Goal: Contribute content: Contribute content

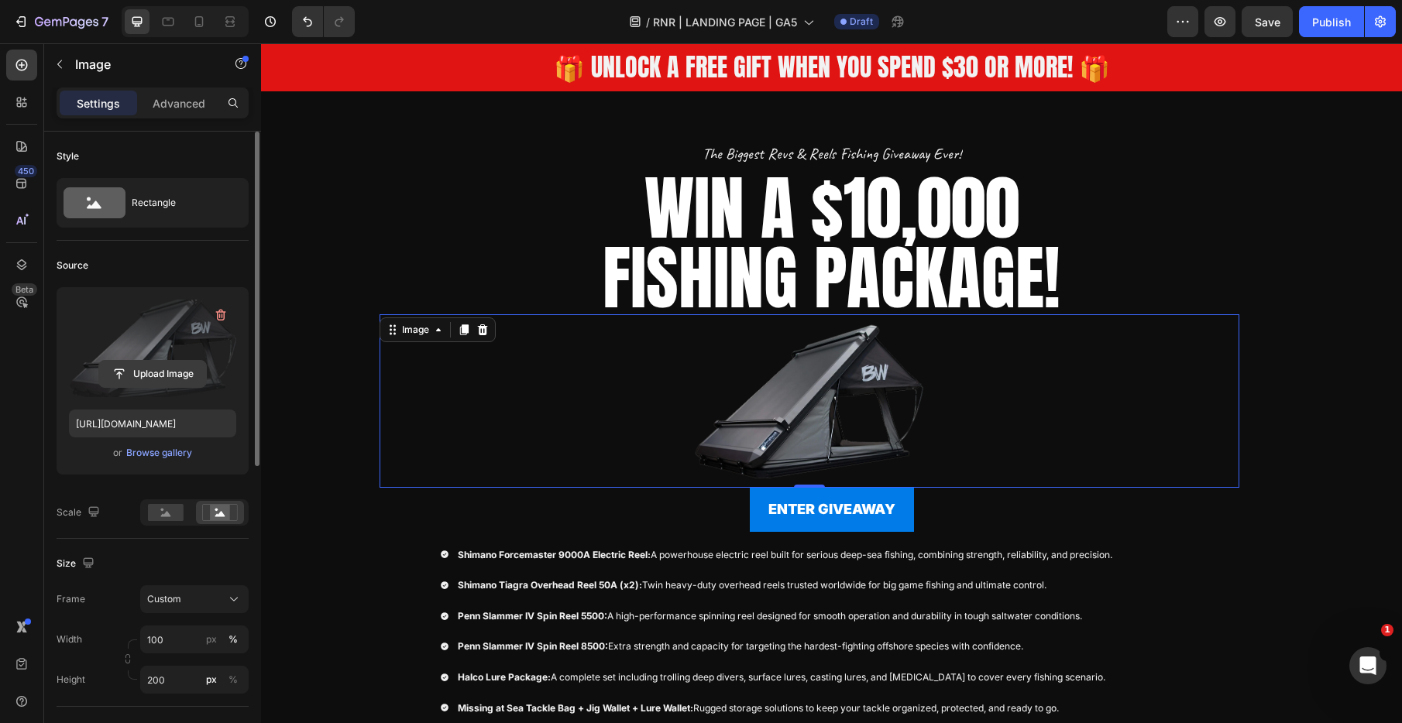
click at [164, 372] on input "file" at bounding box center [152, 374] width 107 height 26
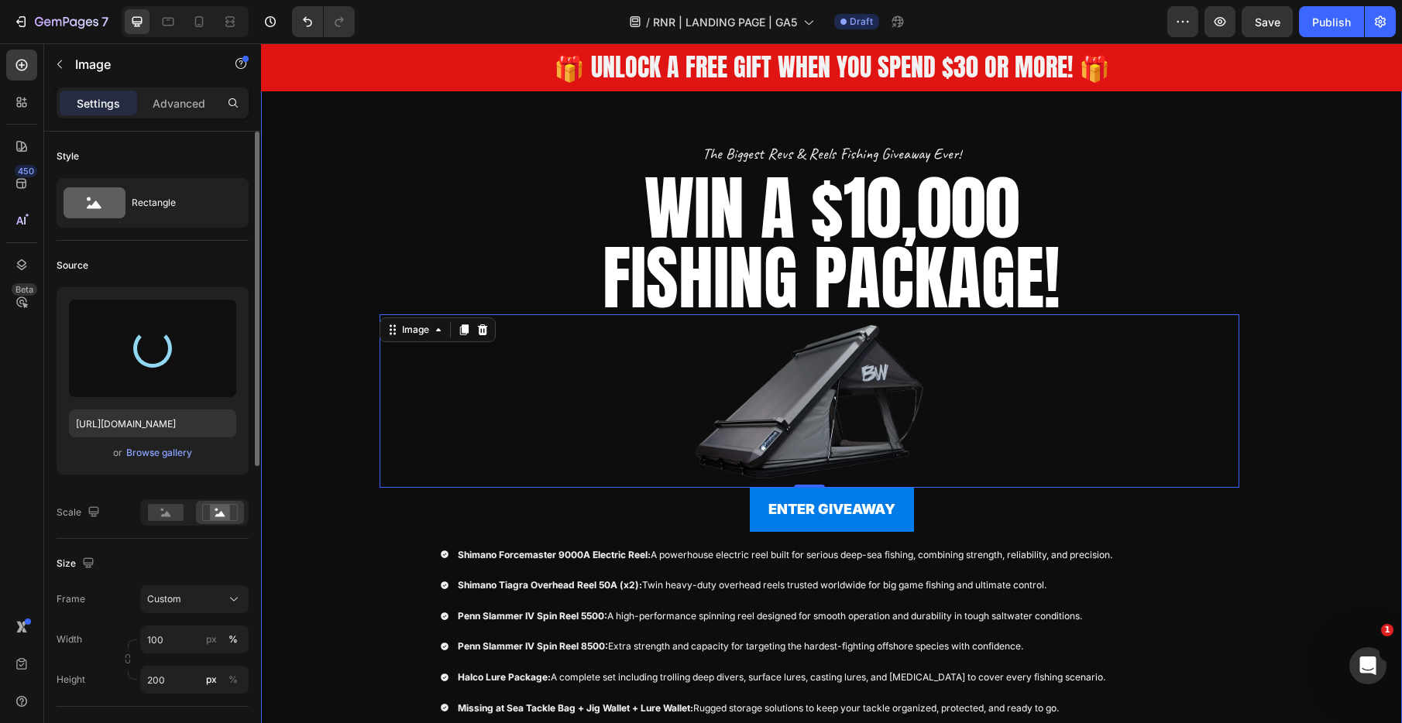
type input "https://cdn.shopify.com/s/files/1/0731/3978/1884/files/gempages_552734377247769…"
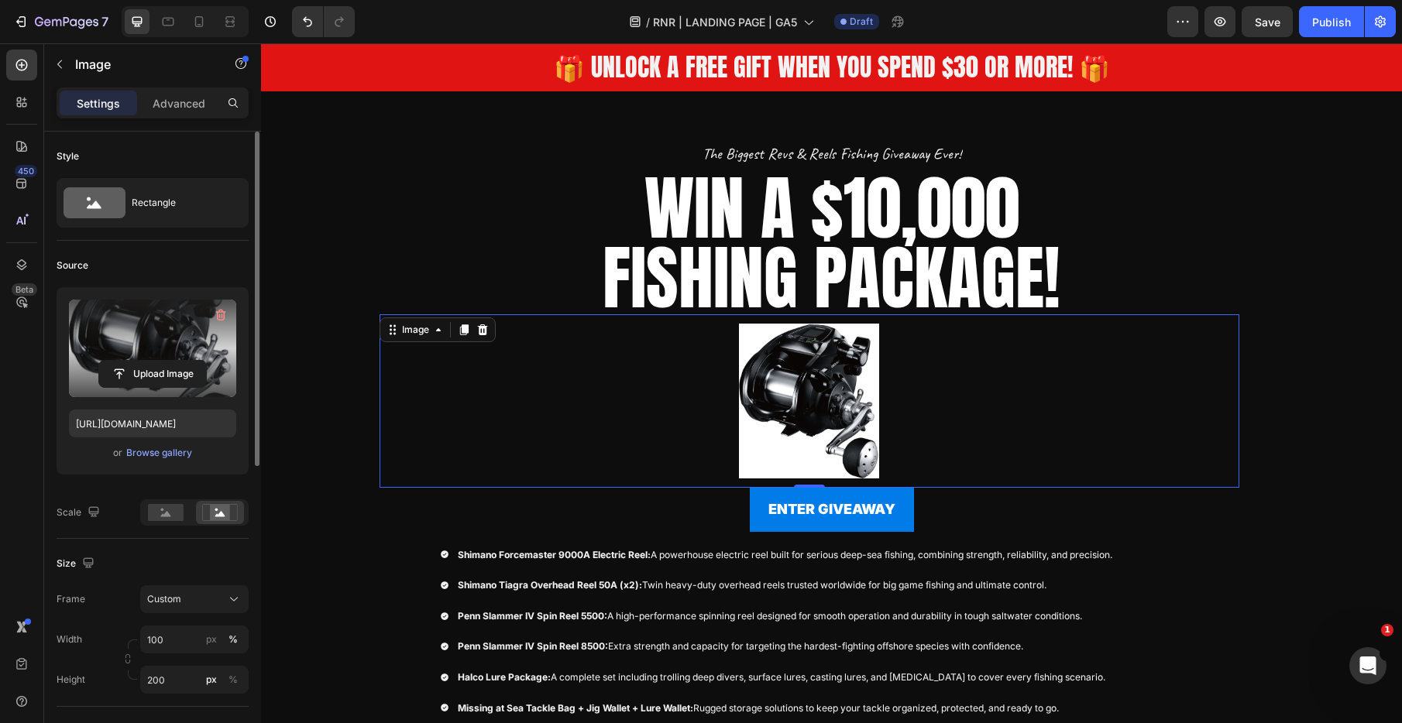
click at [668, 367] on img at bounding box center [809, 401] width 860 height 155
click at [648, 318] on div "Image 0" at bounding box center [809, 400] width 860 height 173
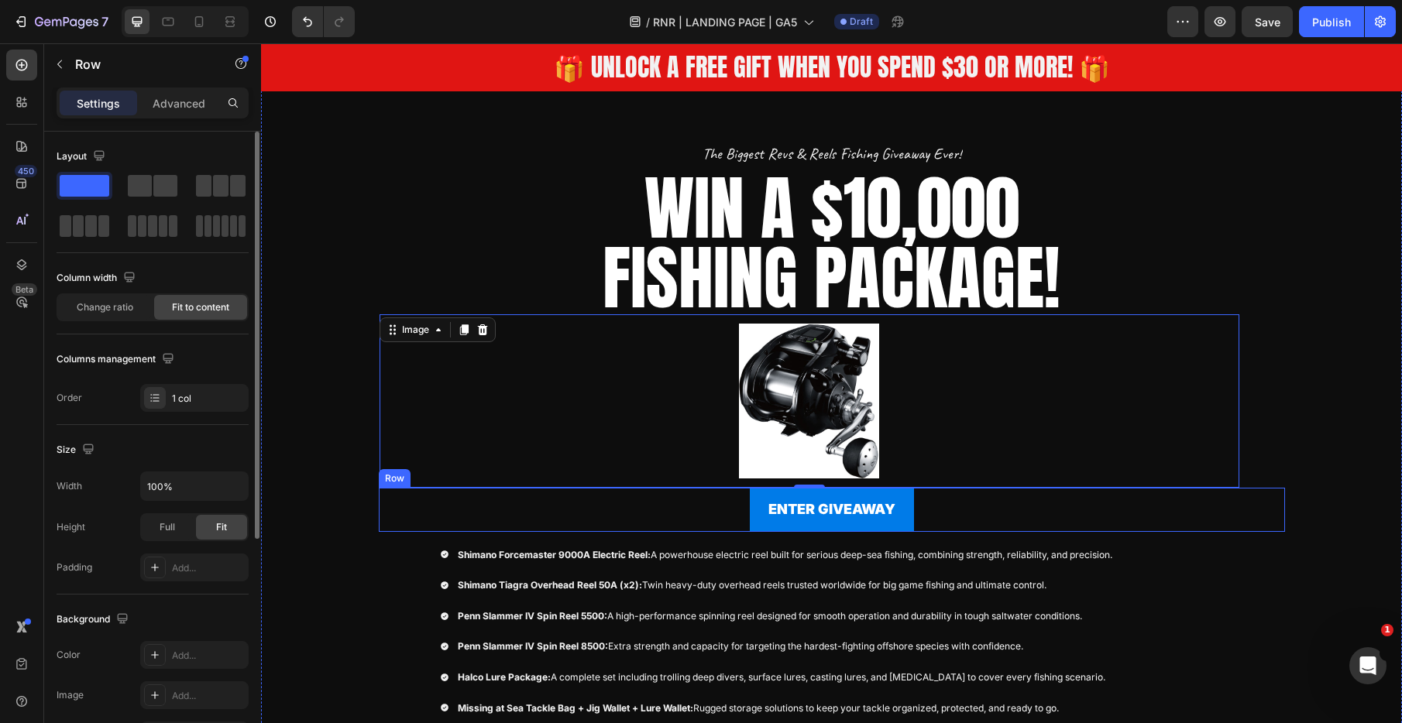
click at [510, 518] on div "ENTER GIVEAWAY Button Row" at bounding box center [832, 509] width 906 height 43
click at [472, 389] on img at bounding box center [809, 401] width 860 height 155
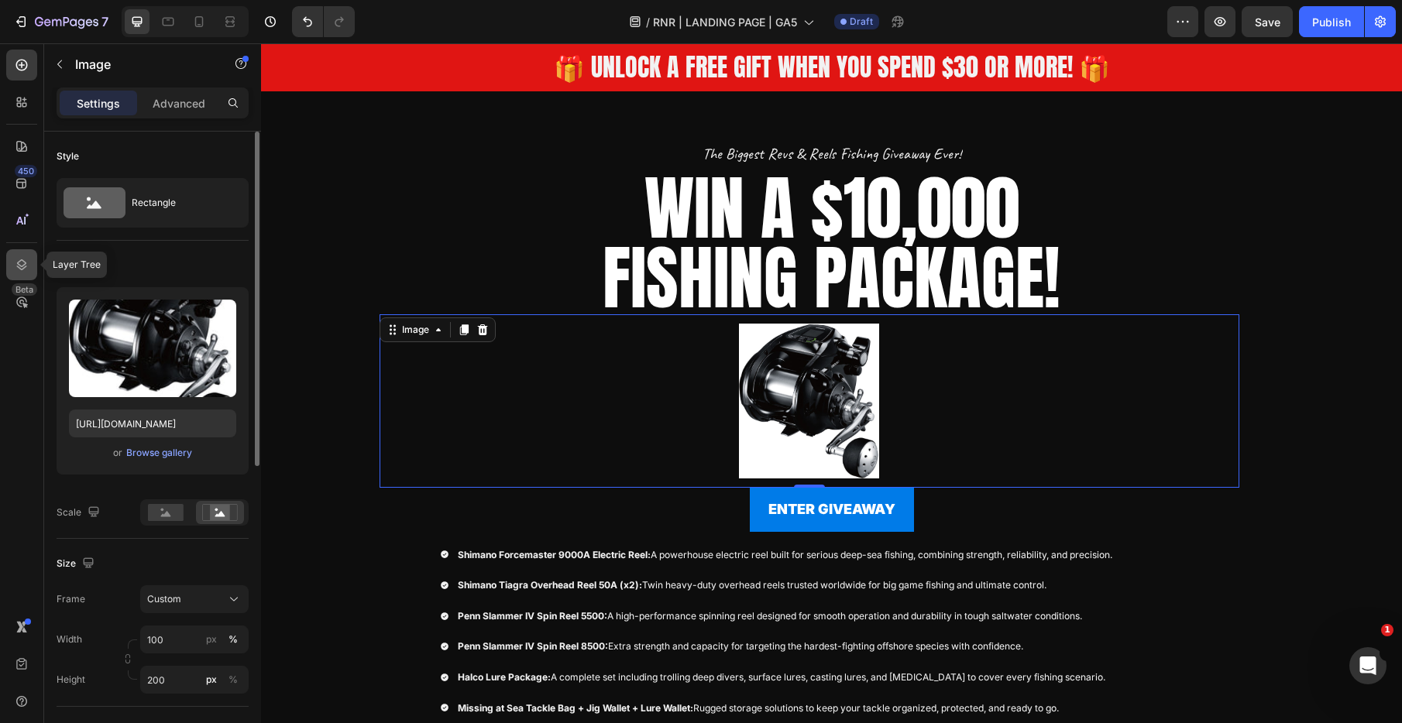
click at [23, 263] on icon at bounding box center [21, 264] width 15 height 15
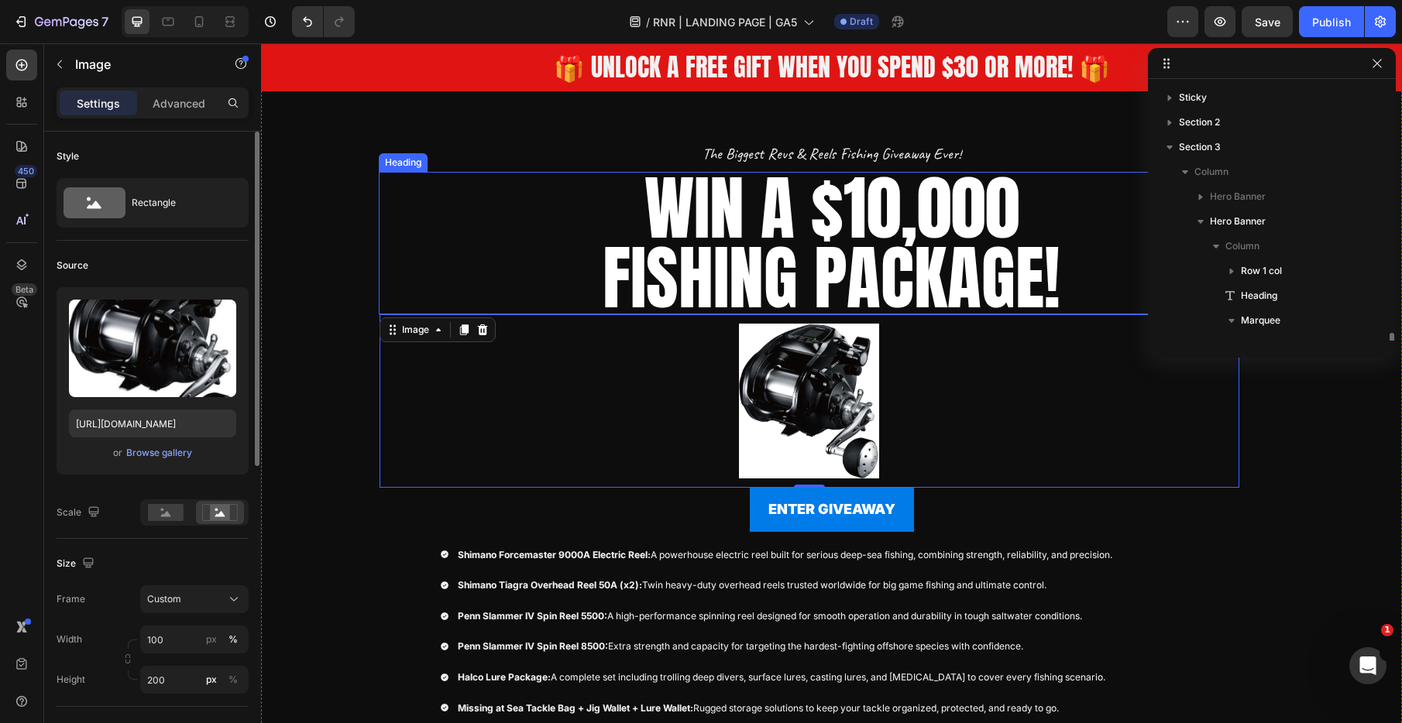
scroll to position [169, 0]
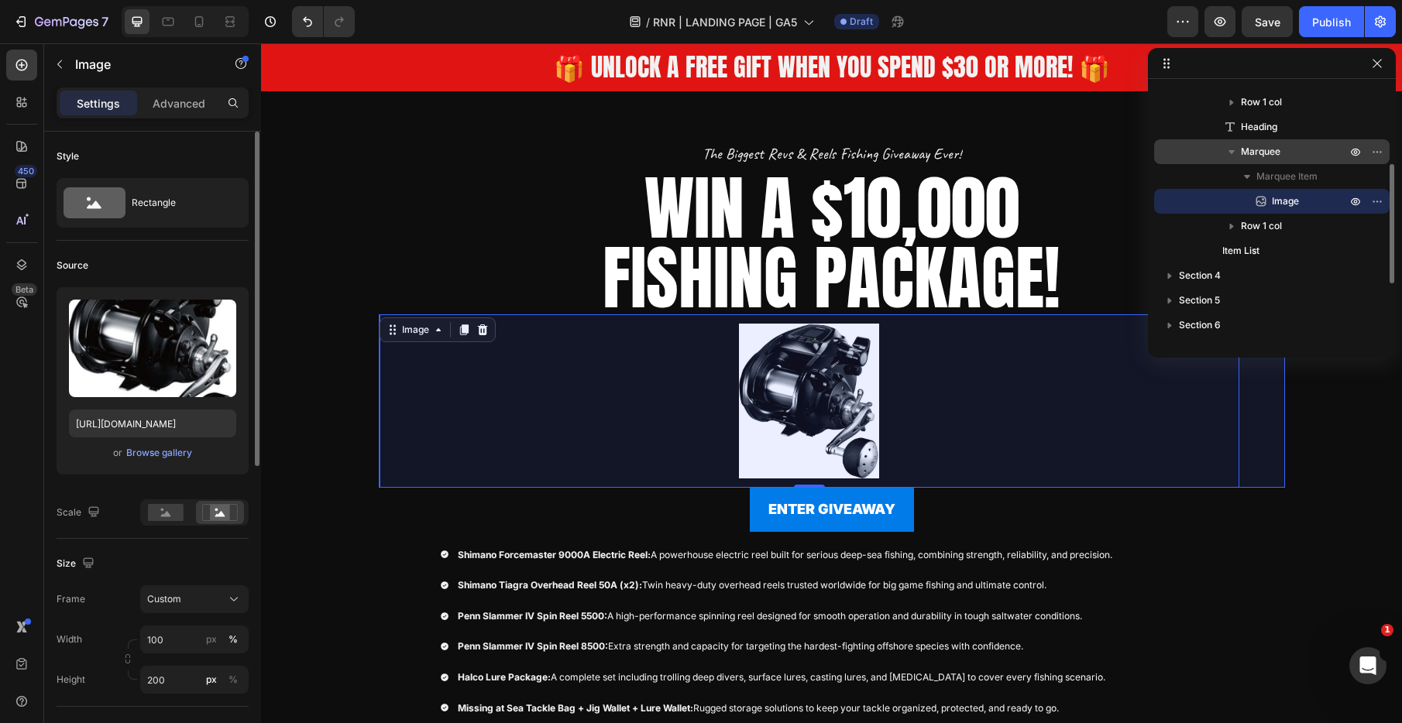
click at [1262, 157] on span "Marquee" at bounding box center [1260, 151] width 39 height 15
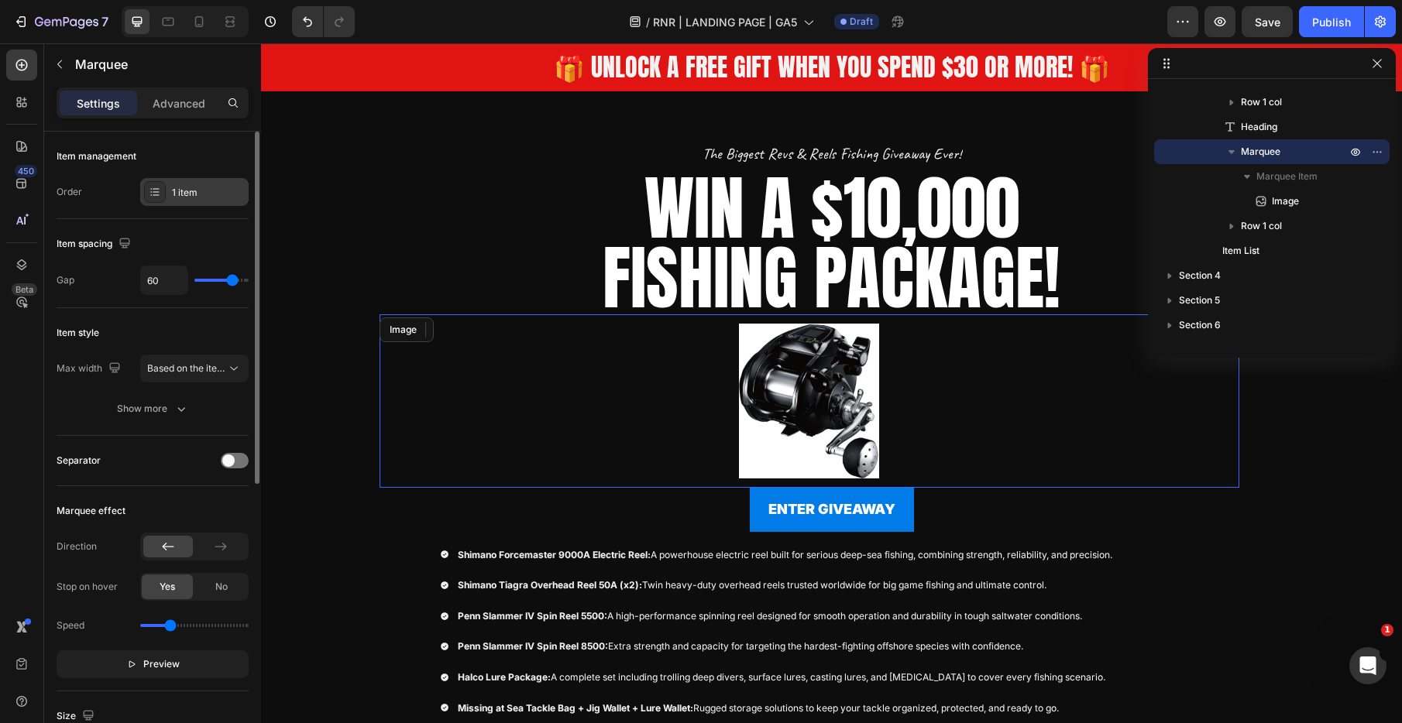
click at [183, 197] on div "1 item" at bounding box center [208, 193] width 73 height 14
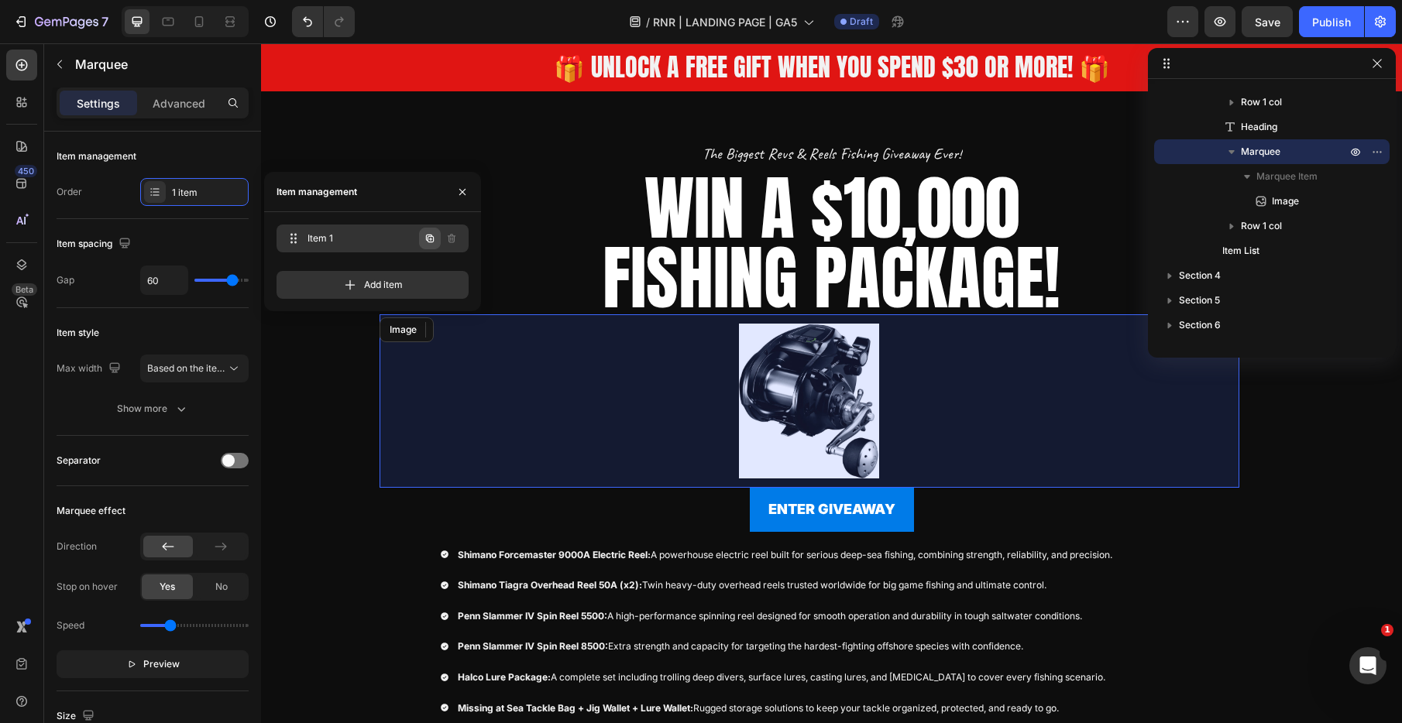
click at [426, 239] on icon "button" at bounding box center [430, 239] width 8 height 8
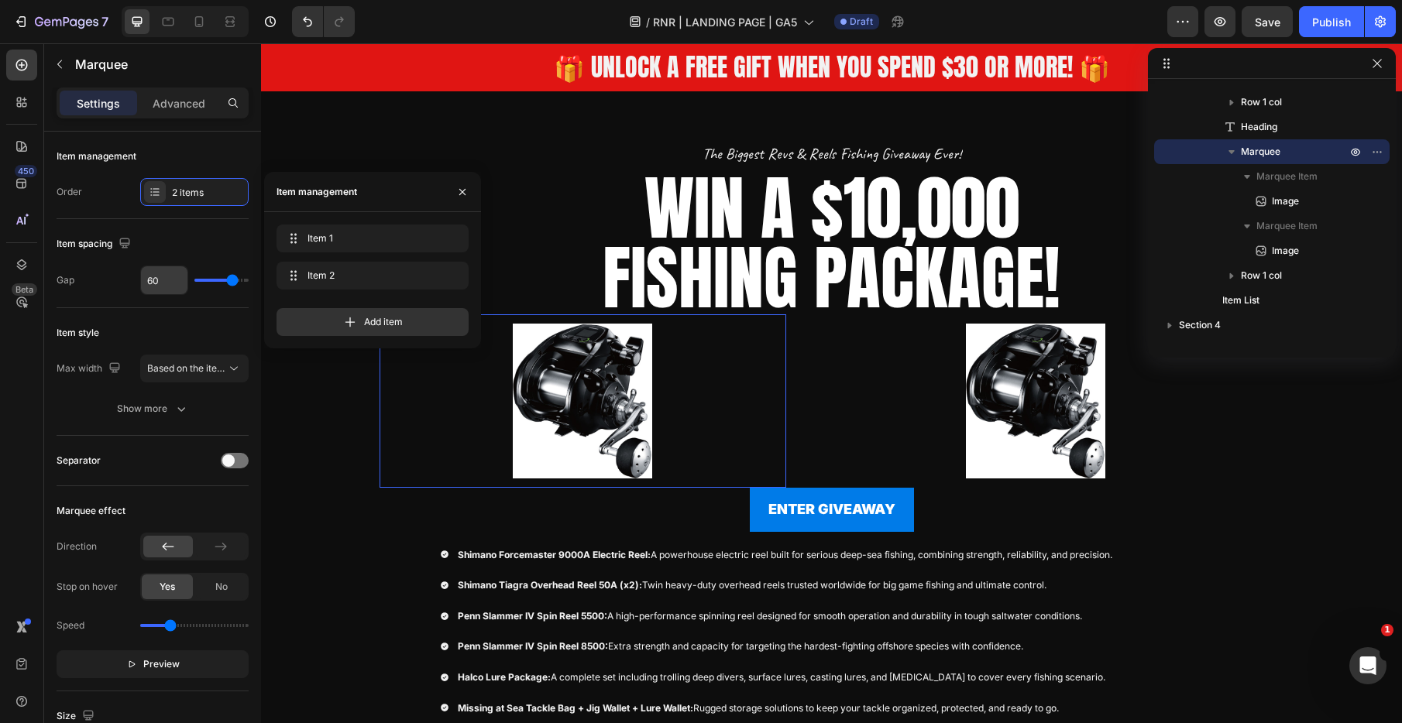
click at [156, 284] on input "60" at bounding box center [164, 280] width 46 height 28
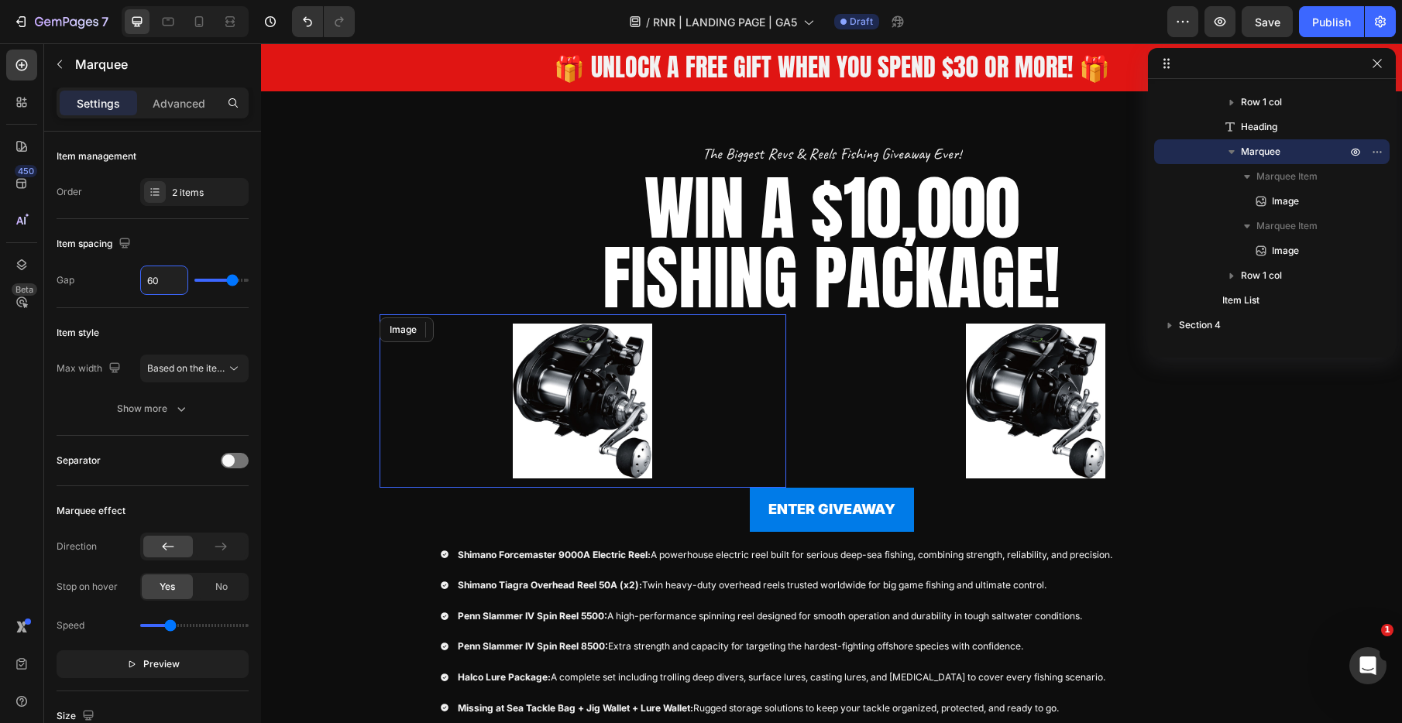
type input "3"
type input "30"
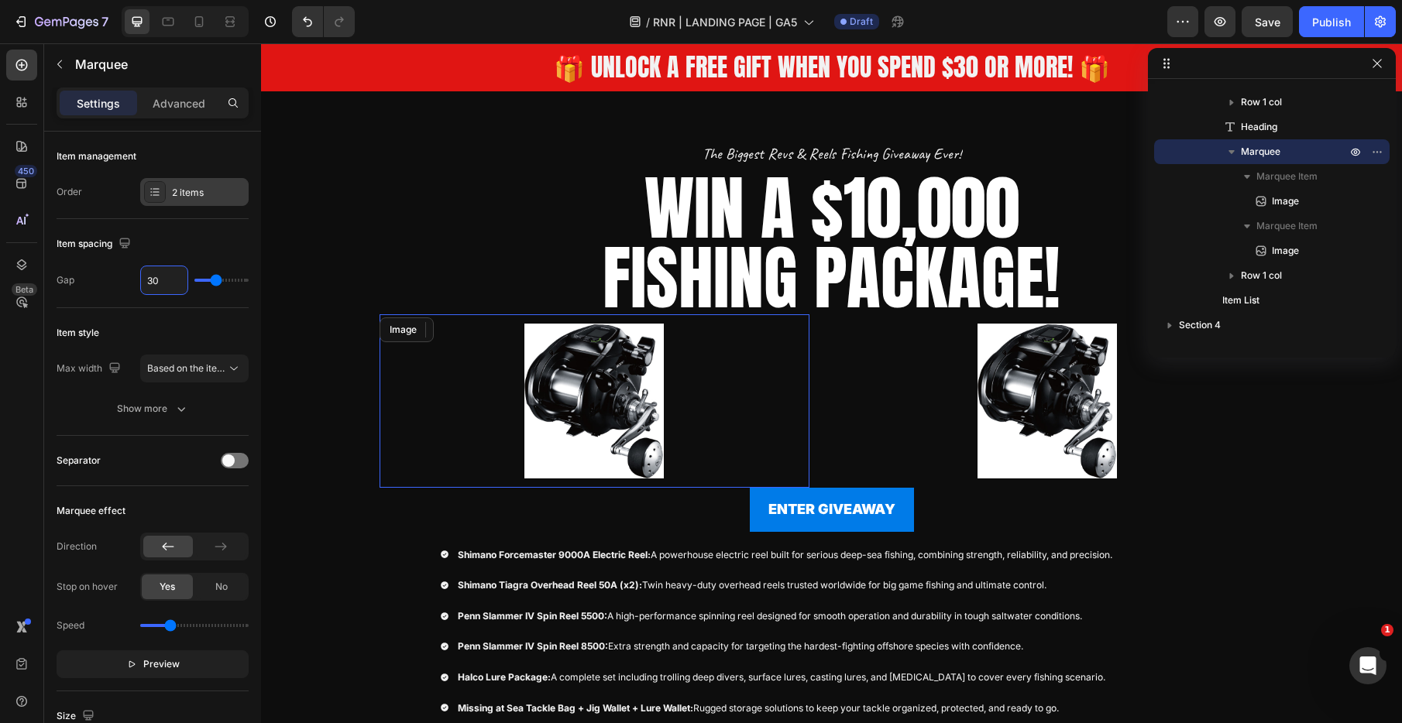
type input "30"
click at [194, 200] on div "2 items" at bounding box center [194, 192] width 108 height 28
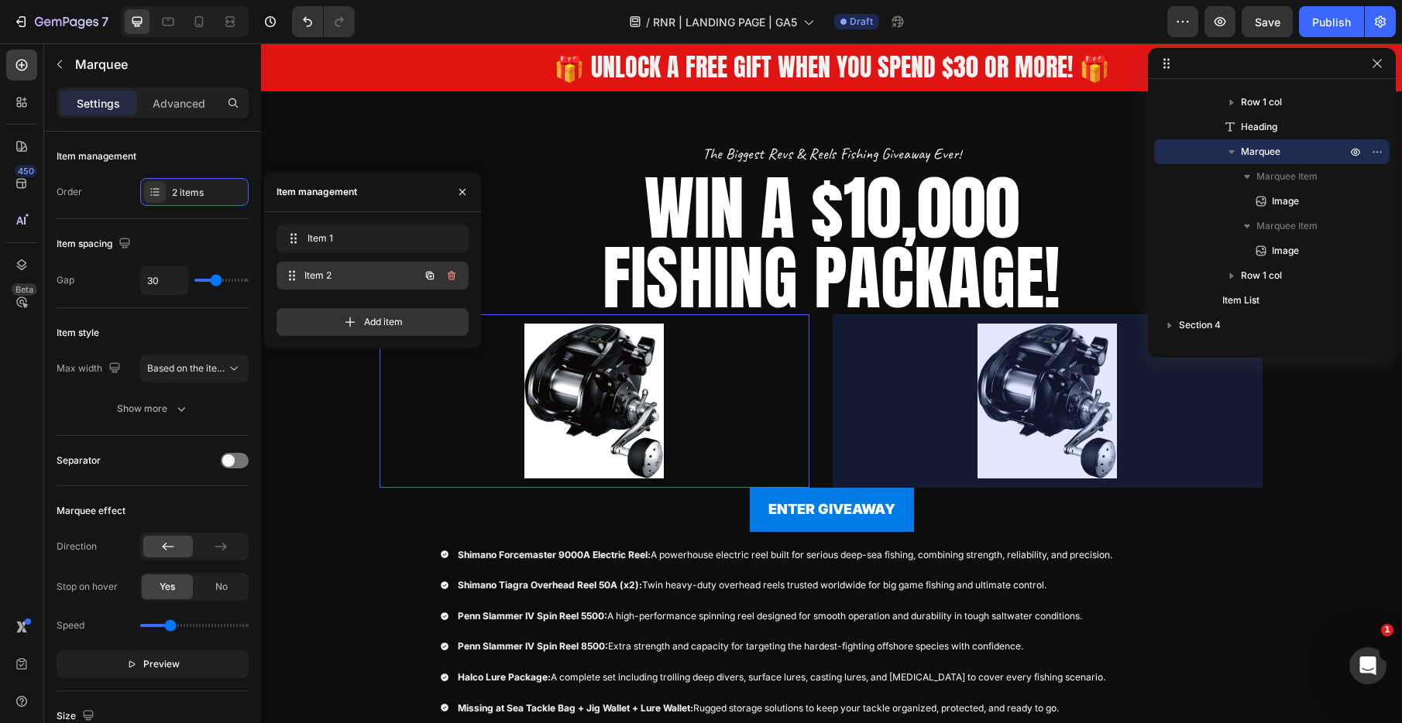
click at [357, 278] on span "Item 2" at bounding box center [361, 276] width 115 height 14
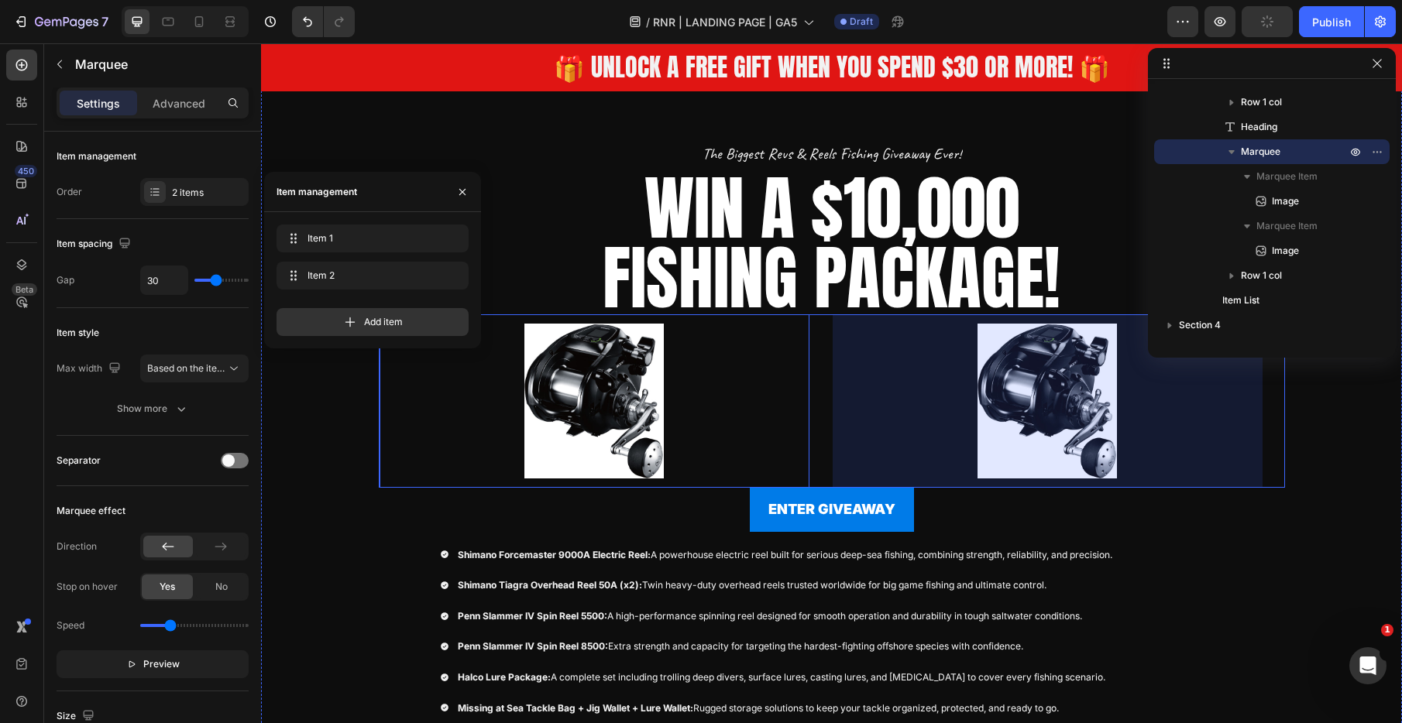
click at [1011, 371] on div at bounding box center [1048, 400] width 430 height 173
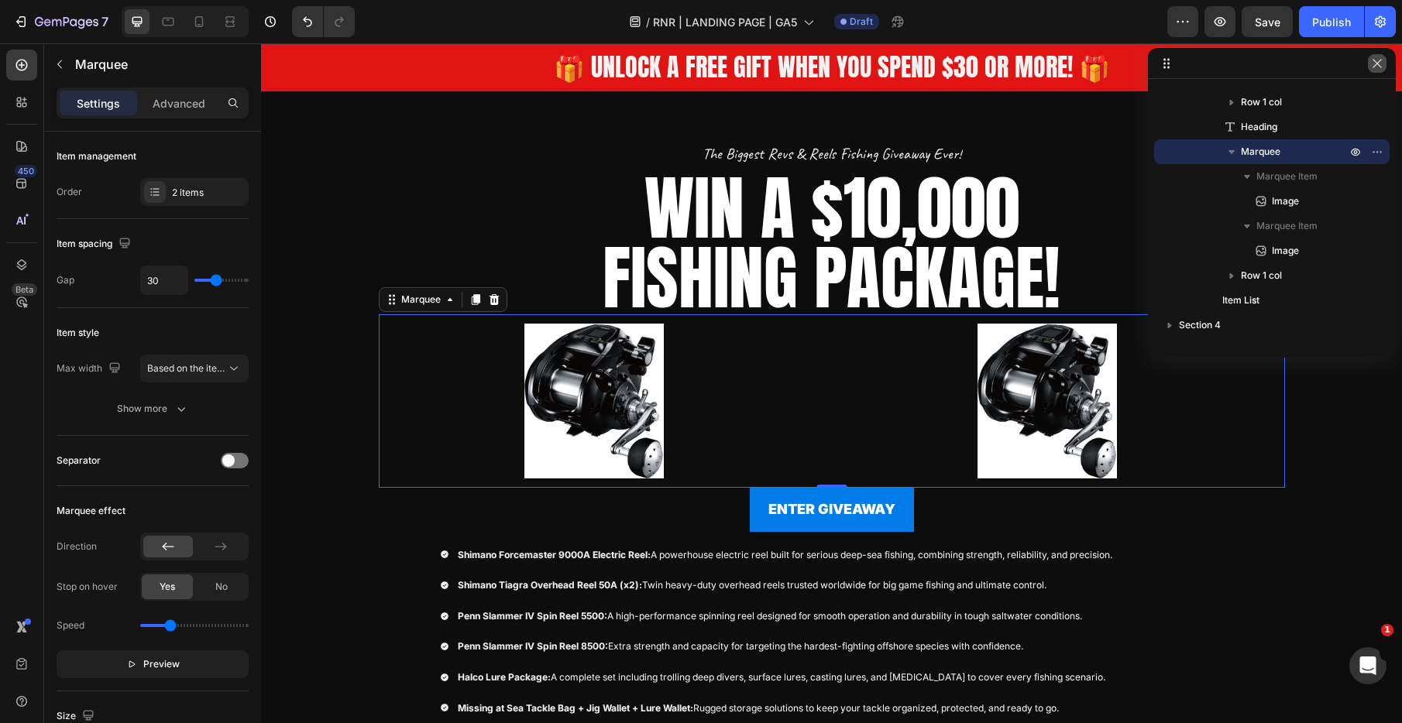
click at [1372, 62] on icon "button" at bounding box center [1377, 63] width 12 height 12
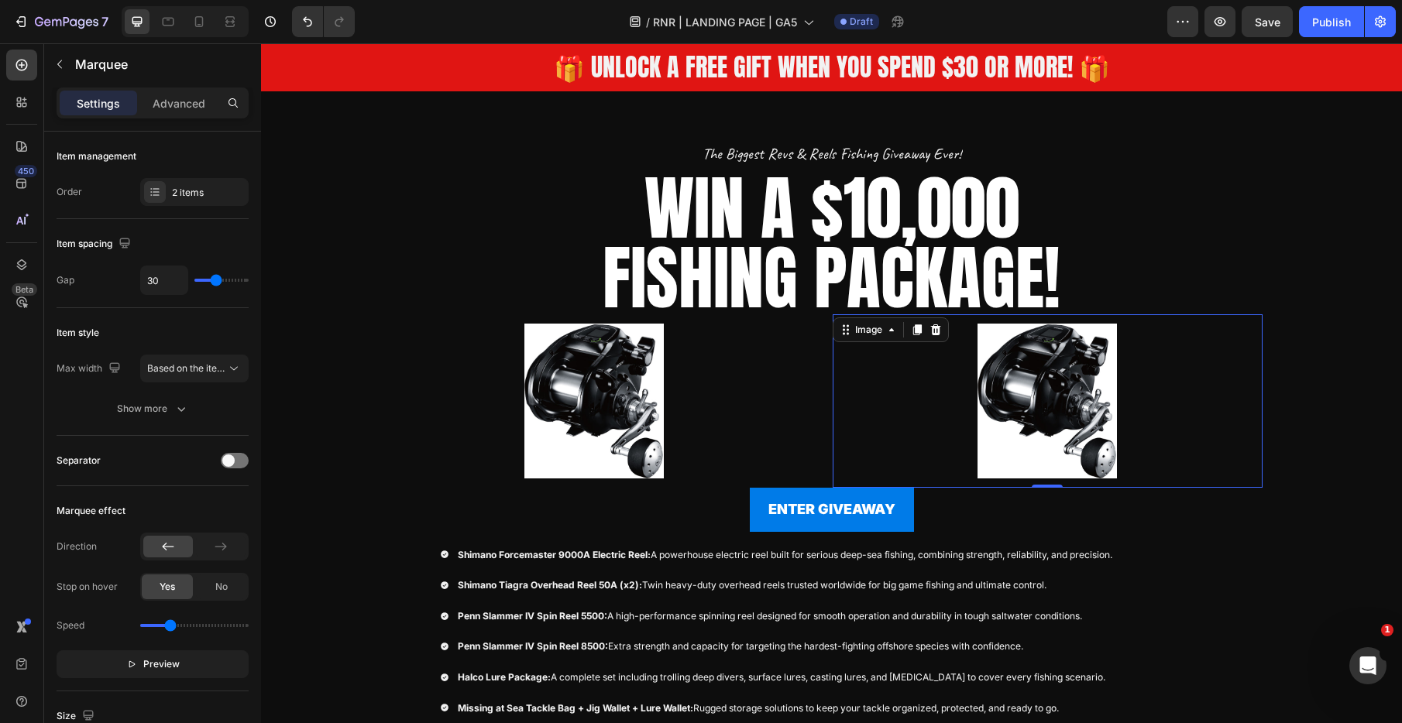
click at [1054, 366] on img at bounding box center [1048, 401] width 430 height 155
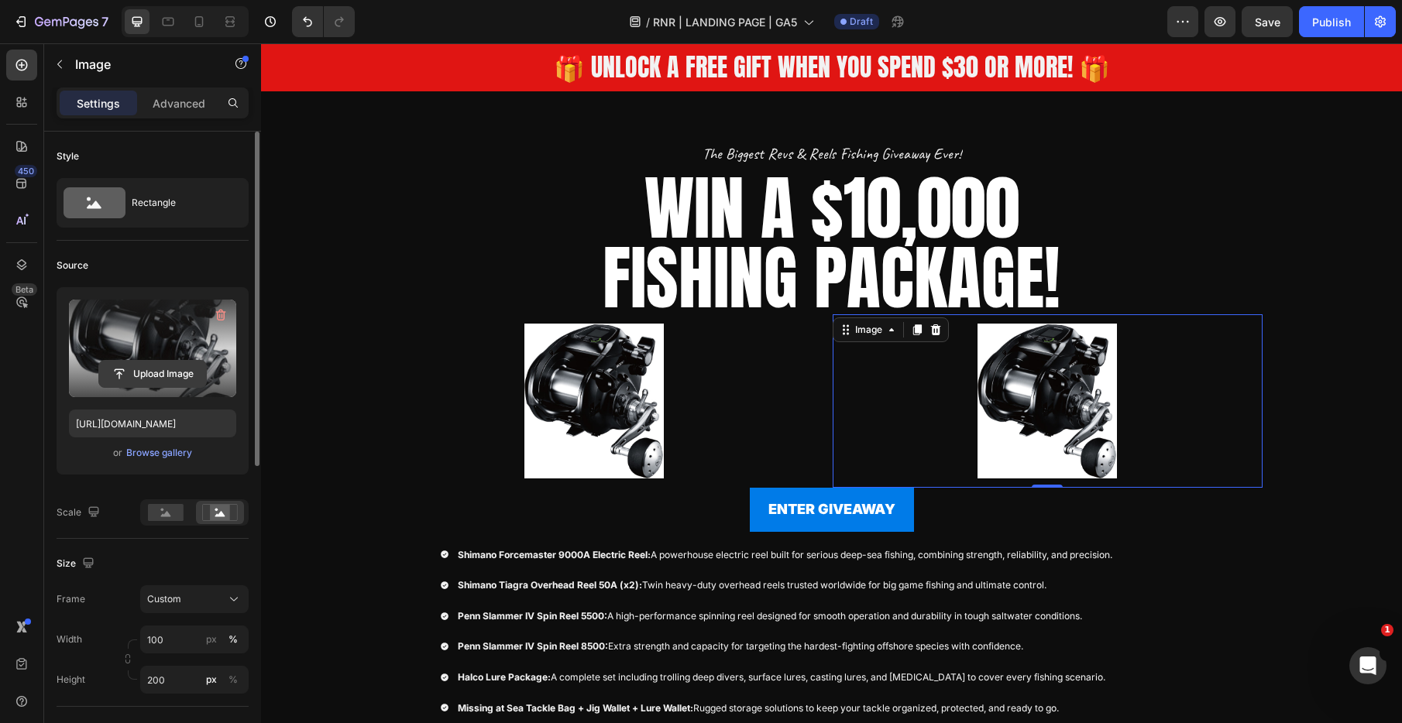
click at [151, 379] on input "file" at bounding box center [152, 374] width 107 height 26
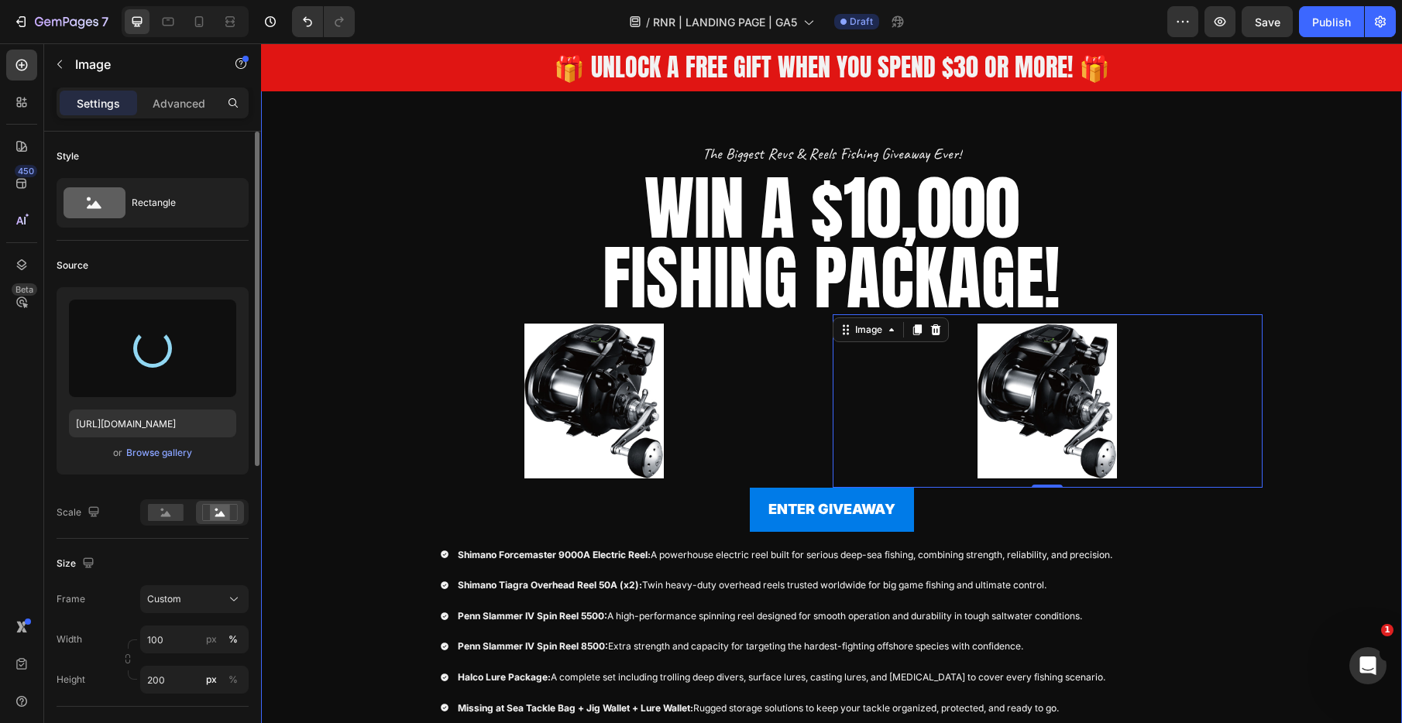
type input "https://cdn.shopify.com/s/files/1/0731/3978/1884/files/gempages_552734377247769…"
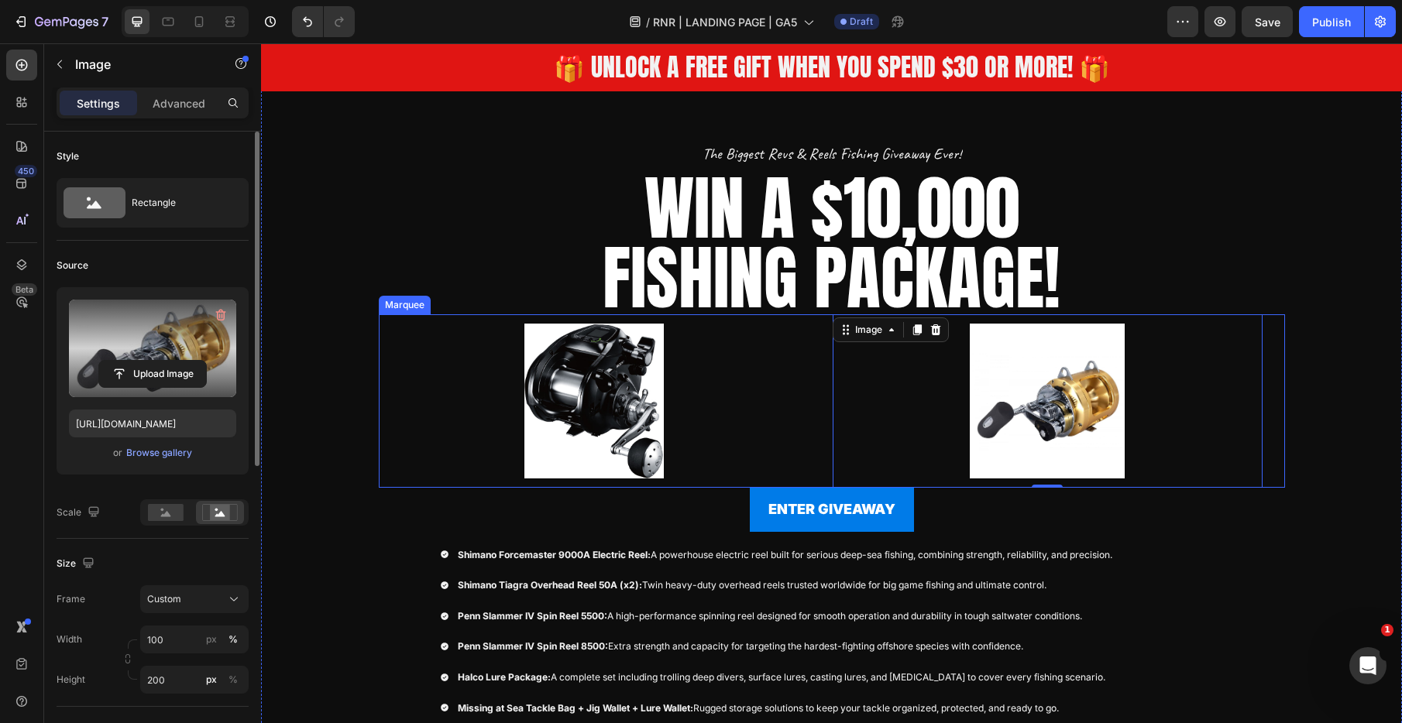
click at [823, 395] on div "Image" at bounding box center [605, 400] width 453 height 173
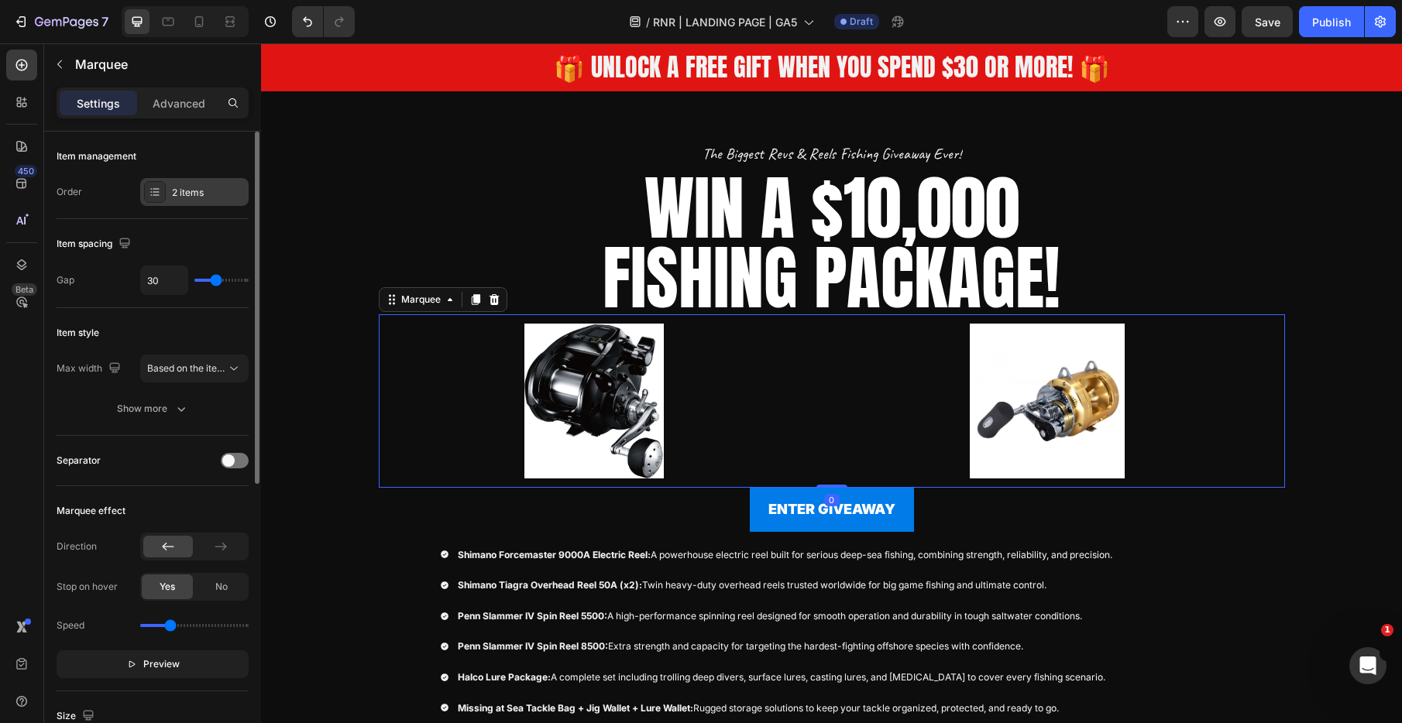
click at [172, 191] on div "2 items" at bounding box center [208, 193] width 73 height 14
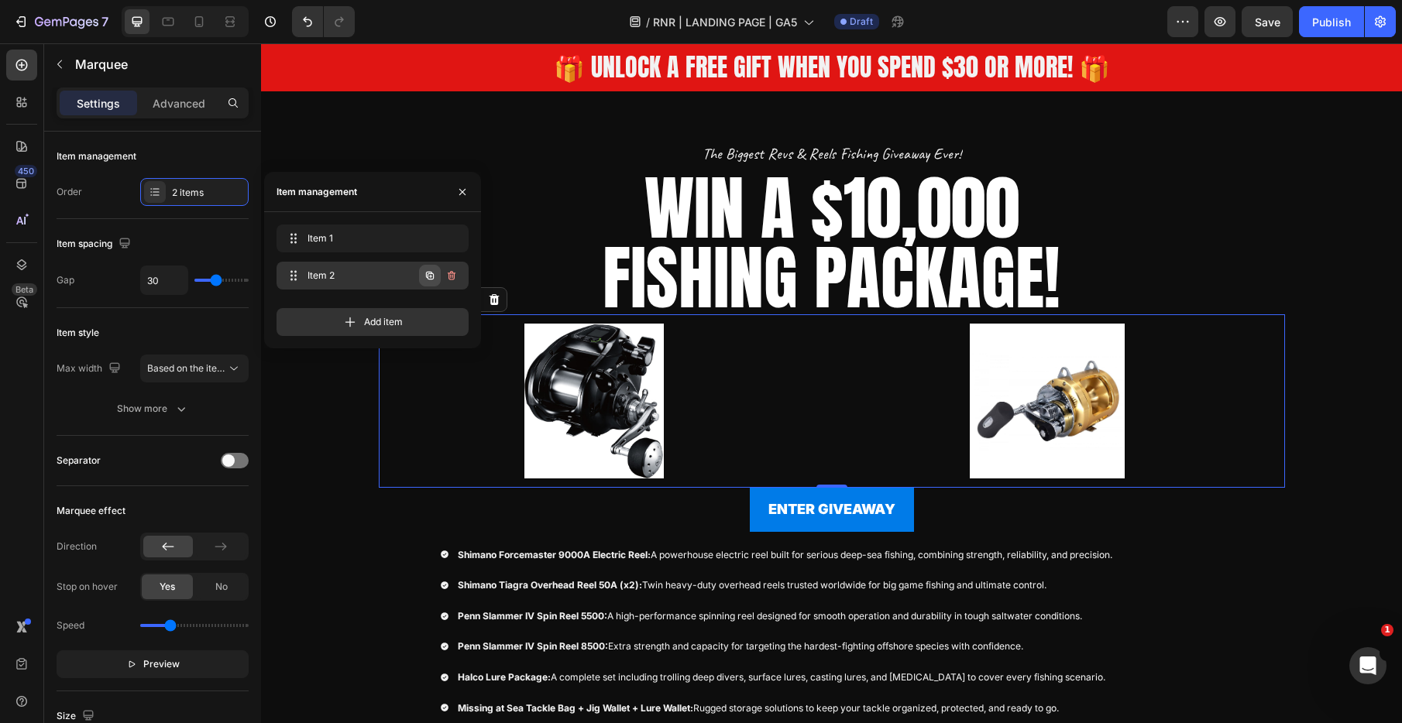
click at [433, 279] on icon "button" at bounding box center [430, 276] width 12 height 12
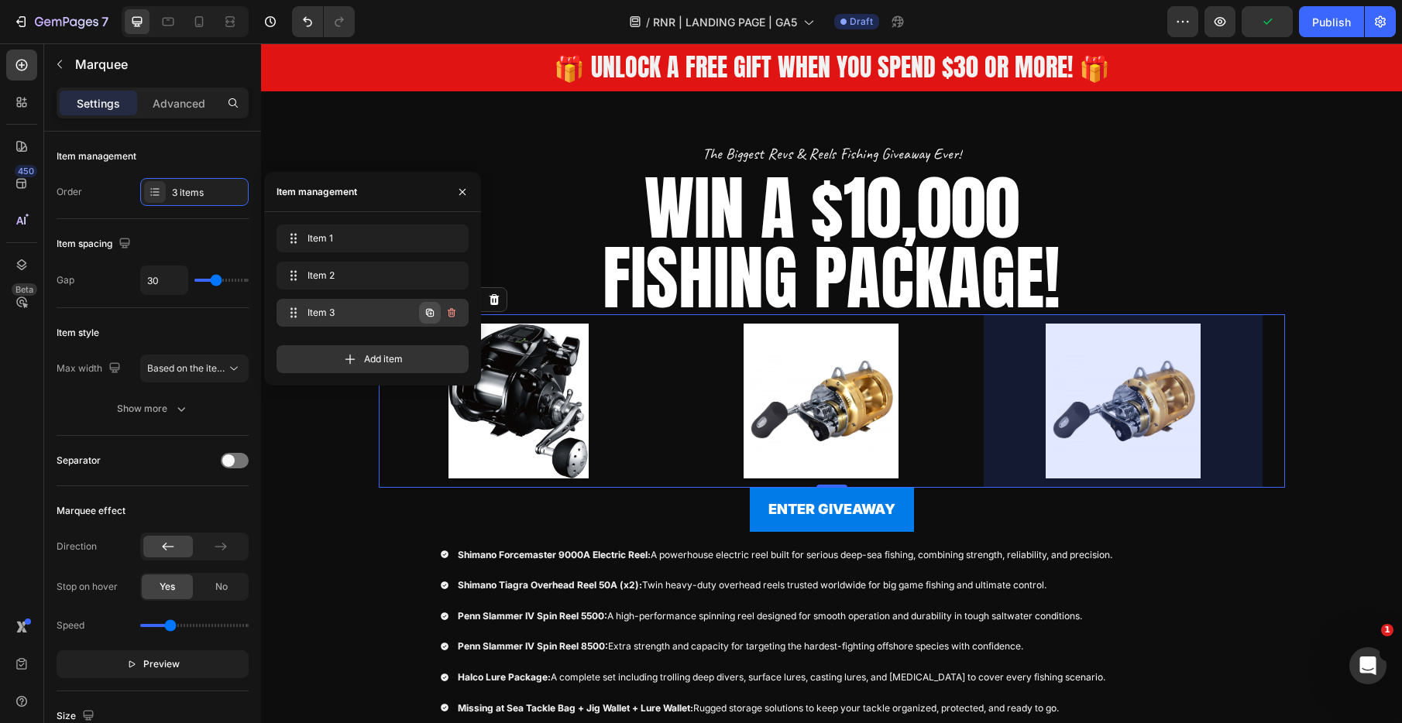
click at [426, 311] on icon "button" at bounding box center [430, 313] width 8 height 8
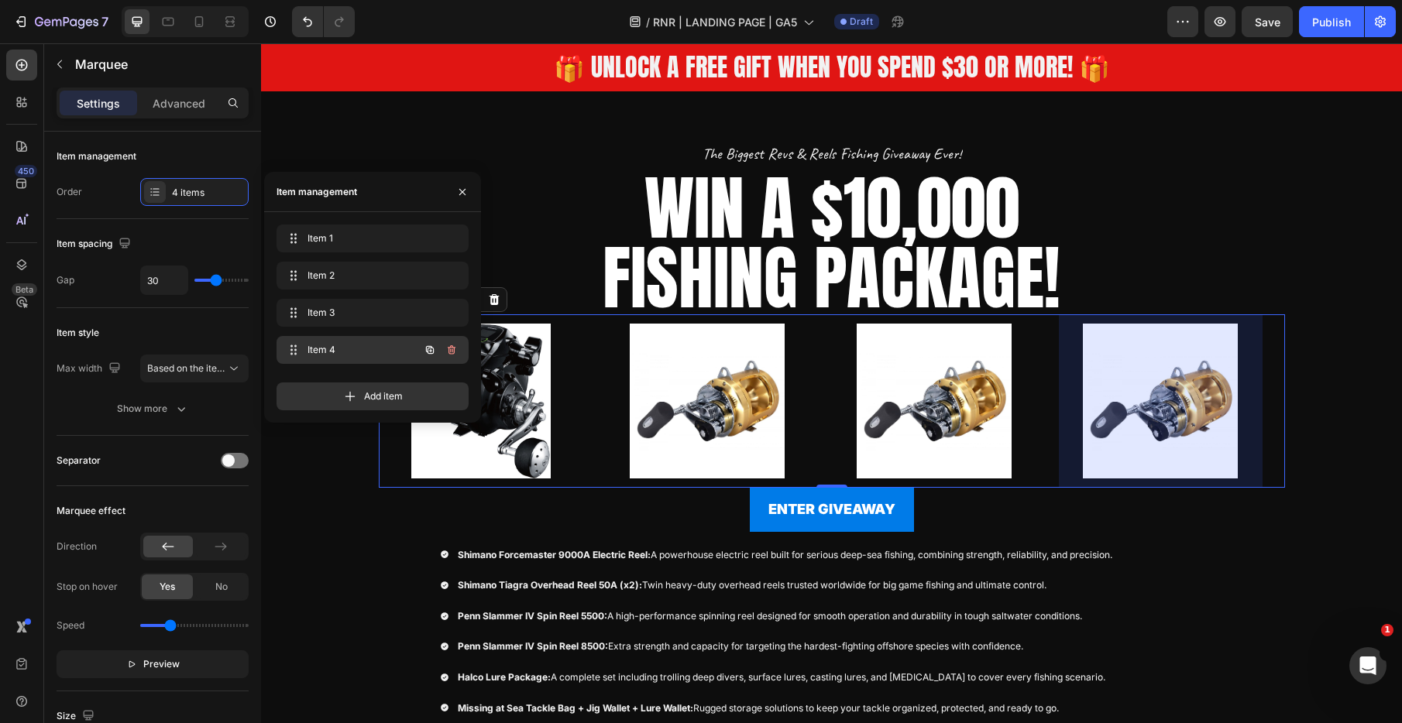
click at [365, 350] on span "Item 4" at bounding box center [351, 350] width 88 height 14
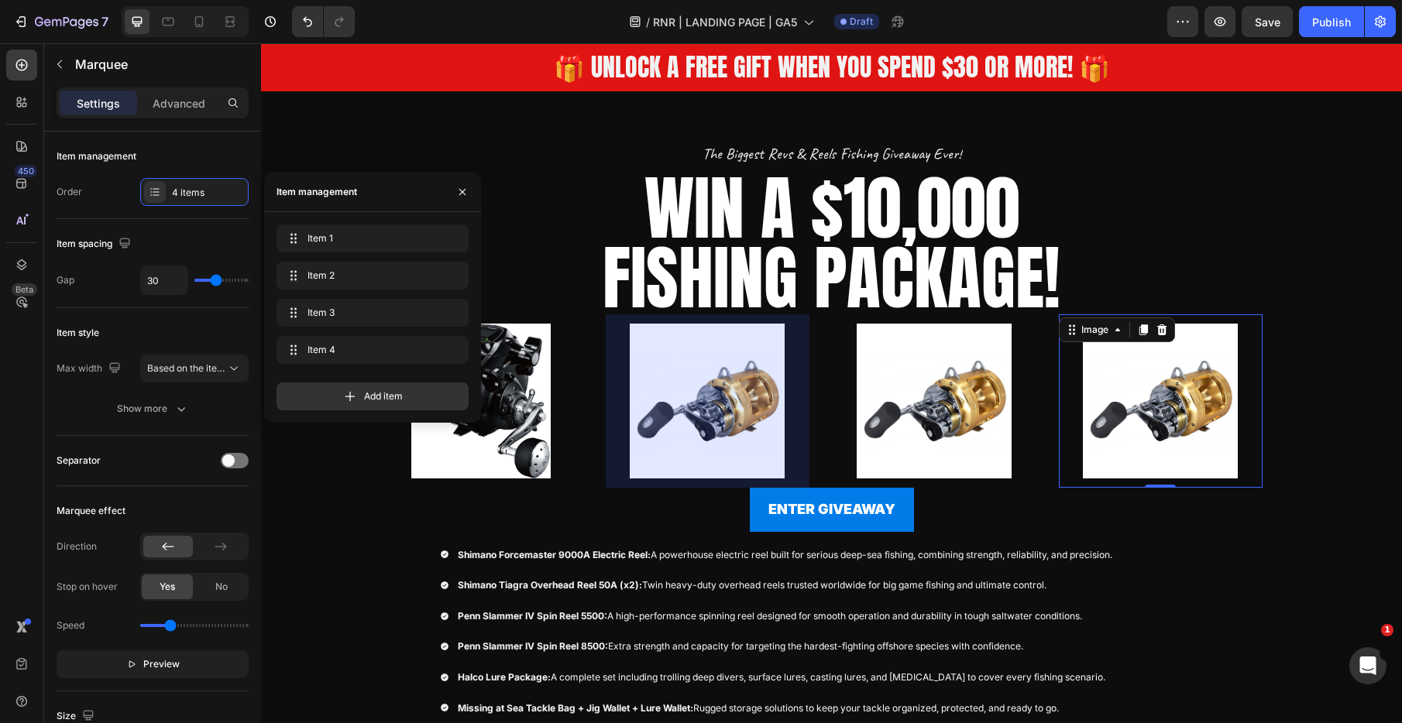
click at [1173, 417] on img at bounding box center [1161, 401] width 204 height 155
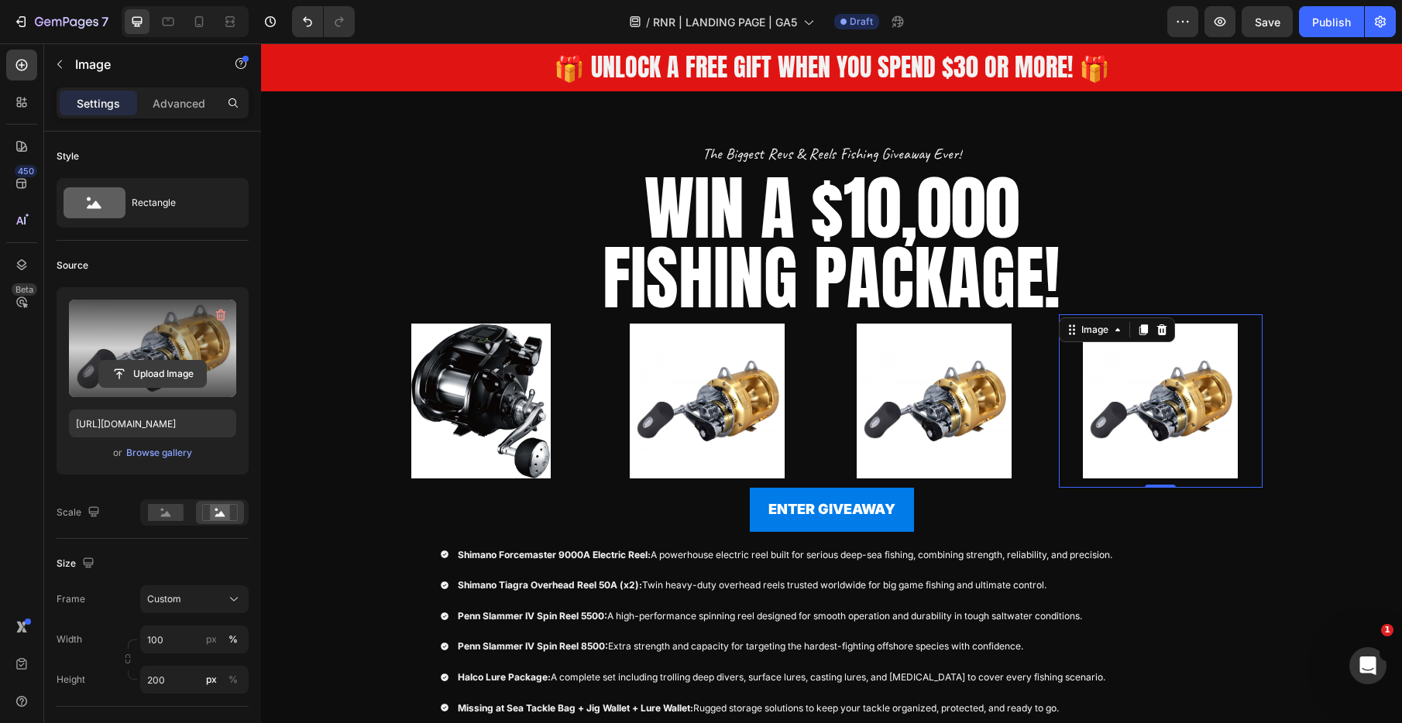
click at [161, 373] on input "file" at bounding box center [152, 374] width 107 height 26
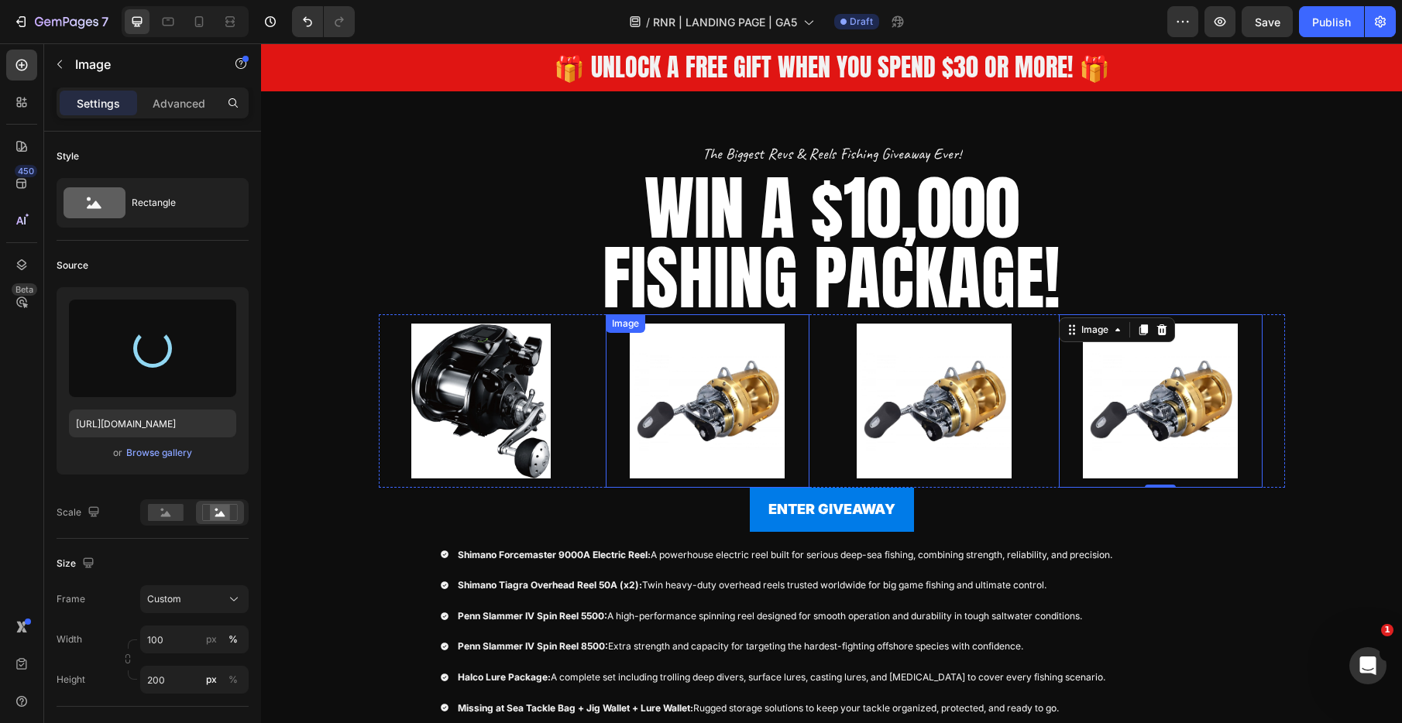
scroll to position [212, 0]
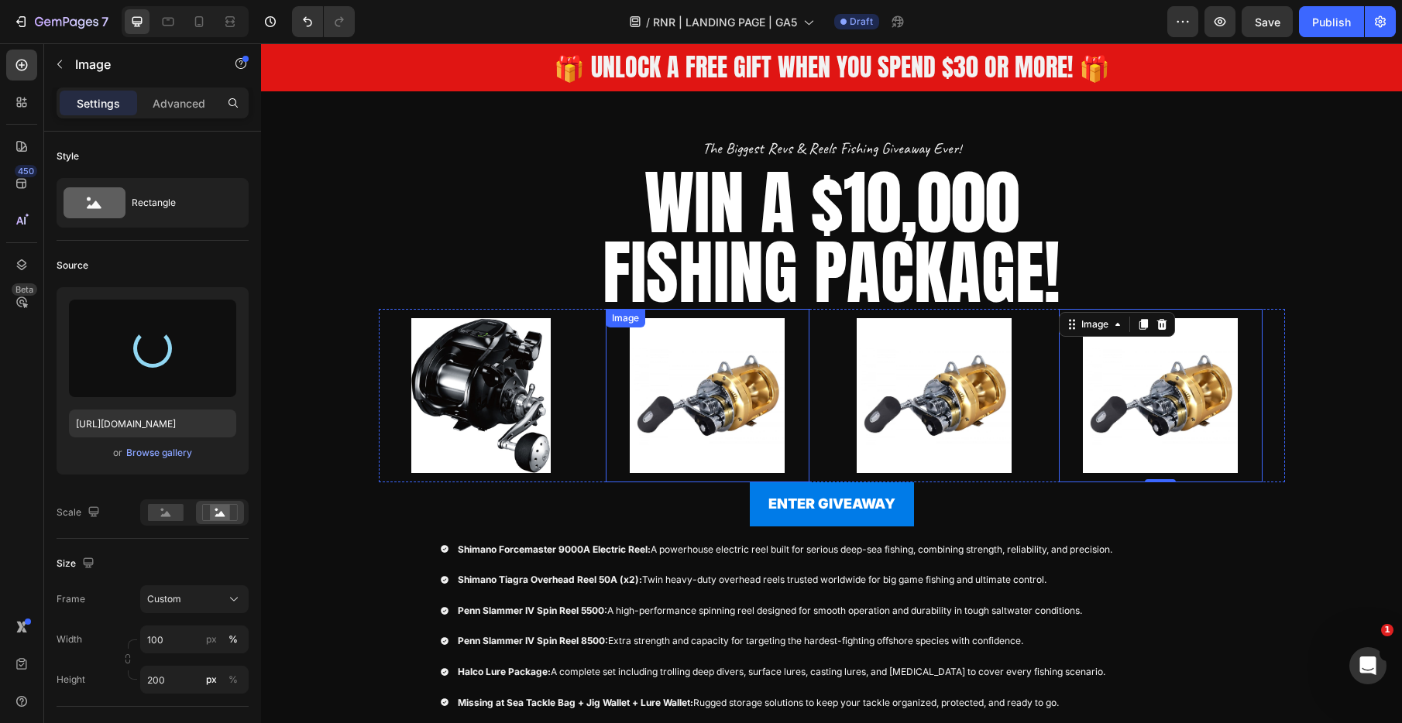
type input "https://cdn.shopify.com/s/files/1/0731/3978/1884/files/gempages_552734377247769…"
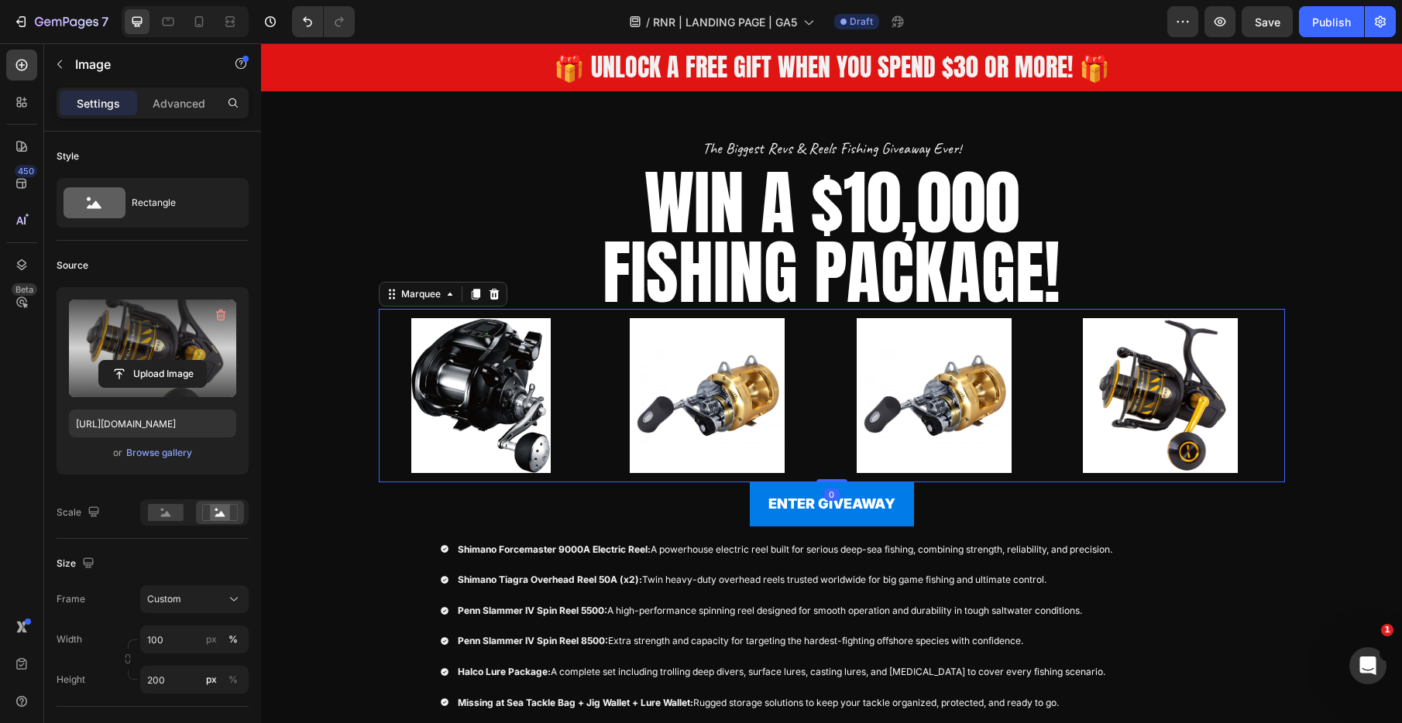
click at [596, 362] on div "Image" at bounding box center [492, 395] width 227 height 173
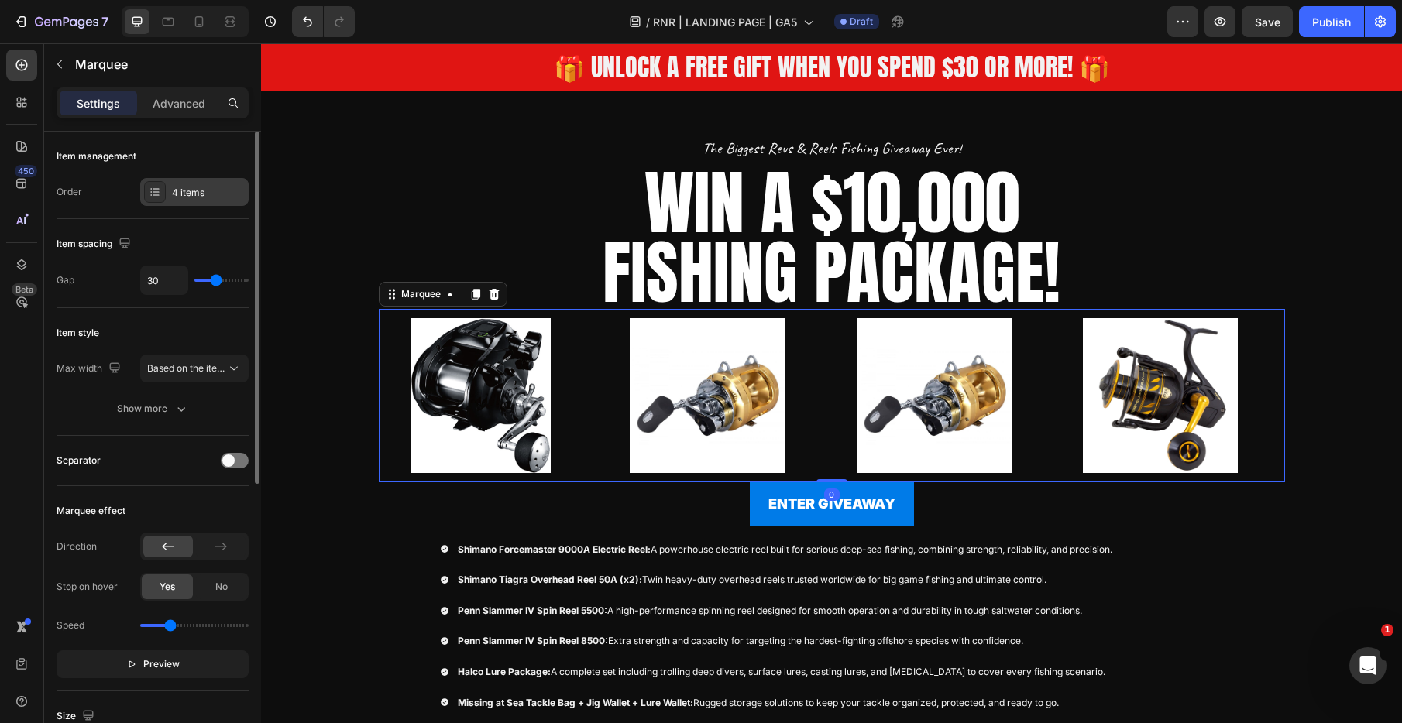
click at [183, 189] on div "4 items" at bounding box center [208, 193] width 73 height 14
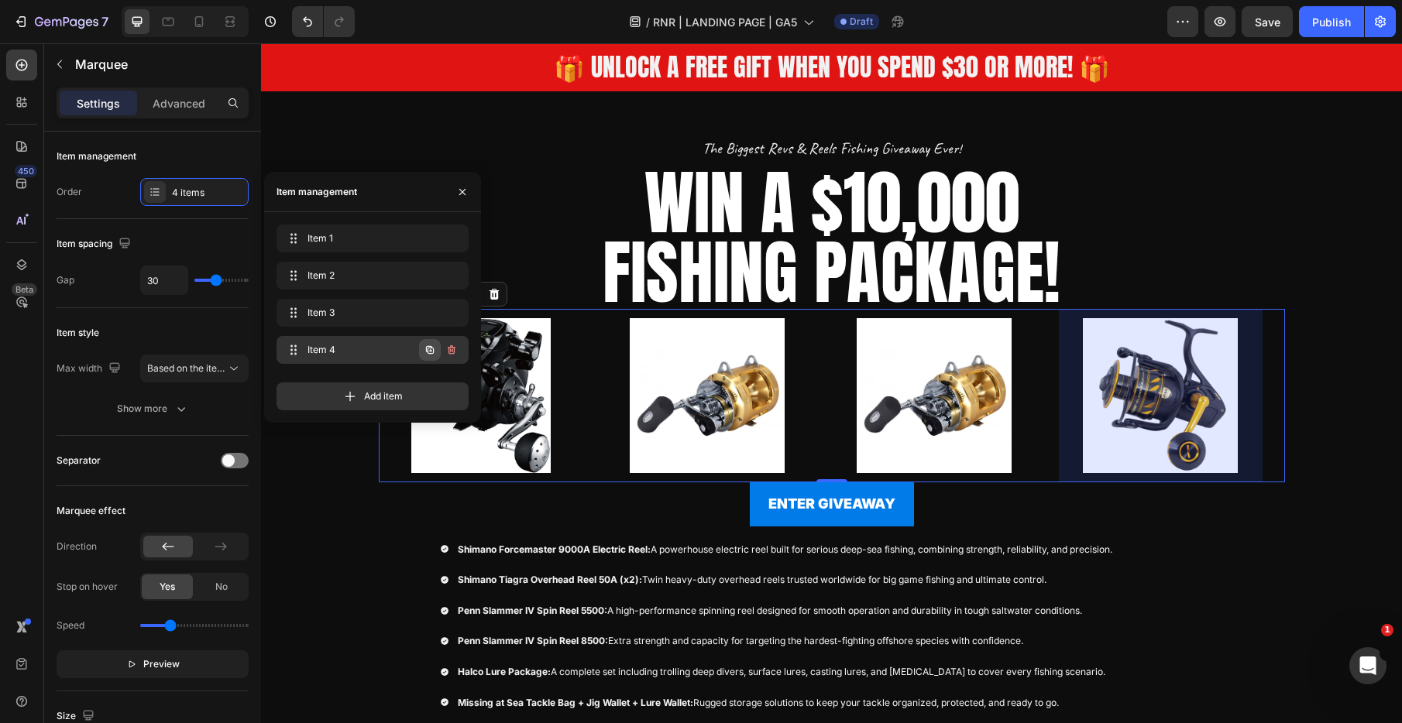
click at [421, 349] on button "button" at bounding box center [430, 350] width 22 height 22
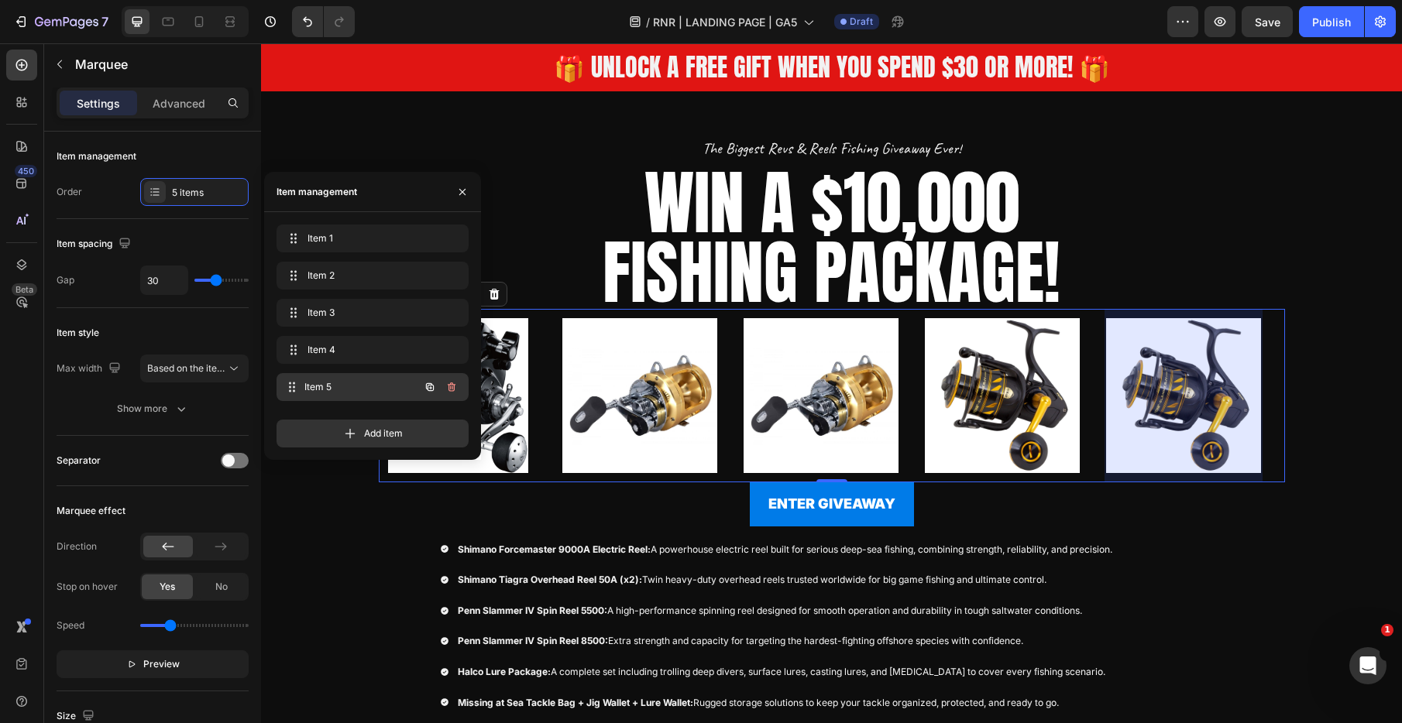
click at [359, 395] on div "Item 5 Item 5" at bounding box center [351, 387] width 136 height 22
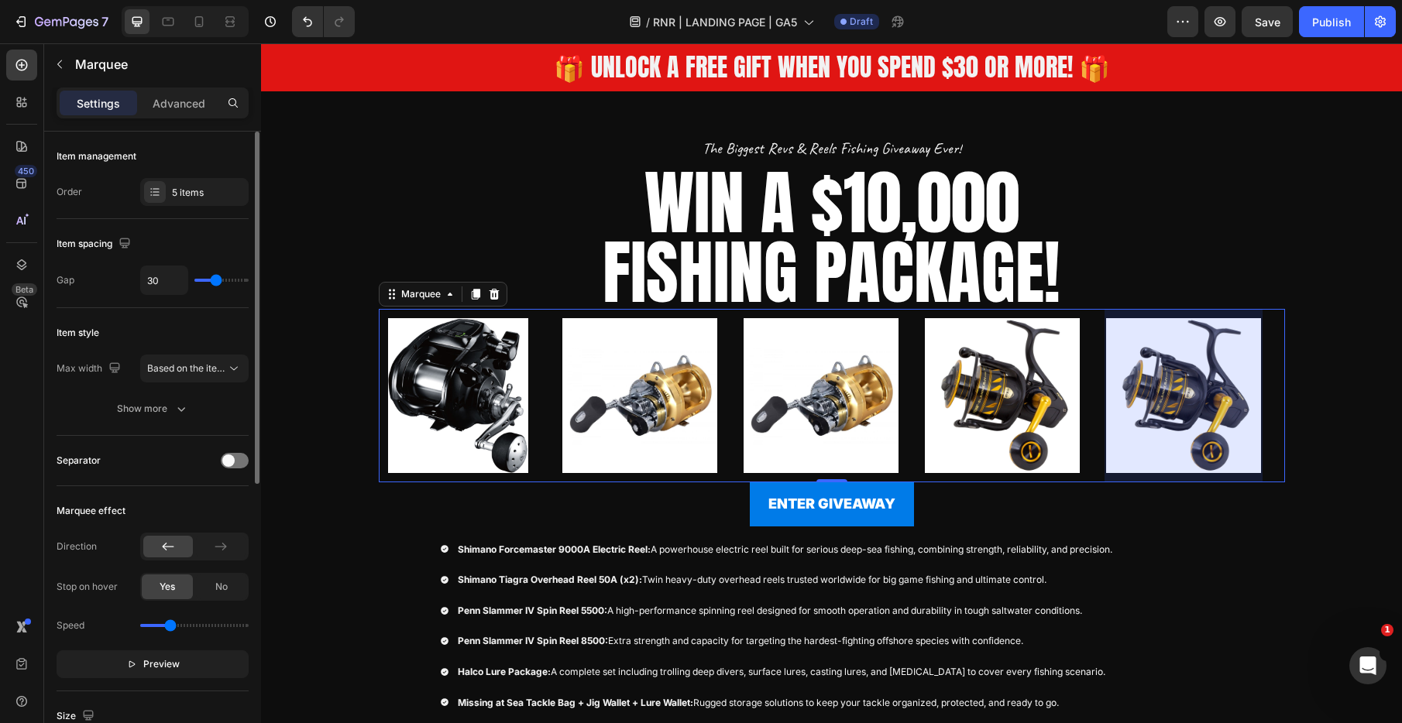
drag, startPoint x: 92, startPoint y: 194, endPoint x: 127, endPoint y: 204, distance: 36.5
click at [92, 194] on div "Order 5 items" at bounding box center [153, 192] width 192 height 28
click at [1149, 368] on div at bounding box center [1183, 395] width 158 height 173
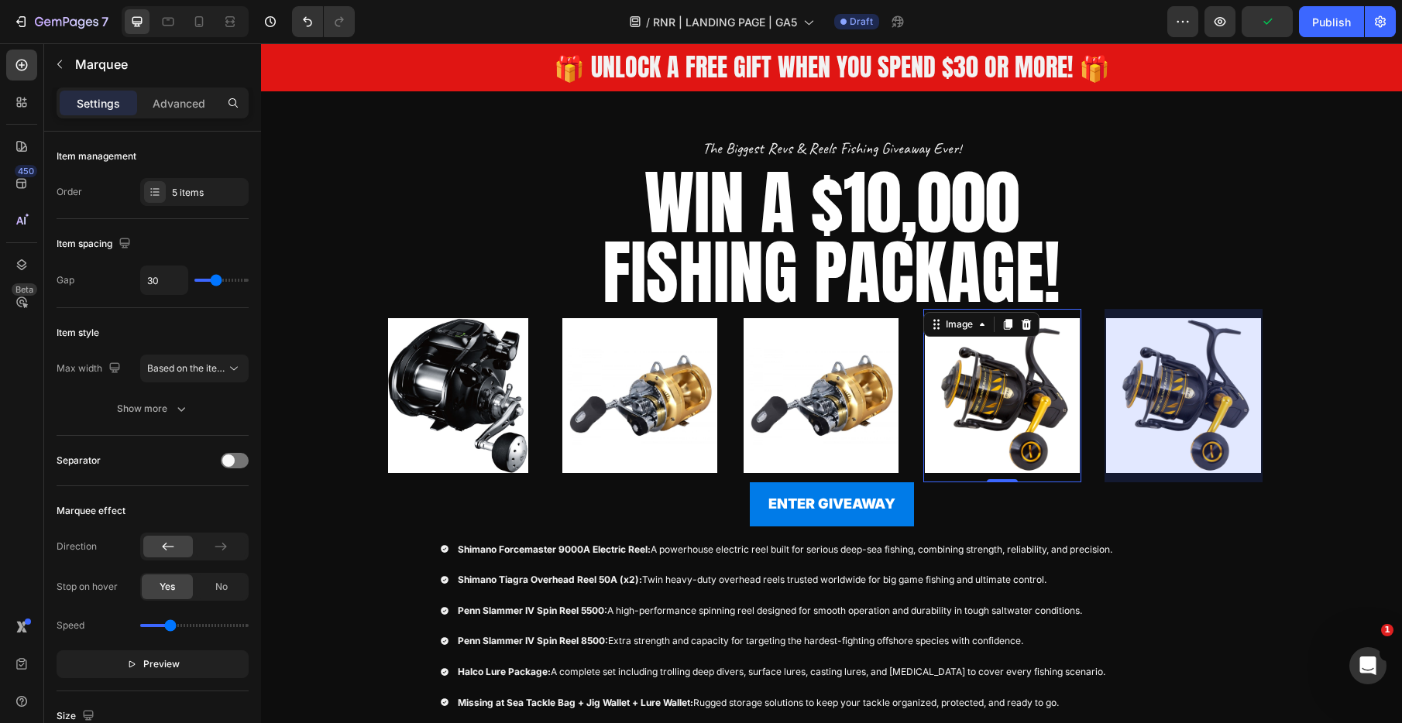
click at [983, 395] on img at bounding box center [1002, 395] width 158 height 155
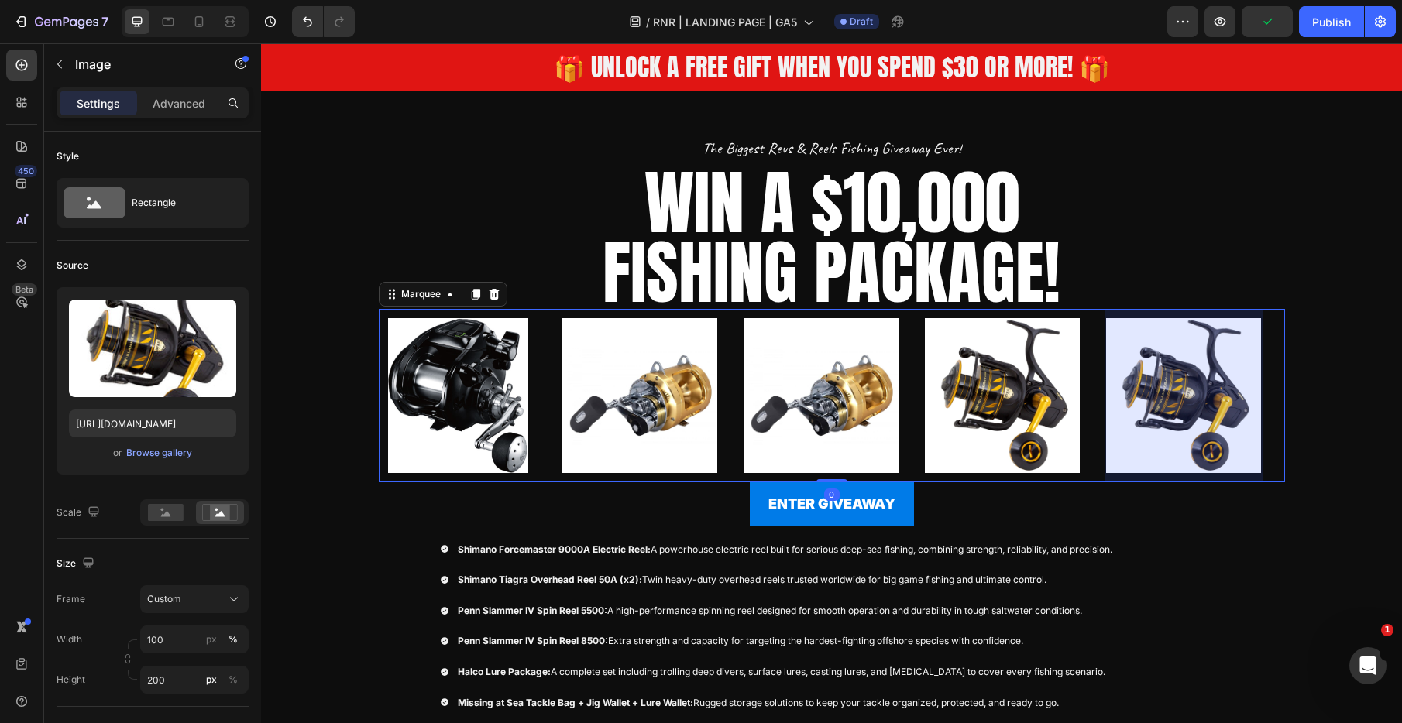
click at [1207, 373] on div at bounding box center [1183, 395] width 158 height 173
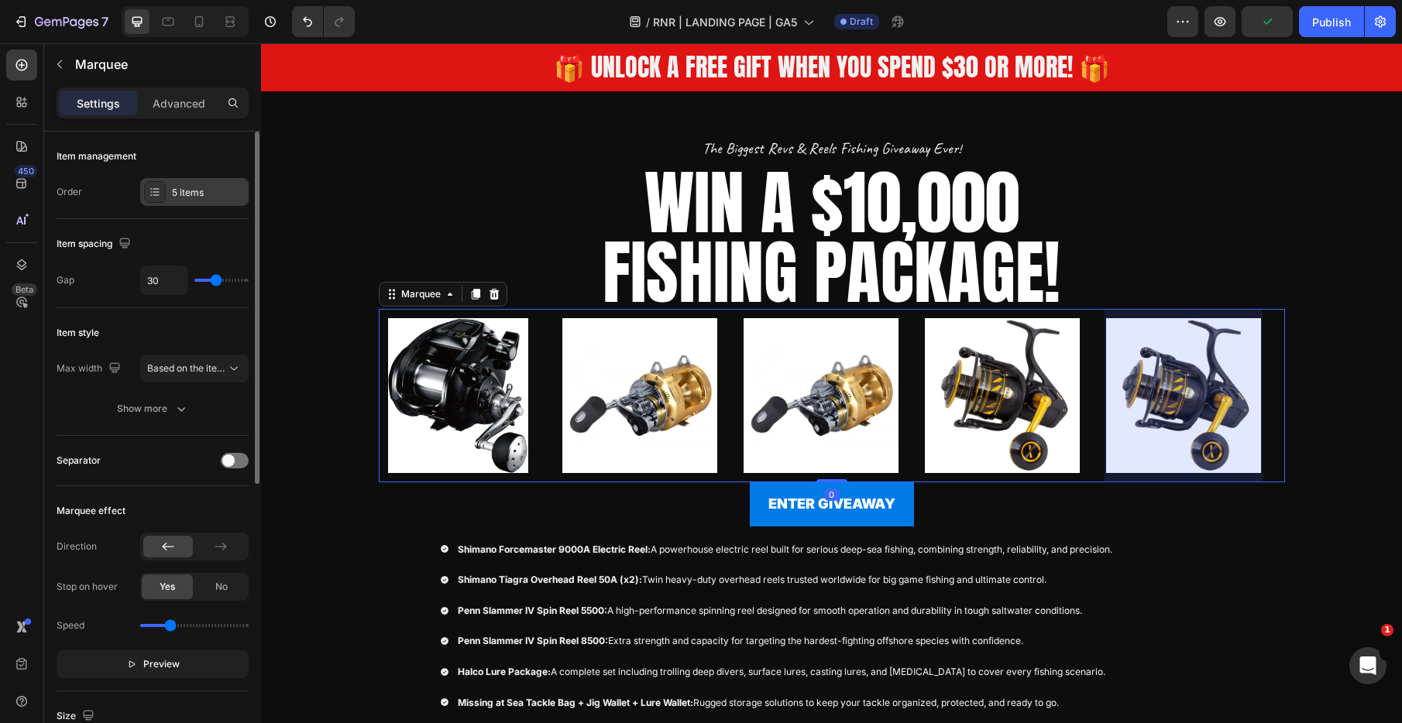
click at [178, 193] on div "5 items" at bounding box center [208, 193] width 73 height 14
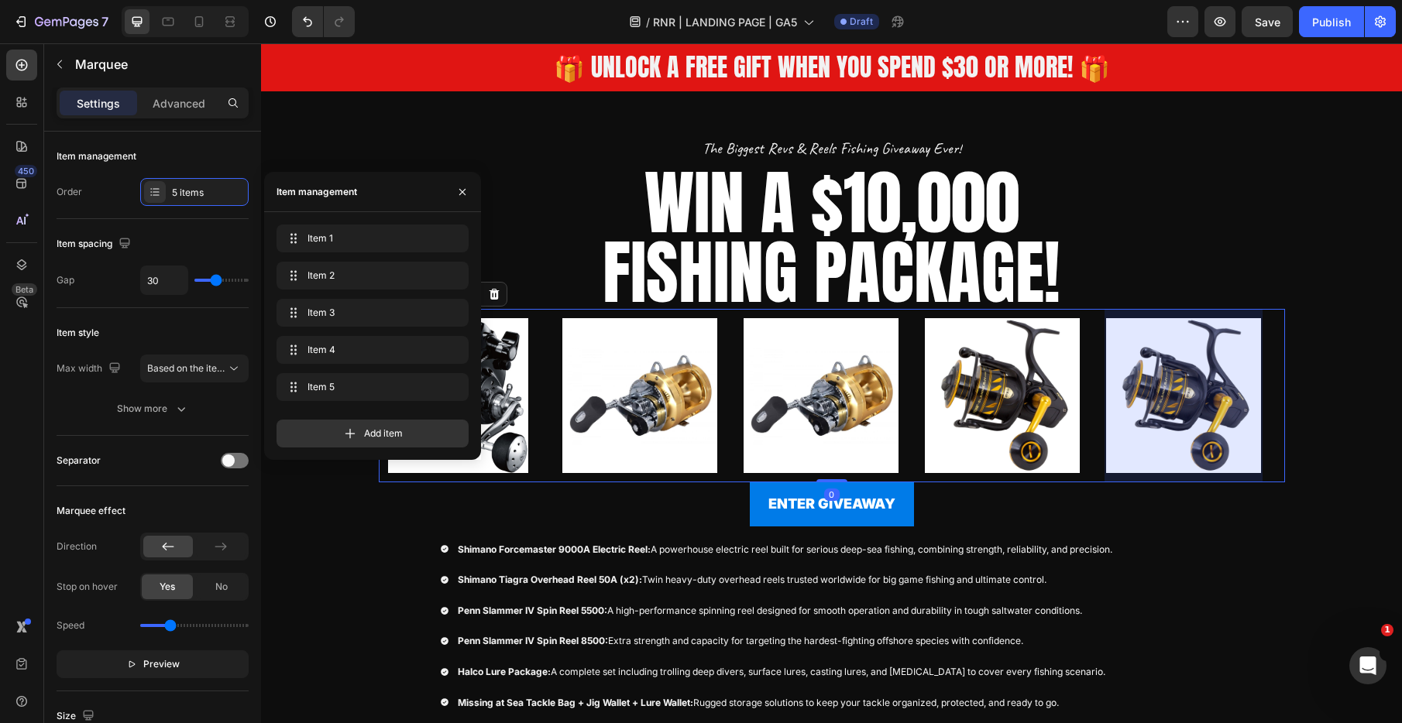
click at [908, 408] on div "Image" at bounding box center [832, 395] width 181 height 173
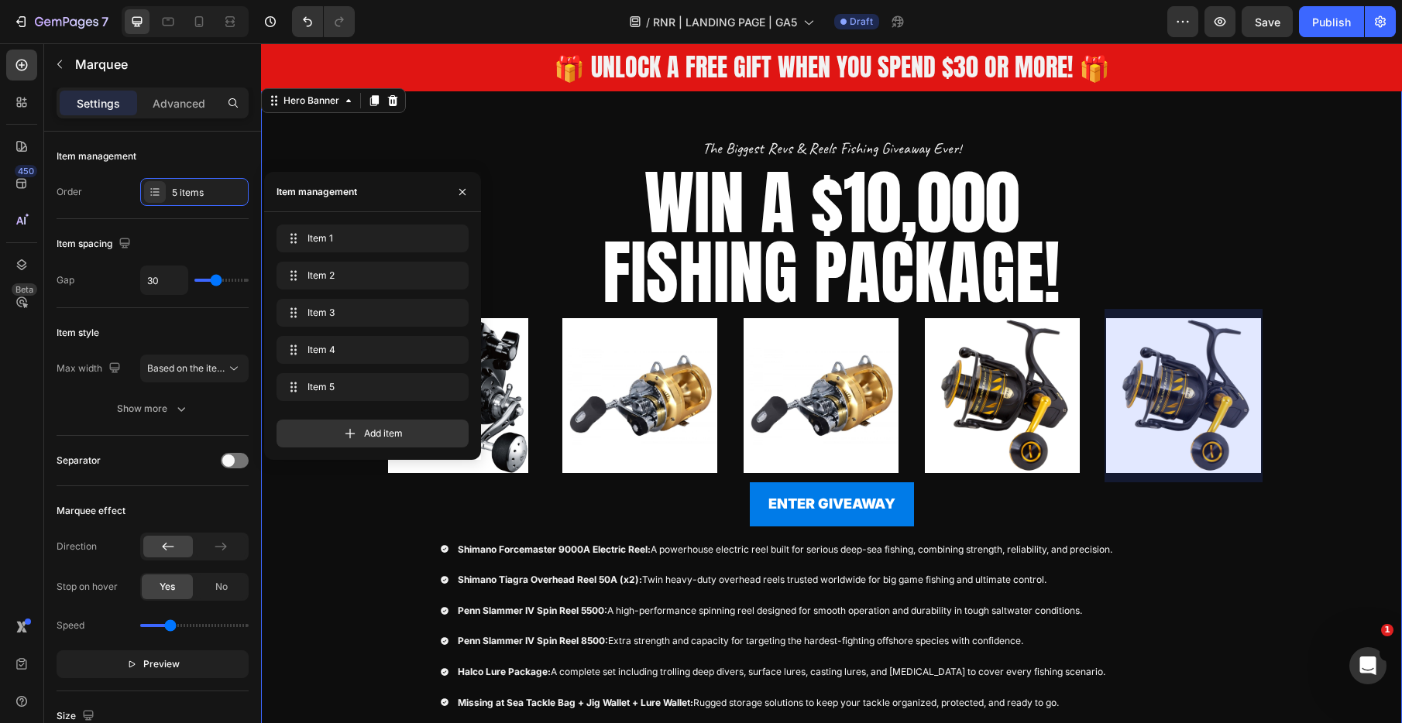
click at [1075, 534] on div "The Biggest Revs & Reels Fishing Giveaway Ever! Text Block Row WIN A $10,000 FI…" at bounding box center [832, 471] width 906 height 668
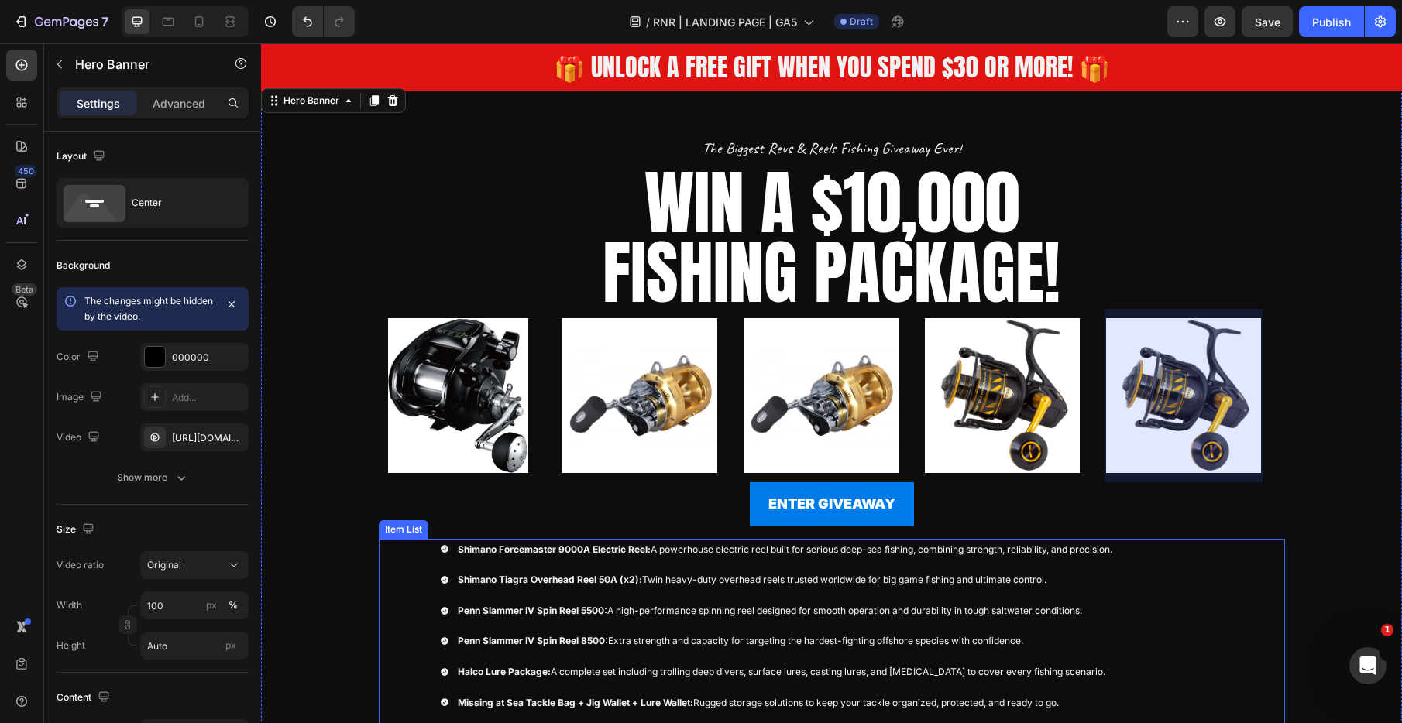
click at [1094, 600] on div "Penn Slammer IV Spin Reel 5500: A high-performance spinning reel designed for s…" at bounding box center [839, 611] width 768 height 22
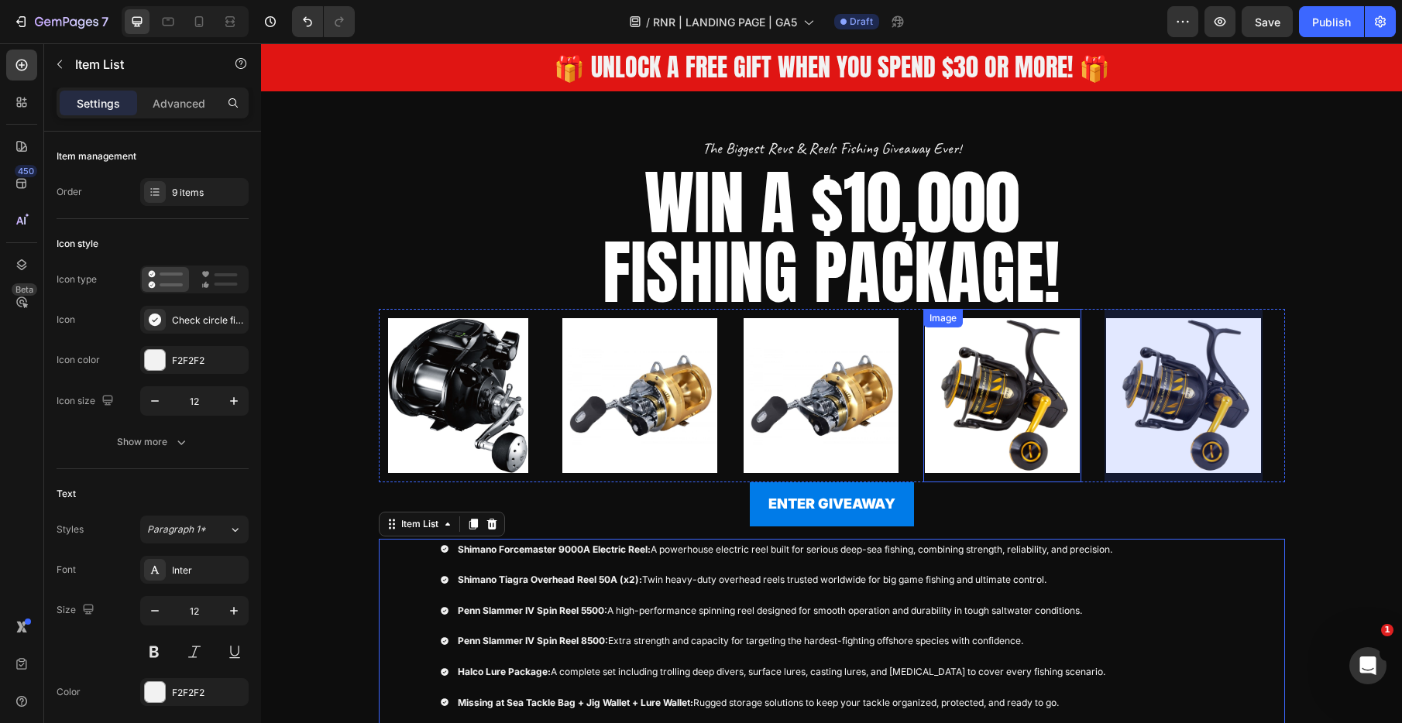
click at [1018, 424] on img at bounding box center [1002, 395] width 158 height 155
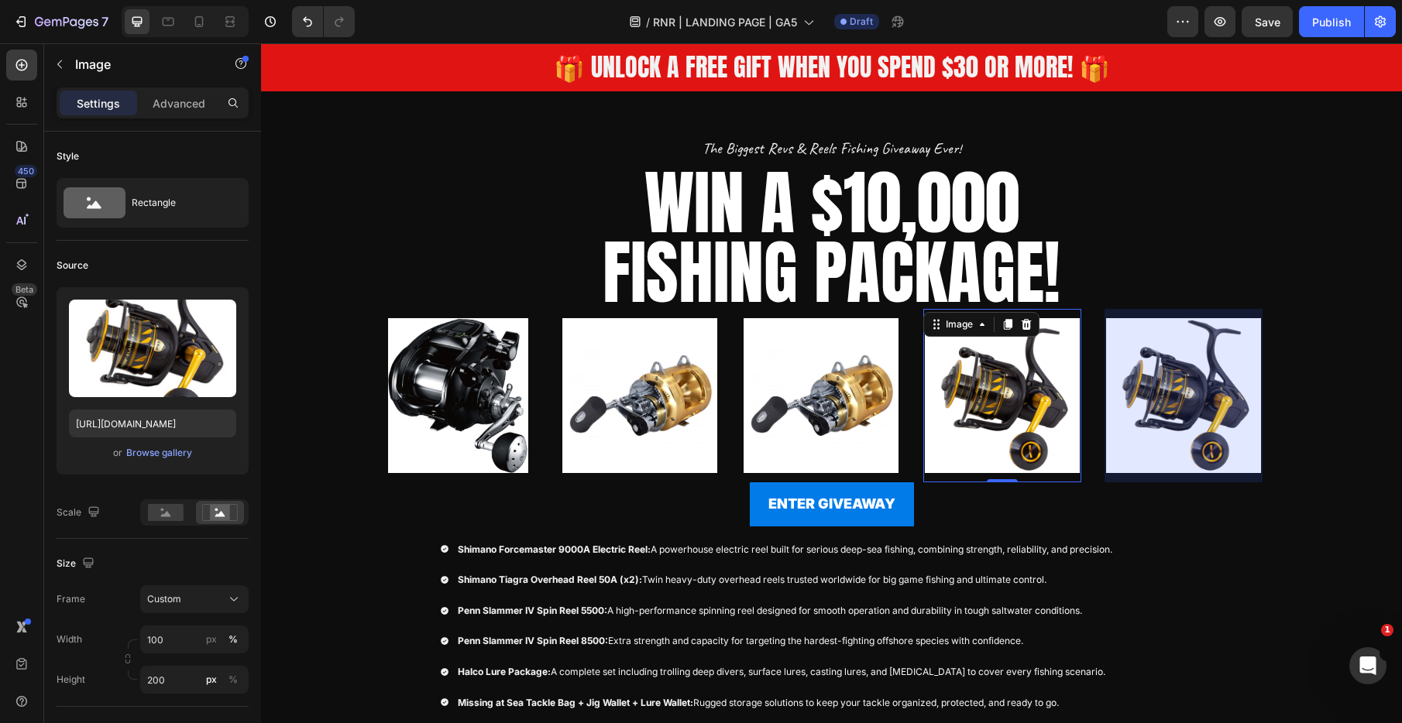
click at [1018, 424] on img at bounding box center [1002, 395] width 158 height 155
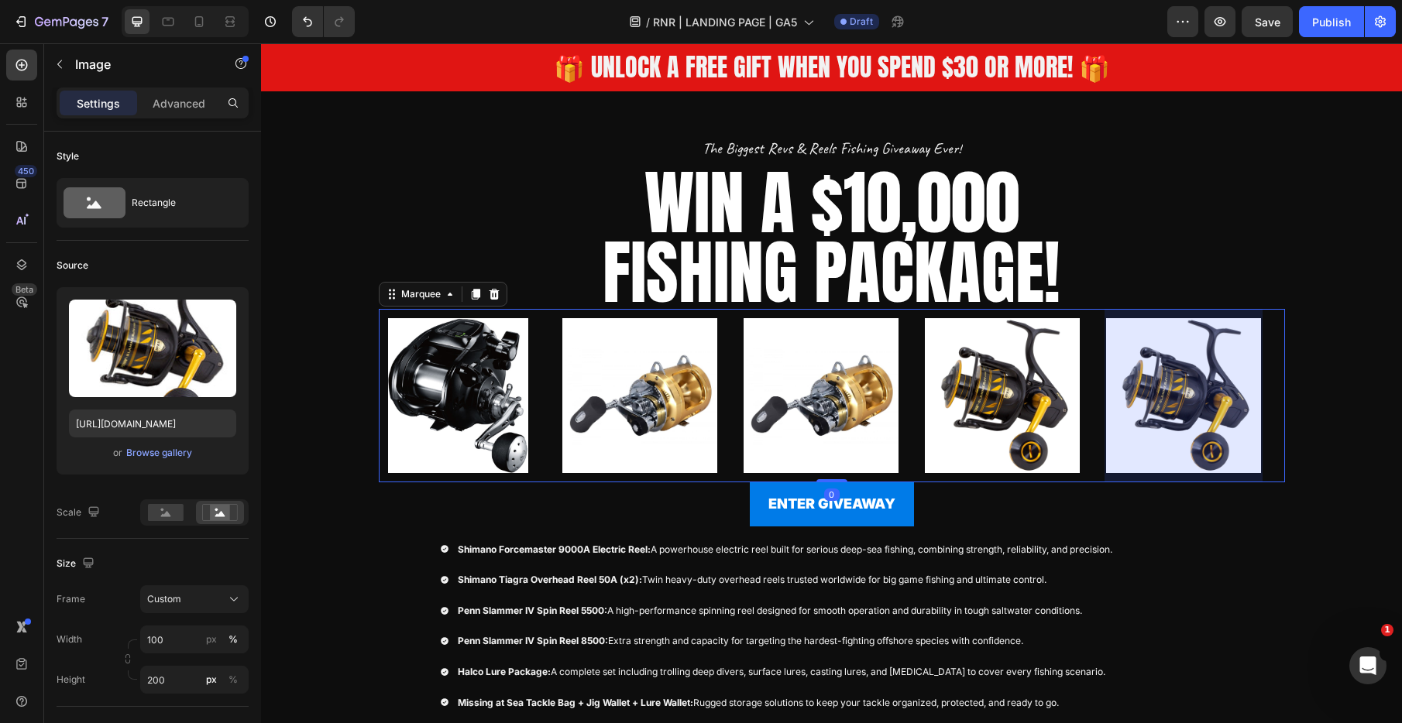
click at [1108, 417] on div at bounding box center [1183, 395] width 158 height 173
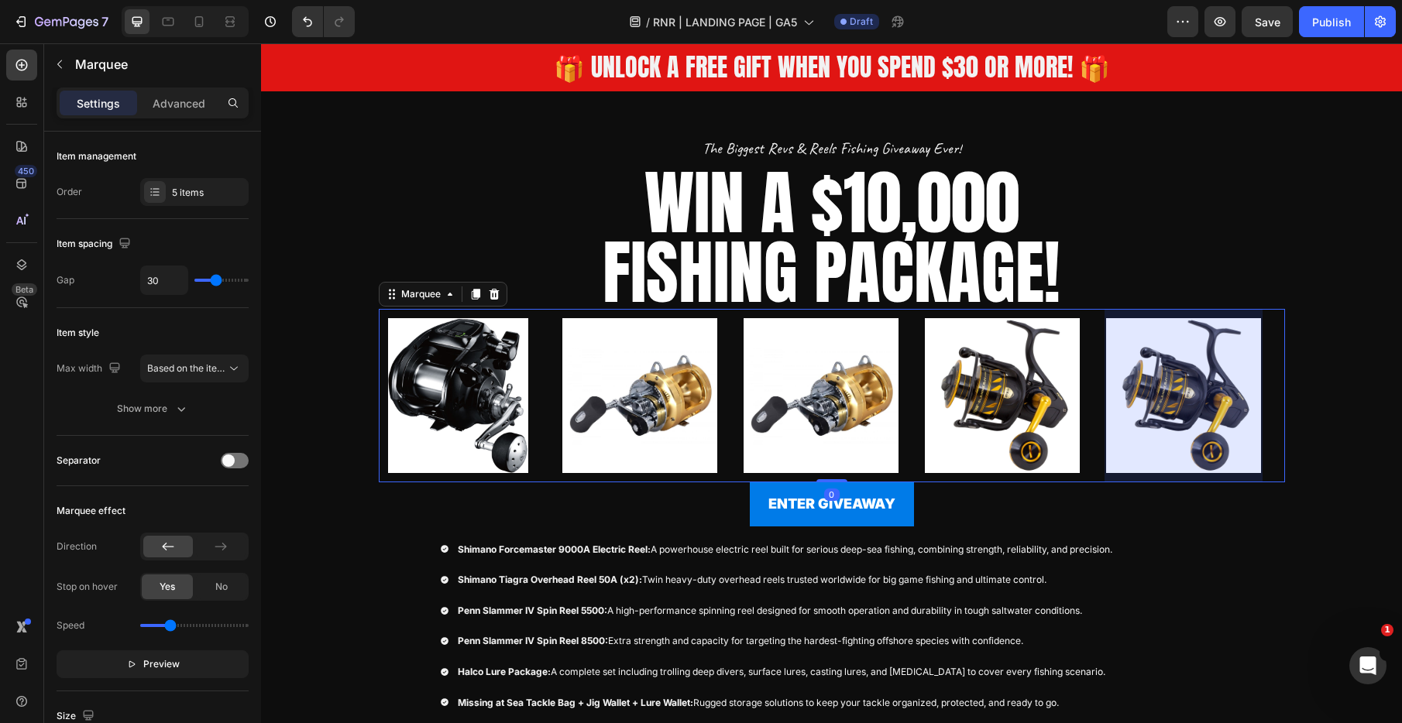
click at [1138, 414] on div at bounding box center [1183, 395] width 158 height 173
click at [149, 196] on icon at bounding box center [155, 192] width 12 height 12
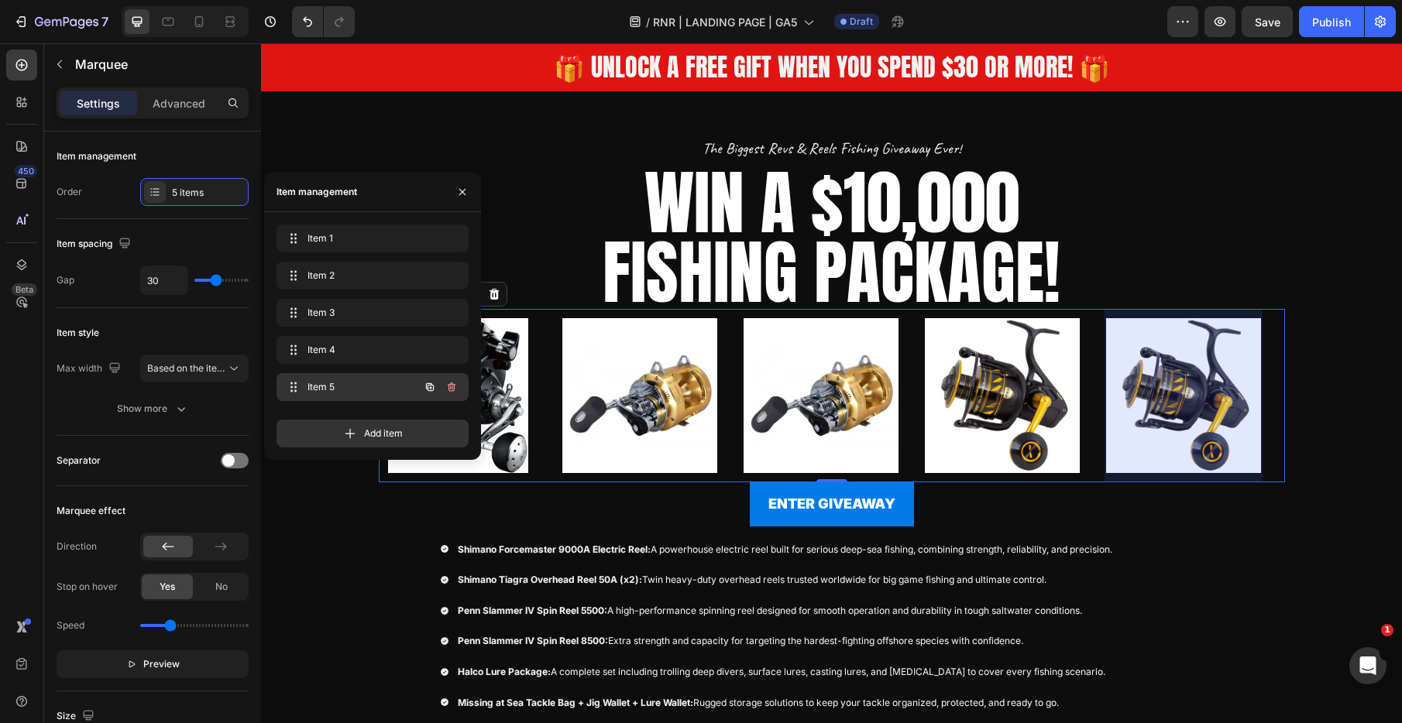
click at [353, 388] on span "Item 5" at bounding box center [351, 387] width 88 height 14
click at [335, 383] on span "Item 5" at bounding box center [351, 387] width 88 height 14
click at [449, 386] on icon "button" at bounding box center [451, 387] width 12 height 12
click at [449, 386] on div "Delete" at bounding box center [441, 387] width 29 height 14
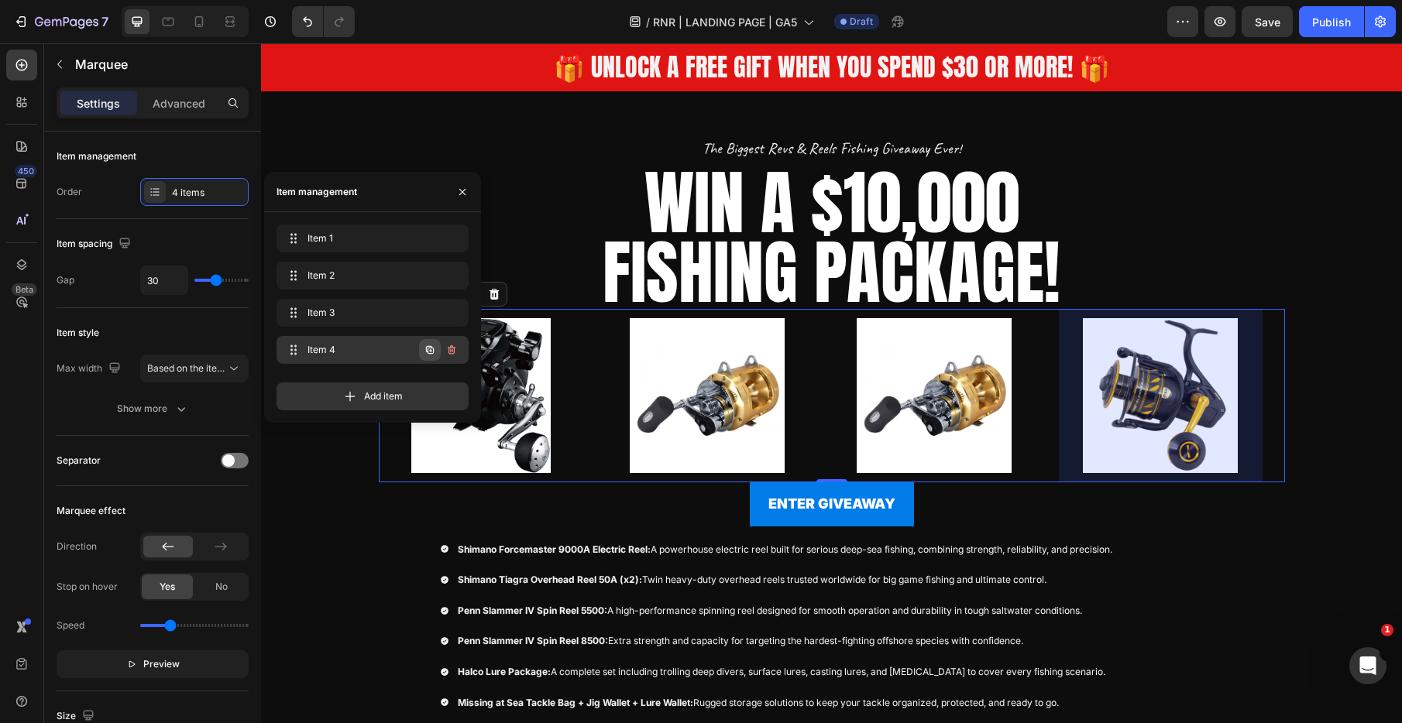
click at [428, 347] on icon "button" at bounding box center [430, 350] width 12 height 12
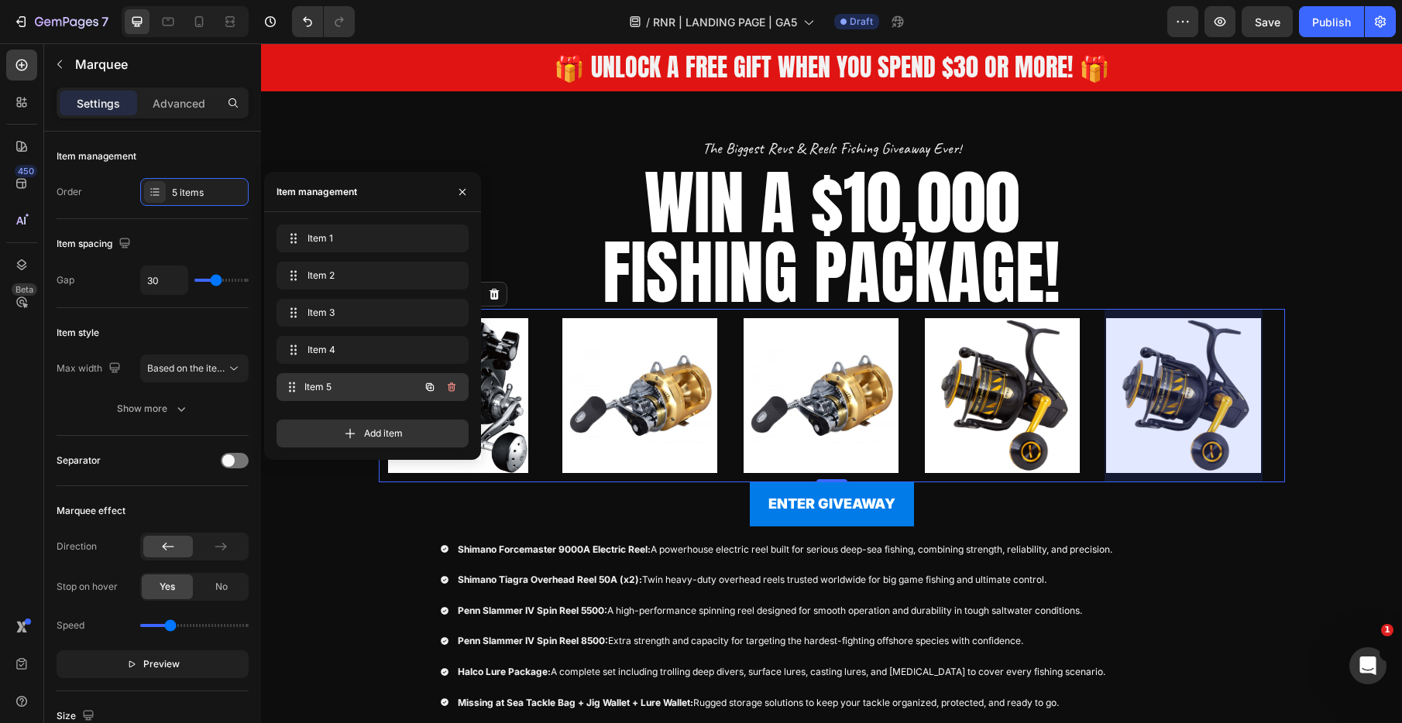
click at [355, 383] on span "Item 5" at bounding box center [361, 387] width 115 height 14
click at [325, 390] on span "Item 5" at bounding box center [351, 387] width 88 height 14
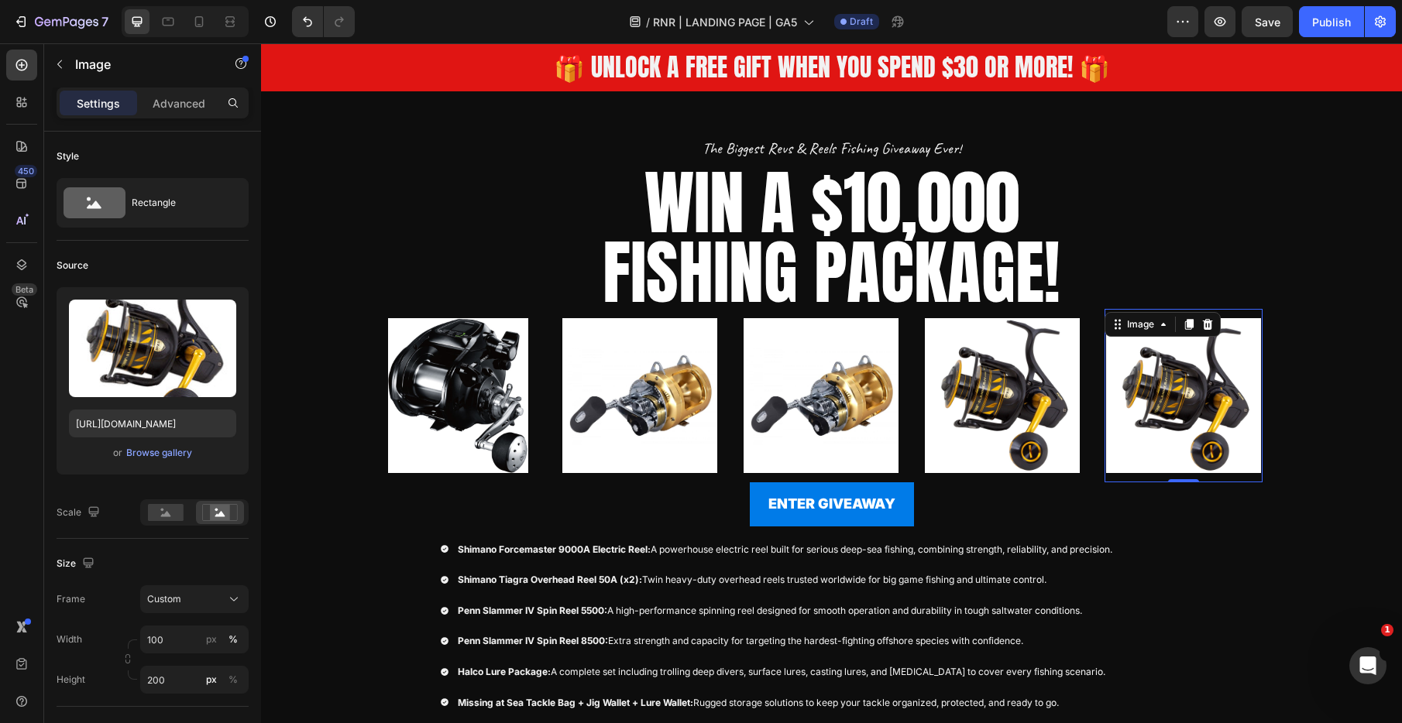
click at [1142, 406] on img at bounding box center [1183, 395] width 158 height 155
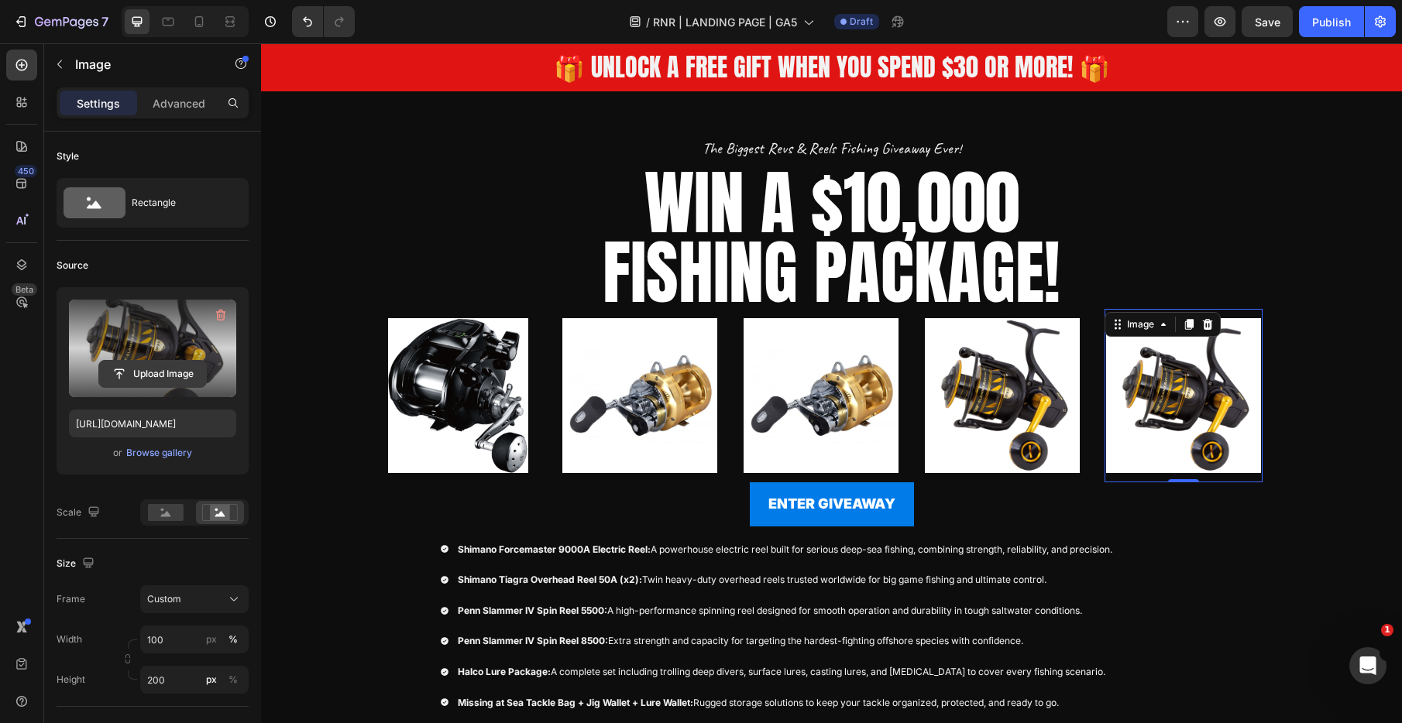
click at [162, 376] on input "file" at bounding box center [152, 374] width 107 height 26
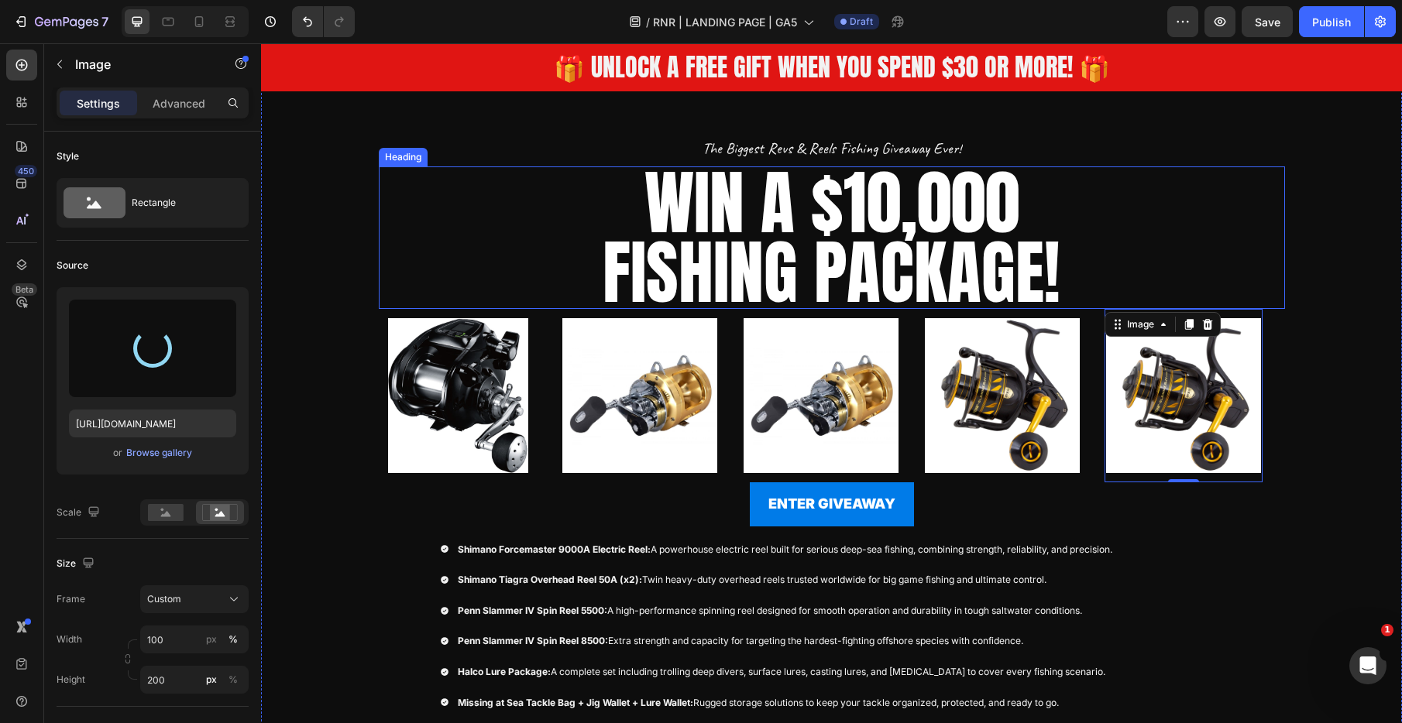
type input "https://cdn.shopify.com/s/files/1/0731/3978/1884/files/gempages_552734377247769…"
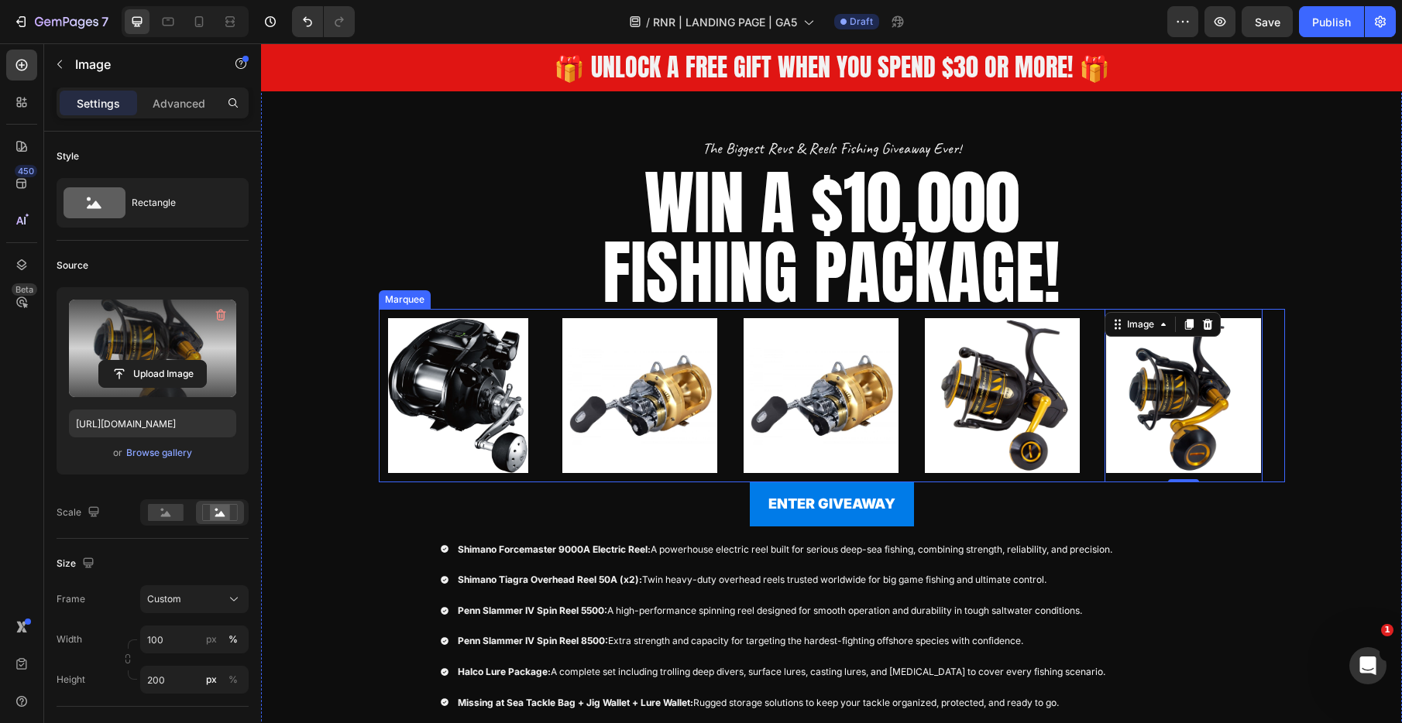
click at [546, 328] on div "Image" at bounding box center [469, 395] width 181 height 173
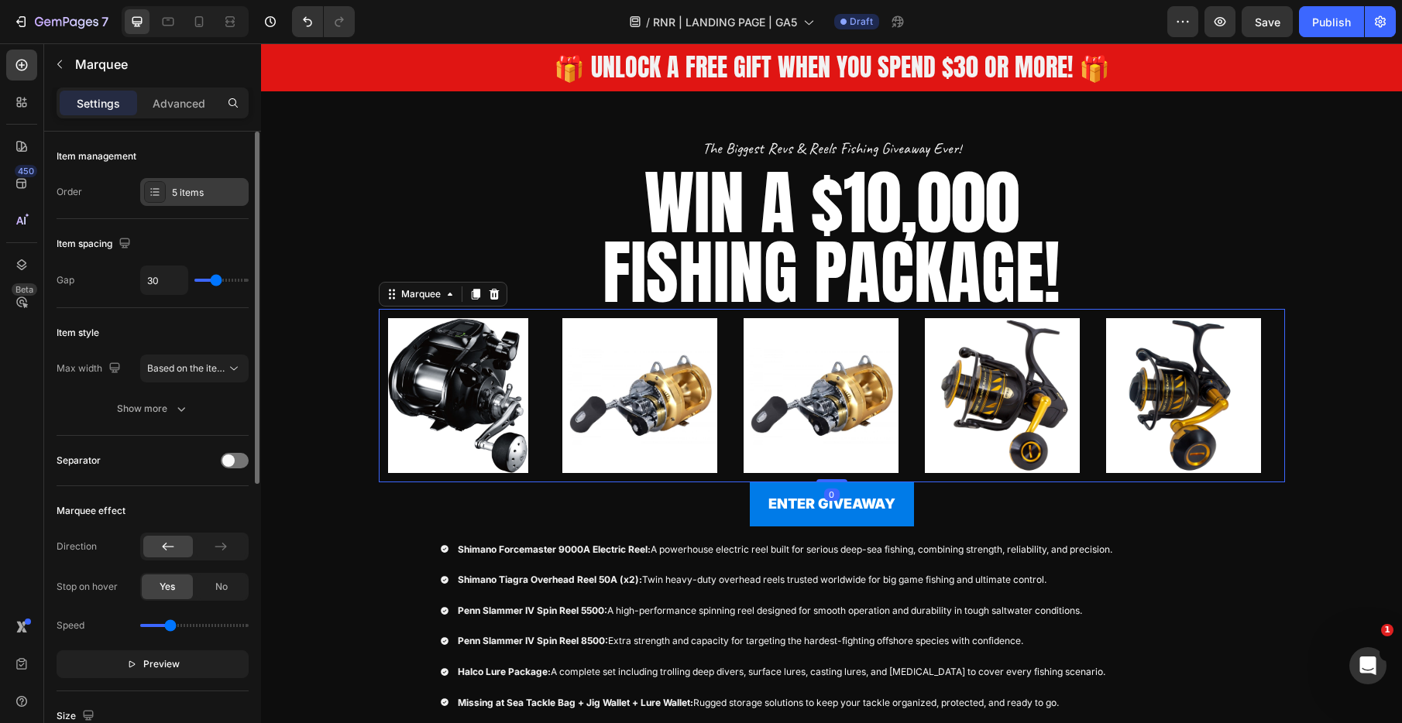
click at [186, 201] on div "5 items" at bounding box center [194, 192] width 108 height 28
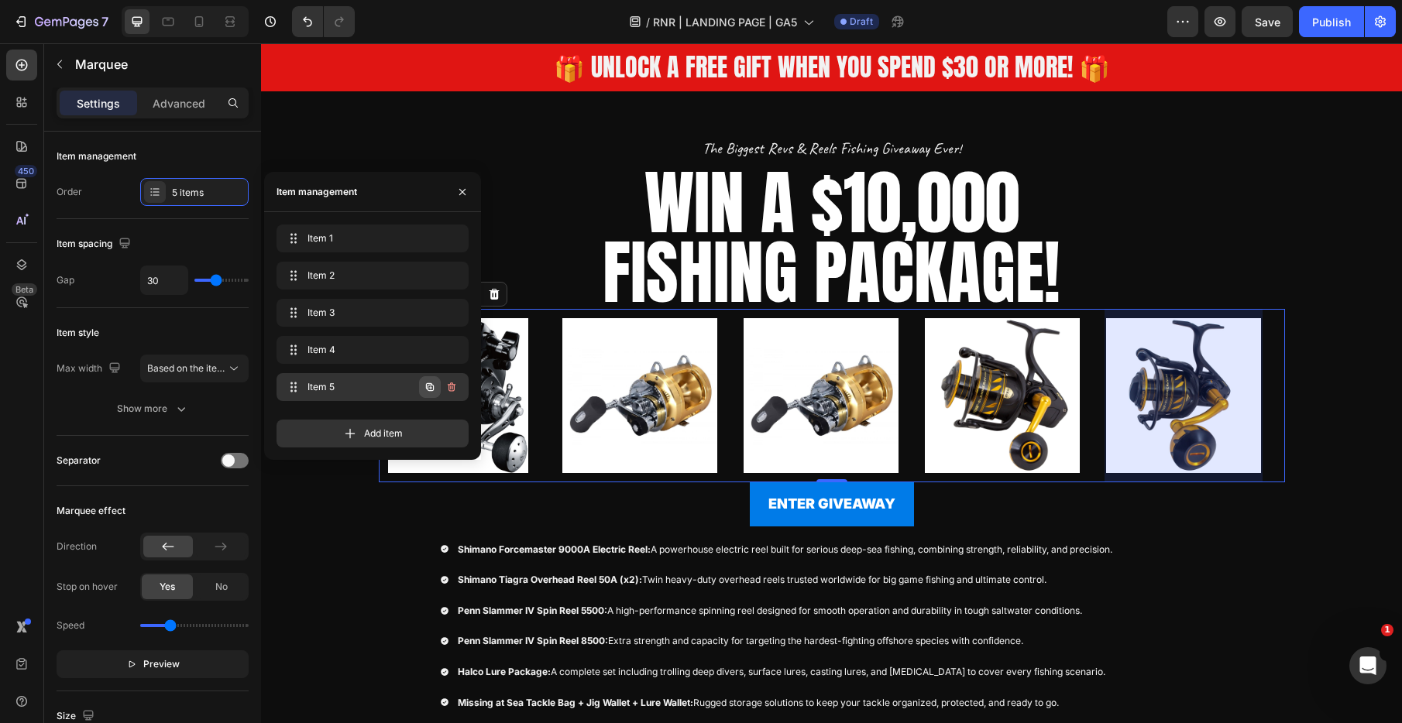
click at [428, 389] on icon "button" at bounding box center [430, 387] width 8 height 8
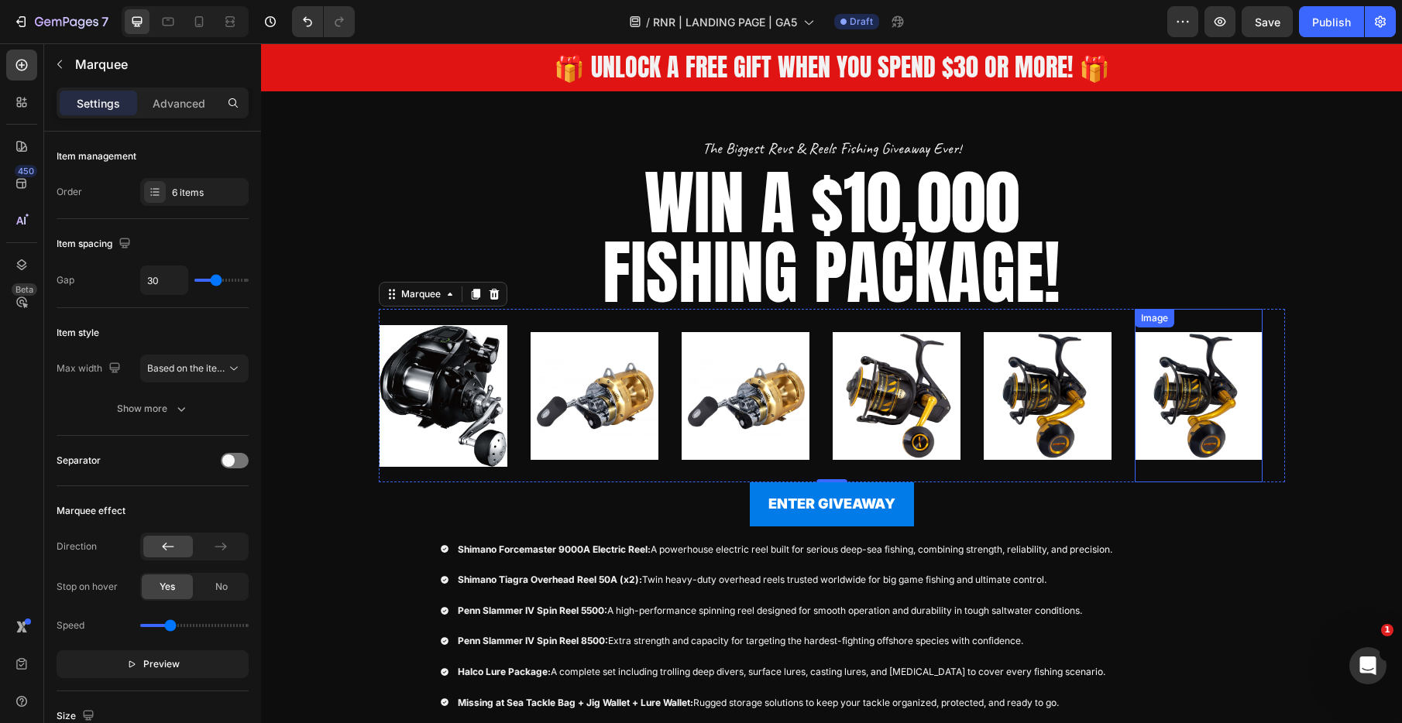
click at [1167, 402] on img at bounding box center [1199, 395] width 128 height 155
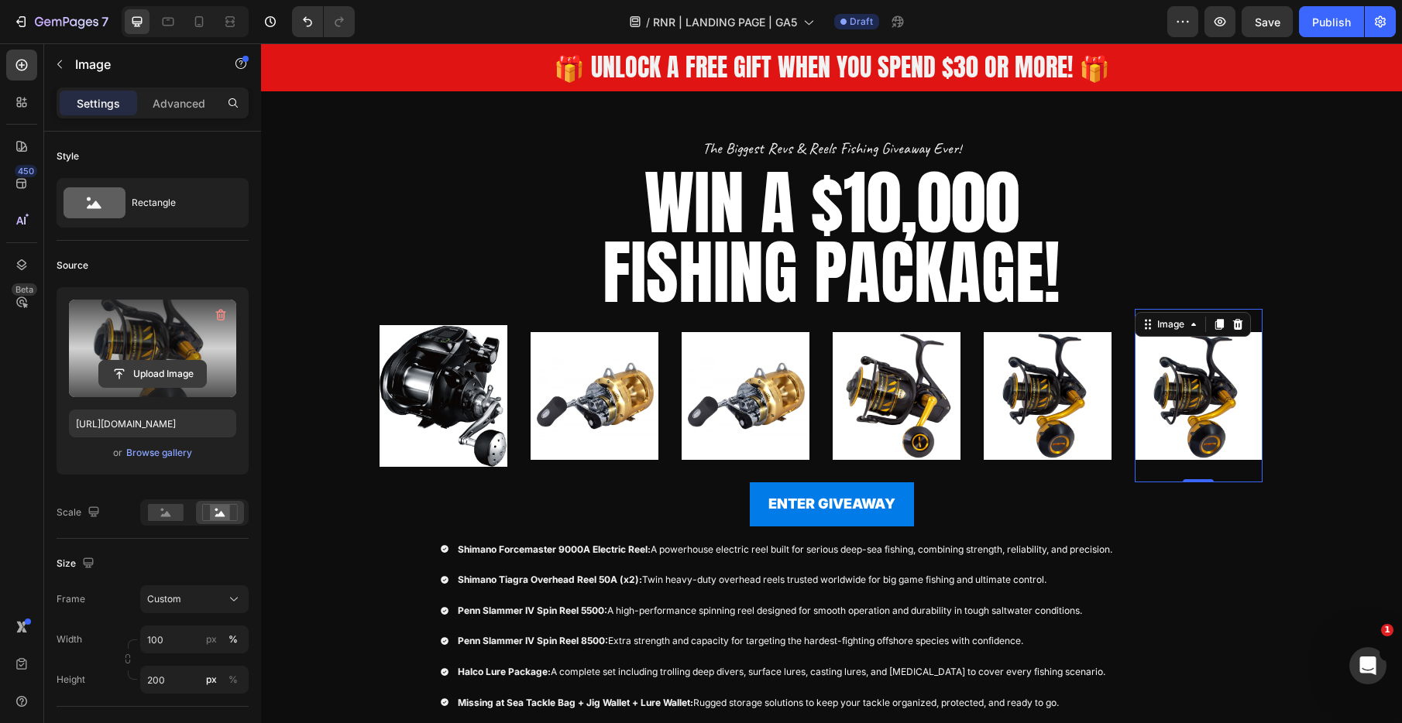
click at [168, 374] on input "file" at bounding box center [152, 374] width 107 height 26
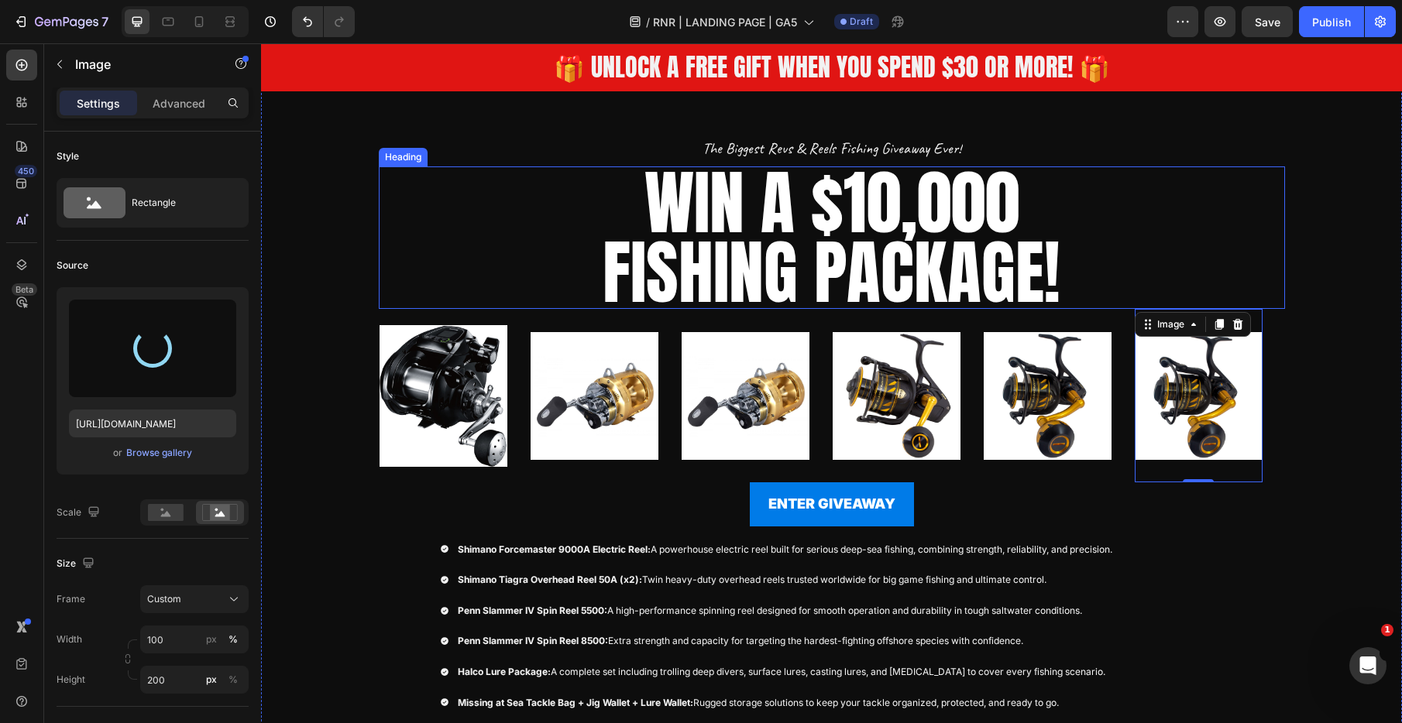
type input "https://cdn.shopify.com/s/files/1/0731/3978/1884/files/gempages_552734377247769…"
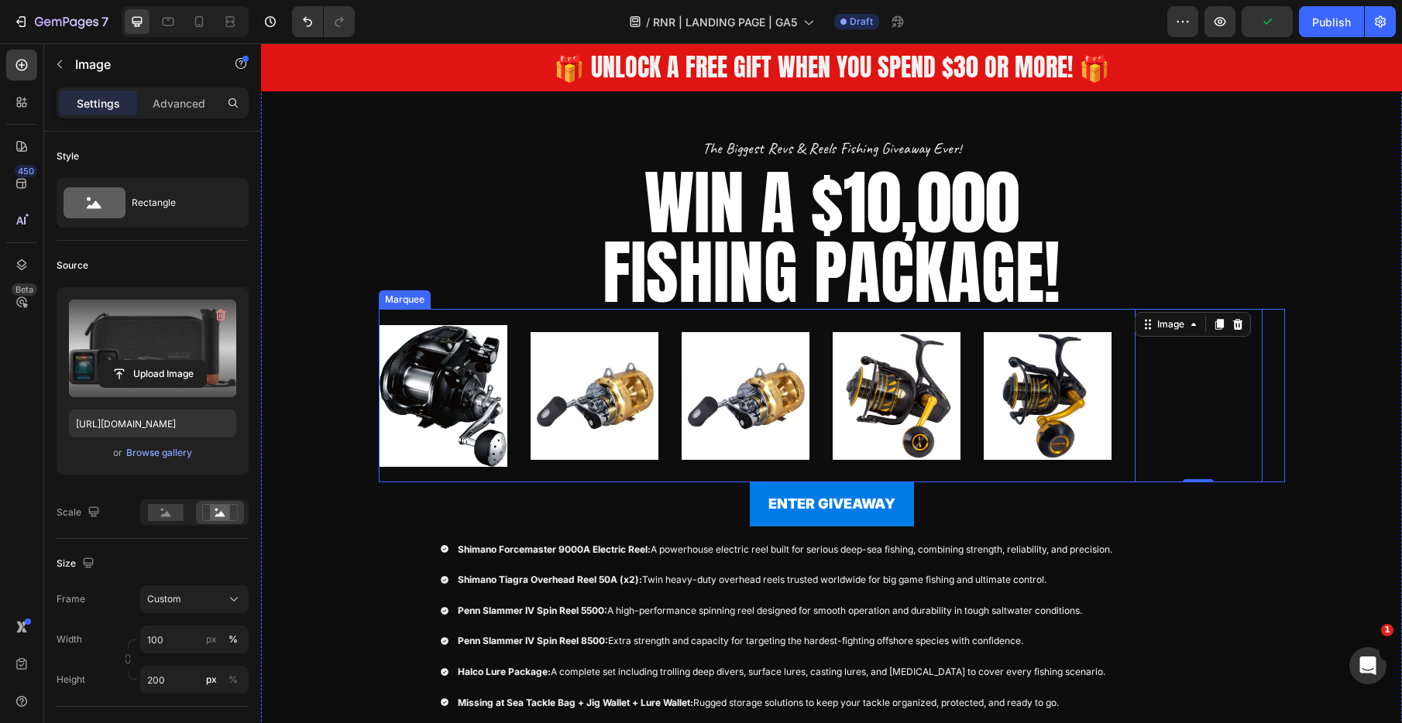
click at [518, 380] on div "Image" at bounding box center [454, 395] width 151 height 173
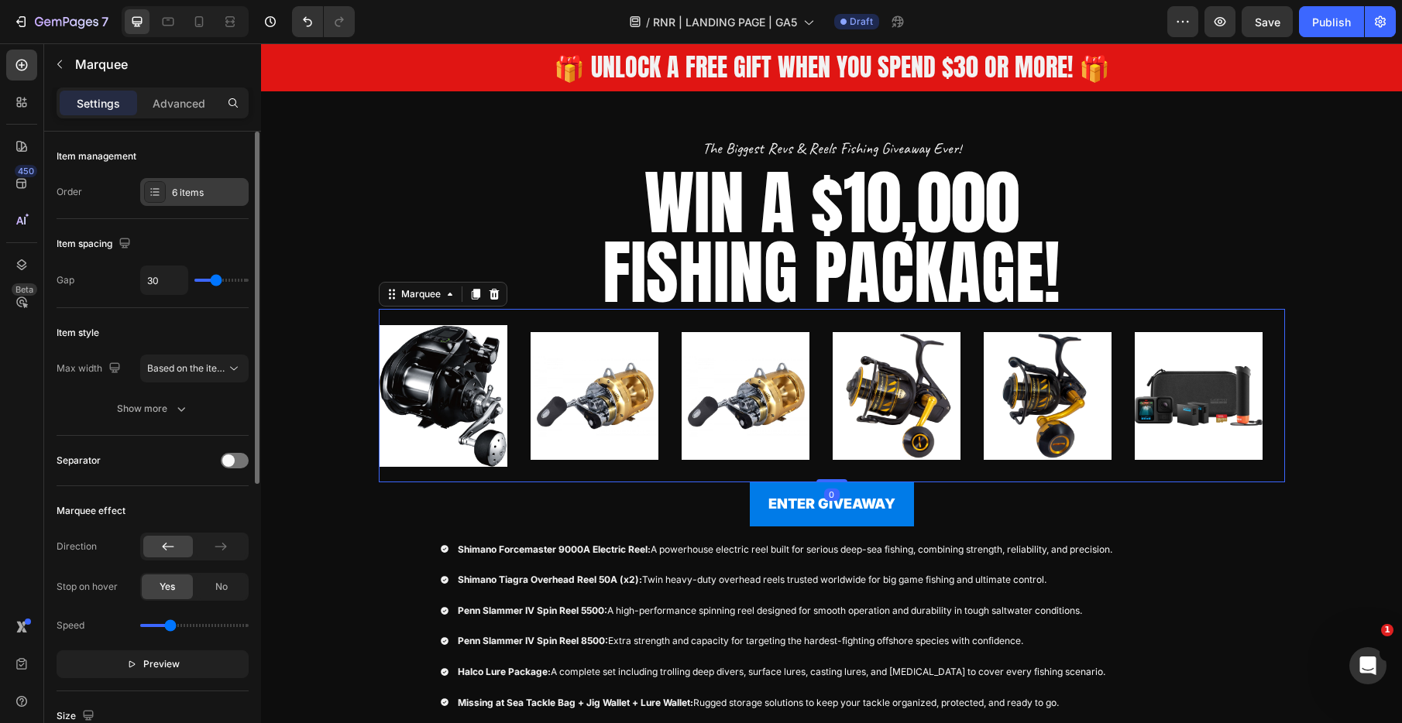
click at [197, 193] on div "6 items" at bounding box center [208, 193] width 73 height 14
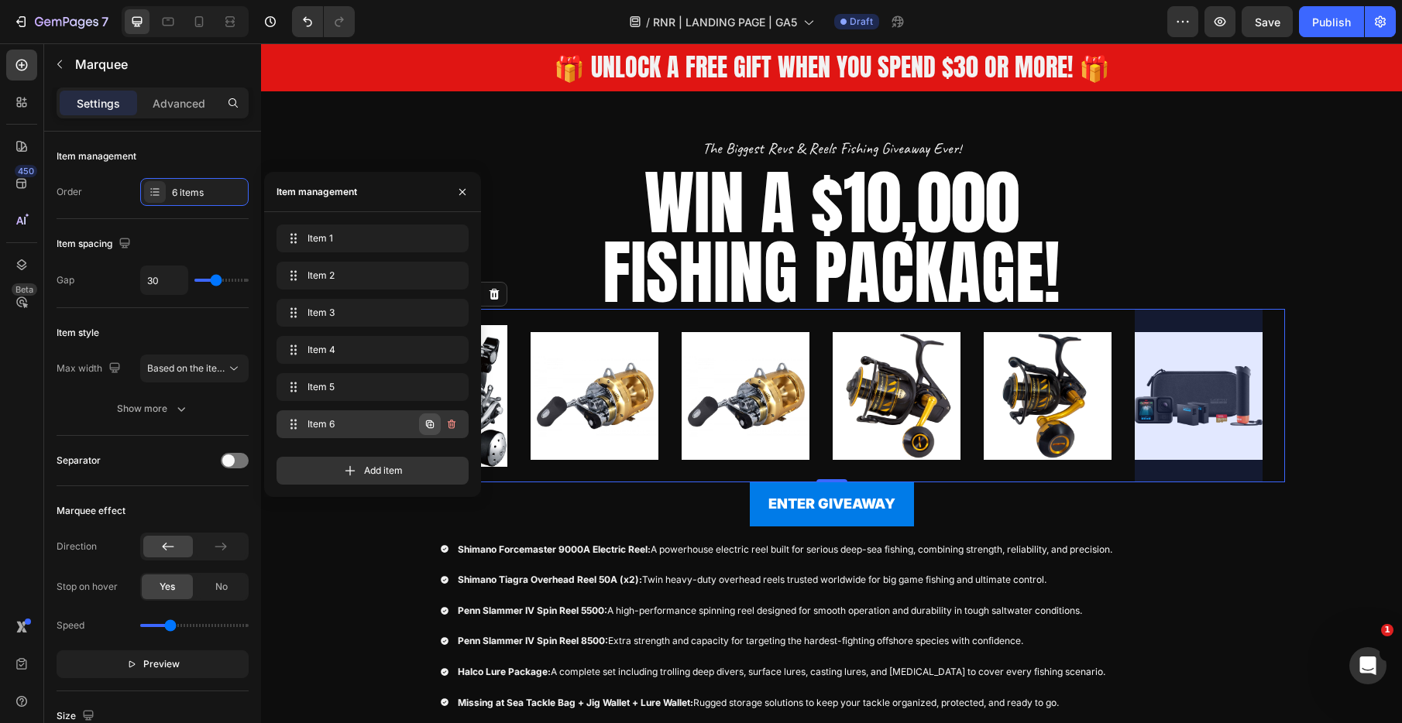
click at [436, 424] on button "button" at bounding box center [430, 425] width 22 height 22
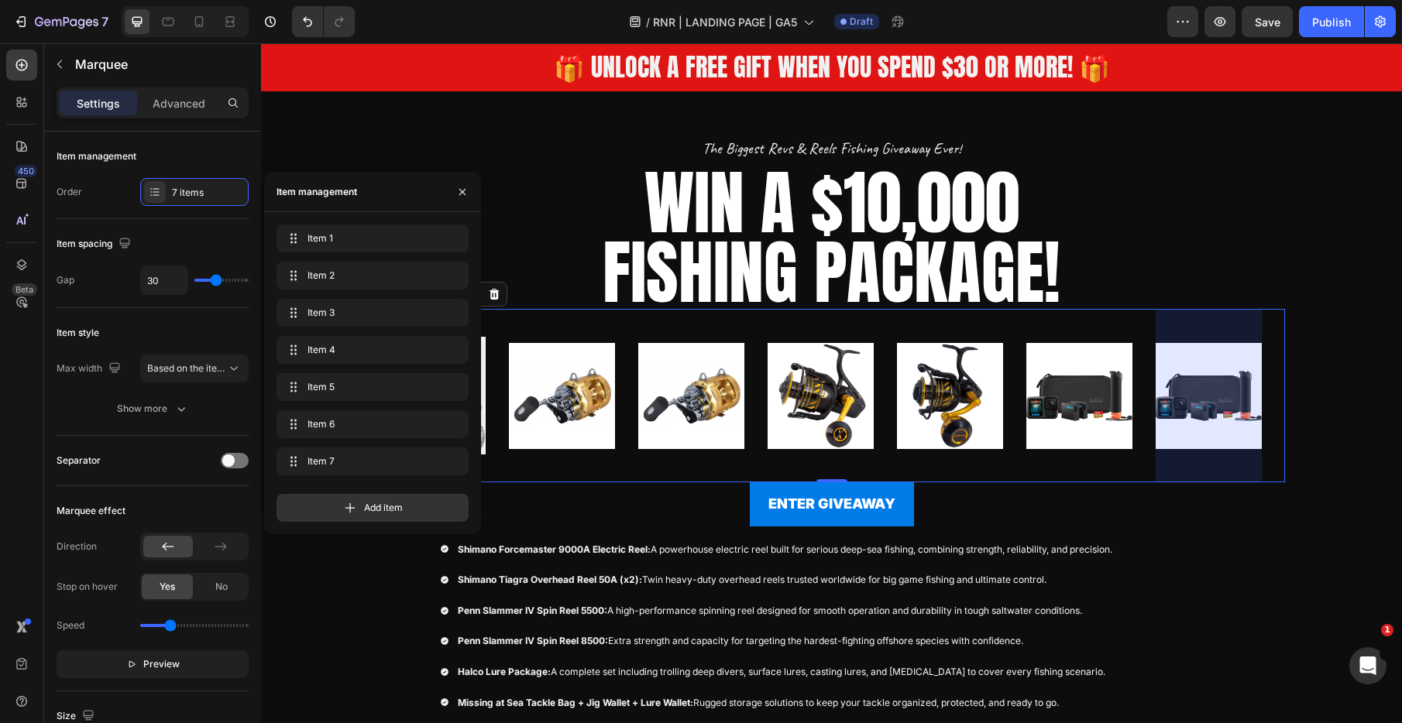
click at [1216, 397] on img at bounding box center [1209, 395] width 106 height 155
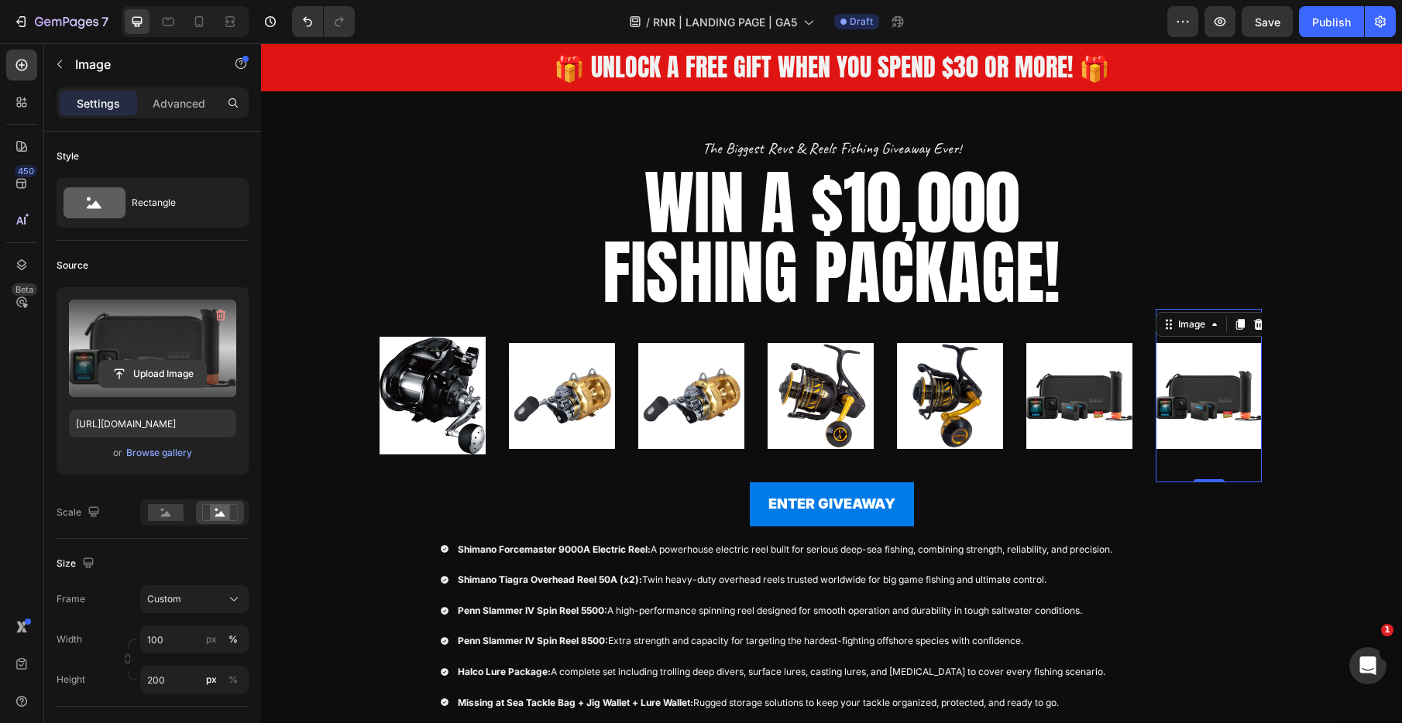
click at [135, 375] on input "file" at bounding box center [152, 374] width 107 height 26
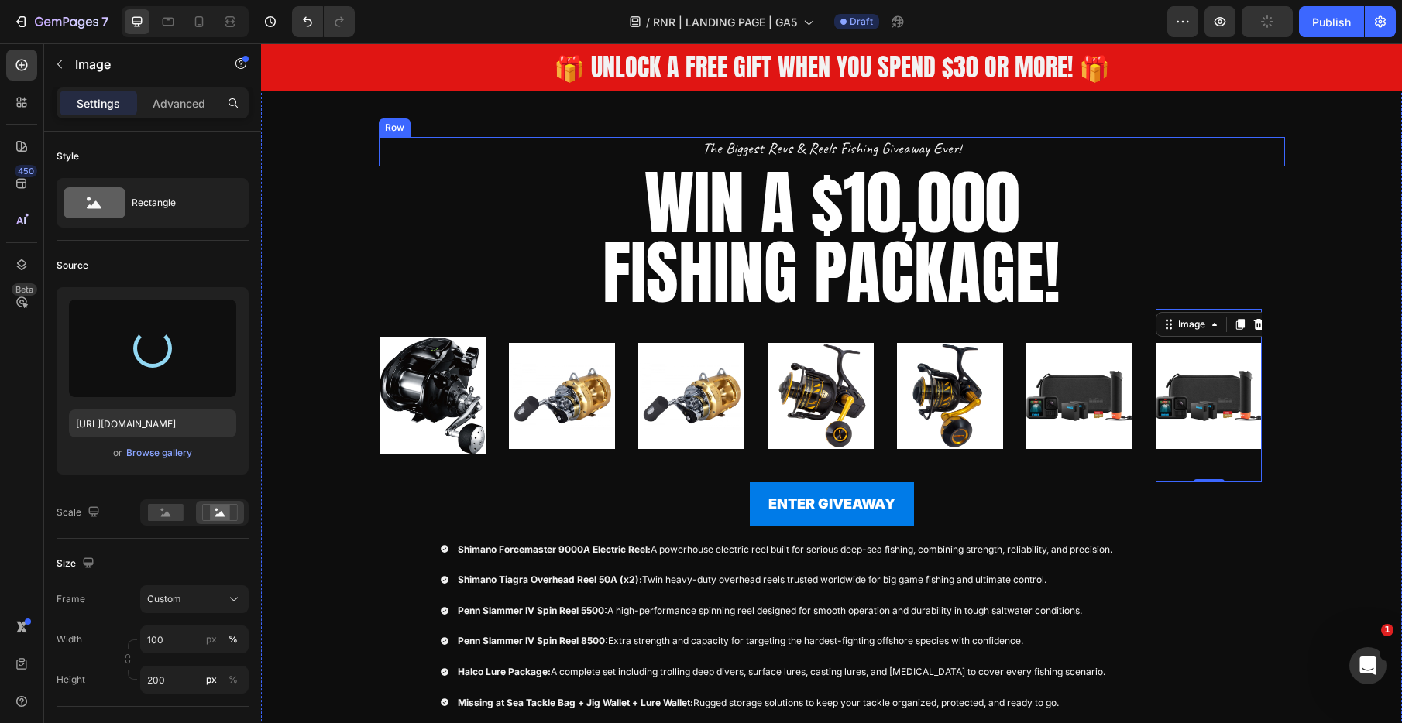
type input "https://cdn.shopify.com/s/files/1/0731/3978/1884/files/gempages_552734377247769…"
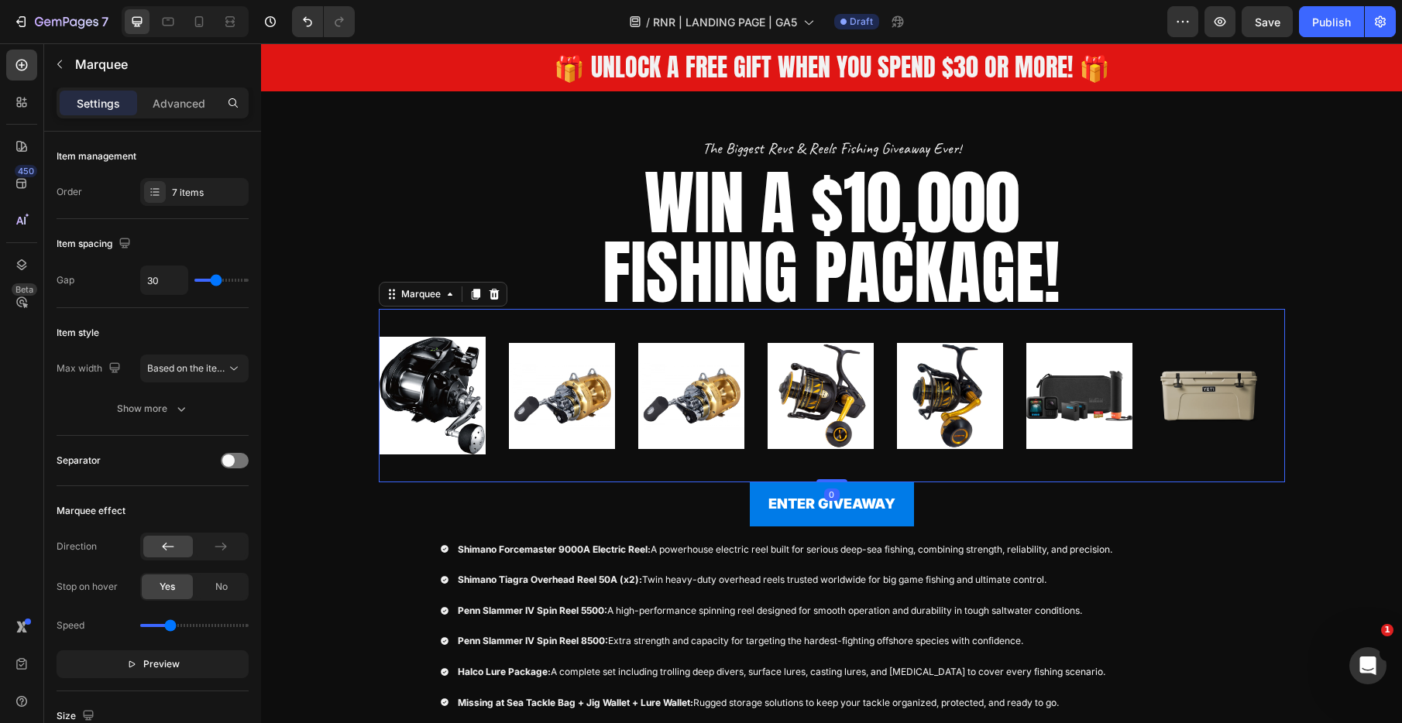
click at [753, 423] on div "Image" at bounding box center [702, 395] width 129 height 173
click at [164, 191] on div at bounding box center [155, 192] width 22 height 22
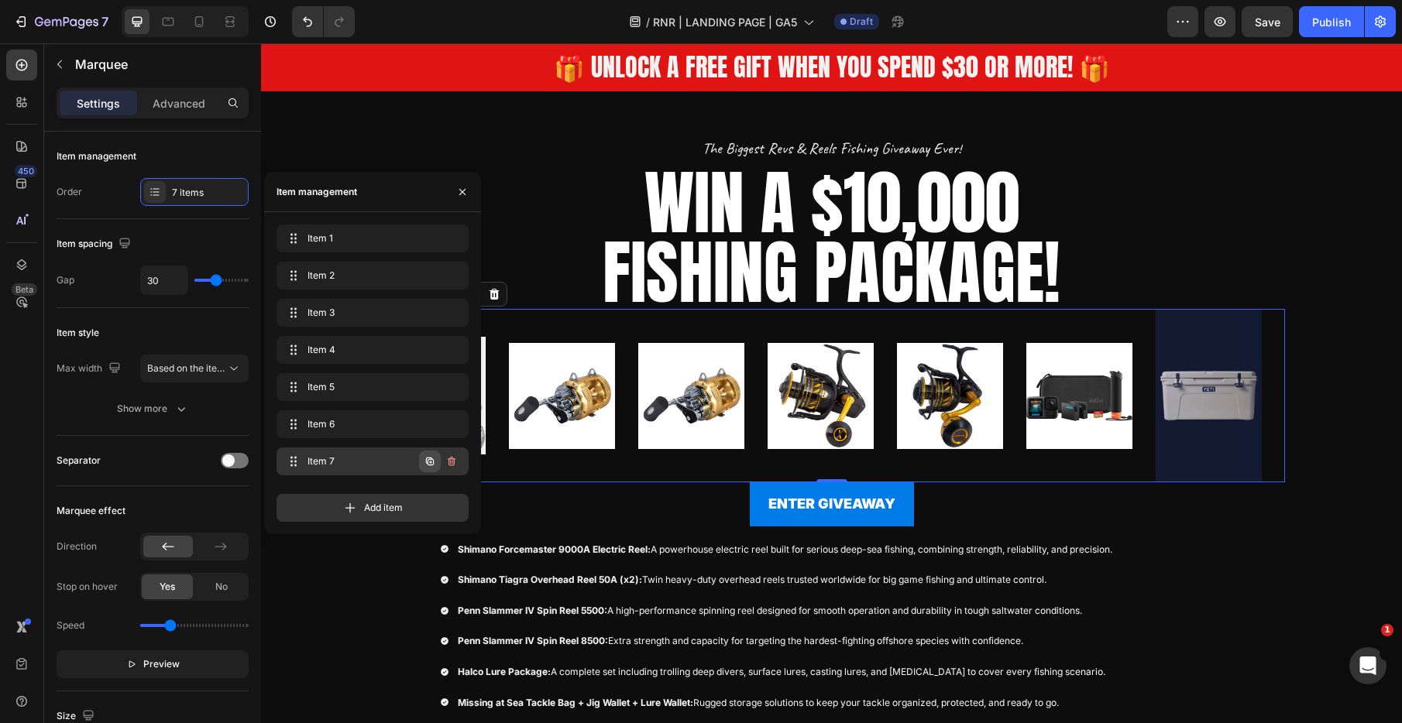
click at [431, 461] on icon "button" at bounding box center [430, 461] width 12 height 12
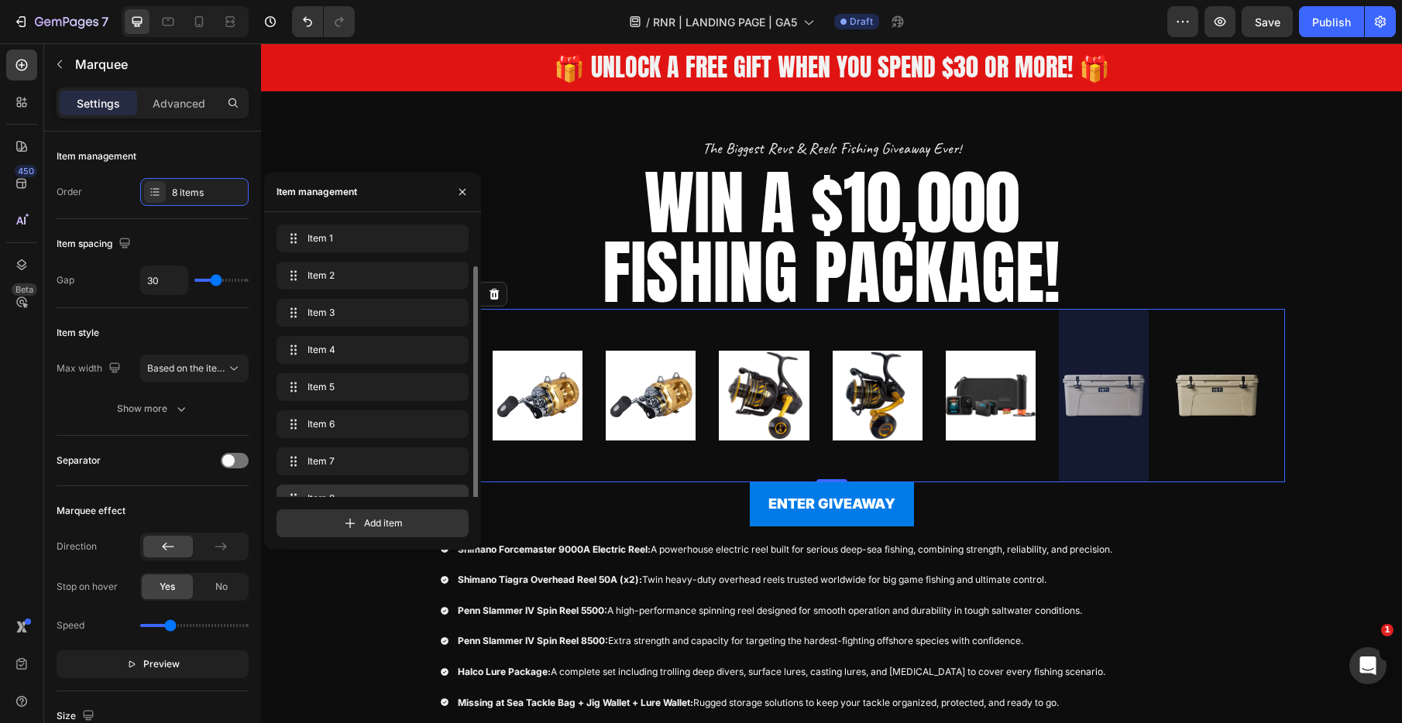
scroll to position [22, 0]
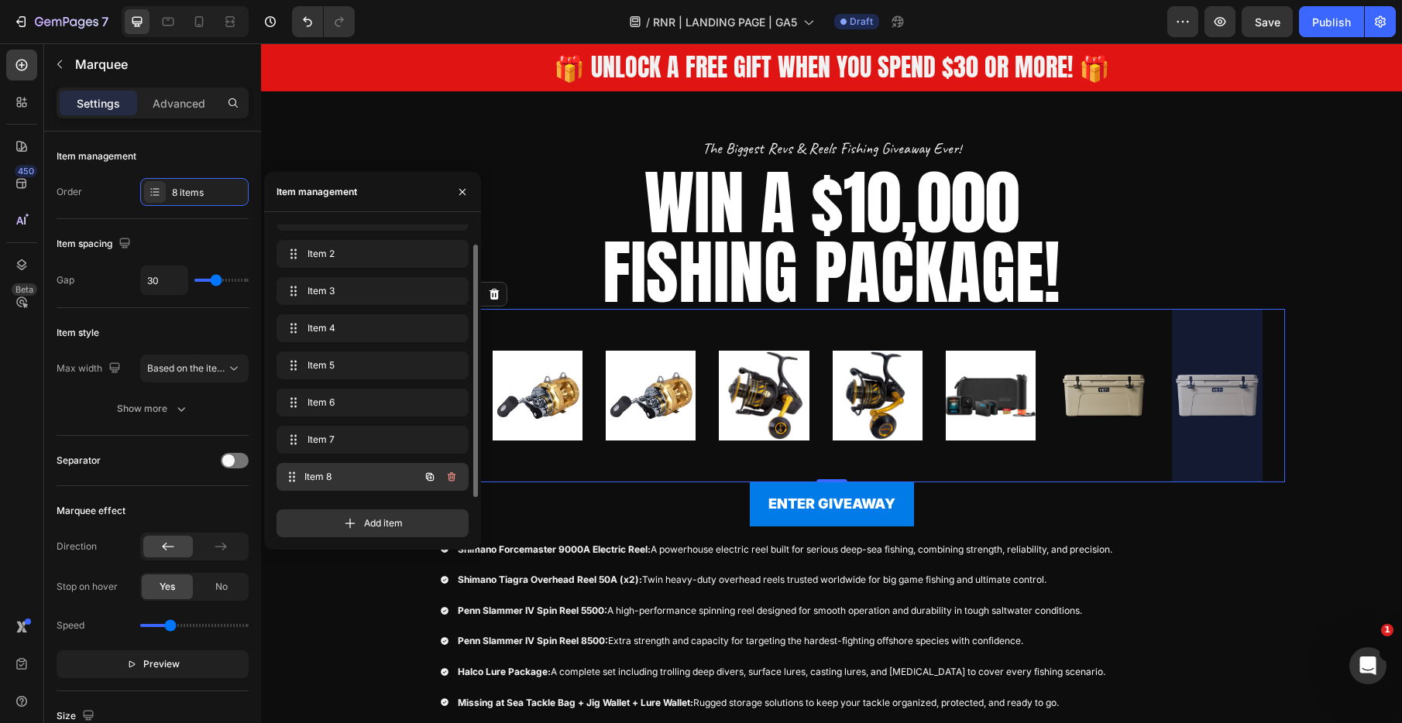
click at [342, 471] on span "Item 8" at bounding box center [361, 477] width 115 height 14
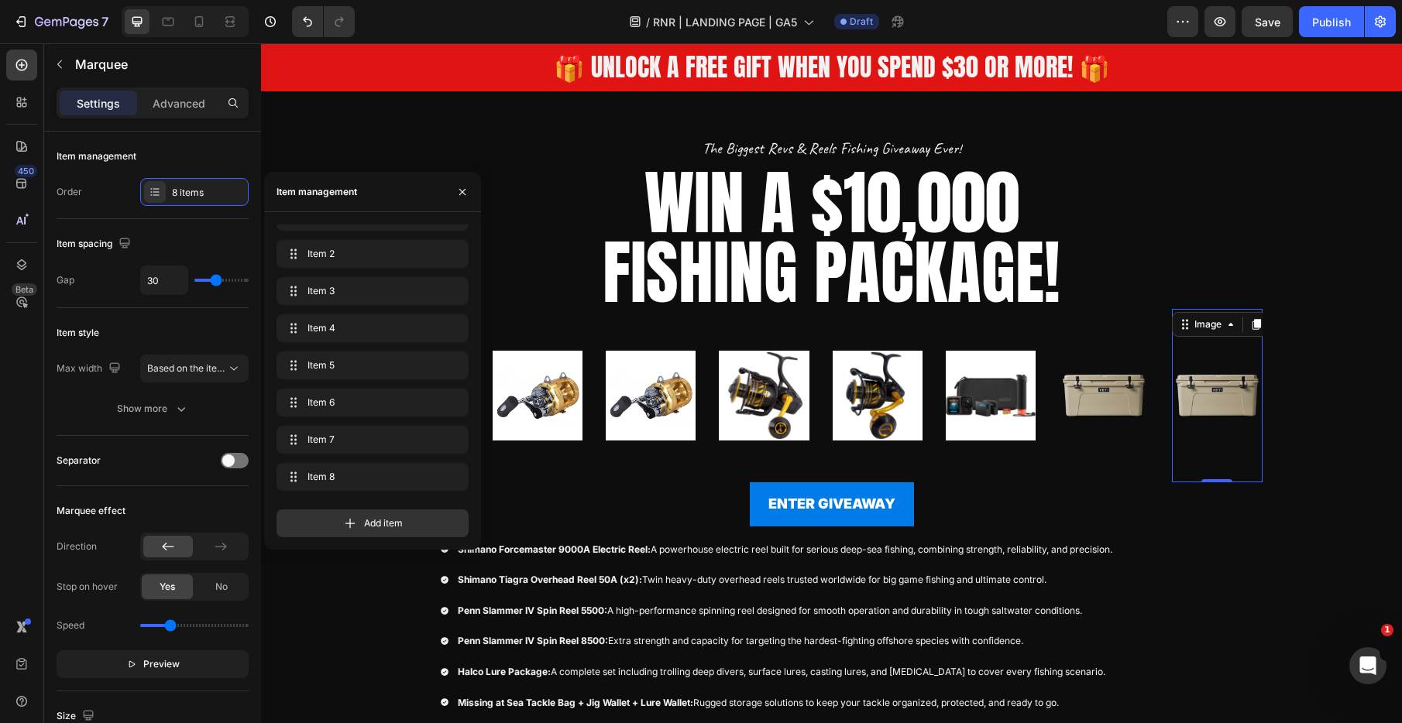
click at [1222, 401] on img at bounding box center [1217, 395] width 90 height 155
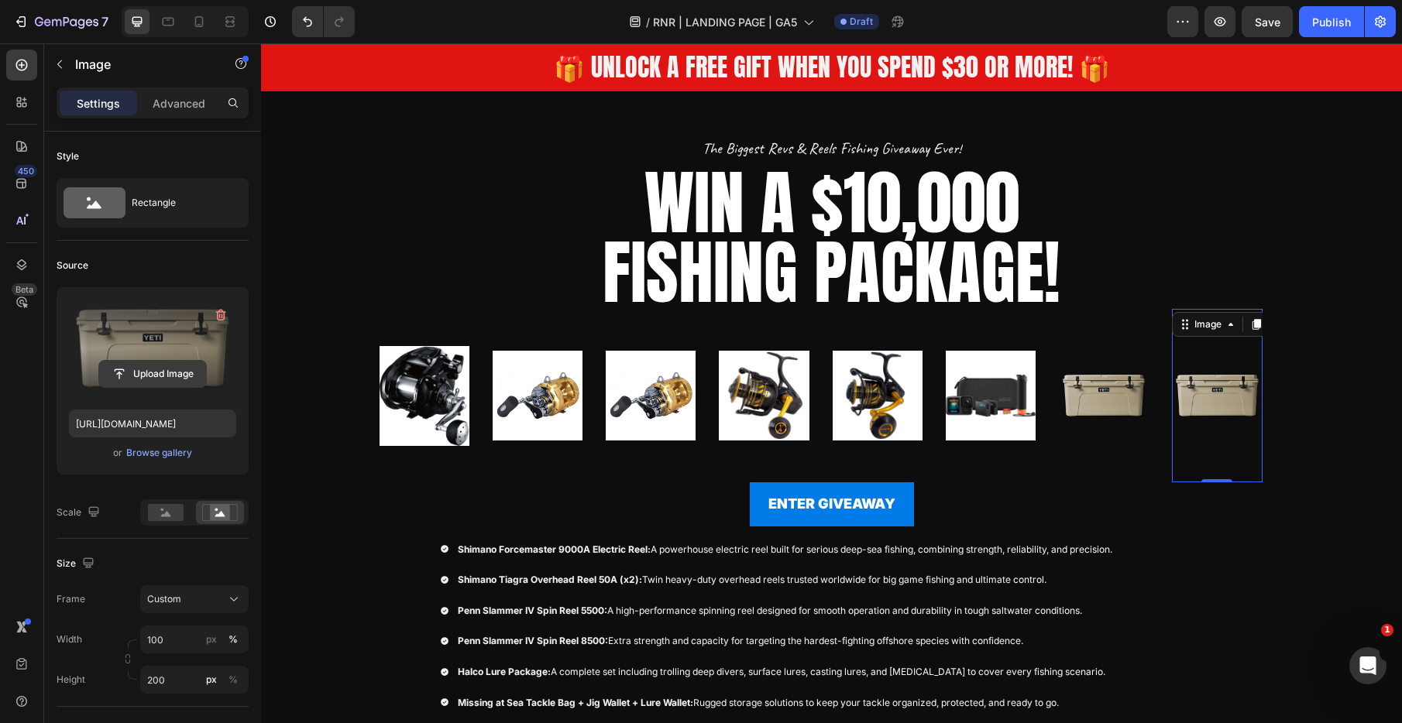
click at [120, 371] on input "file" at bounding box center [152, 374] width 107 height 26
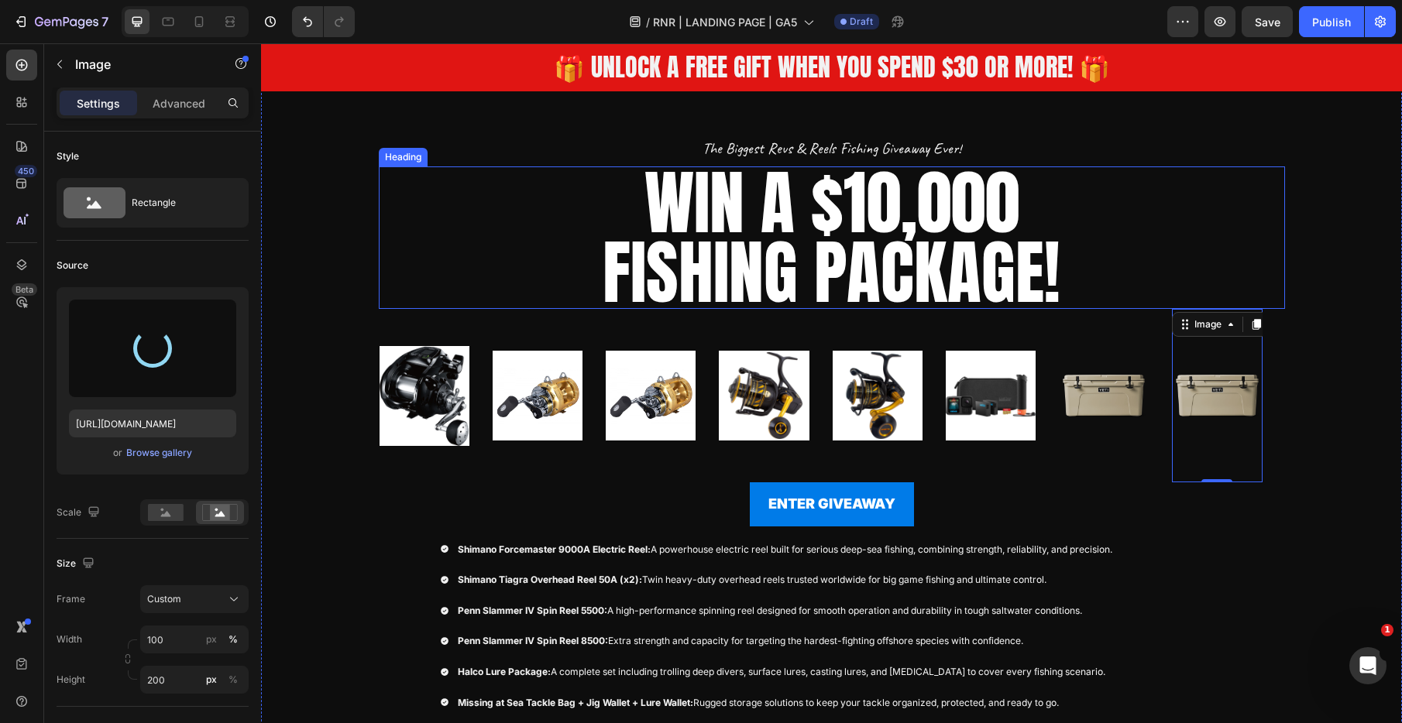
type input "https://cdn.shopify.com/s/files/1/0731/3978/1884/files/gempages_552734377247769…"
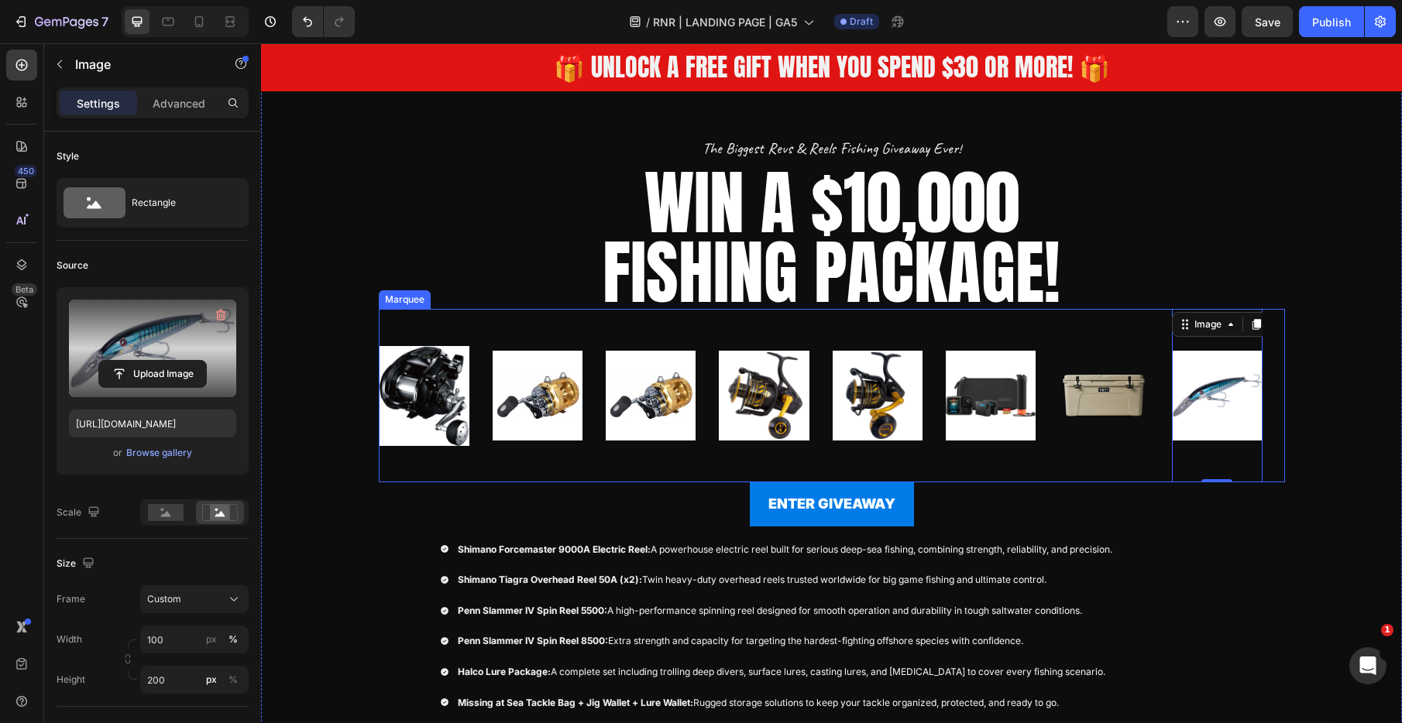
click at [480, 412] on div "Image" at bounding box center [435, 395] width 113 height 173
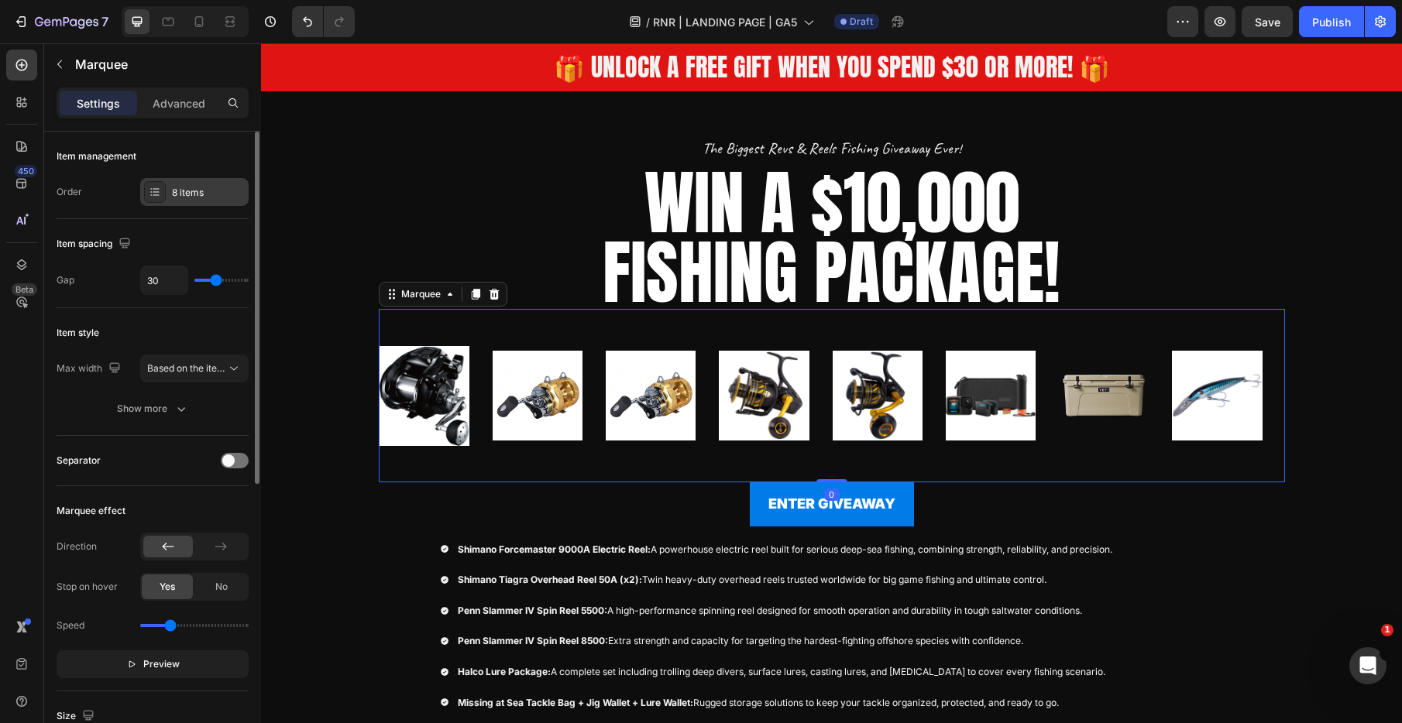
click at [183, 194] on div "8 items" at bounding box center [208, 193] width 73 height 14
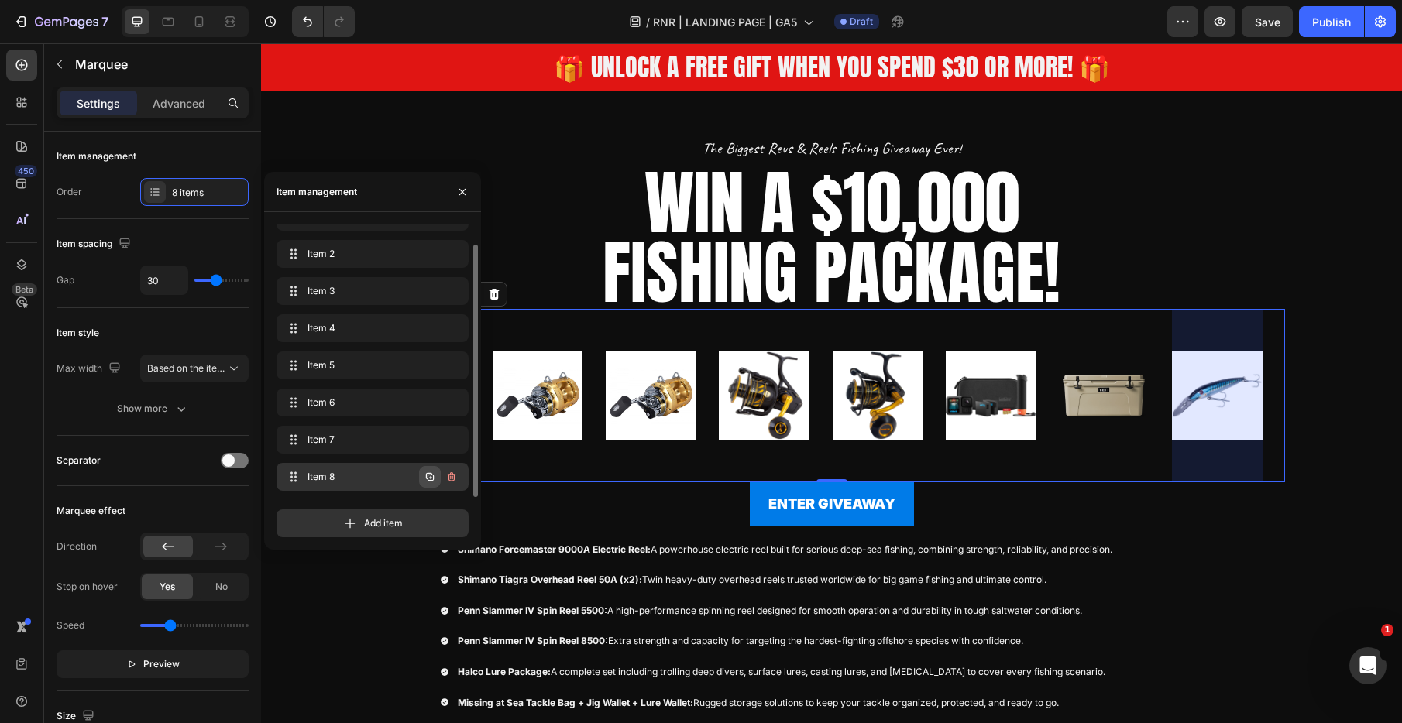
click at [428, 476] on icon "button" at bounding box center [430, 477] width 8 height 8
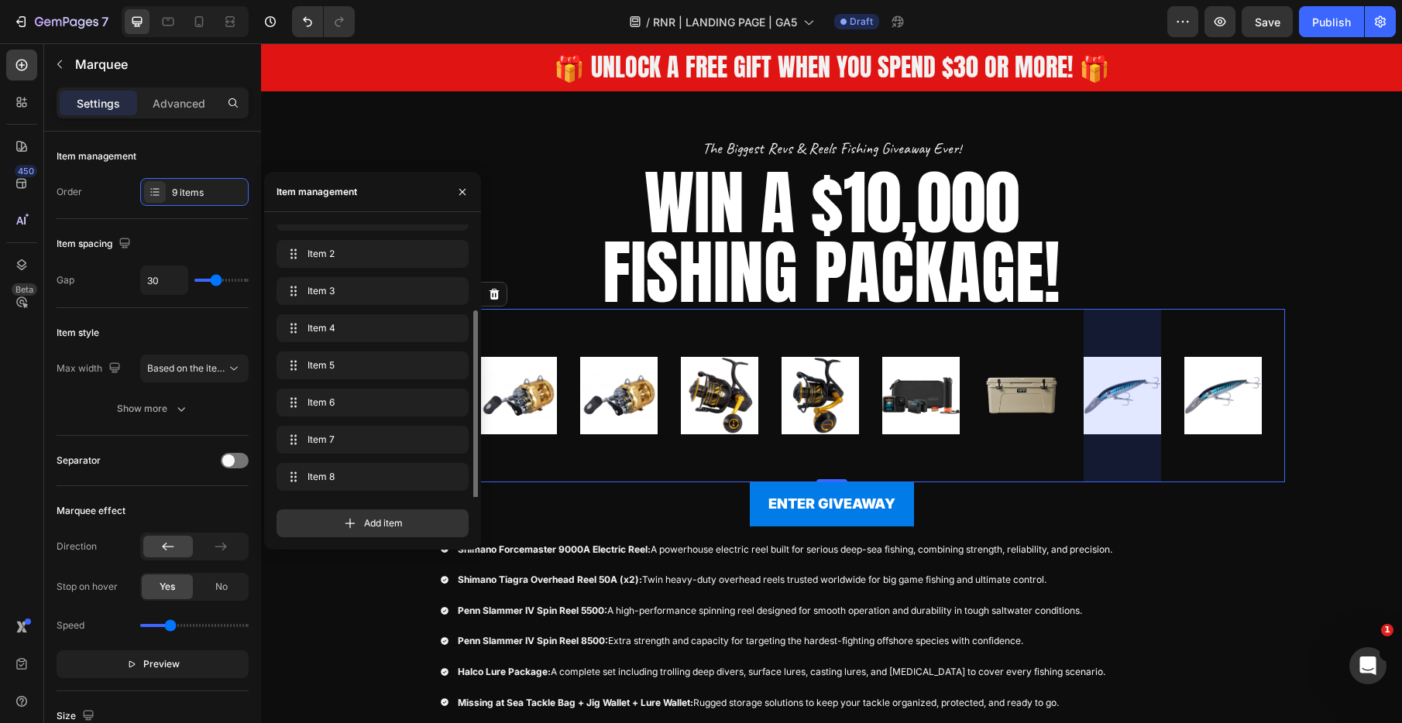
scroll to position [59, 0]
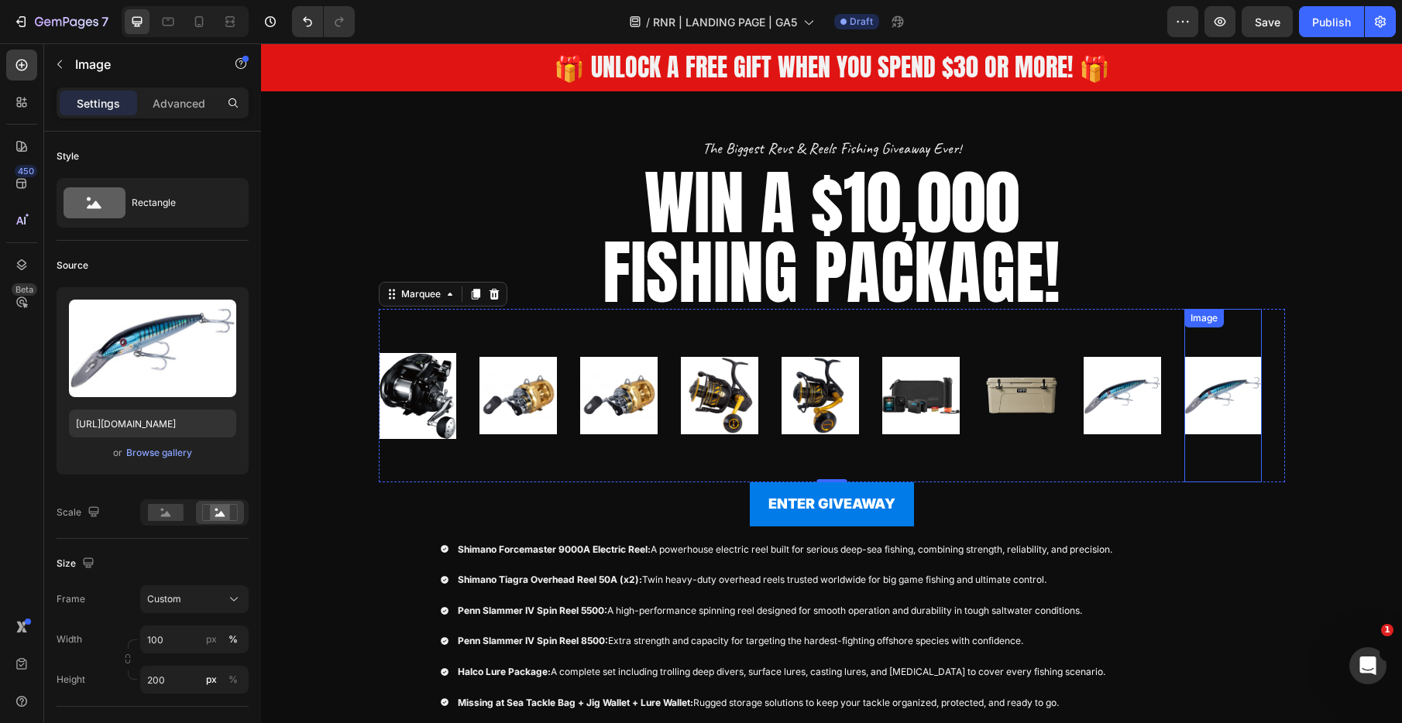
click at [1204, 397] on img at bounding box center [1222, 395] width 77 height 155
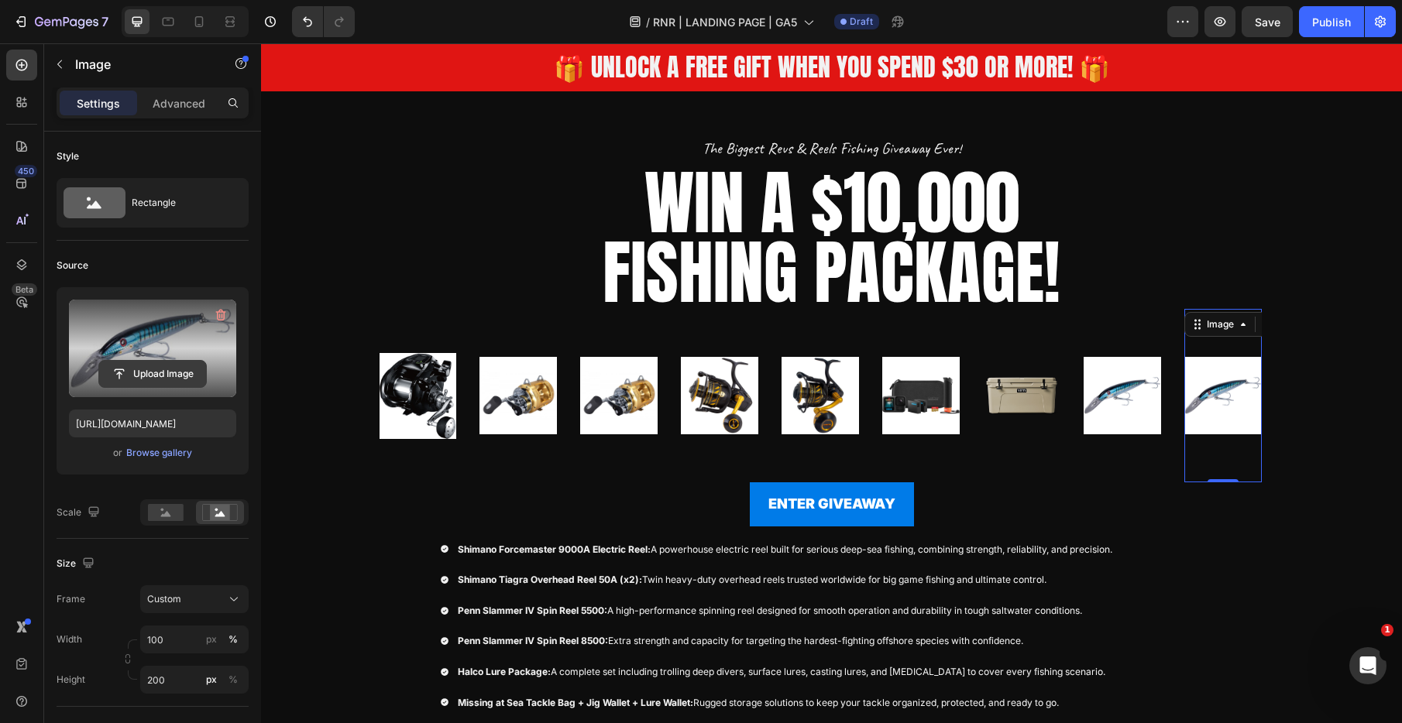
click at [165, 381] on input "file" at bounding box center [152, 374] width 107 height 26
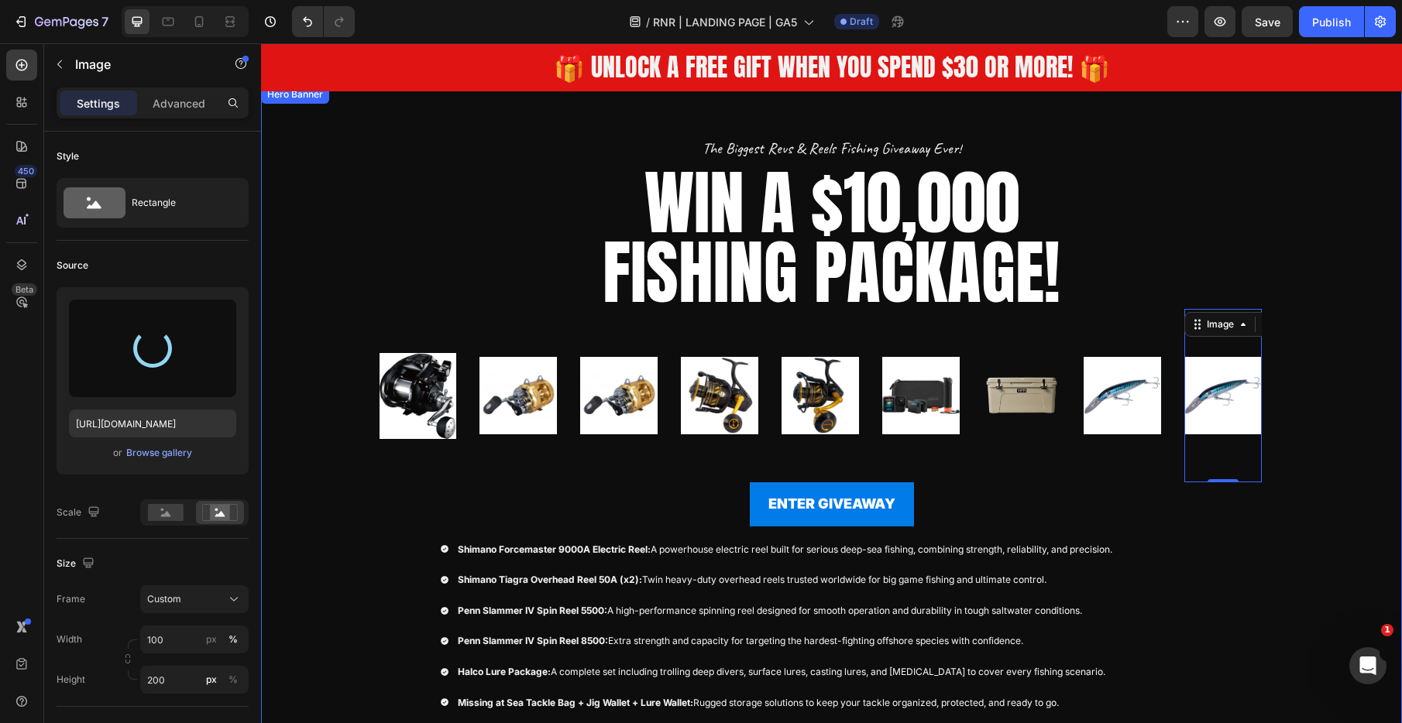
type input "https://cdn.shopify.com/s/files/1/0731/3978/1884/files/gempages_552734377247769…"
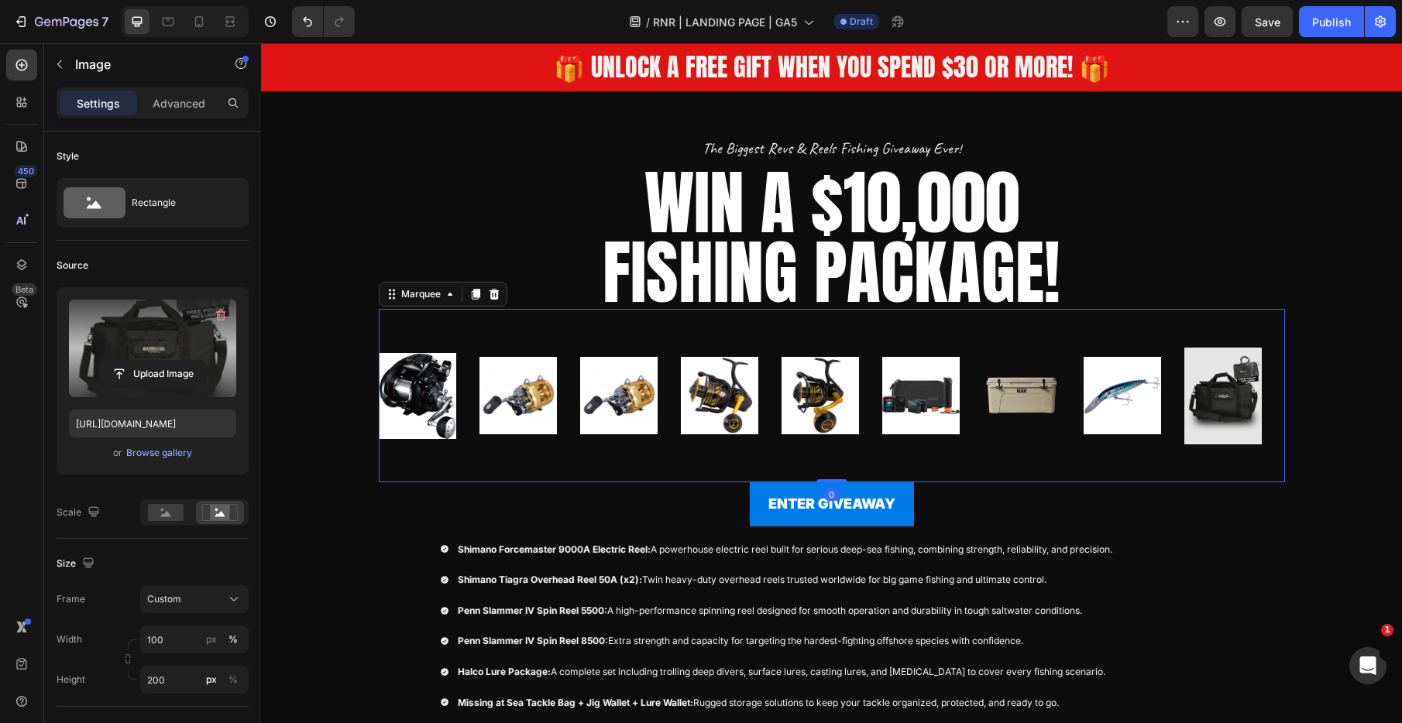
click at [465, 407] on div "Image" at bounding box center [429, 395] width 101 height 173
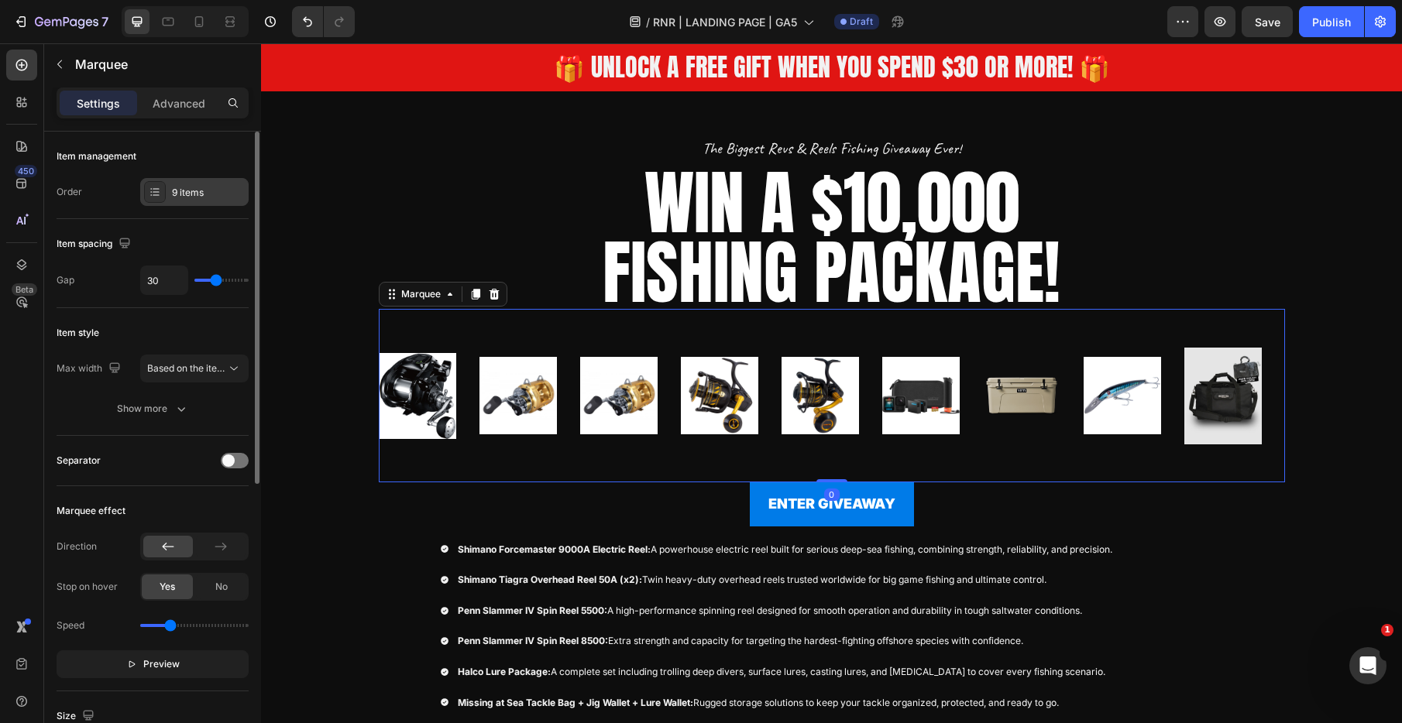
click at [172, 194] on div "9 items" at bounding box center [208, 193] width 73 height 14
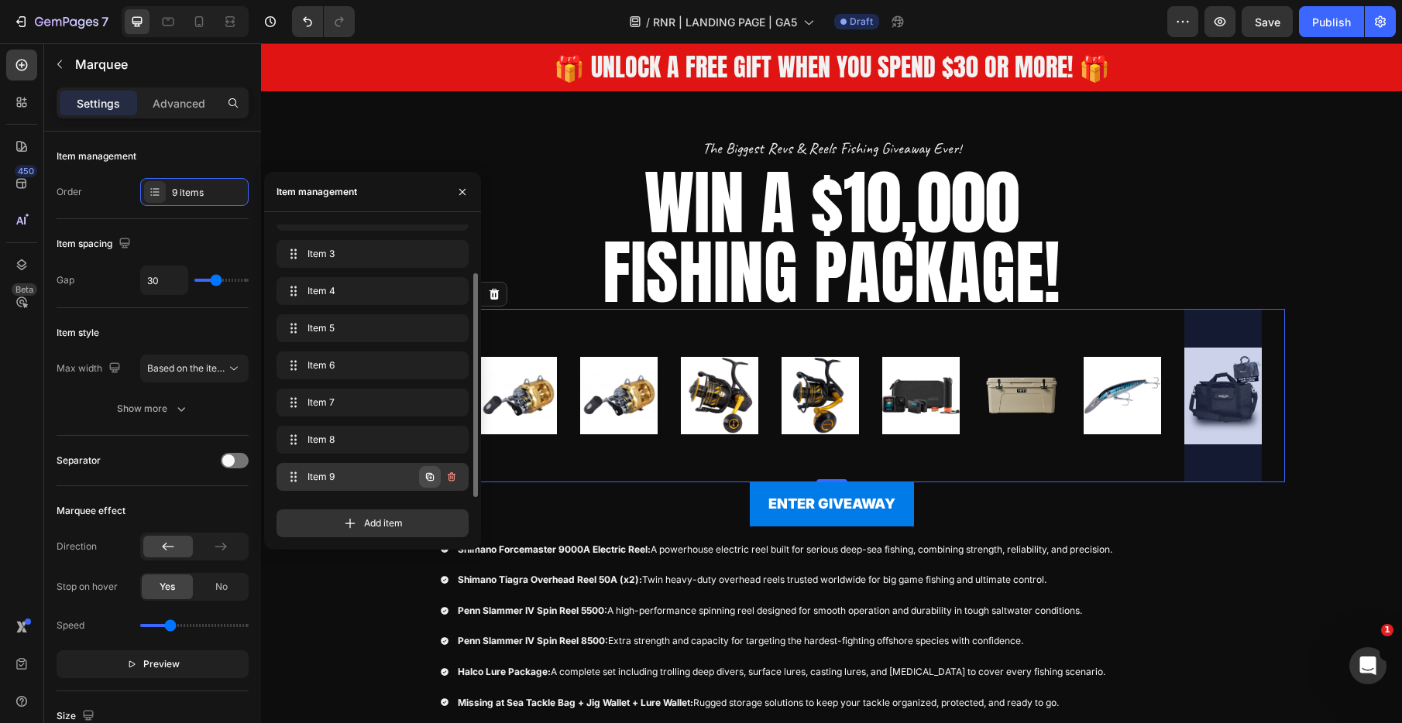
click at [428, 476] on icon "button" at bounding box center [430, 477] width 8 height 8
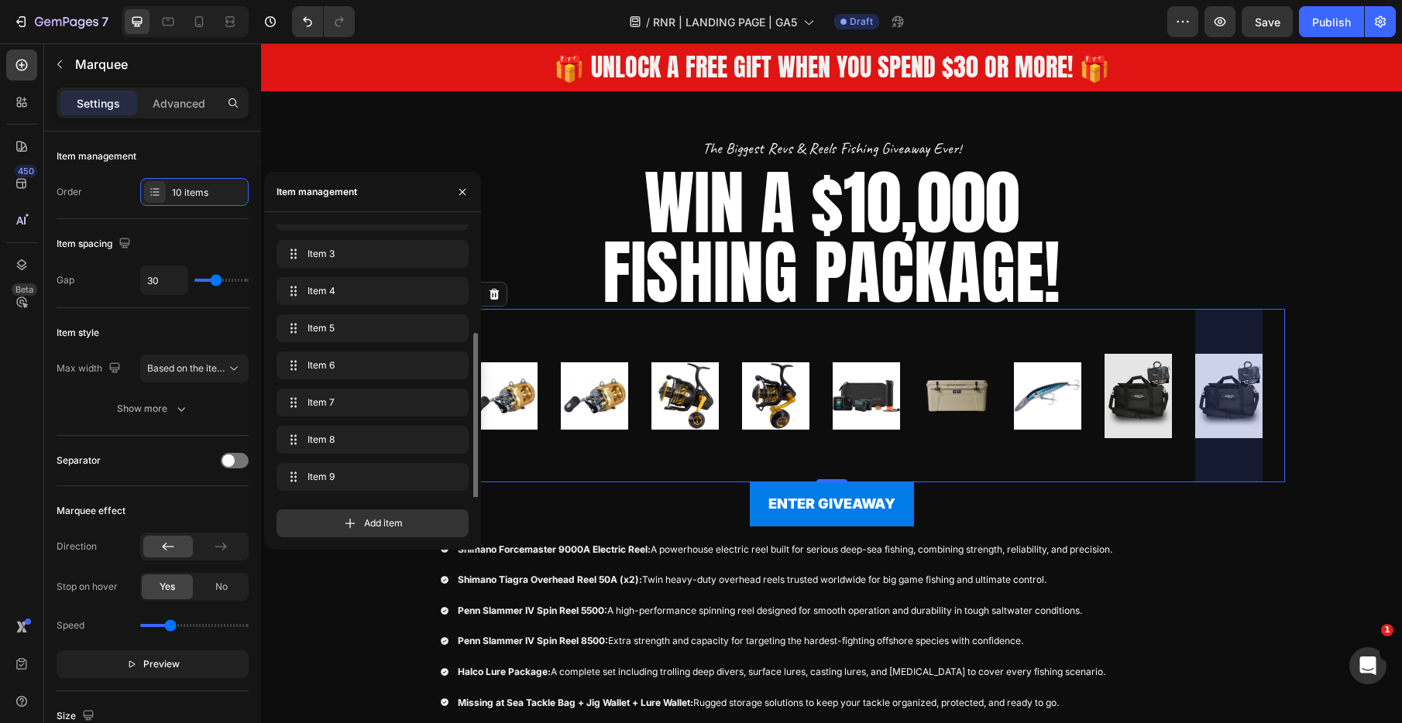
scroll to position [96, 0]
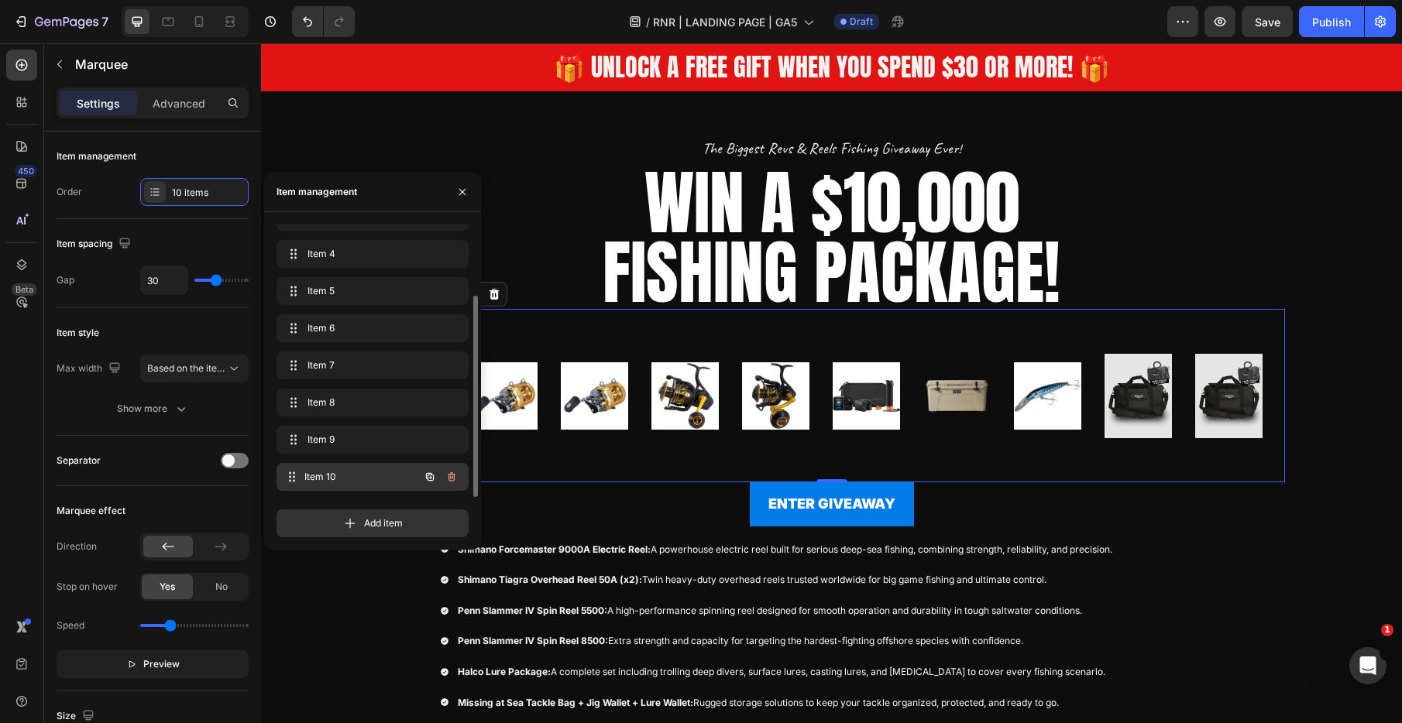
click at [349, 477] on span "Item 10" at bounding box center [361, 477] width 115 height 14
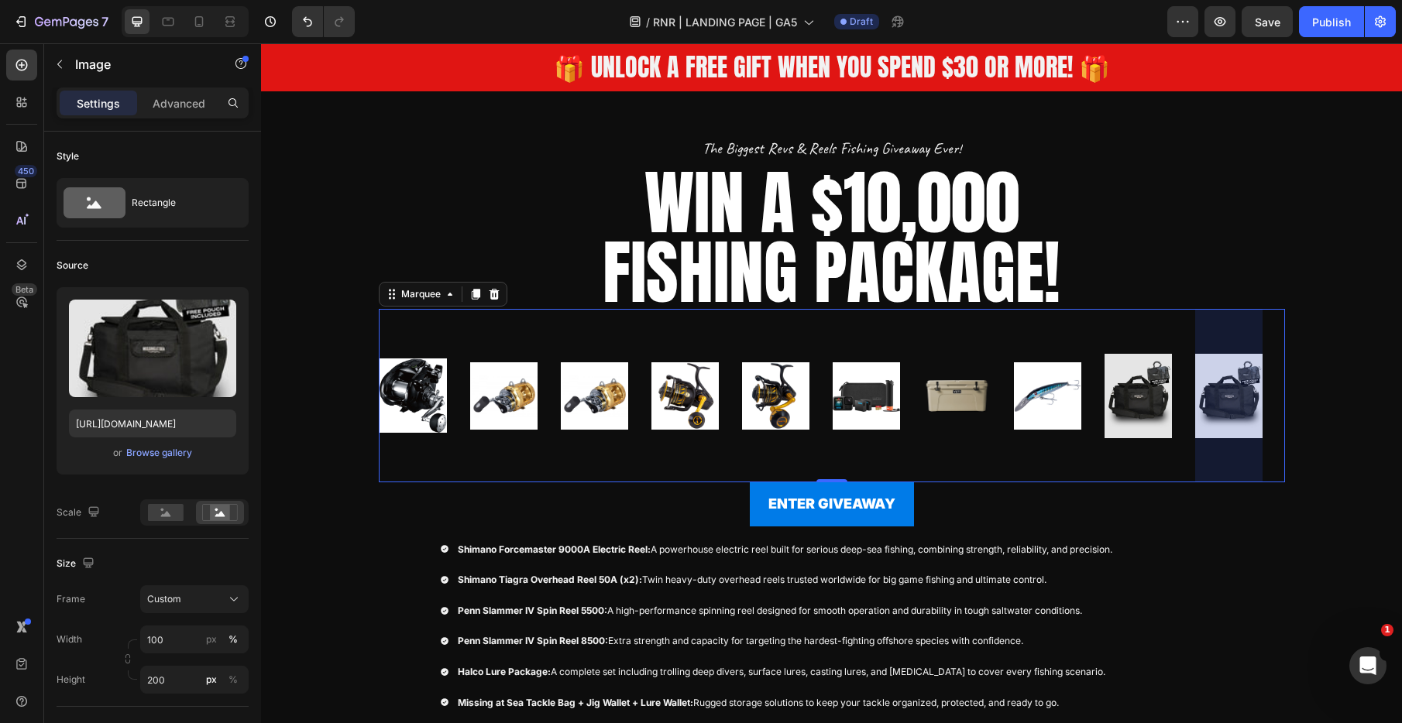
click at [1234, 387] on img at bounding box center [1228, 395] width 67 height 155
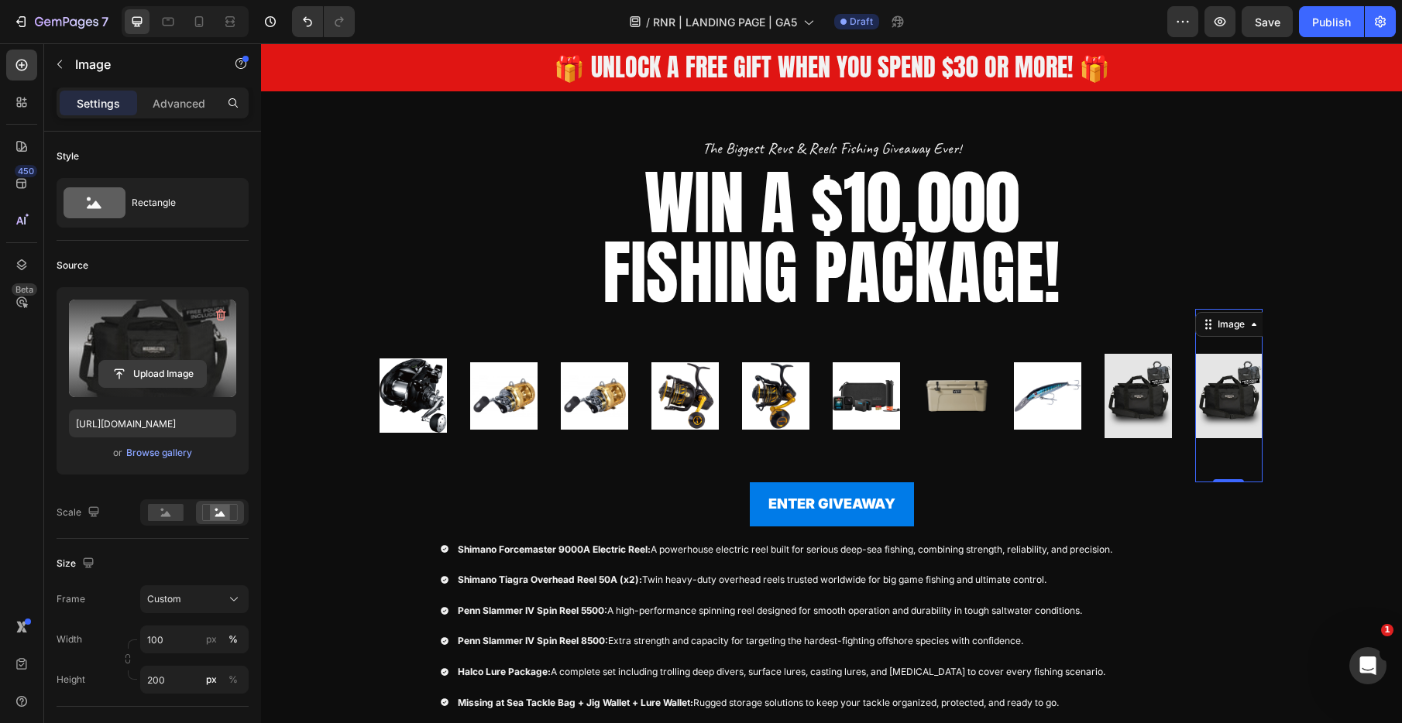
click at [151, 373] on input "file" at bounding box center [152, 374] width 107 height 26
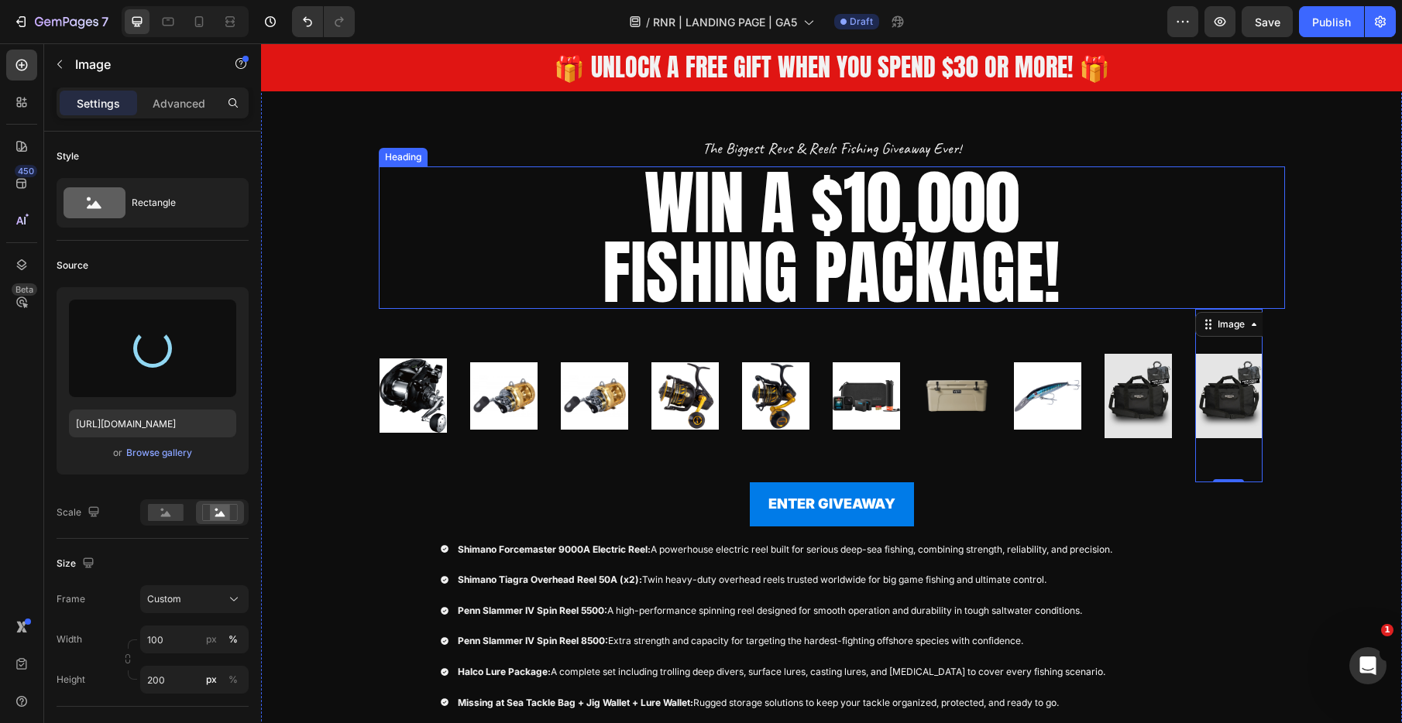
type input "https://cdn.shopify.com/s/files/1/0731/3978/1884/files/gempages_552734377247769…"
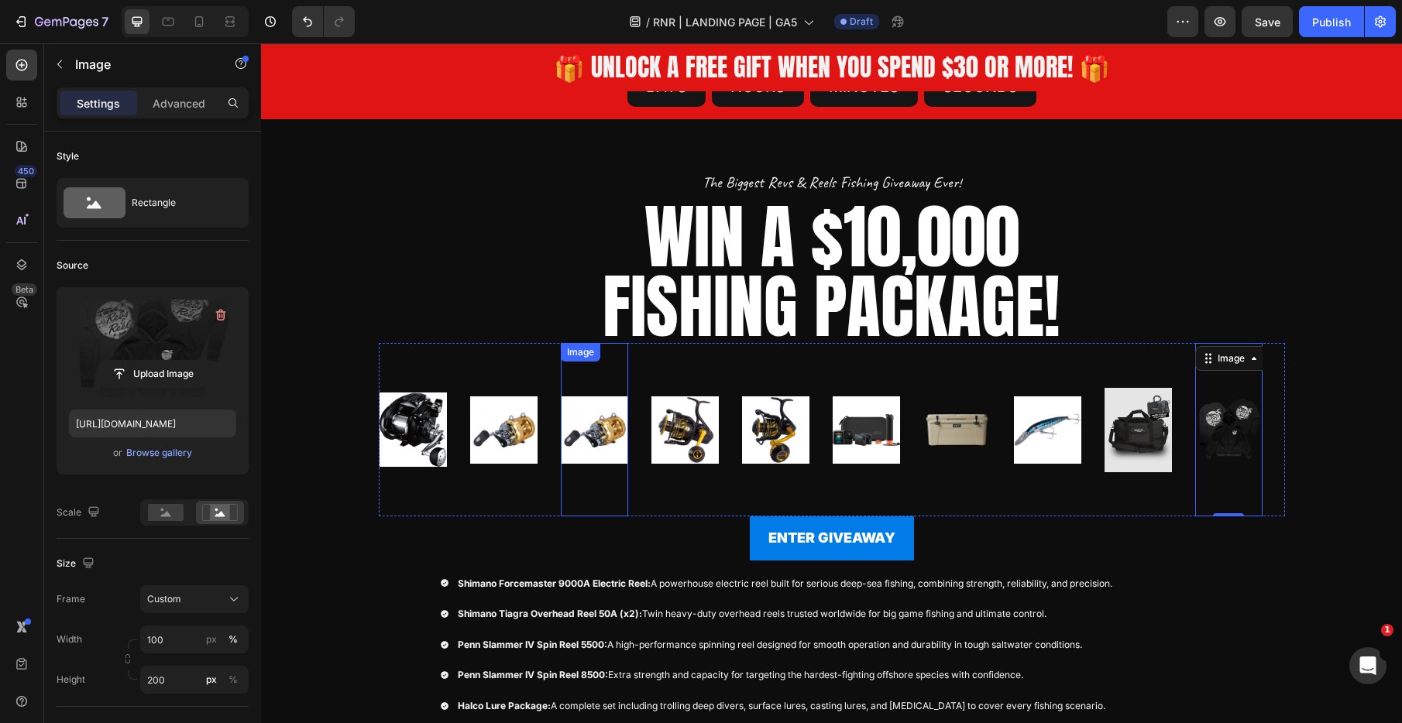
scroll to position [177, 0]
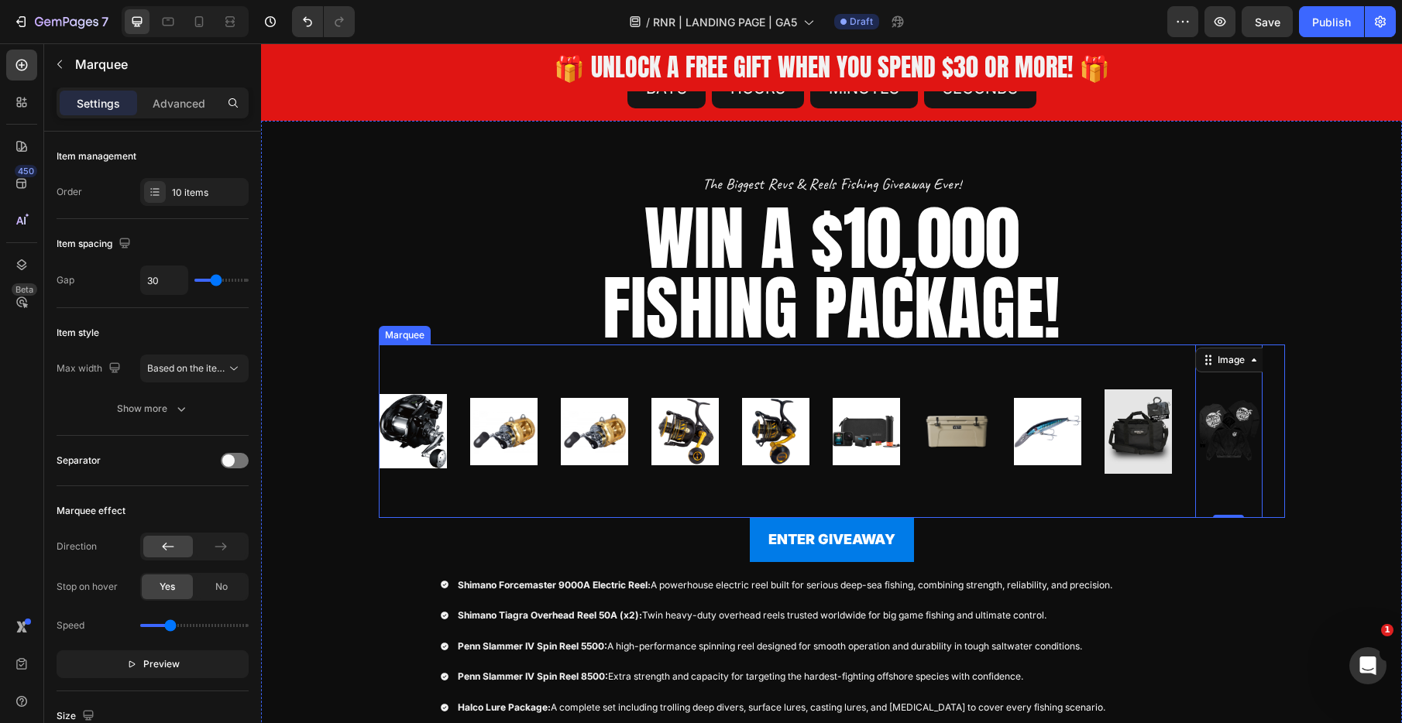
click at [737, 513] on div "Image" at bounding box center [696, 431] width 91 height 173
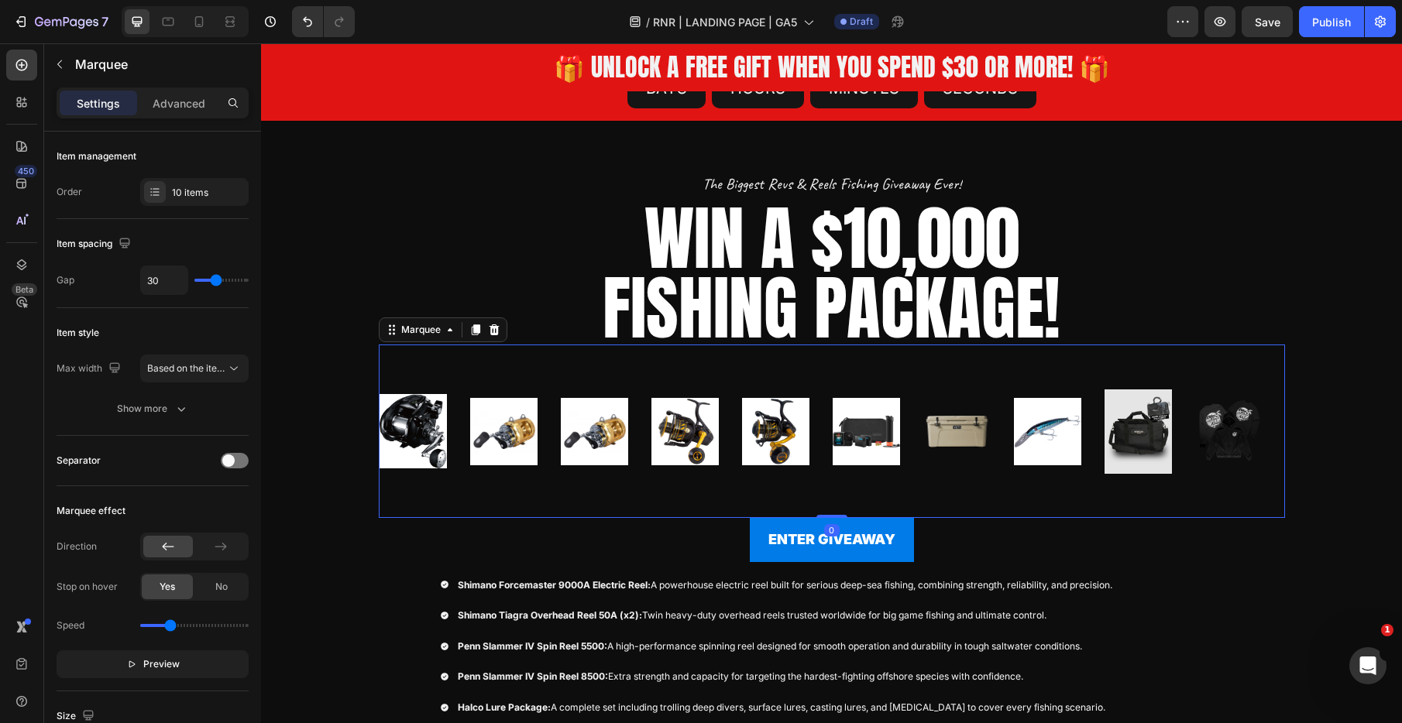
type input "22"
type input "21"
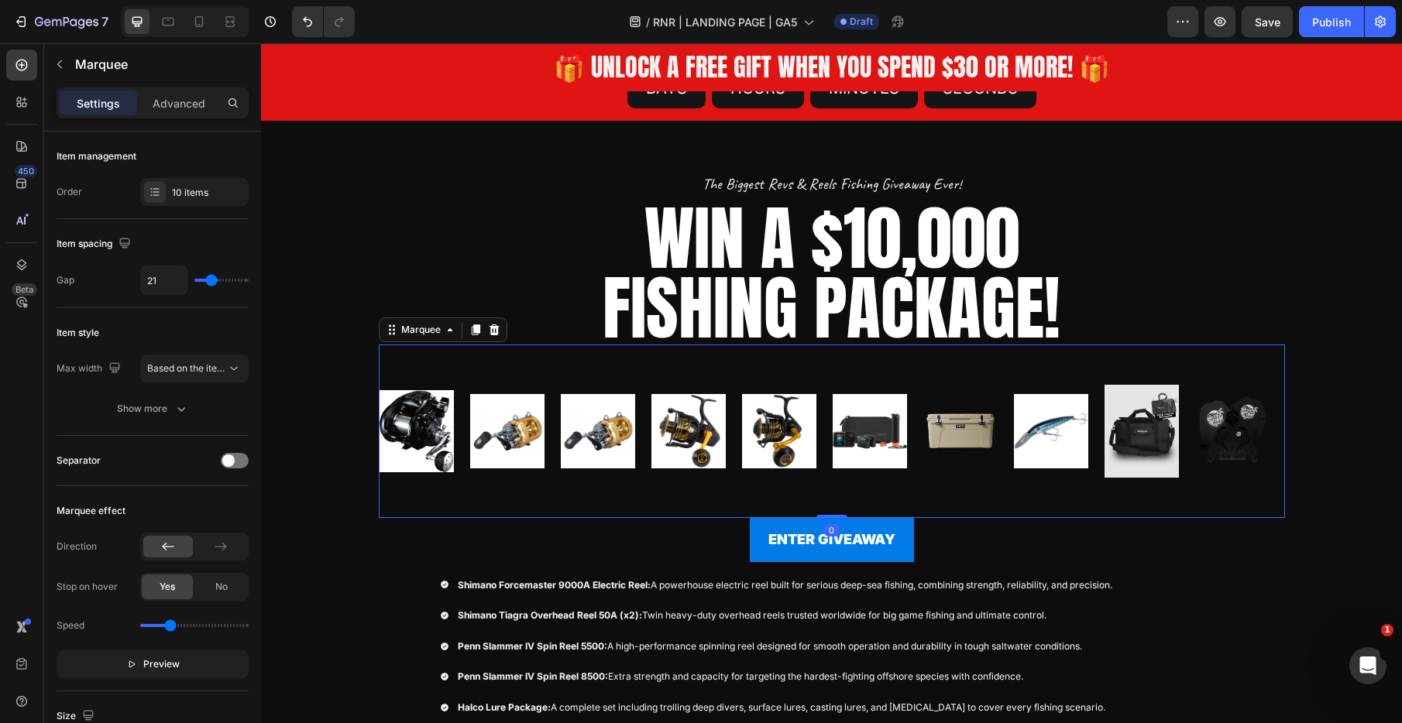
type input "18"
type input "12"
type input "4"
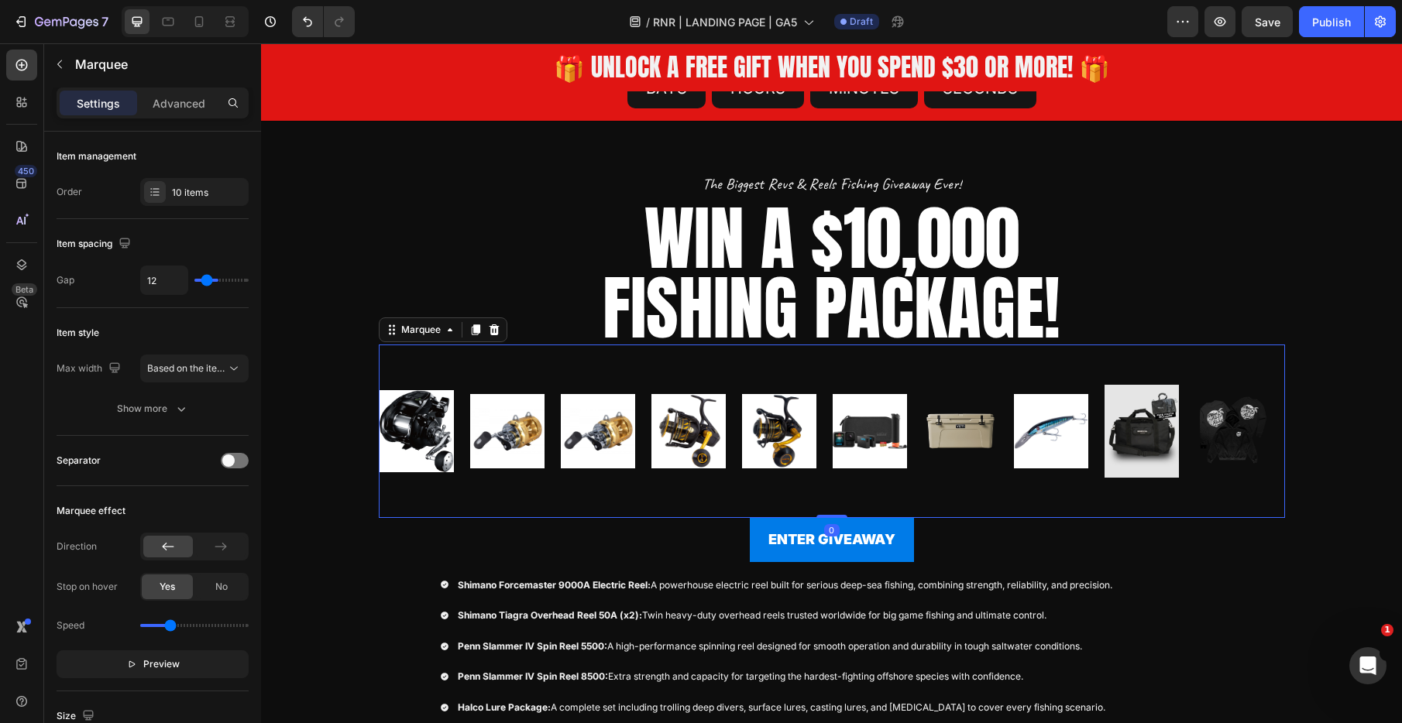
type input "4"
type input "2"
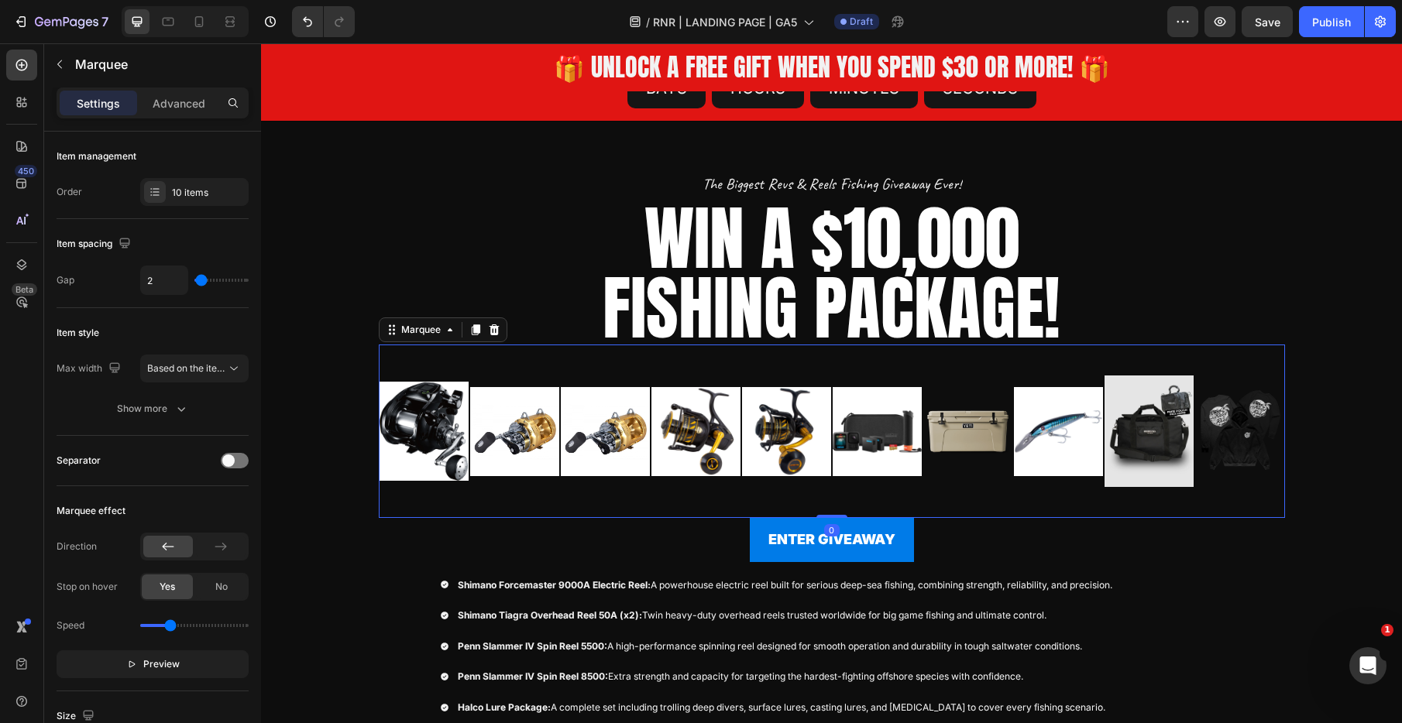
type input "0"
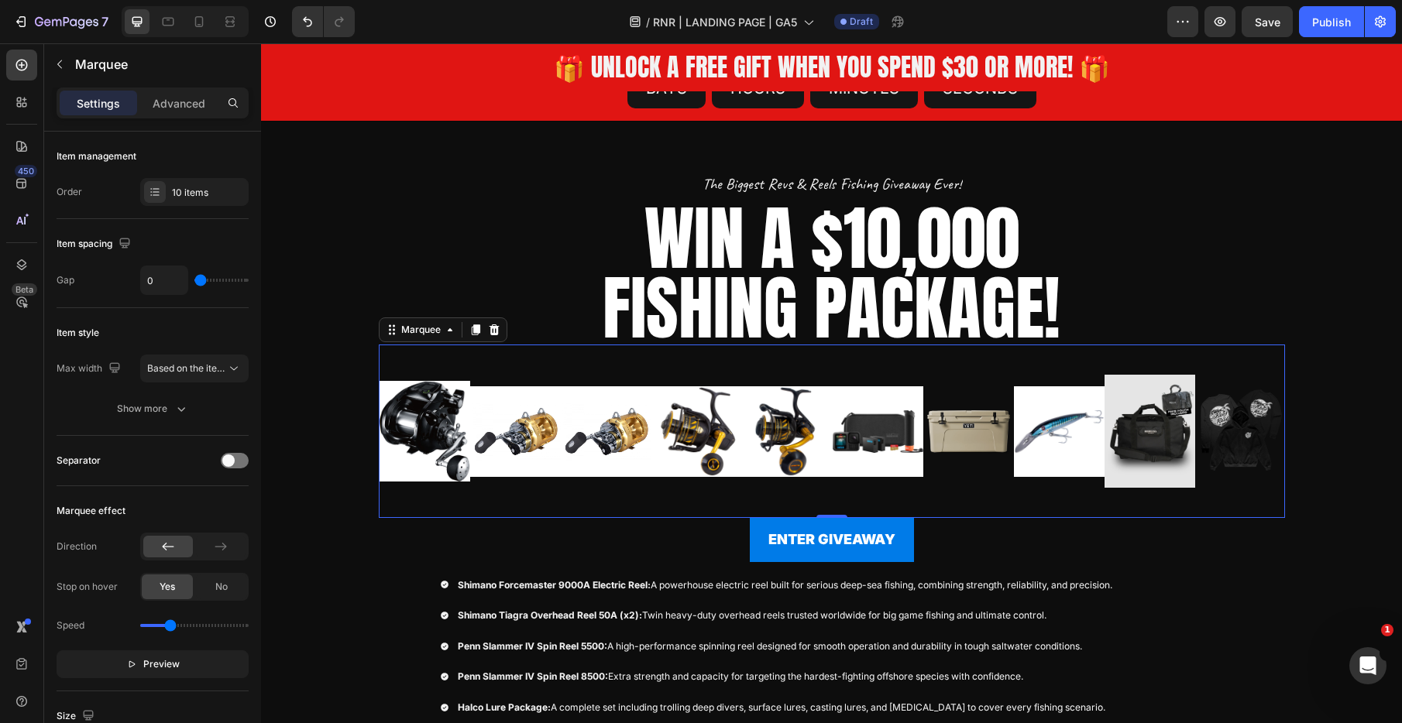
type input "6"
type input "8"
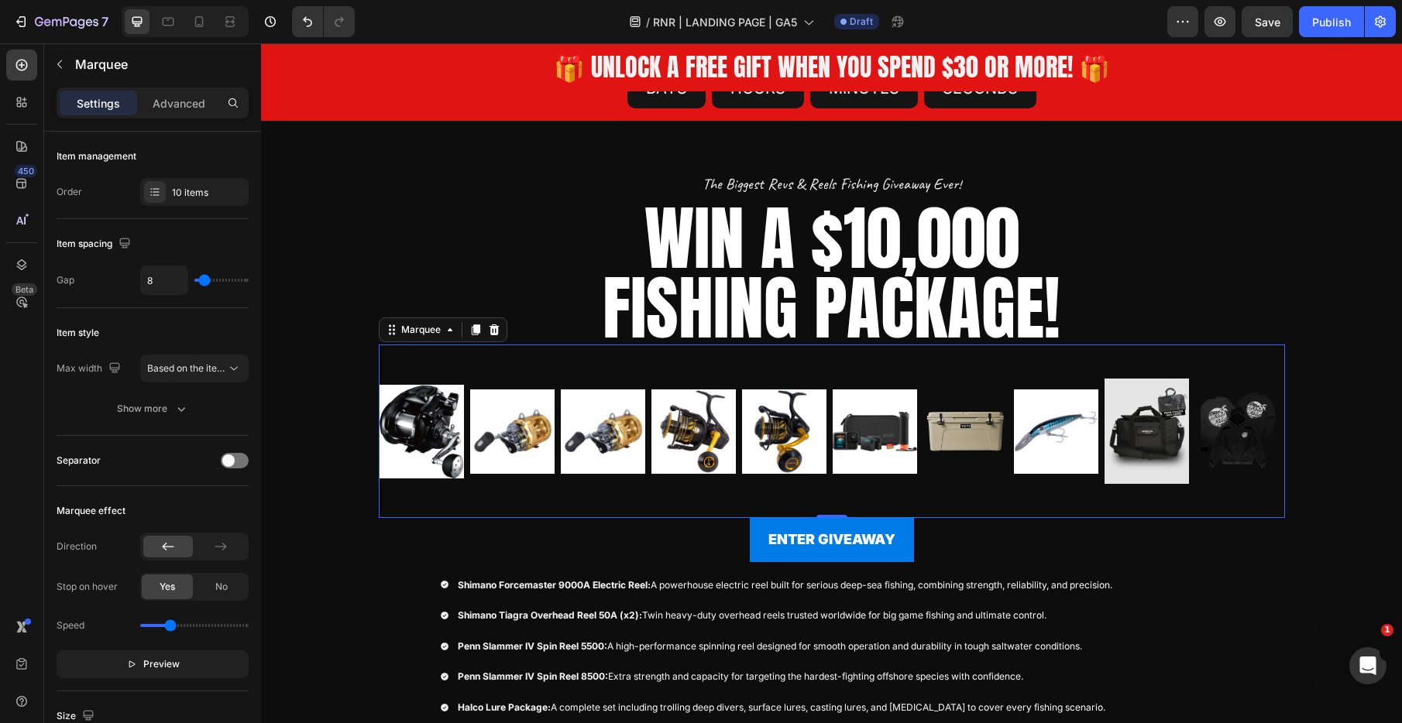
type input "9"
type input "10"
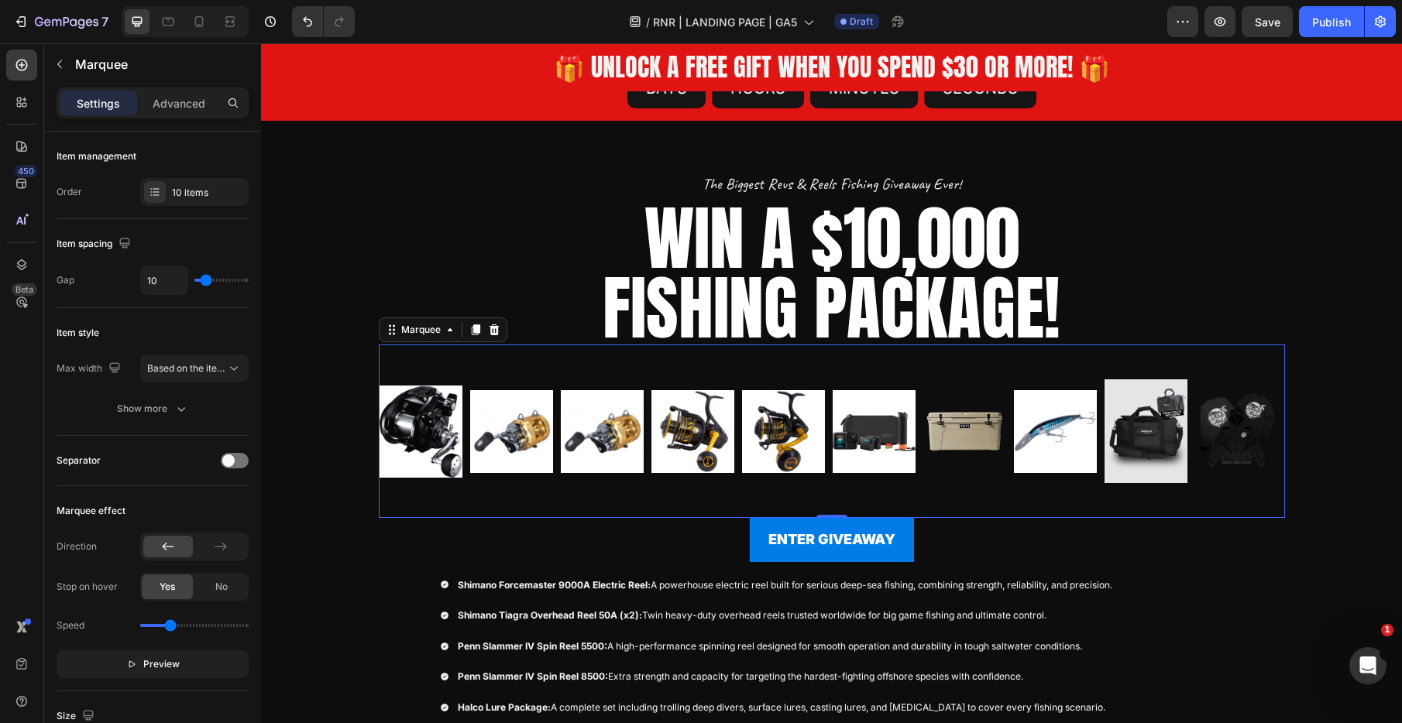
type input "10"
click at [205, 279] on input "range" at bounding box center [221, 280] width 54 height 3
click at [171, 280] on input "10" at bounding box center [164, 280] width 46 height 28
type input "8"
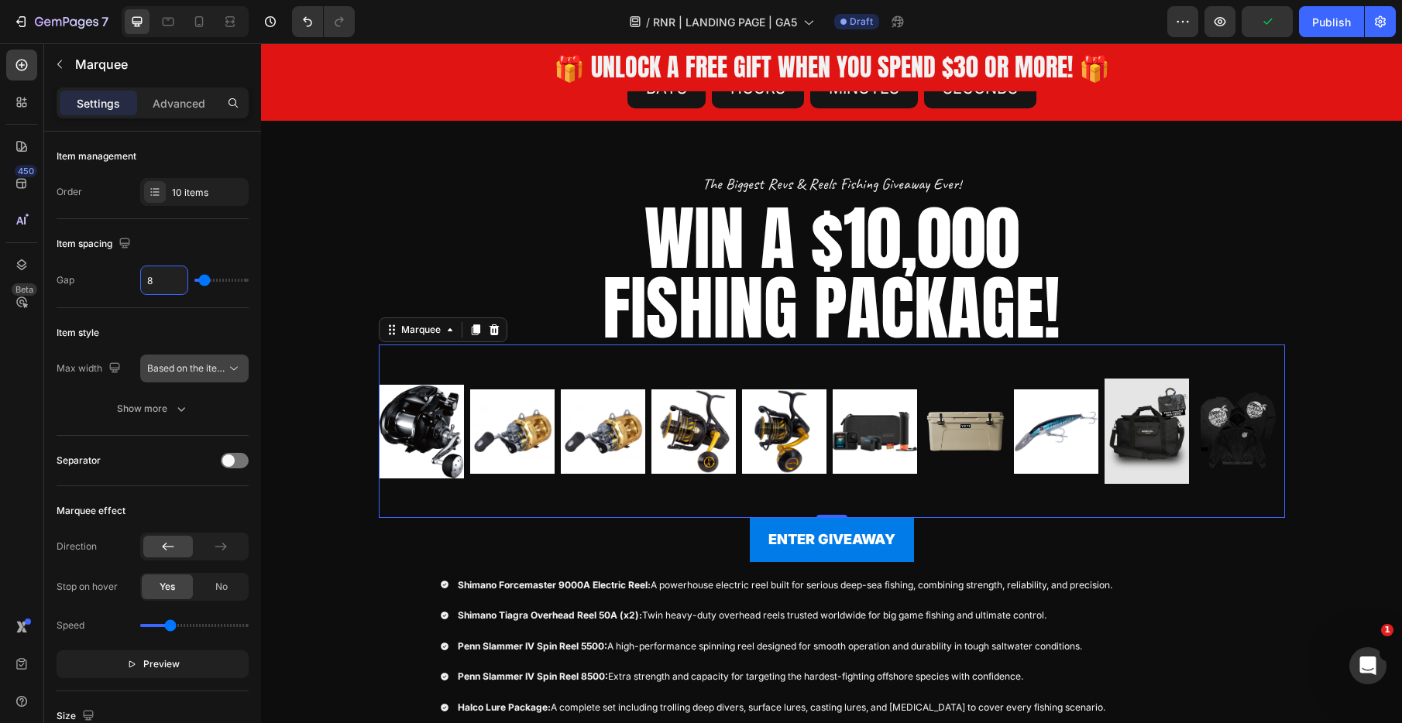
type input "8"
click at [198, 371] on span "Based on the item count" at bounding box center [199, 368] width 105 height 12
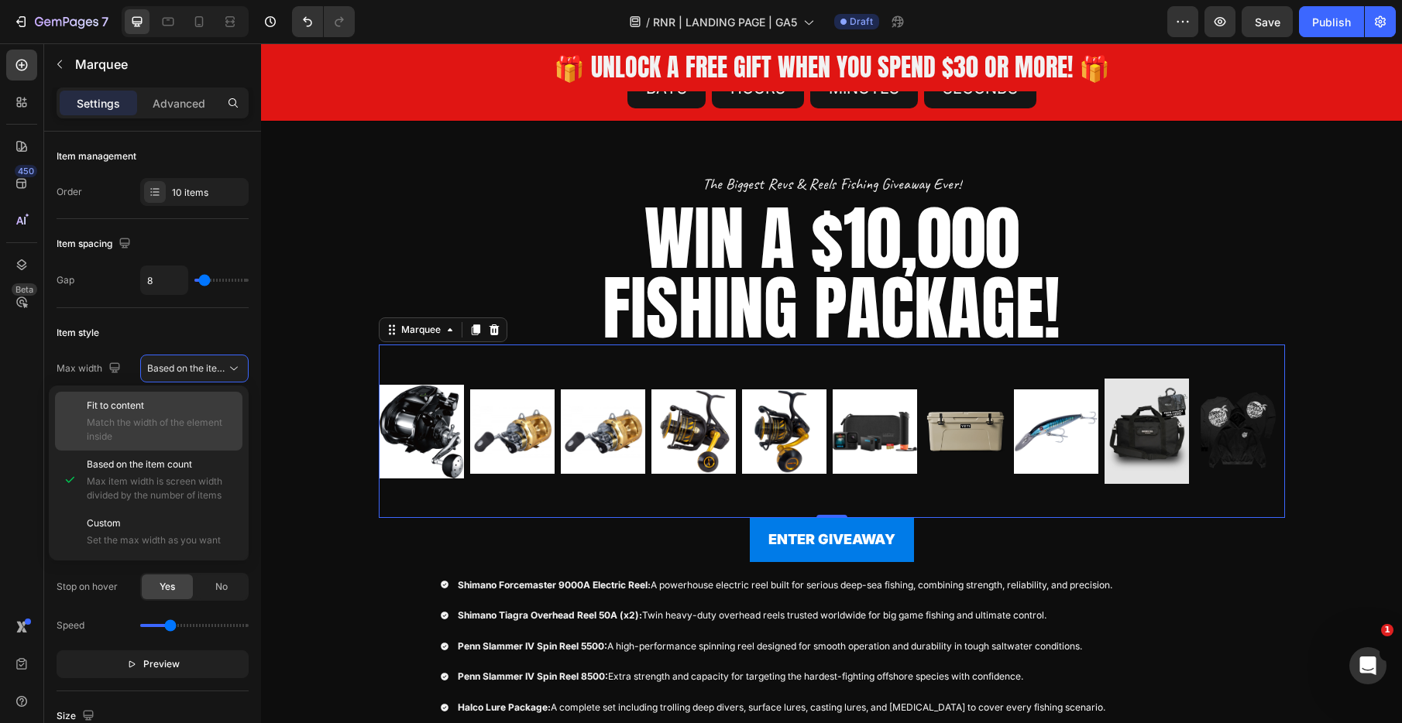
click at [153, 417] on span "Match the width of the element inside" at bounding box center [161, 430] width 149 height 28
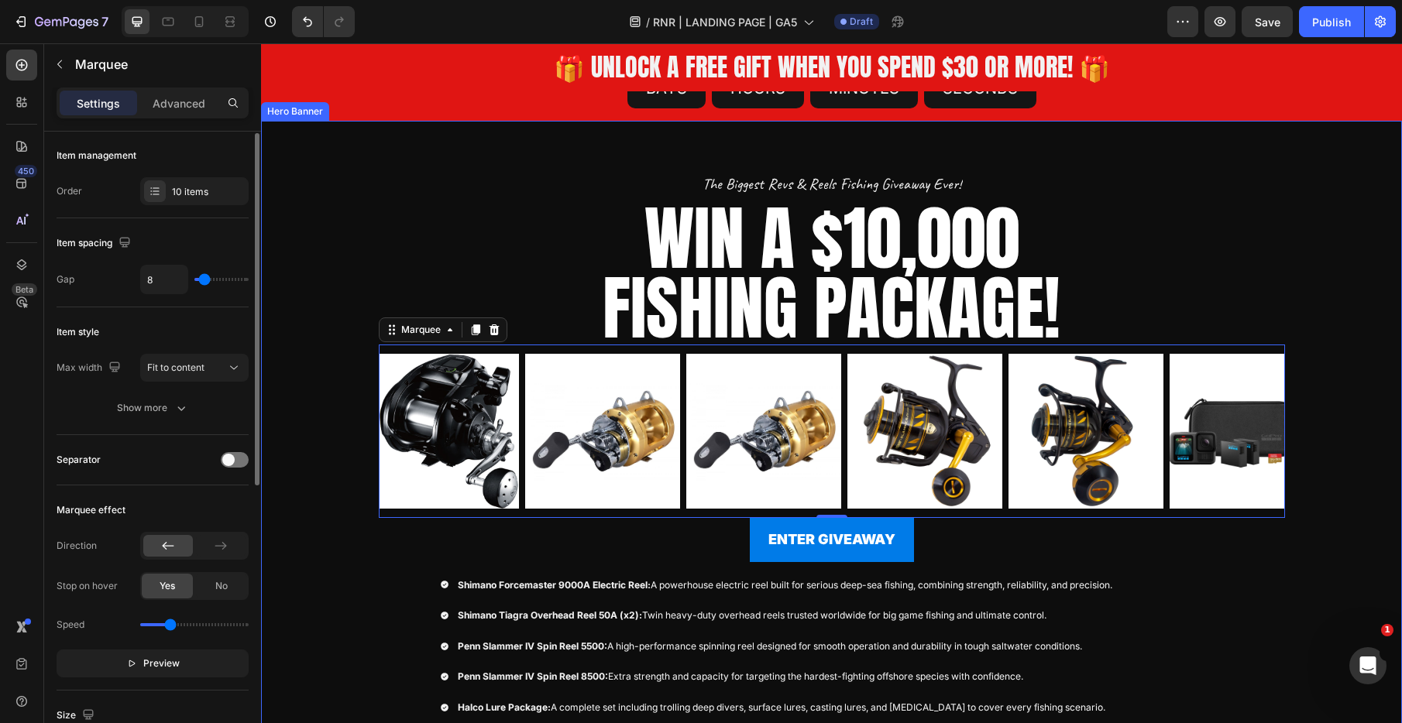
scroll to position [2, 0]
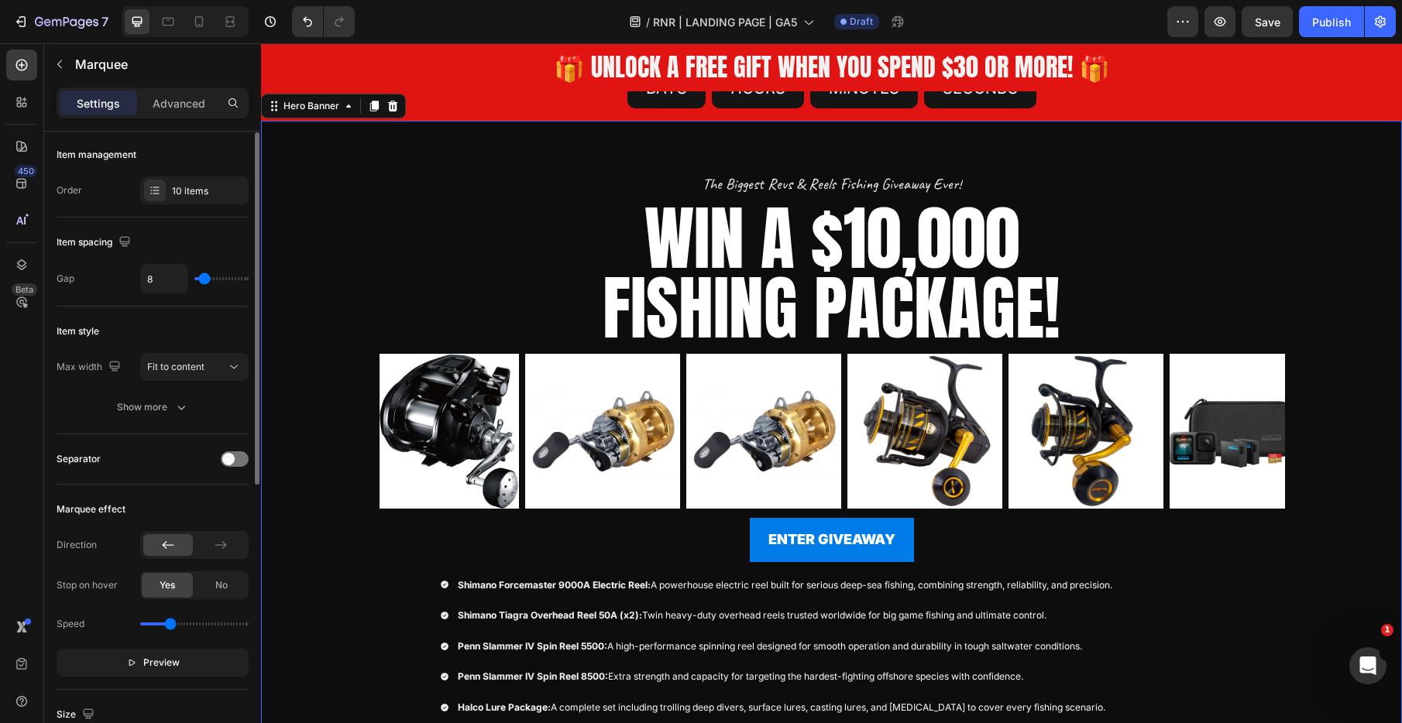
click at [314, 438] on div "Overlay" at bounding box center [831, 493] width 1141 height 745
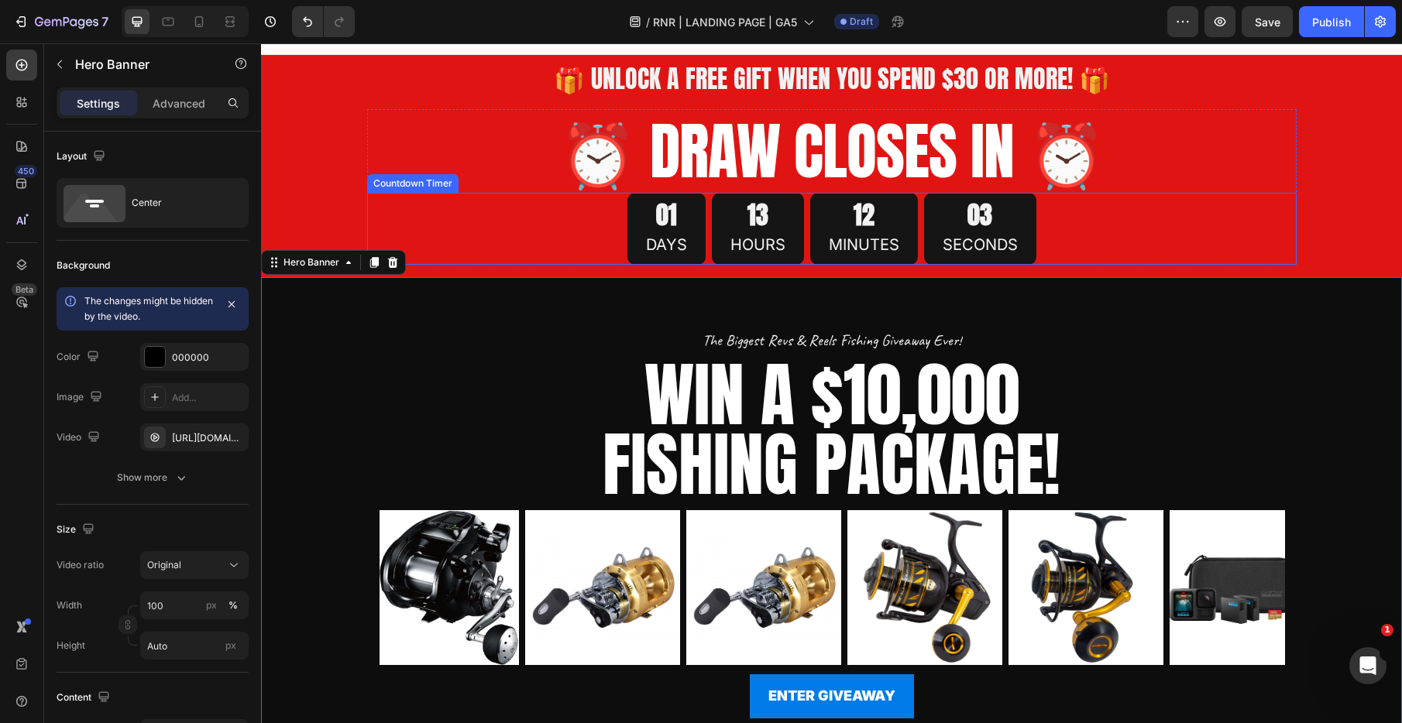
scroll to position [0, 0]
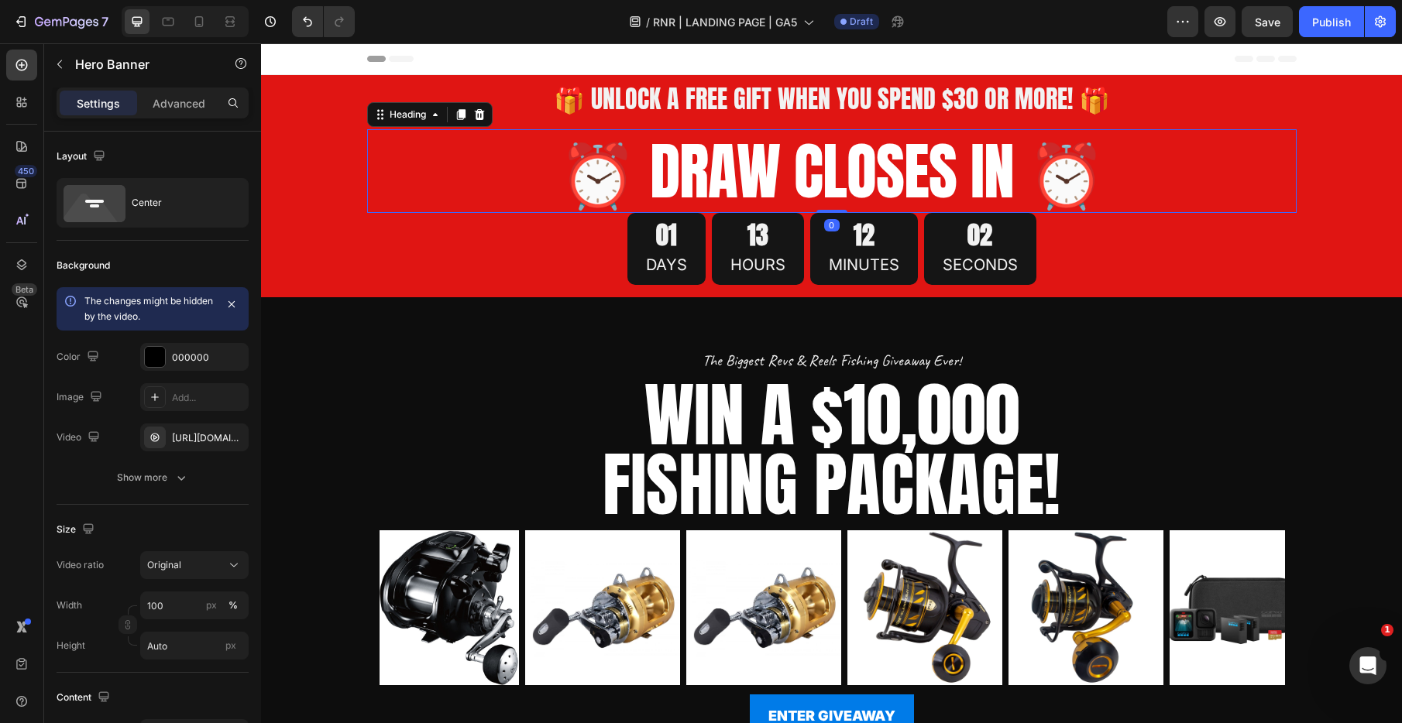
click at [817, 162] on h2 "⏰ DRAW CLOSES IN ⏰" at bounding box center [831, 171] width 929 height 84
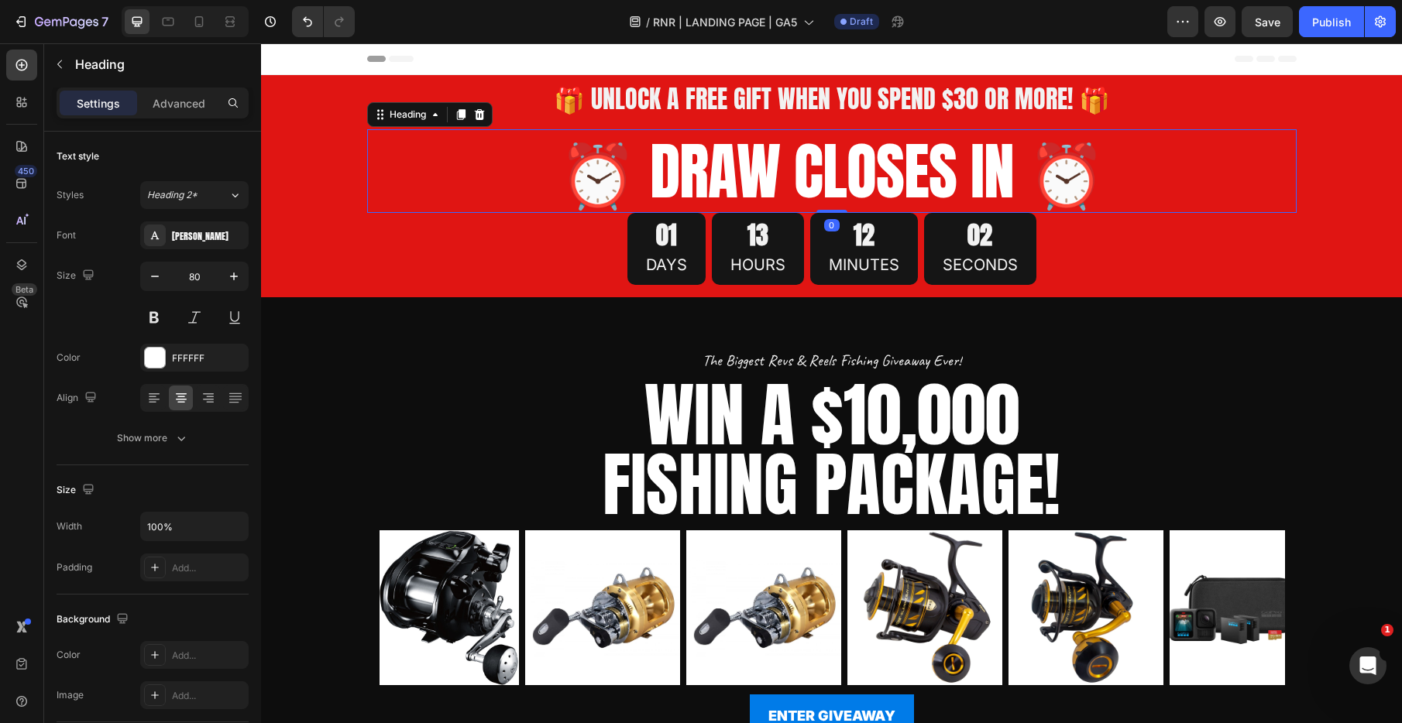
click at [817, 162] on h2 "⏰ DRAW CLOSES IN ⏰" at bounding box center [831, 171] width 929 height 84
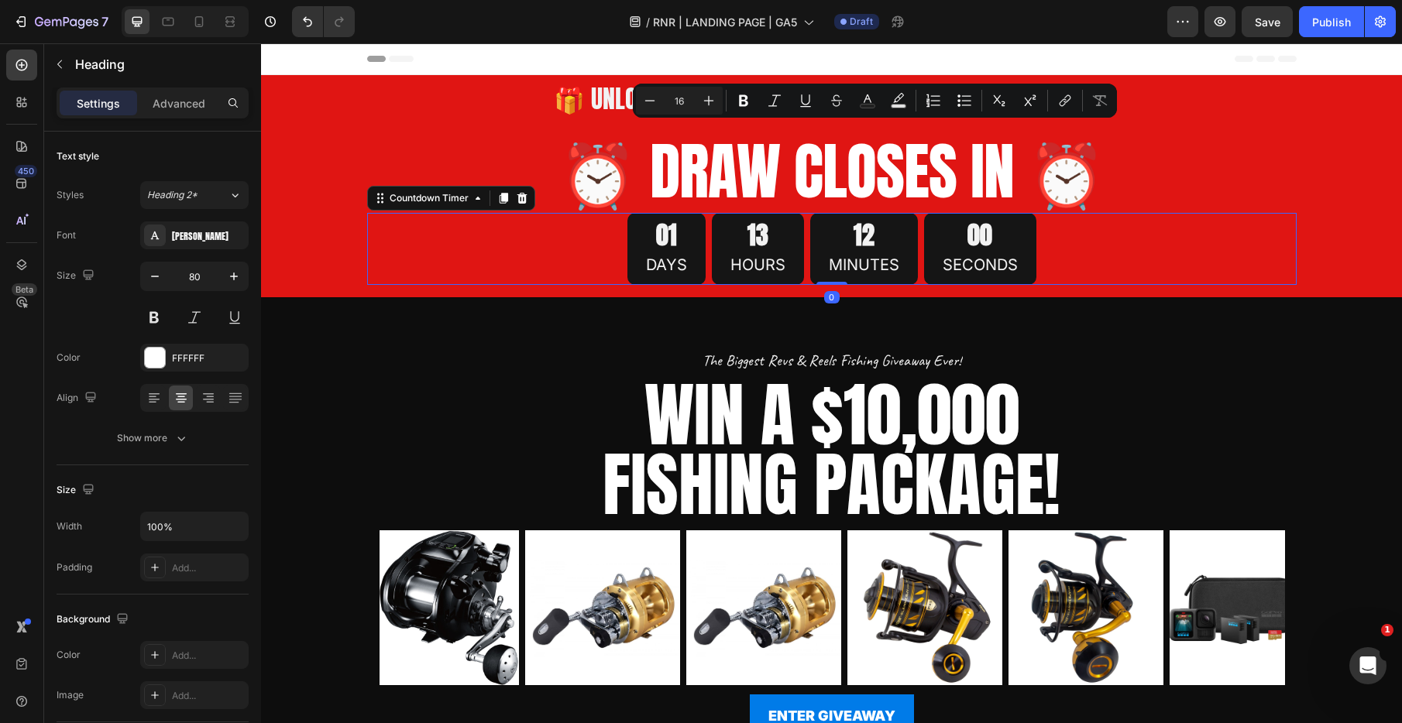
click at [1226, 269] on div "01 DAYS 13 HOURS 12 MINUTES 00 SECONDS" at bounding box center [831, 249] width 929 height 73
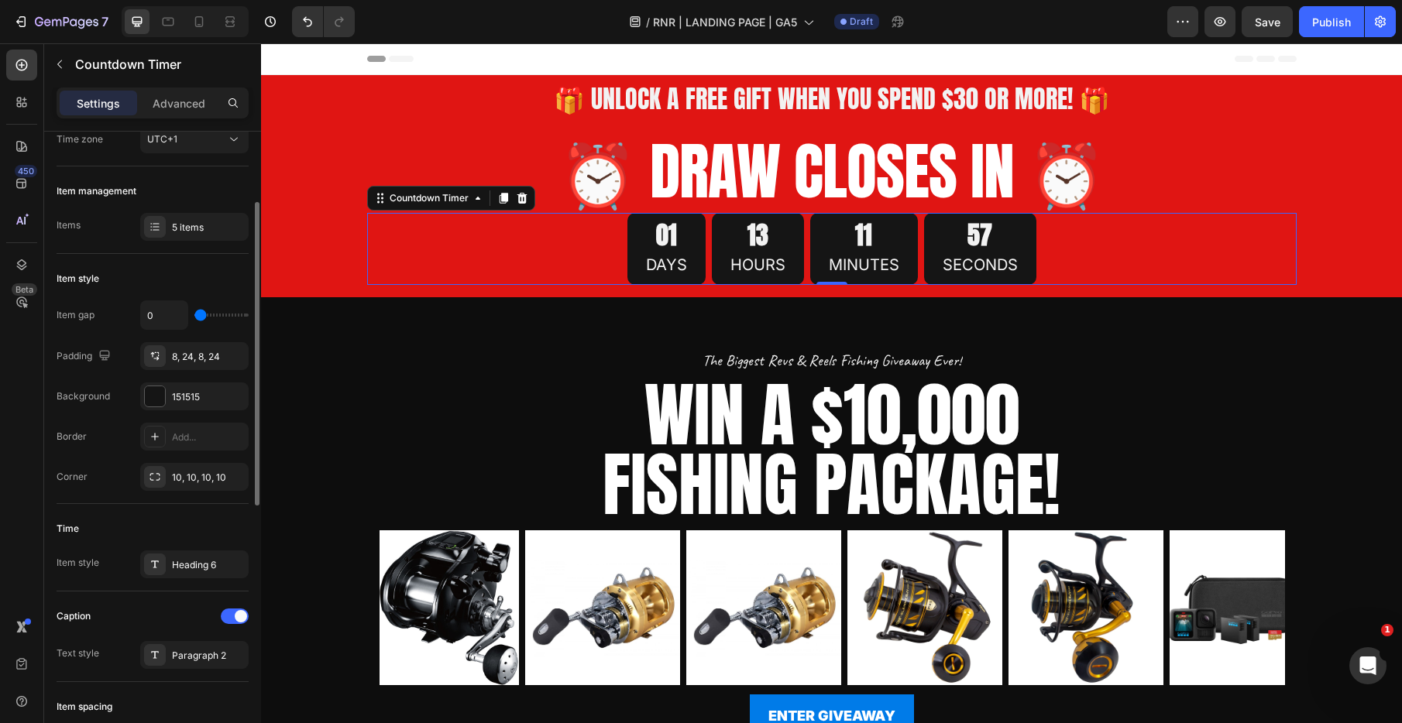
scroll to position [152, 0]
click at [234, 474] on icon "button" at bounding box center [232, 474] width 12 height 12
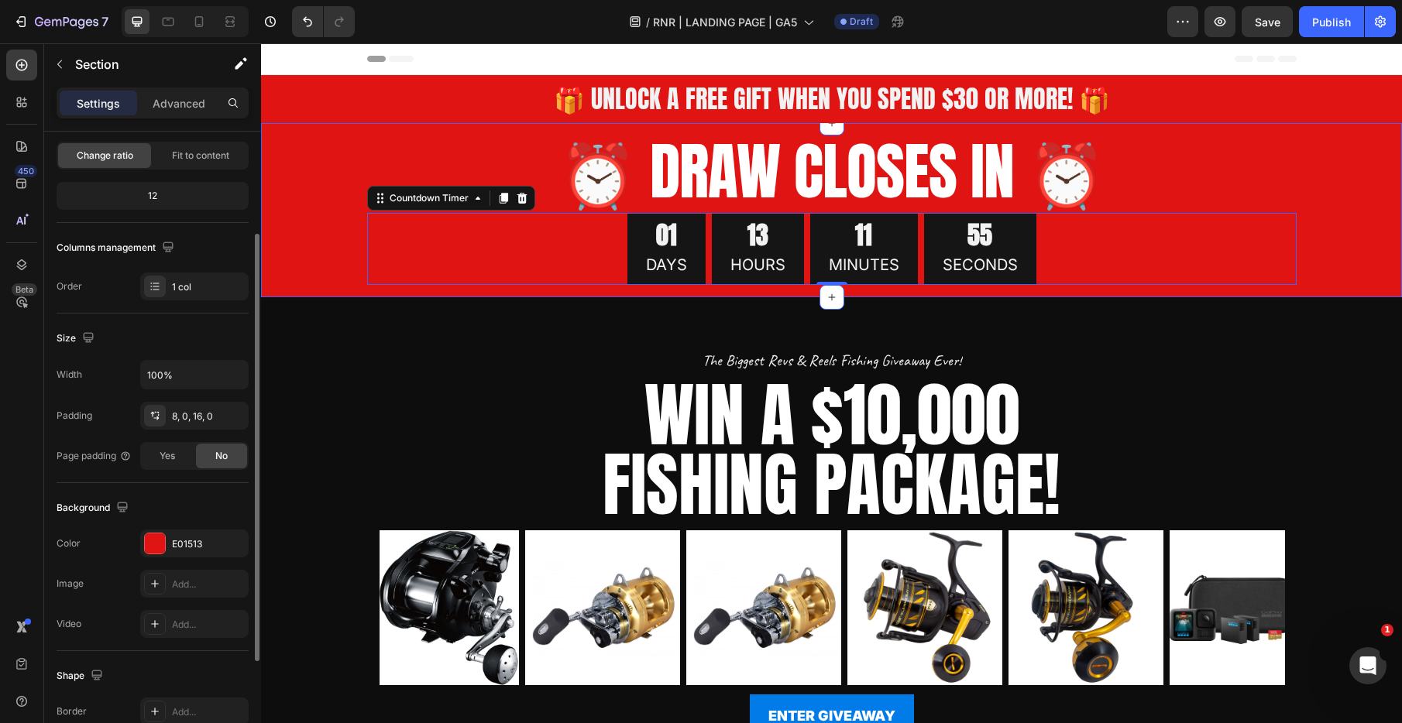
click at [311, 252] on div "⏰ DRAW CLOSES IN ⏰ Heading 01 DAYS 13 HOURS 11 MINUTES 55 SECONDS Countdown Tim…" at bounding box center [831, 207] width 1141 height 156
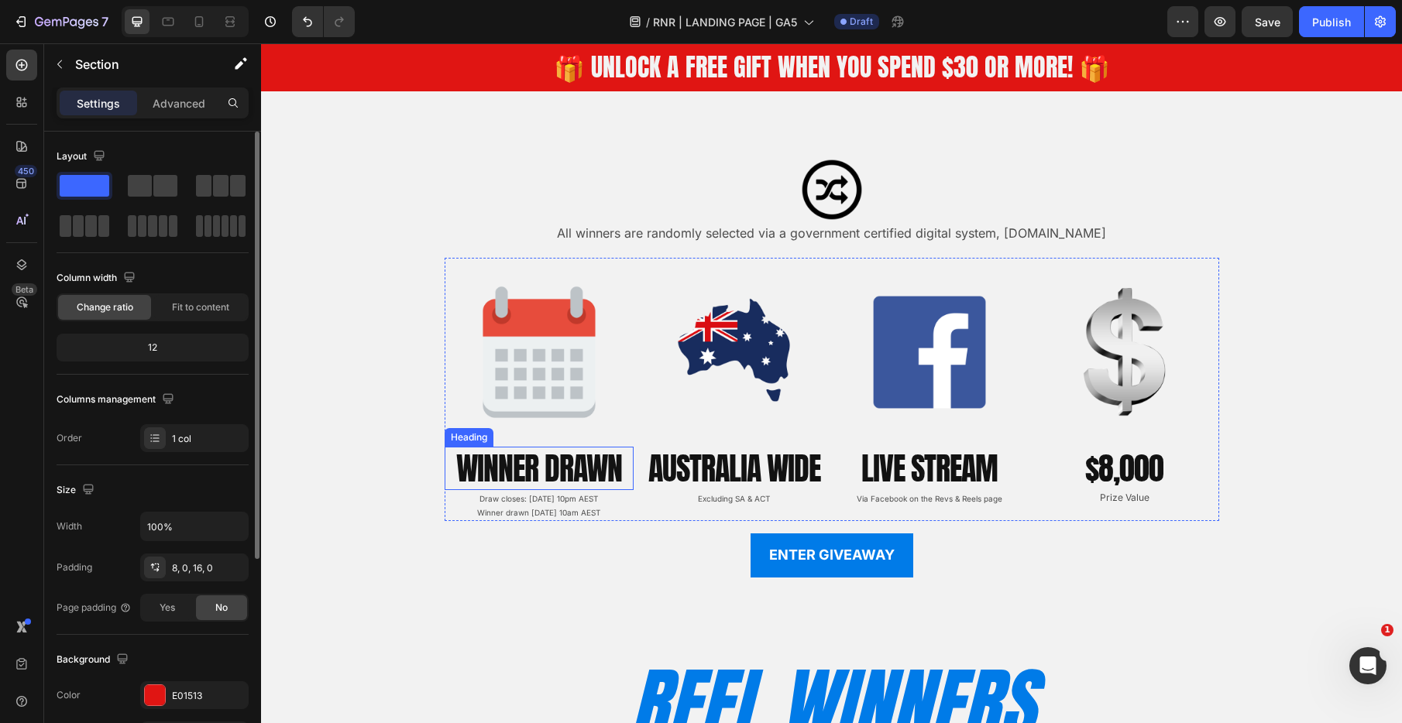
scroll to position [1581, 0]
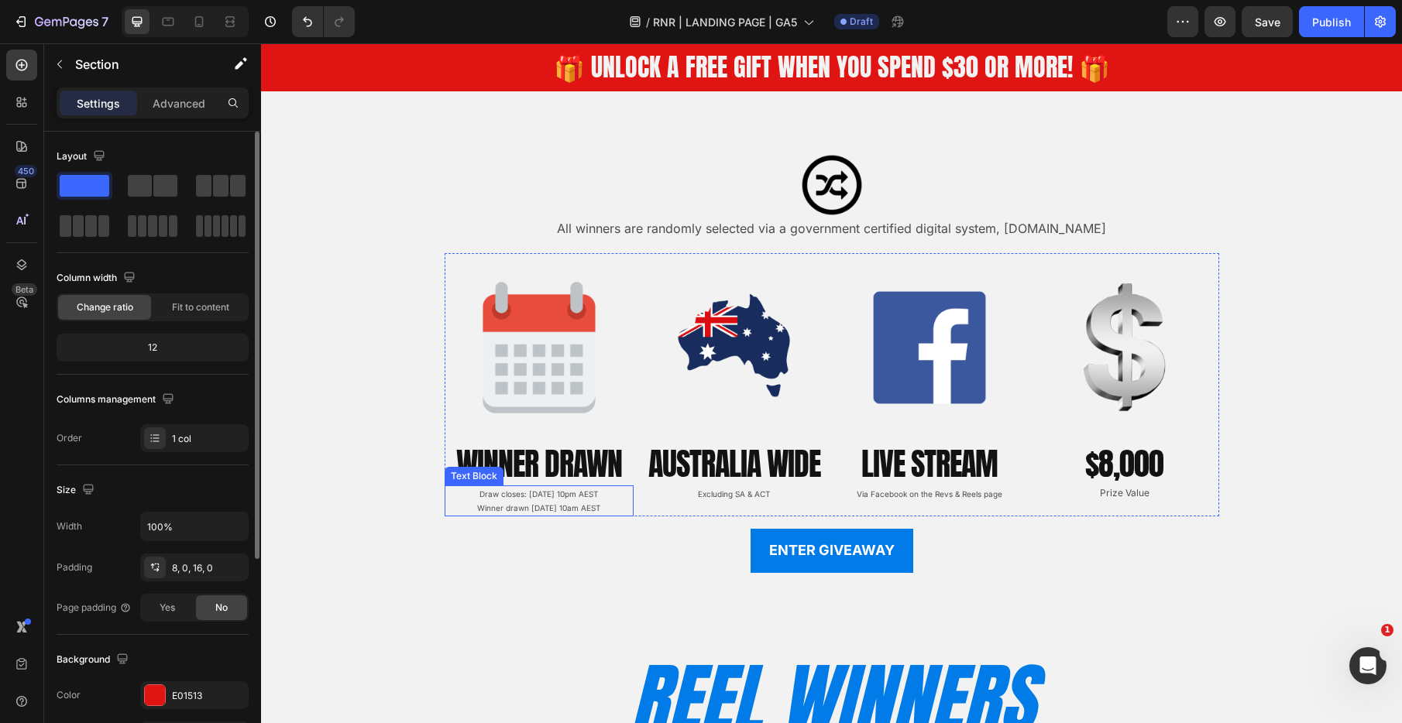
click at [521, 490] on p "Draw closes: 30th August 2025 at 10pm AEST Winner drawn 31st August 2025 at 10a…" at bounding box center [539, 501] width 186 height 28
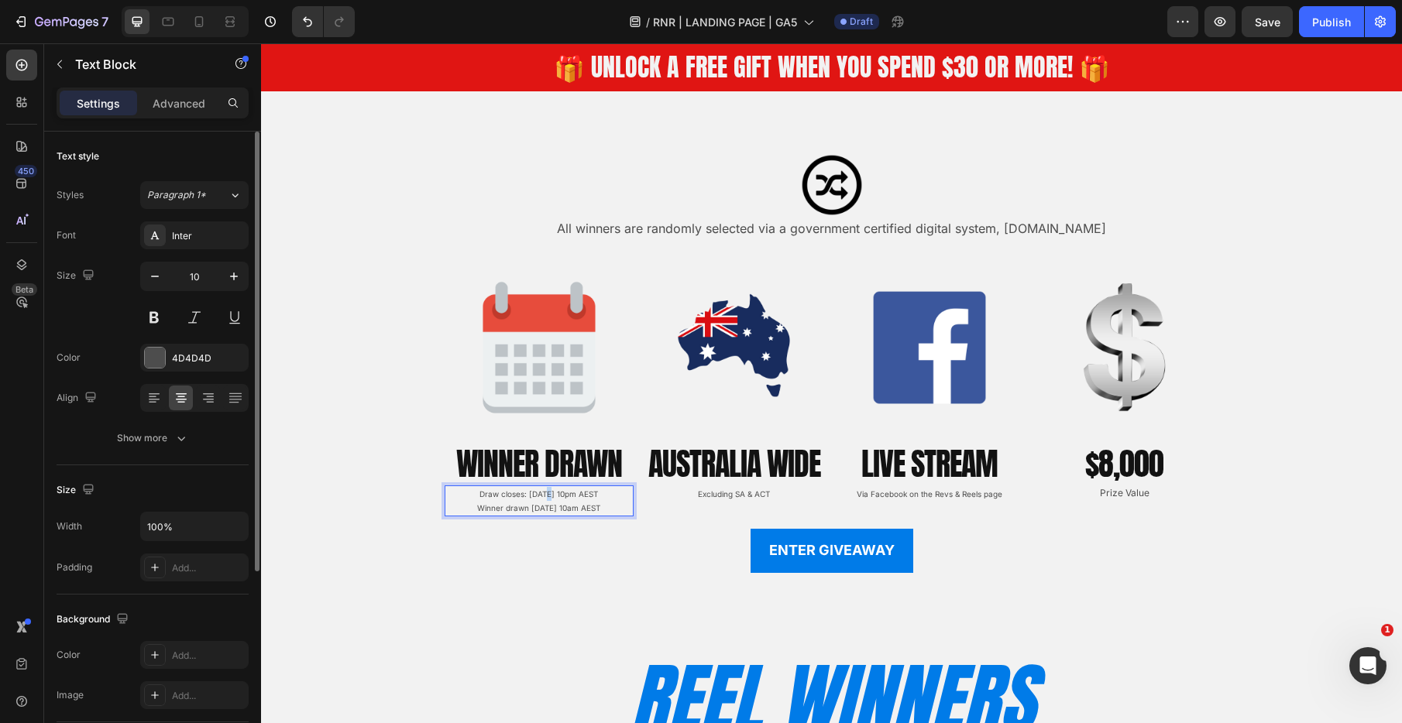
click at [521, 490] on p "Draw closes: 30th August 2025 at 10pm AEST Winner drawn 31st August 2025 at 10a…" at bounding box center [539, 501] width 186 height 28
click at [511, 493] on p "Draw closes: 30th August 2025 at 10pm AEST Winner drawn 31st August 2025 at 10a…" at bounding box center [539, 501] width 186 height 28
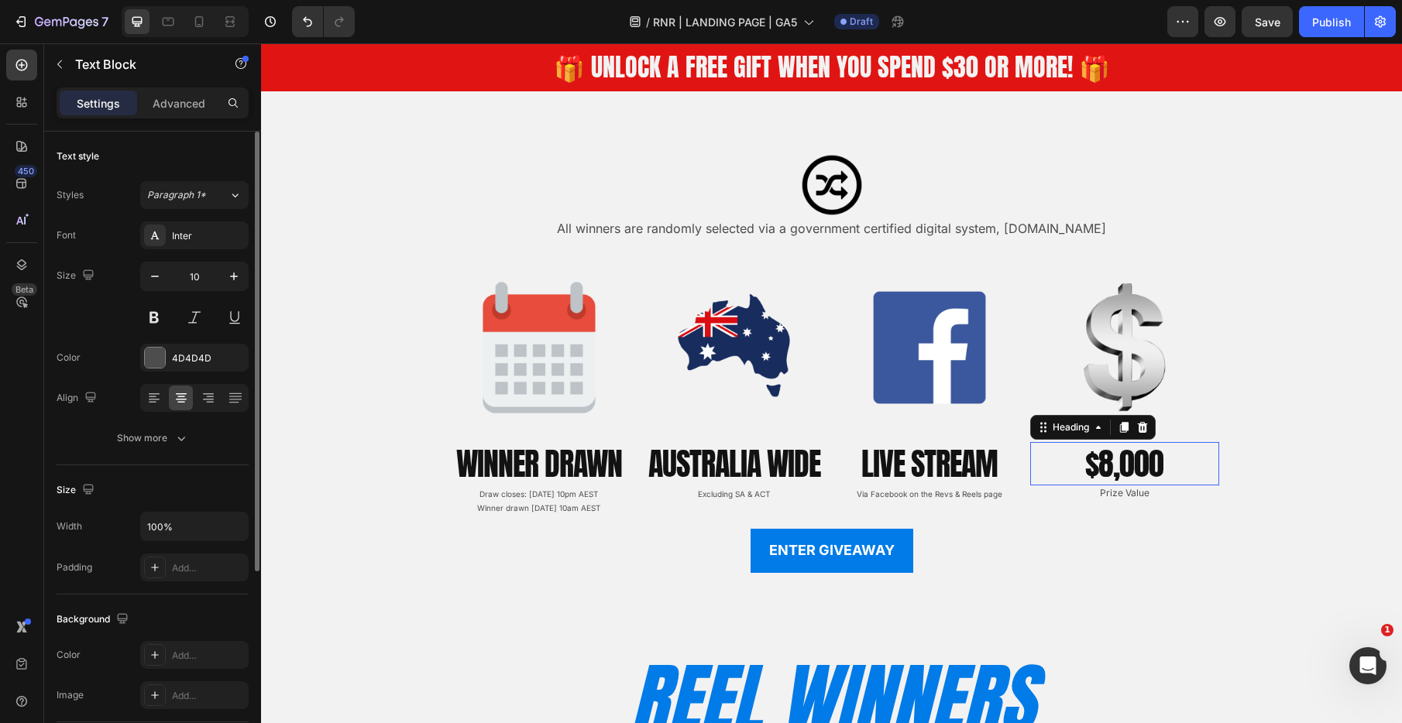
click at [1128, 457] on h2 "$8,000" at bounding box center [1124, 463] width 189 height 43
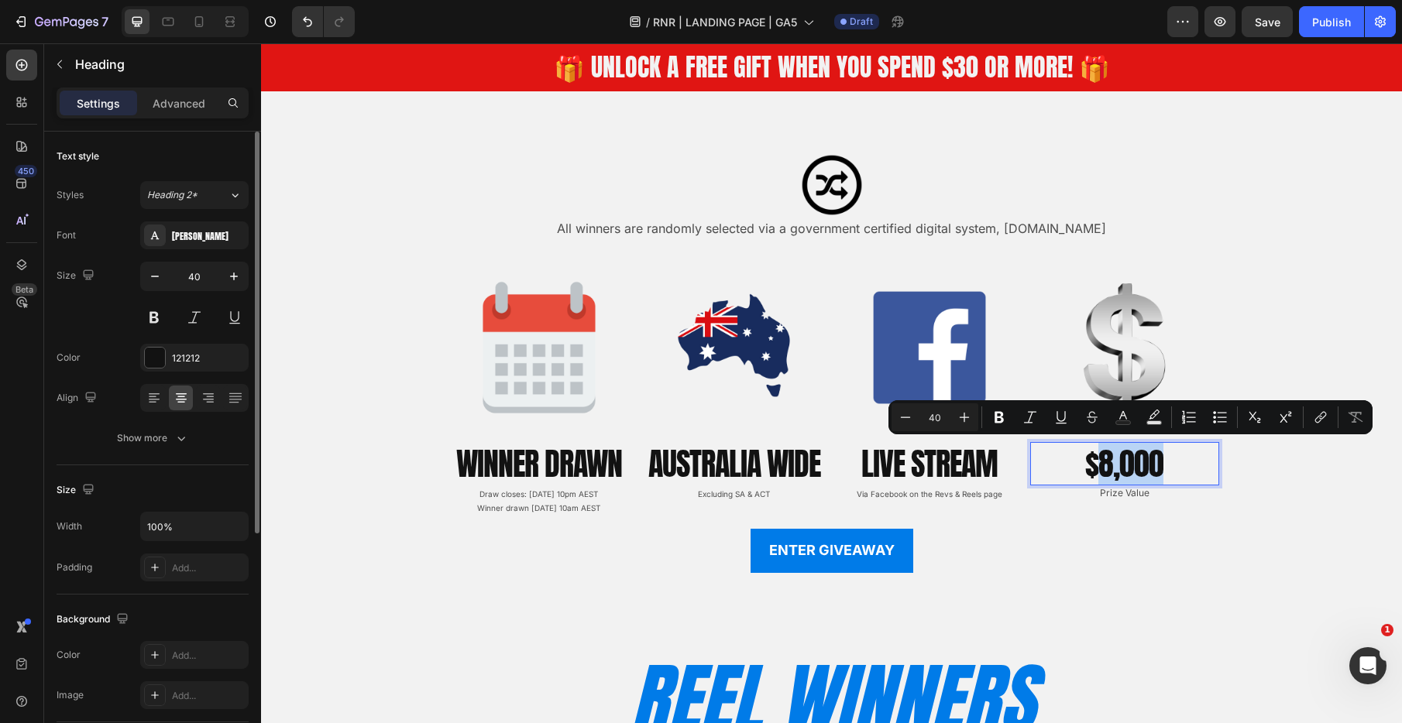
click at [1106, 465] on p "$8,000" at bounding box center [1125, 464] width 186 height 40
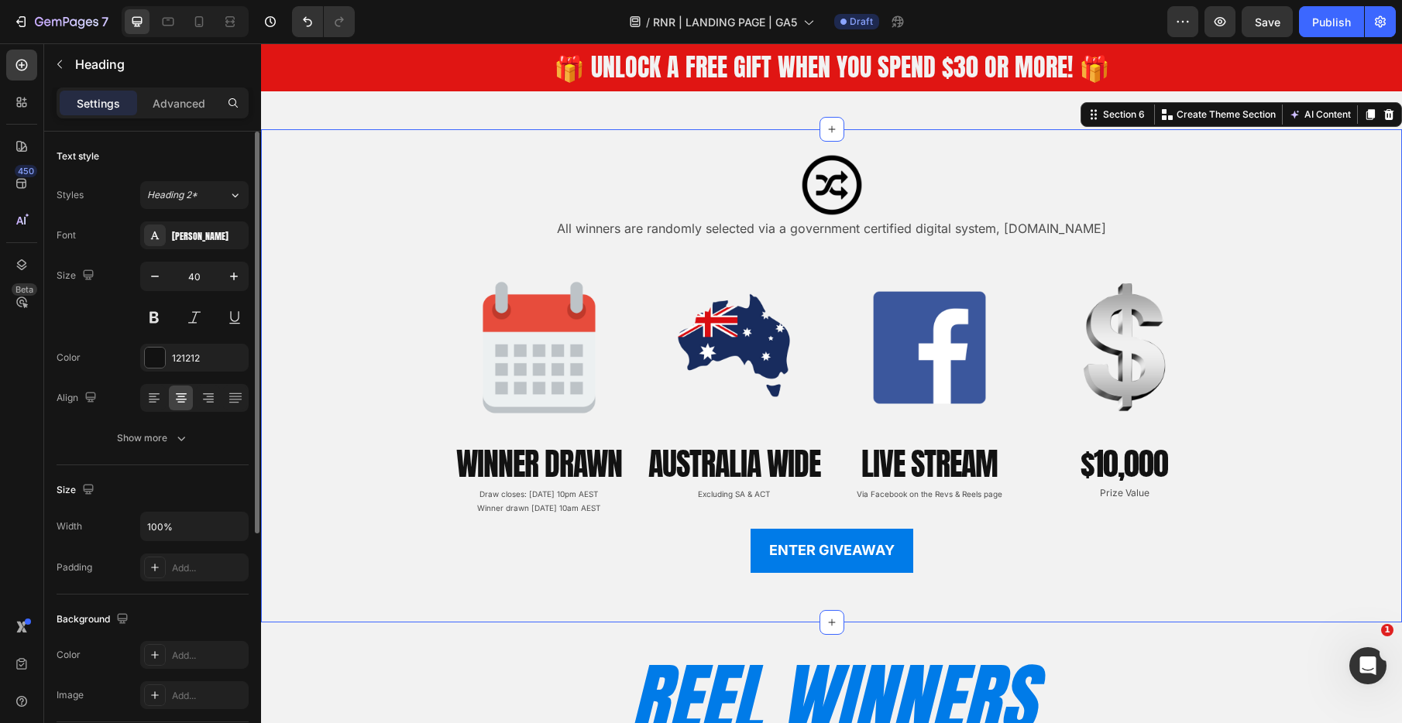
click at [1309, 496] on div "Image All winners are randomly selected via a government certified digital syst…" at bounding box center [831, 363] width 1141 height 419
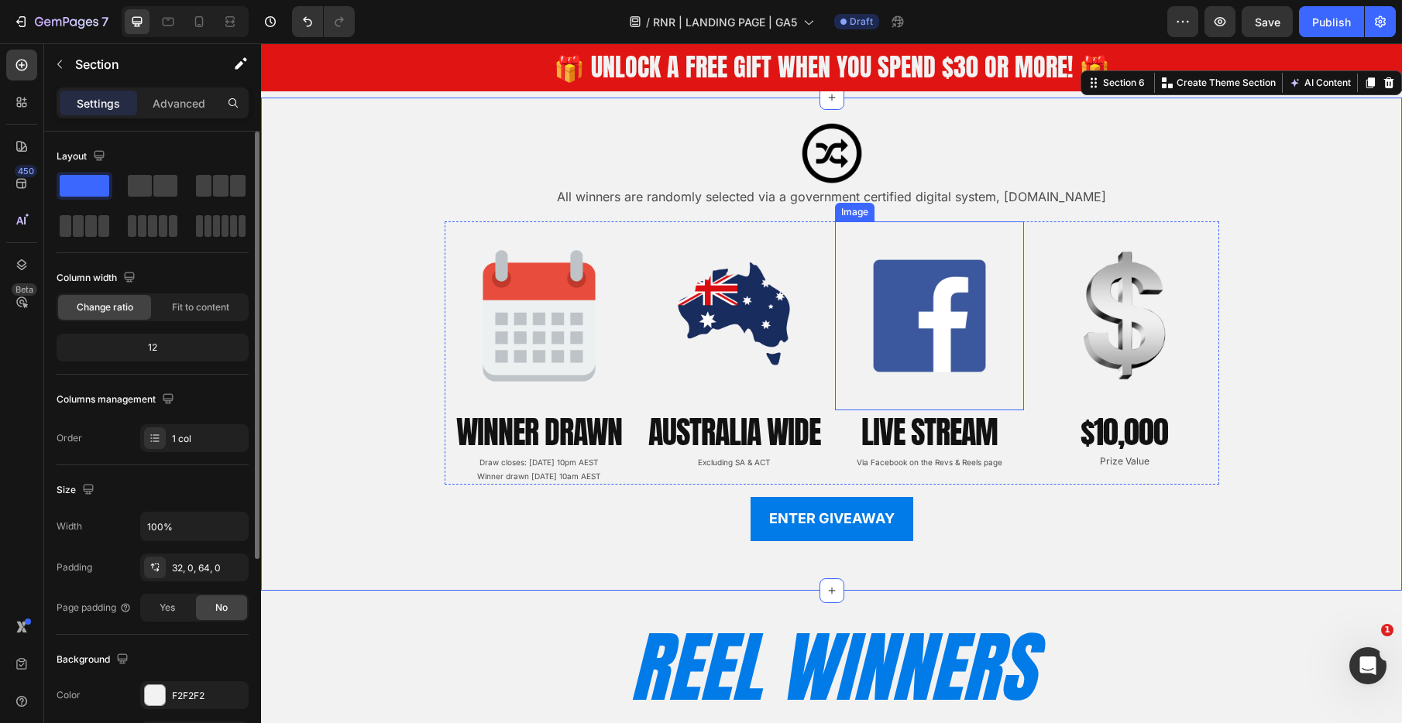
scroll to position [1647, 0]
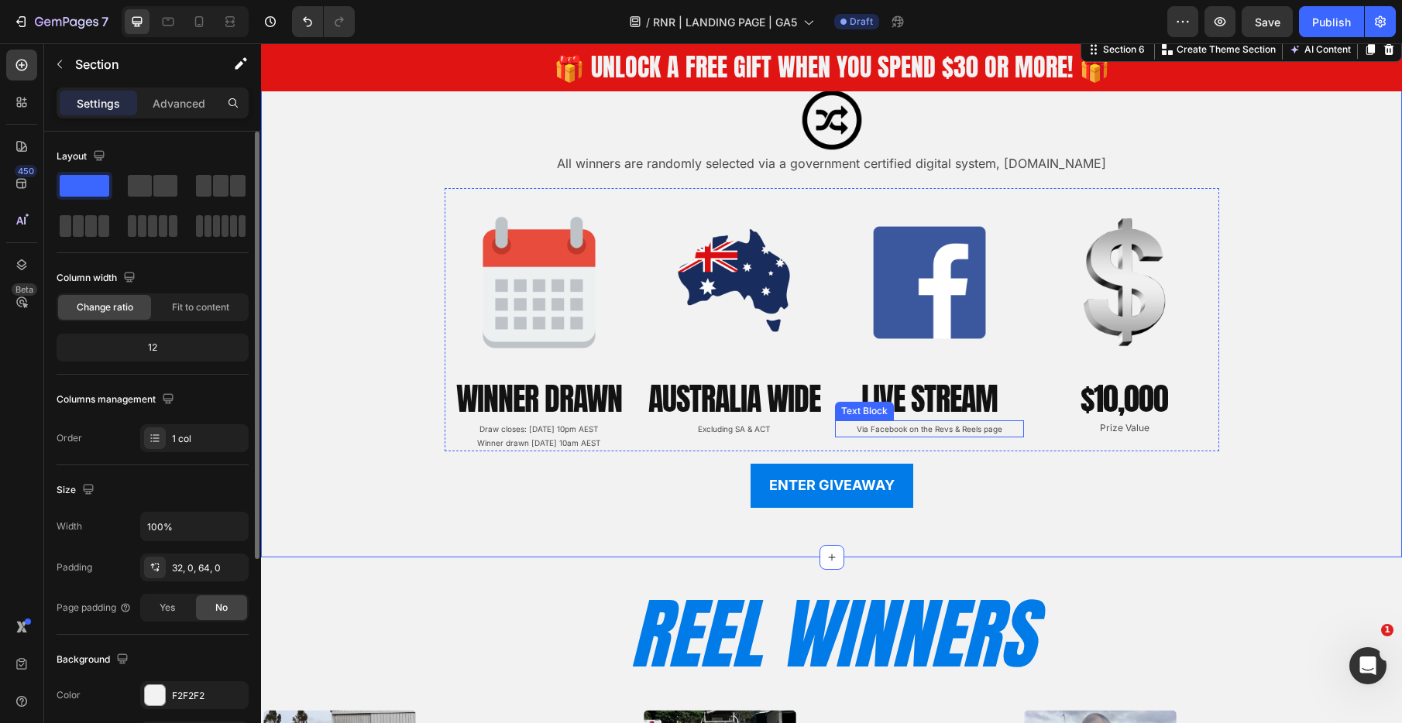
click at [978, 432] on p "Via Facebook on the Revs & Reels page" at bounding box center [929, 429] width 186 height 14
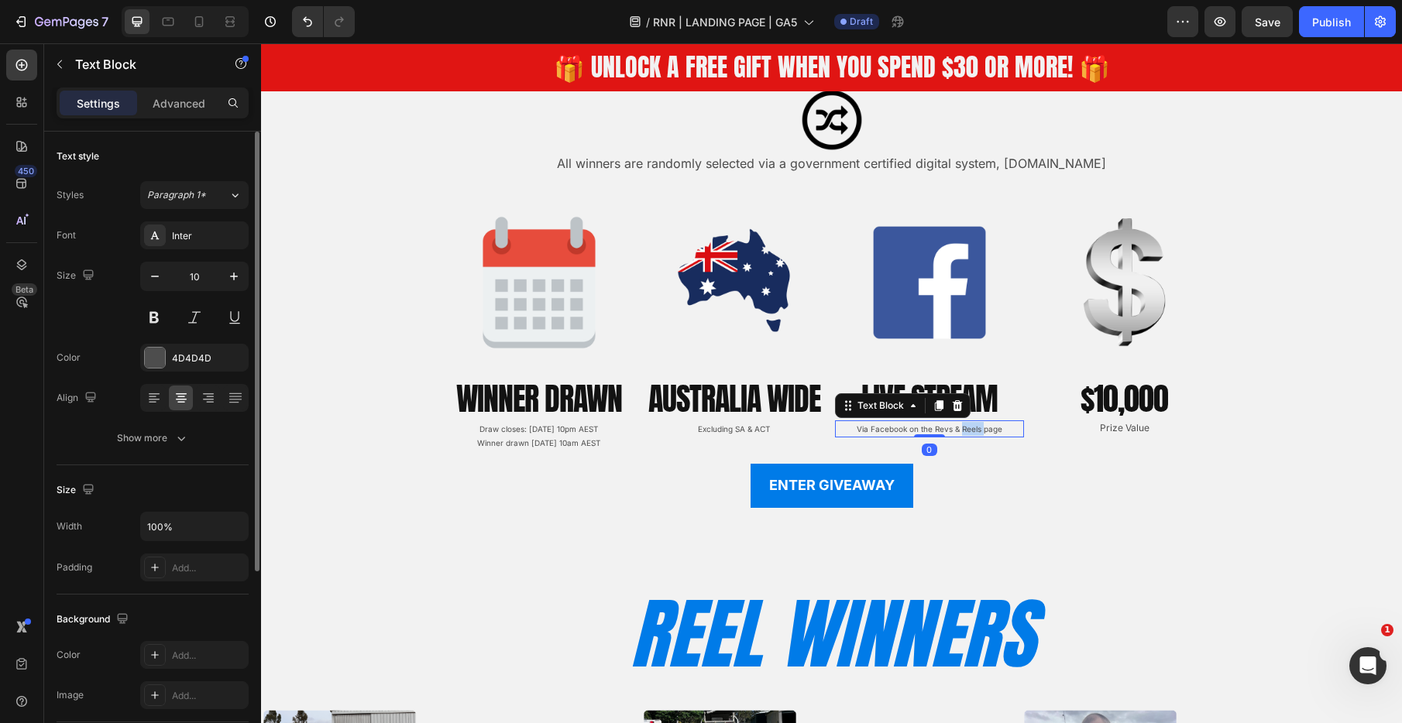
click at [978, 432] on p "Via Facebook on the Revs & Reels page" at bounding box center [929, 429] width 186 height 14
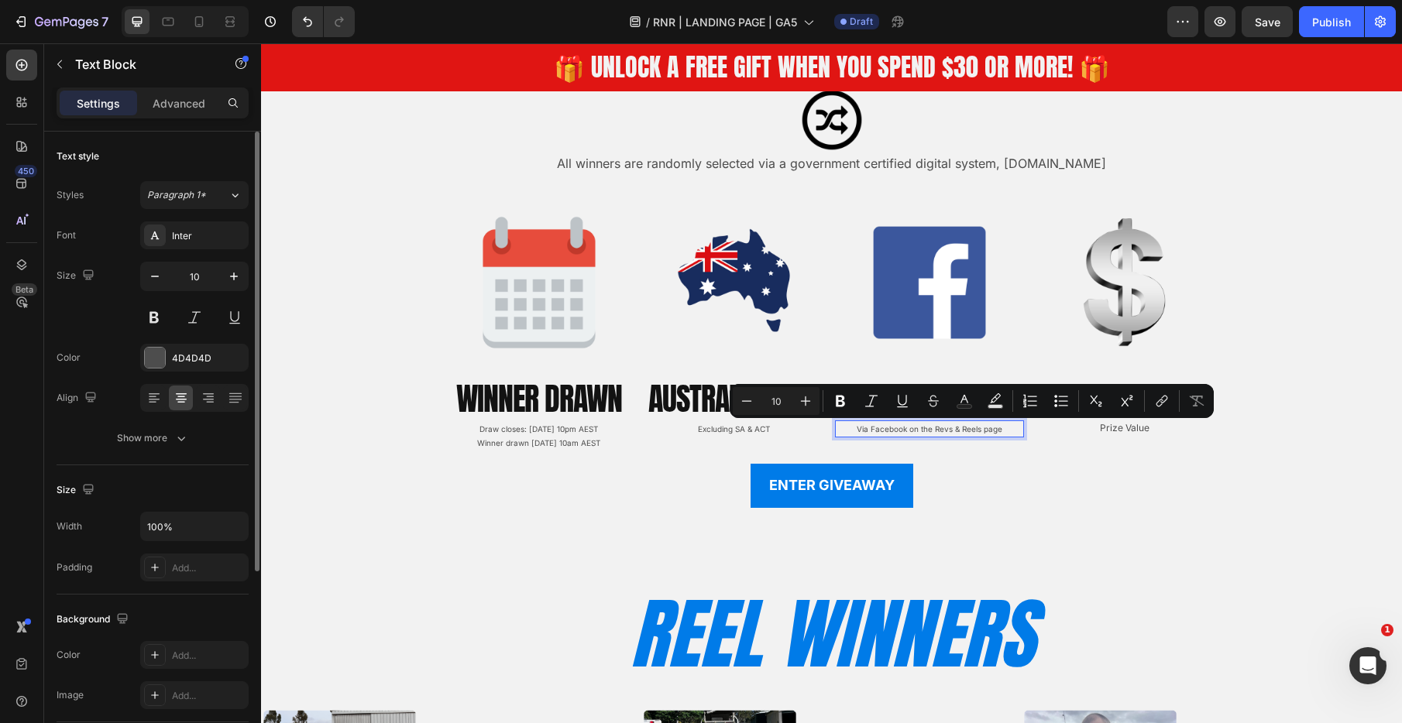
click at [907, 431] on p "Via Facebook on the Revs & Reels page" at bounding box center [929, 429] width 186 height 14
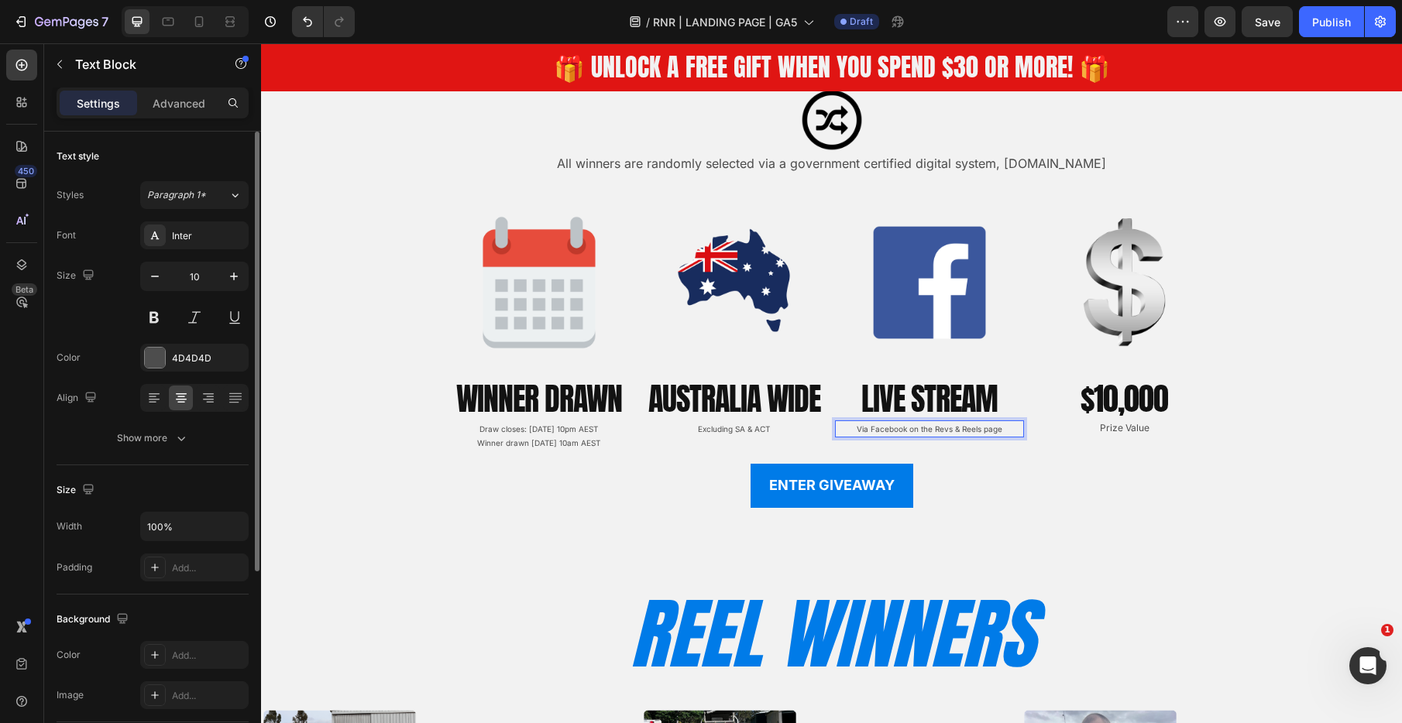
click at [996, 430] on p "Via Facebook on the Revs & Reels page" at bounding box center [929, 429] width 186 height 14
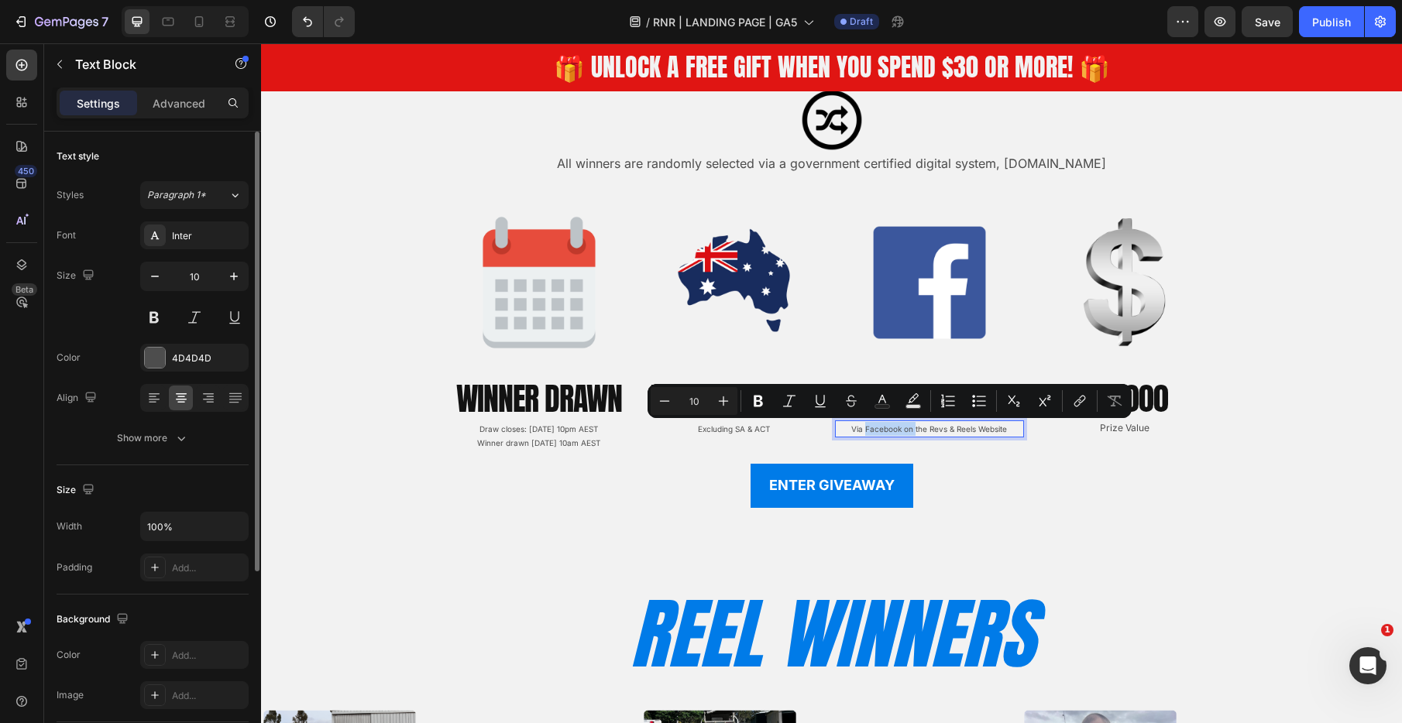
drag, startPoint x: 864, startPoint y: 430, endPoint x: 915, endPoint y: 432, distance: 51.2
click at [915, 432] on p "Via Facebook on the Revs & Reels Website" at bounding box center [929, 429] width 186 height 14
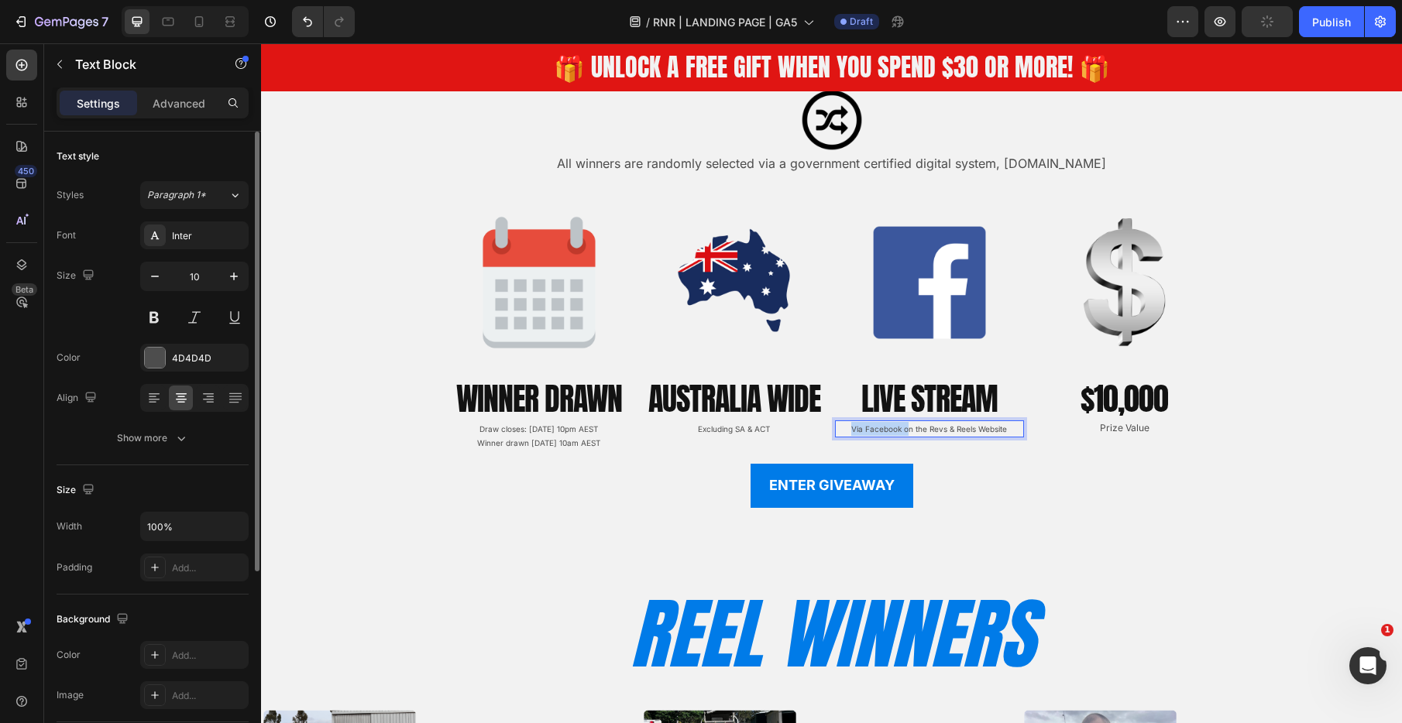
drag, startPoint x: 907, startPoint y: 431, endPoint x: 844, endPoint y: 430, distance: 62.7
click at [844, 431] on p "Via Facebook on the Revs & Reels Website" at bounding box center [929, 429] width 186 height 14
click at [1029, 451] on div "Image WINNER DRAWN Heading Draw closes: 30th August 2025 at 10pm AEST Winner dr…" at bounding box center [832, 319] width 774 height 263
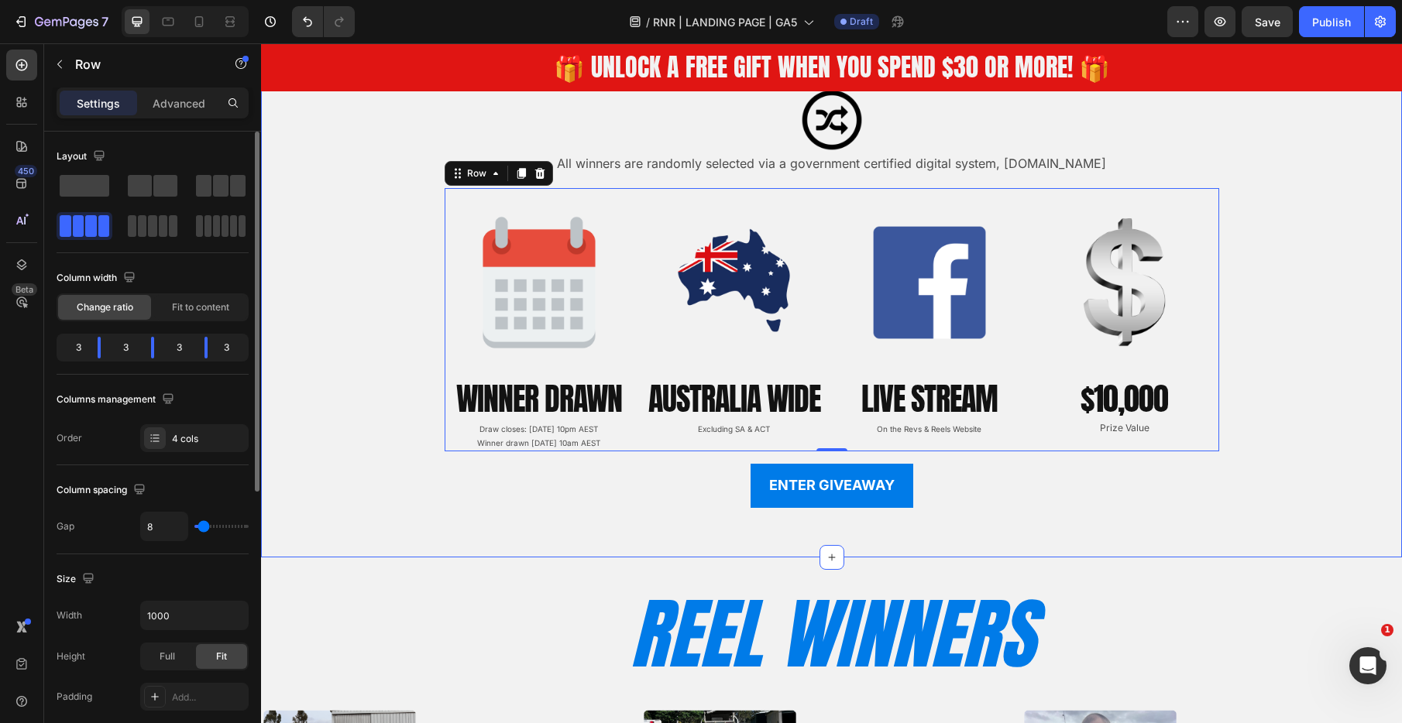
click at [1308, 419] on div "Image All winners are randomly selected via a government certified digital syst…" at bounding box center [831, 298] width 1141 height 419
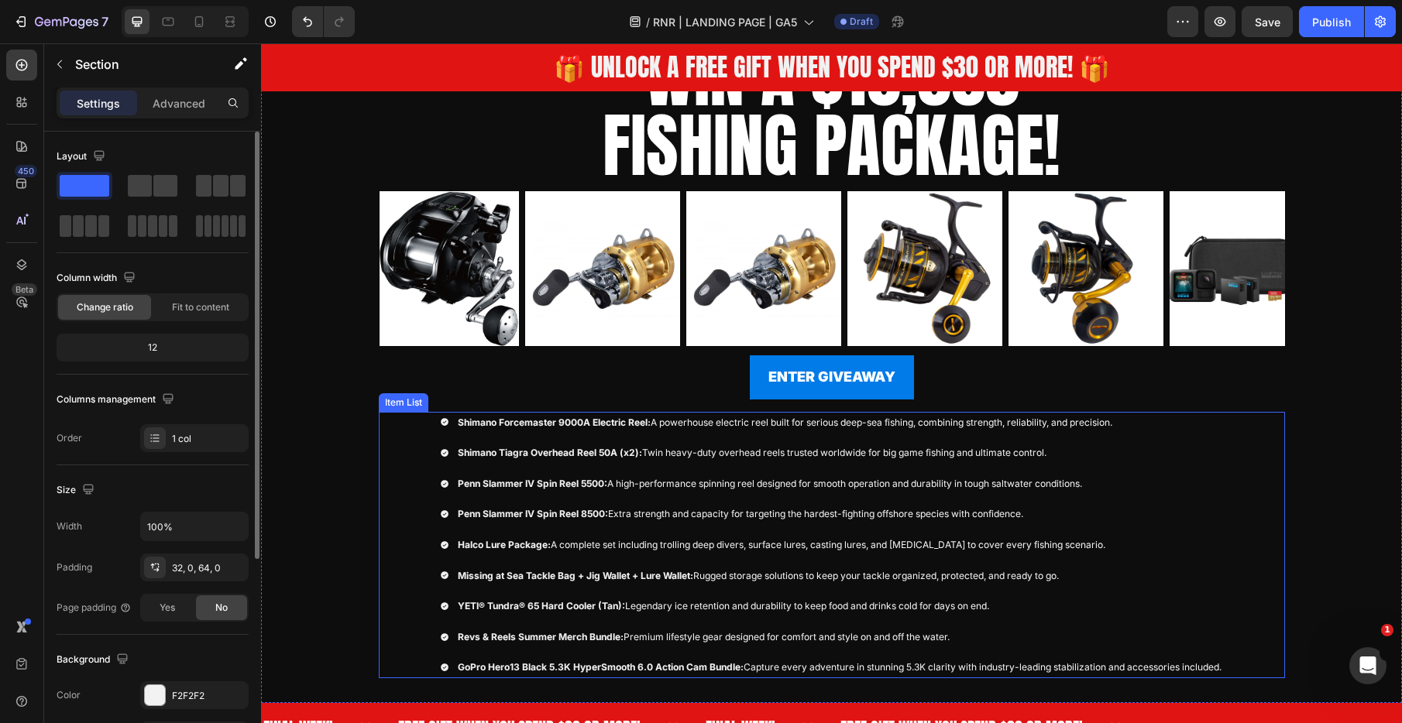
scroll to position [341, 0]
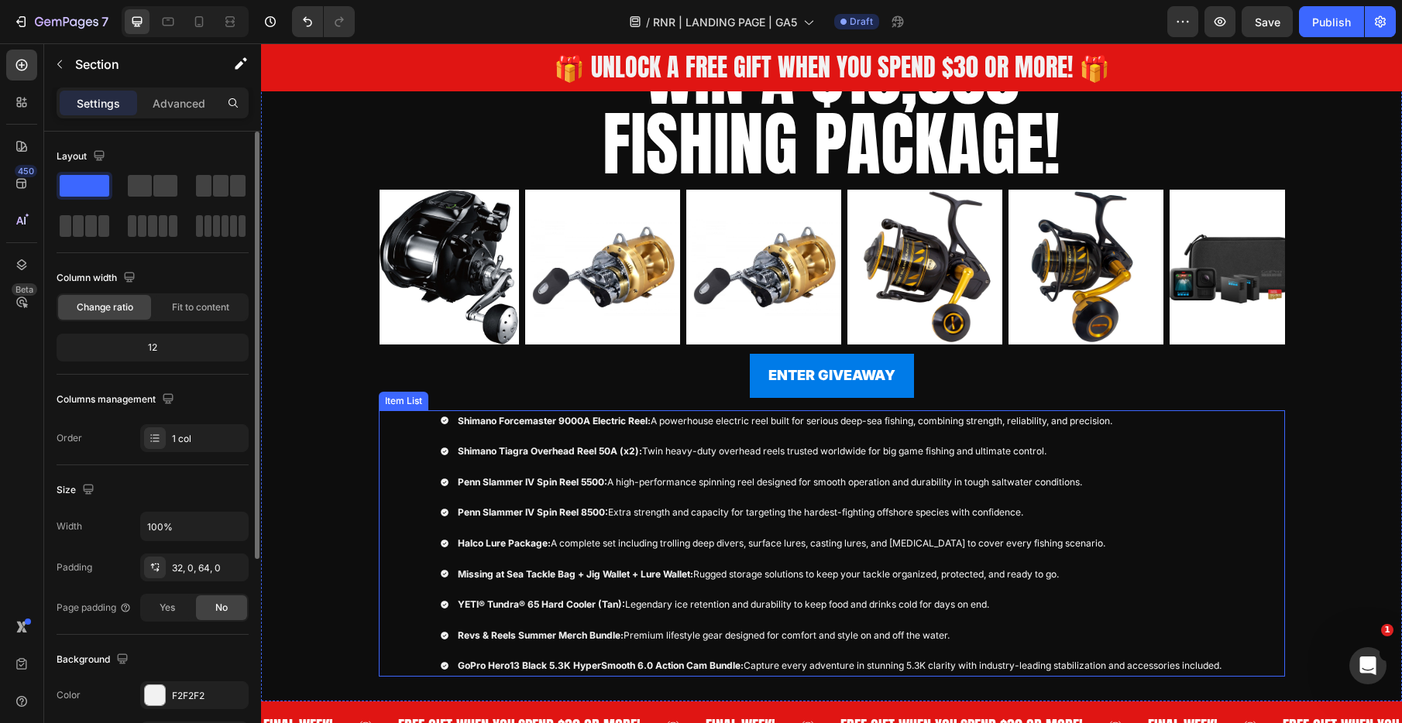
click at [1265, 424] on div "Shimano Forcemaster 9000A Electric Reel: A powerhouse electric reel built for s…" at bounding box center [832, 543] width 906 height 266
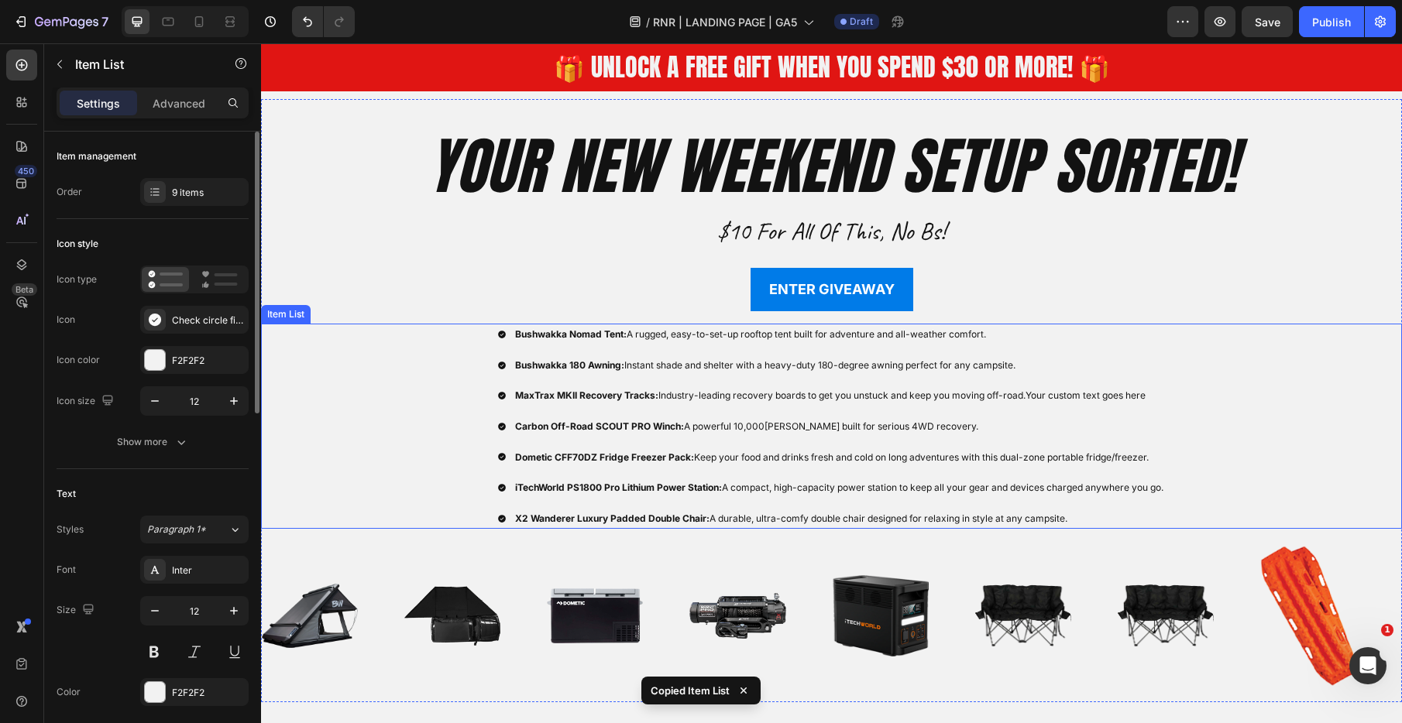
scroll to position [2842, 0]
click at [1303, 423] on div "Bushwakka Nomad Tent: A rugged, easy-to-set-up rooftop tent built for adventure…" at bounding box center [831, 425] width 1141 height 205
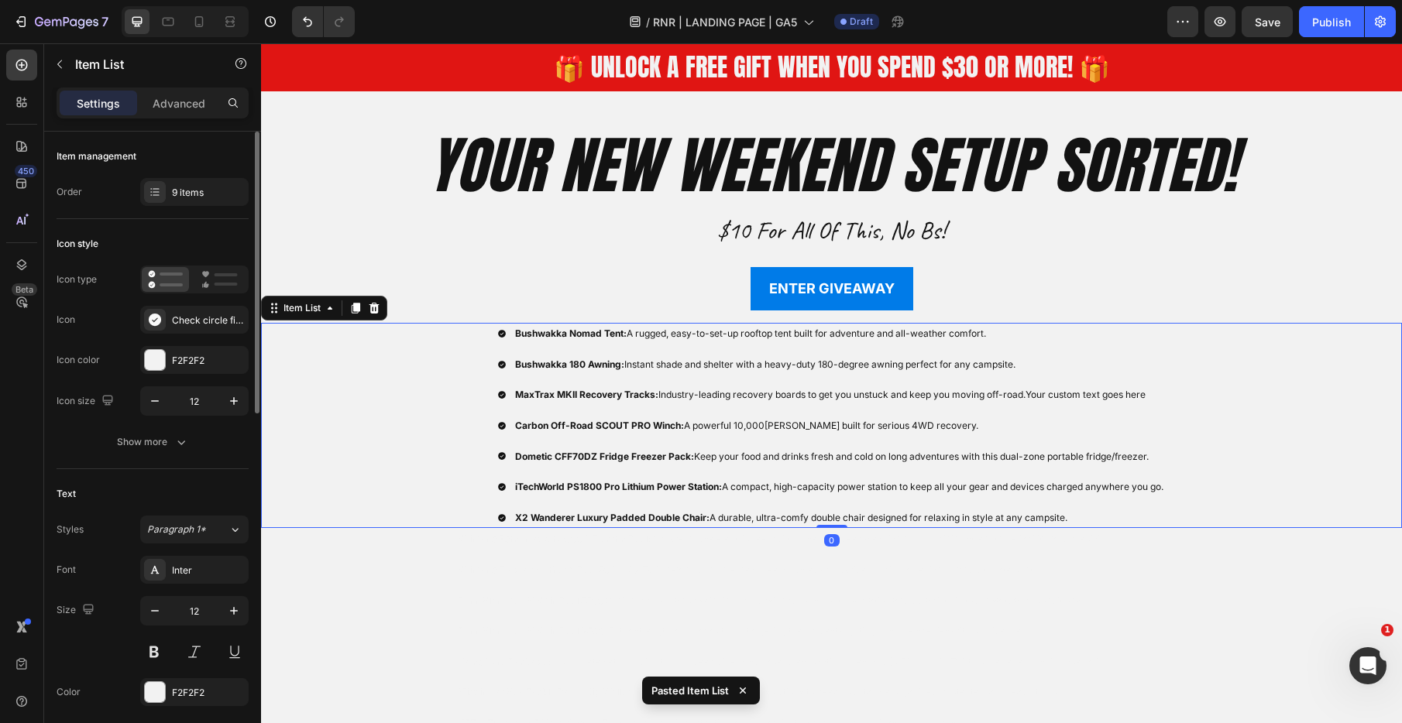
click at [346, 367] on div "Bushwakka Nomad Tent: A rugged, easy-to-set-up rooftop tent built for adventure…" at bounding box center [831, 425] width 1141 height 205
click at [373, 304] on icon at bounding box center [374, 308] width 12 height 12
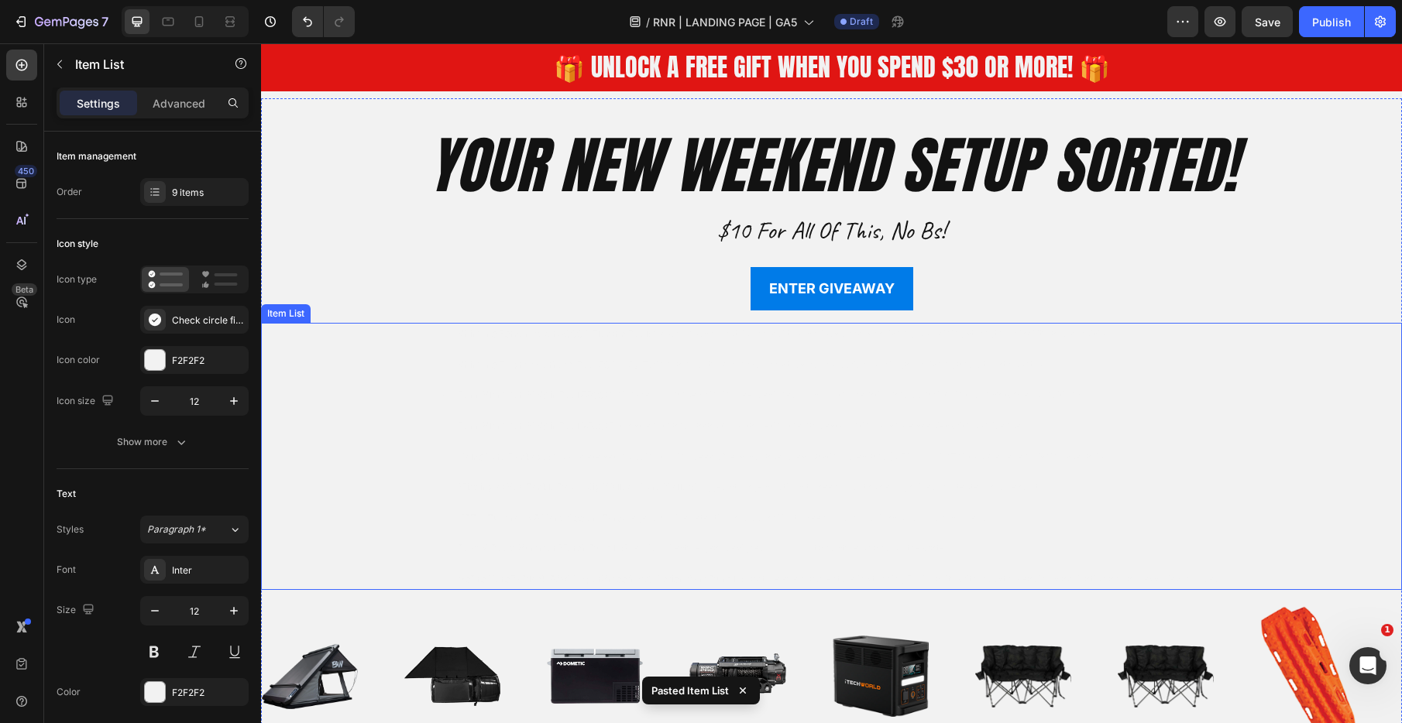
click at [359, 424] on div "Shimano Forcemaster 9000A Electric Reel: A powerhouse electric reel built for s…" at bounding box center [831, 456] width 1141 height 266
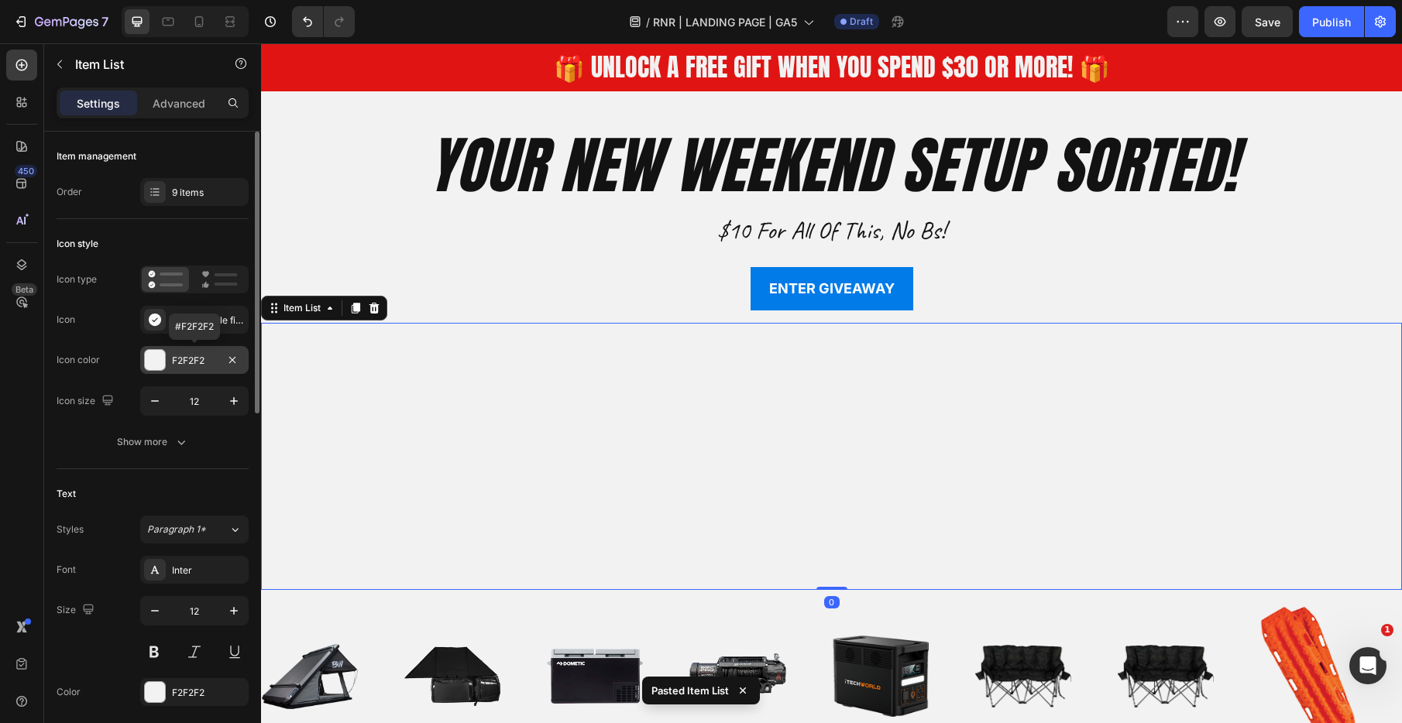
click at [196, 364] on div "F2F2F2" at bounding box center [194, 361] width 45 height 14
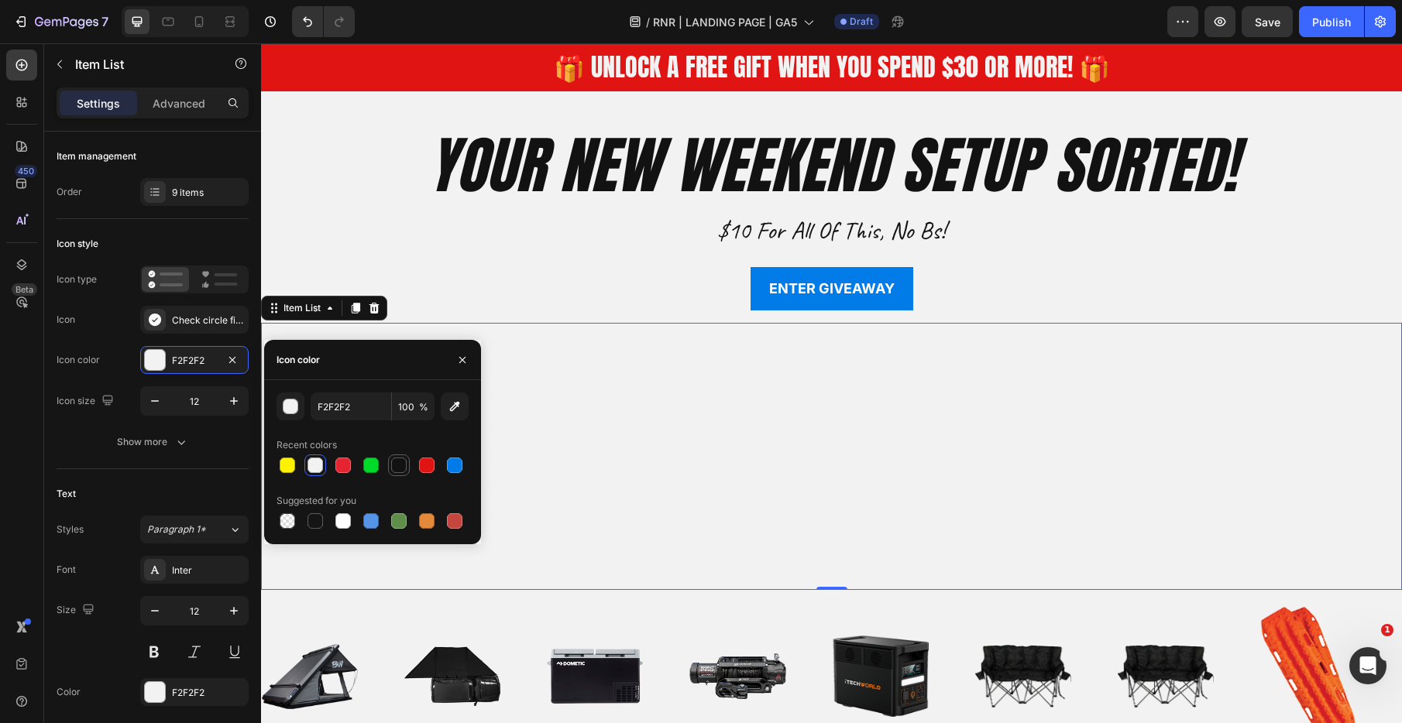
click at [396, 469] on div at bounding box center [398, 465] width 15 height 15
type input "121212"
click at [196, 686] on div "F2F2F2" at bounding box center [194, 693] width 45 height 14
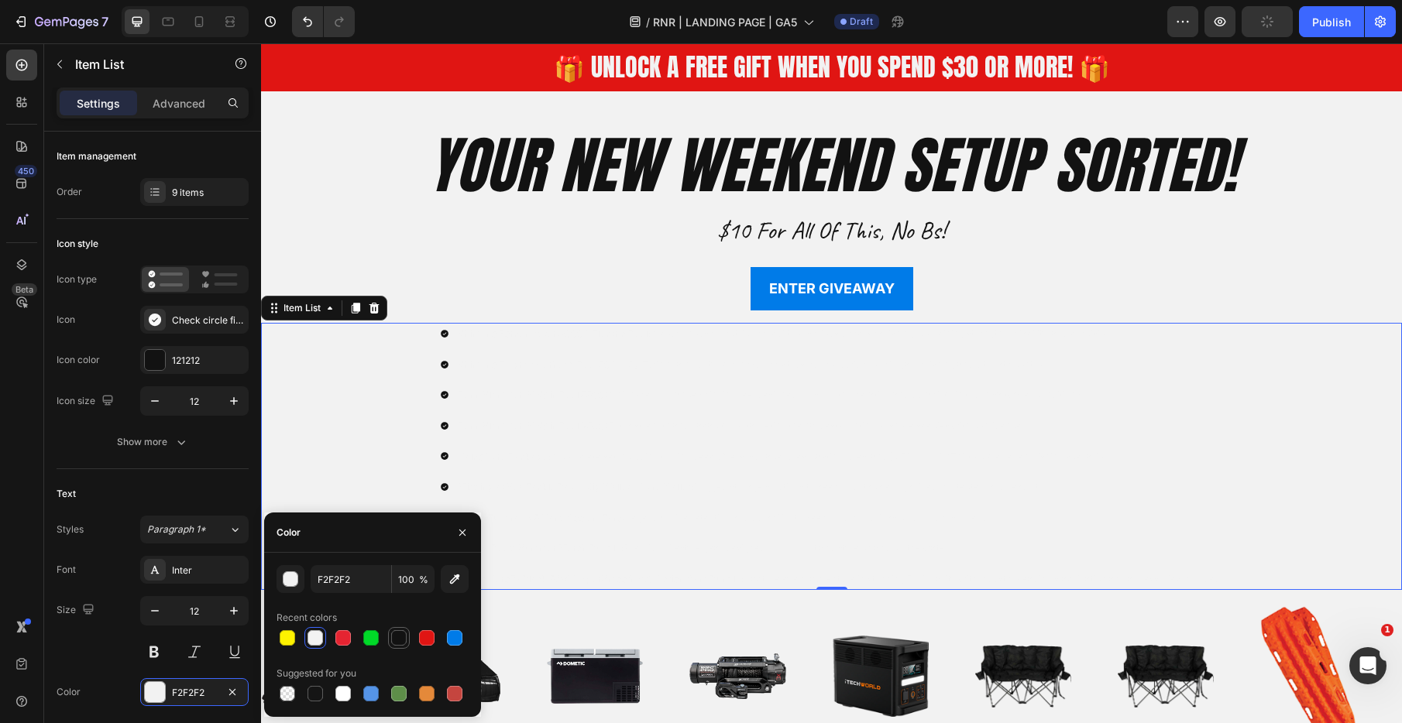
click at [403, 638] on div at bounding box center [398, 637] width 15 height 15
type input "121212"
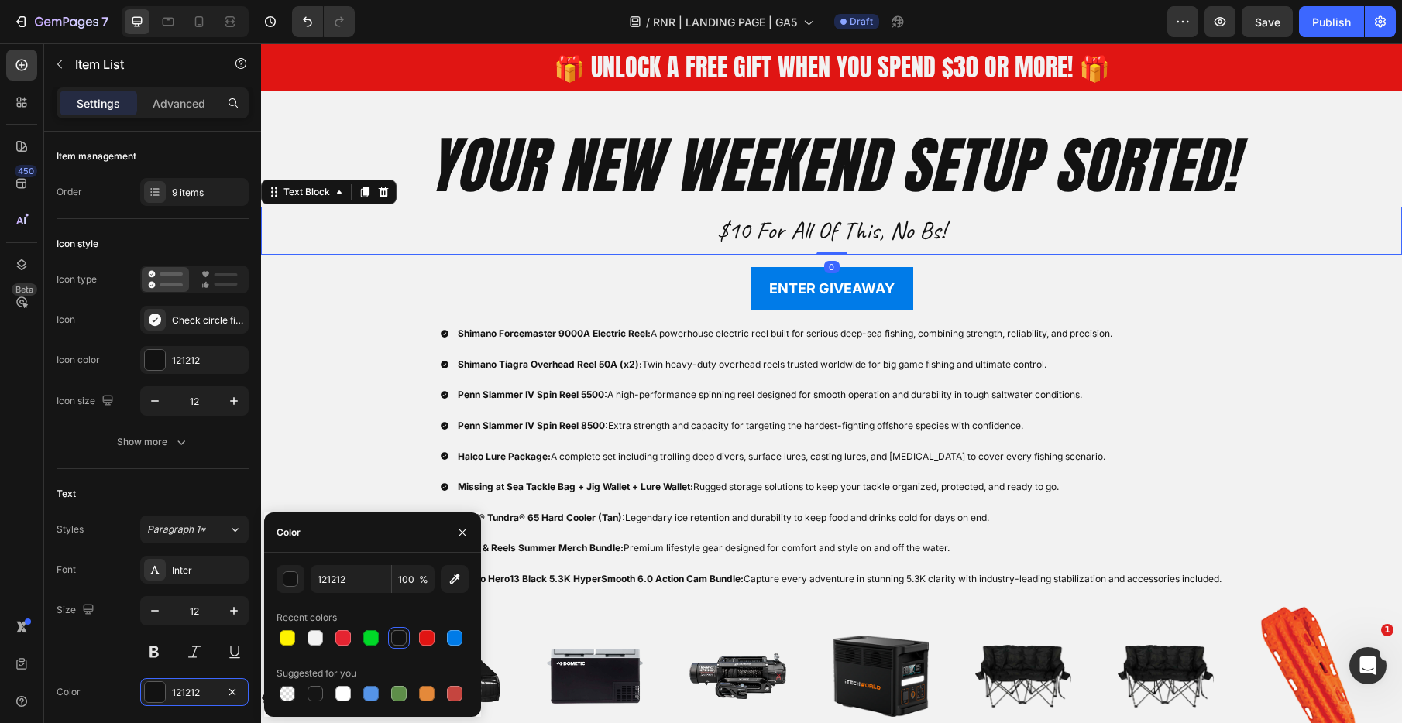
click at [276, 218] on p "$10 for all of this, no bs!" at bounding box center [832, 230] width 1138 height 45
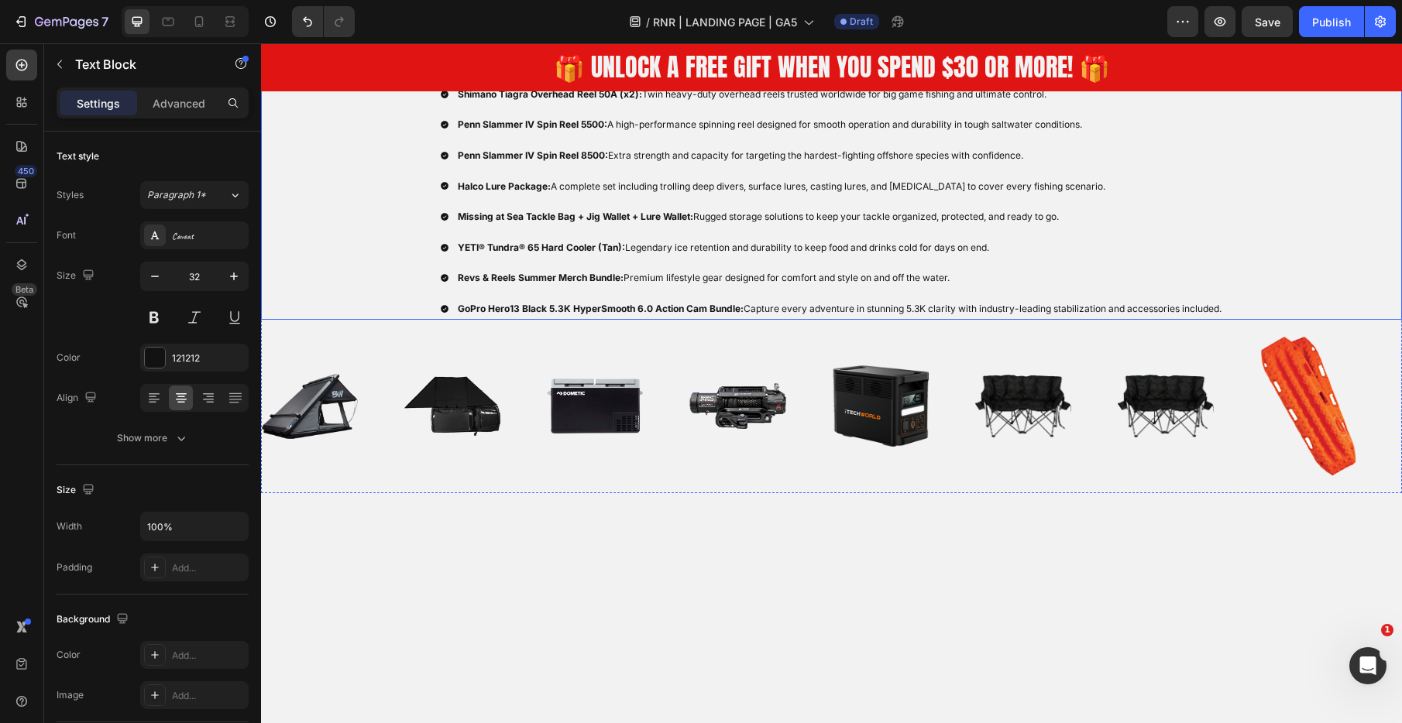
scroll to position [3145, 0]
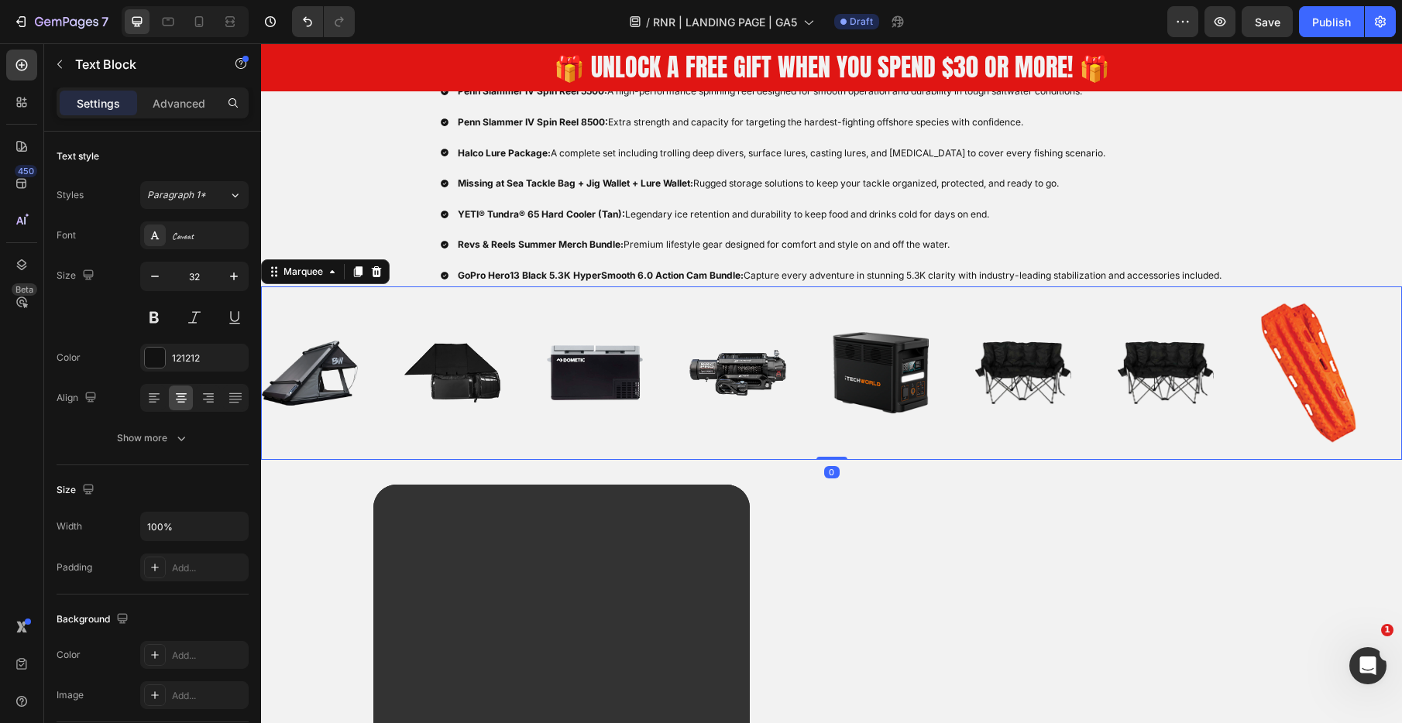
click at [795, 300] on div "Image" at bounding box center [760, 373] width 143 height 173
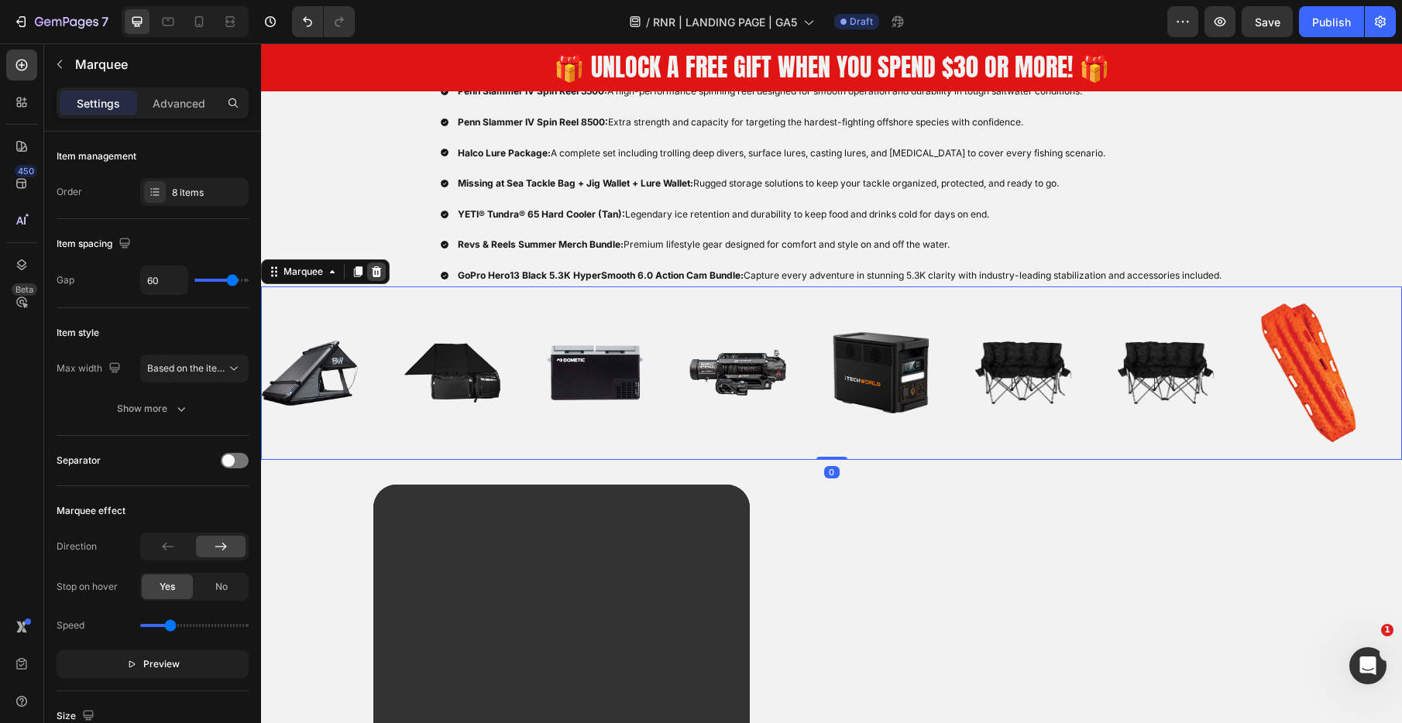
click at [372, 269] on icon at bounding box center [376, 272] width 12 height 12
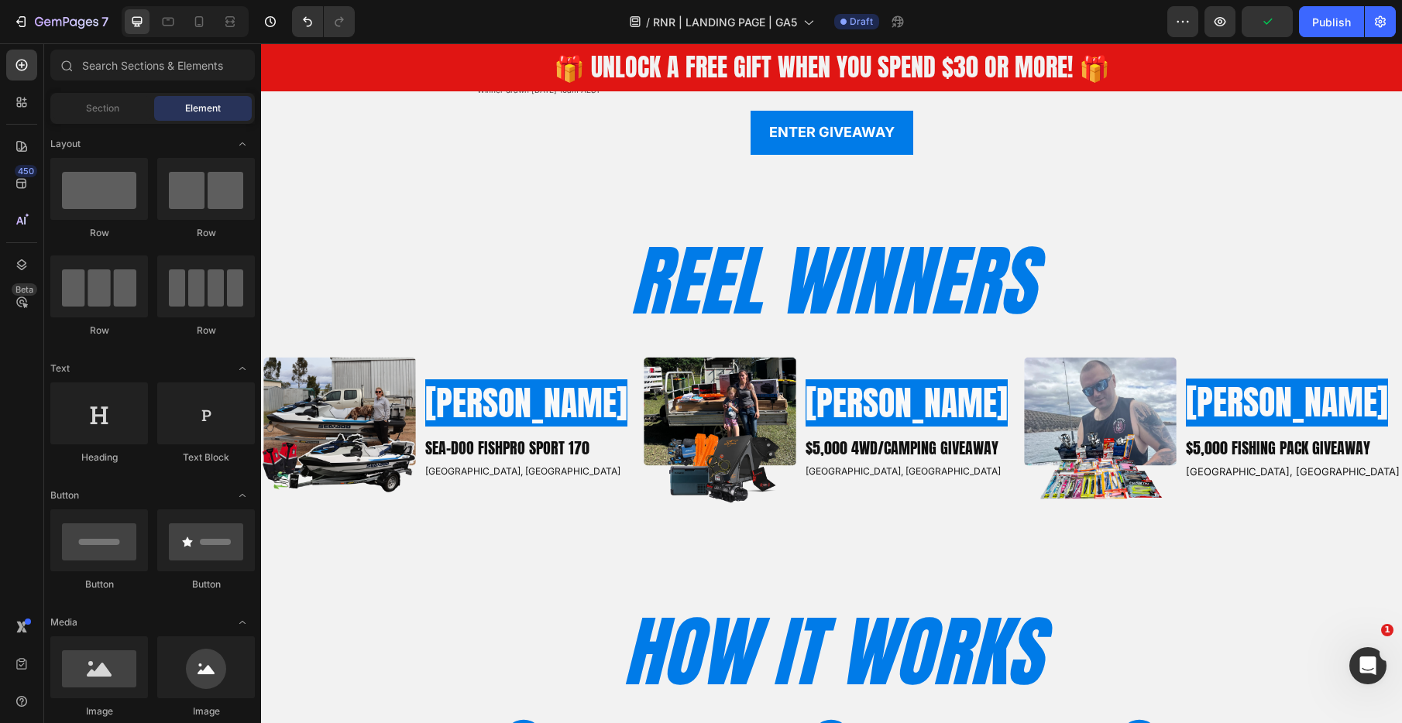
scroll to position [1547, 0]
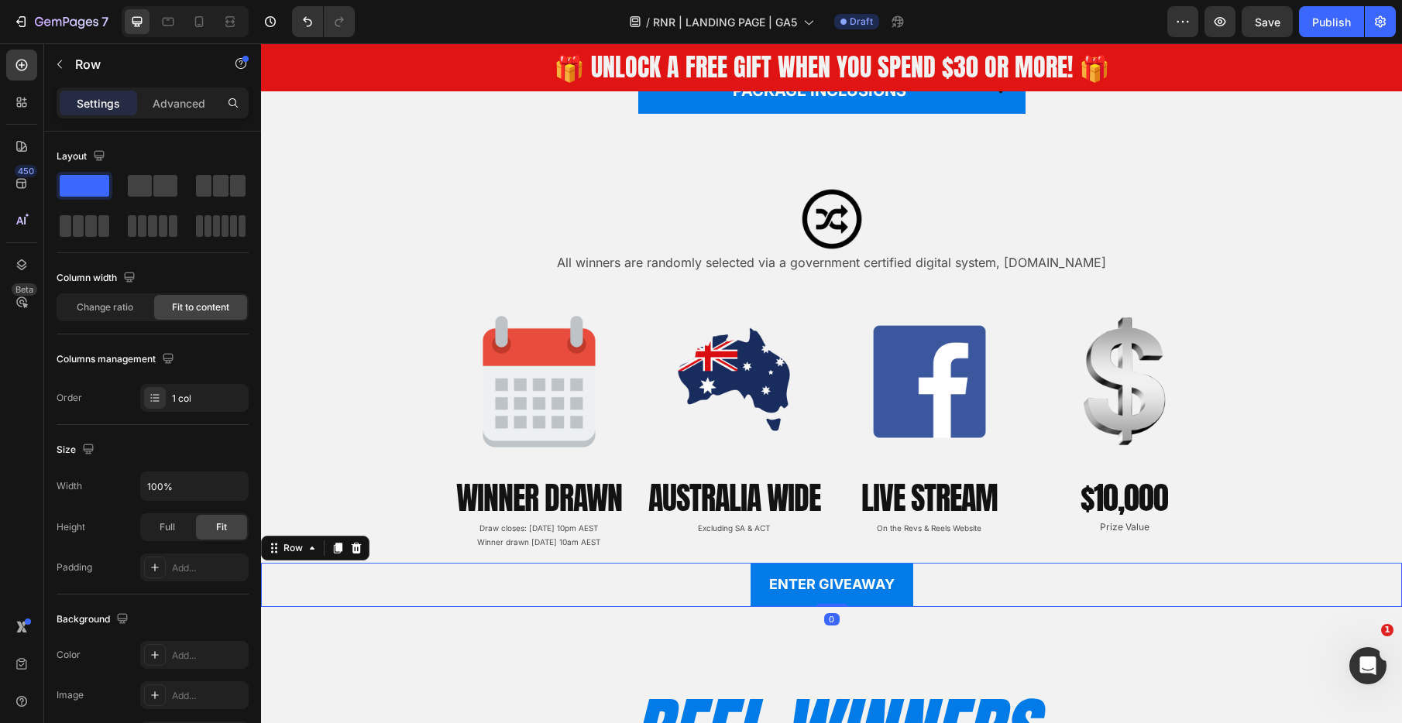
click at [915, 592] on div "ENTER GIVEAWAY Button Row 0" at bounding box center [831, 584] width 1141 height 43
click at [762, 596] on link "ENTER GIVEAWAY" at bounding box center [831, 584] width 163 height 43
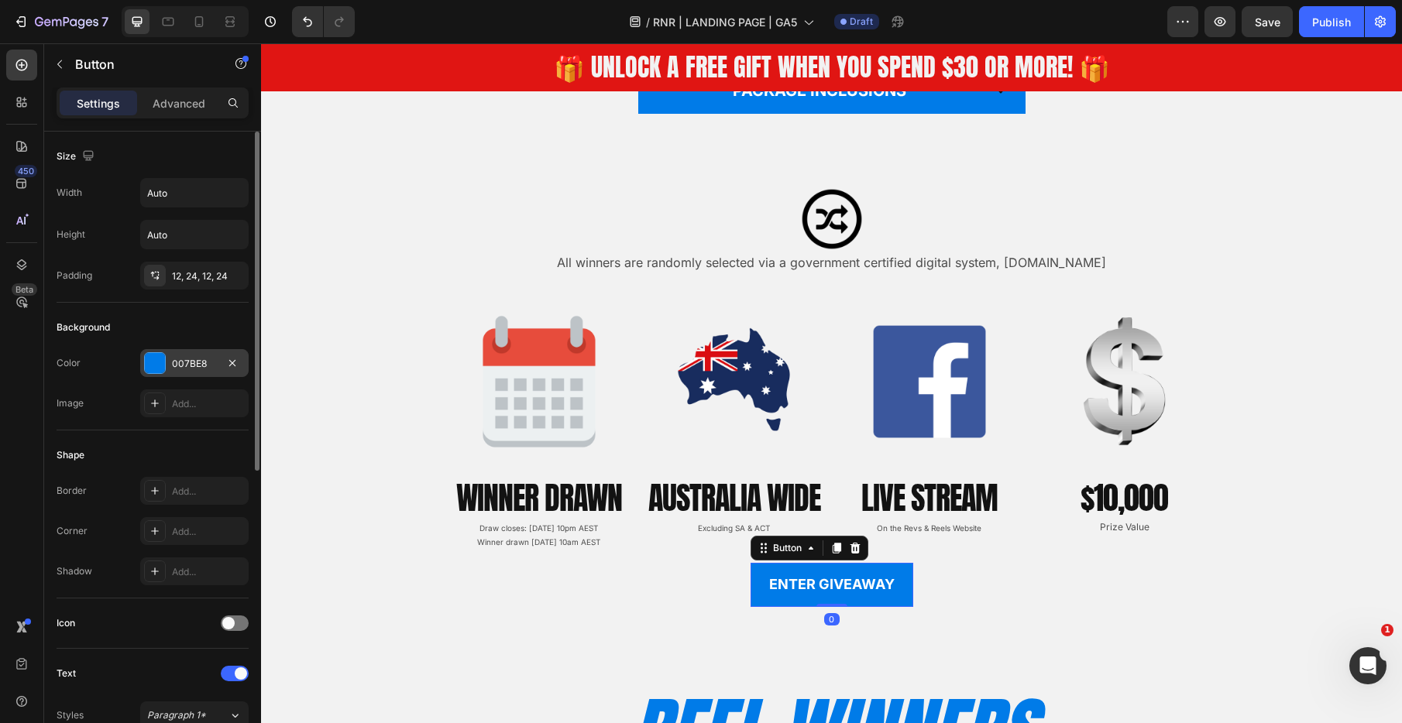
click at [197, 368] on div "007BE8" at bounding box center [194, 364] width 45 height 14
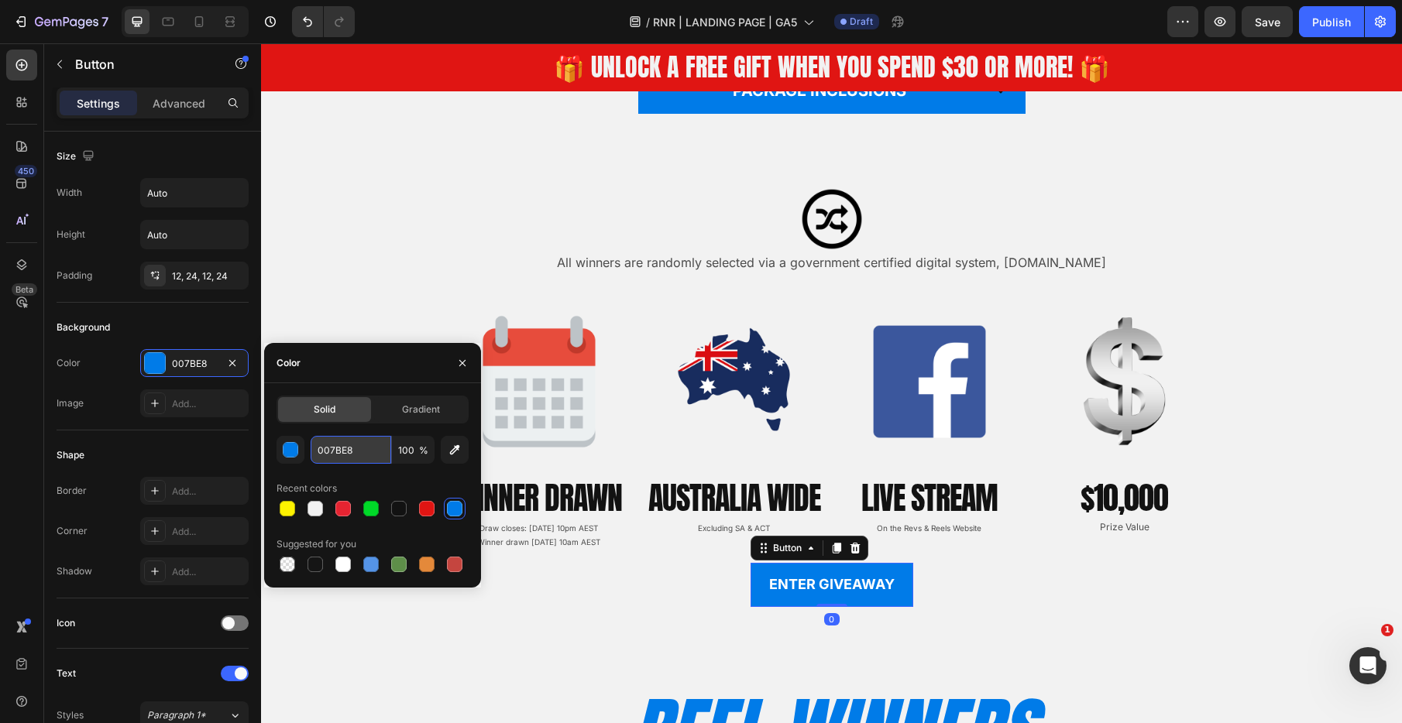
click at [355, 449] on input "007BE8" at bounding box center [351, 450] width 81 height 28
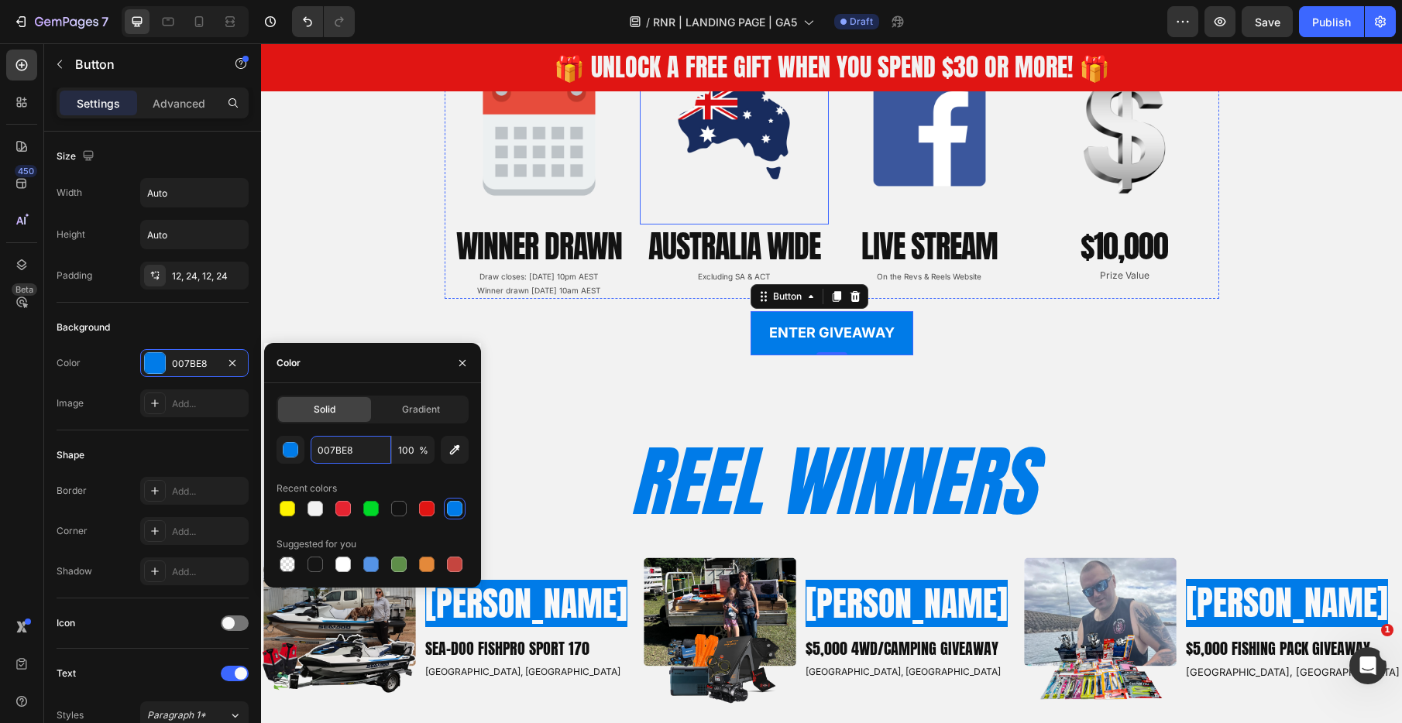
scroll to position [1805, 0]
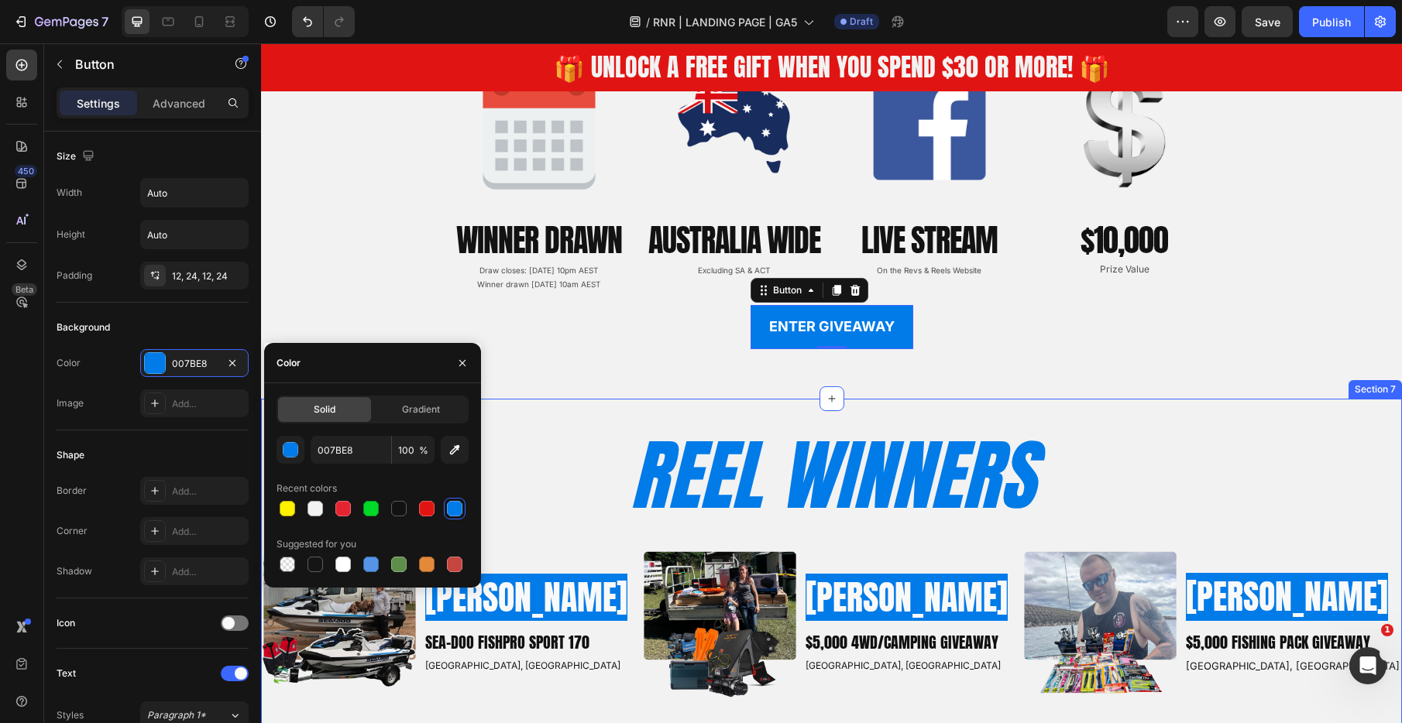
click at [558, 403] on div "REEL WINNERS Heading Row Image NADINE S. Heading SEA-DOO FISHPRO SPORT 170 Text…" at bounding box center [831, 572] width 1141 height 346
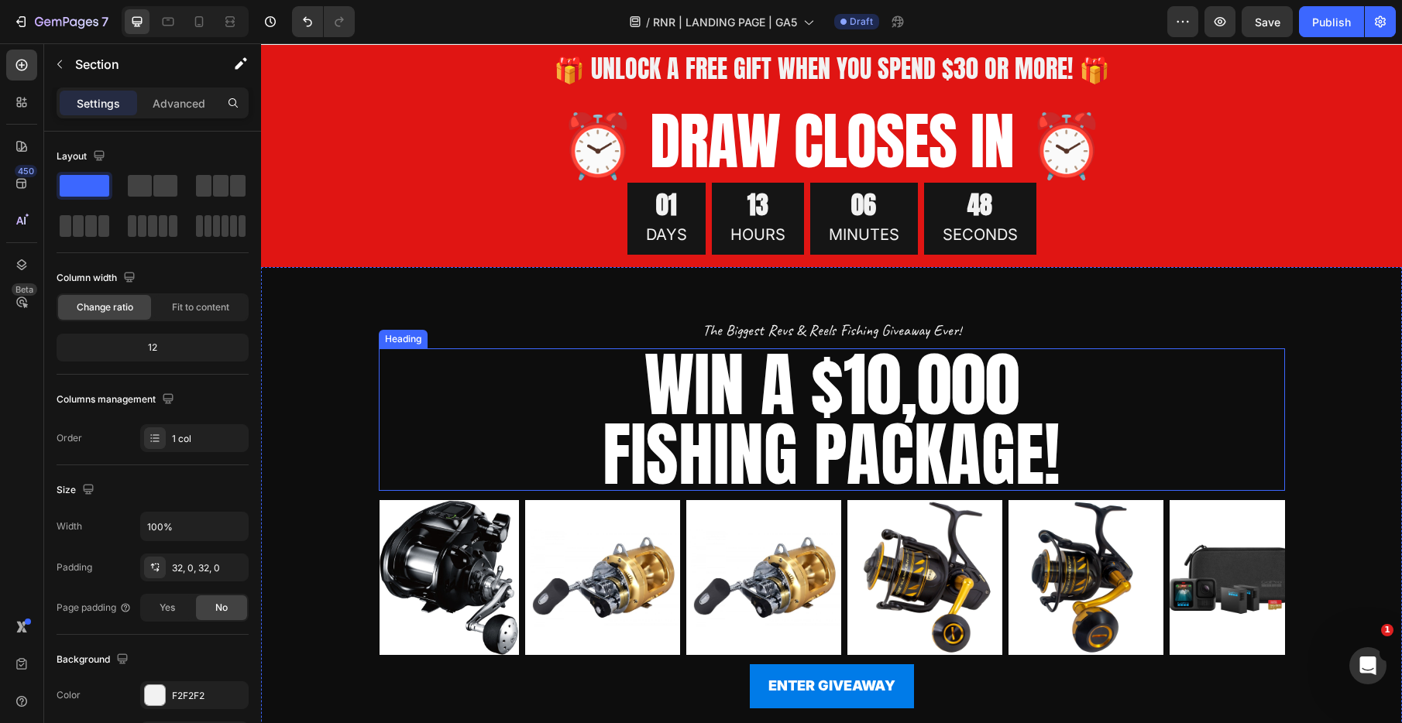
scroll to position [0, 0]
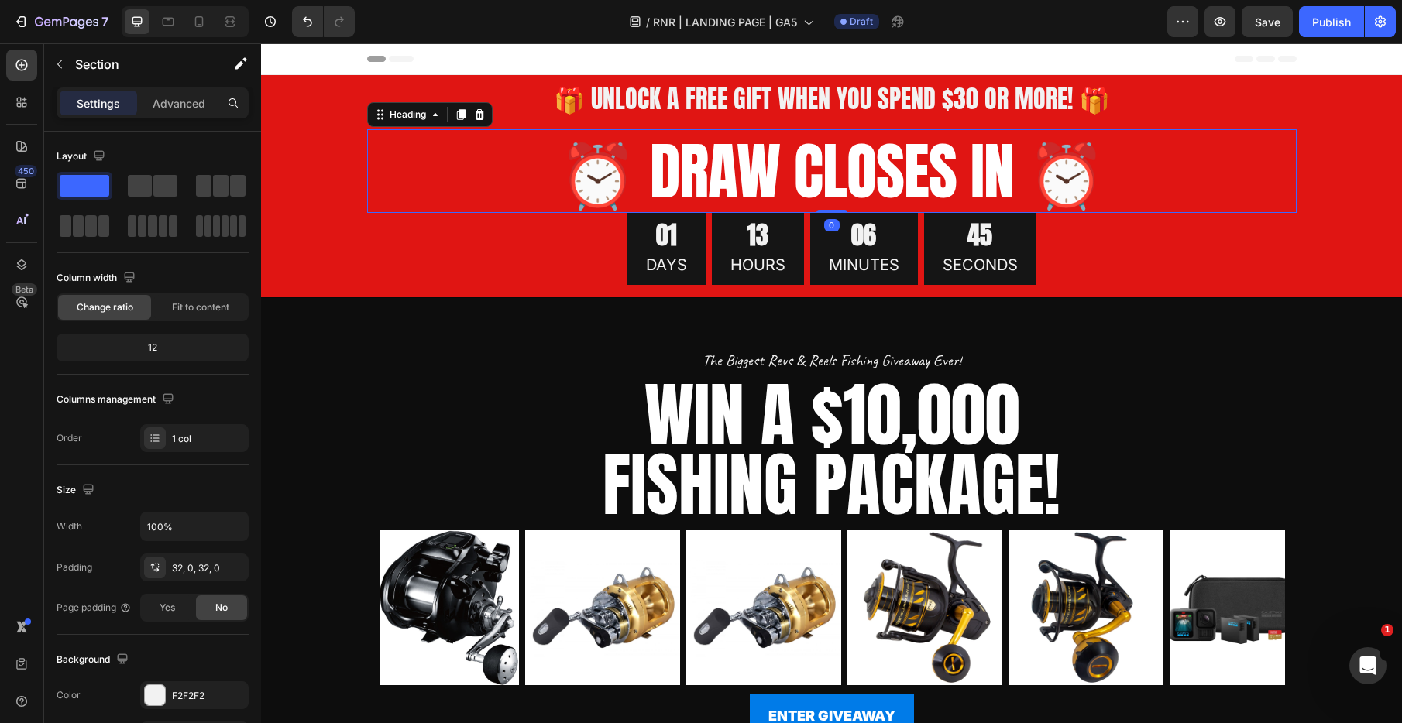
click at [994, 177] on h2 "⏰ DRAW CLOSES IN ⏰" at bounding box center [831, 171] width 929 height 84
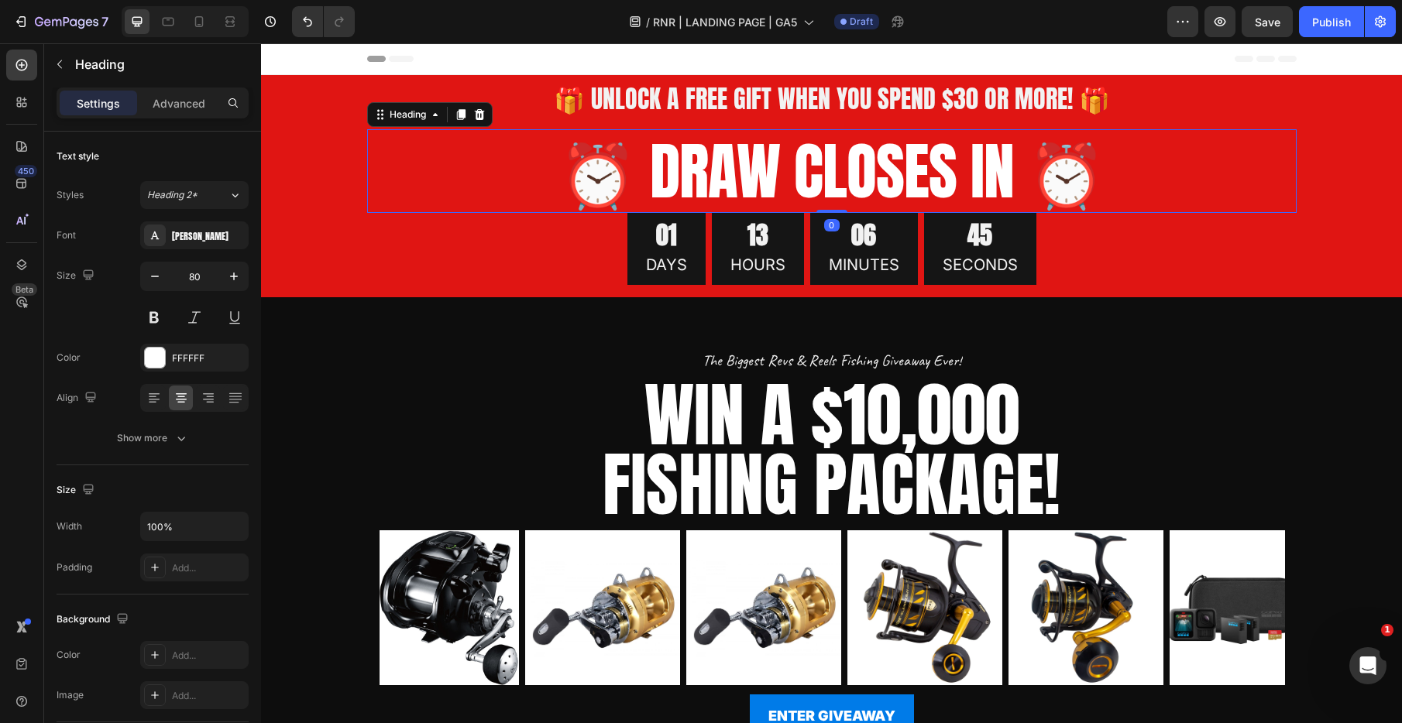
click at [994, 177] on h2 "⏰ DRAW CLOSES IN ⏰" at bounding box center [831, 171] width 929 height 84
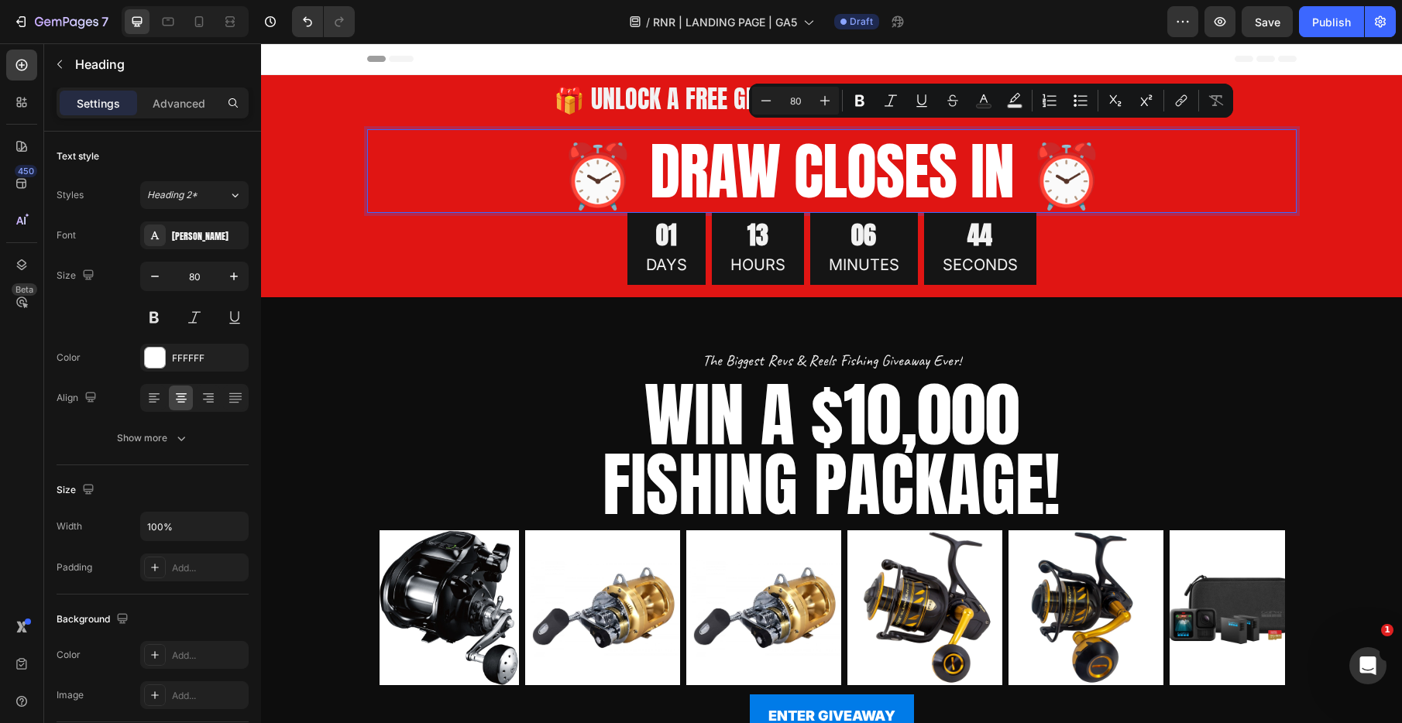
drag, startPoint x: 894, startPoint y: 176, endPoint x: 733, endPoint y: 168, distance: 161.3
click at [894, 176] on p "⏰ DRAW CLOSES IN ⏰" at bounding box center [832, 171] width 926 height 81
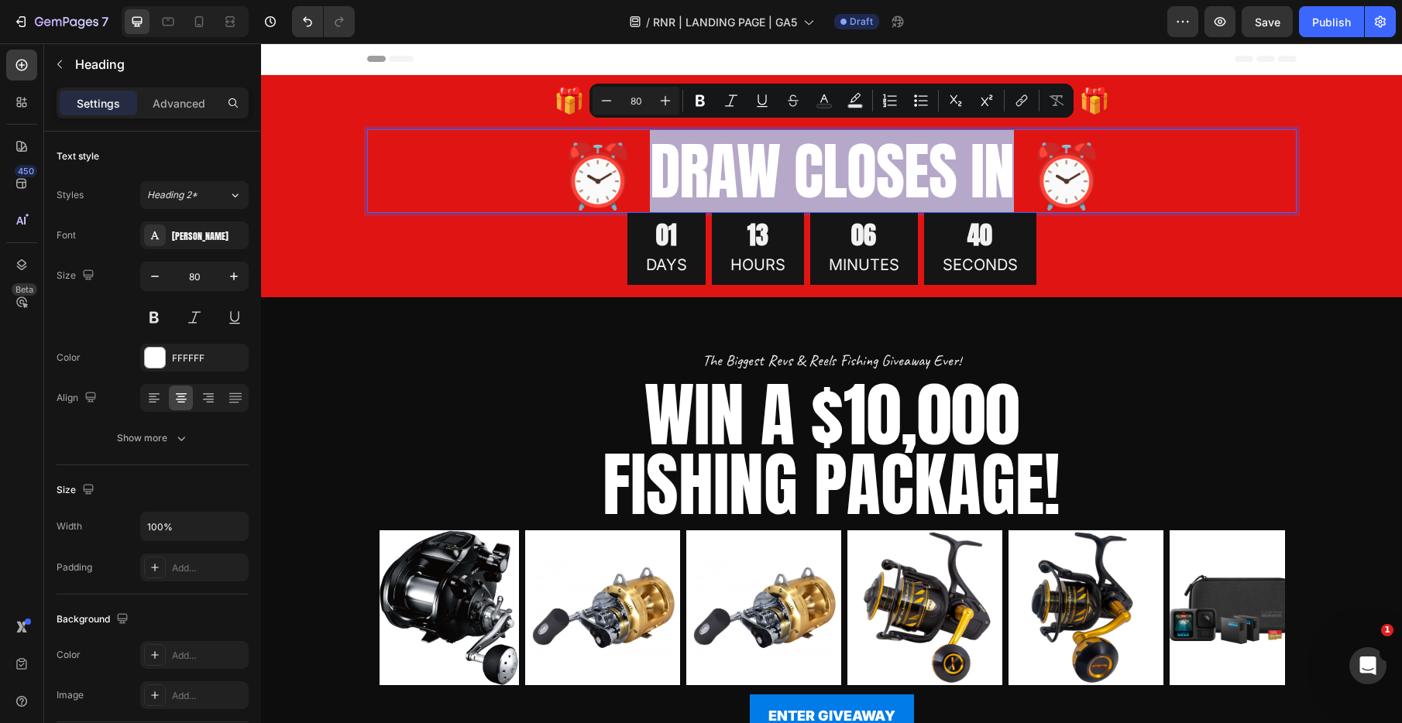
drag, startPoint x: 661, startPoint y: 169, endPoint x: 1018, endPoint y: 171, distance: 357.0
click at [1018, 171] on p "⏰ DRAW CLOSES IN ⏰" at bounding box center [832, 171] width 926 height 81
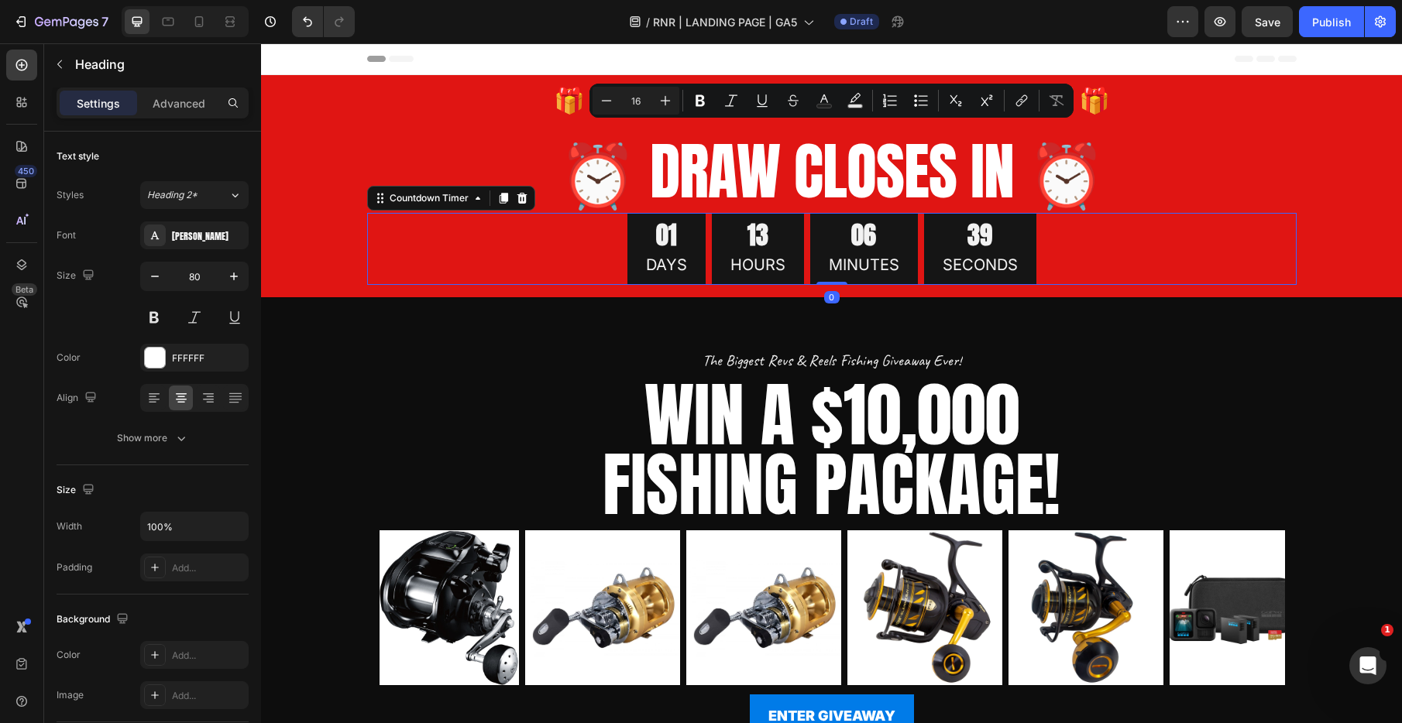
click at [1111, 262] on div "01 DAYS 13 HOURS 06 MINUTES 39 SECONDS" at bounding box center [831, 249] width 929 height 73
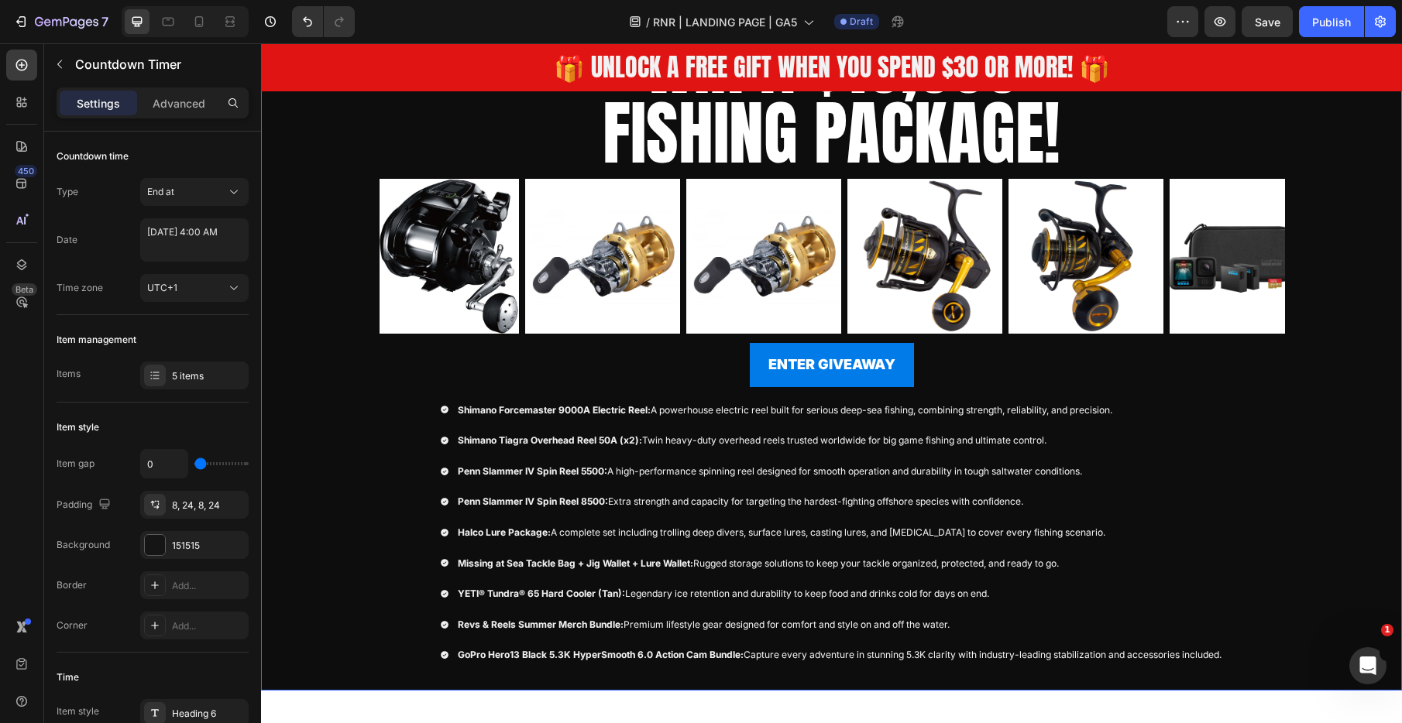
scroll to position [236, 0]
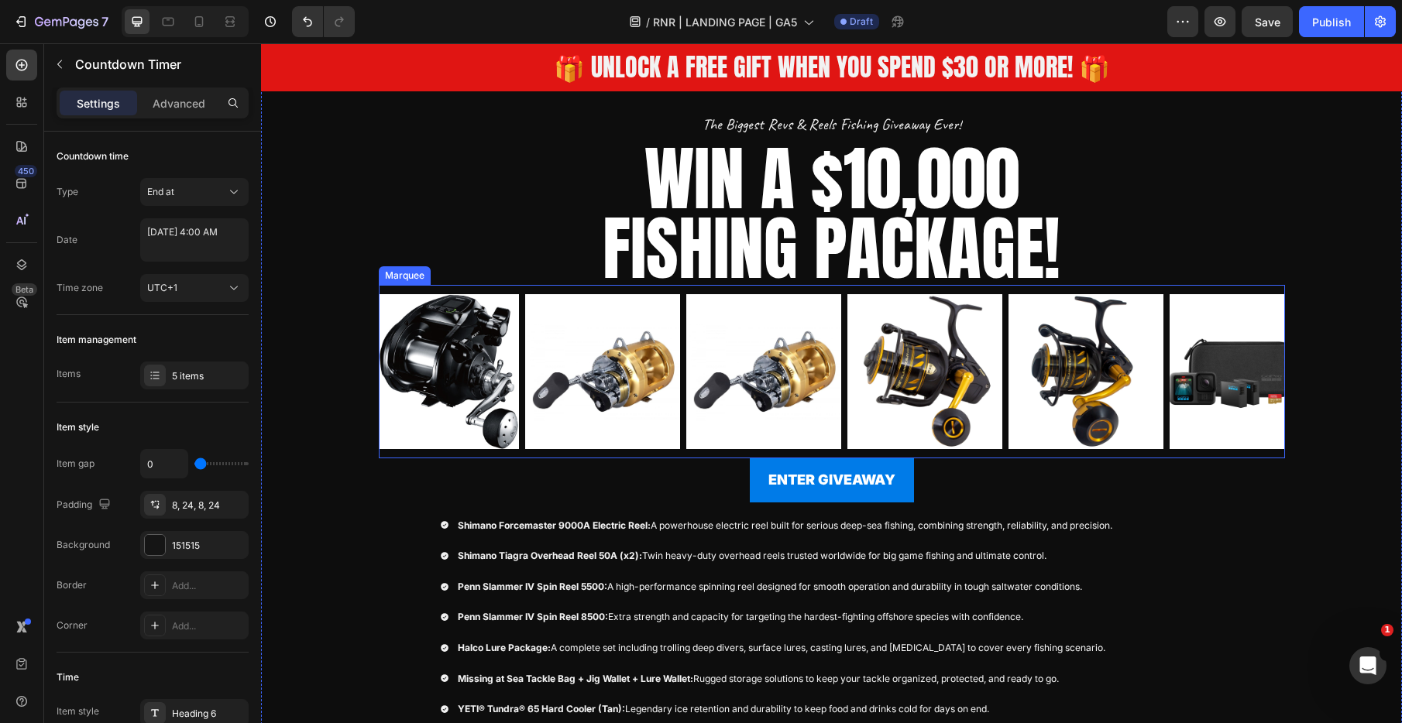
click at [523, 457] on div "Image" at bounding box center [452, 371] width 146 height 173
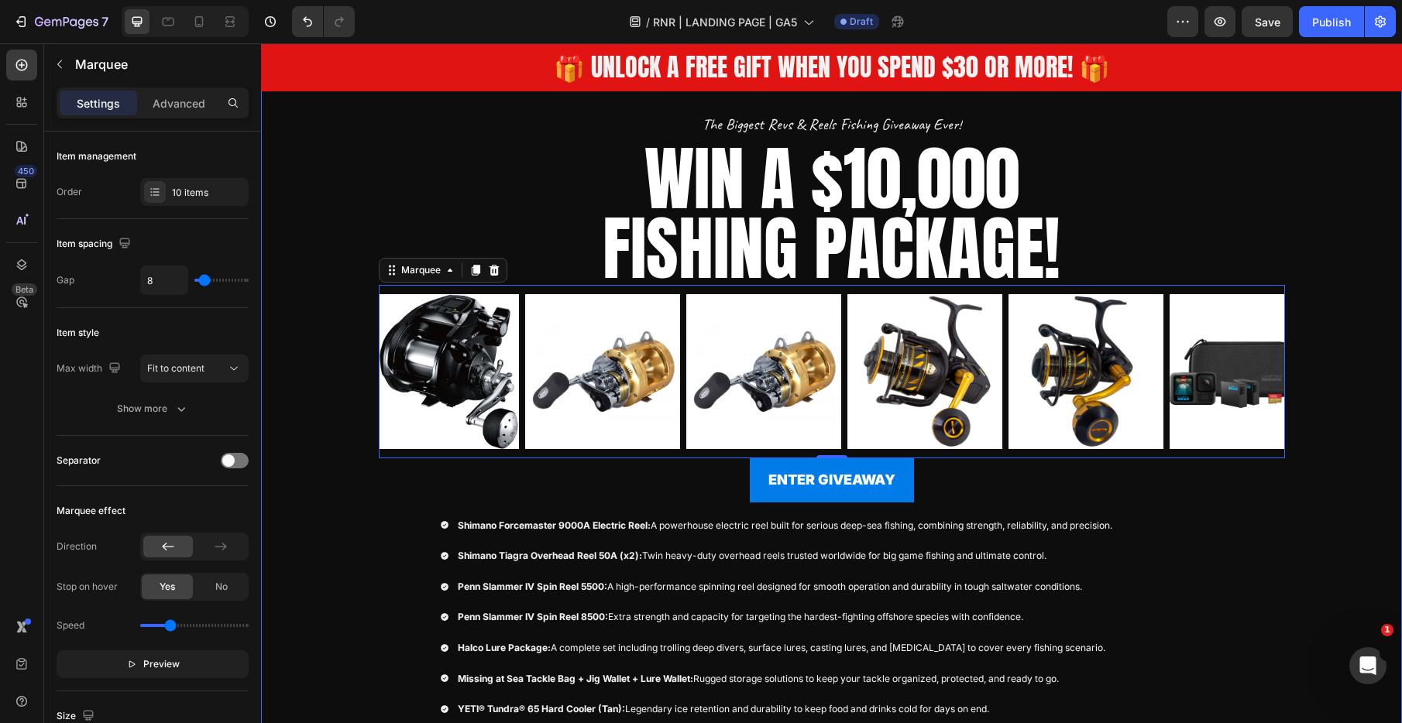
click at [290, 410] on div "Overlay" at bounding box center [831, 433] width 1141 height 745
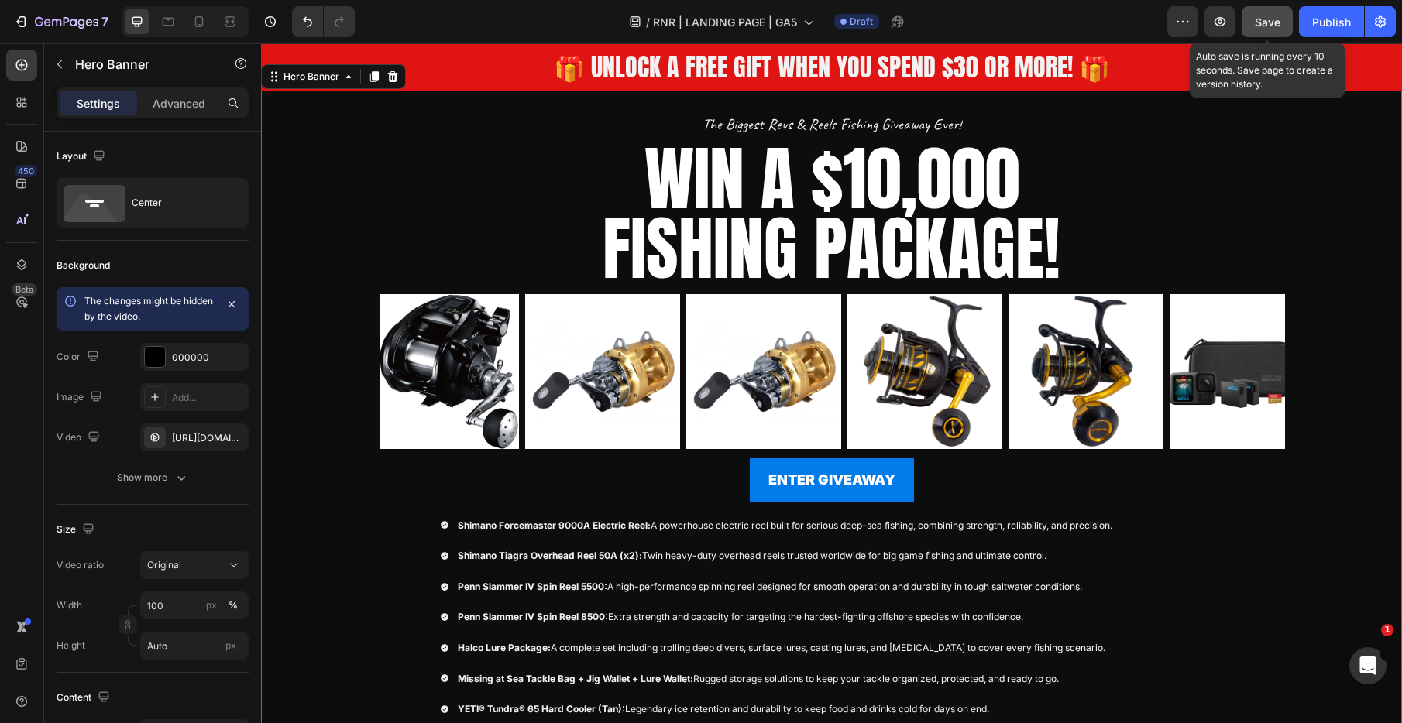
click at [1257, 29] on div "Save" at bounding box center [1268, 22] width 26 height 16
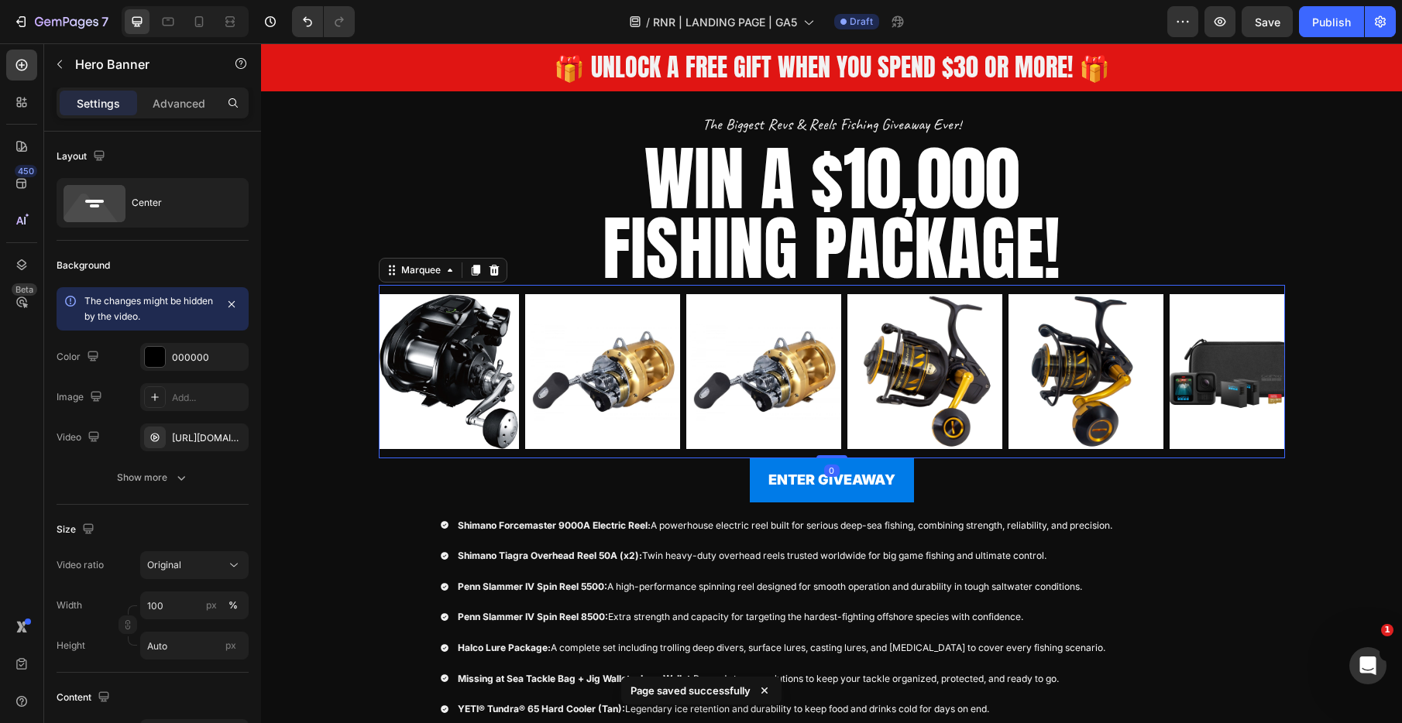
click at [1004, 290] on div "Image" at bounding box center [927, 371] width 161 height 173
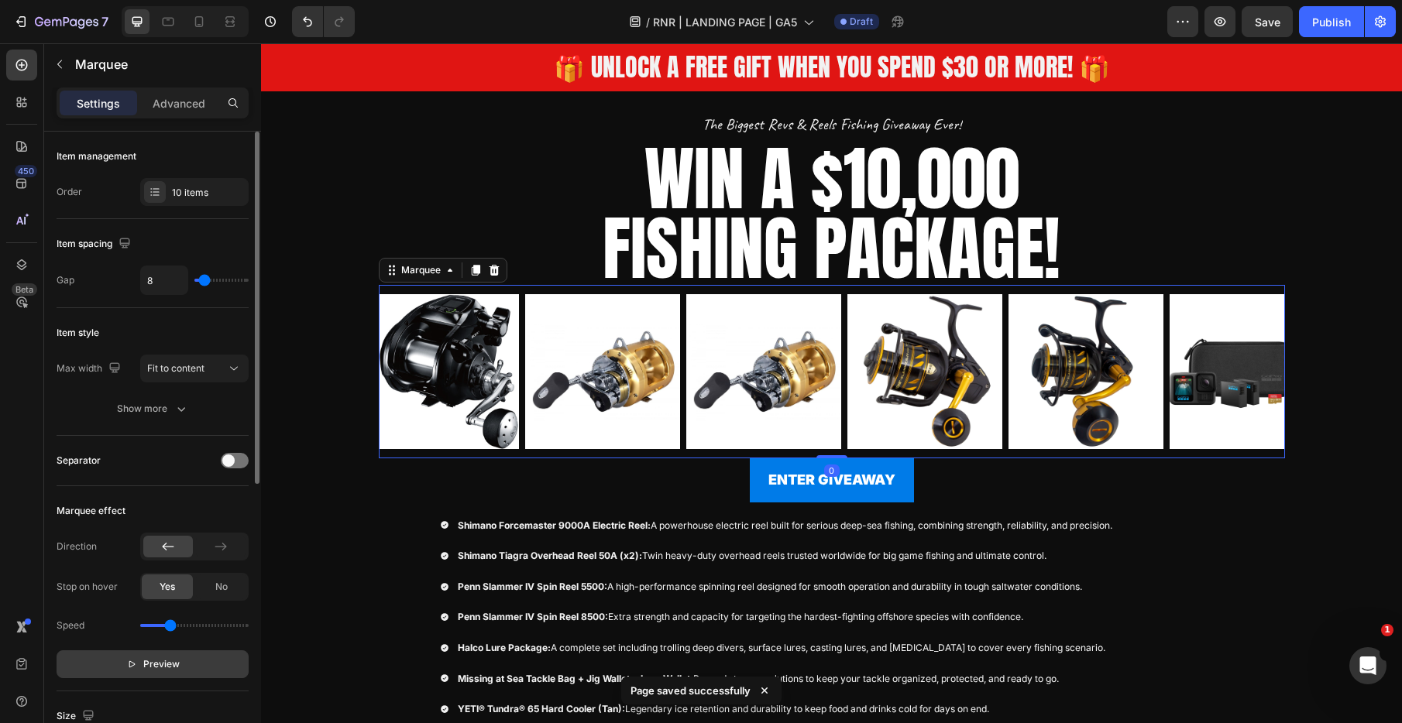
drag, startPoint x: 152, startPoint y: 661, endPoint x: 163, endPoint y: 655, distance: 13.2
click at [152, 661] on span "Preview" at bounding box center [161, 664] width 36 height 15
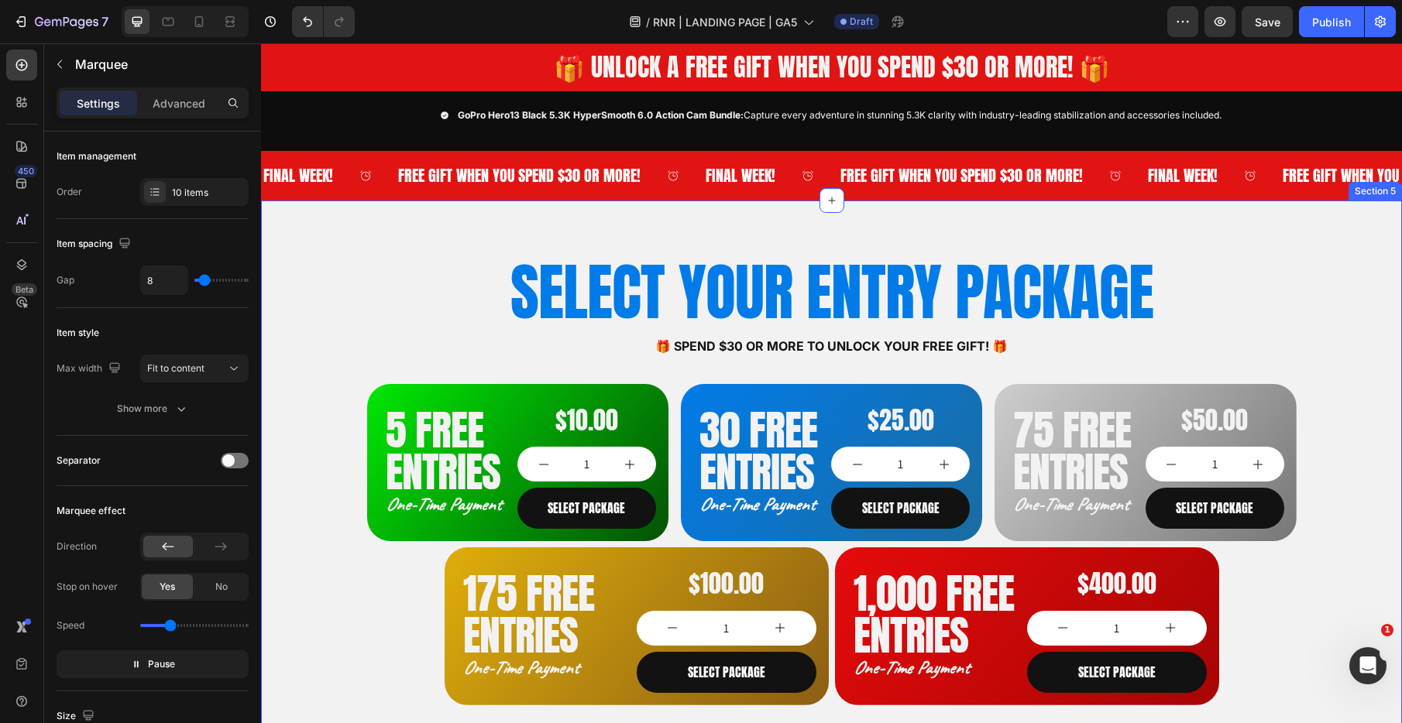
scroll to position [898, 0]
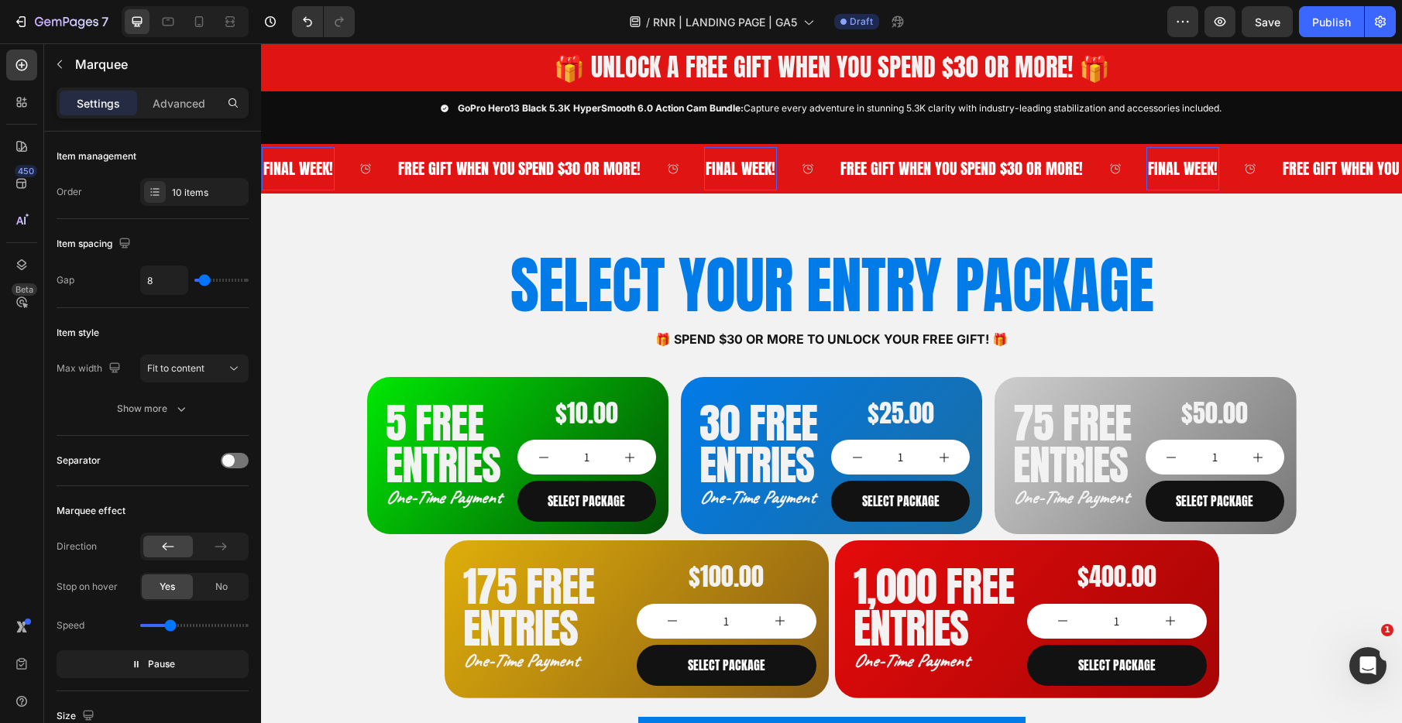
click at [726, 174] on p "FINAL WEEK!" at bounding box center [741, 169] width 70 height 28
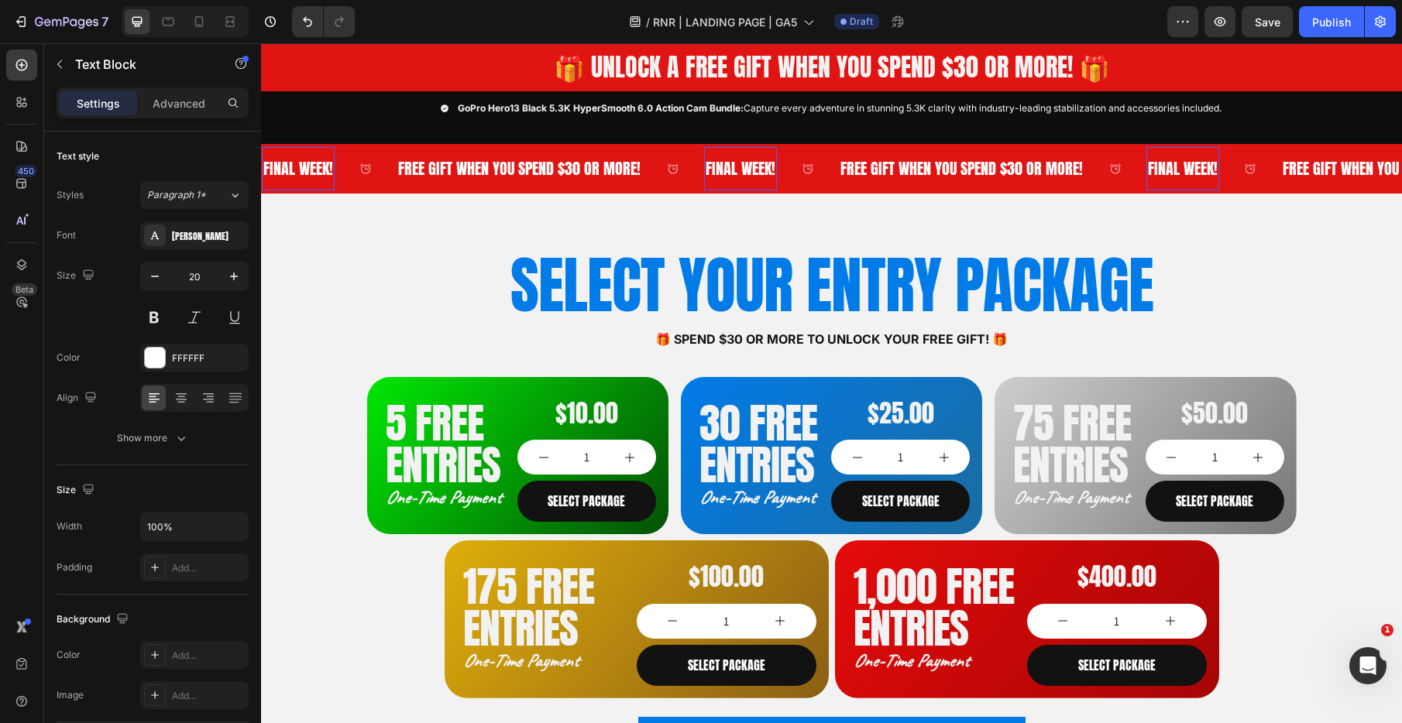
click at [726, 174] on p "FINAL WEEK!" at bounding box center [741, 169] width 70 height 28
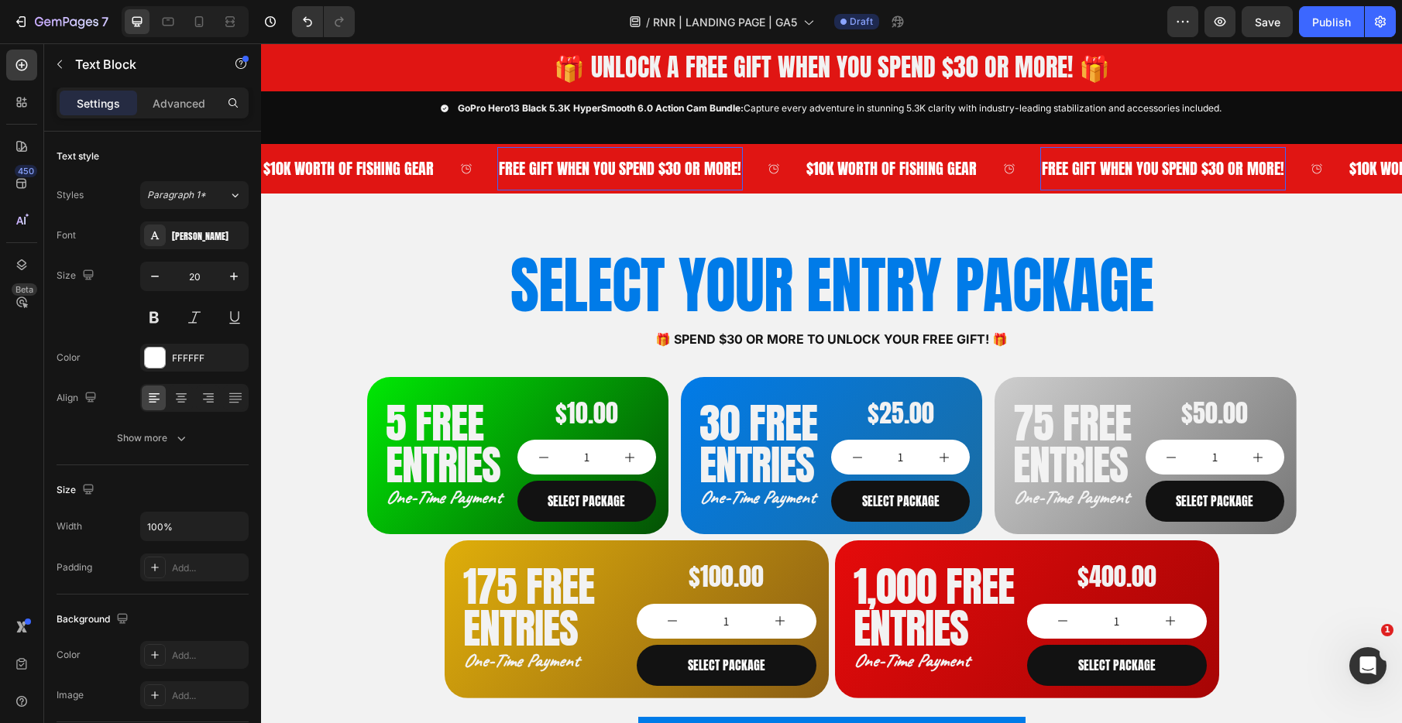
click at [639, 168] on p "FREE GIFT WHEN YOU SPEND $30 OR MORE!" at bounding box center [620, 169] width 242 height 28
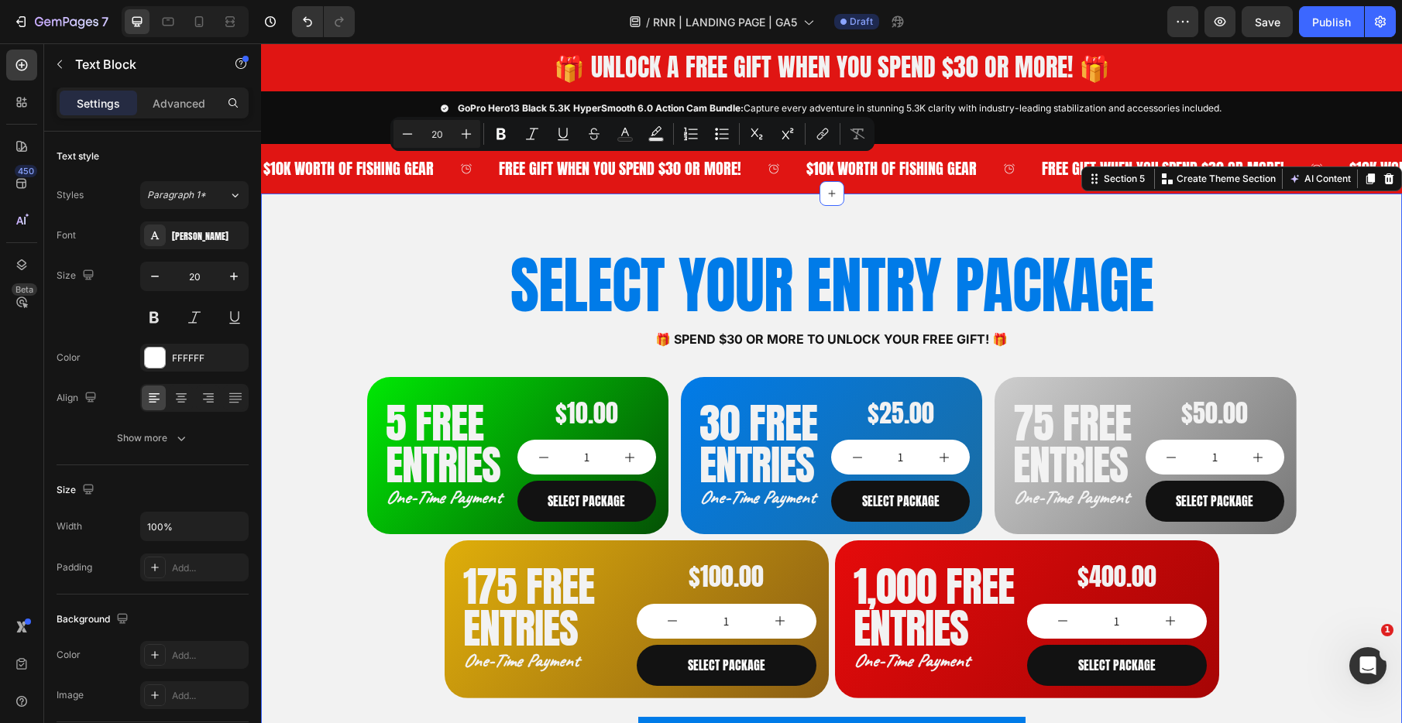
click at [747, 205] on div "SELECT YOUR ENTRY PACKAGE Heading 🎁 Spend $30 or more to unlock your FREE GIFT!…" at bounding box center [831, 503] width 1141 height 619
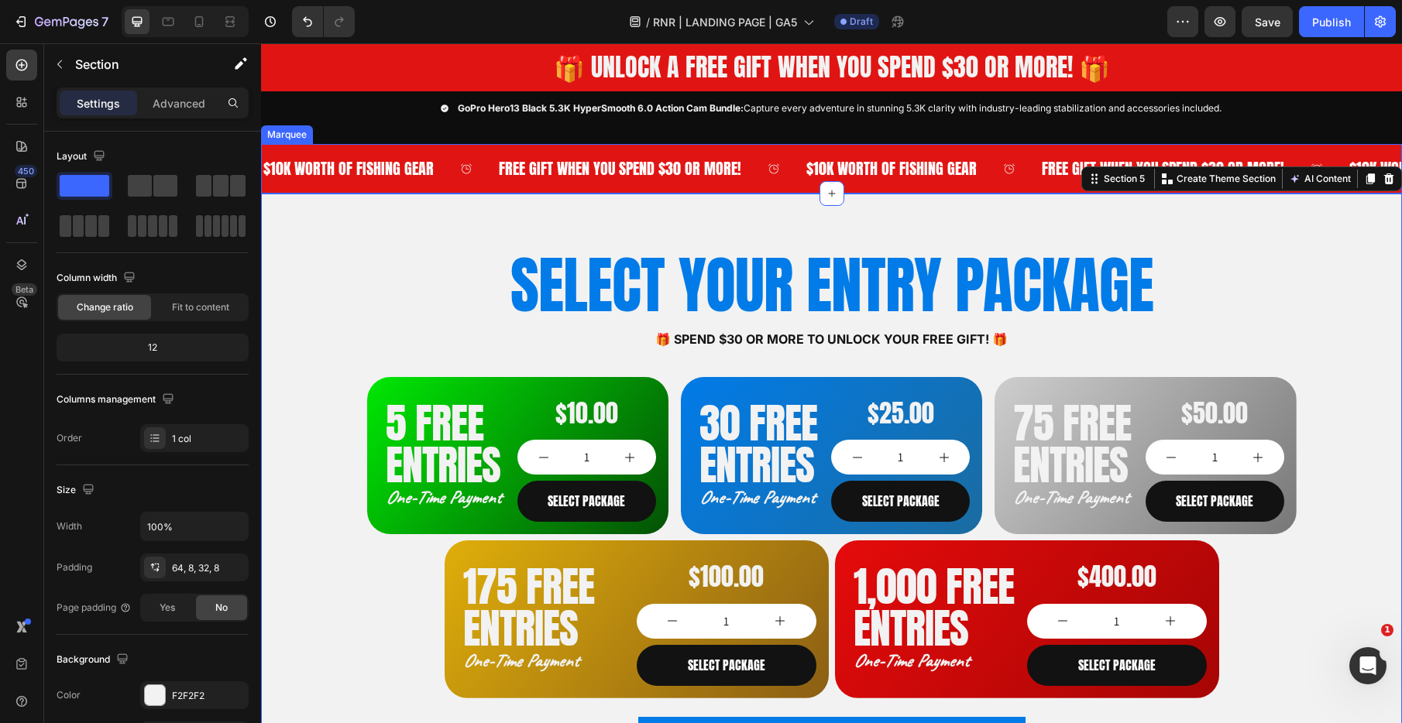
click at [777, 168] on div "FREE GIFT WHEN YOU SPEND $30 OR MORE! Text Block" at bounding box center [650, 168] width 307 height 43
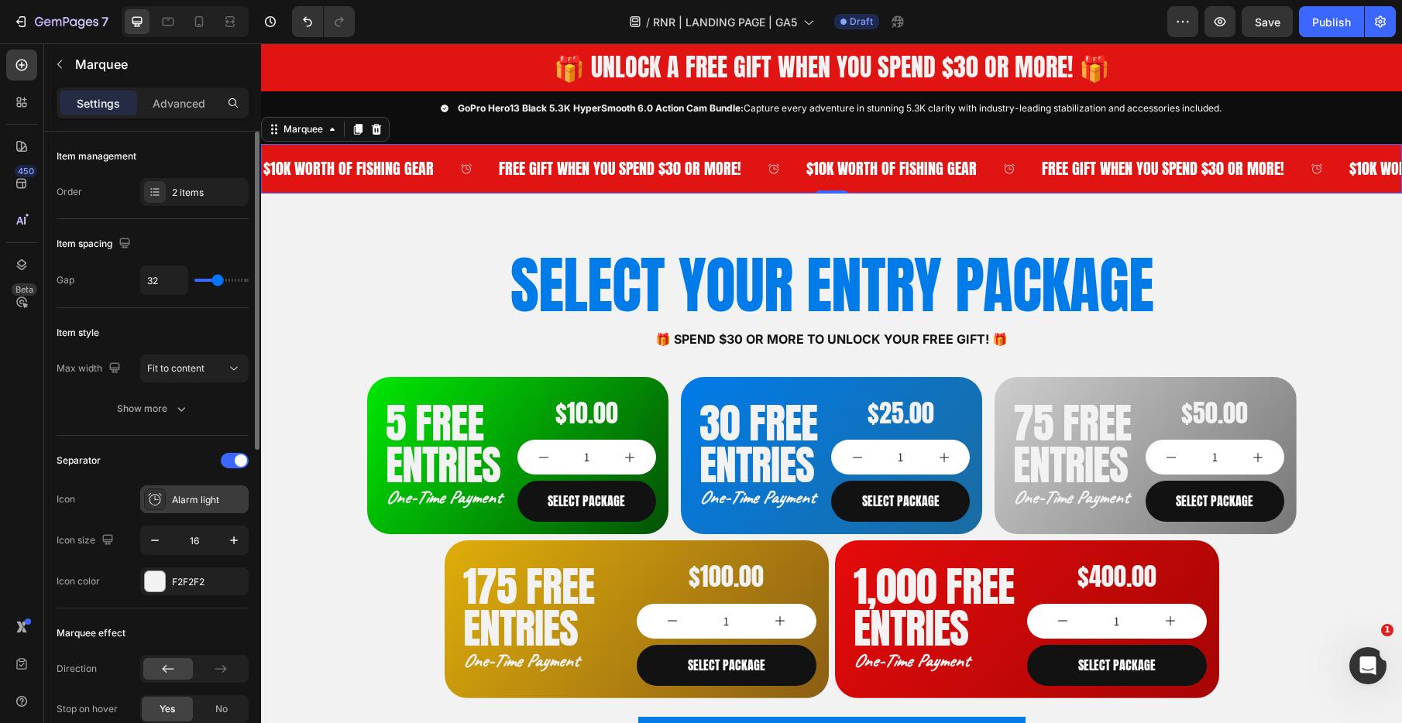
click at [188, 502] on div "Alarm light" at bounding box center [208, 500] width 73 height 14
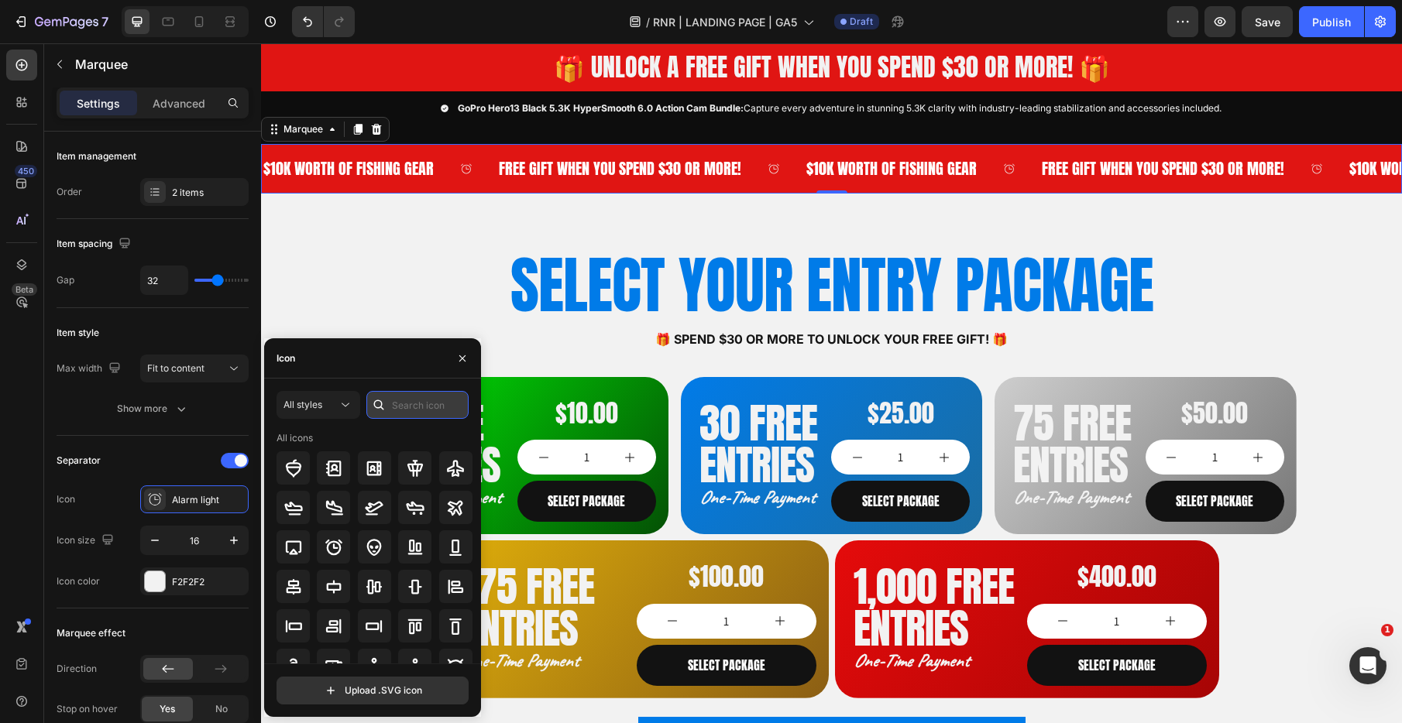
click at [407, 411] on input "text" at bounding box center [417, 405] width 102 height 28
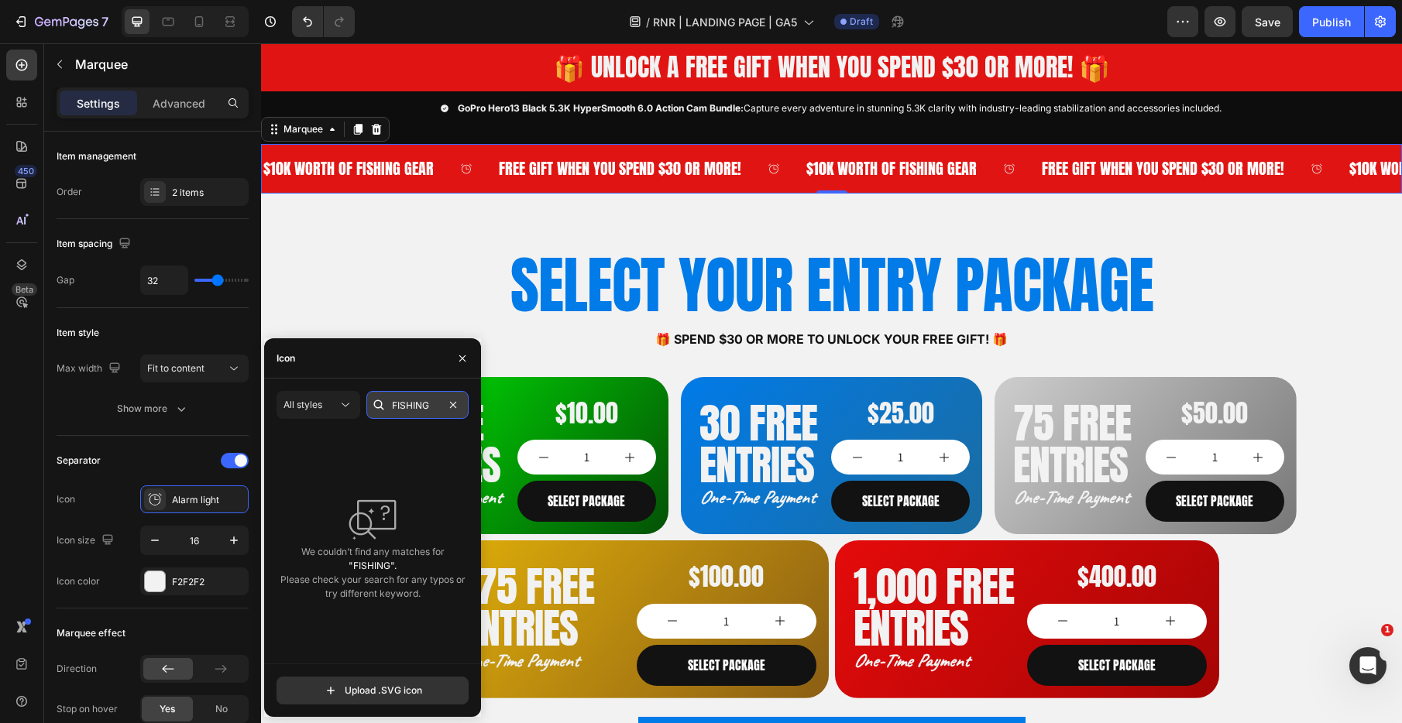
click at [410, 407] on input "FISHING" at bounding box center [417, 405] width 102 height 28
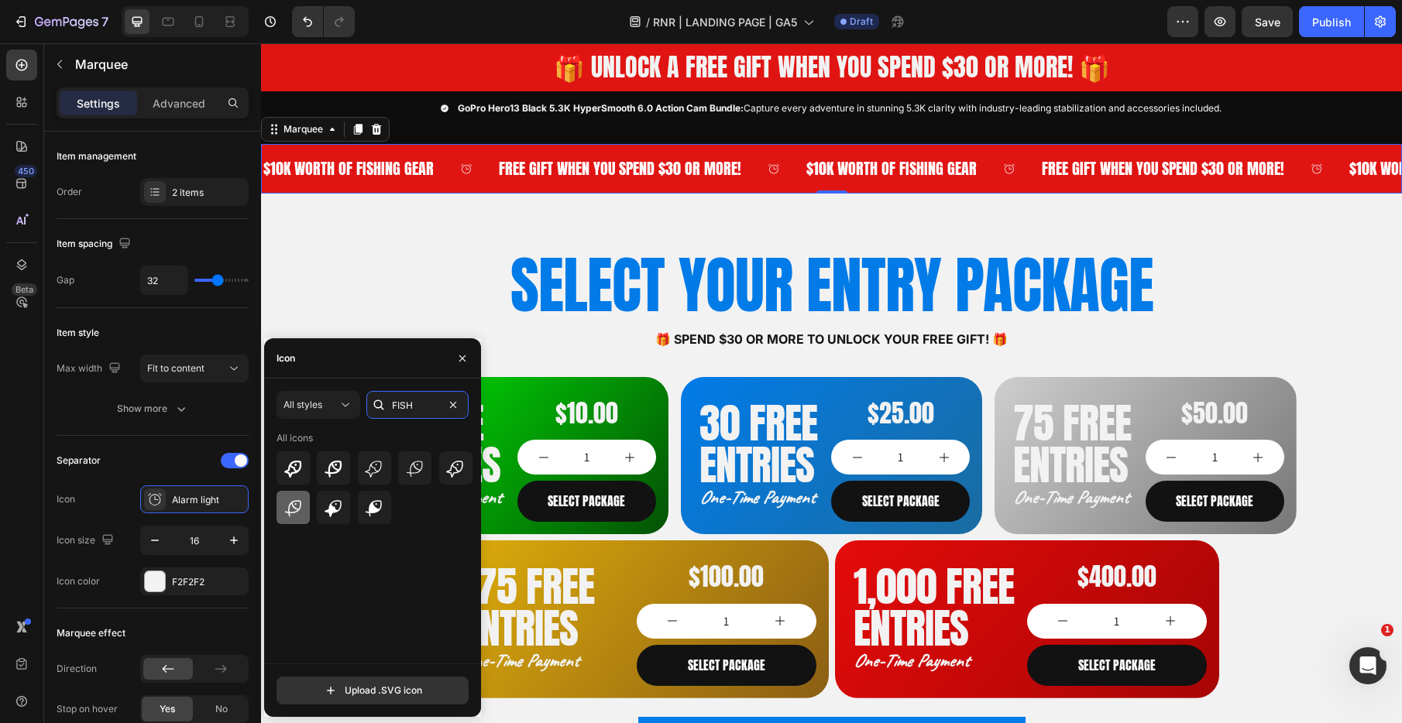
type input "FISH"
click at [307, 513] on div at bounding box center [292, 507] width 33 height 33
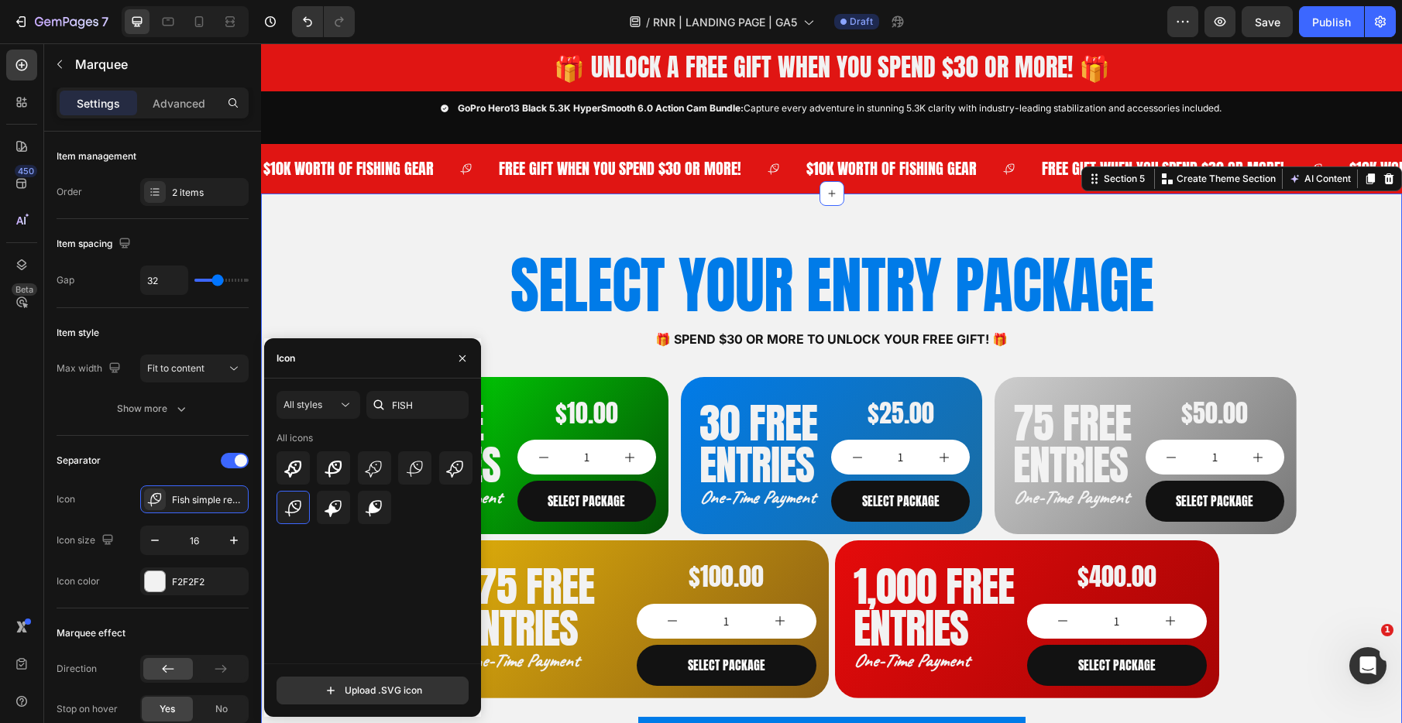
click at [418, 238] on div "SELECT YOUR ENTRY PACKAGE Heading 🎁 Spend $30 or more to unlock your FREE GIFT!…" at bounding box center [831, 503] width 1141 height 619
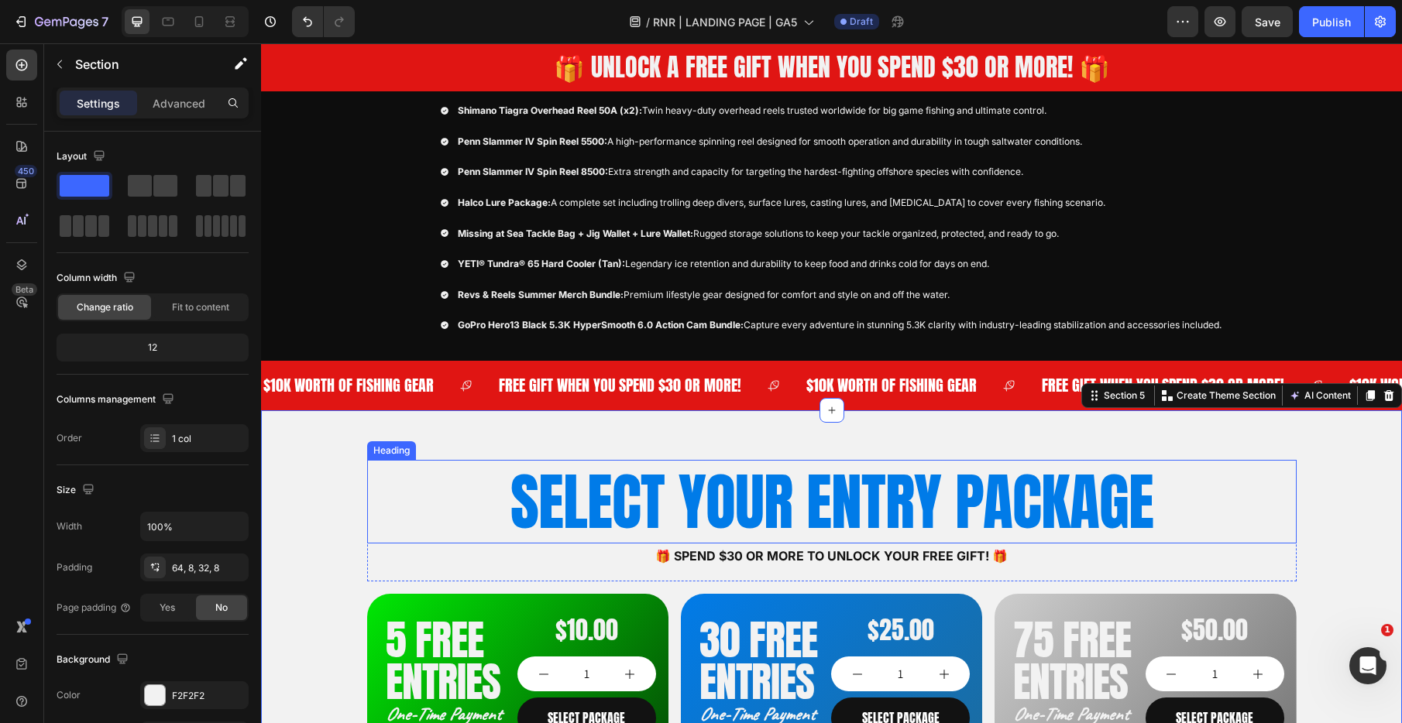
scroll to position [680, 0]
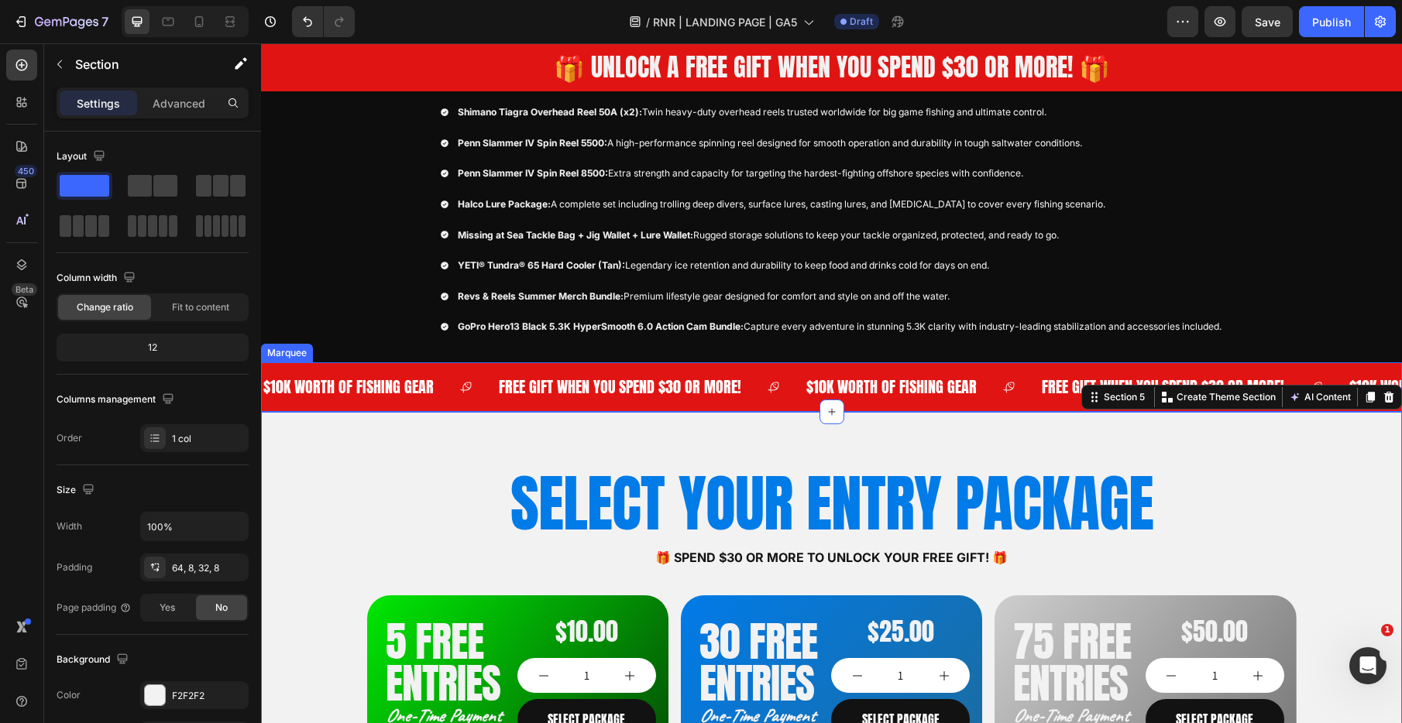
click at [445, 365] on div "$10K WORTH OF FISHING GEAR Text Block FREE GIFT WHEN YOU SPEND $30 OR MORE! Tex…" at bounding box center [831, 387] width 1141 height 50
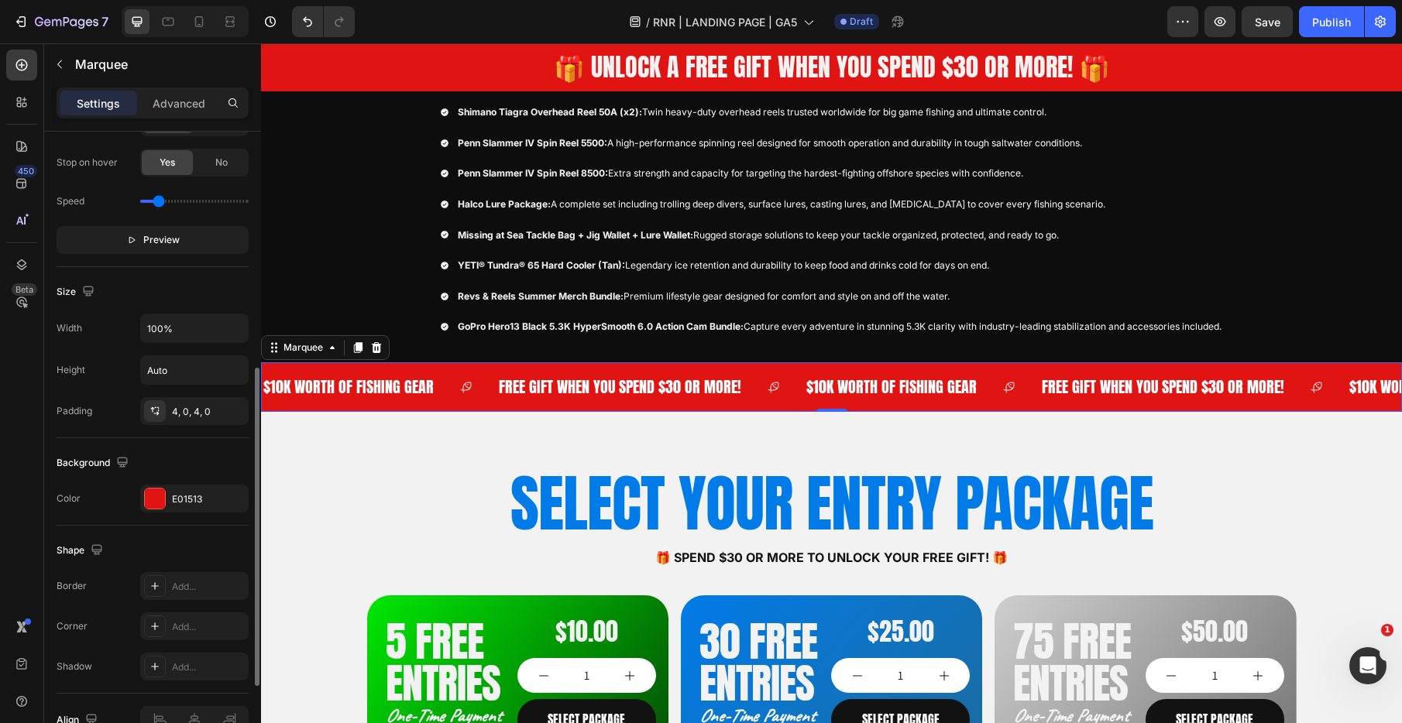
scroll to position [556, 0]
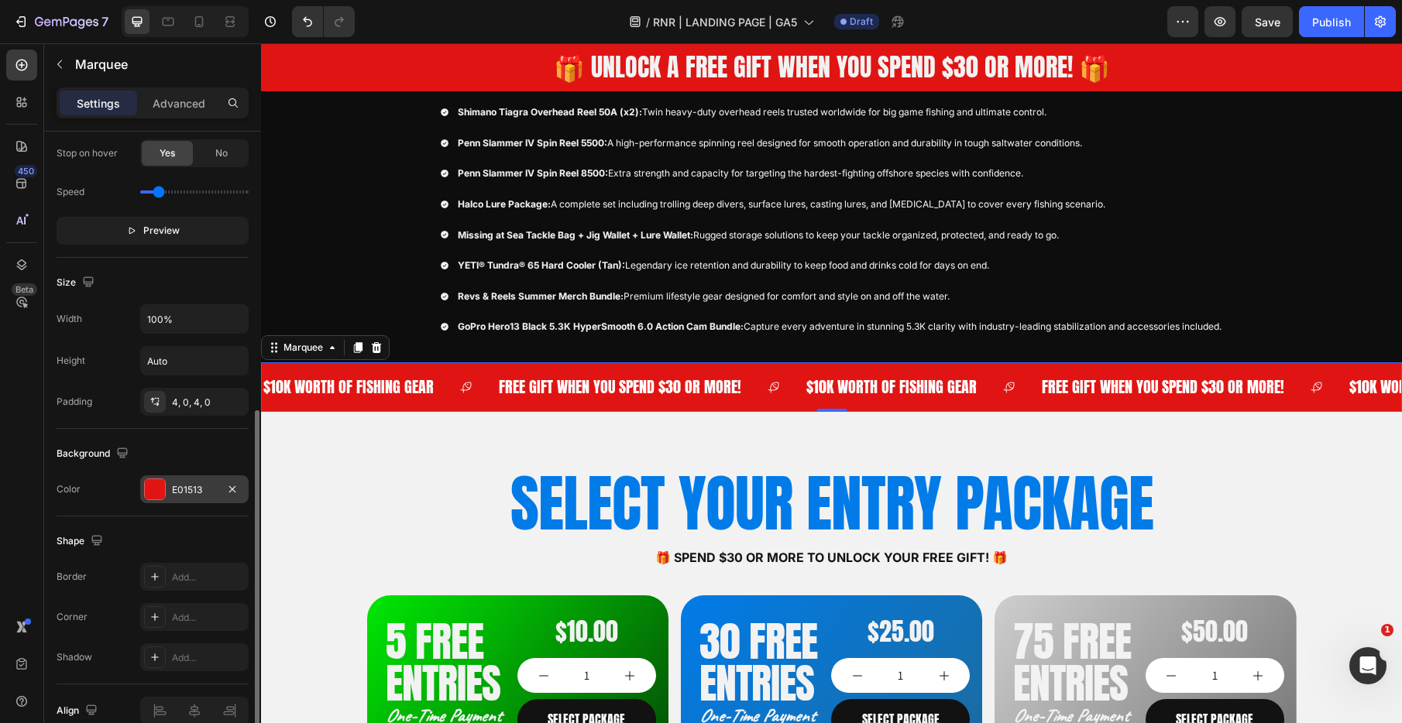
click at [182, 480] on div "E01513" at bounding box center [194, 490] width 108 height 28
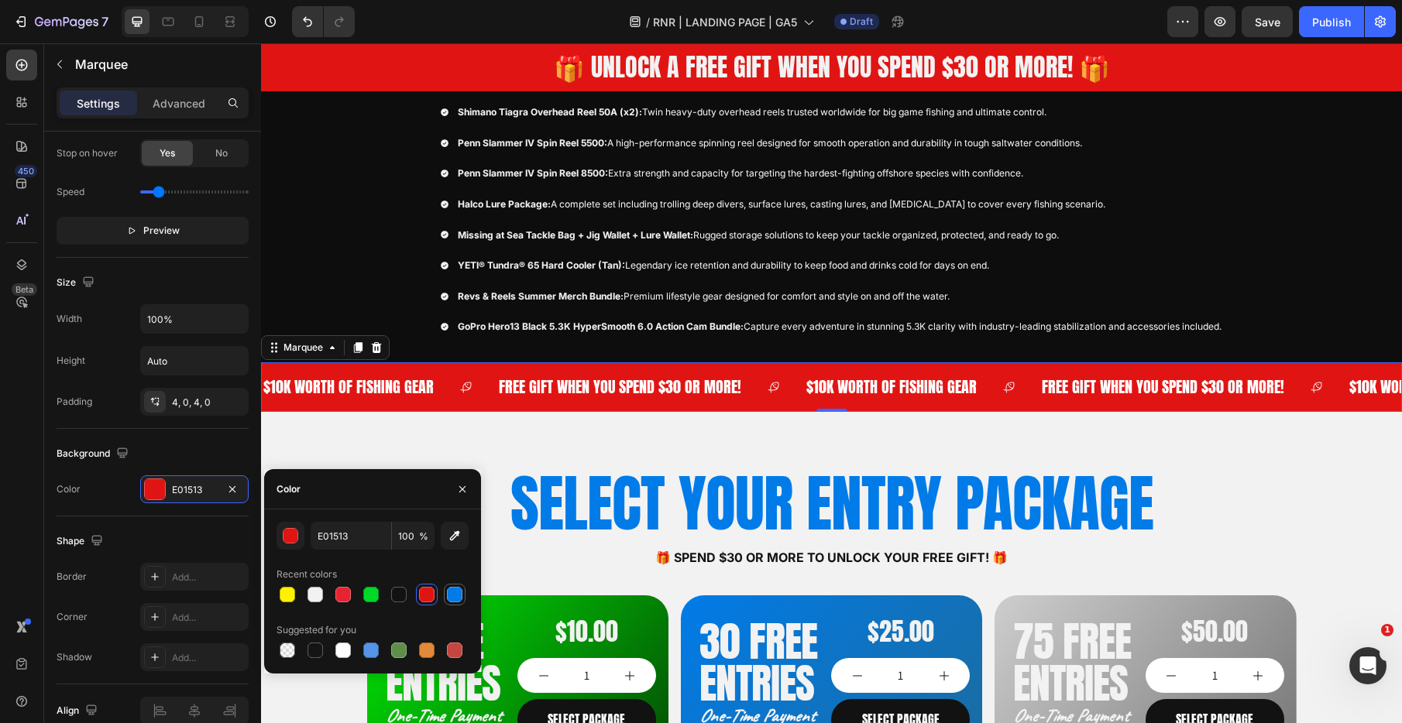
click at [451, 598] on div at bounding box center [454, 594] width 15 height 15
type input "007BE8"
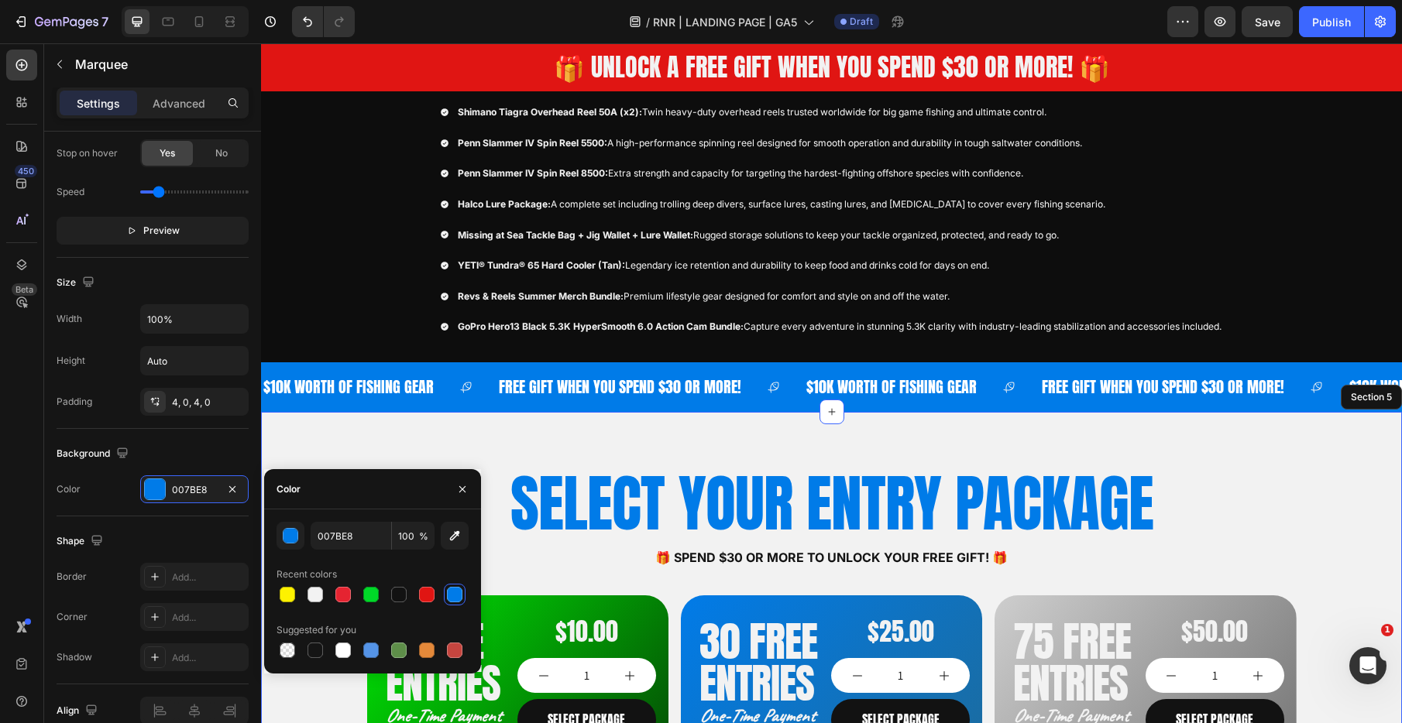
click at [504, 434] on div "SELECT YOUR ENTRY PACKAGE Heading 🎁 Spend $30 or more to unlock your FREE GIFT!…" at bounding box center [831, 721] width 1141 height 619
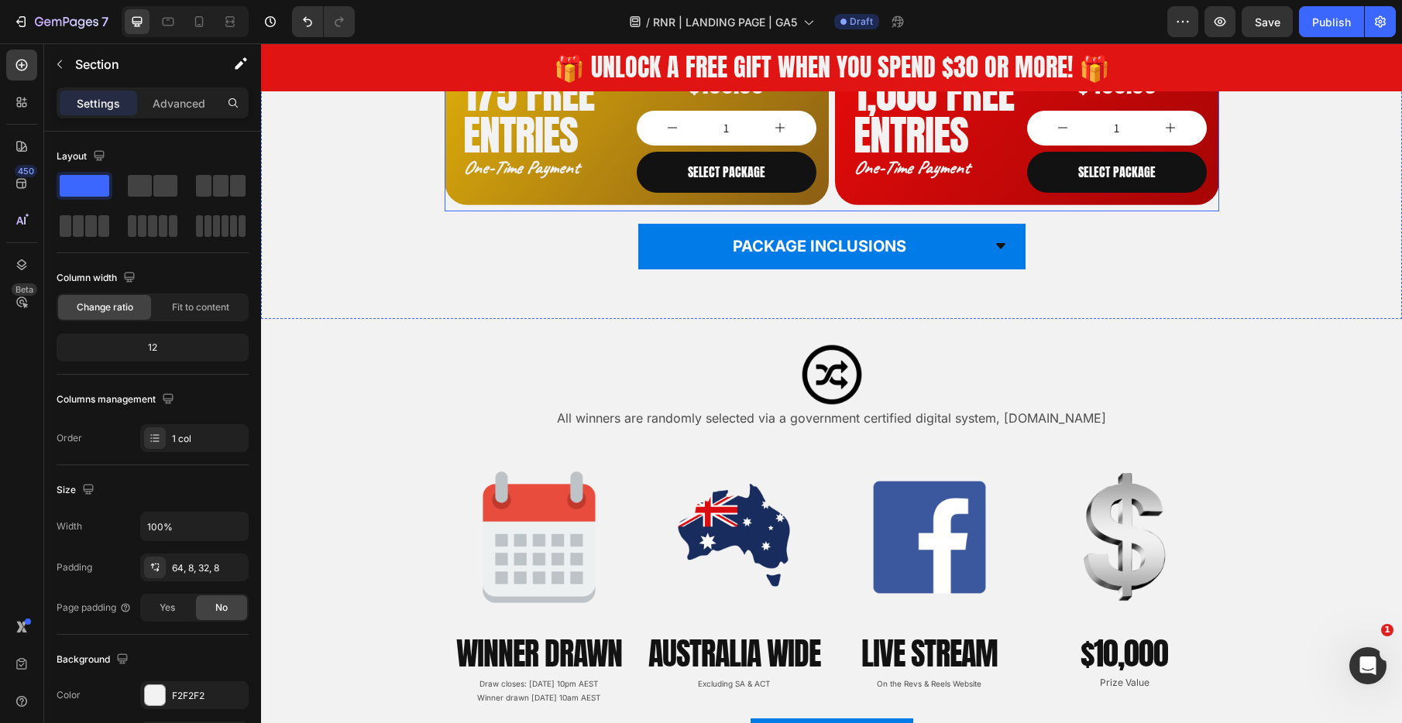
scroll to position [0, 0]
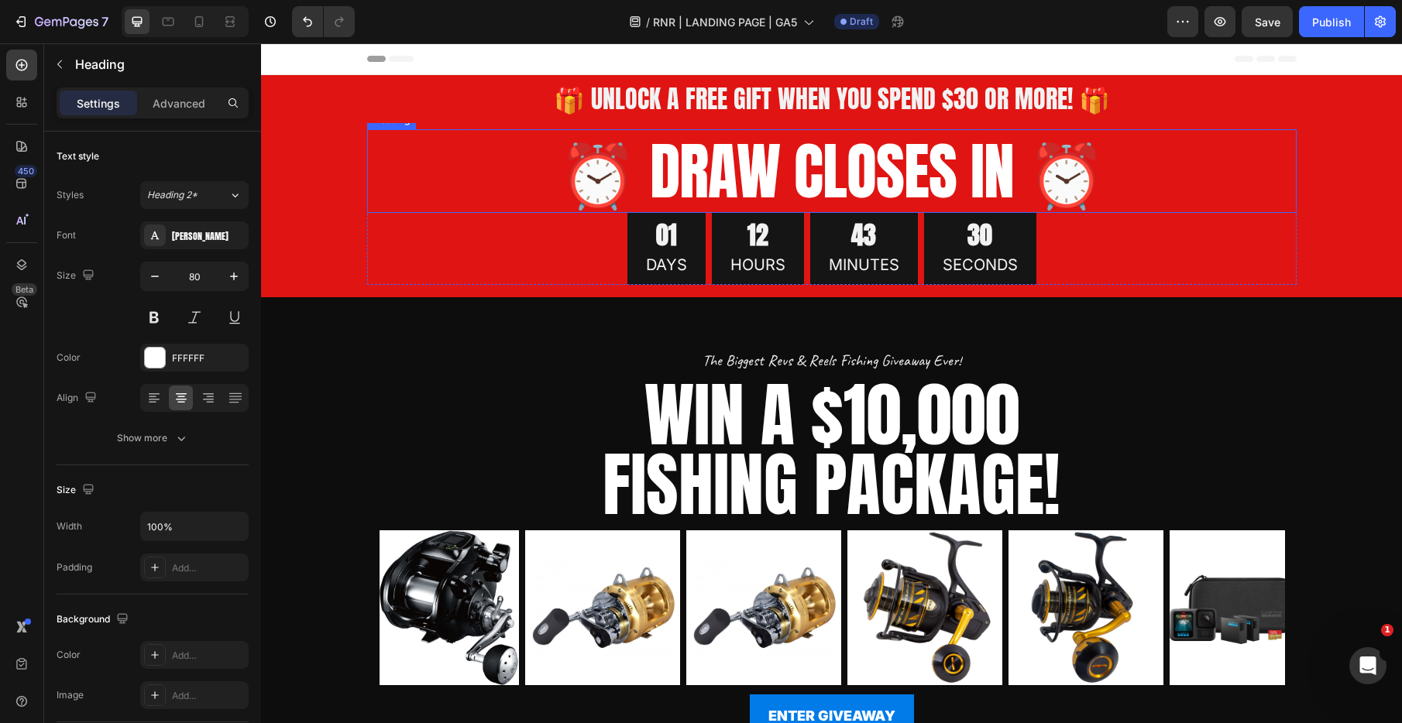
click at [840, 178] on h2 "⏰ DRAW CLOSES IN ⏰" at bounding box center [831, 171] width 929 height 84
click at [568, 236] on div "01 DAYS 12 HOURS 43 MINUTES 29 SECONDS" at bounding box center [831, 249] width 929 height 73
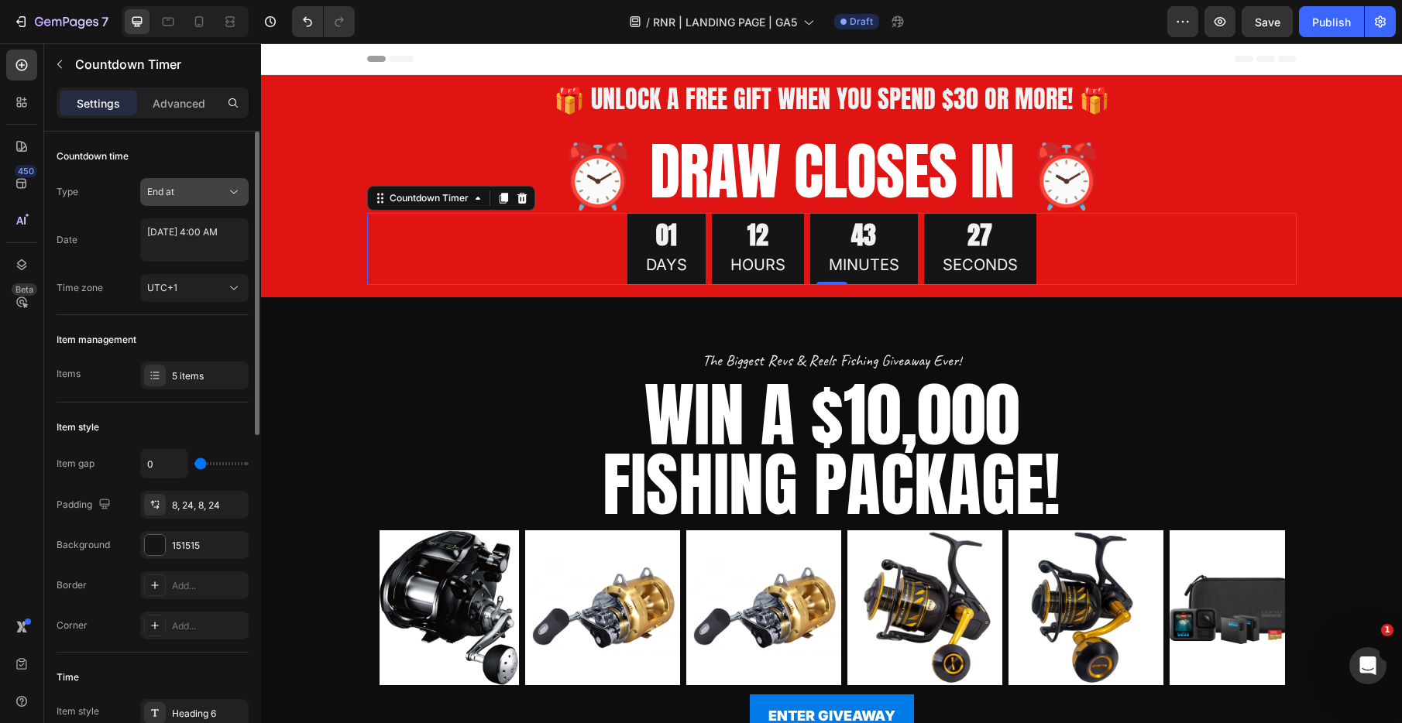
click at [197, 193] on div "End at" at bounding box center [186, 192] width 79 height 14
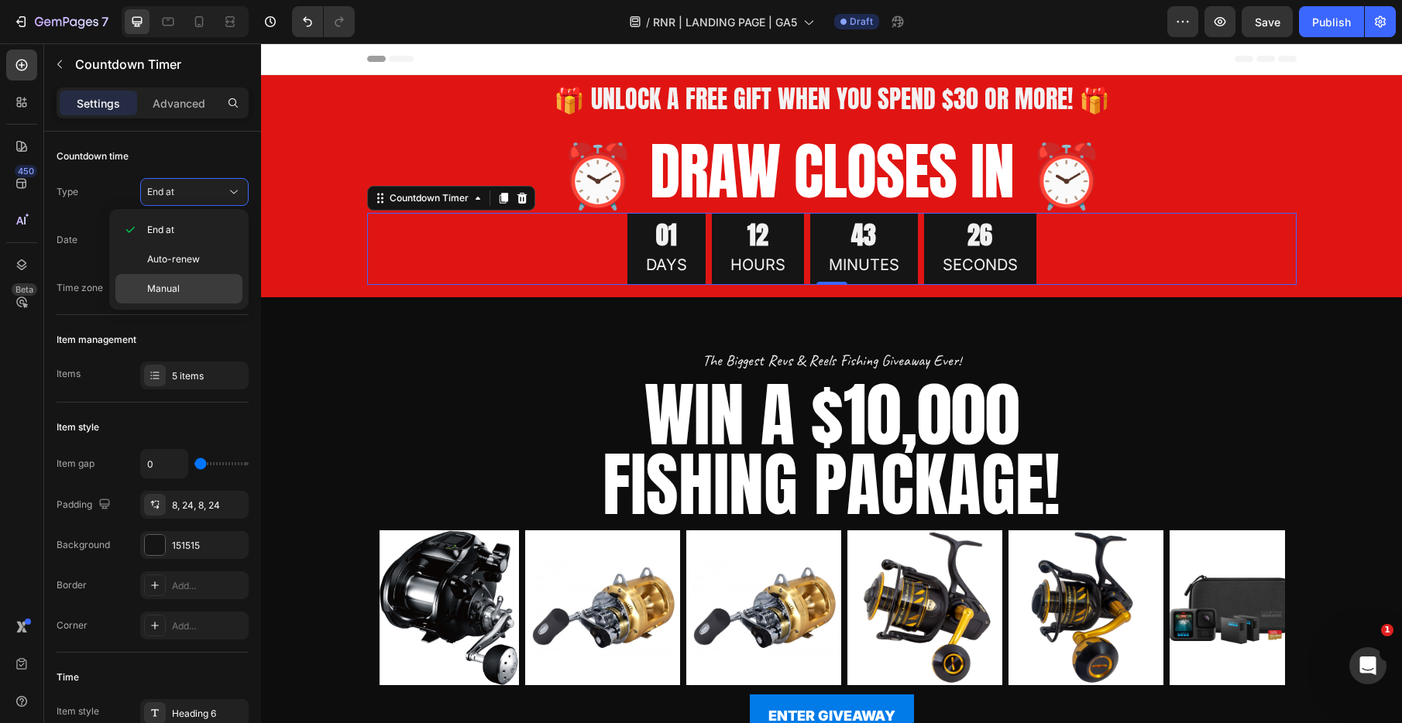
click at [179, 279] on div "Manual" at bounding box center [178, 288] width 127 height 29
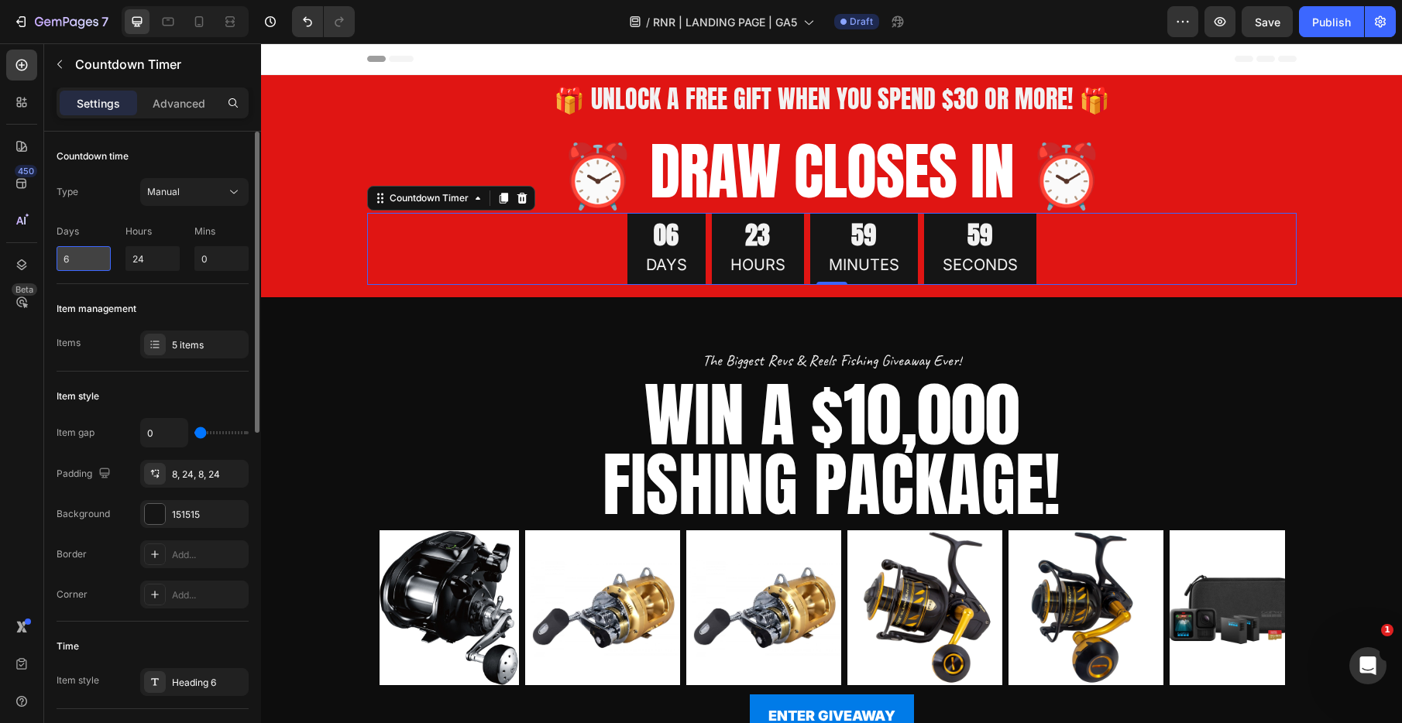
click at [87, 258] on input "6" at bounding box center [84, 258] width 54 height 25
type input "6"
type input "0"
click at [152, 262] on input "24" at bounding box center [152, 258] width 54 height 25
click at [187, 187] on div "Manual" at bounding box center [186, 192] width 79 height 14
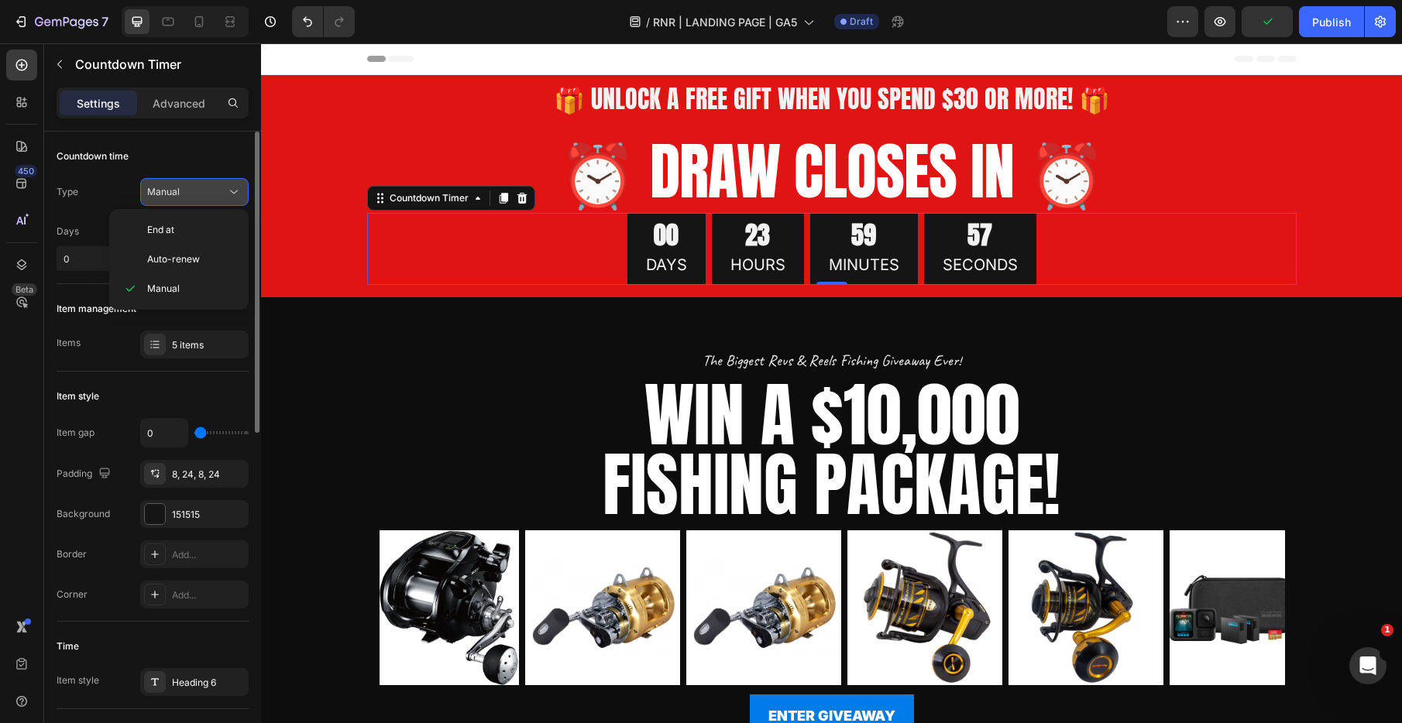
click at [187, 187] on div "Manual" at bounding box center [186, 192] width 79 height 14
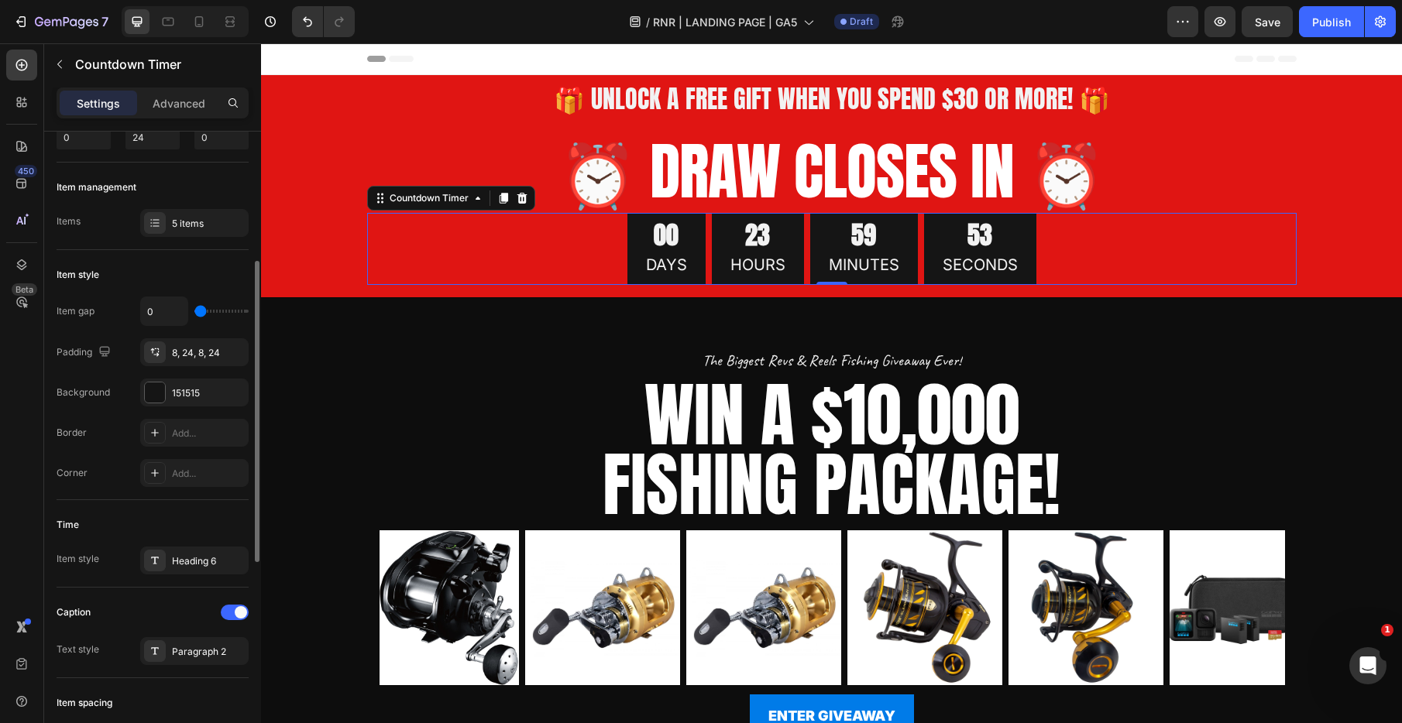
scroll to position [171, 0]
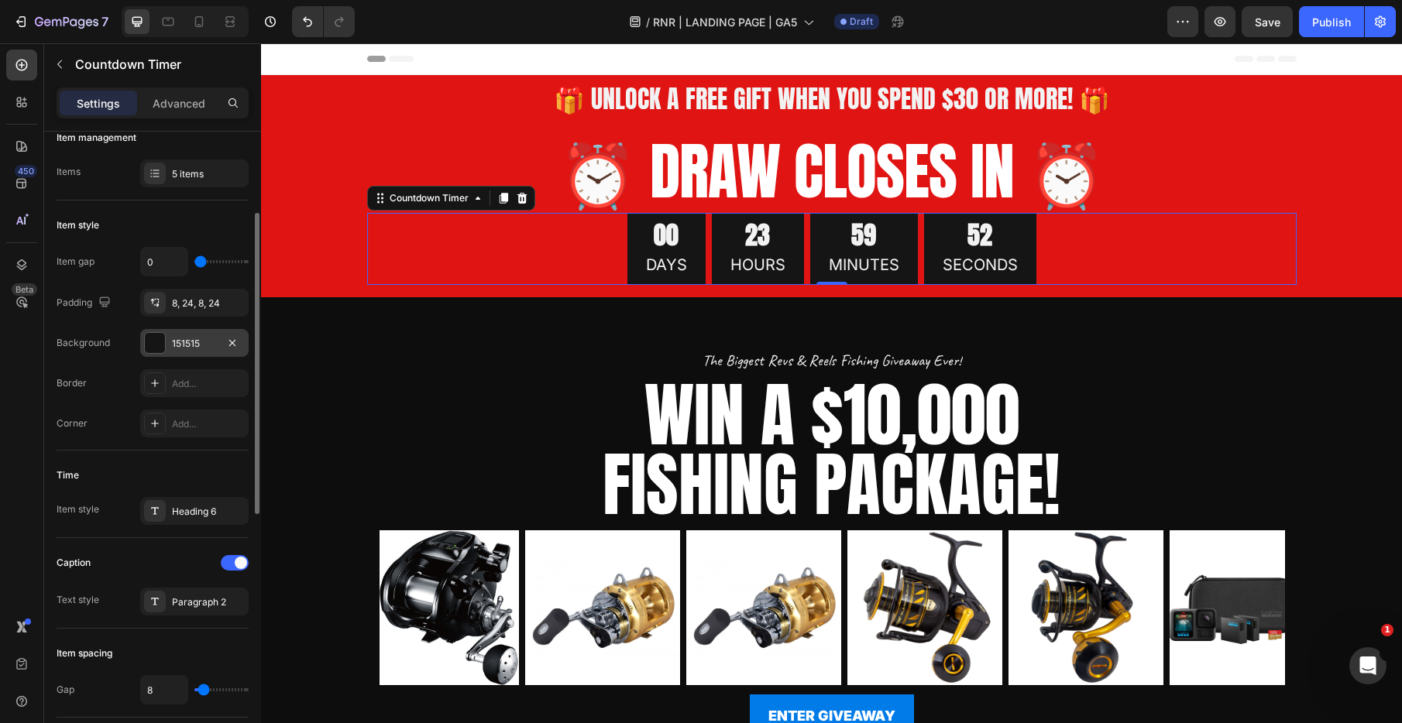
click at [198, 338] on div "151515" at bounding box center [194, 344] width 45 height 14
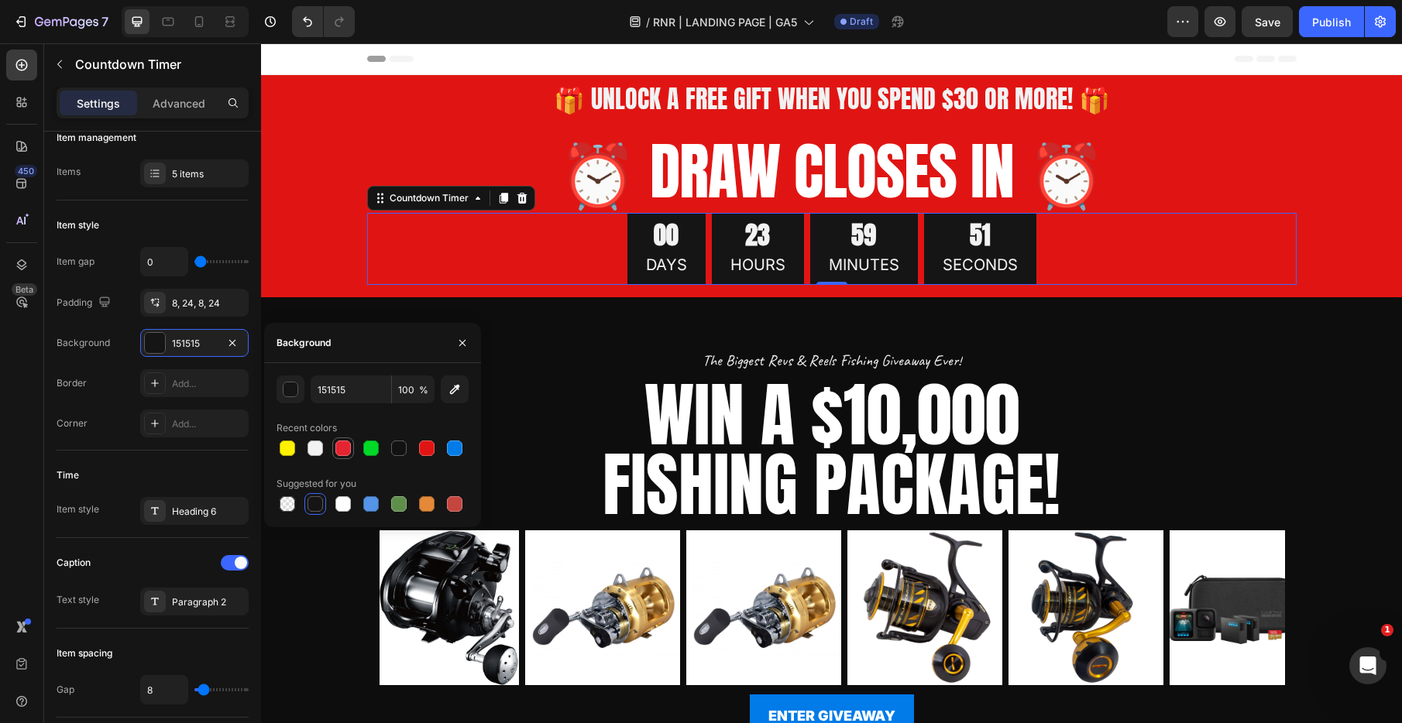
click at [341, 448] on div at bounding box center [342, 448] width 15 height 15
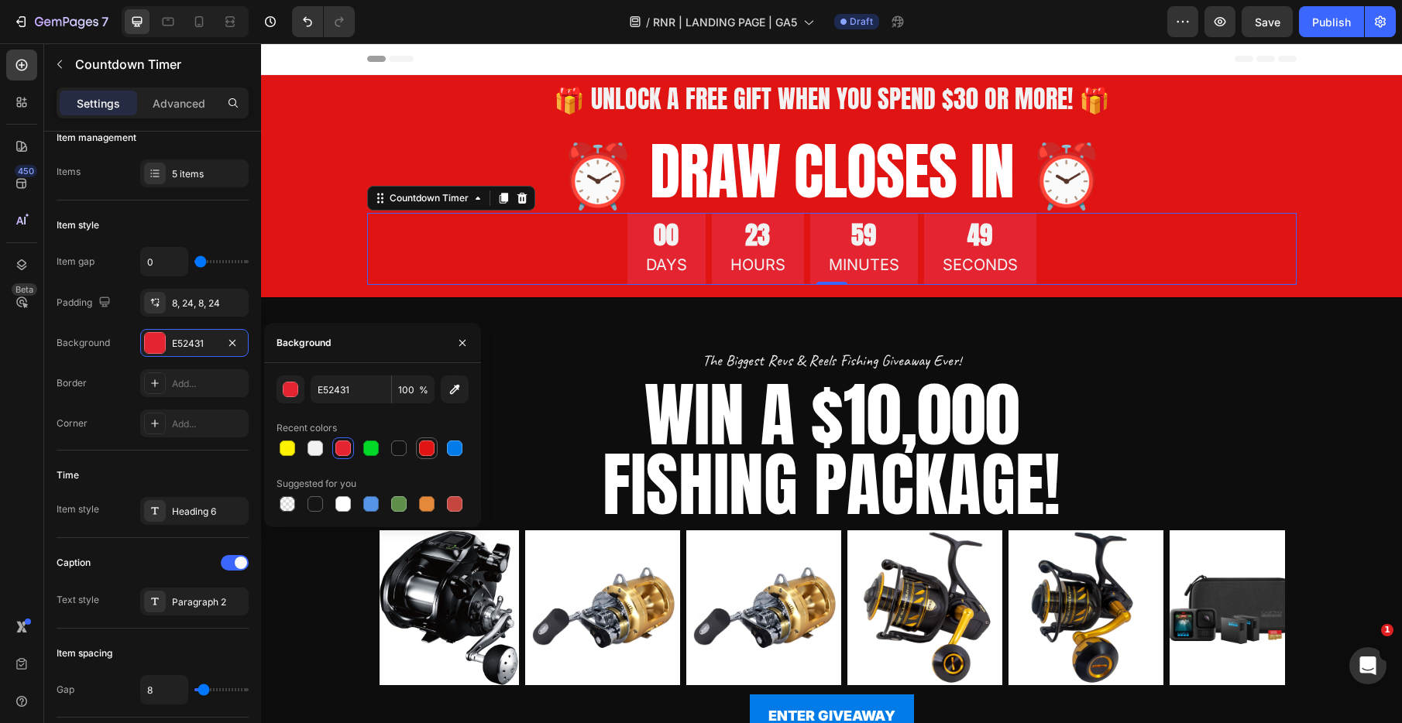
click at [427, 449] on div at bounding box center [426, 448] width 15 height 15
type input "E01513"
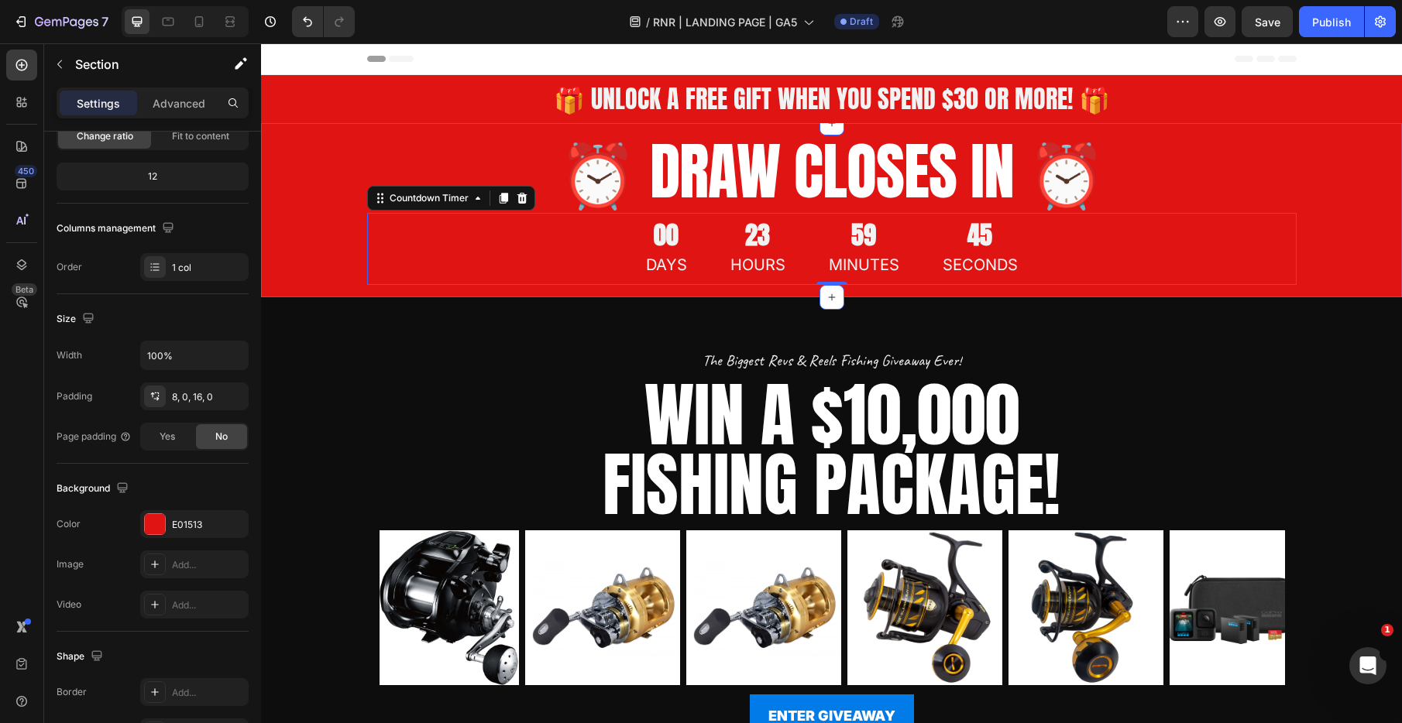
click at [318, 236] on div "⏰ DRAW CLOSES IN ⏰ Heading 00 DAYS 23 HOURS 59 MINUTES 45 SECONDS Countdown Tim…" at bounding box center [831, 207] width 1141 height 156
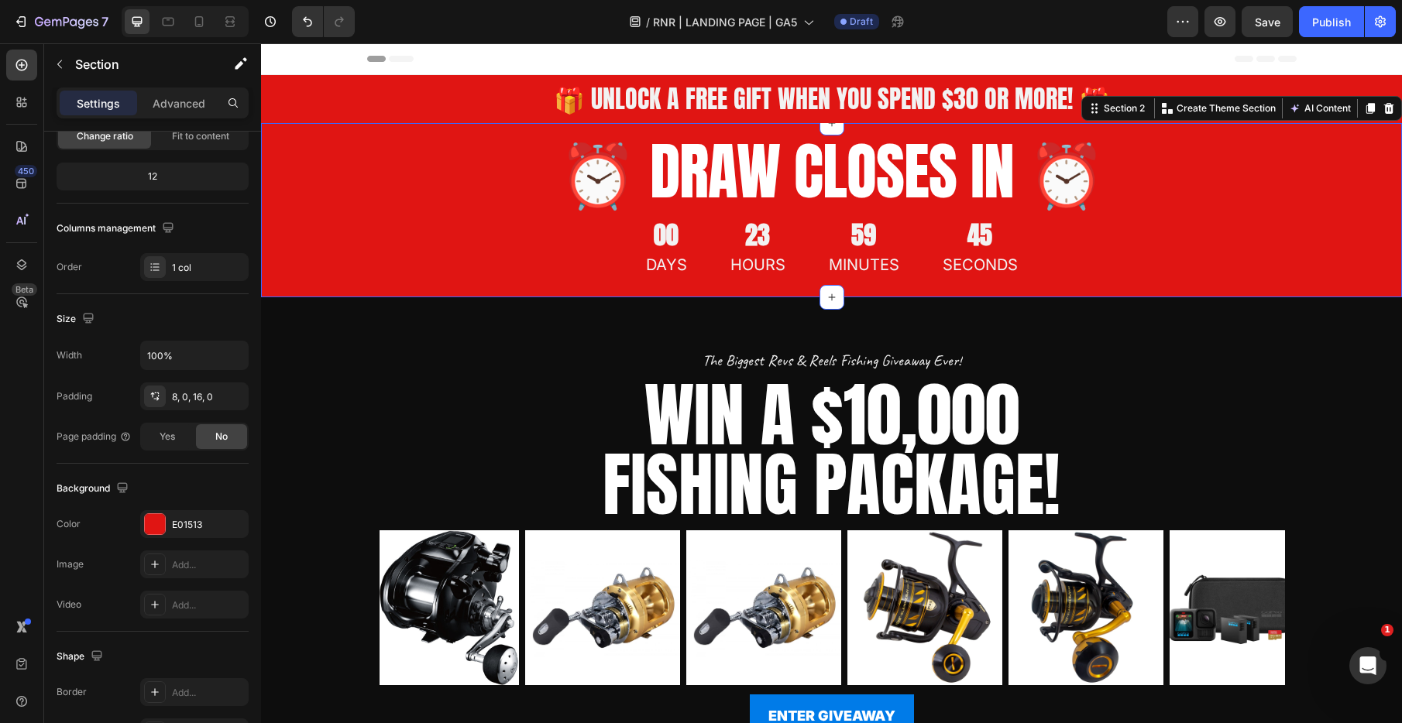
scroll to position [0, 0]
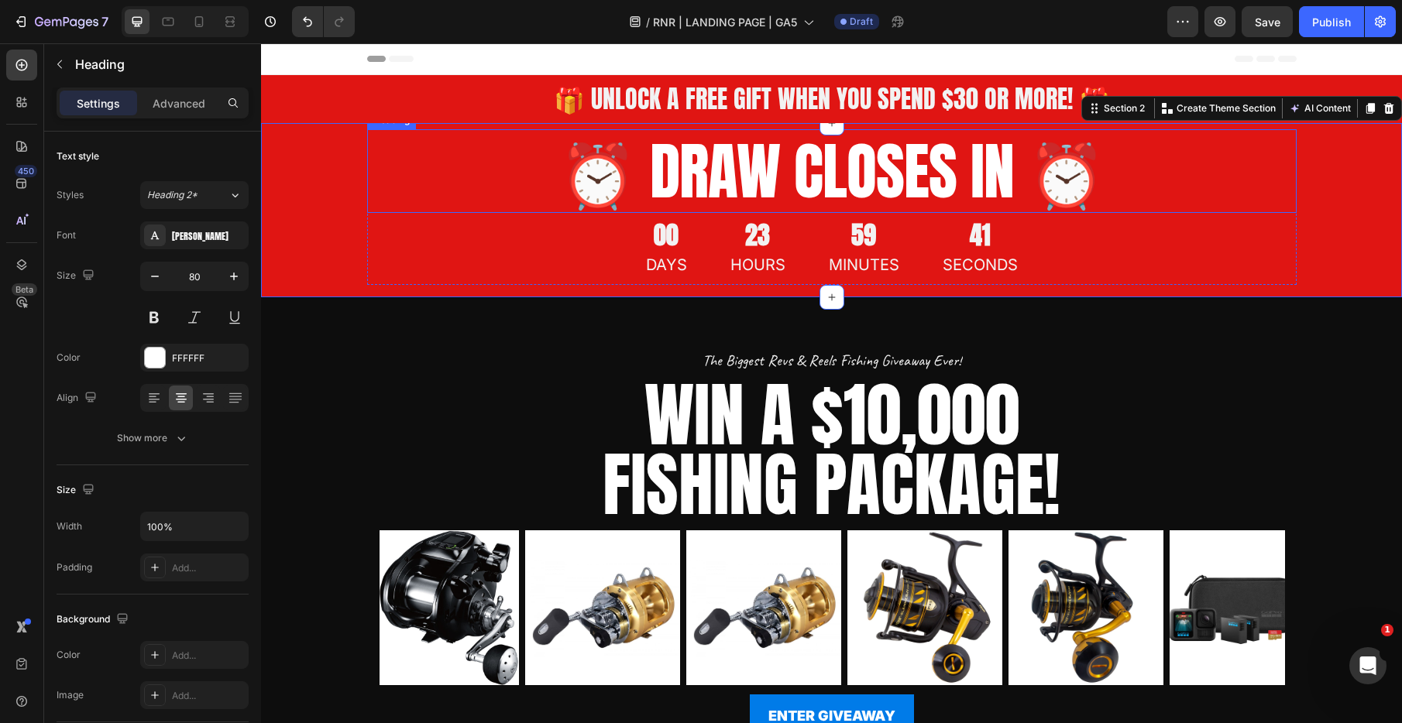
click at [685, 183] on h2 "⏰ DRAW CLOSES IN ⏰" at bounding box center [831, 171] width 929 height 84
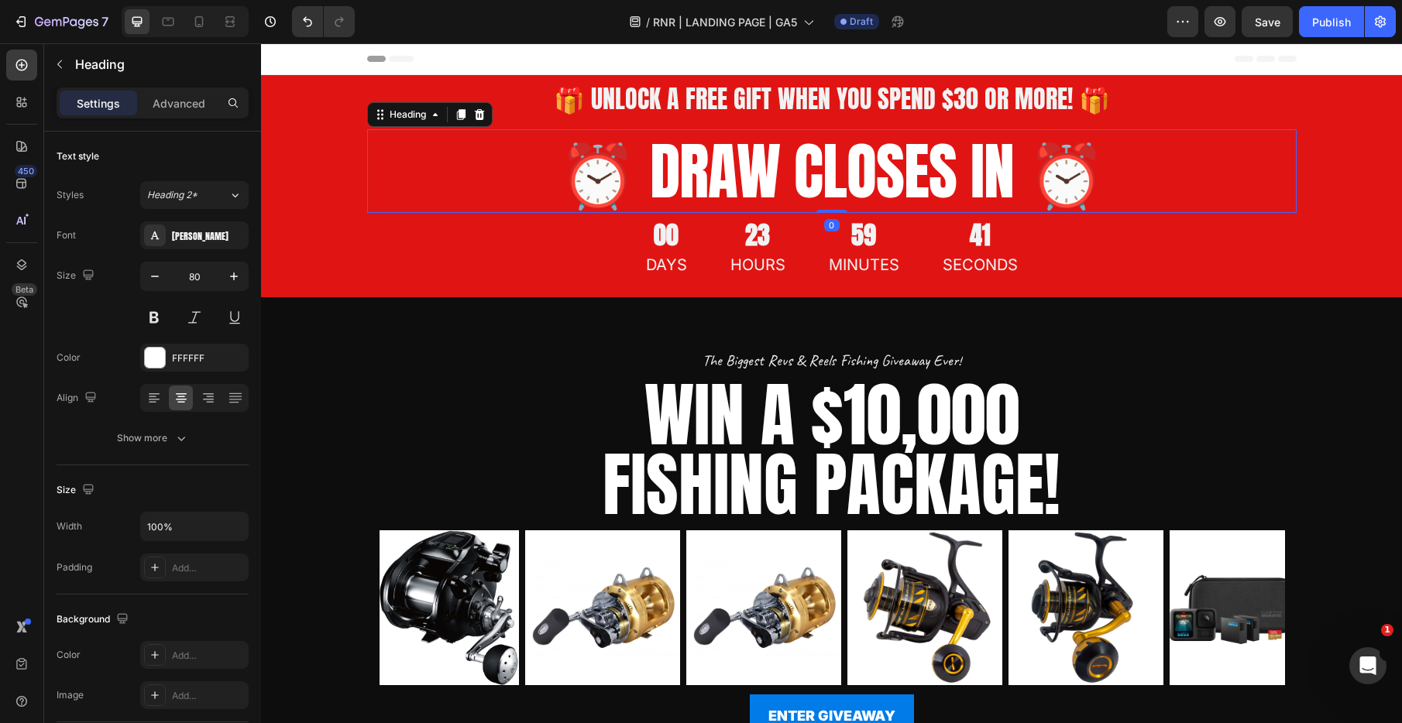
click at [685, 183] on h2 "⏰ DRAW CLOSES IN ⏰" at bounding box center [831, 171] width 929 height 84
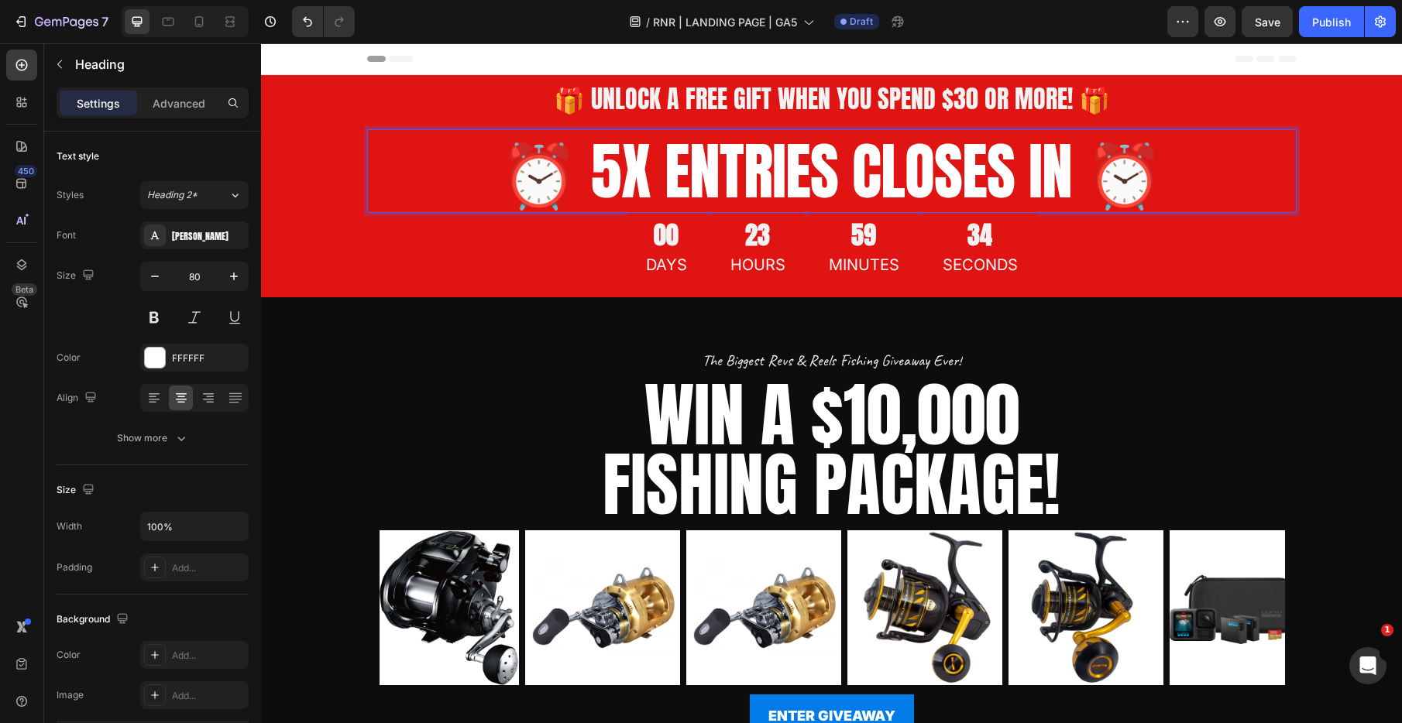
click at [1006, 174] on p "⏰ 5X ENTRIES CLOSES IN ⏰" at bounding box center [832, 171] width 926 height 81
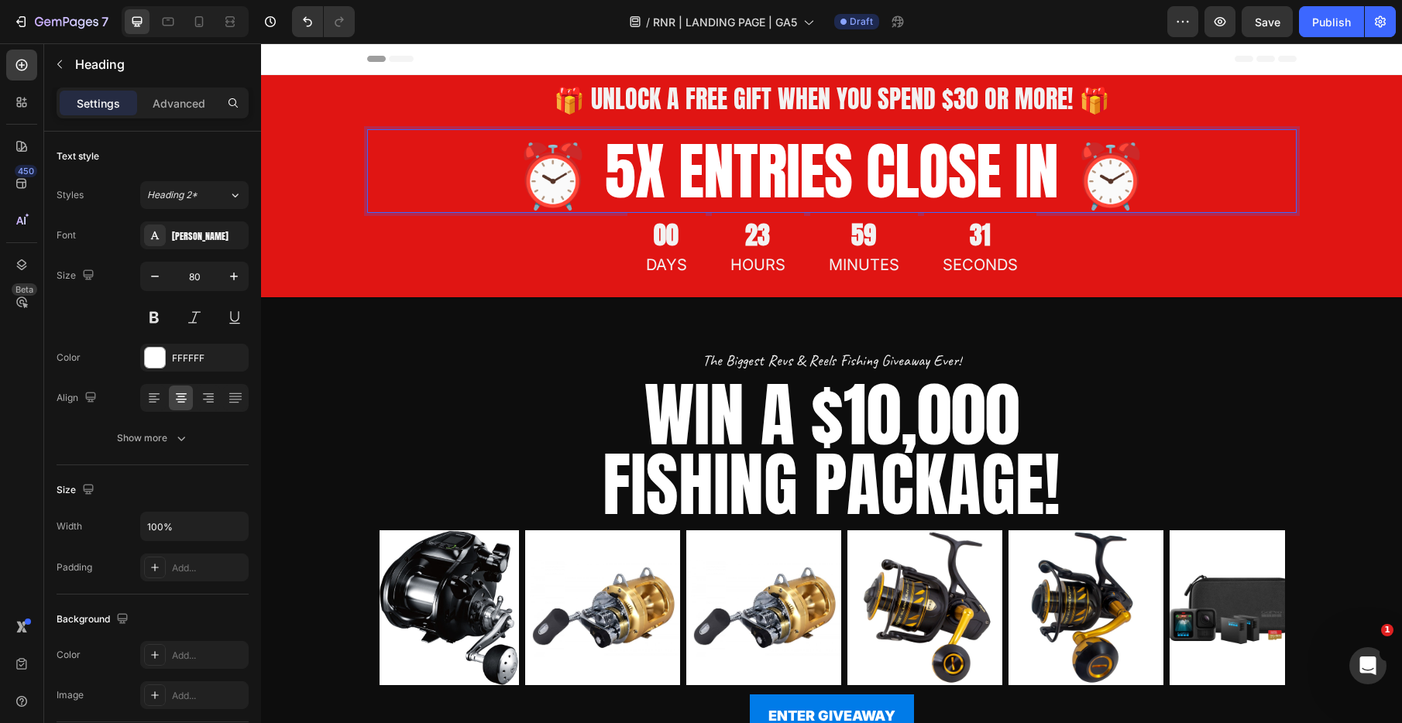
click at [929, 173] on p "⏰ 5X ENTRIES CLOSE IN ⏰" at bounding box center [832, 171] width 926 height 81
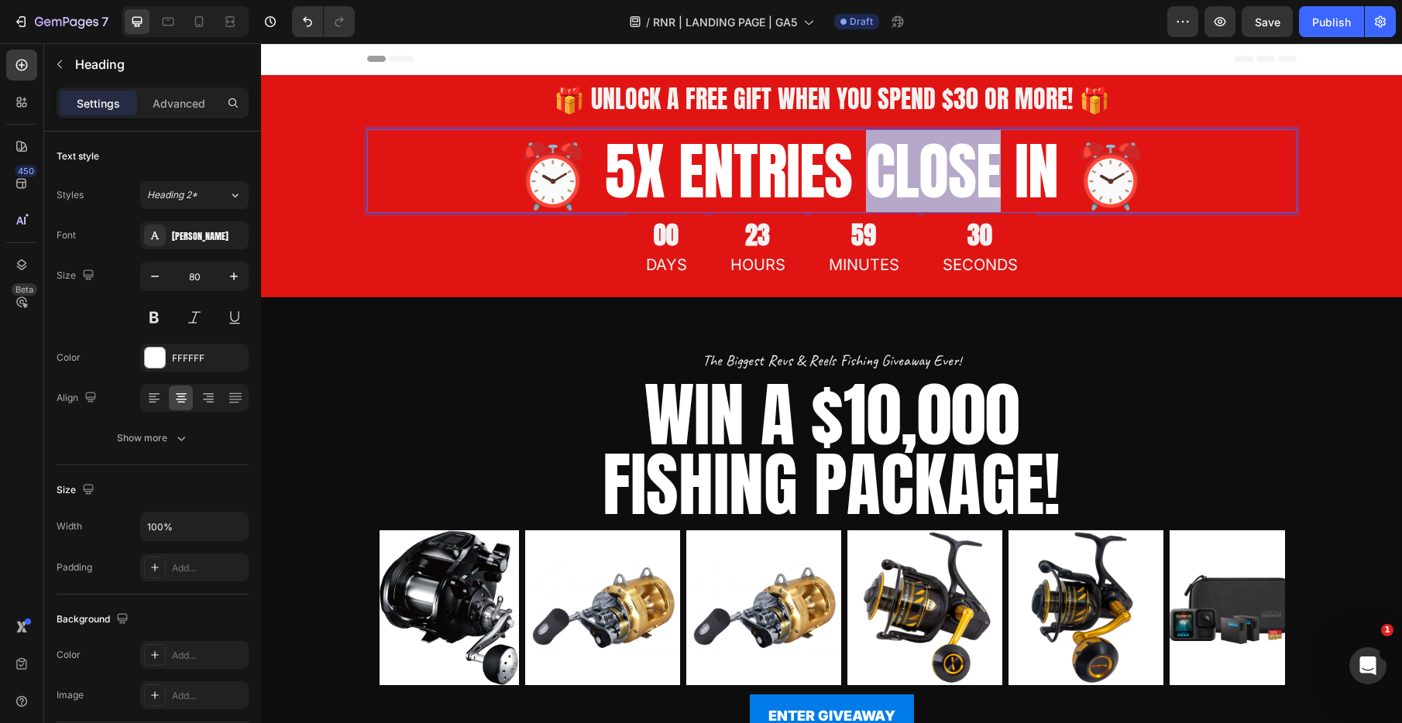
click at [929, 173] on p "⏰ 5X ENTRIES CLOSE IN ⏰" at bounding box center [832, 171] width 926 height 81
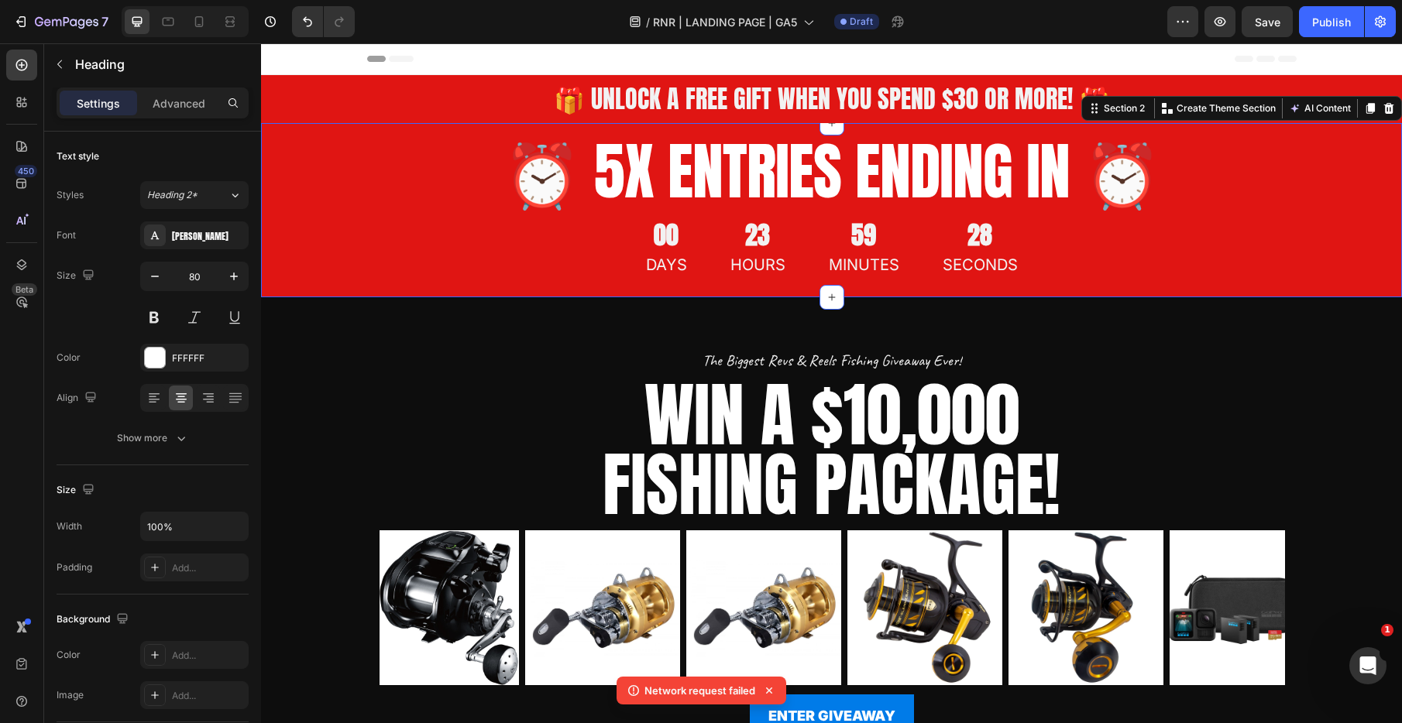
click at [1371, 215] on div "⏰ 5X ENTRIES ENDING IN ⏰ Heading 00 DAYS 23 HOURS 59 MINUTES 28 SECONDS Countdo…" at bounding box center [831, 207] width 1141 height 156
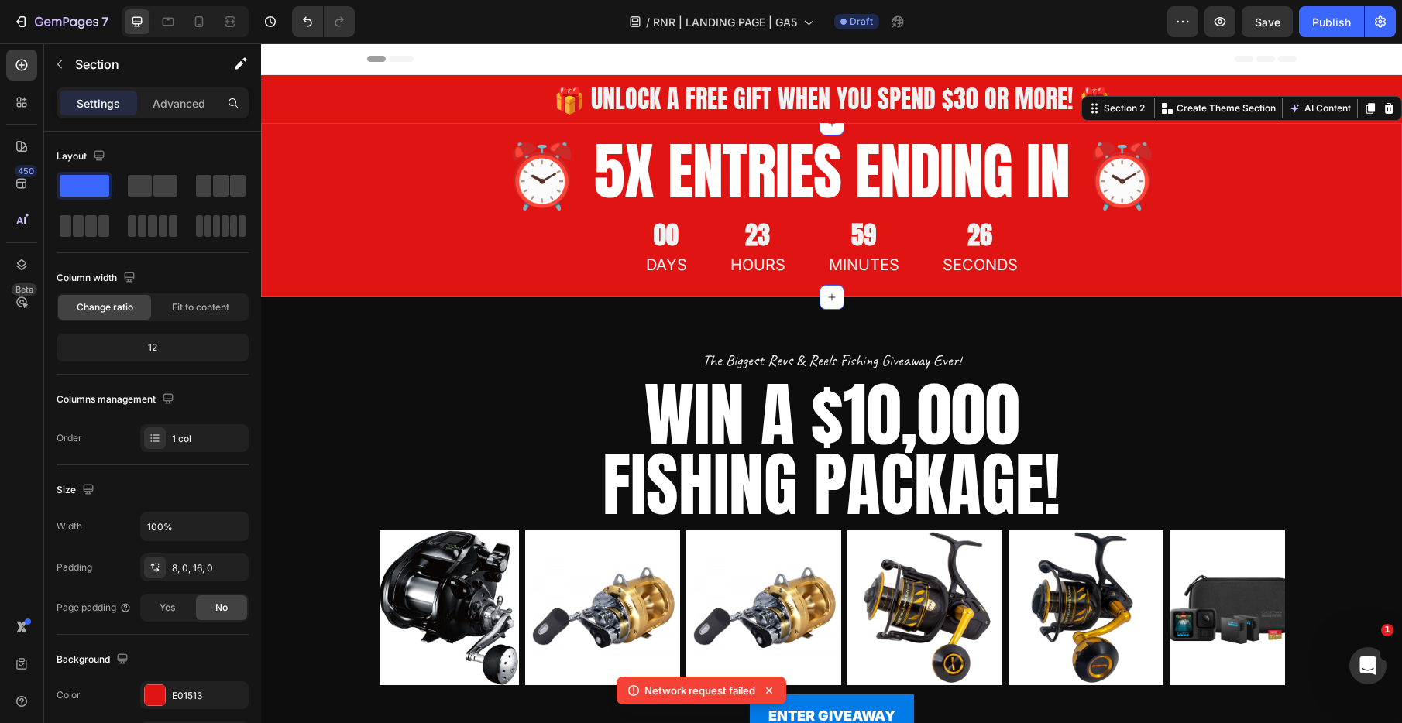
click at [309, 216] on div "⏰ 5X ENTRIES ENDING IN ⏰ Heading 00 DAYS 23 HOURS 59 MINUTES 26 SECONDS Countdo…" at bounding box center [831, 207] width 1141 height 156
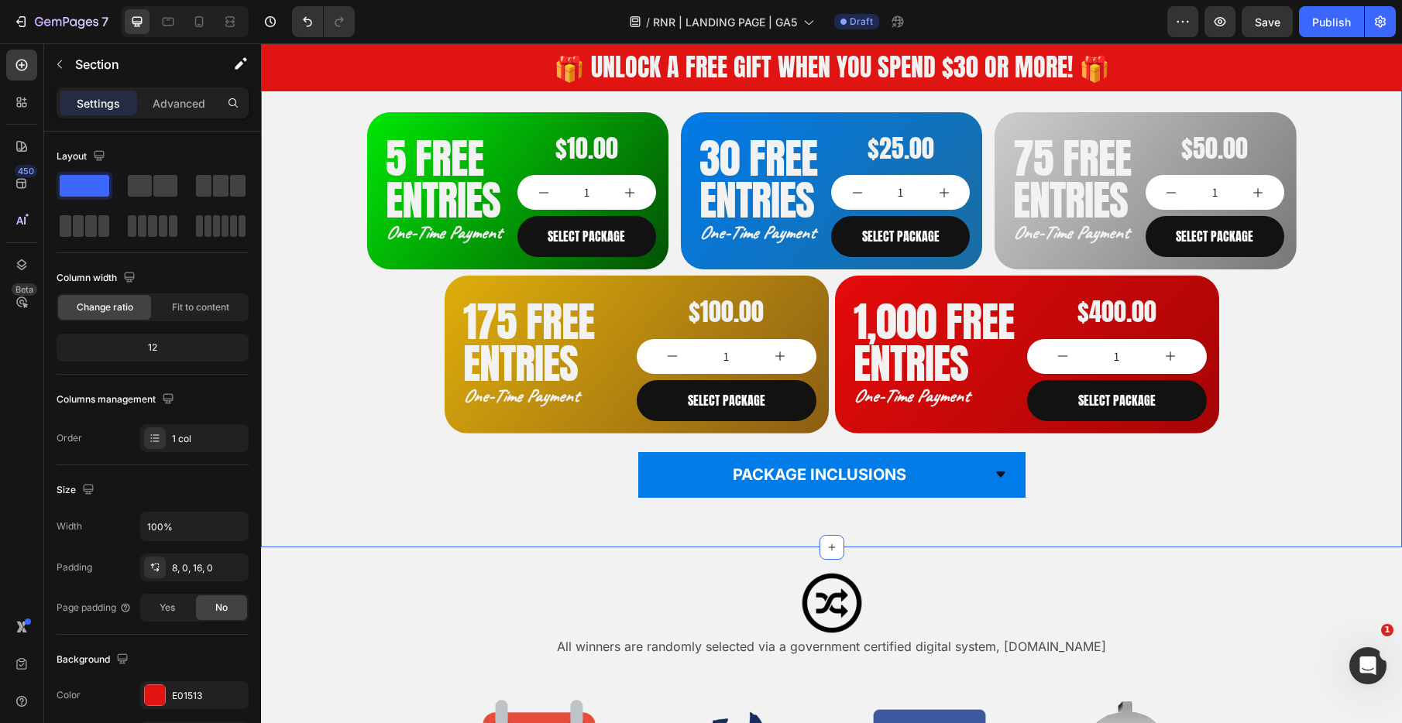
scroll to position [1165, 0]
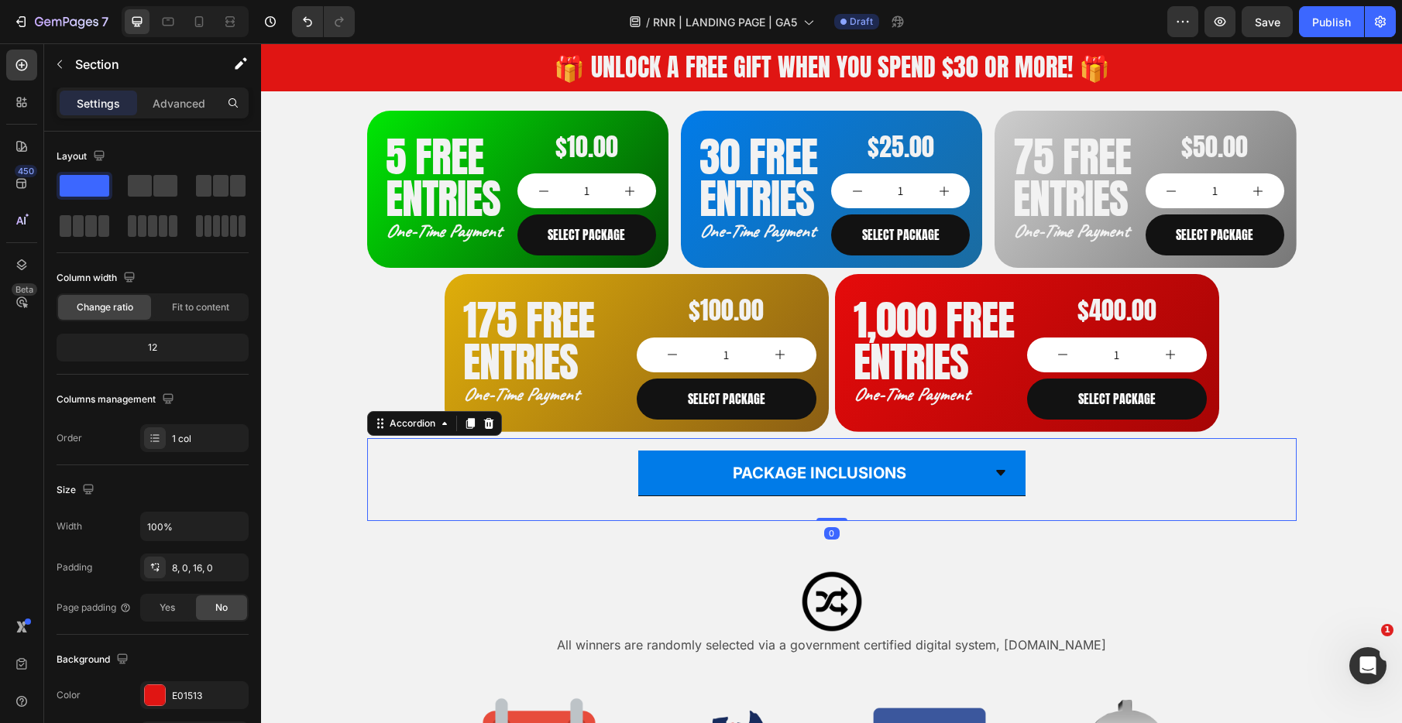
click at [997, 476] on icon at bounding box center [1000, 473] width 12 height 12
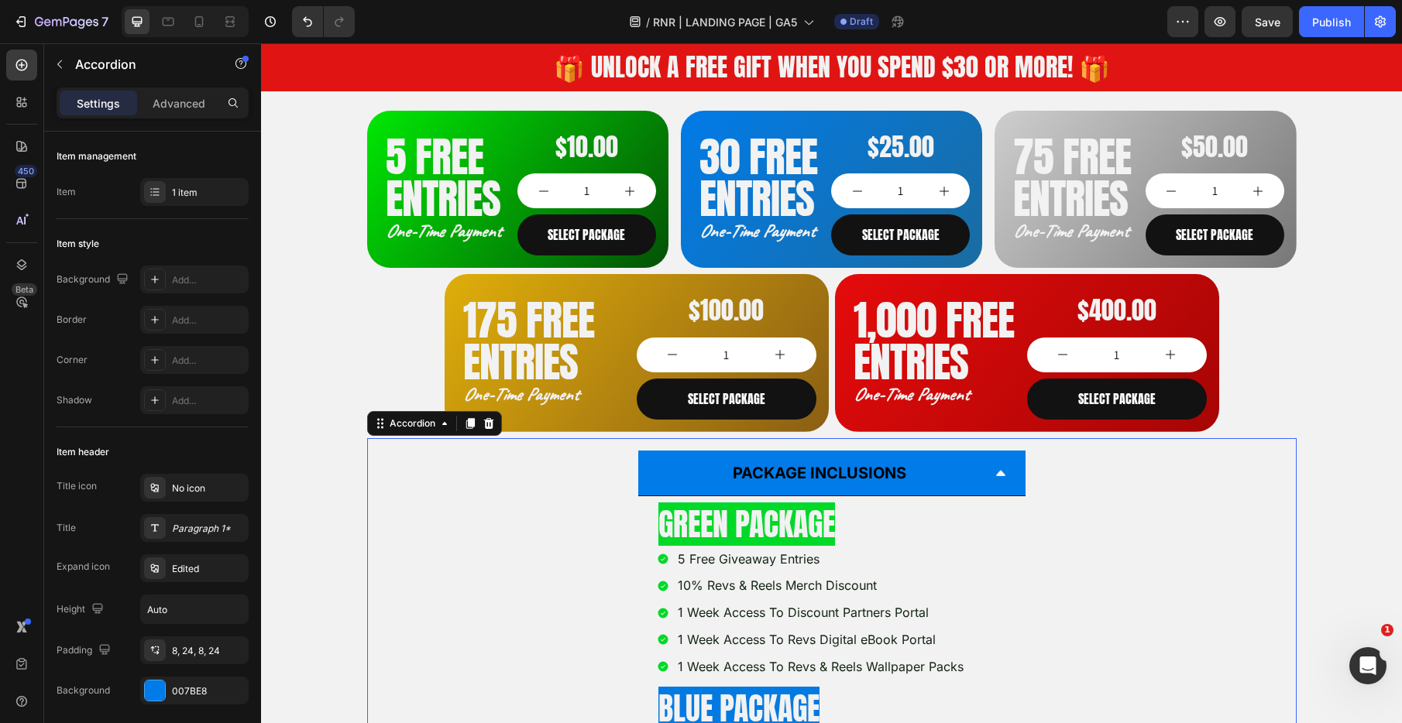
click at [997, 476] on icon at bounding box center [1000, 472] width 9 height 5
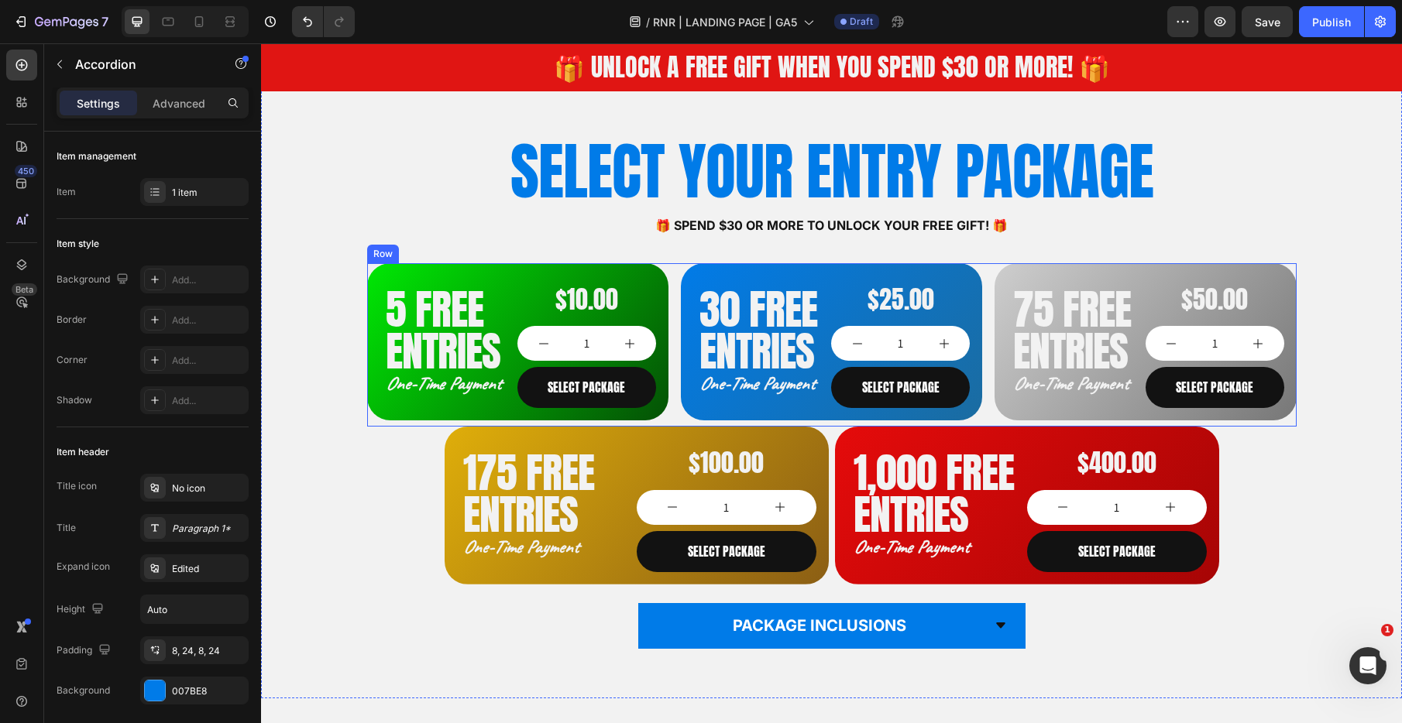
scroll to position [1028, 0]
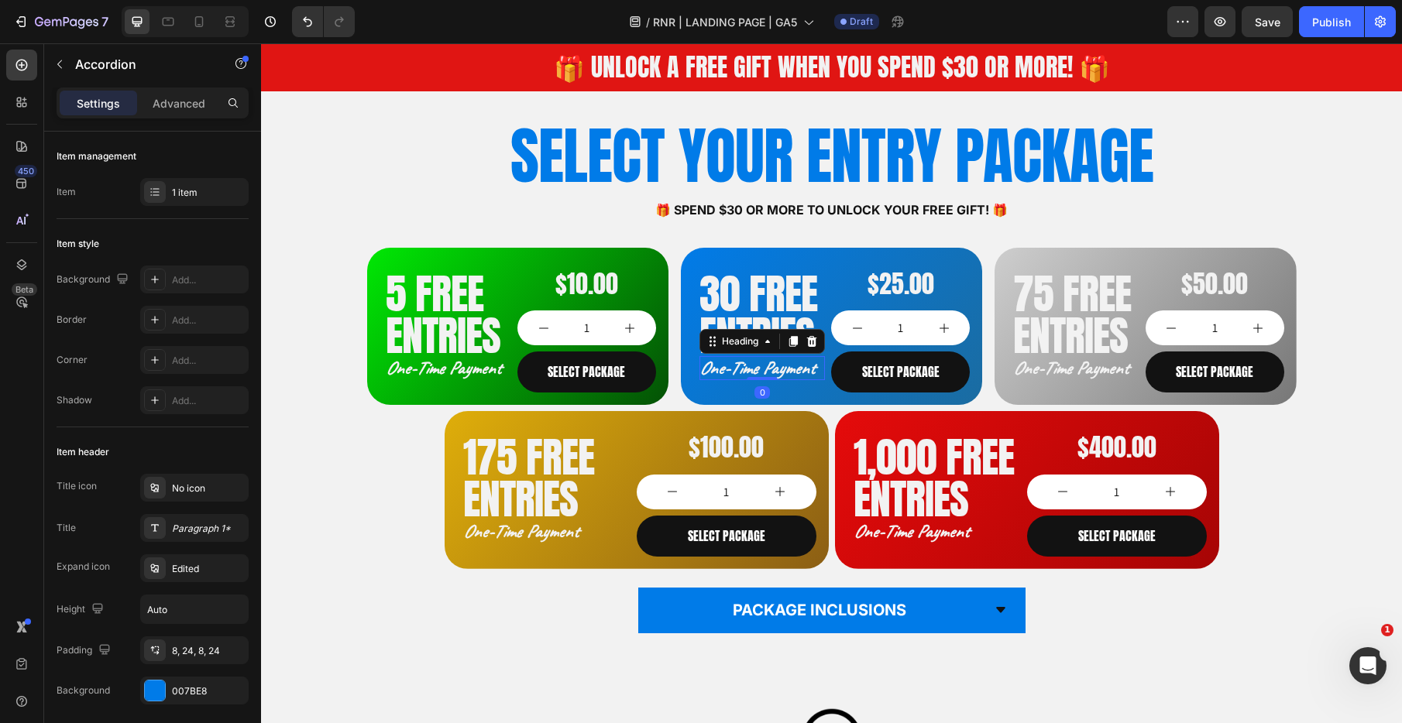
click at [752, 369] on h2 "One-Time Payment" at bounding box center [762, 368] width 126 height 24
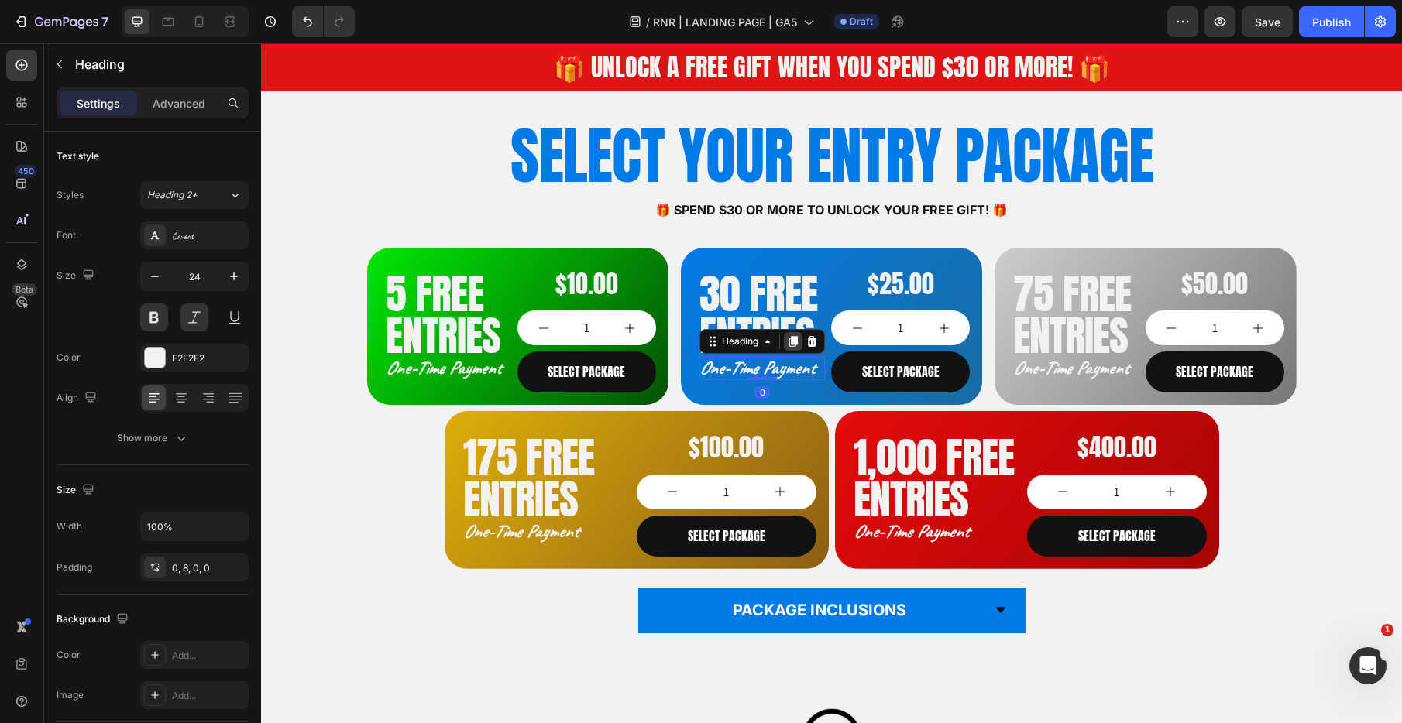
click at [788, 338] on icon at bounding box center [793, 341] width 12 height 12
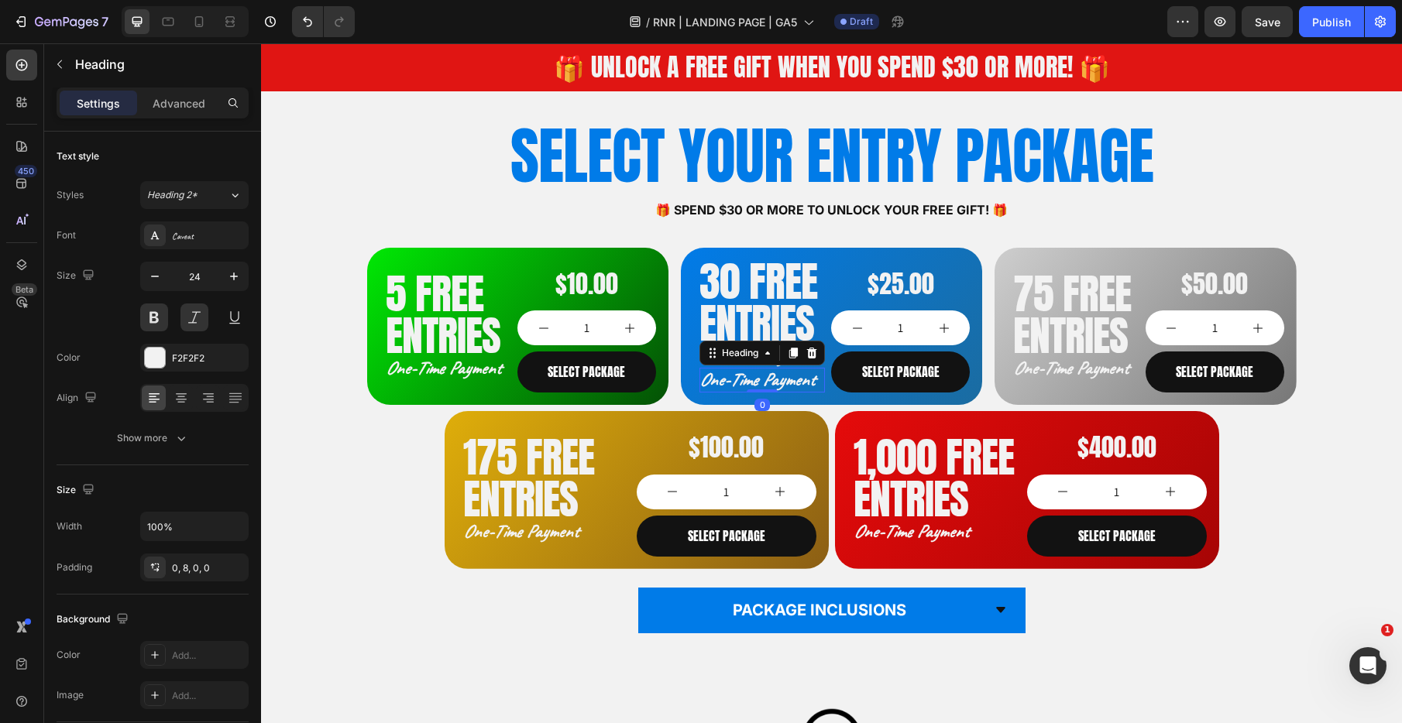
click at [777, 379] on h2 "One-Time Payment" at bounding box center [762, 380] width 126 height 24
click at [777, 379] on p "One-Time Payment" at bounding box center [759, 380] width 120 height 24
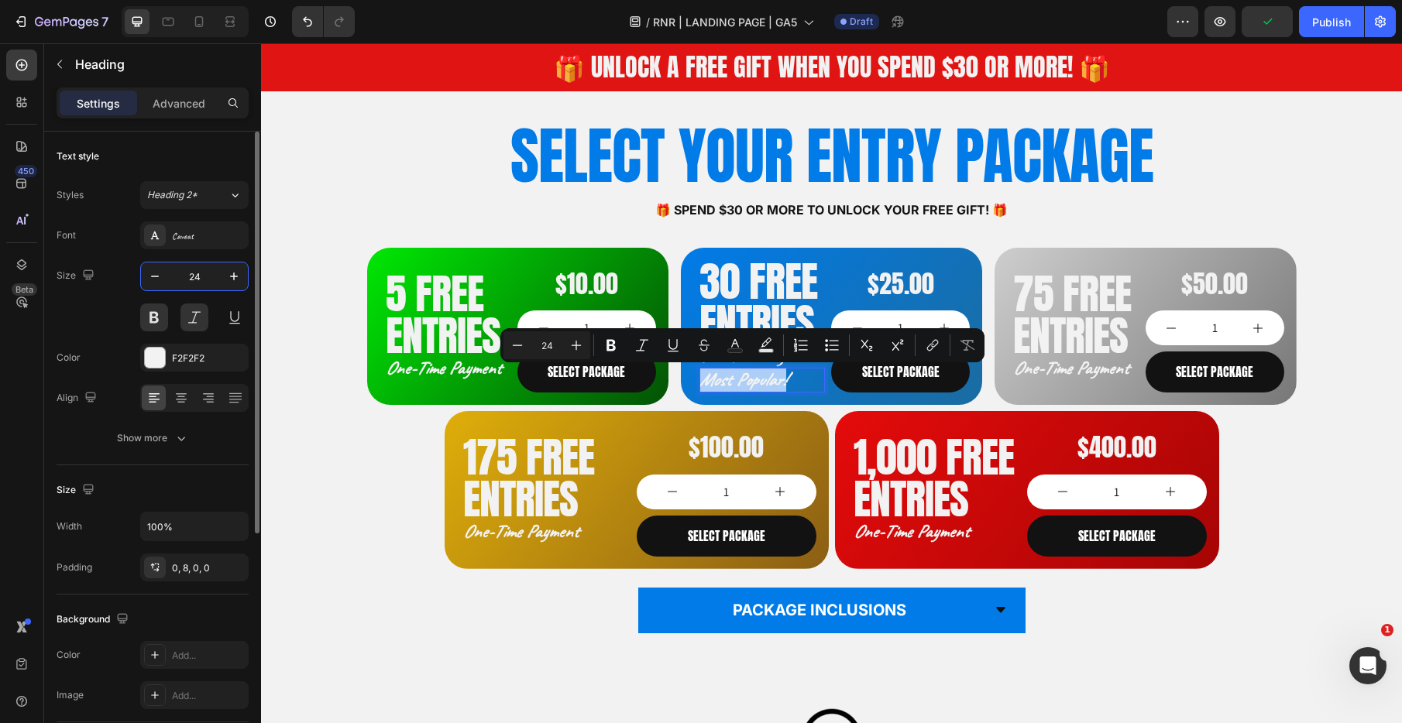
click at [199, 281] on input "24" at bounding box center [194, 277] width 51 height 28
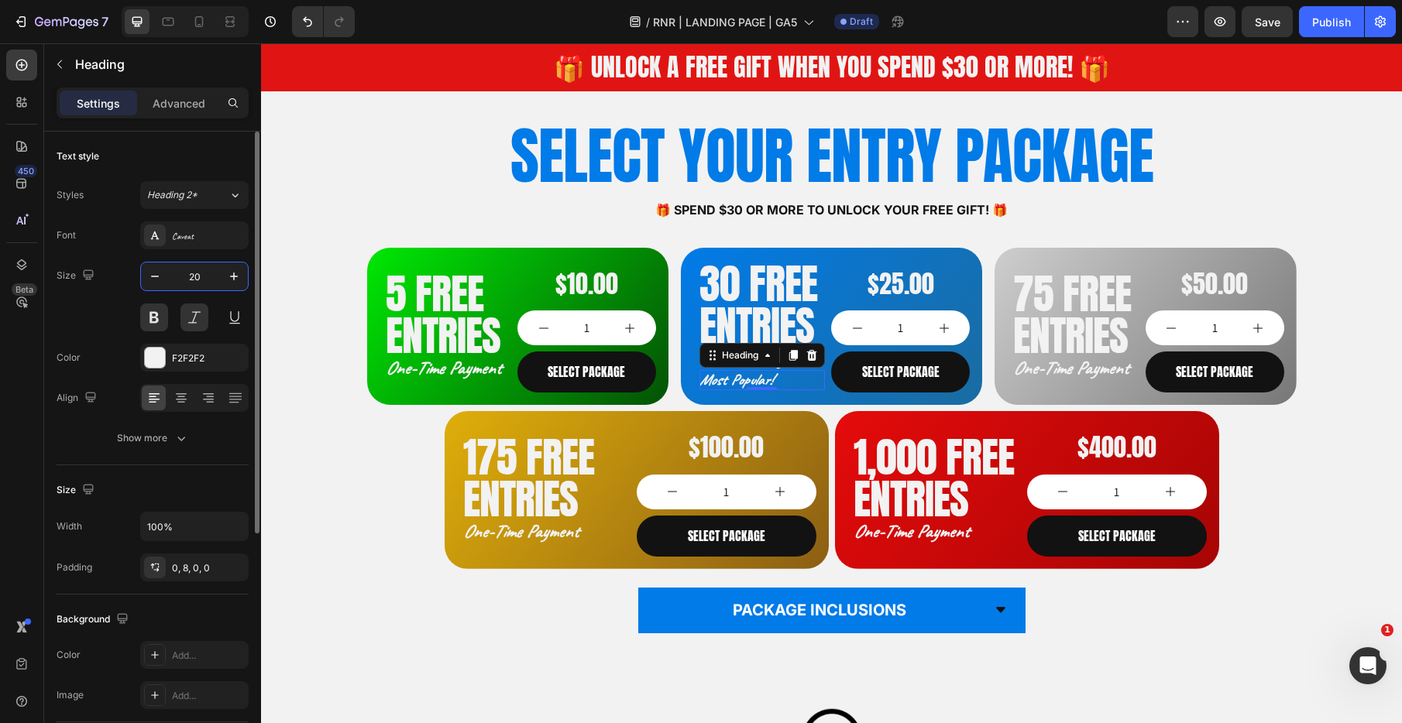
type input "2"
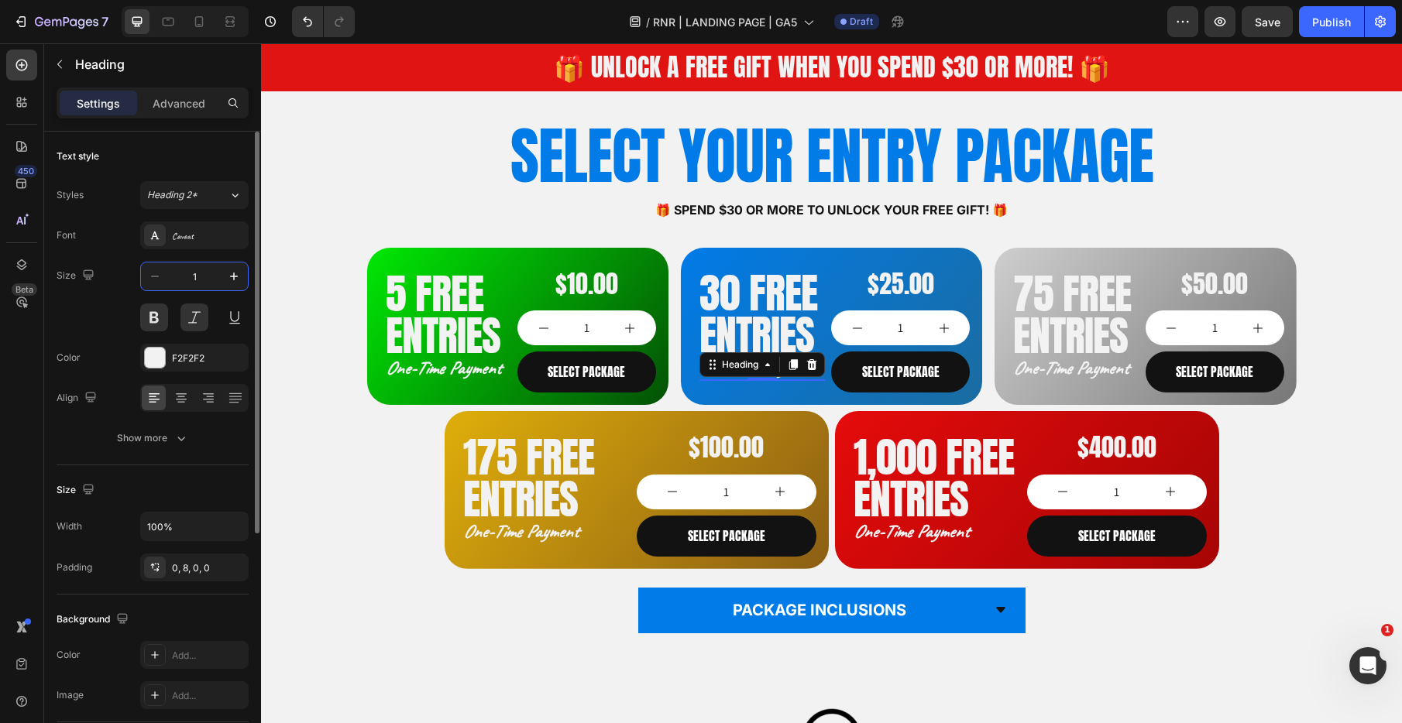
type input "16"
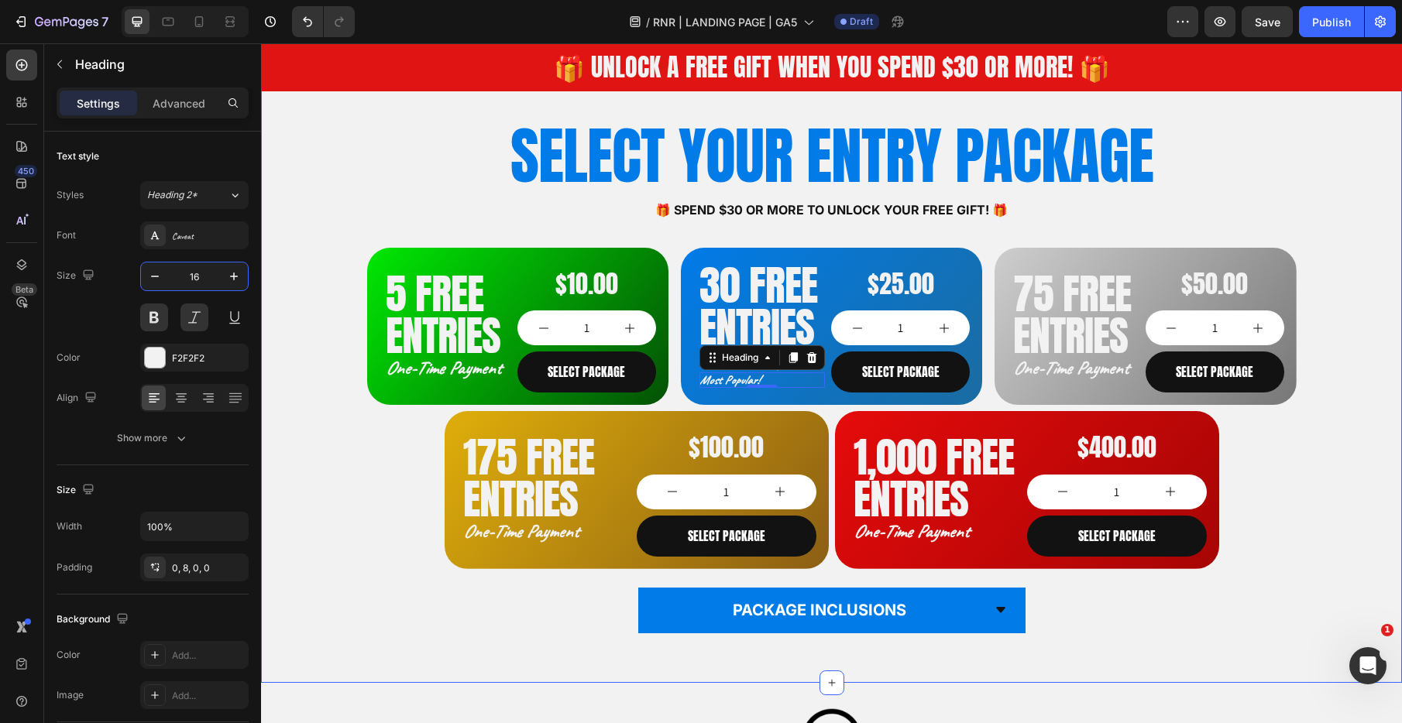
click at [331, 270] on div "SELECT YOUR ENTRY PACKAGE Heading 🎁 Spend $30 or more to unlock your FREE GIFT!…" at bounding box center [831, 386] width 1128 height 544
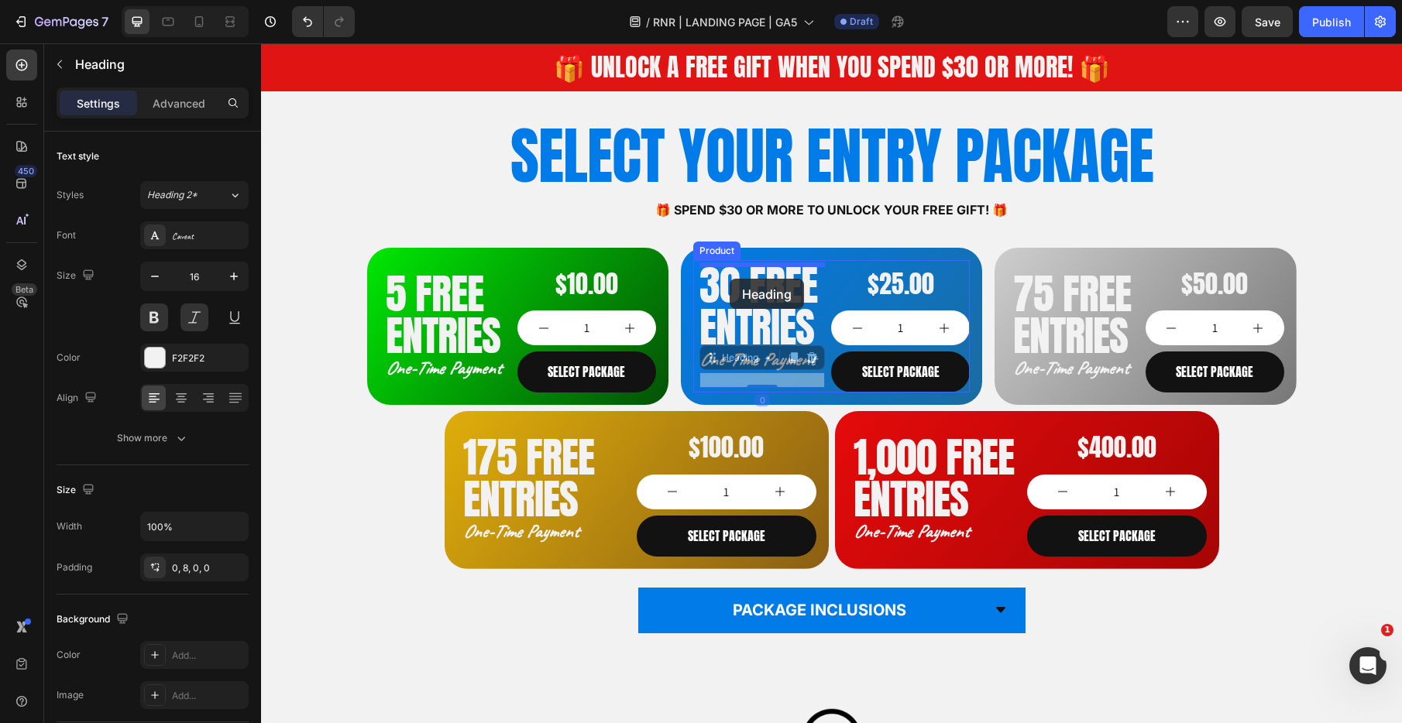
drag, startPoint x: 729, startPoint y: 382, endPoint x: 729, endPoint y: 277, distance: 104.6
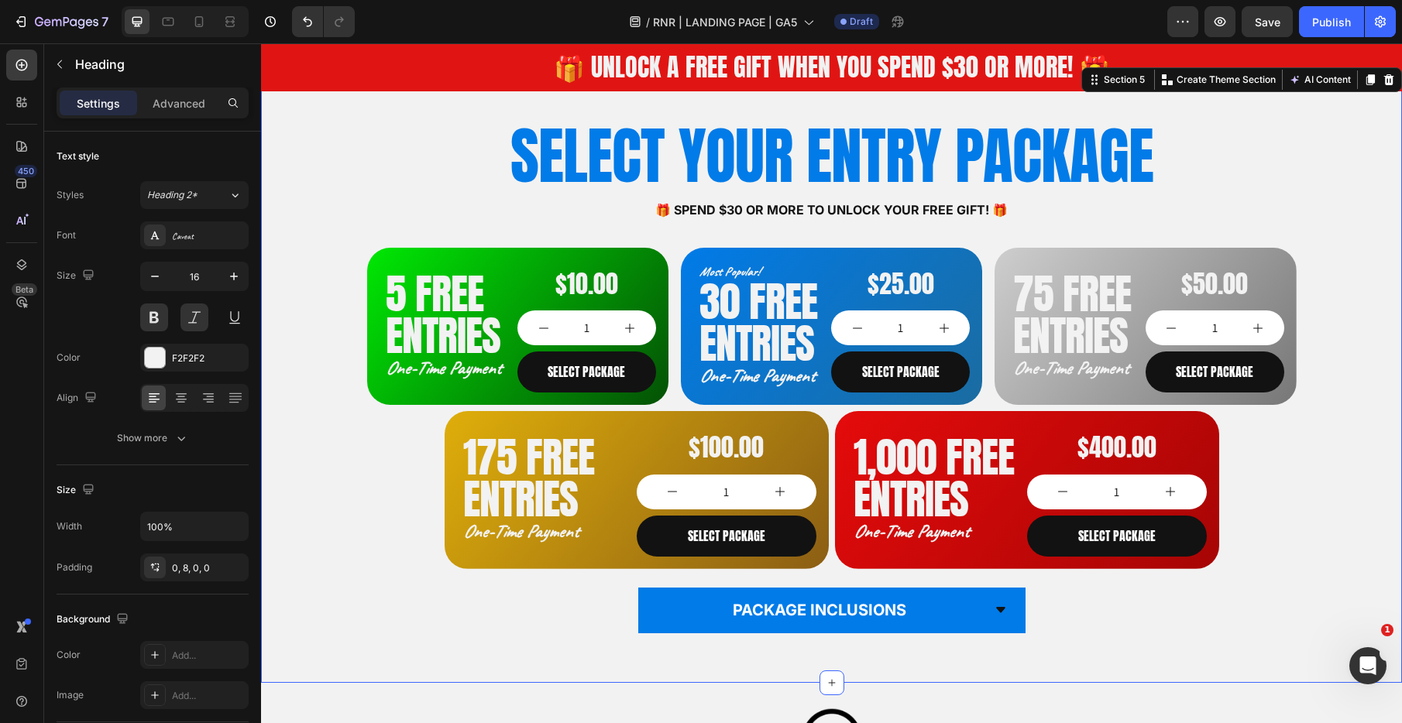
click at [323, 294] on div "SELECT YOUR ENTRY PACKAGE Heading 🎁 Spend $30 or more to unlock your FREE GIFT!…" at bounding box center [831, 386] width 1128 height 544
click at [763, 273] on p "Most Popular!" at bounding box center [759, 272] width 120 height 16
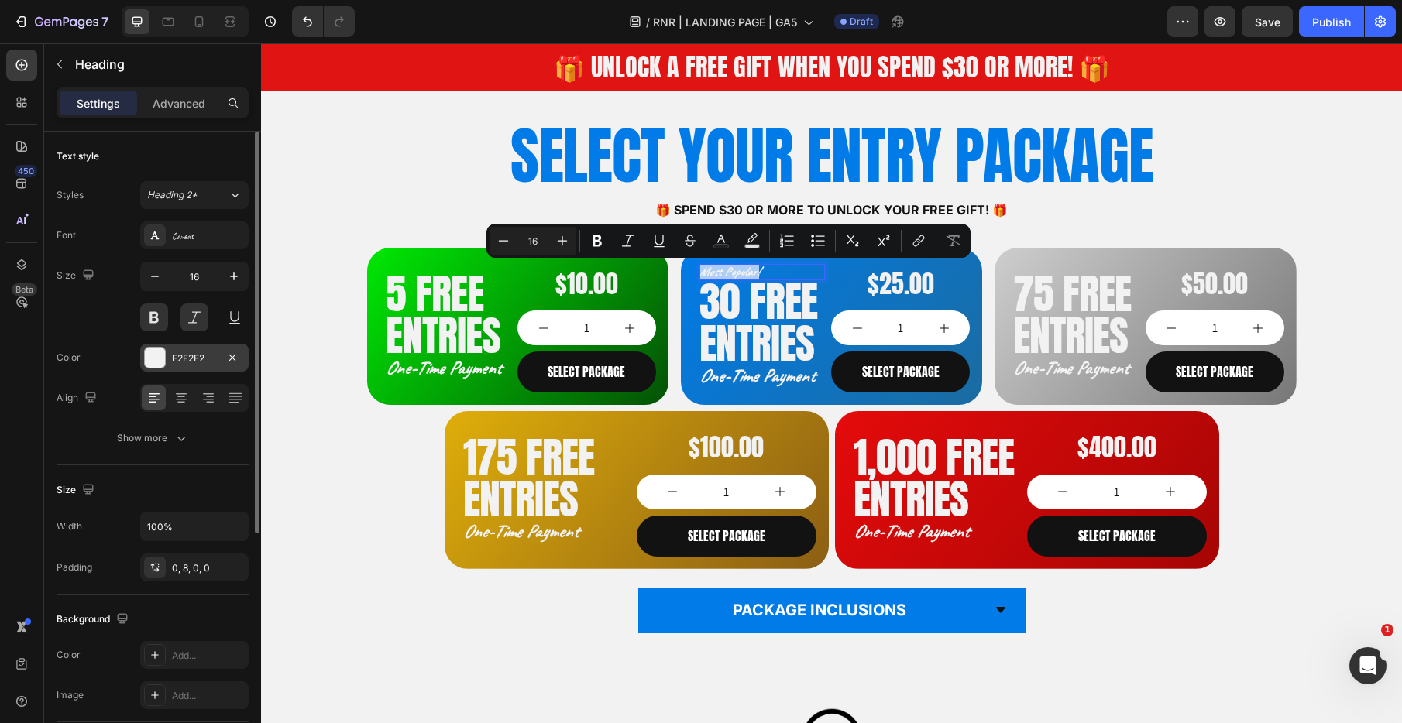
click at [198, 352] on div "F2F2F2" at bounding box center [194, 359] width 45 height 14
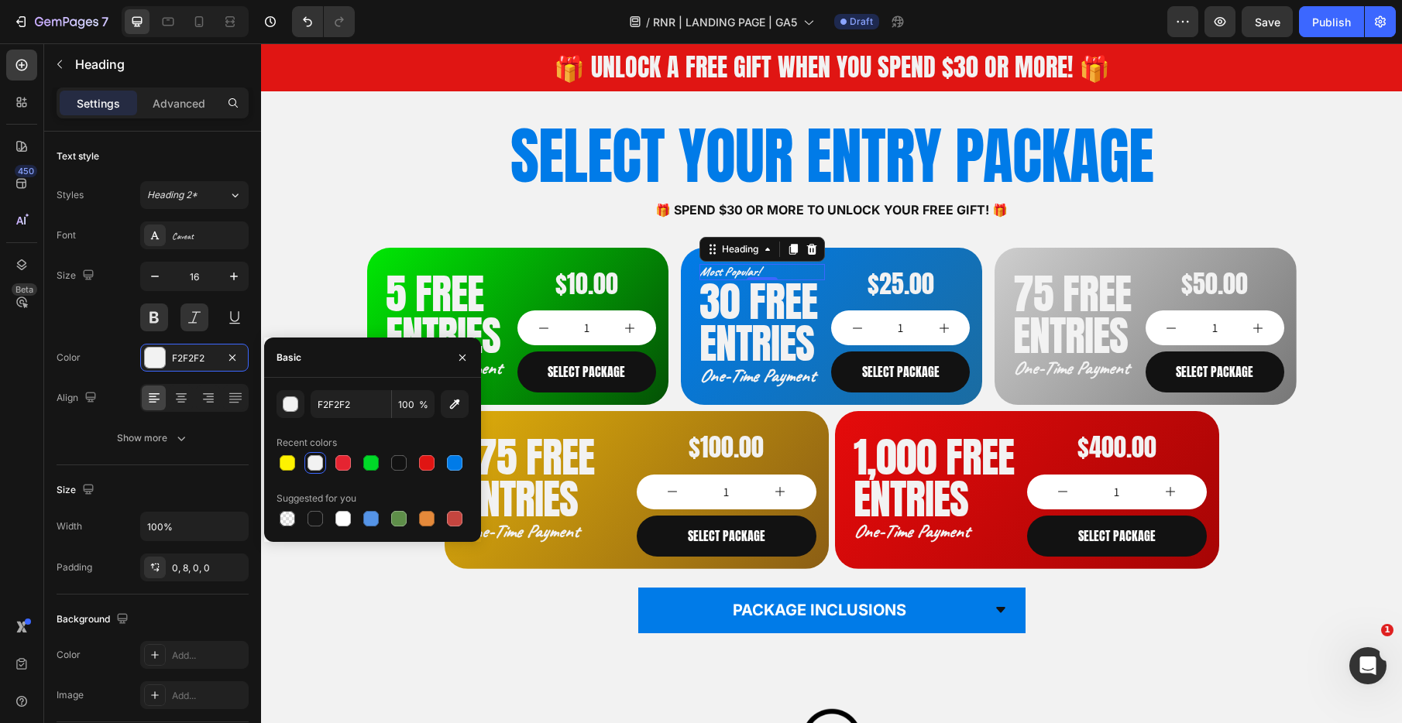
drag, startPoint x: 428, startPoint y: 465, endPoint x: 396, endPoint y: 354, distance: 115.2
click at [428, 465] on div at bounding box center [426, 462] width 15 height 15
click at [284, 462] on div at bounding box center [287, 462] width 15 height 15
type input "FEF200"
click at [315, 271] on div "SELECT YOUR ENTRY PACKAGE Heading 🎁 Spend $30 or more to unlock your FREE GIFT!…" at bounding box center [831, 386] width 1128 height 544
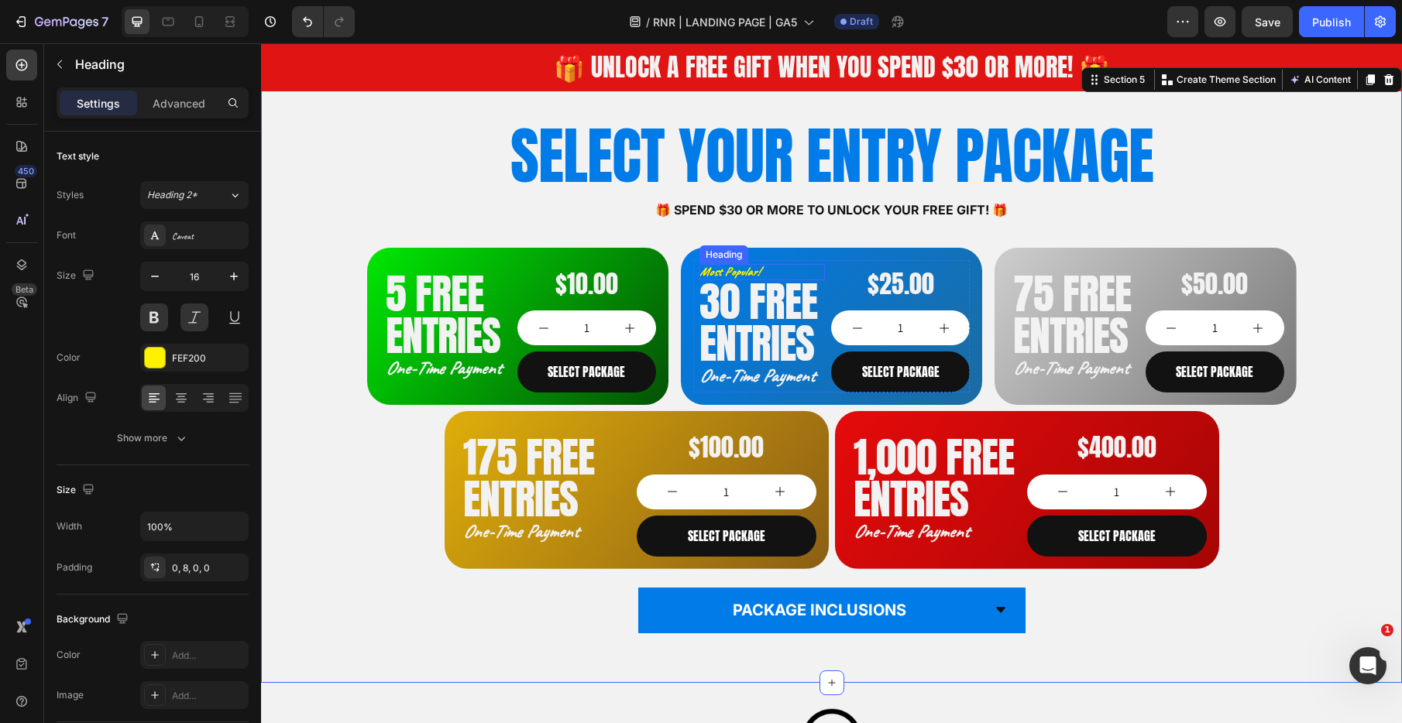
click at [747, 272] on p "Most Popular!" at bounding box center [759, 272] width 120 height 16
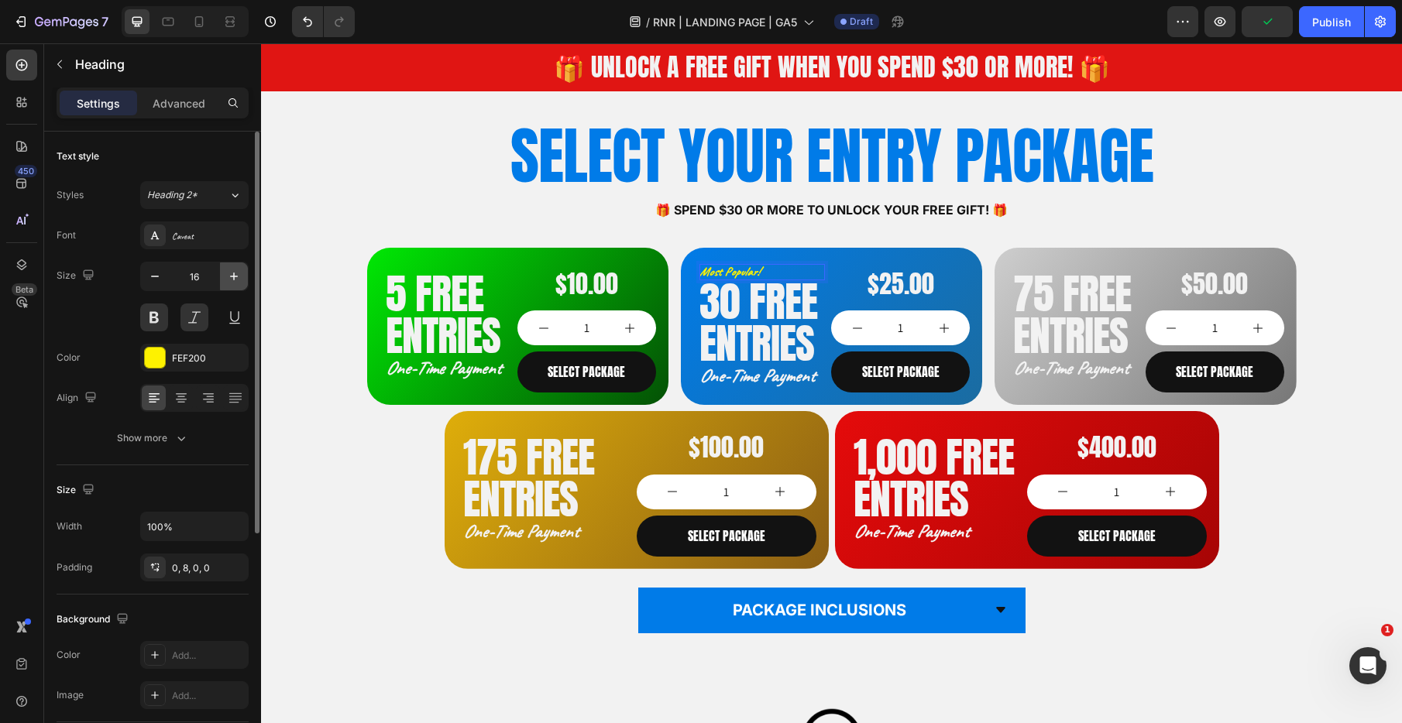
click at [239, 279] on icon "button" at bounding box center [233, 276] width 15 height 15
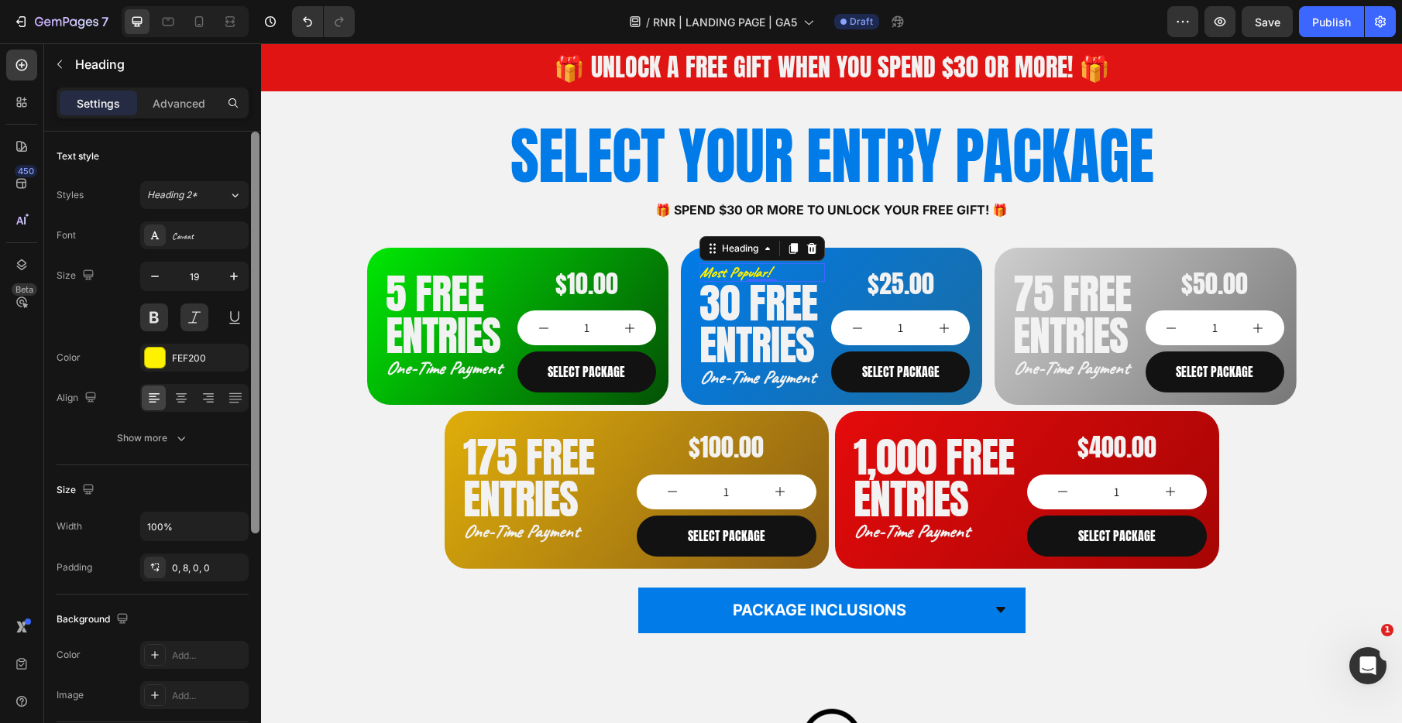
type input "20"
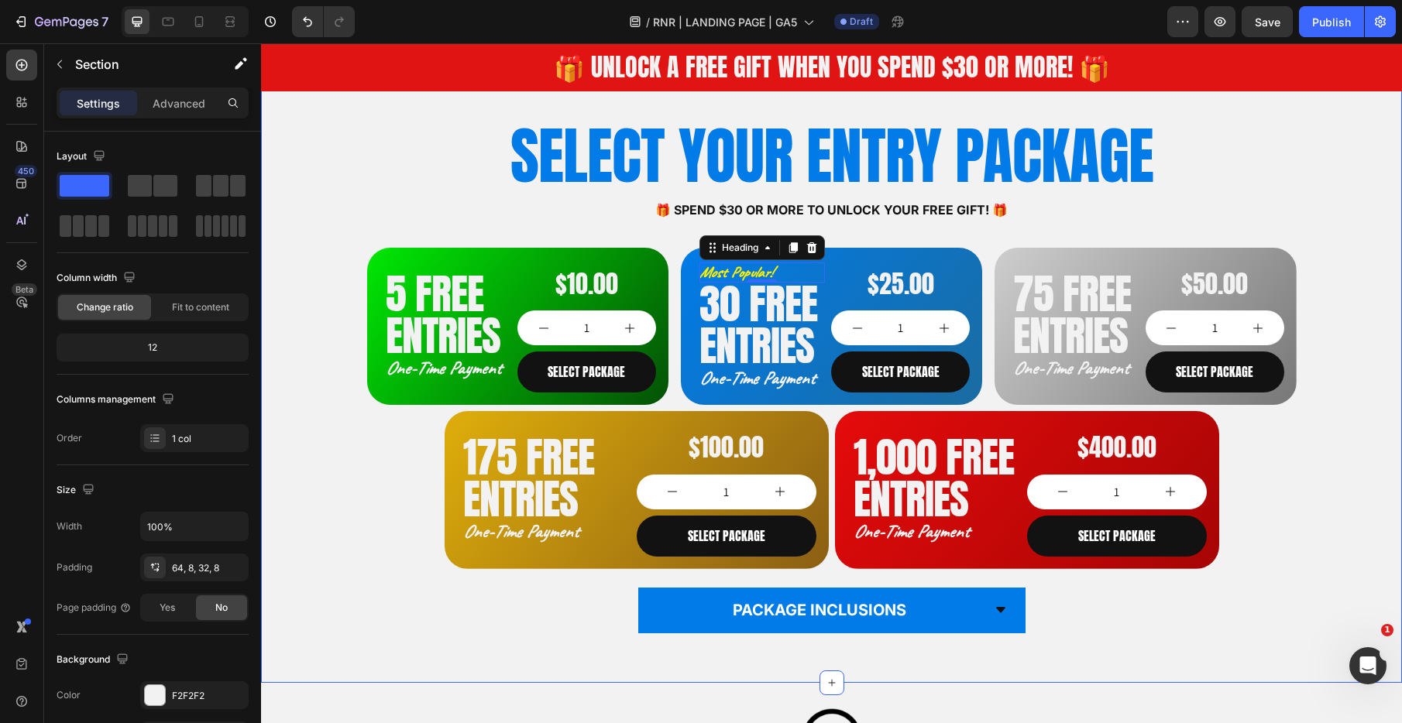
click at [314, 267] on div "SELECT YOUR ENTRY PACKAGE Heading 🎁 Spend $30 or more to unlock your FREE GIFT!…" at bounding box center [831, 386] width 1128 height 544
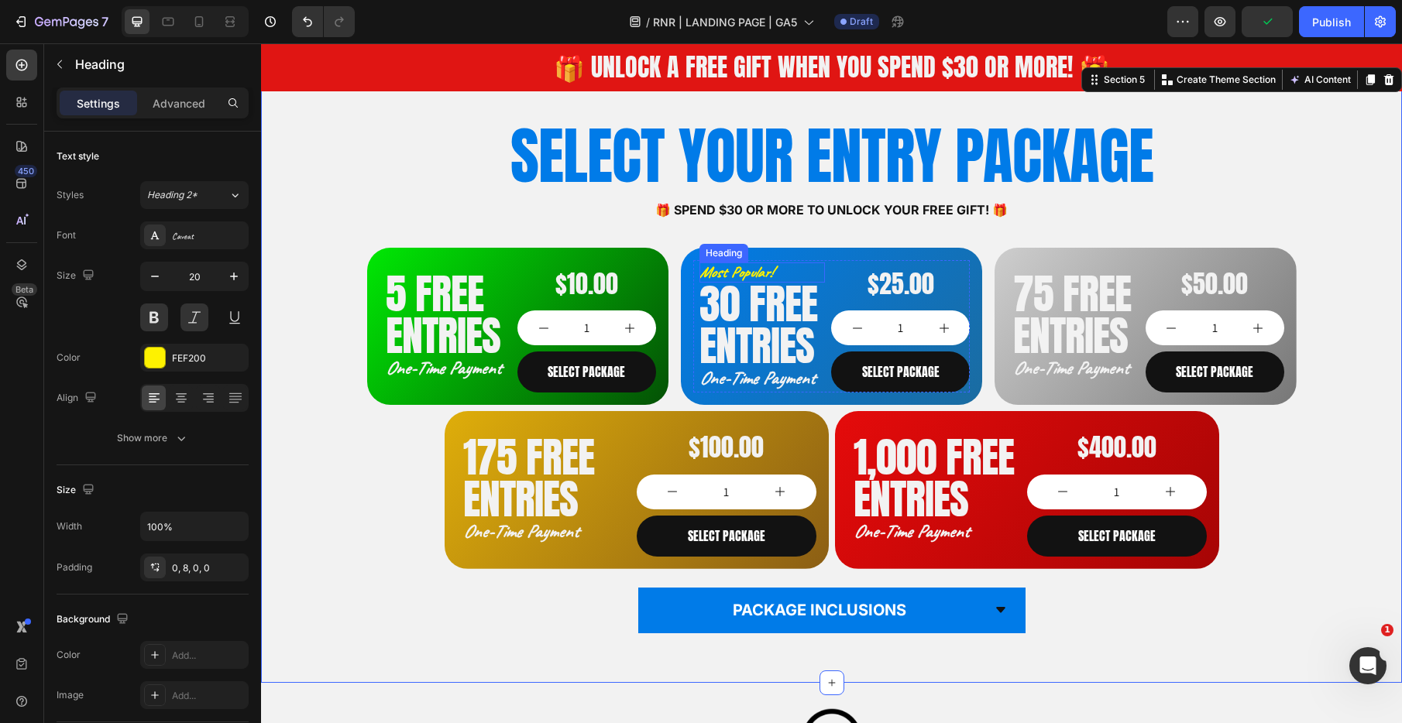
click at [792, 270] on p "Most Popular!" at bounding box center [759, 273] width 120 height 20
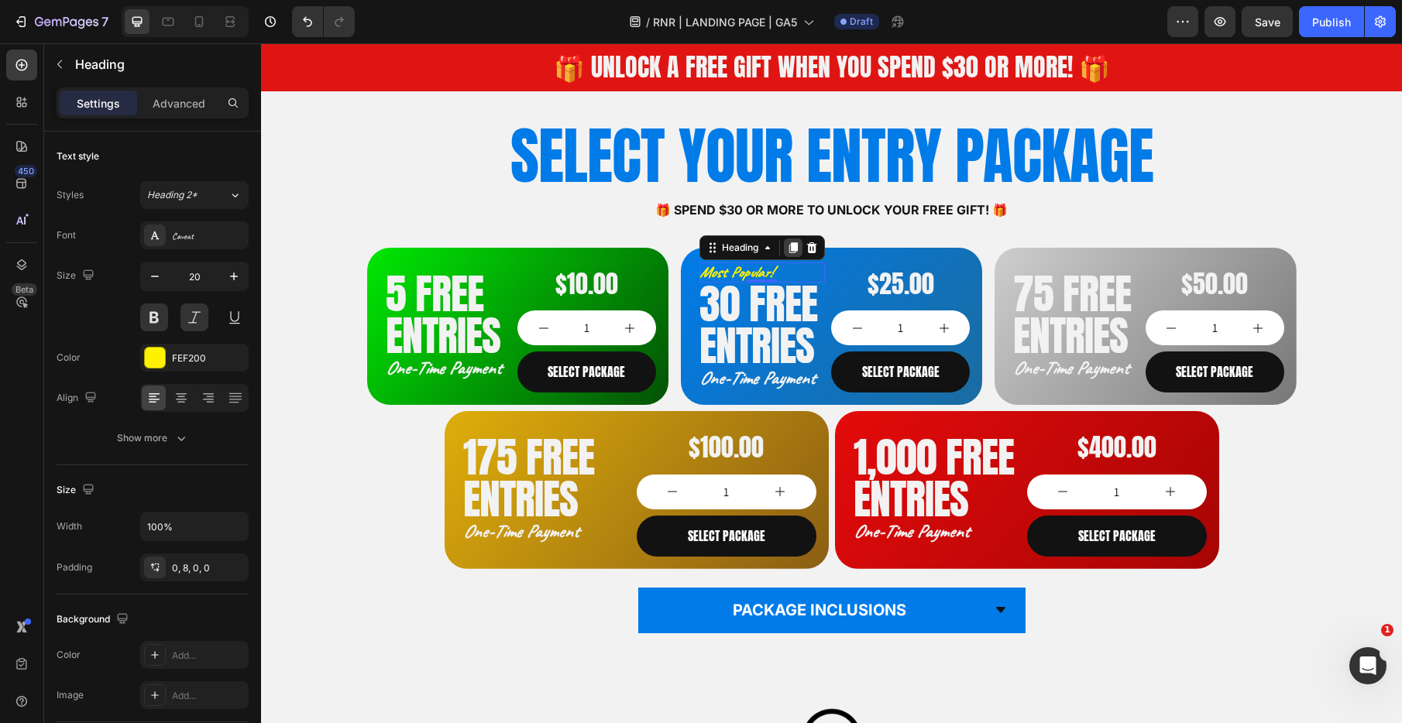
click at [795, 249] on icon at bounding box center [793, 247] width 9 height 11
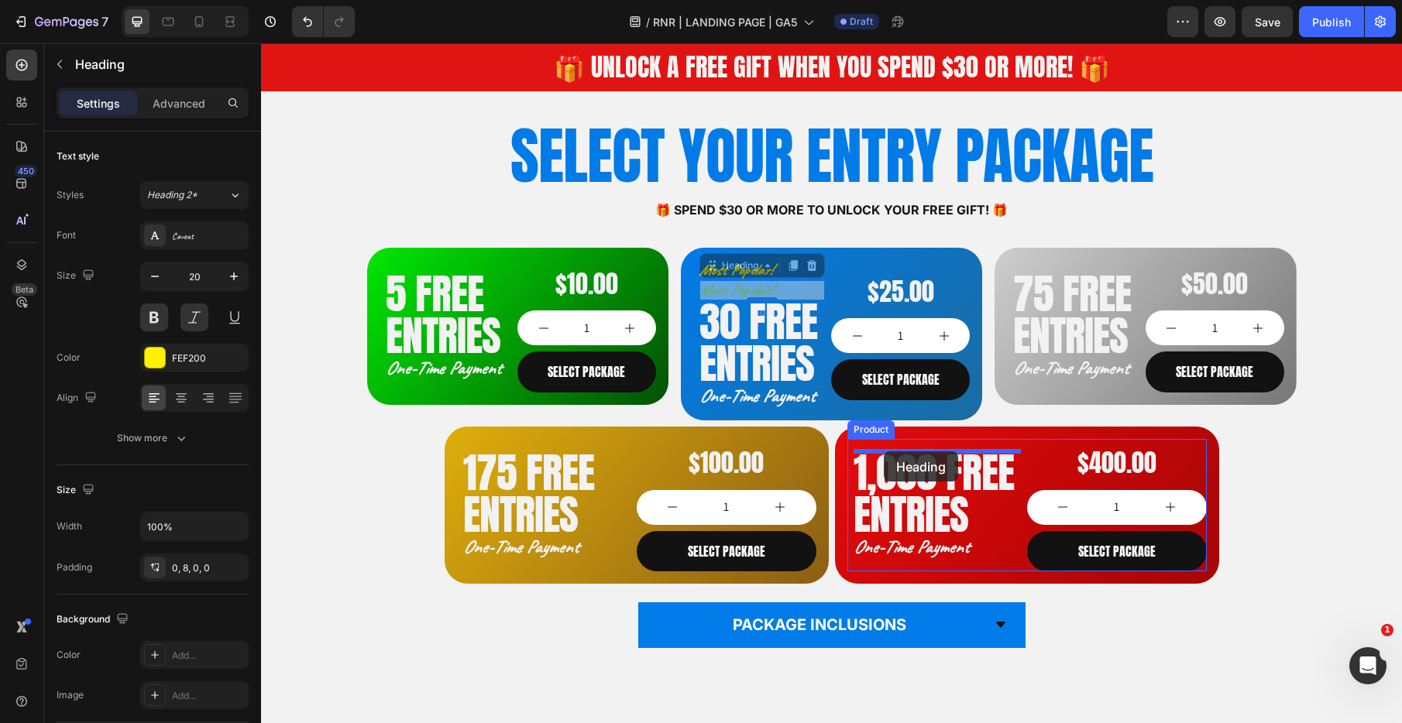
drag, startPoint x: 713, startPoint y: 268, endPoint x: 884, endPoint y: 452, distance: 251.0
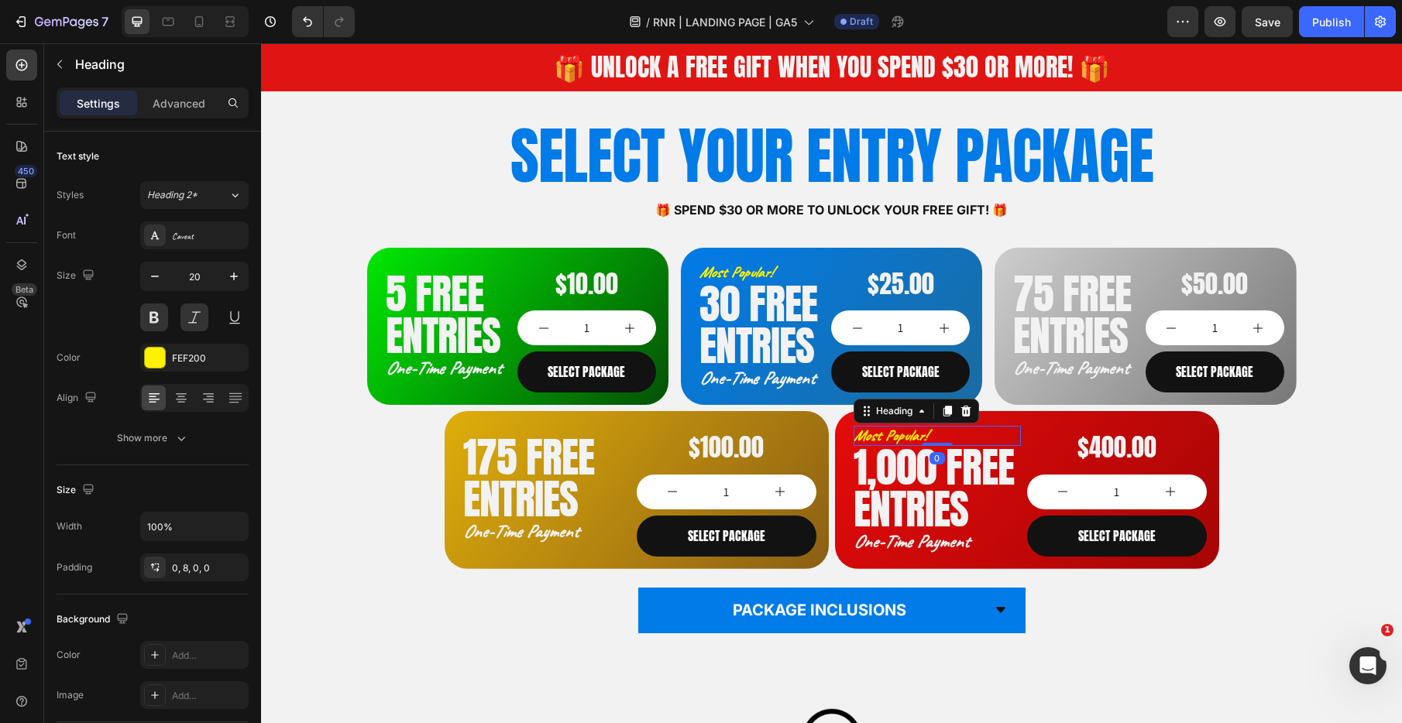
click at [936, 436] on h2 "Most Popular!" at bounding box center [936, 436] width 167 height 20
click at [936, 436] on p "Most Popular!" at bounding box center [933, 436] width 161 height 20
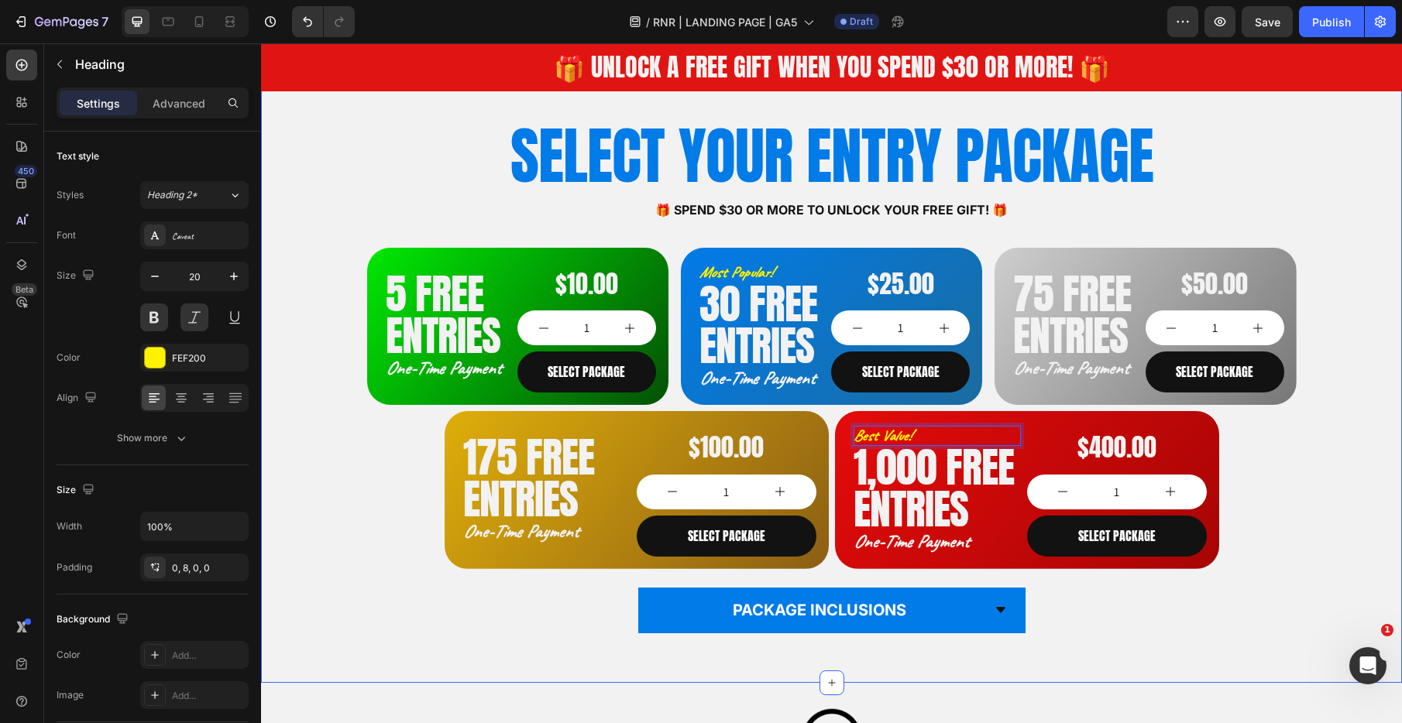
click at [336, 466] on div "SELECT YOUR ENTRY PACKAGE Heading 🎁 Spend $30 or more to unlock your FREE GIFT!…" at bounding box center [831, 386] width 1128 height 544
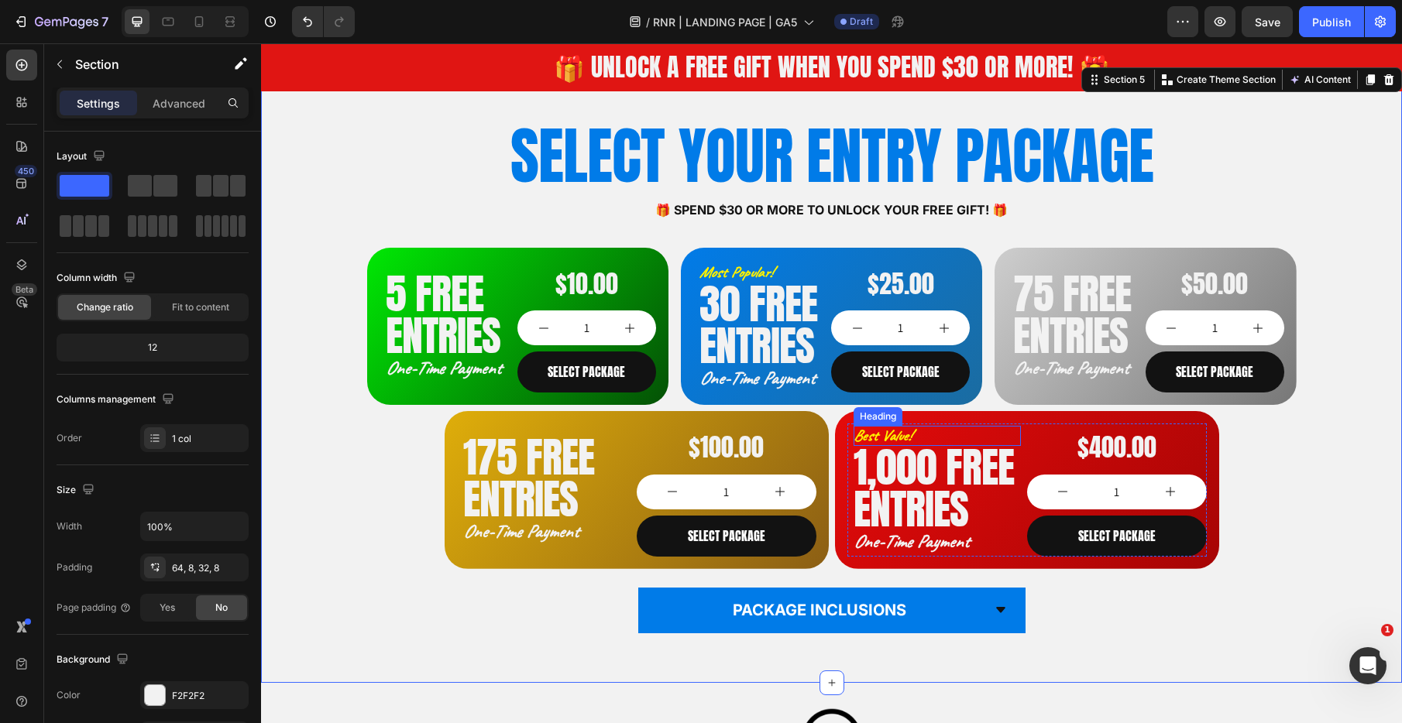
click at [976, 438] on p "Best Value!" at bounding box center [933, 436] width 161 height 20
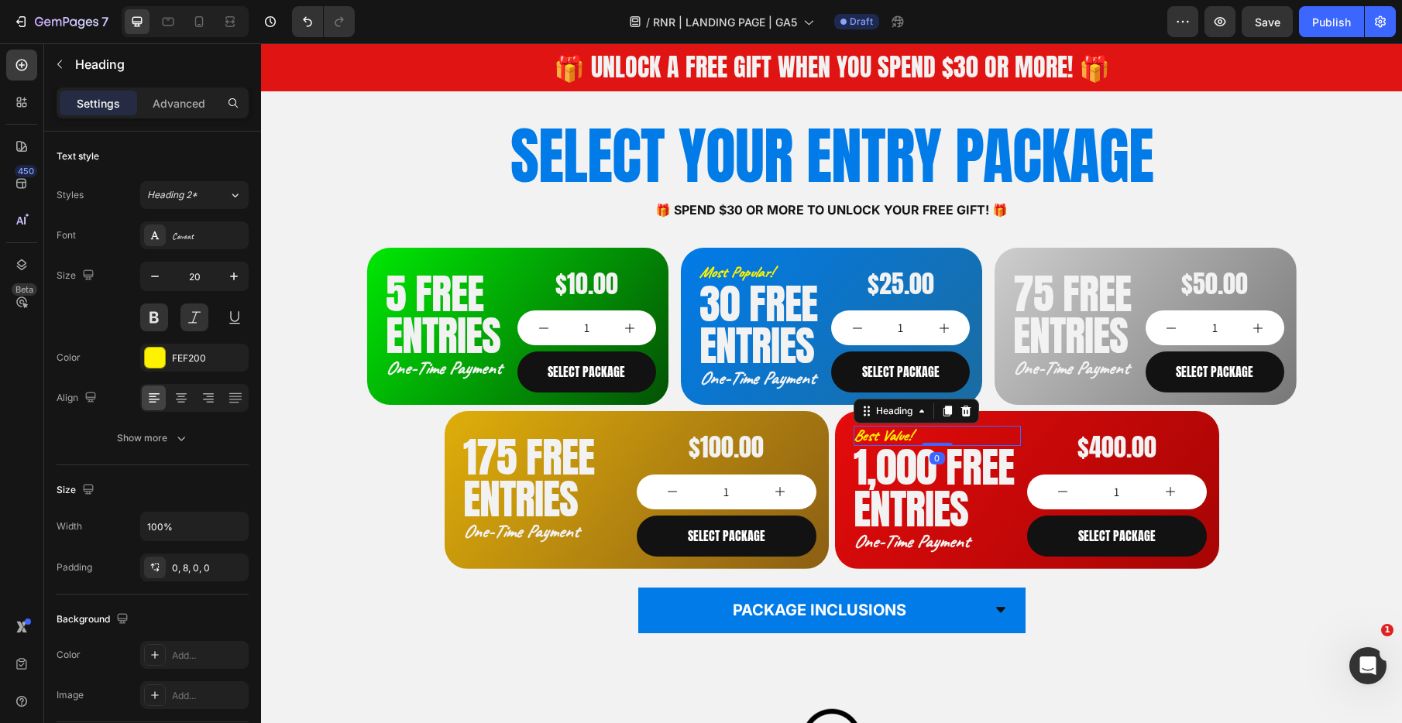
click at [866, 437] on p "Best Value!" at bounding box center [933, 436] width 161 height 20
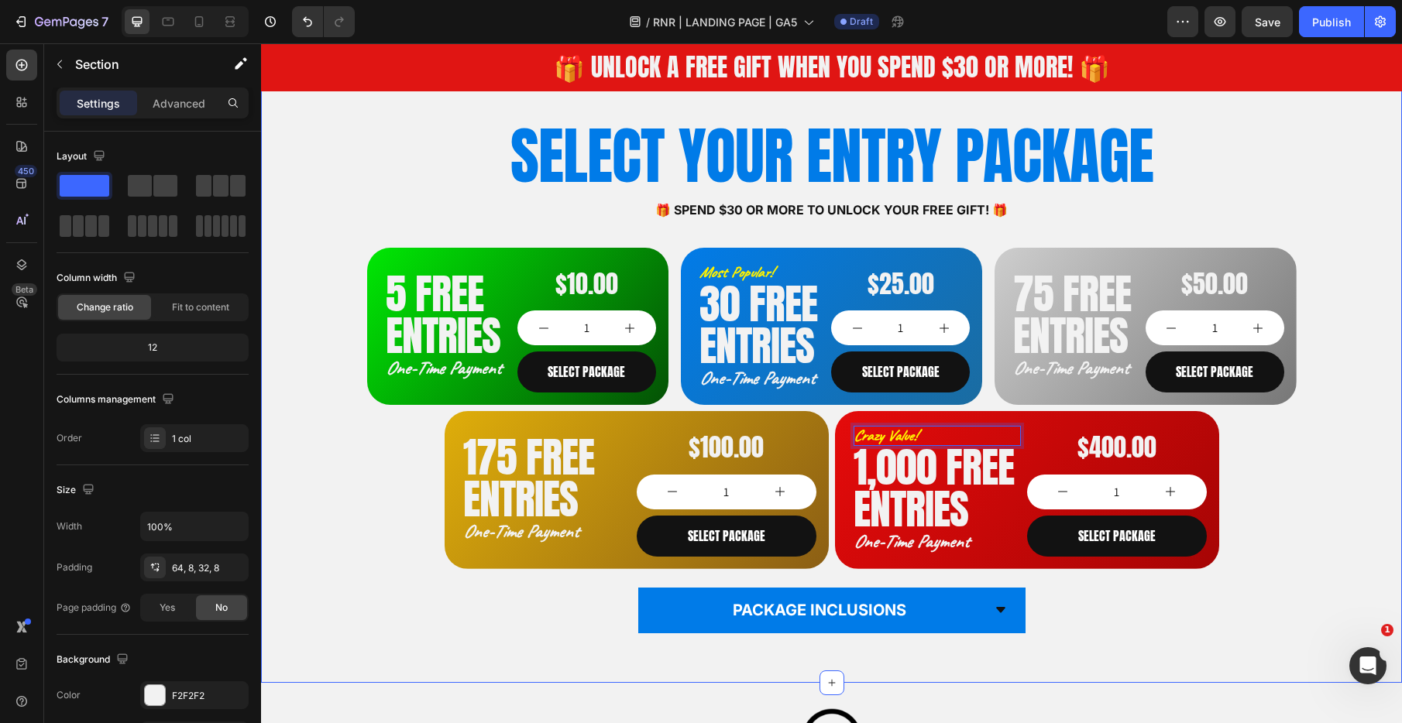
click at [379, 469] on div "SELECT YOUR ENTRY PACKAGE Heading 🎁 Spend $30 or more to unlock your FREE GIFT!…" at bounding box center [831, 386] width 1128 height 544
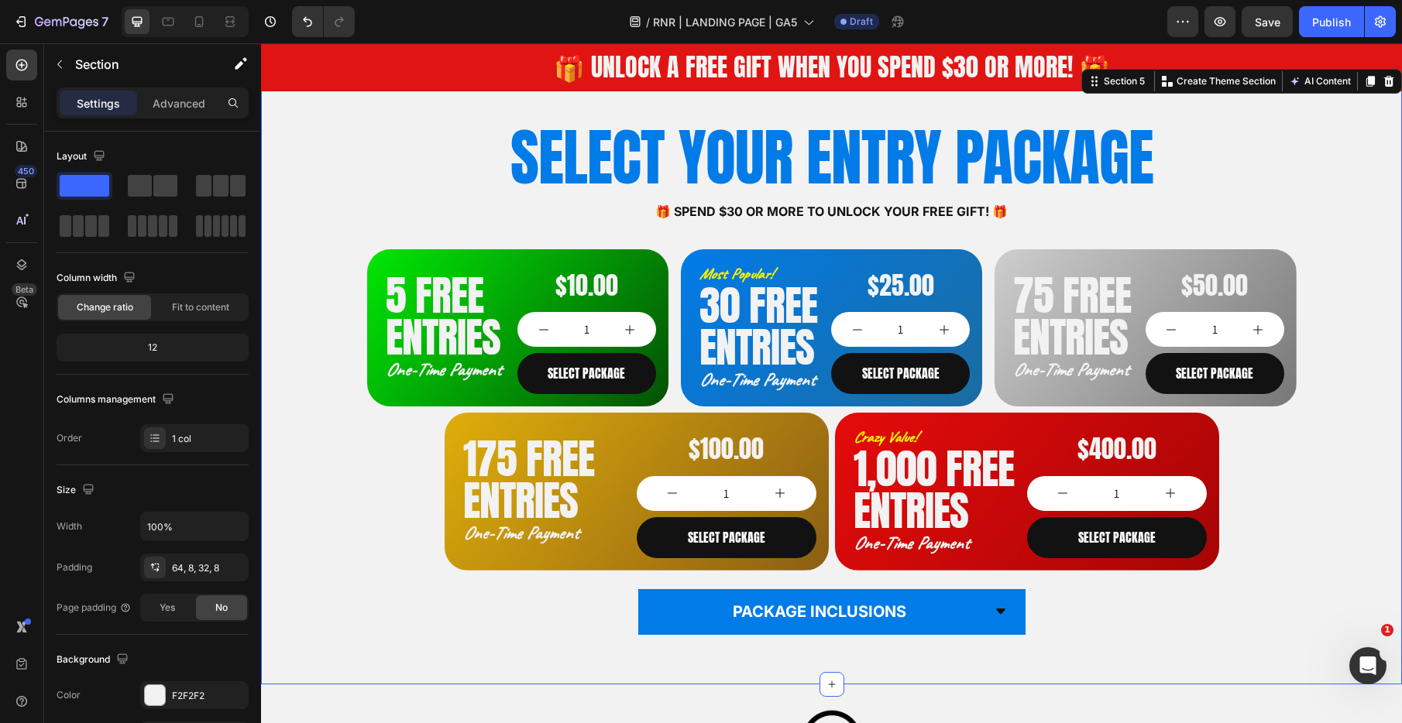
scroll to position [1023, 0]
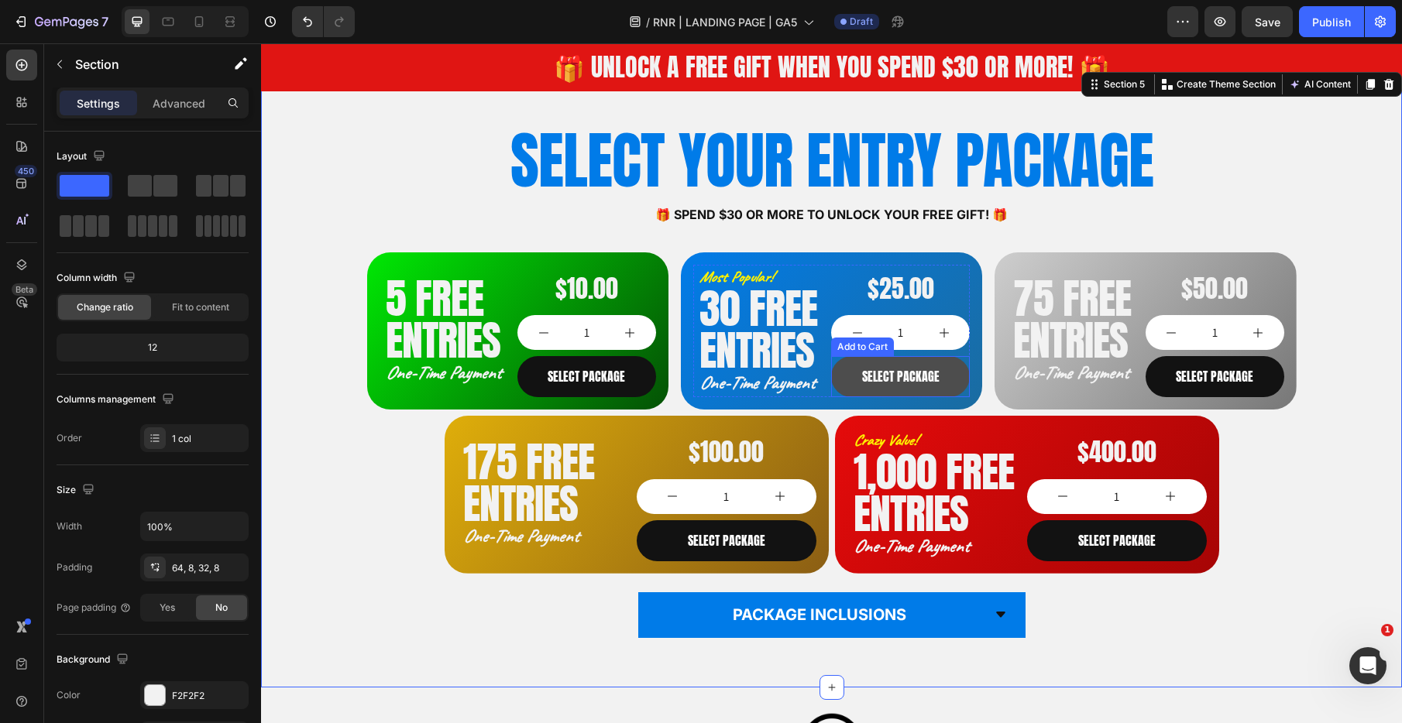
click at [957, 374] on button "SELECT PACKAGE" at bounding box center [900, 376] width 139 height 41
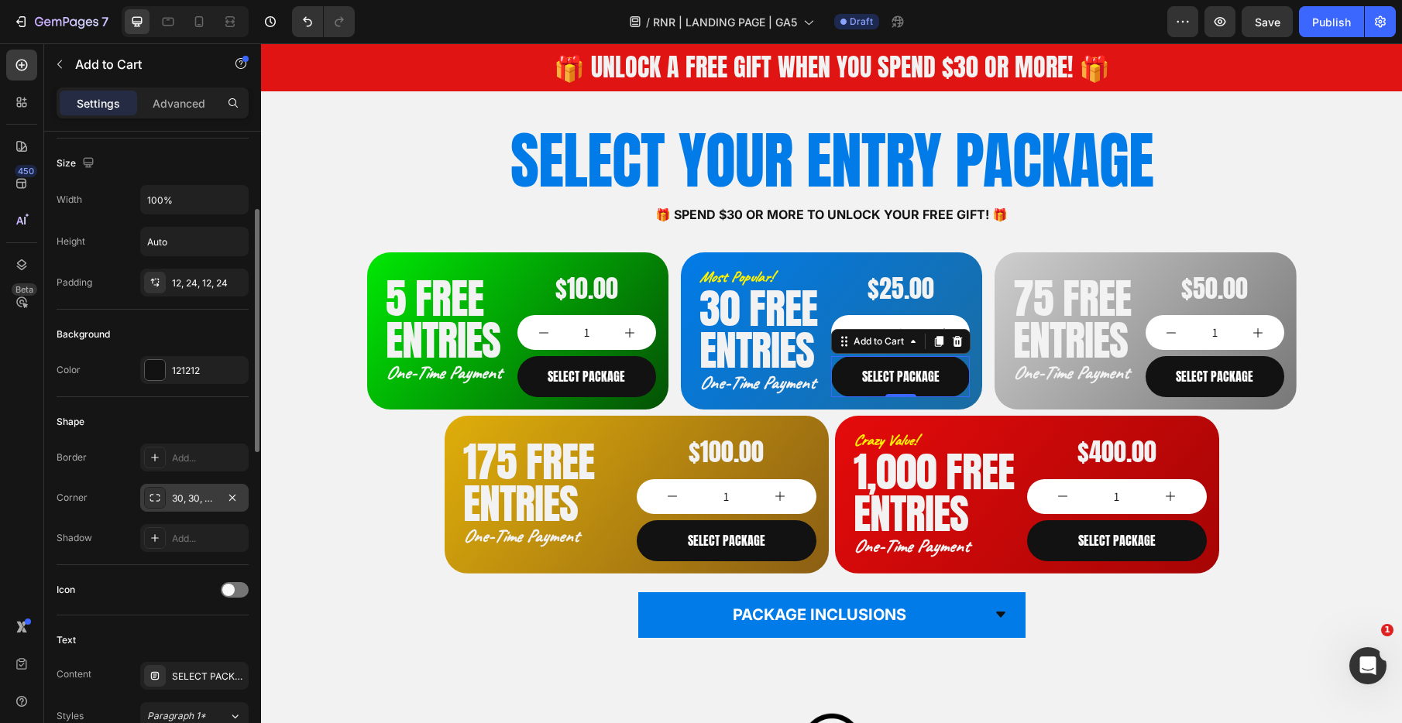
scroll to position [203, 0]
click at [232, 499] on icon "button" at bounding box center [232, 497] width 12 height 12
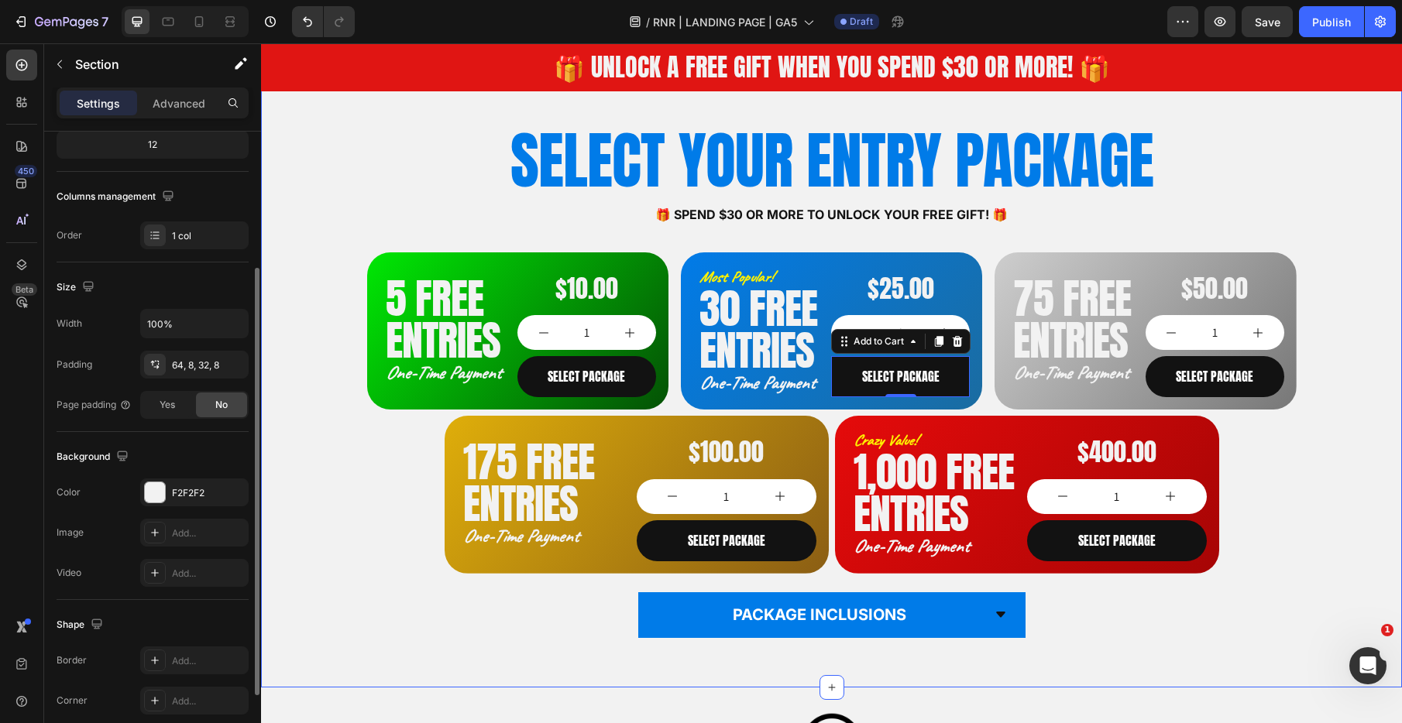
click at [321, 349] on div "SELECT YOUR ENTRY PACKAGE Heading 🎁 Spend $30 or more to unlock your FREE GIFT!…" at bounding box center [831, 390] width 1128 height 544
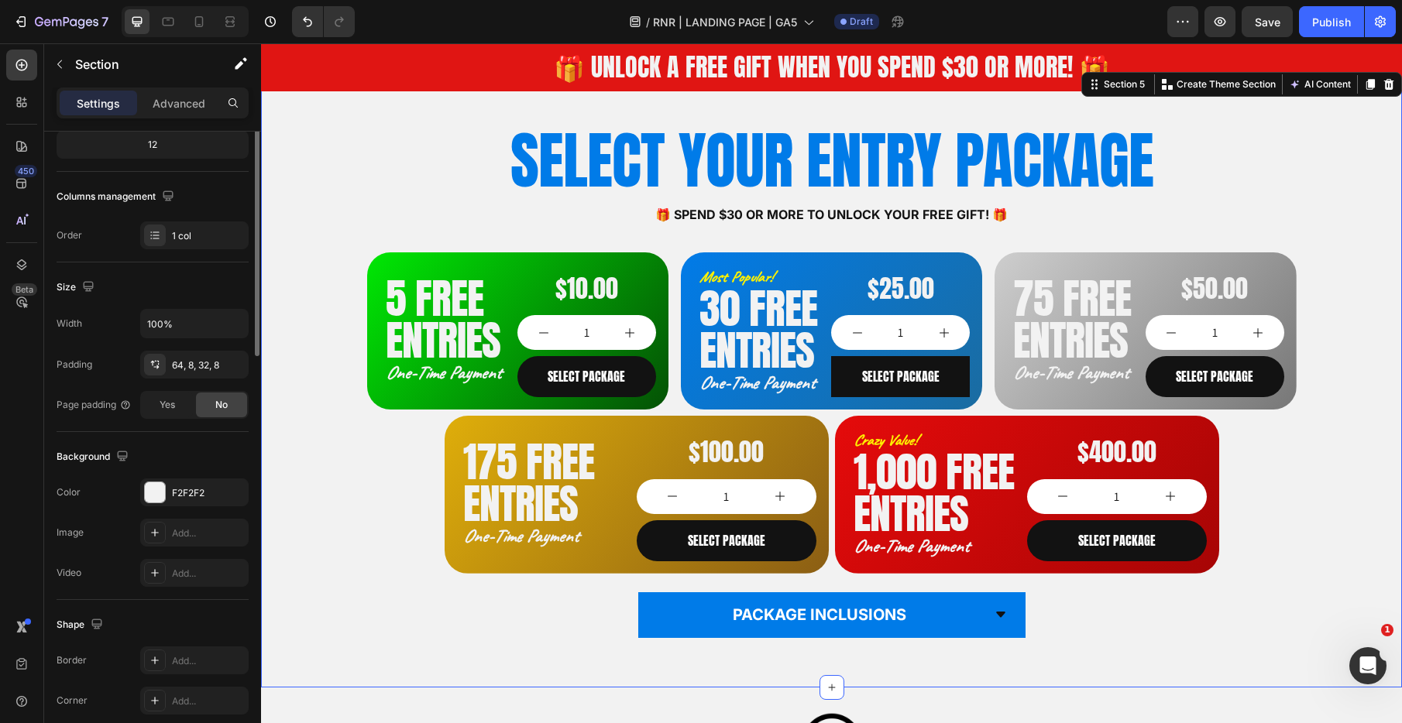
scroll to position [0, 0]
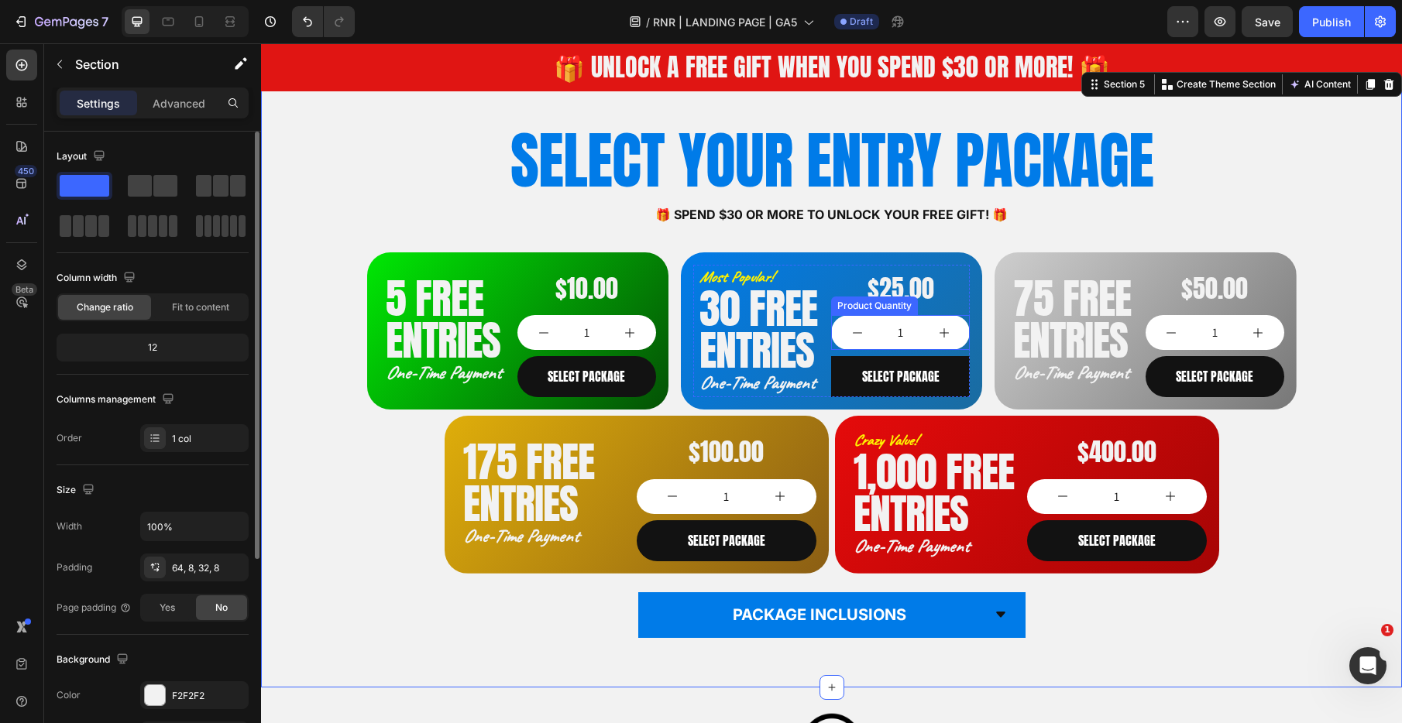
click at [864, 330] on button "decrement" at bounding box center [857, 332] width 52 height 35
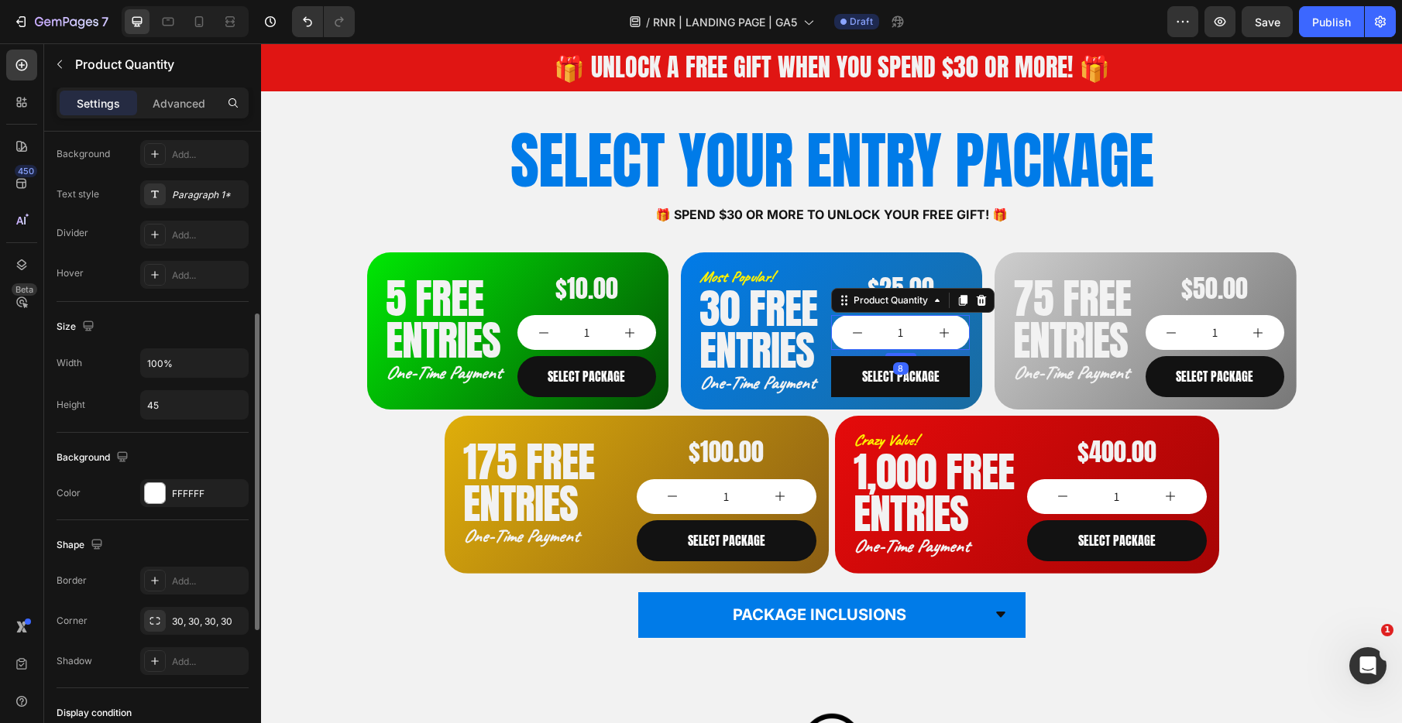
scroll to position [472, 0]
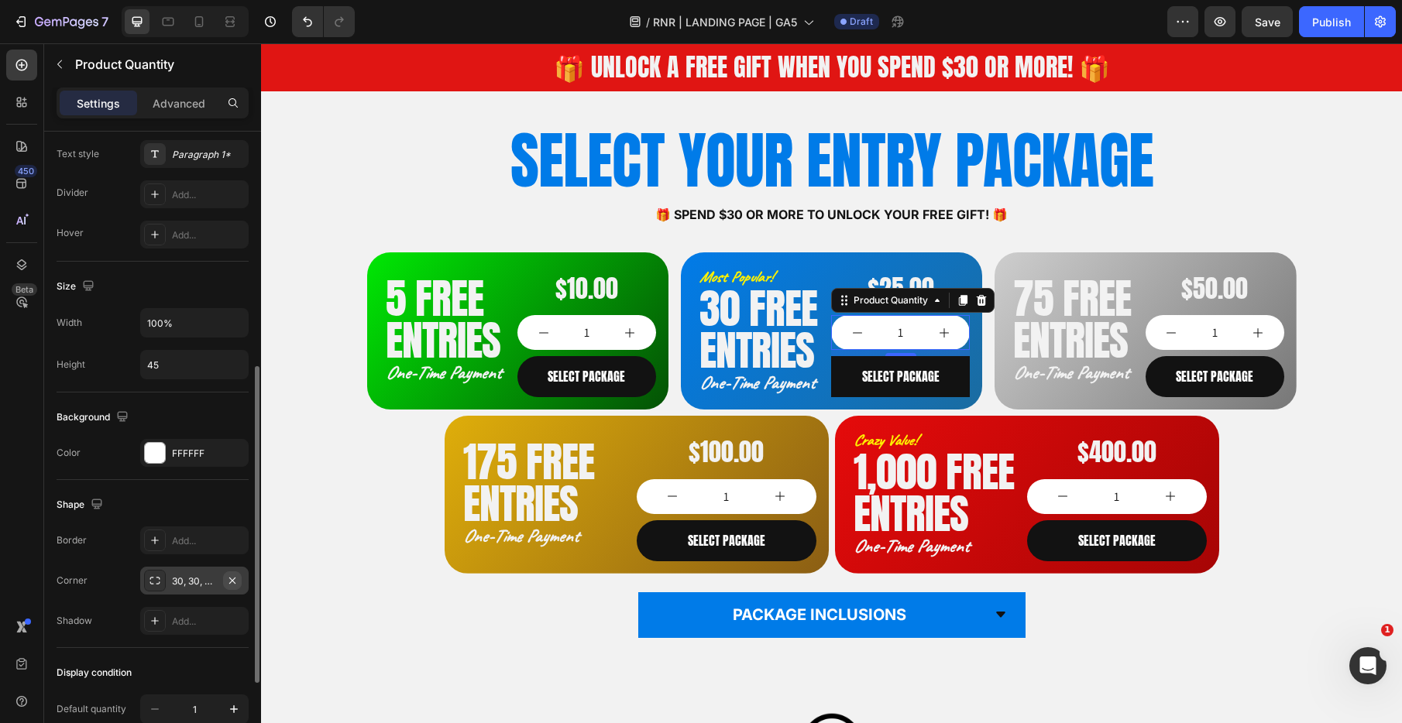
click at [232, 579] on icon "button" at bounding box center [232, 581] width 12 height 12
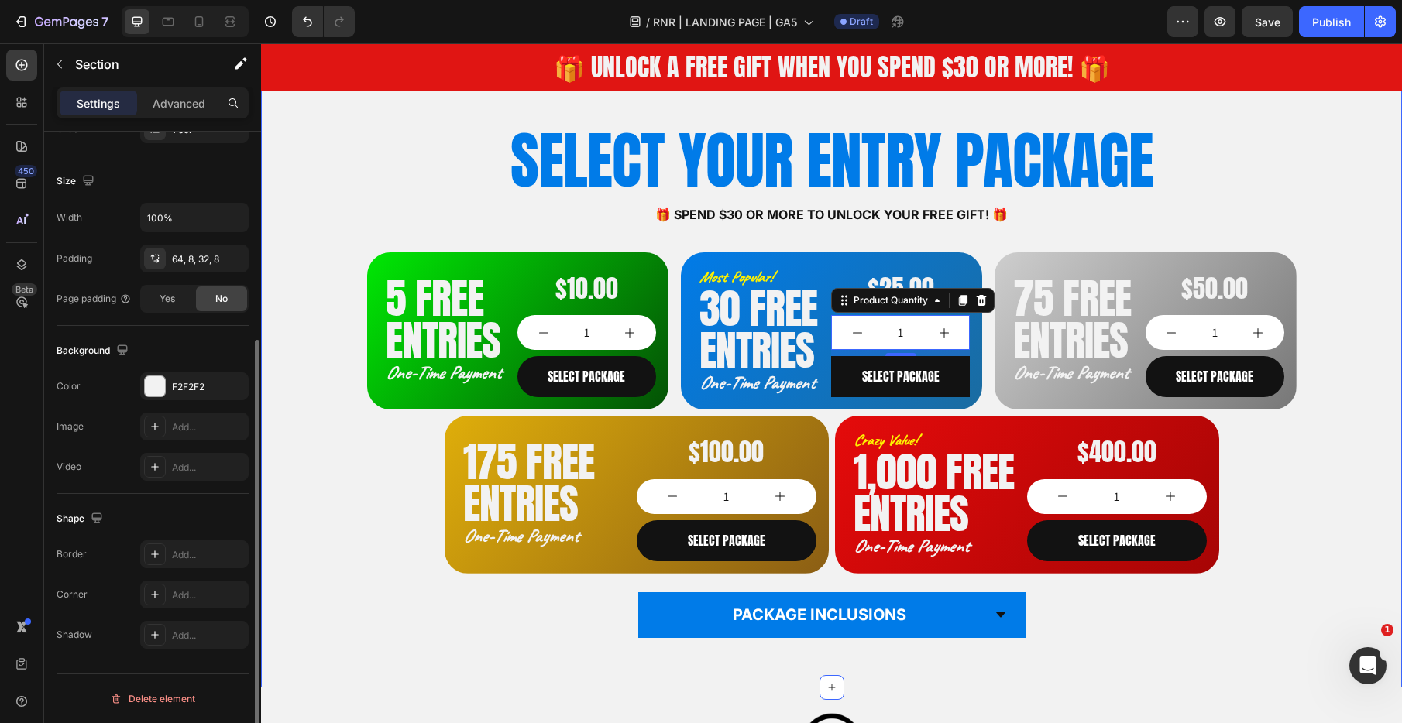
click at [316, 362] on div "SELECT YOUR ENTRY PACKAGE Heading 🎁 Spend $30 or more to unlock your FREE GIFT!…" at bounding box center [831, 390] width 1128 height 544
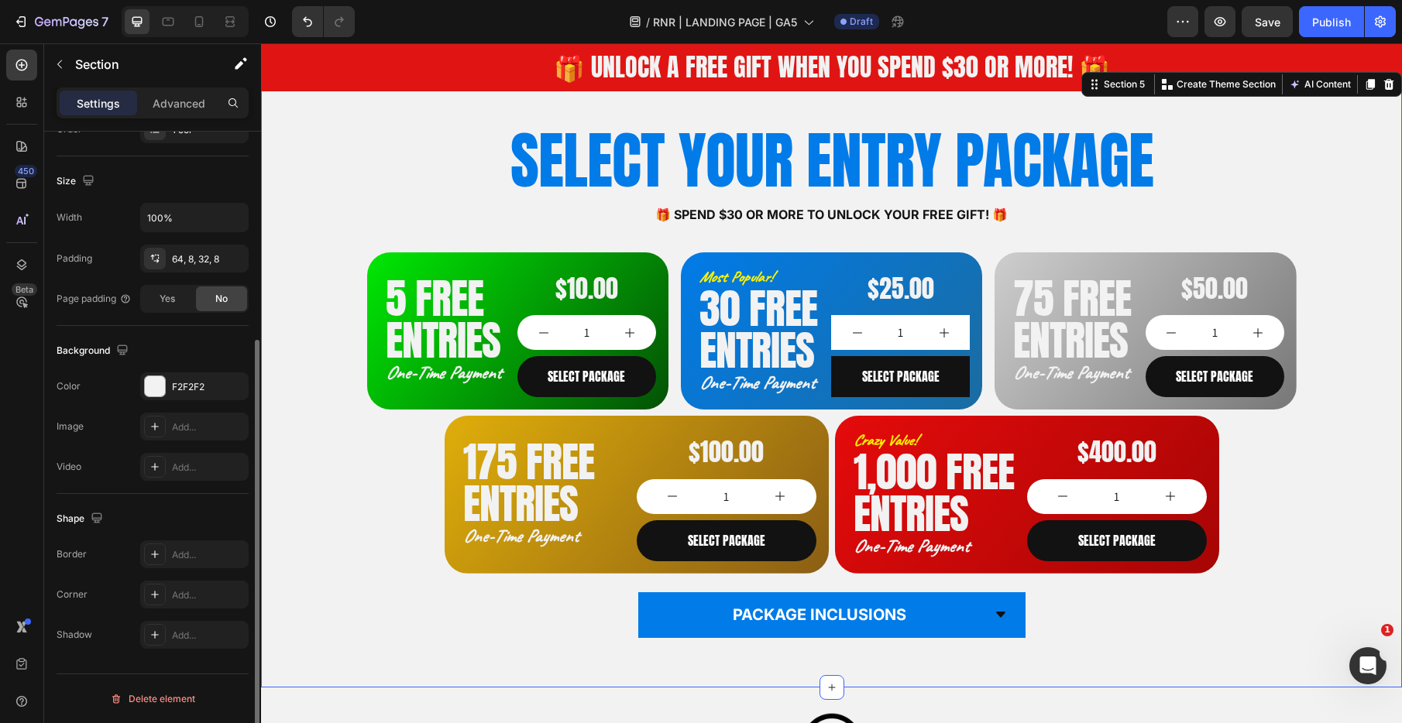
scroll to position [0, 0]
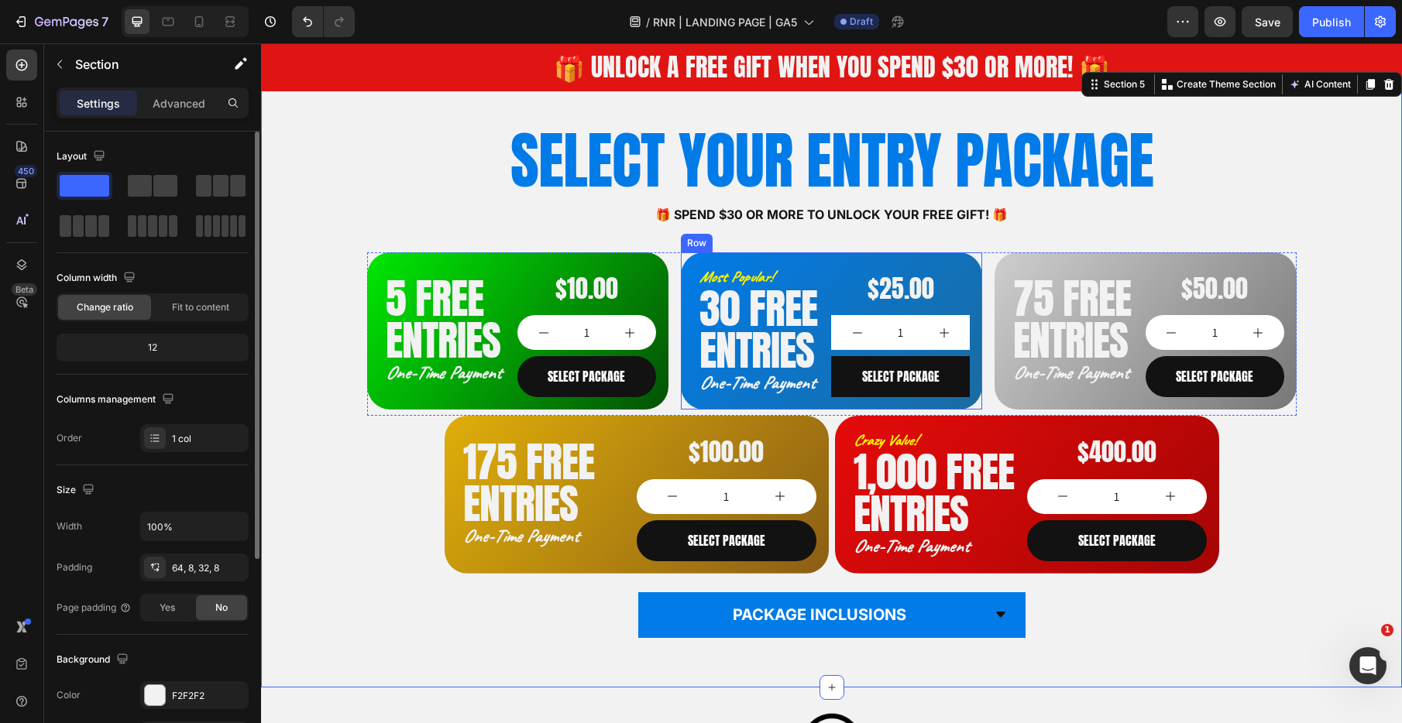
click at [684, 267] on div "Most Popular! Heading 30 FREE ENTRIES Heading One-Time Payment Heading $25.00 P…" at bounding box center [831, 330] width 301 height 157
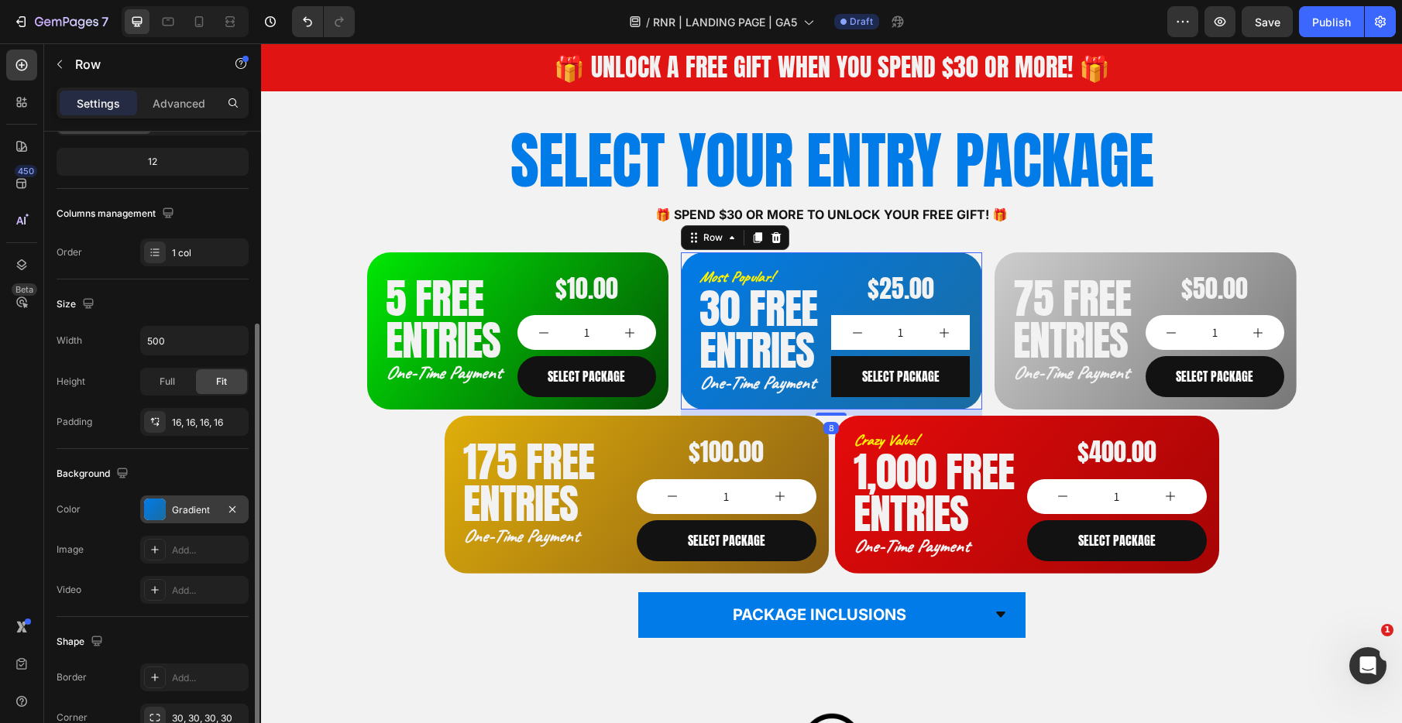
scroll to position [309, 0]
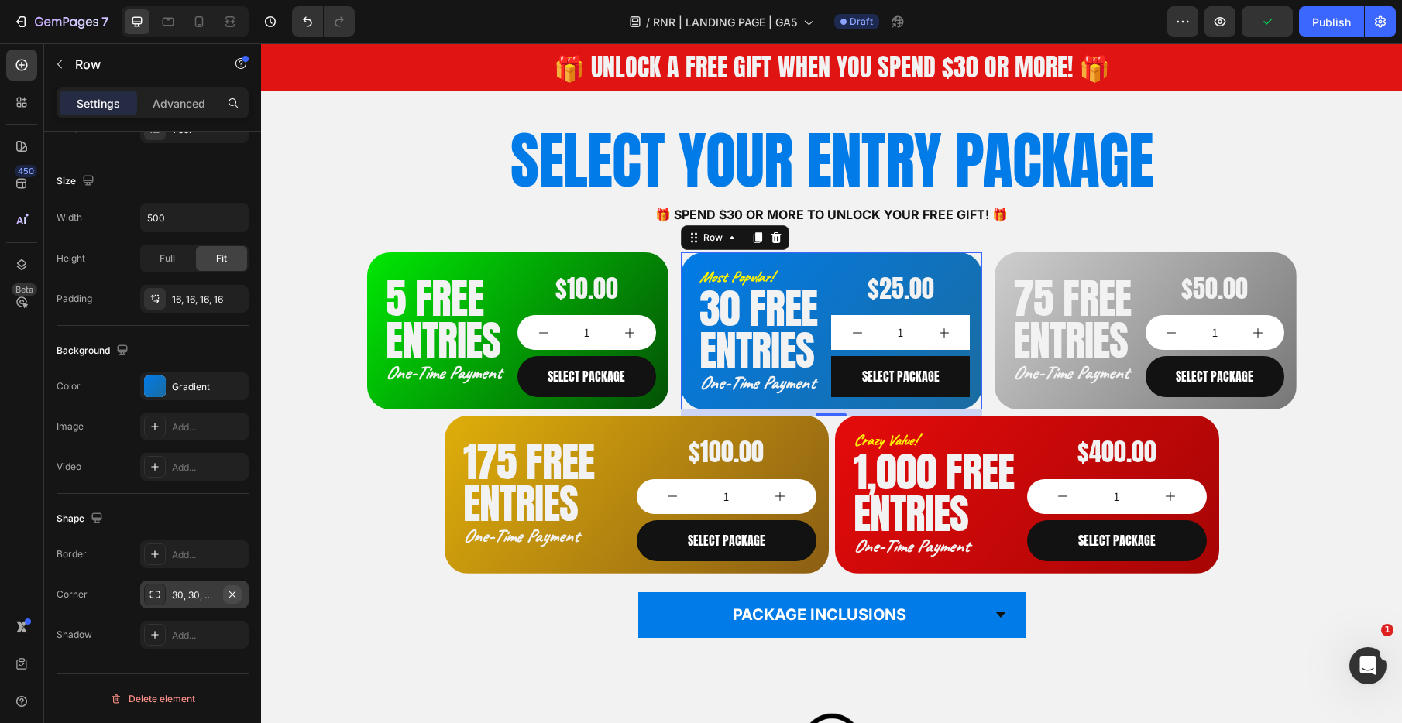
click at [233, 596] on icon "button" at bounding box center [232, 595] width 12 height 12
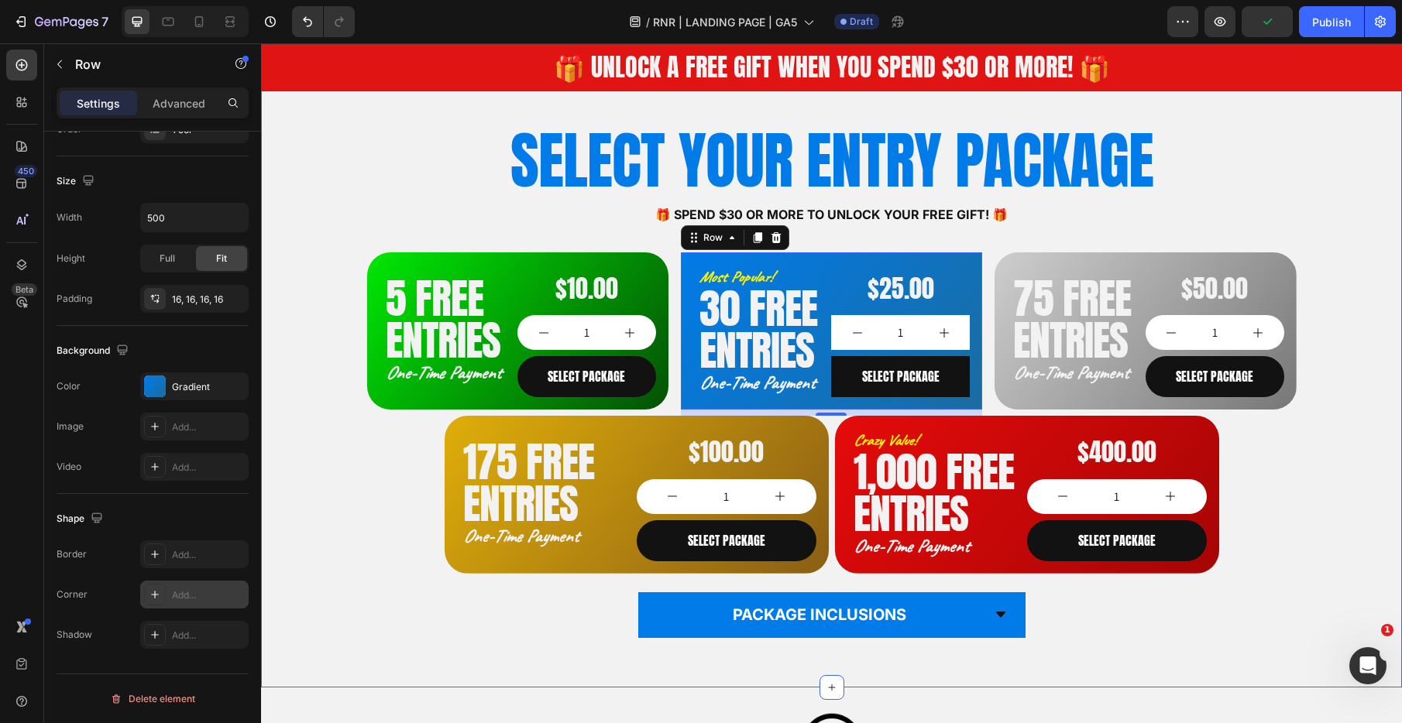
click at [331, 424] on div "SELECT YOUR ENTRY PACKAGE Heading 🎁 Spend $30 or more to unlock your FREE GIFT!…" at bounding box center [831, 390] width 1128 height 544
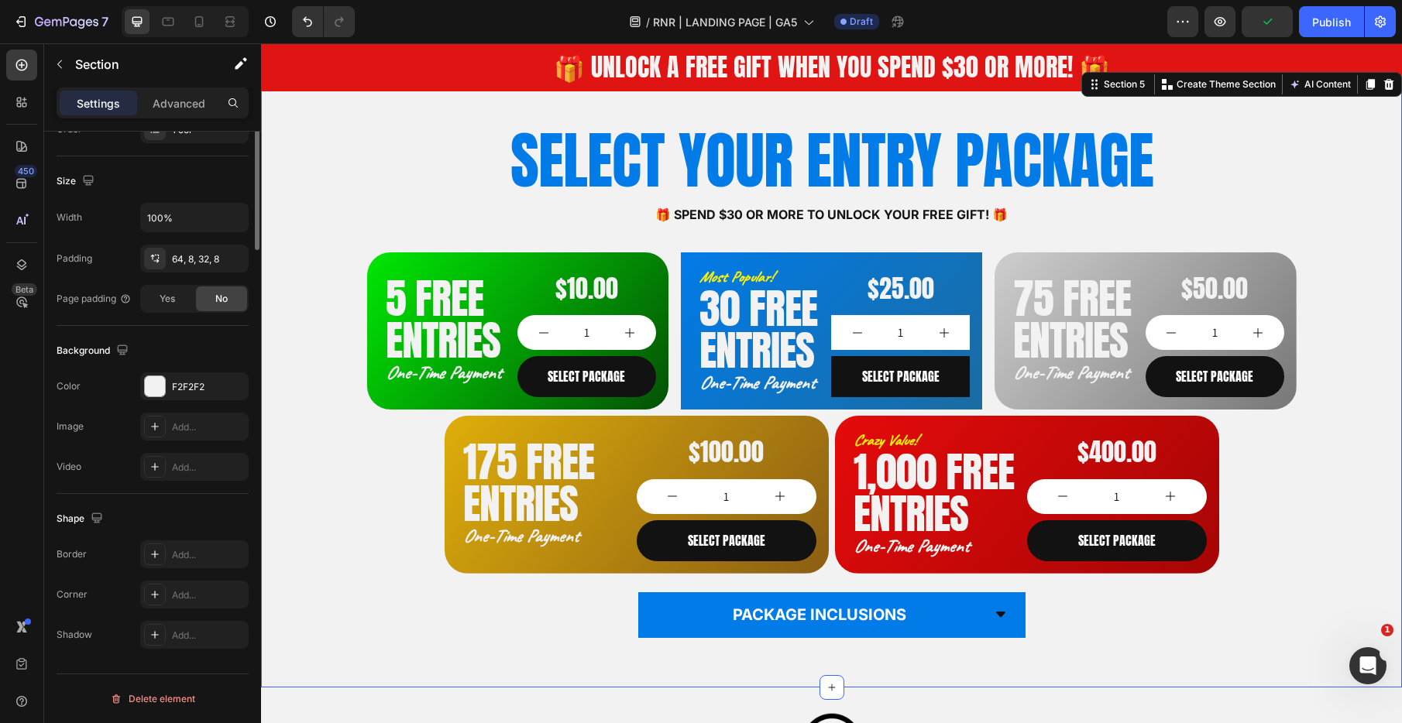
scroll to position [0, 0]
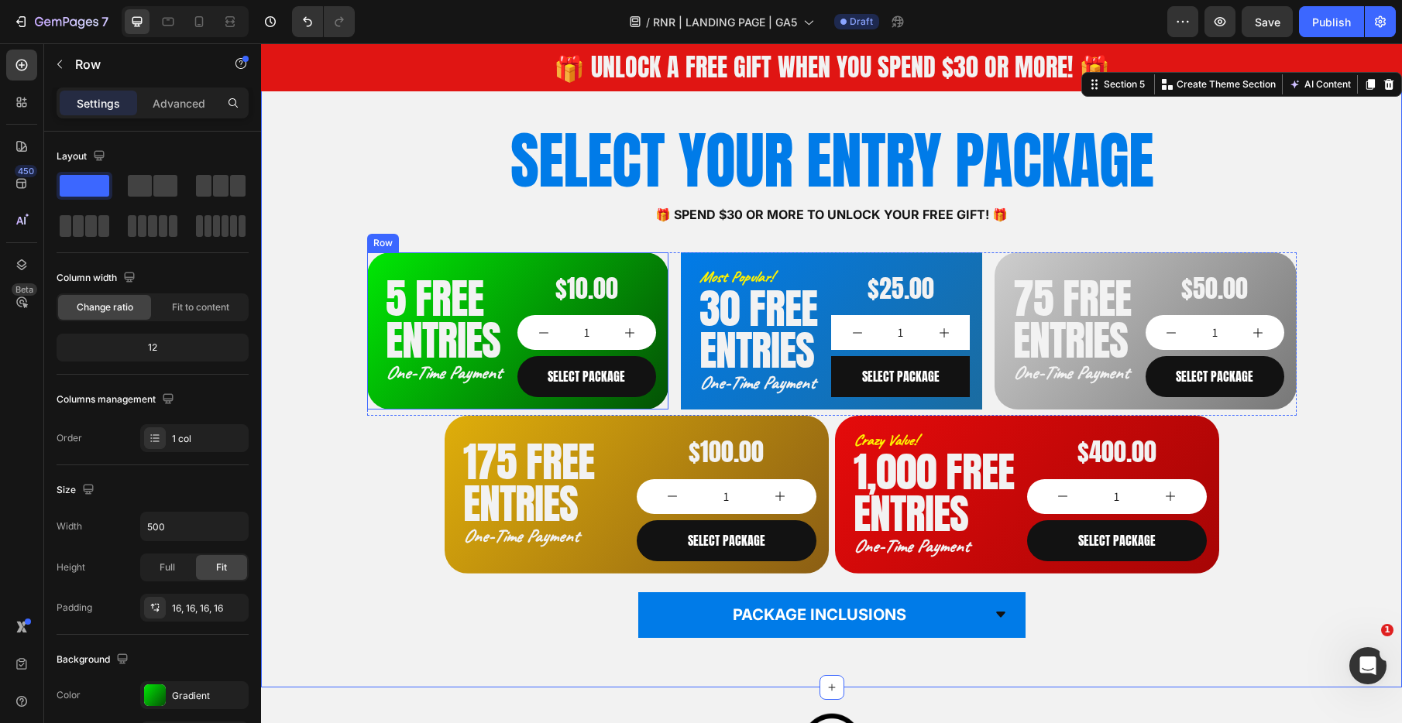
click at [662, 261] on div "5 FREE ENTRIES Heading One-Time Payment Heading $10.00 Product Price Product Pr…" at bounding box center [517, 330] width 301 height 157
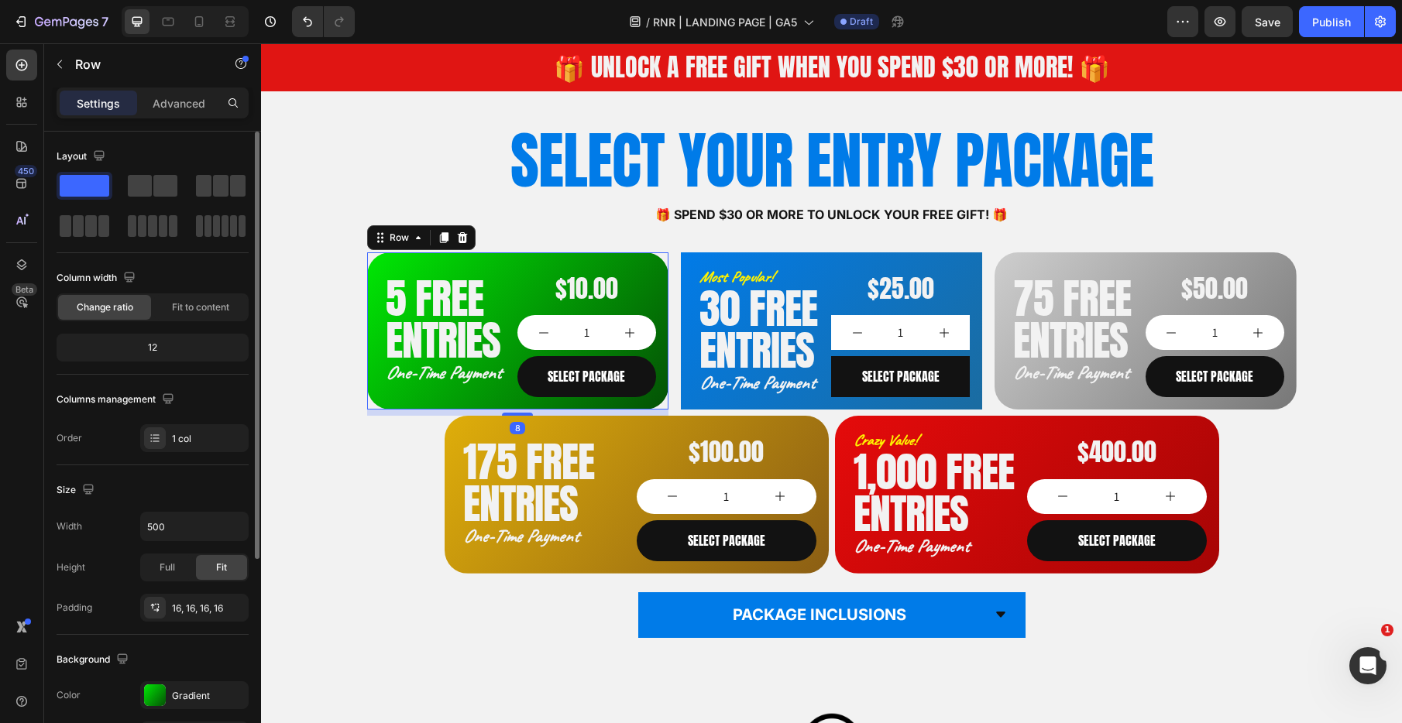
scroll to position [309, 0]
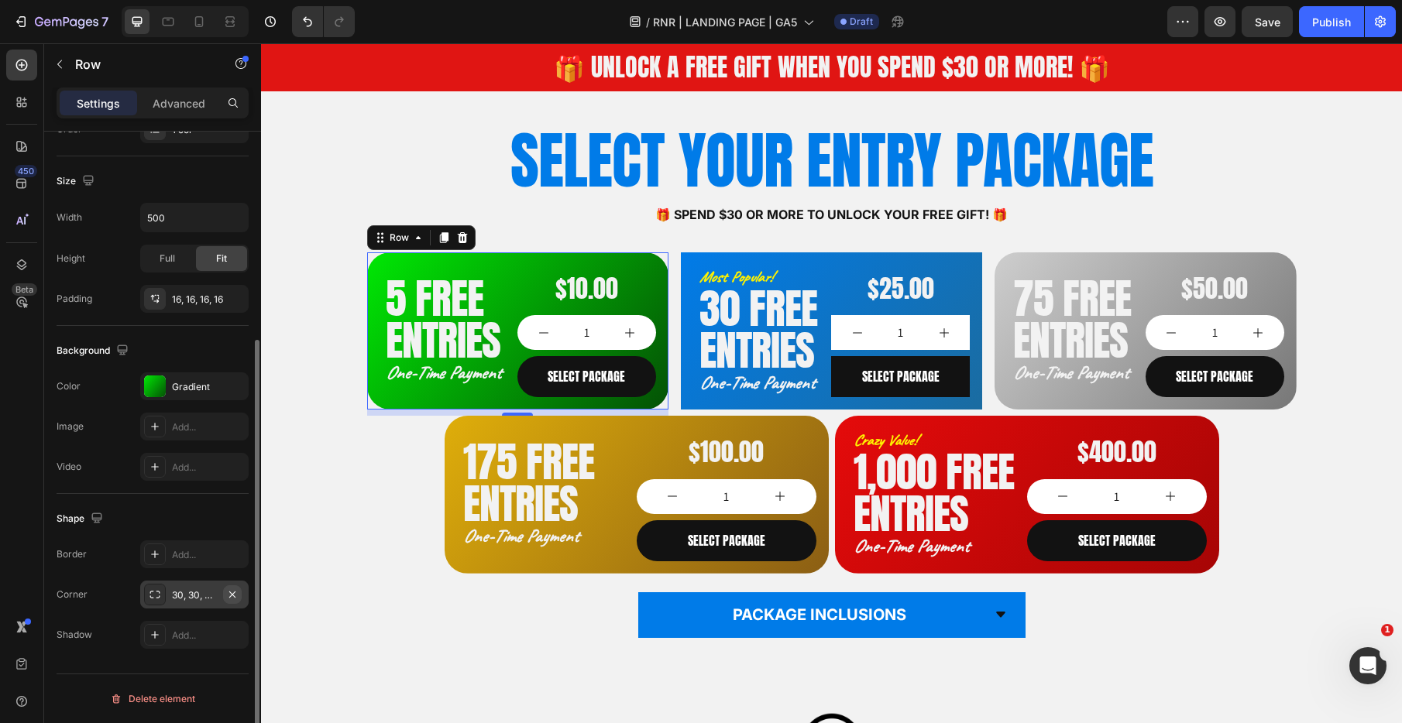
click at [233, 596] on icon "button" at bounding box center [232, 595] width 12 height 12
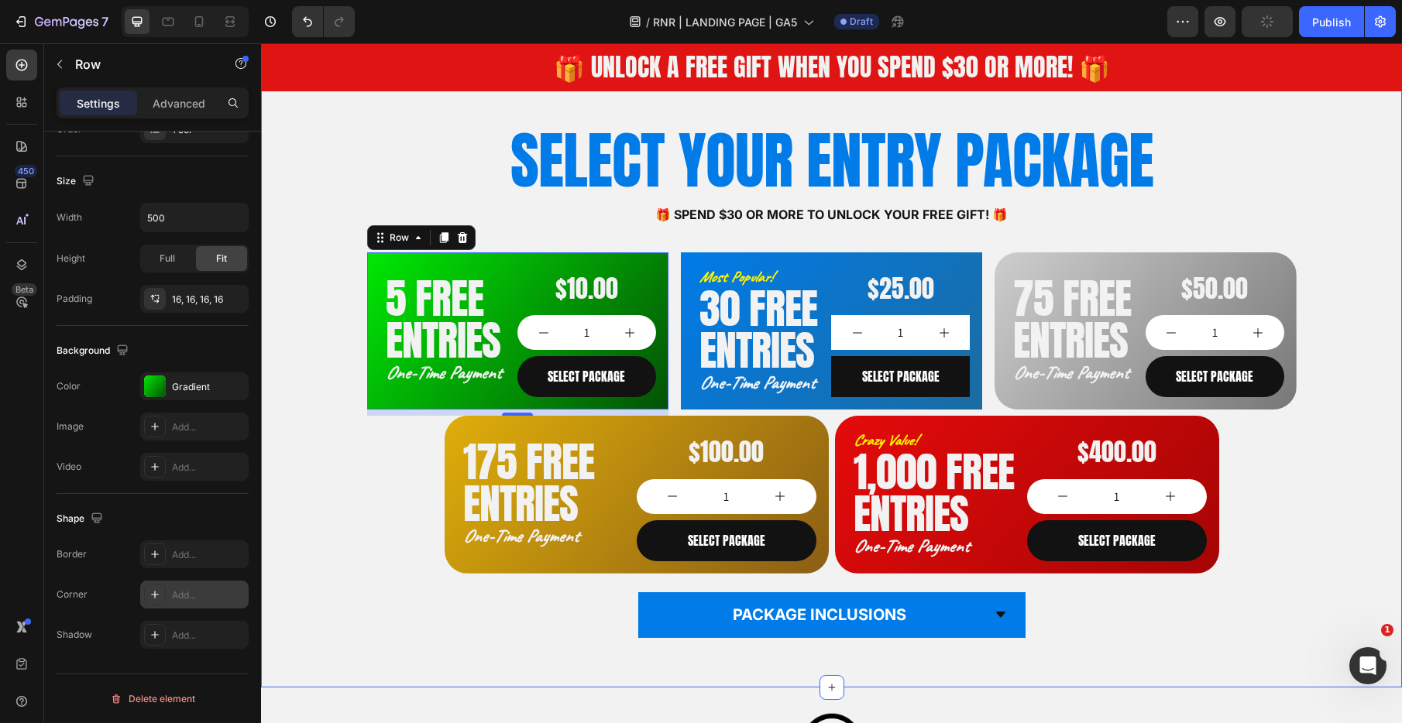
click at [338, 429] on div "SELECT YOUR ENTRY PACKAGE Heading 🎁 Spend $30 or more to unlock your FREE GIFT!…" at bounding box center [831, 390] width 1128 height 544
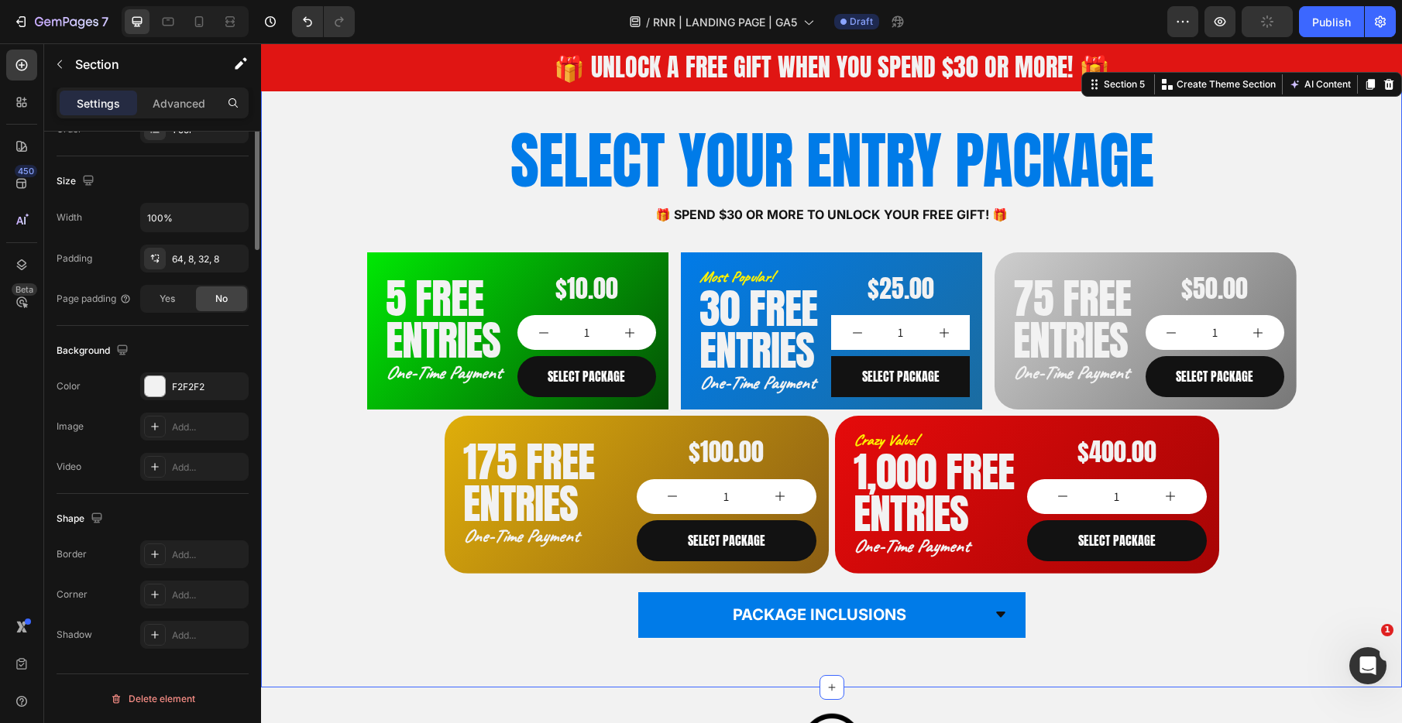
scroll to position [0, 0]
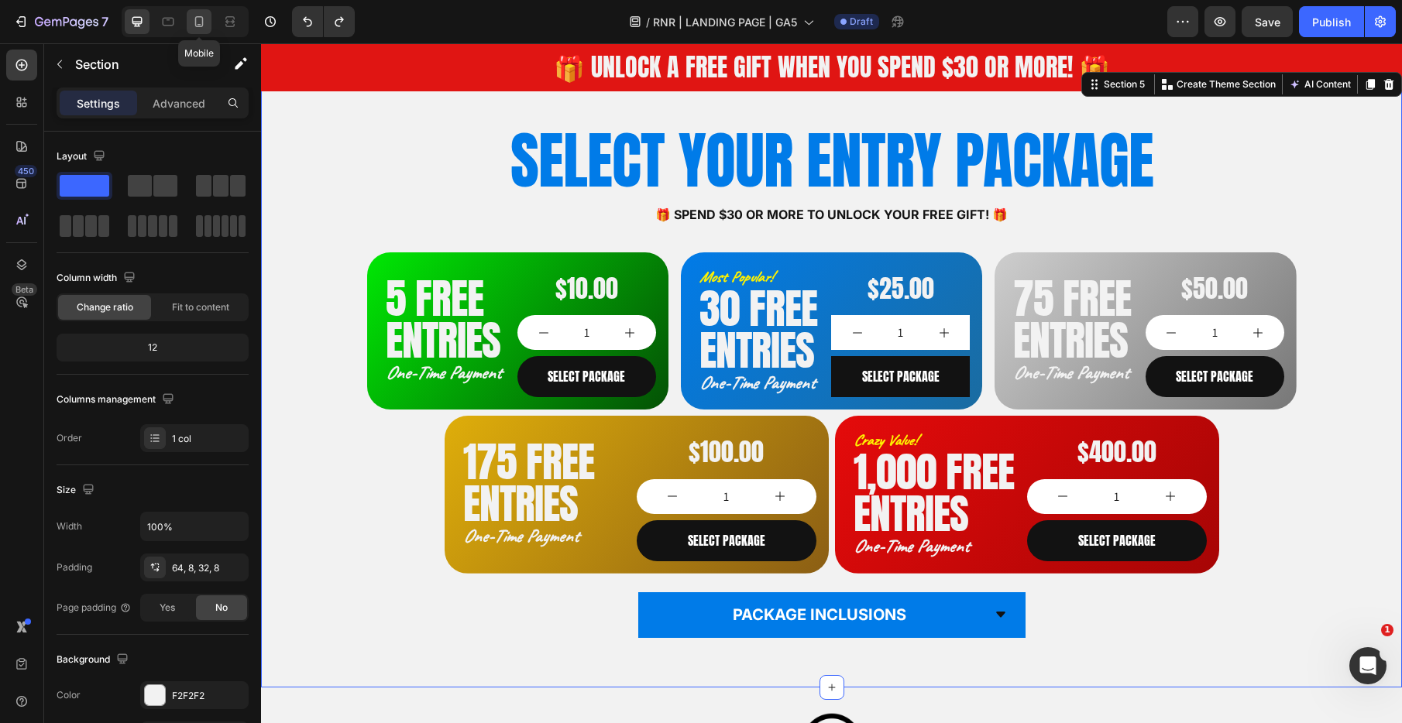
click at [195, 19] on icon at bounding box center [199, 21] width 9 height 11
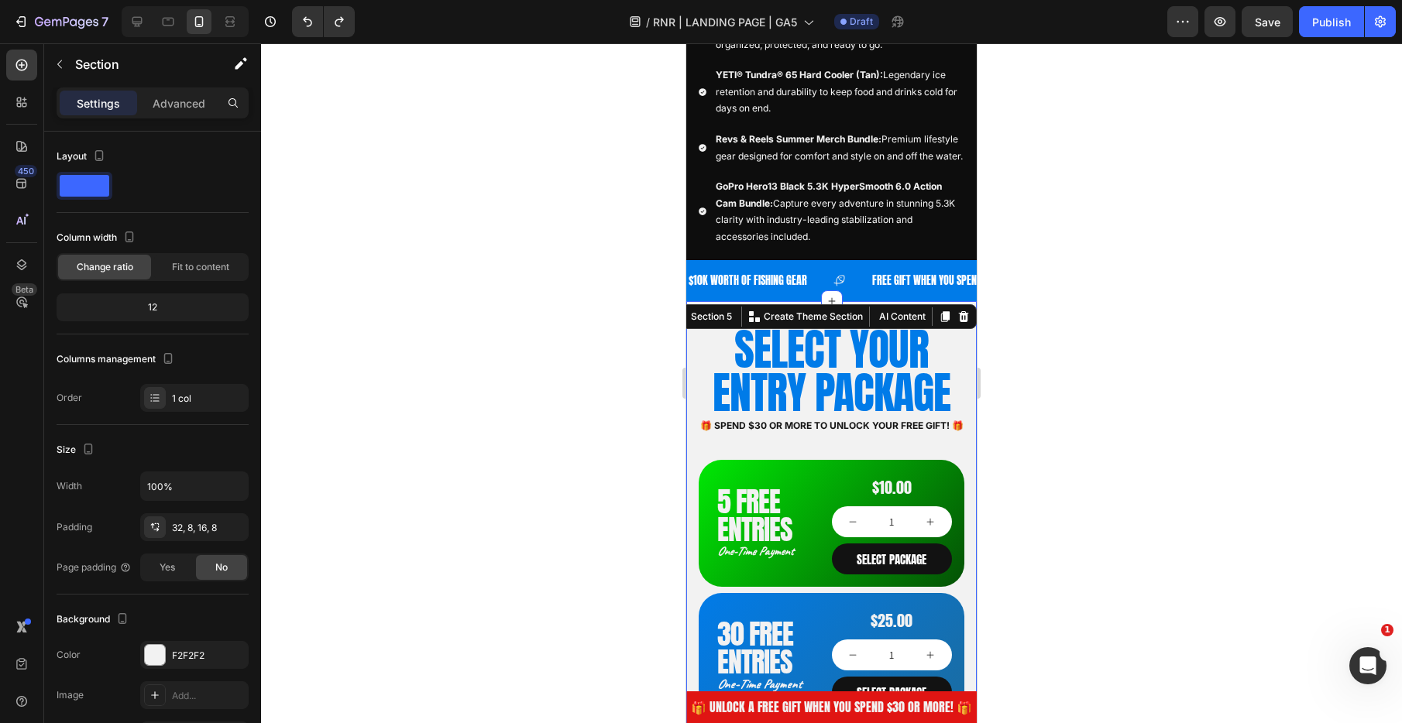
scroll to position [938, 0]
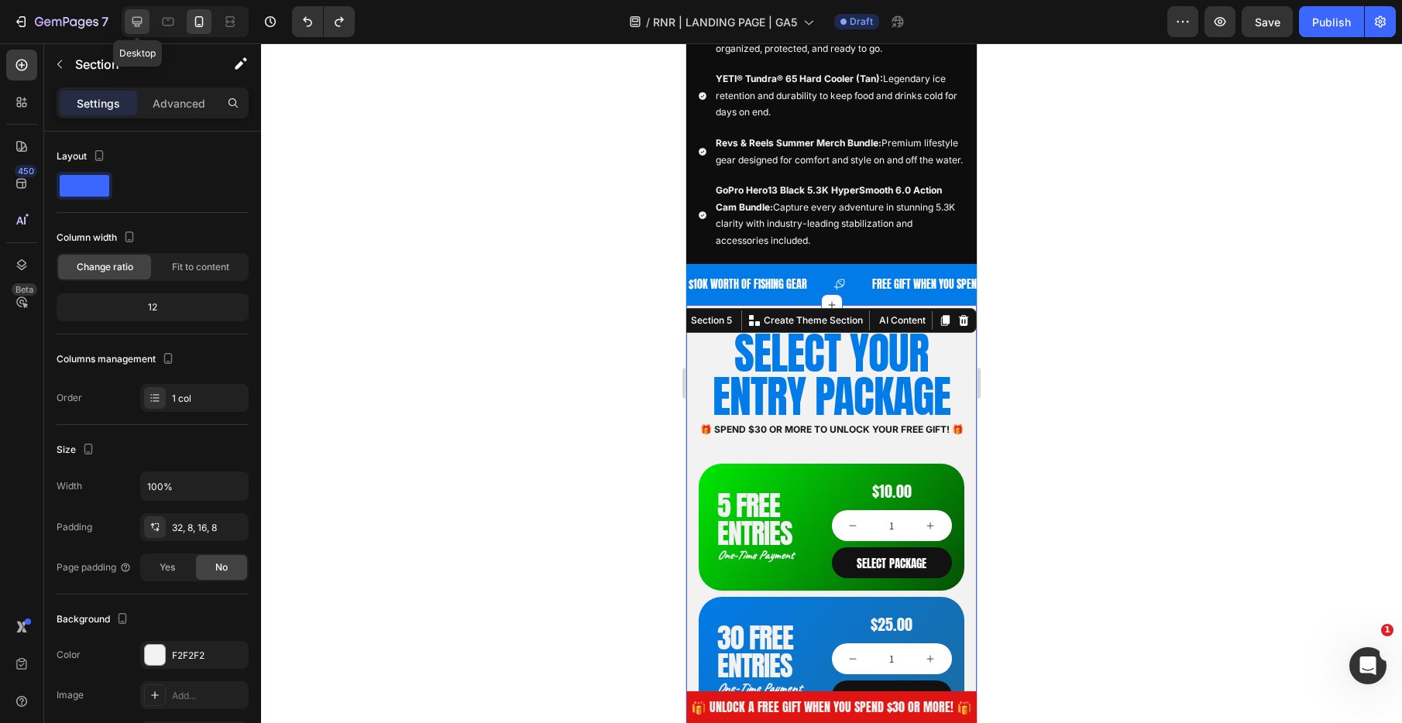
click at [136, 14] on icon at bounding box center [136, 21] width 15 height 15
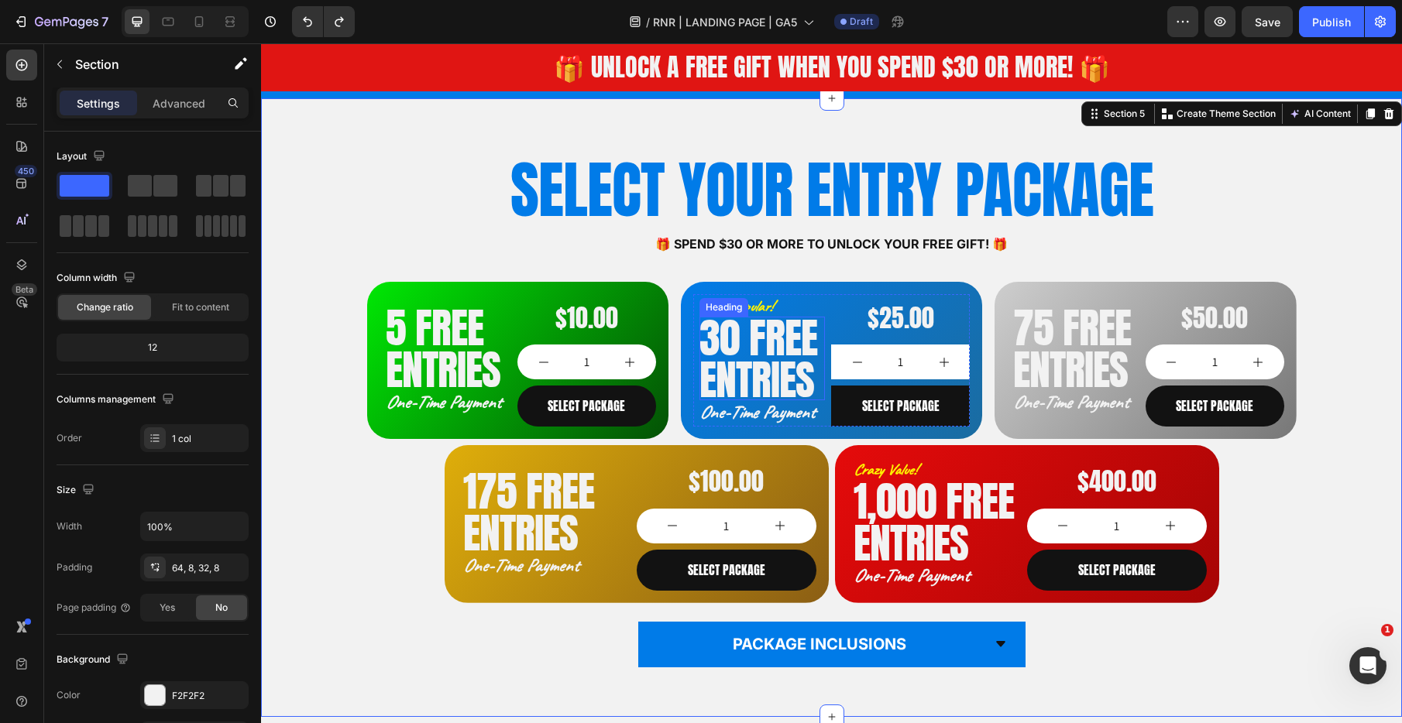
scroll to position [994, 0]
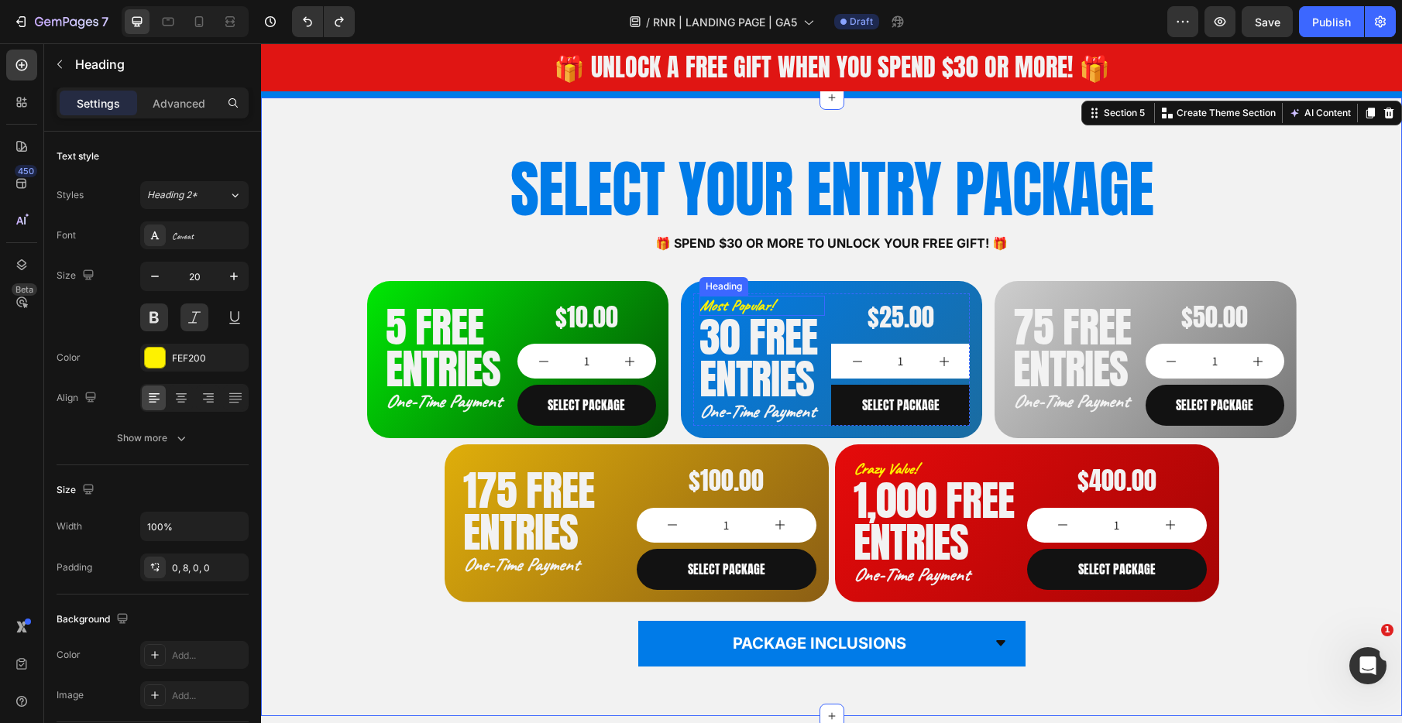
click at [781, 297] on p "Most Popular!" at bounding box center [759, 306] width 120 height 20
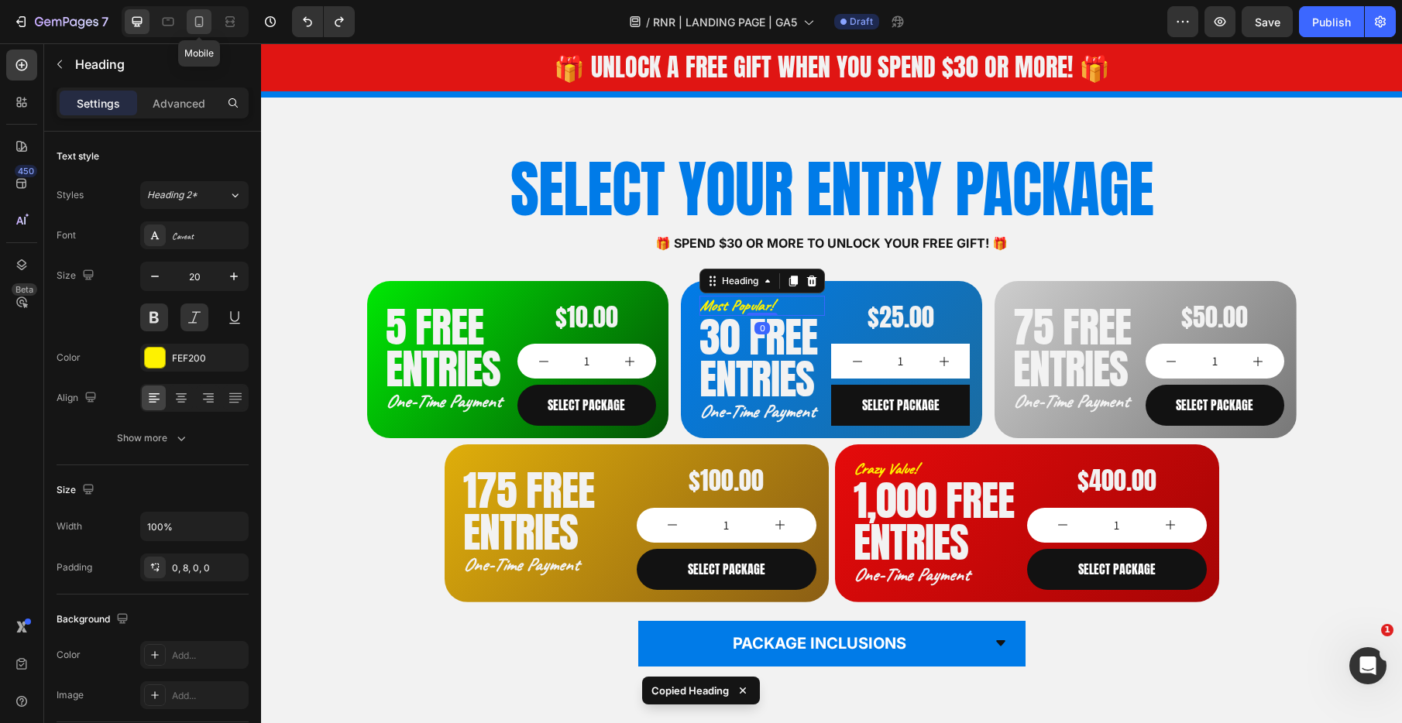
click at [207, 25] on div at bounding box center [199, 21] width 25 height 25
type input "17"
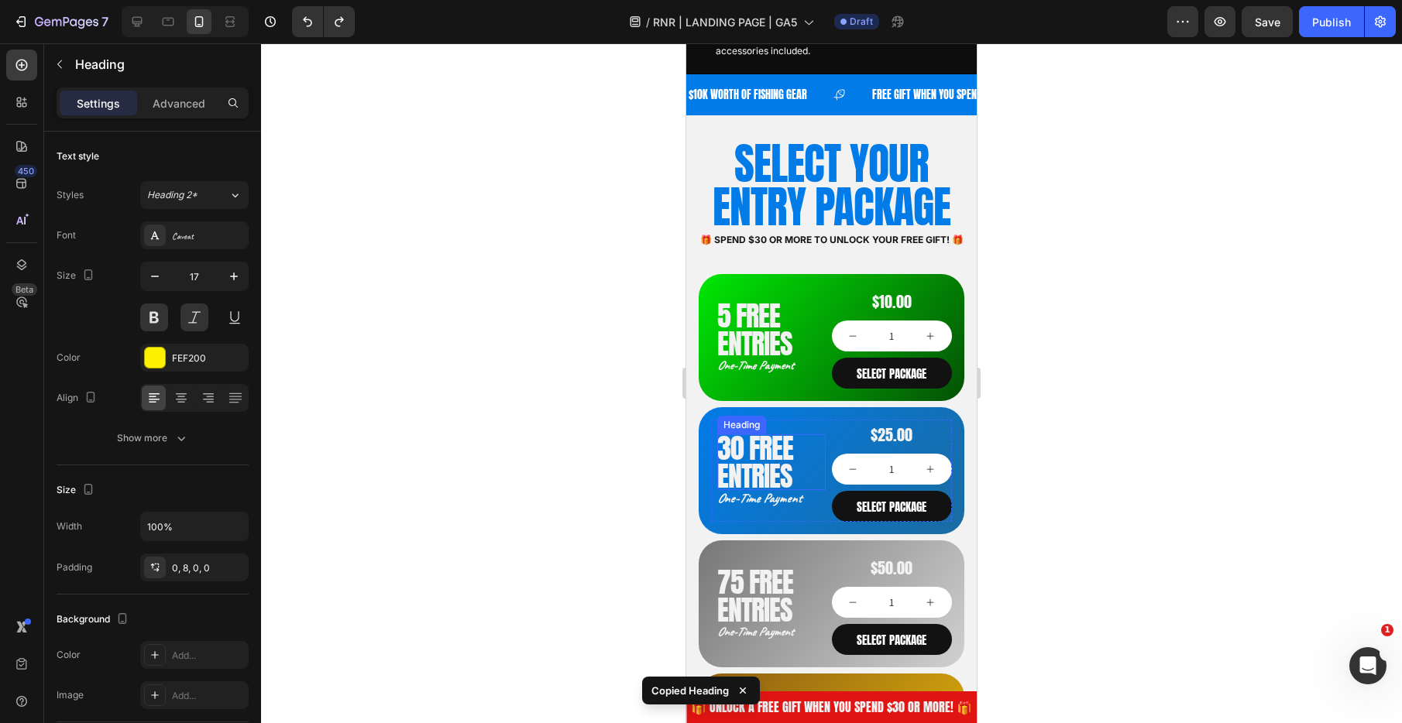
scroll to position [1140, 0]
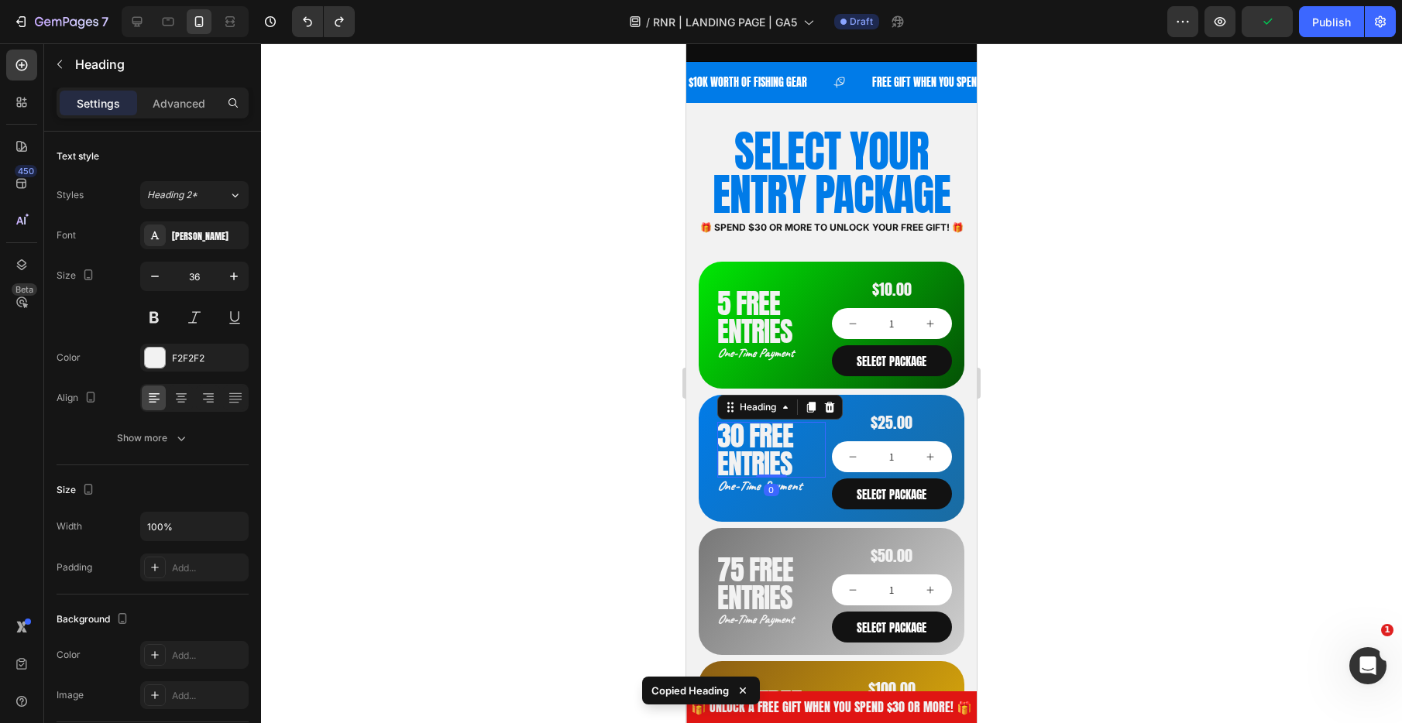
scroll to position [1140, 0]
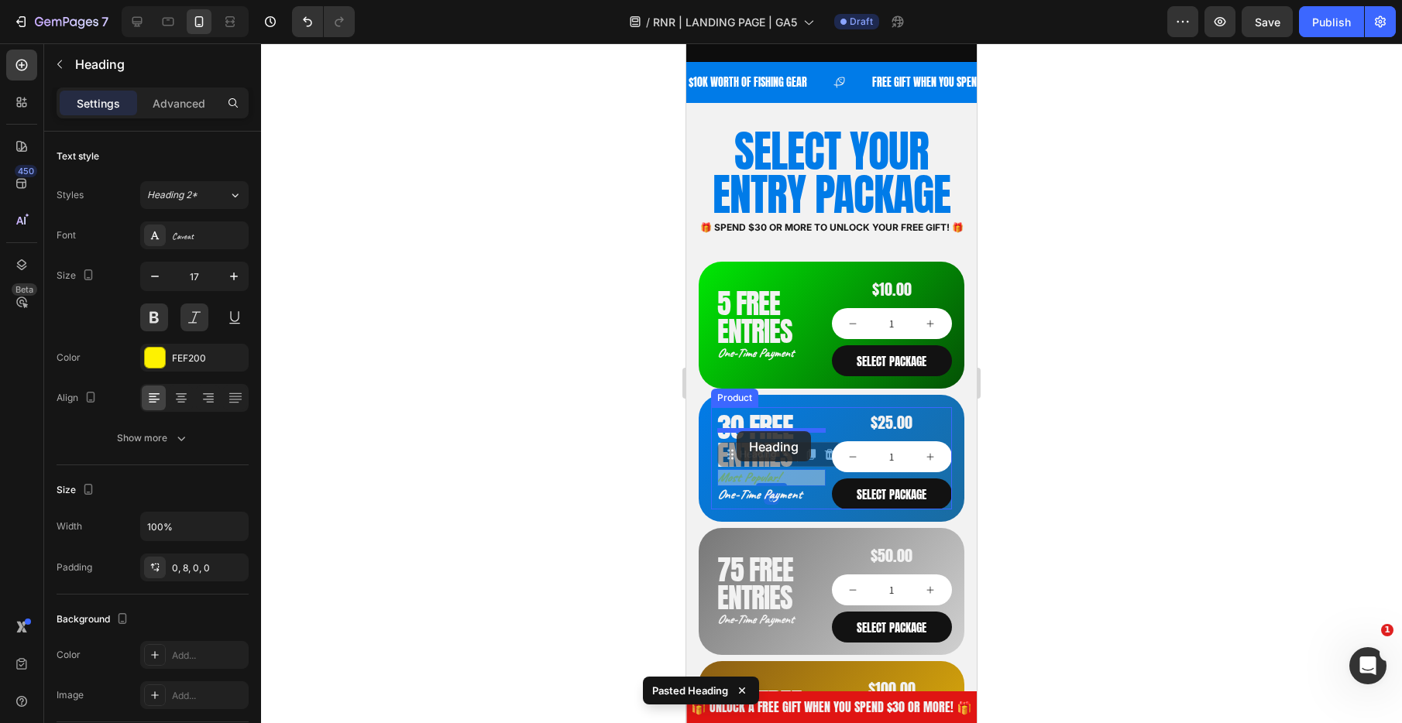
drag, startPoint x: 733, startPoint y: 474, endPoint x: 762, endPoint y: 466, distance: 29.7
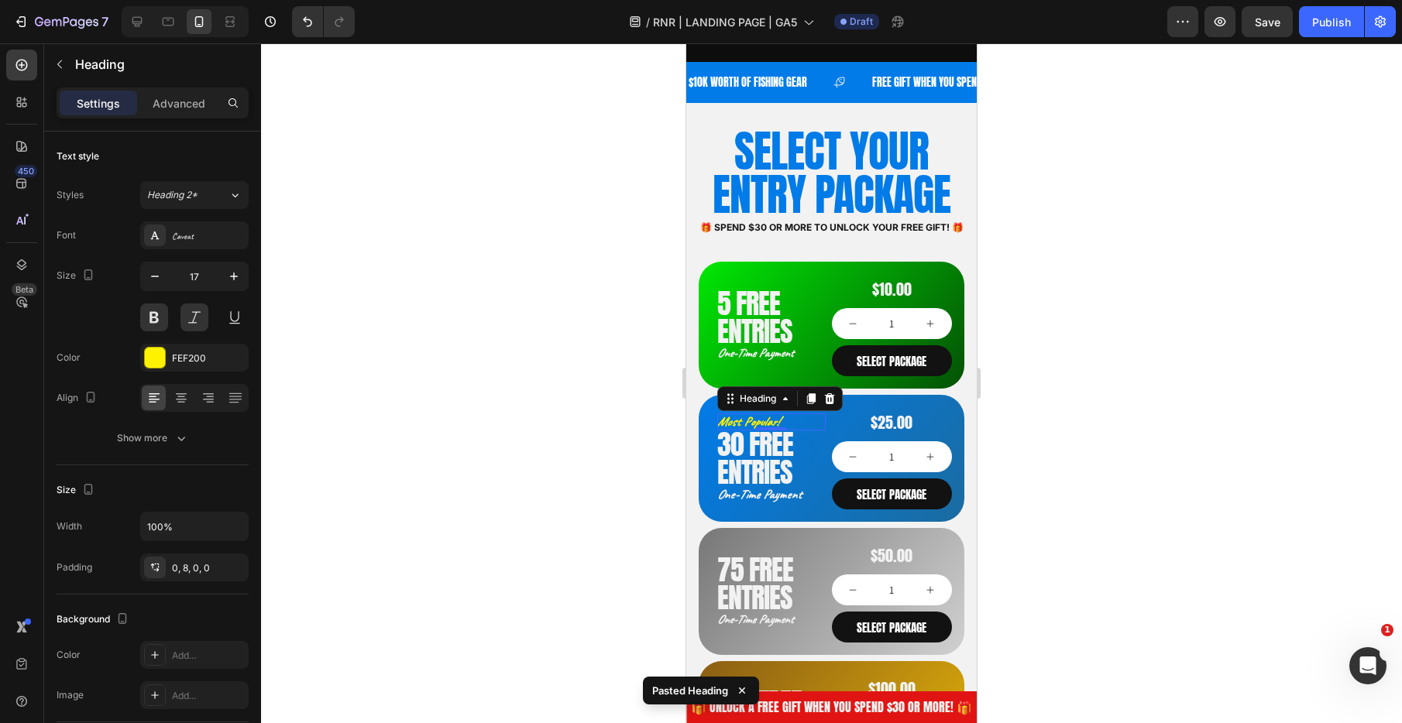
click at [1081, 491] on div at bounding box center [831, 383] width 1141 height 680
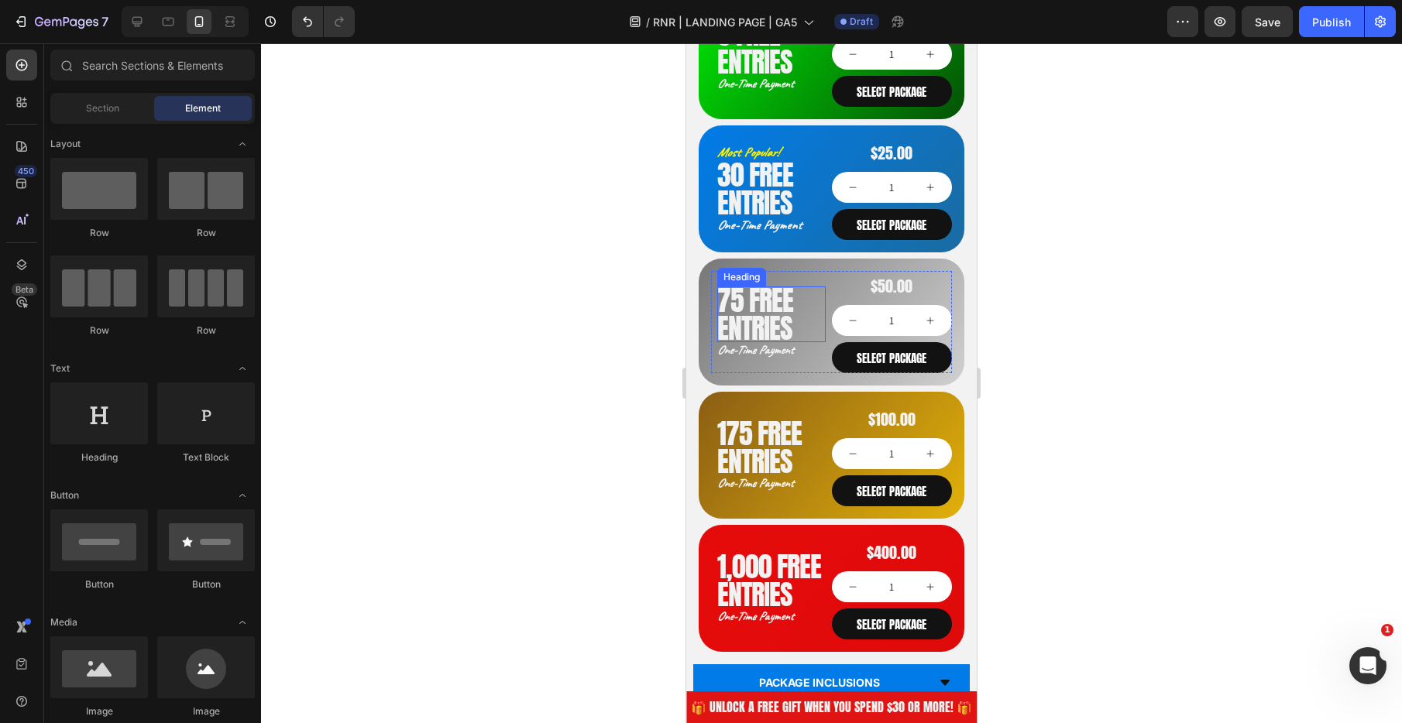
scroll to position [1459, 0]
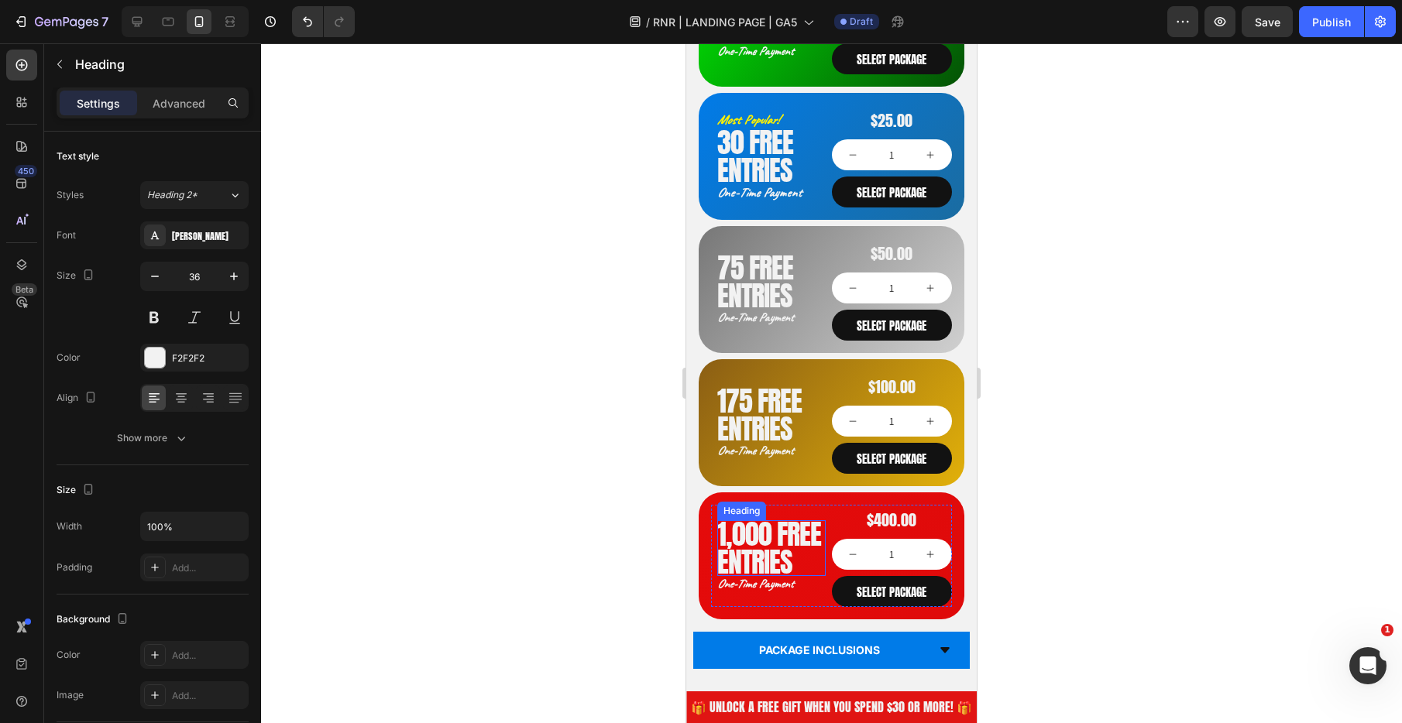
click at [747, 544] on h2 "1,000 FREE ENTRIES" at bounding box center [771, 548] width 108 height 56
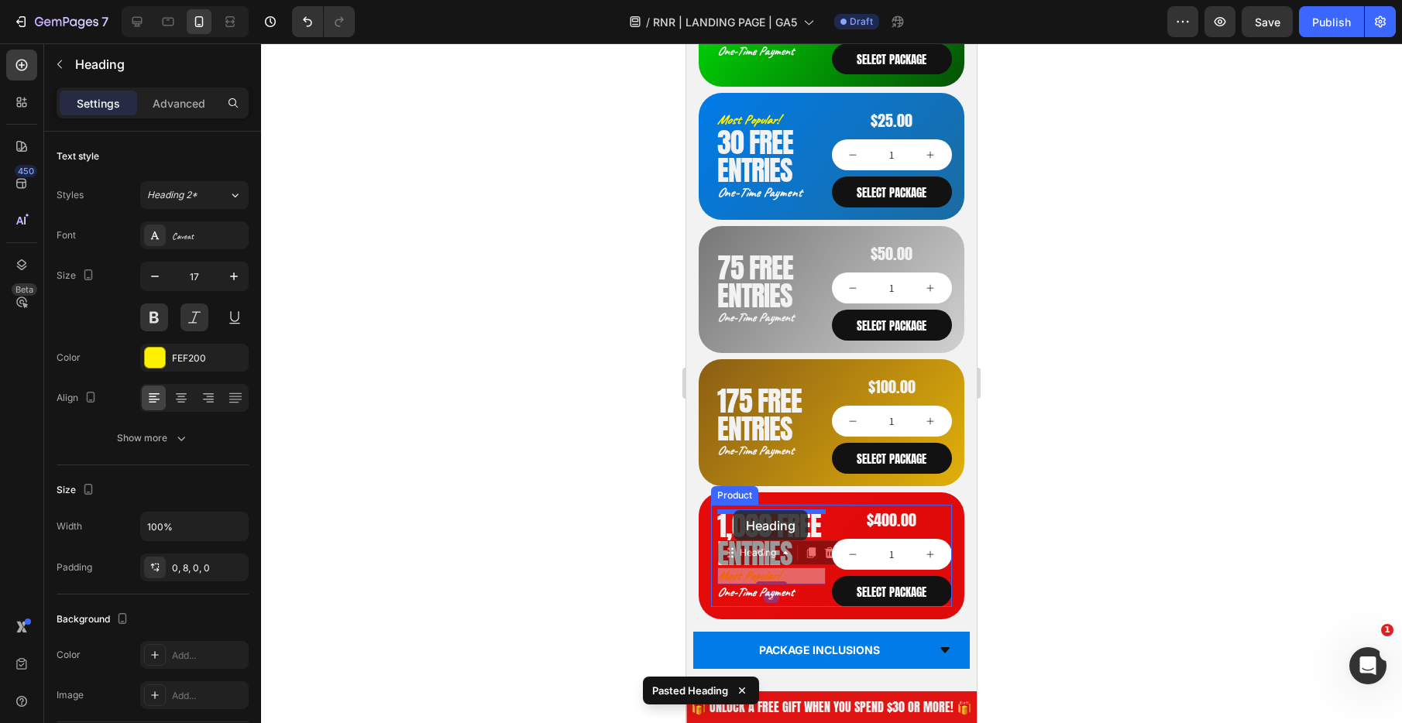
drag, startPoint x: 732, startPoint y: 555, endPoint x: 733, endPoint y: 510, distance: 44.9
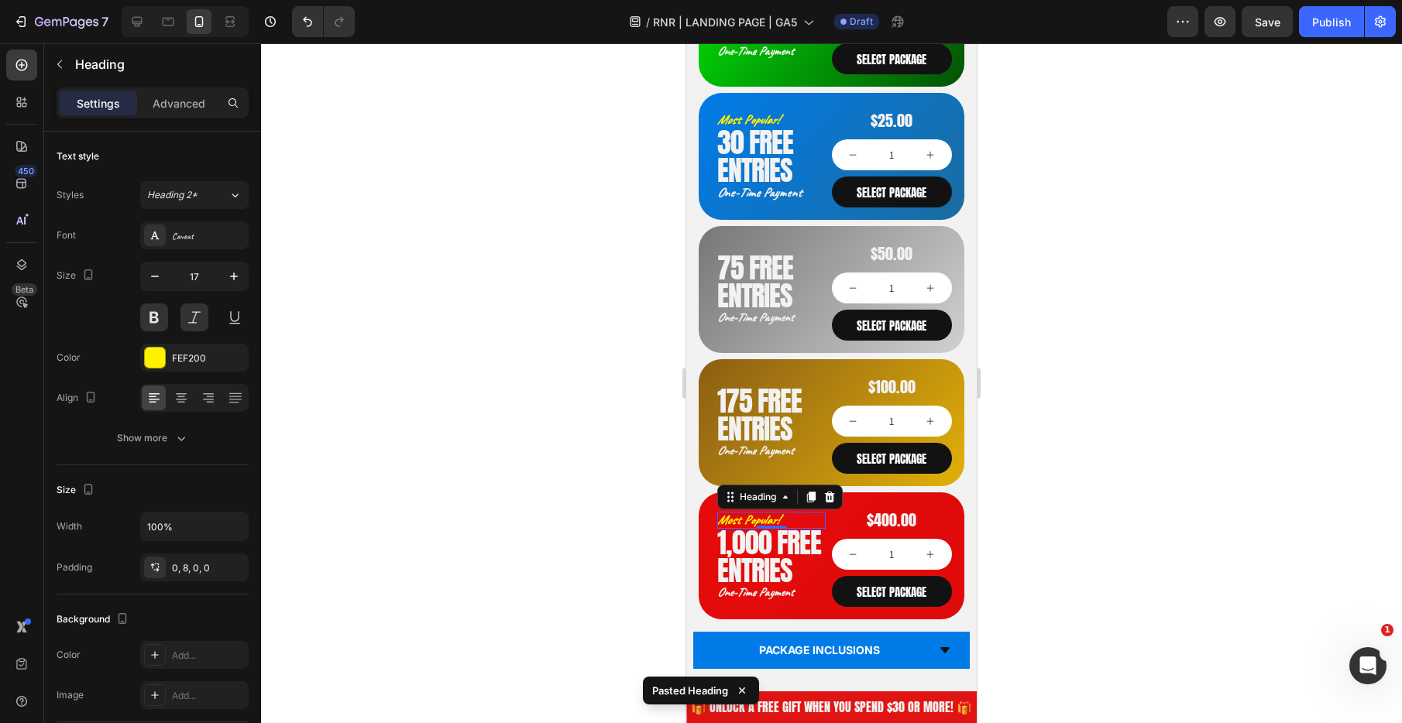
click at [782, 516] on h2 "Most Popular!" at bounding box center [771, 520] width 108 height 17
click at [782, 516] on p "Most Popular!" at bounding box center [768, 520] width 102 height 17
click at [531, 500] on div at bounding box center [831, 383] width 1141 height 680
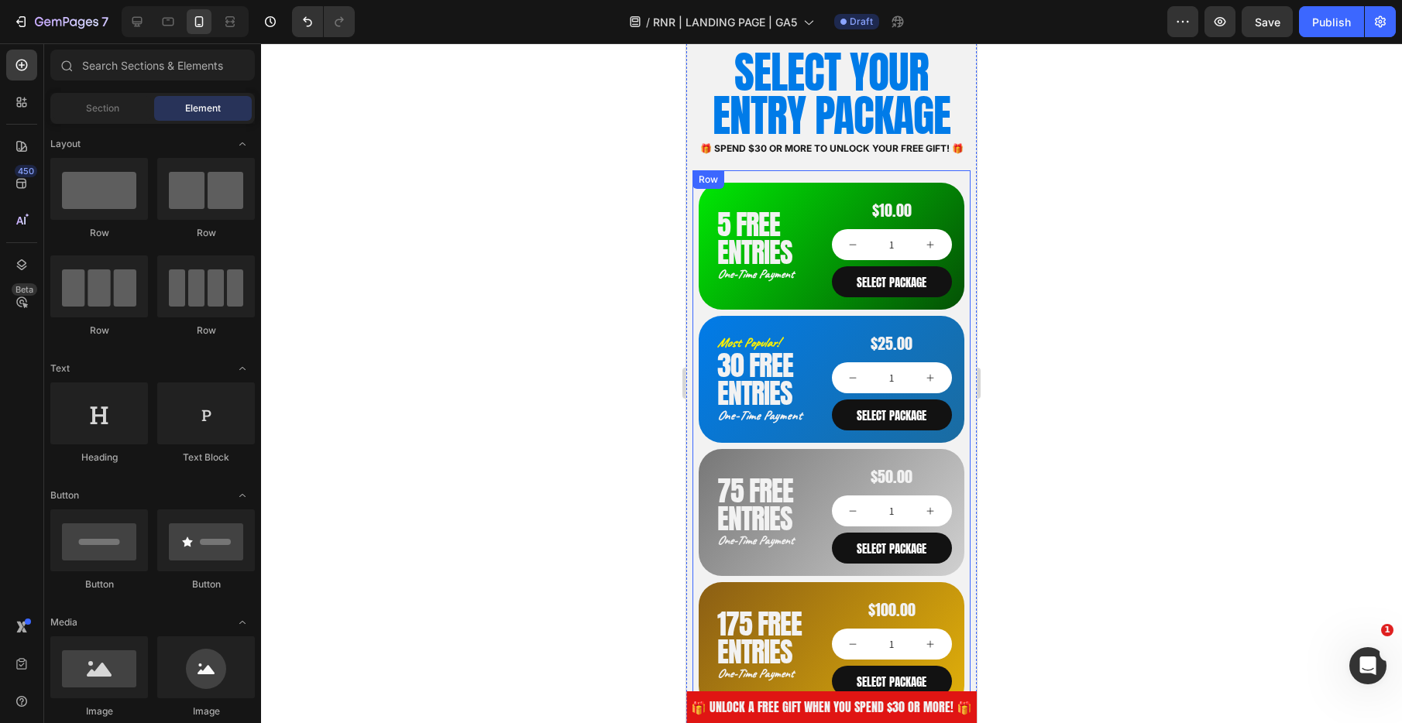
scroll to position [981, 0]
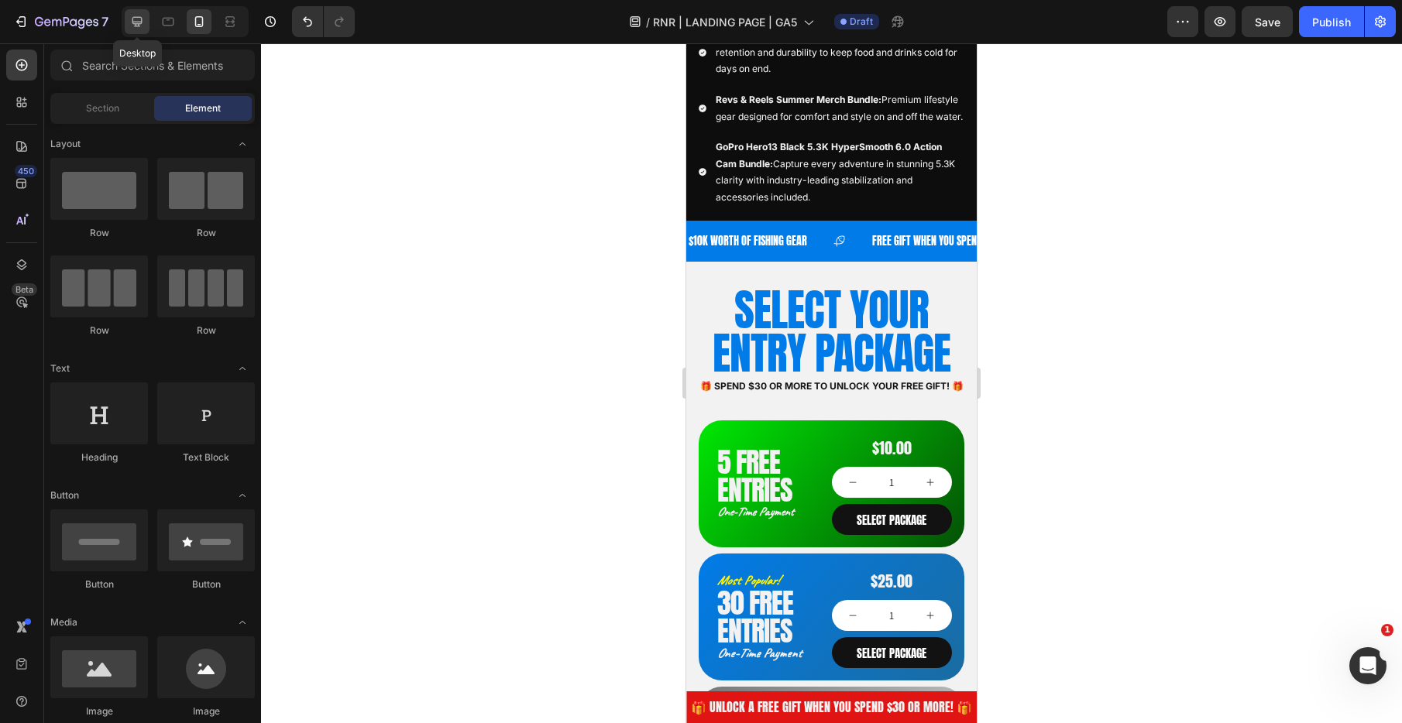
click at [132, 16] on icon at bounding box center [136, 21] width 15 height 15
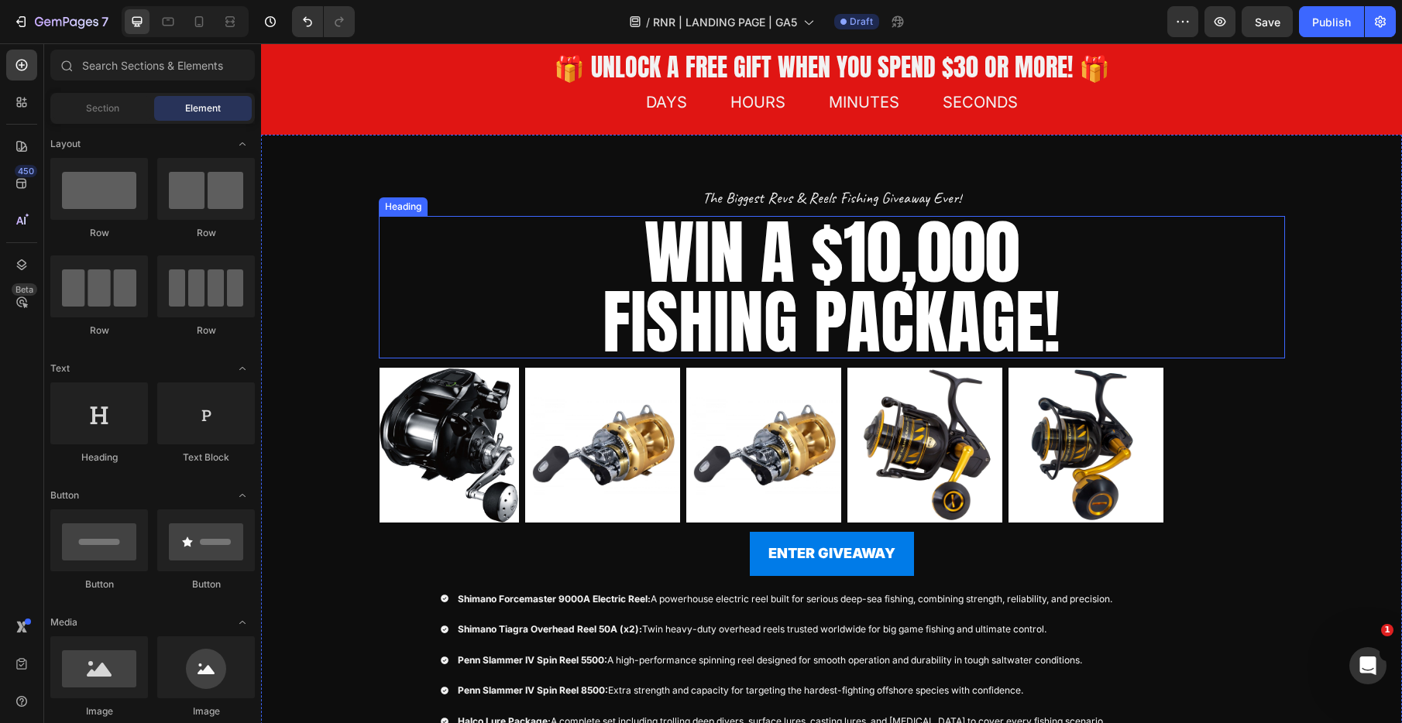
scroll to position [161, 0]
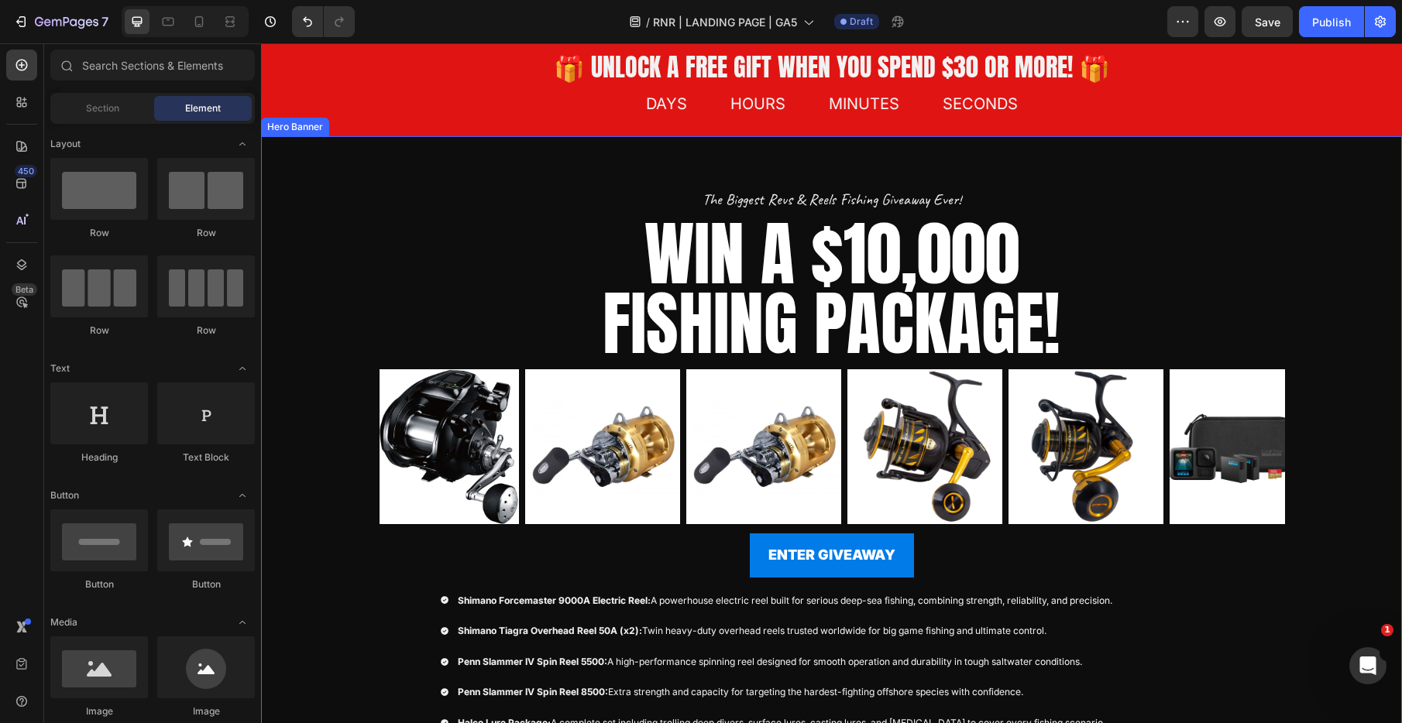
click at [290, 192] on div "Overlay" at bounding box center [831, 508] width 1141 height 745
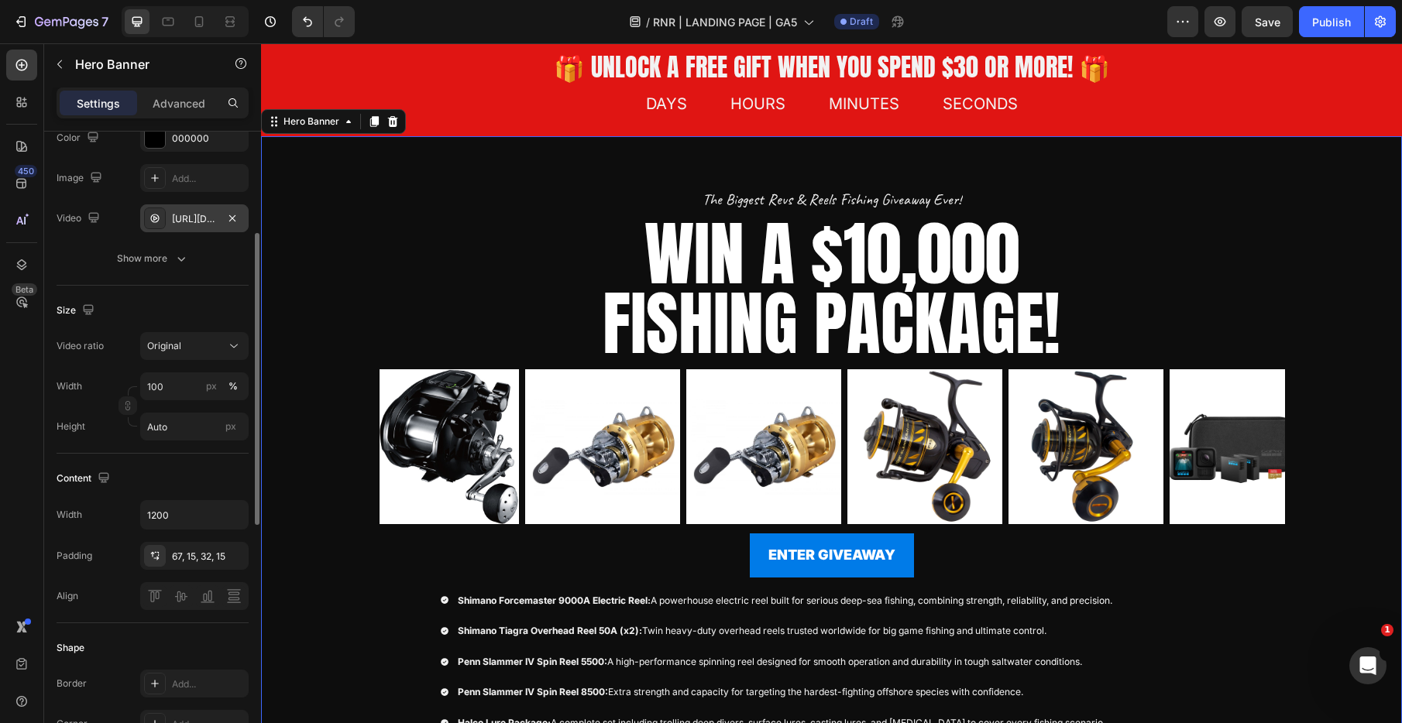
scroll to position [220, 0]
click at [208, 222] on div "[URL][DOMAIN_NAME]" at bounding box center [194, 218] width 45 height 14
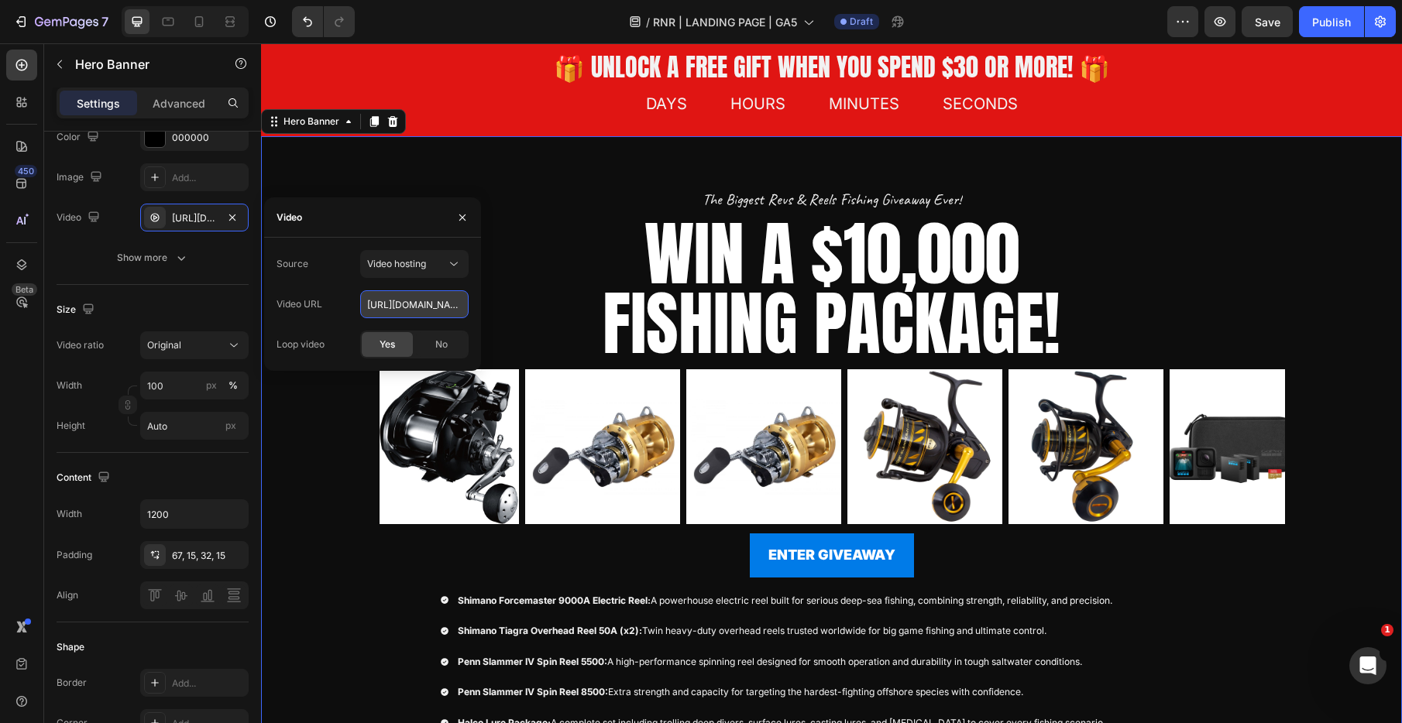
click at [432, 304] on input "[URL][DOMAIN_NAME]" at bounding box center [414, 304] width 108 height 28
drag, startPoint x: 460, startPoint y: 221, endPoint x: 444, endPoint y: 220, distance: 16.3
click at [460, 221] on icon "button" at bounding box center [462, 217] width 12 height 12
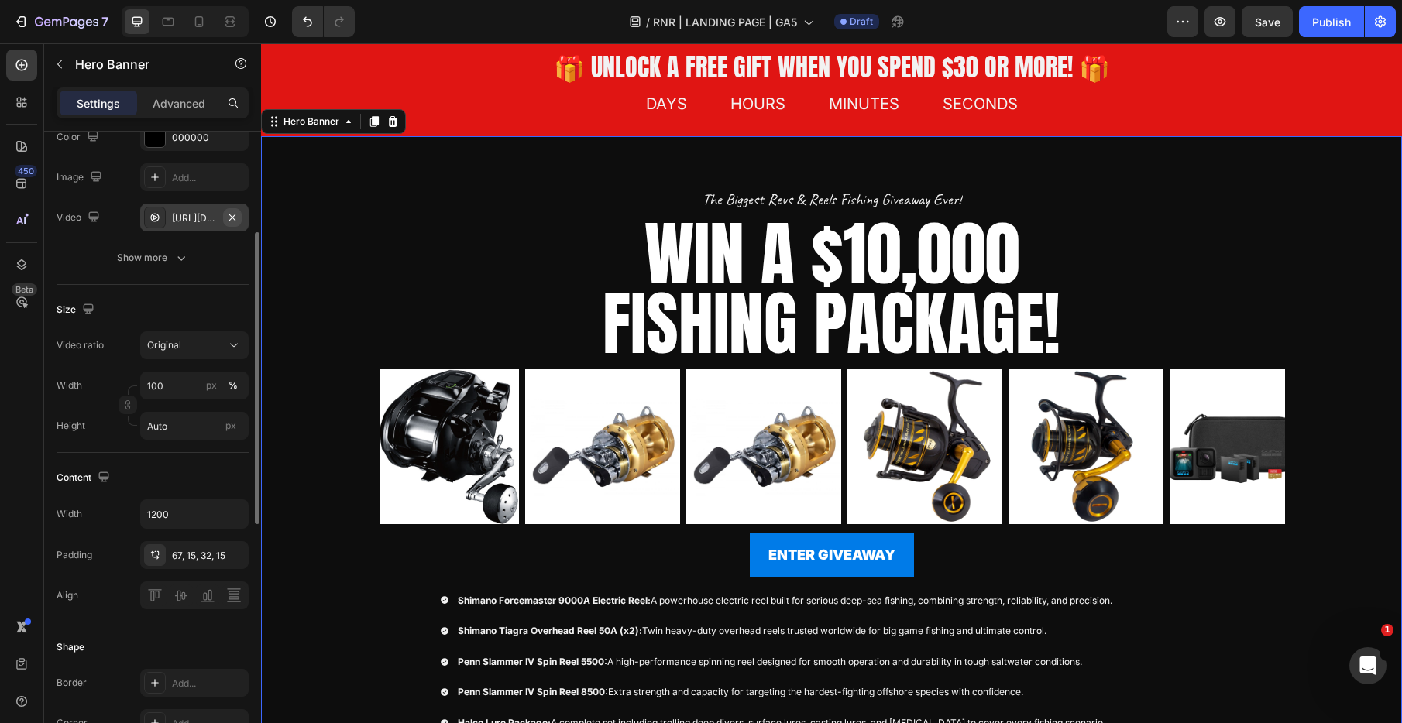
click at [235, 216] on icon "button" at bounding box center [232, 217] width 12 height 12
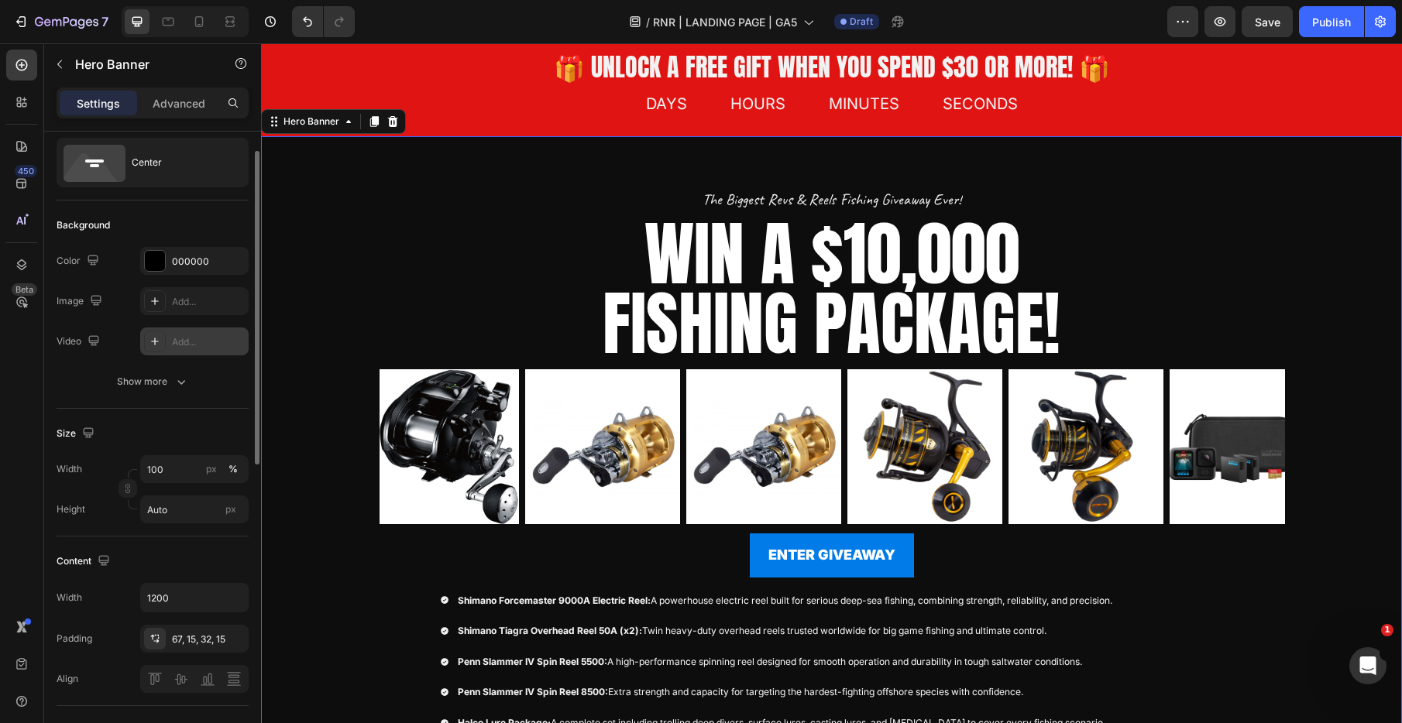
scroll to position [39, 0]
drag, startPoint x: 192, startPoint y: 261, endPoint x: 191, endPoint y: 275, distance: 14.0
click at [192, 261] on div "000000" at bounding box center [194, 263] width 45 height 14
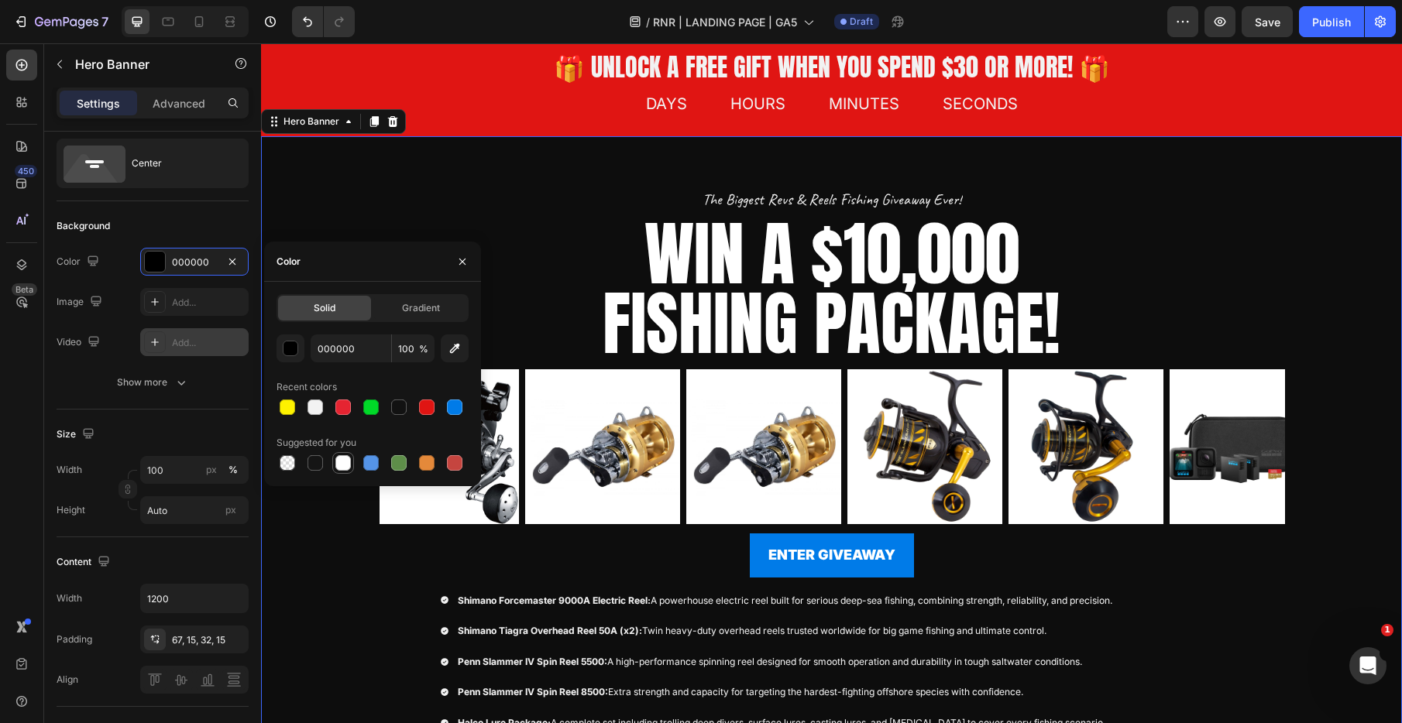
click at [344, 465] on div at bounding box center [342, 462] width 15 height 15
type input "FFFFFF"
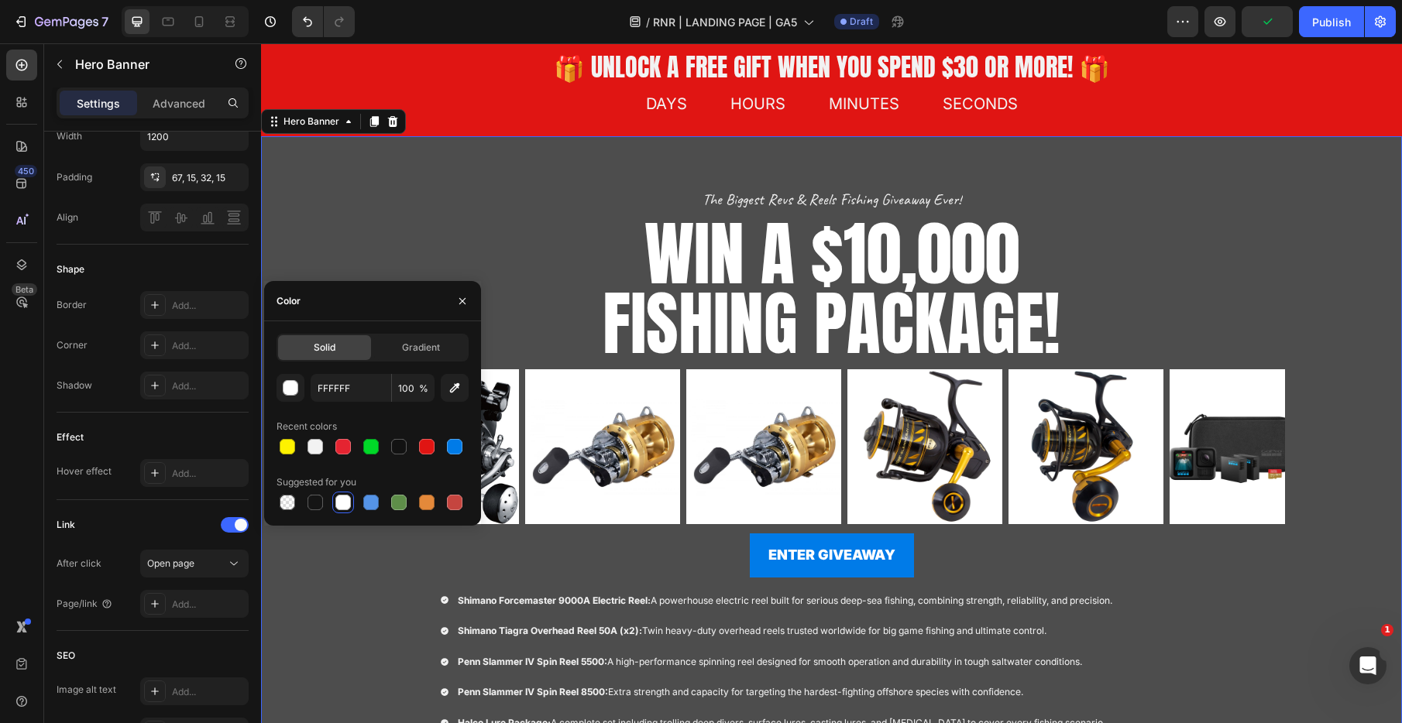
scroll to position [0, 0]
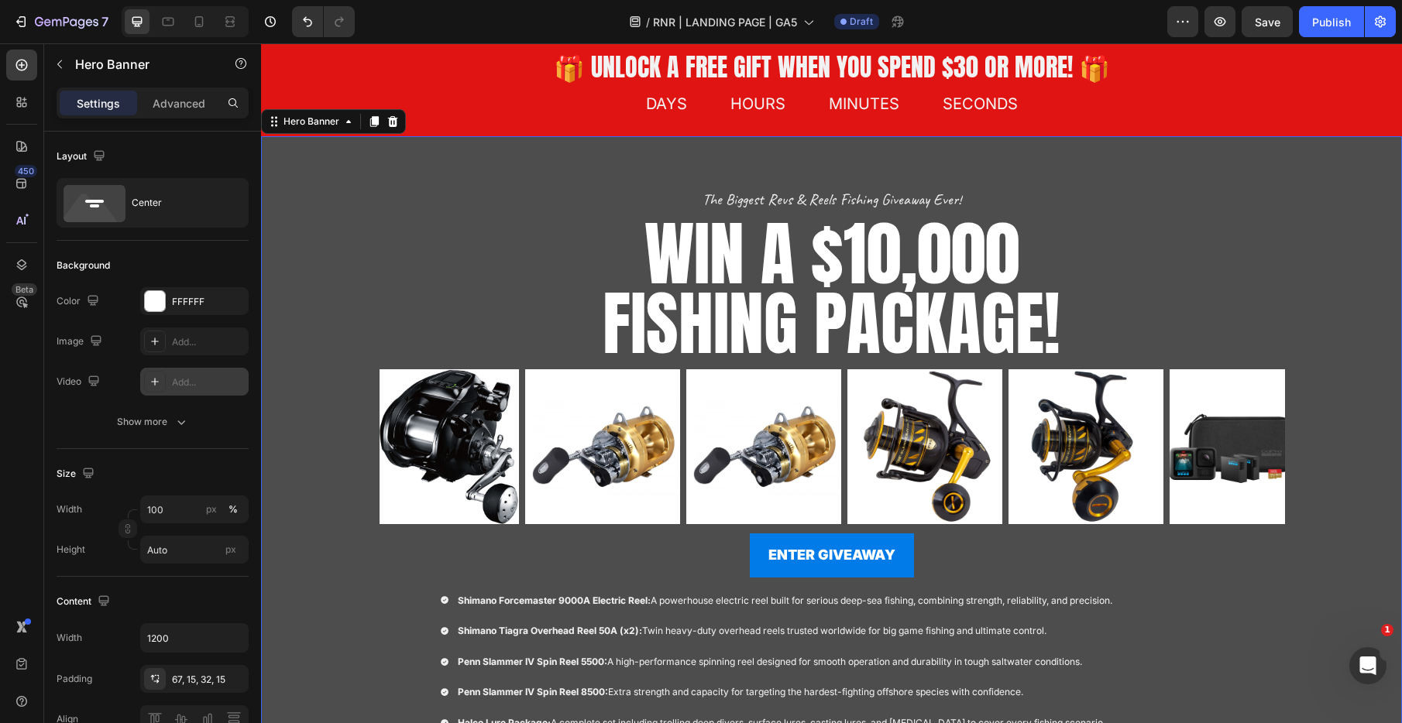
click at [331, 184] on div "Overlay" at bounding box center [831, 508] width 1141 height 745
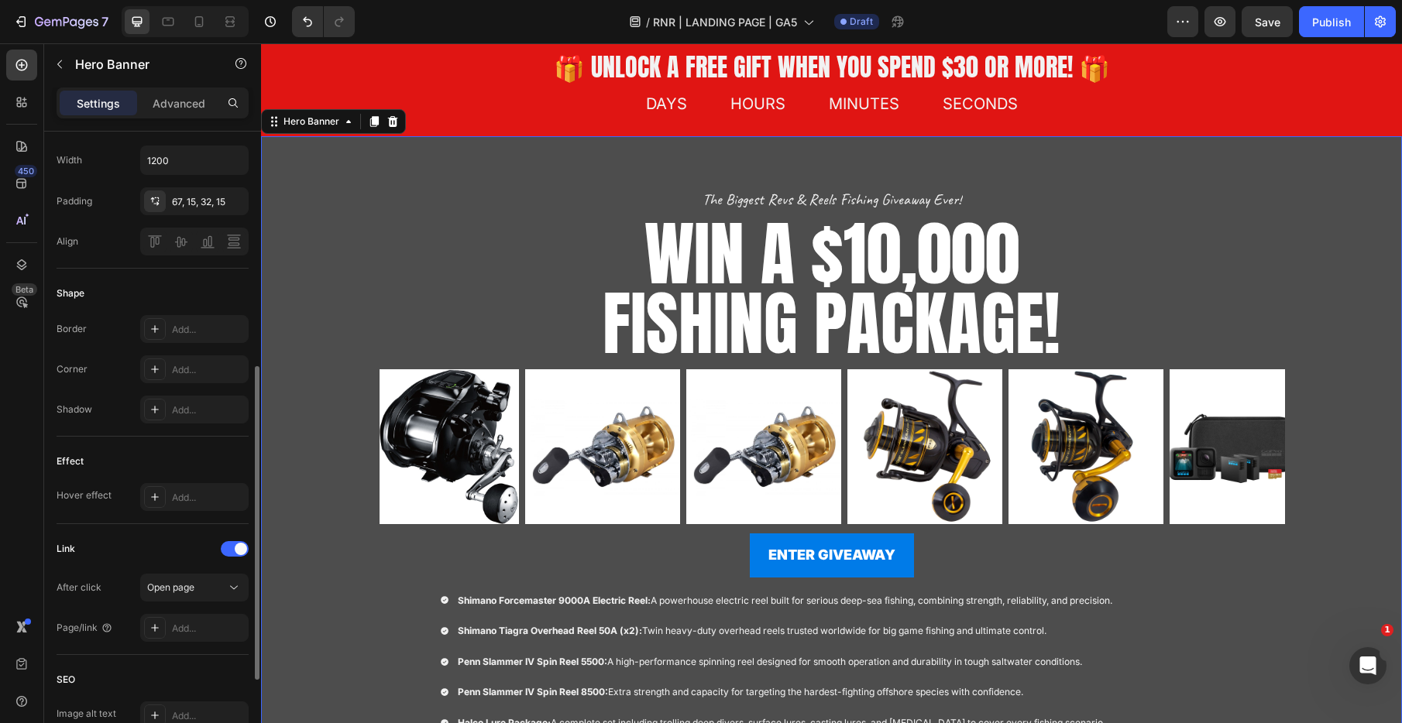
scroll to position [476, 0]
click at [19, 259] on icon at bounding box center [21, 264] width 15 height 15
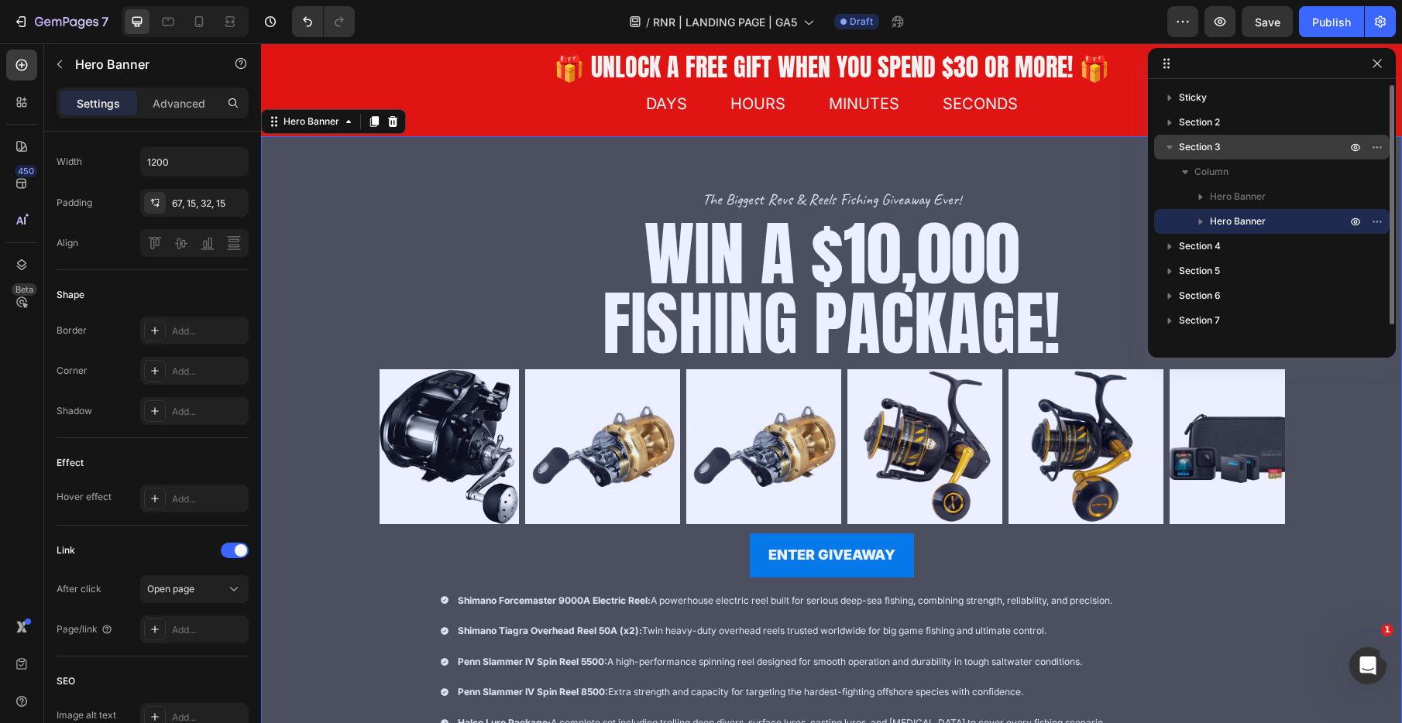
click at [1217, 152] on span "Section 3" at bounding box center [1200, 146] width 42 height 15
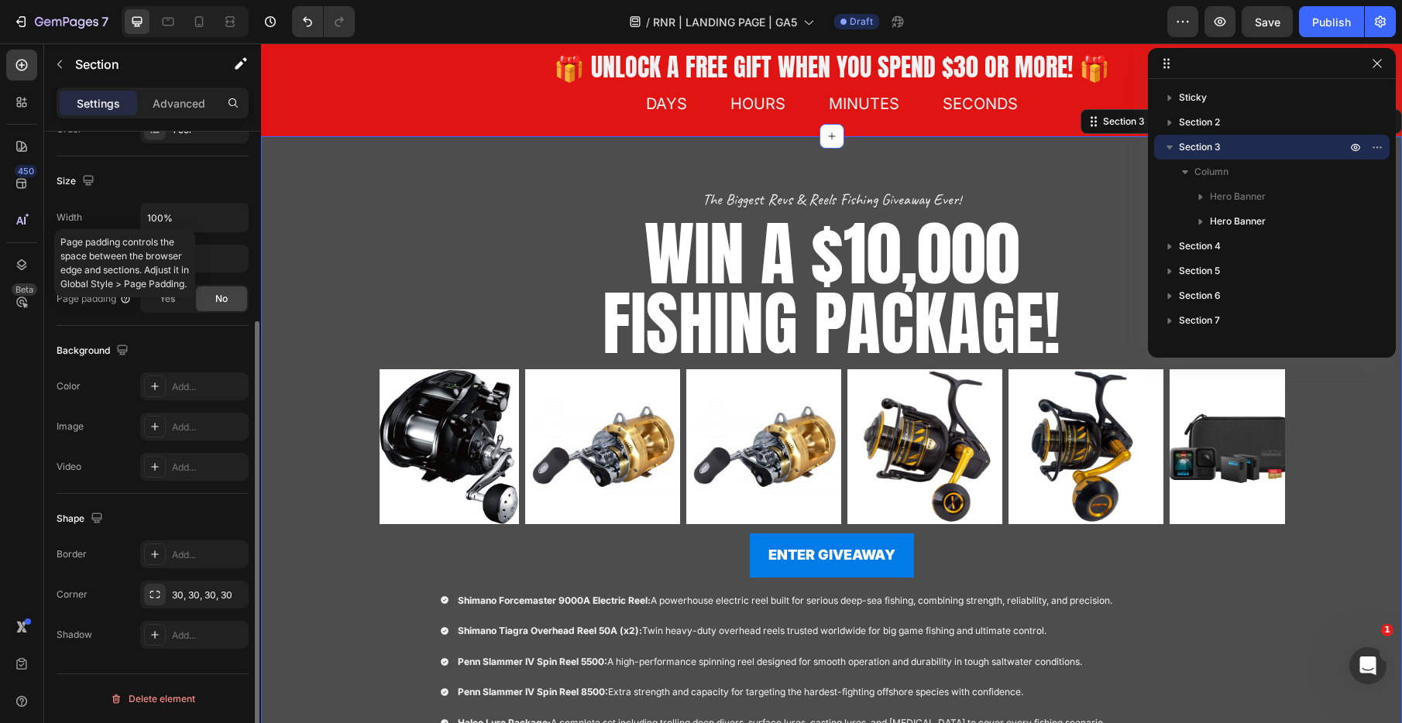
scroll to position [298, 0]
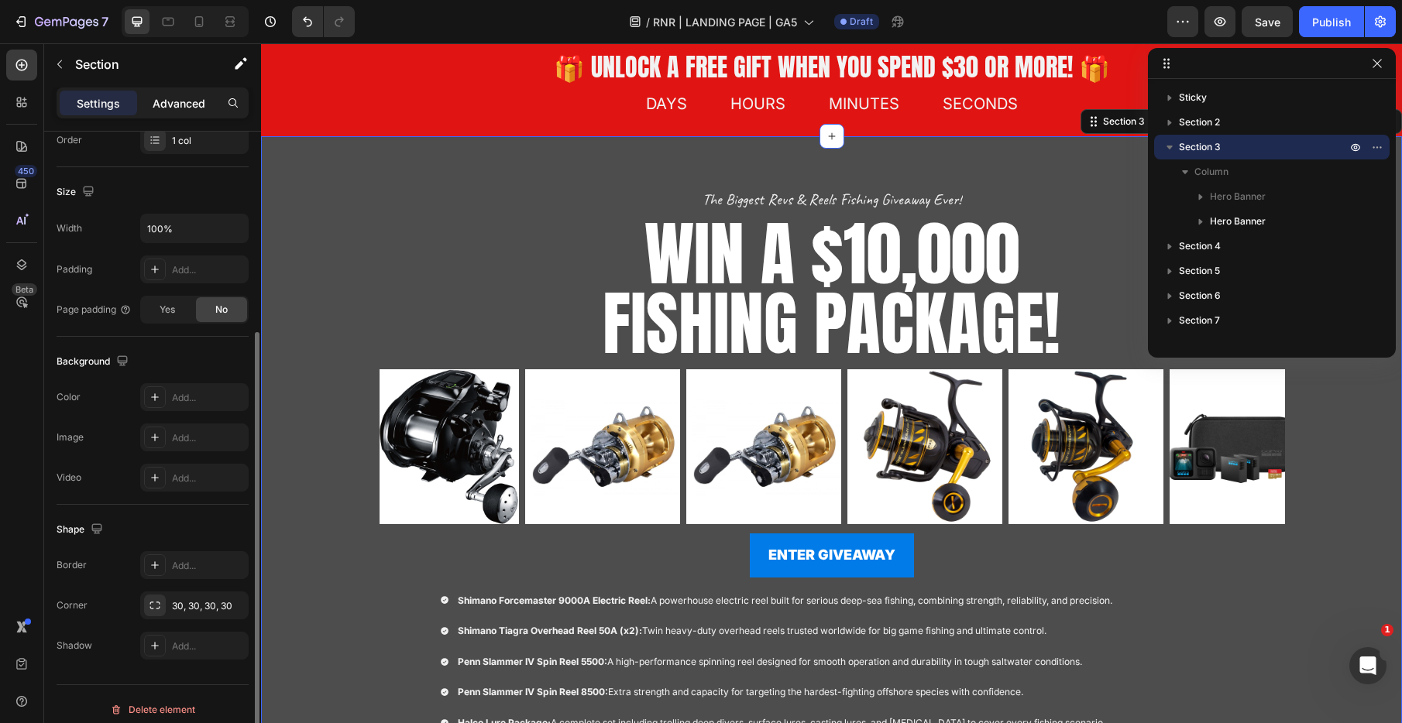
click at [163, 109] on p "Advanced" at bounding box center [179, 103] width 53 height 16
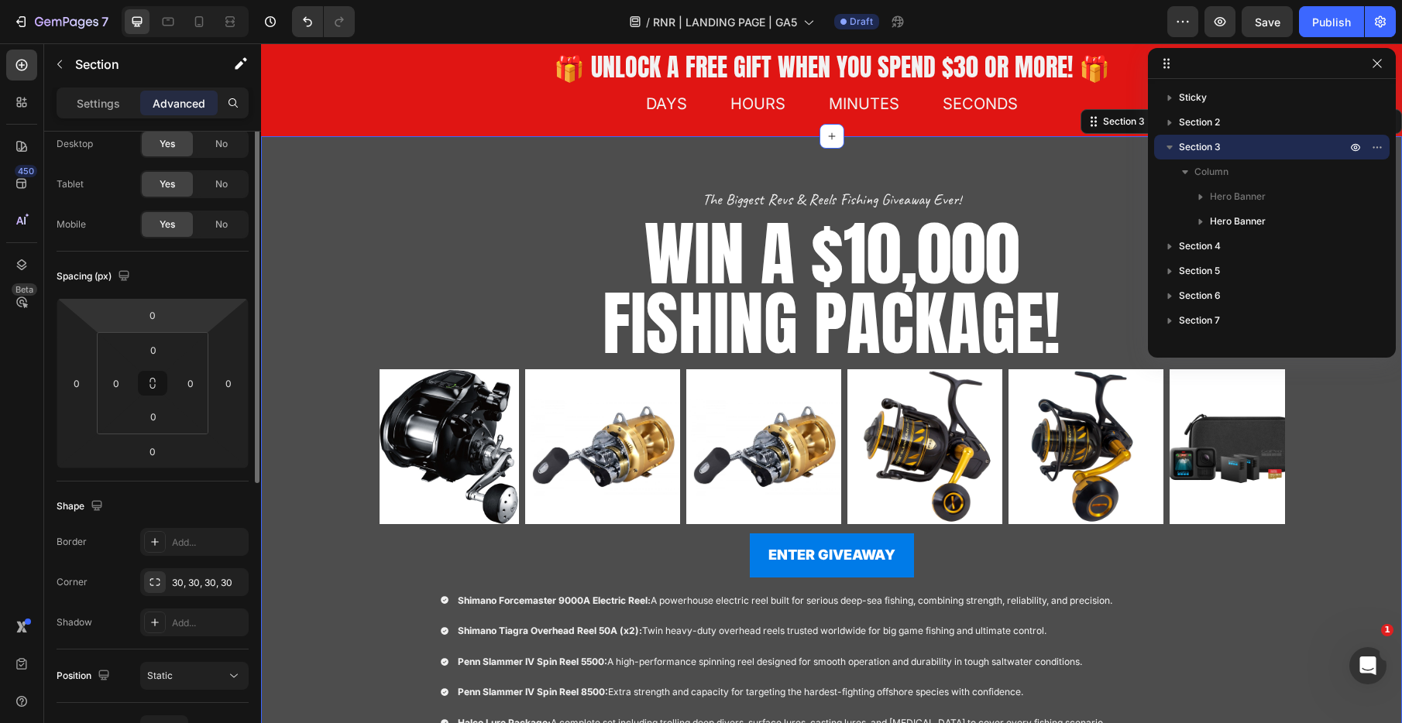
scroll to position [0, 0]
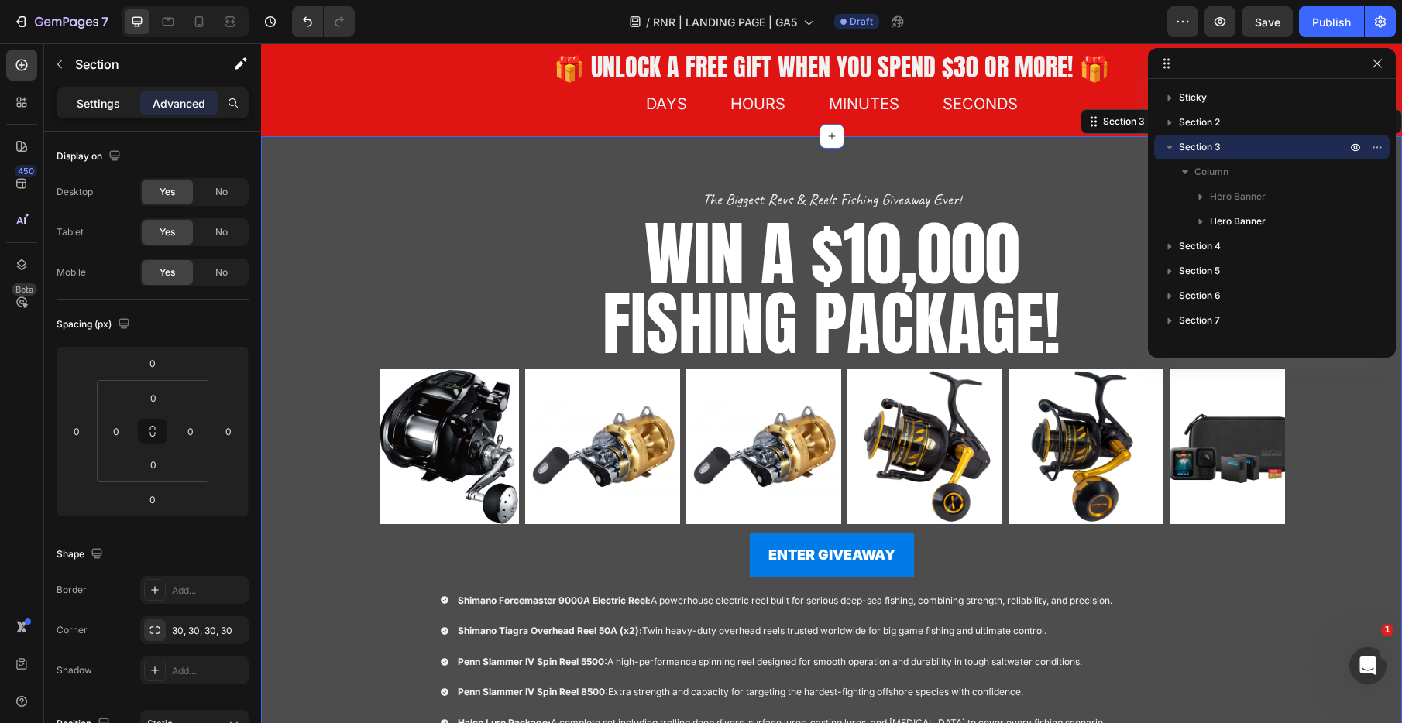
click at [86, 105] on p "Settings" at bounding box center [98, 103] width 43 height 16
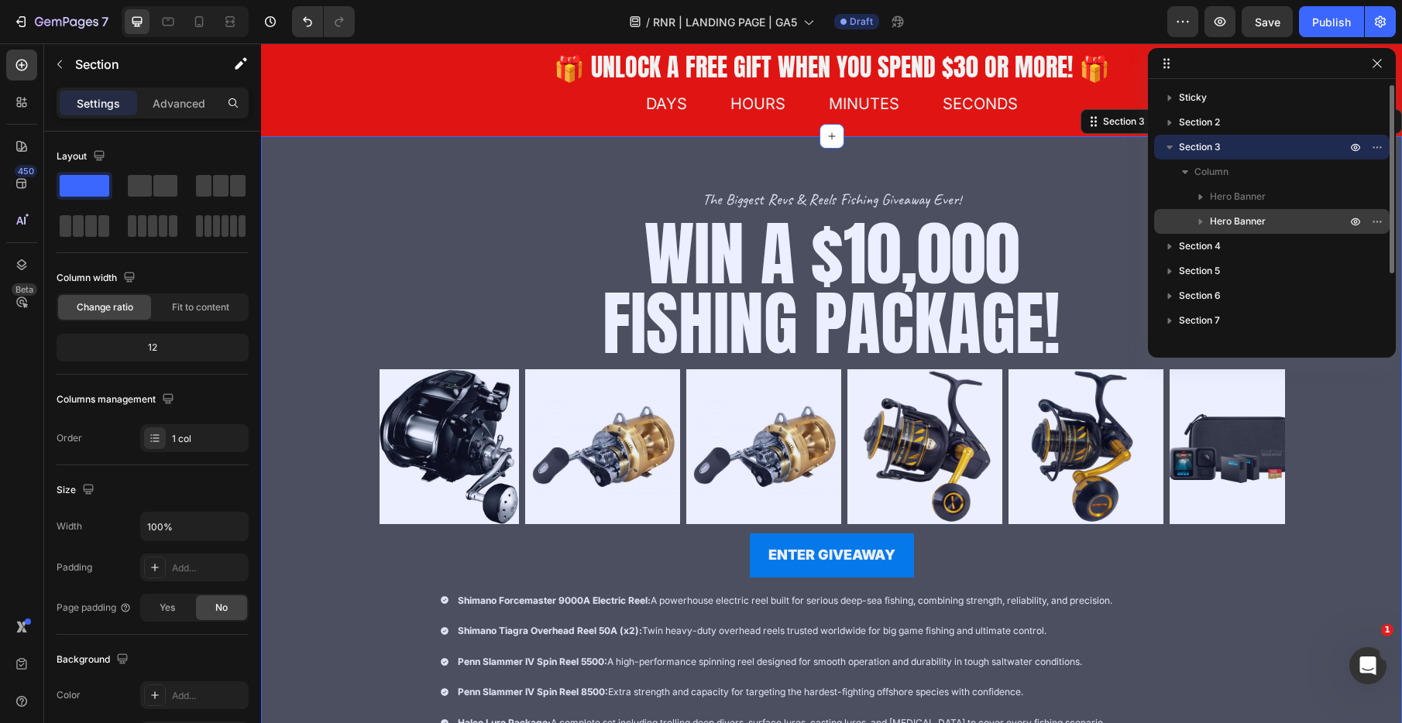
click at [1244, 222] on span "Hero Banner" at bounding box center [1238, 221] width 56 height 15
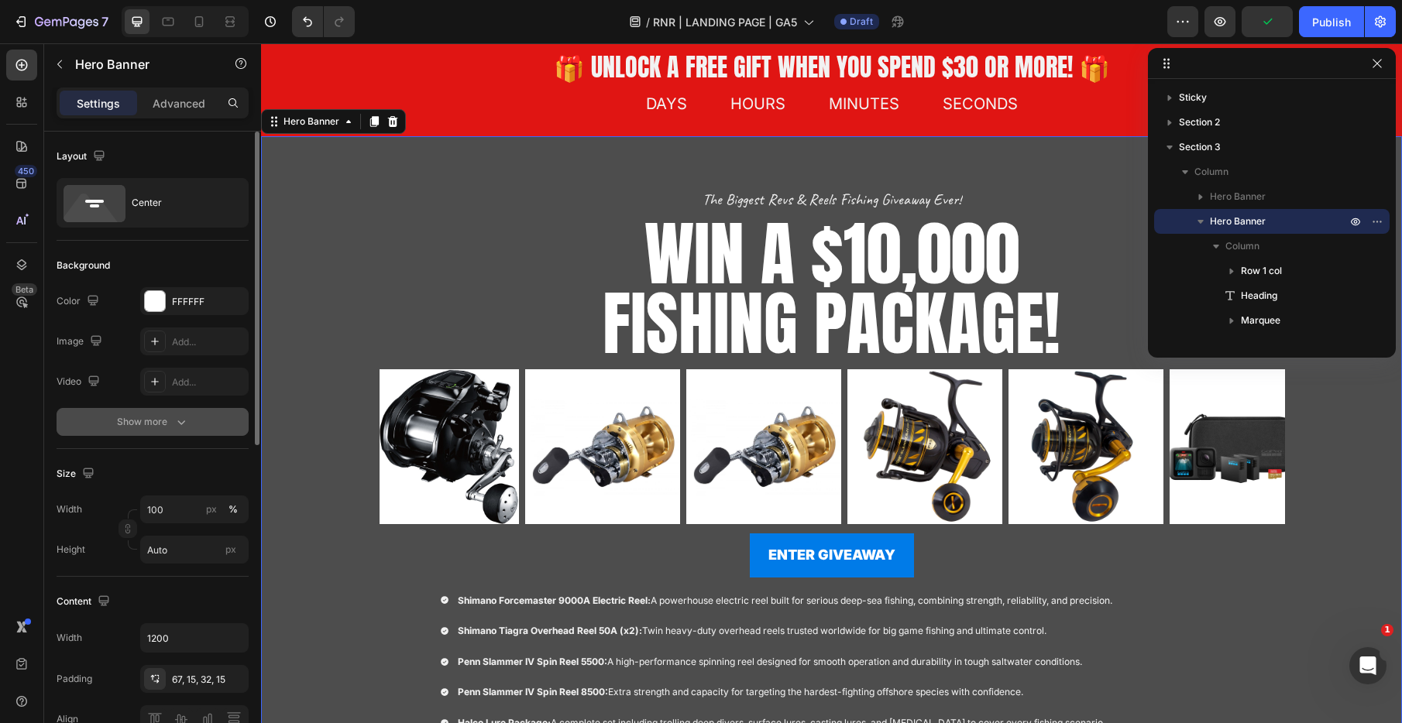
click at [175, 428] on icon "button" at bounding box center [180, 421] width 15 height 15
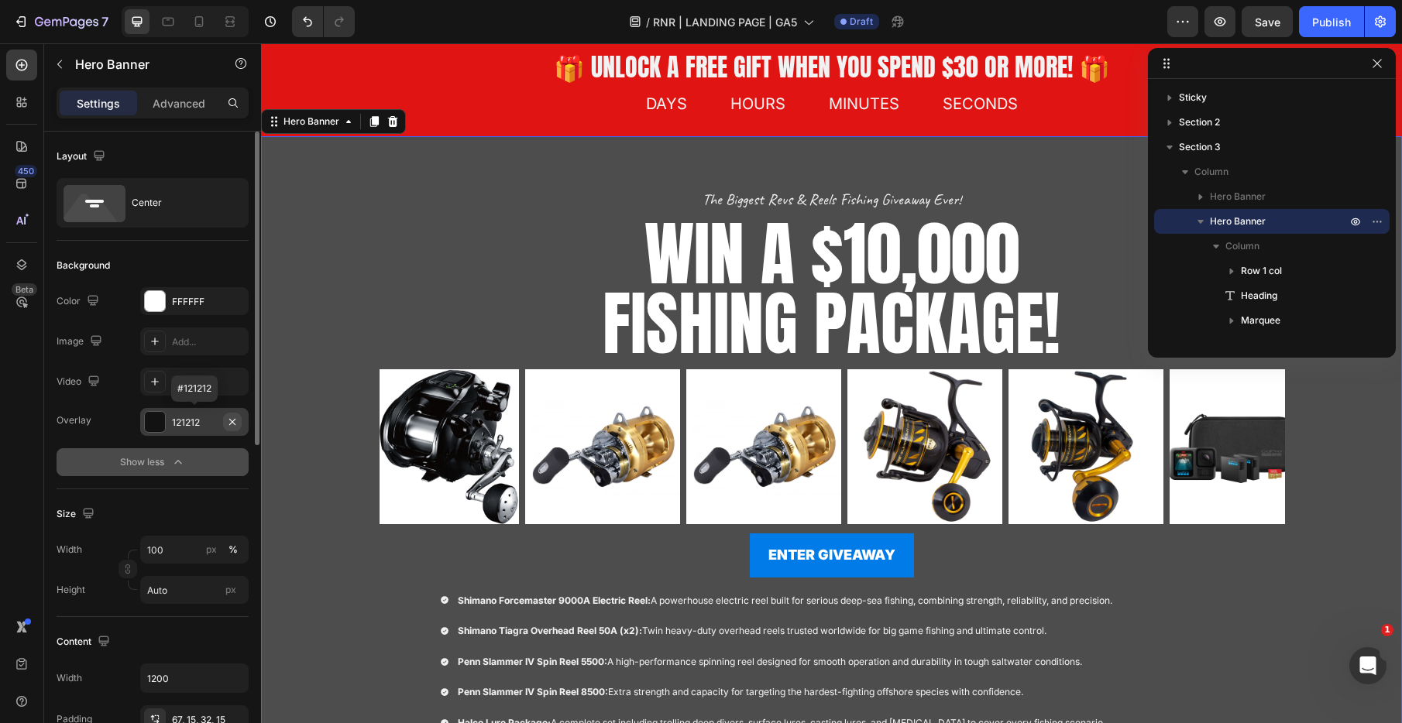
click at [228, 423] on icon "button" at bounding box center [232, 422] width 12 height 12
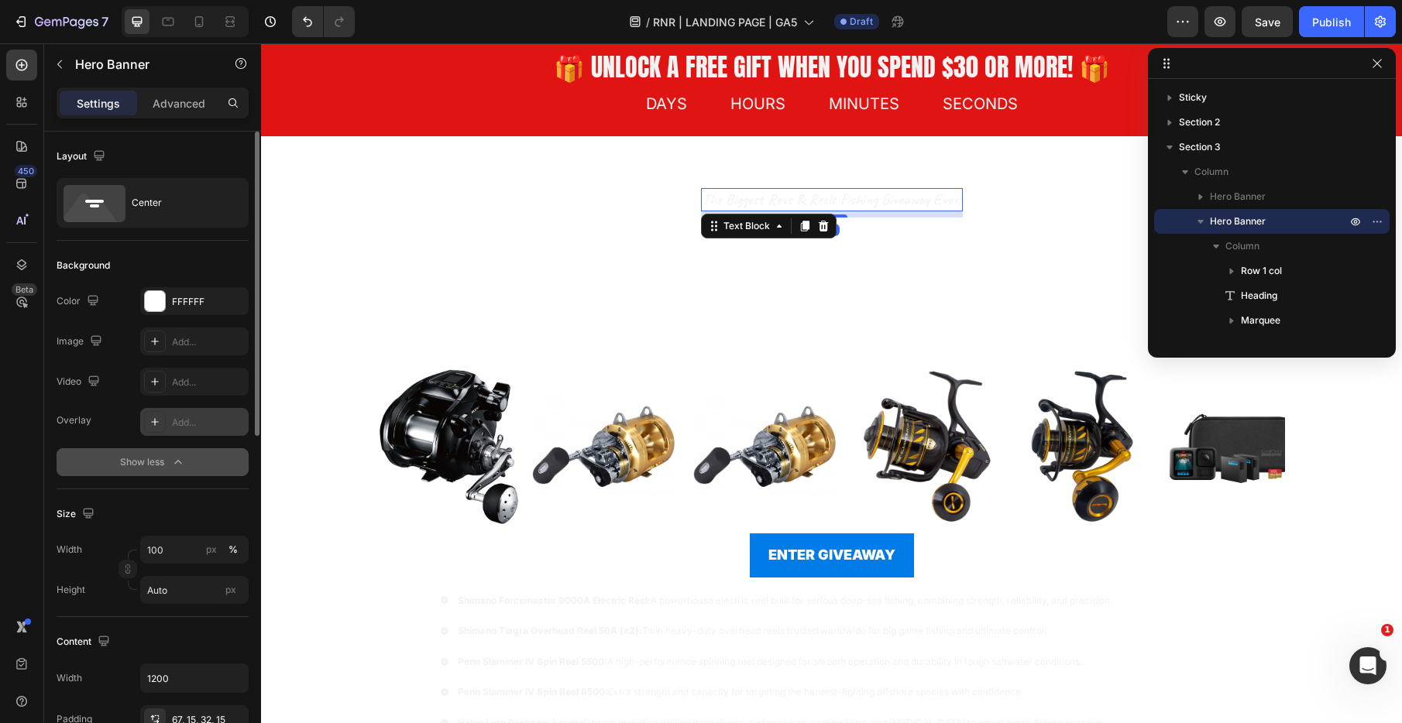
click at [795, 206] on p "the biggest revs & reels fishing giveaway ever!" at bounding box center [831, 200] width 259 height 20
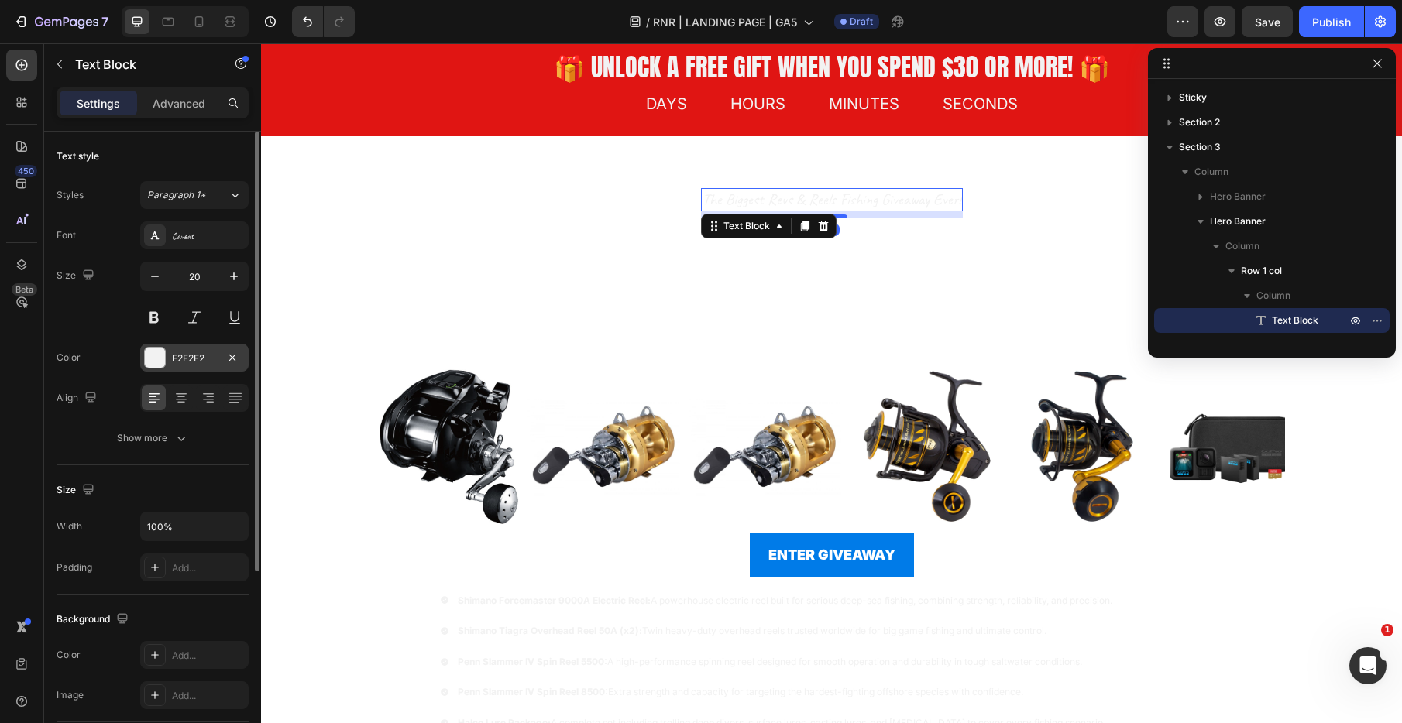
click at [184, 361] on div "F2F2F2" at bounding box center [194, 359] width 45 height 14
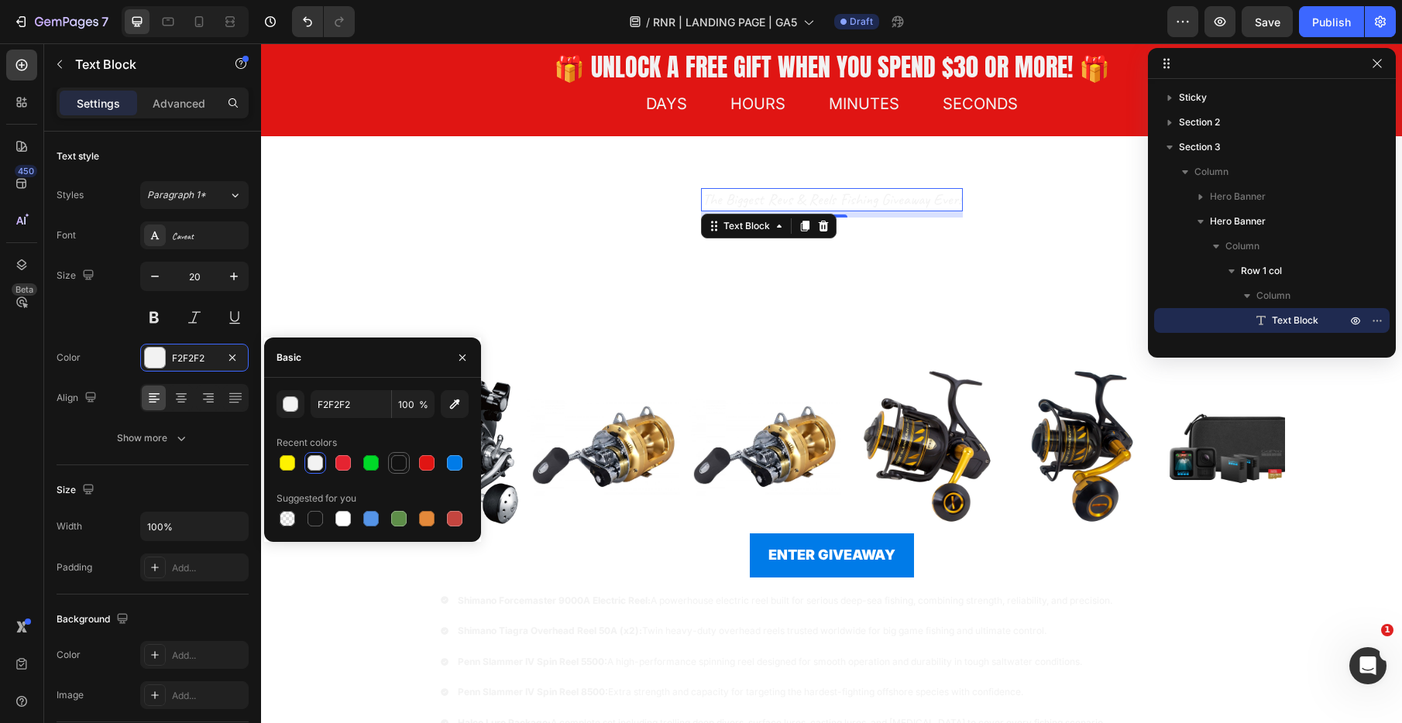
click at [397, 463] on div at bounding box center [398, 462] width 15 height 15
type input "121212"
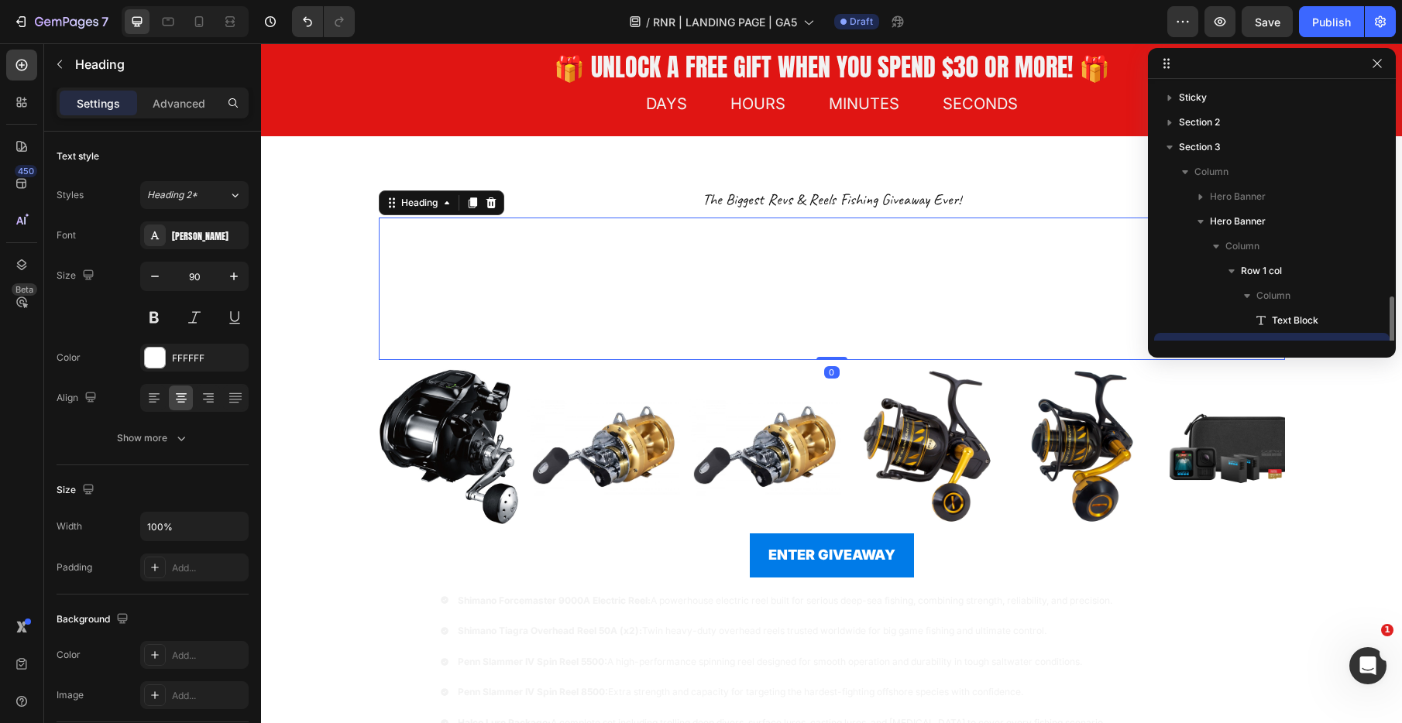
click at [856, 255] on h2 "WIN A $10,000 FISHING PACKAGE!" at bounding box center [832, 289] width 906 height 143
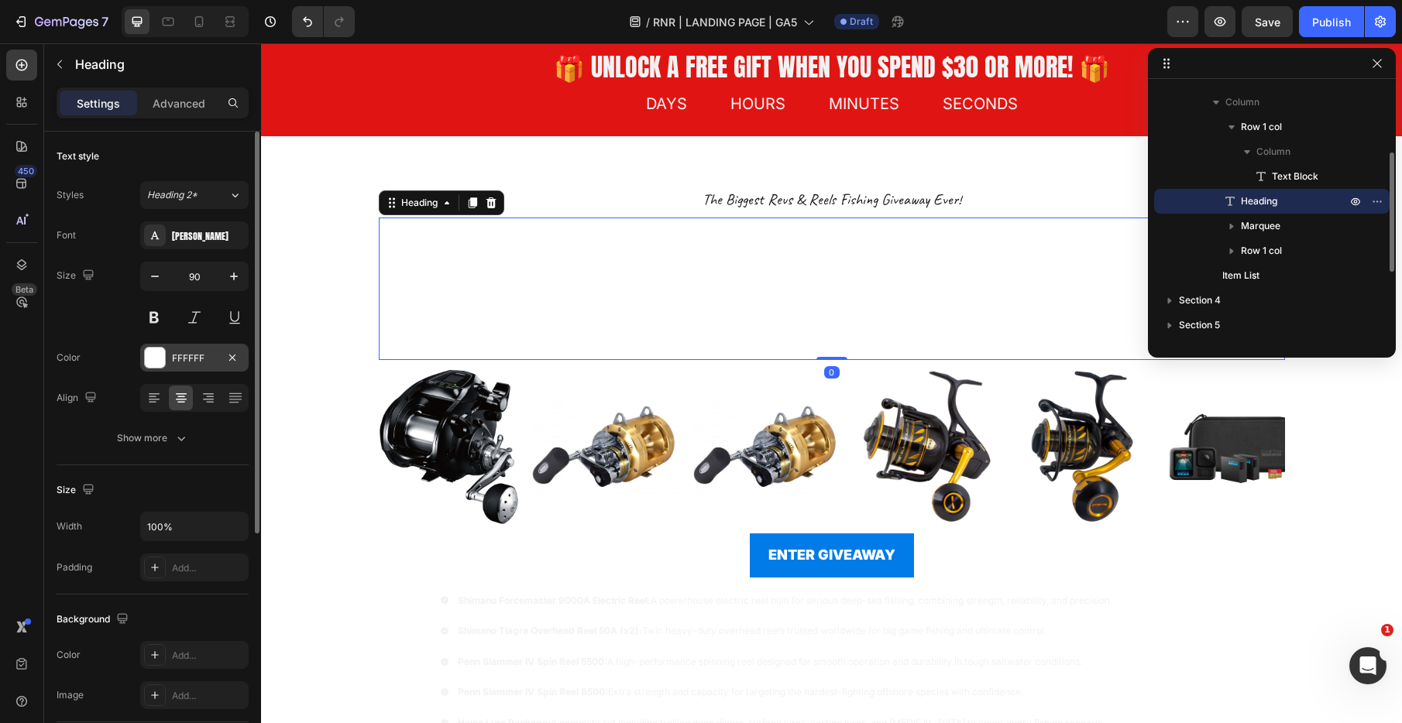
click at [213, 358] on div "FFFFFF" at bounding box center [194, 359] width 45 height 14
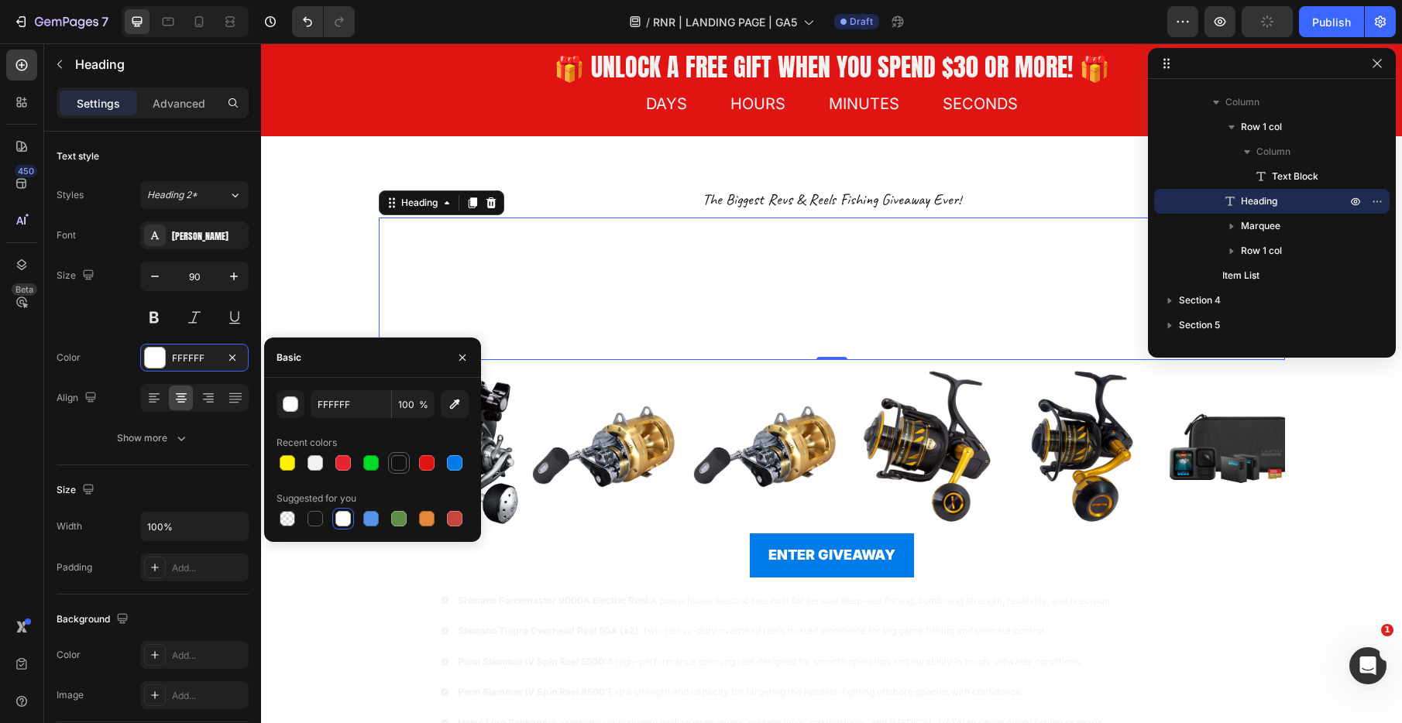
click at [393, 464] on div at bounding box center [398, 462] width 15 height 15
type input "121212"
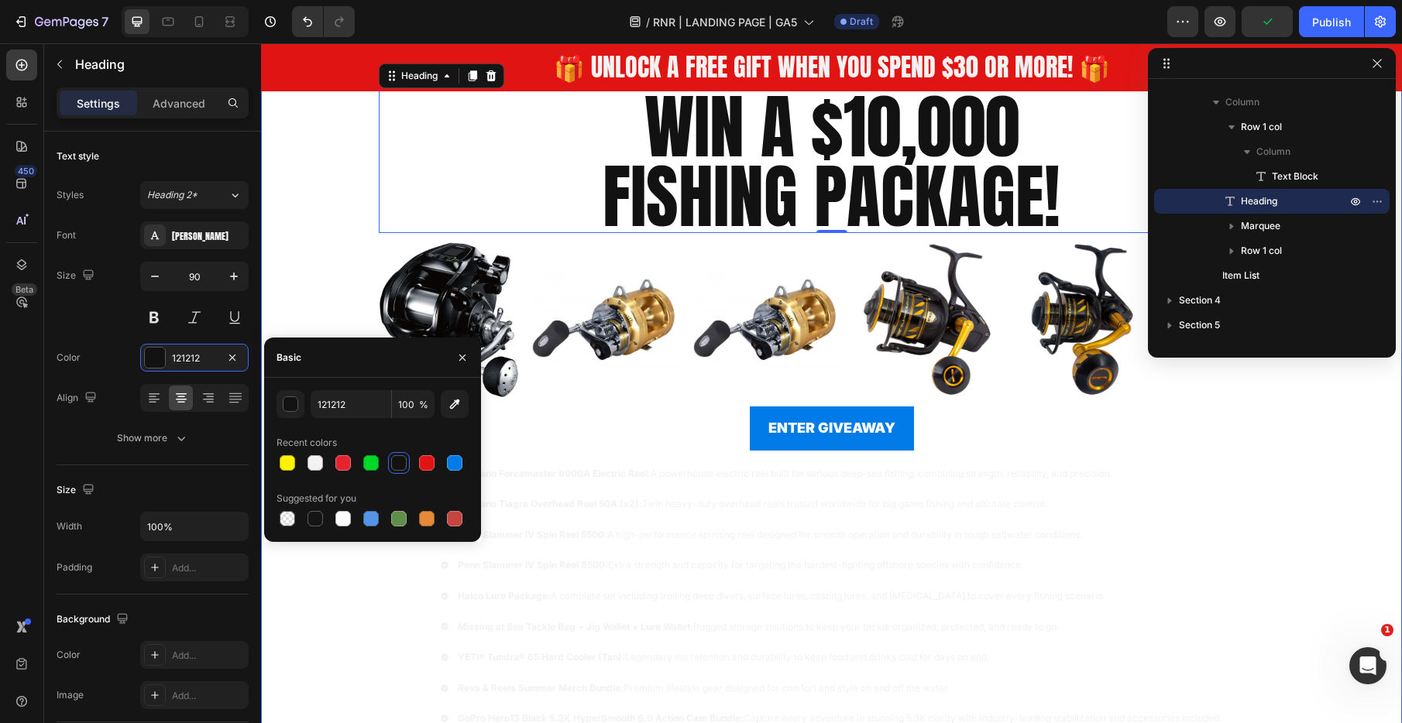
scroll to position [304, 0]
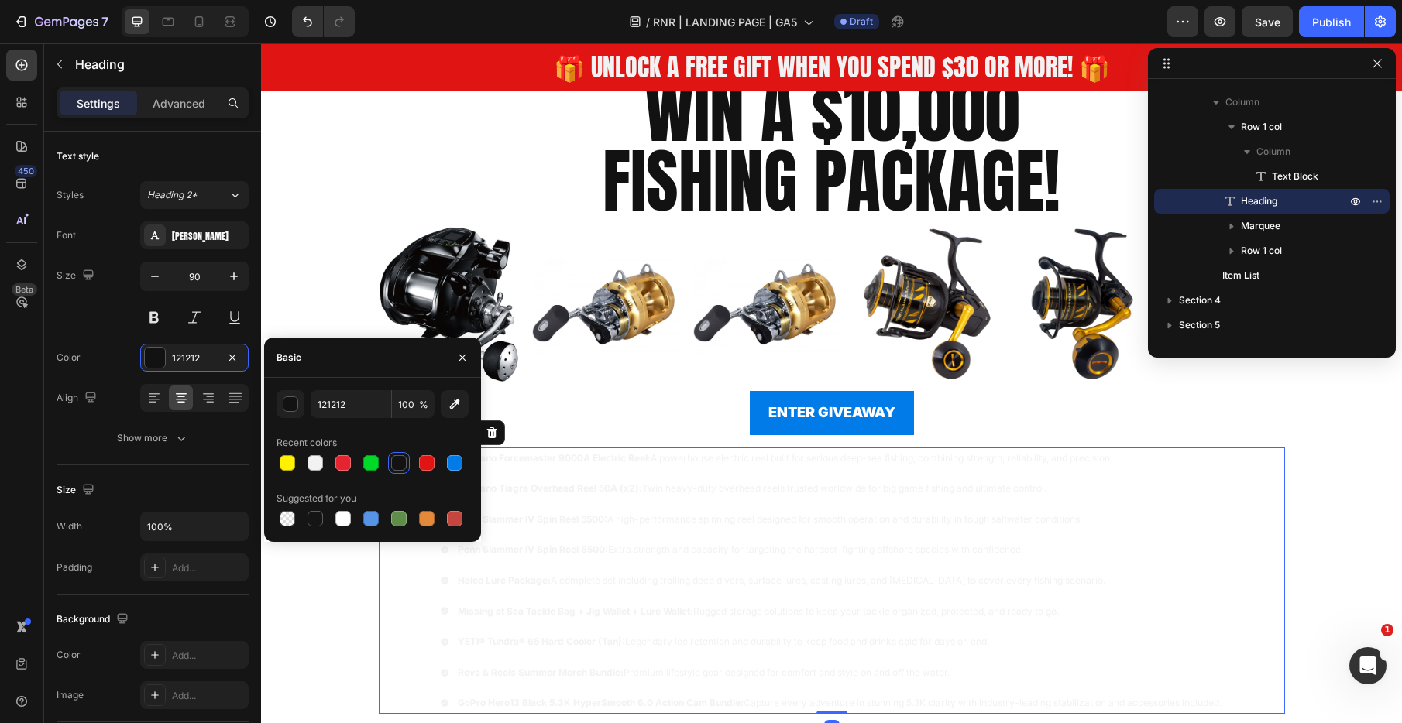
click at [1259, 503] on div "Shimano Forcemaster 9000A Electric Reel: A powerhouse electric reel built for s…" at bounding box center [832, 581] width 906 height 266
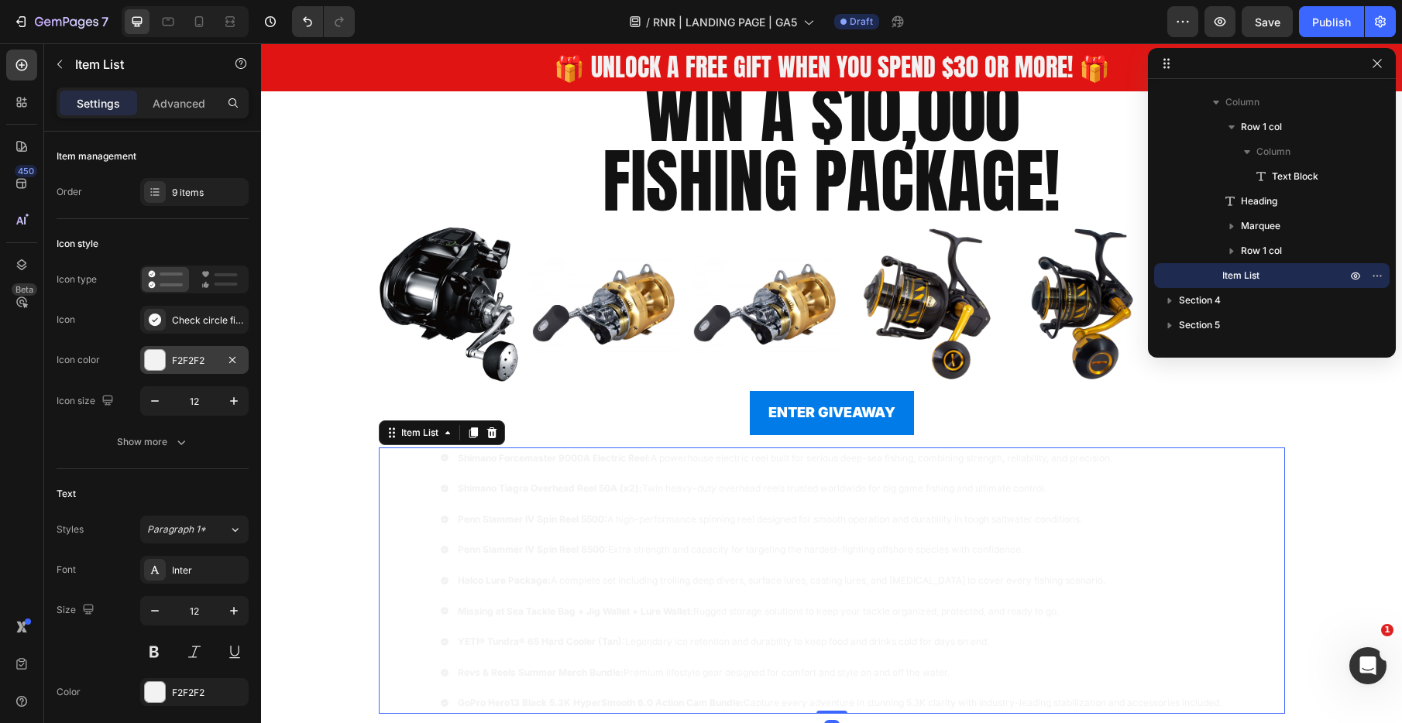
click at [165, 362] on div at bounding box center [155, 360] width 22 height 22
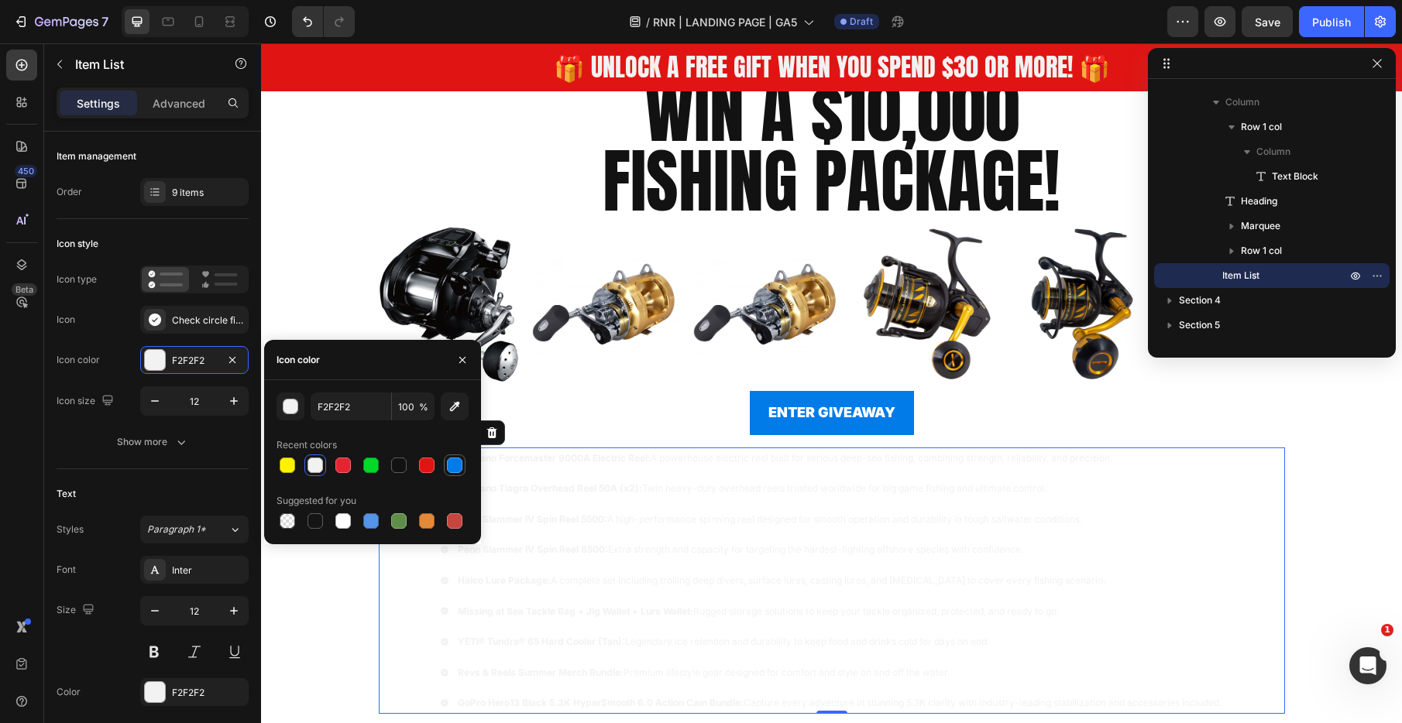
click at [451, 469] on div at bounding box center [454, 465] width 15 height 15
type input "007BE8"
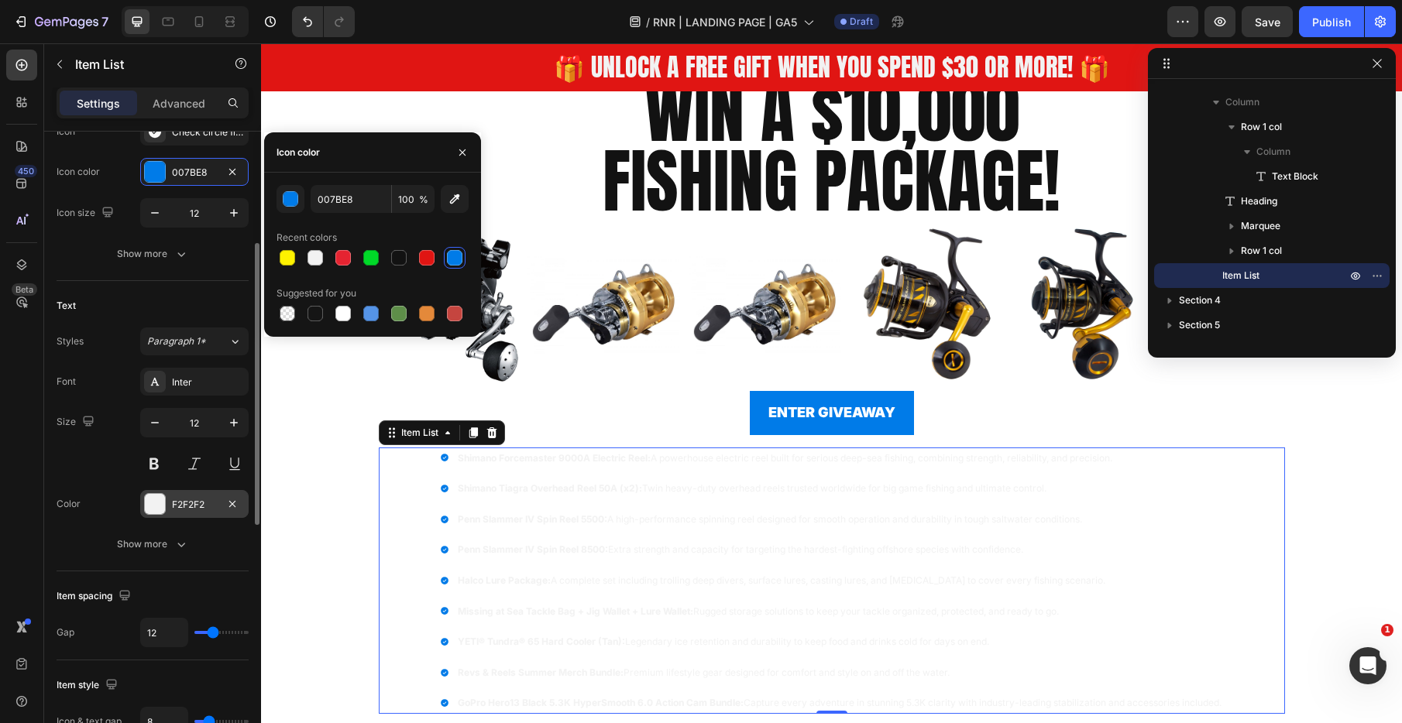
scroll to position [208, 0]
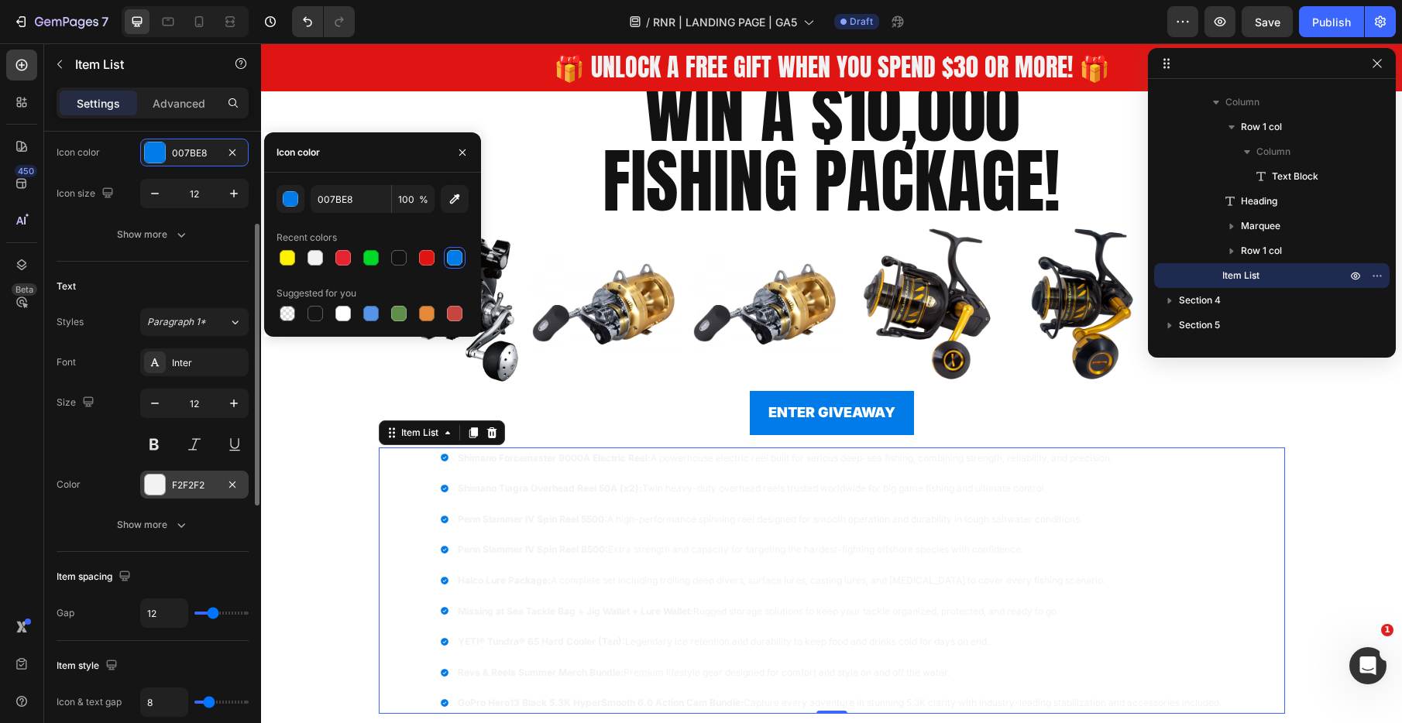
click at [198, 486] on div "F2F2F2" at bounding box center [194, 486] width 45 height 14
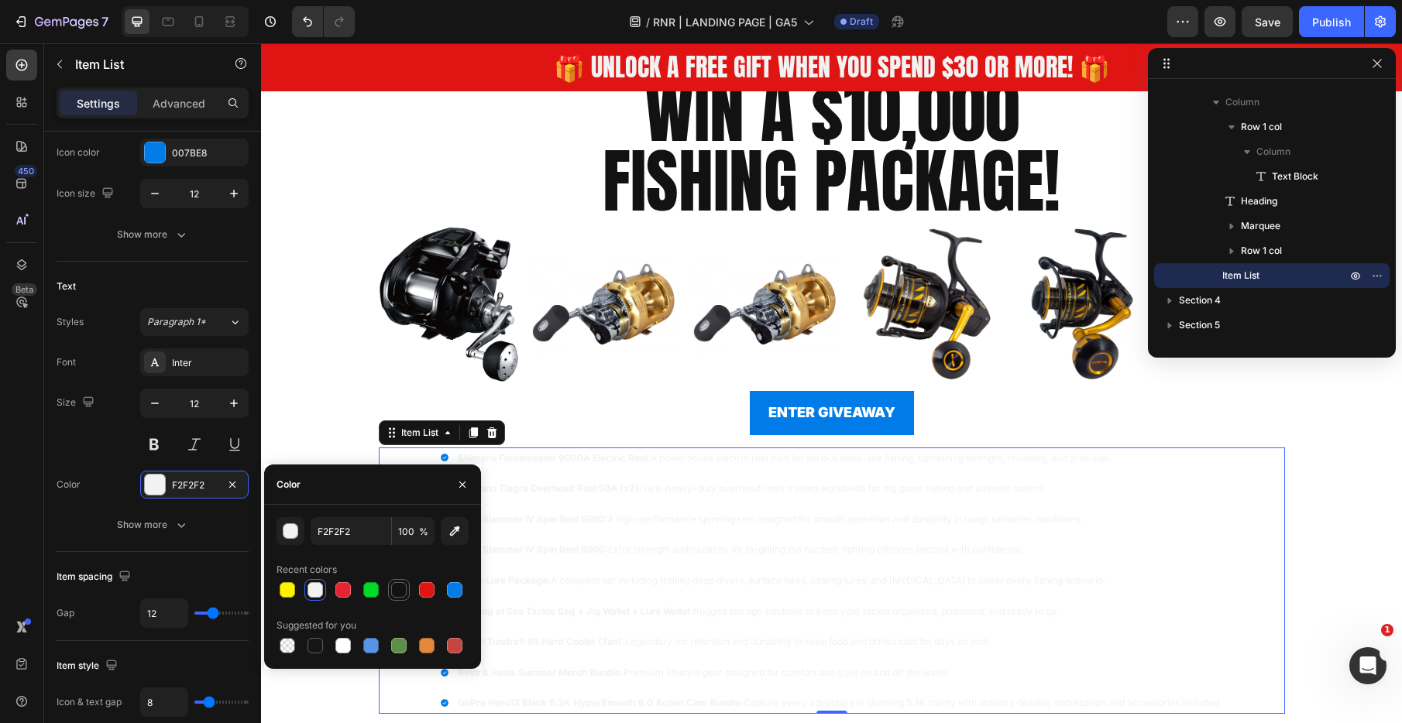
click at [391, 592] on div at bounding box center [398, 589] width 15 height 15
type input "121212"
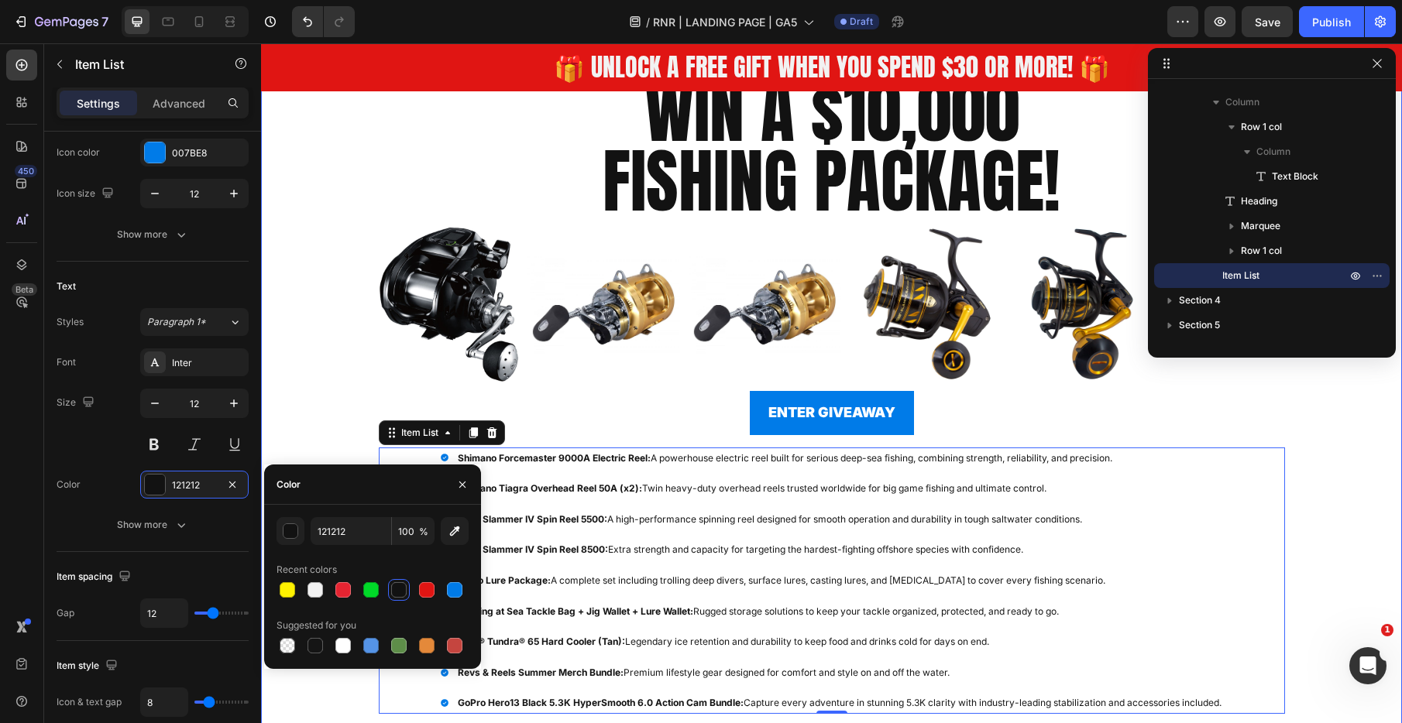
click at [325, 315] on div "Overlay" at bounding box center [831, 366] width 1141 height 745
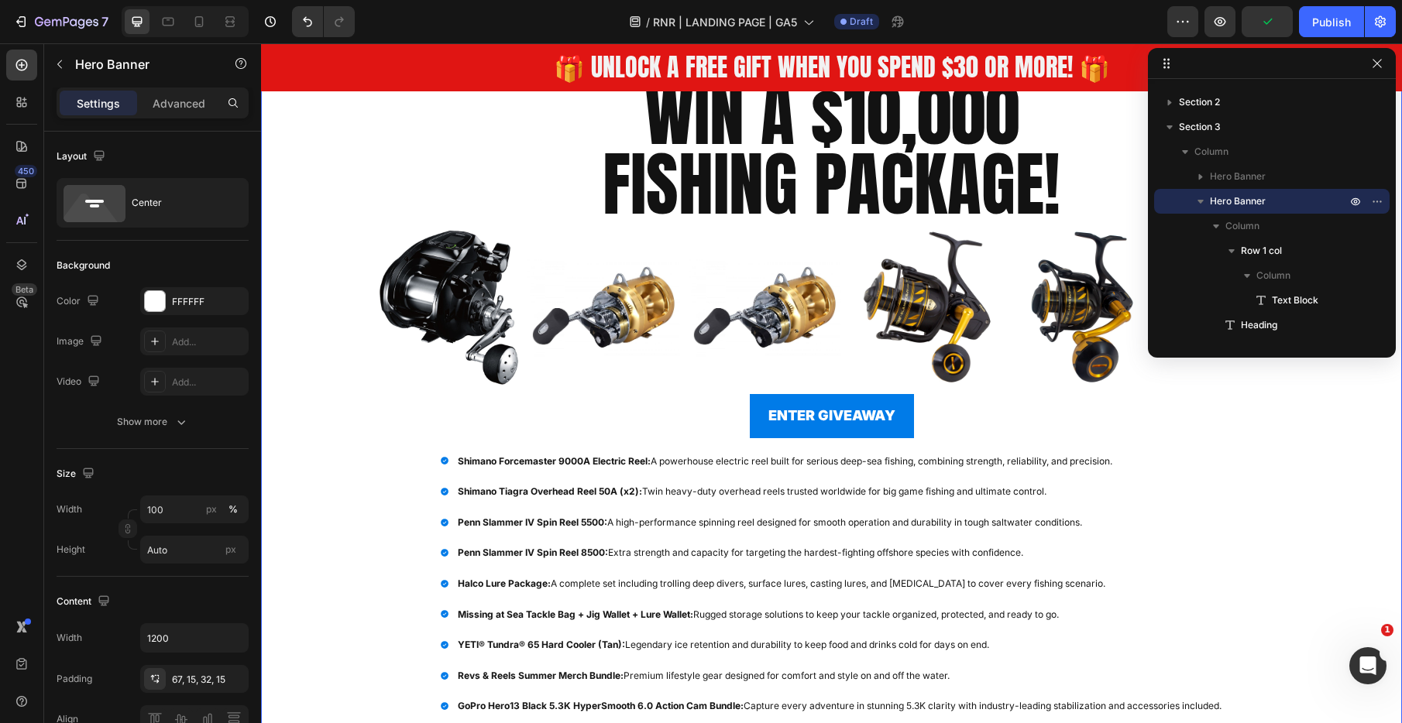
scroll to position [243, 0]
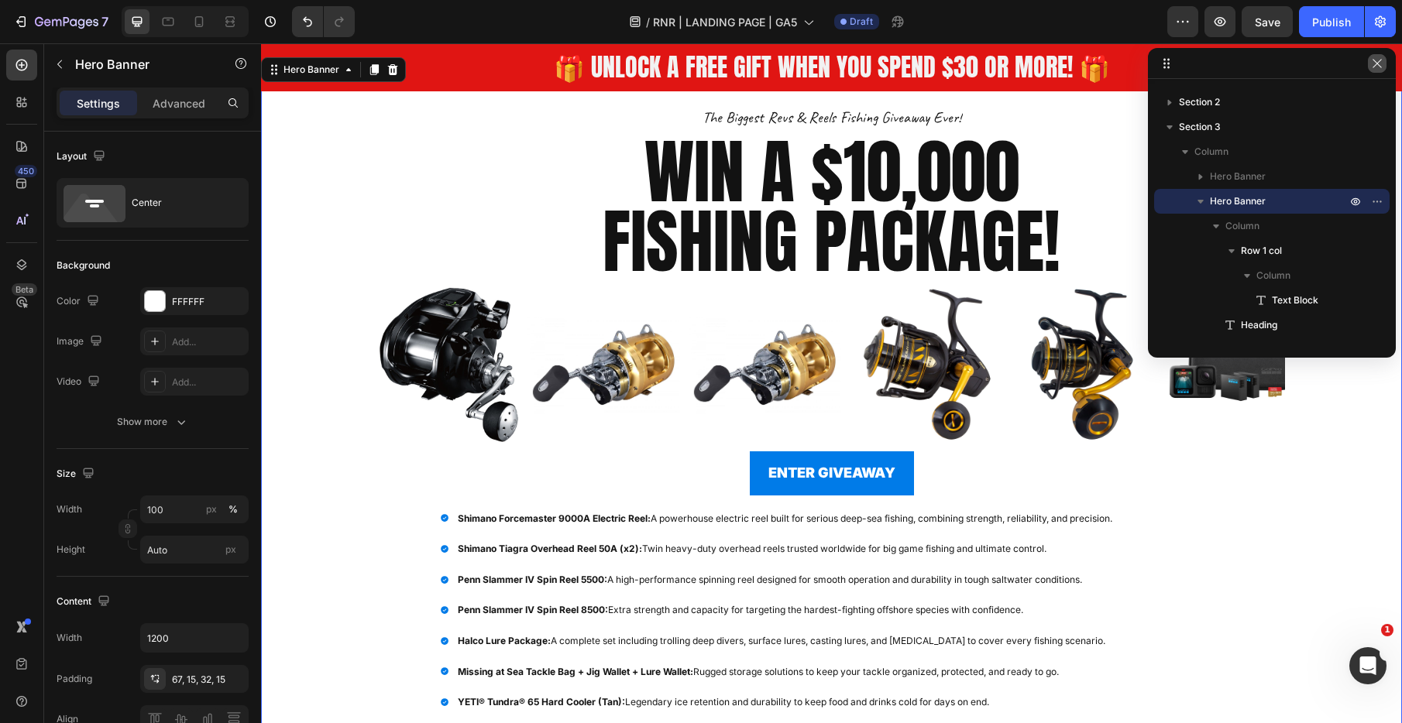
click at [1383, 63] on button "button" at bounding box center [1377, 63] width 19 height 19
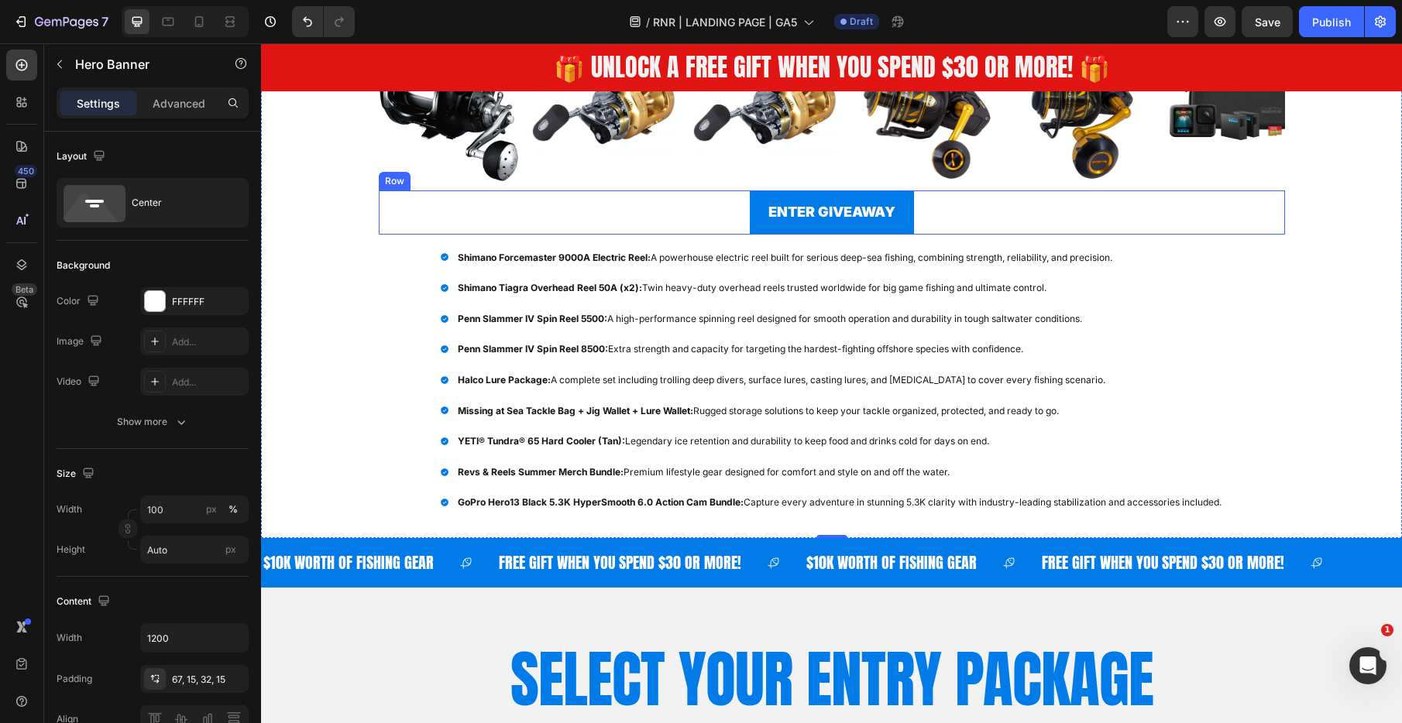
scroll to position [503, 0]
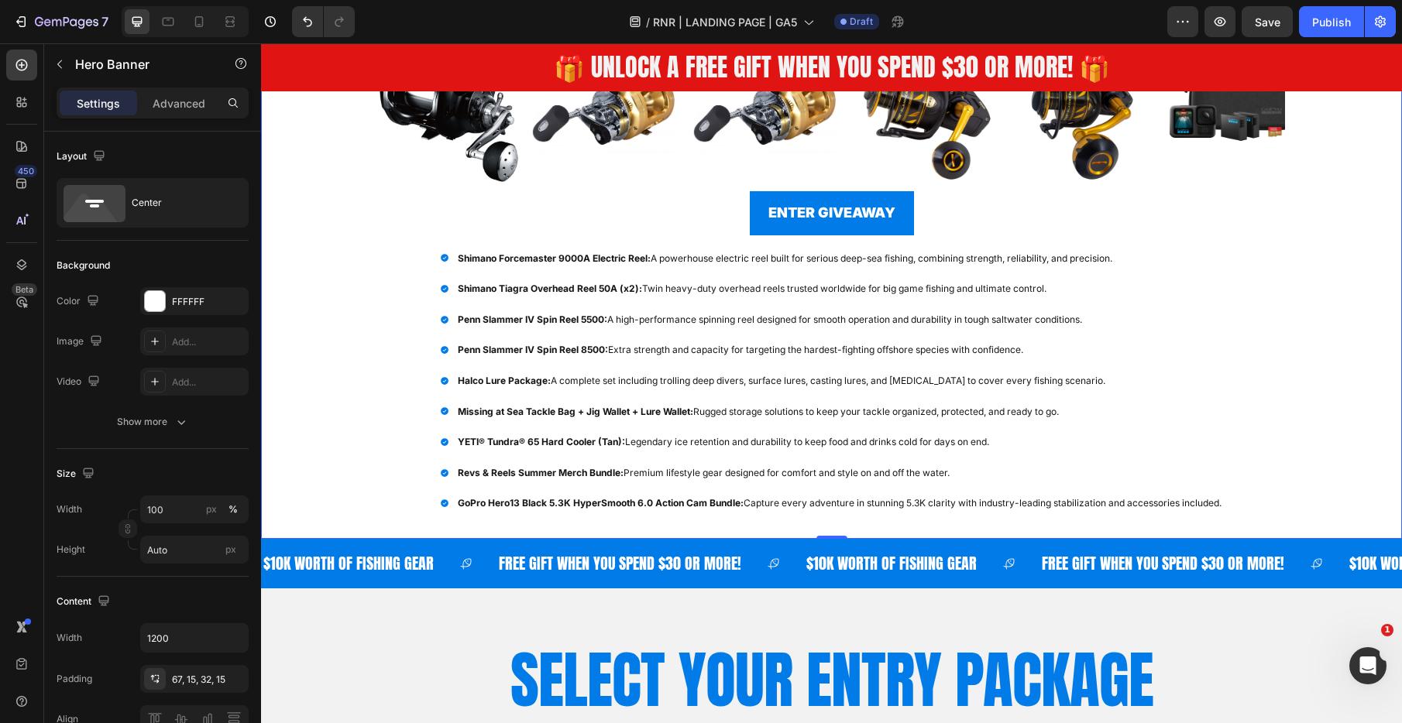
click at [1336, 415] on div "Overlay" at bounding box center [831, 166] width 1141 height 745
click at [197, 300] on div "FFFFFF" at bounding box center [194, 302] width 45 height 14
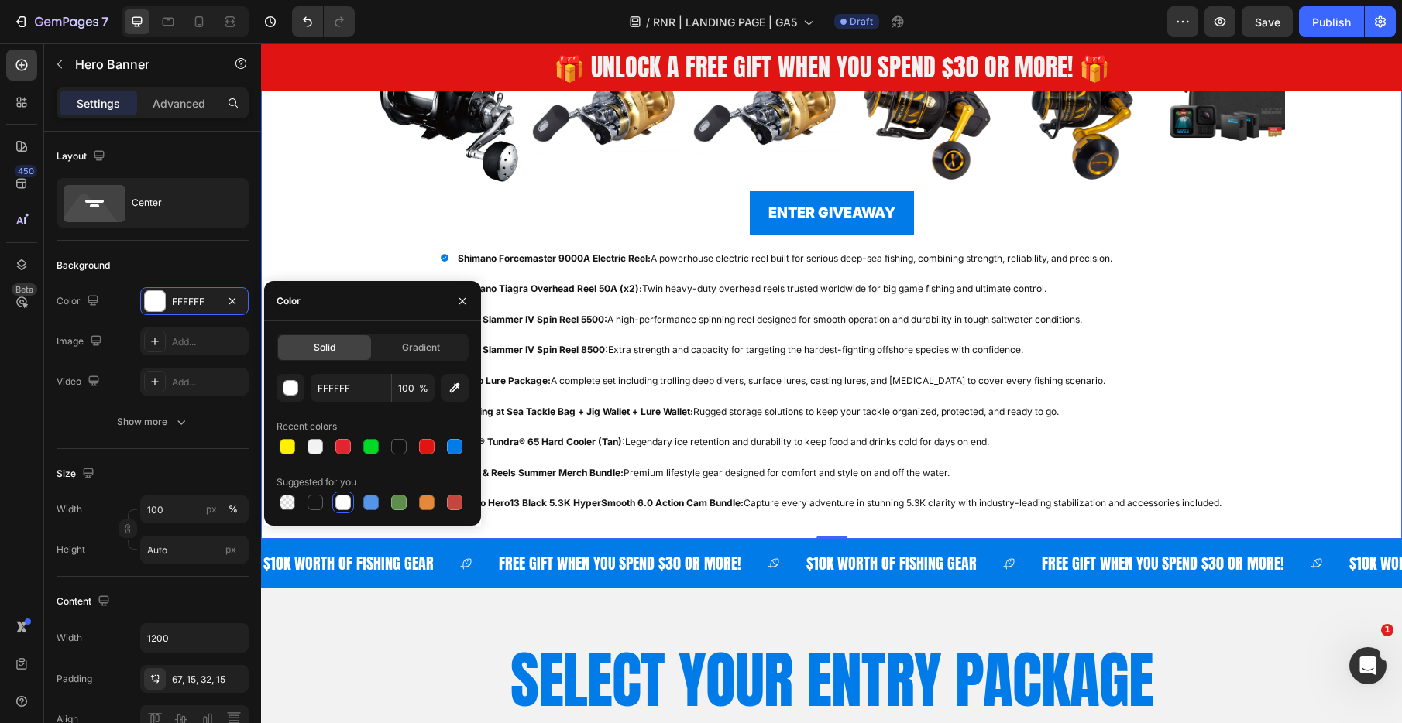
drag, startPoint x: 426, startPoint y: 346, endPoint x: 396, endPoint y: 362, distance: 34.3
click at [426, 346] on span "Gradient" at bounding box center [421, 348] width 38 height 14
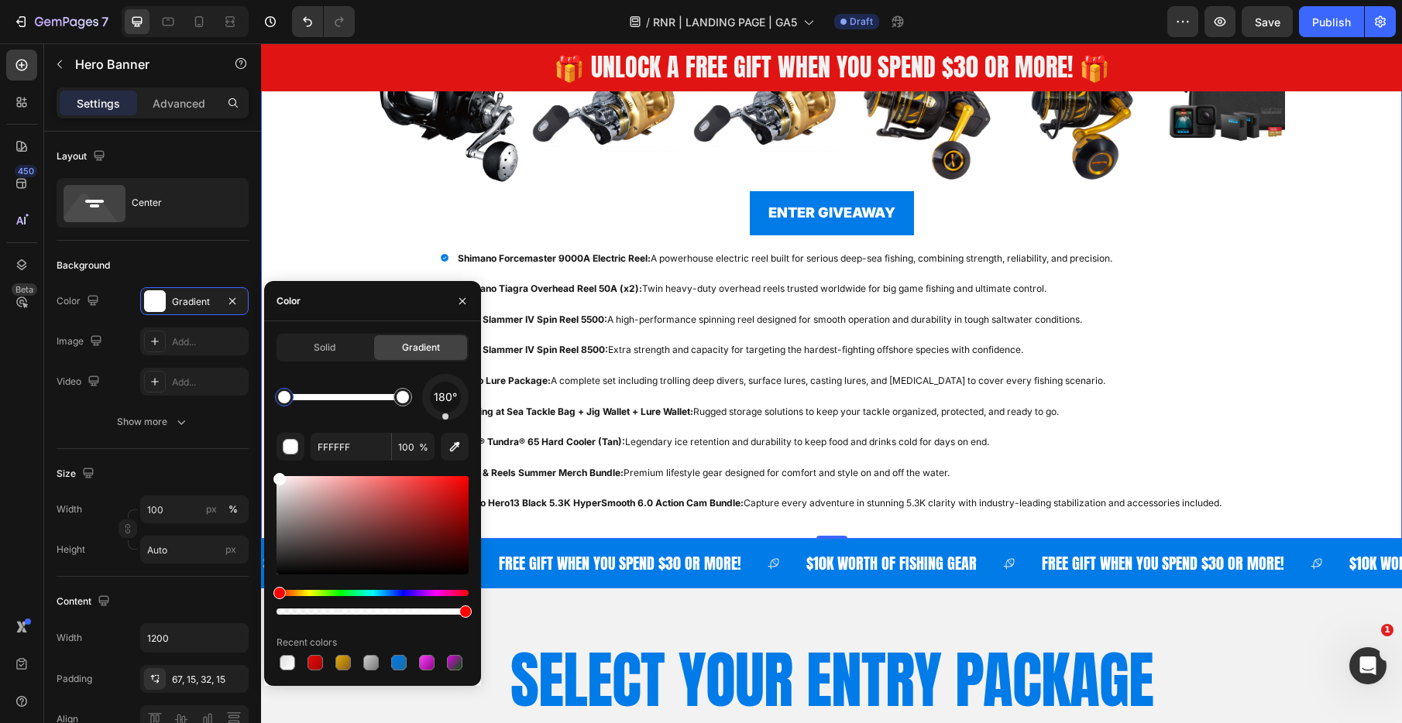
drag, startPoint x: 456, startPoint y: 408, endPoint x: 445, endPoint y: 421, distance: 16.5
click at [445, 421] on div "180° FFFFFF 100 % Recent colors" at bounding box center [372, 524] width 192 height 300
click at [406, 400] on div at bounding box center [403, 397] width 12 height 12
click at [761, 220] on link "ENTER GIVEAWAY" at bounding box center [832, 212] width 164 height 43
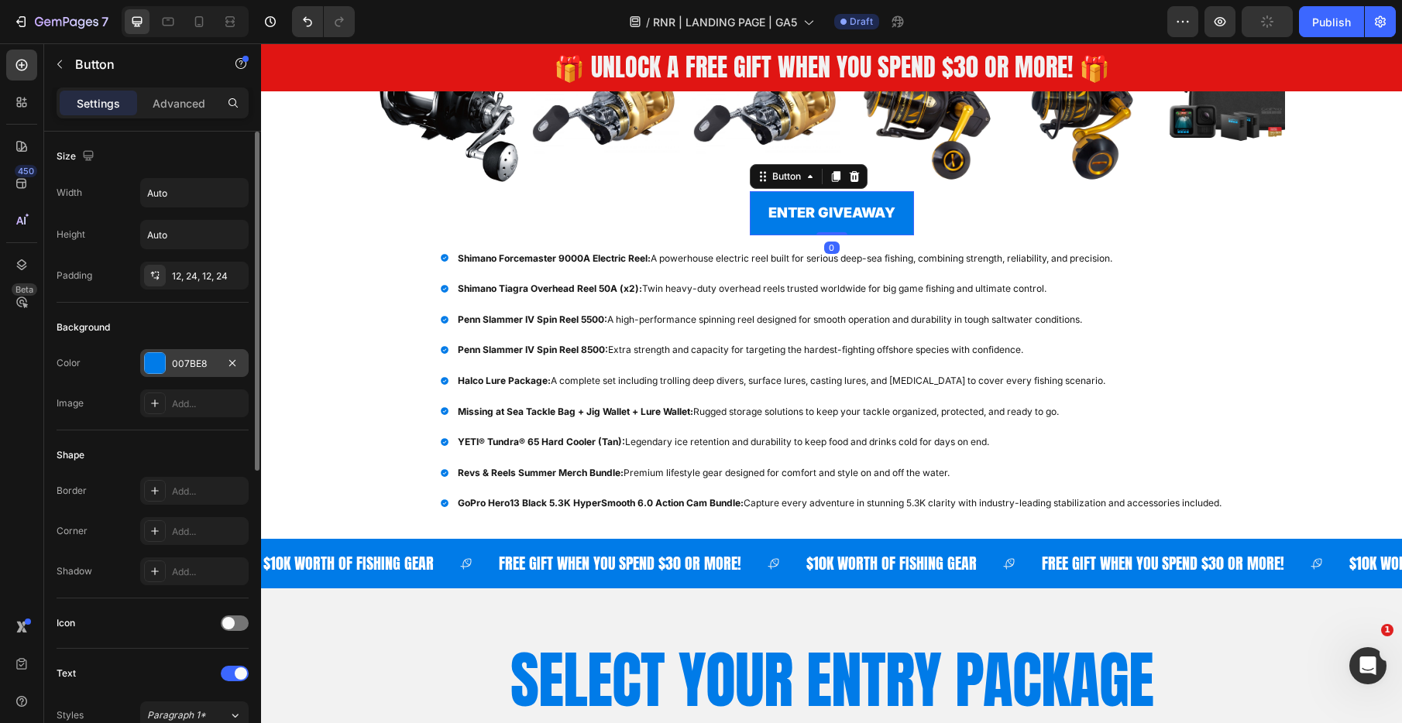
click at [200, 372] on div "007BE8" at bounding box center [194, 363] width 108 height 28
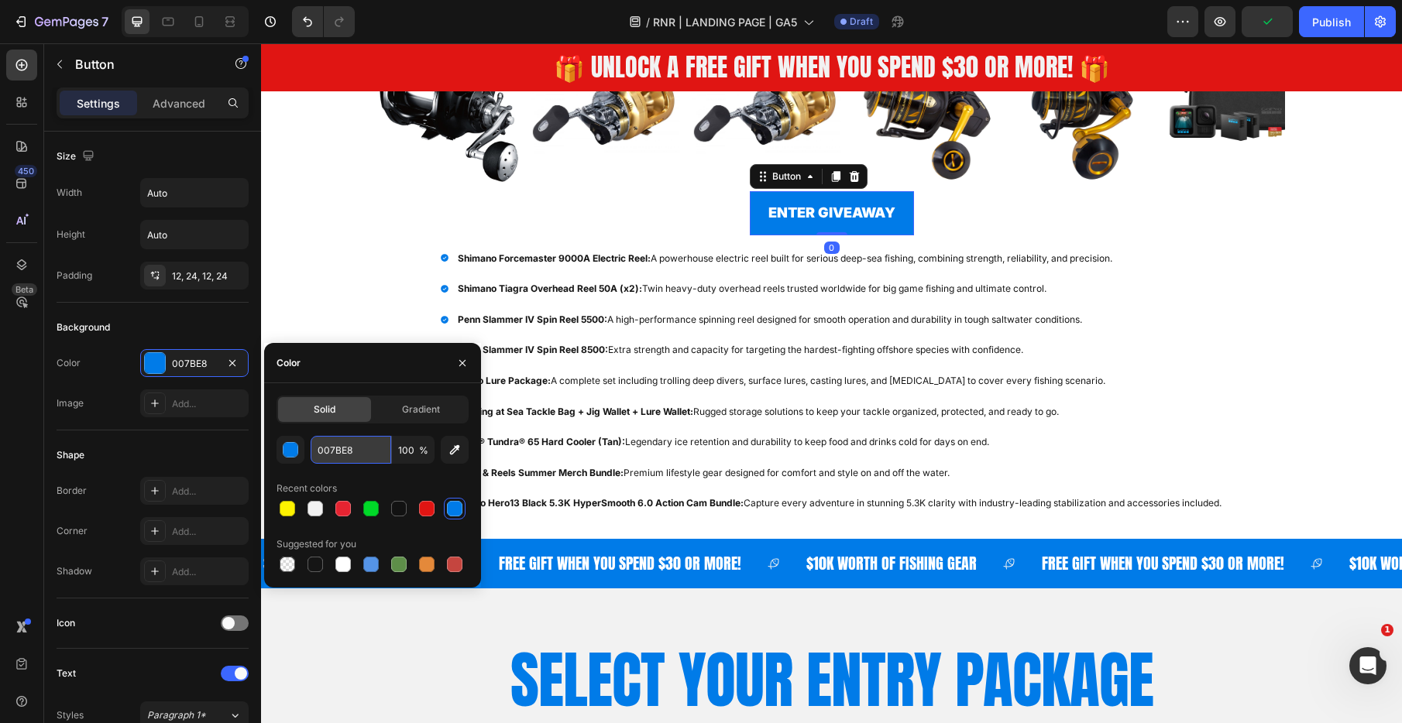
click at [376, 457] on input "007BE8" at bounding box center [351, 450] width 81 height 28
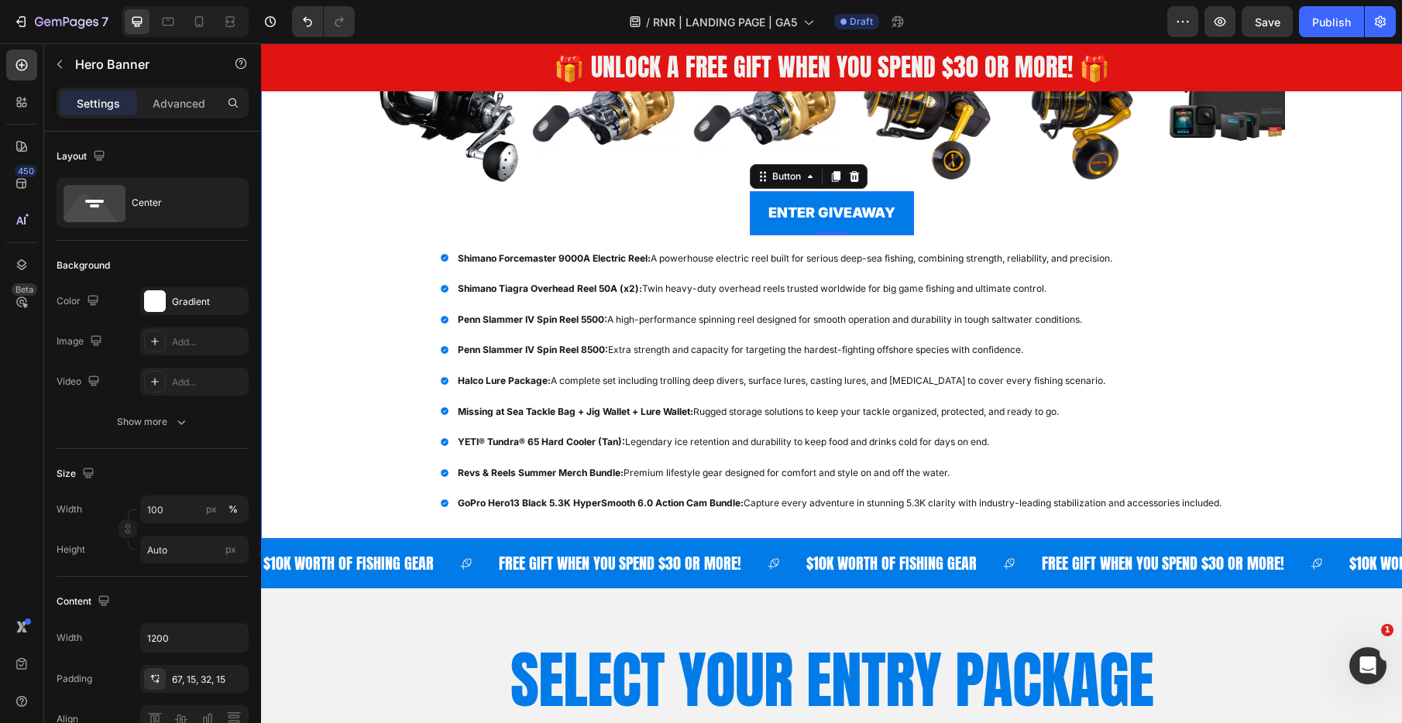
click at [298, 256] on div "Overlay" at bounding box center [831, 166] width 1141 height 745
click at [190, 299] on div "Gradient" at bounding box center [194, 302] width 45 height 14
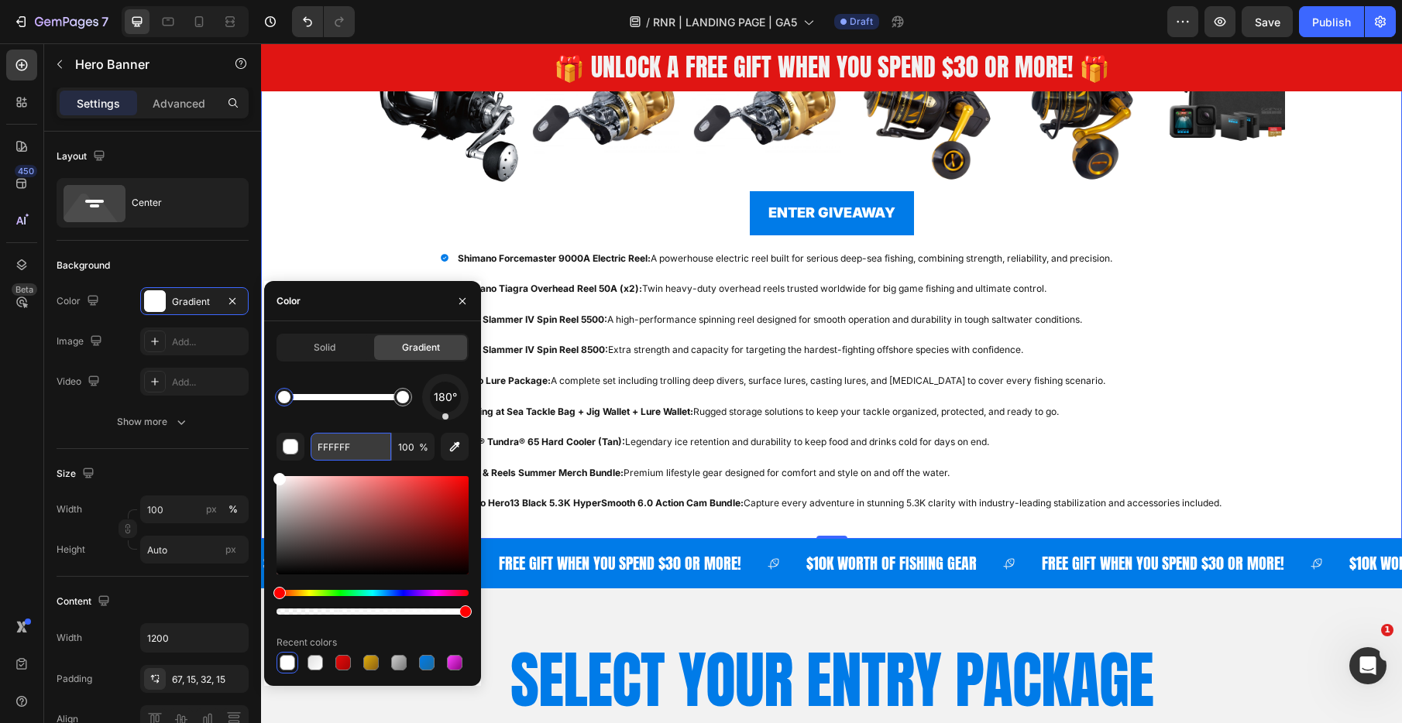
click at [345, 438] on input "FFFFFF" at bounding box center [351, 447] width 81 height 28
paste input "007BE8"
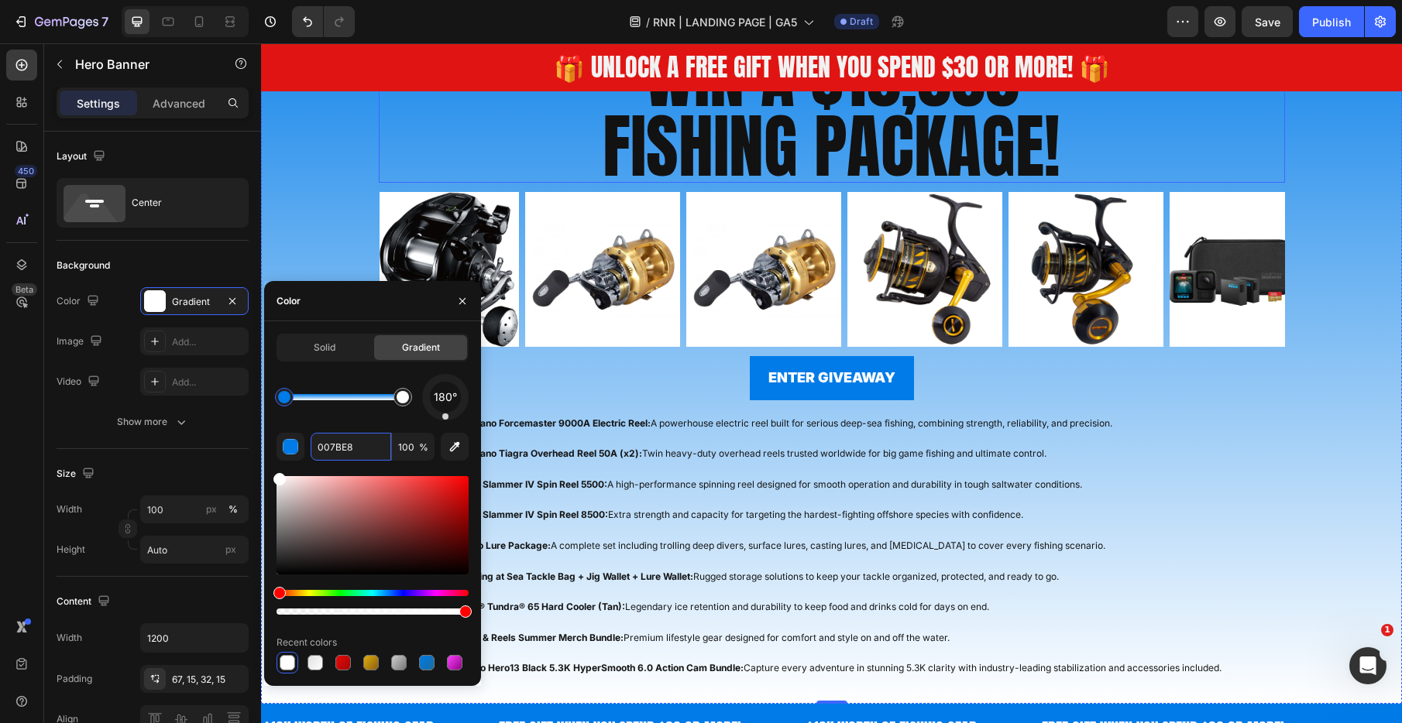
scroll to position [359, 0]
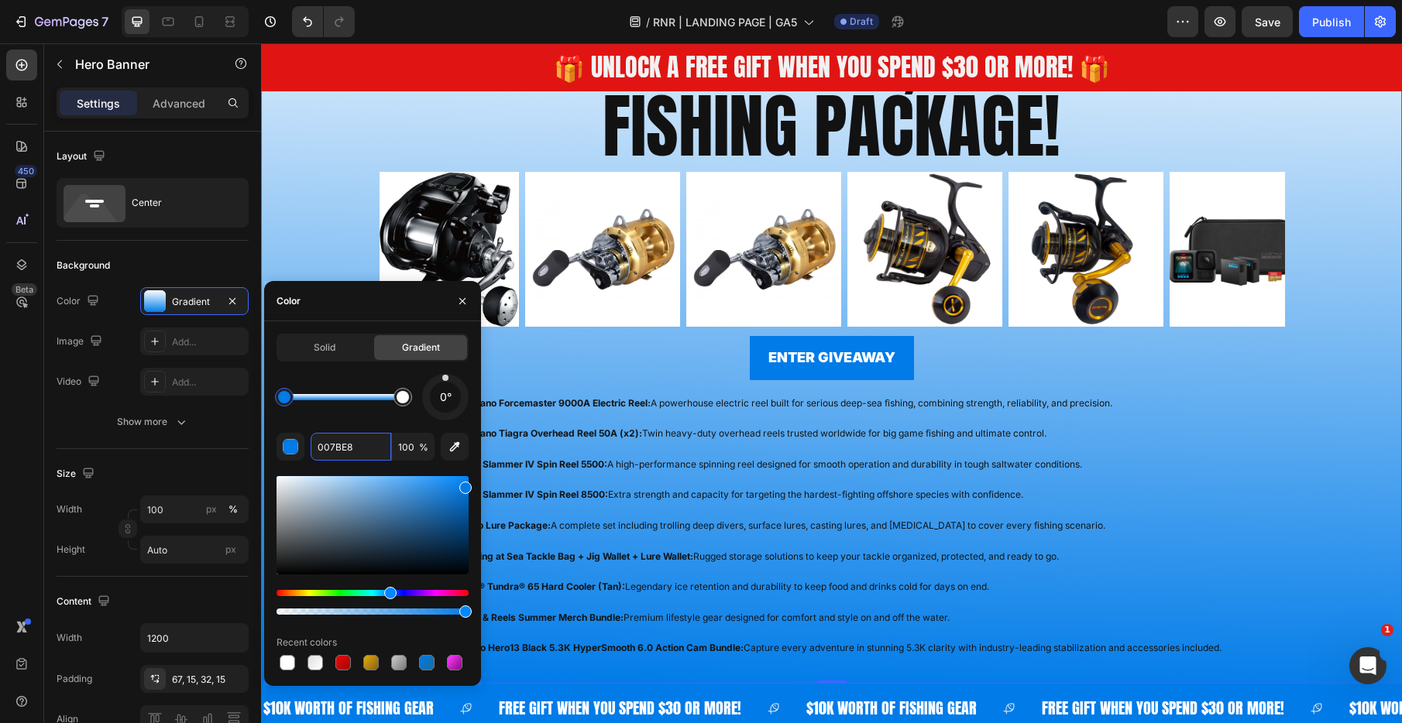
drag, startPoint x: 447, startPoint y: 412, endPoint x: 445, endPoint y: 361, distance: 51.1
click at [445, 361] on div "Solid Gradient 0° 007BE8 100 % Recent colors" at bounding box center [372, 504] width 192 height 340
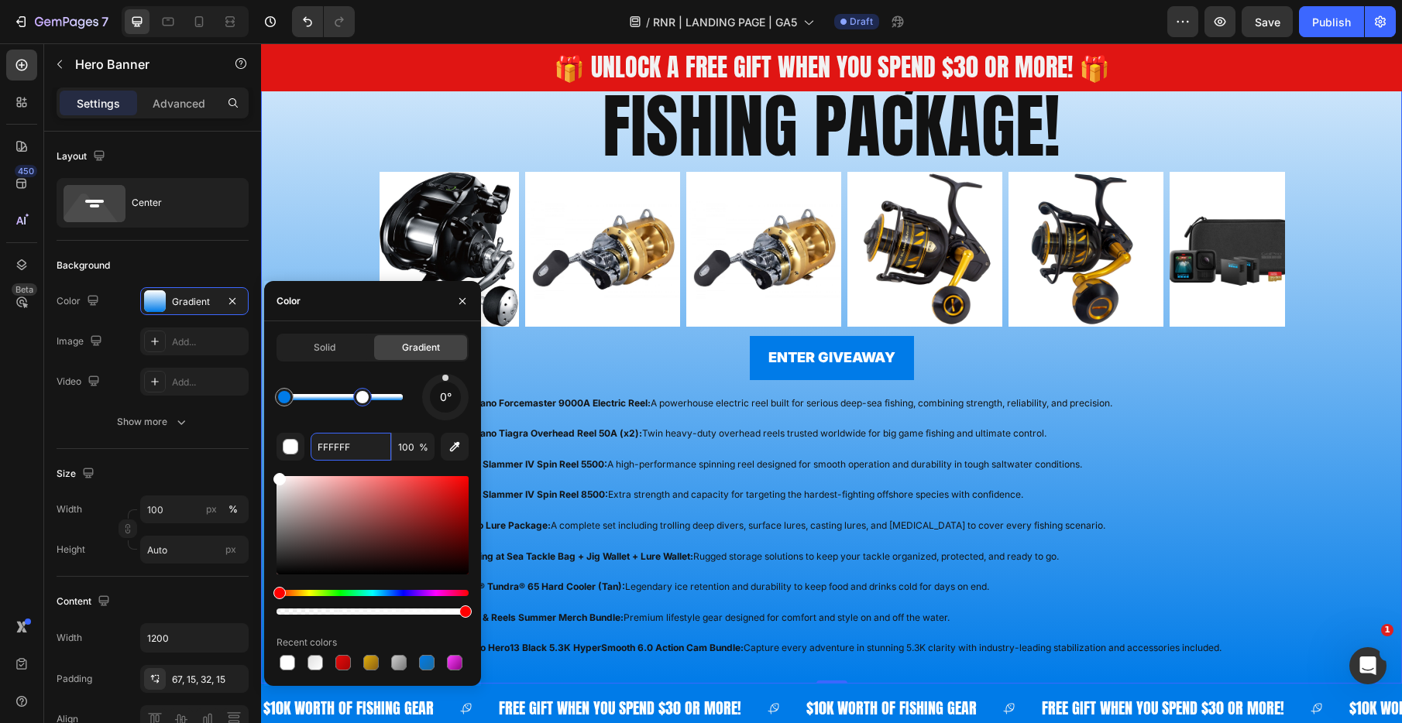
drag, startPoint x: 393, startPoint y: 393, endPoint x: 359, endPoint y: 392, distance: 34.1
click at [359, 392] on div at bounding box center [362, 397] width 12 height 12
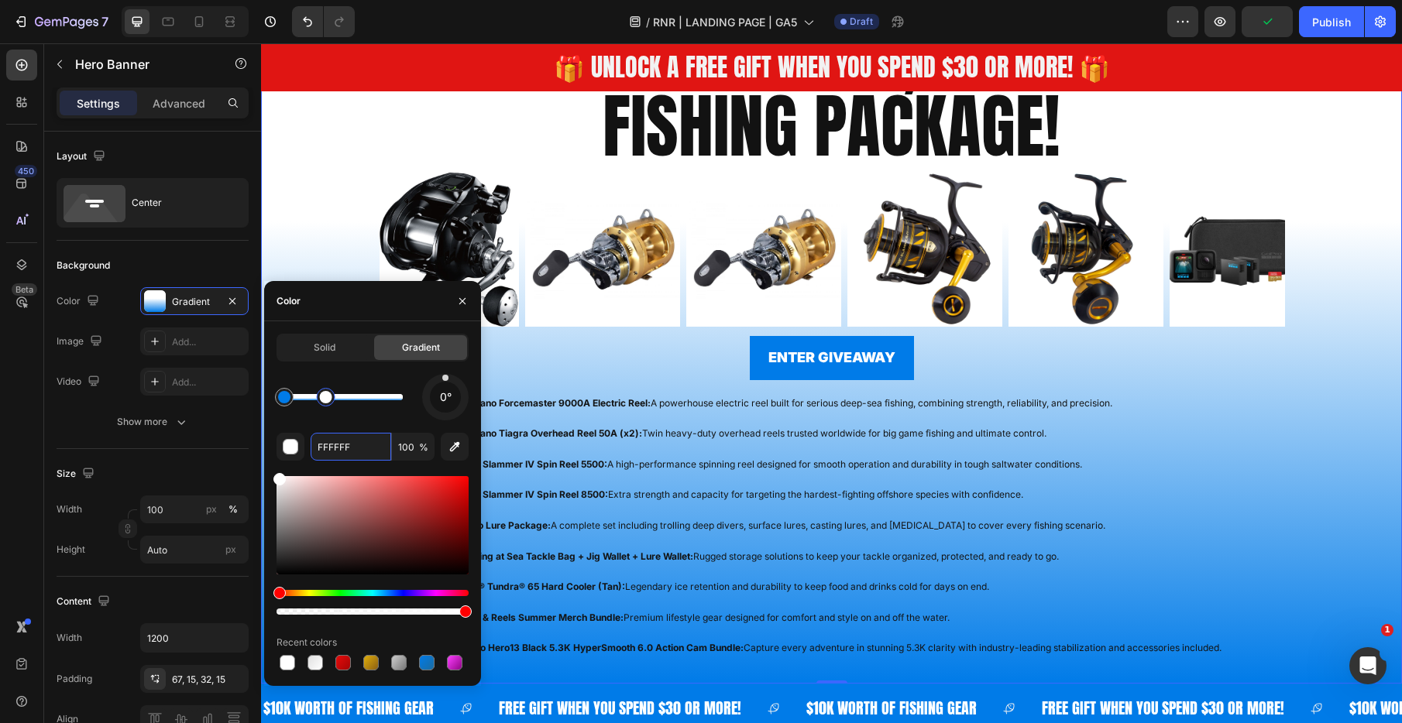
drag, startPoint x: 357, startPoint y: 393, endPoint x: 325, endPoint y: 390, distance: 32.8
click at [325, 391] on div at bounding box center [326, 397] width 12 height 12
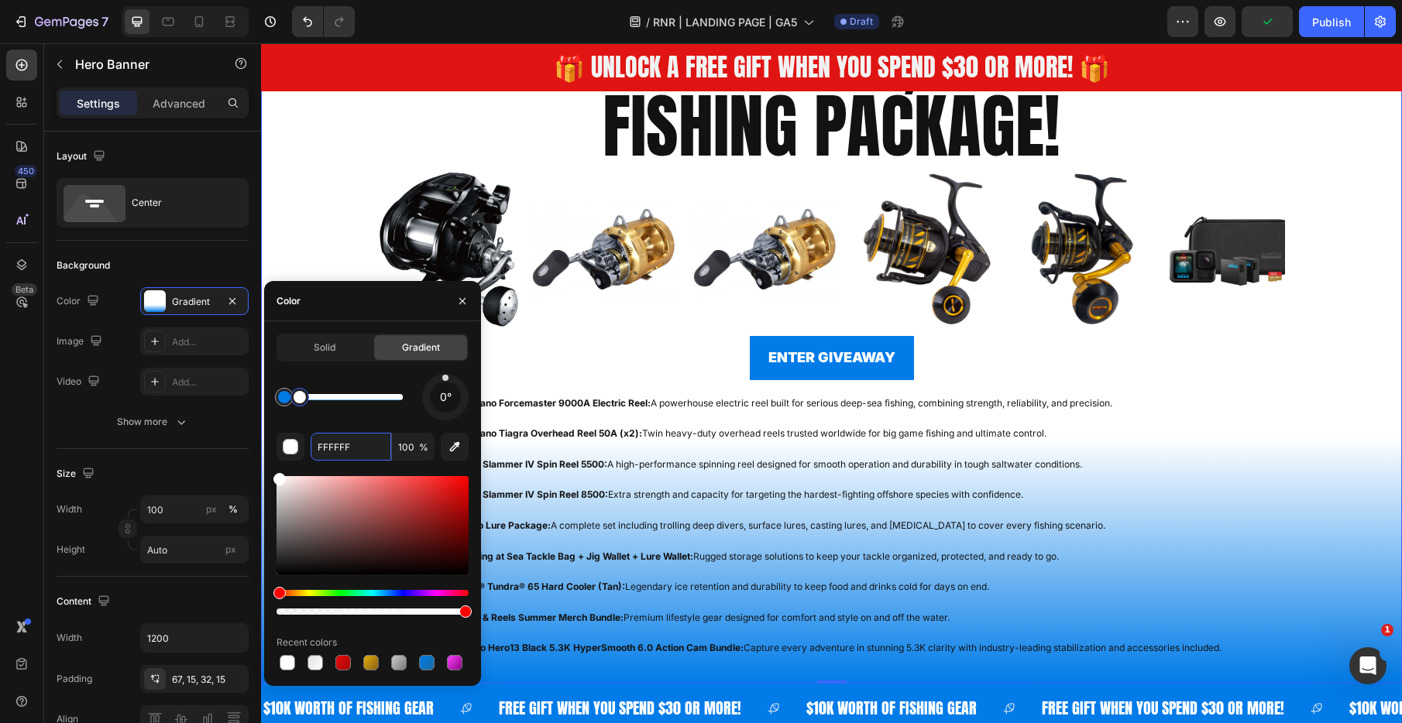
drag, startPoint x: 325, startPoint y: 390, endPoint x: 300, endPoint y: 389, distance: 24.8
click at [300, 389] on div at bounding box center [299, 397] width 19 height 19
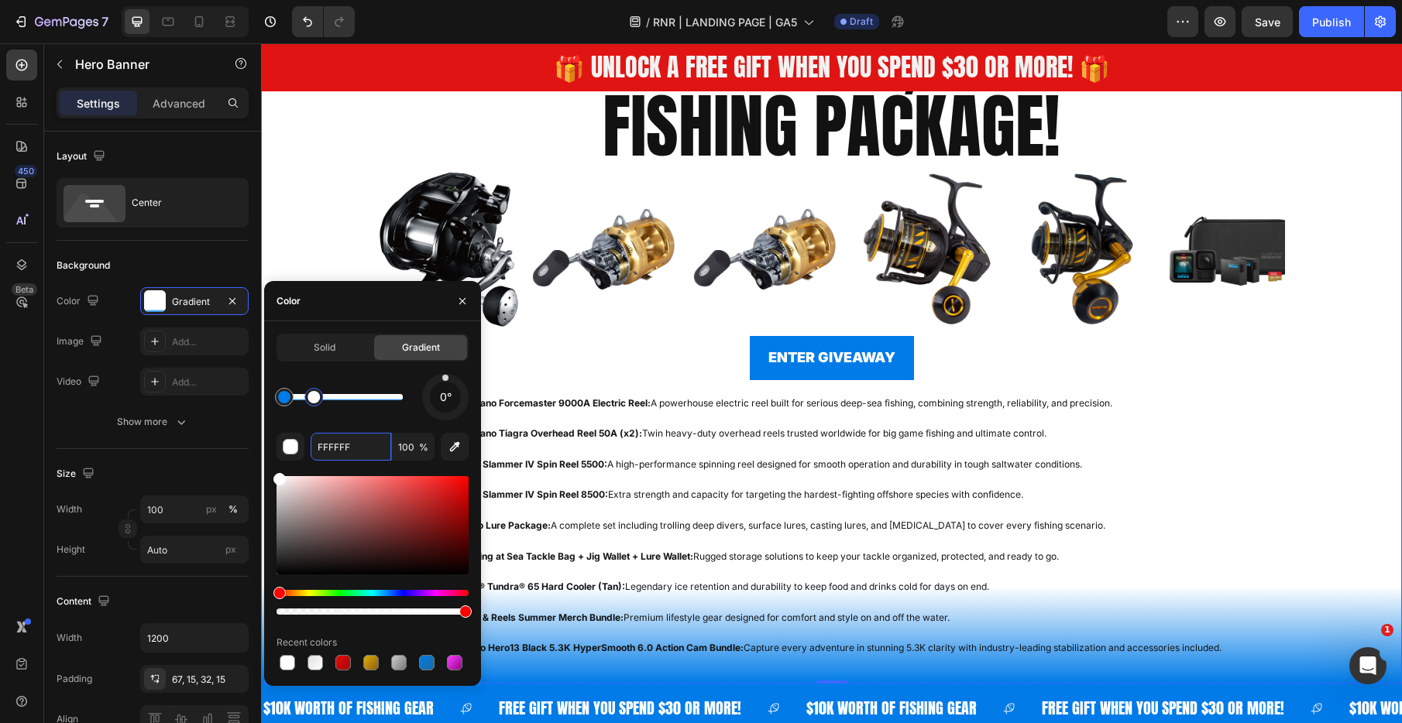
drag, startPoint x: 304, startPoint y: 399, endPoint x: 314, endPoint y: 399, distance: 10.8
click at [314, 399] on div at bounding box center [313, 397] width 12 height 12
type input "007BE8"
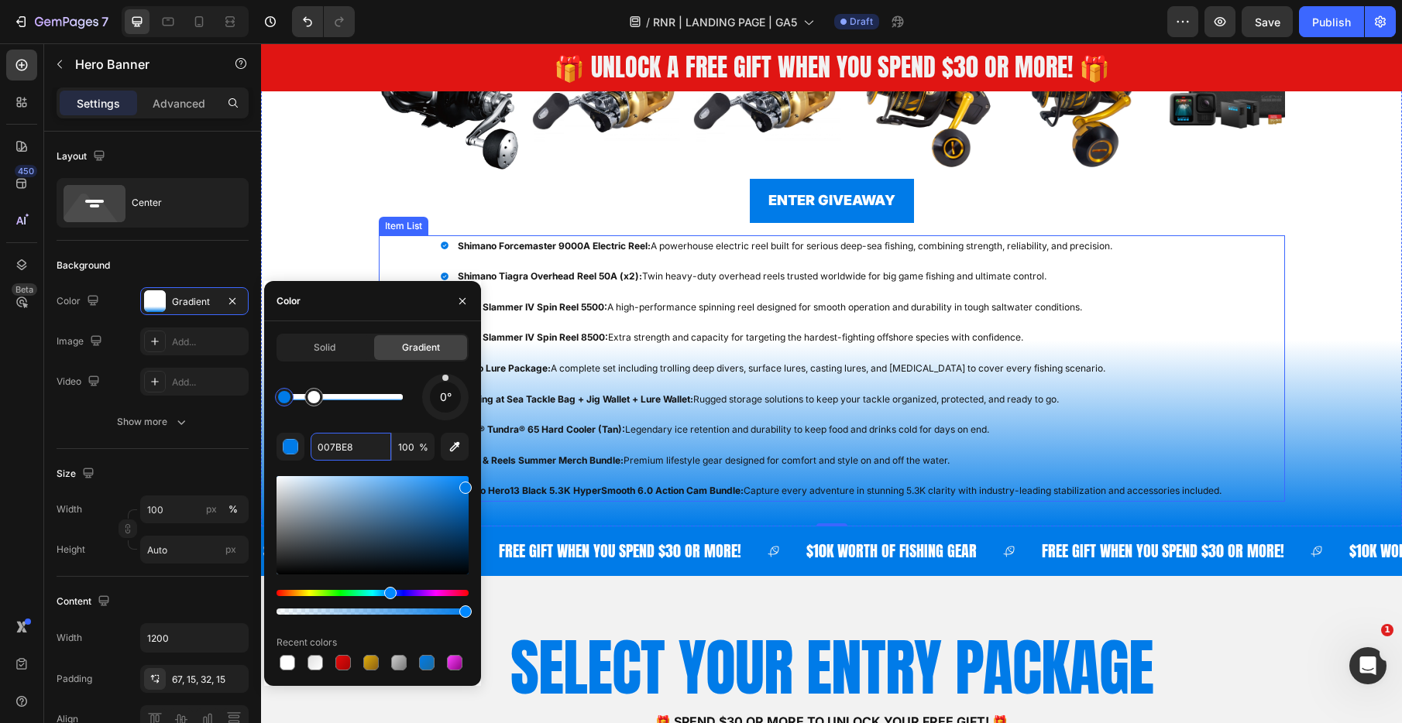
scroll to position [523, 0]
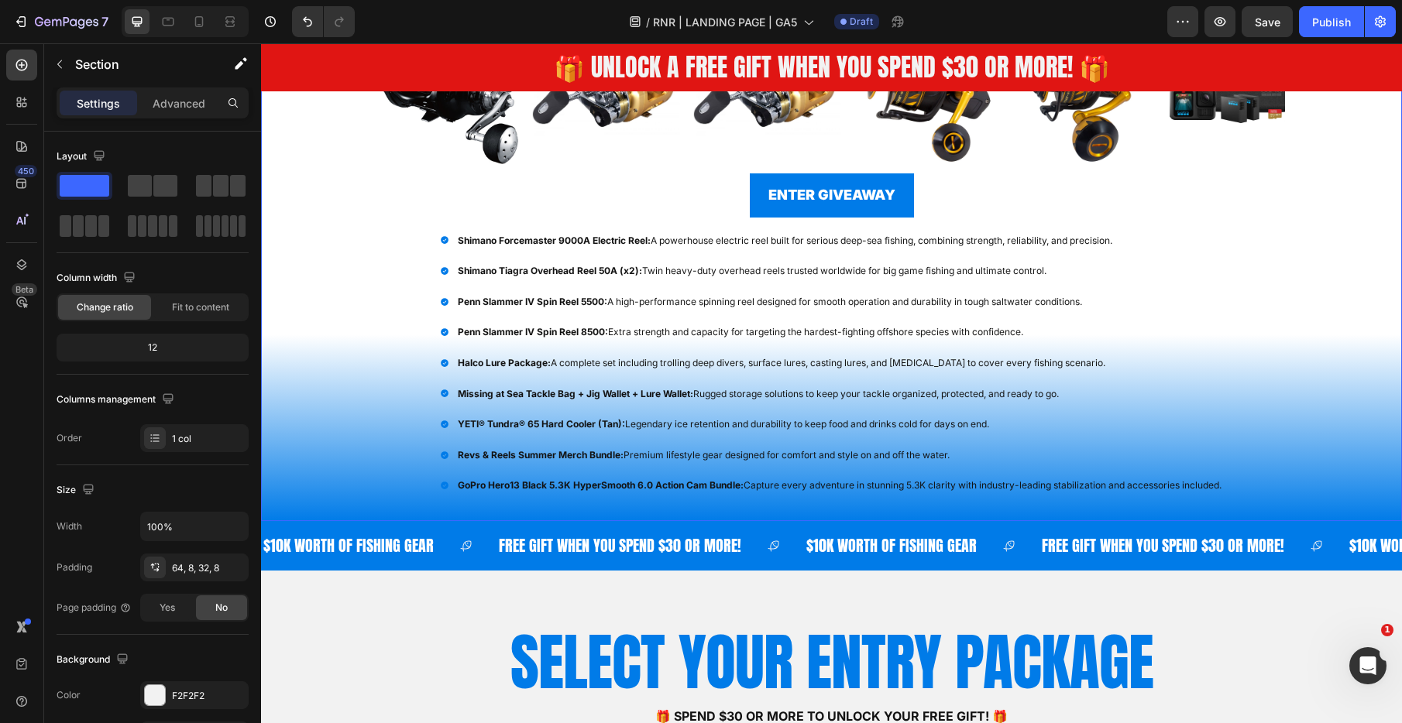
scroll to position [522, 0]
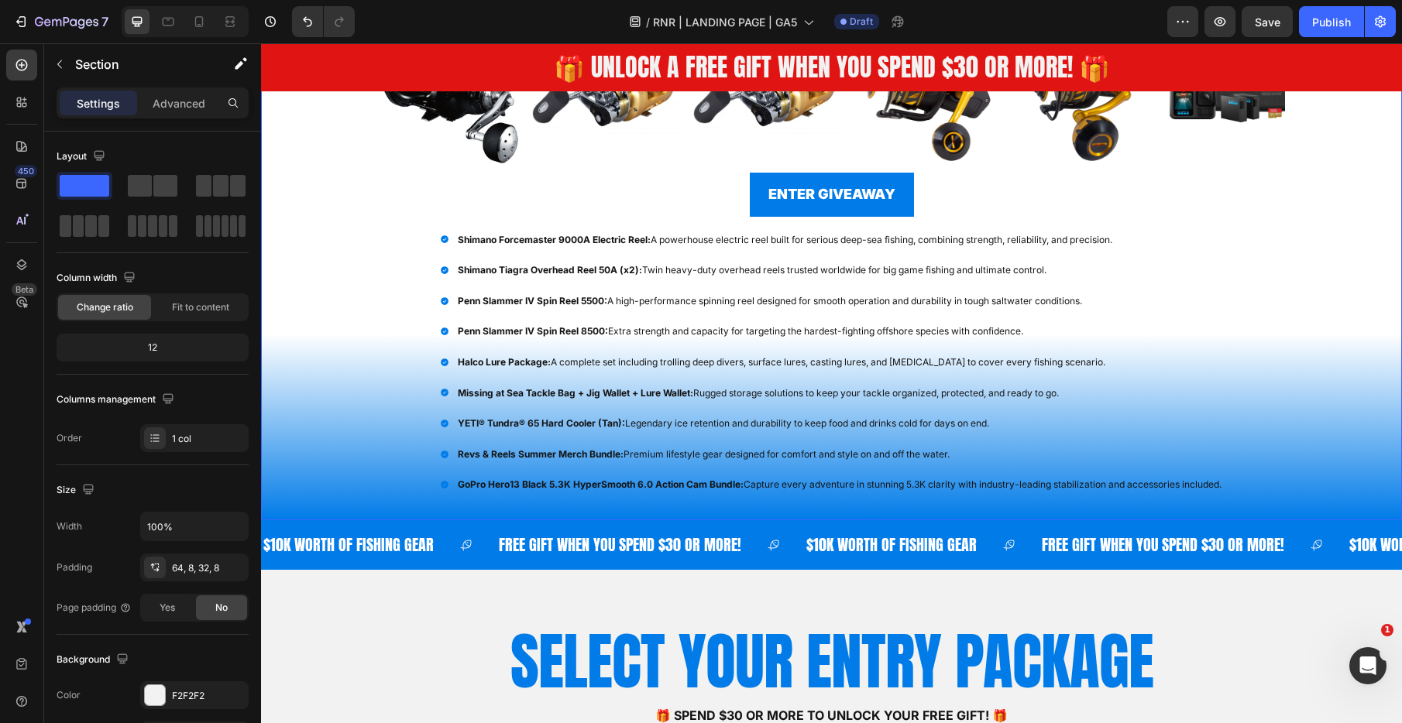
click at [305, 417] on div "Overlay" at bounding box center [831, 147] width 1141 height 745
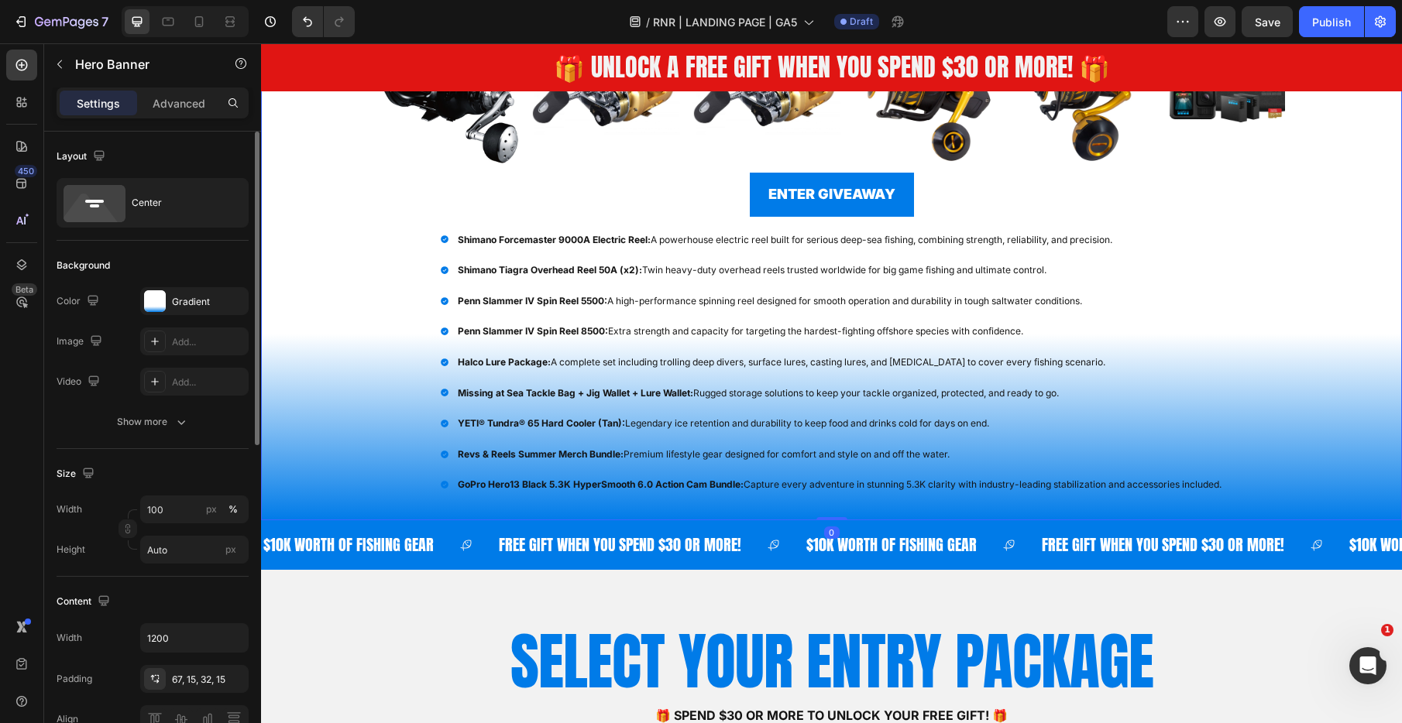
drag, startPoint x: 185, startPoint y: 297, endPoint x: 178, endPoint y: 318, distance: 22.8
click at [185, 297] on div "Gradient" at bounding box center [208, 302] width 73 height 14
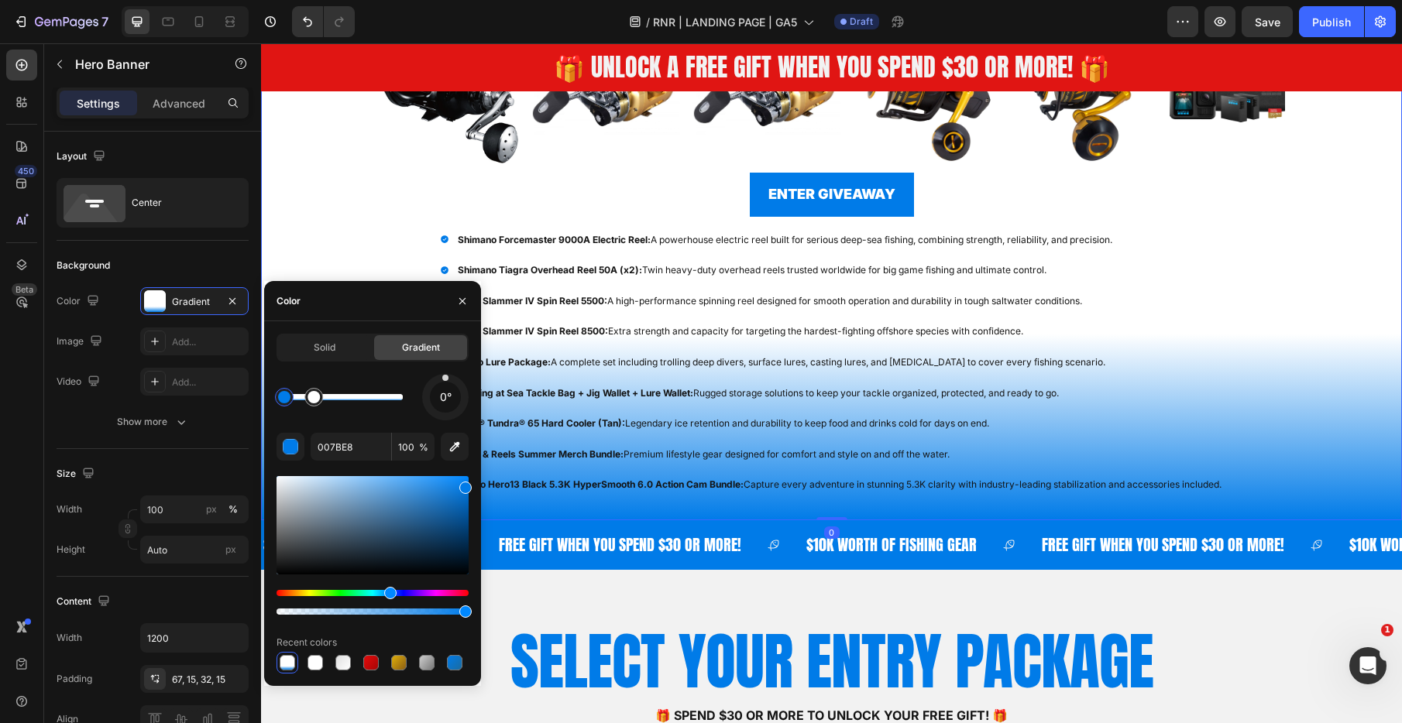
click at [286, 396] on div at bounding box center [284, 397] width 12 height 12
click at [404, 449] on input "100" at bounding box center [413, 447] width 43 height 28
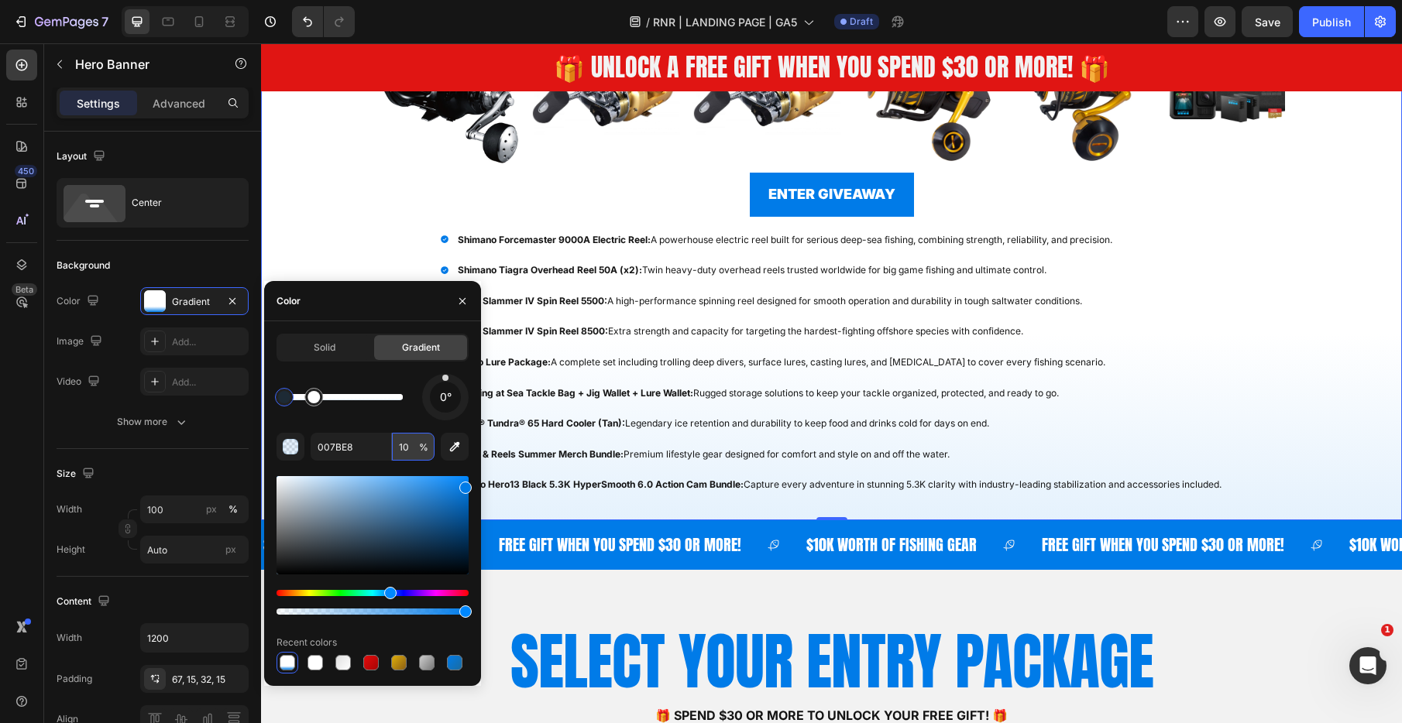
type input "1"
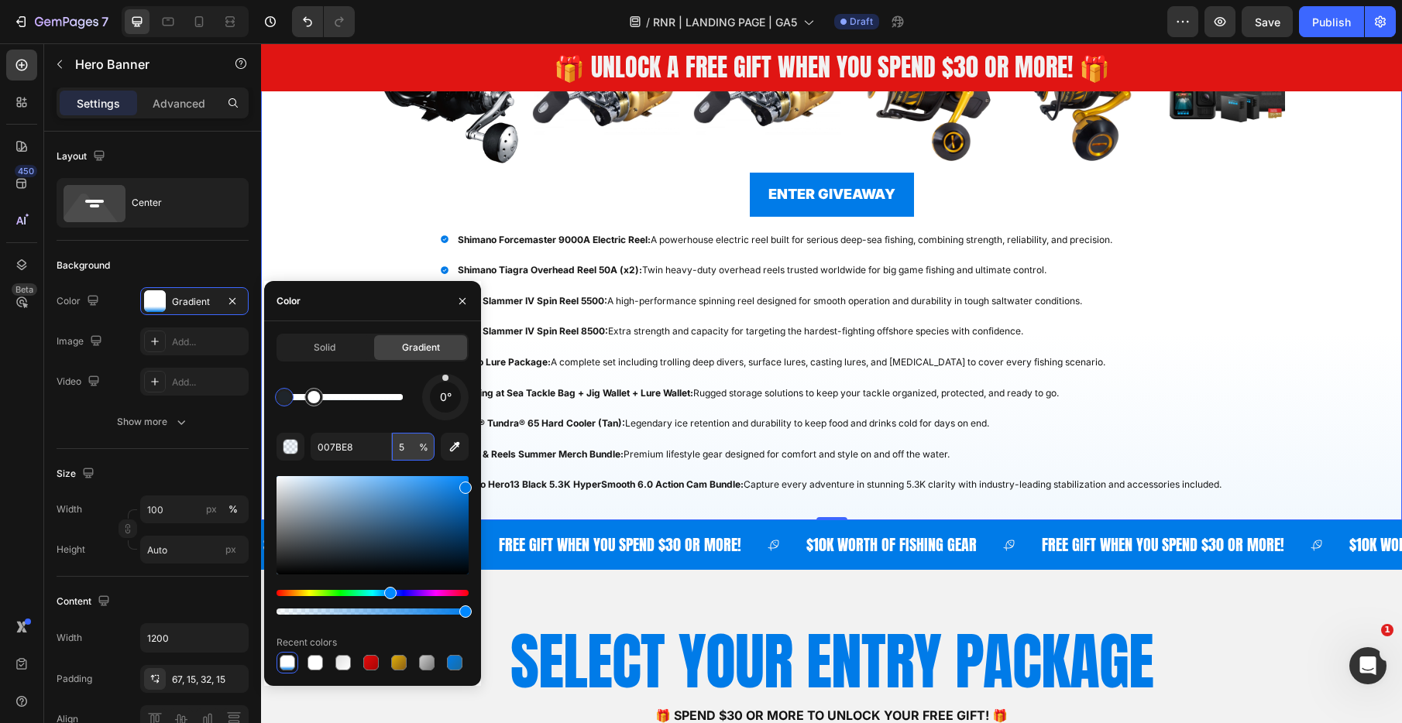
type input "50"
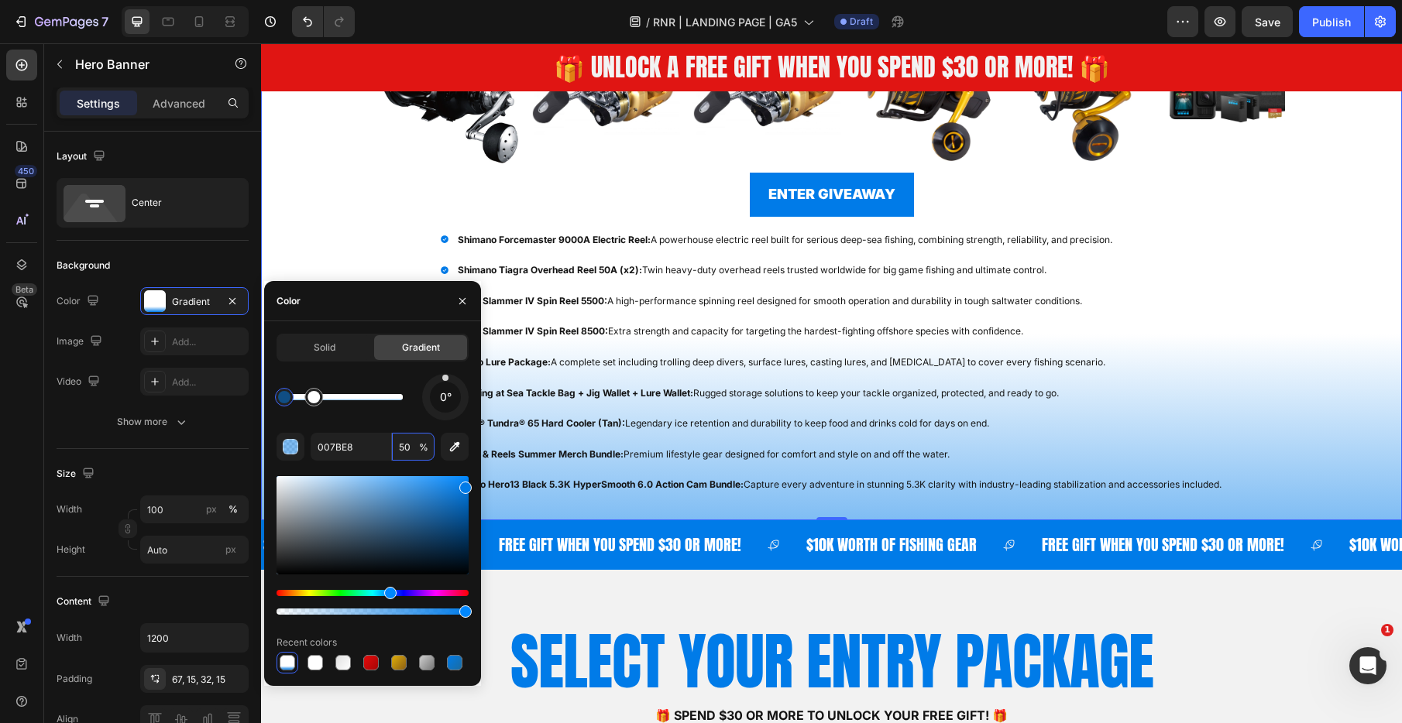
type input "FFFFFF"
type input "100"
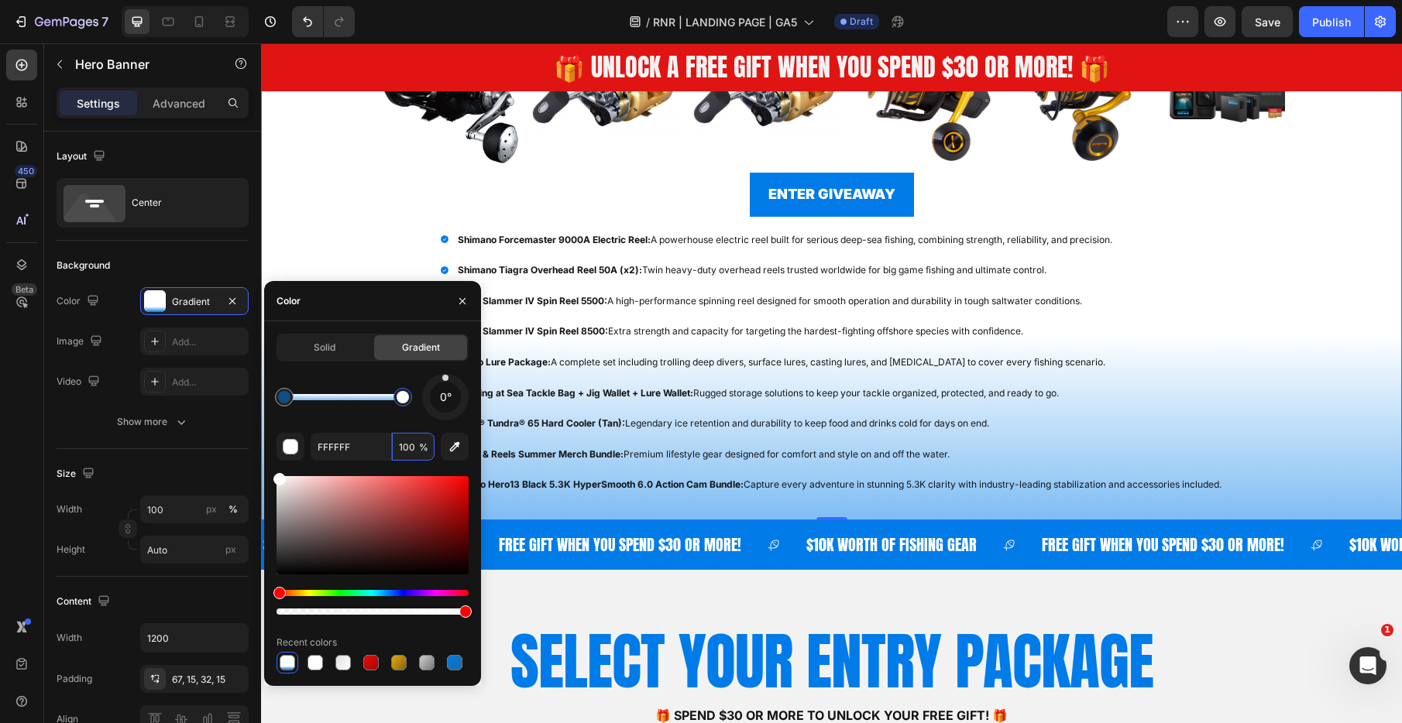
drag, startPoint x: 740, startPoint y: 437, endPoint x: 517, endPoint y: 393, distance: 227.4
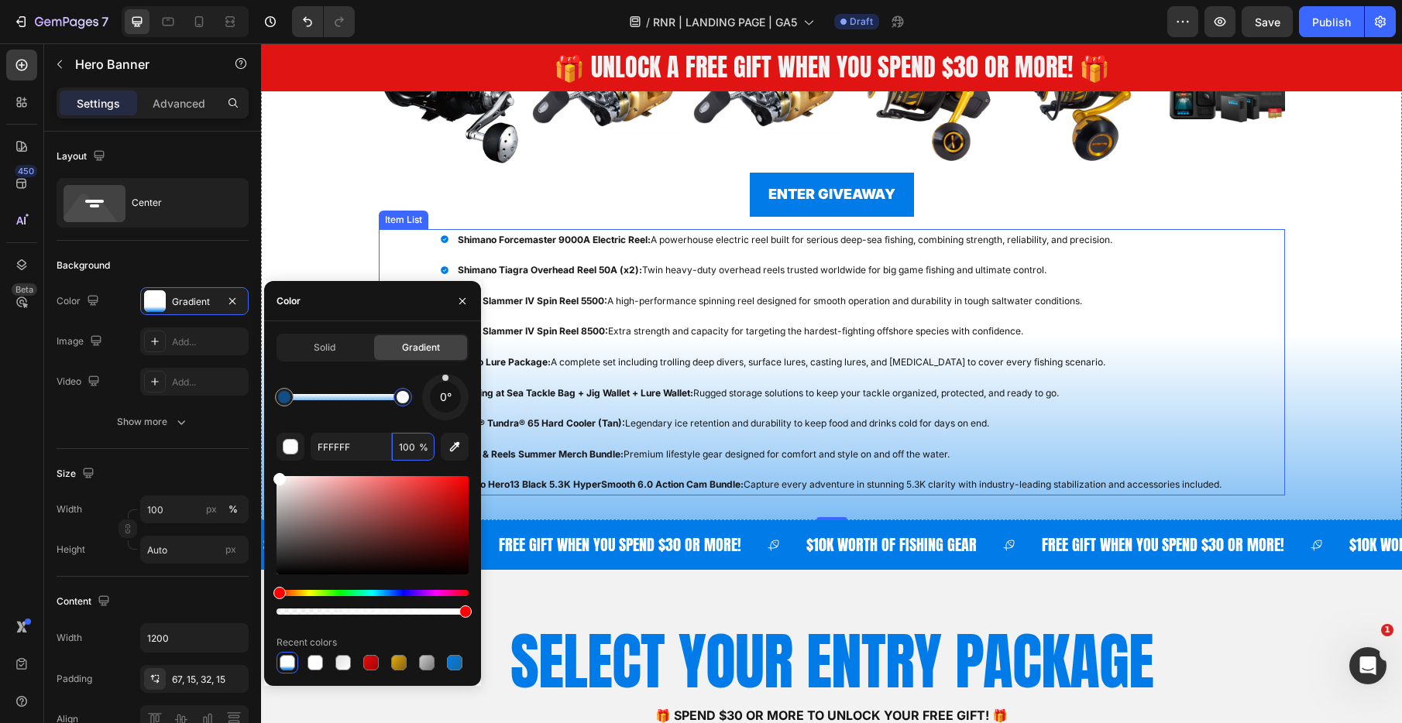
type input "007BE8"
type input "50"
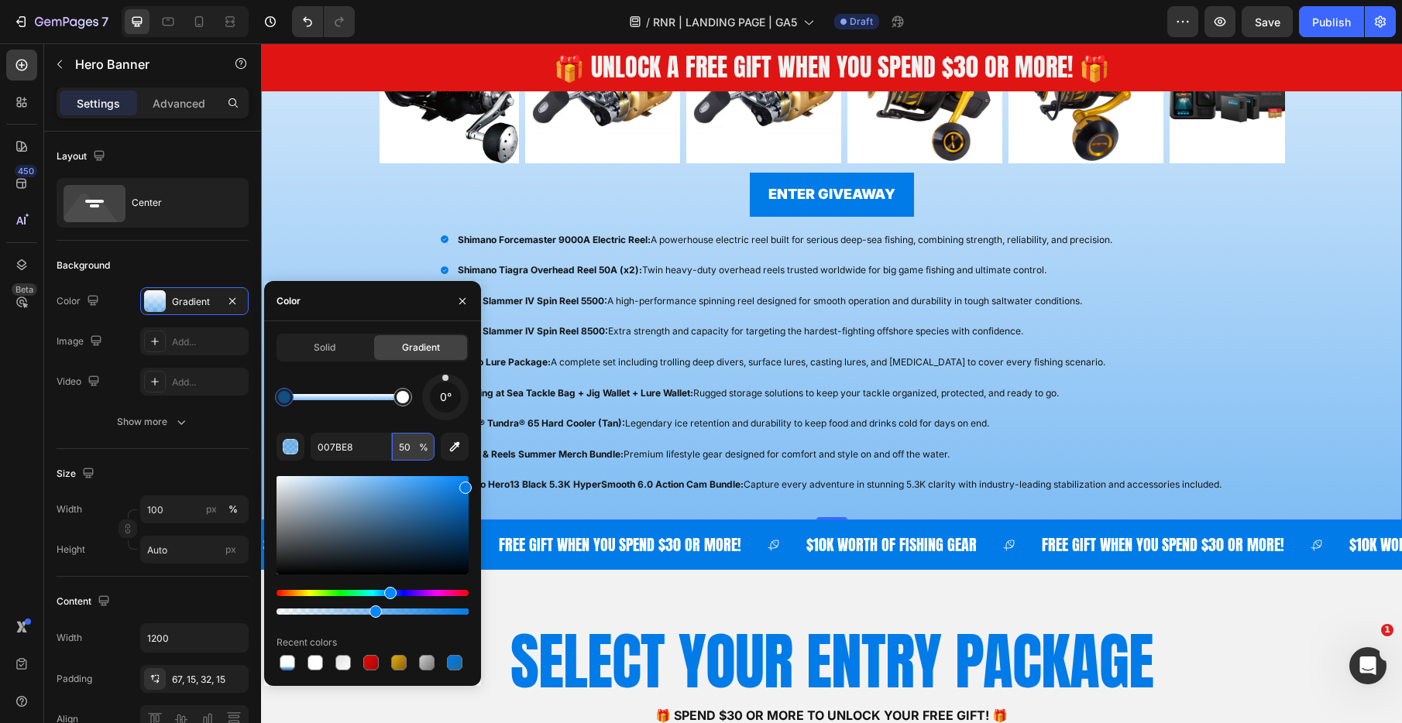
click at [401, 448] on input "50" at bounding box center [413, 447] width 43 height 28
click at [325, 343] on span "Solid" at bounding box center [325, 348] width 22 height 14
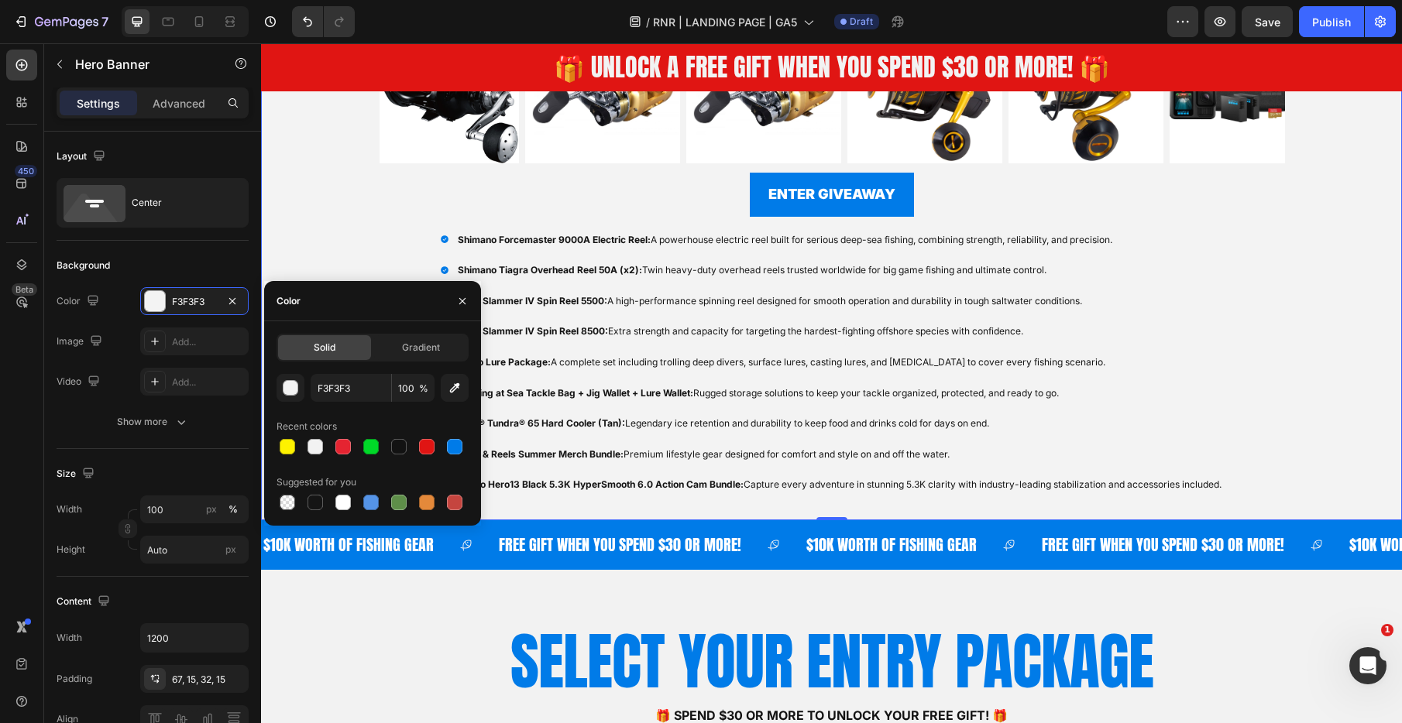
click at [332, 211] on div "Overlay" at bounding box center [831, 147] width 1141 height 745
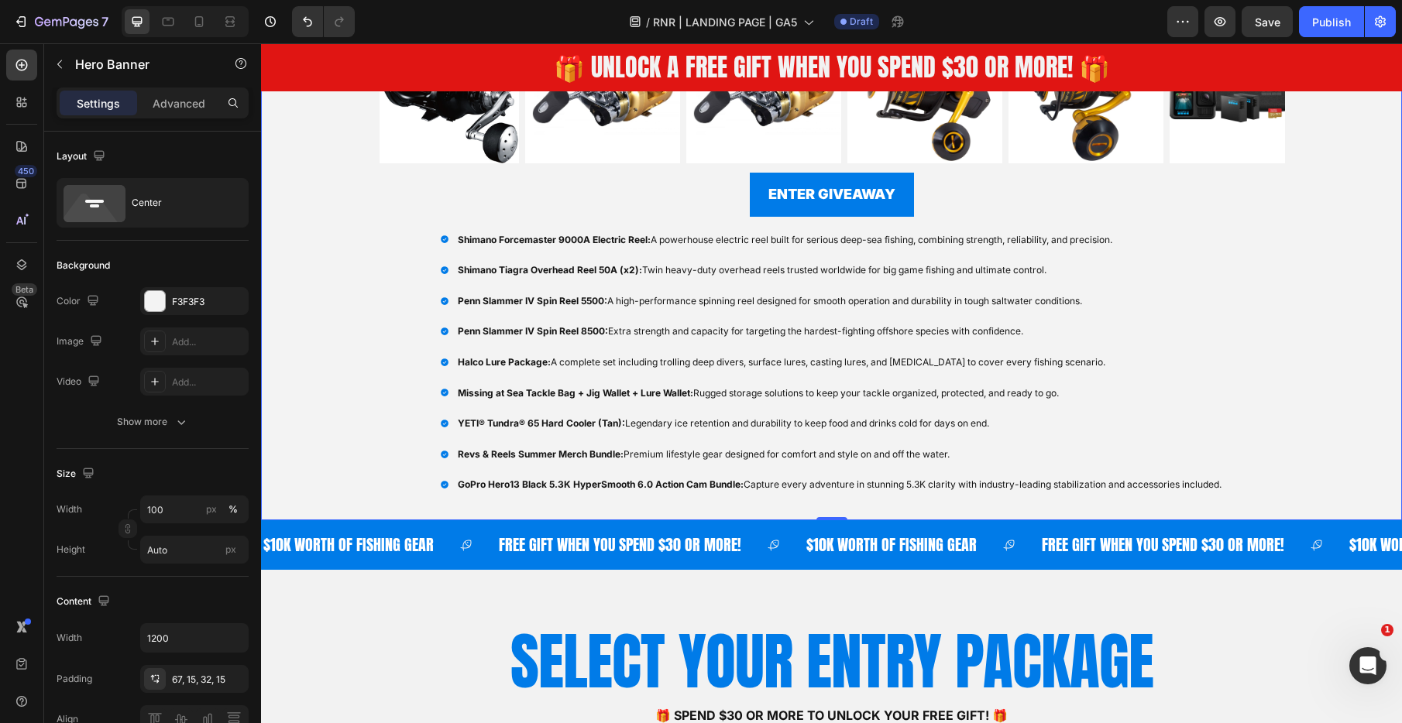
click at [309, 270] on div "Overlay" at bounding box center [831, 147] width 1141 height 745
click at [189, 298] on div "F3F3F3" at bounding box center [194, 302] width 45 height 14
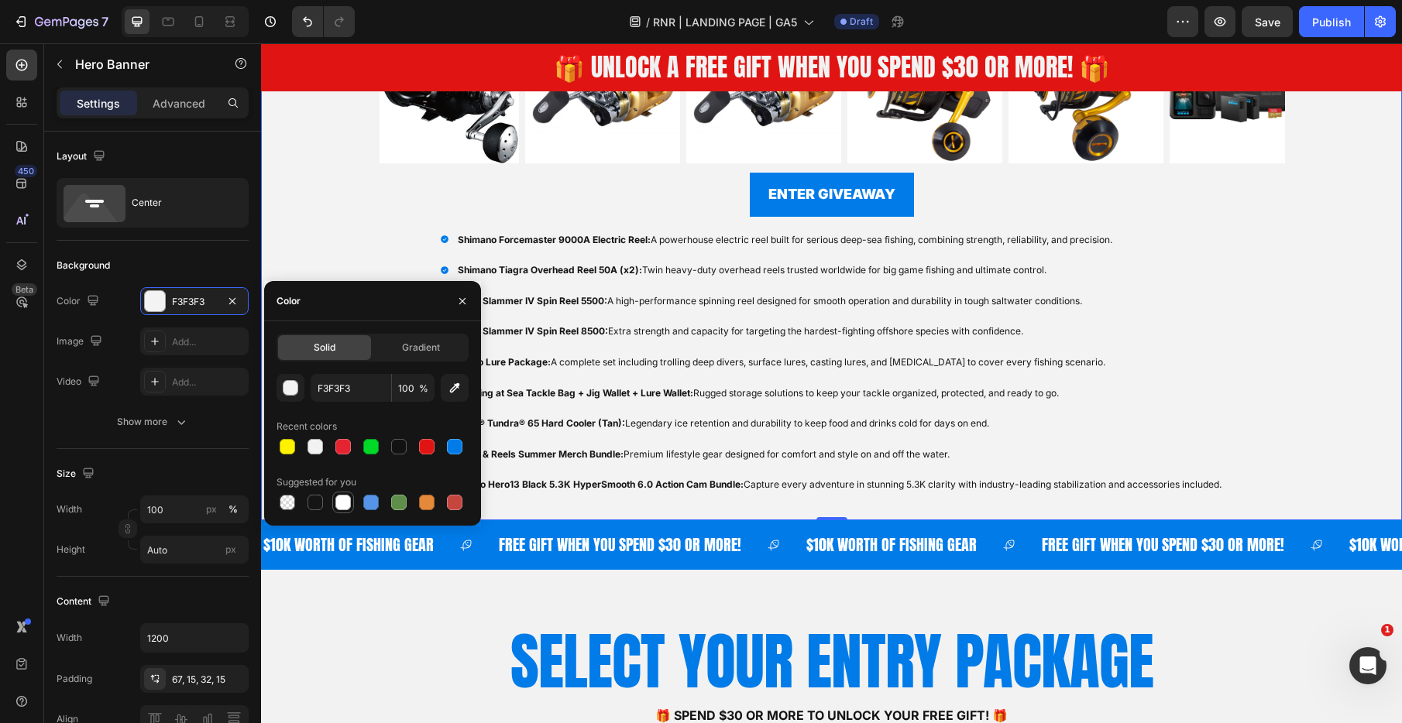
drag, startPoint x: 343, startPoint y: 497, endPoint x: 349, endPoint y: 486, distance: 12.5
click at [343, 497] on div at bounding box center [342, 502] width 15 height 15
type input "FFFFFF"
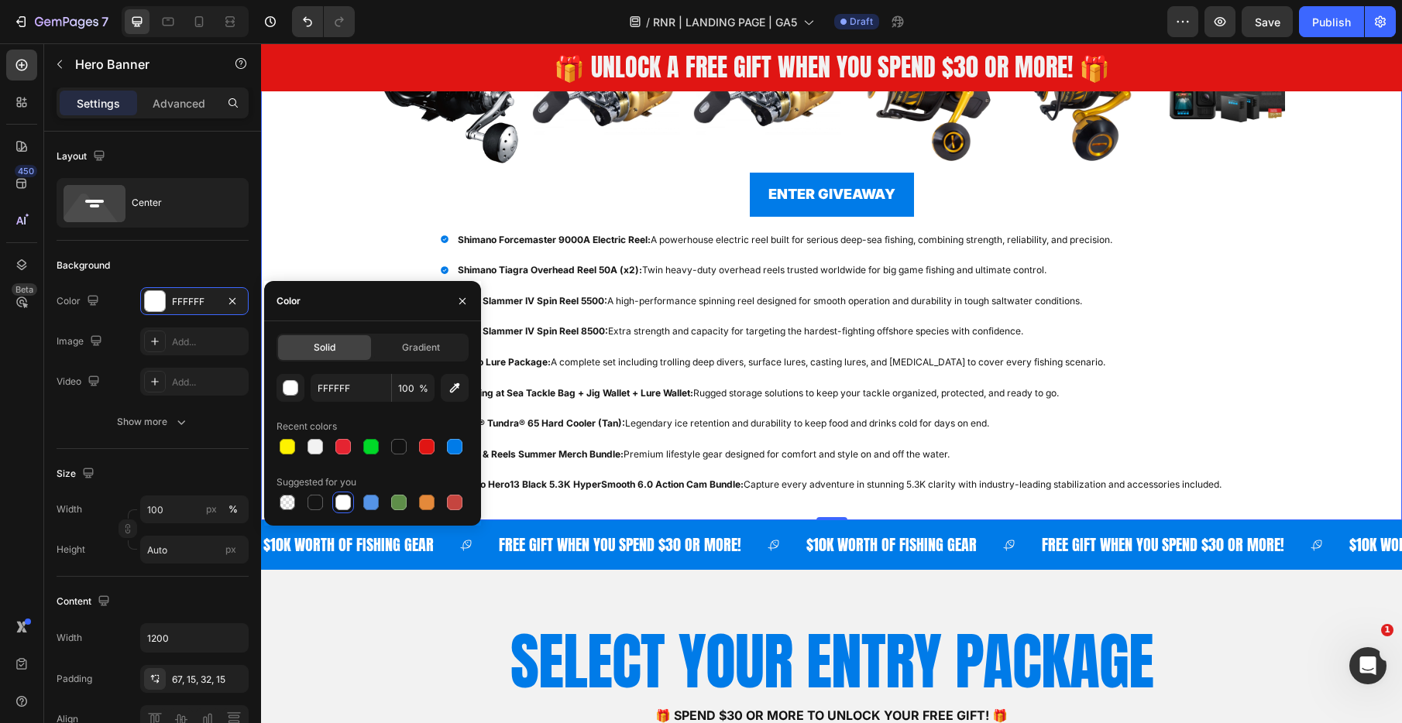
click at [301, 197] on div "Overlay" at bounding box center [831, 147] width 1141 height 745
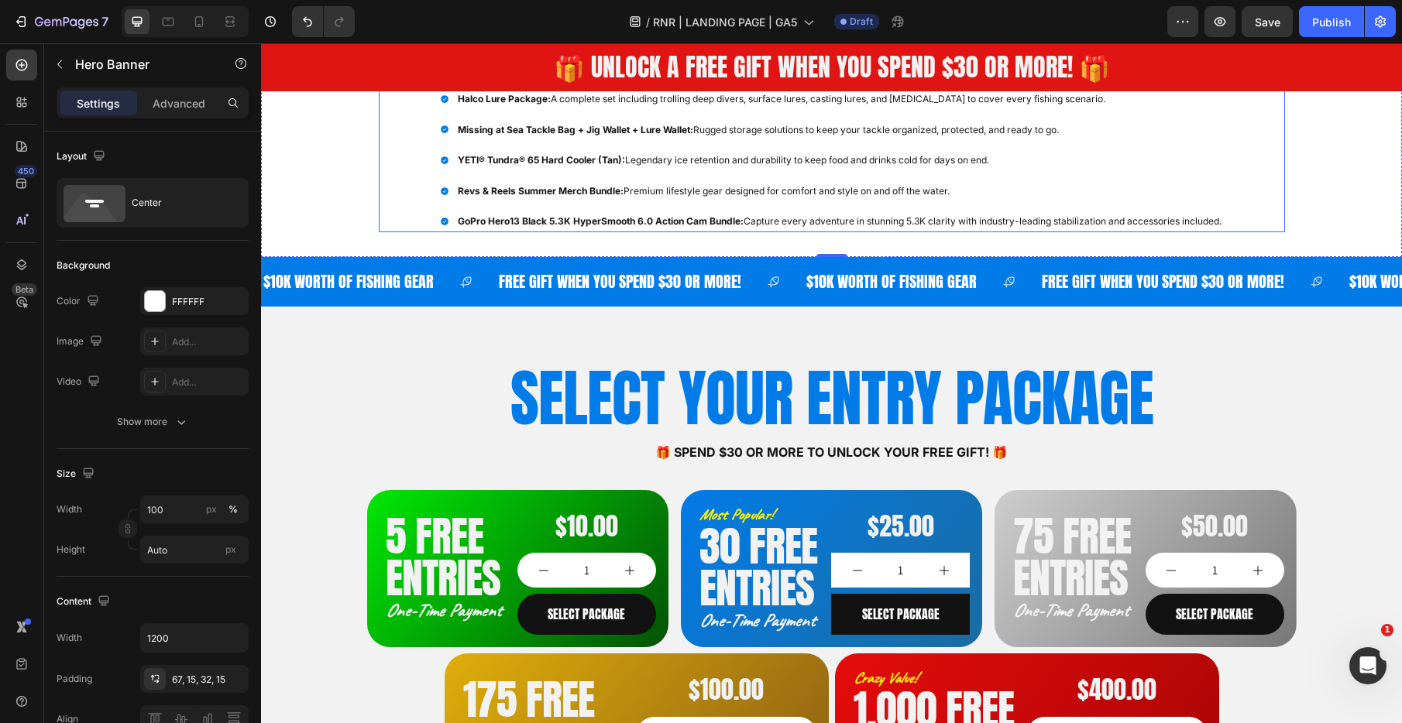
scroll to position [807, 0]
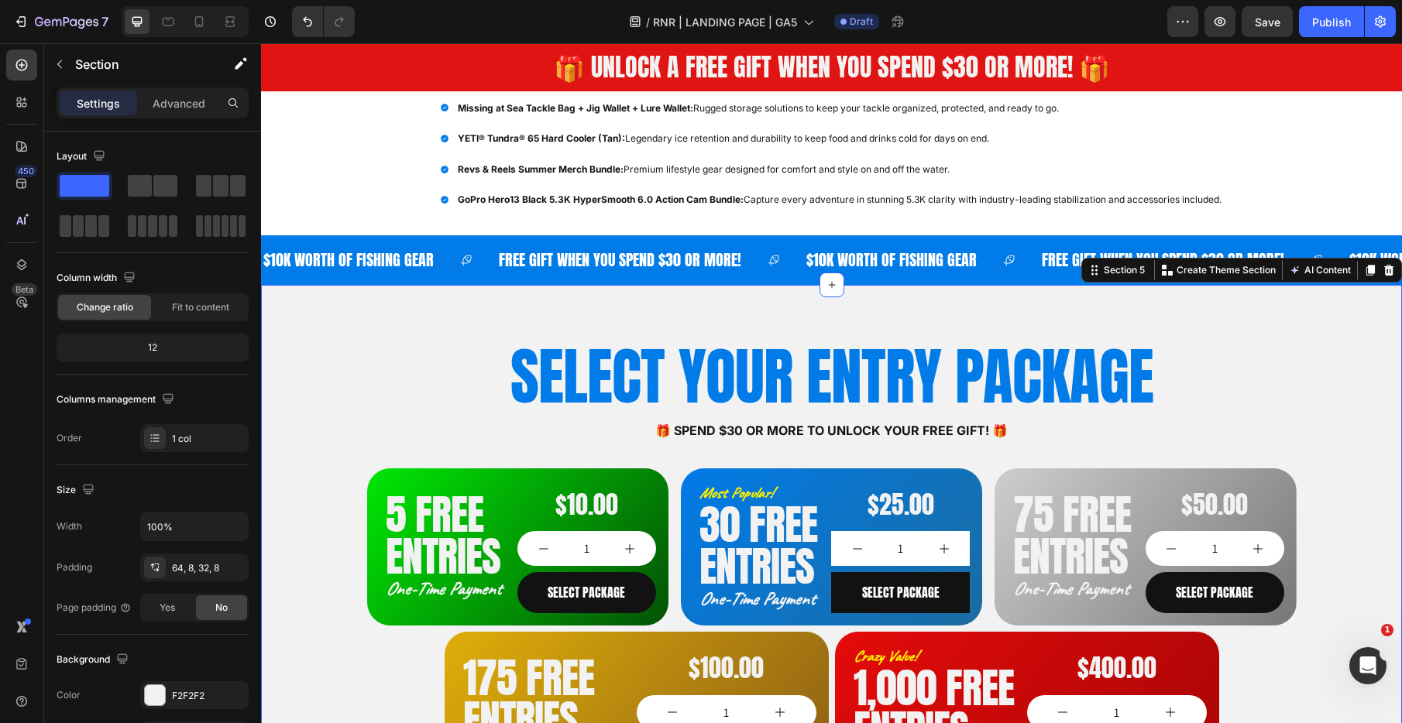
click at [1355, 318] on div "SELECT YOUR ENTRY PACKAGE Heading 🎁 Spend $30 or more to unlock your FREE GIFT!…" at bounding box center [831, 594] width 1141 height 619
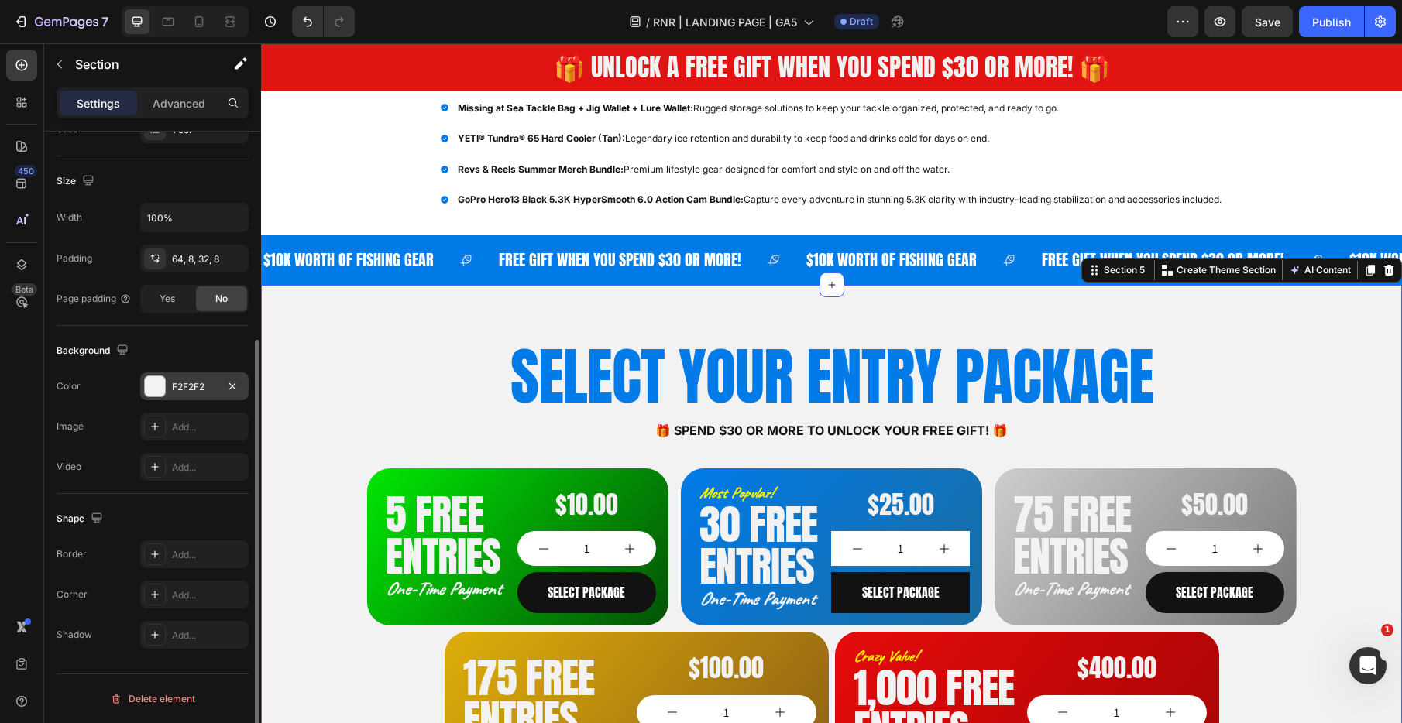
click at [187, 396] on div "F2F2F2" at bounding box center [194, 387] width 108 height 28
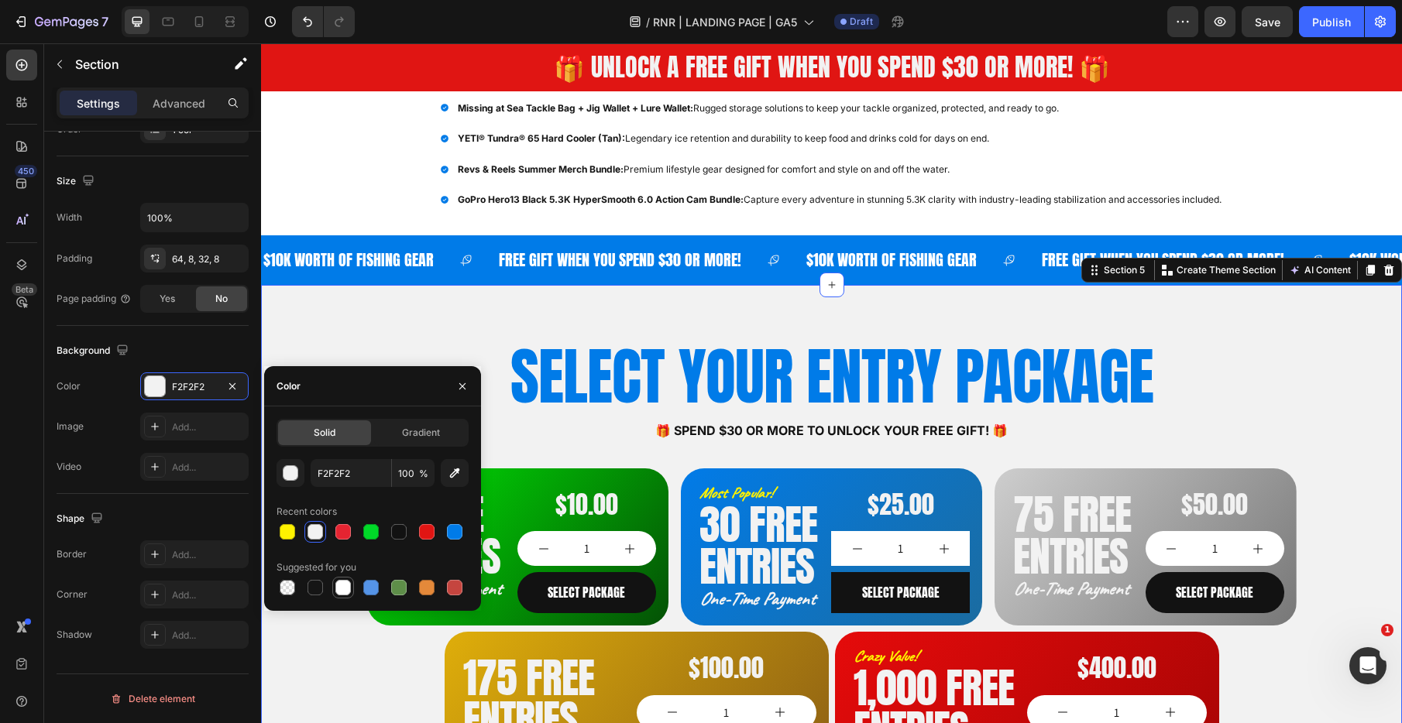
click at [343, 590] on div at bounding box center [342, 587] width 15 height 15
type input "FFFFFF"
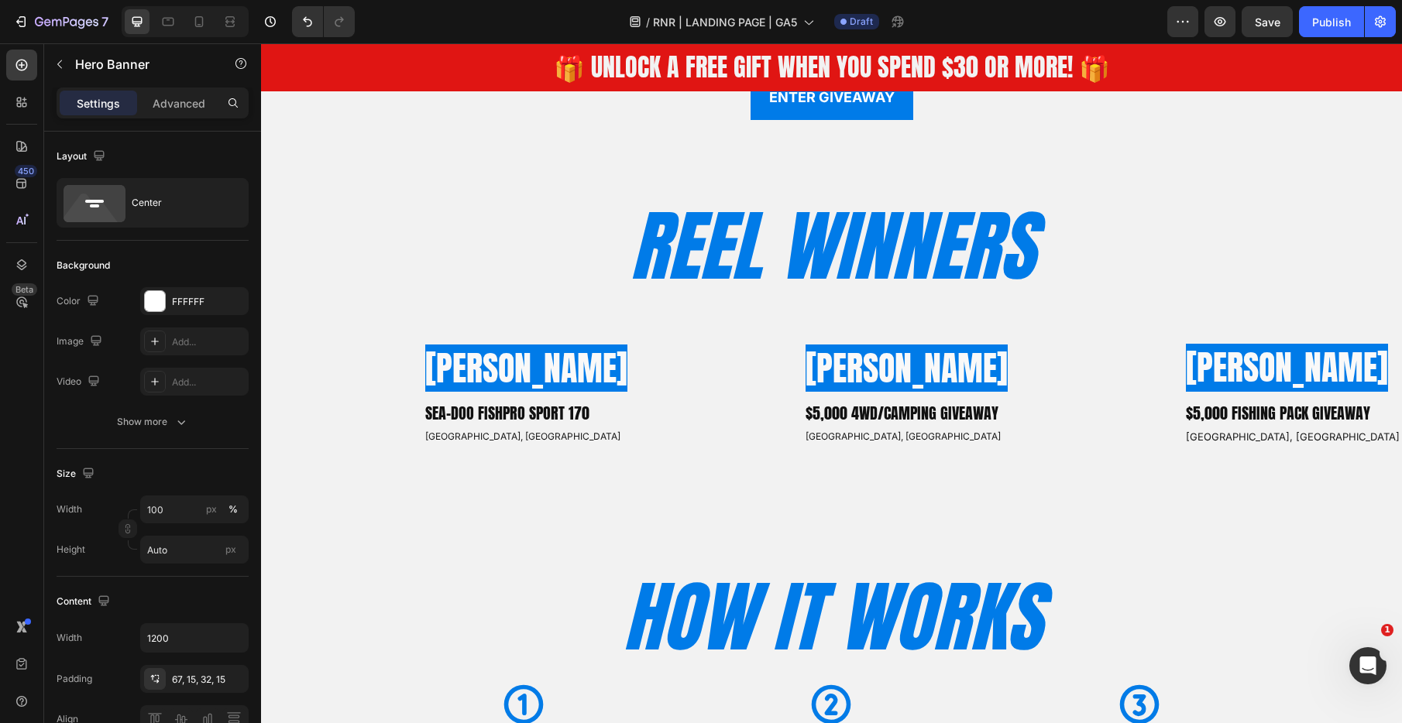
scroll to position [2043, 0]
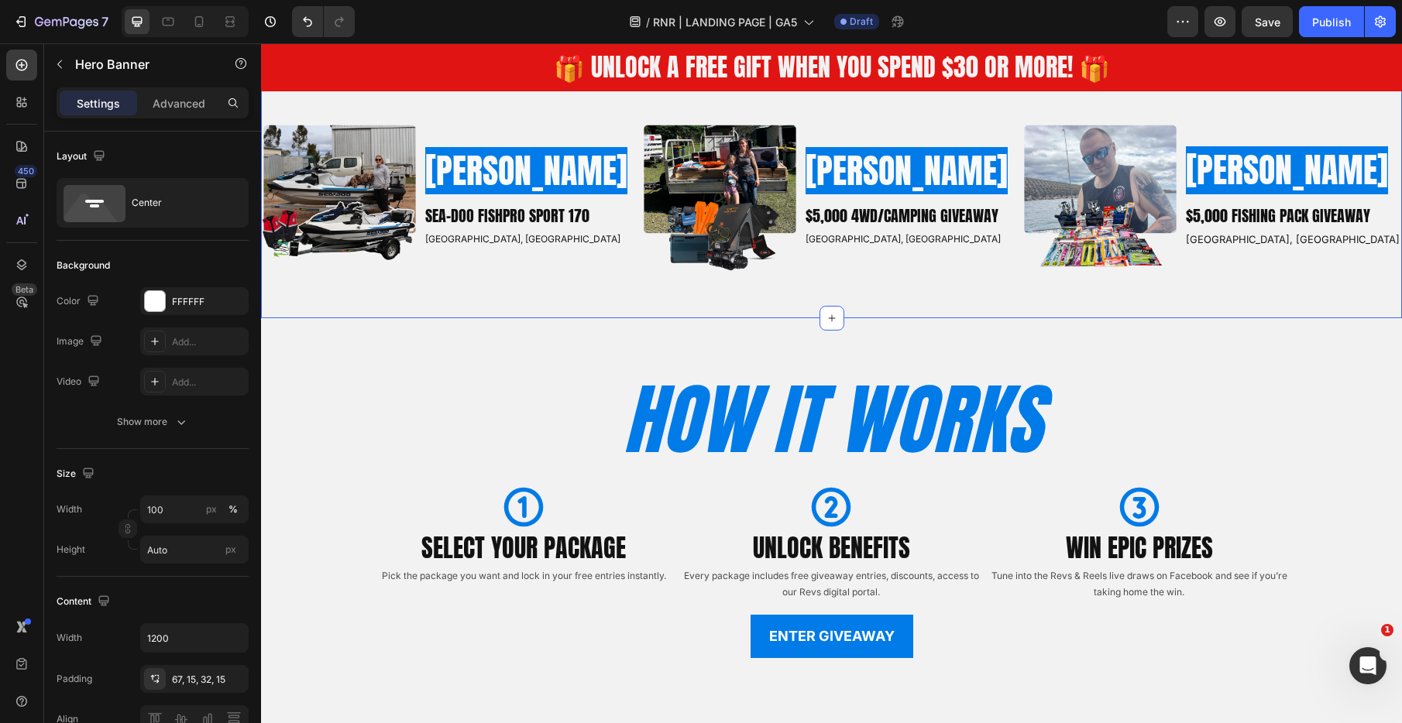
click at [322, 205] on div "REEL WINNERS Heading Row Image [PERSON_NAME] Heading SEA-DOO FISHPRO SPORT 170 …" at bounding box center [831, 145] width 1141 height 297
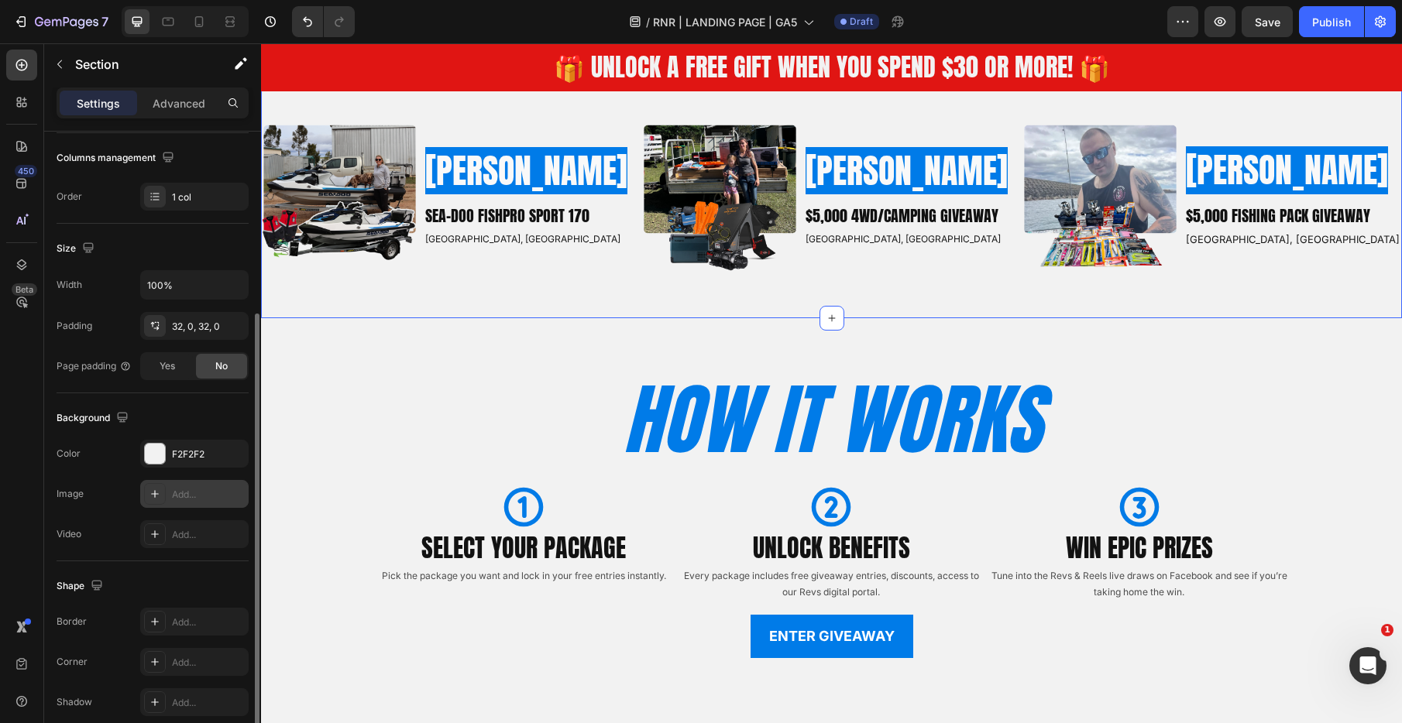
scroll to position [253, 0]
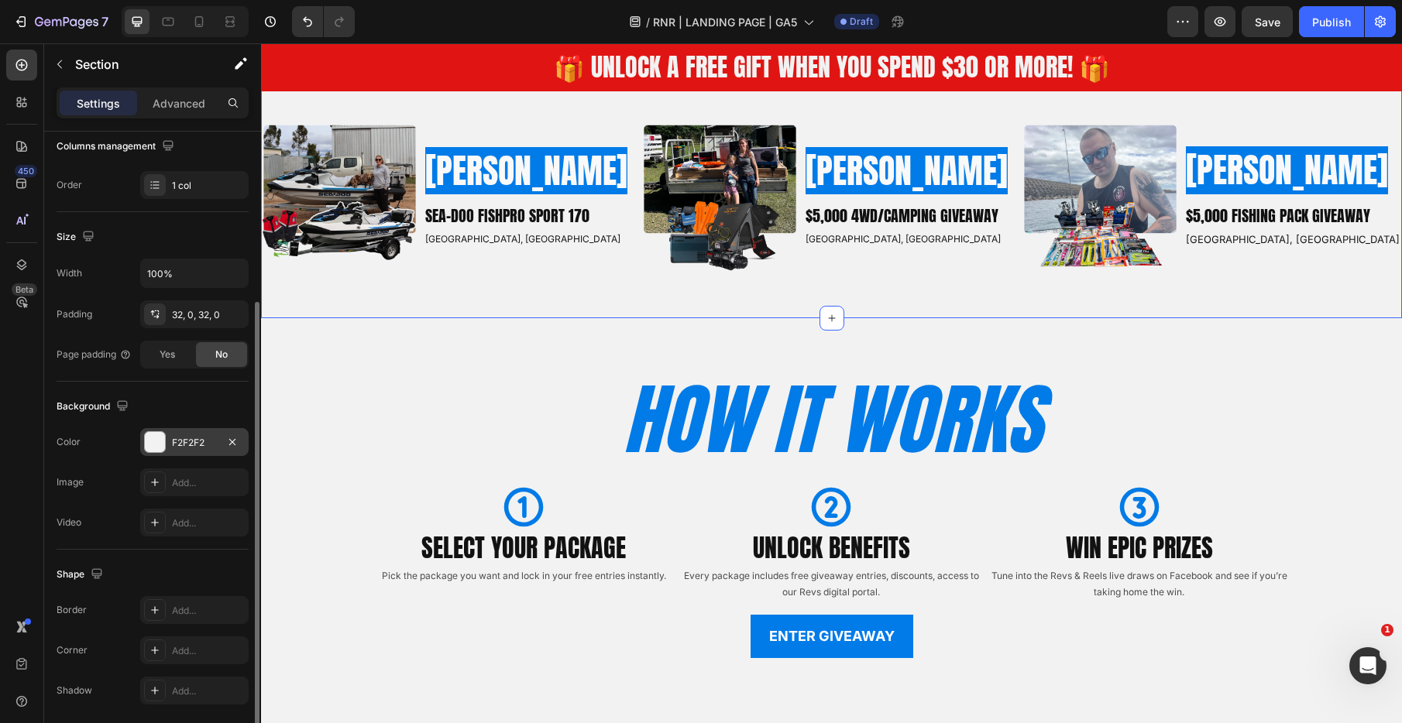
click at [194, 436] on div "F2F2F2" at bounding box center [194, 443] width 45 height 14
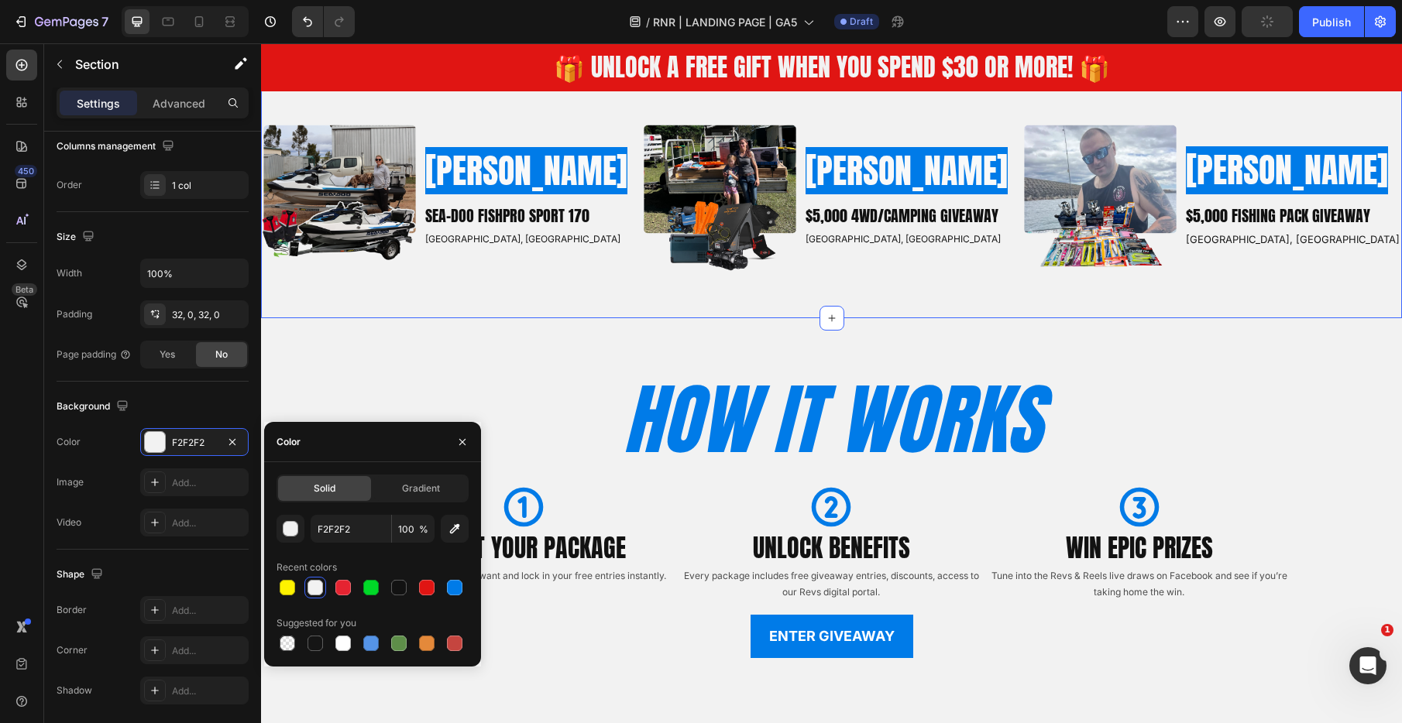
drag, startPoint x: 346, startPoint y: 647, endPoint x: 347, endPoint y: 619, distance: 28.7
click at [346, 647] on div at bounding box center [342, 643] width 15 height 15
type input "FFFFFF"
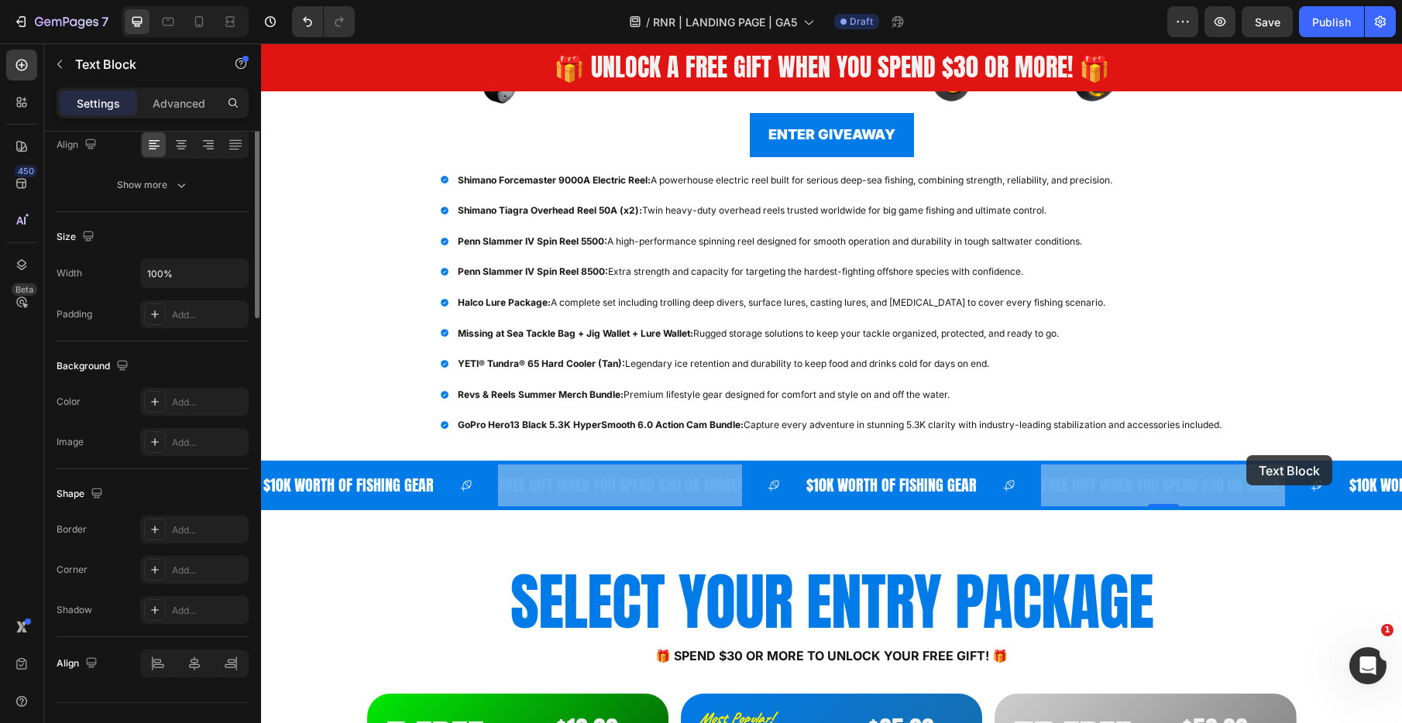
scroll to position [0, 0]
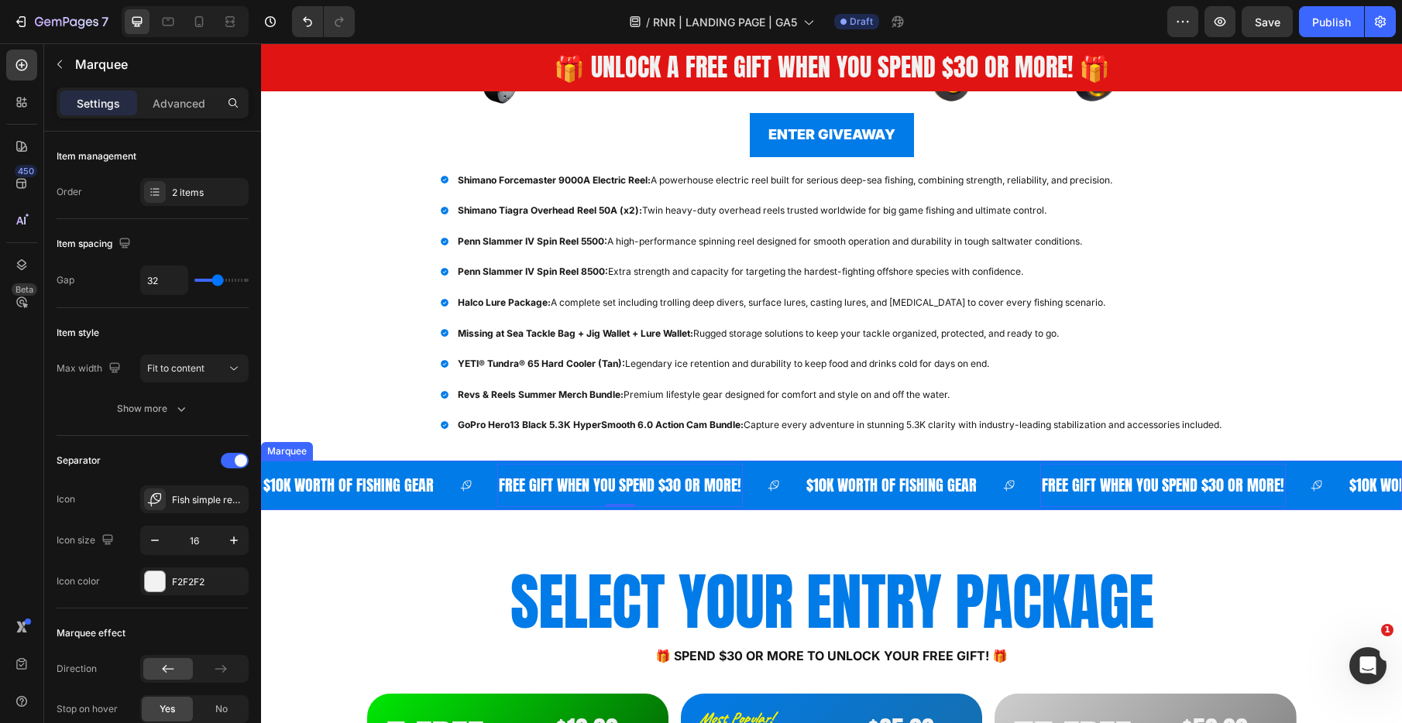
click at [1287, 463] on div "$10K WORTH OF FISHING GEAR Text Block FREE GIFT WHEN YOU SPEND $30 OR MORE! Tex…" at bounding box center [831, 486] width 1141 height 50
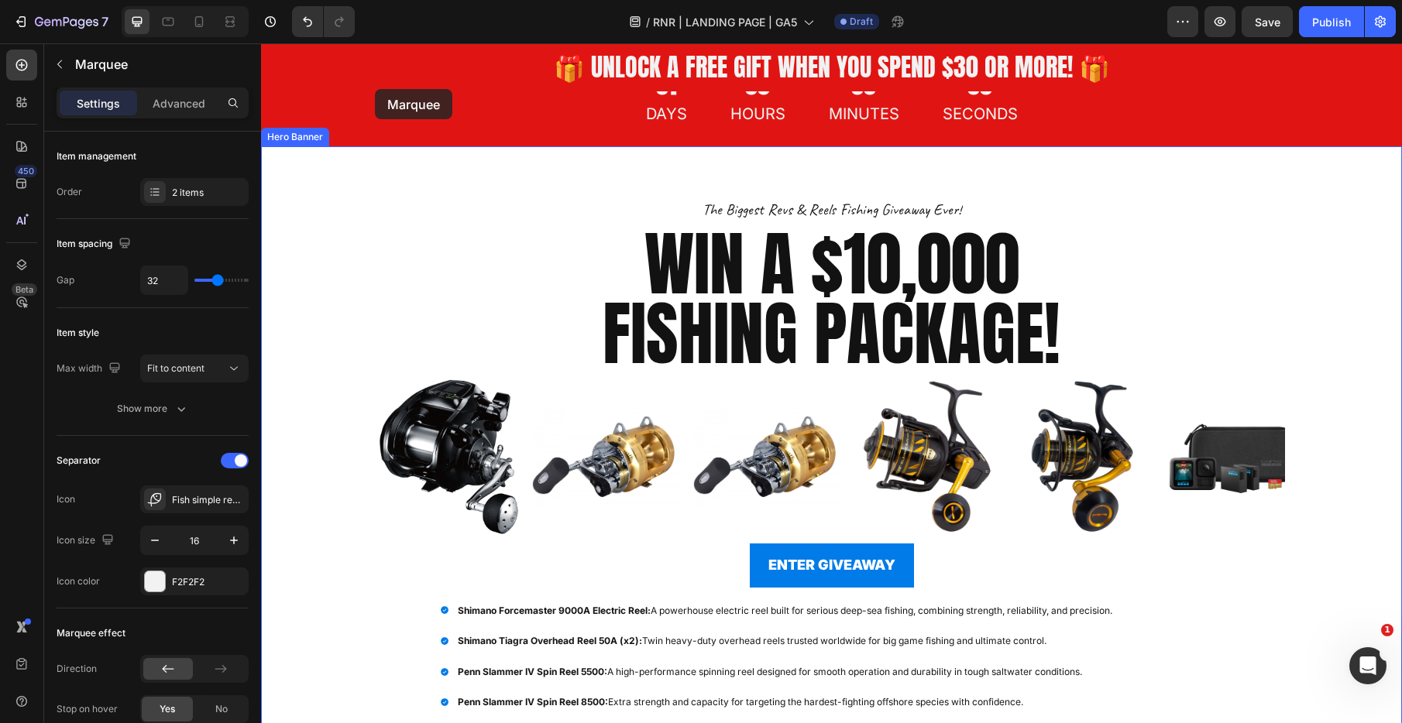
scroll to position [130, 0]
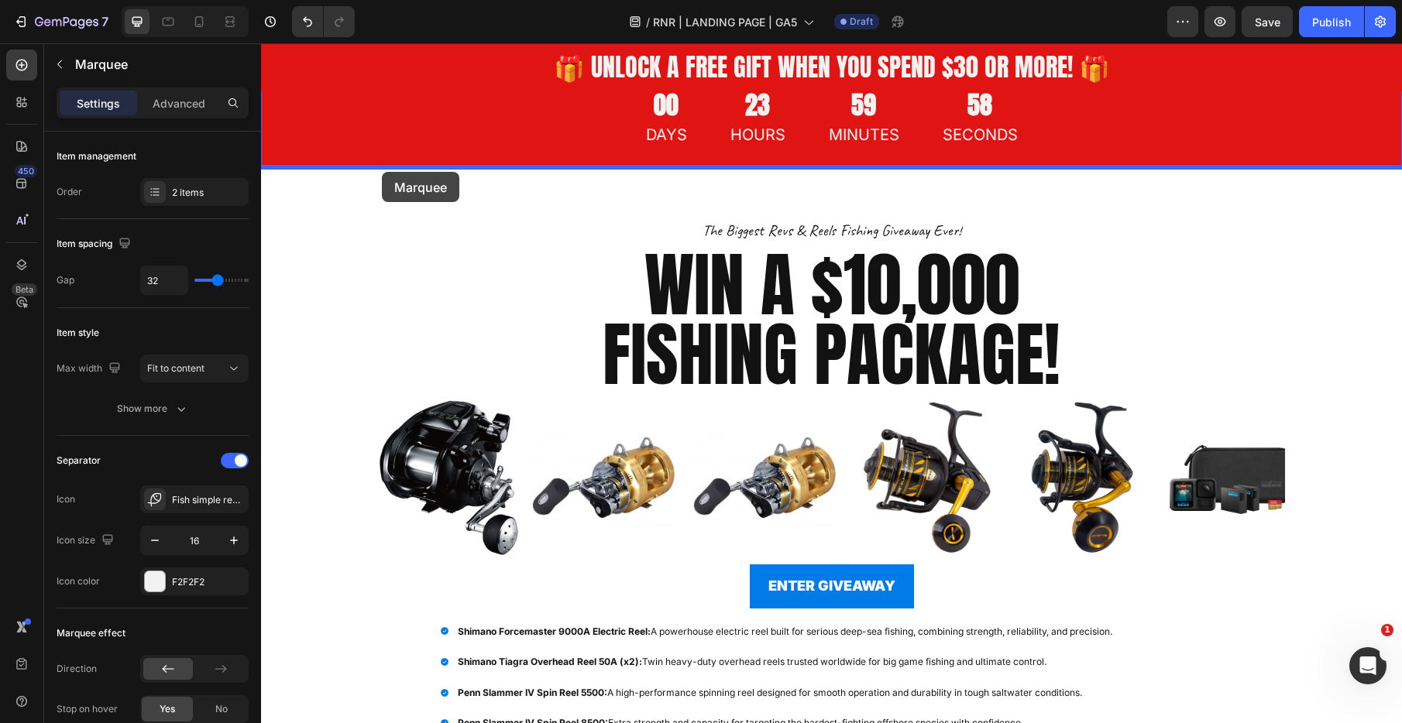
drag, startPoint x: 271, startPoint y: 445, endPoint x: 382, endPoint y: 172, distance: 294.3
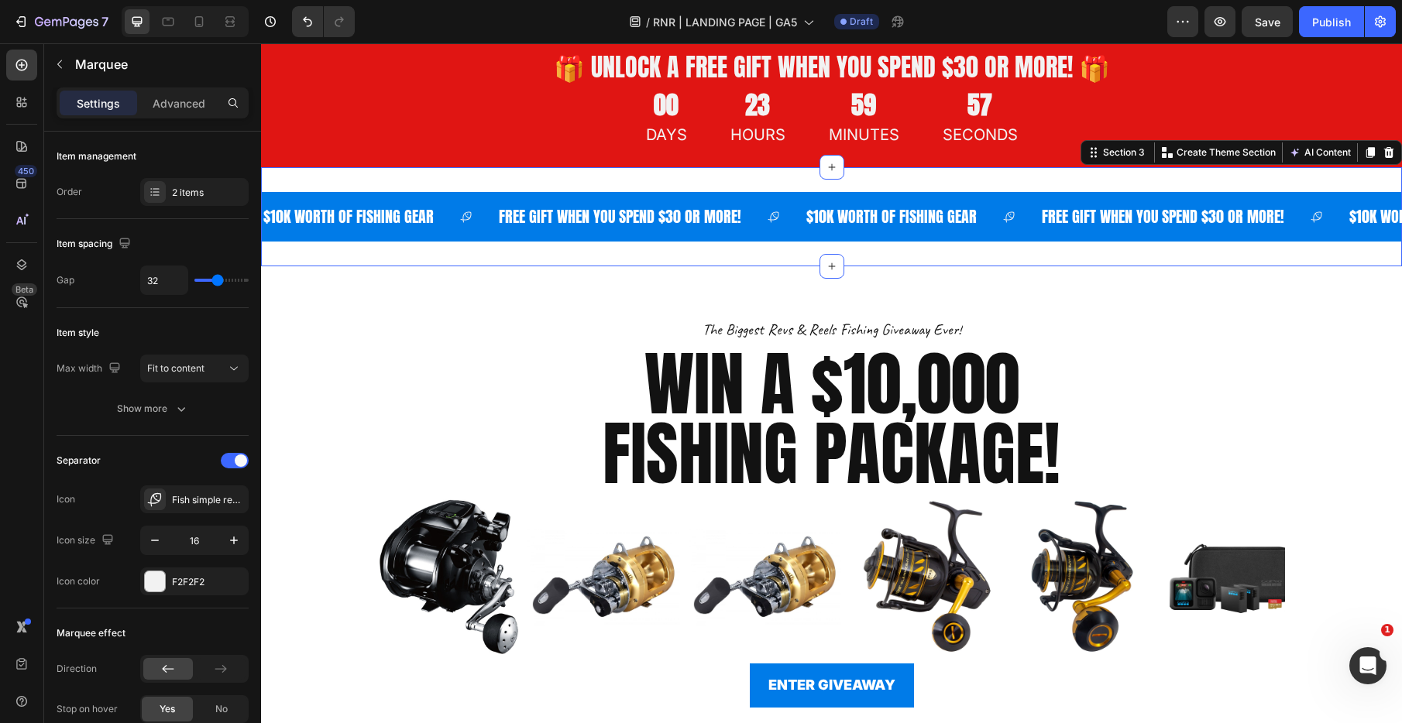
click at [550, 182] on div "$10K WORTH OF FISHING GEAR Text Block FREE GIFT WHEN YOU SPEND $30 OR MORE! Tex…" at bounding box center [831, 216] width 1141 height 99
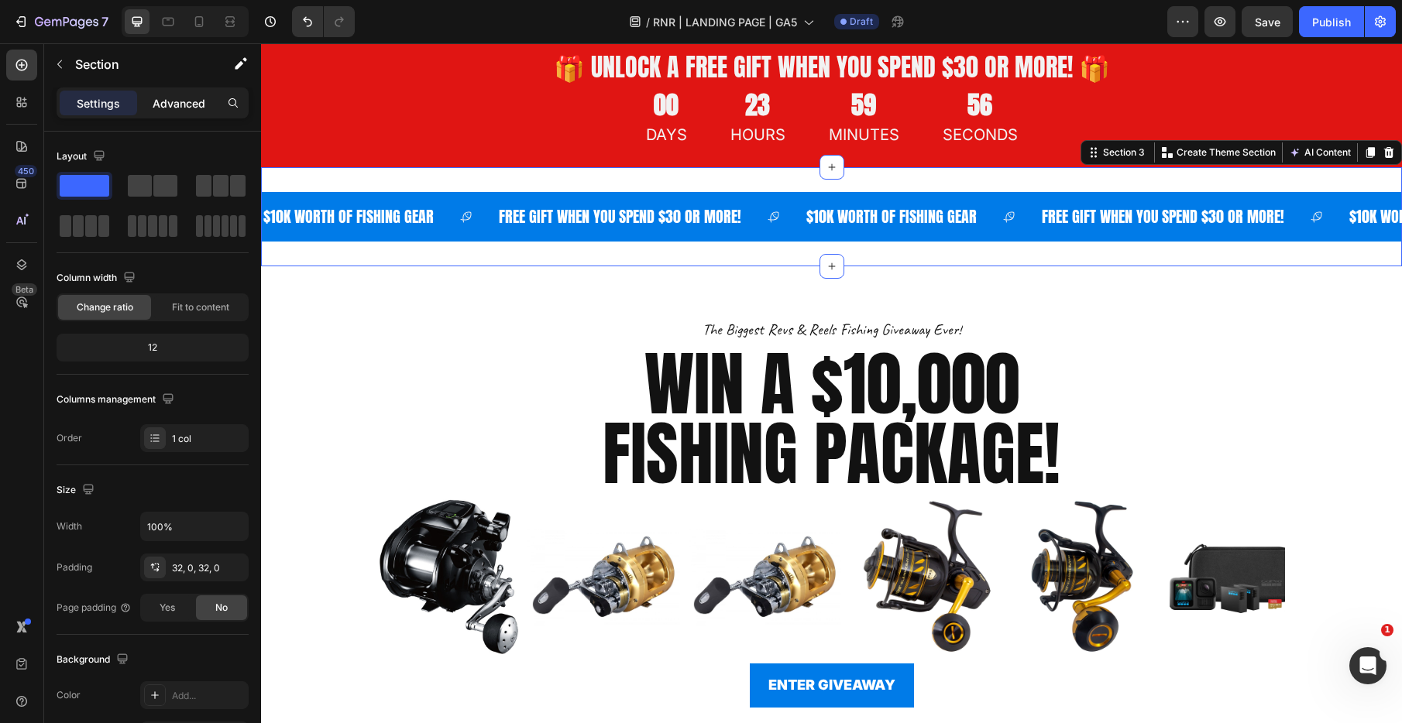
drag, startPoint x: 172, startPoint y: 100, endPoint x: 173, endPoint y: 112, distance: 11.6
click at [172, 100] on p "Advanced" at bounding box center [179, 103] width 53 height 16
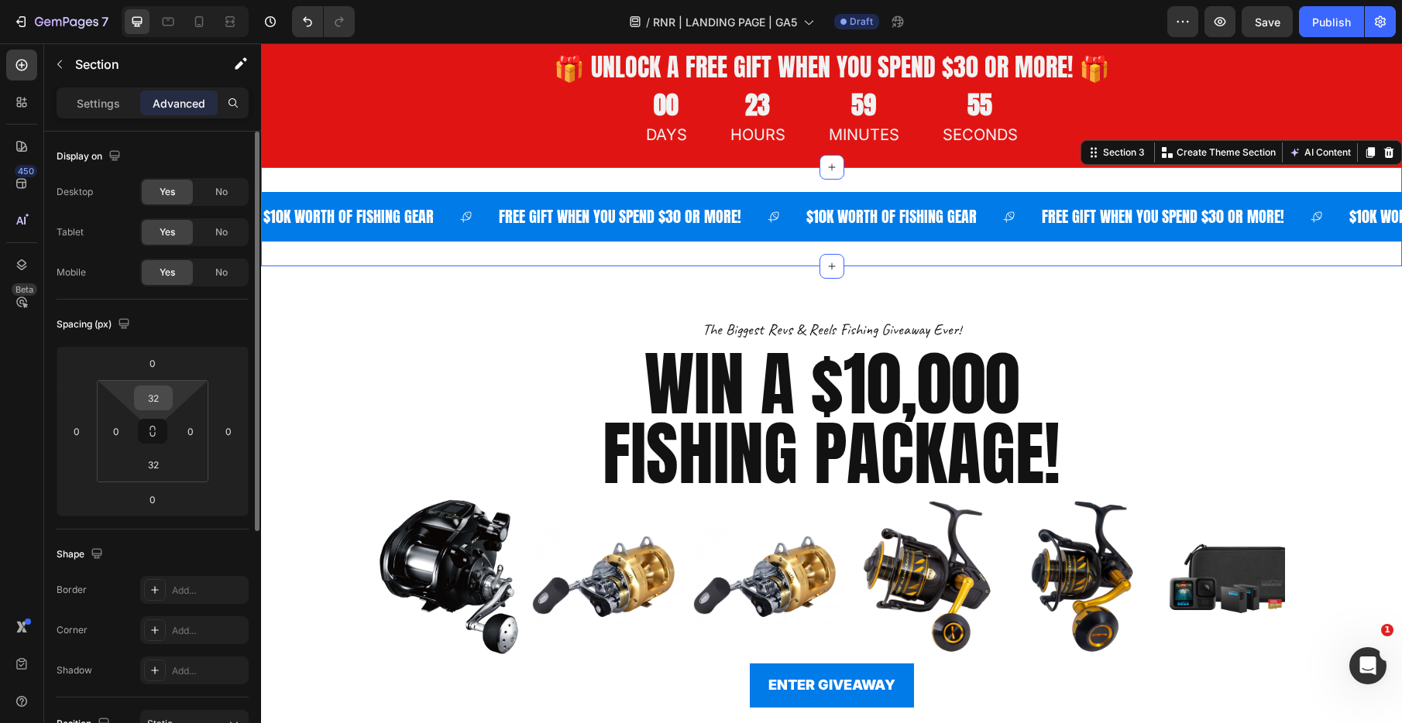
click at [157, 405] on input "32" at bounding box center [153, 397] width 31 height 23
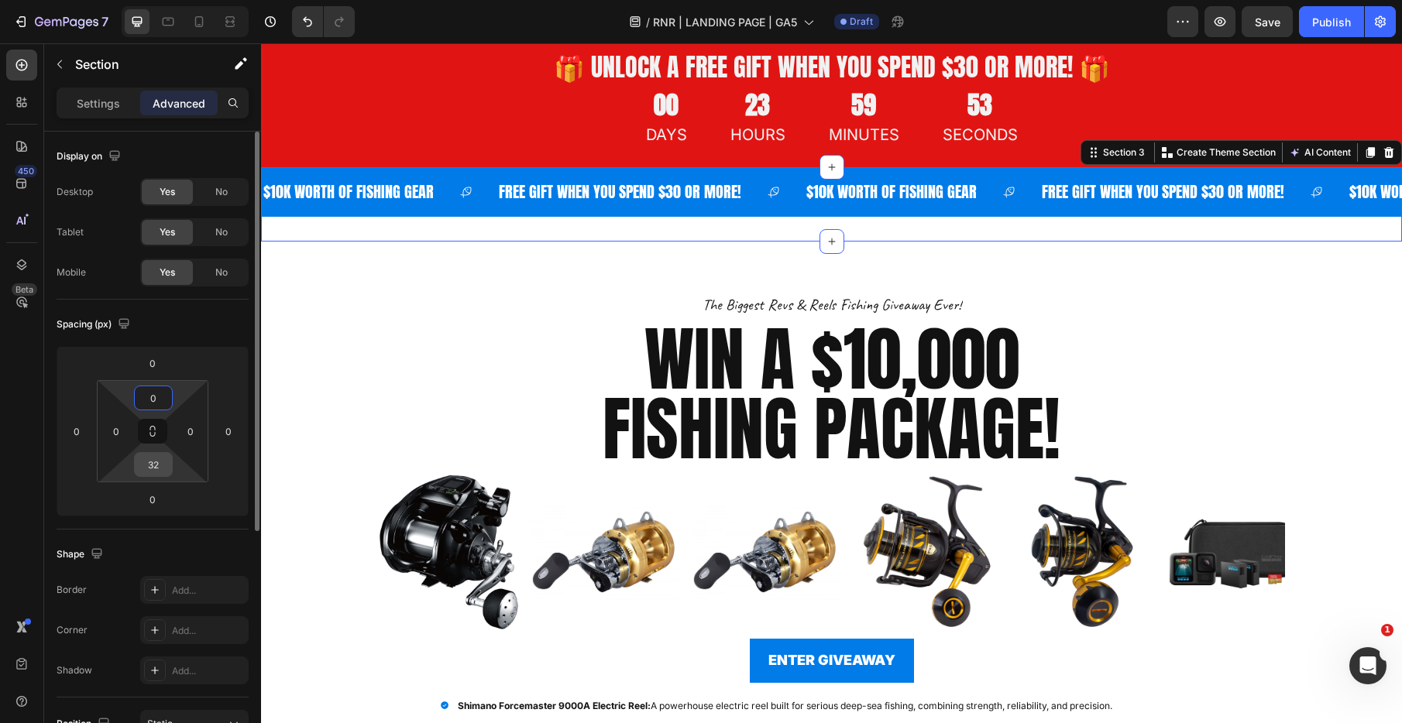
type input "0"
click at [162, 468] on input "32" at bounding box center [153, 464] width 31 height 23
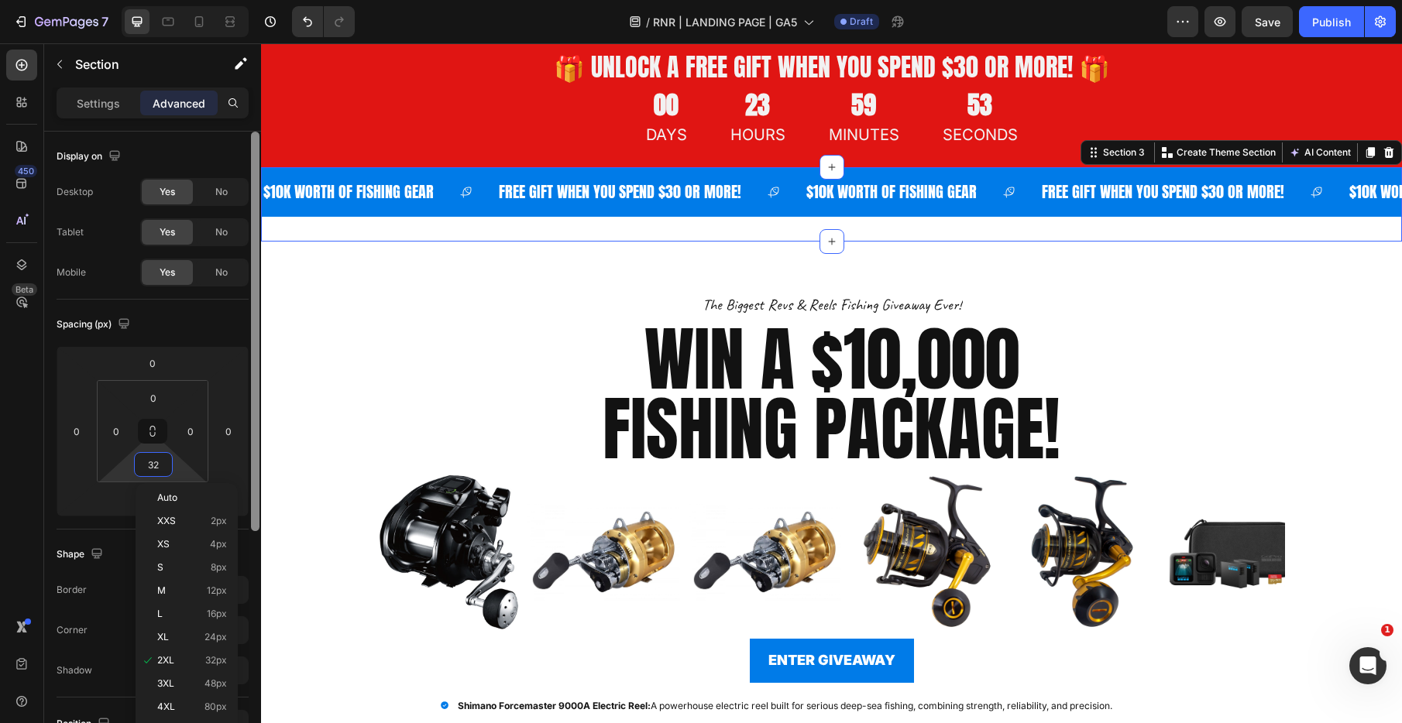
type input "0"
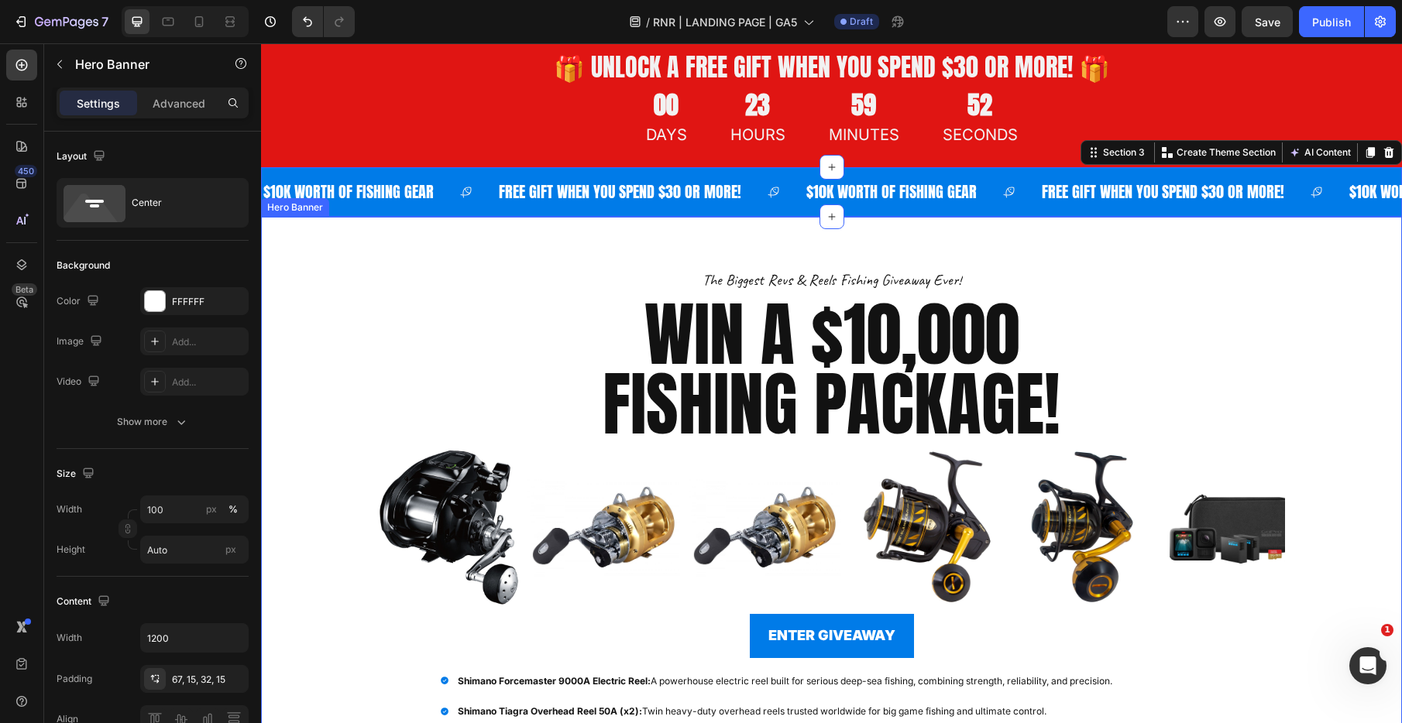
click at [273, 252] on div "Overlay" at bounding box center [831, 589] width 1141 height 745
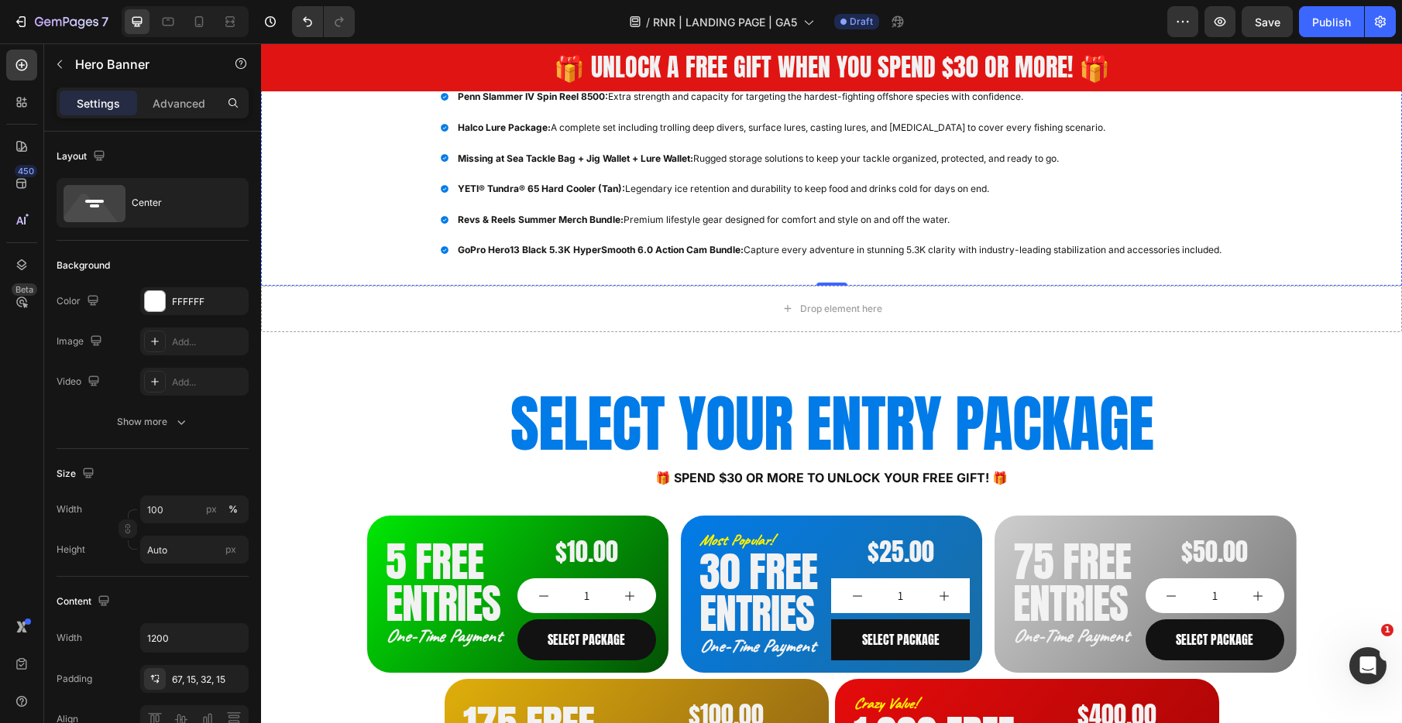
scroll to position [807, 0]
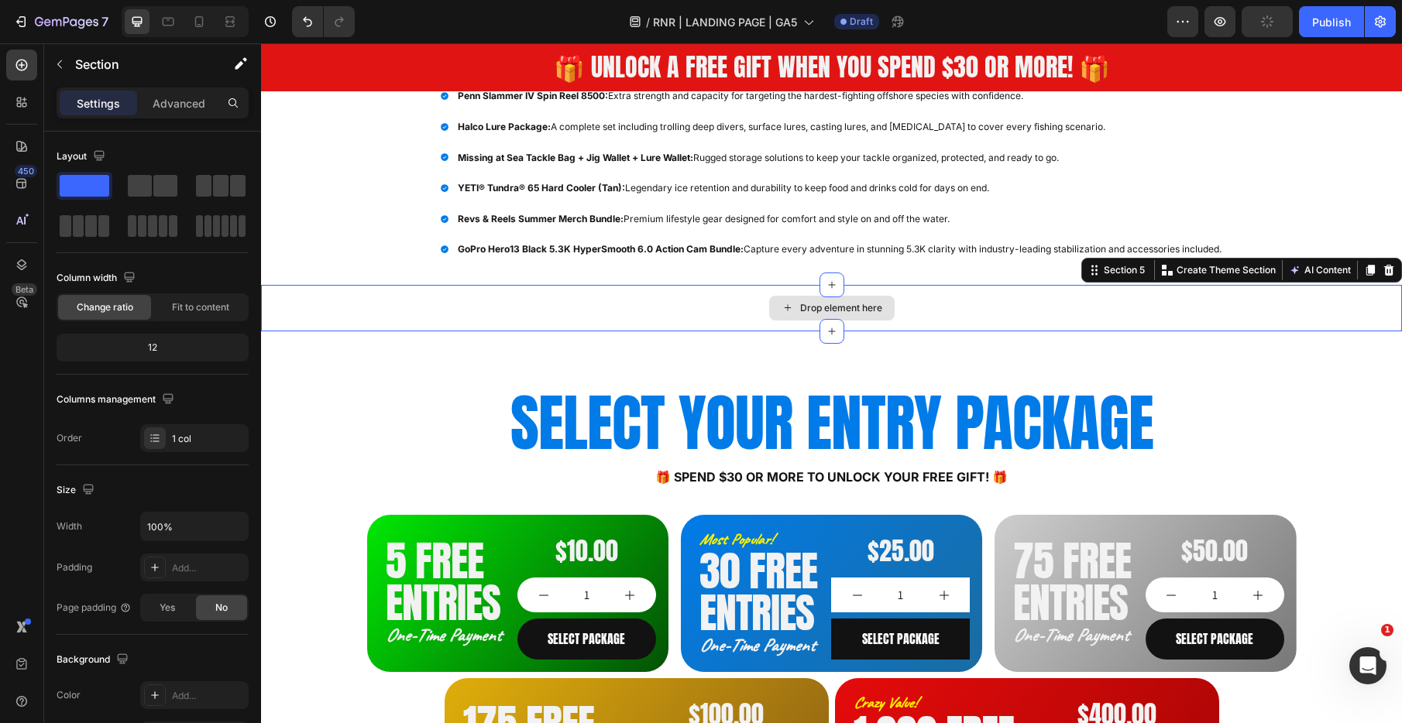
click at [496, 304] on div "Drop element here" at bounding box center [831, 308] width 1141 height 46
drag, startPoint x: 1390, startPoint y: 268, endPoint x: 1350, endPoint y: 280, distance: 42.1
click at [1390, 268] on icon at bounding box center [1389, 270] width 10 height 11
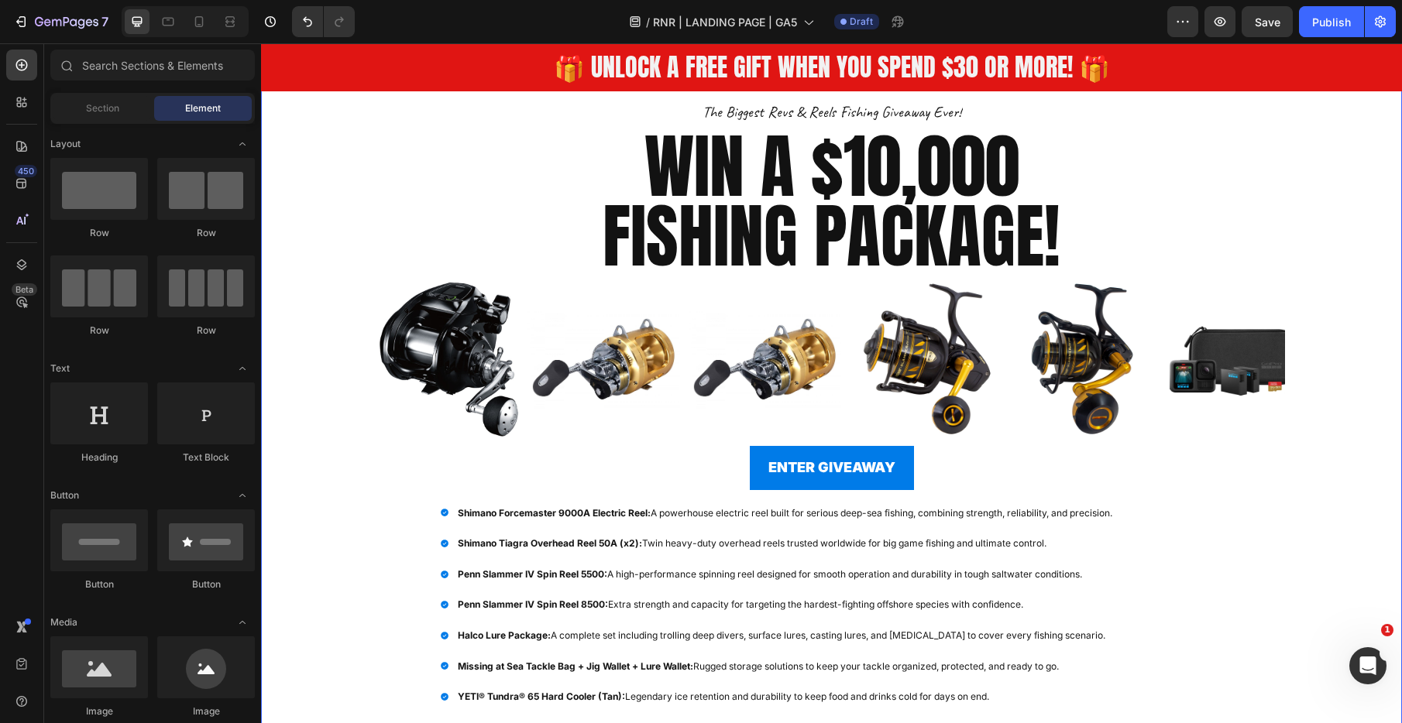
scroll to position [296, 0]
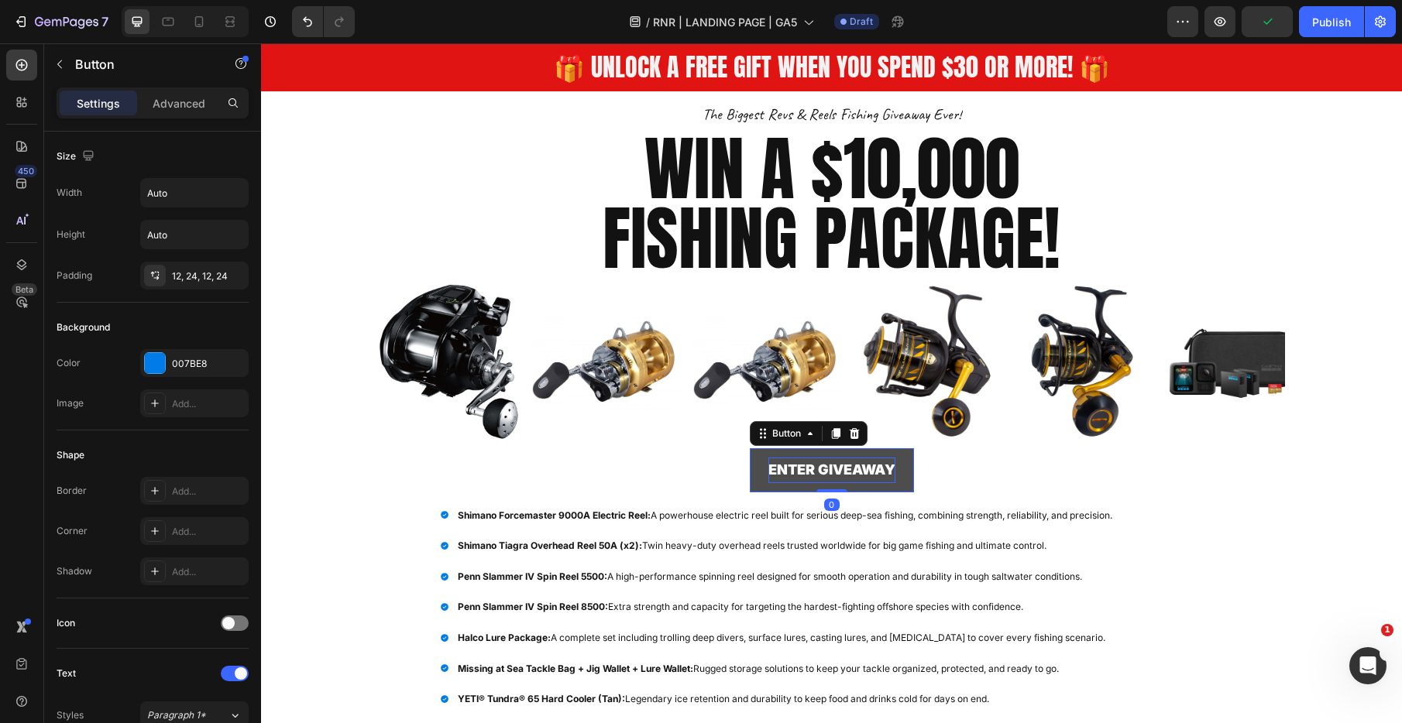
click at [853, 470] on p "ENTER GIVEAWAY" at bounding box center [831, 470] width 127 height 25
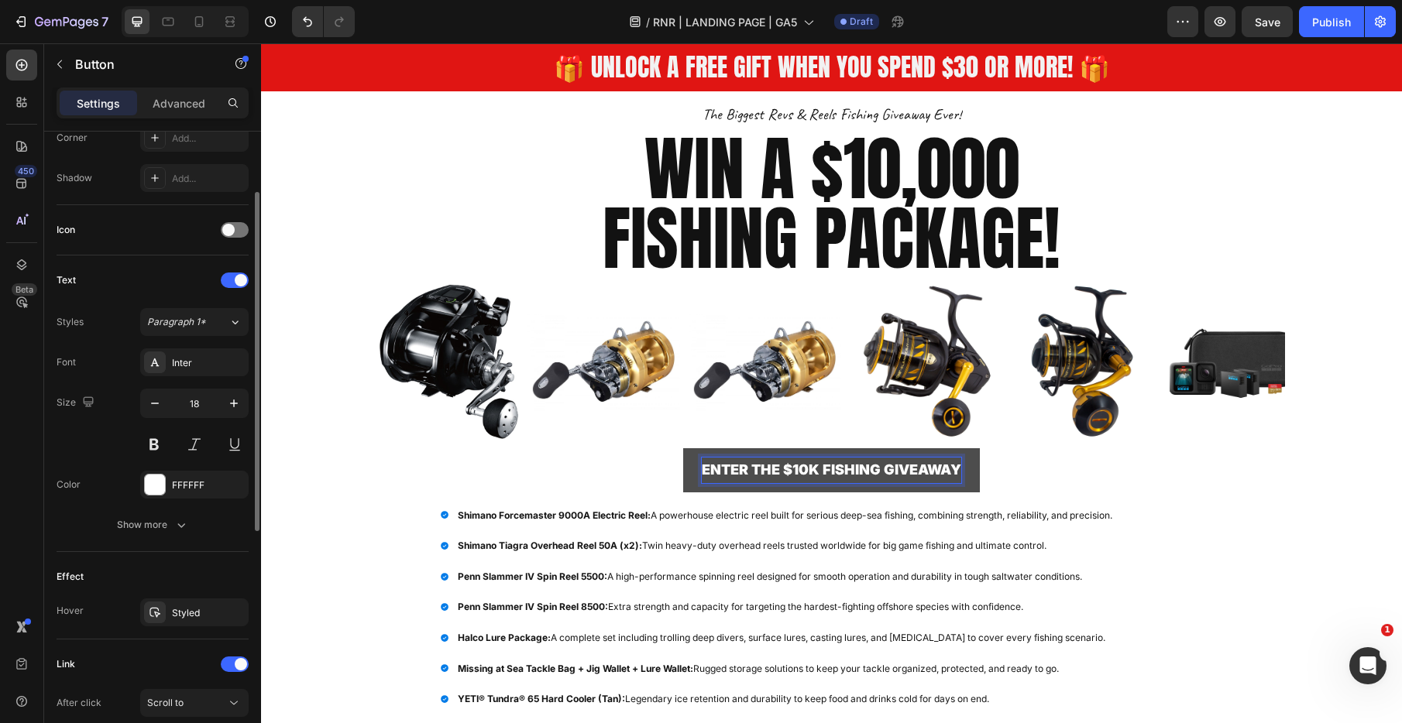
scroll to position [429, 0]
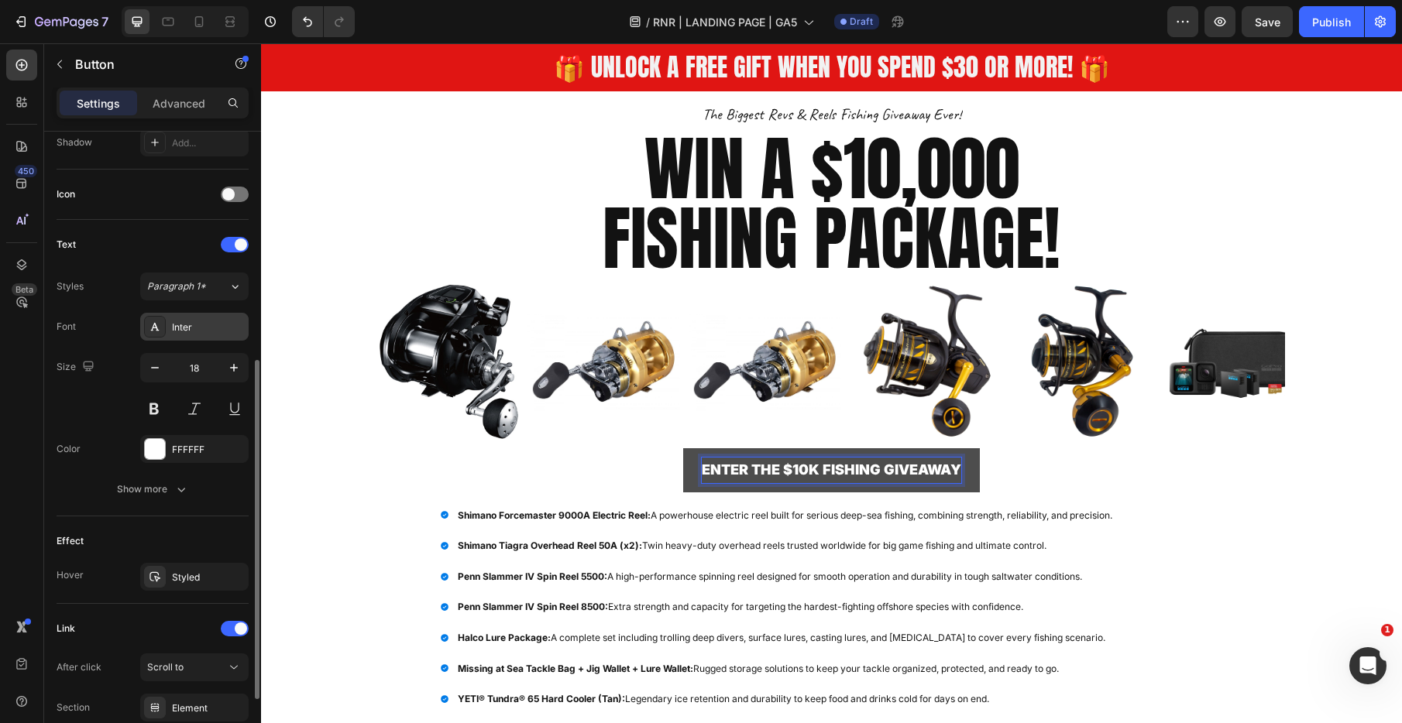
click at [191, 321] on div "Inter" at bounding box center [208, 328] width 73 height 14
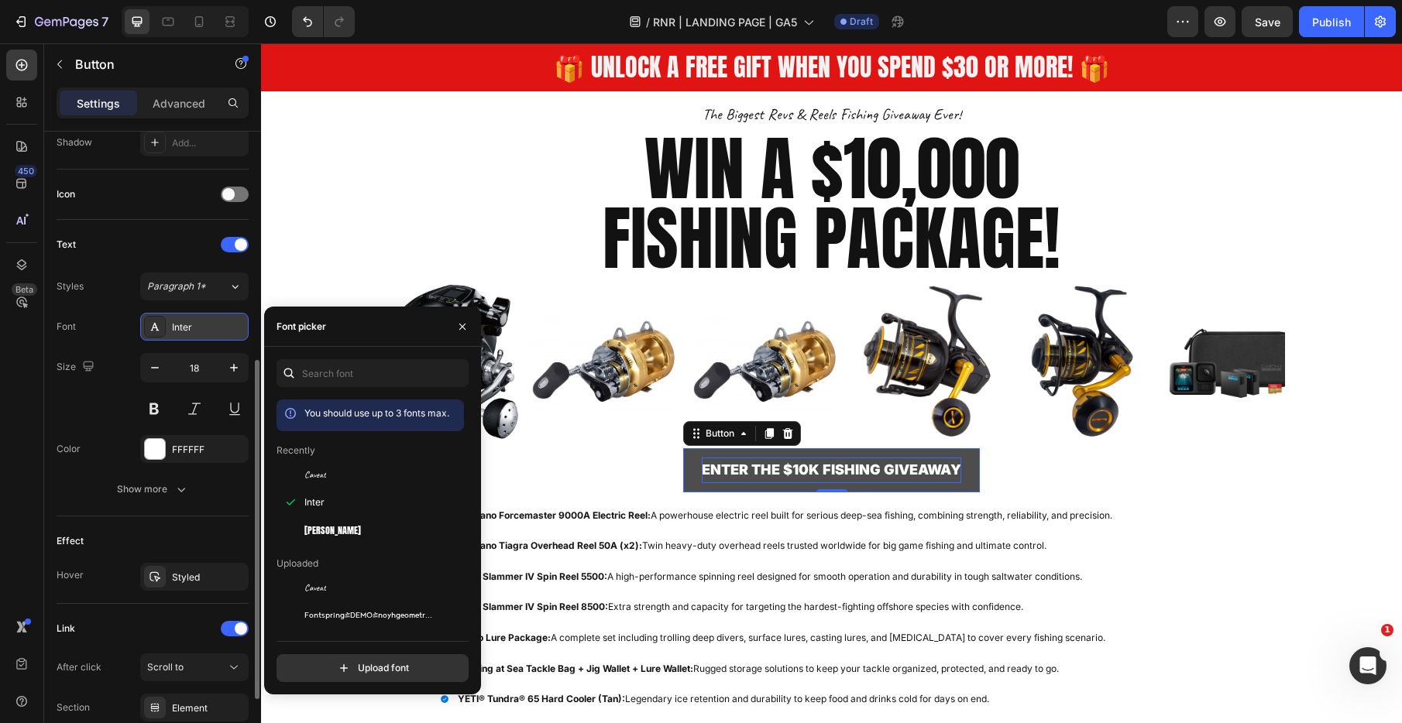
click at [191, 321] on div "Inter" at bounding box center [208, 328] width 73 height 14
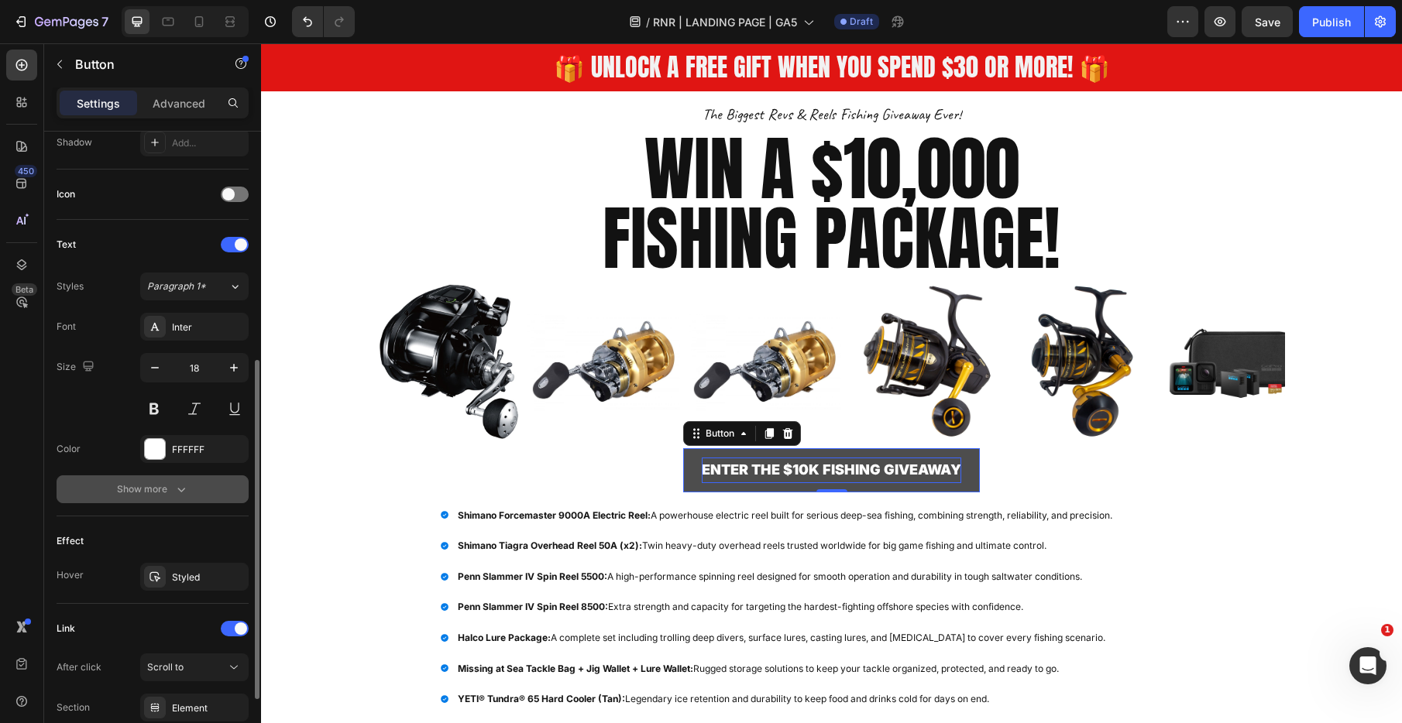
click at [163, 482] on div "Show more" at bounding box center [153, 489] width 72 height 15
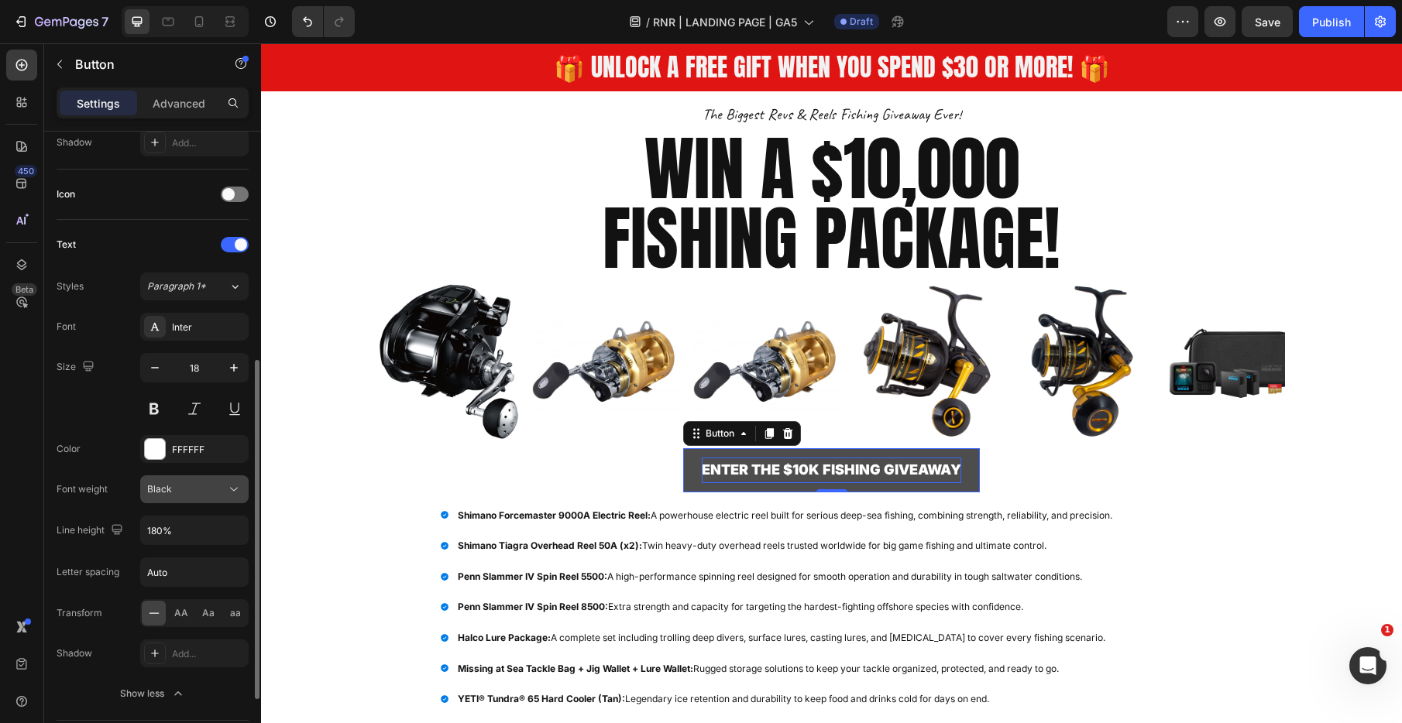
click at [194, 489] on div "Black" at bounding box center [186, 489] width 79 height 14
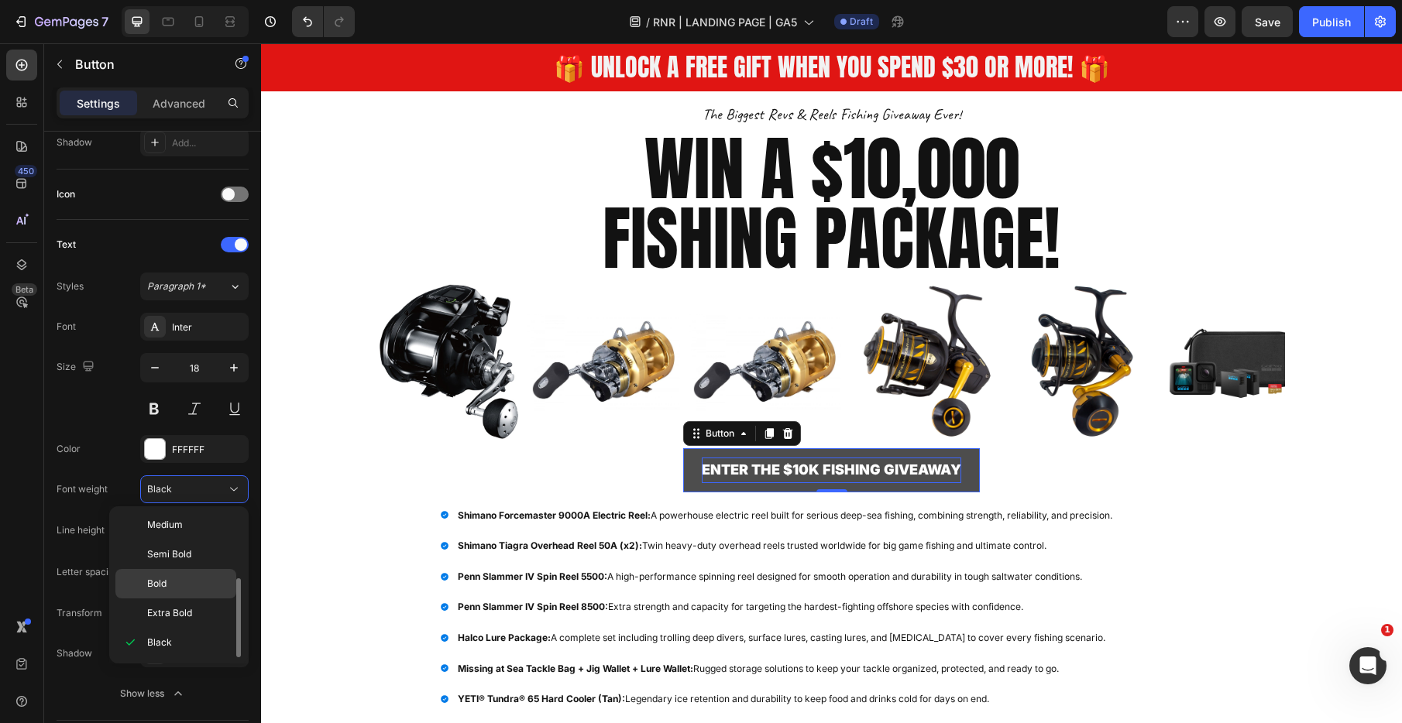
click at [178, 579] on p "Bold" at bounding box center [188, 584] width 82 height 14
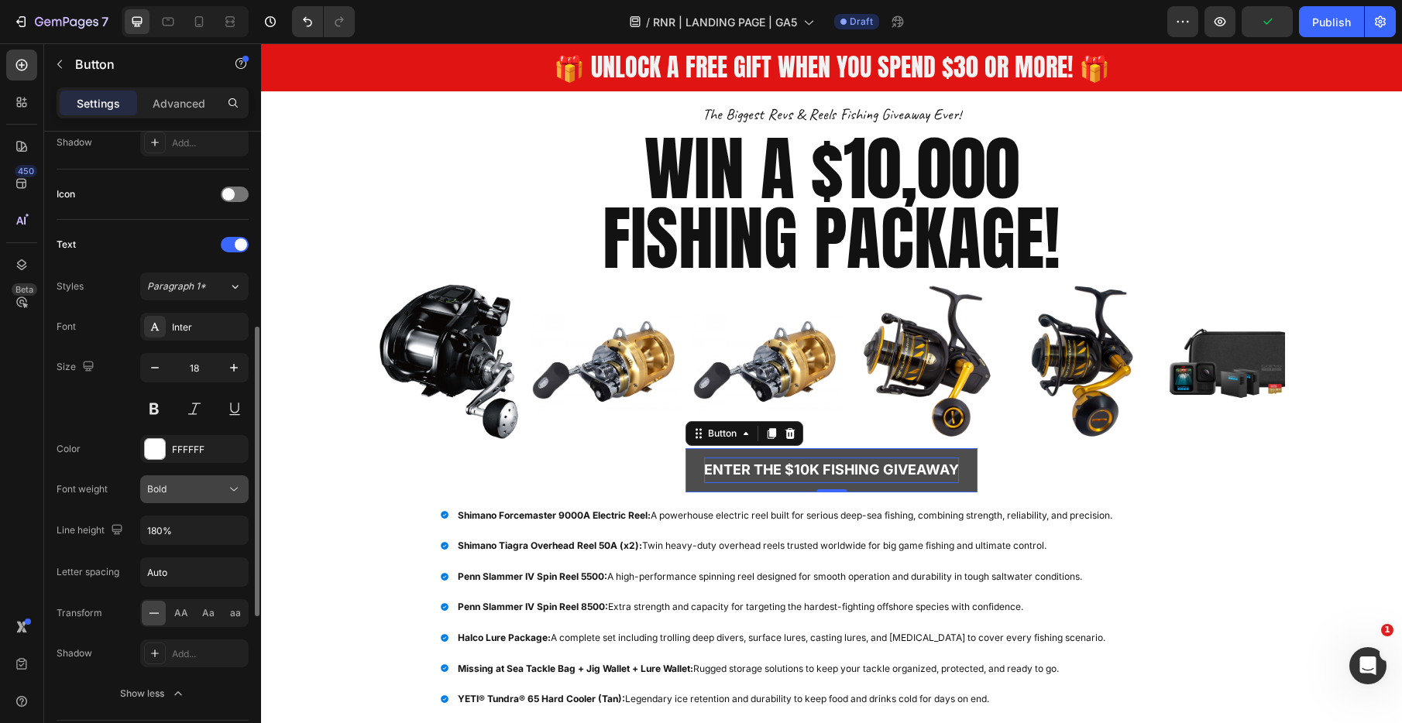
click at [204, 488] on div "Bold" at bounding box center [186, 489] width 79 height 14
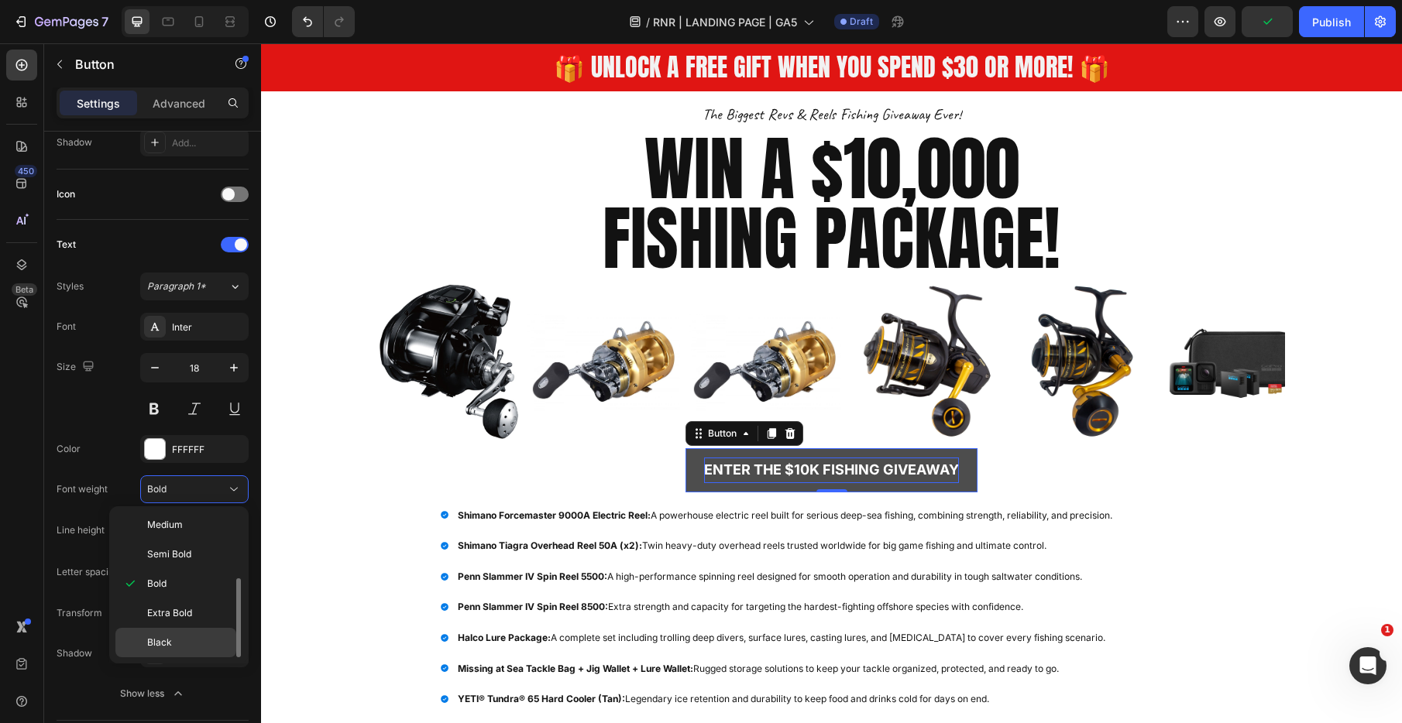
click at [180, 645] on p "Black" at bounding box center [188, 643] width 82 height 14
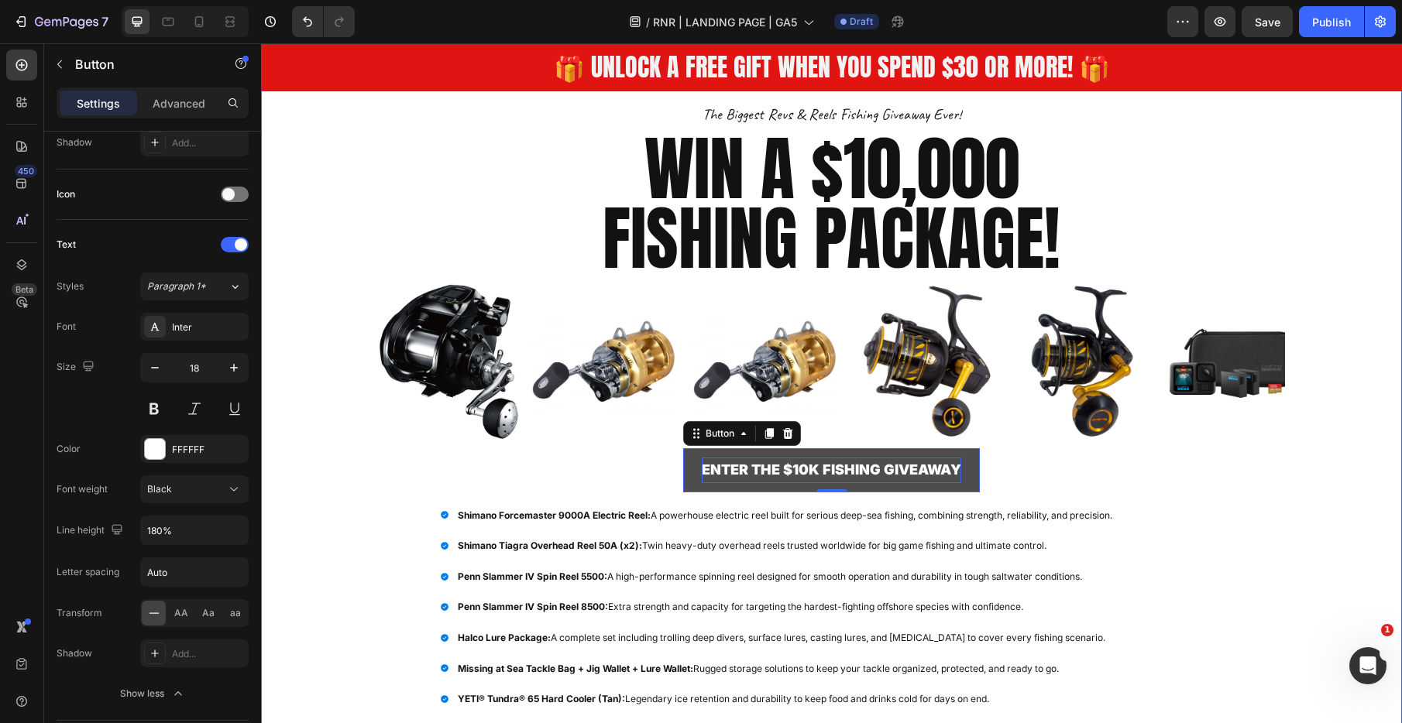
click at [321, 430] on div "Overlay" at bounding box center [831, 423] width 1141 height 745
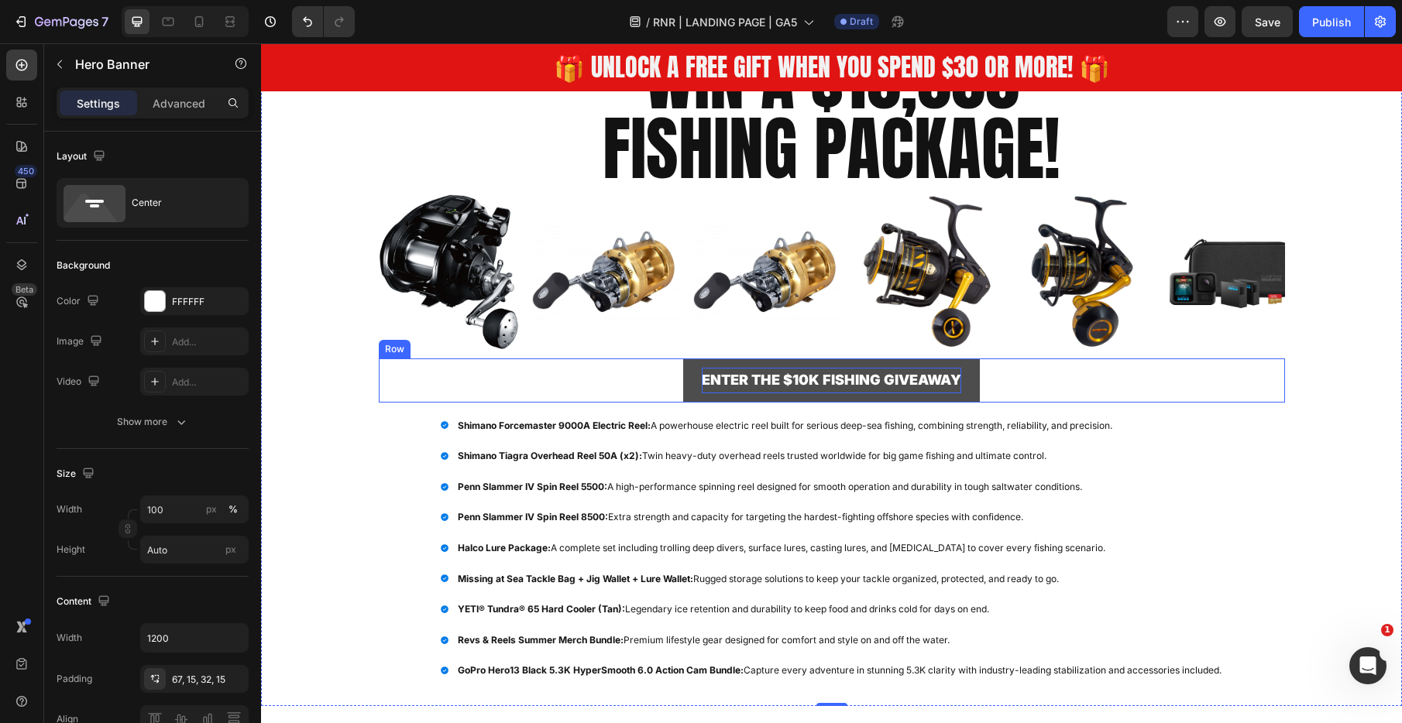
scroll to position [387, 0]
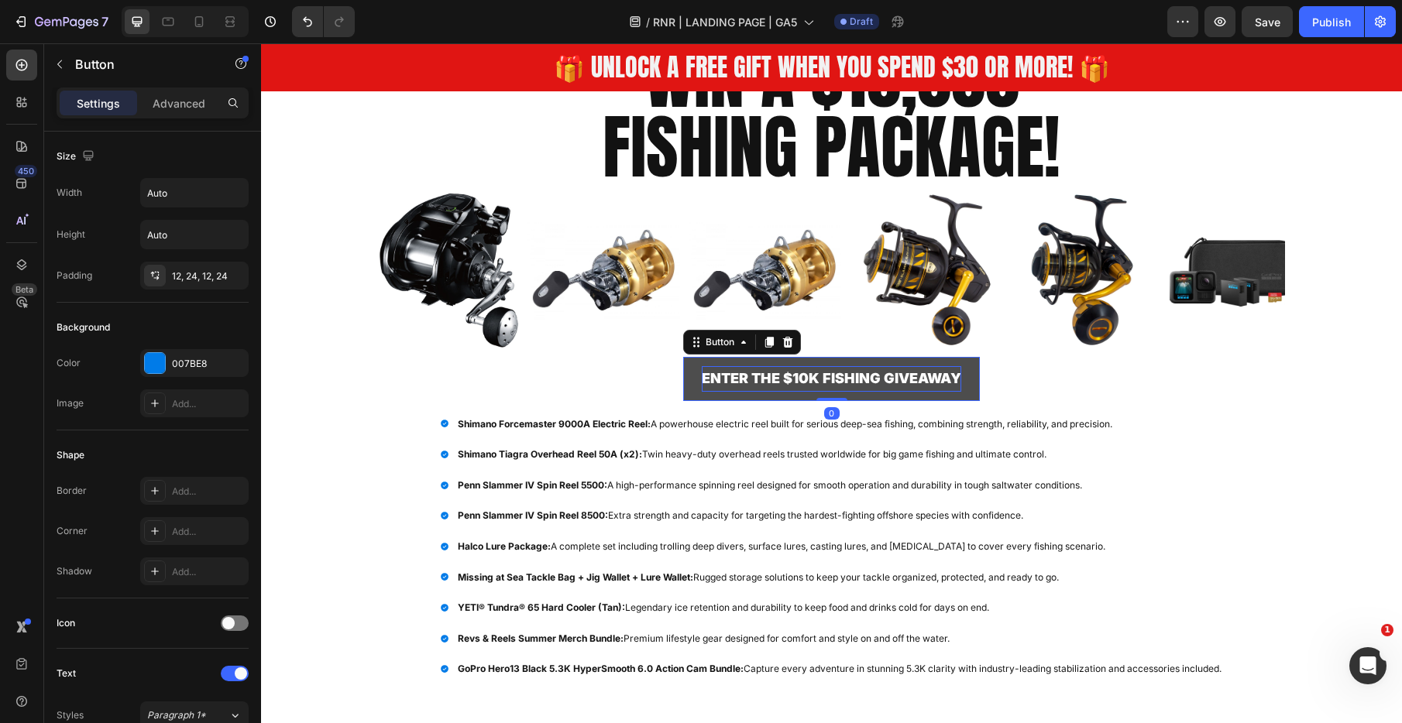
click at [818, 378] on p "ENTER THE $10K FISHING GIVEAWAY" at bounding box center [831, 378] width 259 height 25
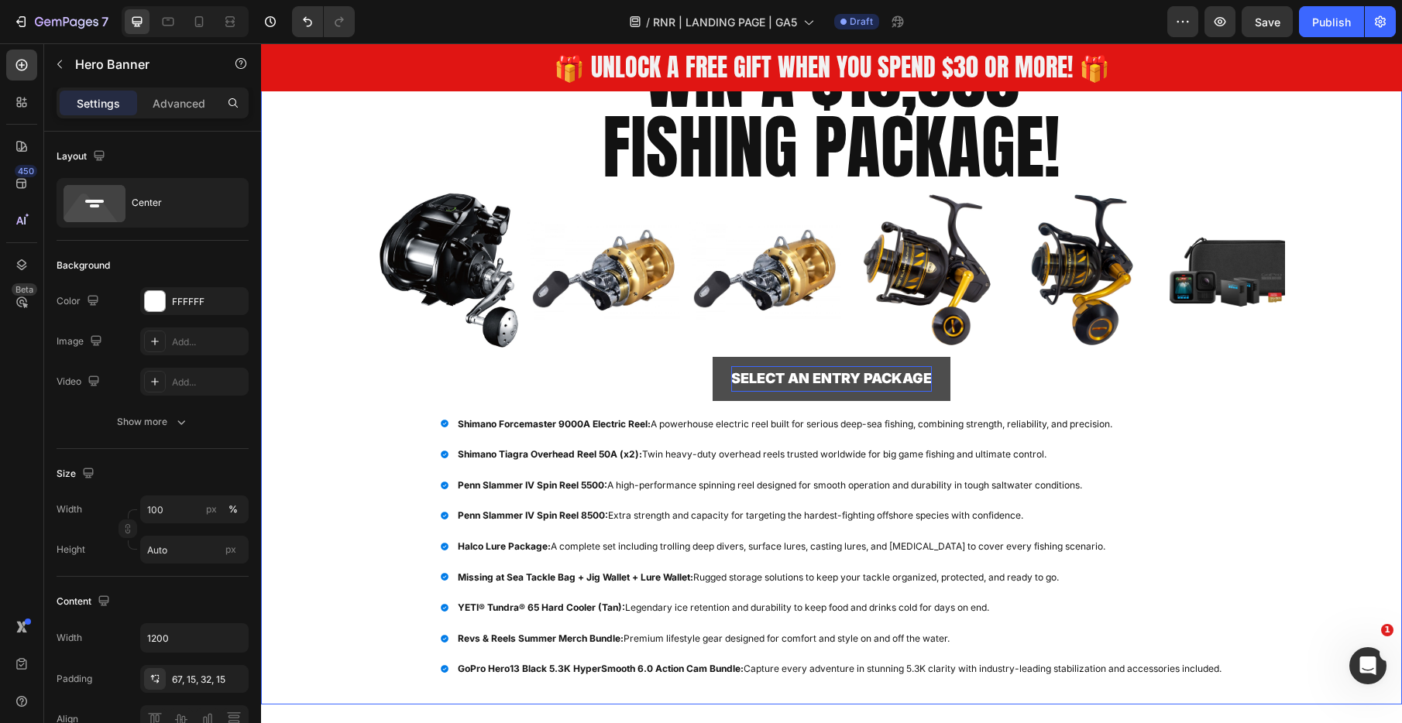
click at [352, 391] on div "Overlay" at bounding box center [831, 332] width 1141 height 745
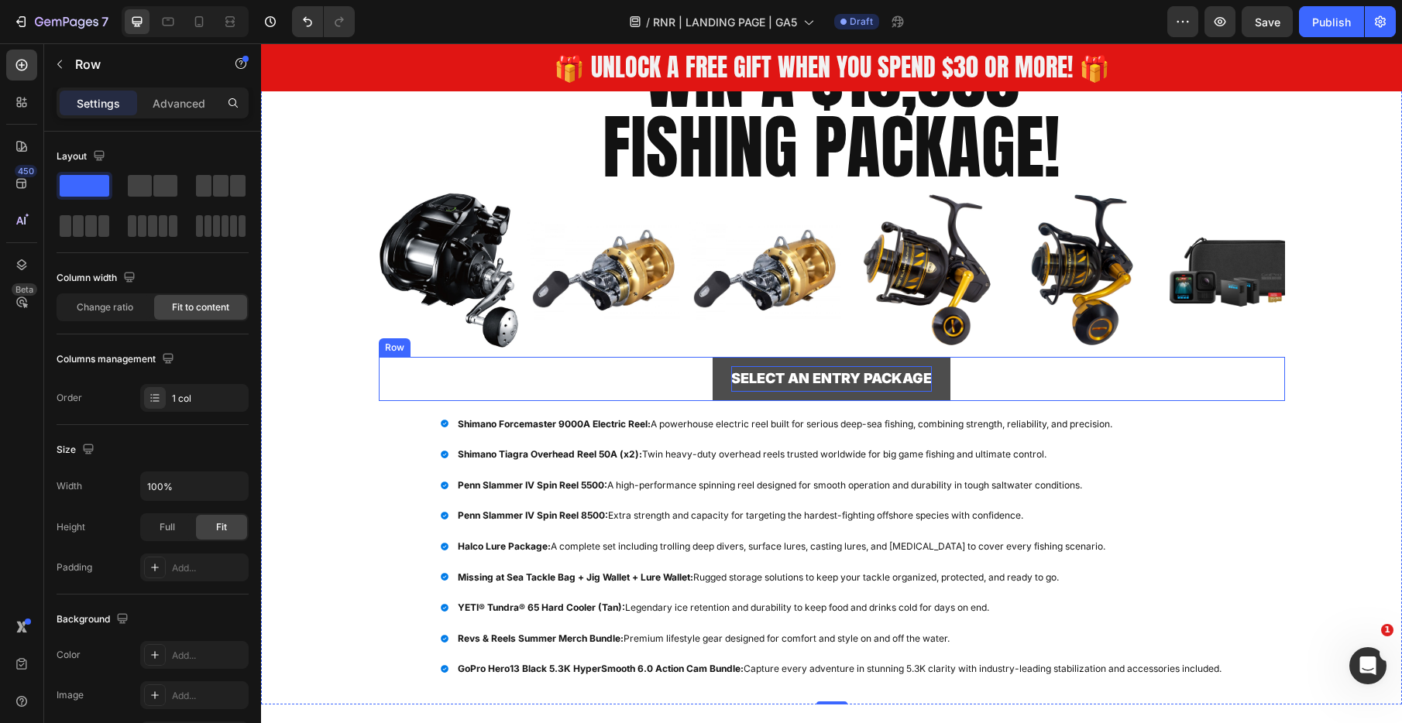
click at [654, 380] on div "SELECT AN ENTRY PACKAGE Button Row" at bounding box center [832, 378] width 906 height 43
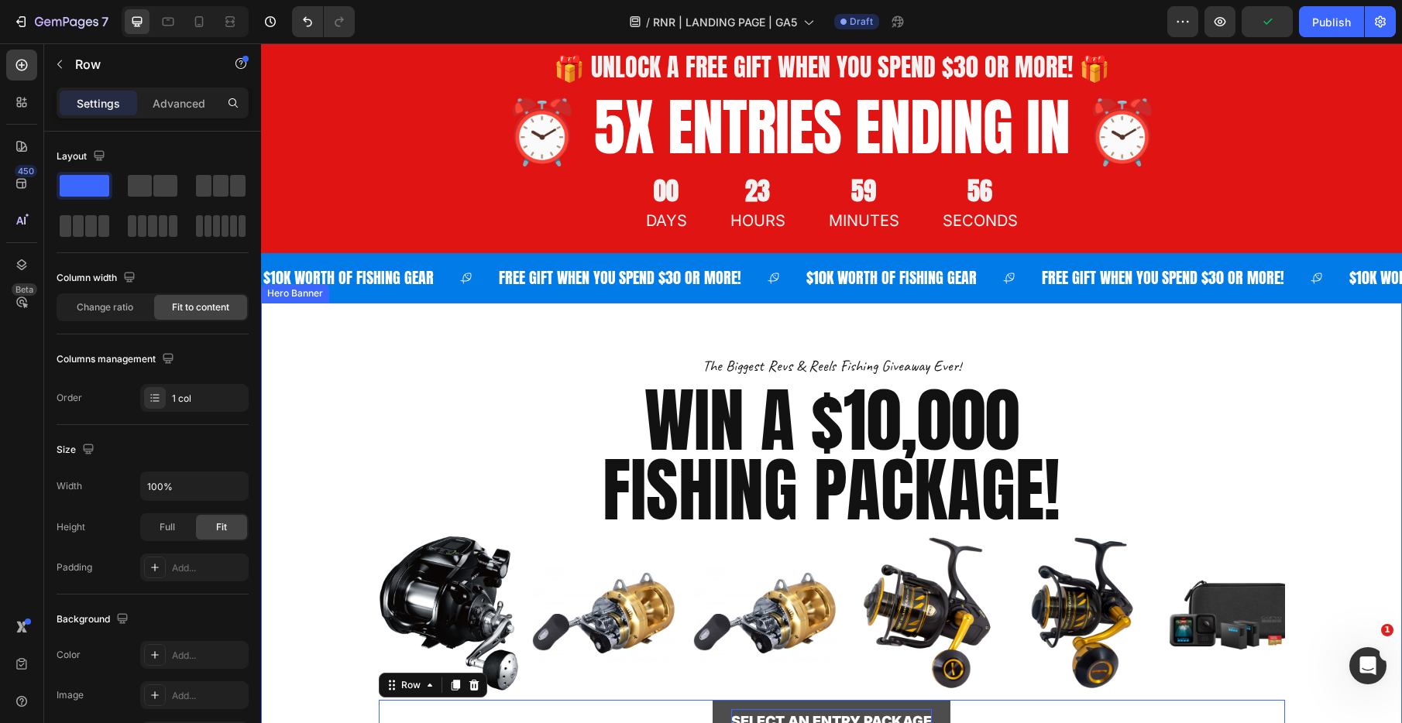
scroll to position [46, 0]
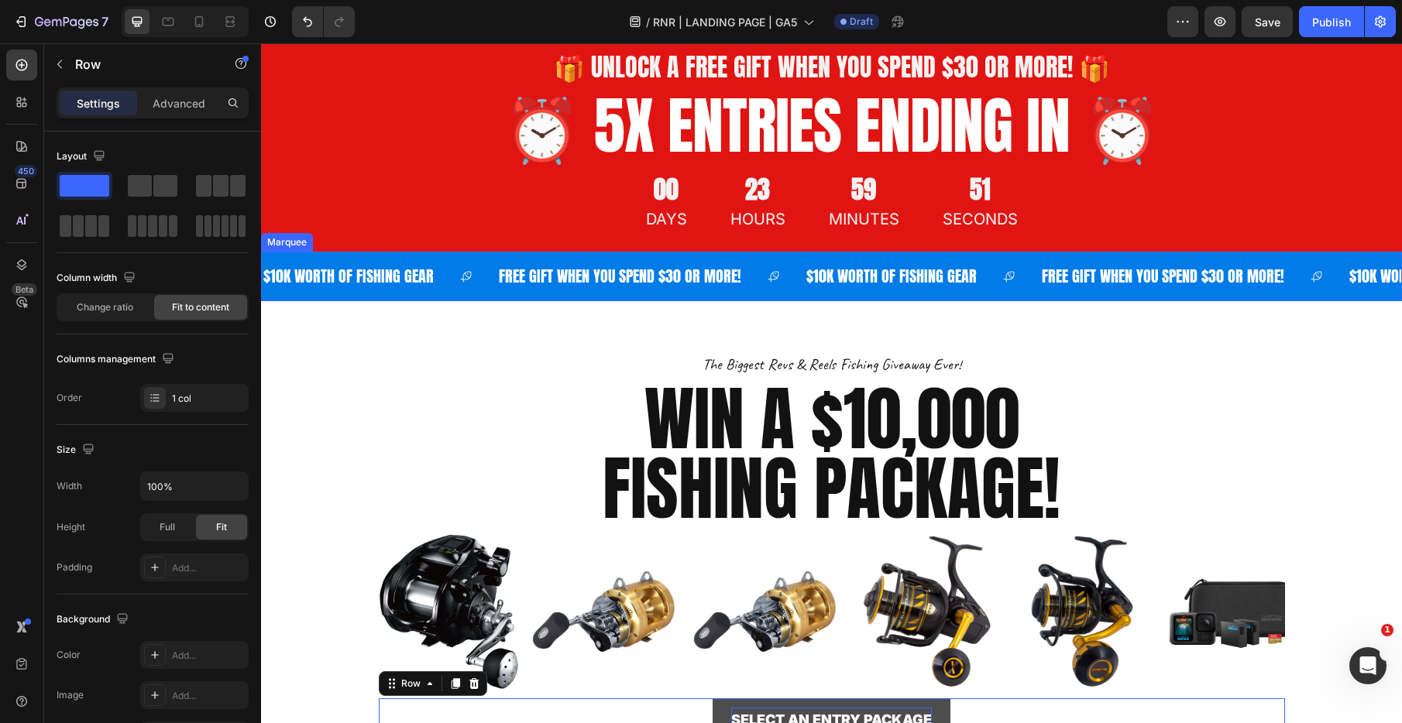
click at [782, 294] on div "FREE GIFT WHEN YOU SPEND $30 OR MORE! Text Block" at bounding box center [650, 276] width 307 height 43
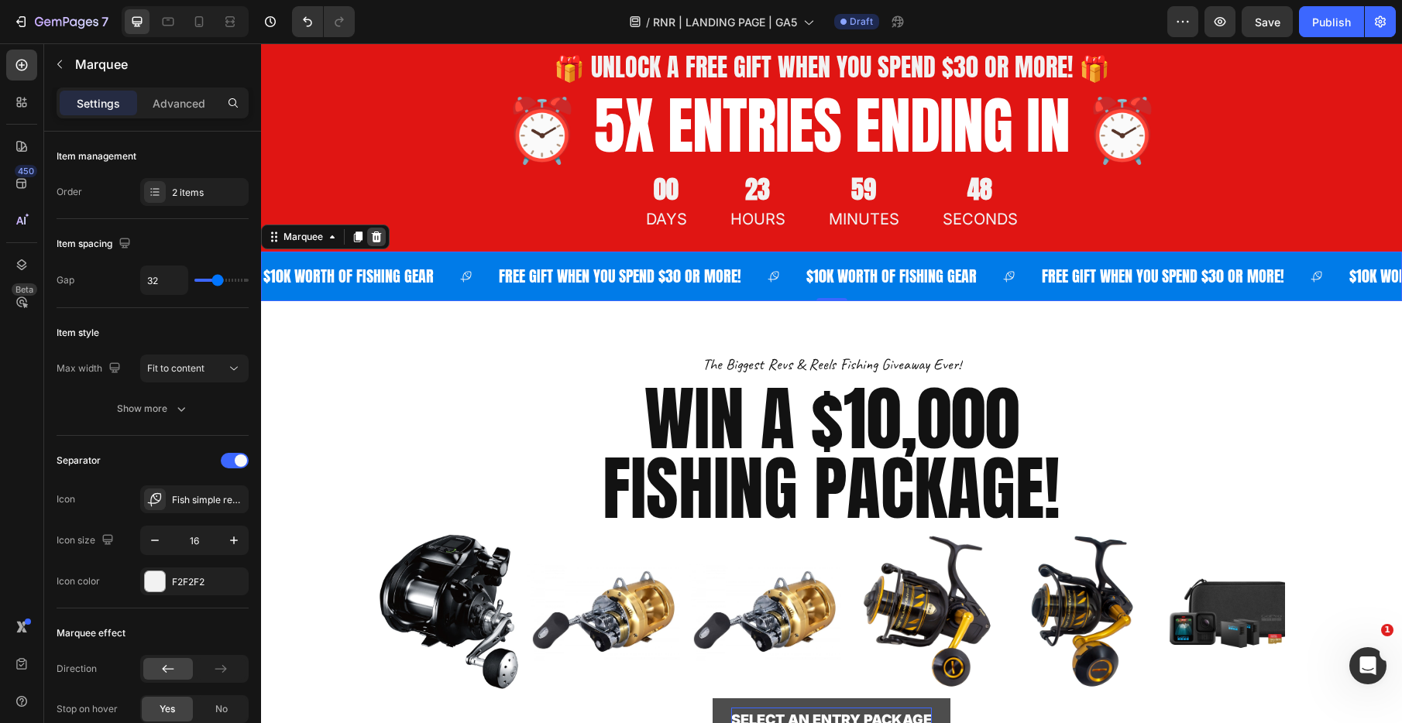
click at [371, 235] on icon at bounding box center [376, 237] width 12 height 12
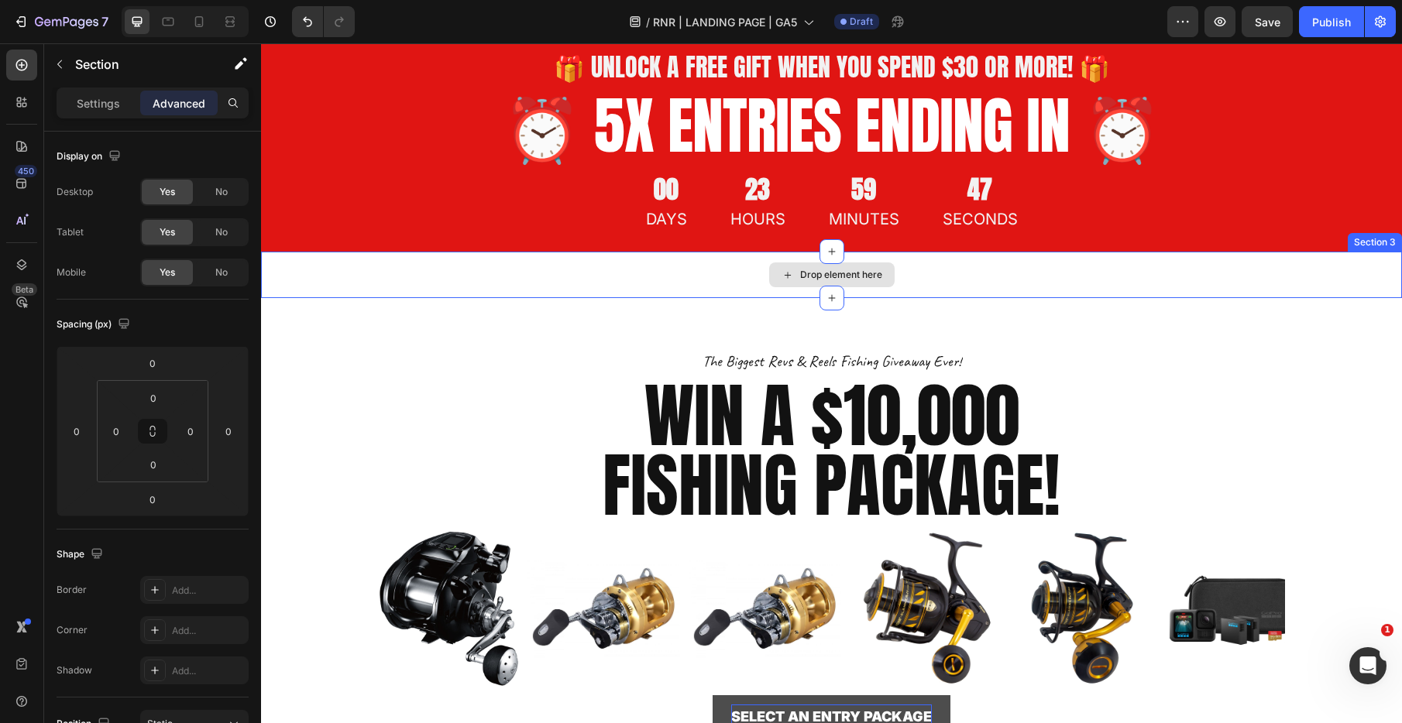
click at [445, 270] on div "Drop element here" at bounding box center [831, 275] width 1141 height 46
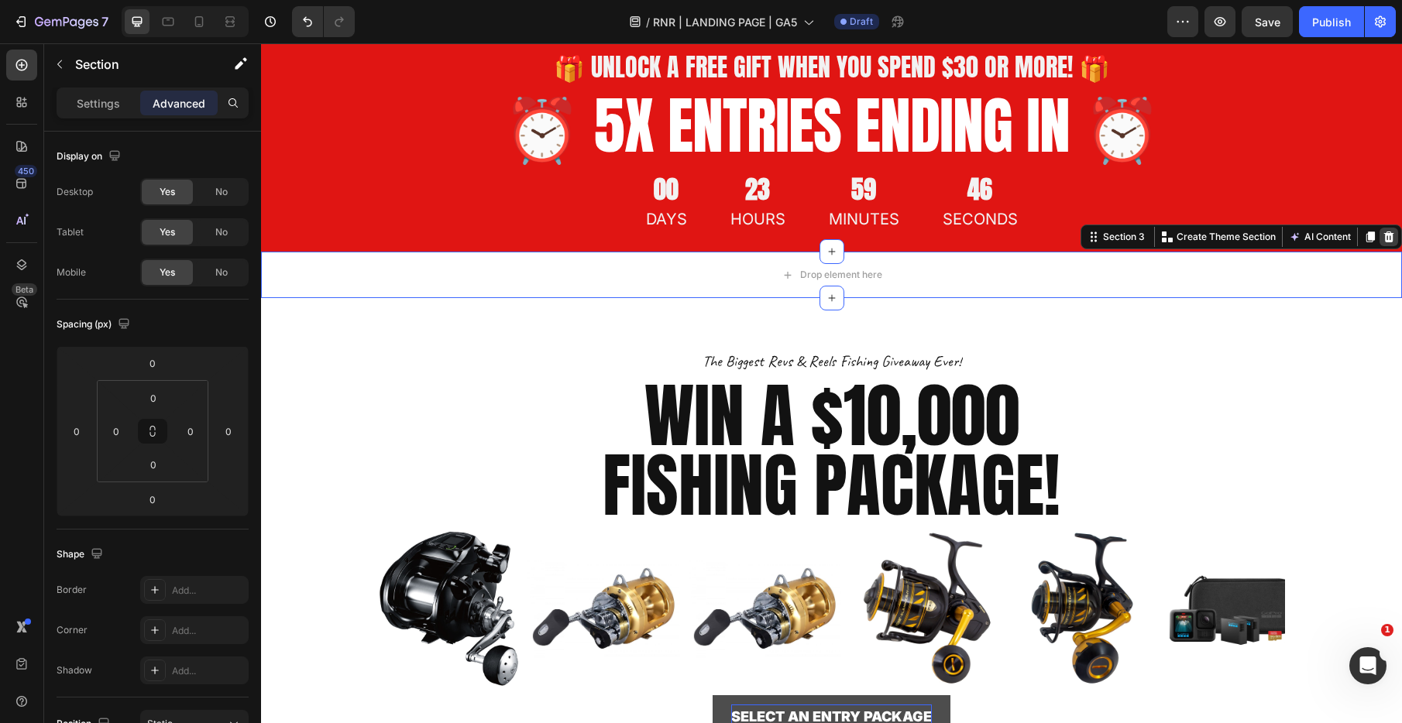
click at [1387, 241] on icon at bounding box center [1389, 237] width 10 height 11
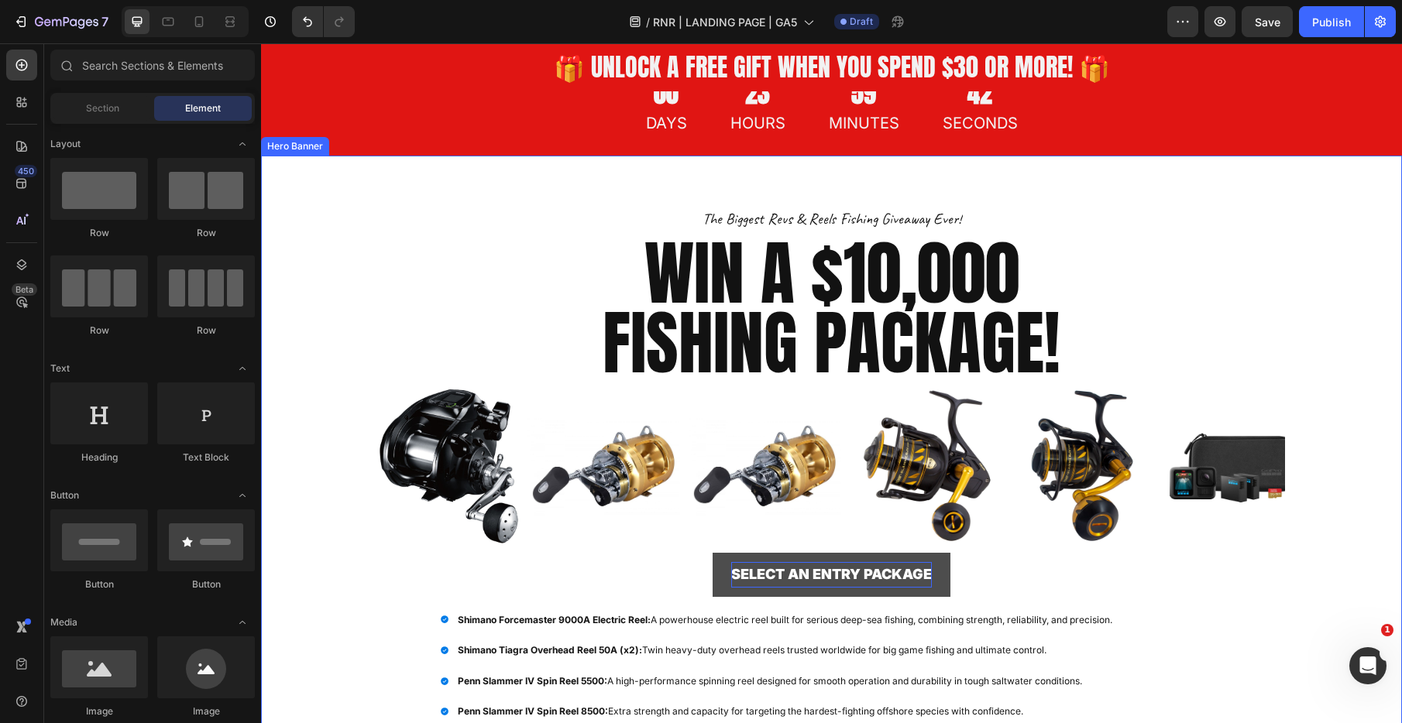
scroll to position [141, 0]
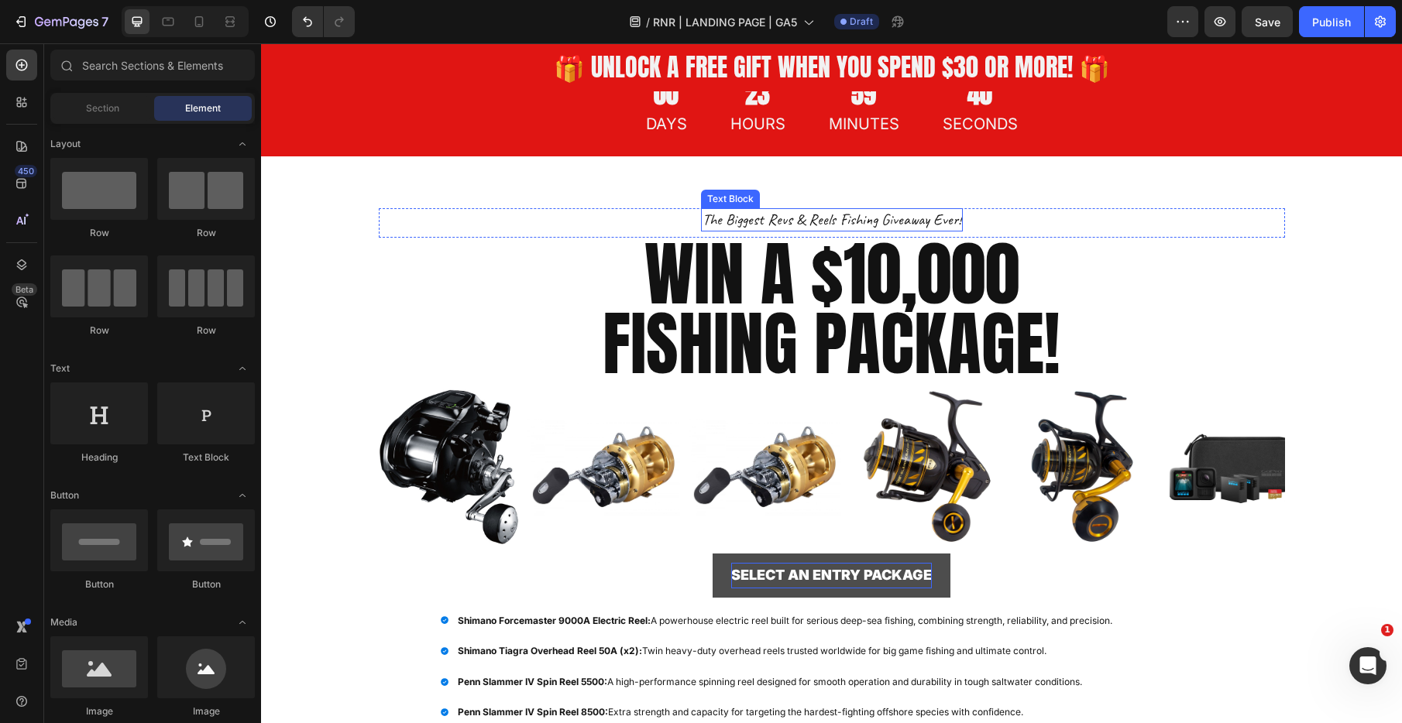
click at [937, 218] on p "the biggest revs & reels fishing giveaway ever!" at bounding box center [831, 220] width 259 height 20
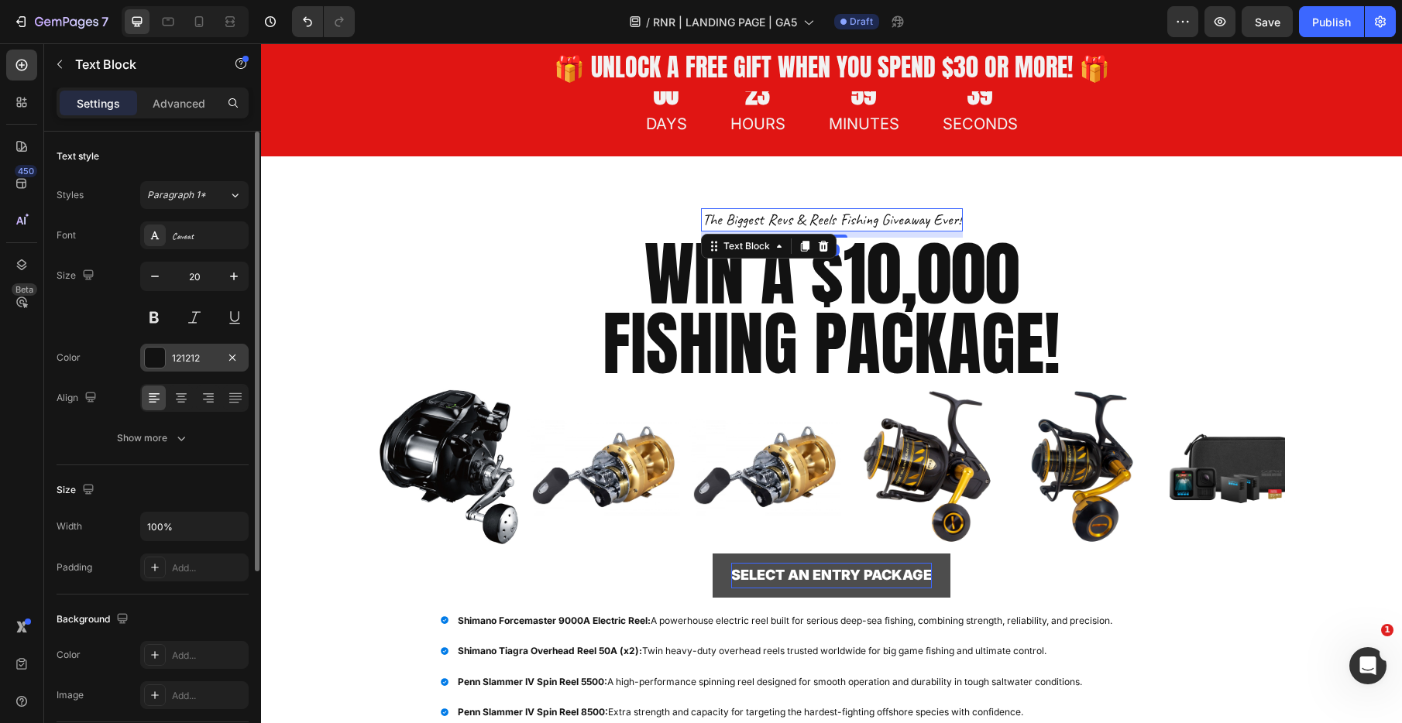
click at [196, 345] on div "121212" at bounding box center [194, 358] width 108 height 28
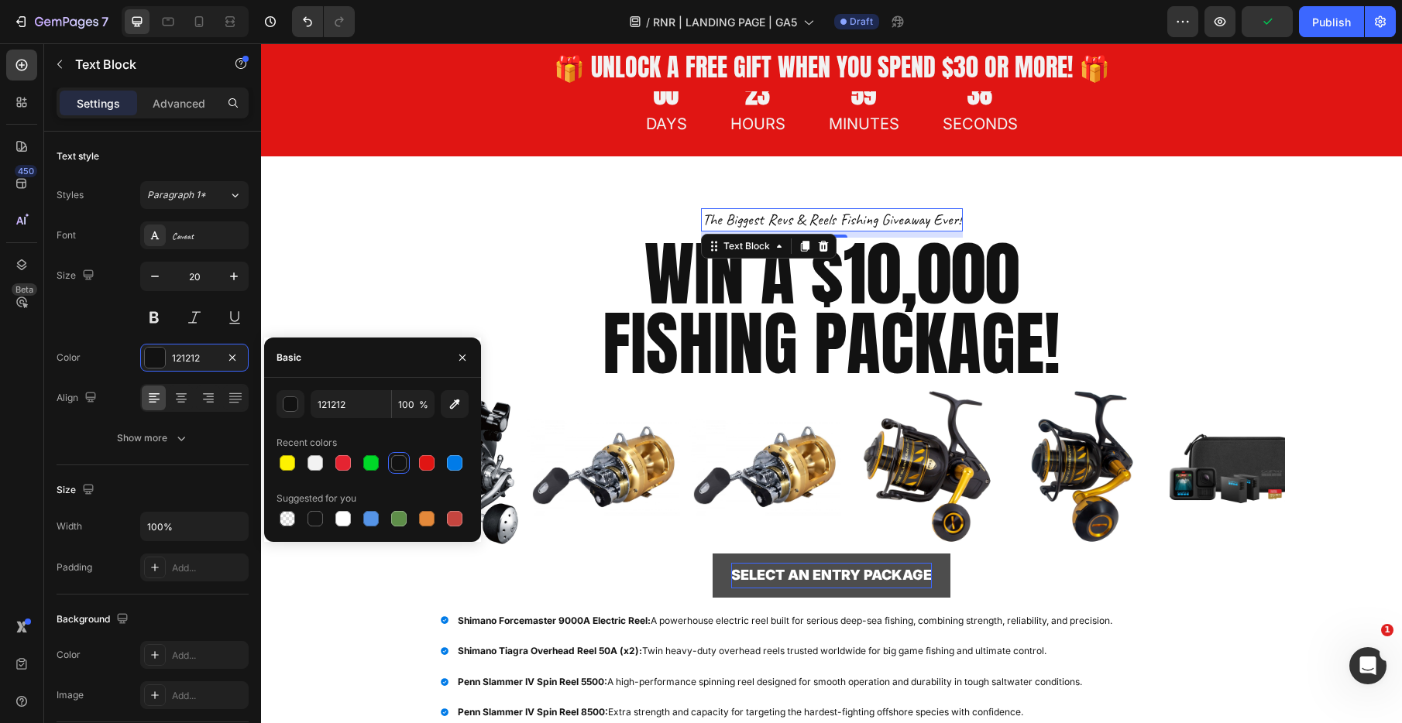
drag, startPoint x: 428, startPoint y: 463, endPoint x: 428, endPoint y: 440, distance: 23.2
click at [428, 463] on div at bounding box center [426, 462] width 15 height 15
type input "E01513"
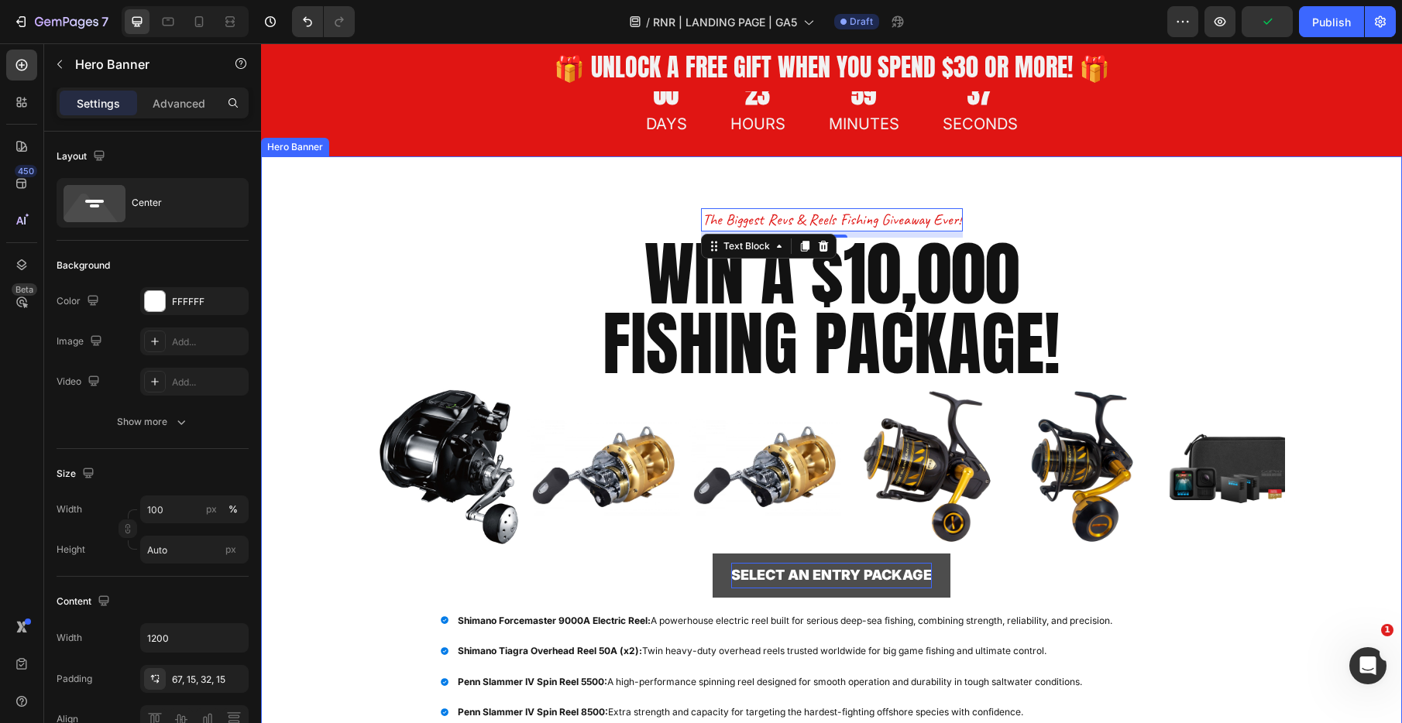
click at [321, 266] on div "Overlay" at bounding box center [831, 528] width 1141 height 745
click at [898, 219] on p "the biggest revs & reels fishing giveaway ever!" at bounding box center [831, 220] width 259 height 20
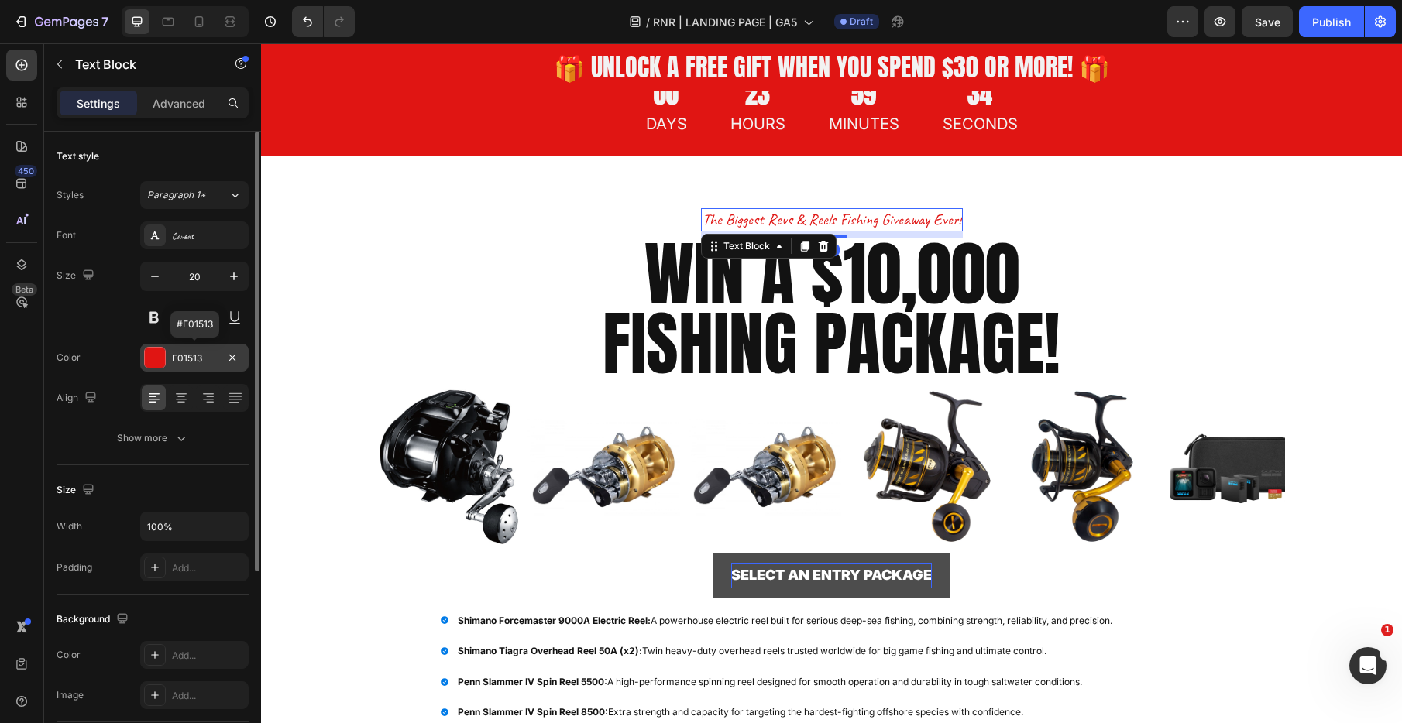
click at [187, 365] on div "E01513" at bounding box center [194, 358] width 108 height 28
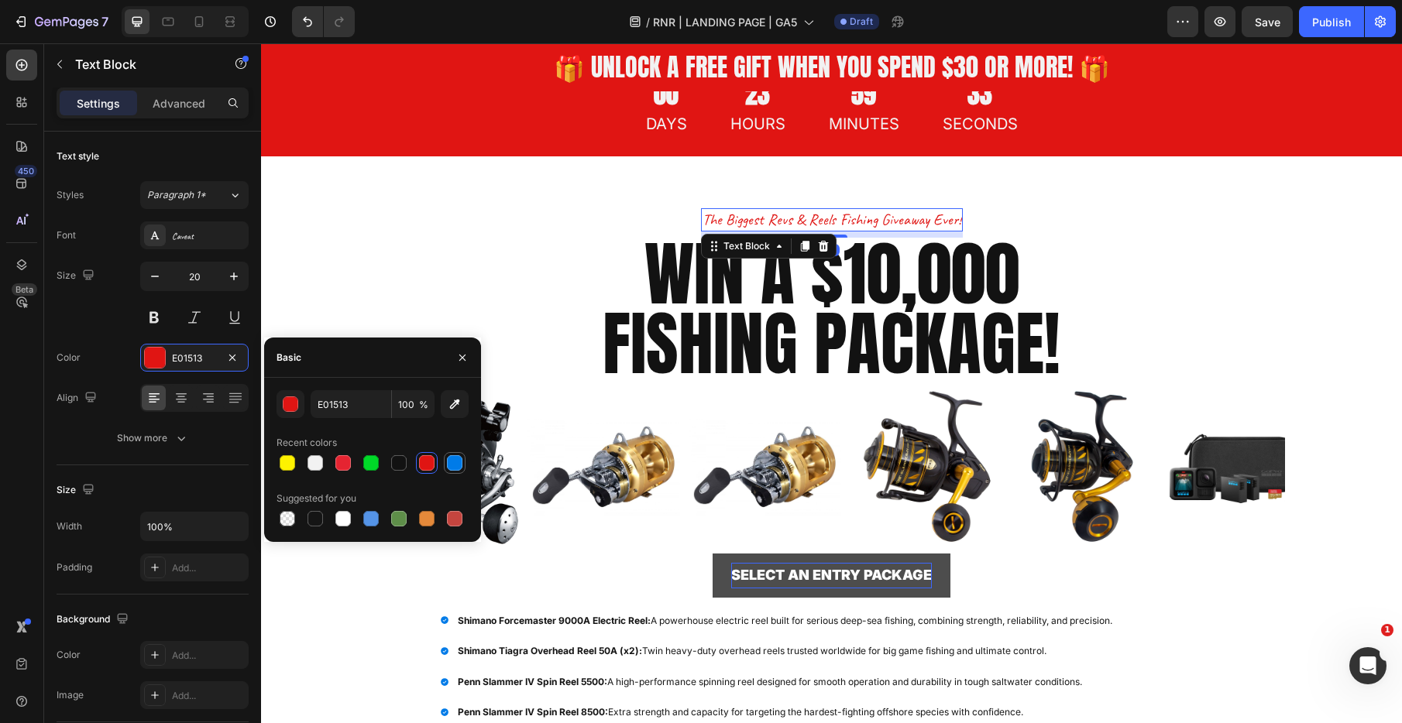
click at [457, 467] on div at bounding box center [454, 462] width 15 height 15
type input "007BE8"
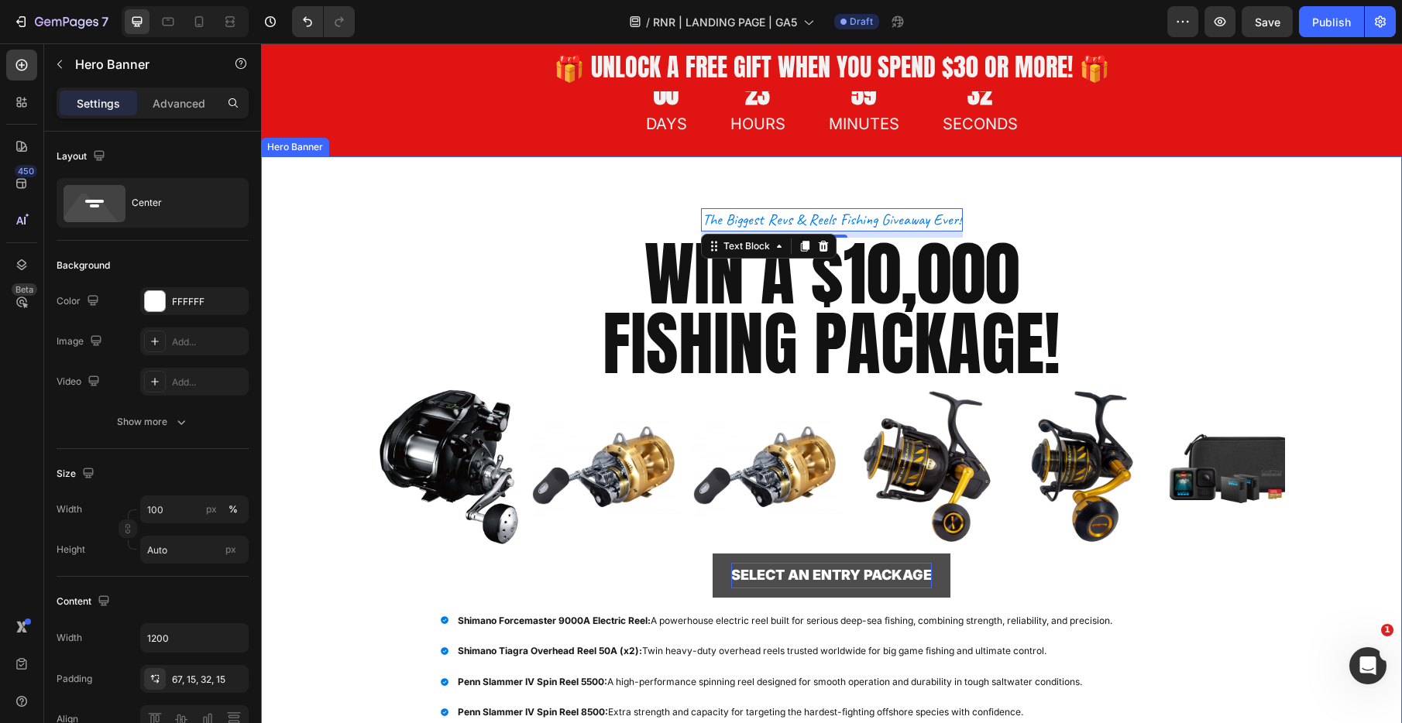
click at [337, 270] on div "Overlay" at bounding box center [831, 528] width 1141 height 745
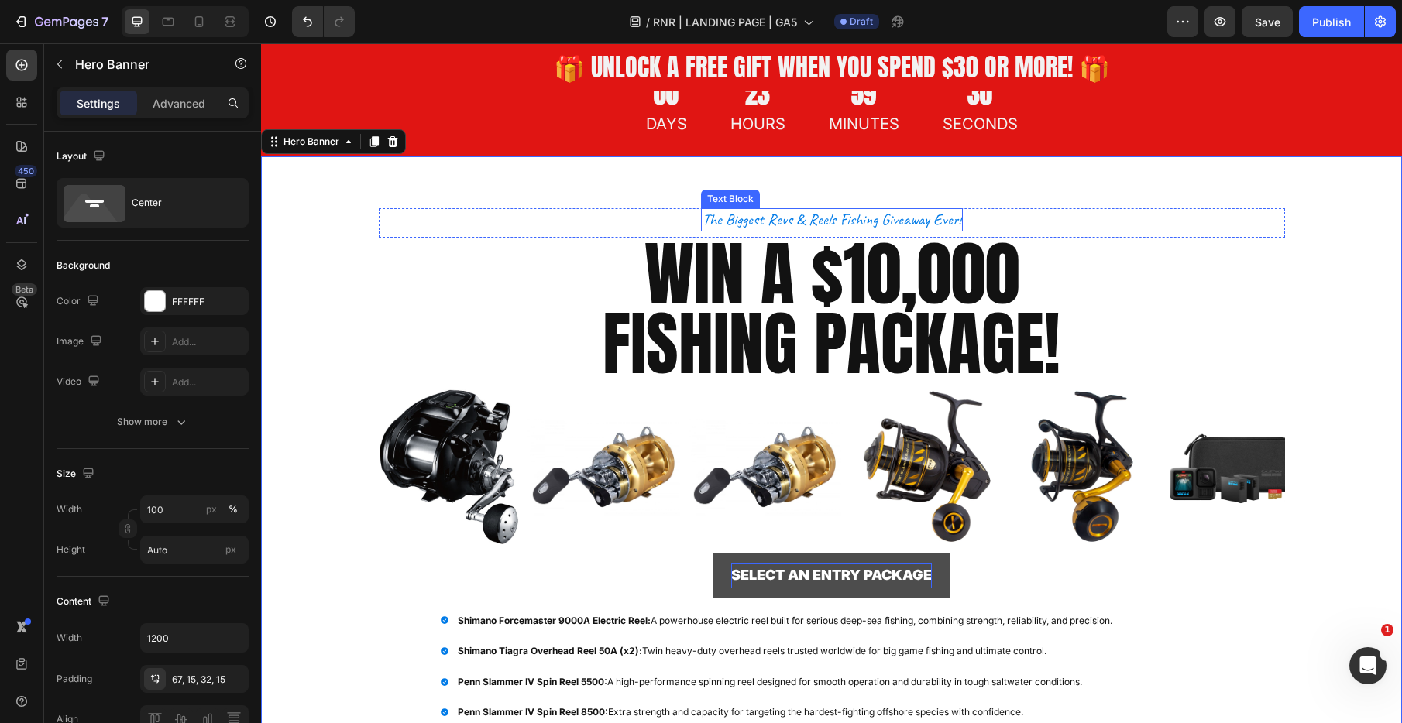
click at [857, 216] on p "the biggest revs & reels fishing giveaway ever!" at bounding box center [831, 220] width 259 height 20
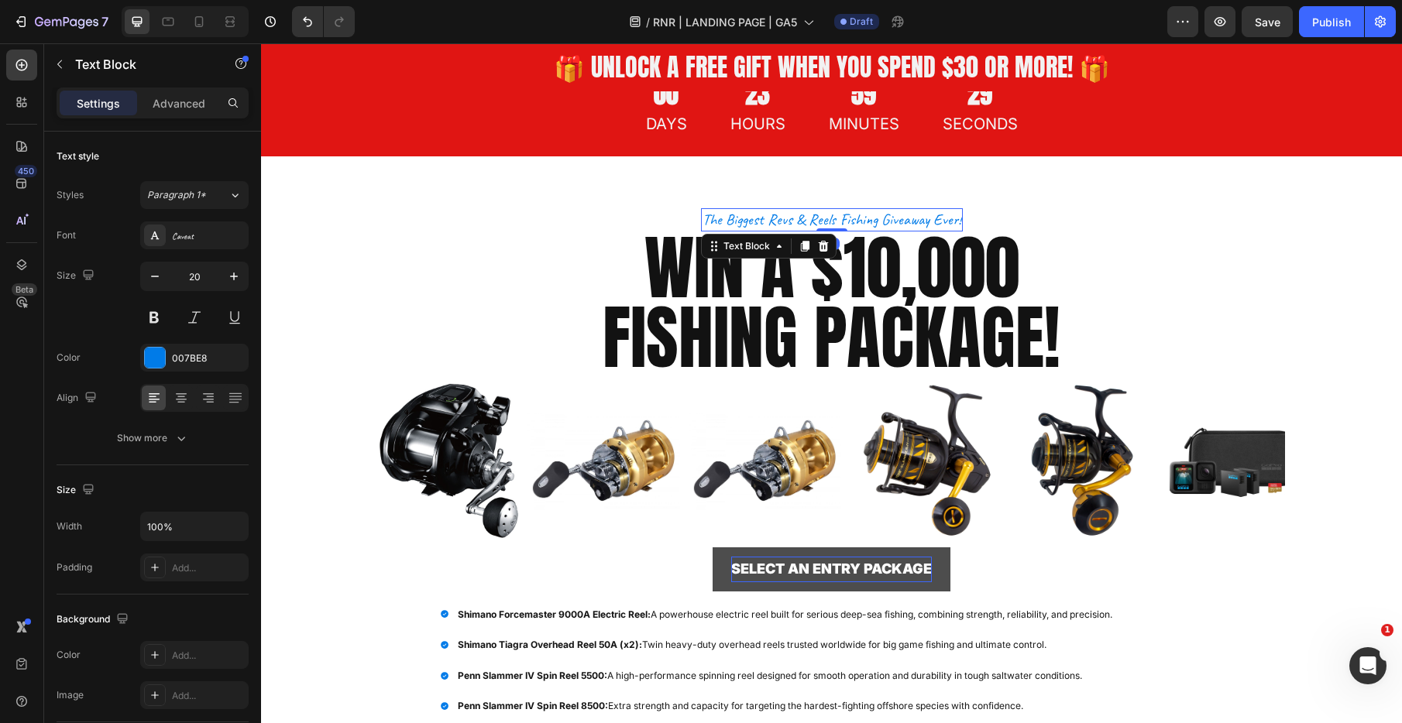
drag, startPoint x: 843, startPoint y: 236, endPoint x: 860, endPoint y: 216, distance: 26.4
click at [844, 222] on div "the biggest revs & reels fishing giveaway ever! Text Block 0" at bounding box center [832, 219] width 262 height 23
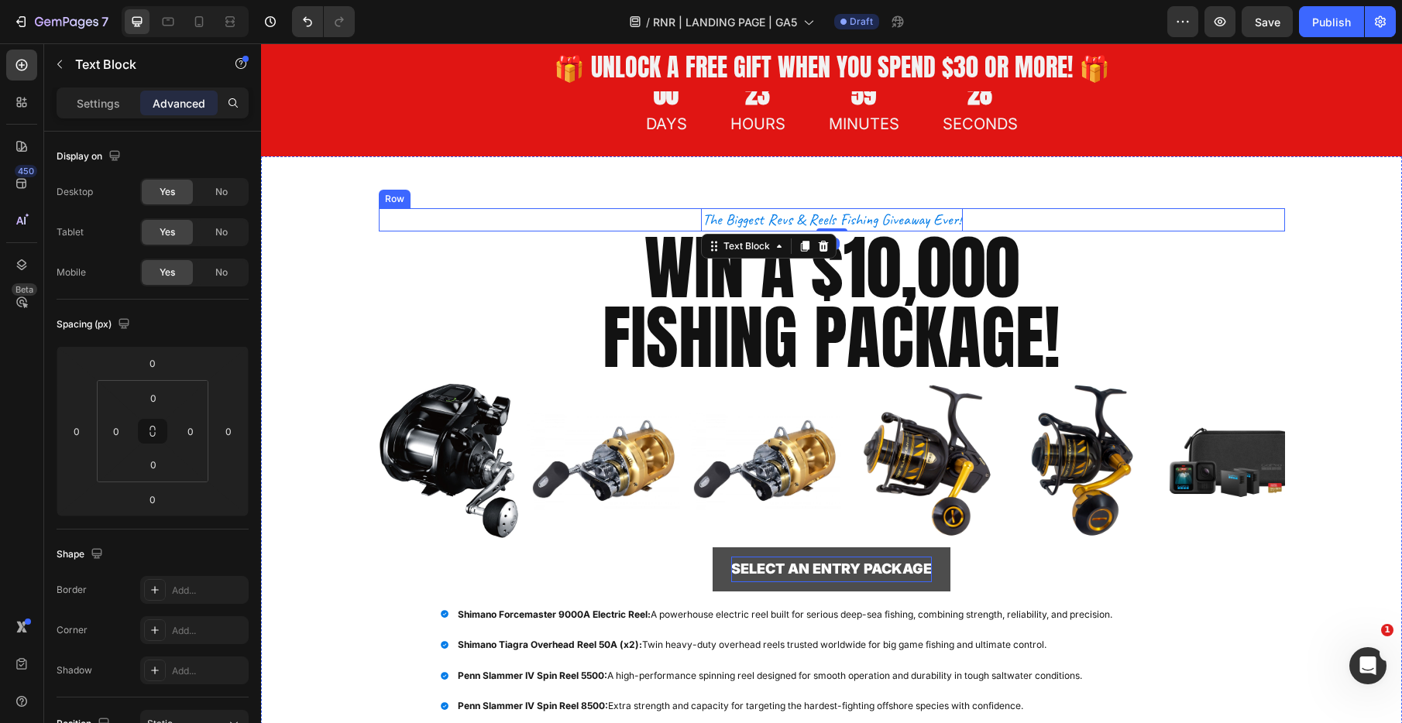
click at [1213, 208] on div "the biggest revs & reels fishing giveaway ever! Text Block 0 Row" at bounding box center [832, 219] width 906 height 23
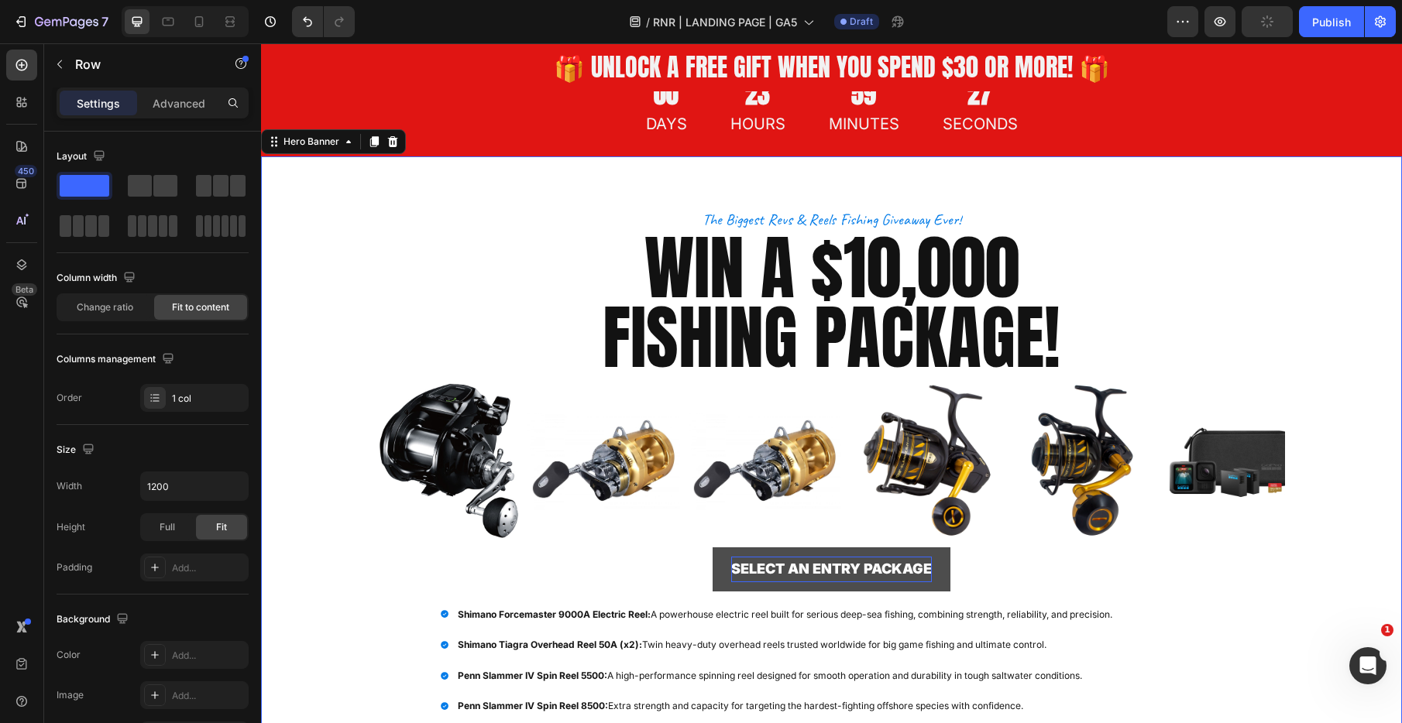
click at [1191, 181] on div "the biggest revs & reels fishing giveaway ever! Text Block Row WIN A $10,000 FI…" at bounding box center [831, 525] width 929 height 739
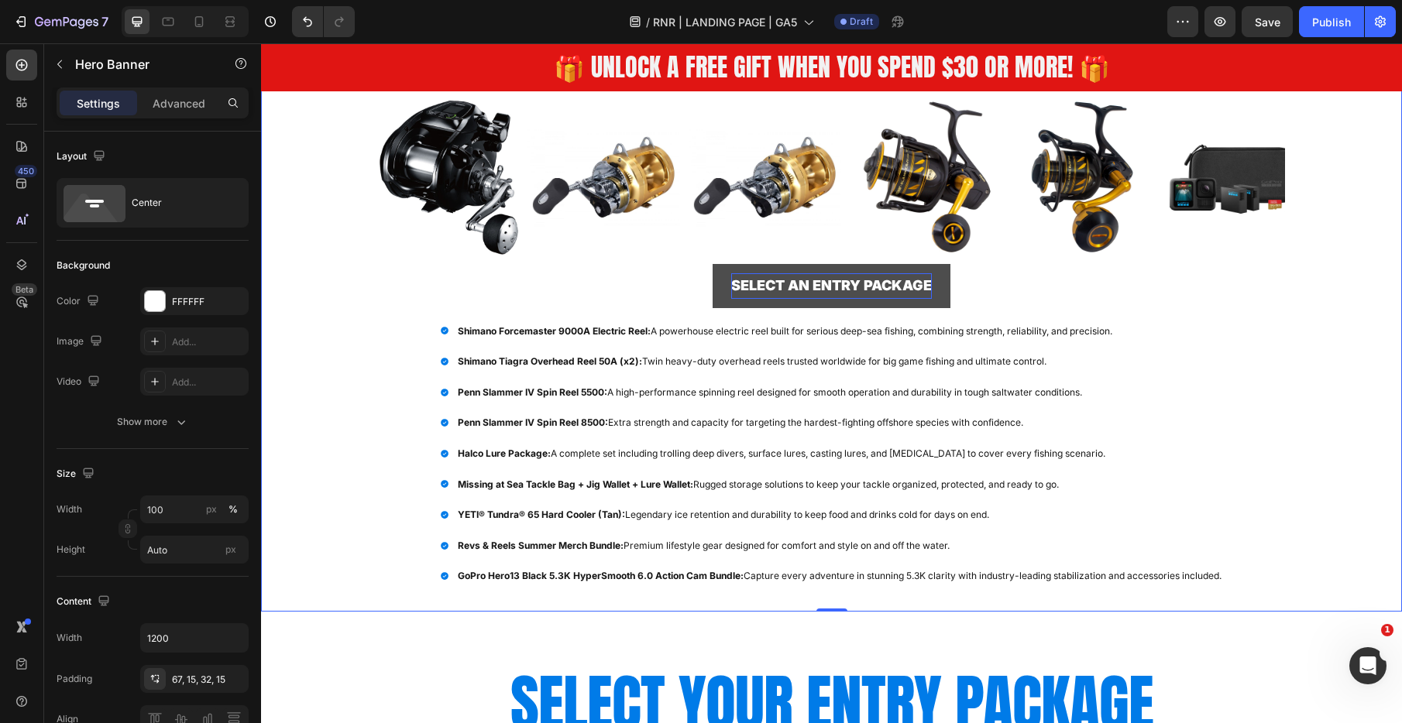
scroll to position [392, 0]
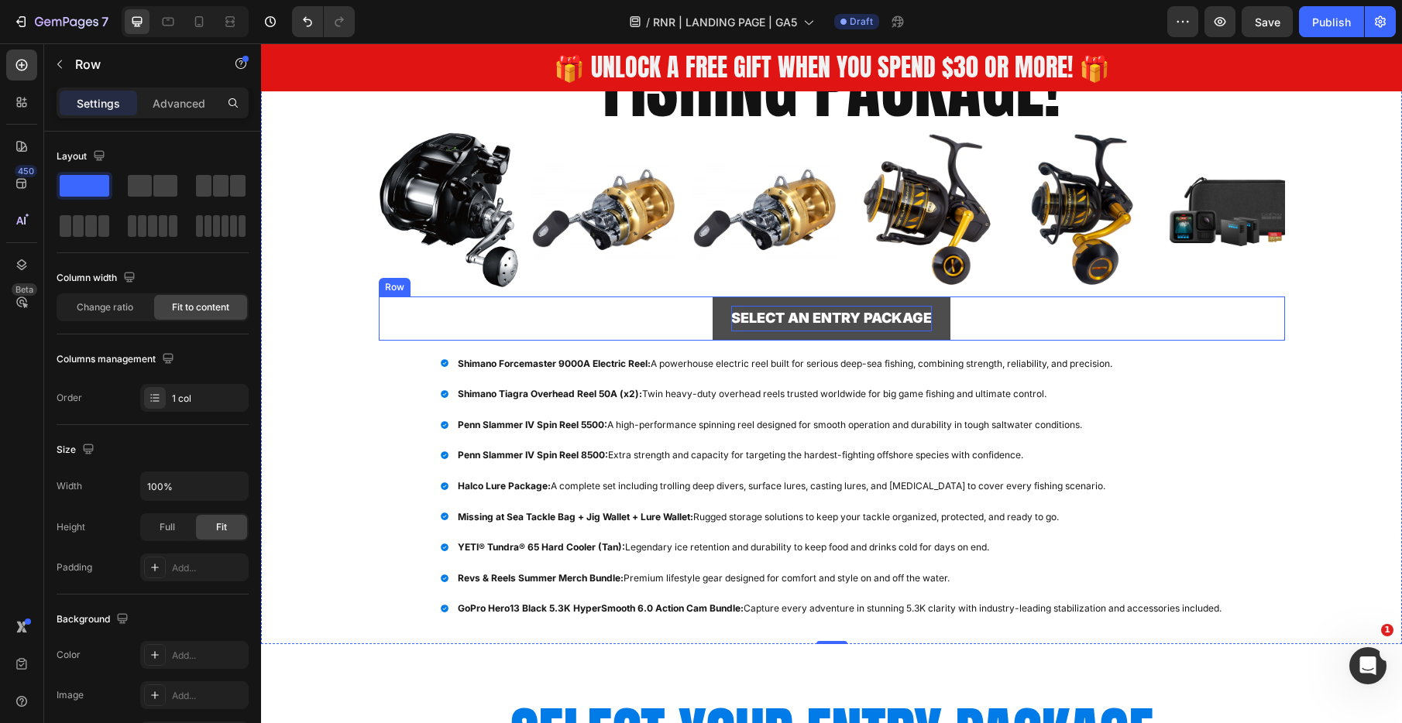
click at [967, 312] on div "SELECT AN ENTRY PACKAGE Button Row" at bounding box center [832, 318] width 906 height 43
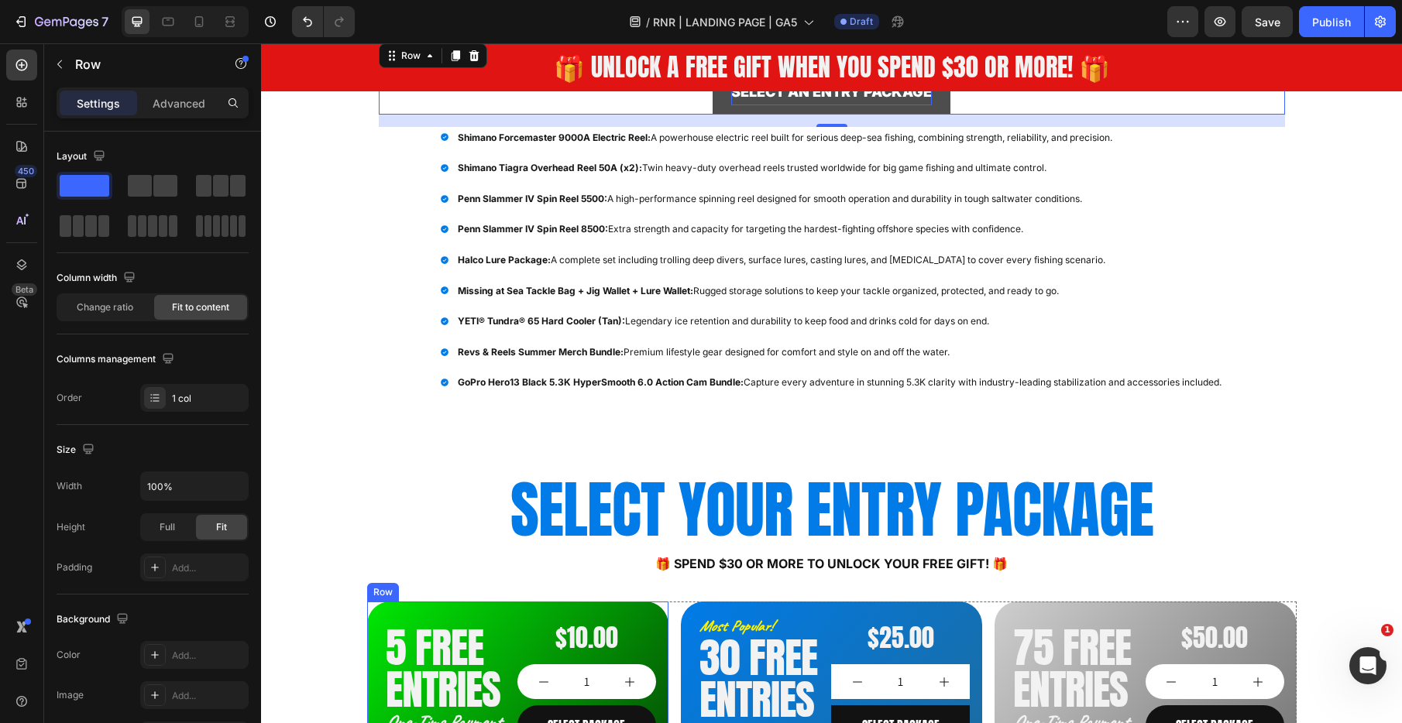
scroll to position [630, 0]
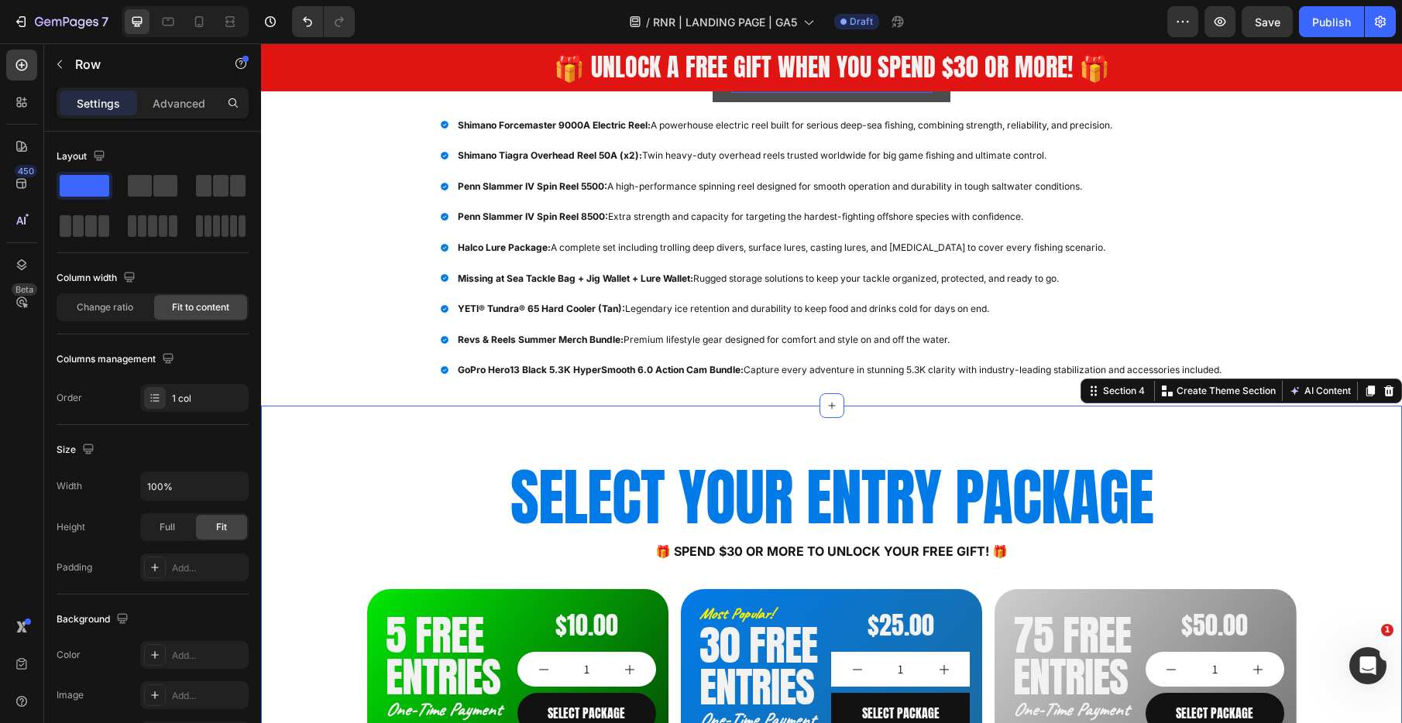
click at [294, 441] on div "SELECT YOUR ENTRY PACKAGE Heading 🎁 Spend $30 or more to unlock your FREE GIFT!…" at bounding box center [831, 715] width 1141 height 619
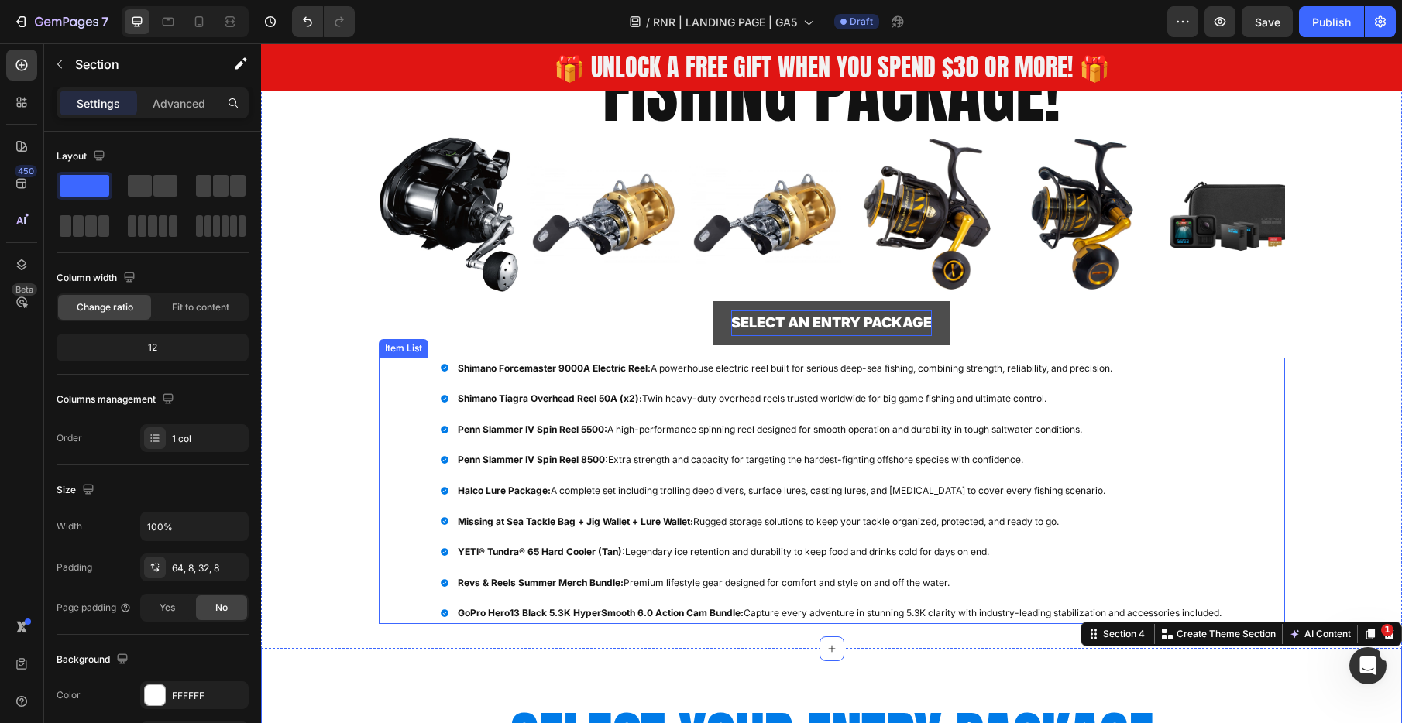
scroll to position [386, 0]
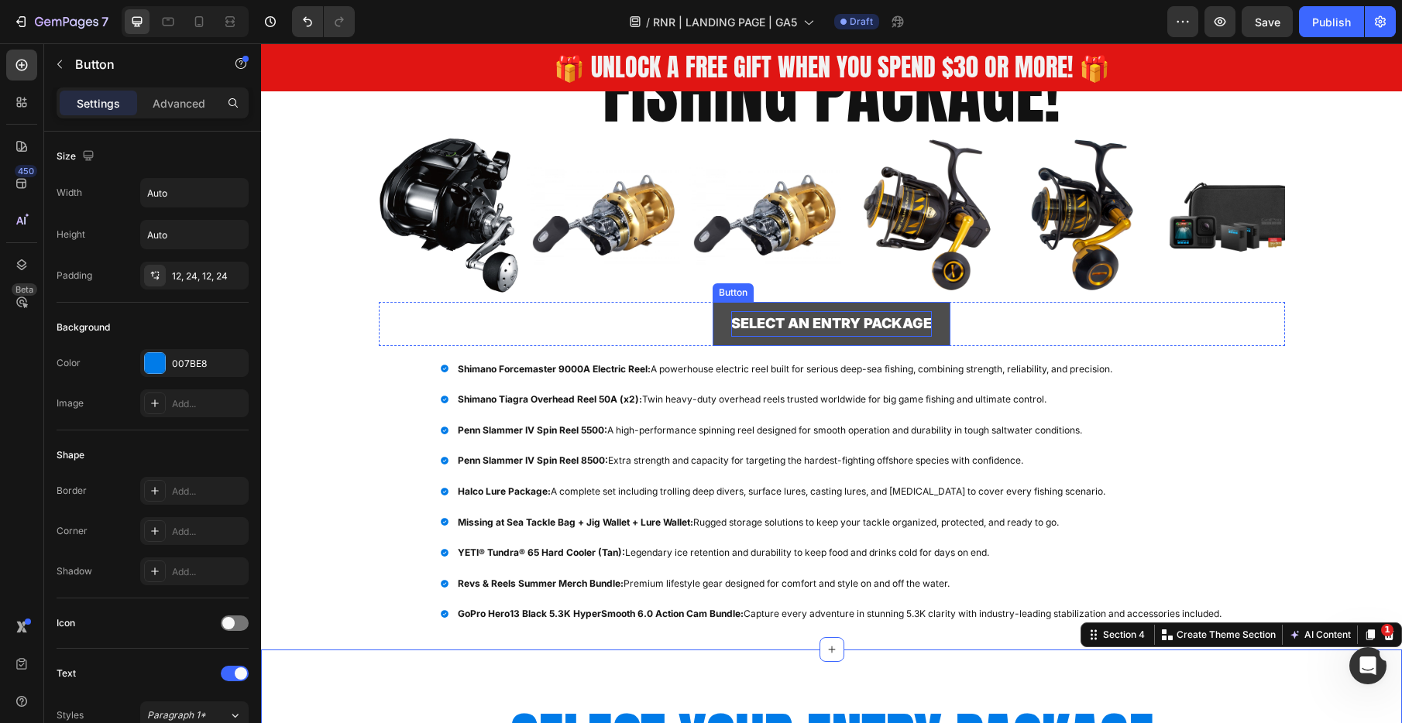
click at [713, 325] on link "SELECT AN ENTRY PACKAGE" at bounding box center [832, 323] width 238 height 43
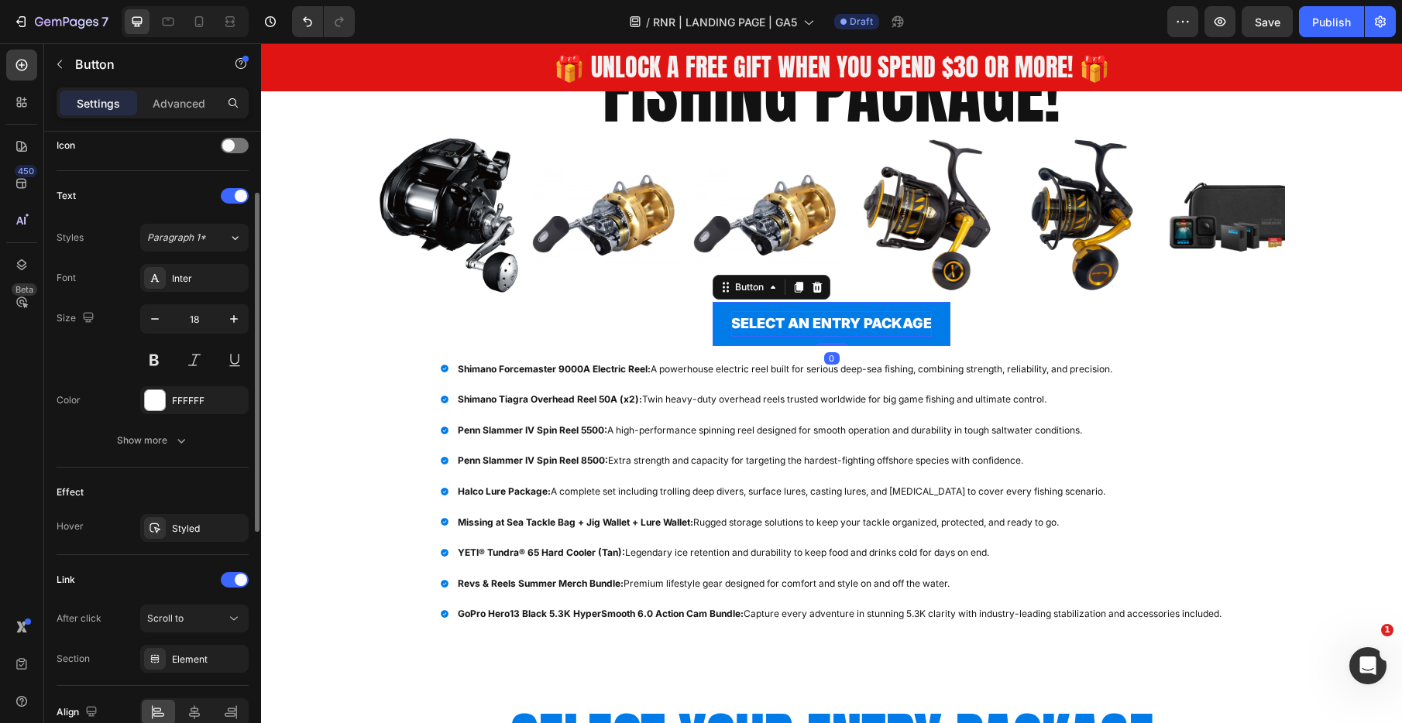
scroll to position [555, 0]
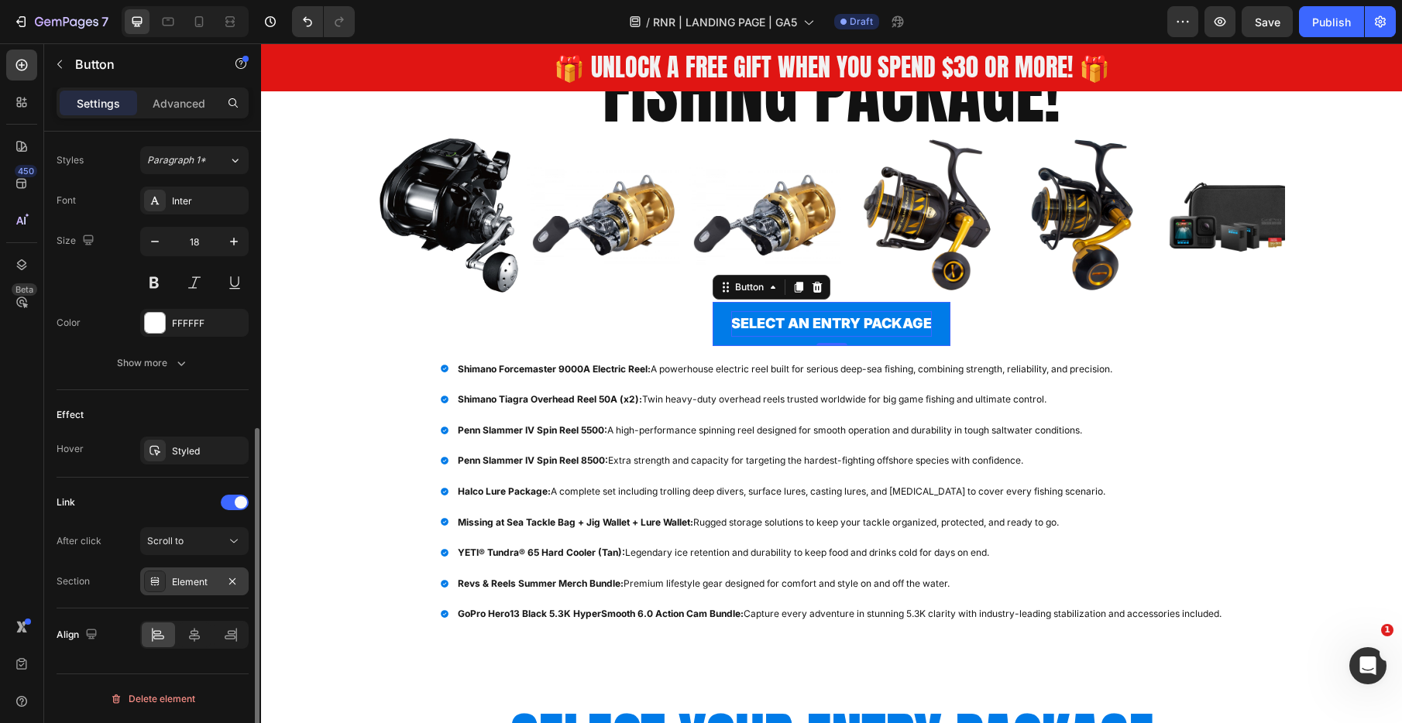
click at [213, 574] on div "Element" at bounding box center [194, 582] width 108 height 28
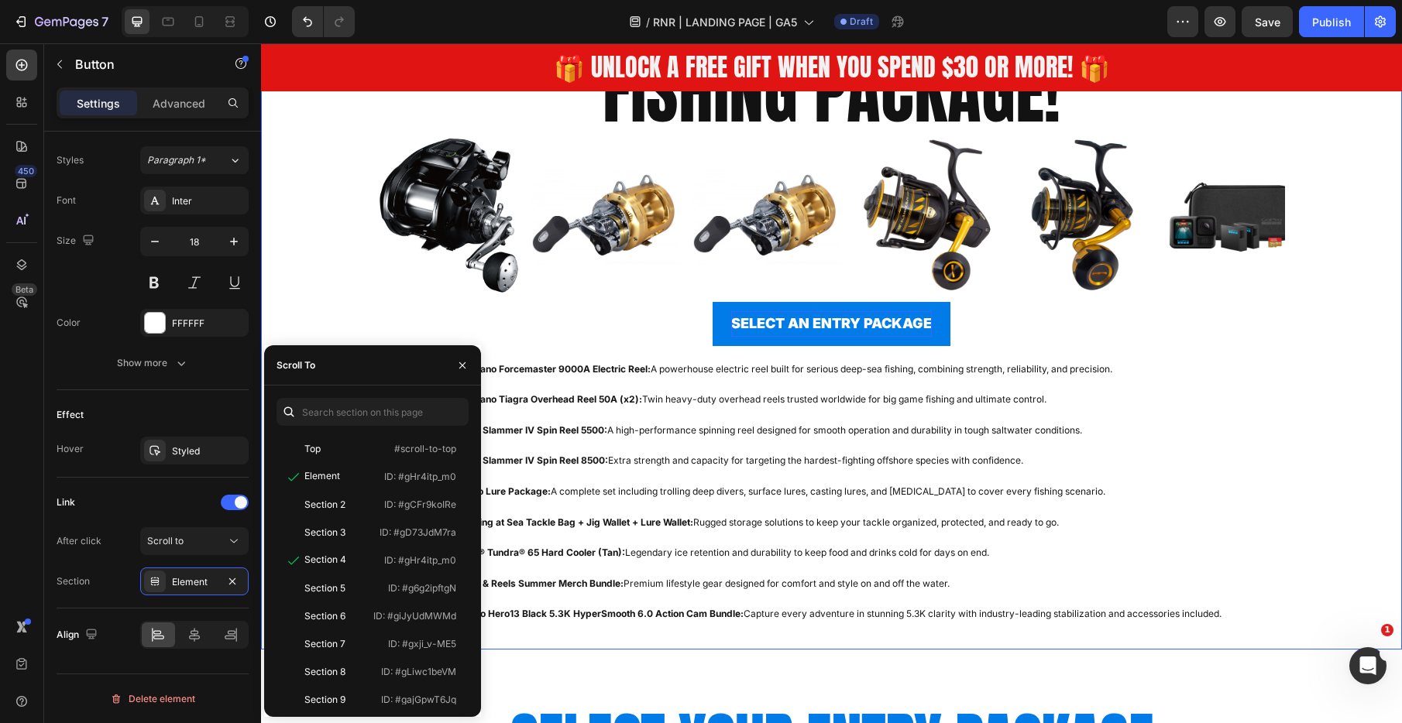
click at [594, 350] on div "the biggest revs & reels fishing giveaway ever! Text Block Row WIN A $10,000 FI…" at bounding box center [832, 294] width 906 height 662
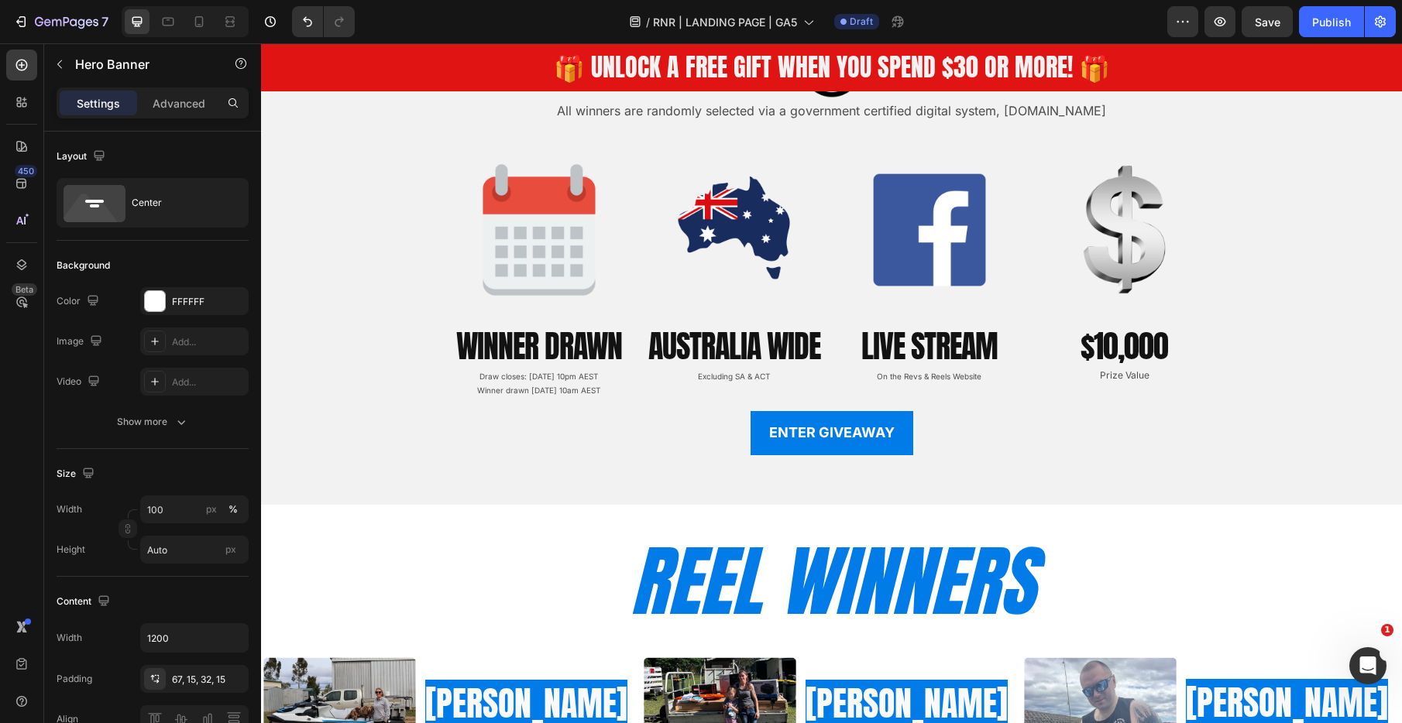
scroll to position [1754, 0]
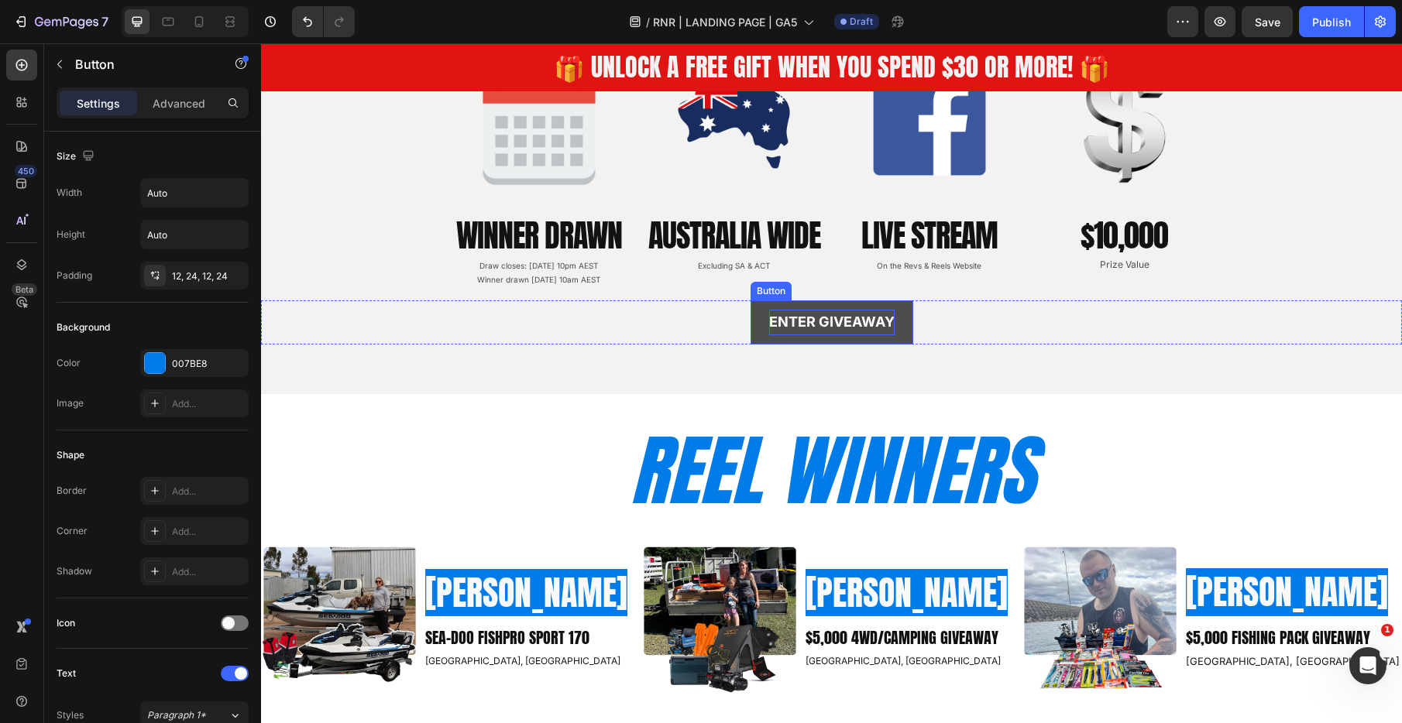
click at [780, 317] on p "ENTER GIVEAWAY" at bounding box center [831, 322] width 125 height 25
click at [610, 309] on div "SELECT AN Button 0 Row" at bounding box center [831, 321] width 1141 height 43
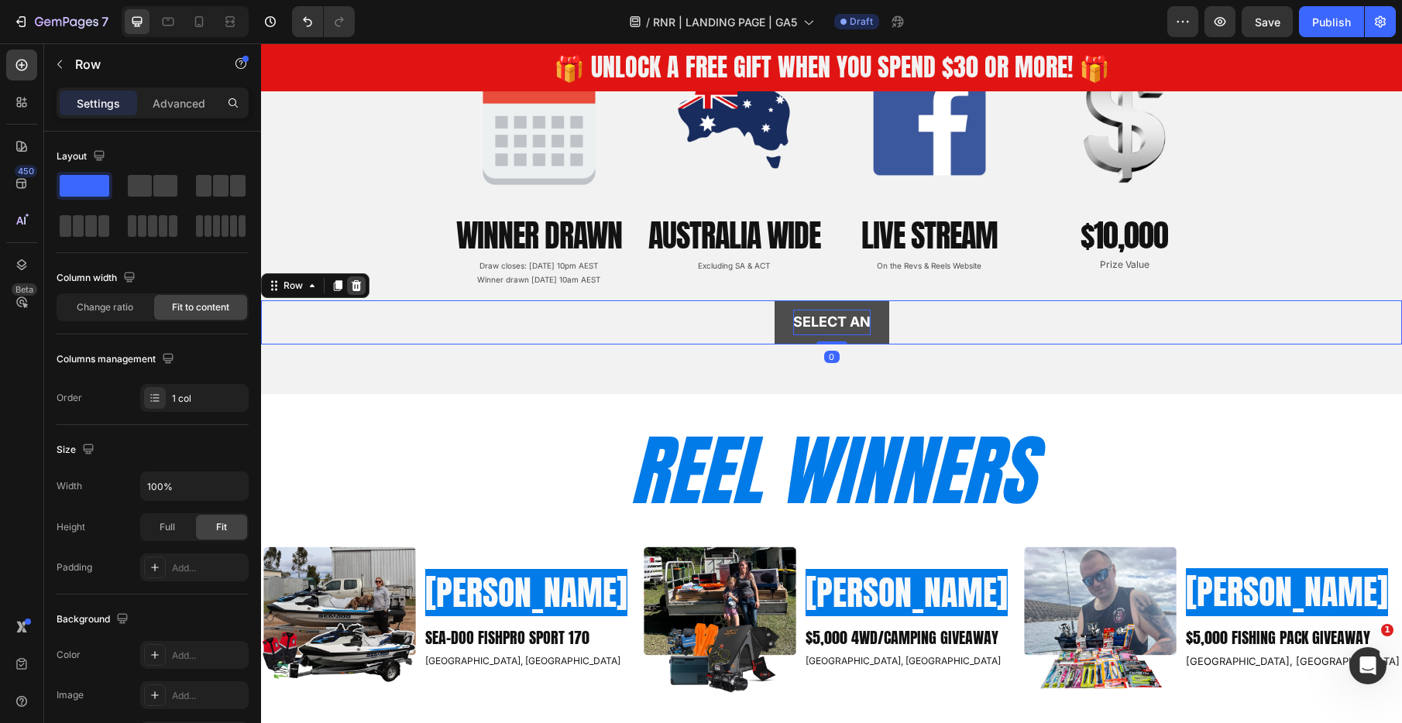
click at [352, 284] on icon at bounding box center [357, 285] width 10 height 11
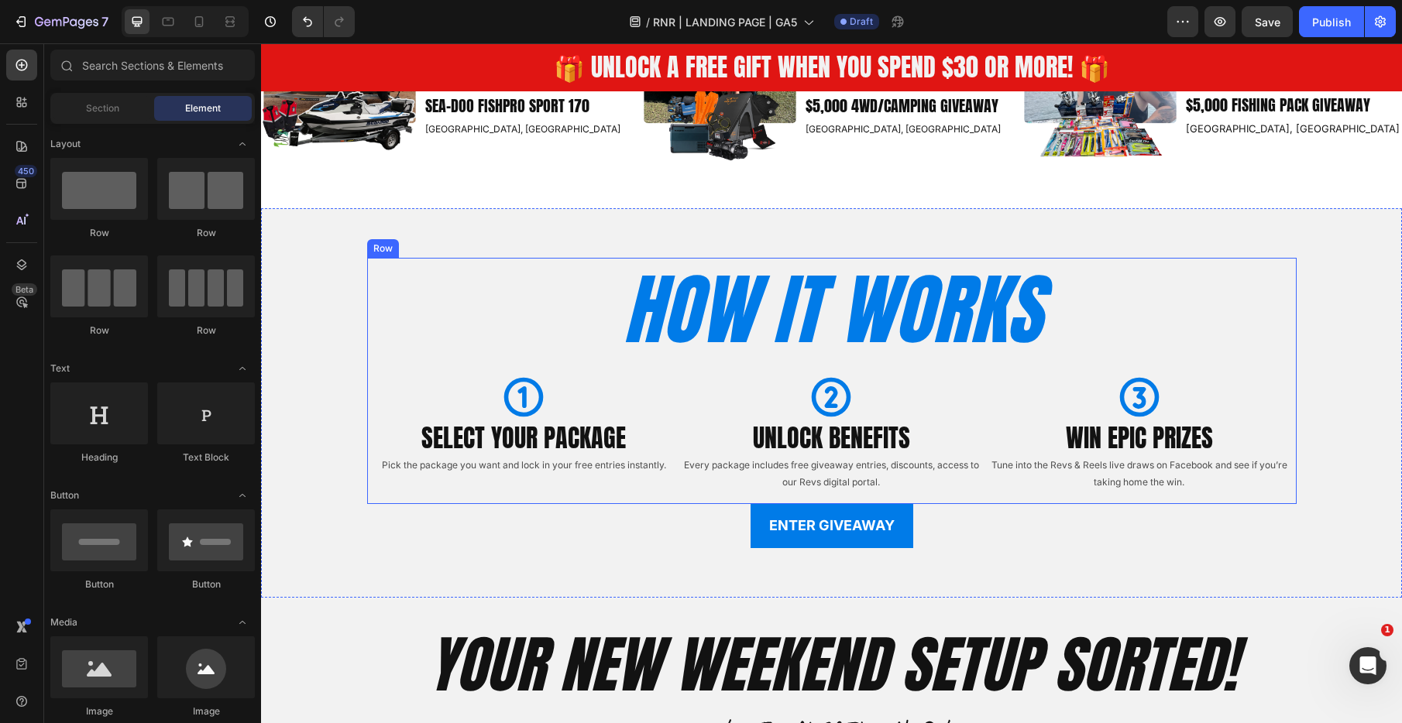
scroll to position [2264, 0]
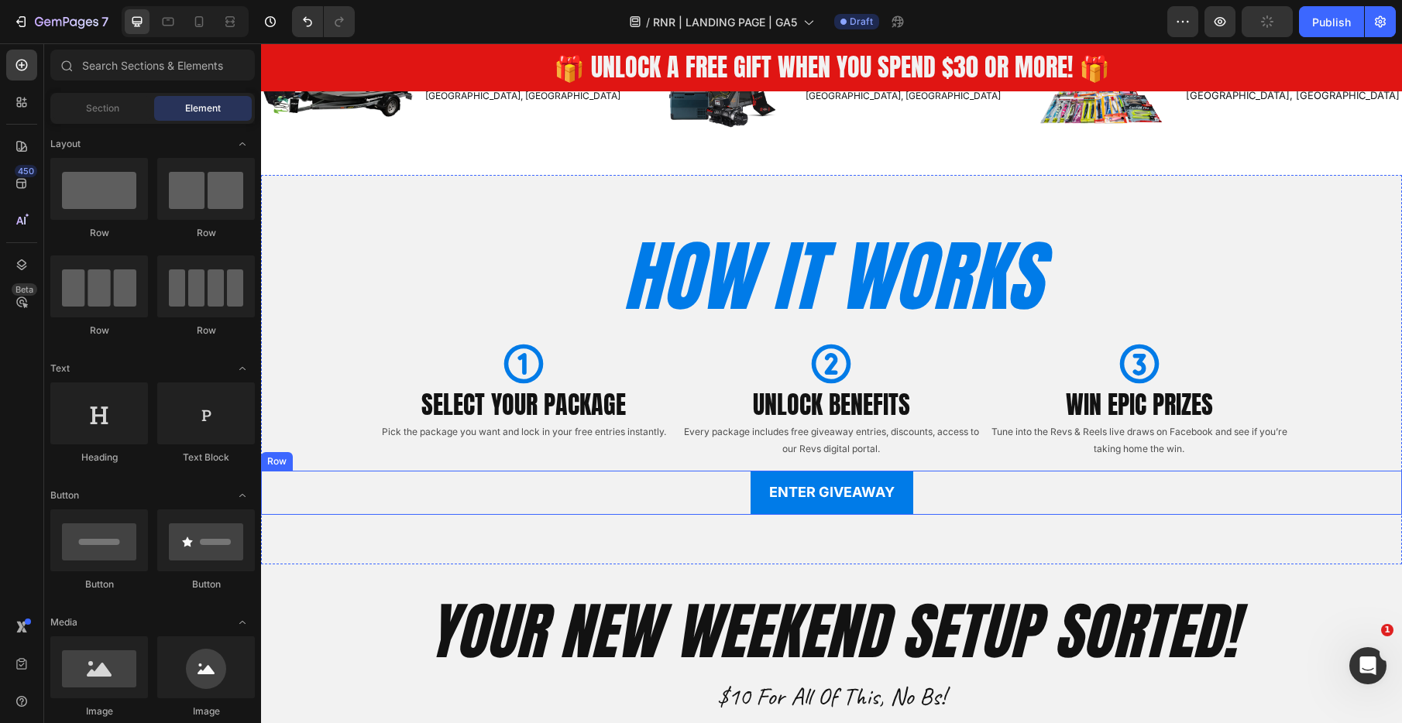
click at [691, 488] on div "ENTER GIVEAWAY Button Row" at bounding box center [831, 492] width 1141 height 43
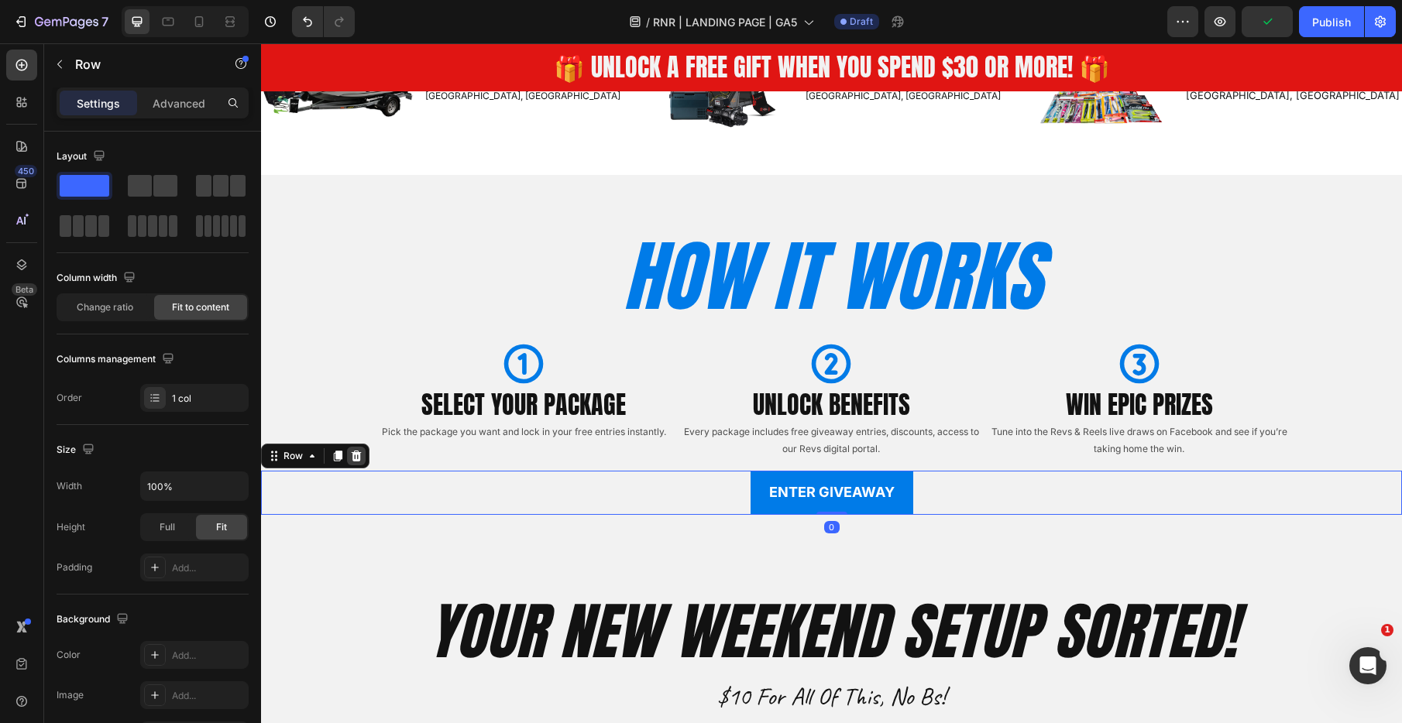
click at [355, 458] on icon at bounding box center [357, 456] width 10 height 11
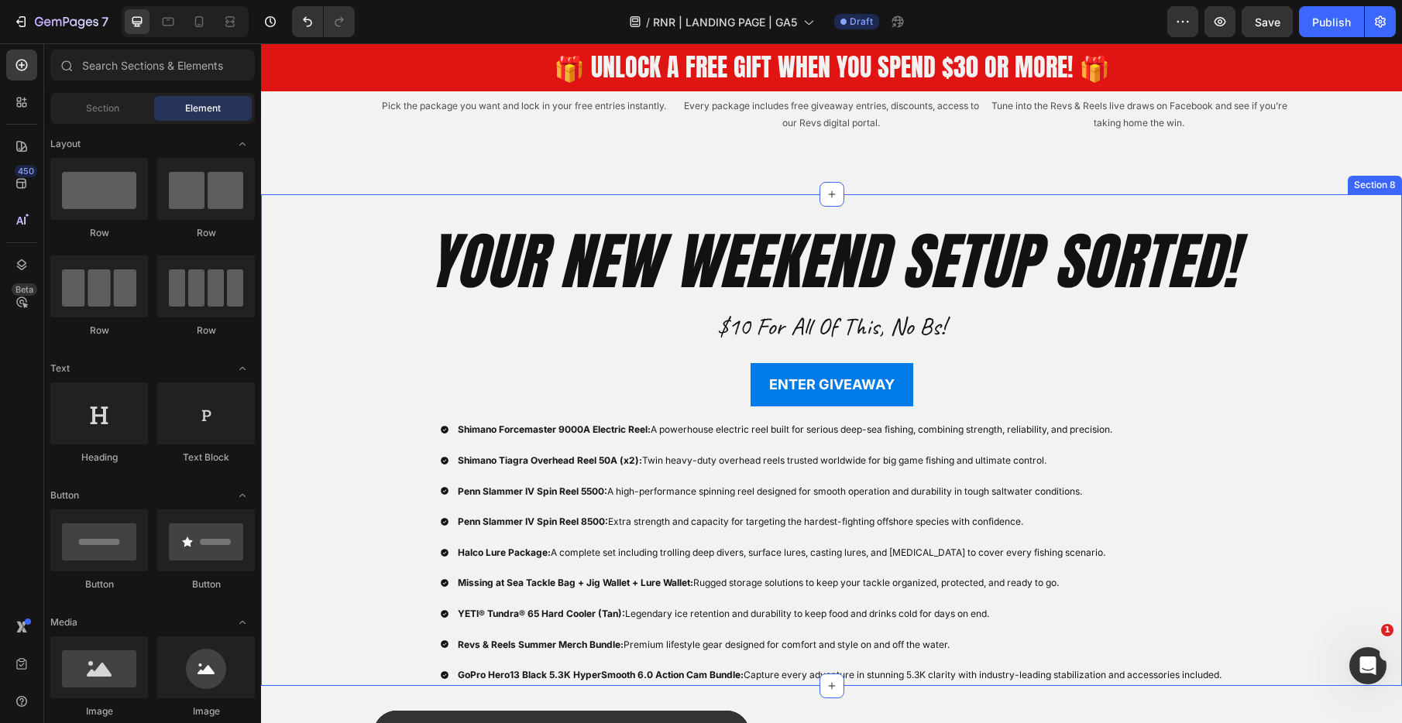
scroll to position [2604, 0]
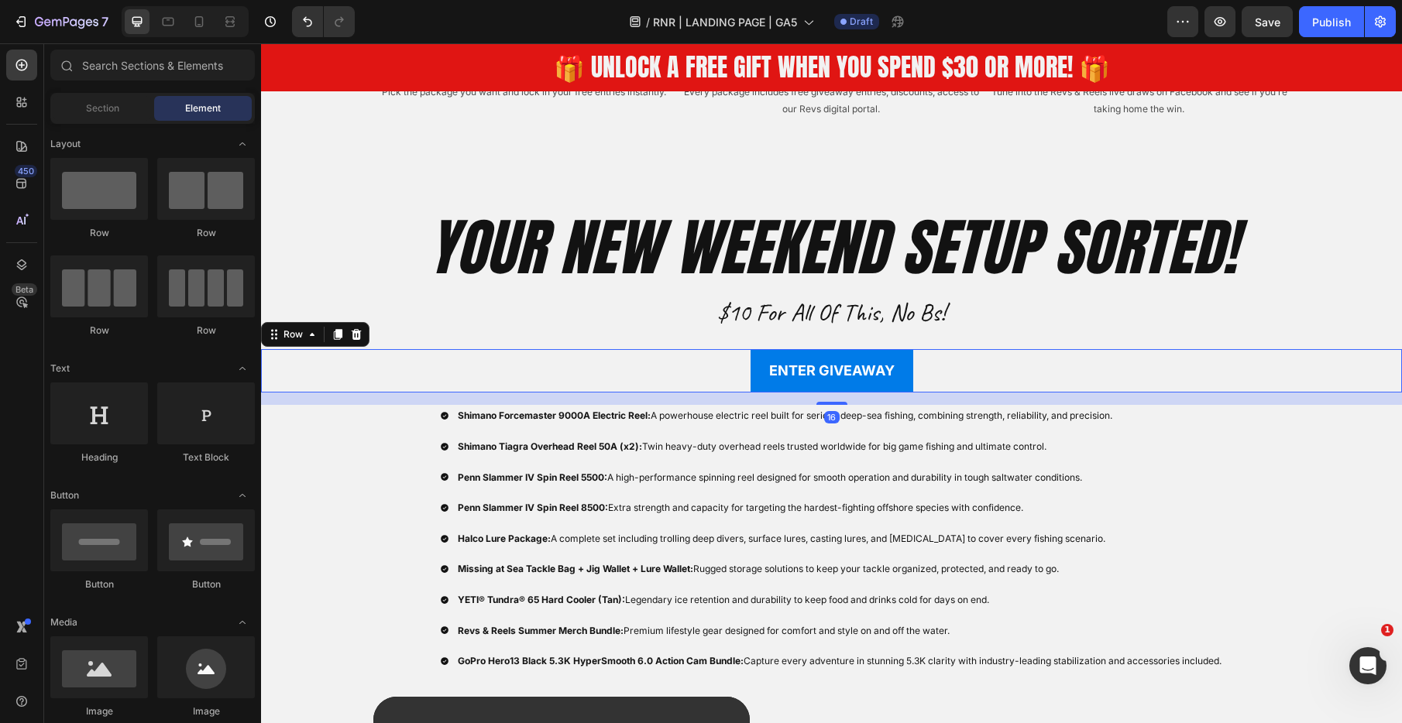
click at [643, 359] on div "ENTER GIVEAWAY Button Row 16" at bounding box center [831, 370] width 1141 height 43
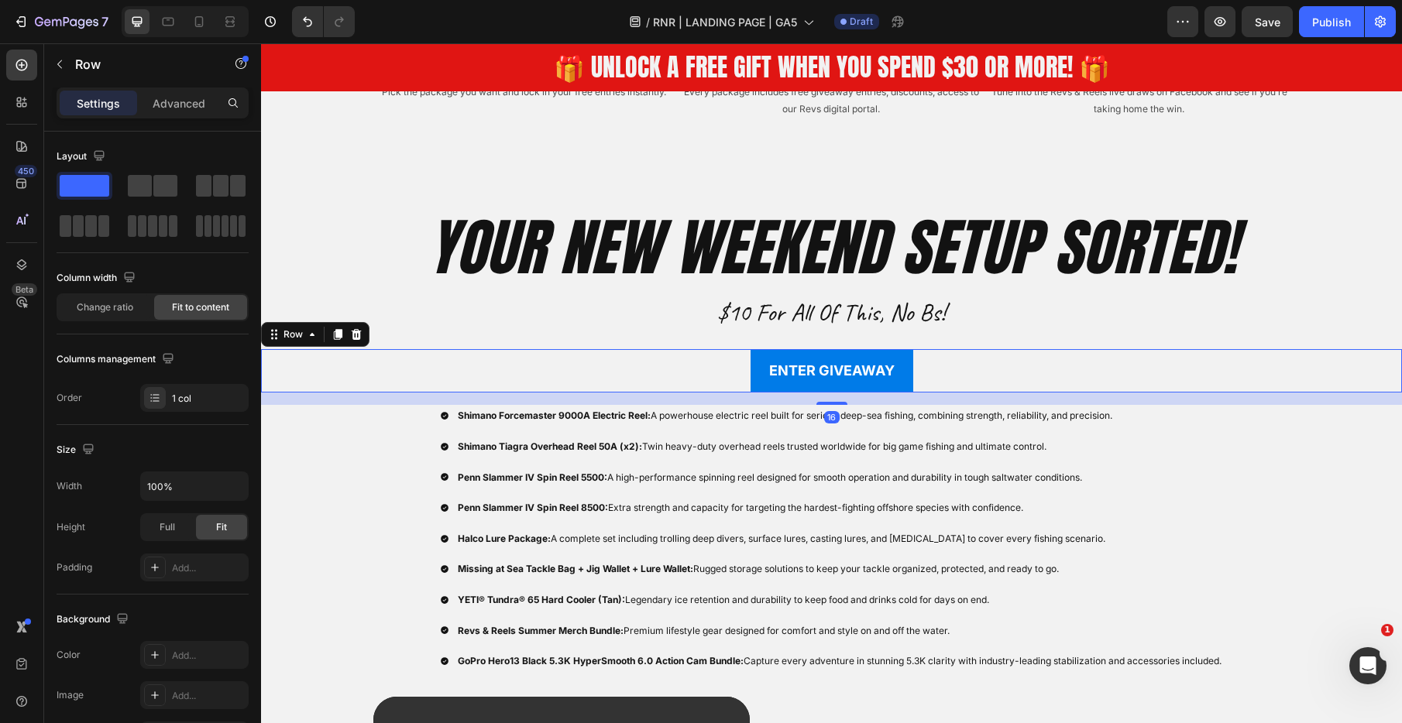
drag, startPoint x: 355, startPoint y: 336, endPoint x: 365, endPoint y: 345, distance: 13.2
click at [354, 336] on icon at bounding box center [356, 334] width 12 height 12
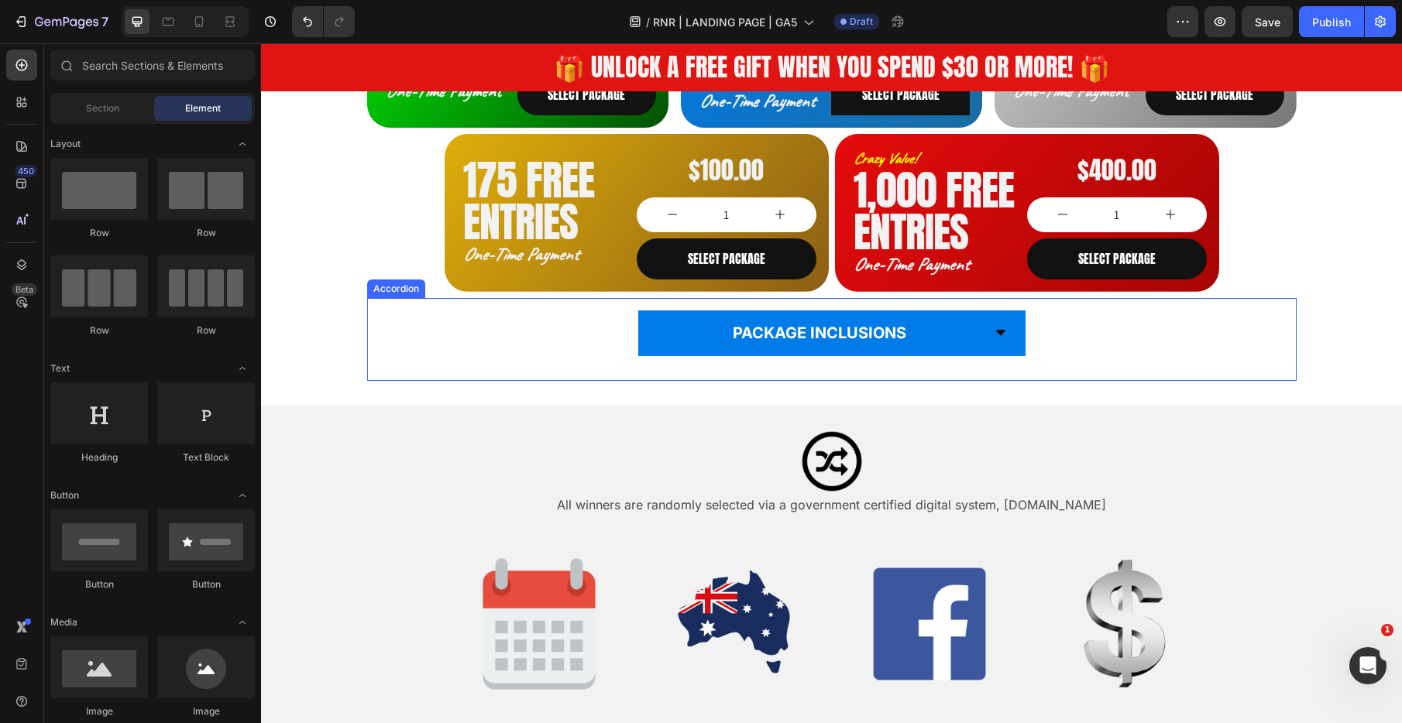
scroll to position [1357, 0]
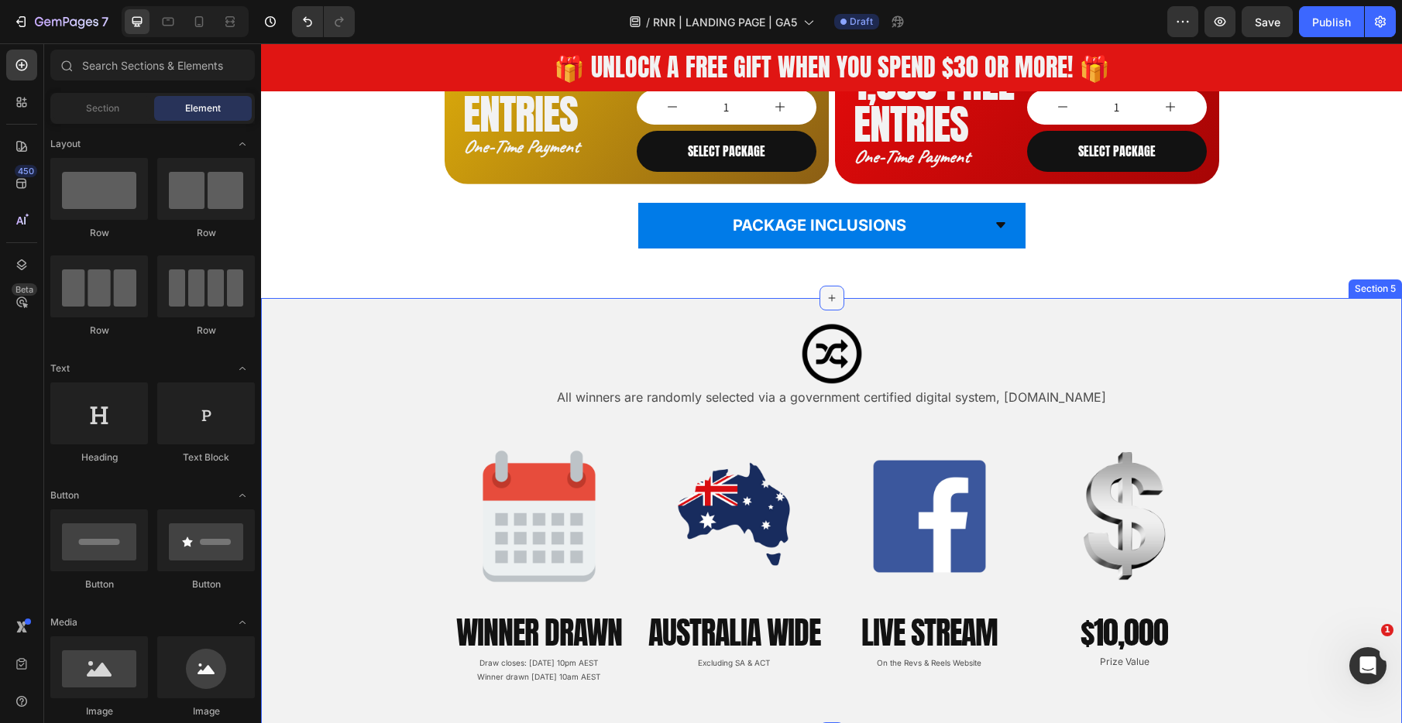
click at [832, 299] on icon at bounding box center [832, 298] width 12 height 12
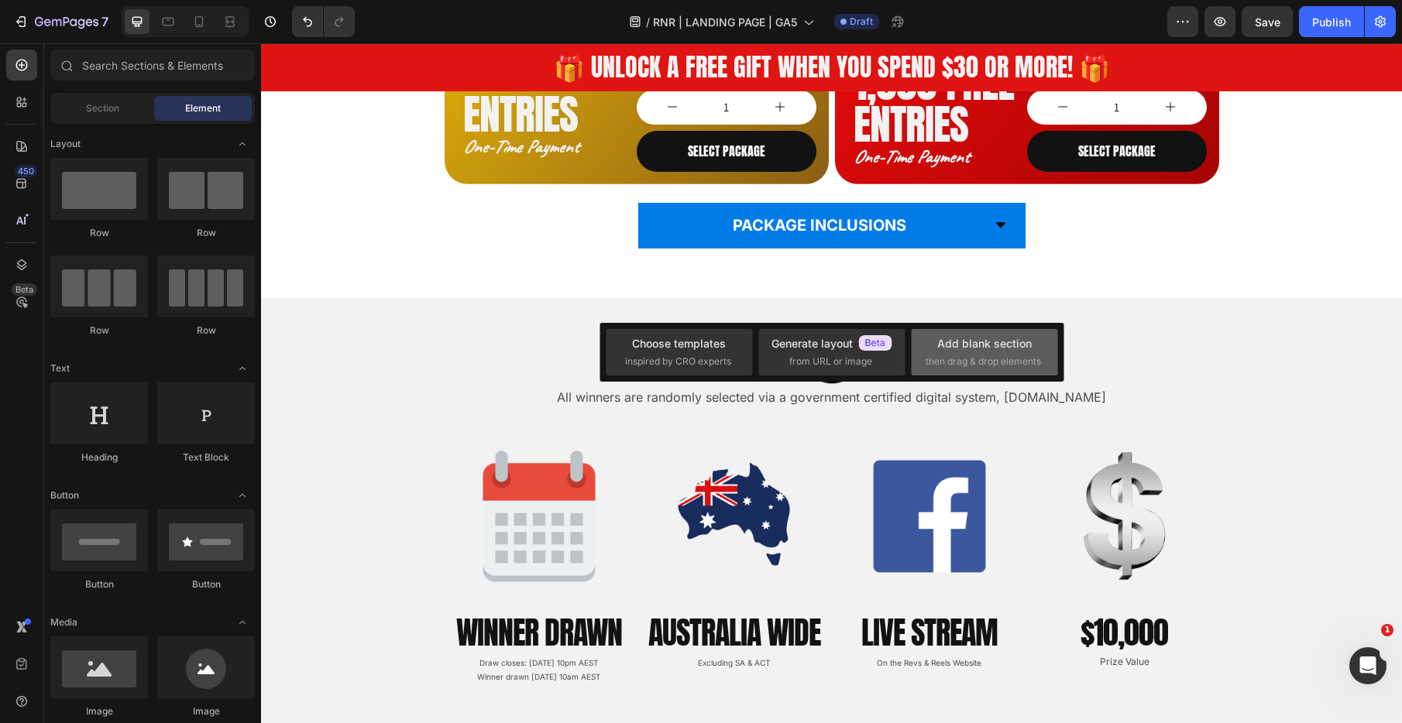
click at [986, 338] on div "Add blank section" at bounding box center [984, 343] width 94 height 16
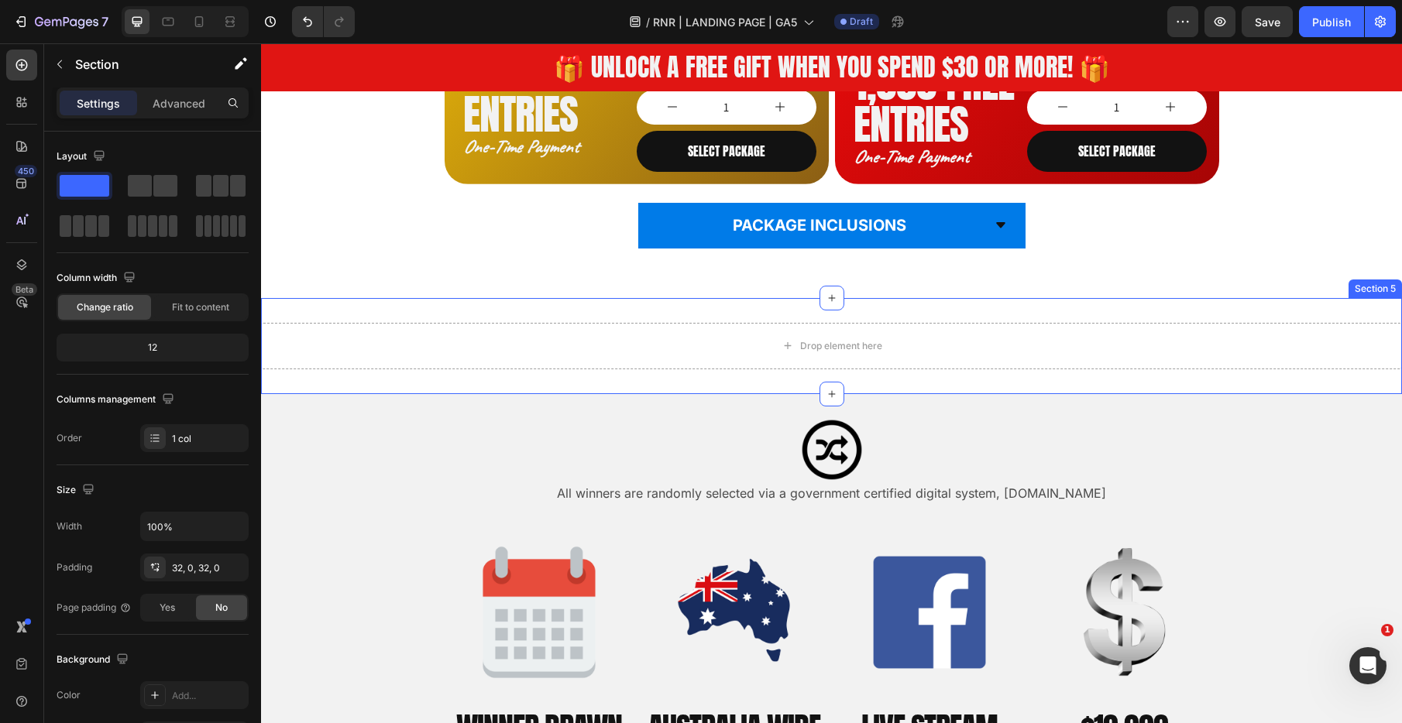
click at [527, 310] on div "Drop element here Section 5" at bounding box center [831, 346] width 1141 height 96
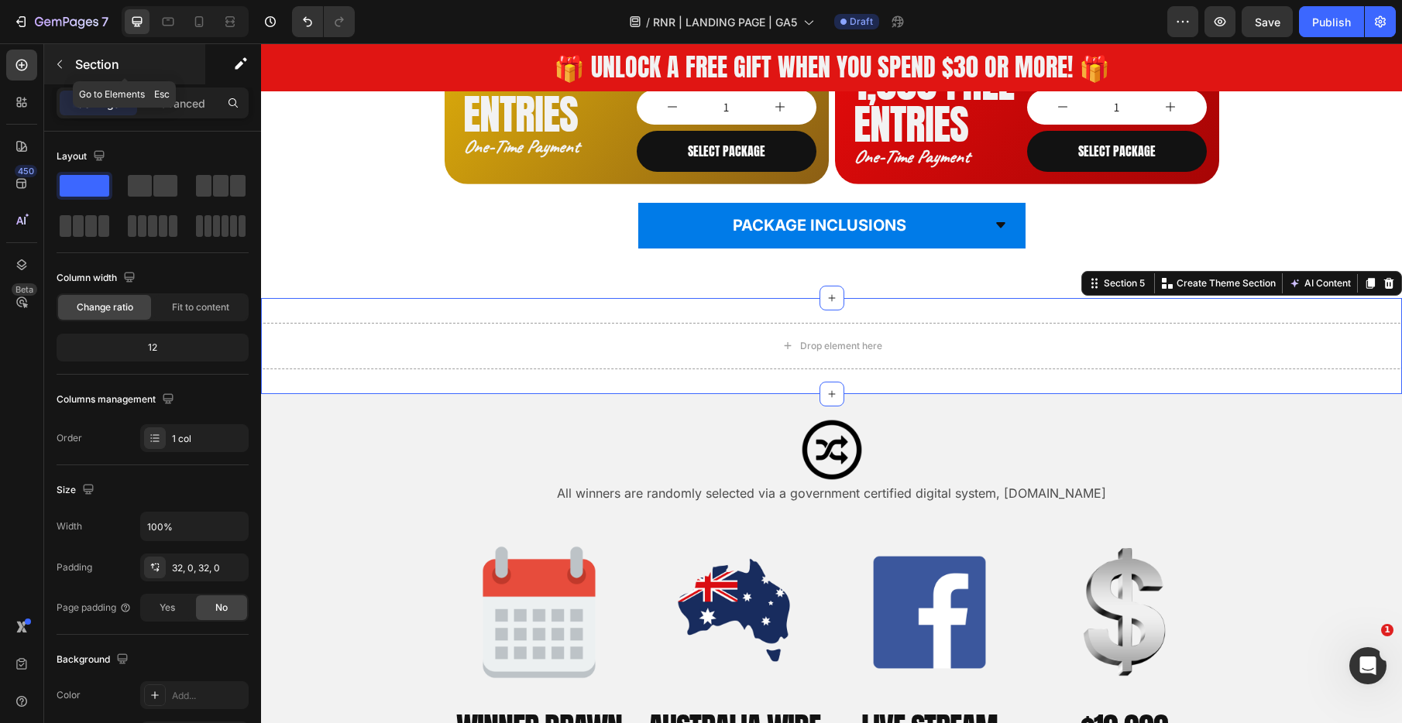
click at [59, 70] on icon "button" at bounding box center [59, 64] width 12 height 12
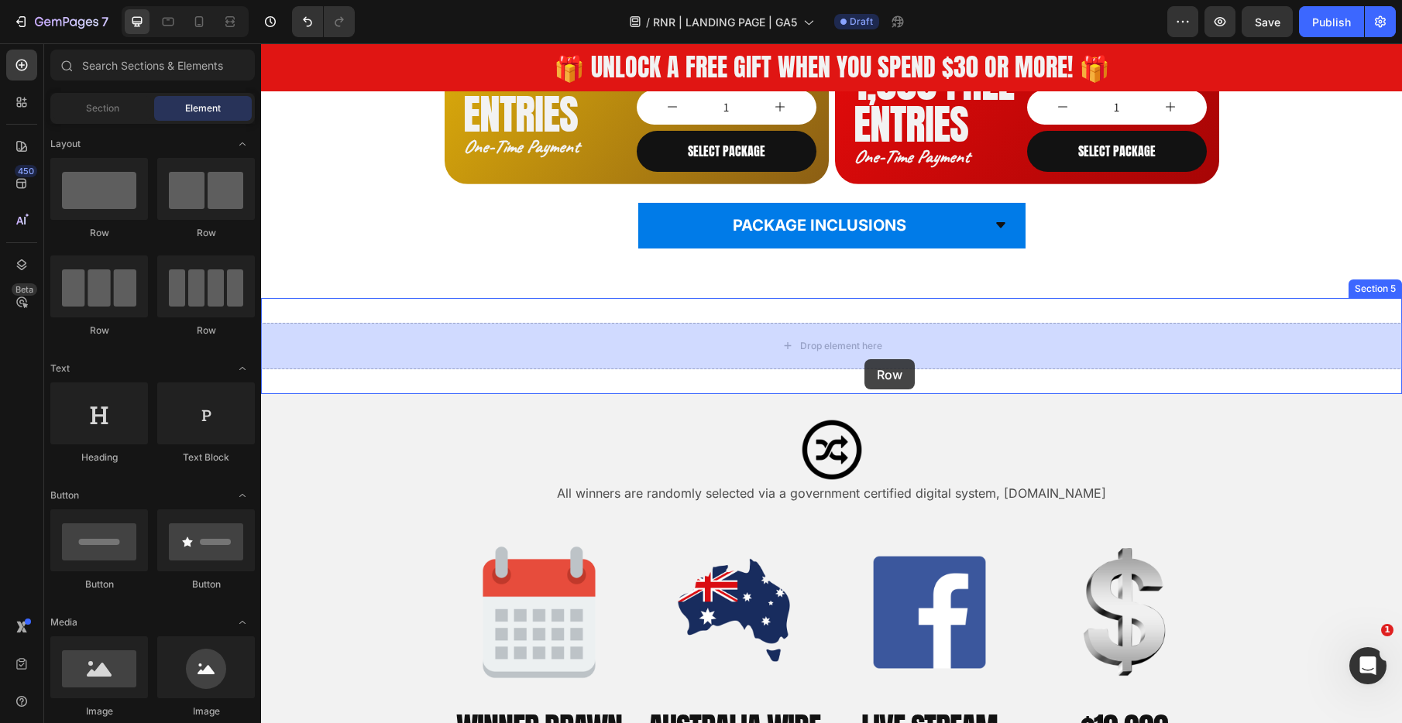
drag, startPoint x: 501, startPoint y: 264, endPoint x: 864, endPoint y: 359, distance: 375.5
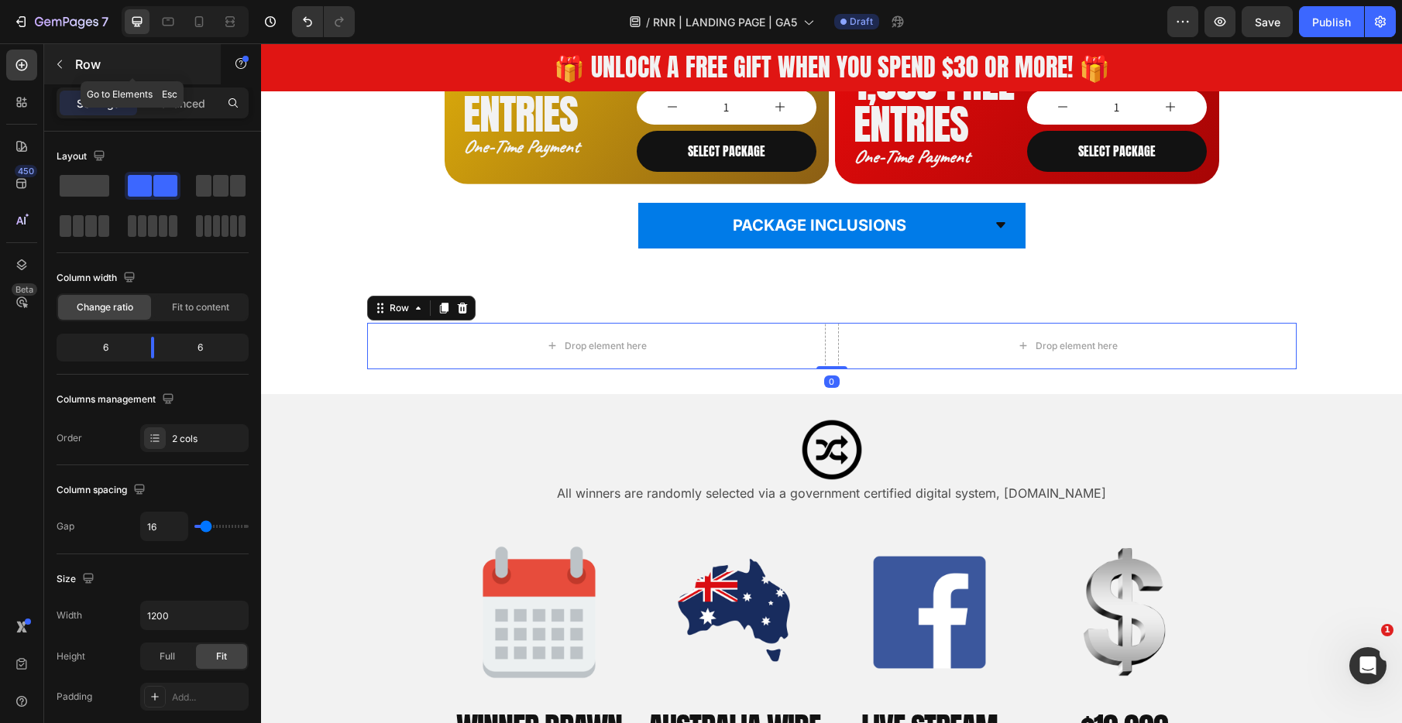
click at [53, 60] on icon "button" at bounding box center [59, 64] width 12 height 12
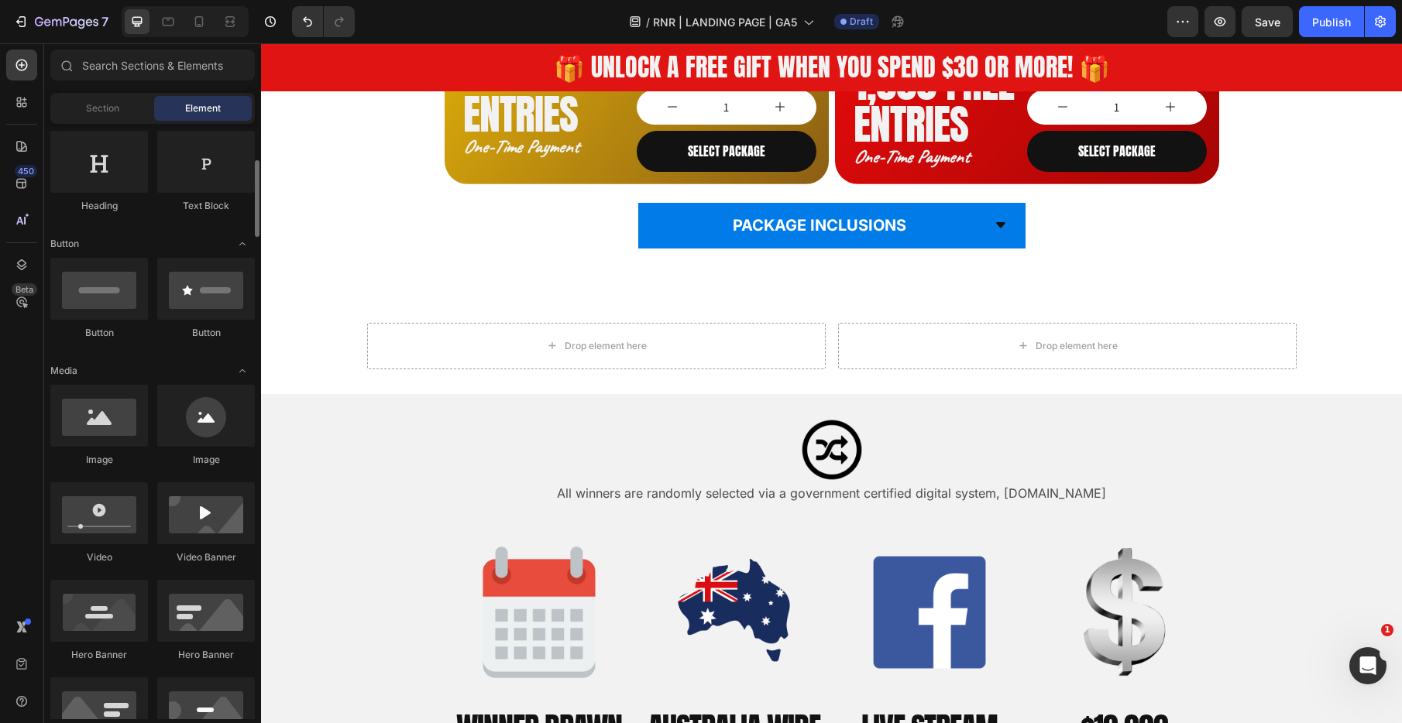
scroll to position [256, 0]
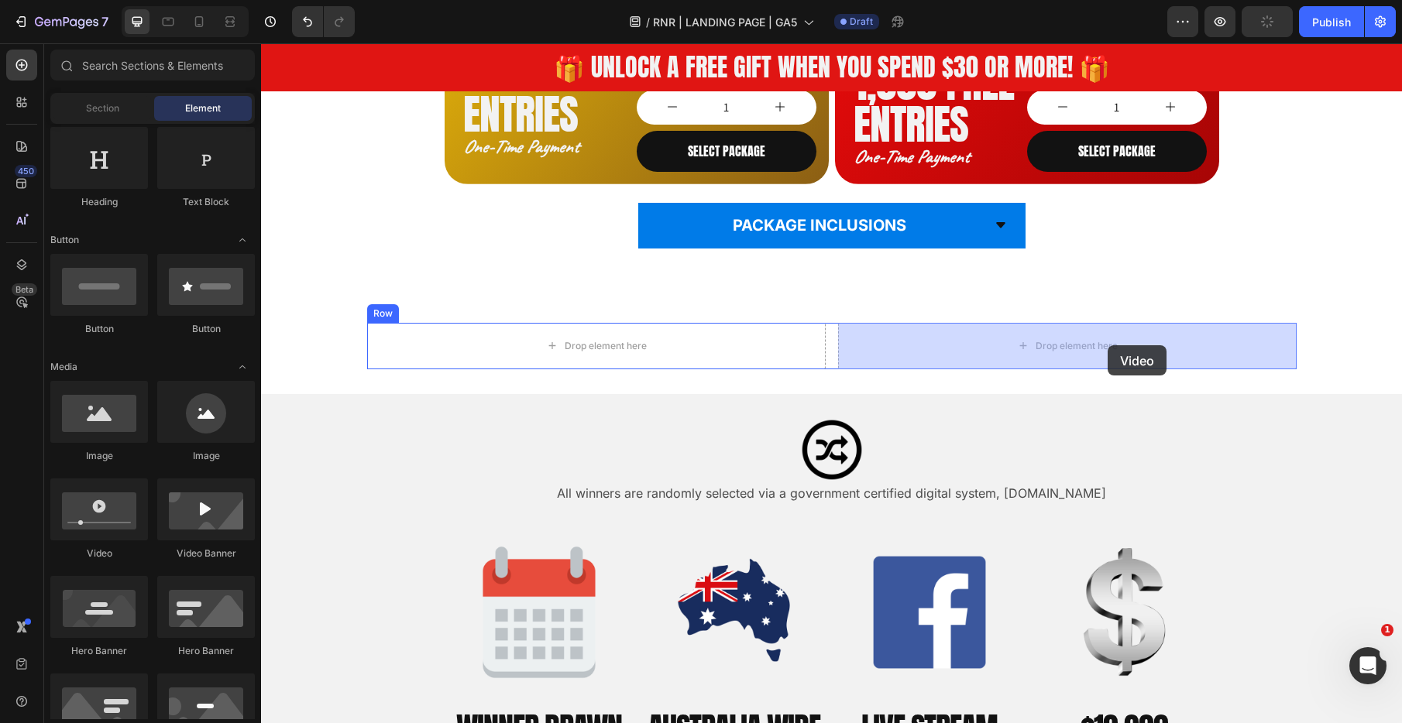
drag, startPoint x: 401, startPoint y: 545, endPoint x: 1108, endPoint y: 345, distance: 734.0
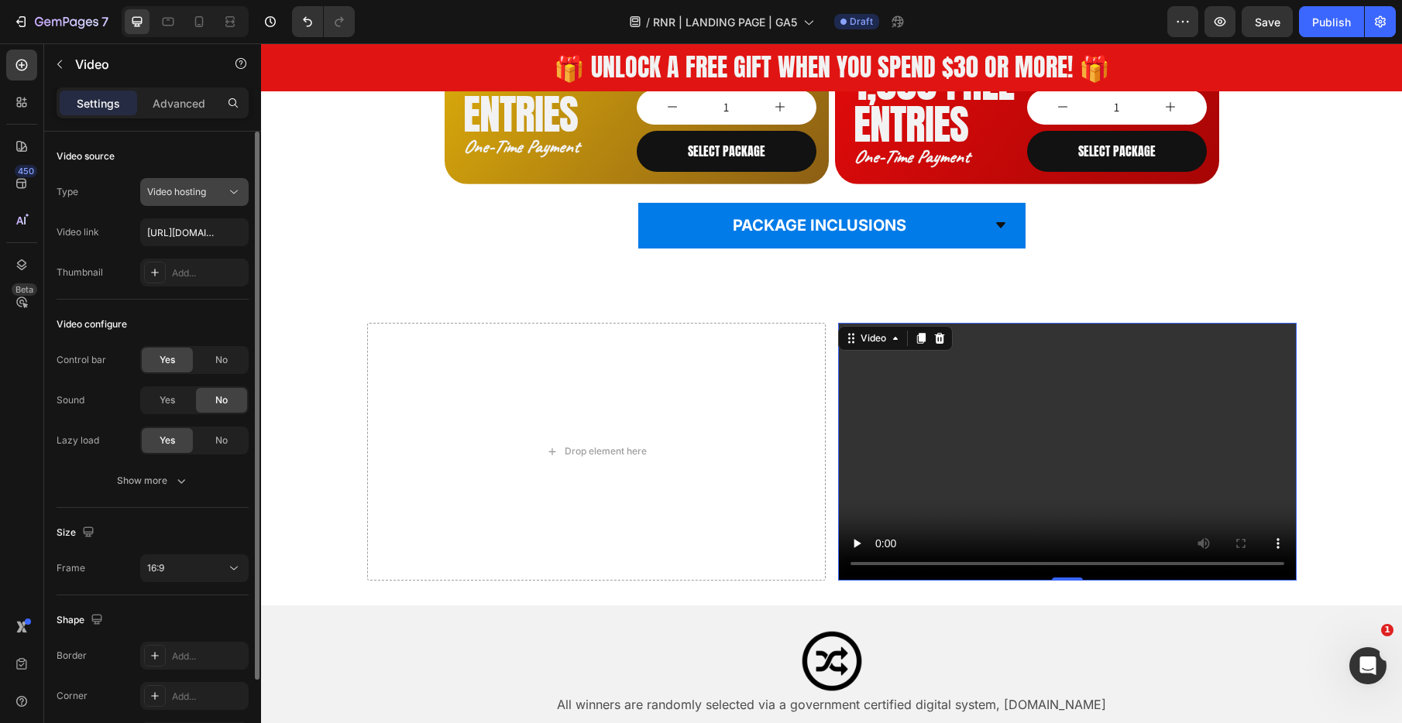
click at [216, 195] on div "Video hosting" at bounding box center [186, 192] width 79 height 14
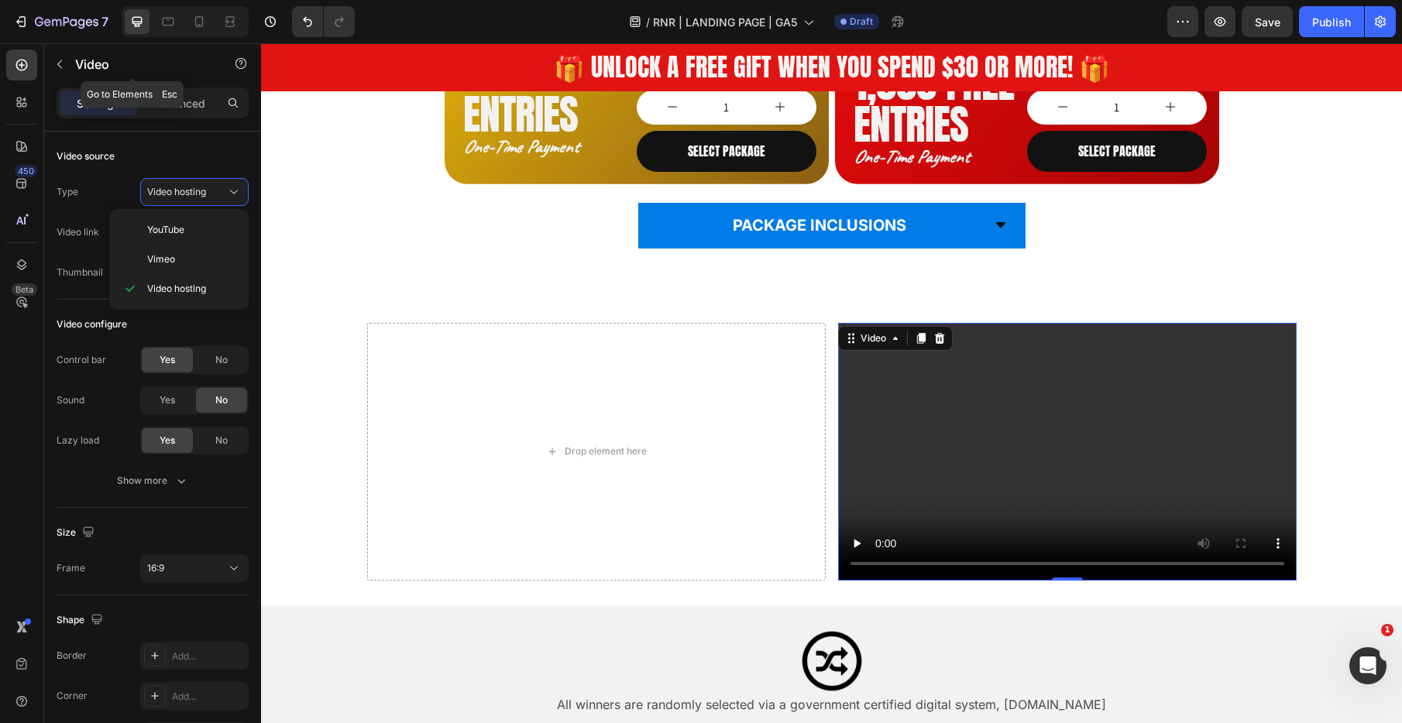
drag, startPoint x: 60, startPoint y: 64, endPoint x: 167, endPoint y: 114, distance: 118.1
click at [60, 64] on icon "button" at bounding box center [59, 64] width 12 height 12
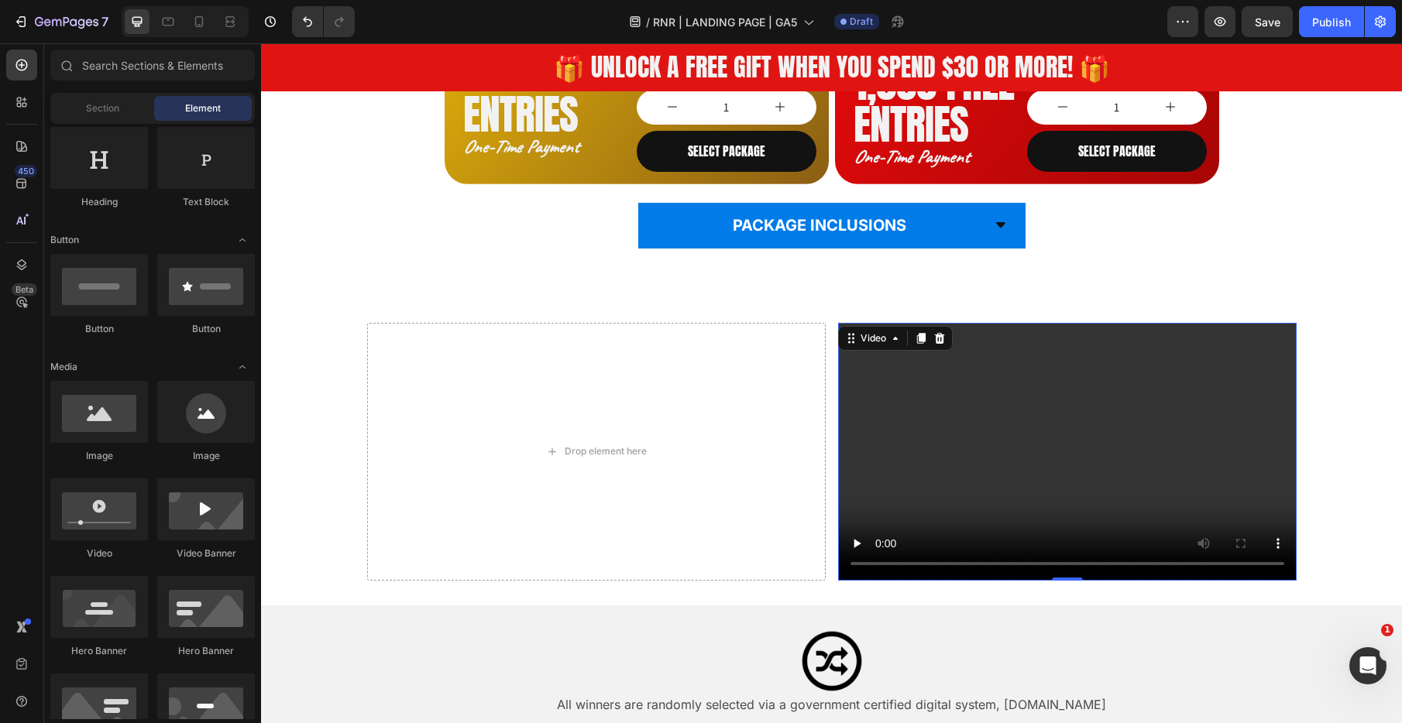
drag, startPoint x: 1030, startPoint y: 491, endPoint x: 1018, endPoint y: 476, distance: 19.4
click at [1030, 491] on video at bounding box center [1067, 452] width 458 height 258
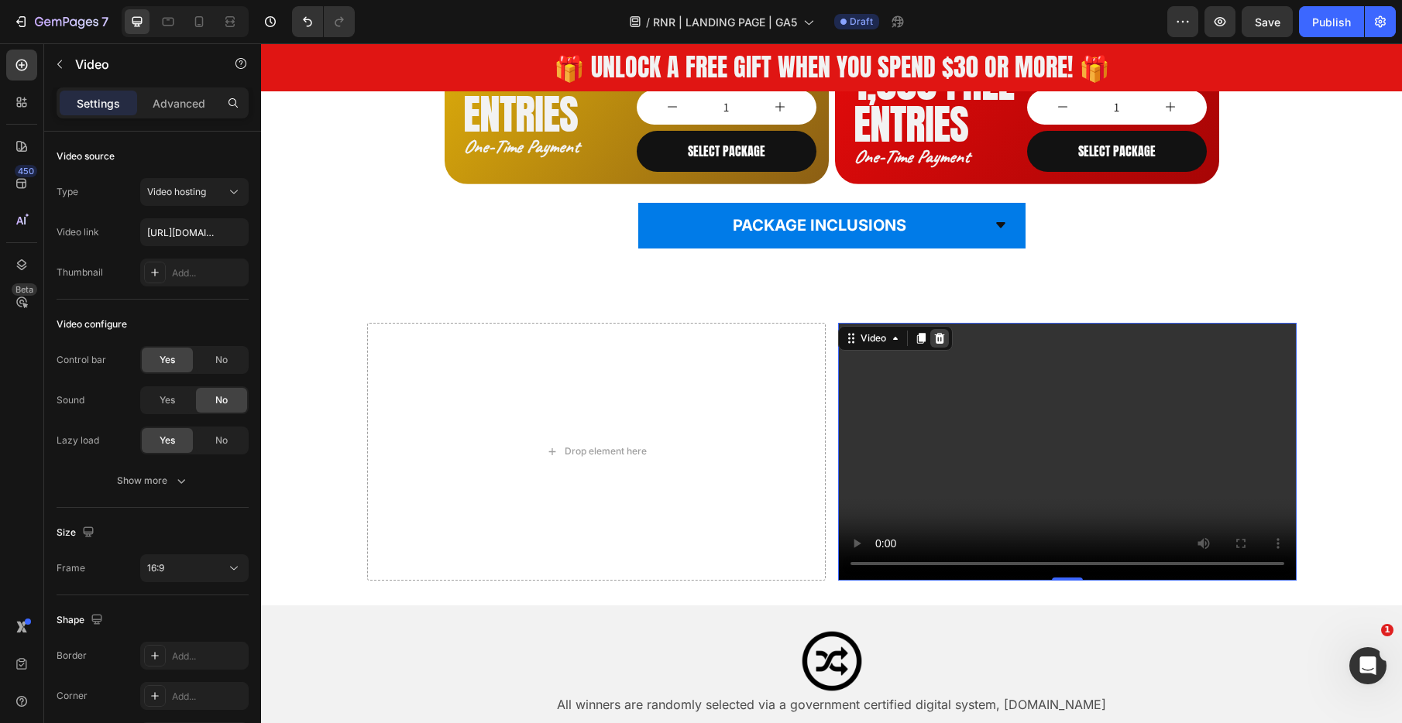
click at [944, 344] on div at bounding box center [939, 338] width 19 height 19
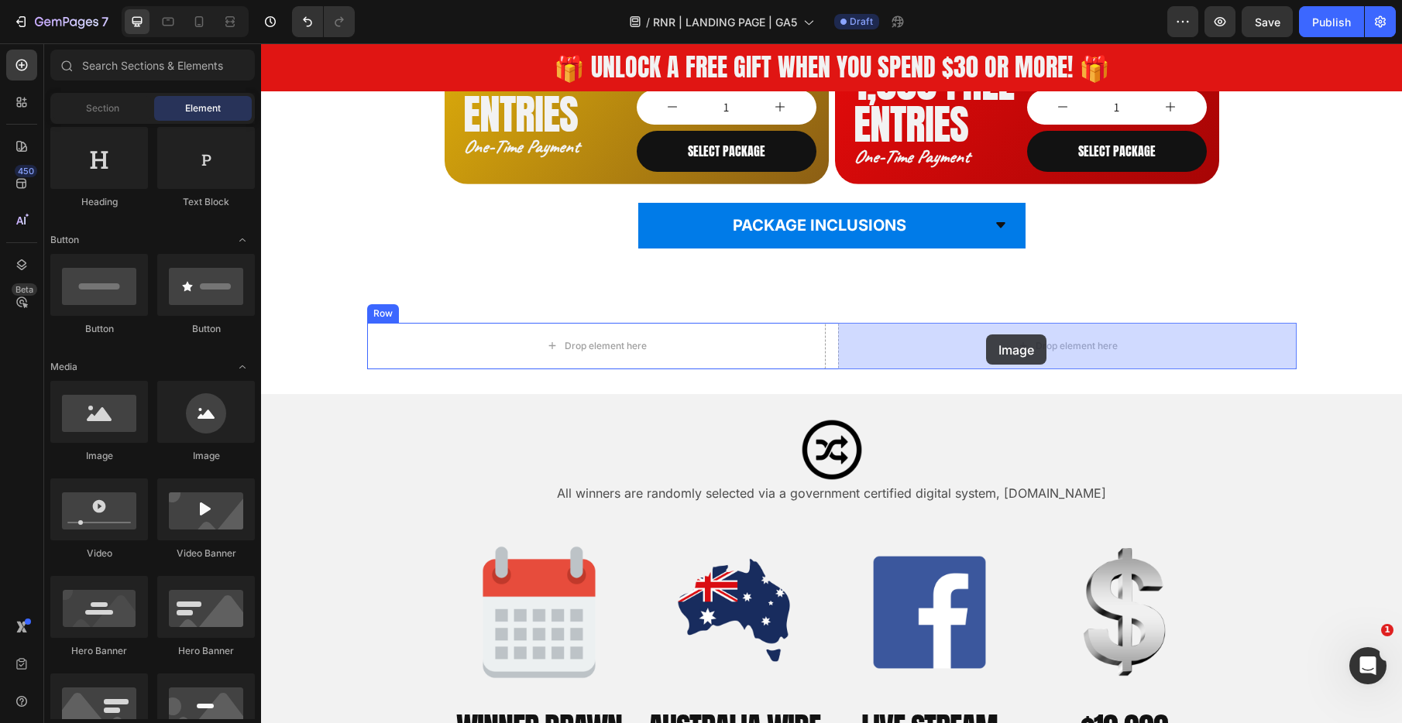
drag, startPoint x: 395, startPoint y: 458, endPoint x: 986, endPoint y: 335, distance: 603.6
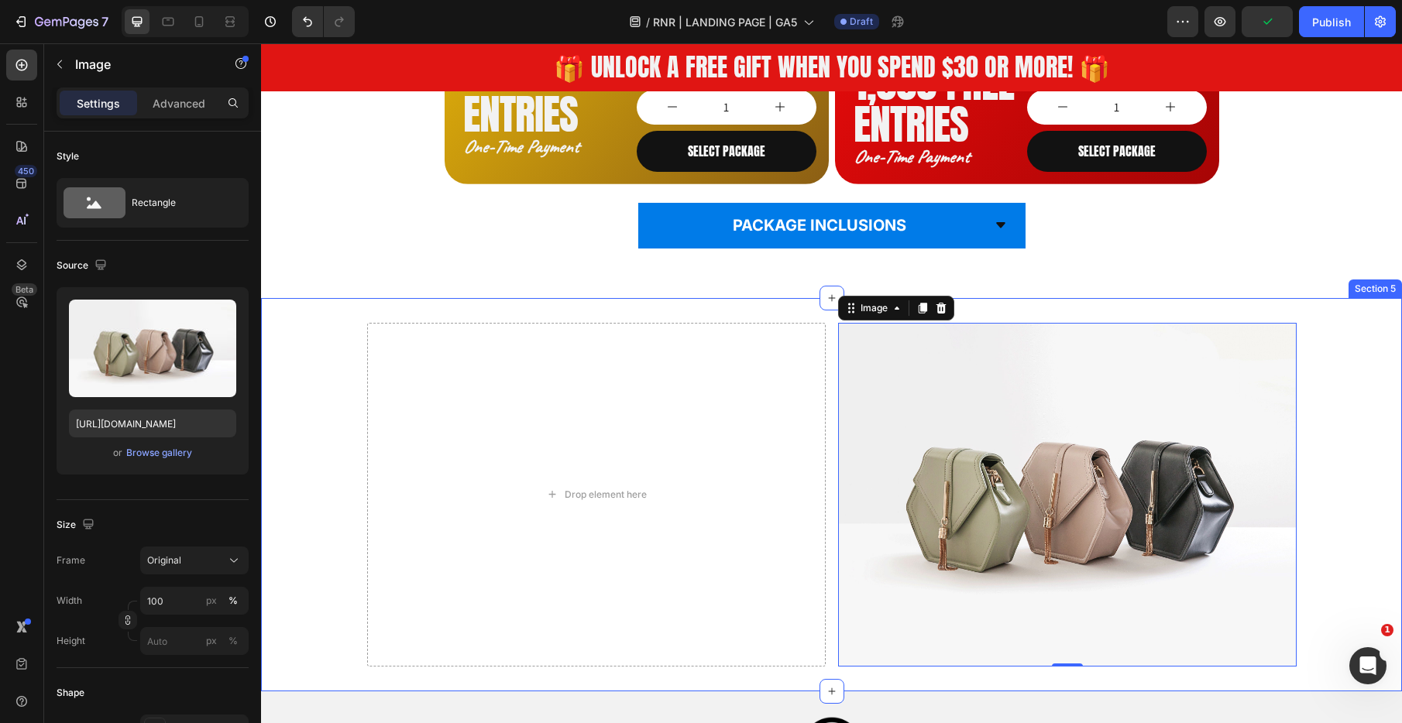
click at [674, 307] on div "Drop element here Image 0 Row Section 5" at bounding box center [831, 494] width 1141 height 393
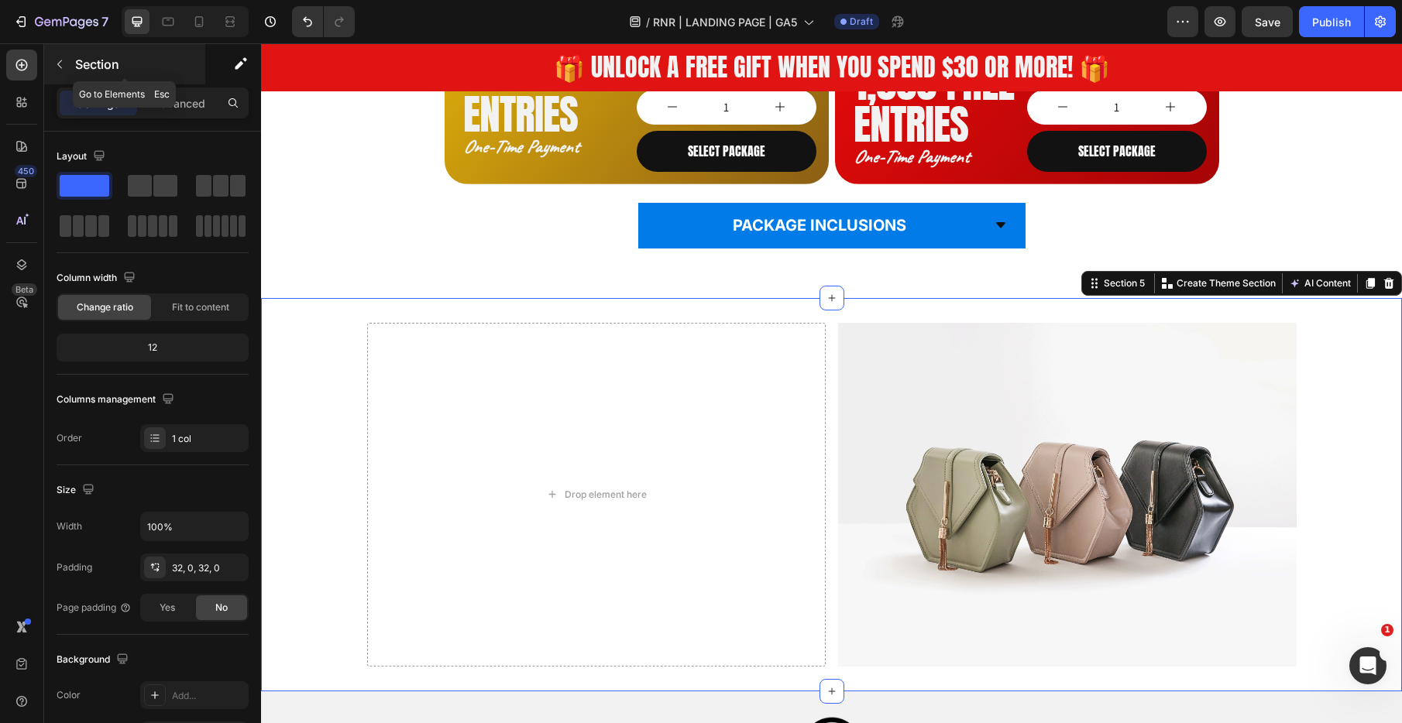
click at [57, 62] on icon "button" at bounding box center [59, 64] width 12 height 12
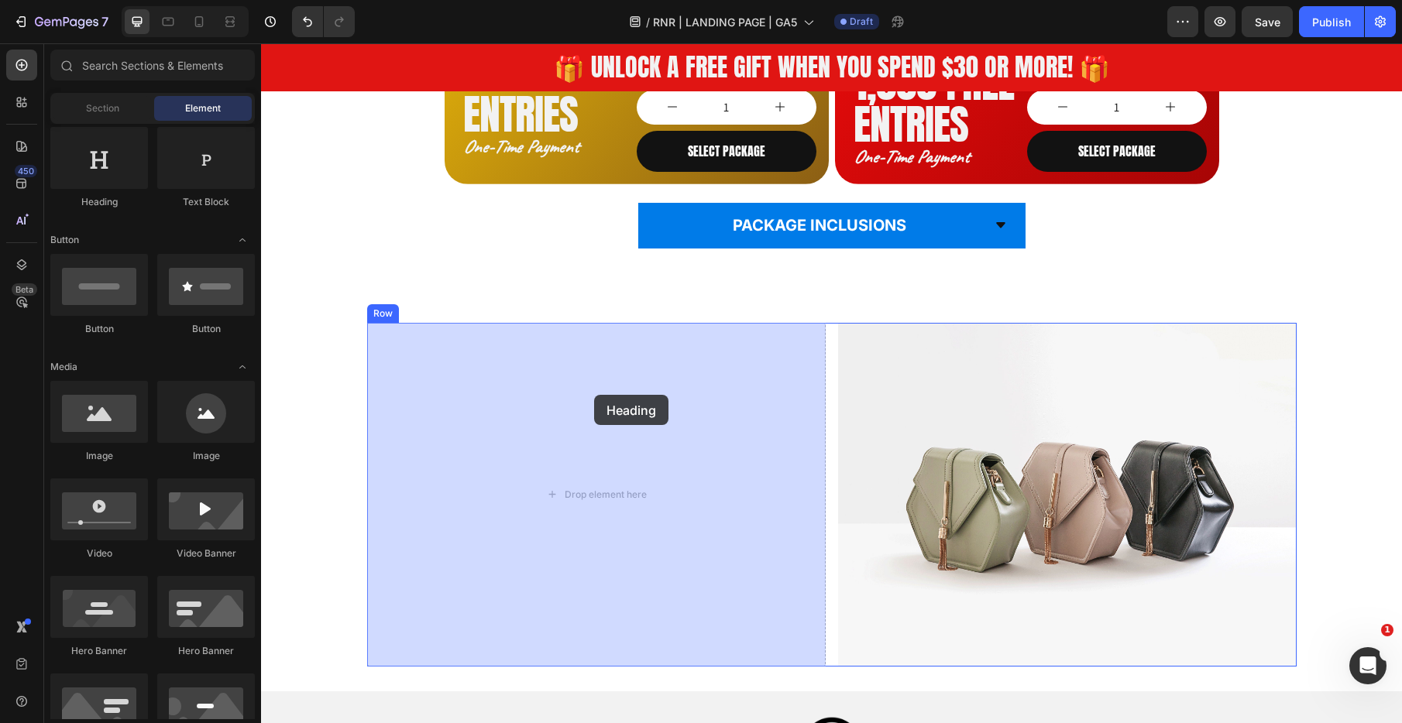
drag, startPoint x: 361, startPoint y: 208, endPoint x: 594, endPoint y: 395, distance: 298.6
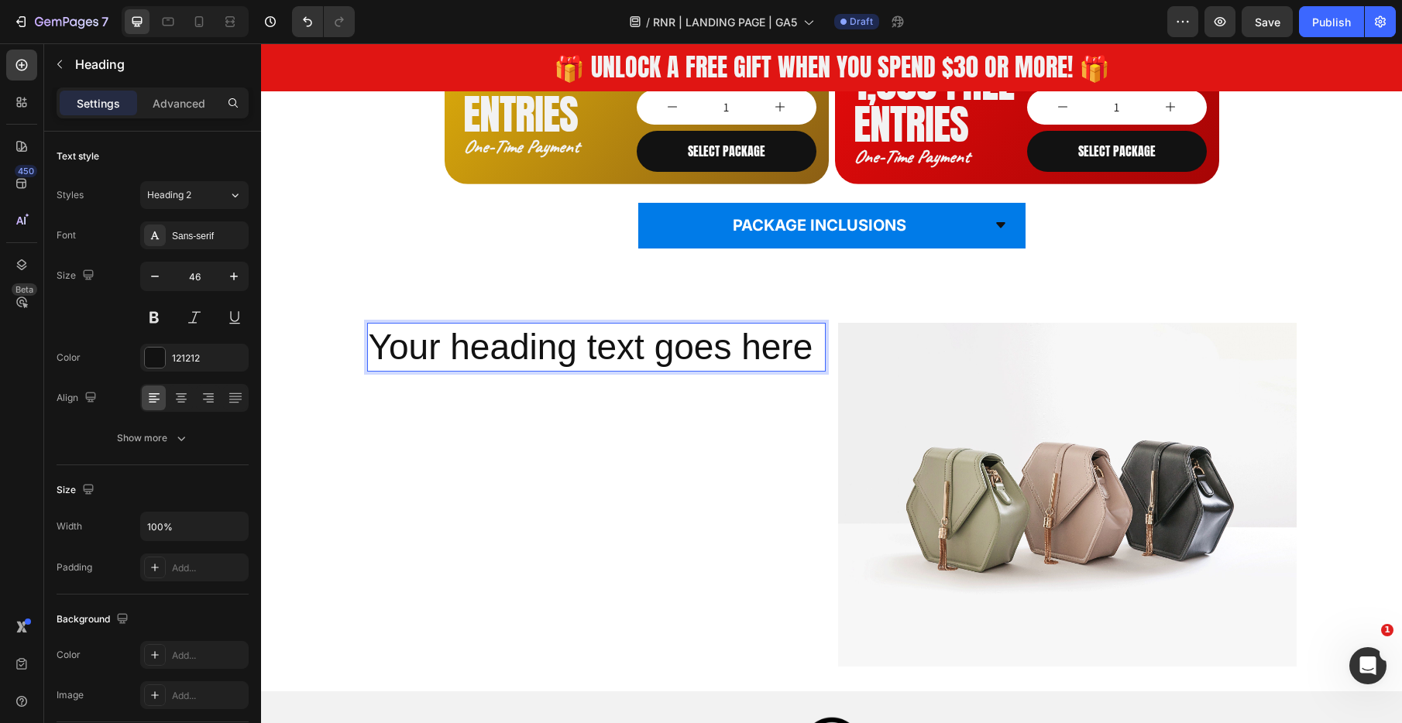
click at [484, 352] on h2 "Your heading text goes here" at bounding box center [596, 348] width 458 height 50
click at [484, 352] on p "Your heading text goes here" at bounding box center [596, 348] width 455 height 46
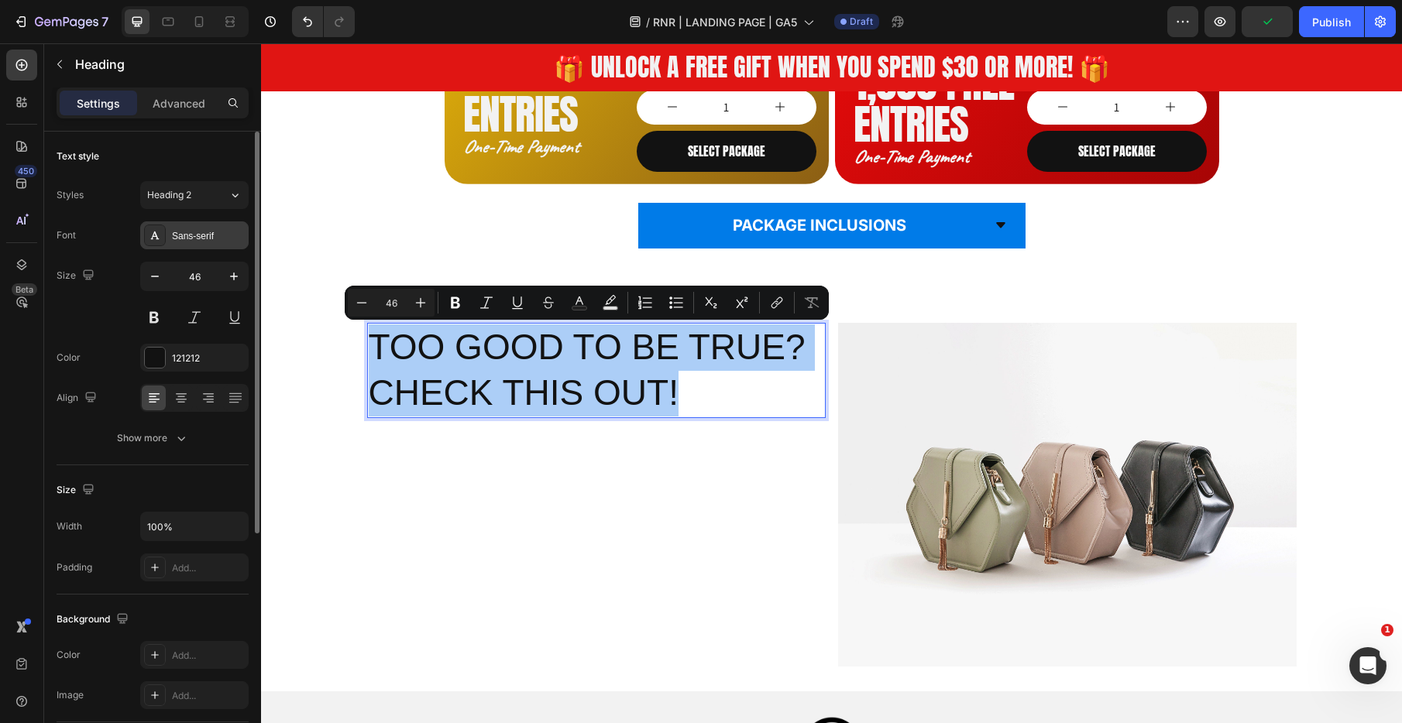
click at [194, 239] on div "Sans-serif" at bounding box center [208, 236] width 73 height 14
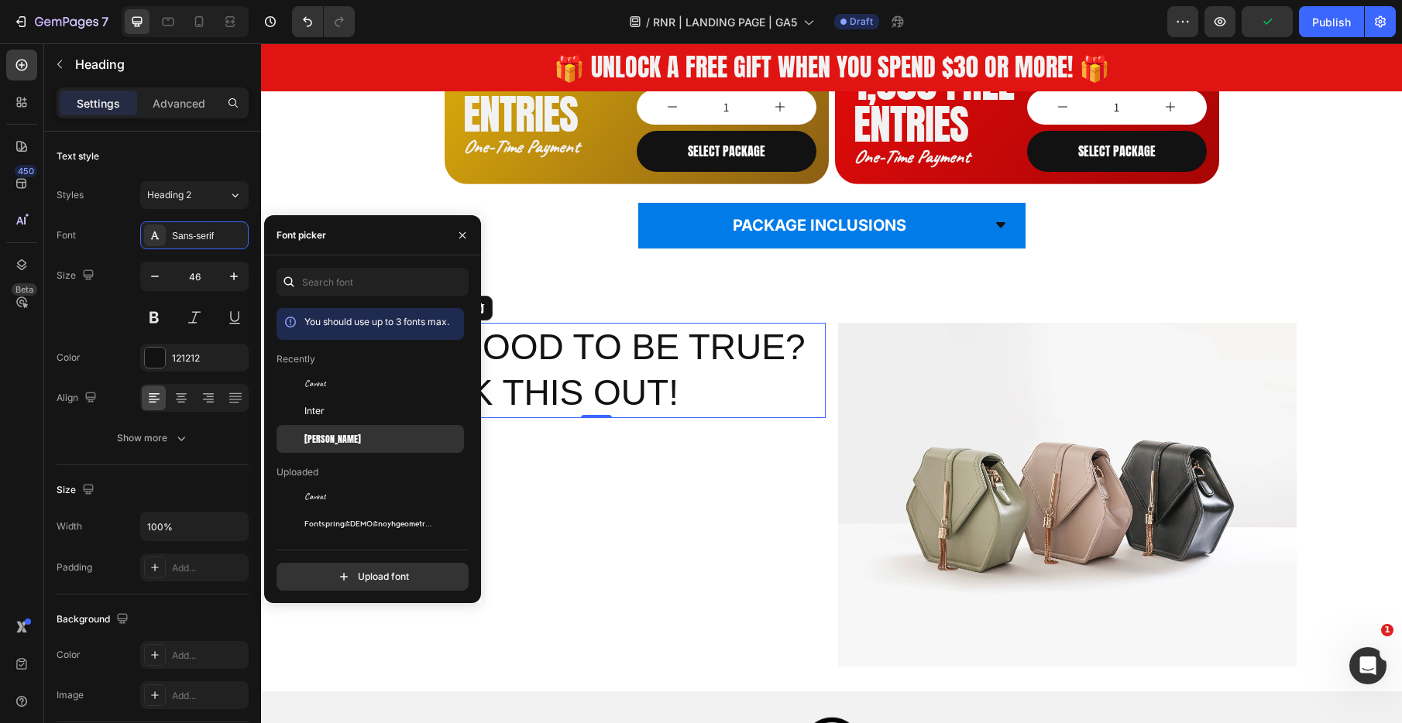
click at [338, 656] on div "[PERSON_NAME]" at bounding box center [369, 670] width 187 height 28
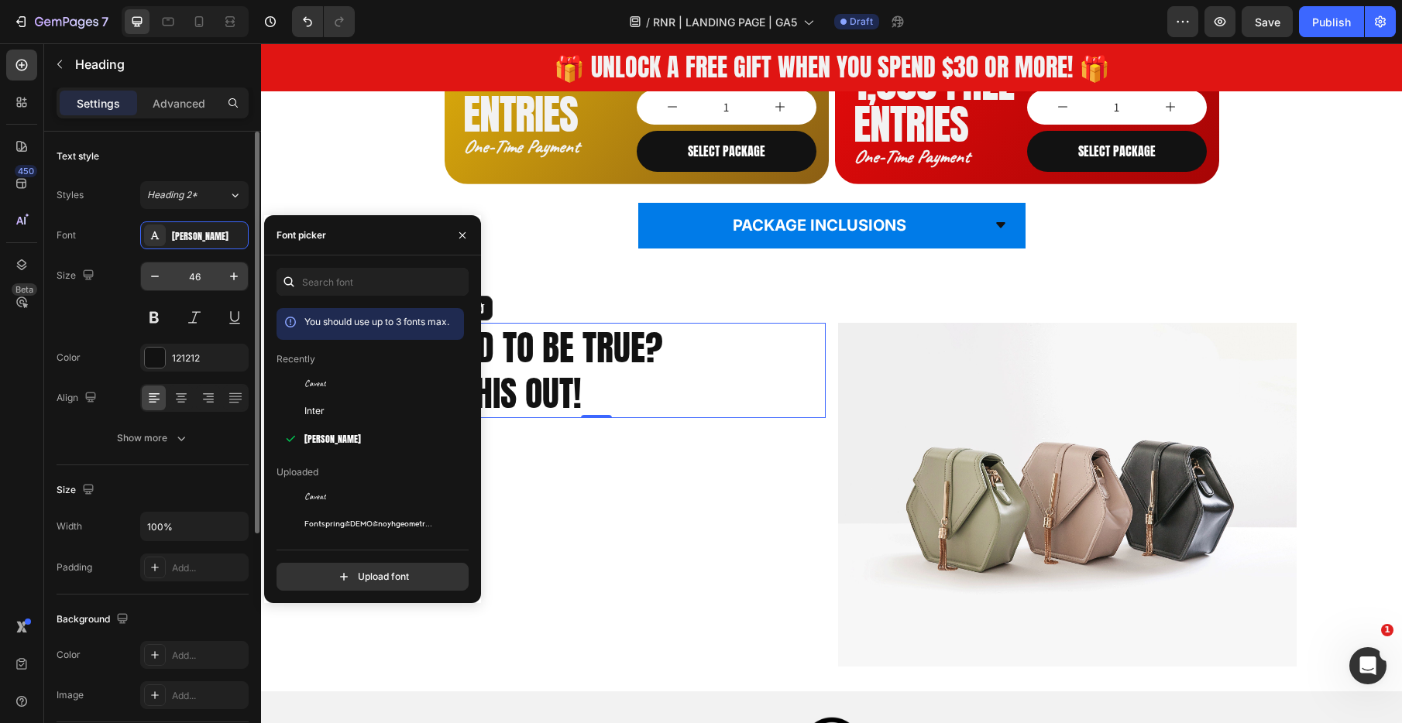
click at [215, 277] on input "46" at bounding box center [194, 277] width 51 height 28
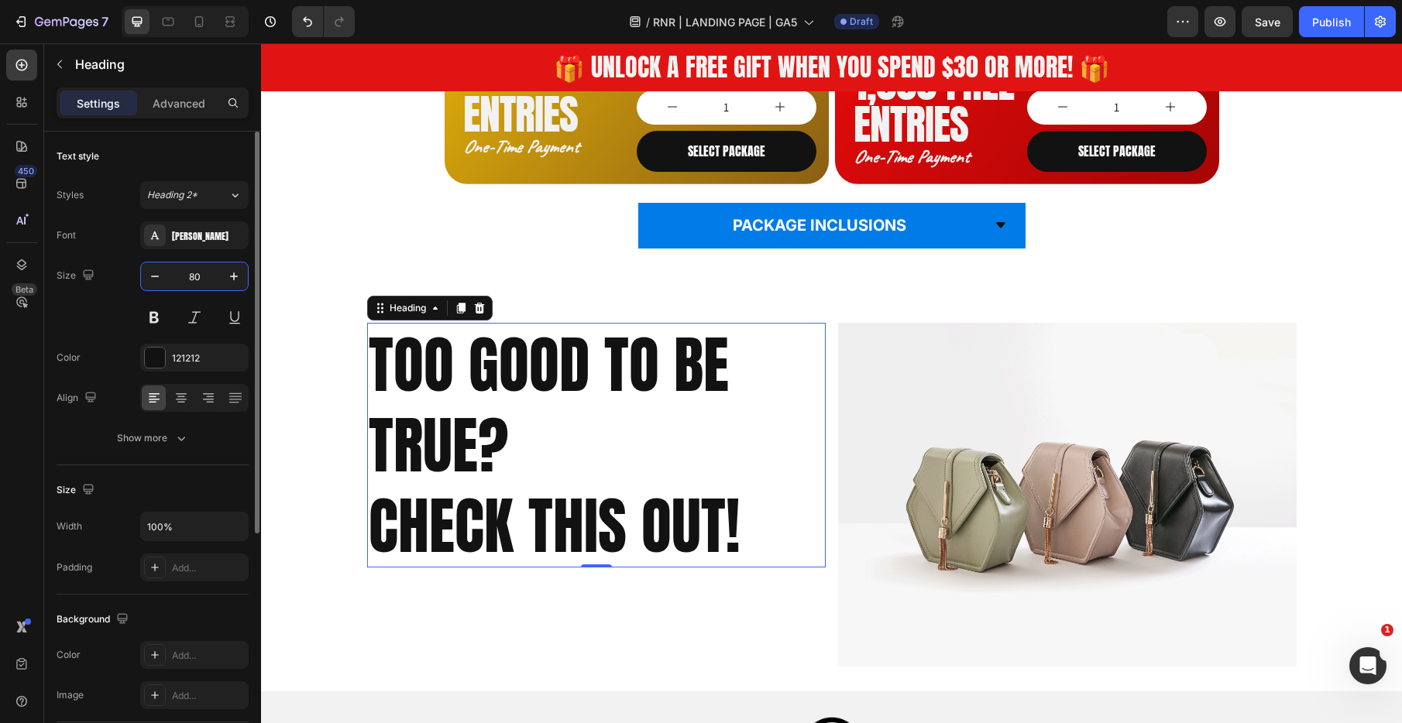
click at [194, 280] on input "80" at bounding box center [194, 277] width 51 height 28
type input "60"
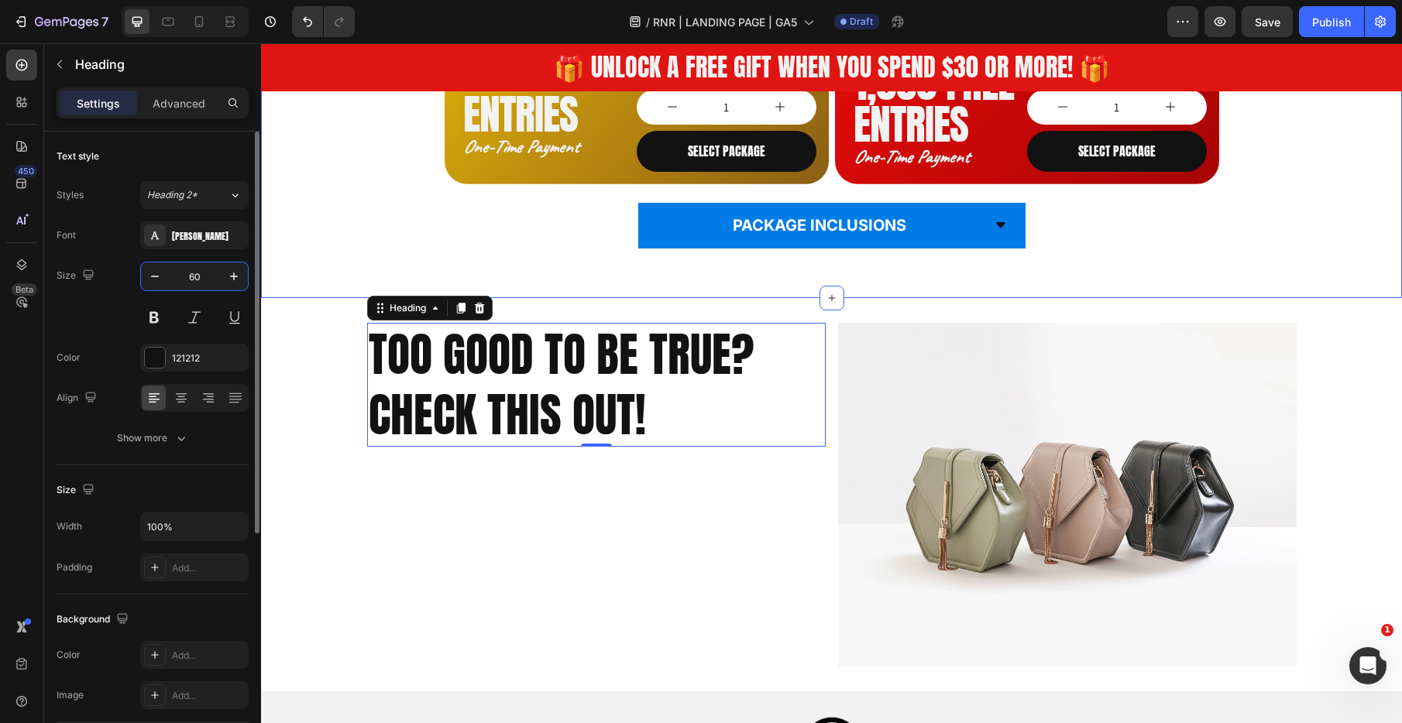
scroll to position [1358, 0]
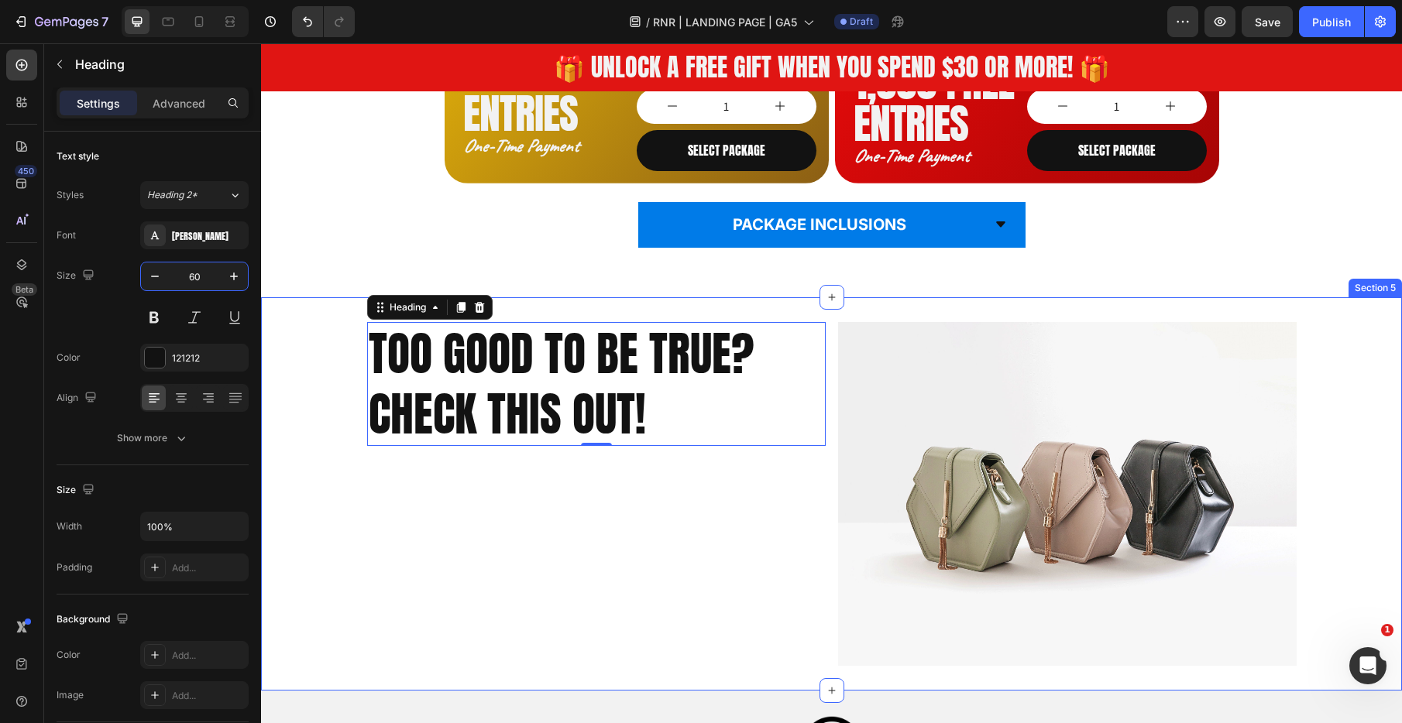
click at [325, 336] on div "TOO GOOD TO BE TRUE? CHECK THIS OUT! Heading 0 Image Row" at bounding box center [831, 494] width 1141 height 344
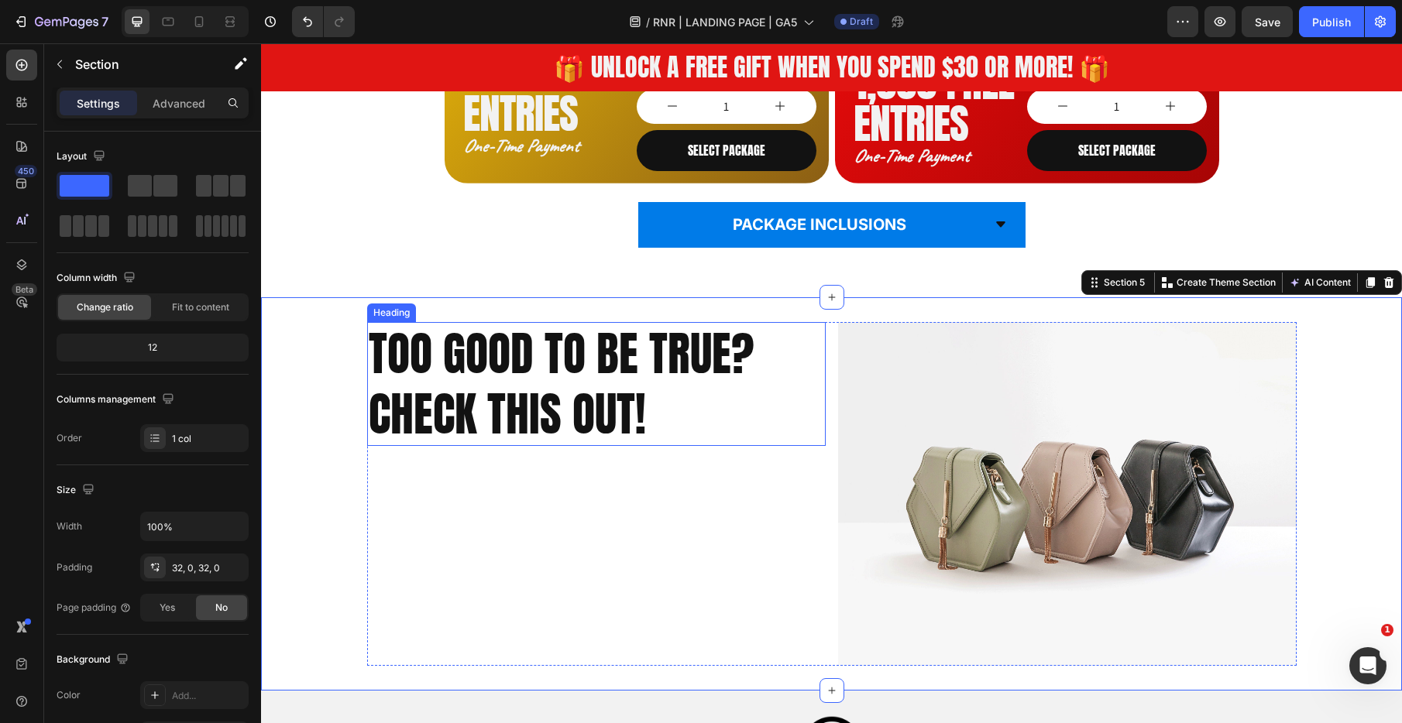
click at [500, 342] on p "TOO GOOD TO BE TRUE? CHECK THIS OUT!" at bounding box center [596, 384] width 455 height 121
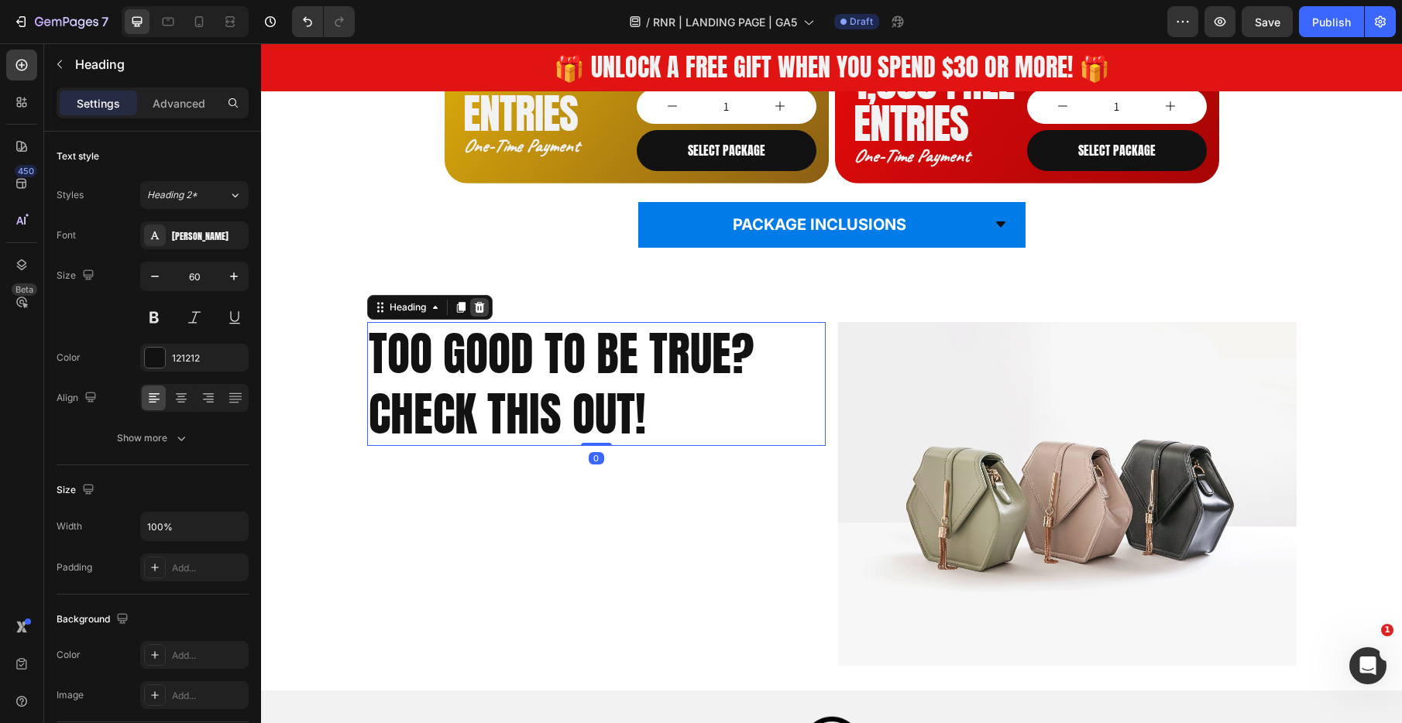
click at [470, 305] on div at bounding box center [479, 307] width 19 height 19
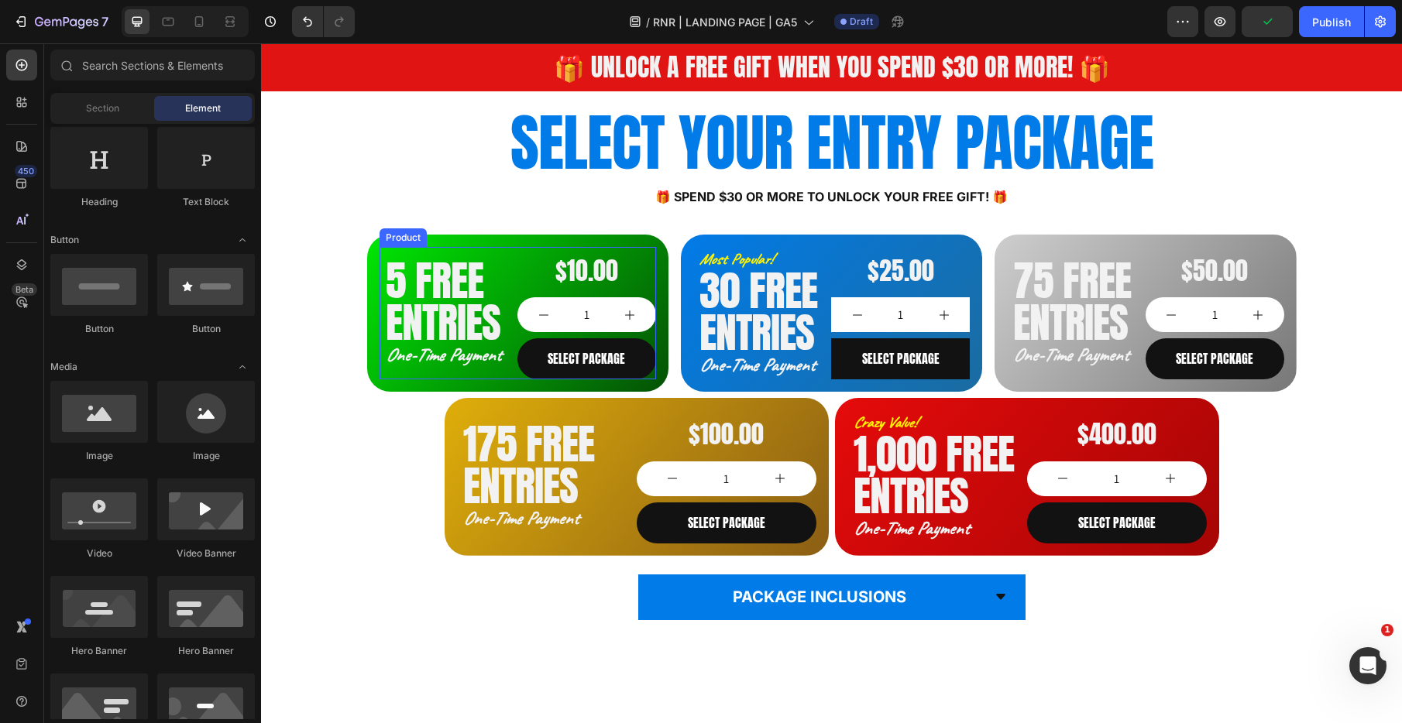
scroll to position [812, 0]
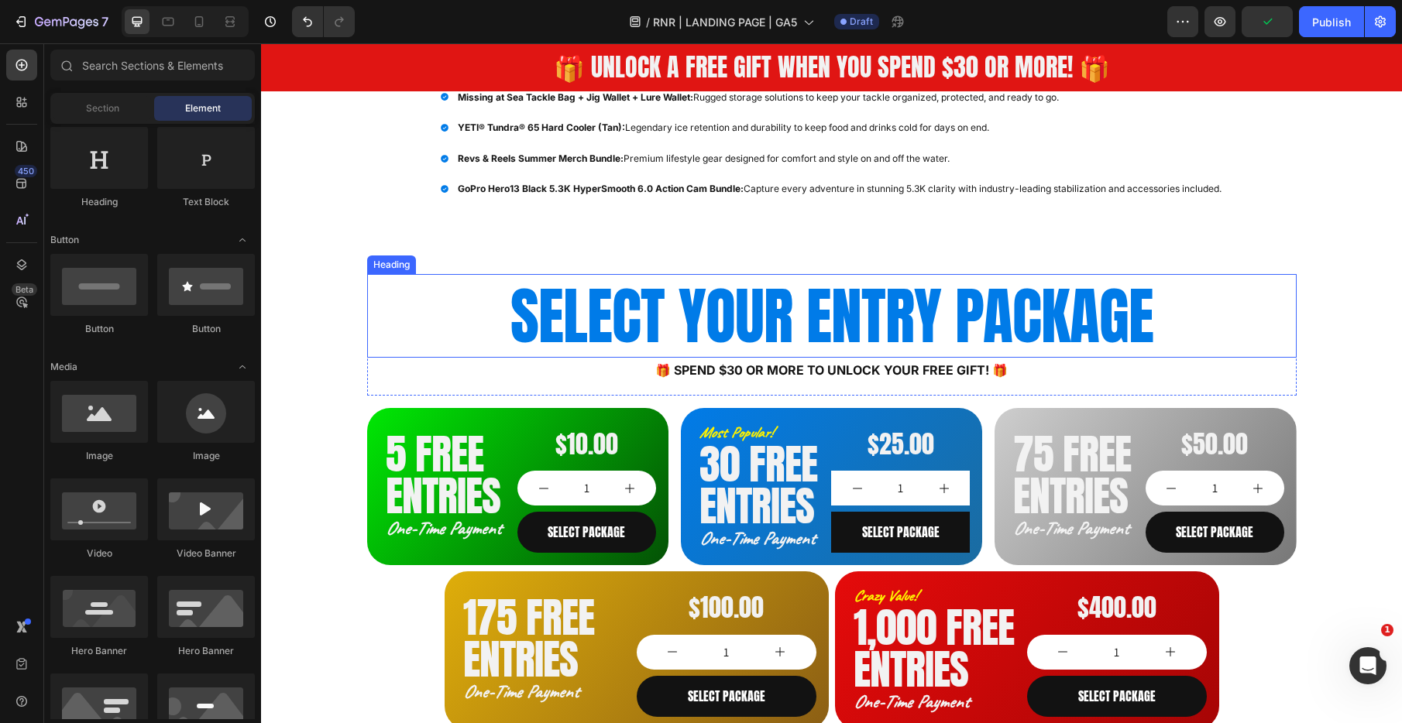
click at [517, 318] on h2 "SELECT YOUR ENTRY PACKAGE" at bounding box center [831, 316] width 929 height 84
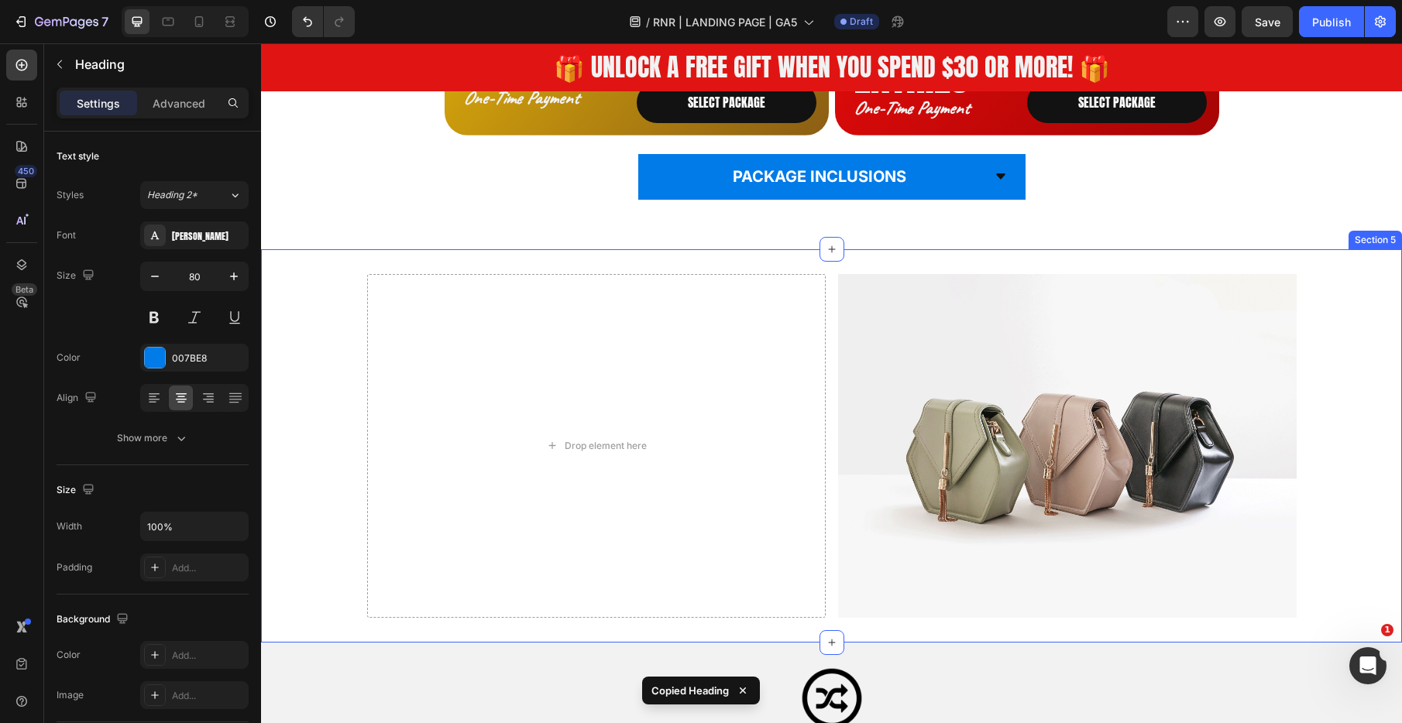
scroll to position [1432, 0]
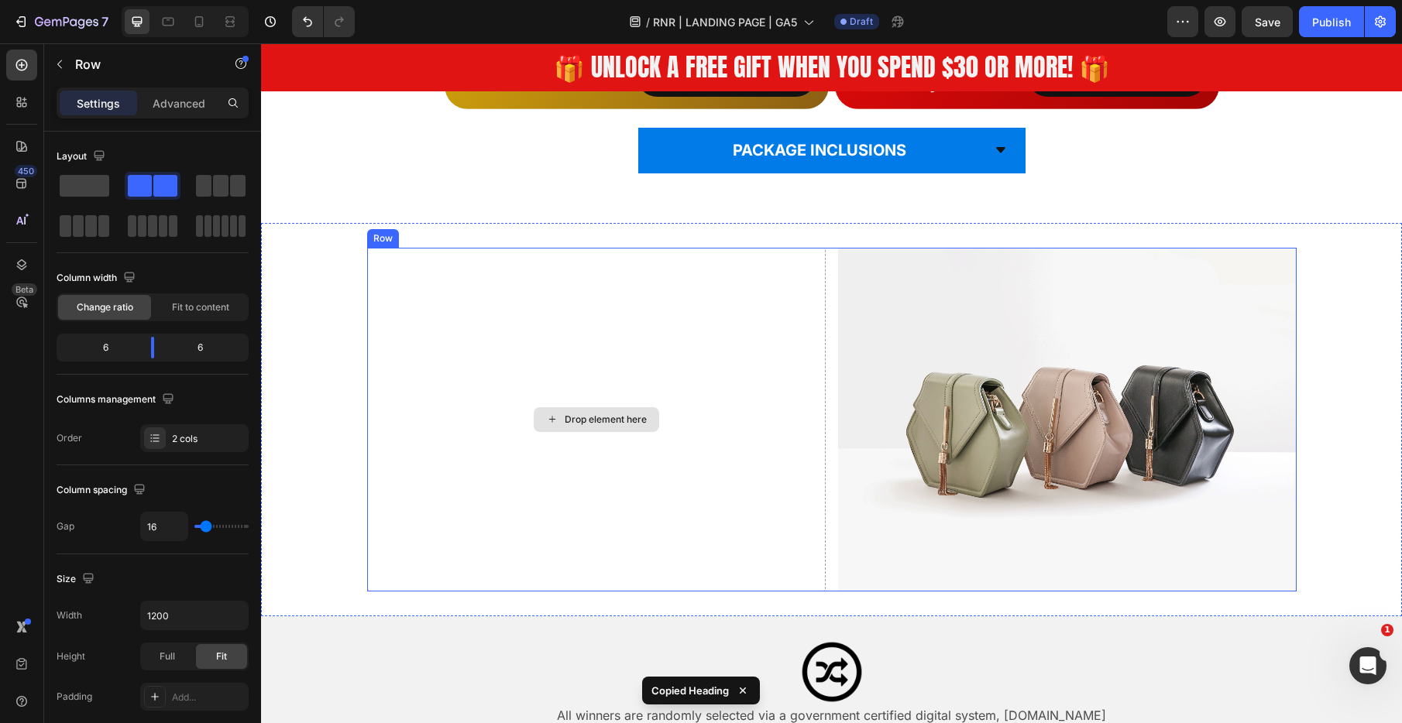
click at [503, 342] on div "Drop element here" at bounding box center [596, 420] width 458 height 344
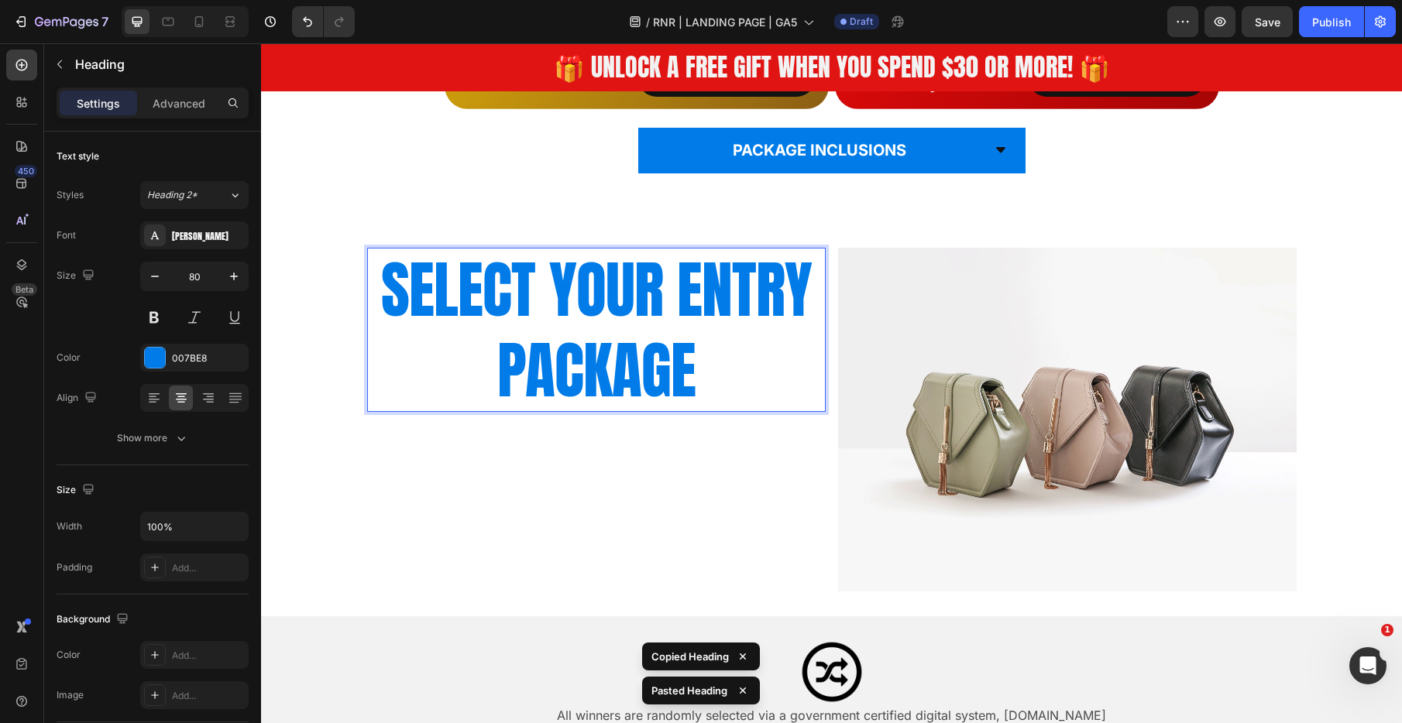
click at [604, 334] on h2 "SELECT YOUR ENTRY PACKAGE" at bounding box center [596, 330] width 458 height 164
click at [604, 334] on p "SELECT YOUR ENTRY PACKAGE" at bounding box center [596, 329] width 455 height 161
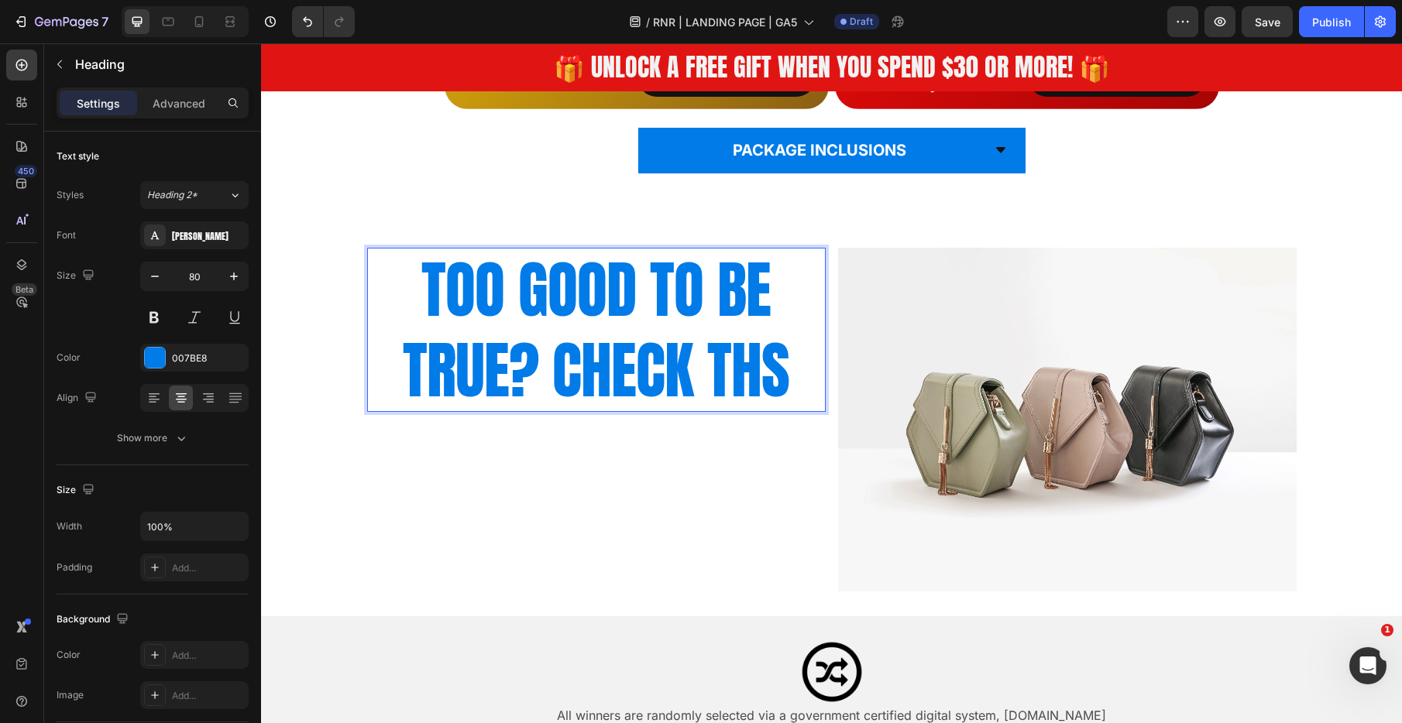
scroll to position [5, 0]
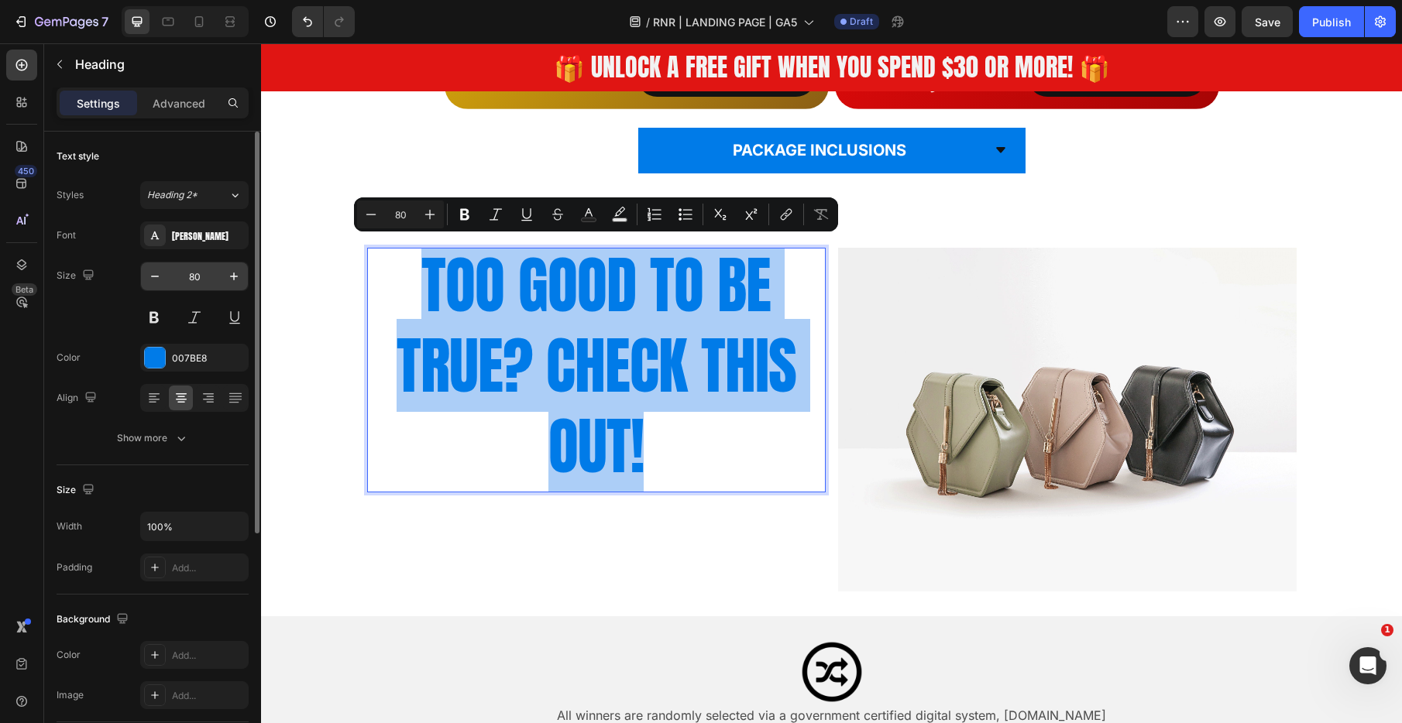
click at [197, 280] on input "80" at bounding box center [194, 277] width 51 height 28
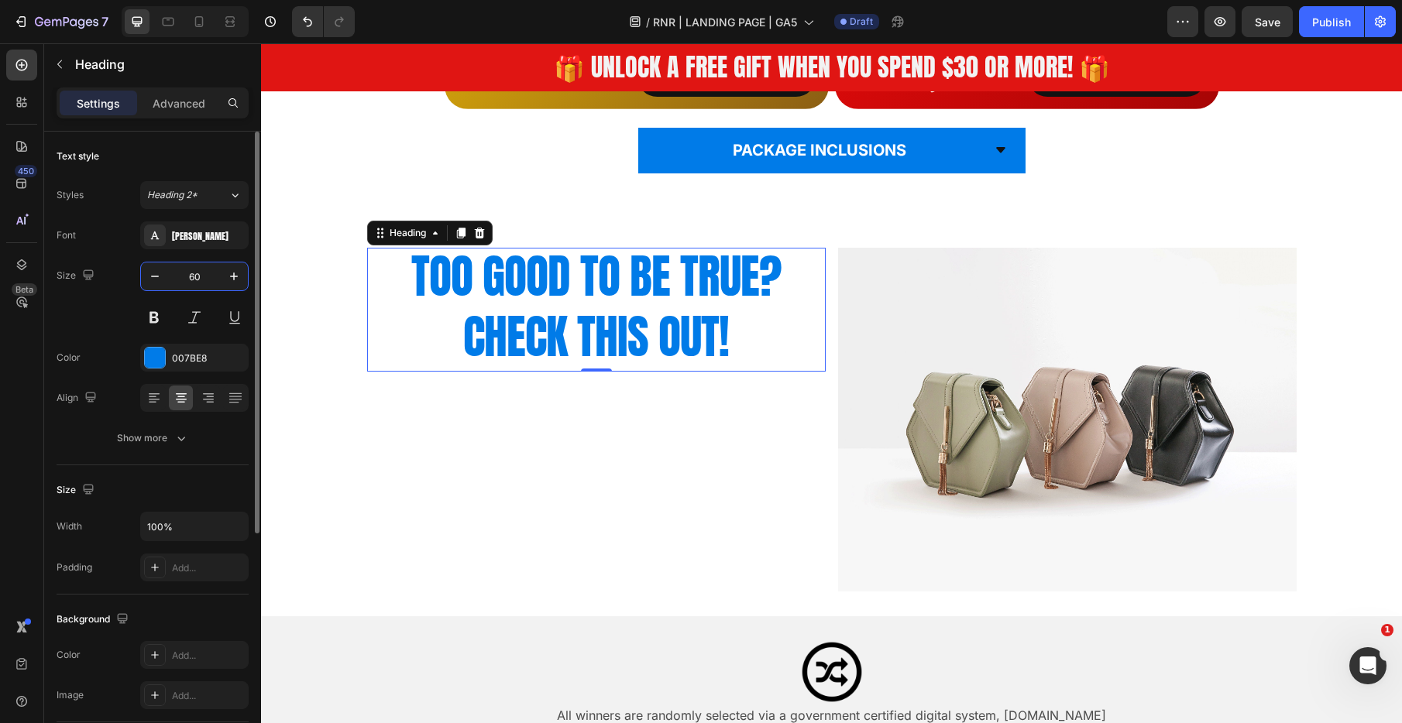
scroll to position [0, 0]
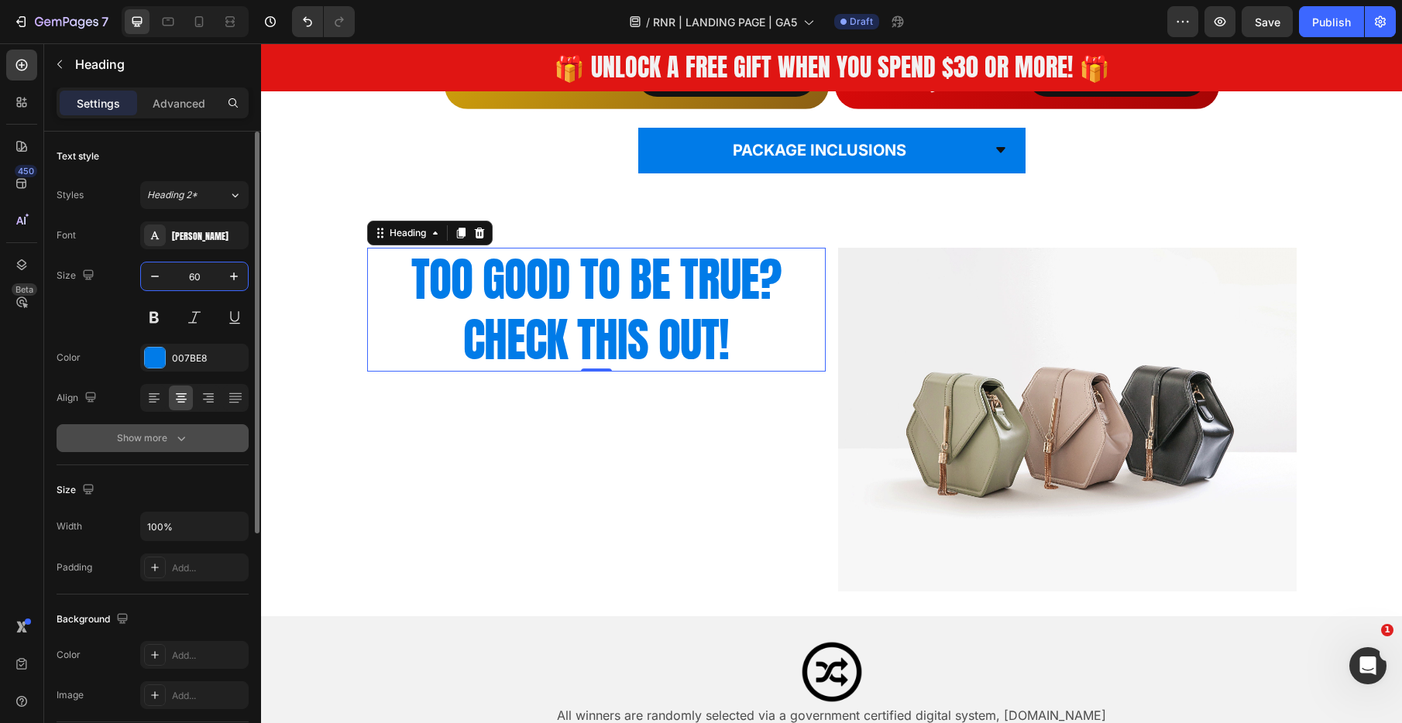
type input "60"
click at [179, 451] on button "Show more" at bounding box center [153, 438] width 192 height 28
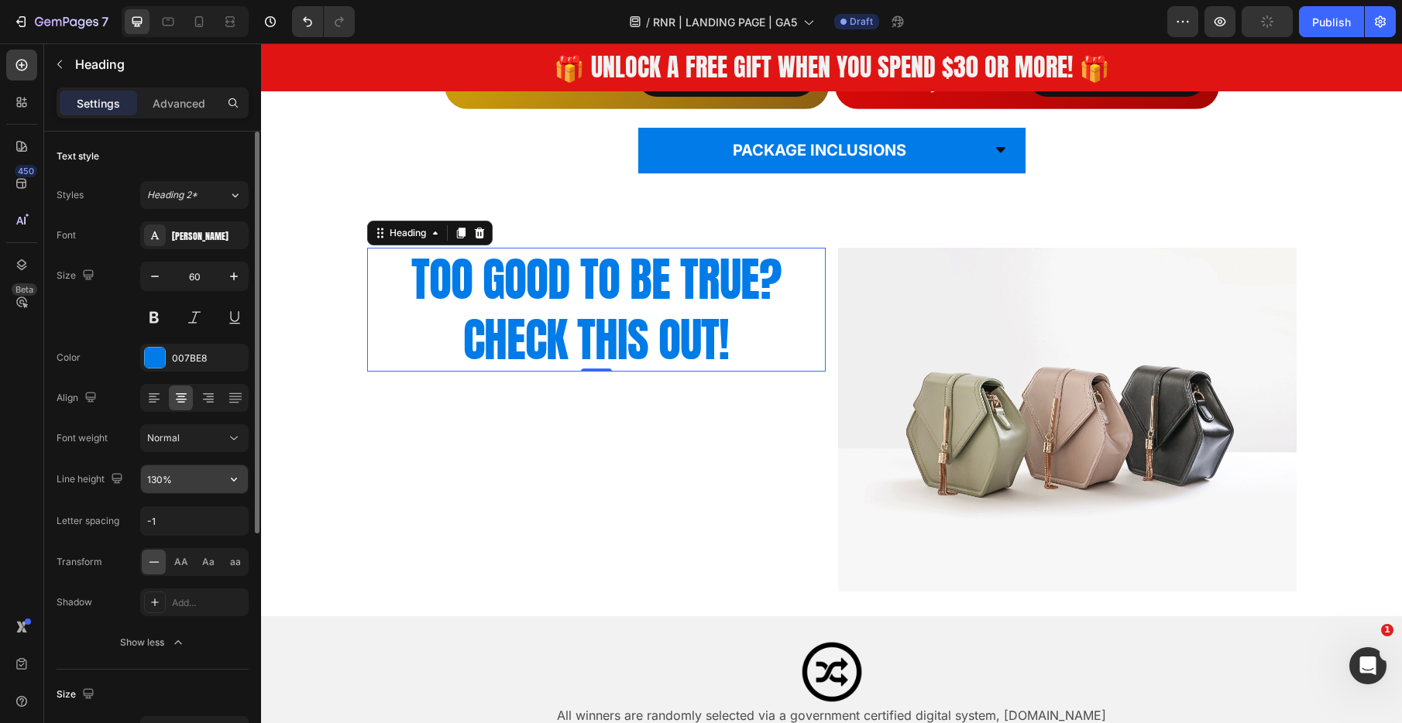
click at [187, 490] on input "130%" at bounding box center [194, 479] width 107 height 28
click at [230, 479] on icon "button" at bounding box center [233, 479] width 15 height 15
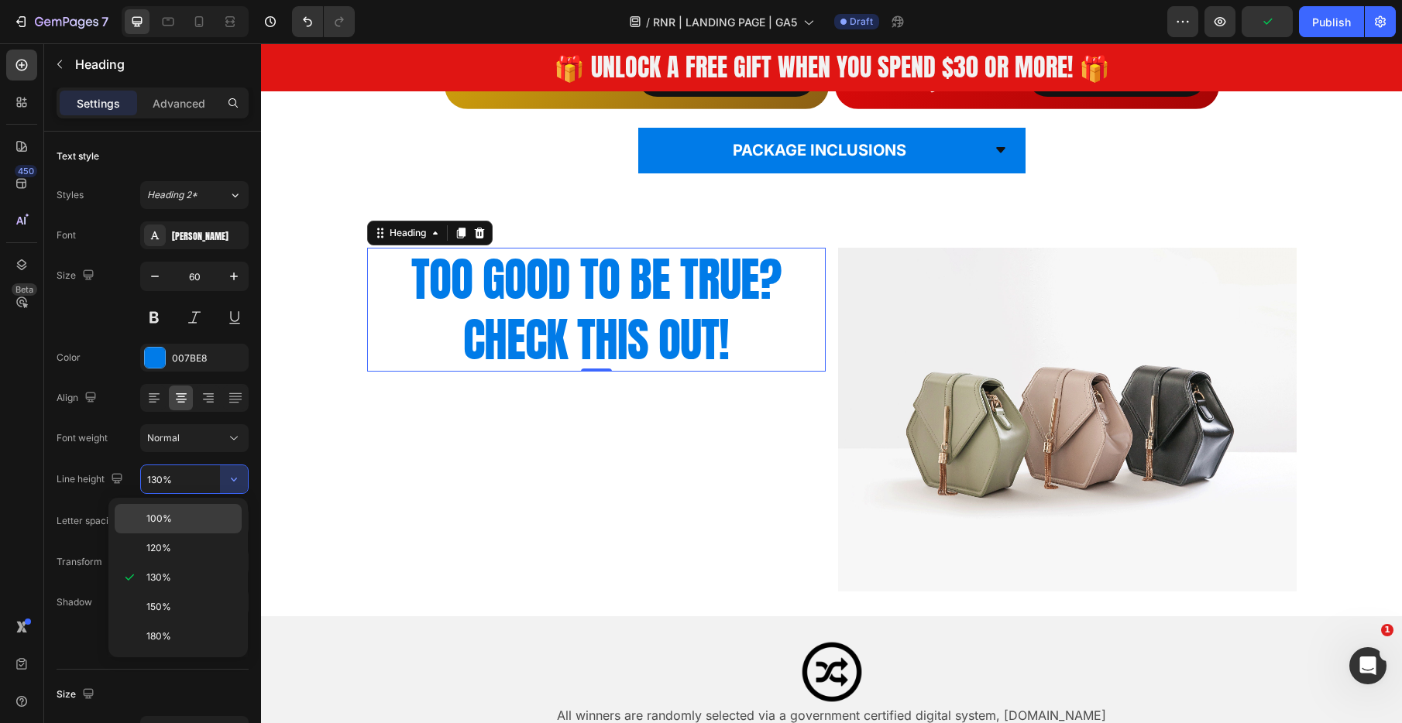
click at [187, 512] on p "100%" at bounding box center [190, 519] width 88 height 14
type input "100%"
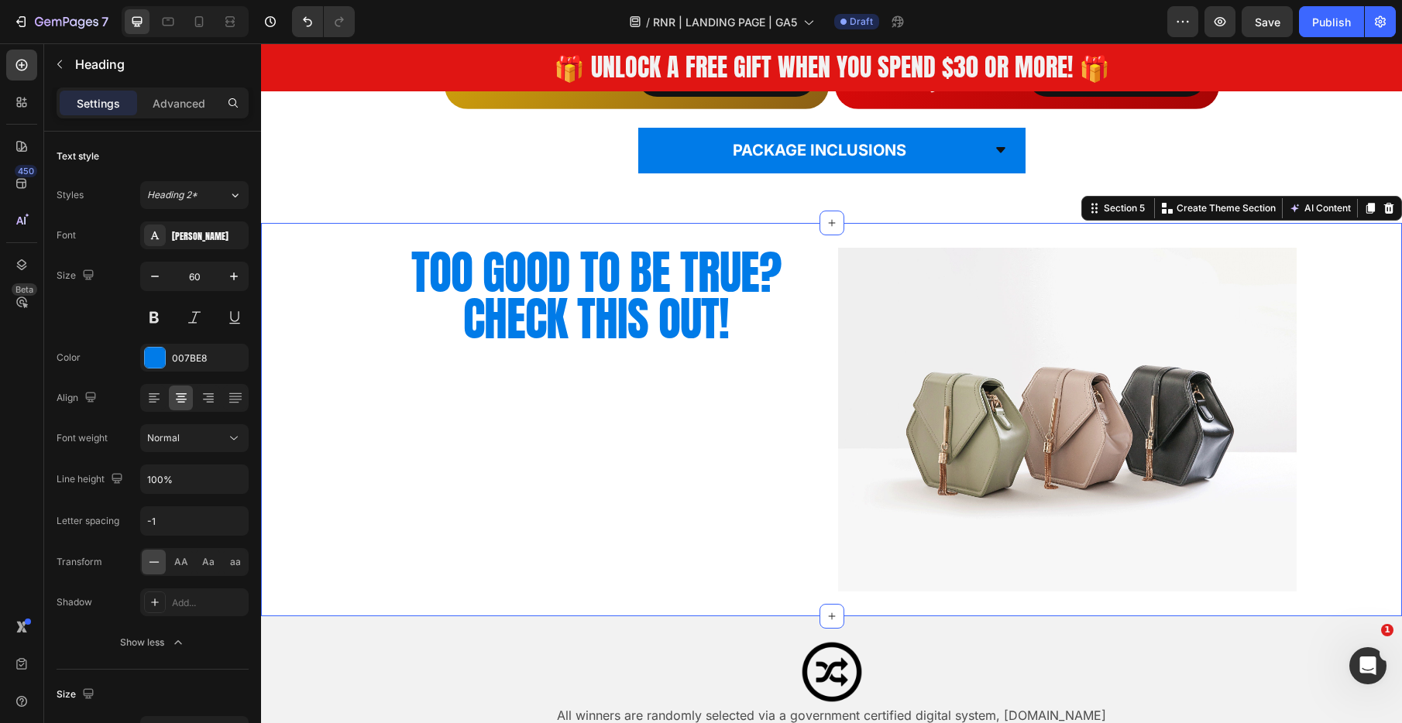
click at [308, 288] on div "TOO GOOD TO BE TRUE? CHECK THIS OUT! Heading Image Row" at bounding box center [831, 420] width 1141 height 344
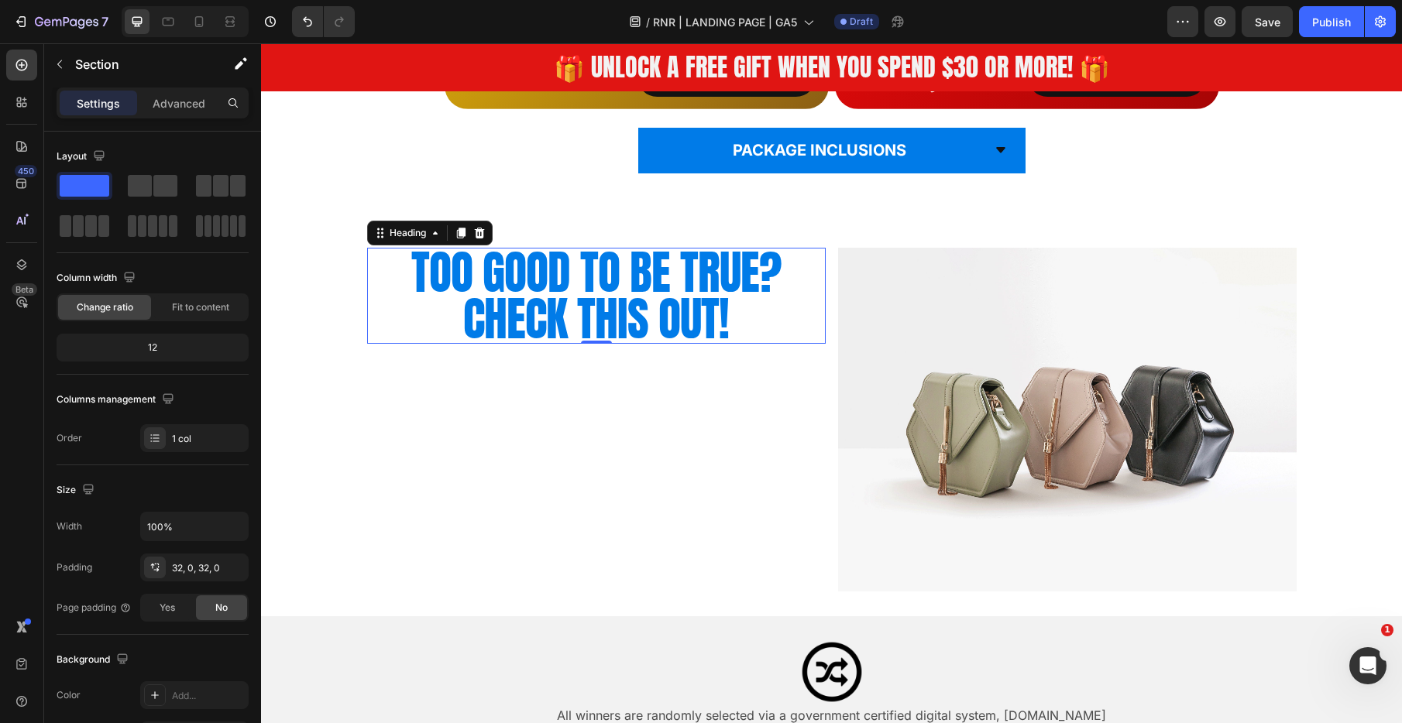
click at [592, 300] on p "TOO GOOD TO BE TRUE? CHECK THIS OUT!" at bounding box center [596, 295] width 455 height 93
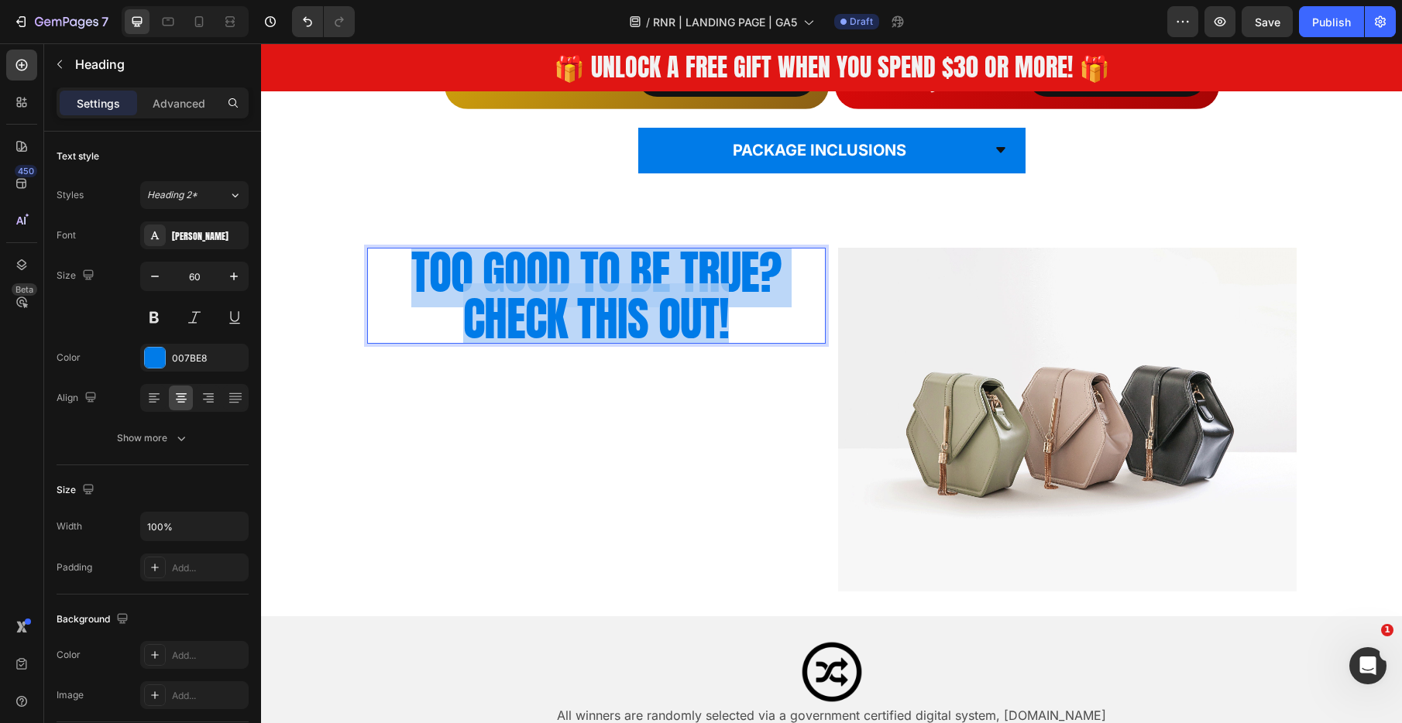
drag, startPoint x: 768, startPoint y: 322, endPoint x: 367, endPoint y: 278, distance: 403.6
click at [410, 278] on p "TOO GOOD TO BE TRUE? CHECK THIS OUT!" at bounding box center [596, 295] width 455 height 93
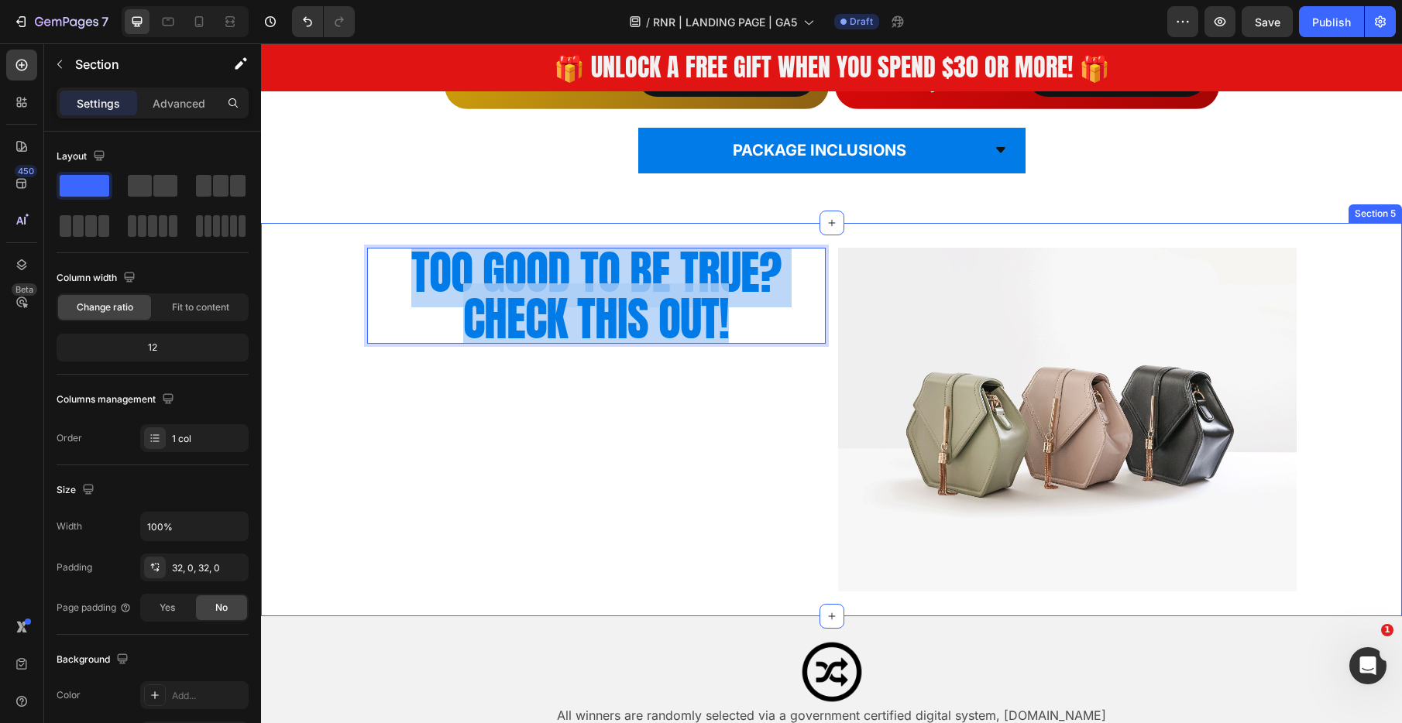
click at [287, 273] on div "TOO GOOD TO BE TRUE? CHECK THIS OUT! Heading 0 Image Row" at bounding box center [831, 420] width 1141 height 344
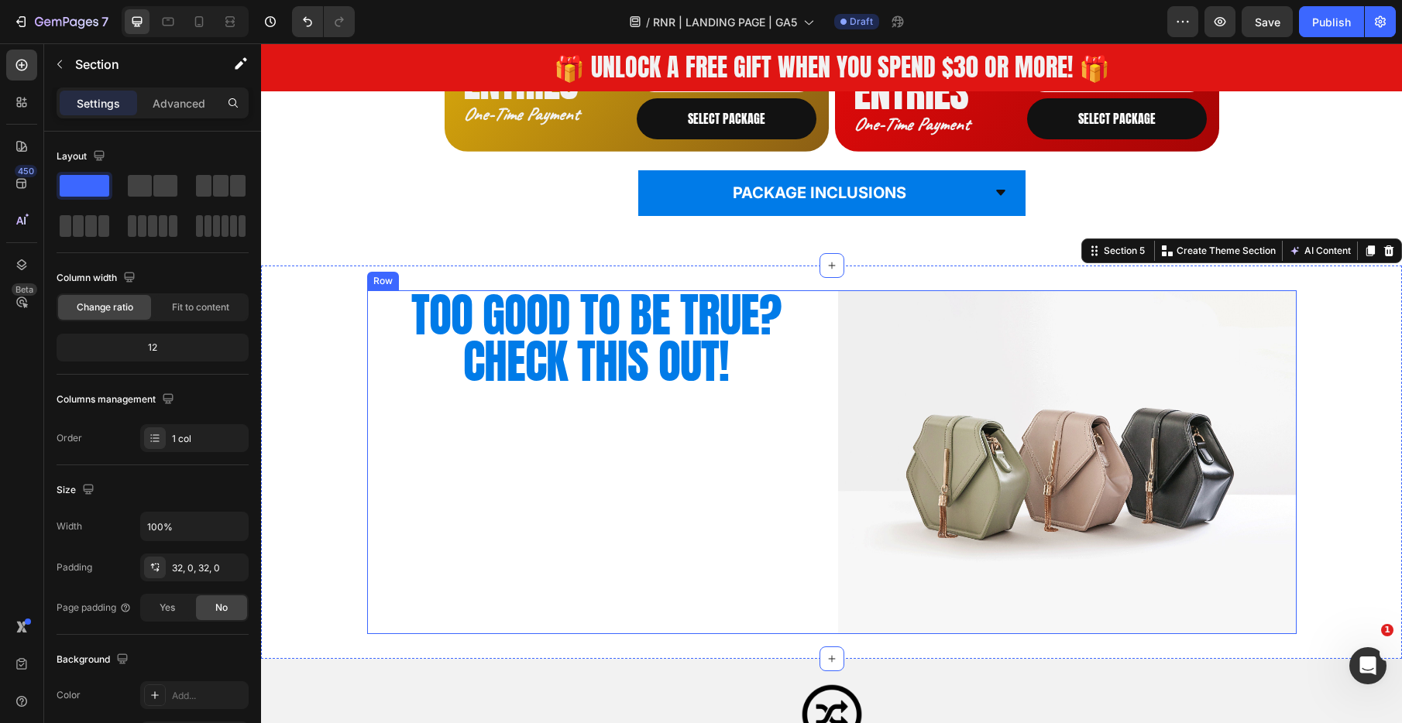
scroll to position [1383, 0]
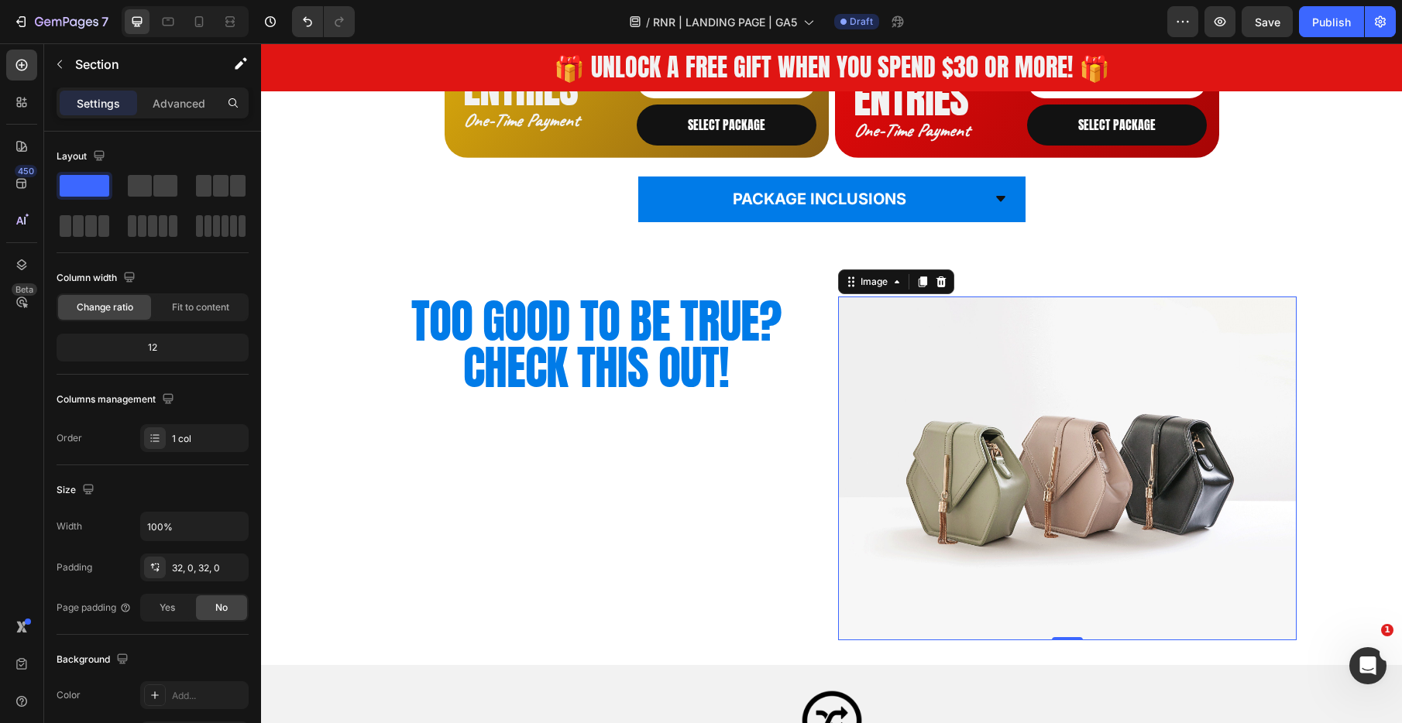
click at [1132, 457] on img at bounding box center [1067, 469] width 458 height 344
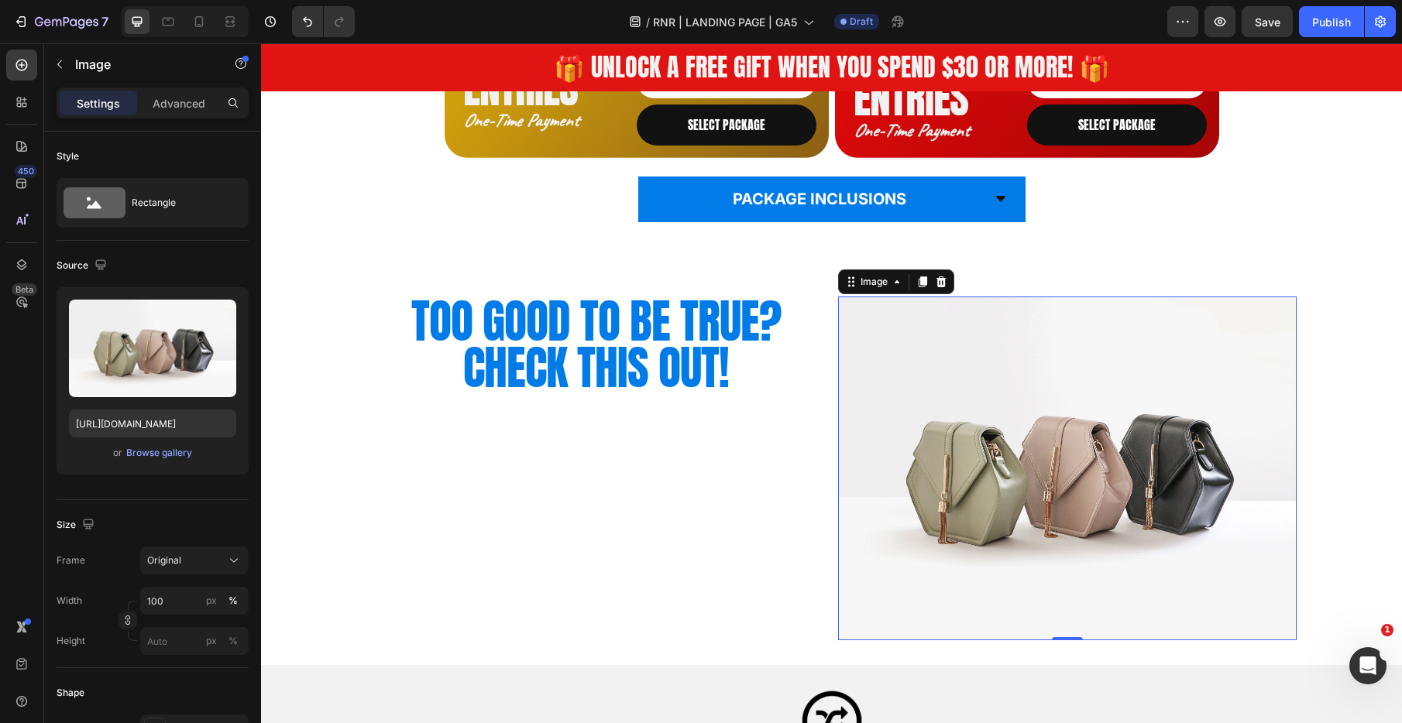
click at [1131, 385] on img at bounding box center [1067, 469] width 458 height 344
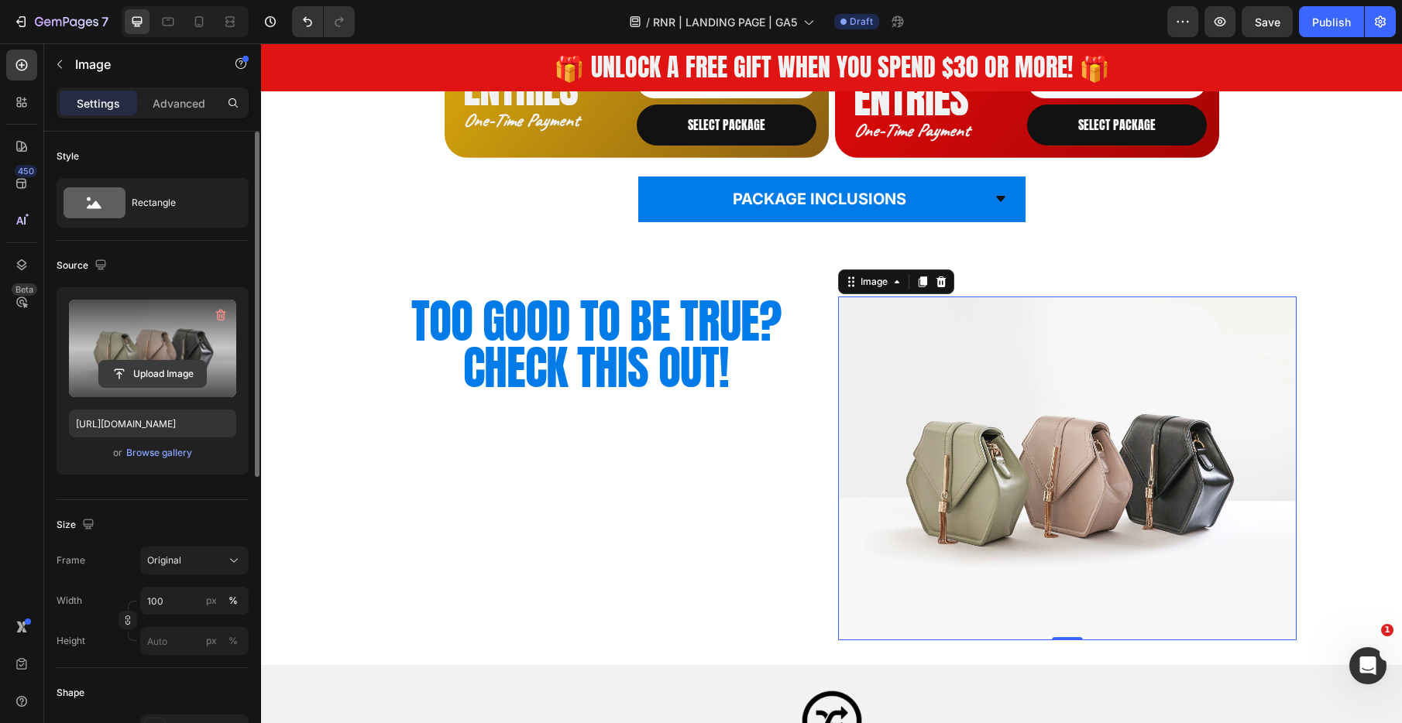
click at [168, 369] on input "file" at bounding box center [152, 374] width 107 height 26
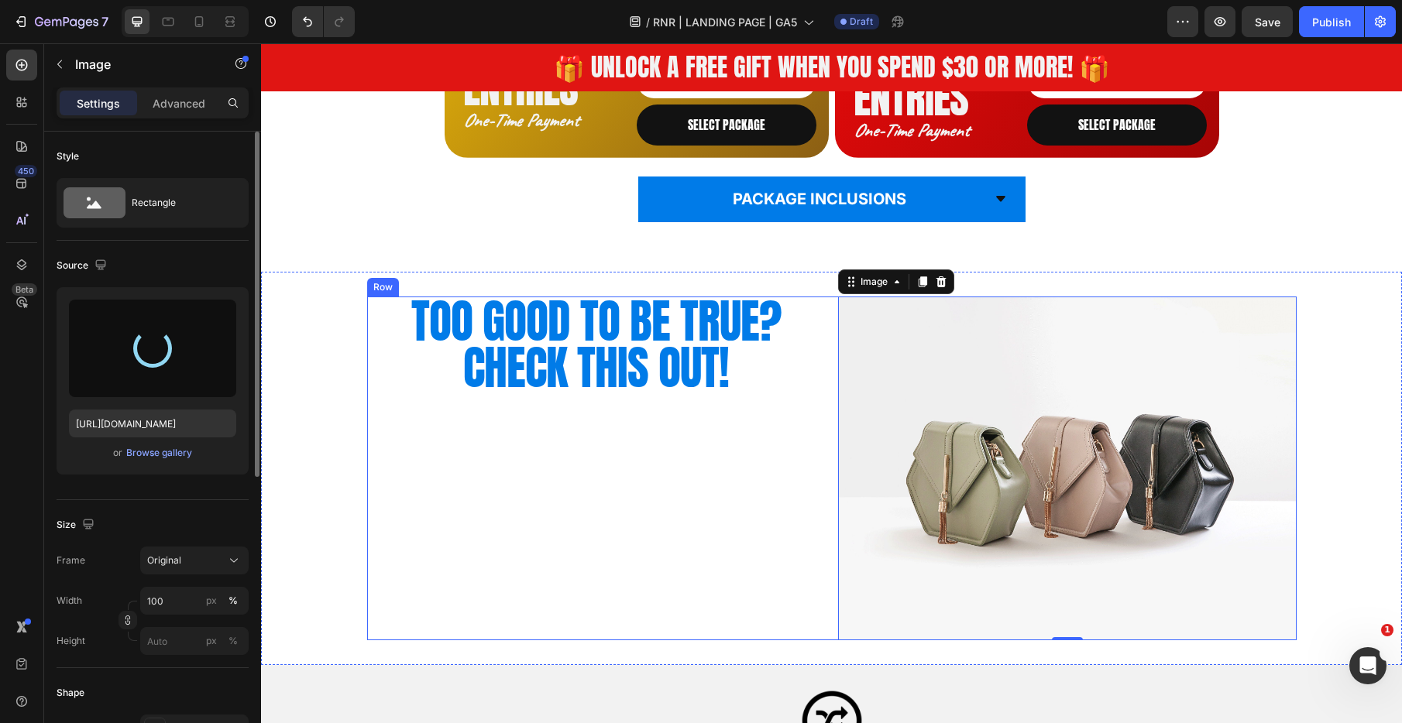
type input "[URL][DOMAIN_NAME]"
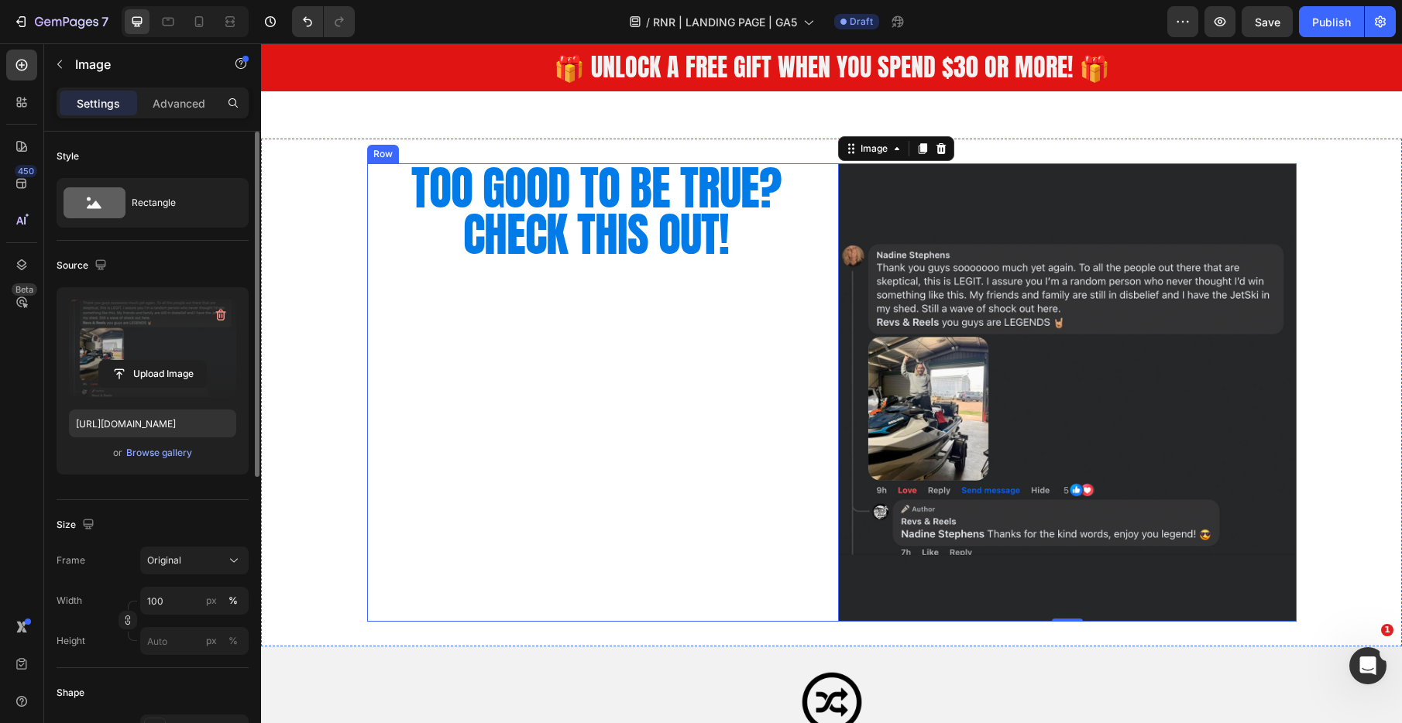
scroll to position [1523, 0]
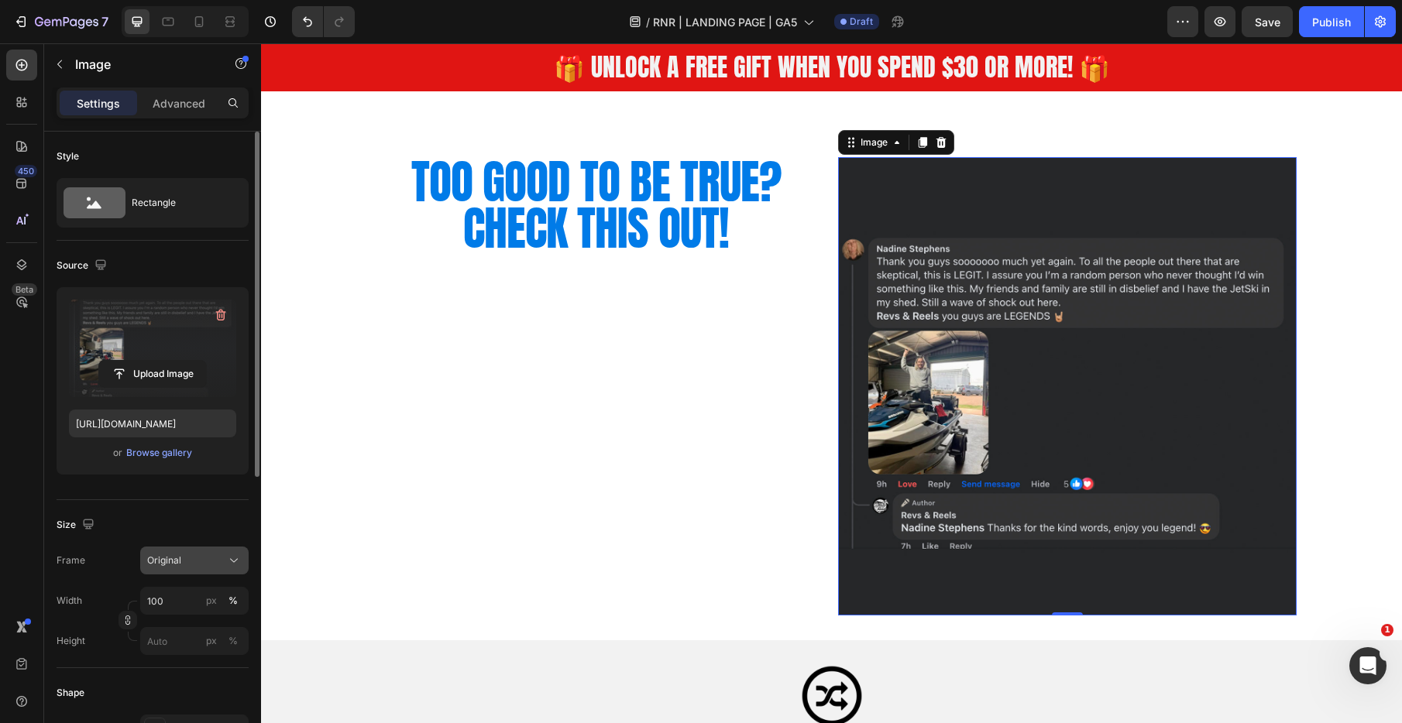
click at [201, 555] on div "Original" at bounding box center [185, 561] width 76 height 14
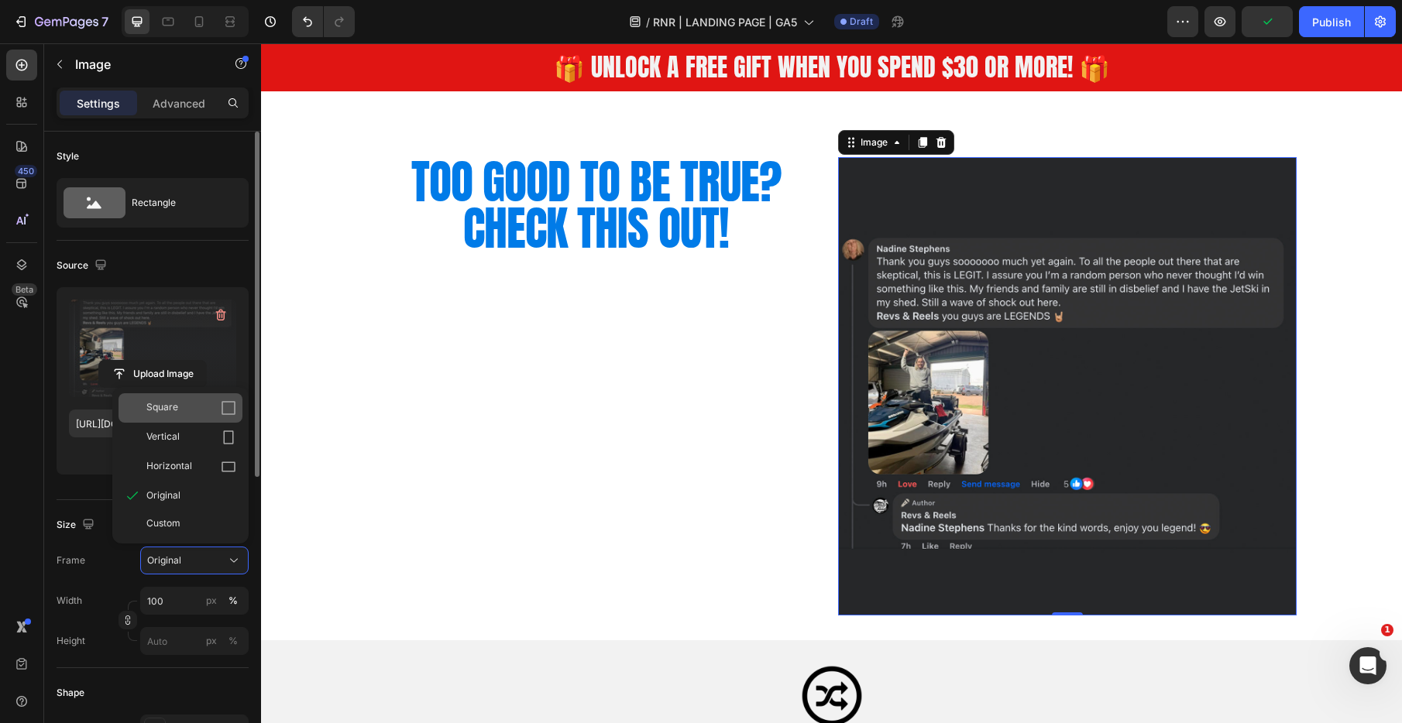
click at [202, 417] on div "Square" at bounding box center [180, 407] width 124 height 29
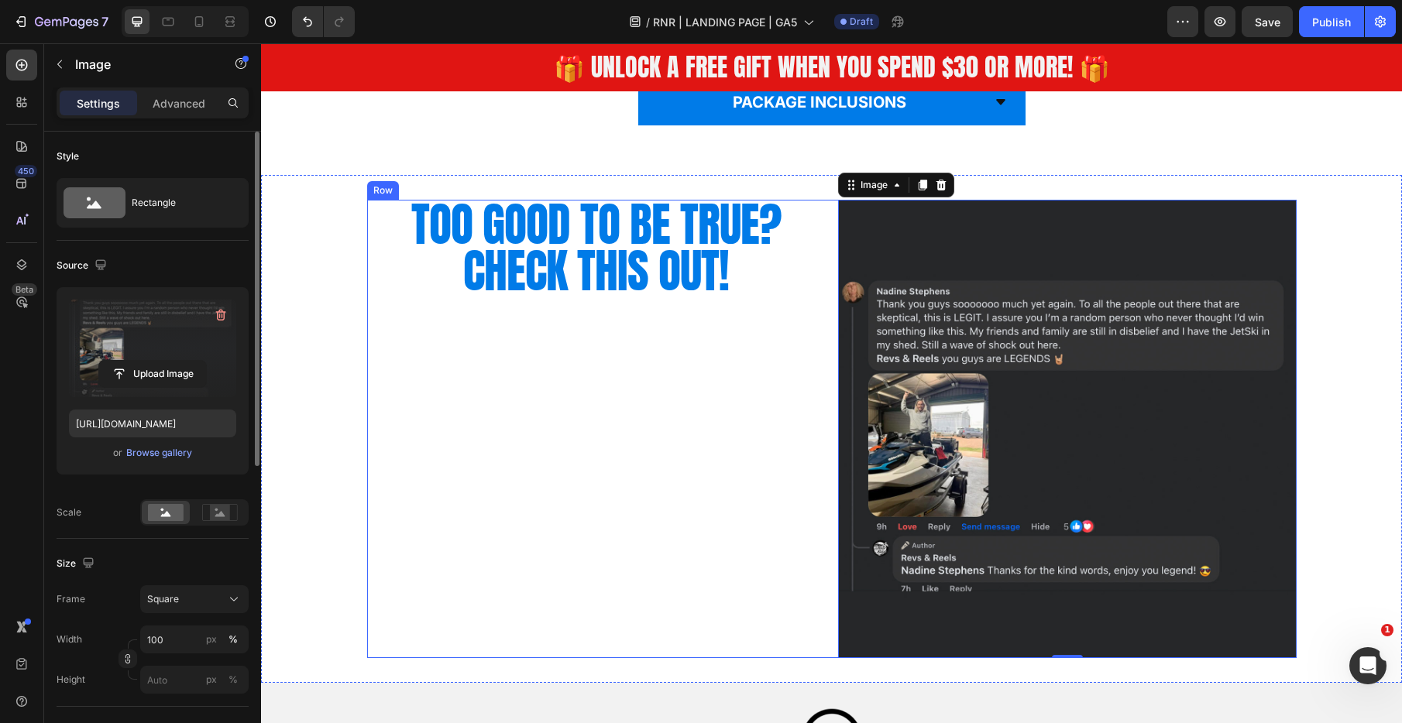
scroll to position [1493, 0]
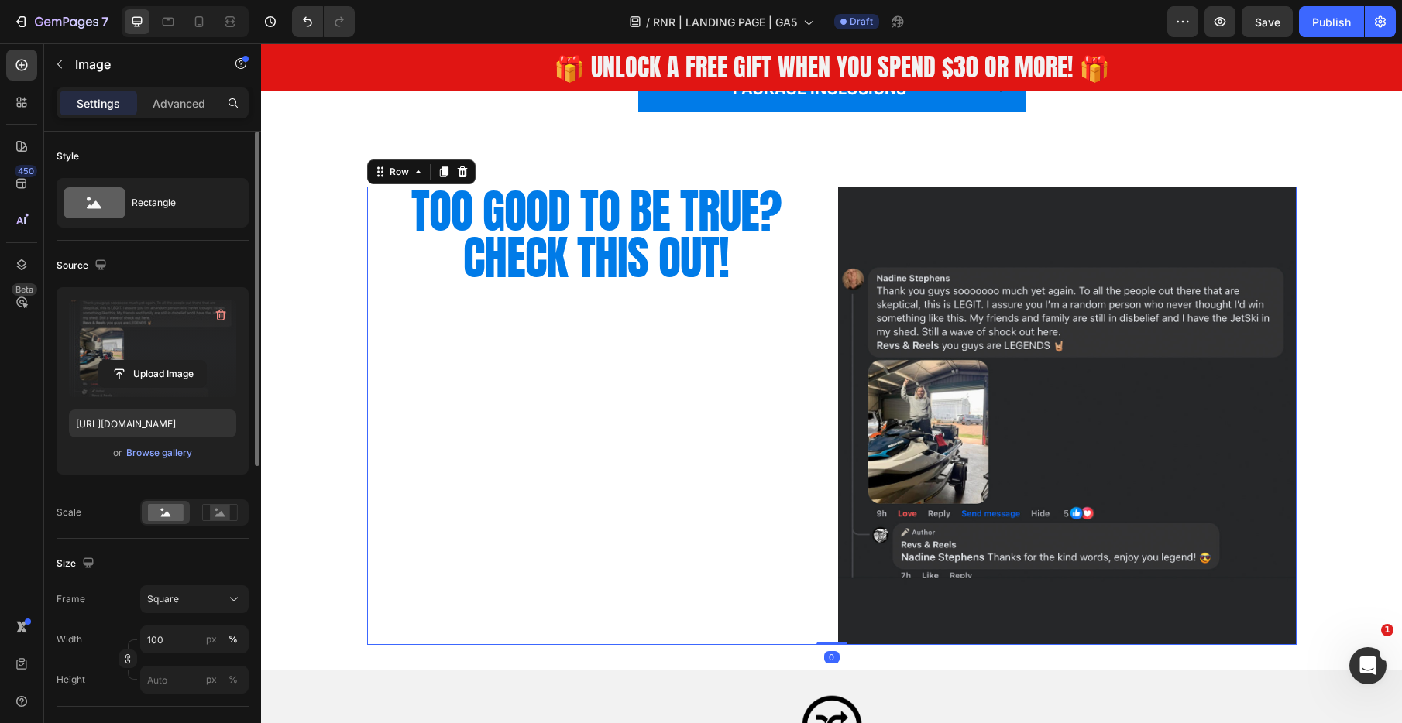
click at [828, 391] on div "TOO GOOD TO BE TRUE? CHECK THIS OUT! Heading Image Row 0" at bounding box center [831, 416] width 929 height 458
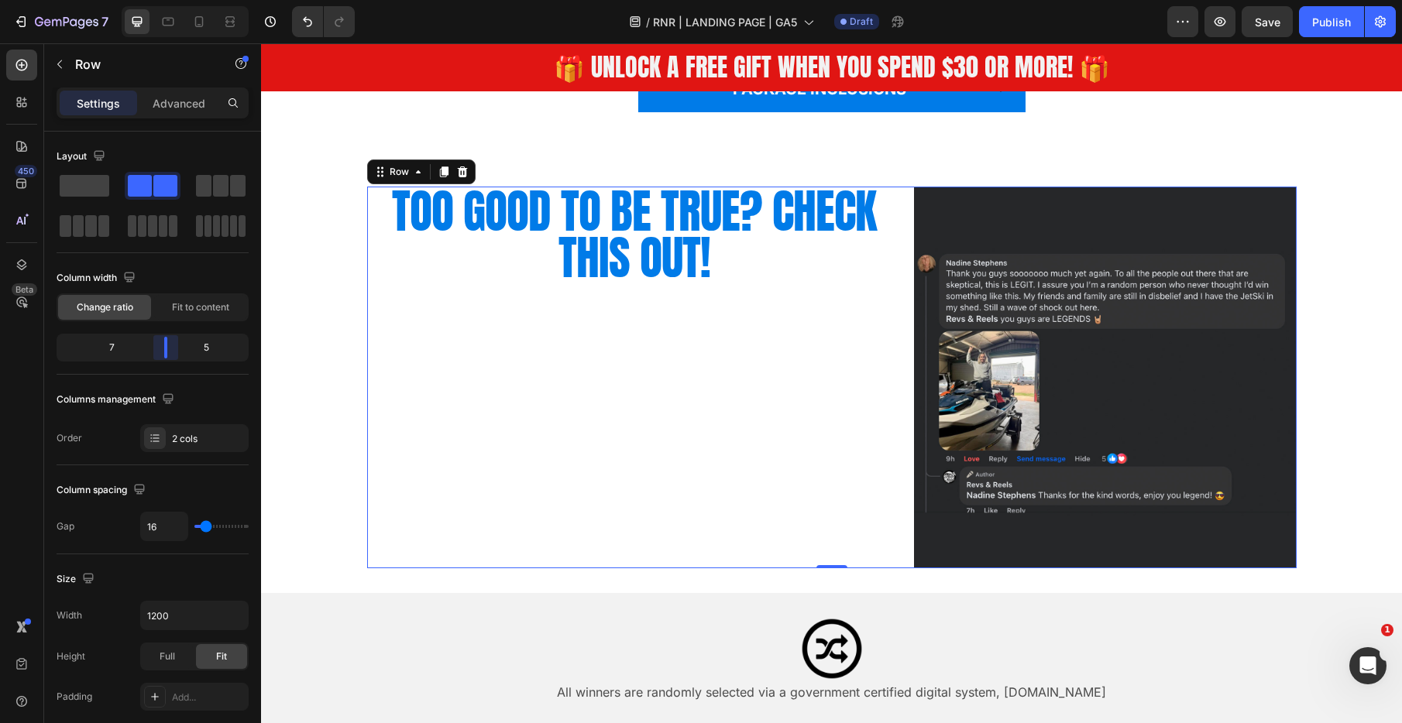
drag, startPoint x: 157, startPoint y: 351, endPoint x: 167, endPoint y: 349, distance: 10.3
click at [167, 0] on body "7 Version history / RNR | LANDING PAGE | GA5 Draft Preview Save Publish 450 Bet…" at bounding box center [701, 0] width 1402 height 0
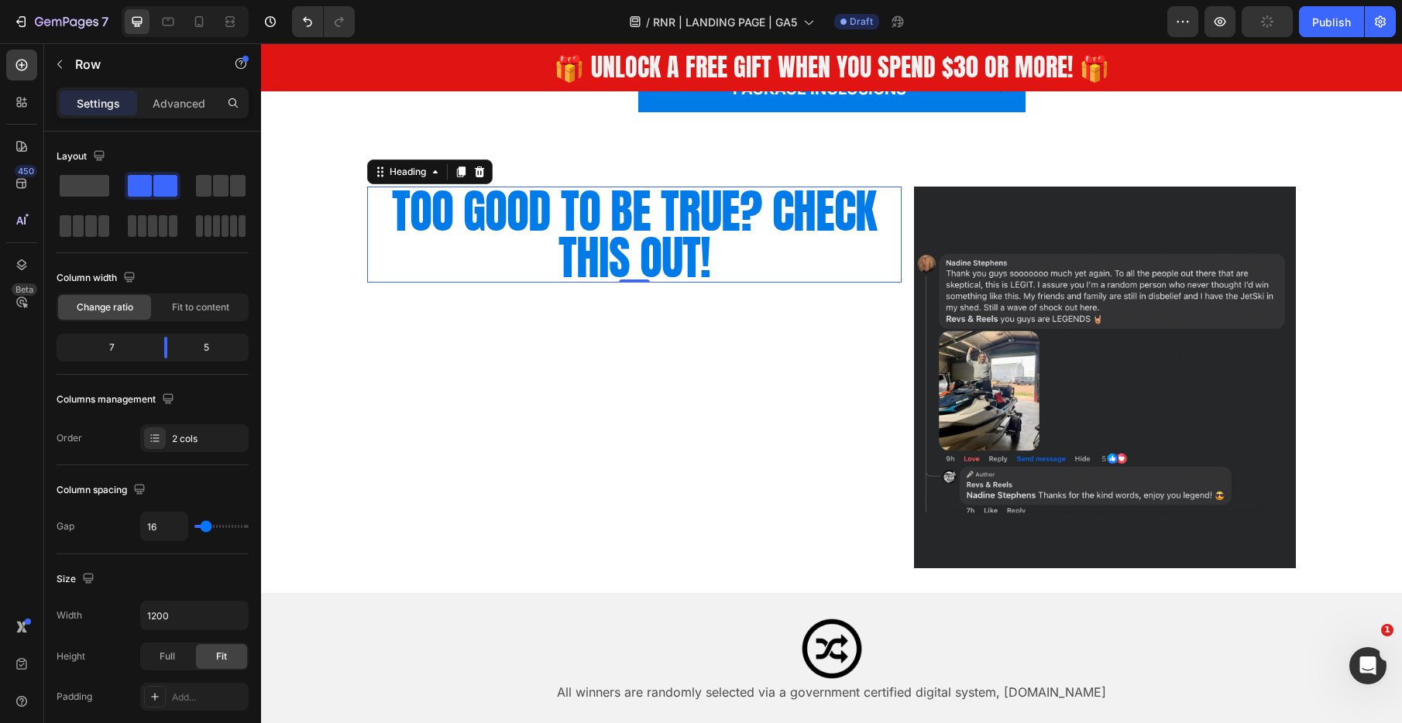
click at [681, 225] on p "TOO GOOD TO BE TRUE? CHECK THIS OUT!" at bounding box center [635, 234] width 532 height 93
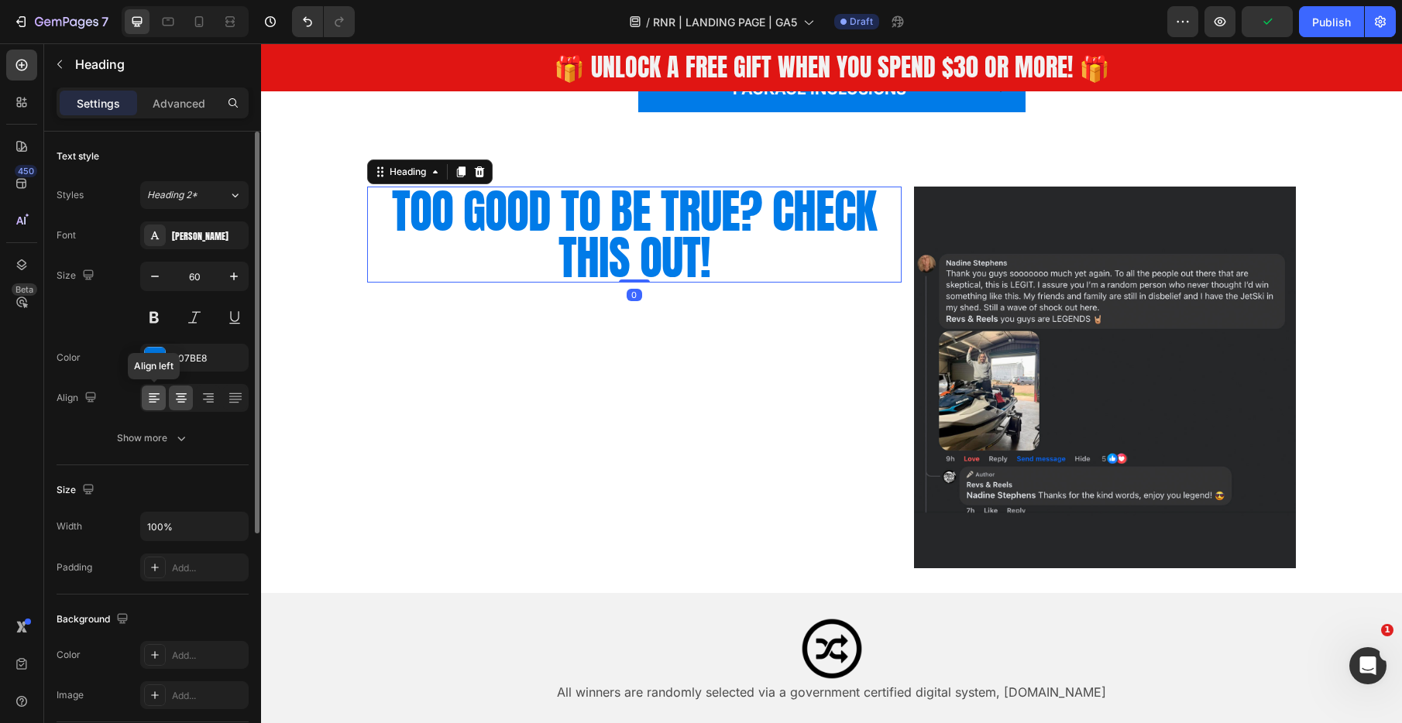
click at [153, 394] on icon at bounding box center [154, 394] width 11 height 2
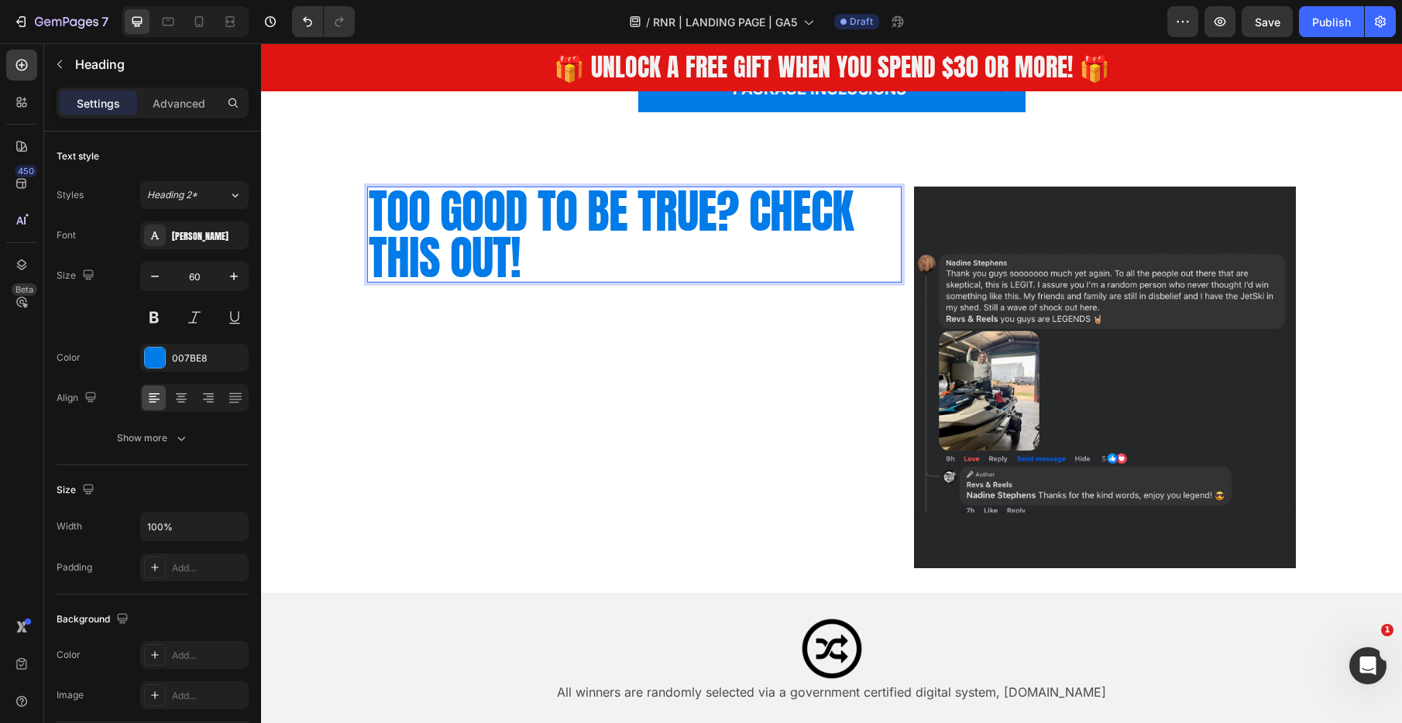
click at [751, 211] on p "TOO GOOD TO BE TRUE? CHECK THIS OUT!" at bounding box center [635, 234] width 532 height 93
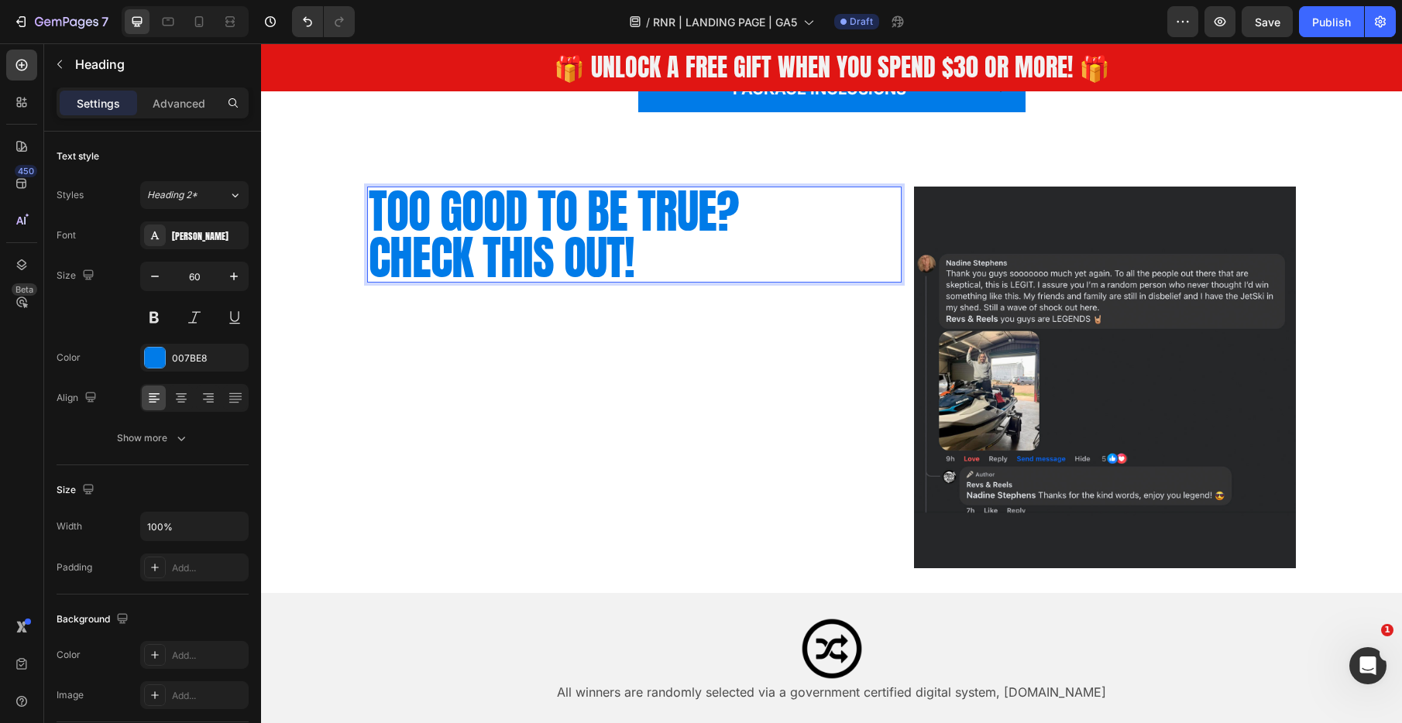
click at [658, 263] on p "TOO GOOD TO BE TRUE? CHECK THIS OUT!" at bounding box center [635, 234] width 532 height 93
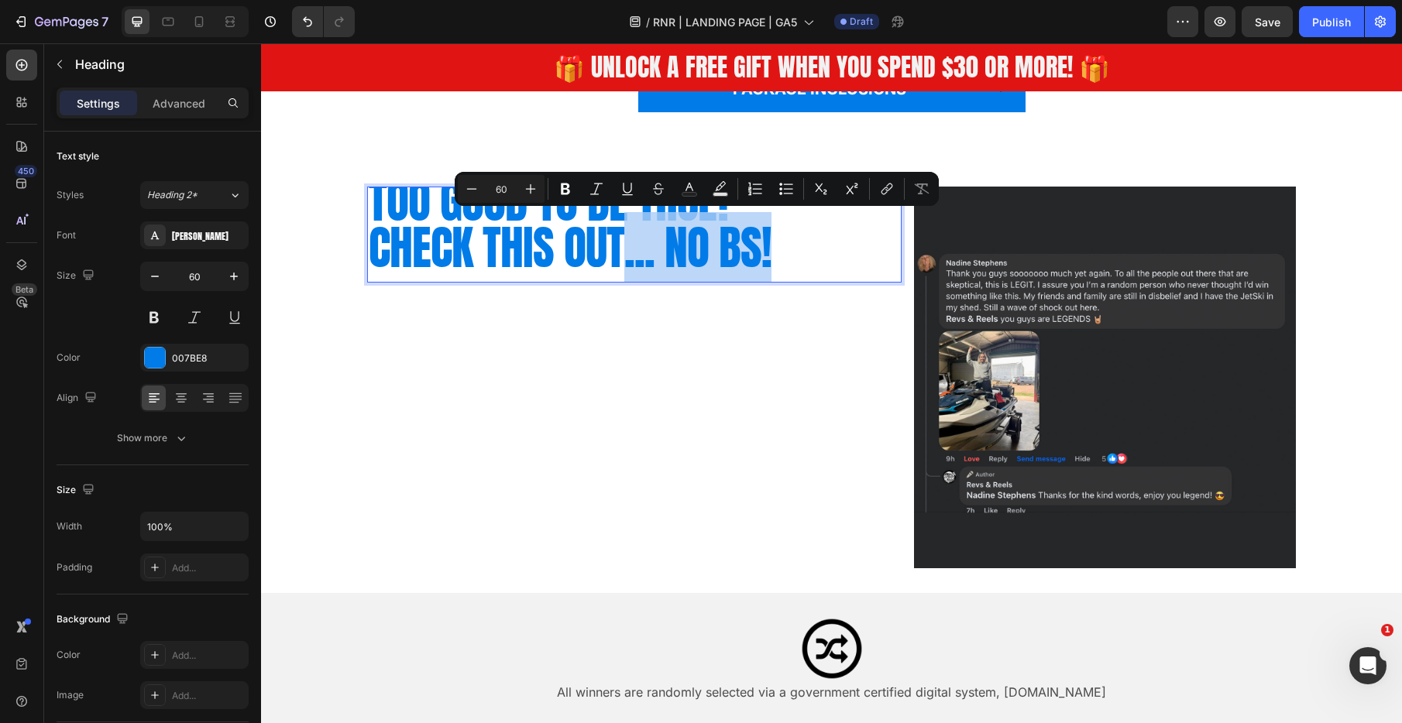
drag, startPoint x: 690, startPoint y: 256, endPoint x: 620, endPoint y: 256, distance: 69.7
click at [620, 256] on p "TOO GOOD TO BE TRUE? CHECK THIS OUT... NO BS!" at bounding box center [635, 224] width 532 height 93
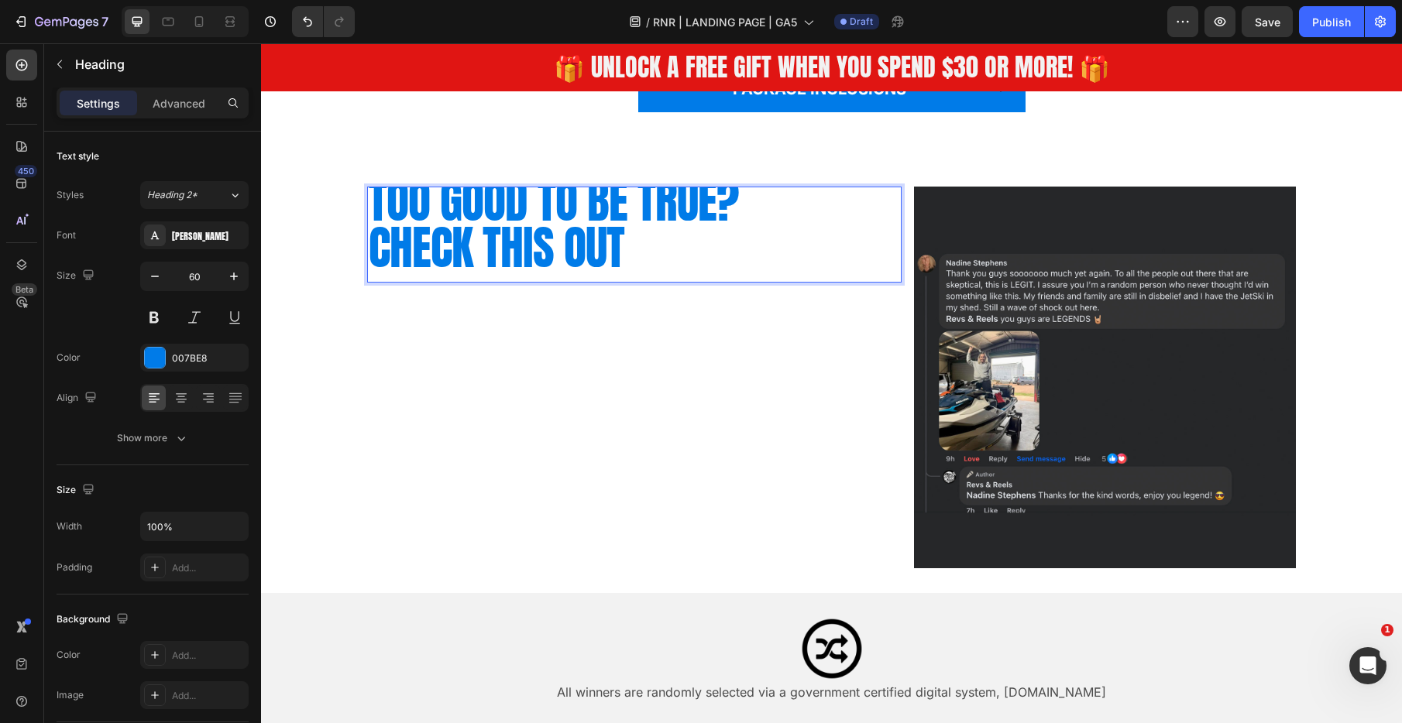
scroll to position [1483, 0]
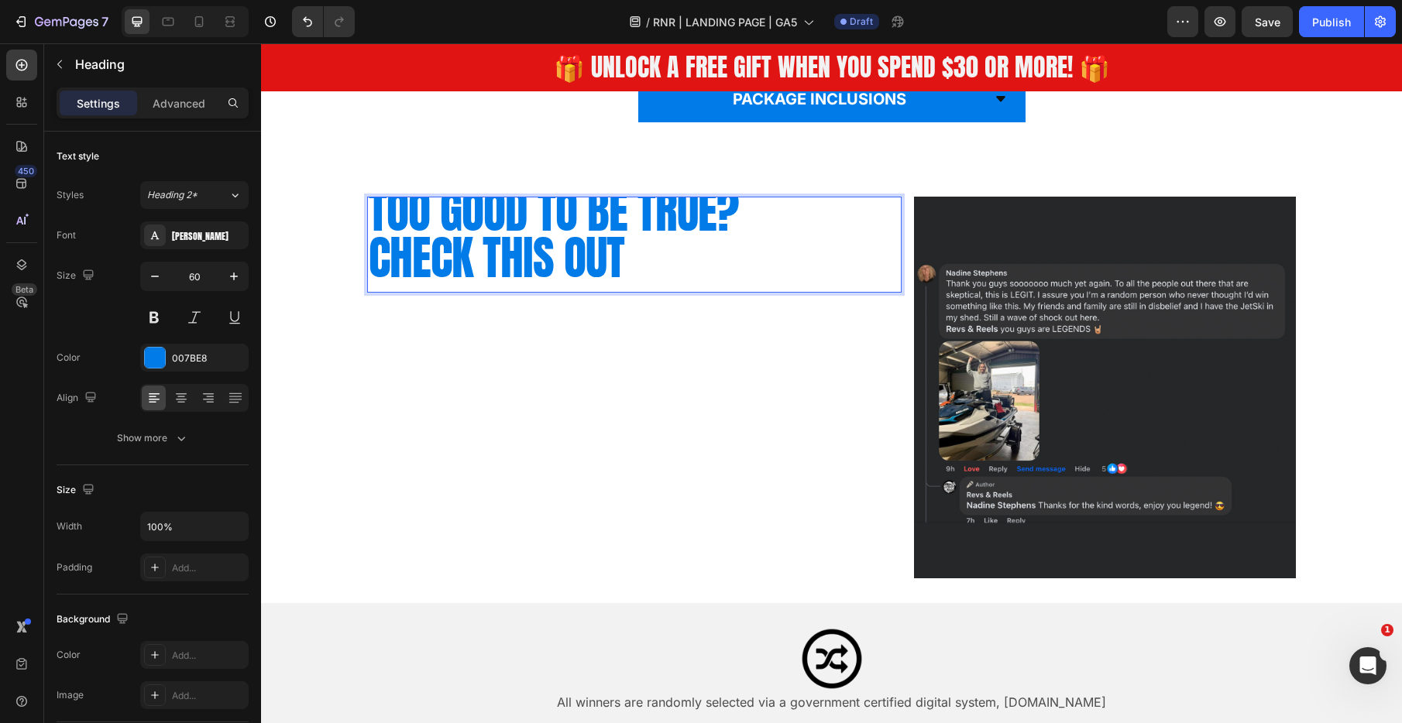
click at [369, 253] on p "TOO GOOD TO BE TRUE? CHECK THIS OUT" at bounding box center [635, 234] width 532 height 93
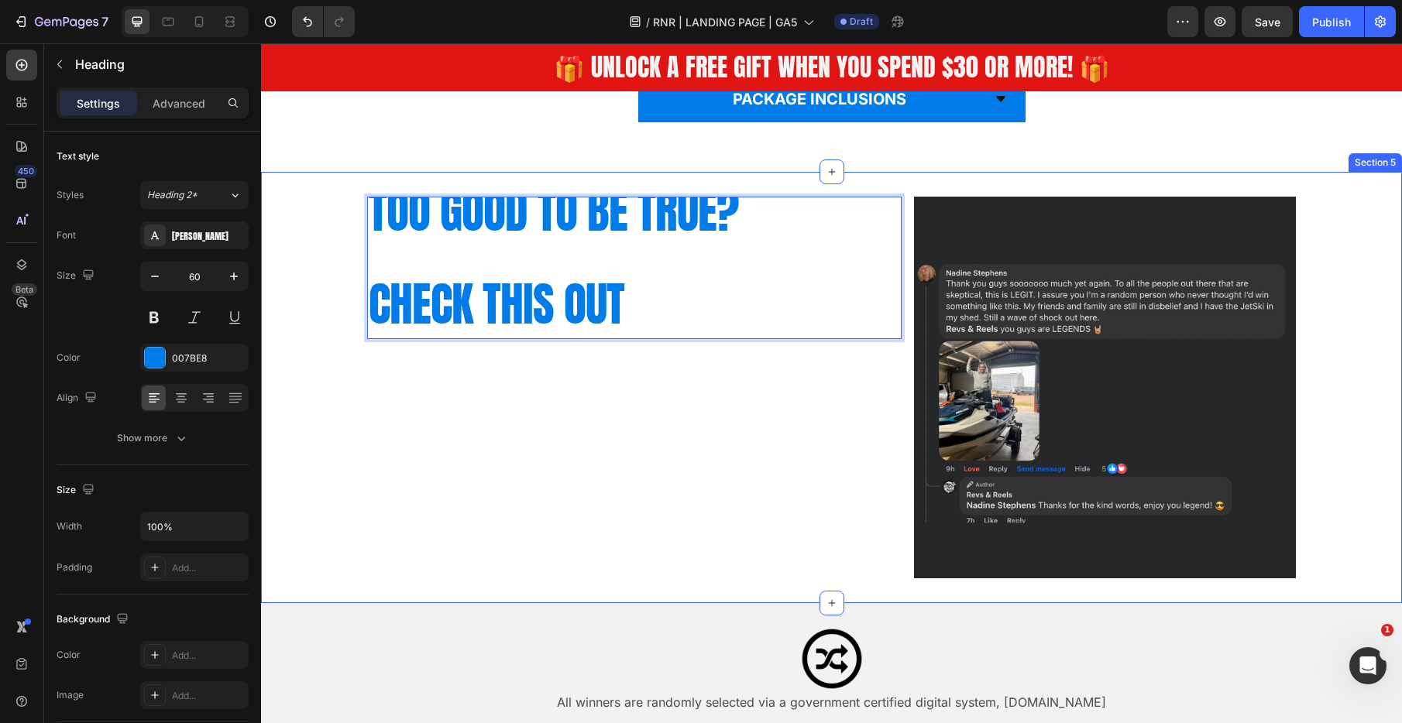
click at [334, 242] on div "TOO GOOD TO BE TRUE? CHECK THIS OUT Heading 0 Image Row" at bounding box center [831, 388] width 1141 height 382
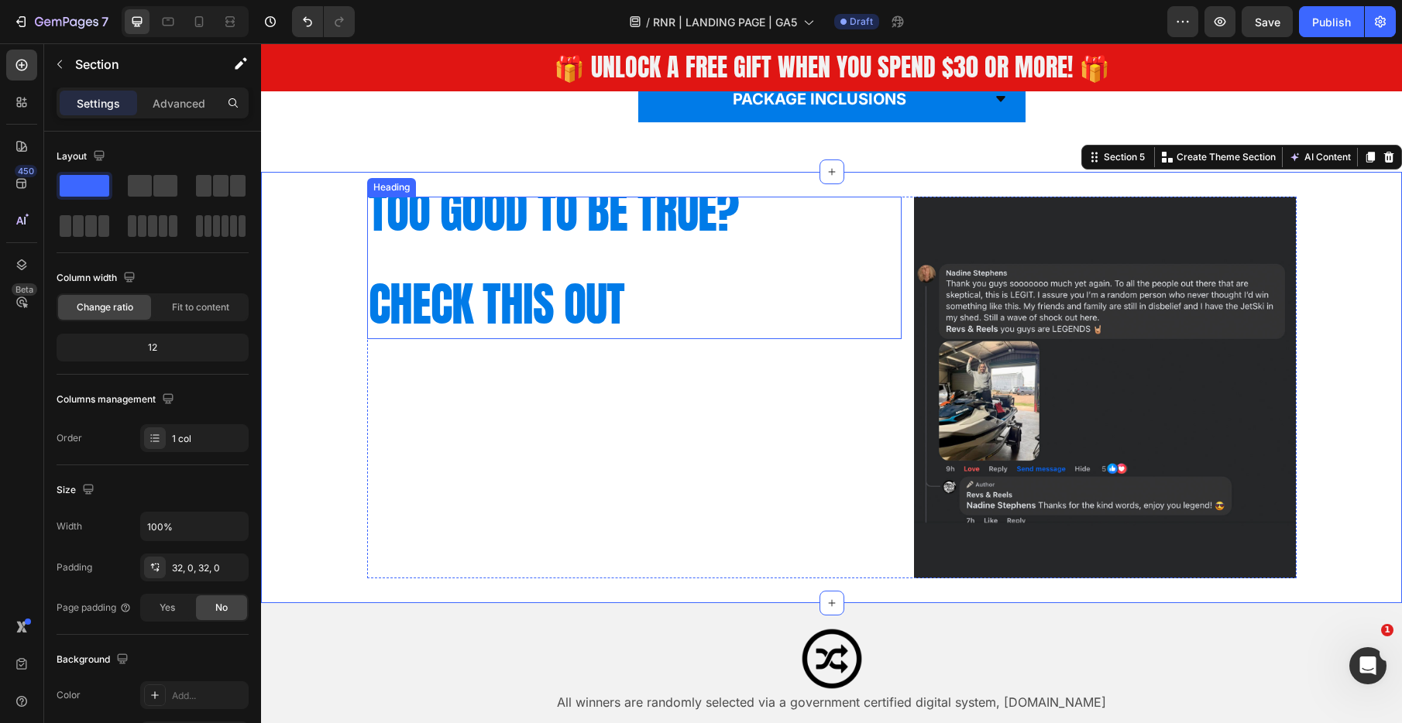
click at [628, 261] on p "TOO GOOD TO BE TRUE? CHECK THIS OUT" at bounding box center [635, 257] width 532 height 139
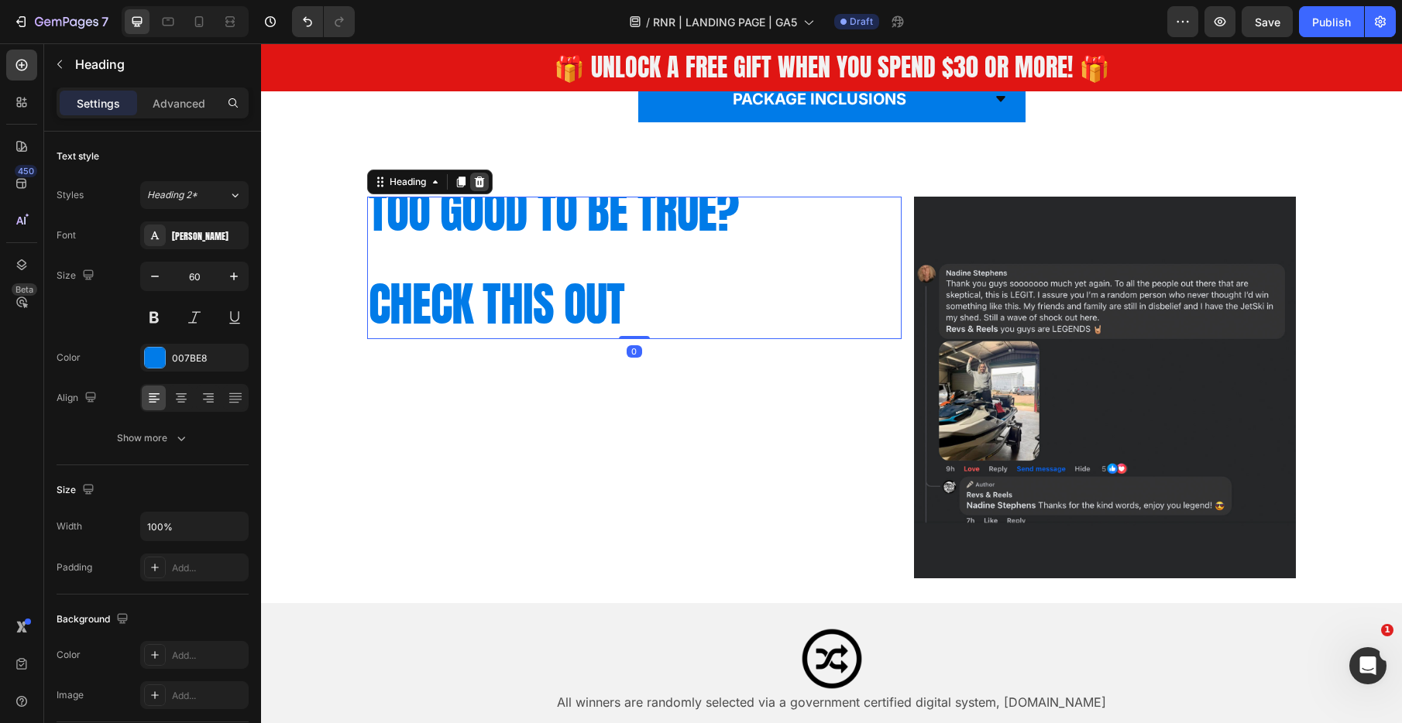
click at [477, 183] on icon at bounding box center [479, 181] width 10 height 11
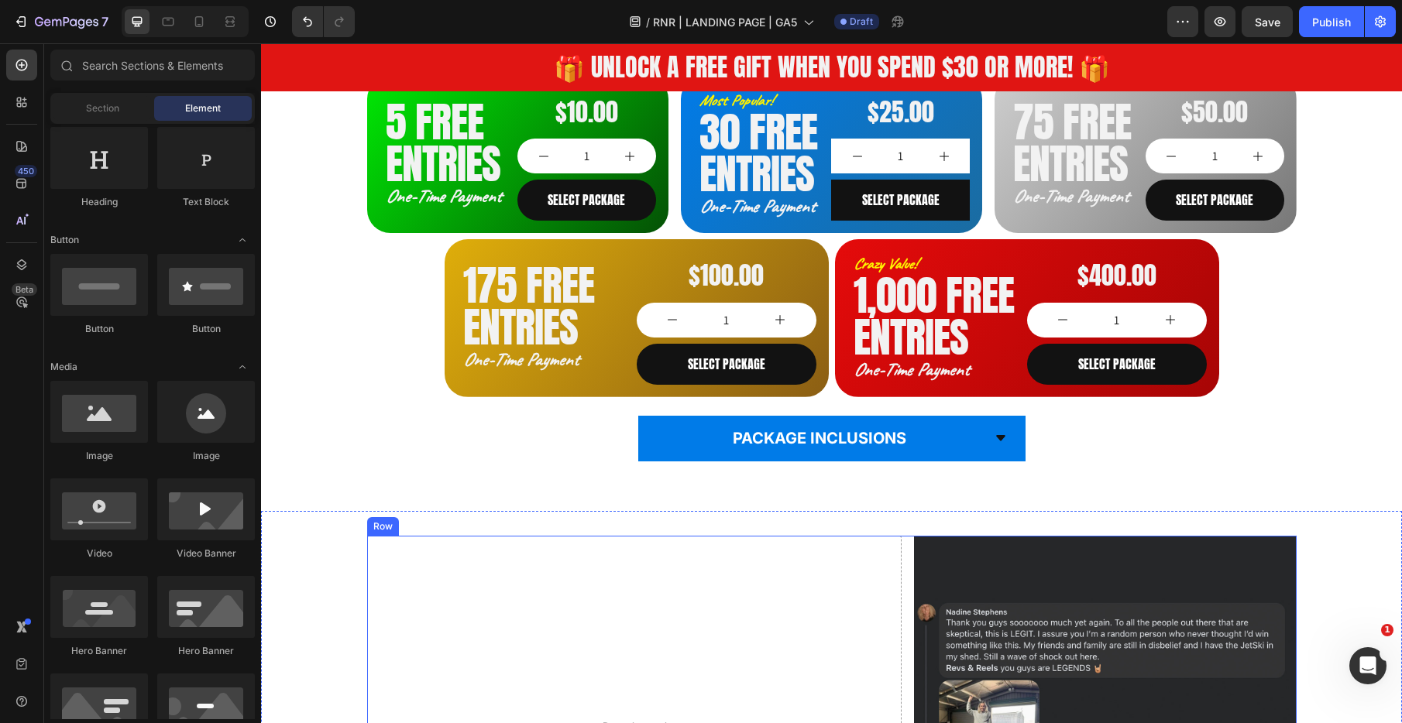
scroll to position [923, 0]
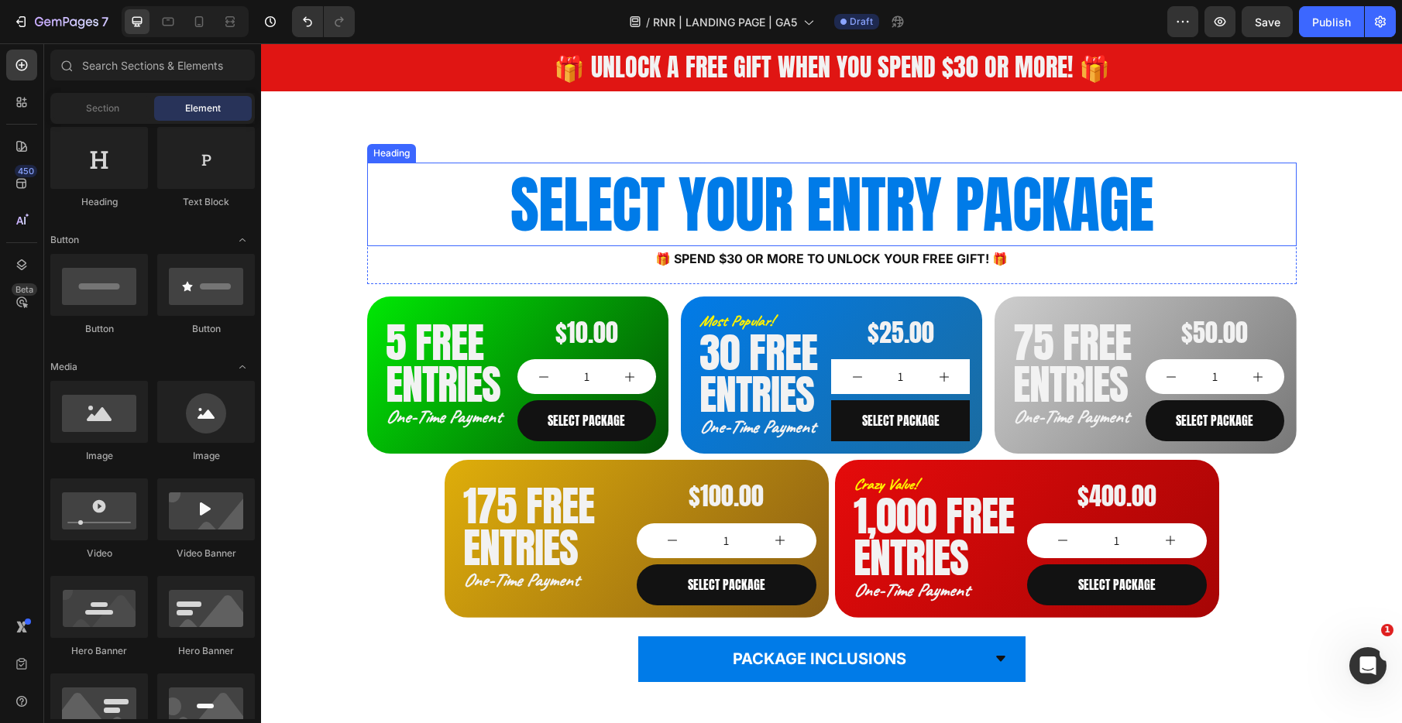
click at [630, 218] on h2 "SELECT YOUR ENTRY PACKAGE" at bounding box center [831, 205] width 929 height 84
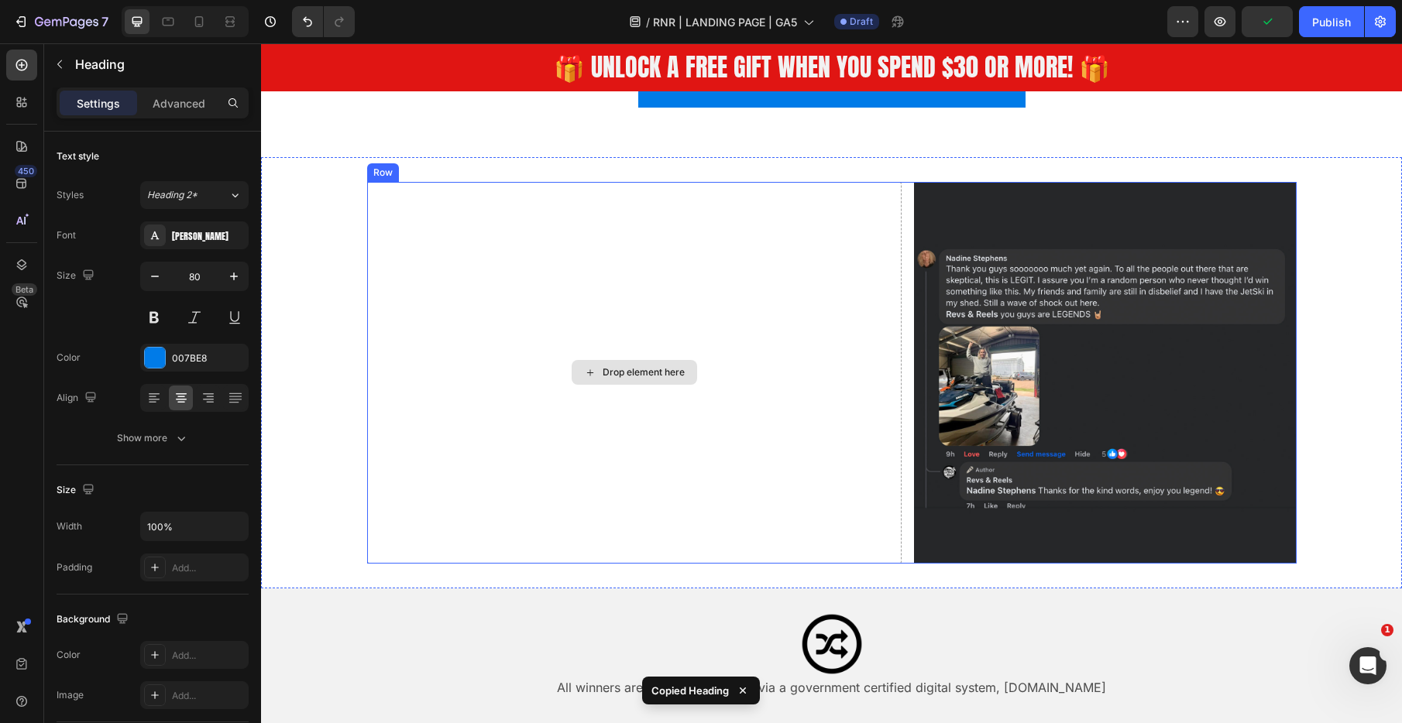
scroll to position [1507, 0]
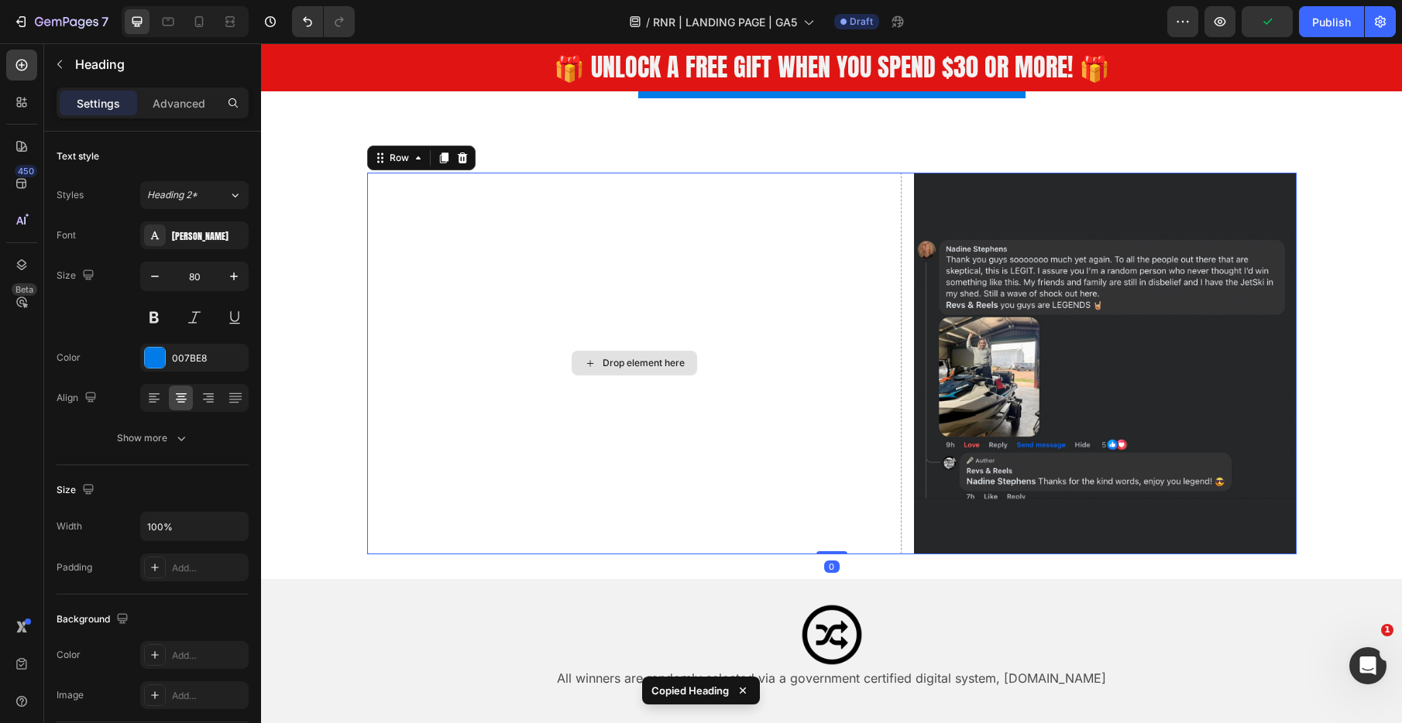
click at [550, 331] on div "Drop element here" at bounding box center [634, 364] width 535 height 382
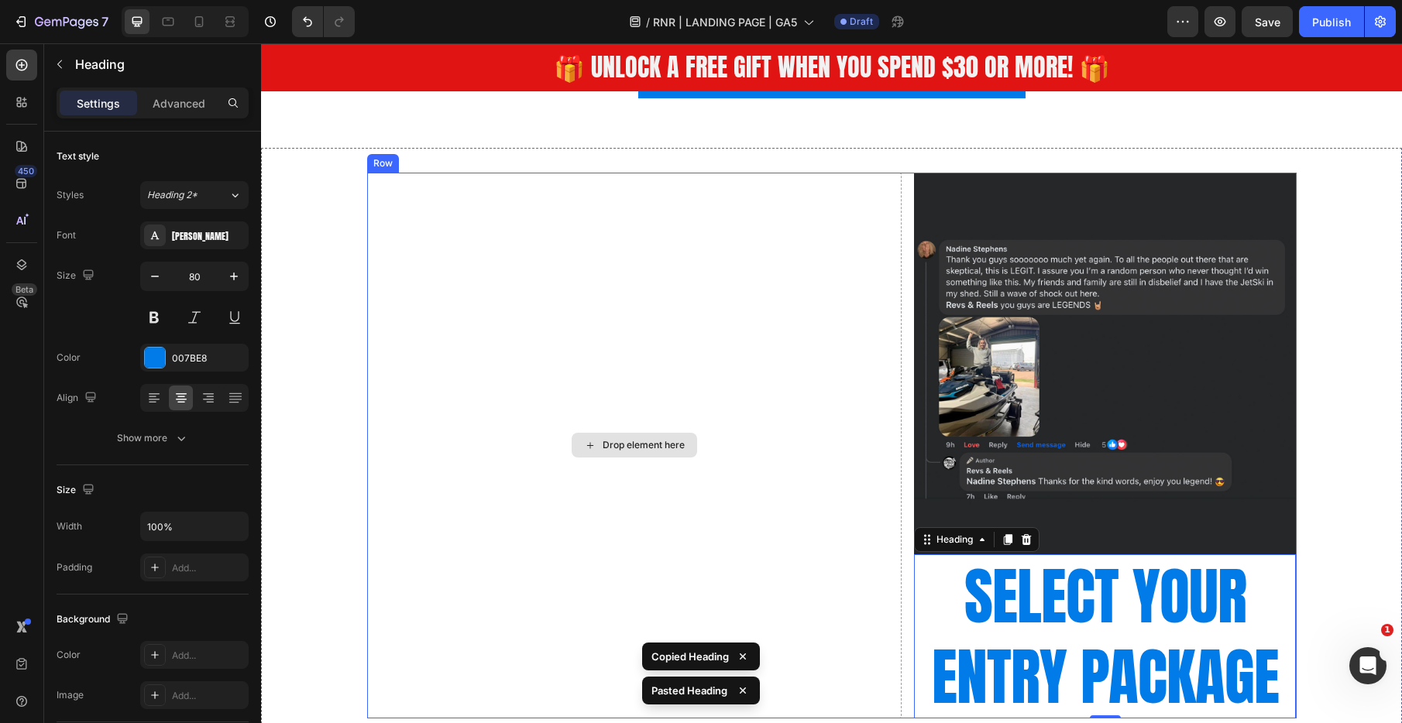
scroll to position [1513, 0]
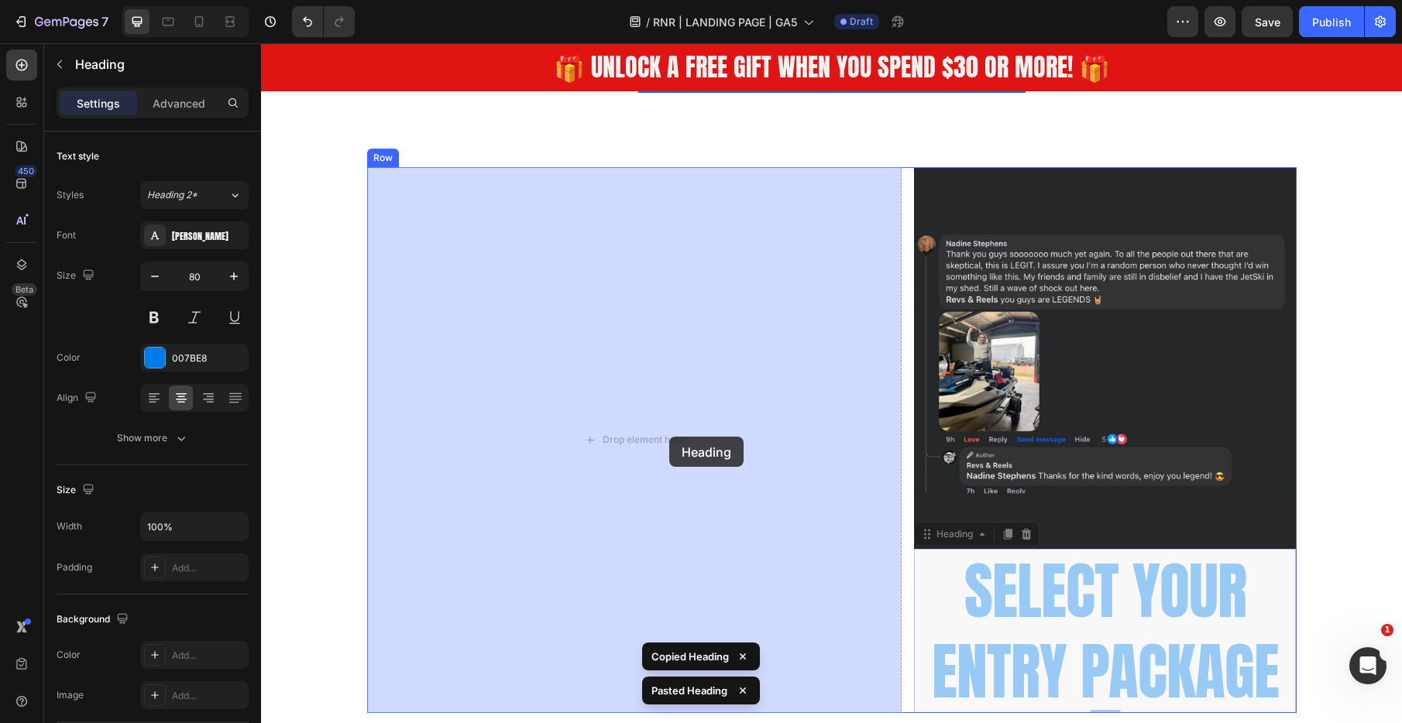
drag, startPoint x: 928, startPoint y: 534, endPoint x: 669, endPoint y: 437, distance: 276.5
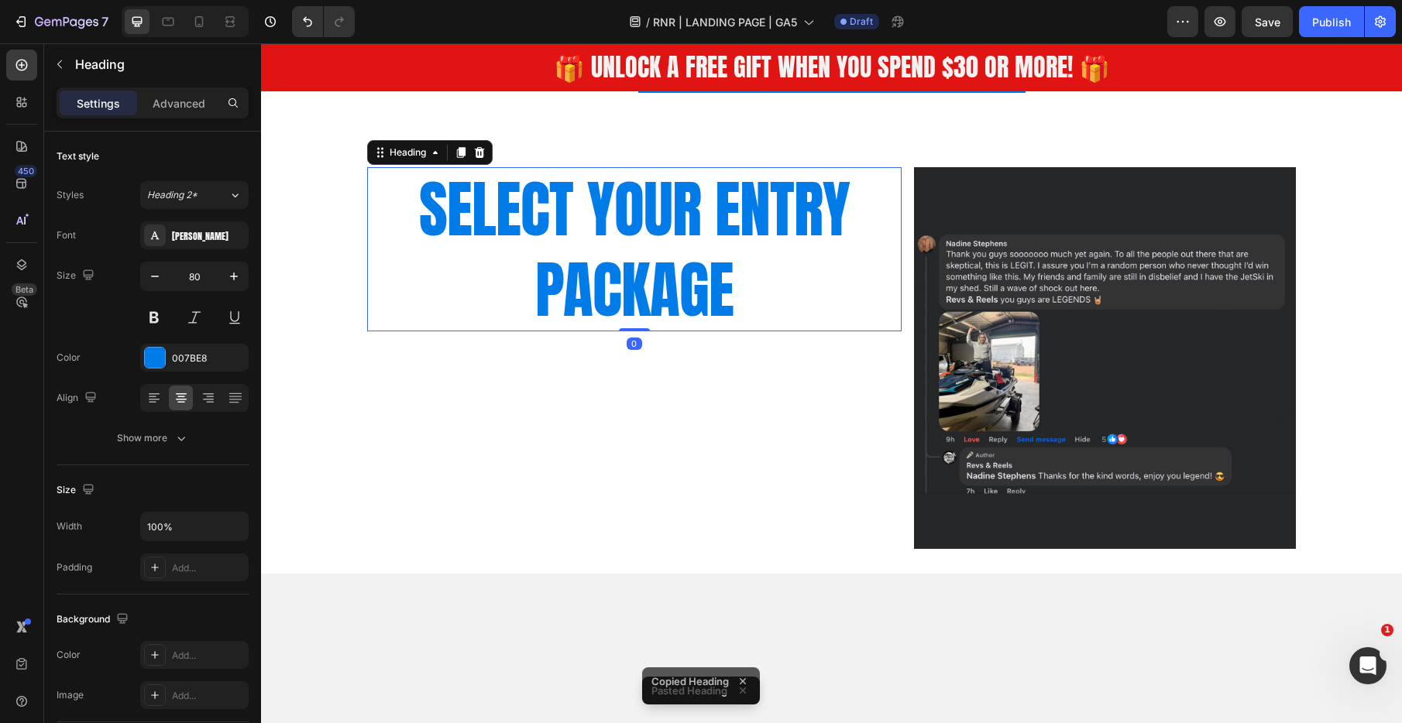
click at [619, 256] on h2 "SELECT YOUR ENTRY PACKAGE" at bounding box center [634, 249] width 535 height 164
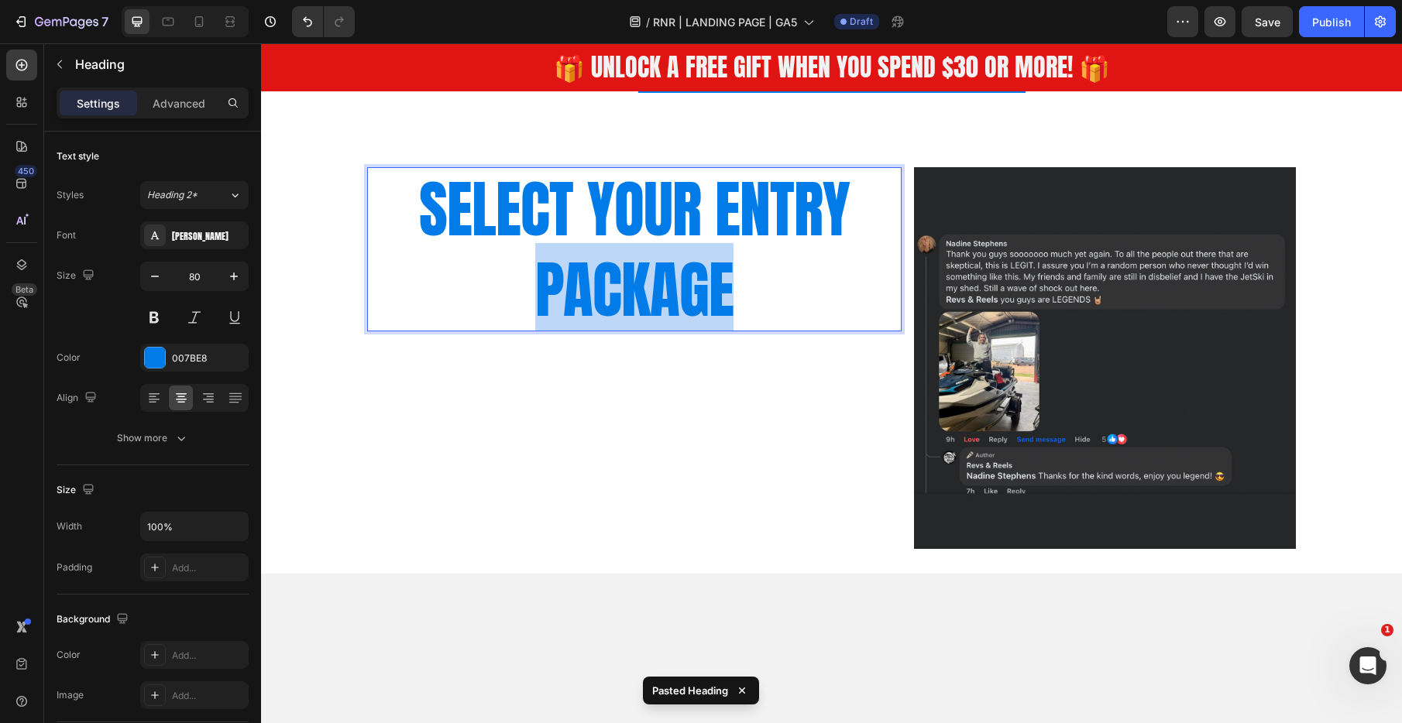
click at [619, 256] on p "SELECT YOUR ENTRY PACKAGE" at bounding box center [635, 249] width 532 height 161
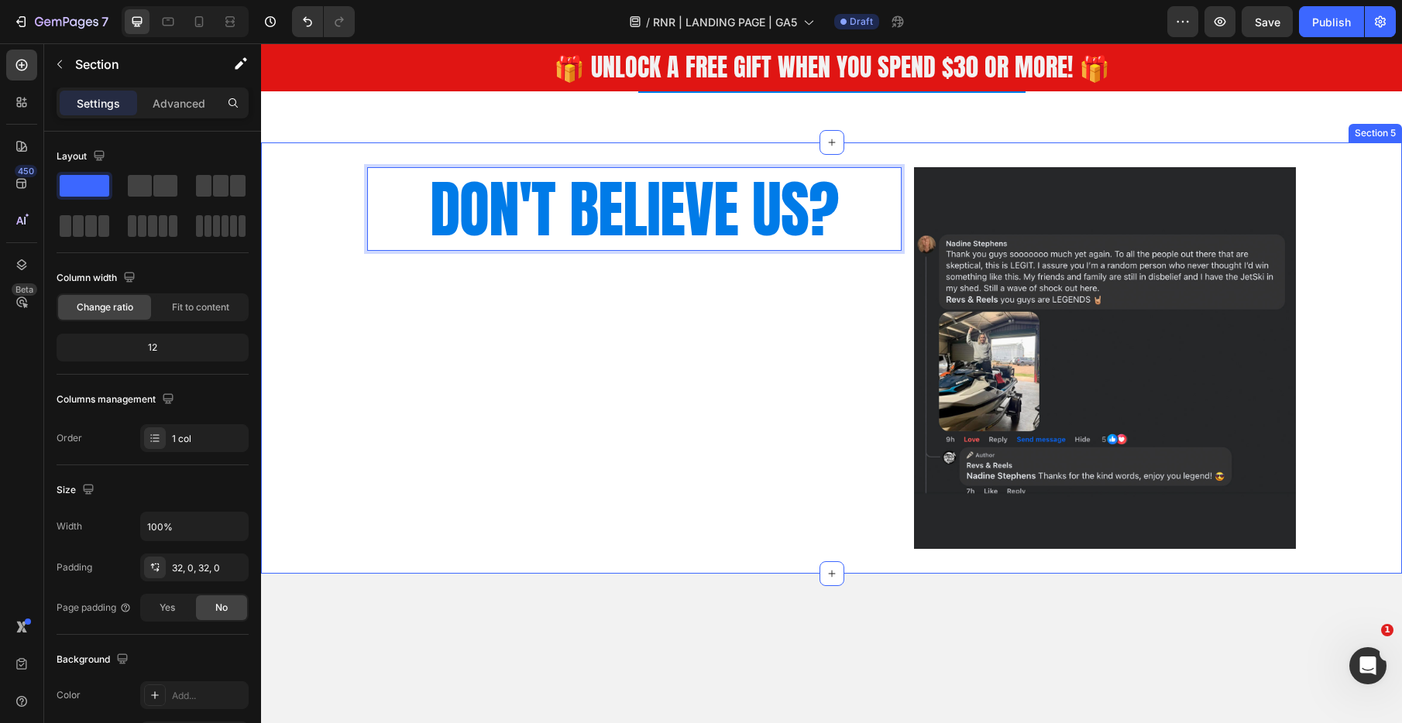
click at [298, 230] on div "DON'T BELIEVE US? Heading 0 Image Row" at bounding box center [831, 358] width 1141 height 382
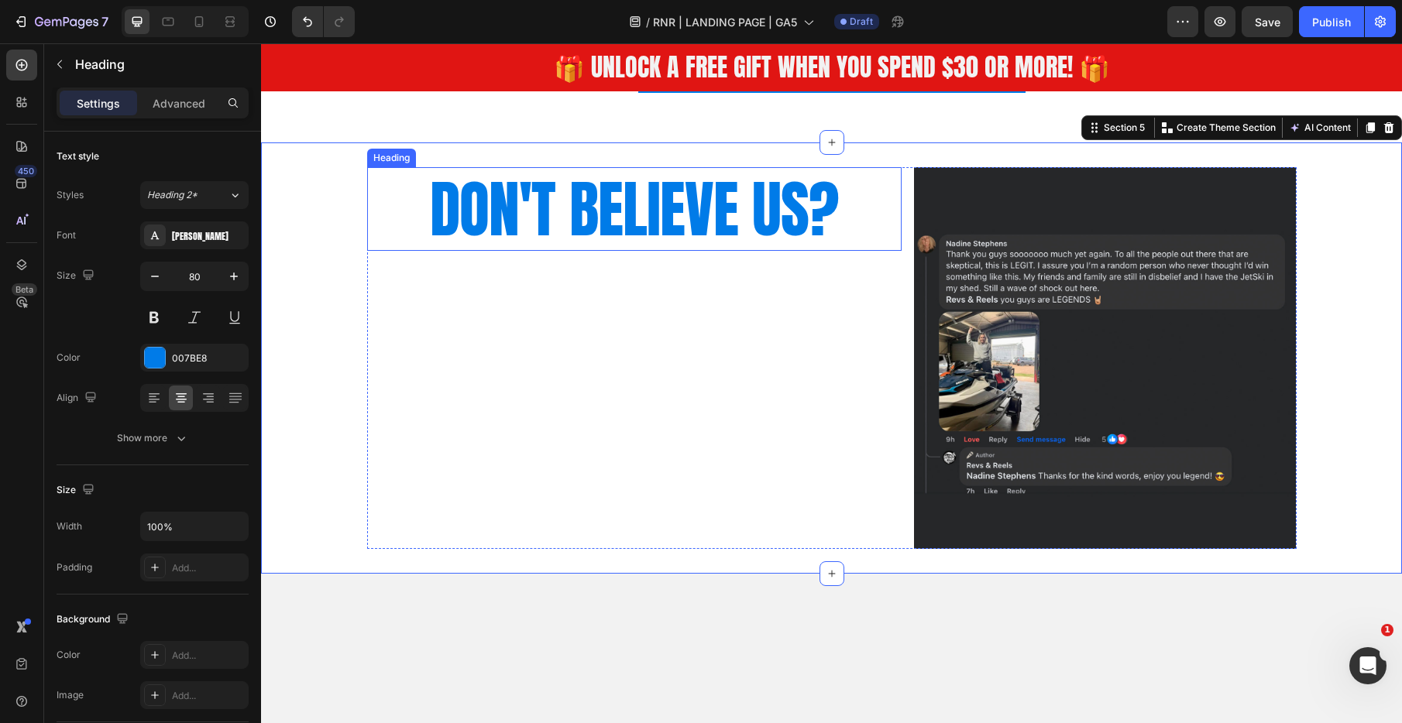
click at [589, 225] on p "DON'T BELIEVE US?" at bounding box center [635, 209] width 532 height 81
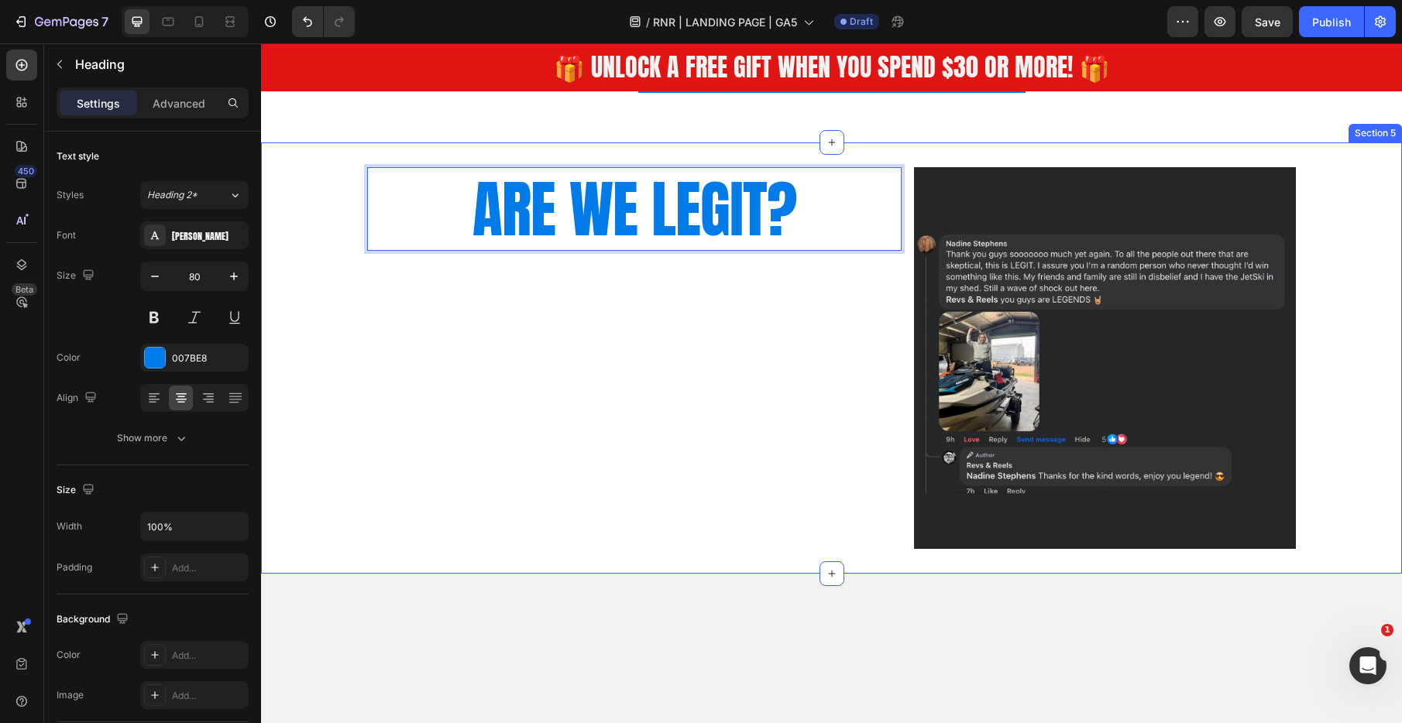
click at [321, 215] on div "ARE WE LEGIT? Heading 0 Image Row" at bounding box center [831, 358] width 1141 height 382
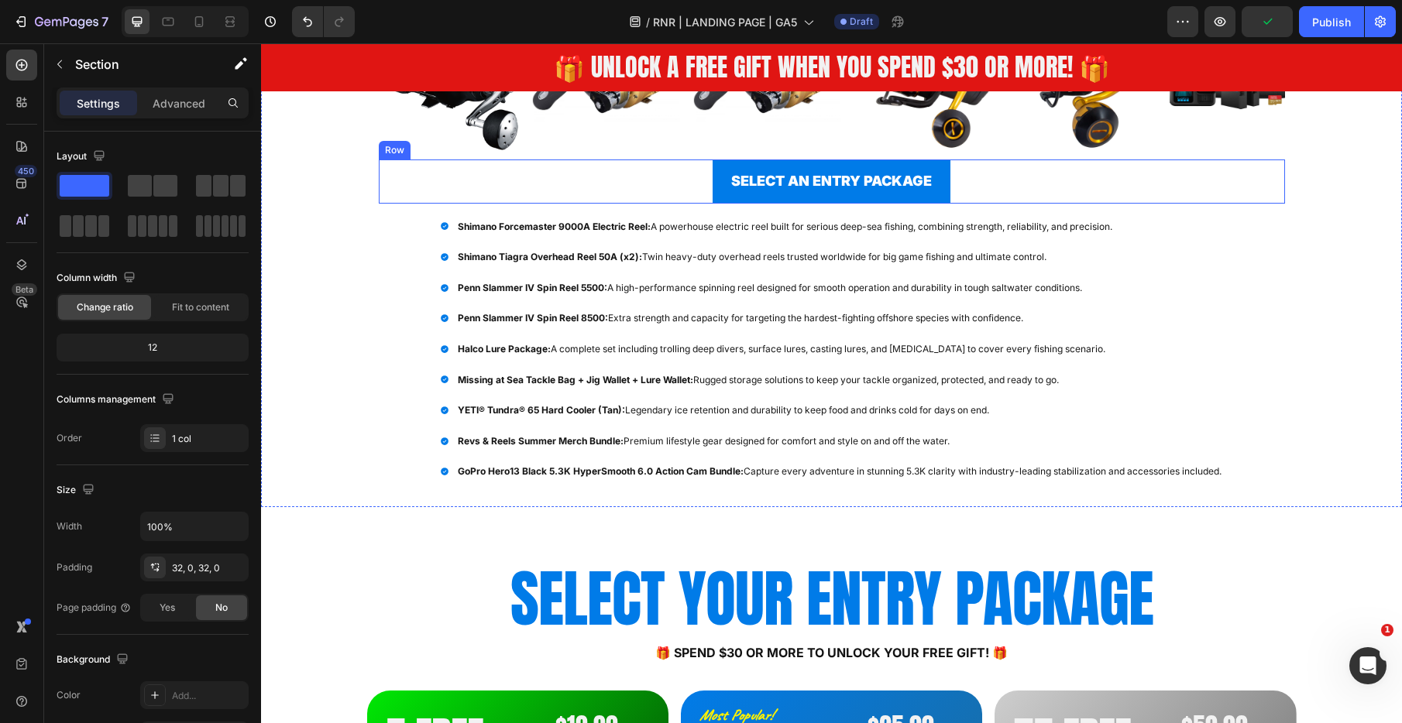
scroll to position [596, 0]
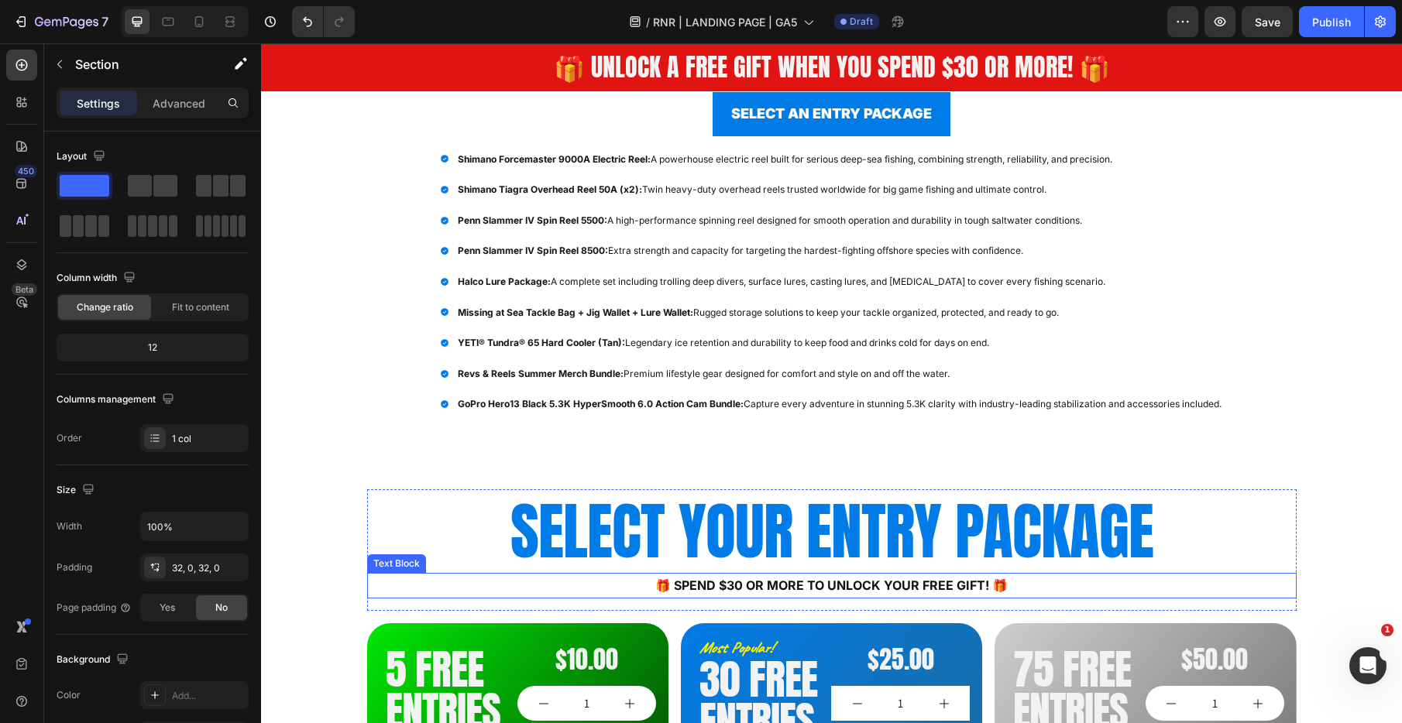
click at [726, 579] on p "🎁 Spend $30 or more to unlock your FREE GIFT! 🎁" at bounding box center [832, 586] width 926 height 22
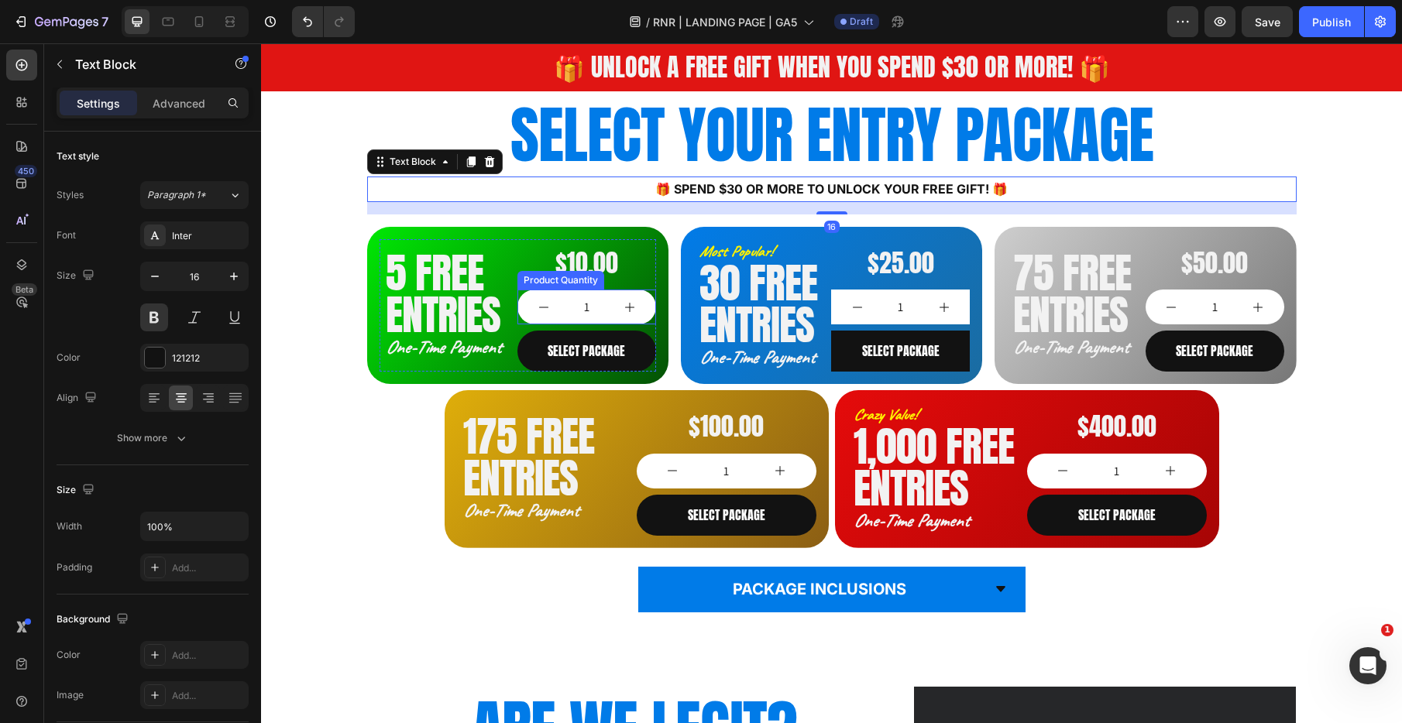
scroll to position [990, 0]
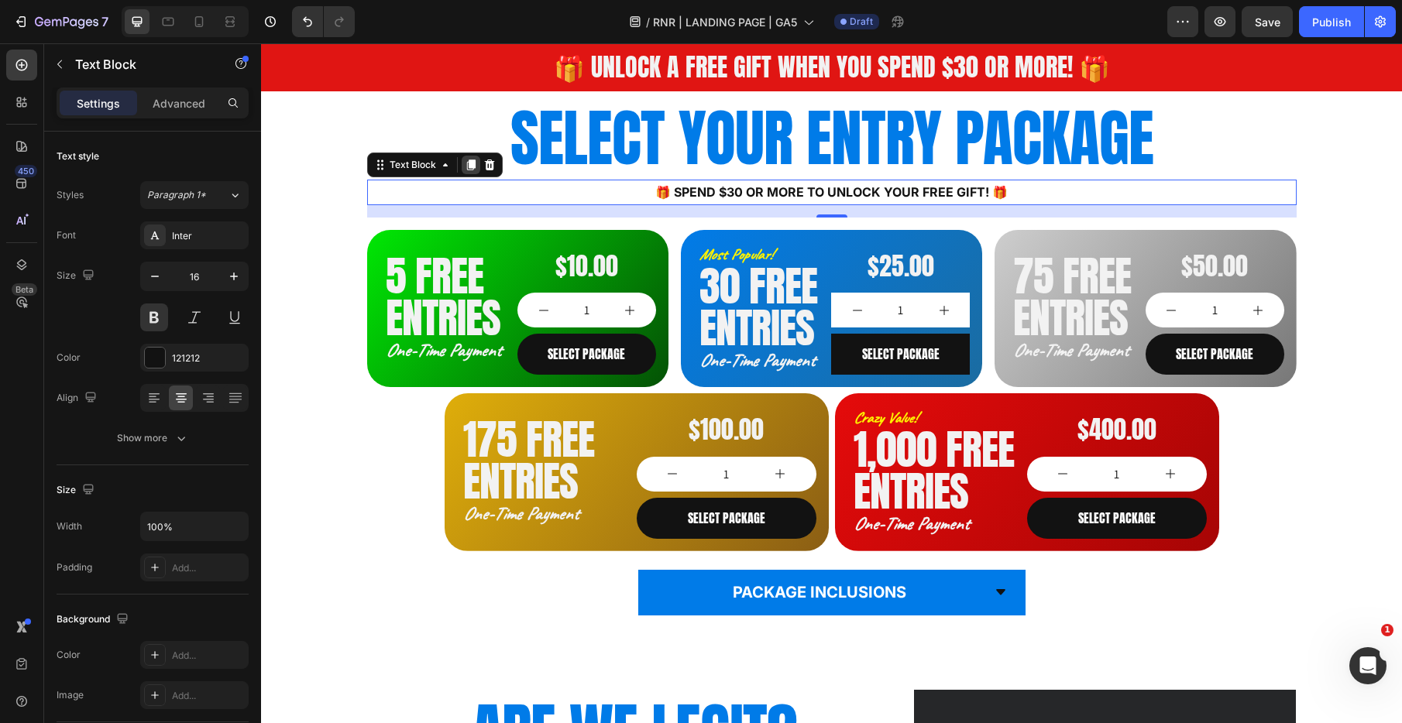
click at [469, 169] on icon at bounding box center [470, 165] width 9 height 11
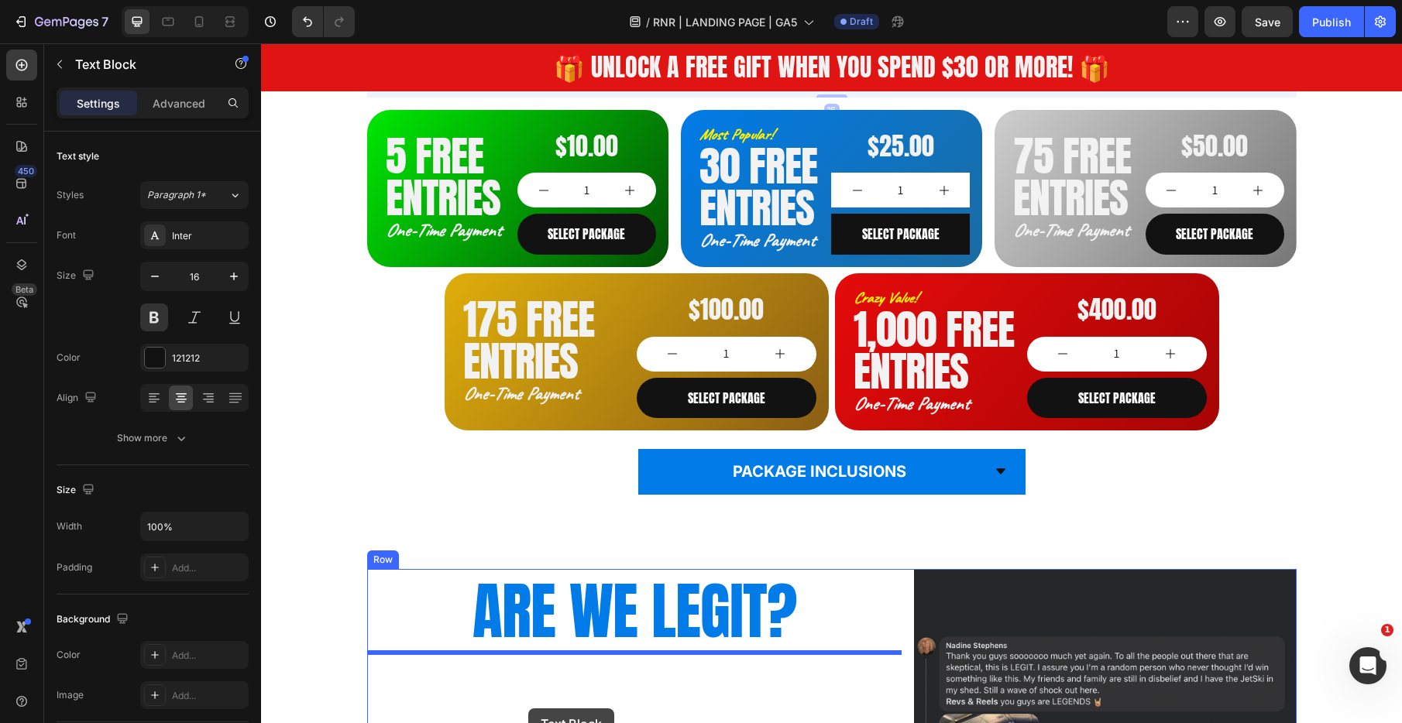
scroll to position [1188, 0]
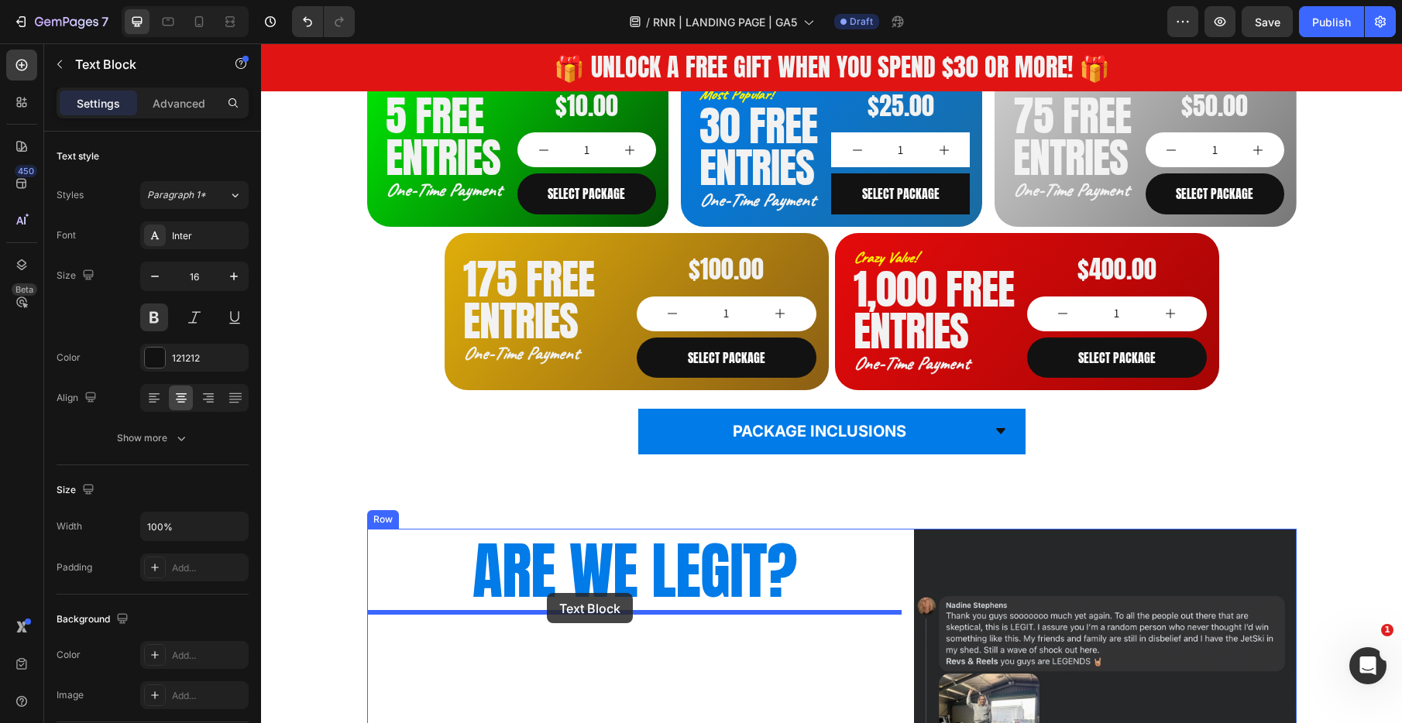
drag, startPoint x: 381, startPoint y: 202, endPoint x: 547, endPoint y: 595, distance: 426.2
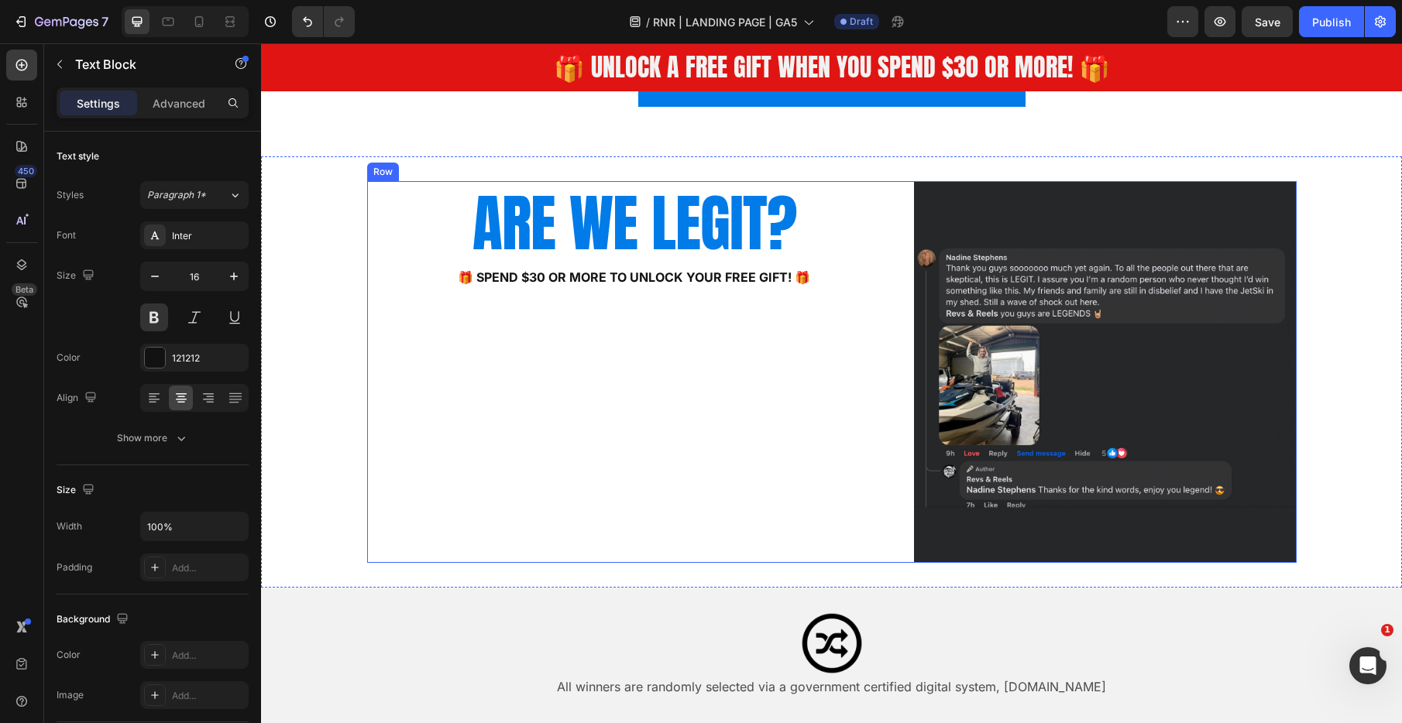
scroll to position [1487, 0]
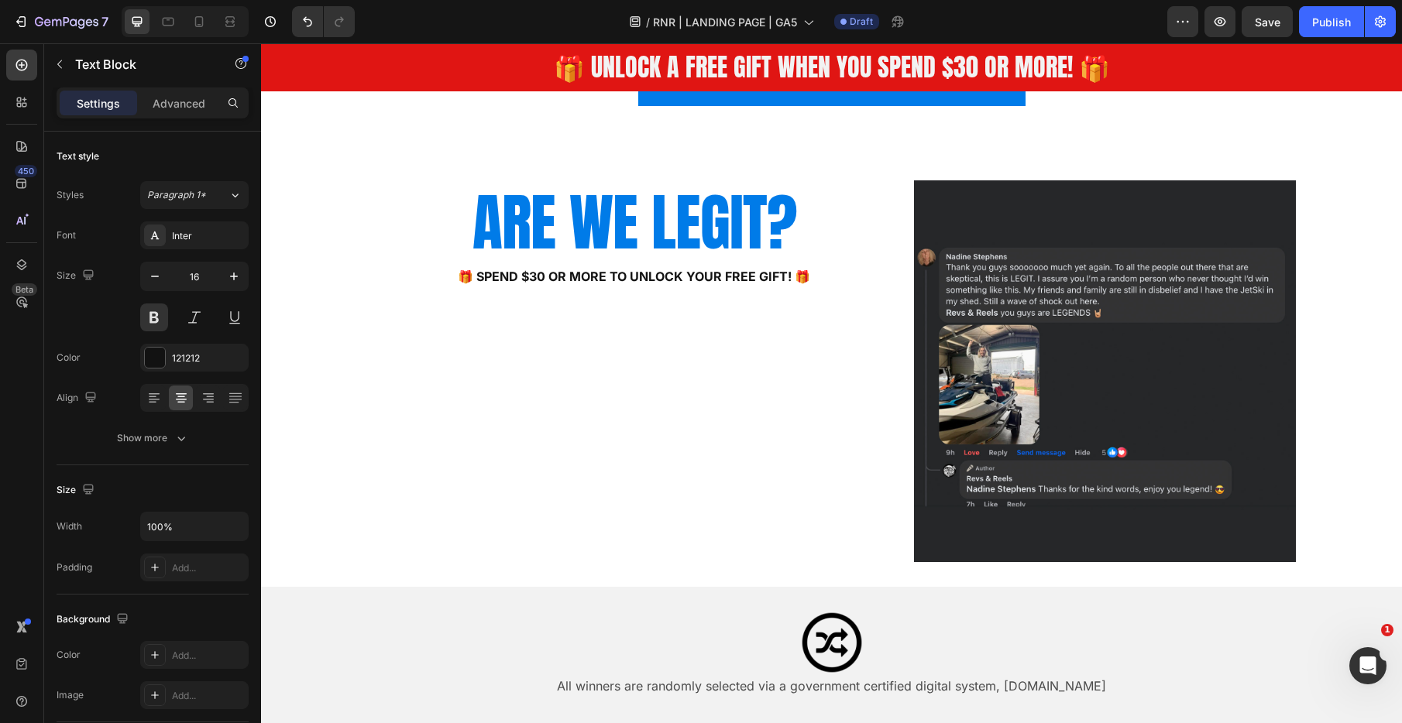
click at [664, 278] on p "🎁 Spend $30 or more to unlock your FREE GIFT! 🎁" at bounding box center [635, 277] width 532 height 22
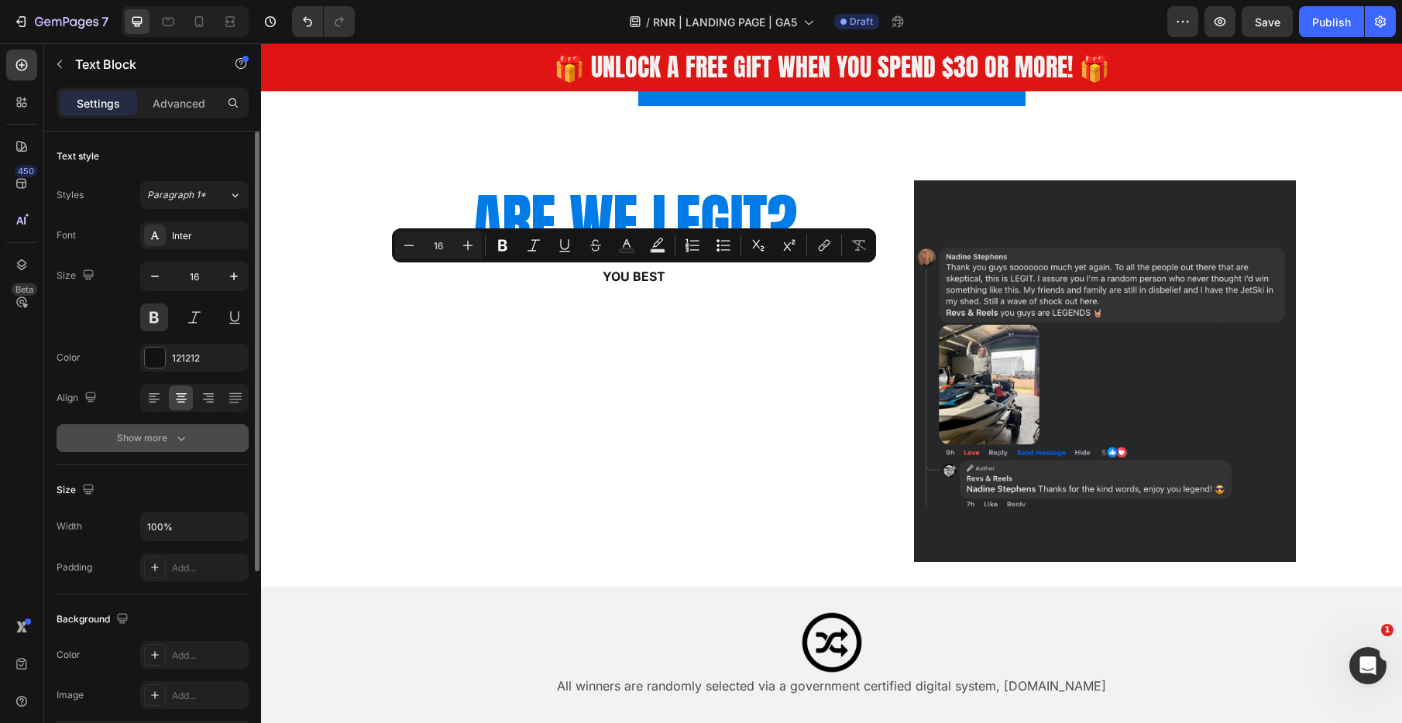
click at [156, 445] on div "Show more" at bounding box center [153, 438] width 72 height 15
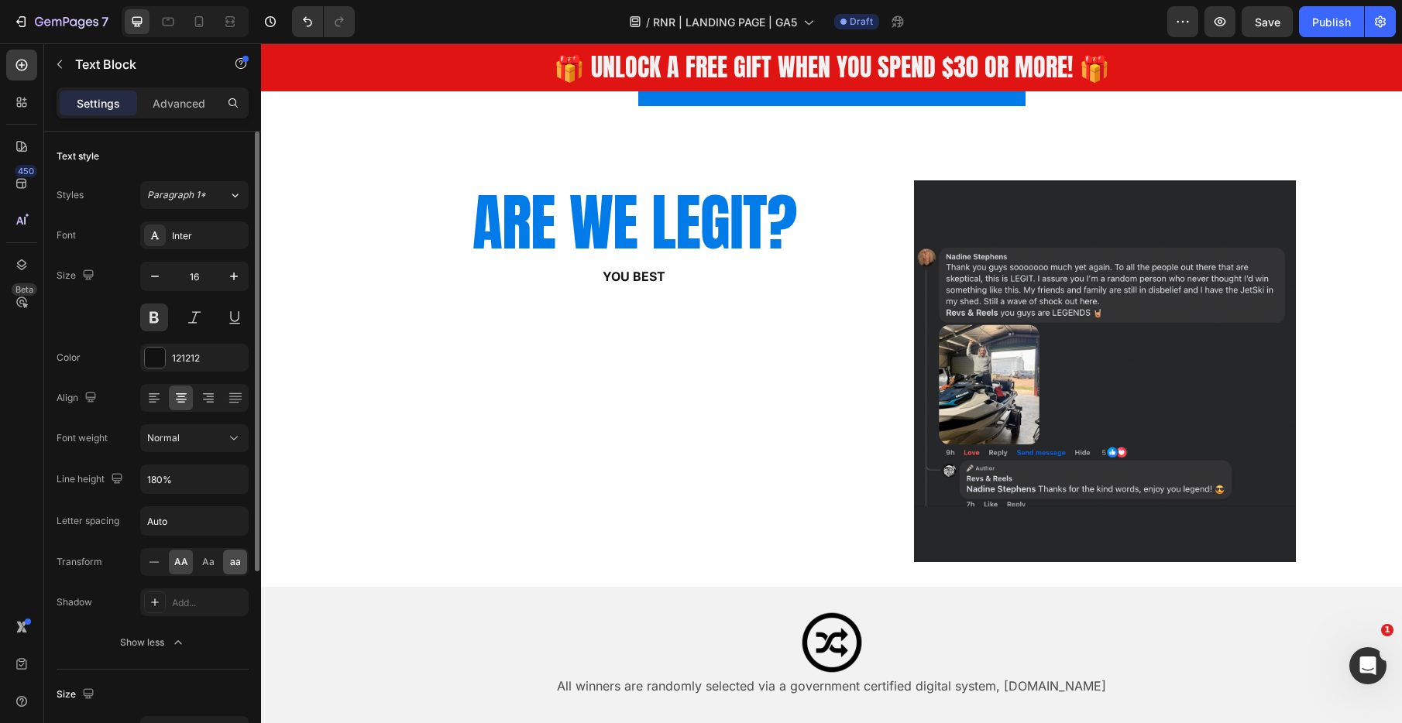
click at [235, 565] on span "aa" at bounding box center [235, 562] width 11 height 14
click at [143, 563] on div at bounding box center [154, 562] width 24 height 25
click at [692, 276] on p "You best" at bounding box center [635, 277] width 532 height 22
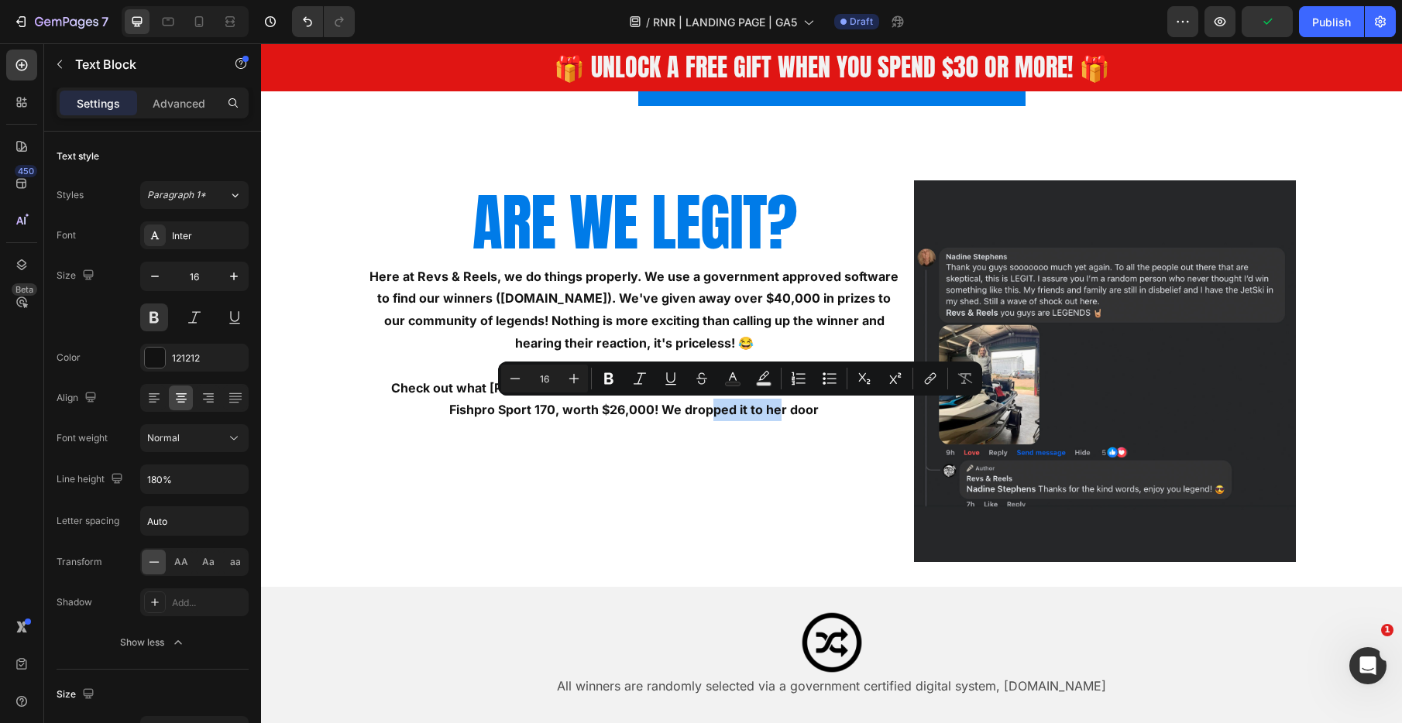
drag, startPoint x: 785, startPoint y: 407, endPoint x: 713, endPoint y: 410, distance: 72.8
click at [707, 410] on p "Check out what [PERSON_NAME] had to say after winning a brand new Sea-Doo Fishp…" at bounding box center [635, 399] width 532 height 45
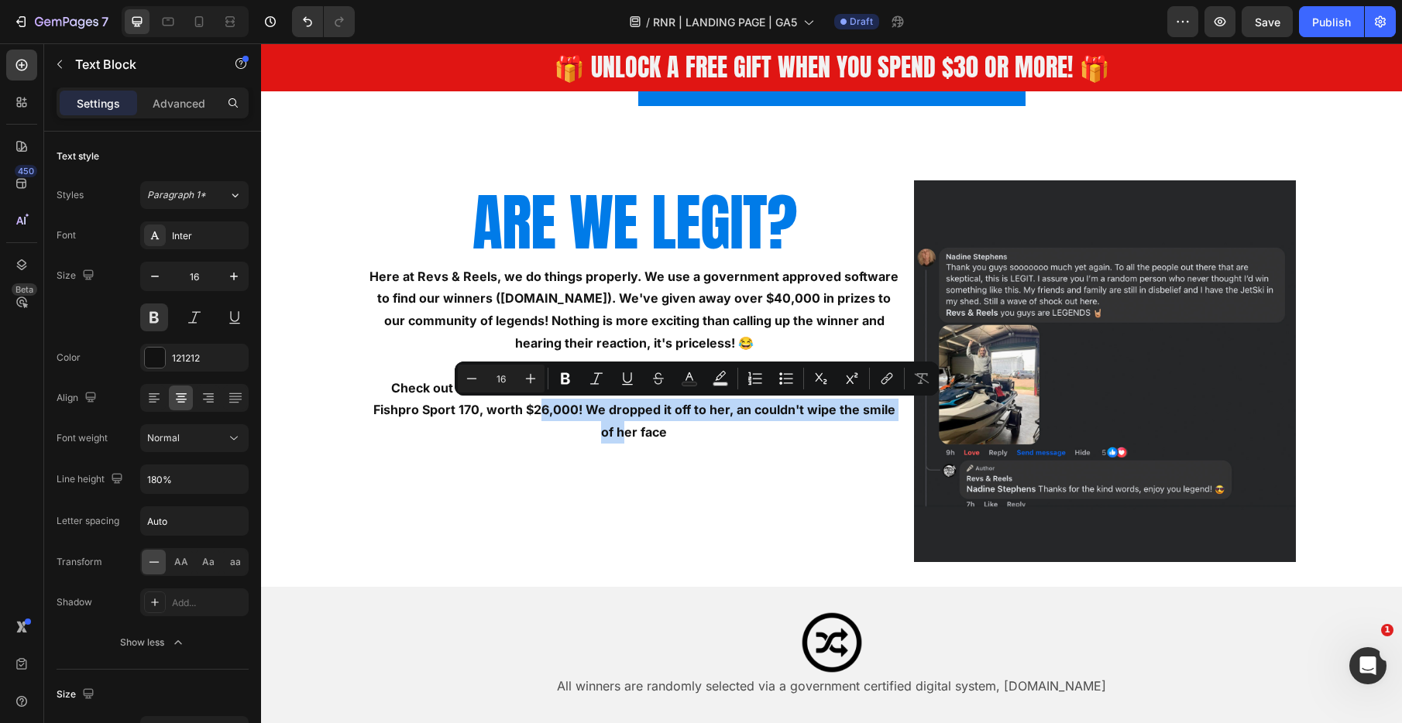
drag, startPoint x: 563, startPoint y: 409, endPoint x: 897, endPoint y: 402, distance: 333.9
click at [897, 402] on p "Check out what [PERSON_NAME] had to say after winning a brand new Sea-Doo Fishp…" at bounding box center [635, 410] width 532 height 67
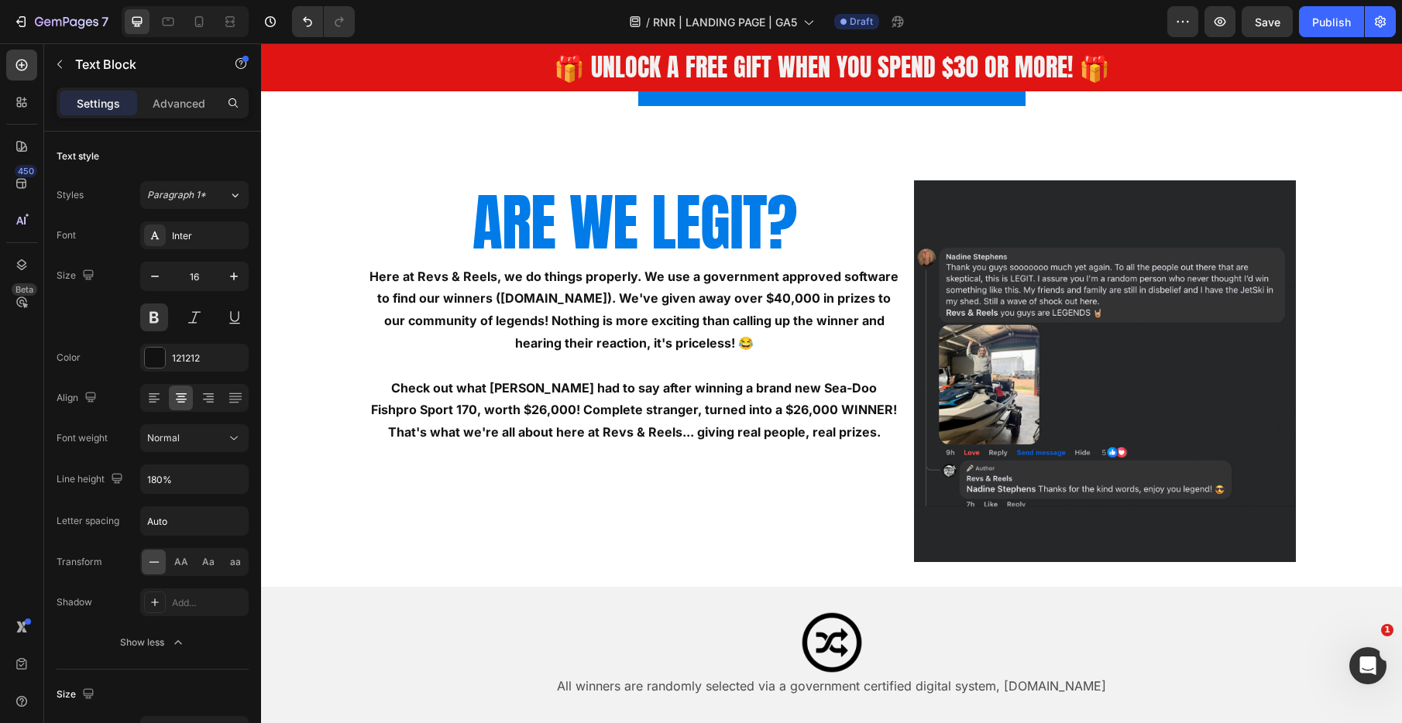
click at [782, 432] on p "Check out what [PERSON_NAME] had to say after winning a brand new Sea-Doo Fishp…" at bounding box center [635, 410] width 532 height 67
click at [707, 431] on p "Check out what [PERSON_NAME] had to say after winning a brand new Sea-Doo Fishp…" at bounding box center [635, 410] width 532 height 67
click at [870, 434] on p "Check out what [PERSON_NAME] had to say after winning a brand new Sea-Doo Fishp…" at bounding box center [635, 410] width 532 height 67
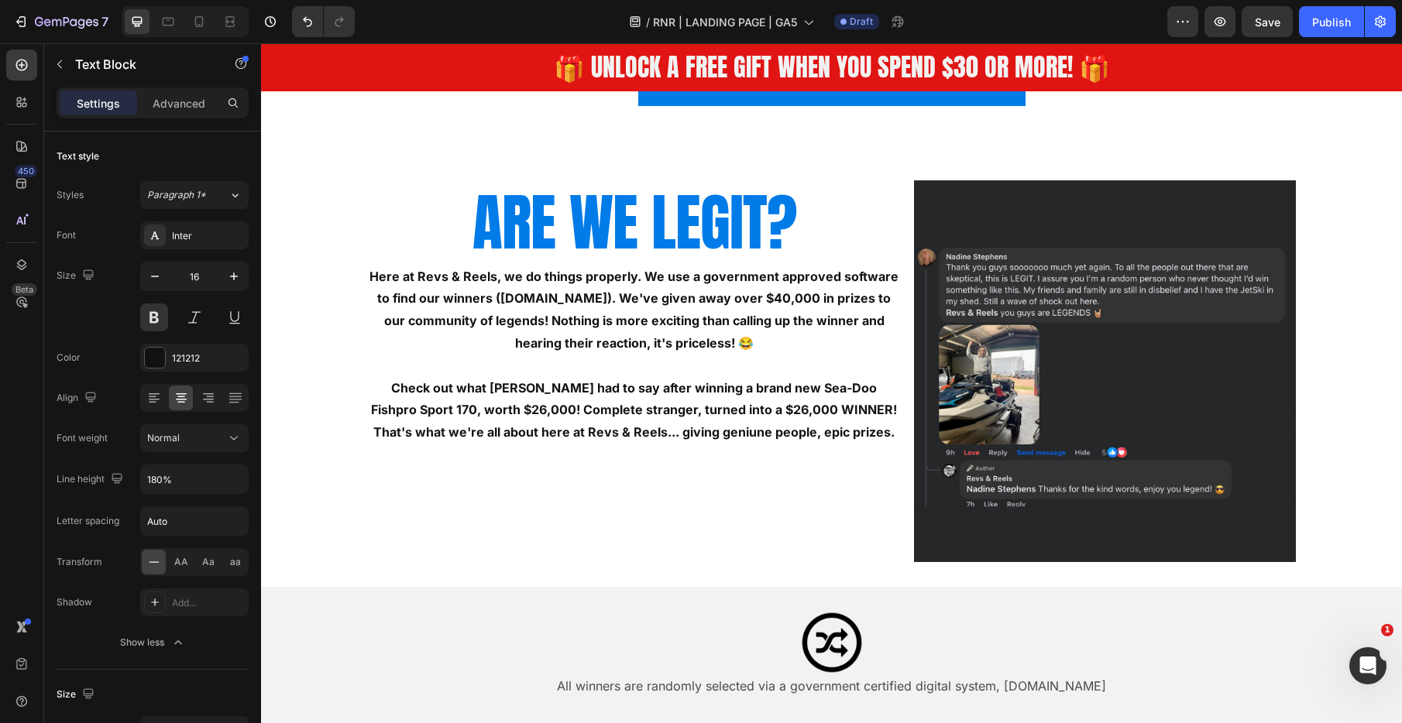
click at [710, 433] on p "Check out what [PERSON_NAME] had to say after winning a brand new Sea-Doo Fishp…" at bounding box center [635, 410] width 532 height 67
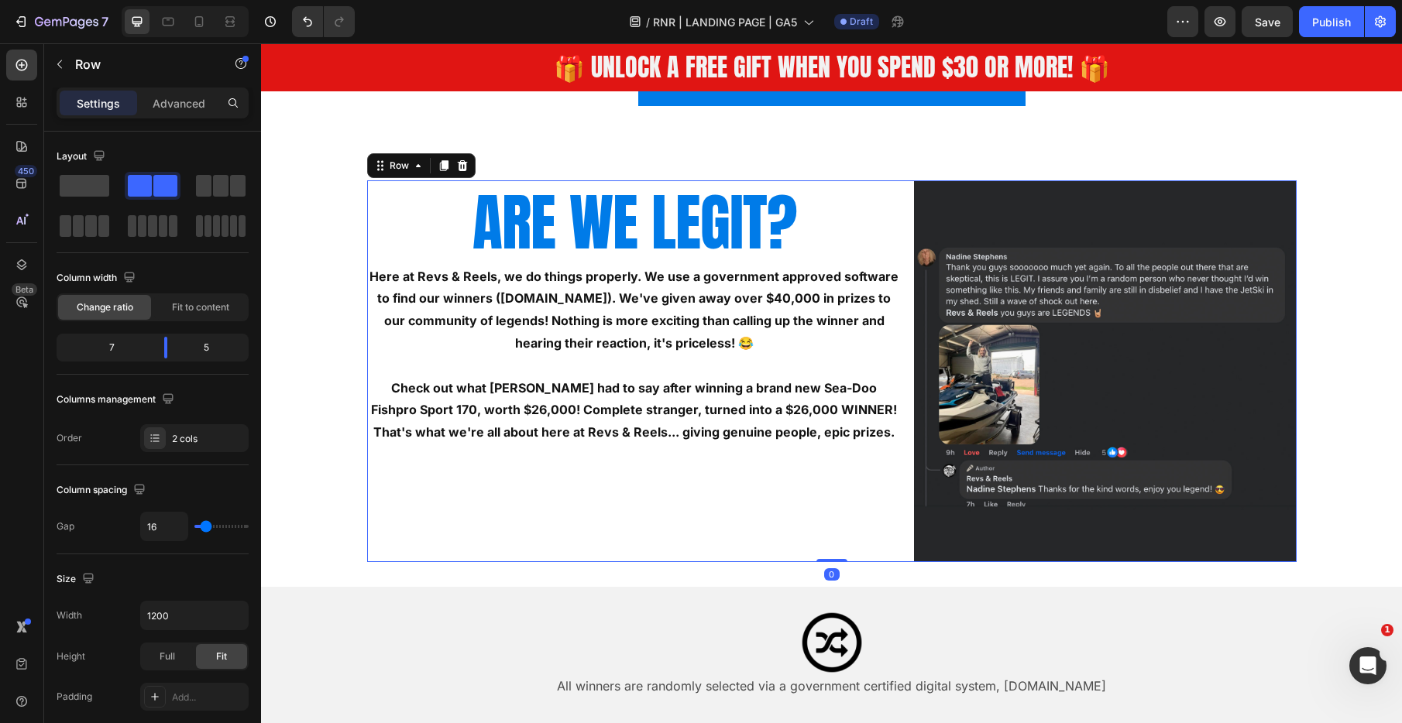
click at [736, 490] on div "ARE WE LEGIT? Heading Here at Revs & Reels, we do things properly. We use a gov…" at bounding box center [634, 371] width 535 height 382
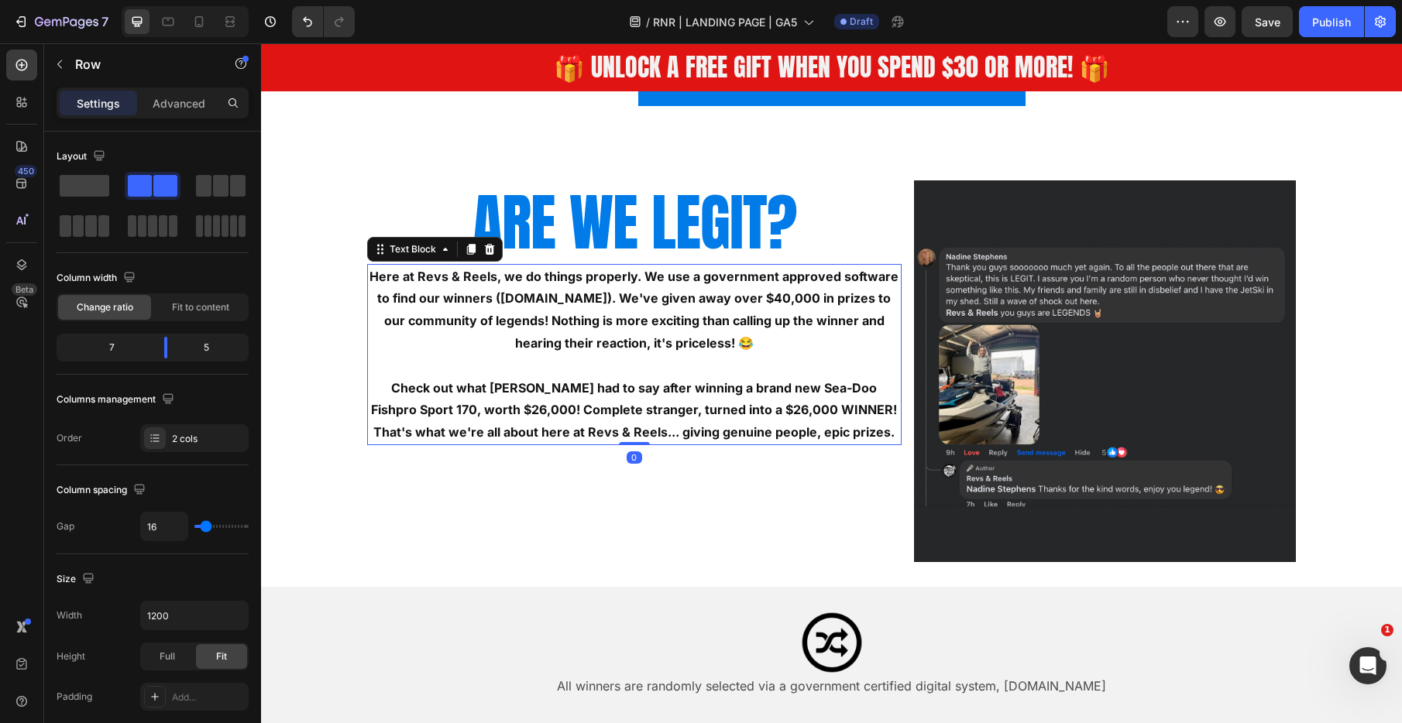
click at [784, 429] on p "Check out what [PERSON_NAME] had to say after winning a brand new Sea-Doo Fishp…" at bounding box center [635, 410] width 532 height 67
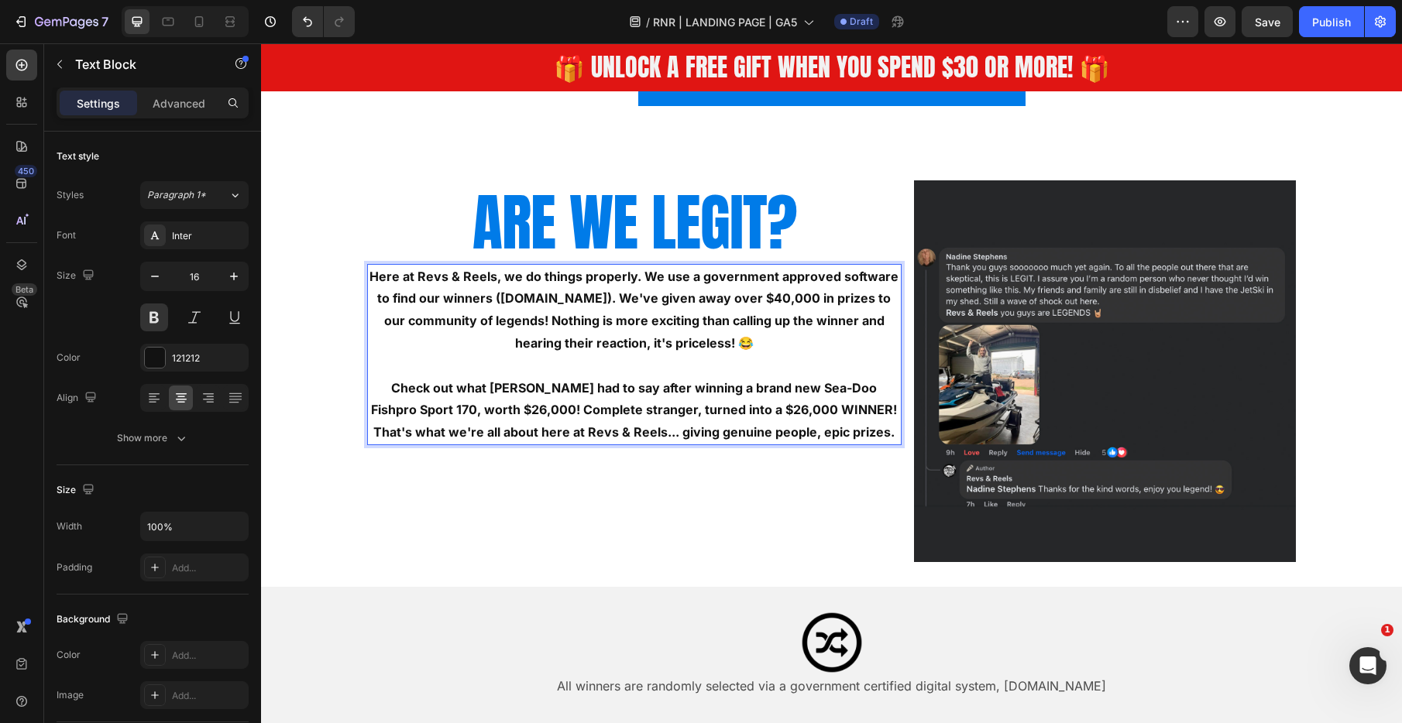
click at [869, 431] on p "Check out what [PERSON_NAME] had to say after winning a brand new Sea-Doo Fishp…" at bounding box center [635, 410] width 532 height 67
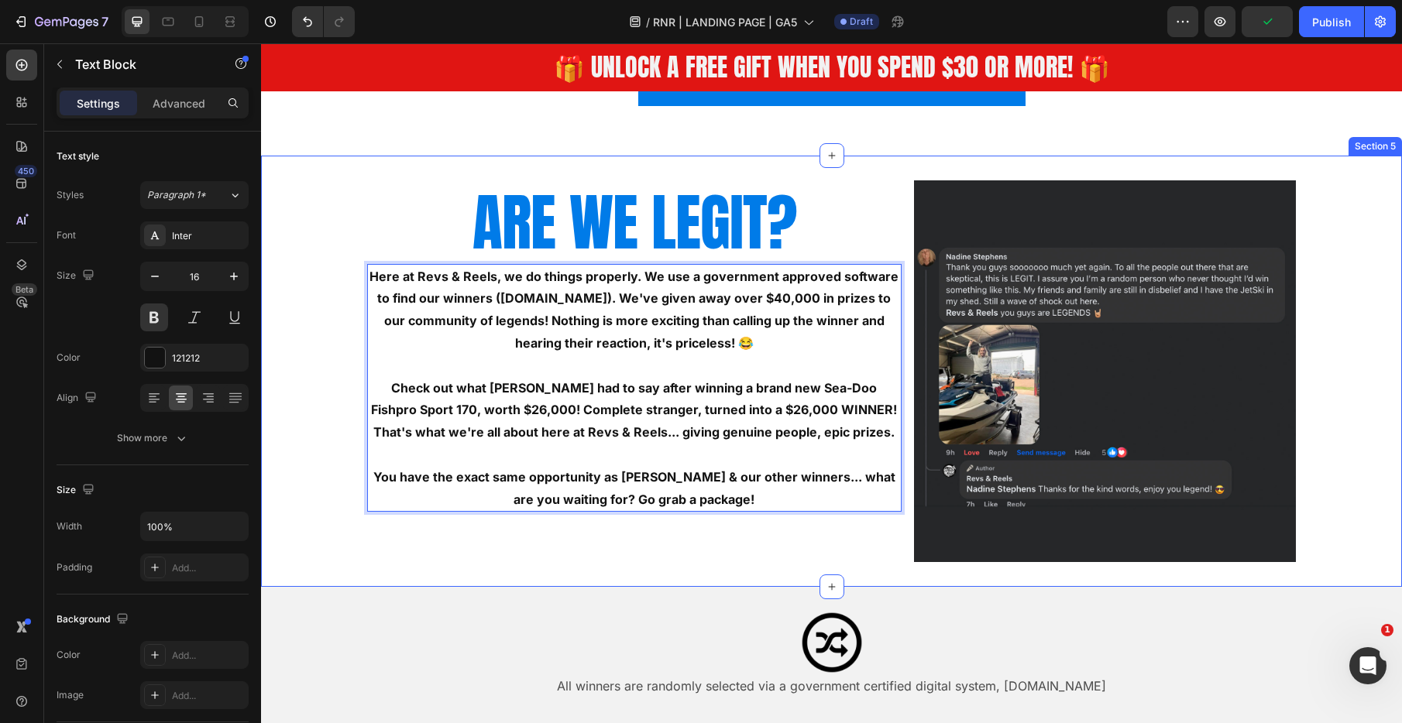
click at [295, 369] on div "ARE WE LEGIT? Heading Here at Revs & Reels, we do things properly. We use a gov…" at bounding box center [831, 371] width 1141 height 382
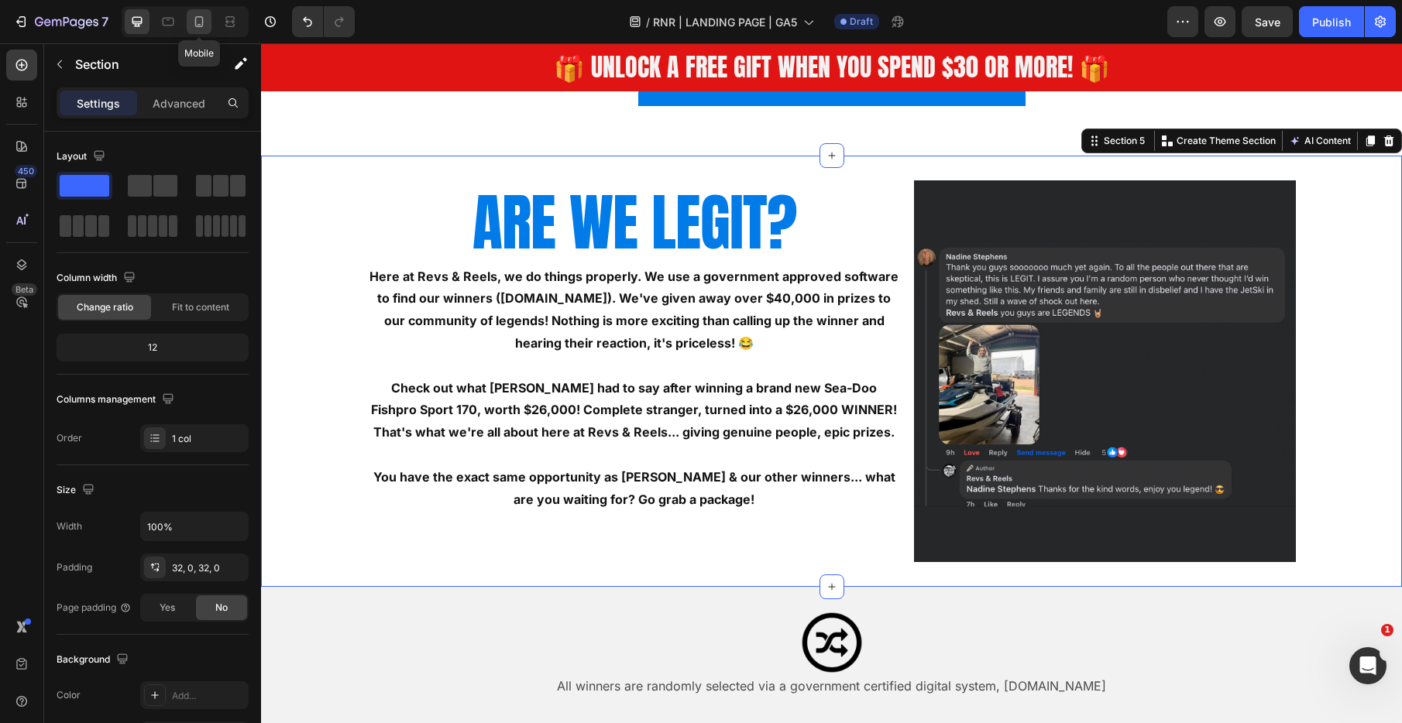
click at [197, 12] on div at bounding box center [199, 21] width 25 height 25
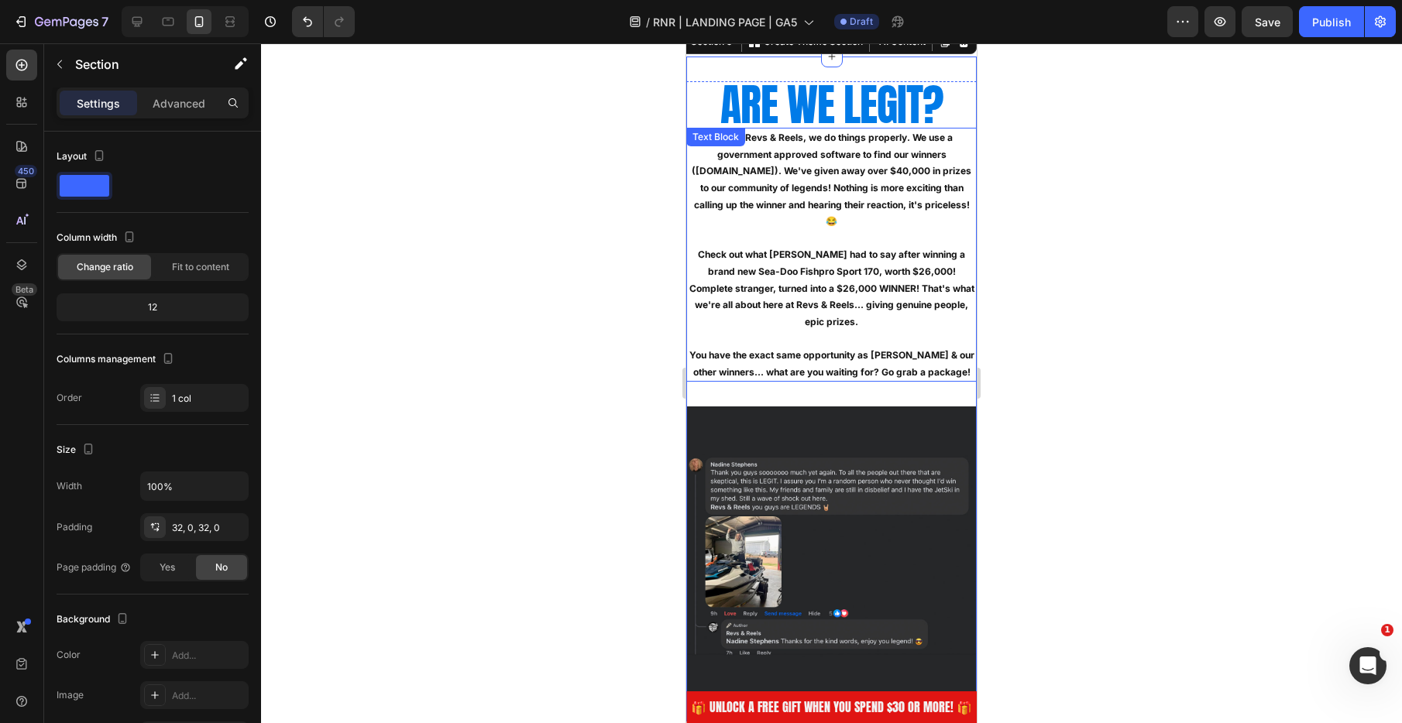
scroll to position [1807, 0]
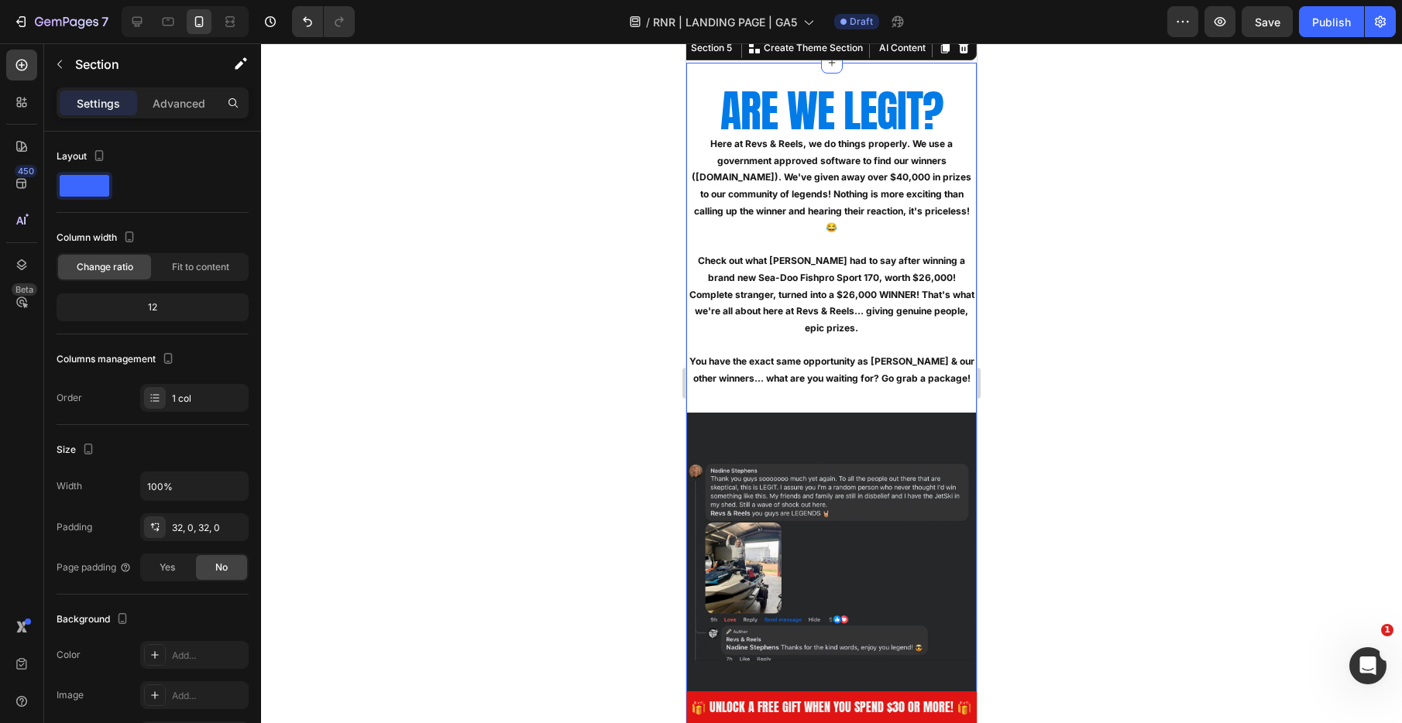
click at [922, 70] on div "ARE WE LEGIT? Heading Here at Revs & Reels, we do things properly. We use a gov…" at bounding box center [831, 395] width 290 height 665
click at [184, 98] on p "Advanced" at bounding box center [179, 103] width 53 height 16
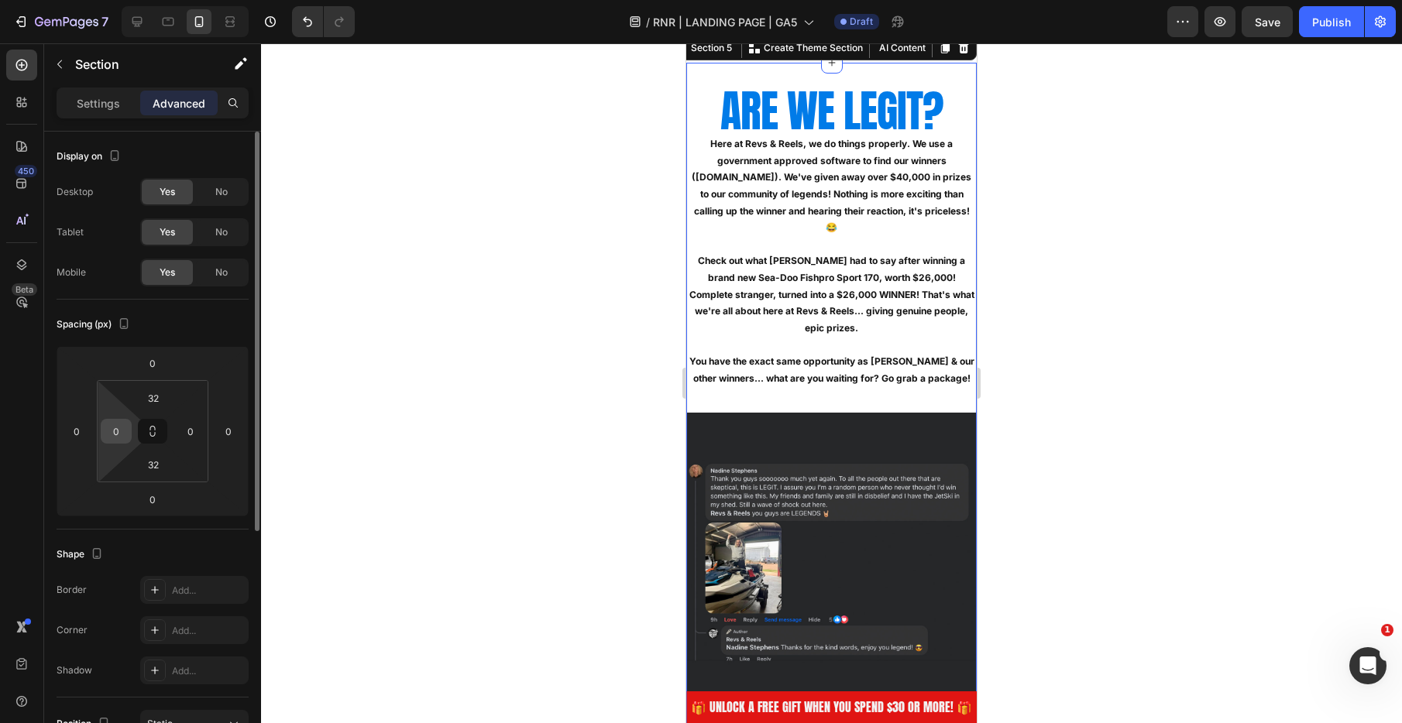
click at [121, 436] on input "0" at bounding box center [116, 431] width 23 height 23
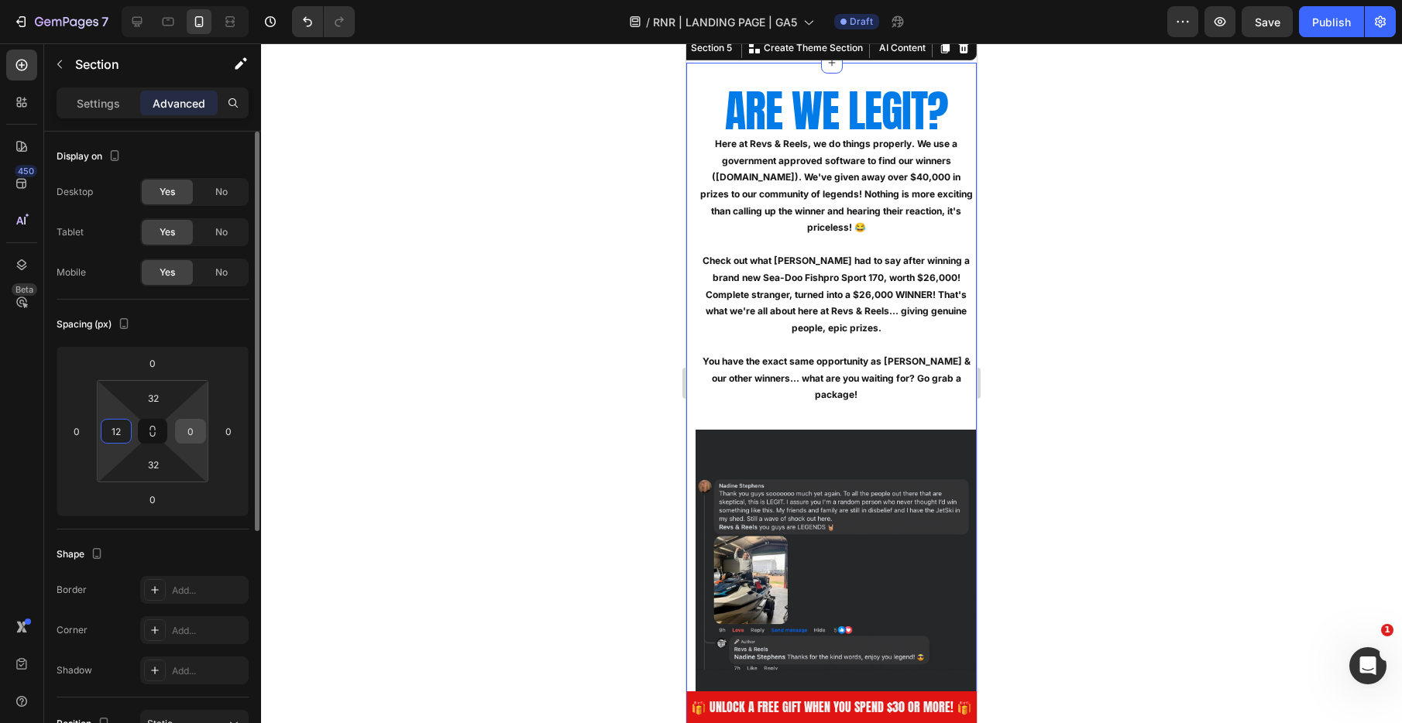
type input "12"
click at [193, 432] on input "0" at bounding box center [190, 431] width 23 height 23
type input "12"
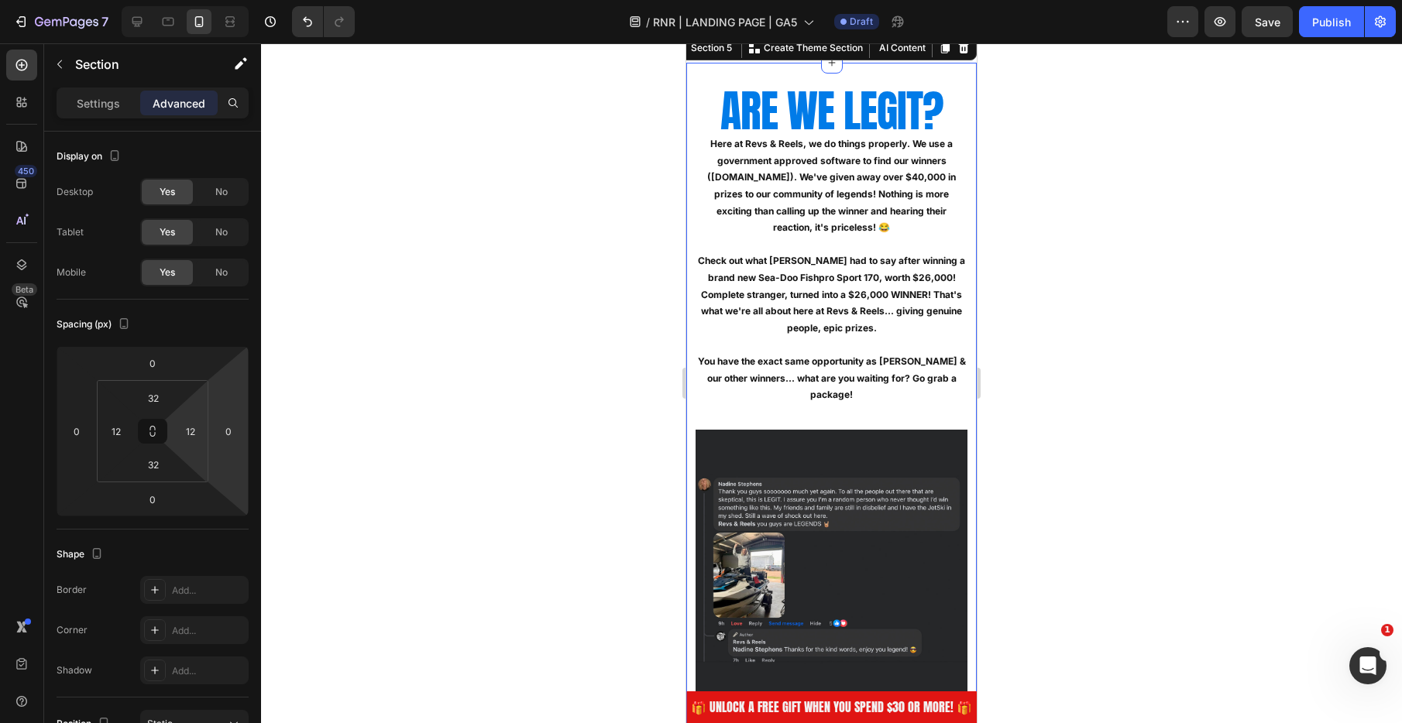
click at [425, 395] on div at bounding box center [831, 383] width 1141 height 680
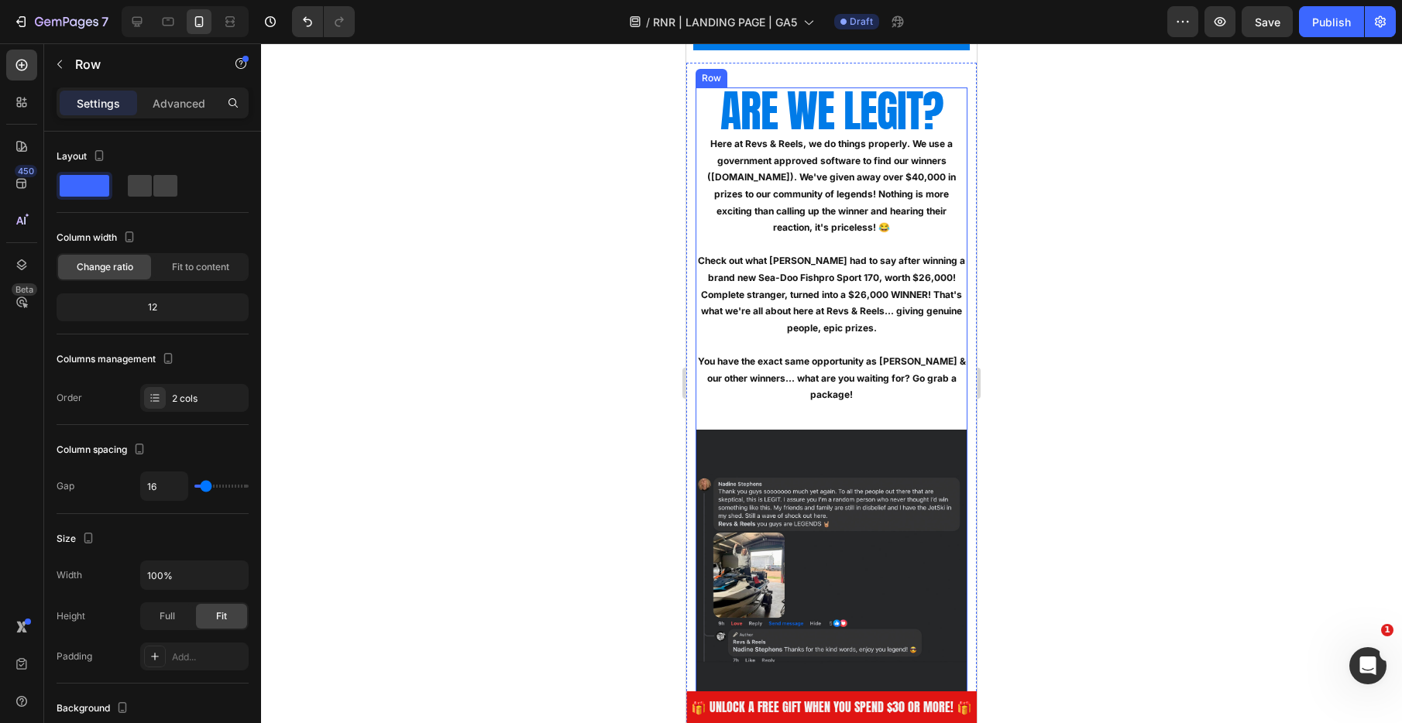
click at [868, 400] on div "ARE WE LEGIT? Heading Here at Revs & Reels, we do things properly. We use a gov…" at bounding box center [831, 253] width 272 height 330
click at [162, 482] on input "16" at bounding box center [164, 486] width 46 height 28
type input "8"
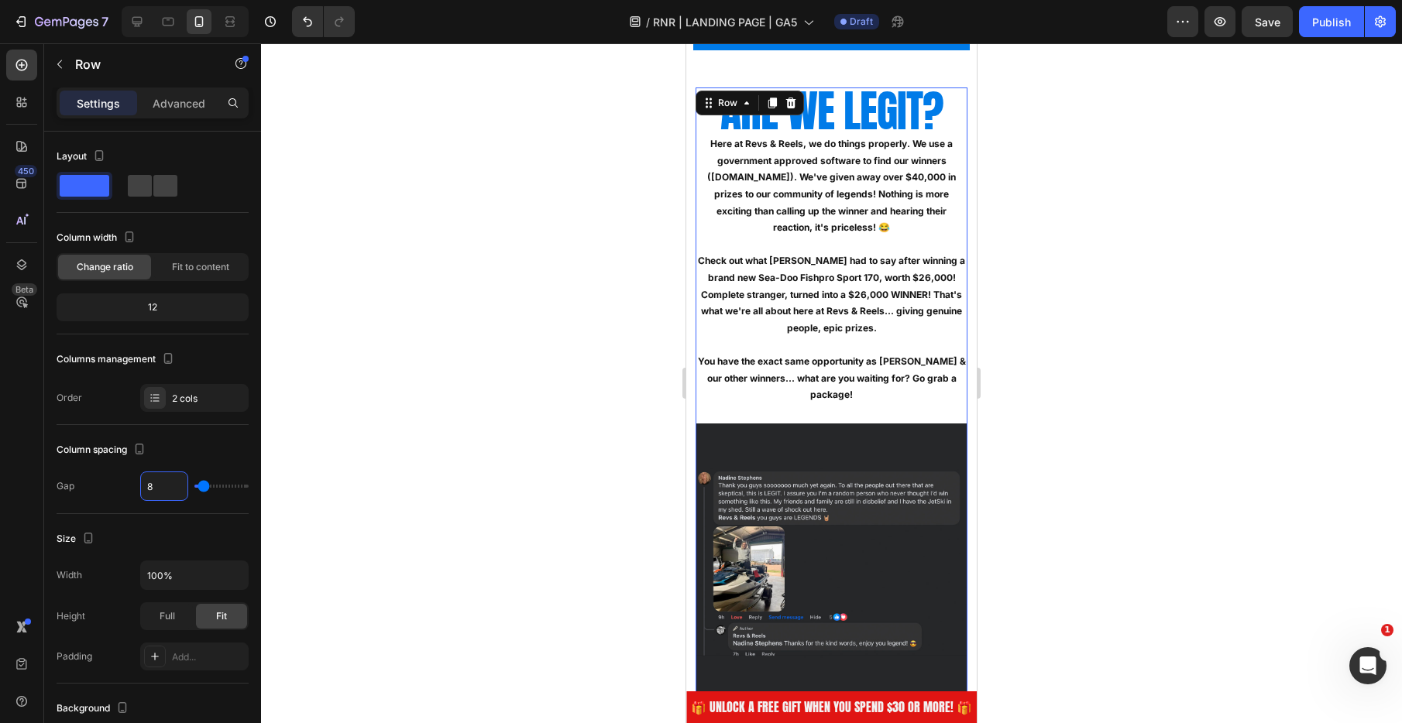
type input "0"
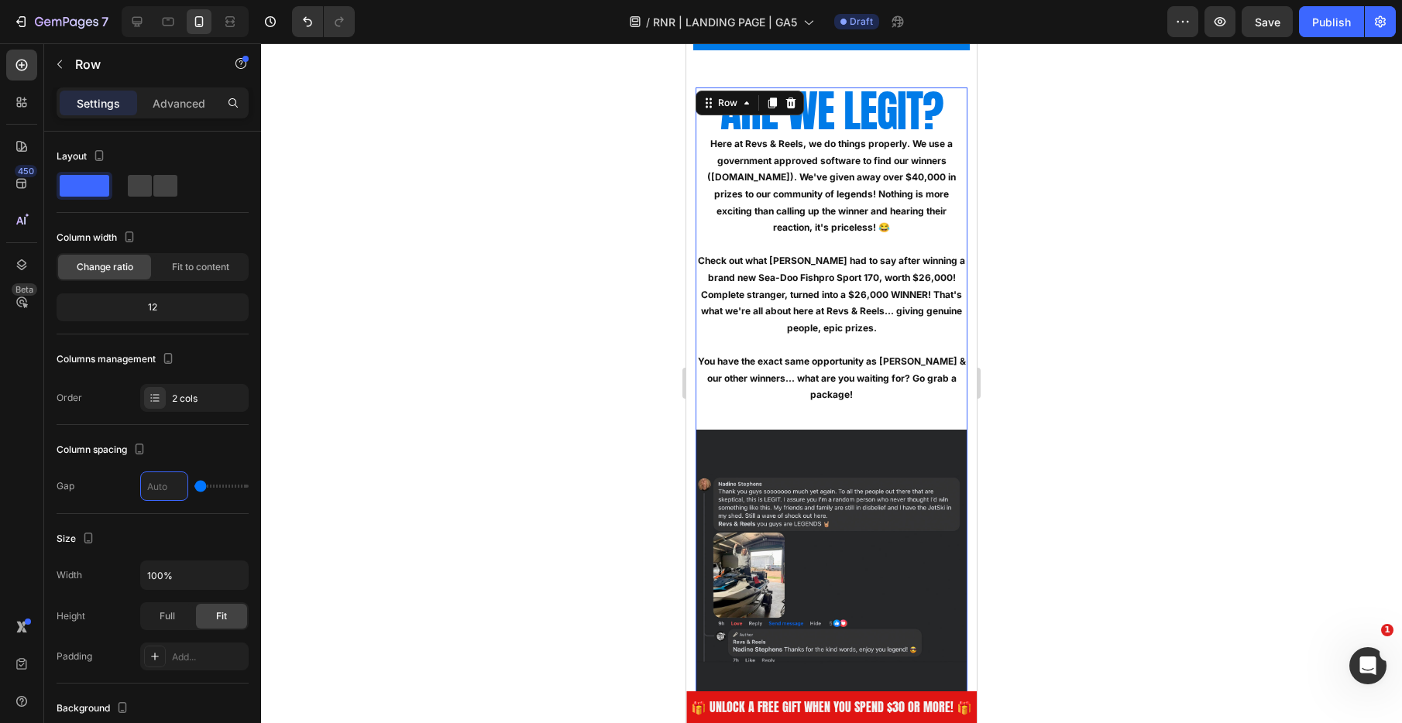
type input "0"
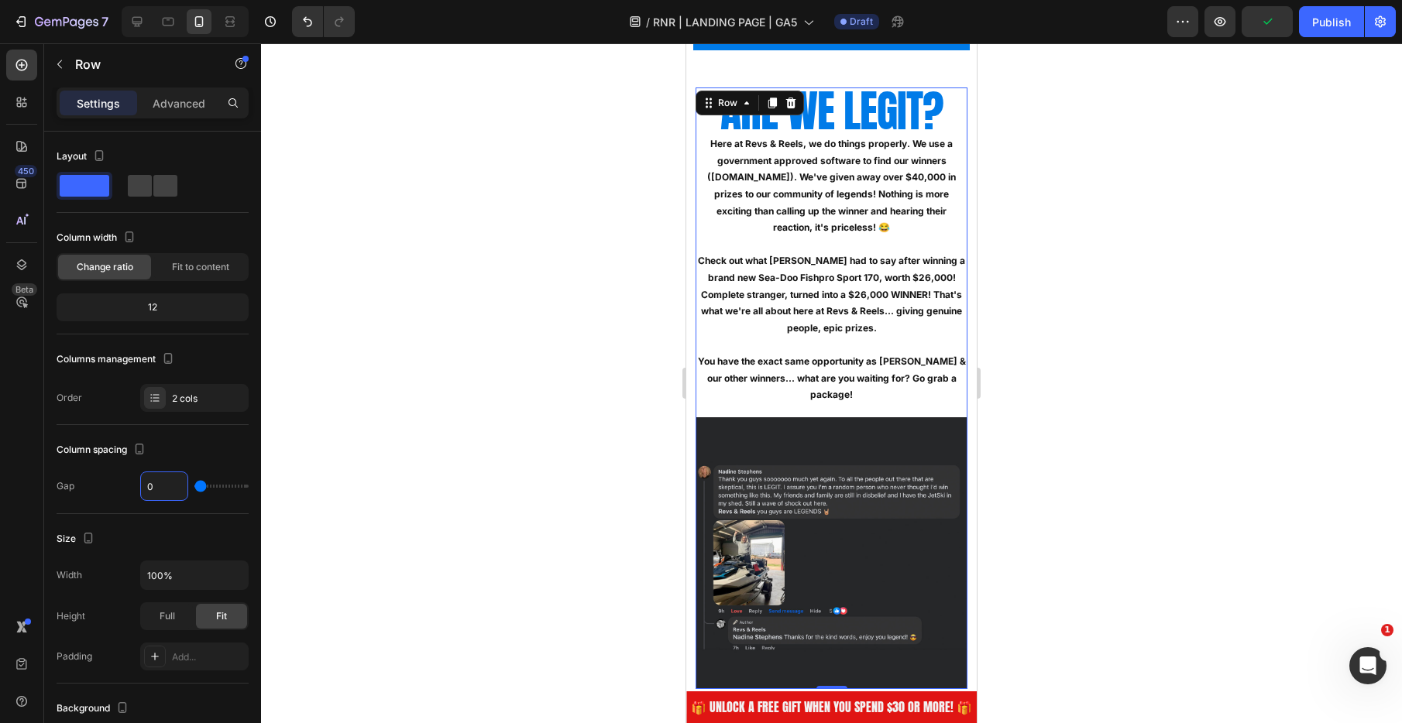
click at [589, 425] on div at bounding box center [831, 383] width 1141 height 680
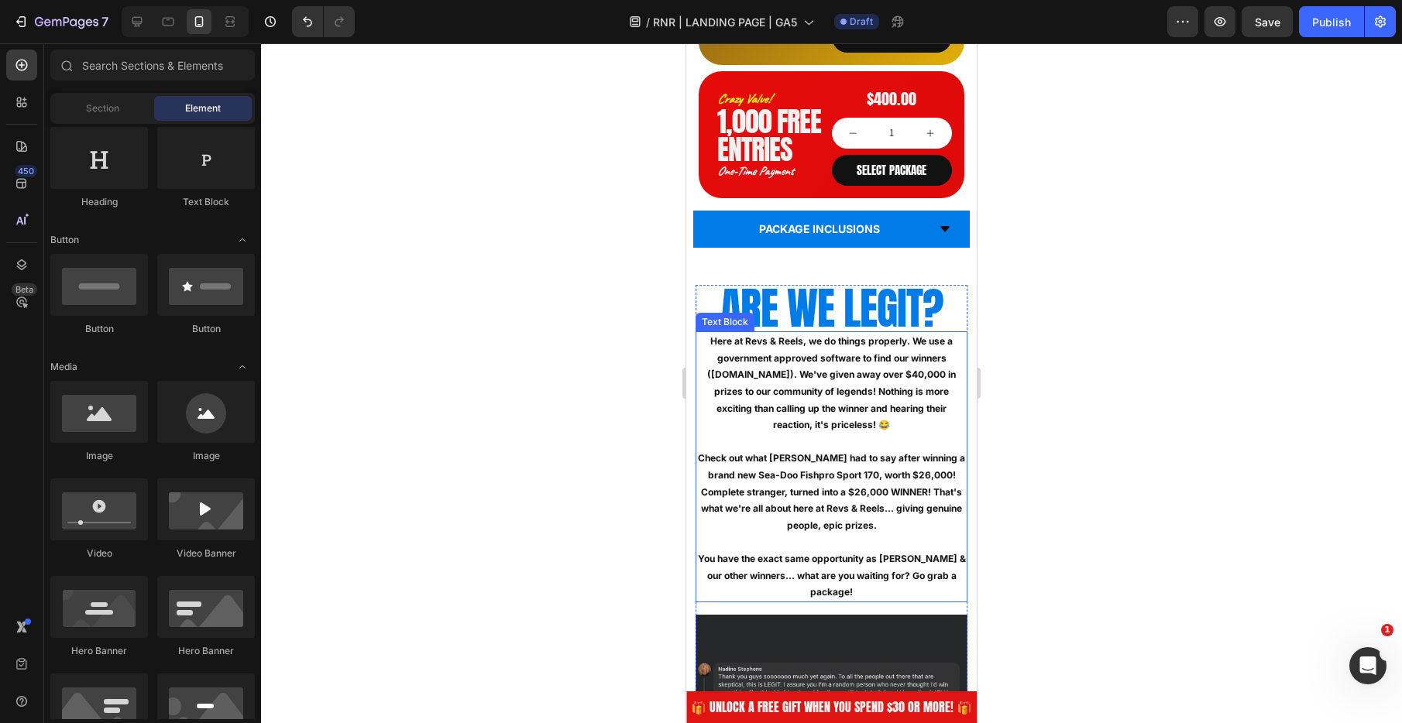
scroll to position [1610, 0]
click at [804, 382] on p "Here at Revs & Reels, we do things properly. We use a government approved softw…" at bounding box center [831, 382] width 269 height 101
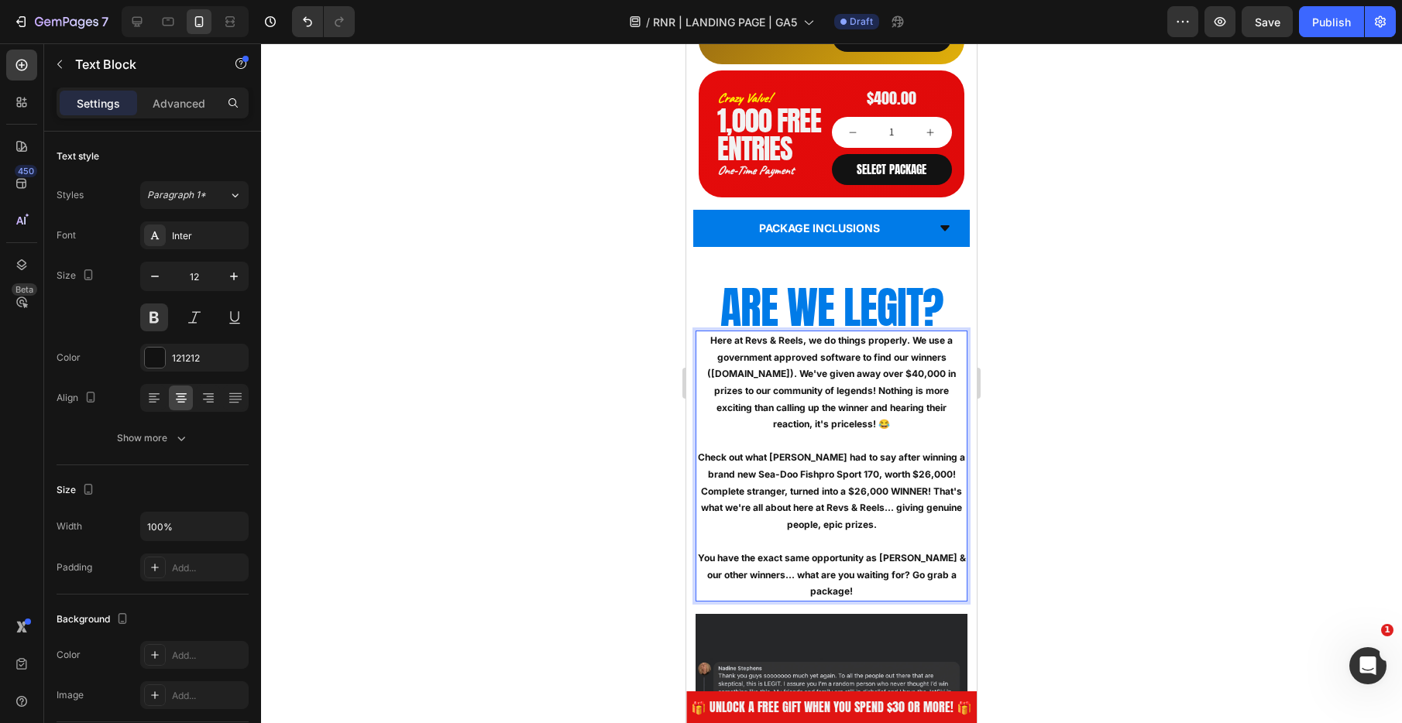
click at [805, 377] on p "Here at Revs & Reels, we do things properly. We use a government approved softw…" at bounding box center [831, 382] width 269 height 101
click at [808, 376] on p "Here at Revs & Reels, we do things properly. We use a government approved softw…" at bounding box center [831, 382] width 269 height 101
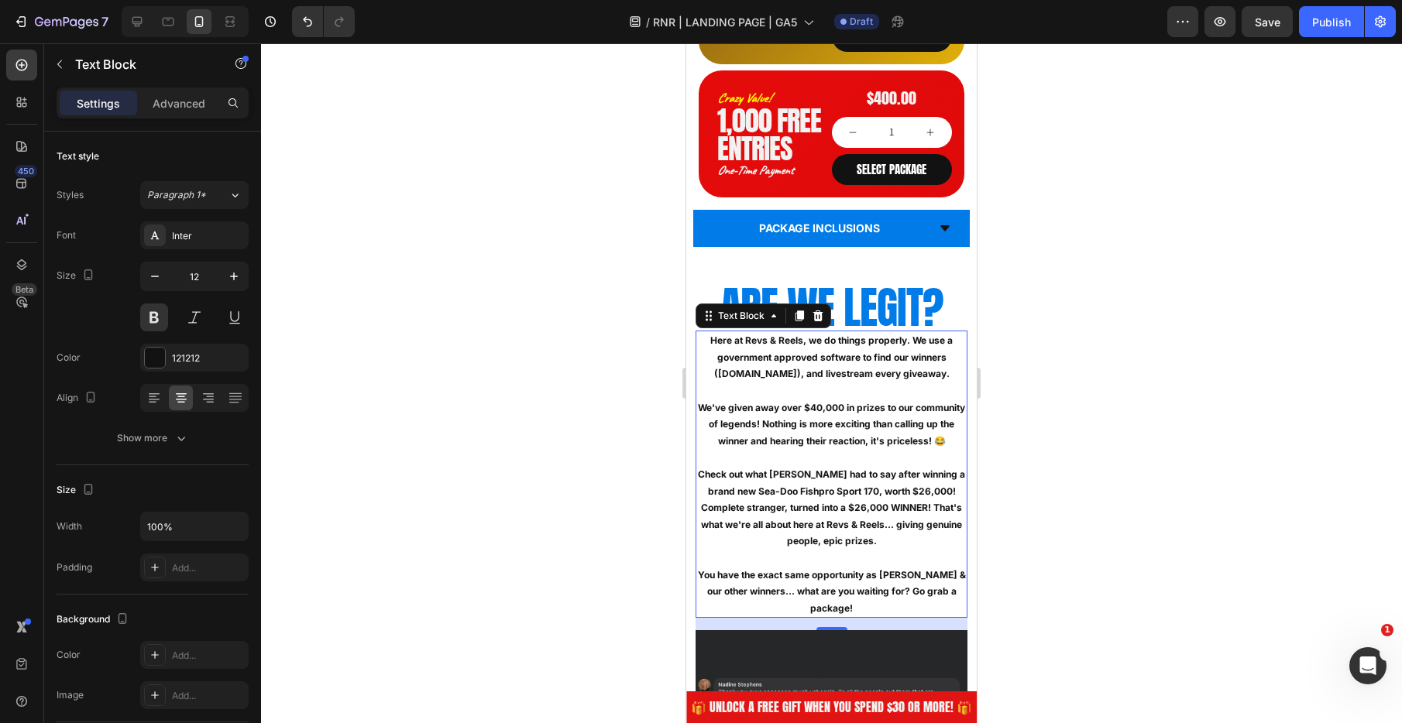
click at [620, 399] on div at bounding box center [831, 383] width 1141 height 680
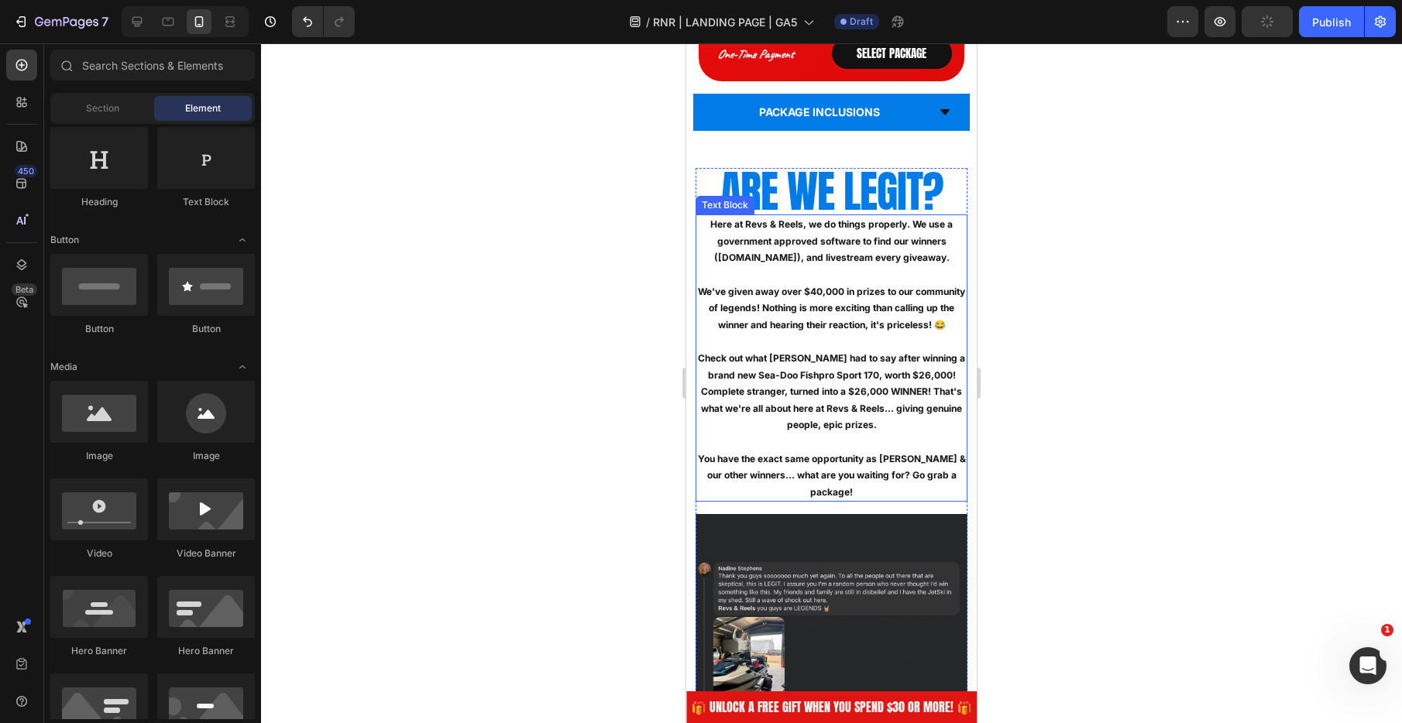
scroll to position [1732, 0]
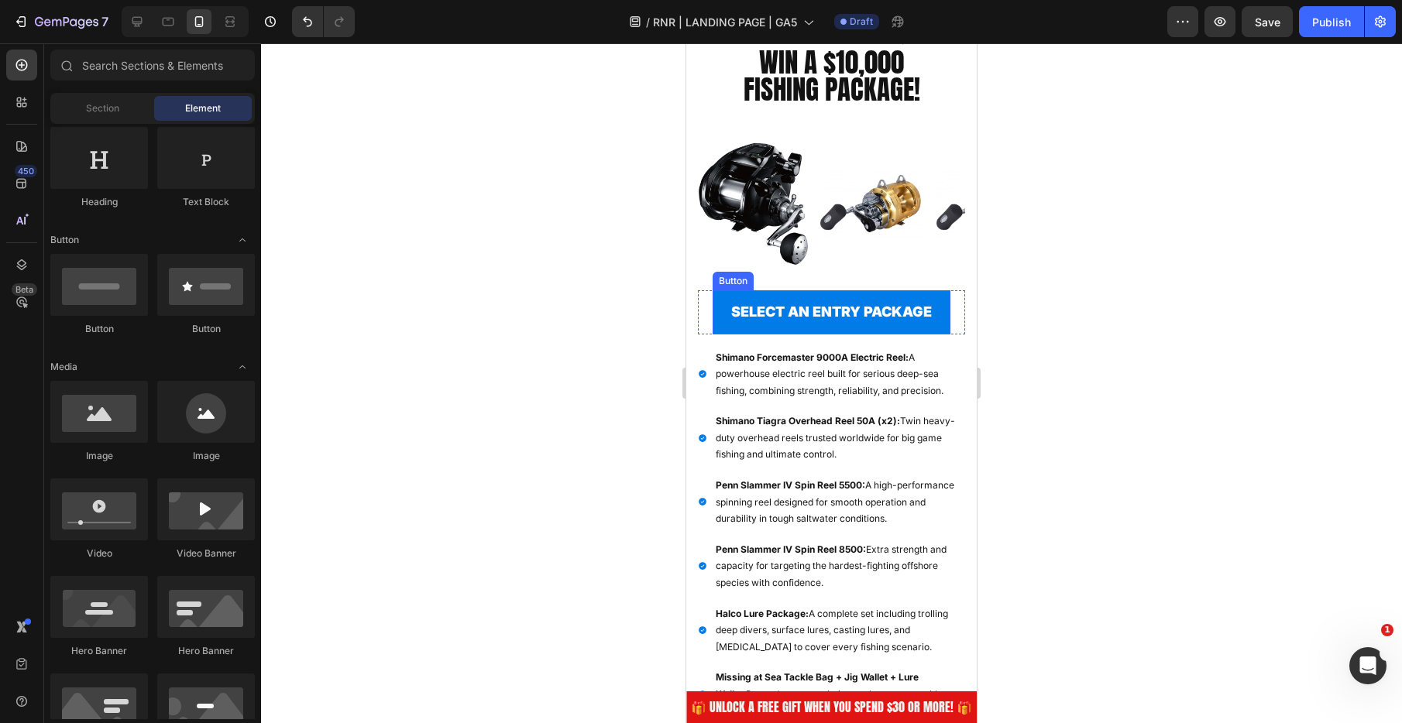
scroll to position [268, 0]
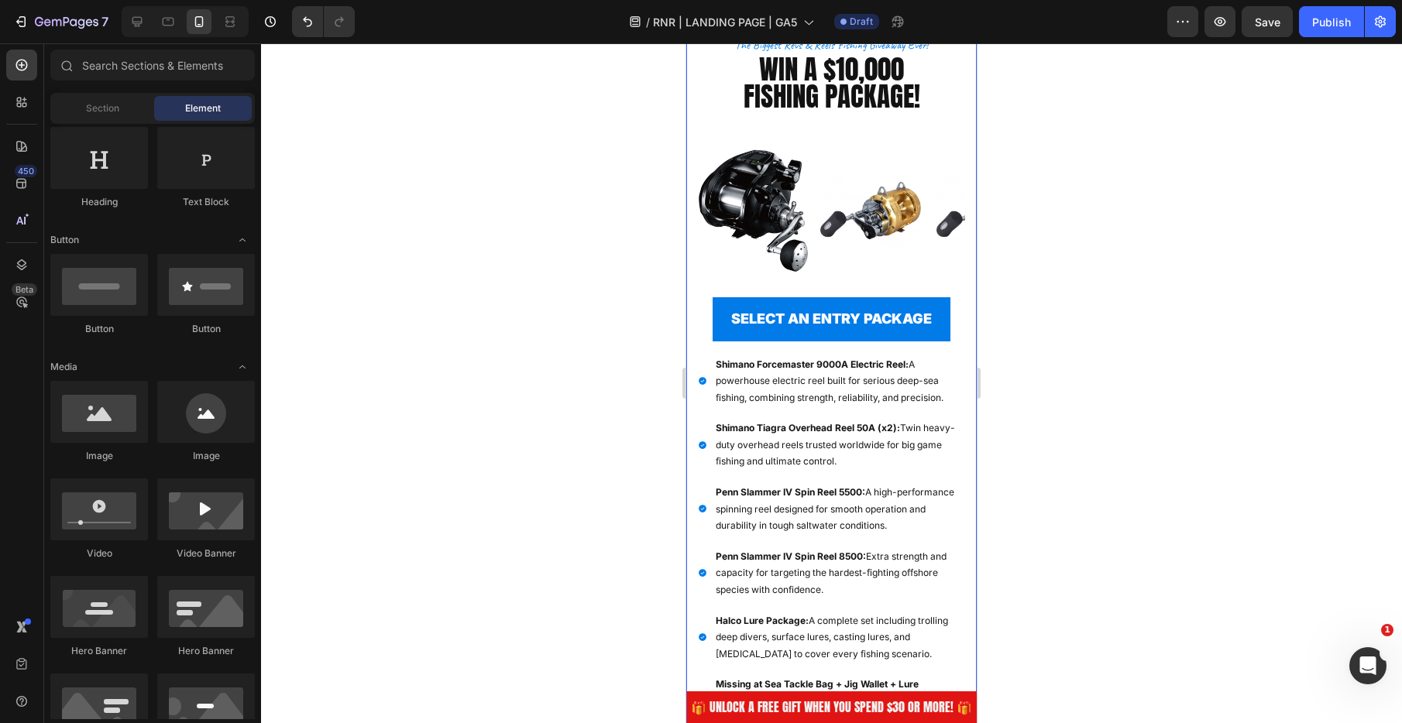
click at [693, 320] on div "the biggest revs & reels fishing giveaway ever! Text Block Row WIN A $10,000 FI…" at bounding box center [831, 458] width 290 height 952
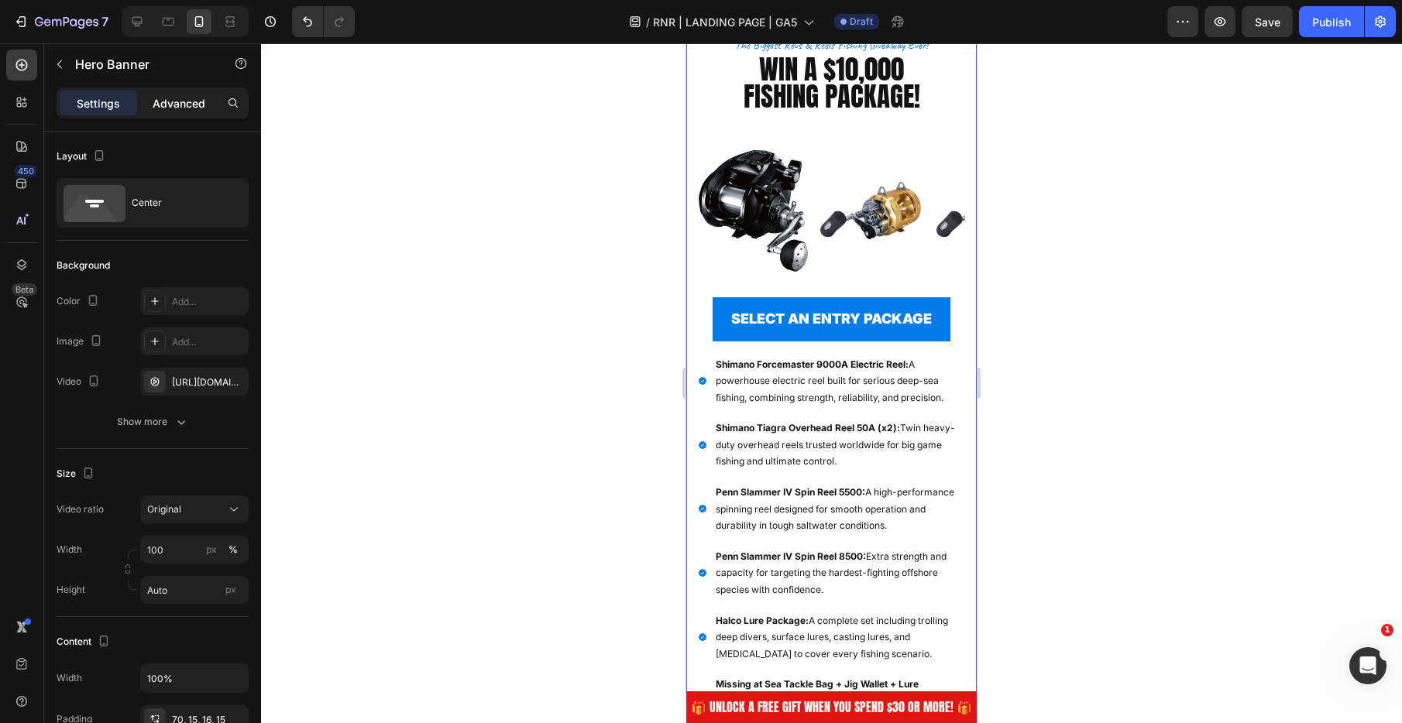
click at [193, 105] on p "Advanced" at bounding box center [179, 103] width 53 height 16
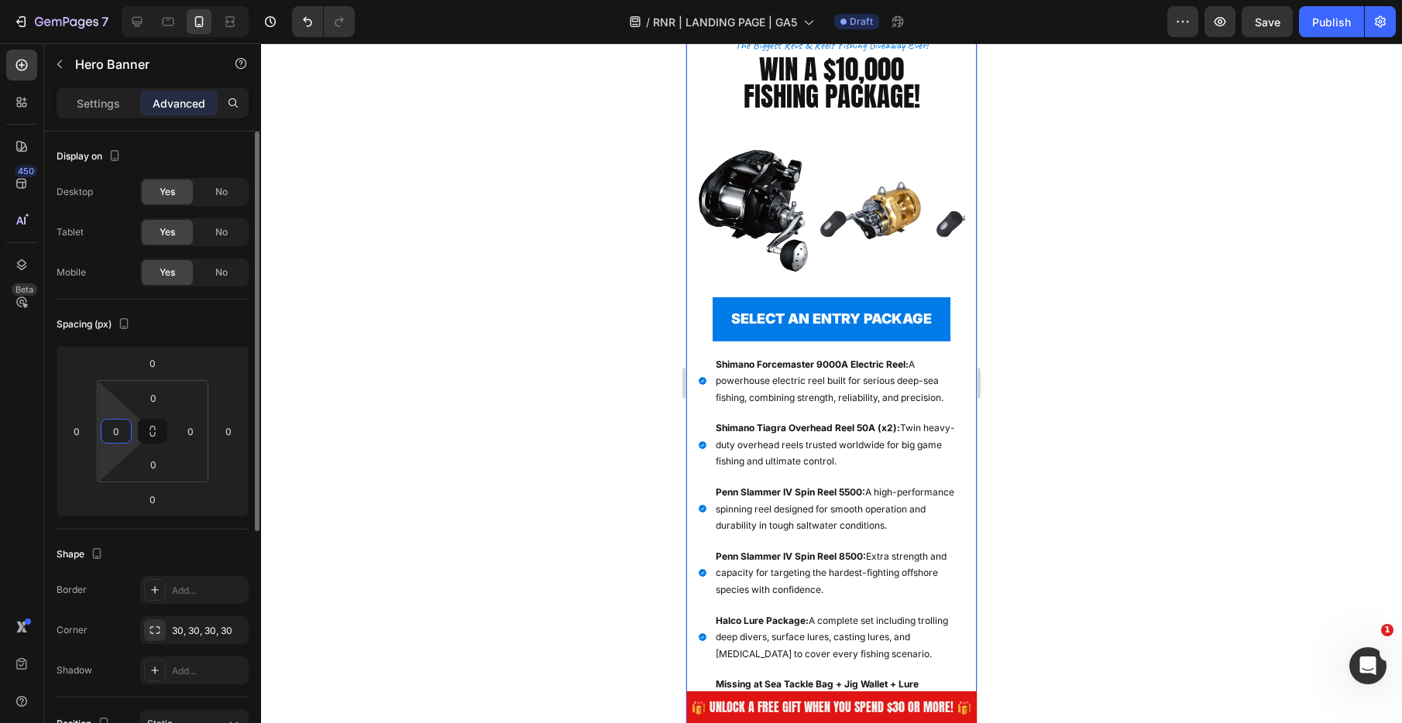
click at [119, 434] on input "0" at bounding box center [116, 431] width 23 height 23
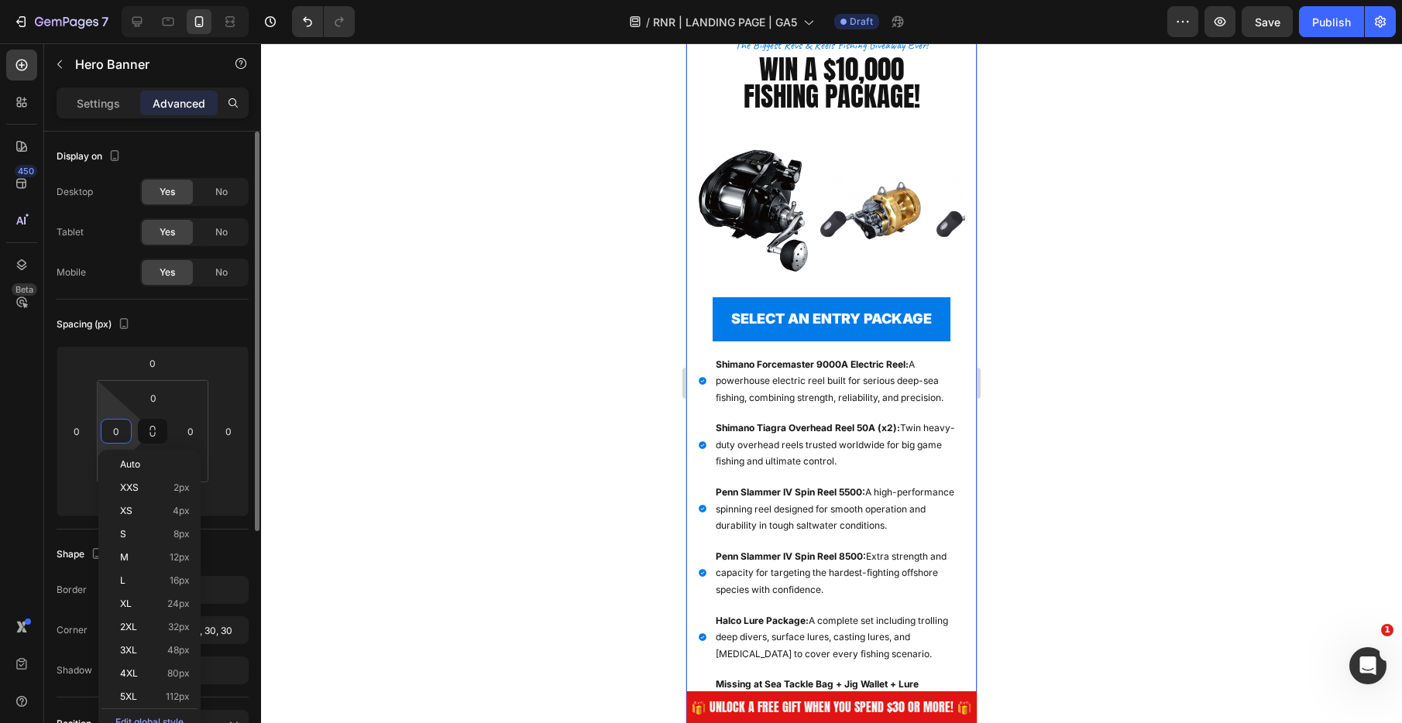
type input "8"
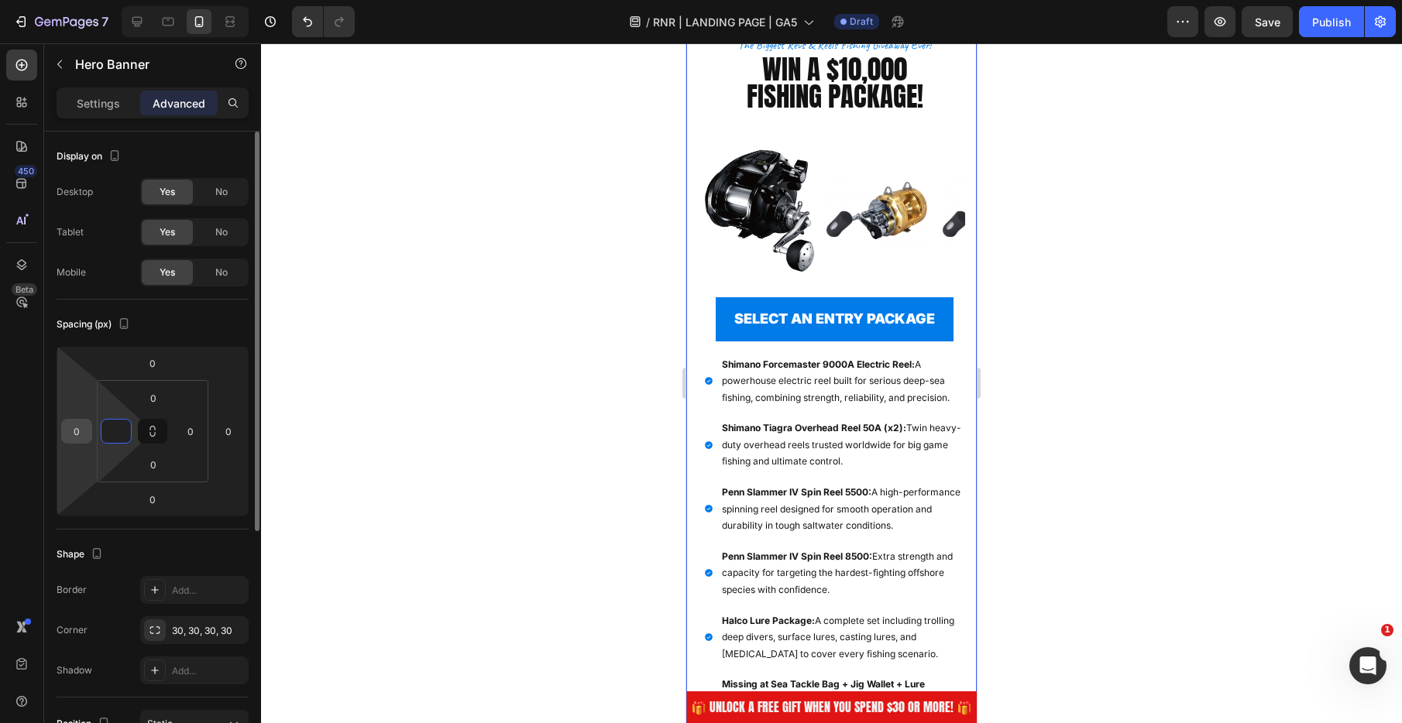
click at [81, 431] on input "0" at bounding box center [76, 431] width 23 height 23
type input "0"
type input "1"
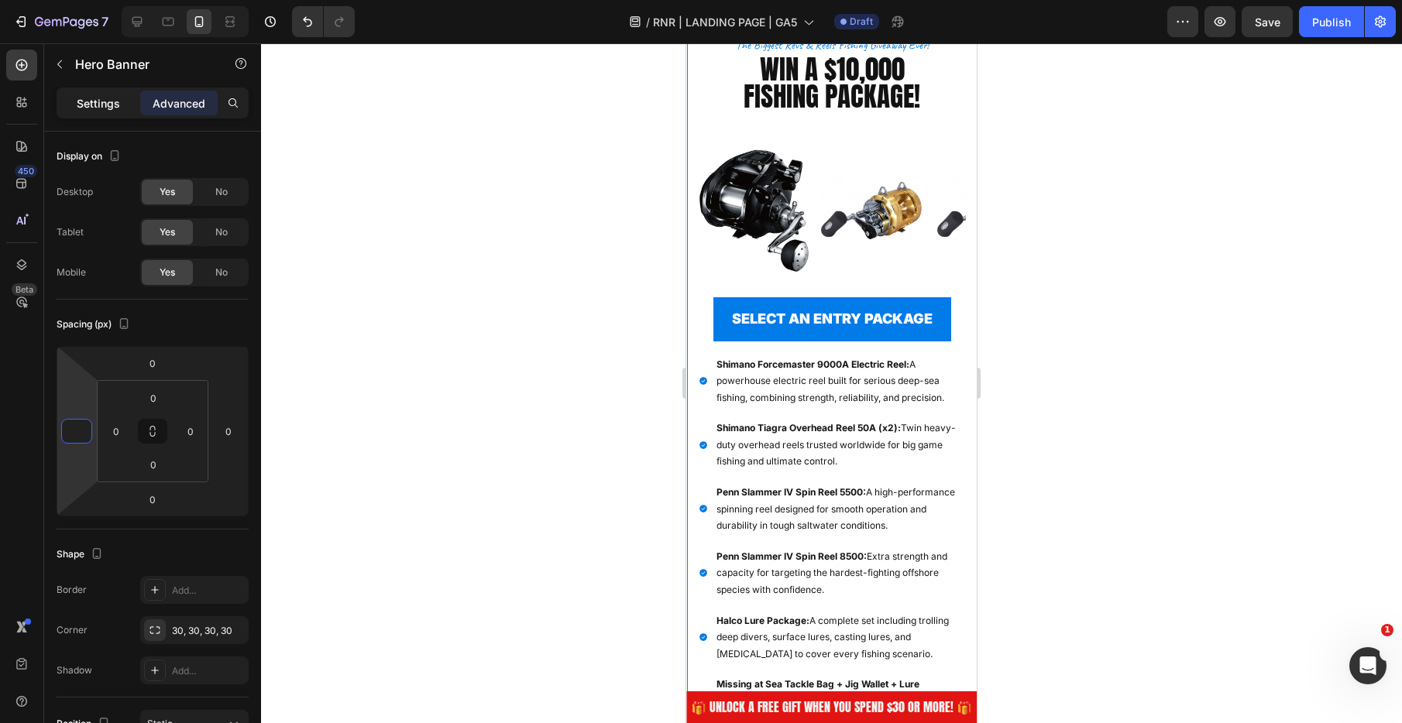
click at [99, 107] on p "Settings" at bounding box center [98, 103] width 43 height 16
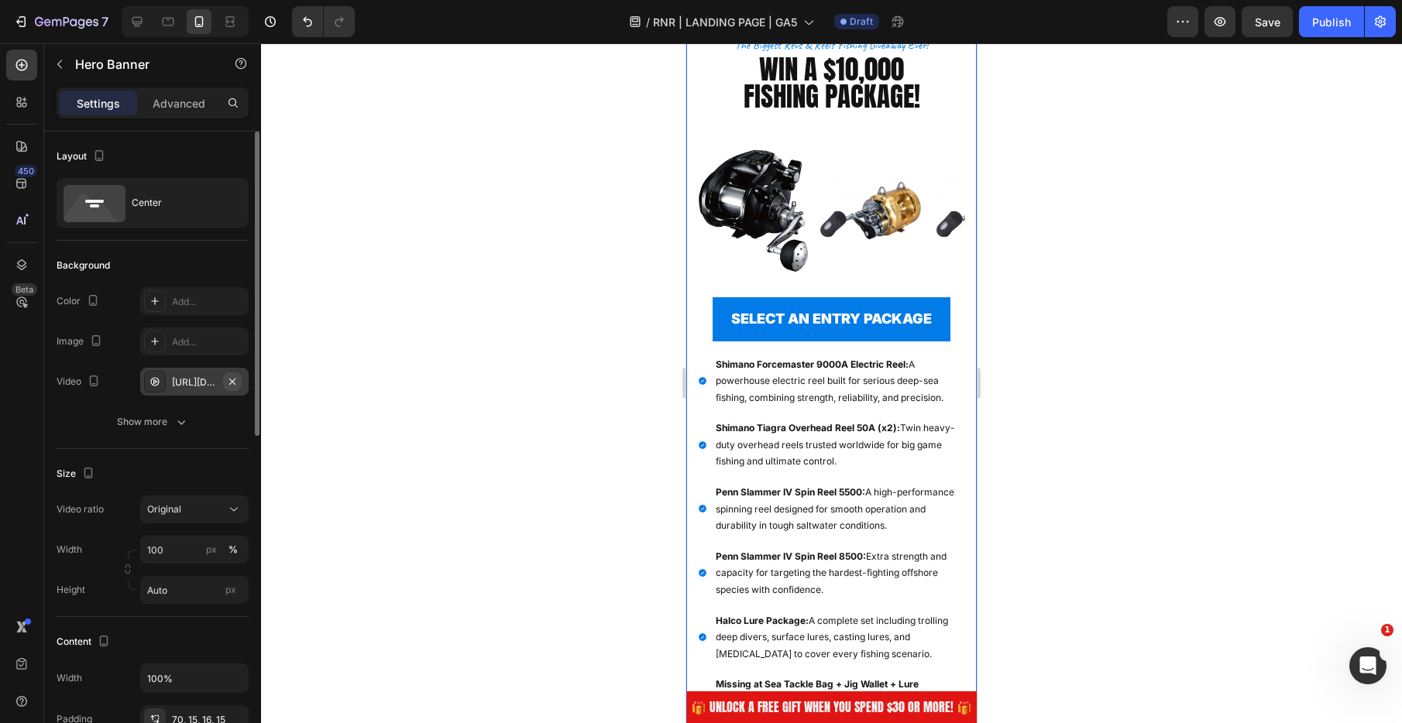
click at [235, 381] on icon "button" at bounding box center [232, 382] width 12 height 12
click at [435, 397] on div at bounding box center [831, 383] width 1141 height 680
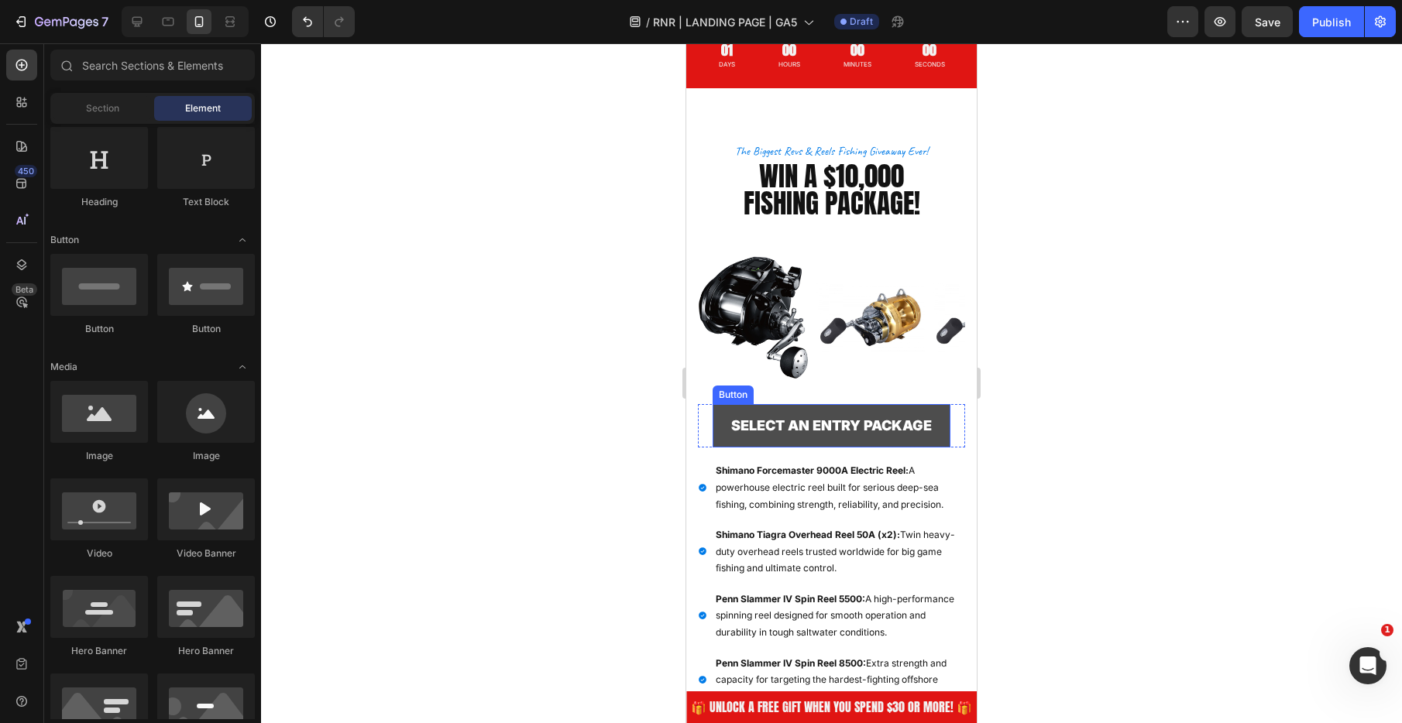
scroll to position [0, 0]
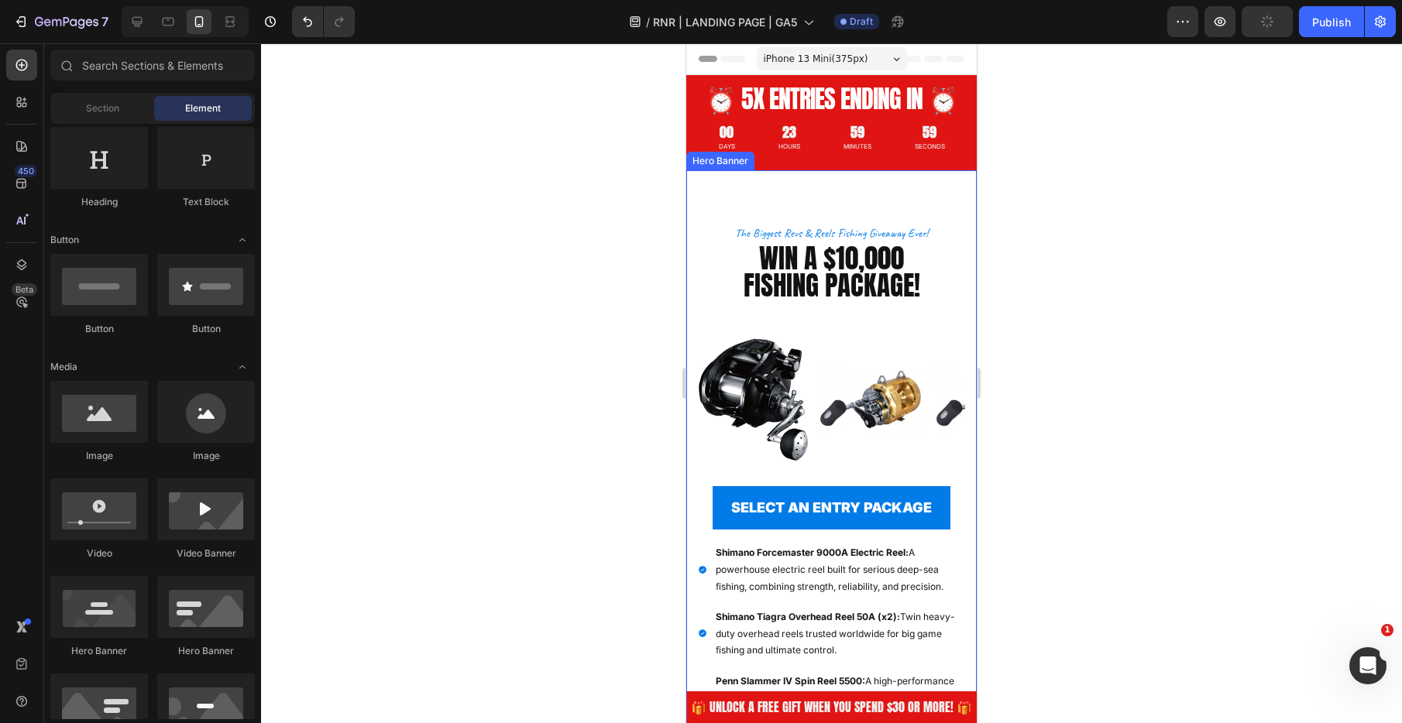
click at [813, 215] on div "the biggest revs & reels fishing giveaway ever! Text Block Row WIN A $10,000 FI…" at bounding box center [831, 646] width 290 height 952
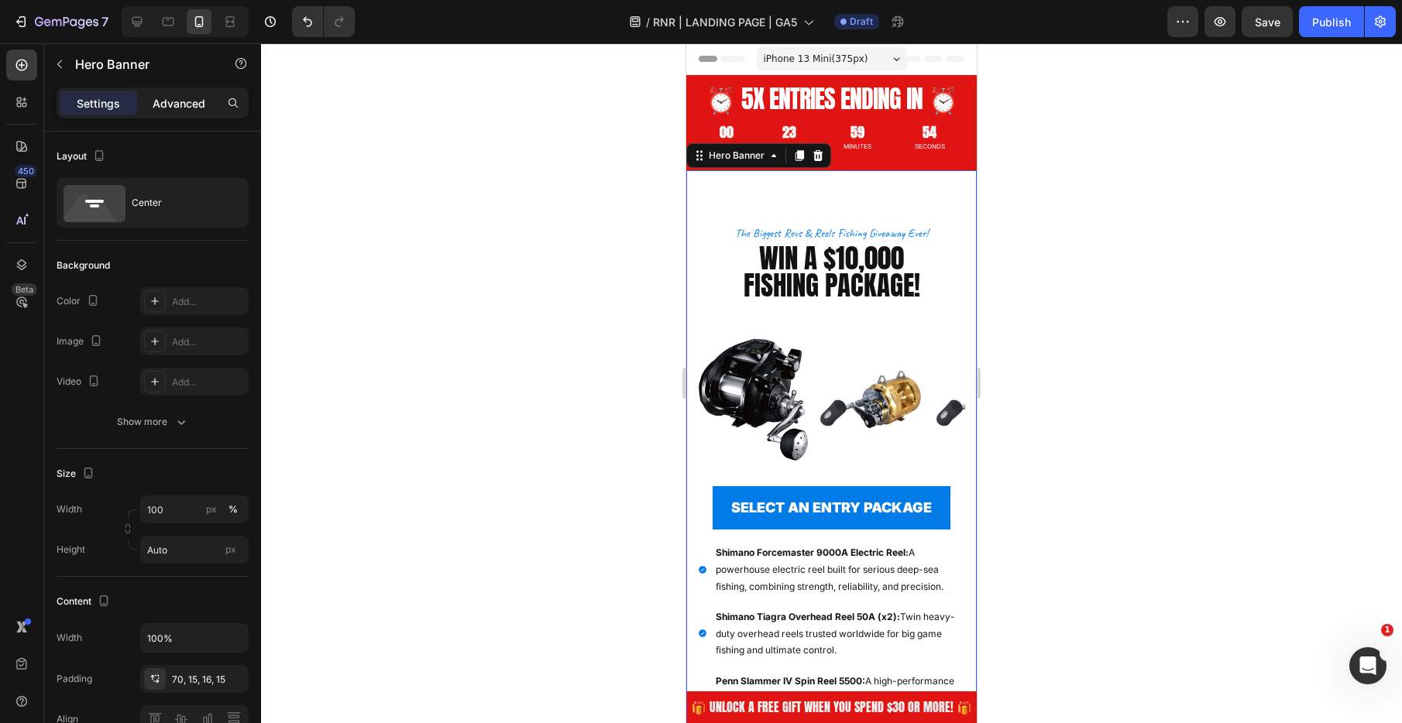
click at [142, 105] on div "Advanced" at bounding box center [178, 103] width 77 height 25
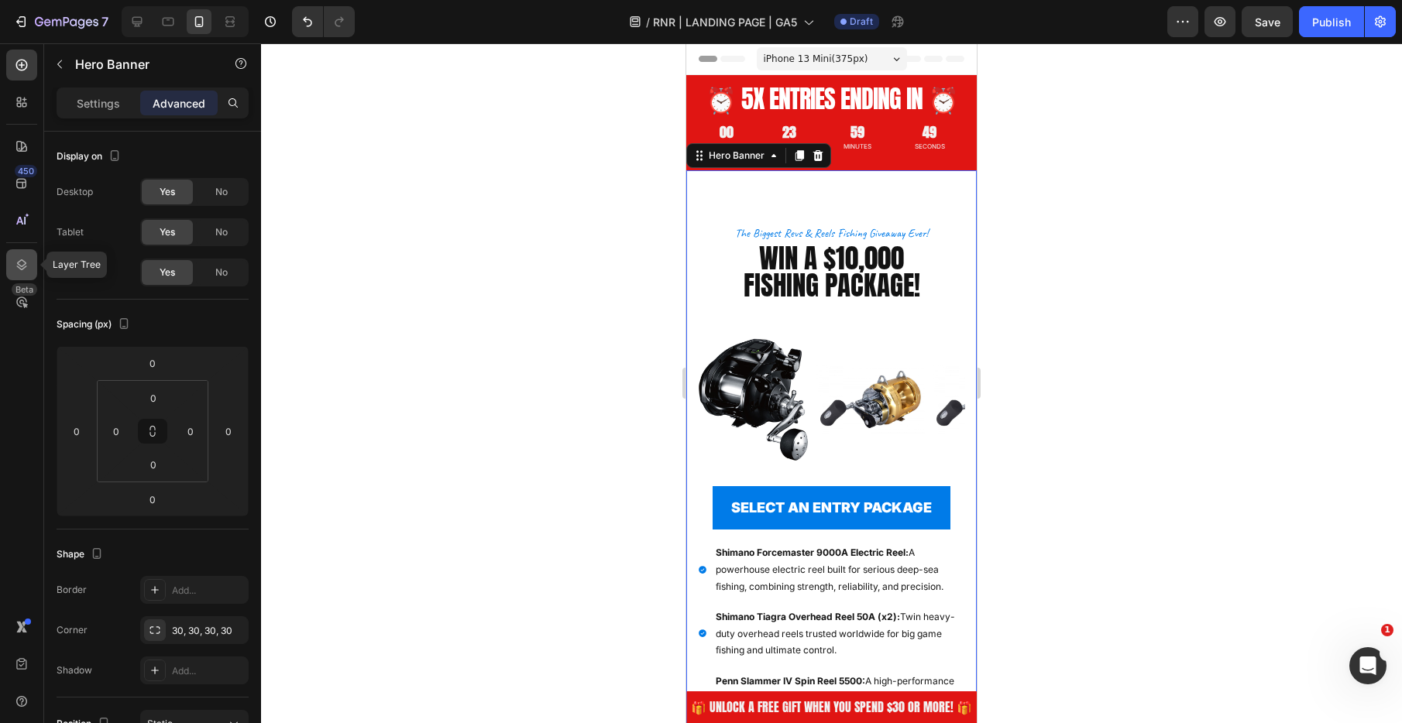
click at [19, 259] on icon at bounding box center [21, 264] width 15 height 15
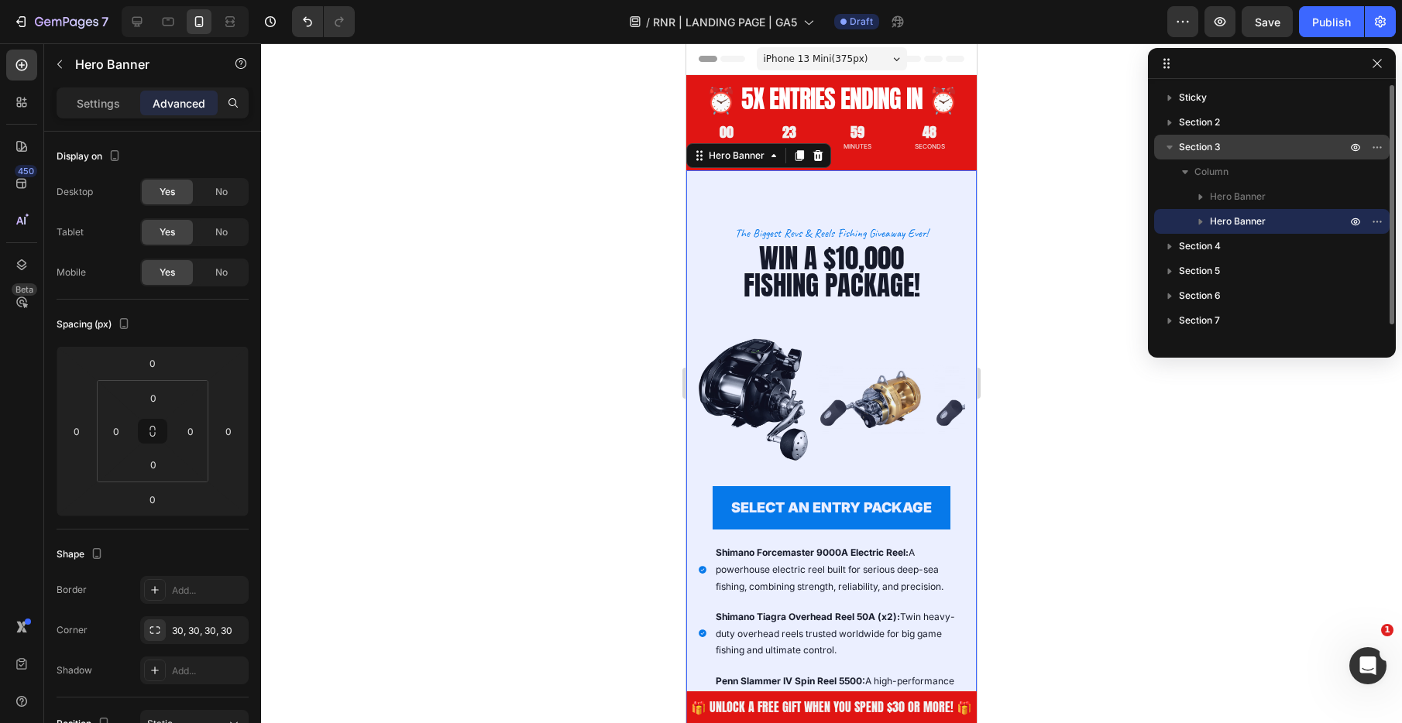
click at [1218, 143] on span "Section 3" at bounding box center [1200, 146] width 42 height 15
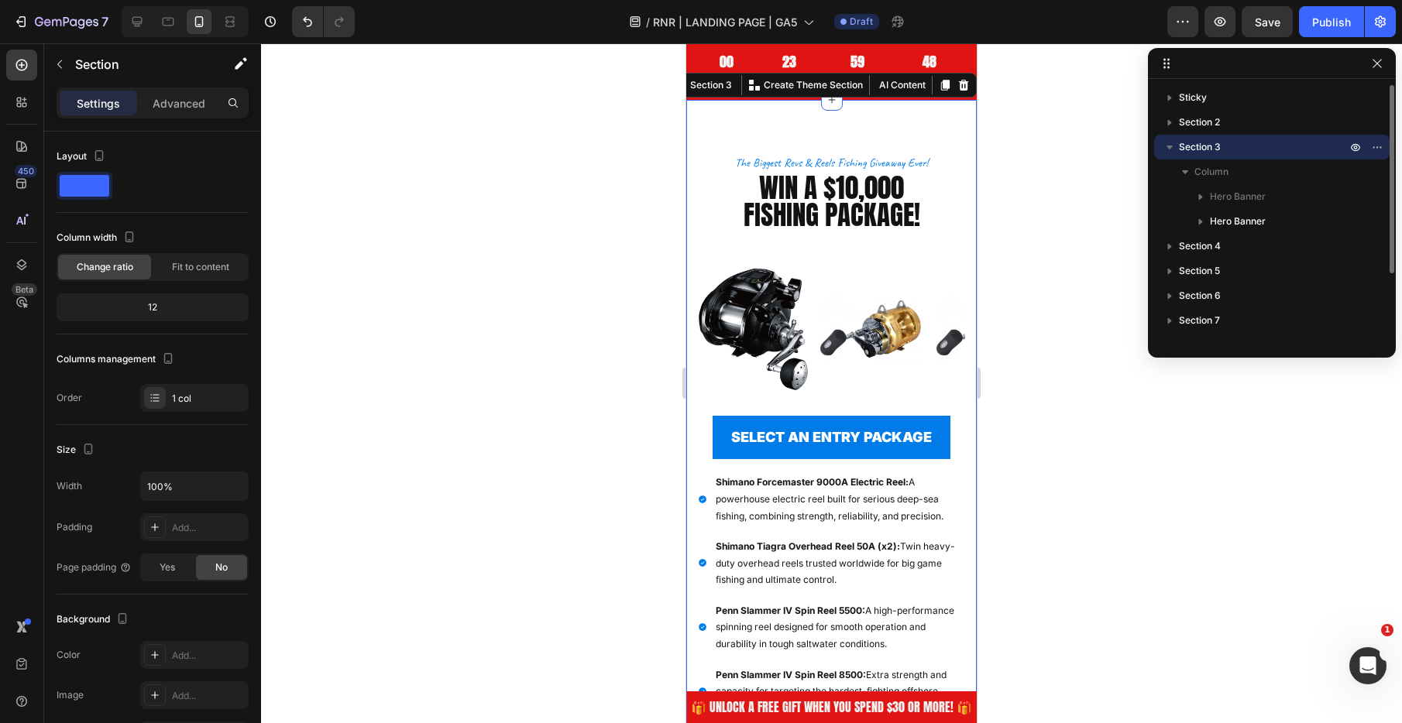
scroll to position [73, 0]
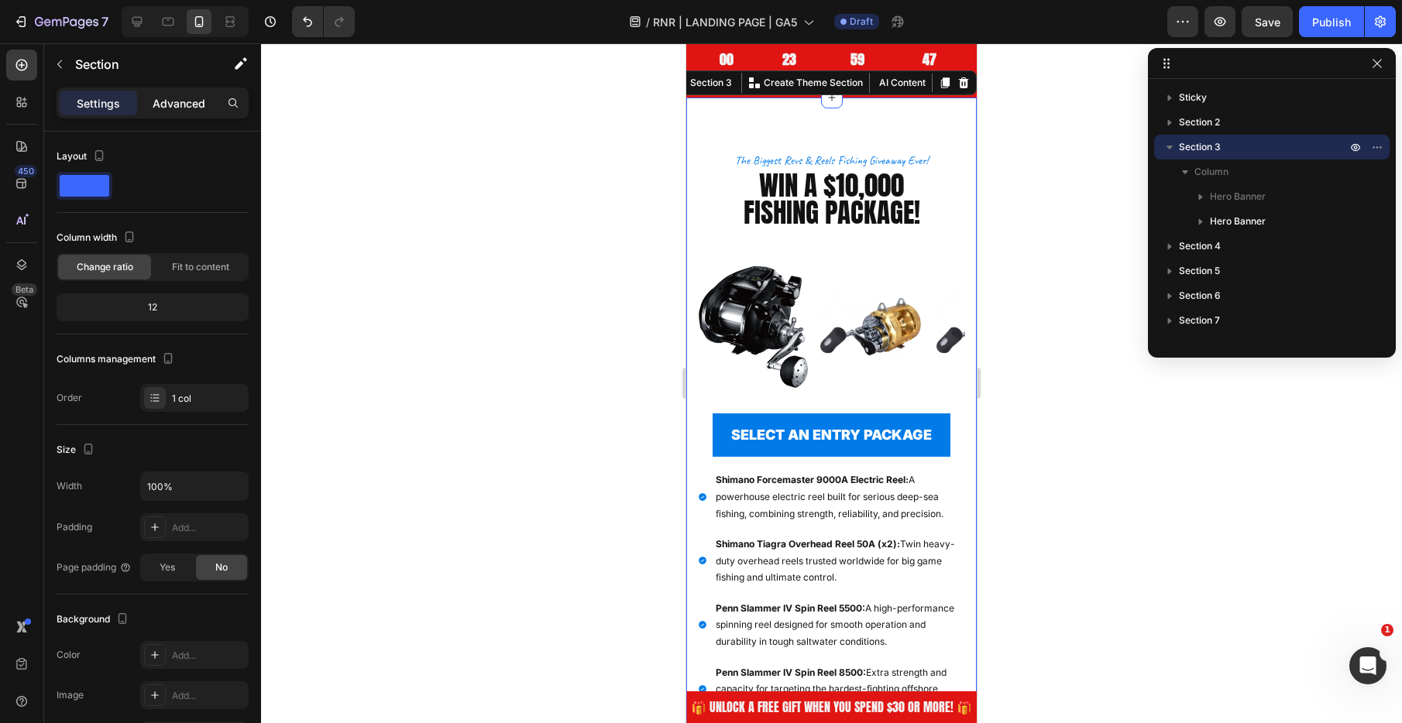
click at [172, 105] on p "Advanced" at bounding box center [179, 103] width 53 height 16
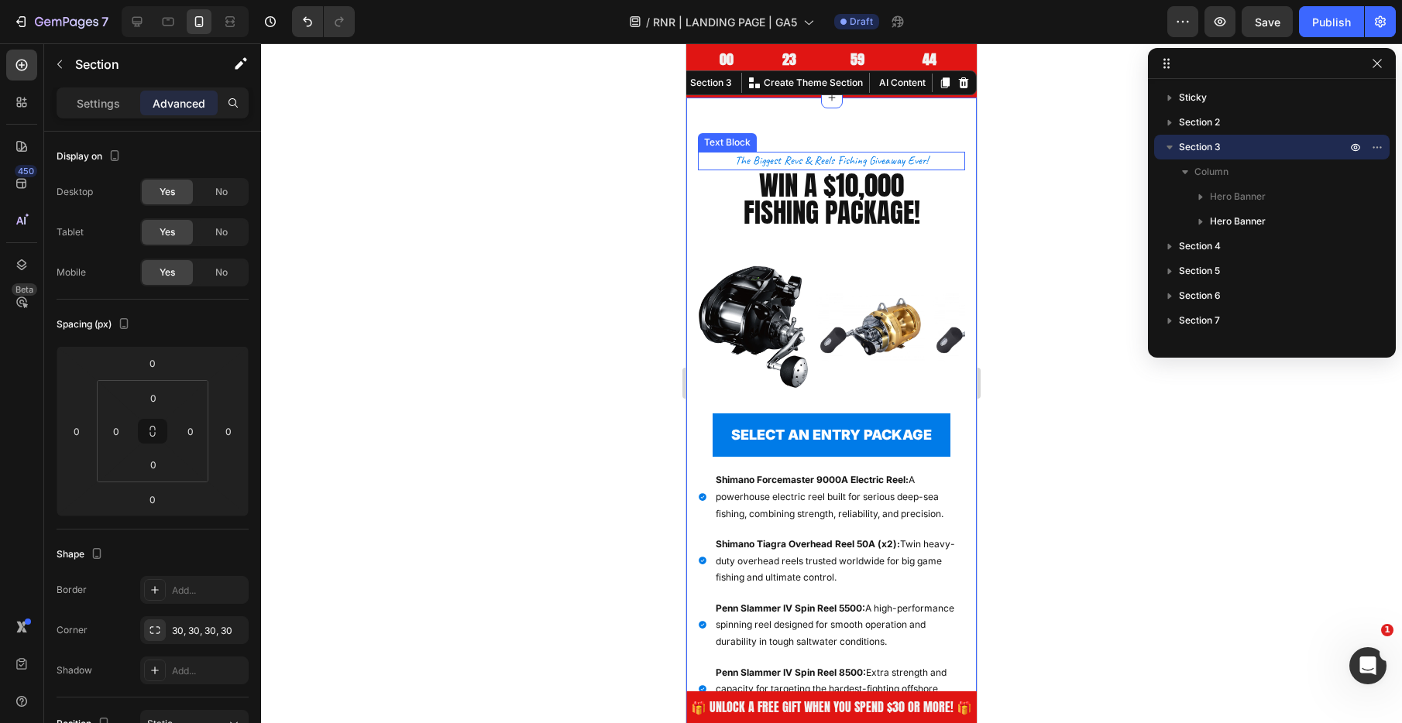
click at [882, 157] on p "the biggest revs & reels fishing giveaway ever!" at bounding box center [831, 160] width 264 height 15
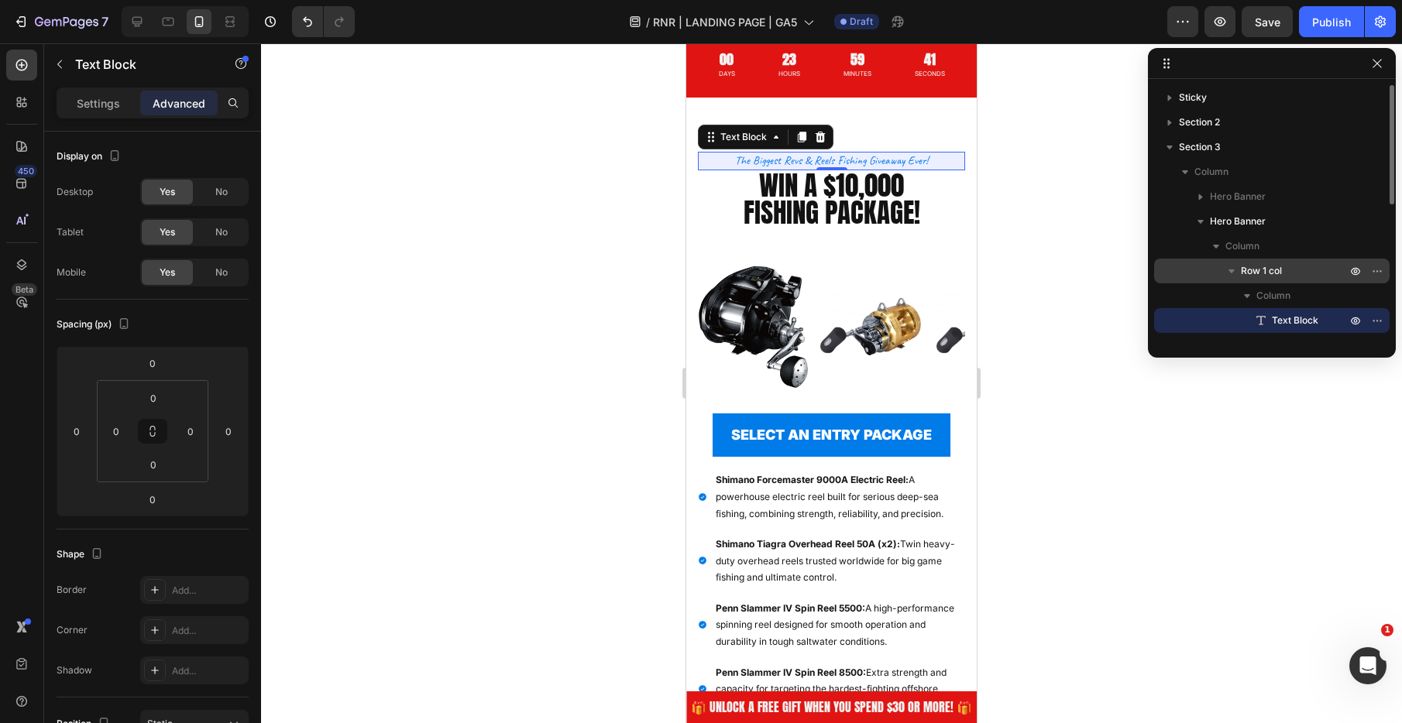
click at [1273, 269] on span "Row 1 col" at bounding box center [1261, 270] width 41 height 15
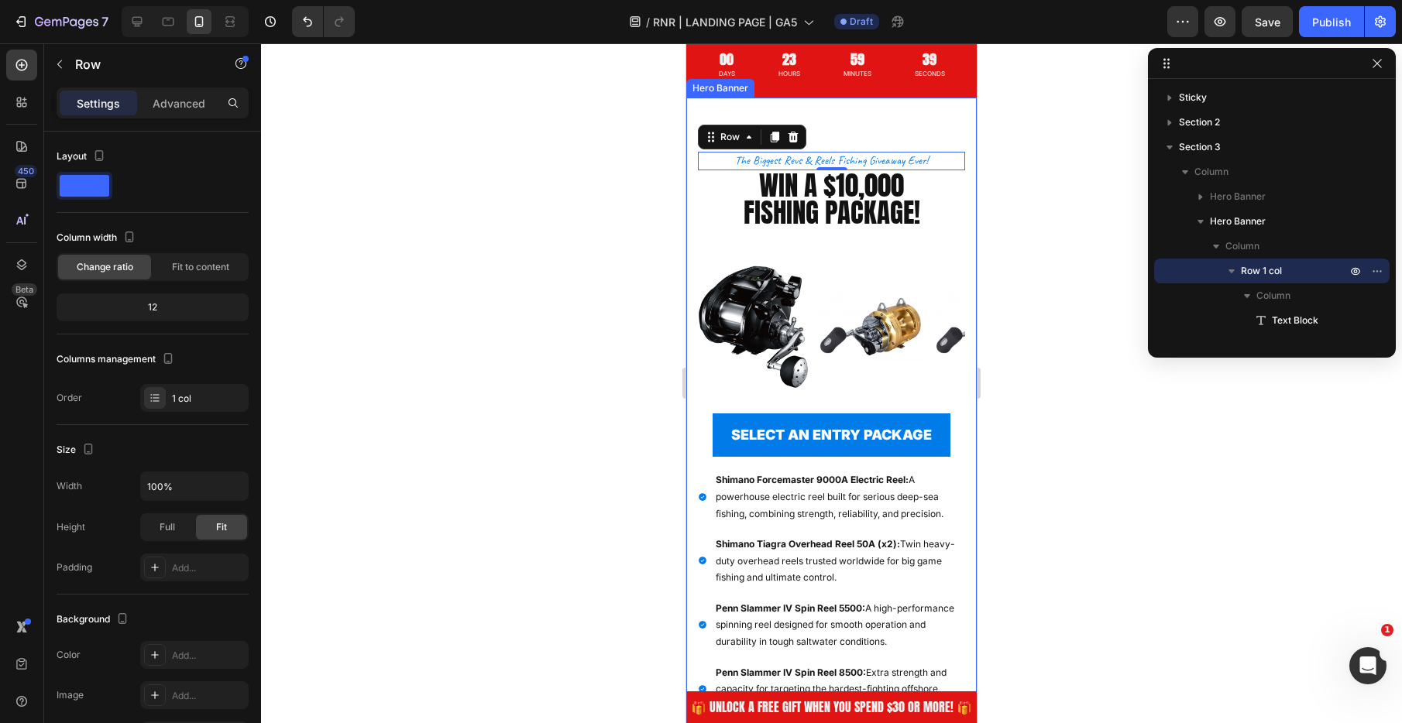
click at [871, 130] on div "the biggest revs & reels fishing giveaway ever! Text Block Row 0 WIN A $10,000 …" at bounding box center [831, 574] width 290 height 952
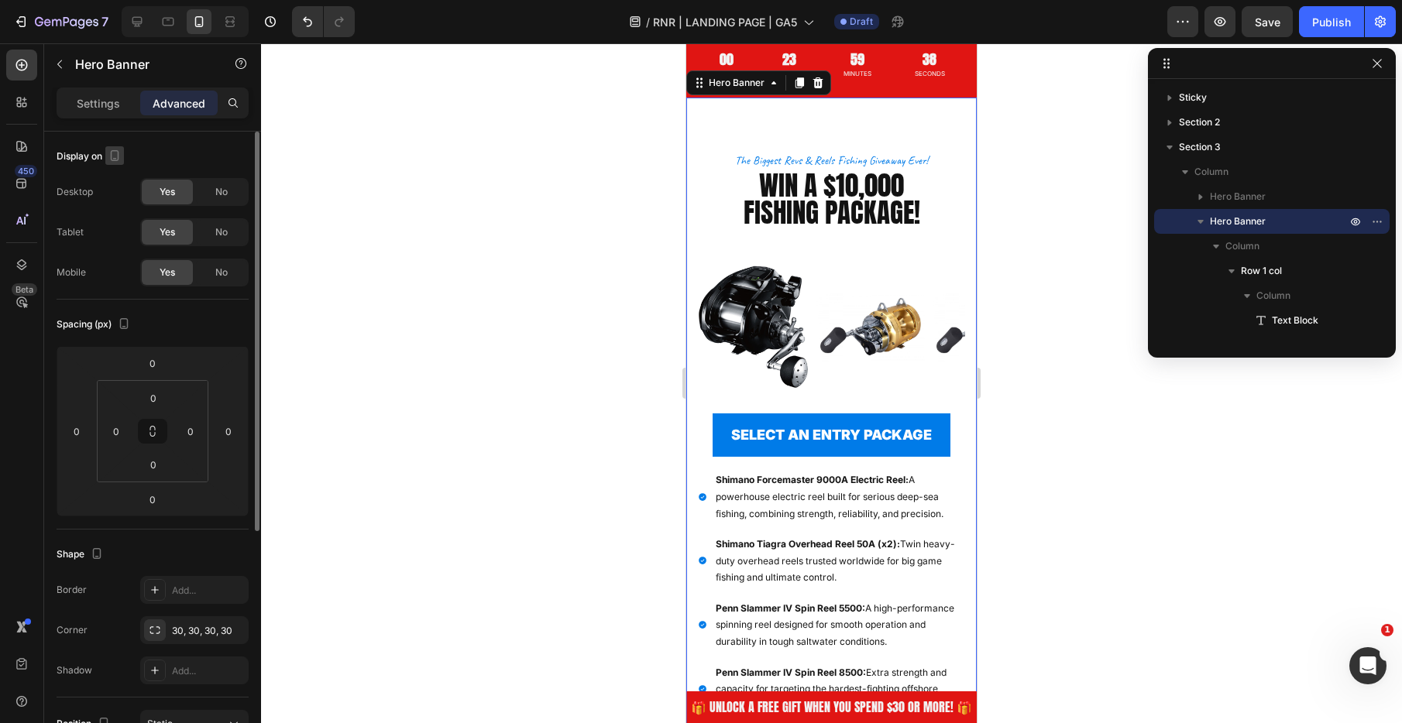
drag, startPoint x: 104, startPoint y: 104, endPoint x: 105, endPoint y: 148, distance: 44.2
click at [103, 104] on p "Settings" at bounding box center [98, 103] width 43 height 16
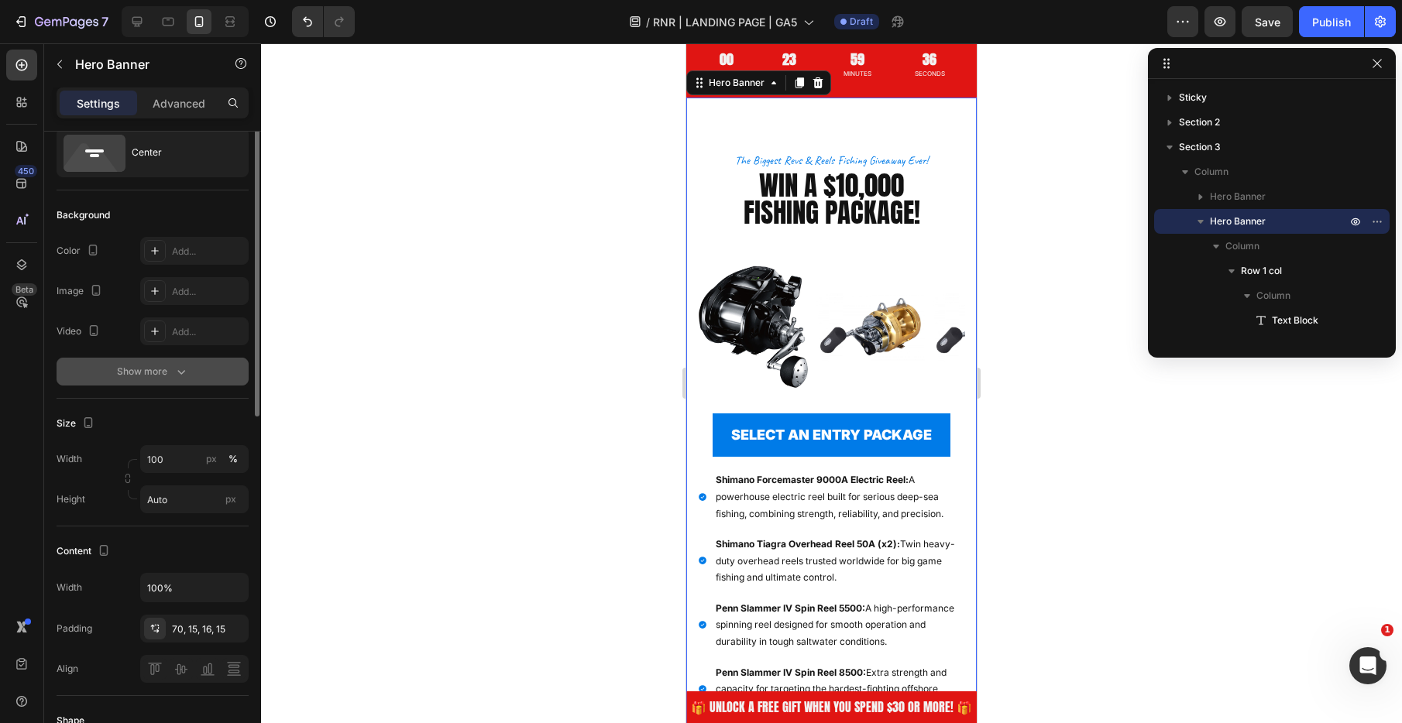
scroll to position [52, 0]
click at [190, 502] on input "Auto" at bounding box center [194, 498] width 108 height 28
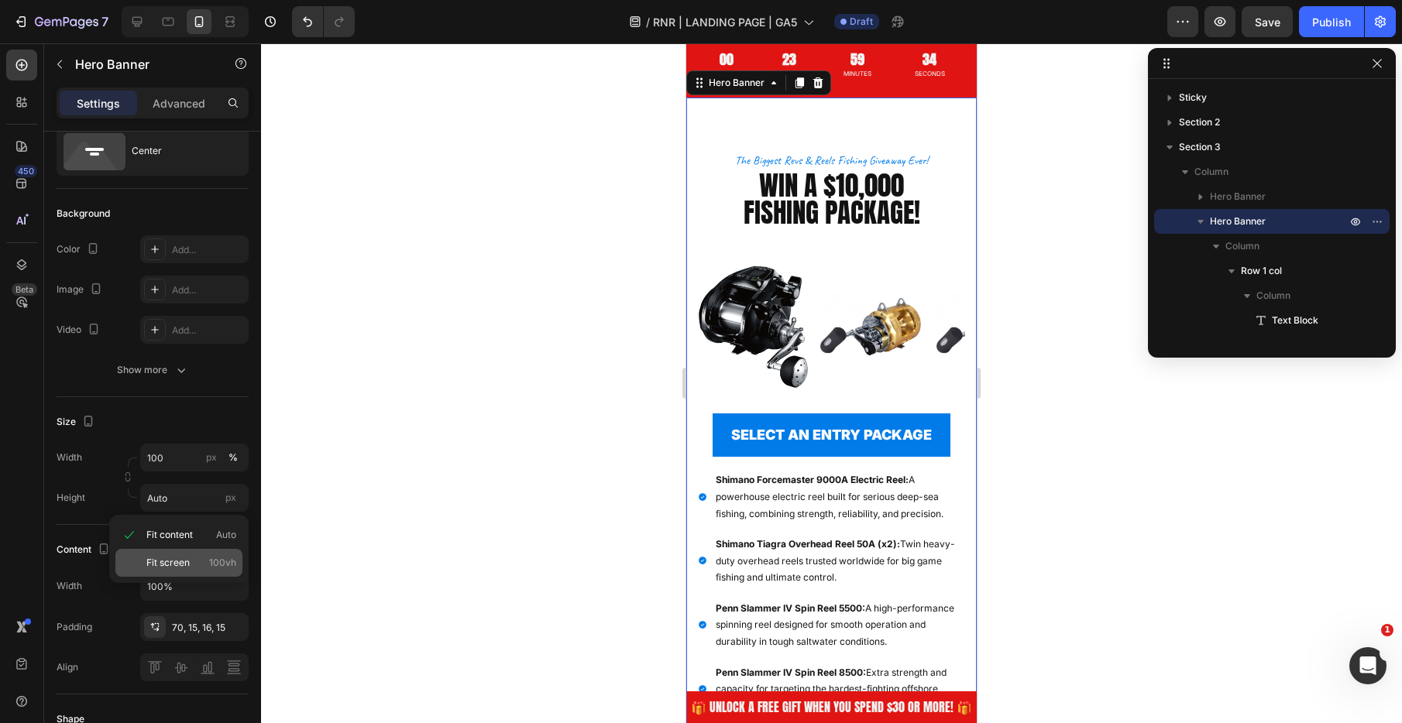
click at [203, 555] on div "Fit screen 100vh" at bounding box center [178, 563] width 127 height 28
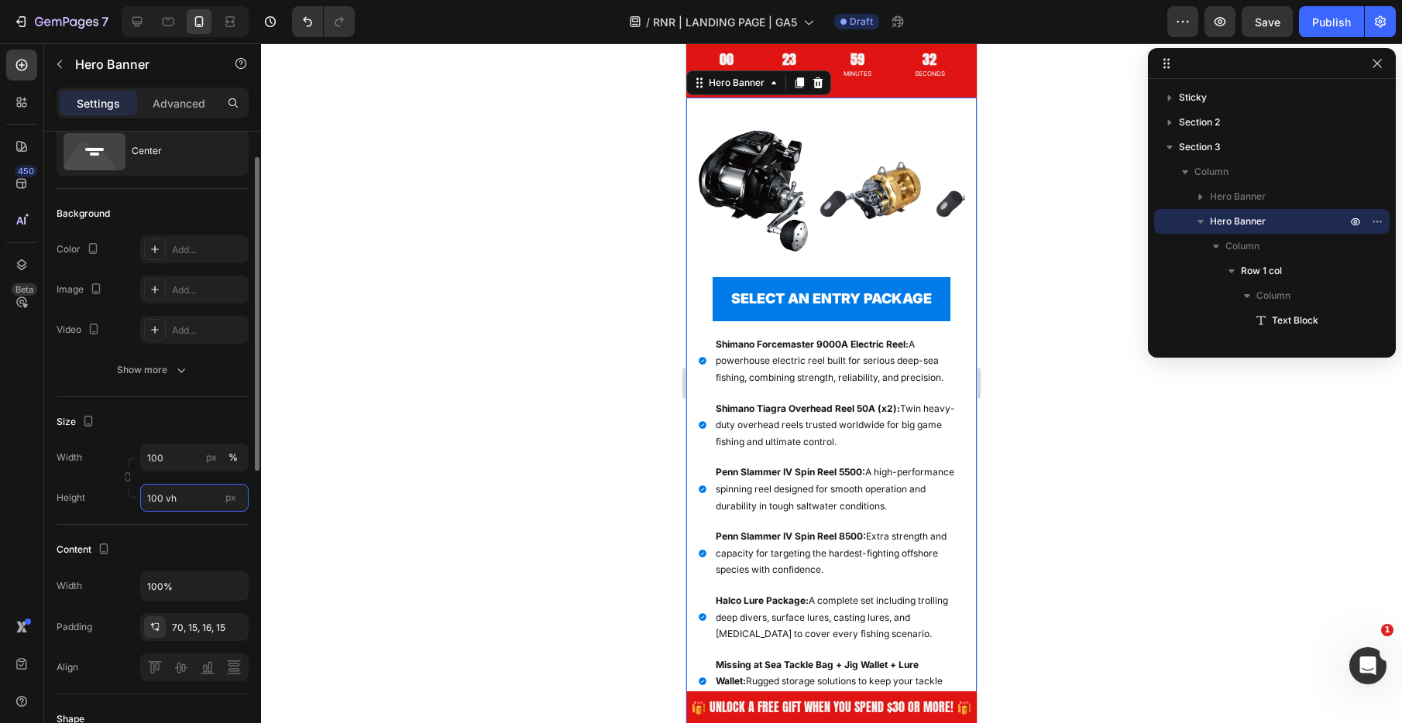
click at [169, 500] on input "100 vh" at bounding box center [194, 498] width 108 height 28
drag, startPoint x: 184, startPoint y: 534, endPoint x: 191, endPoint y: 529, distance: 8.2
click at [184, 534] on span "Fit content" at bounding box center [169, 535] width 46 height 14
type input "Auto"
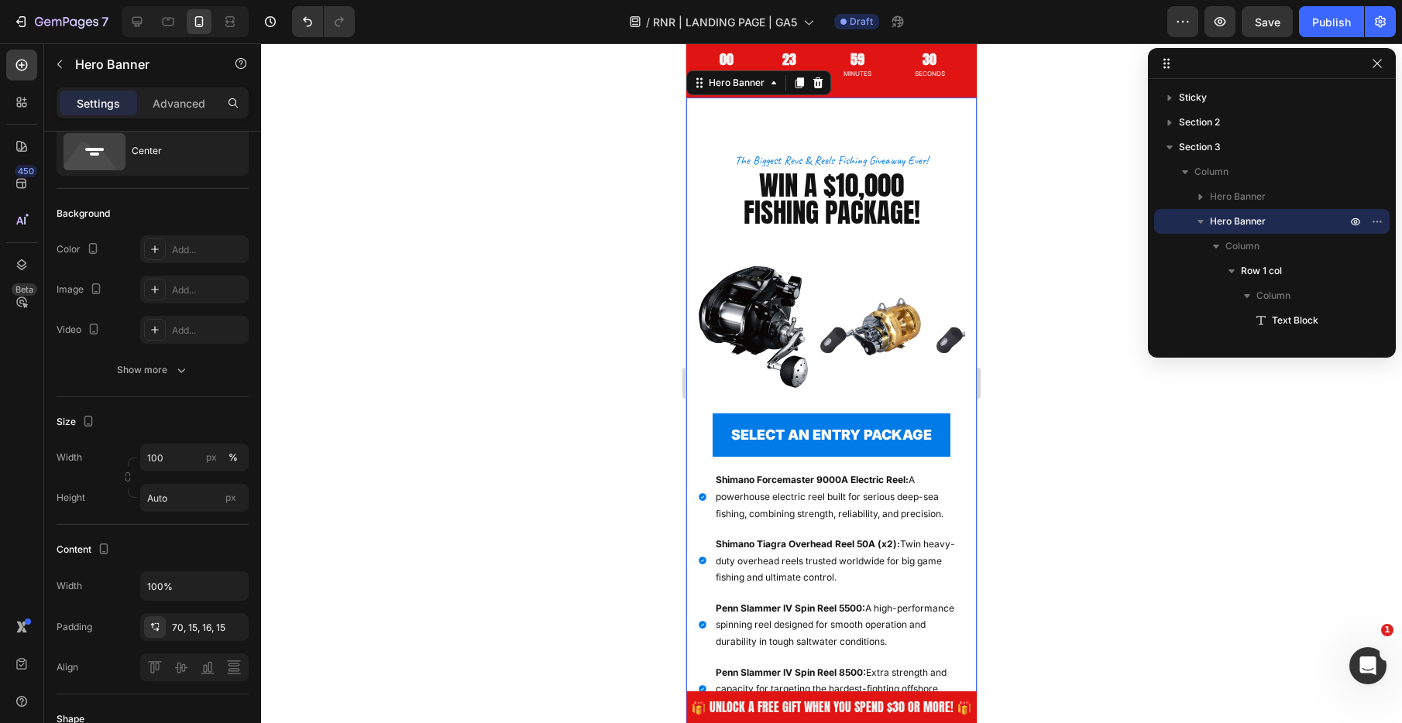
click at [470, 342] on div at bounding box center [831, 383] width 1141 height 680
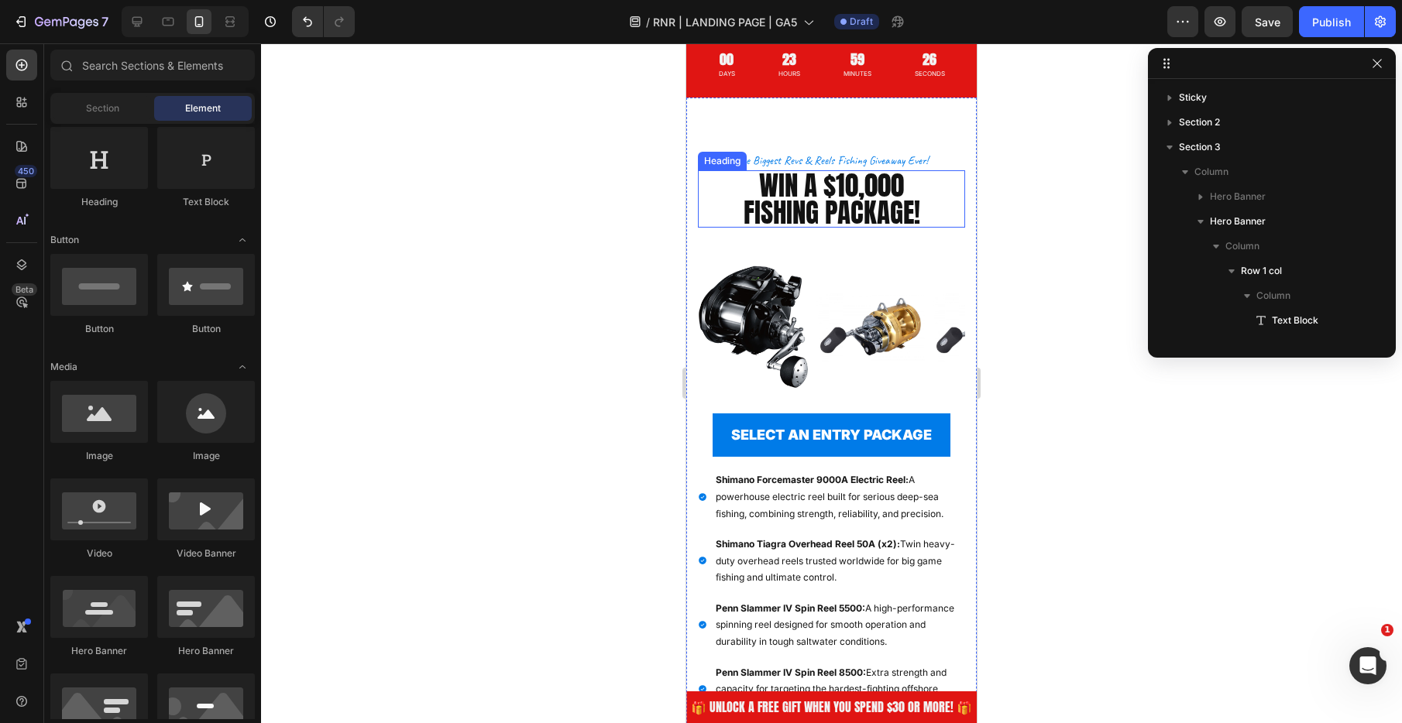
click at [835, 188] on h2 "WIN A $10,000 FISHING PACKAGE!" at bounding box center [831, 198] width 267 height 57
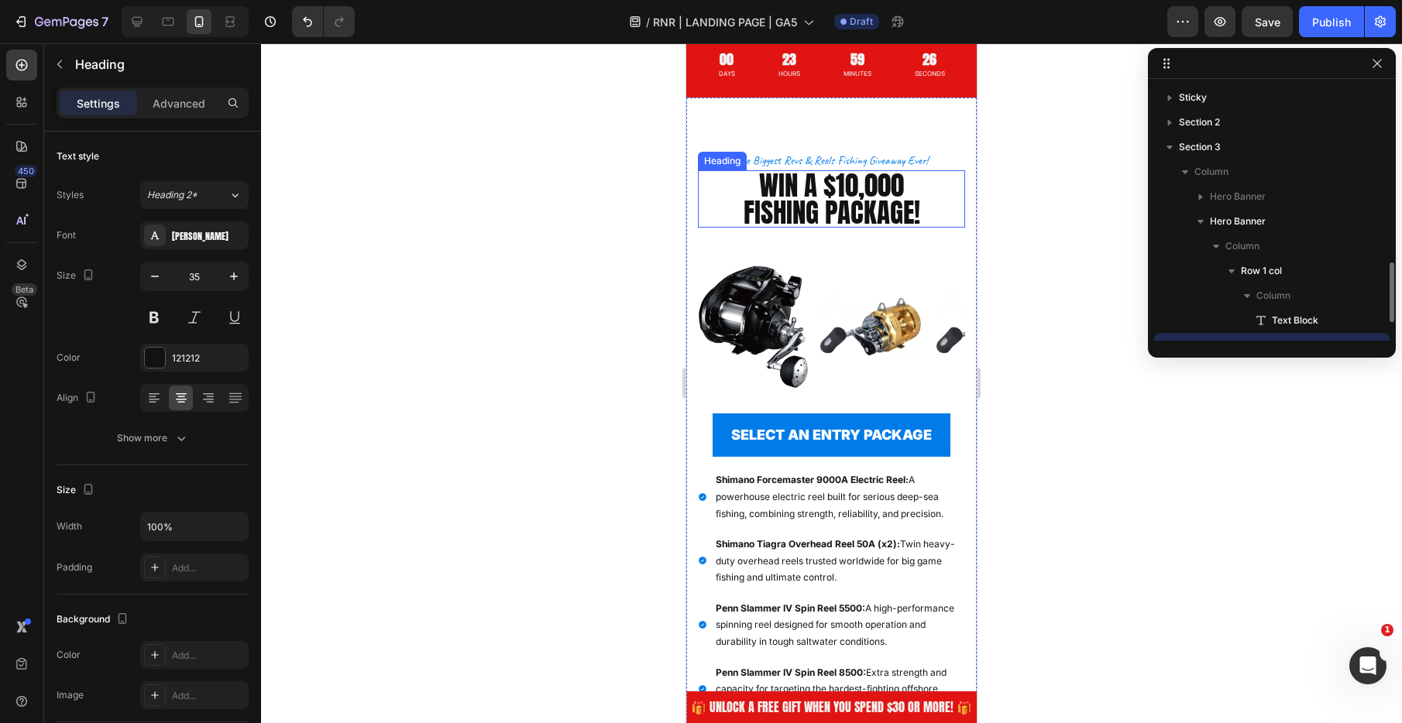
scroll to position [144, 0]
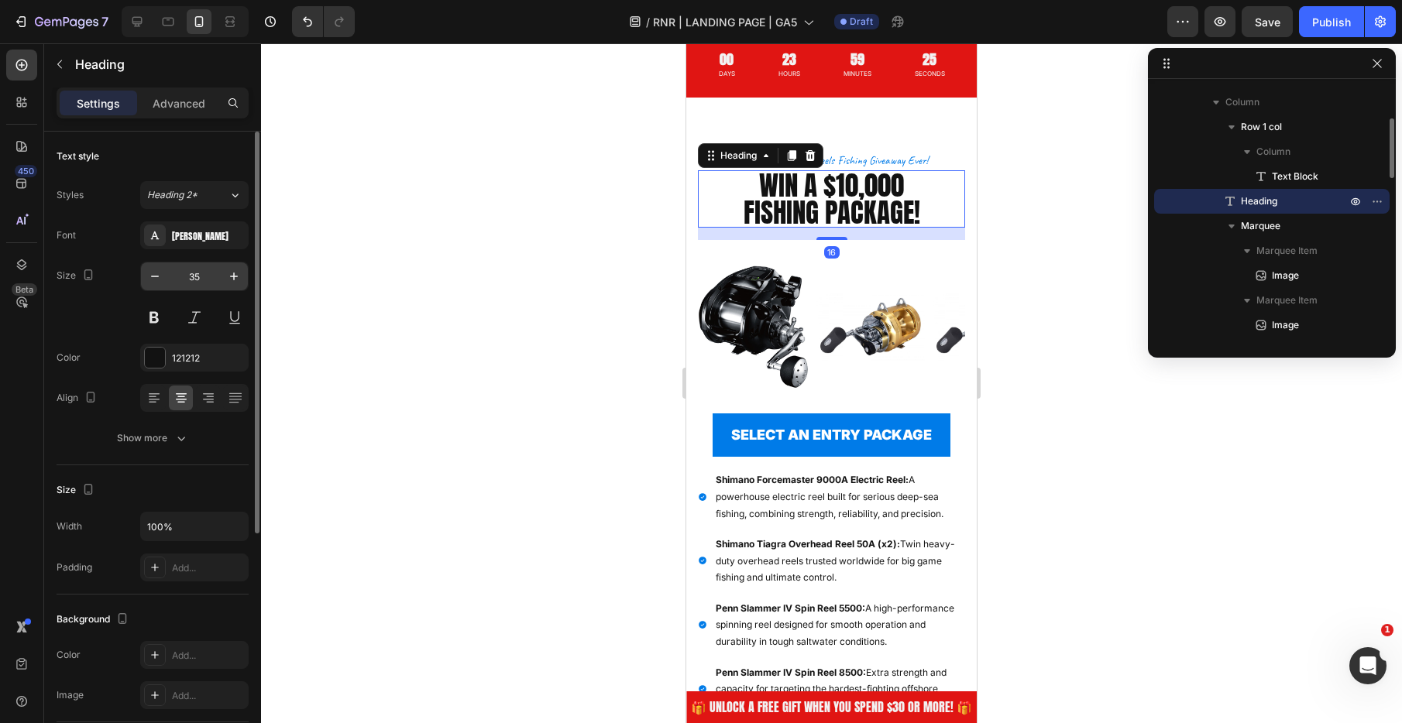
click at [199, 278] on input "35" at bounding box center [194, 277] width 51 height 28
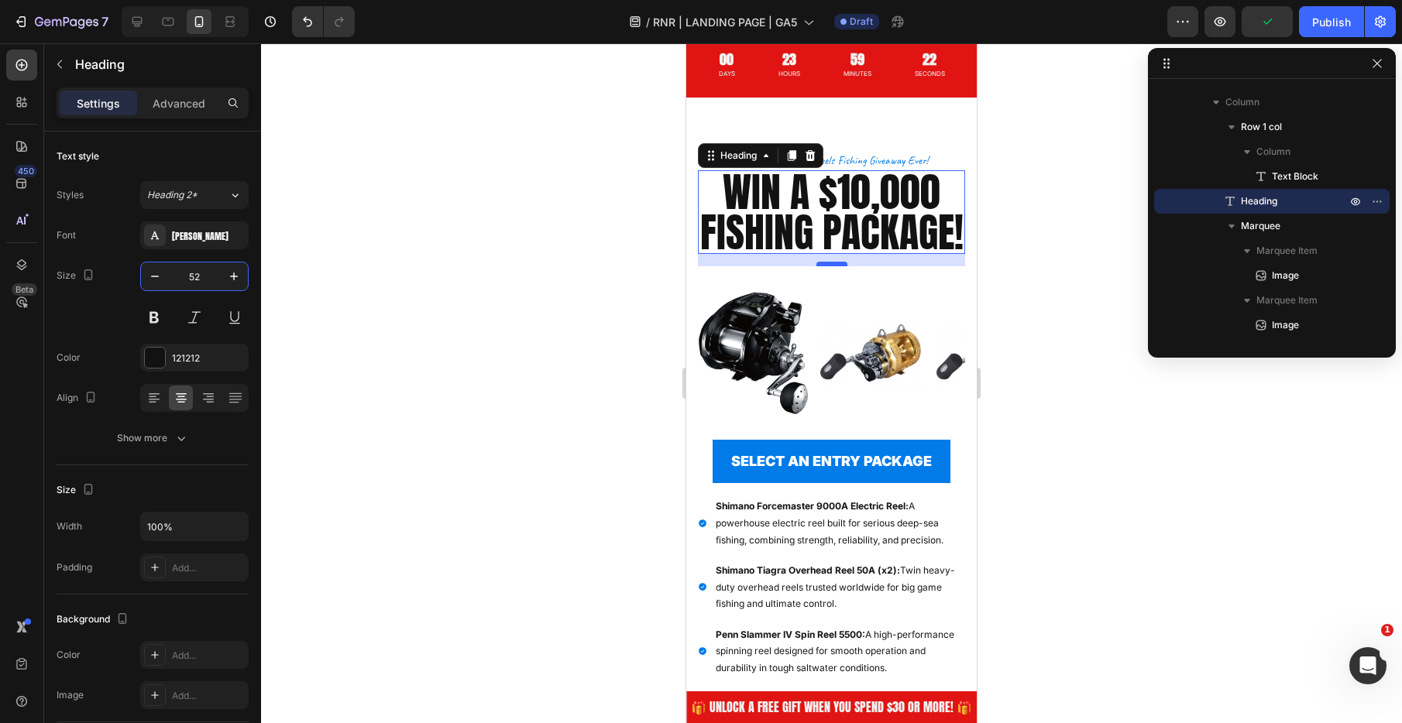
type input "52"
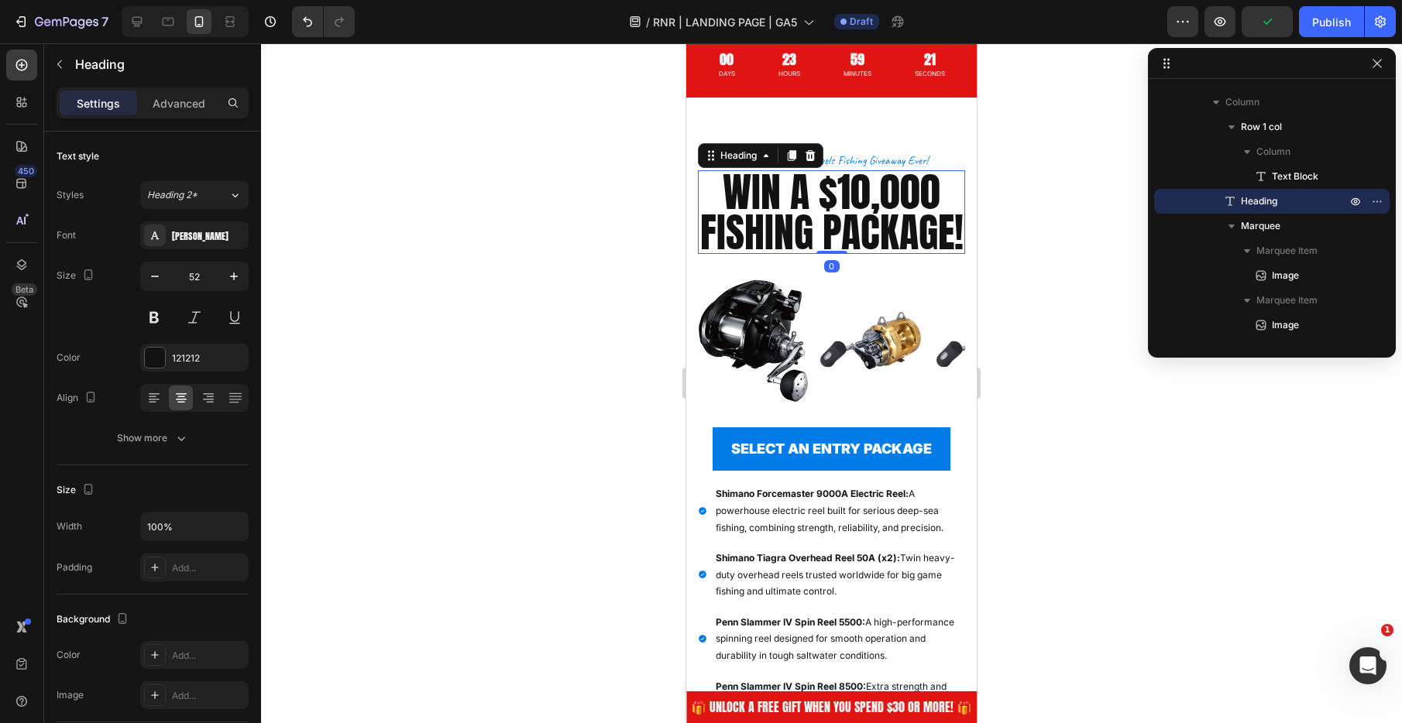
drag, startPoint x: 837, startPoint y: 264, endPoint x: 692, endPoint y: 290, distance: 147.1
click at [839, 242] on div "WIN A $10,000 FISHING PACKAGE! Heading 0" at bounding box center [831, 212] width 267 height 84
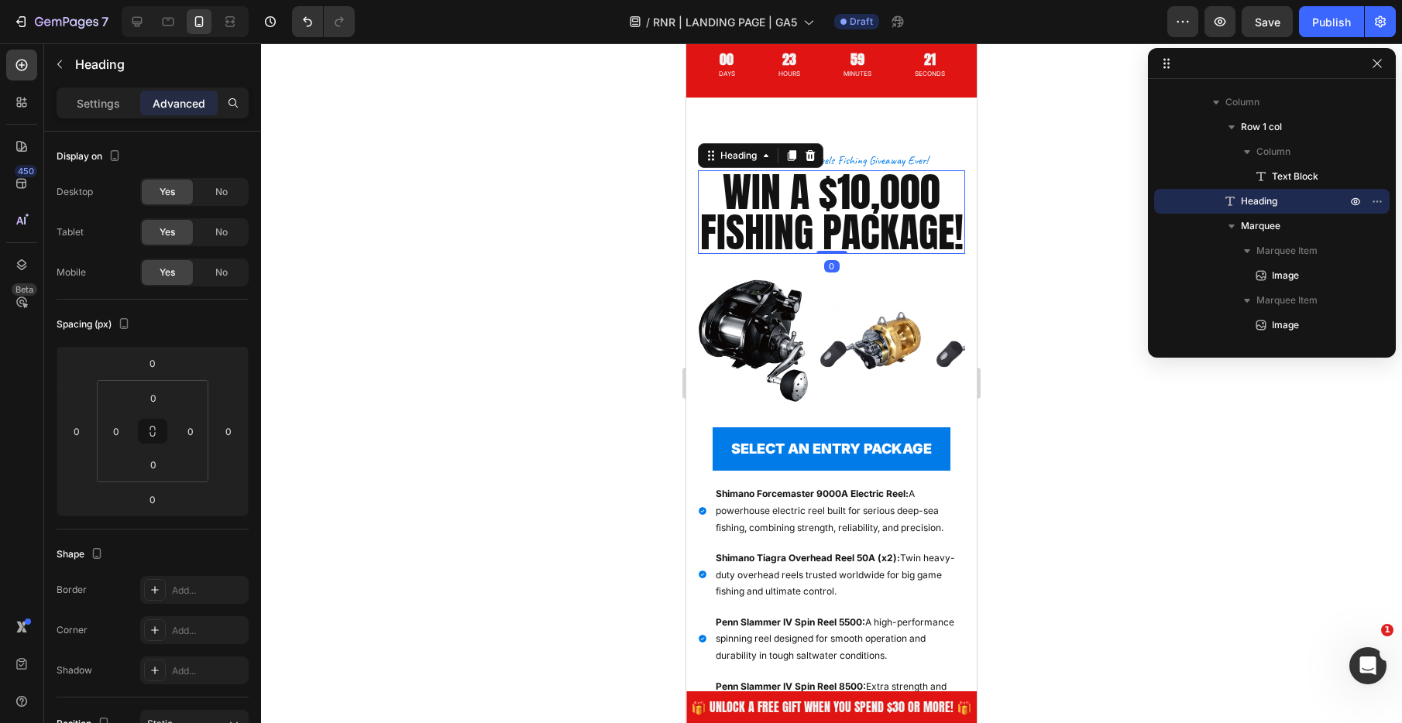
click at [540, 278] on div at bounding box center [831, 383] width 1141 height 680
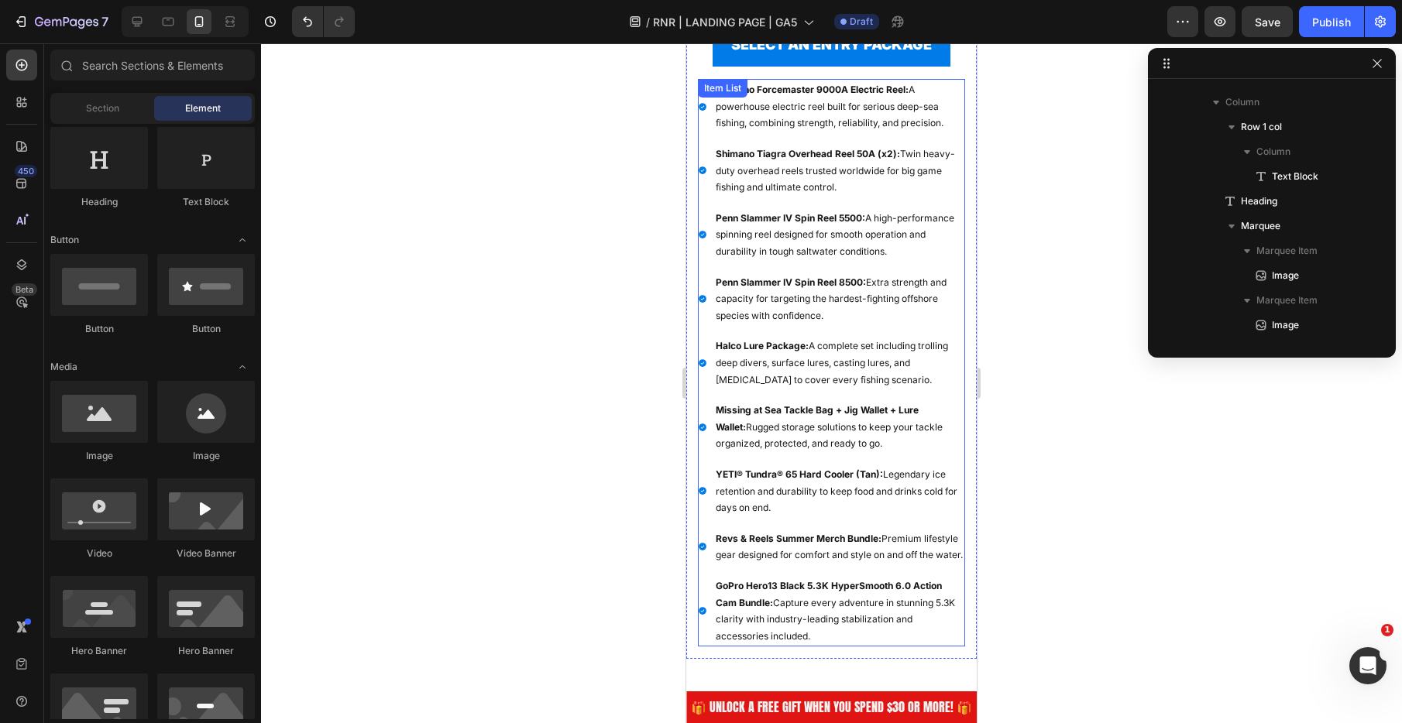
scroll to position [183, 0]
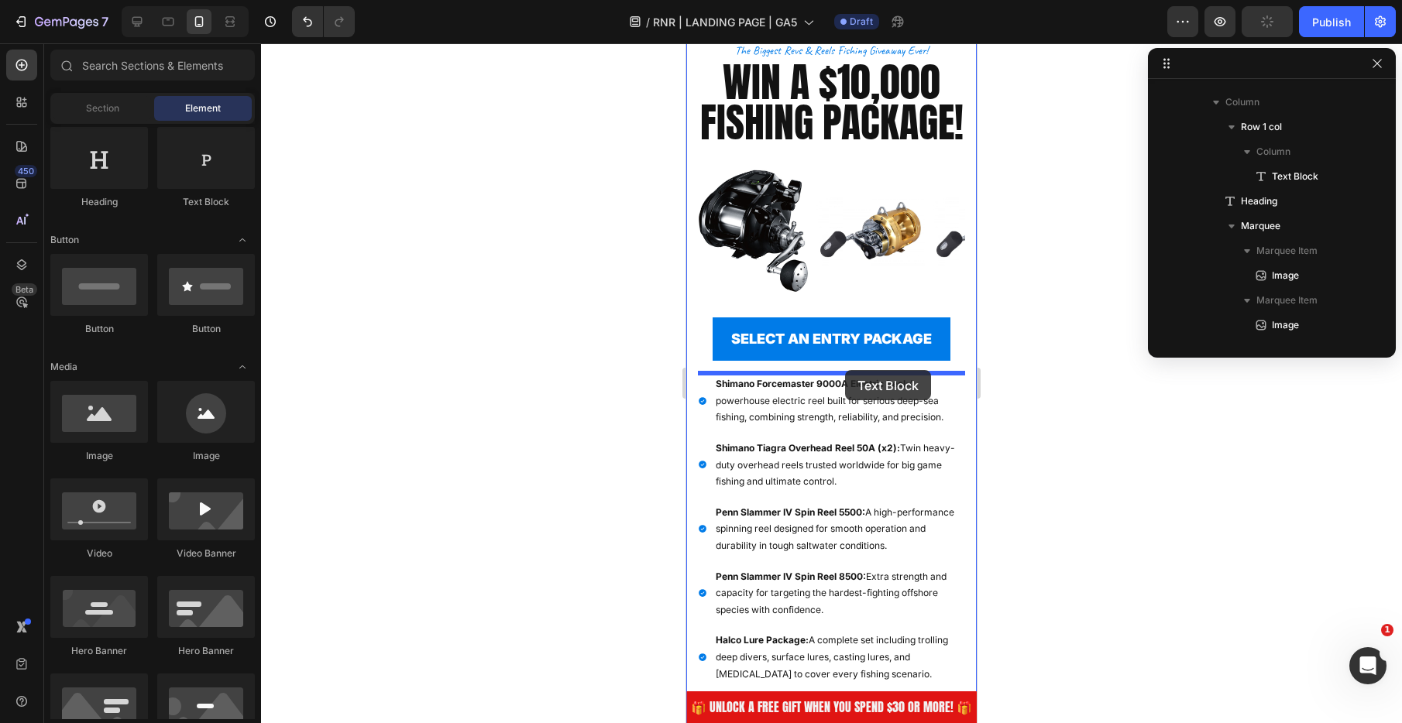
drag, startPoint x: 909, startPoint y: 205, endPoint x: 845, endPoint y: 370, distance: 177.0
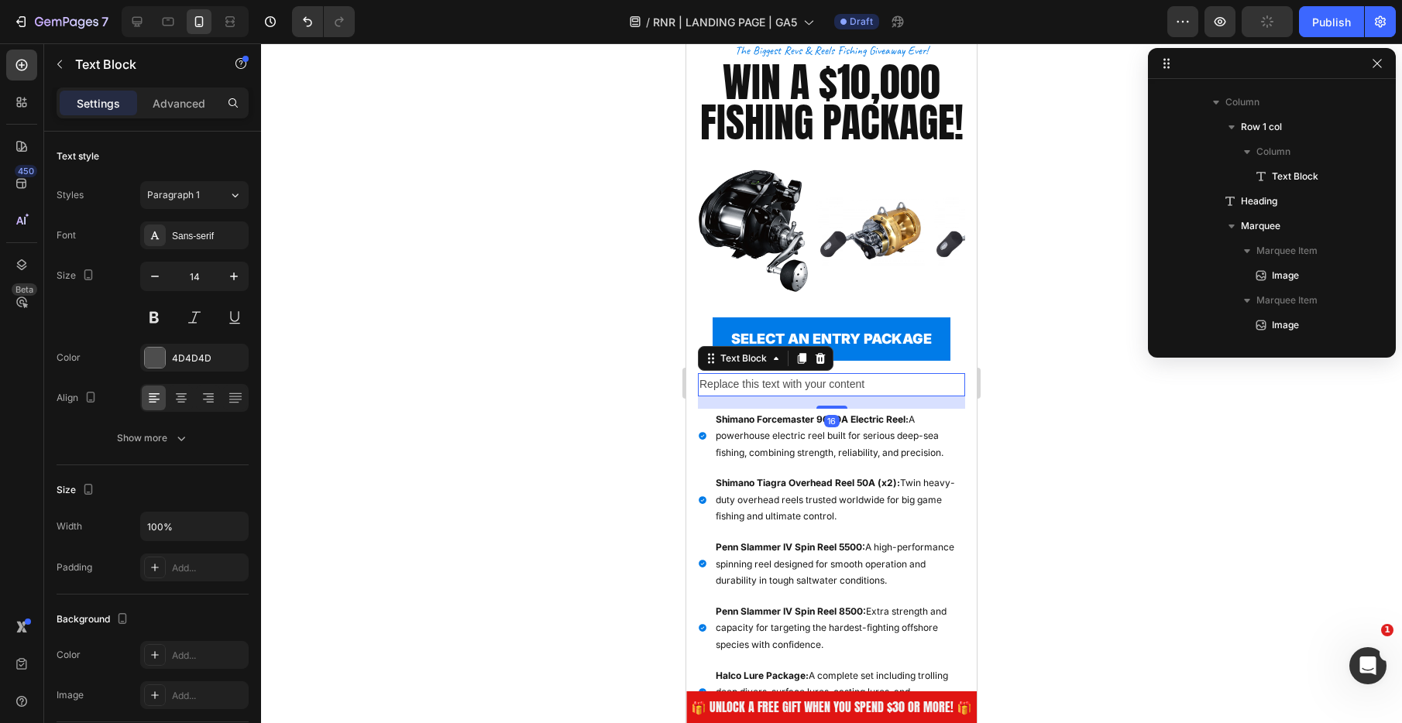
scroll to position [764, 0]
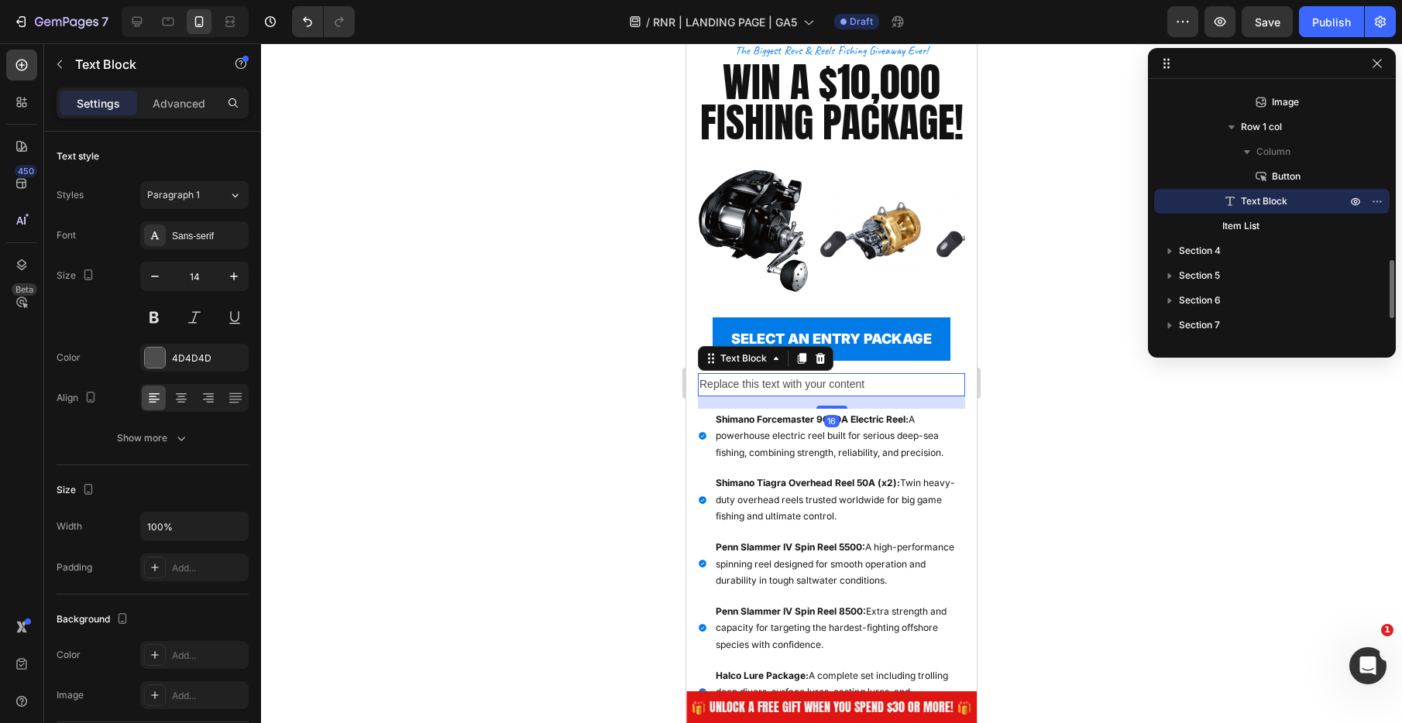
click at [832, 383] on div "Replace this text with your content" at bounding box center [831, 384] width 267 height 22
click at [832, 383] on p "Replace this text with your content" at bounding box center [831, 384] width 264 height 19
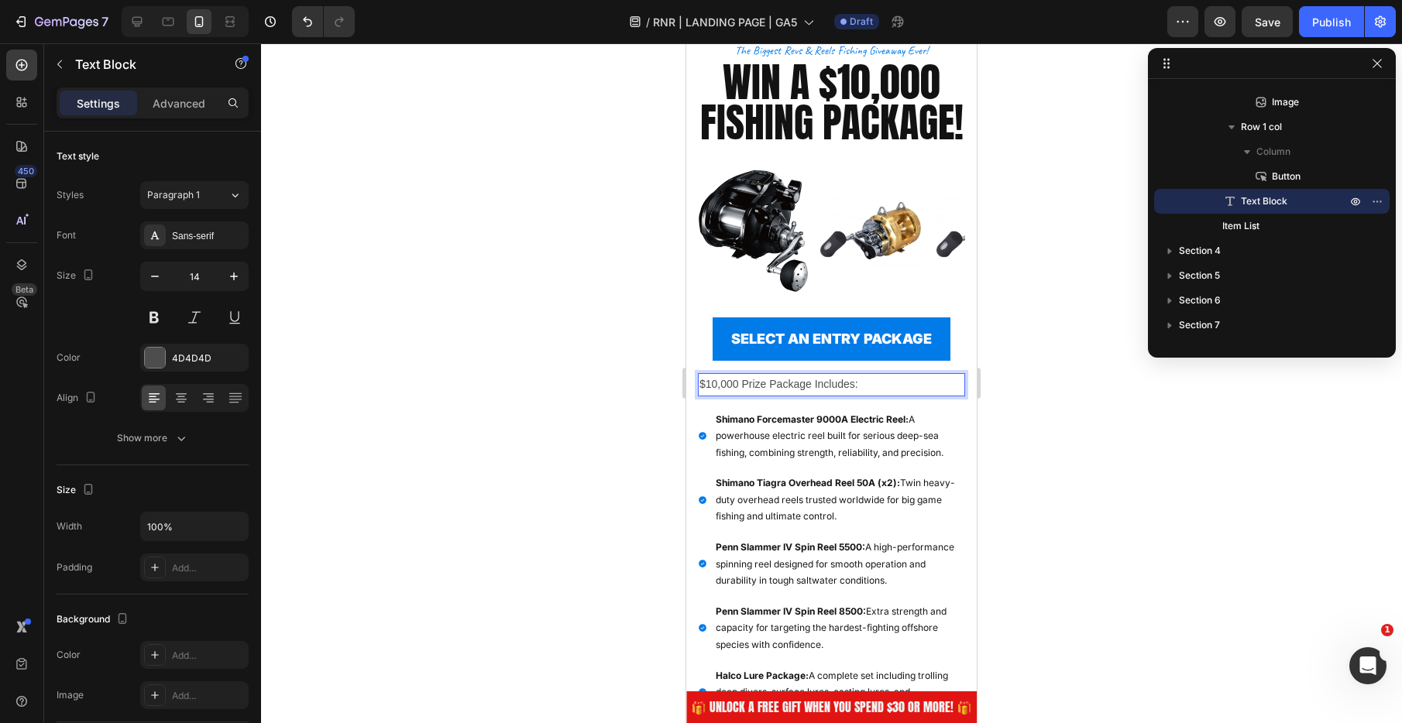
click at [586, 410] on div at bounding box center [831, 383] width 1141 height 680
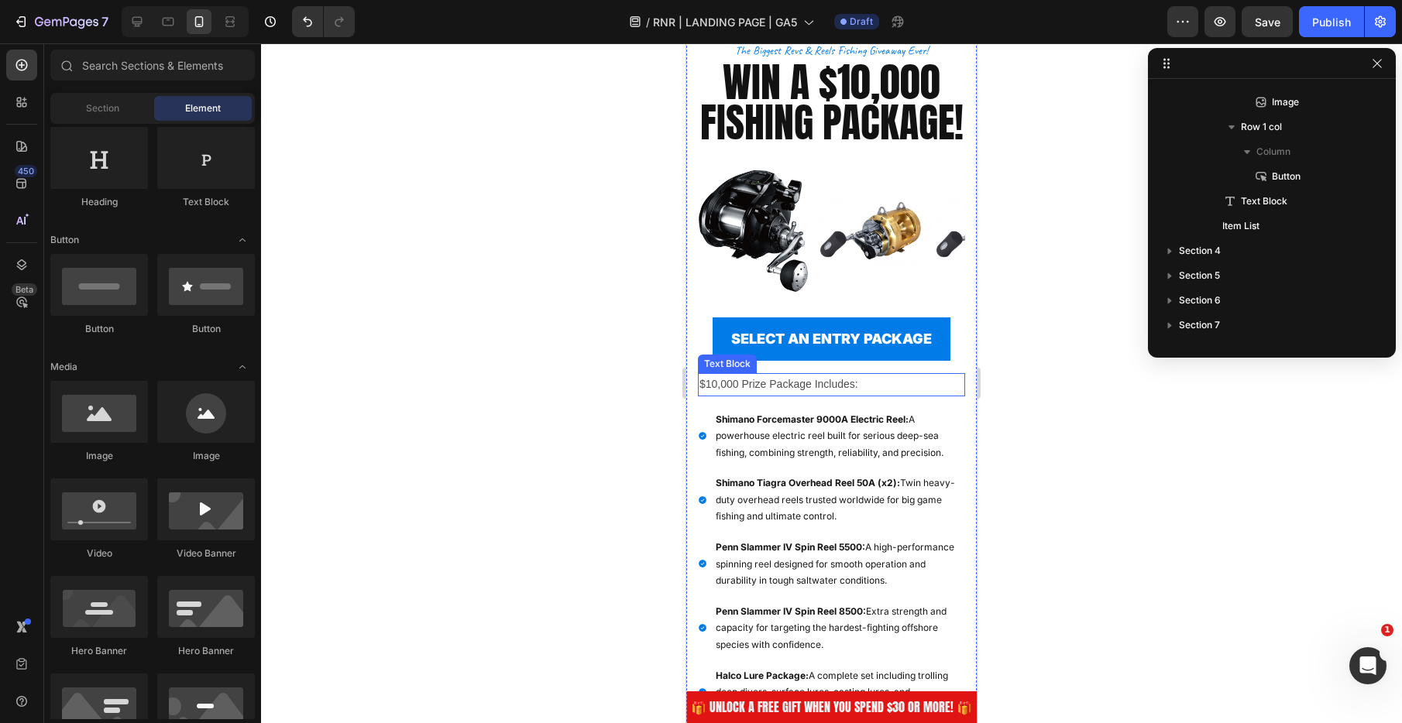
click at [907, 384] on p "$10,000 Prize Package Includes:" at bounding box center [831, 384] width 264 height 19
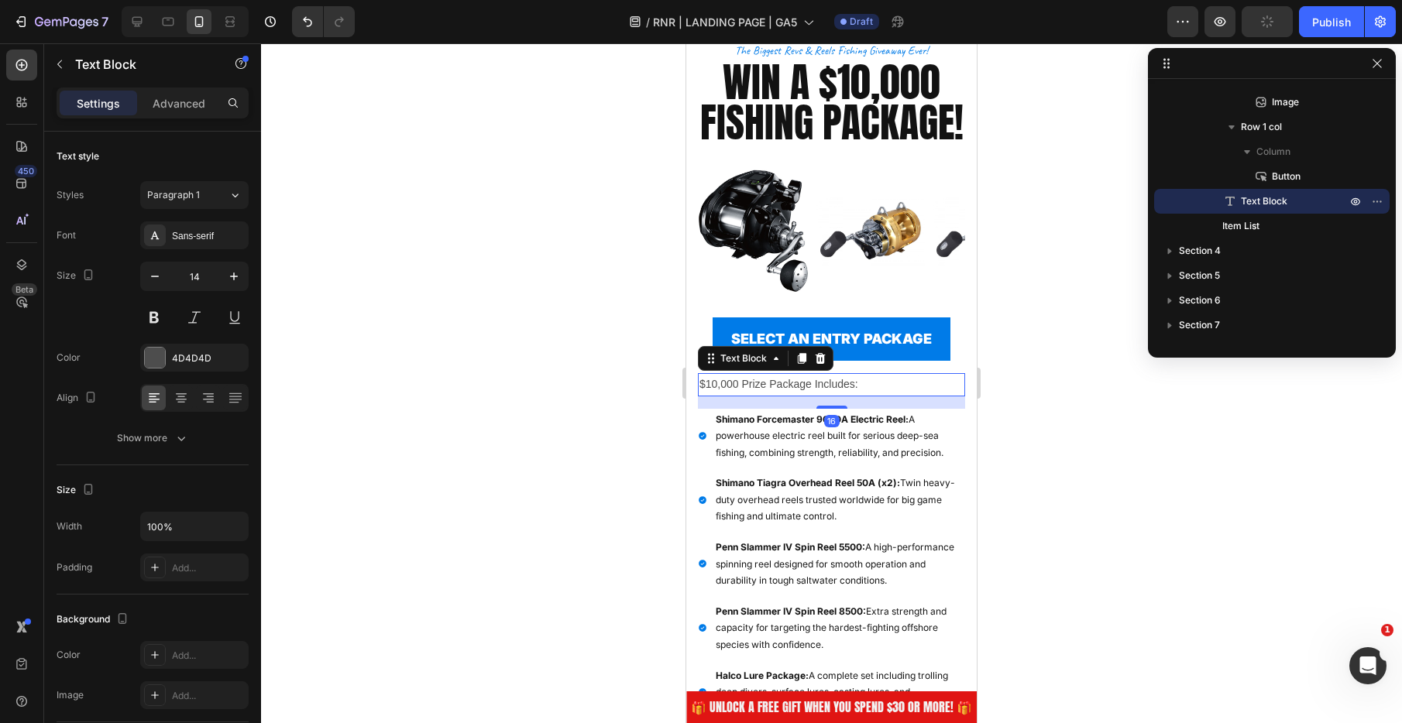
click at [501, 367] on div at bounding box center [831, 383] width 1141 height 680
click at [850, 390] on p "$10,000 Prize Package Includes:" at bounding box center [831, 384] width 264 height 19
drag, startPoint x: 220, startPoint y: 241, endPoint x: 228, endPoint y: 257, distance: 18.4
click at [220, 241] on div "Sans-serif" at bounding box center [208, 236] width 73 height 14
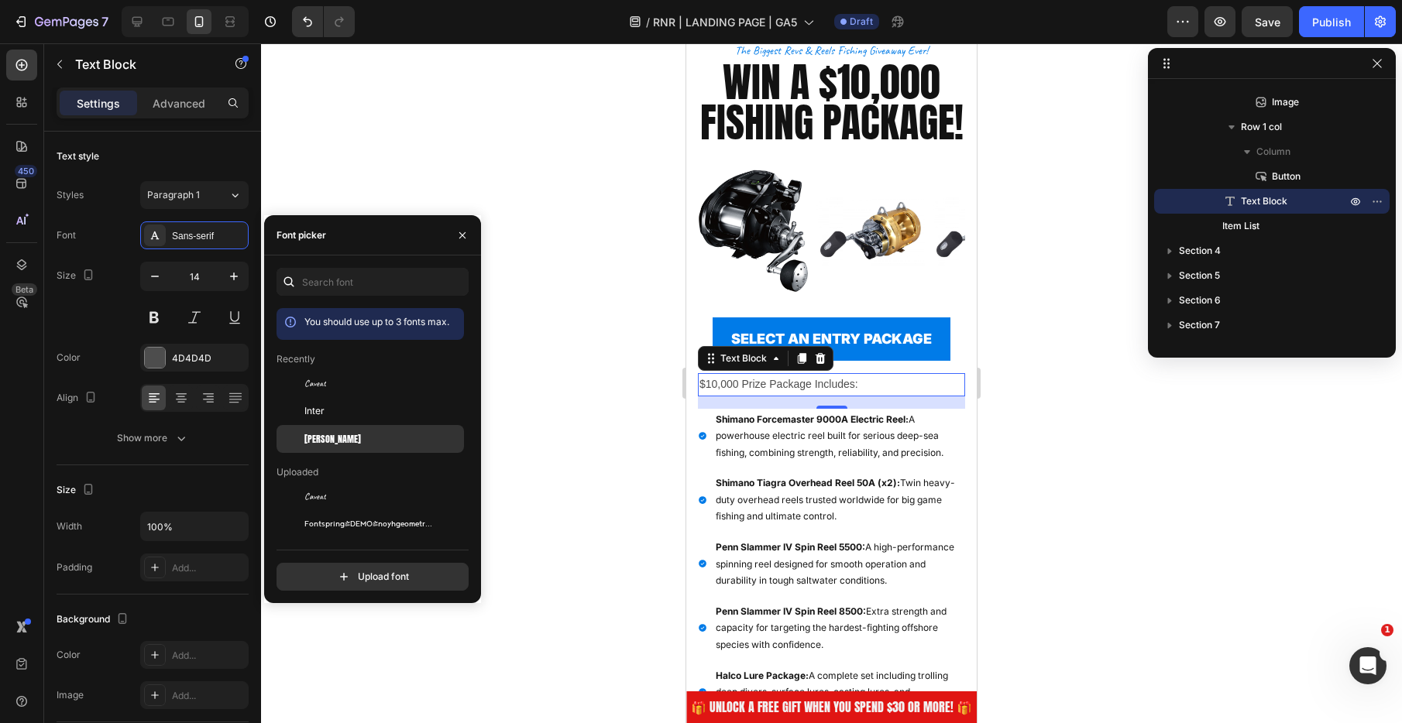
click at [345, 438] on div "[PERSON_NAME]" at bounding box center [382, 439] width 156 height 14
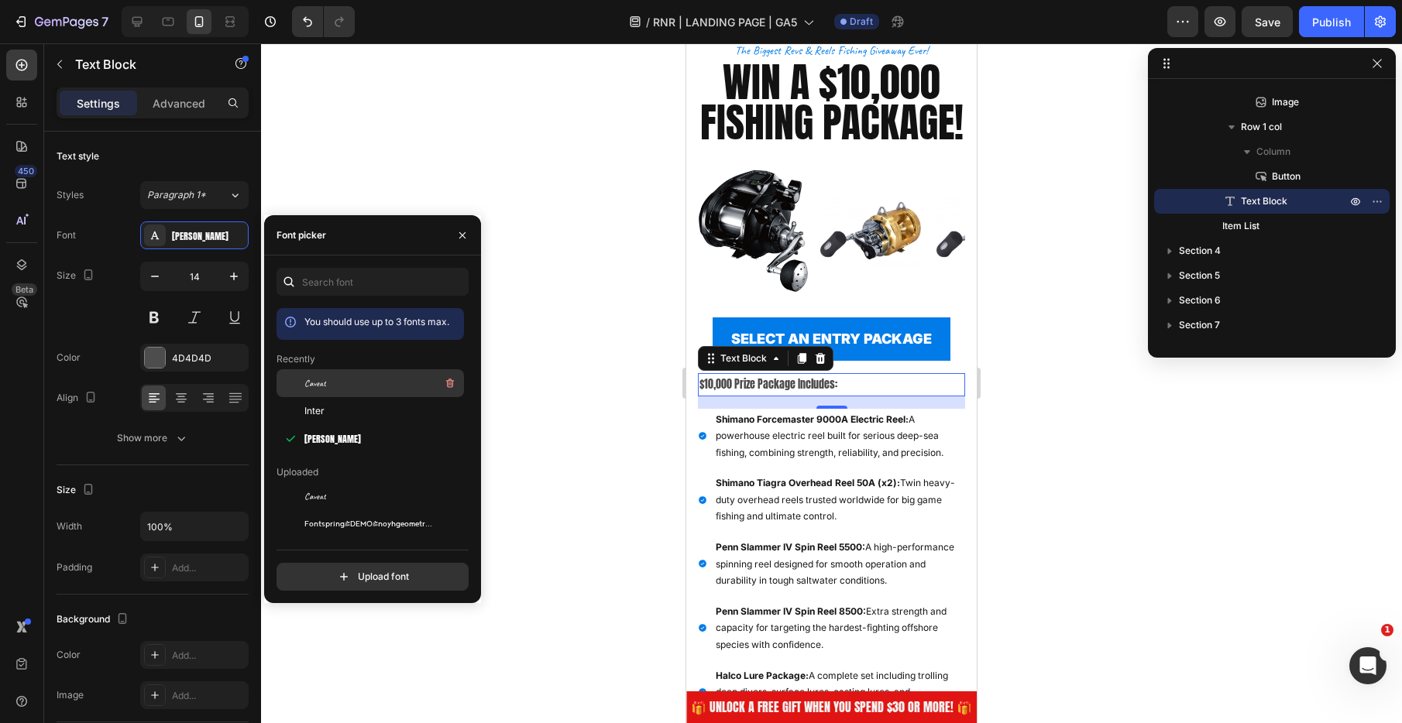
click at [351, 381] on div "Caveat" at bounding box center [382, 383] width 156 height 19
click at [377, 407] on div "Inter" at bounding box center [382, 411] width 156 height 14
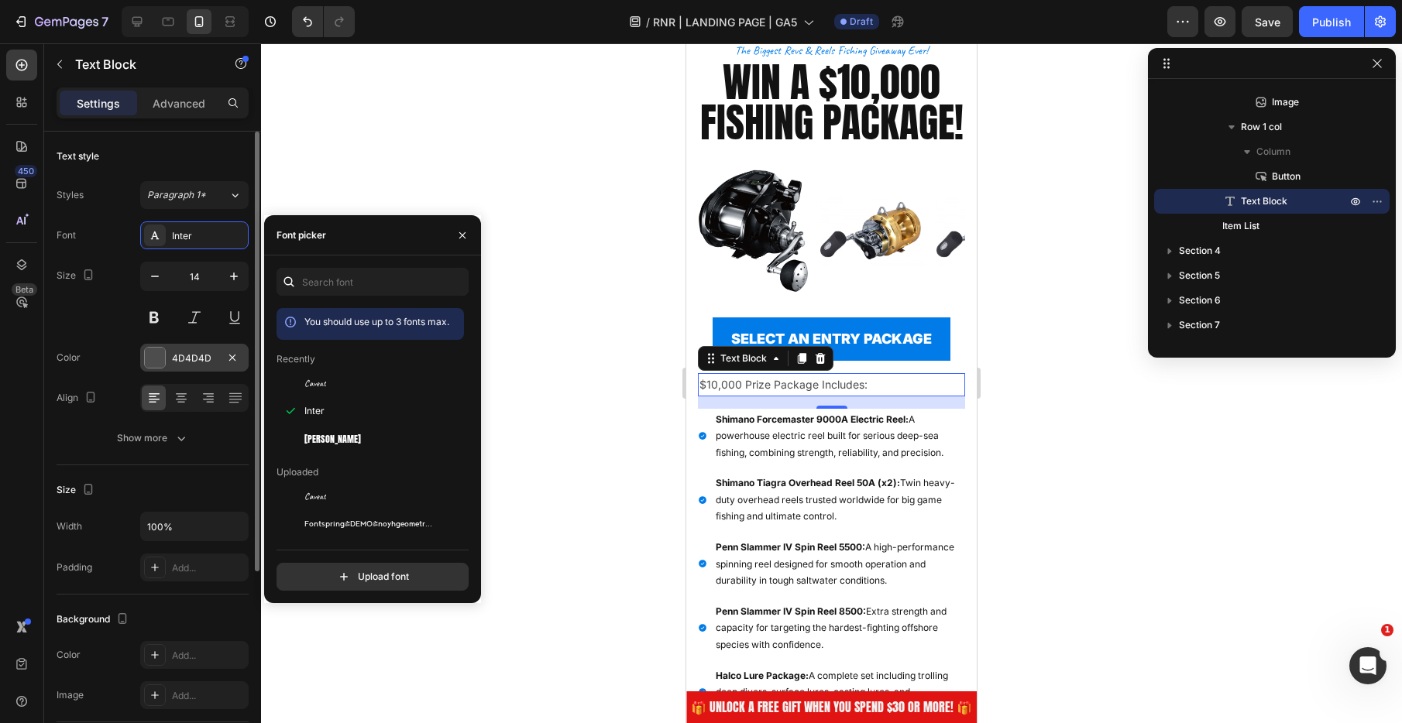
click at [201, 371] on div "4D4D4D" at bounding box center [194, 358] width 108 height 28
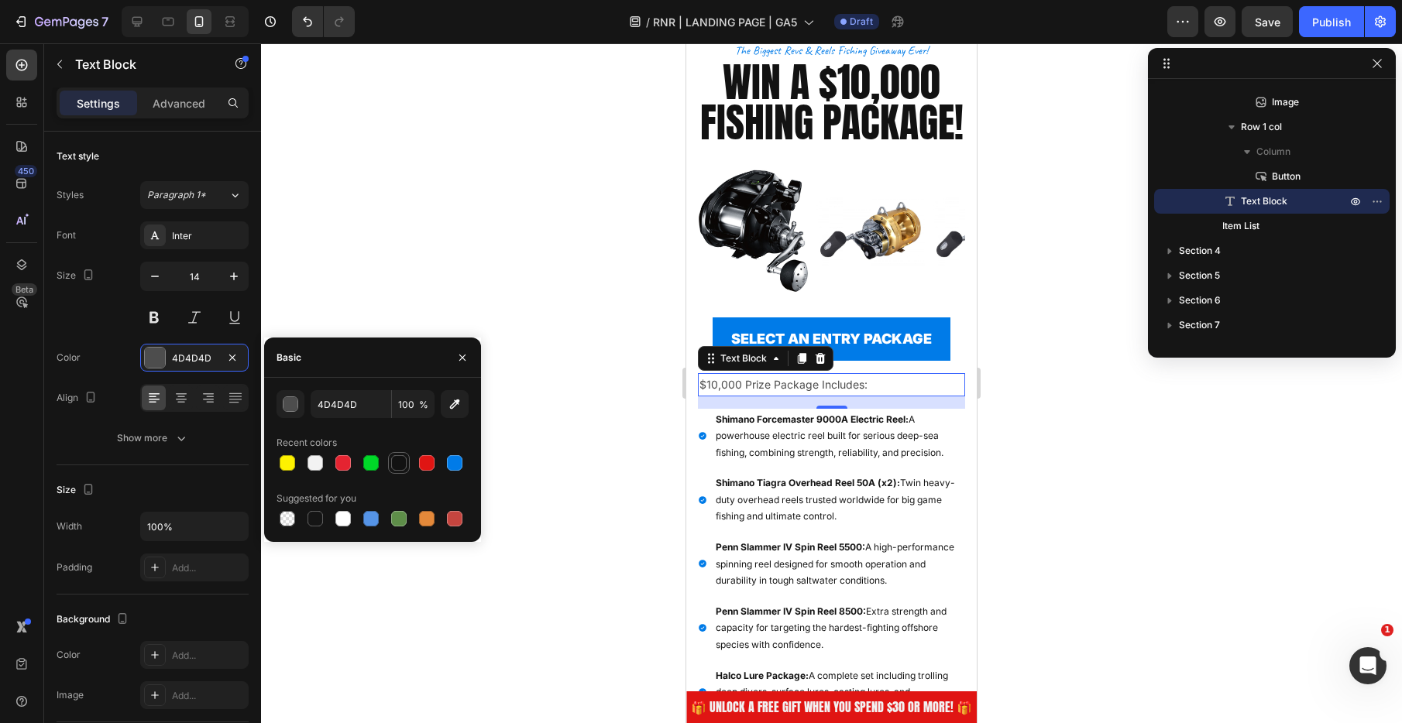
click at [398, 462] on div at bounding box center [398, 462] width 15 height 15
type input "121212"
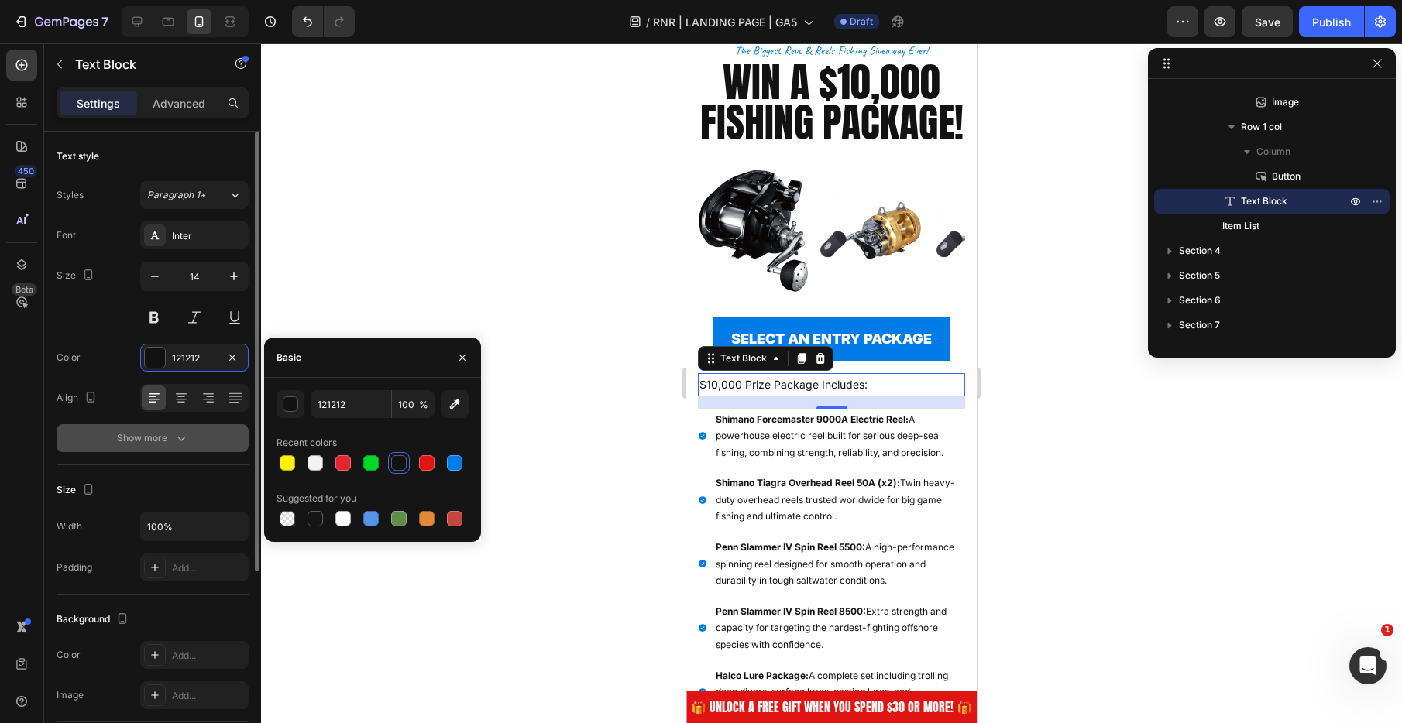
click at [201, 436] on button "Show more" at bounding box center [153, 438] width 192 height 28
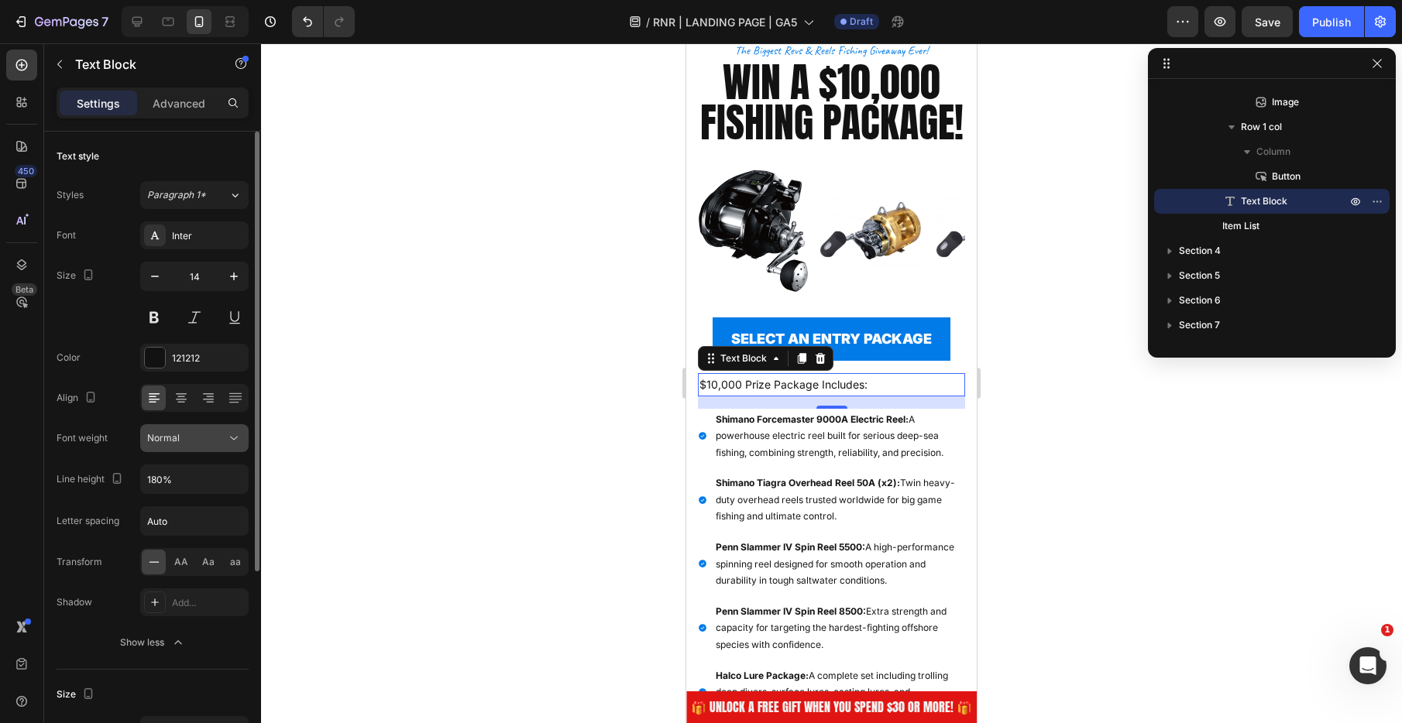
click at [209, 441] on div "Normal" at bounding box center [186, 438] width 79 height 14
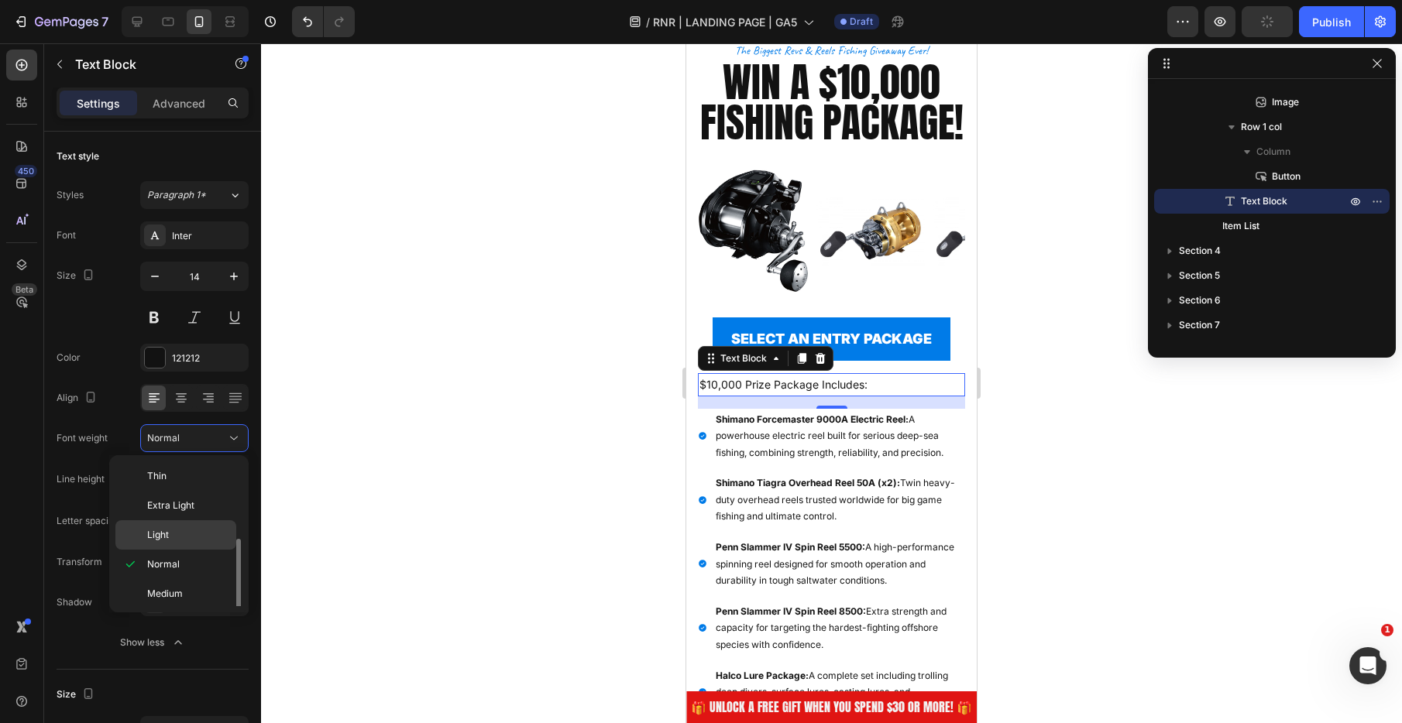
scroll to position [57, 0]
click at [183, 611] on div "Bold" at bounding box center [175, 625] width 121 height 29
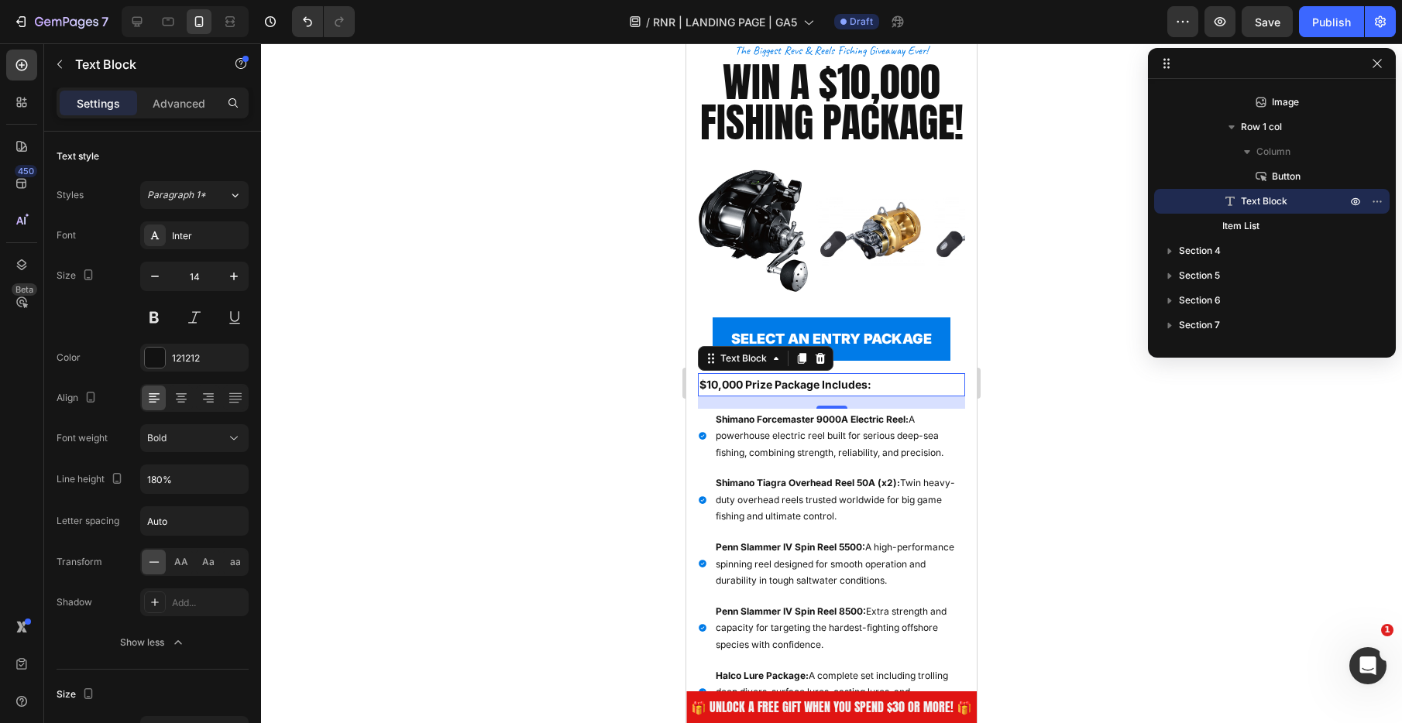
drag, startPoint x: 190, startPoint y: 105, endPoint x: 186, endPoint y: 129, distance: 25.1
click at [190, 105] on p "Advanced" at bounding box center [179, 103] width 53 height 16
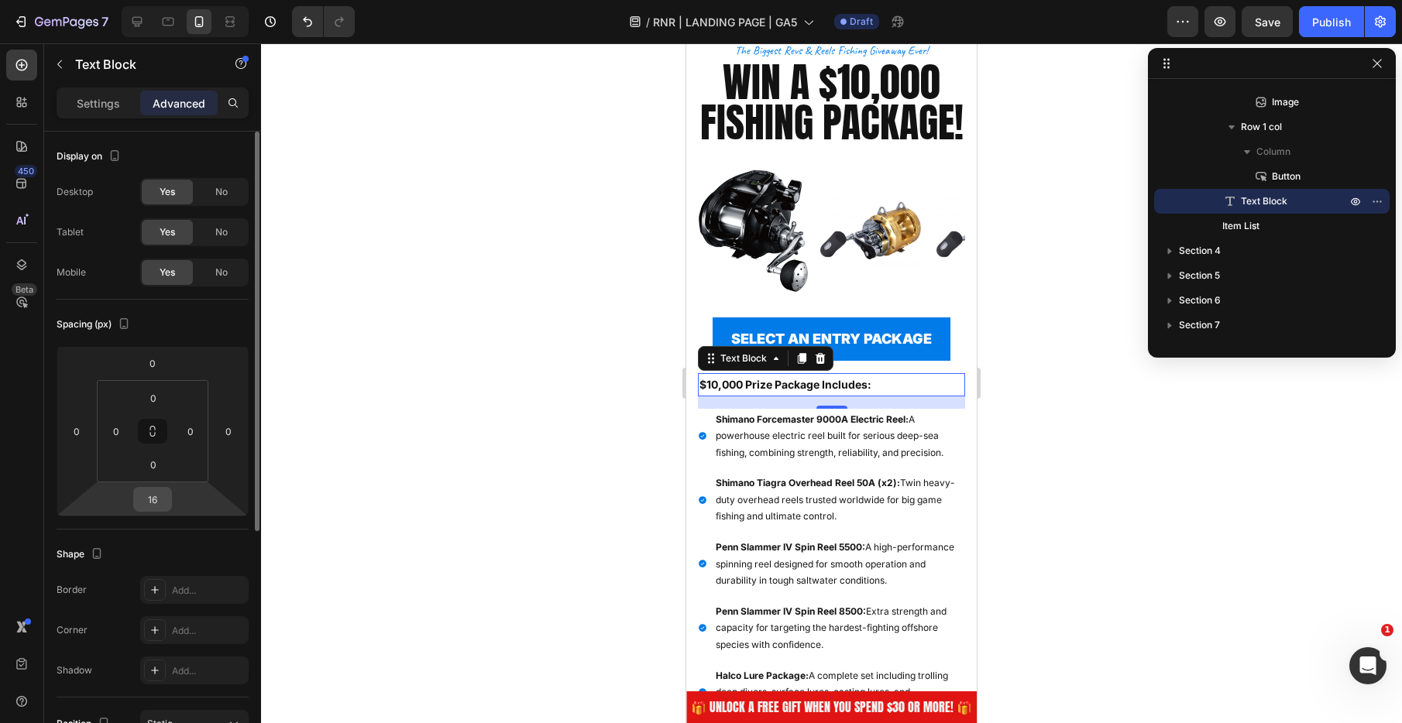
click at [160, 497] on input "16" at bounding box center [152, 499] width 31 height 23
type input "8"
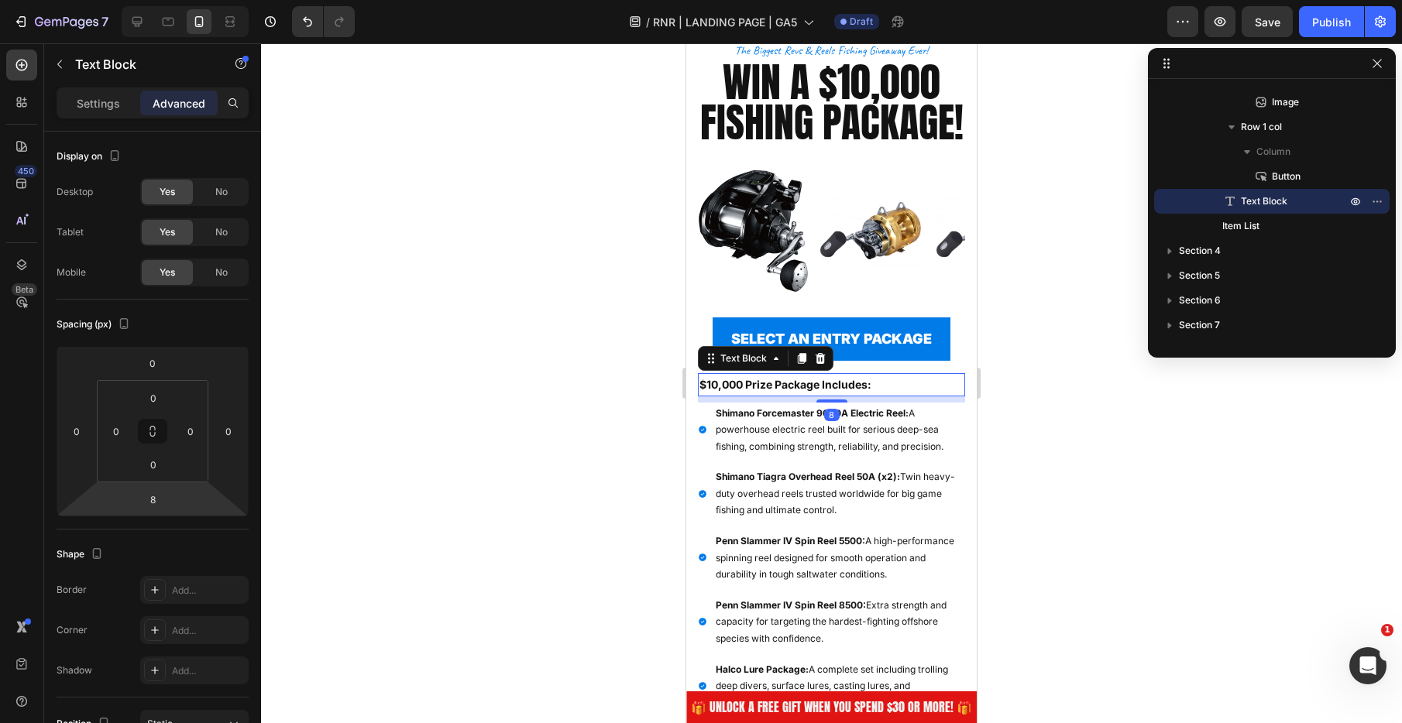
click at [454, 299] on div at bounding box center [831, 383] width 1141 height 680
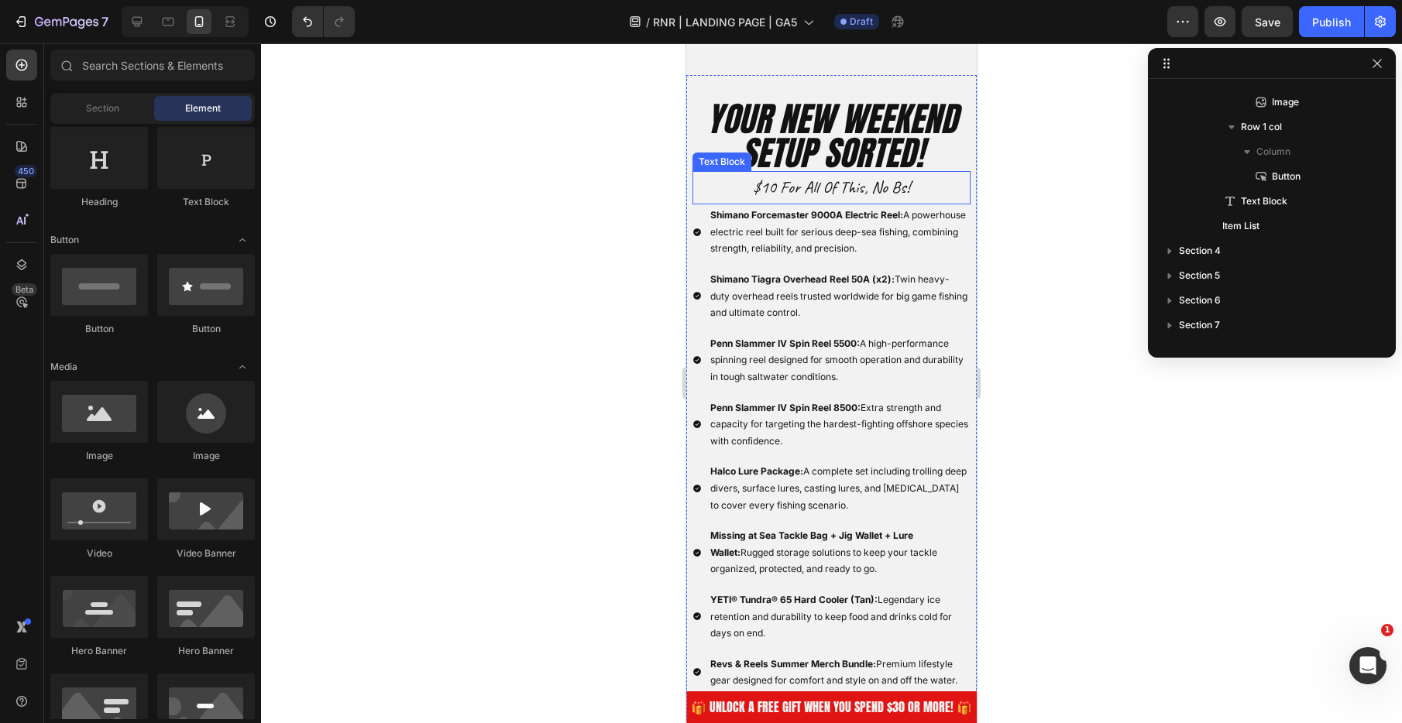
scroll to position [4840, 0]
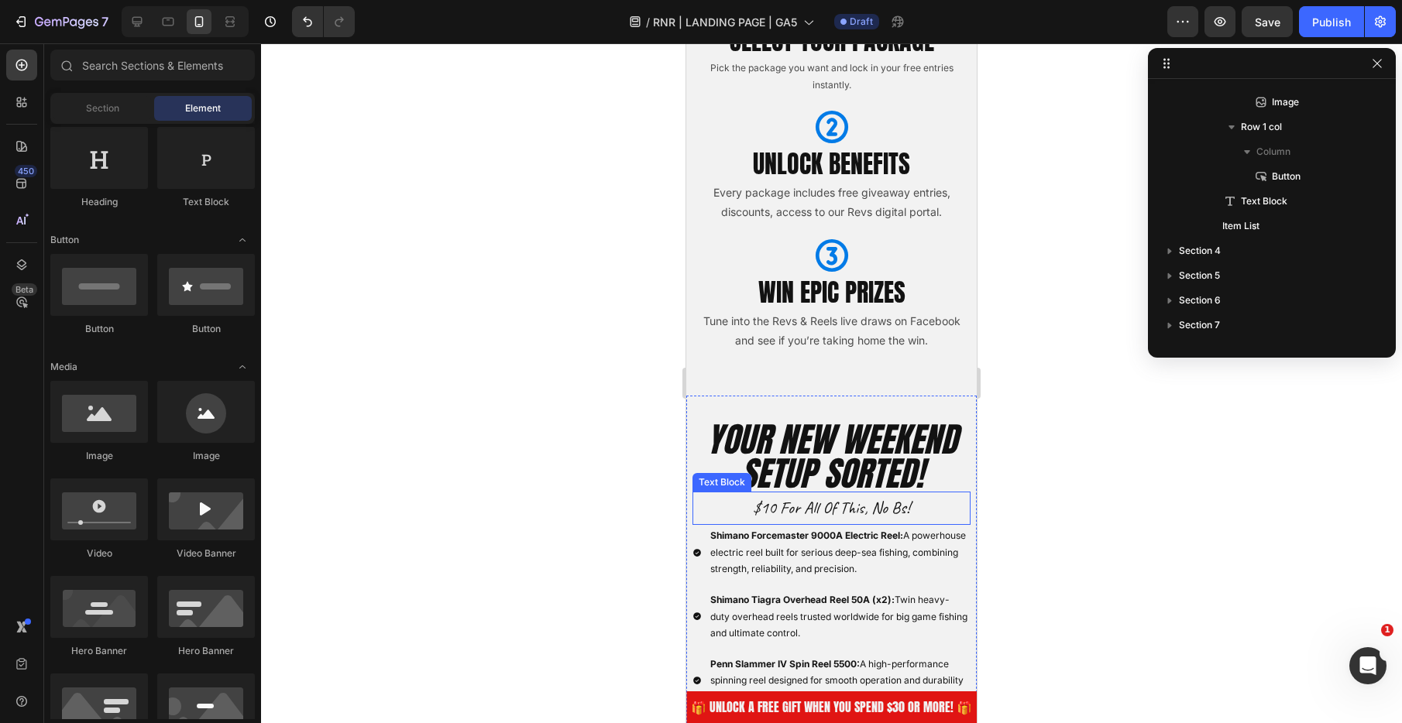
click at [853, 517] on p "$10 for all of this, no bs!" at bounding box center [831, 508] width 275 height 31
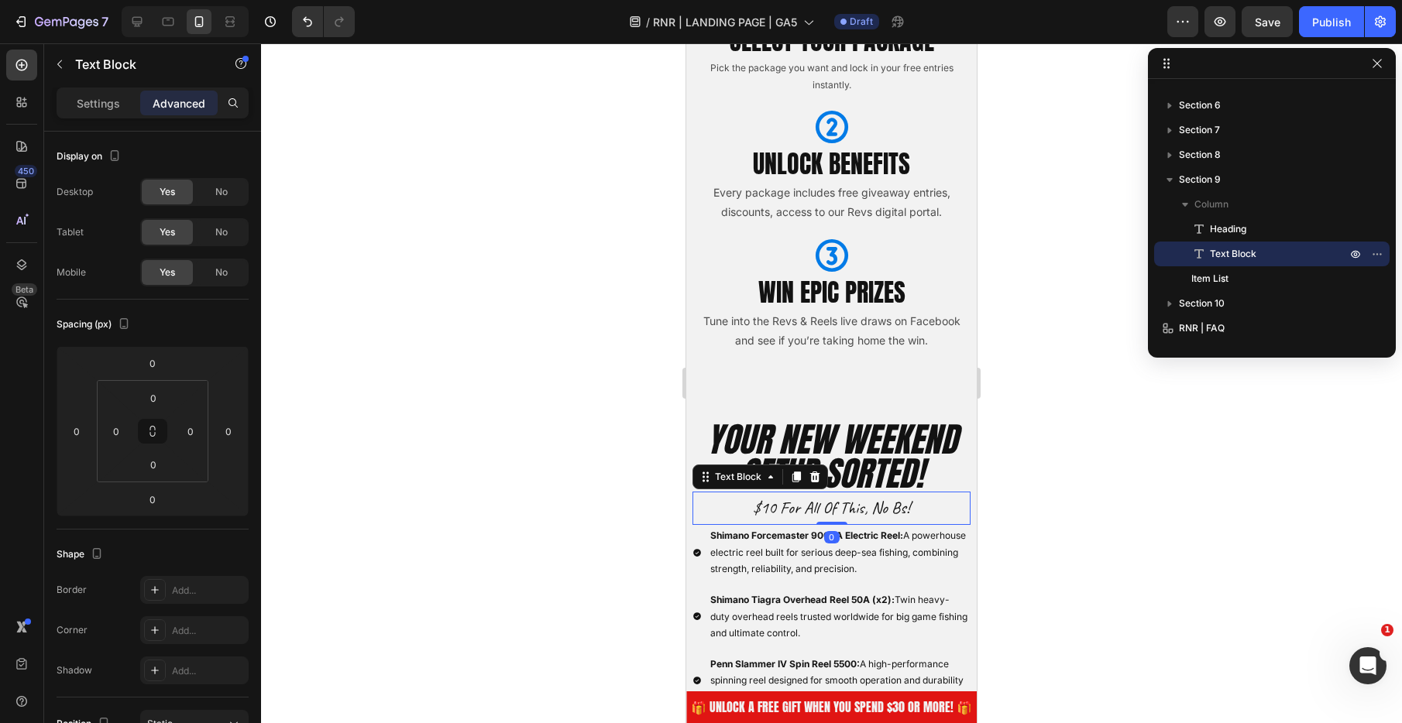
click at [818, 476] on icon at bounding box center [815, 477] width 10 height 11
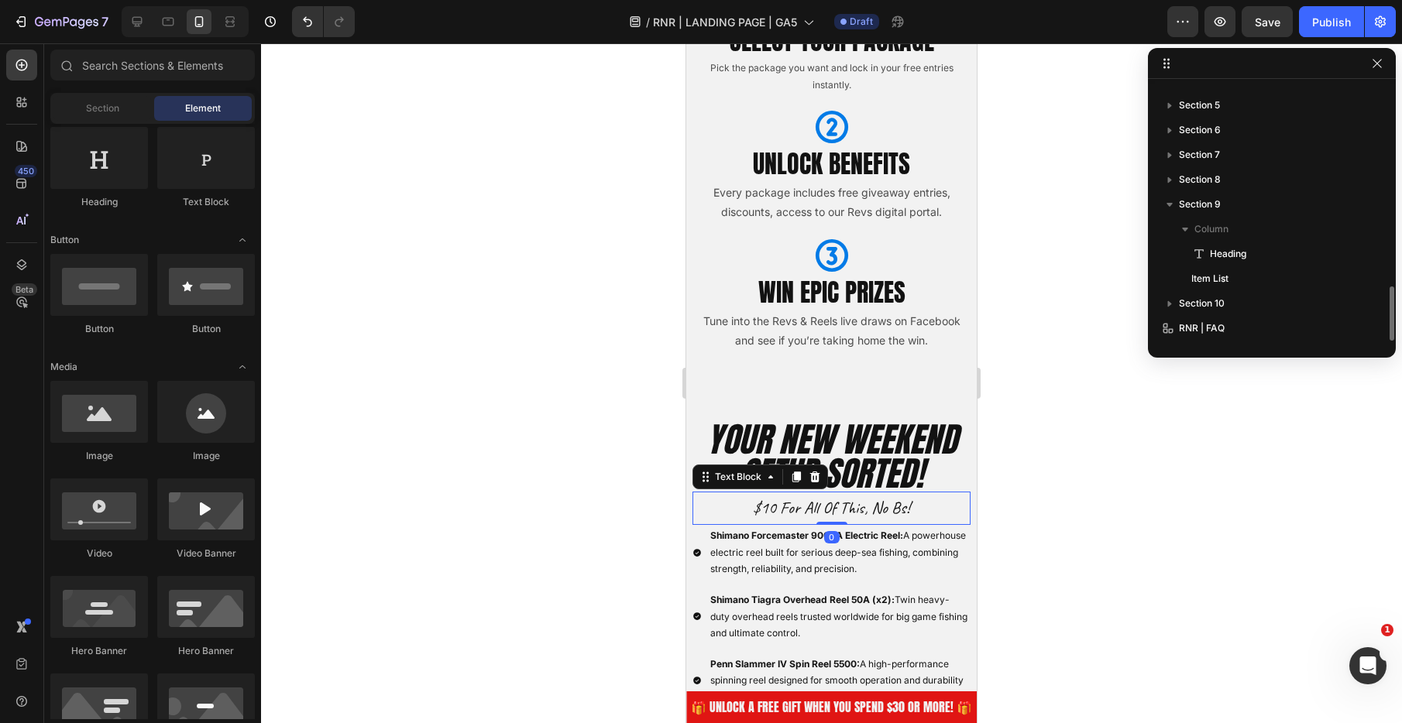
scroll to position [934, 0]
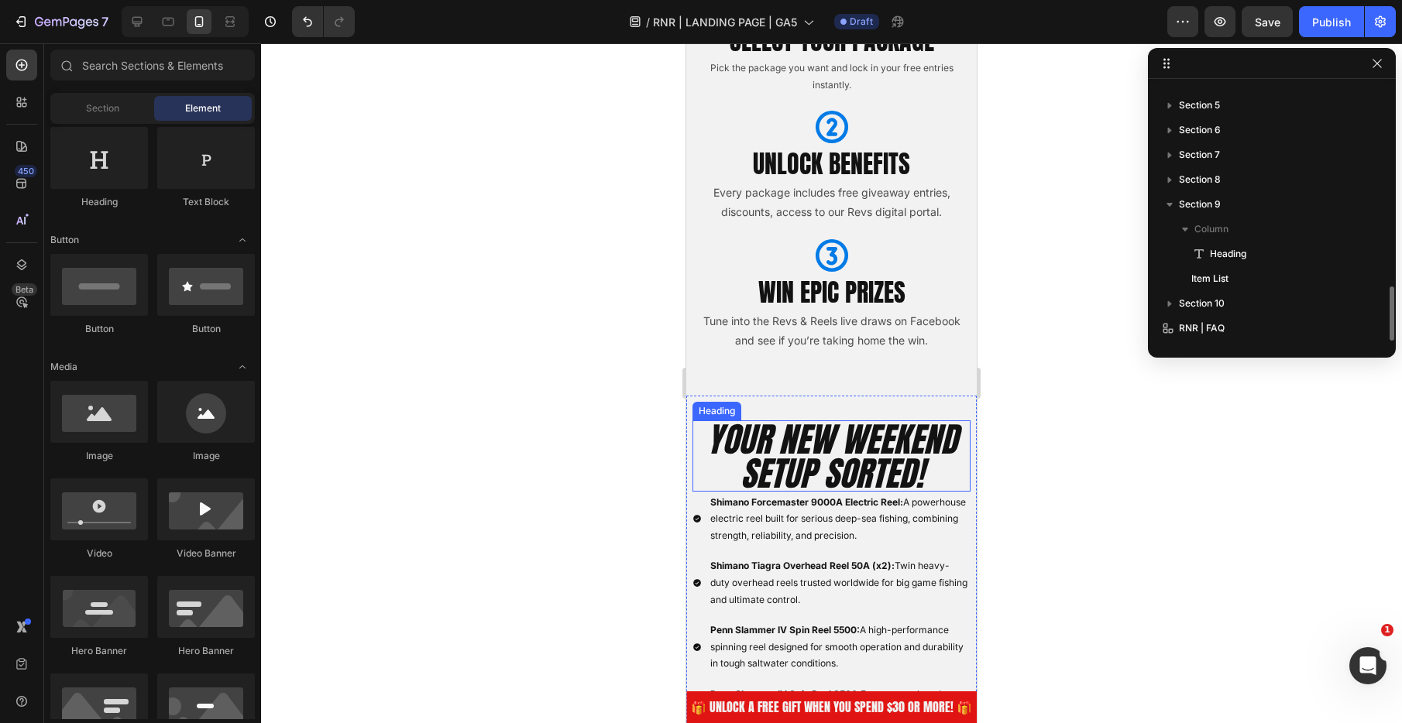
click at [850, 439] on h2 "YOUR NEW WEEKEND SETUP SORTED!" at bounding box center [831, 456] width 278 height 71
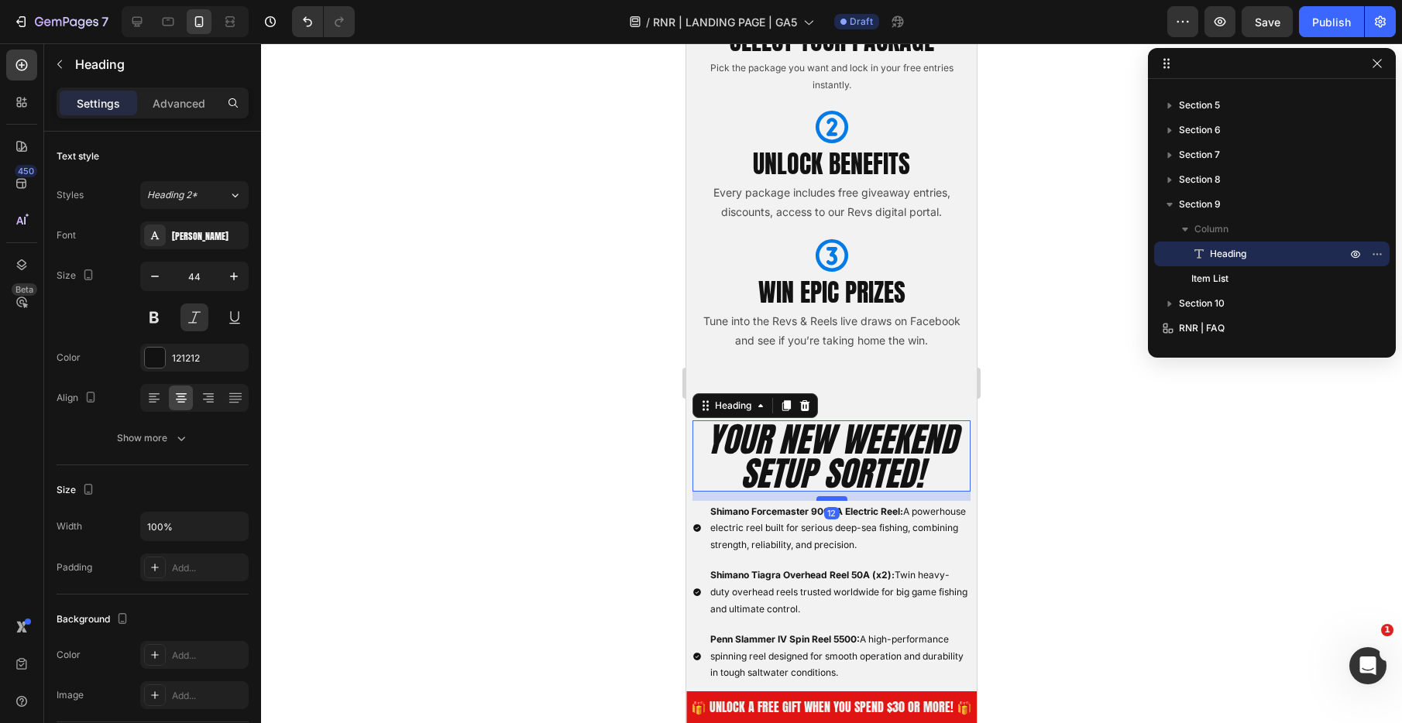
drag, startPoint x: 836, startPoint y: 489, endPoint x: 836, endPoint y: 498, distance: 9.3
click at [836, 498] on div at bounding box center [831, 498] width 31 height 5
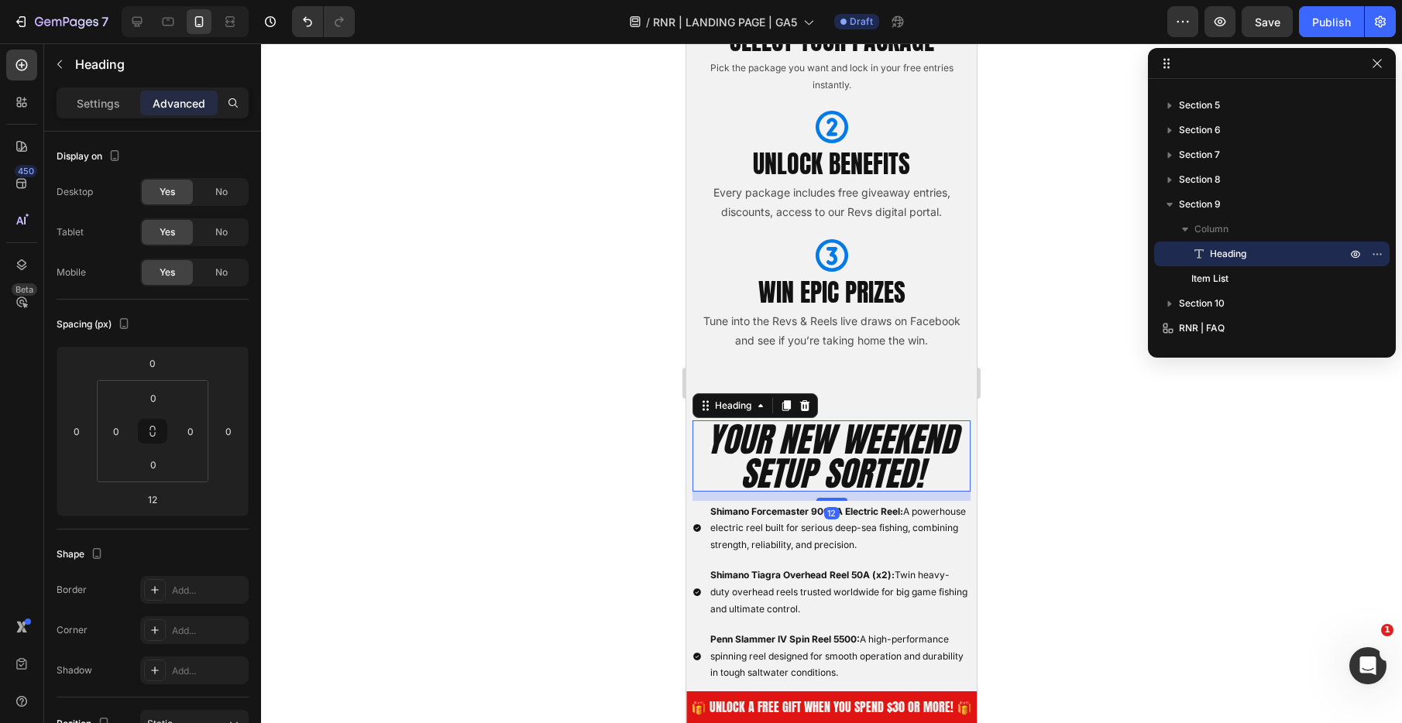
drag, startPoint x: 570, startPoint y: 448, endPoint x: 641, endPoint y: 410, distance: 80.7
click at [570, 448] on div at bounding box center [831, 383] width 1141 height 680
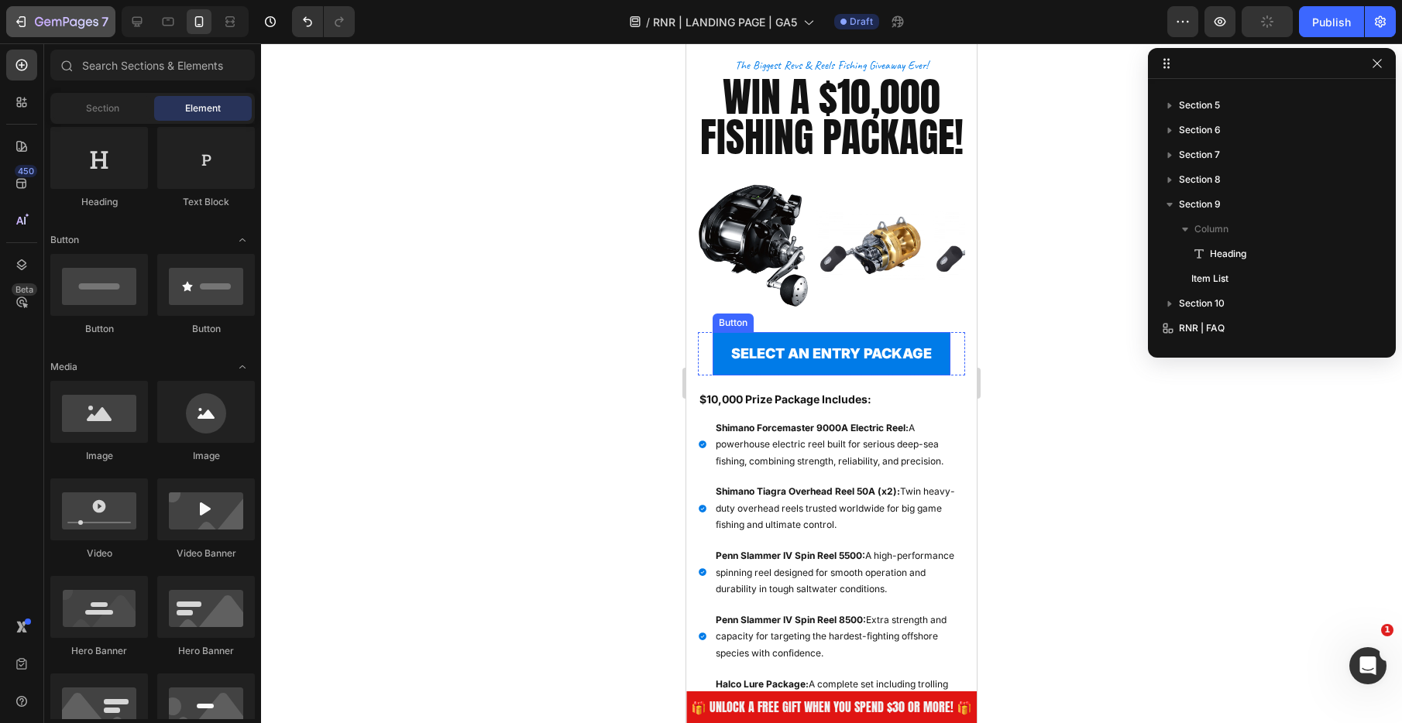
scroll to position [141, 0]
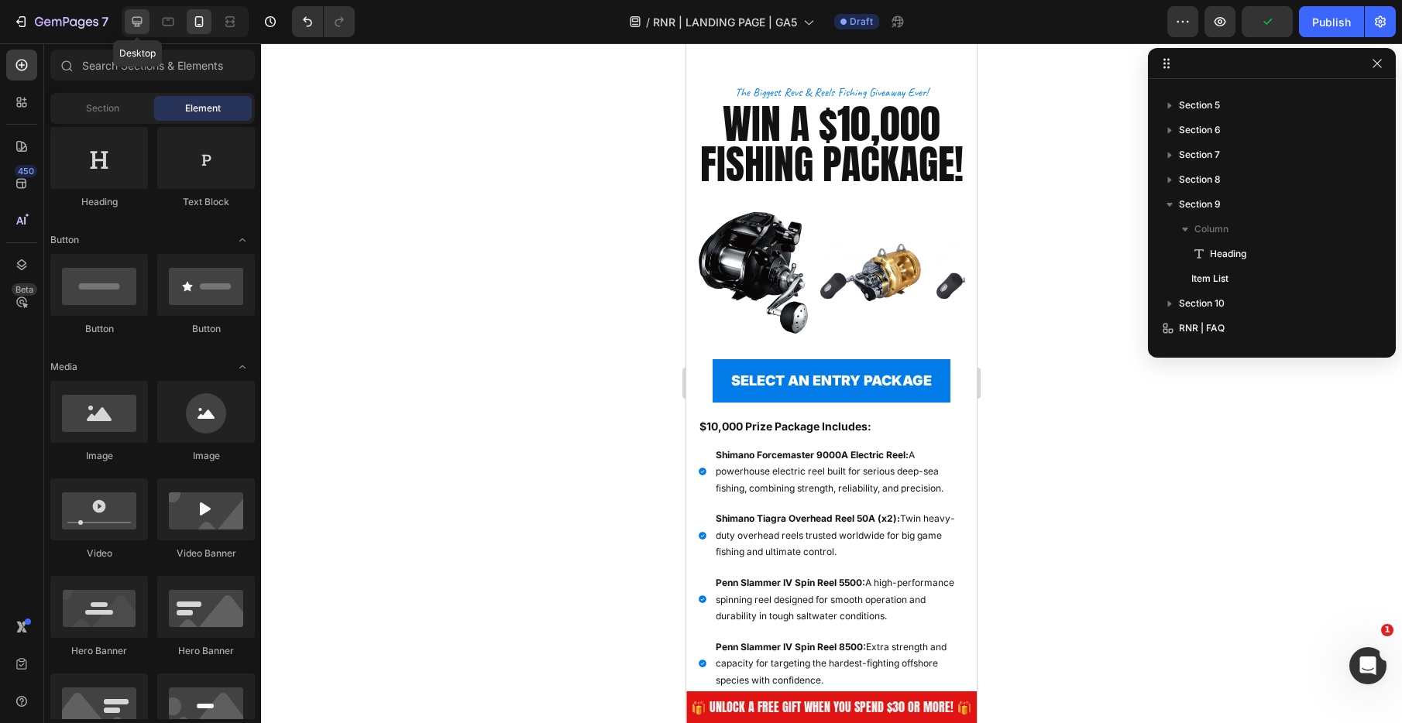
click at [135, 22] on icon at bounding box center [137, 22] width 10 height 10
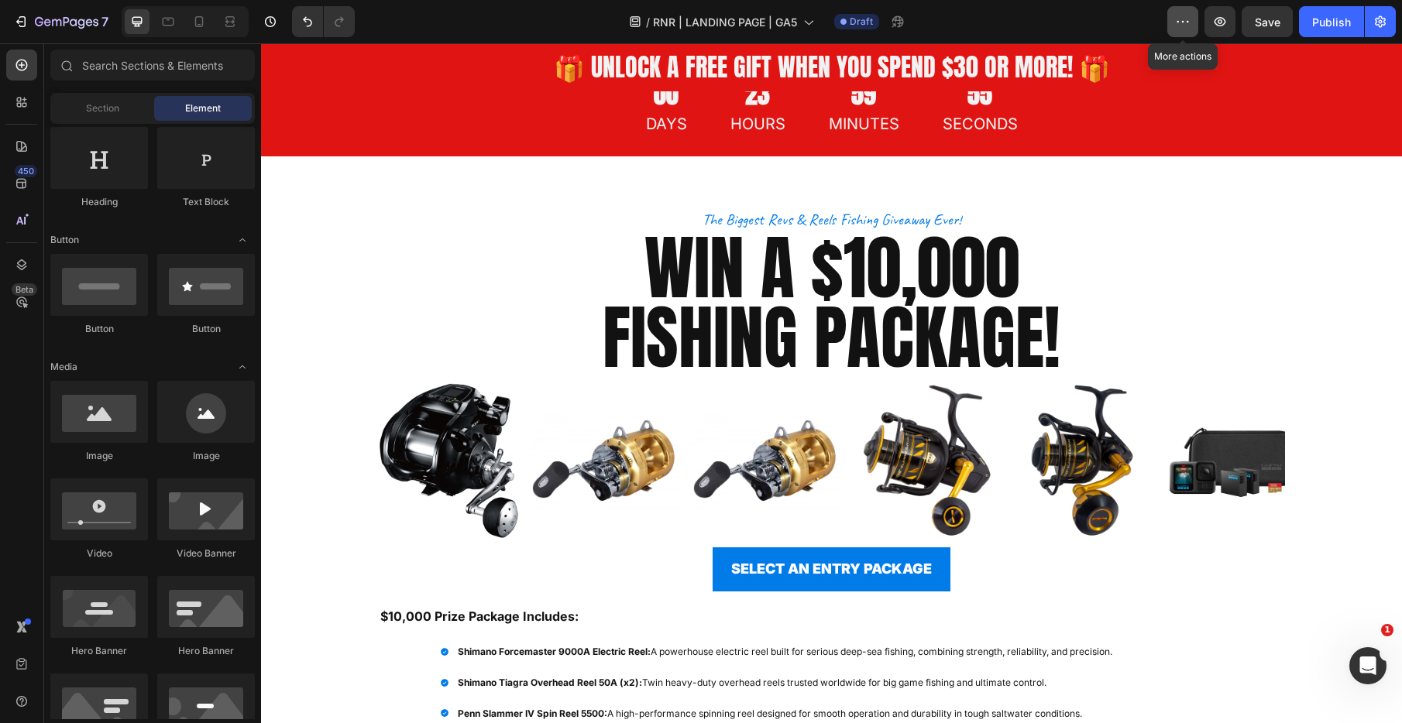
click at [1180, 22] on icon "button" at bounding box center [1182, 21] width 15 height 15
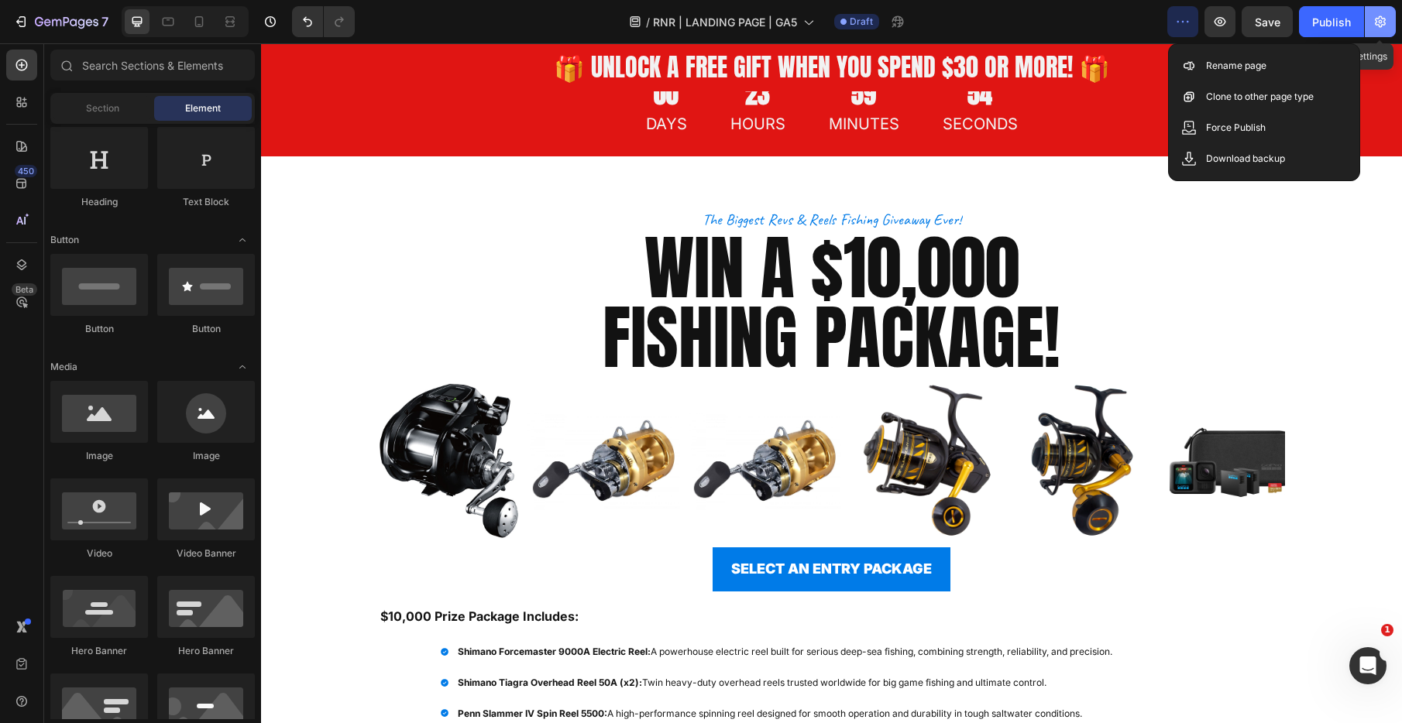
click at [1380, 21] on icon "button" at bounding box center [1379, 21] width 15 height 15
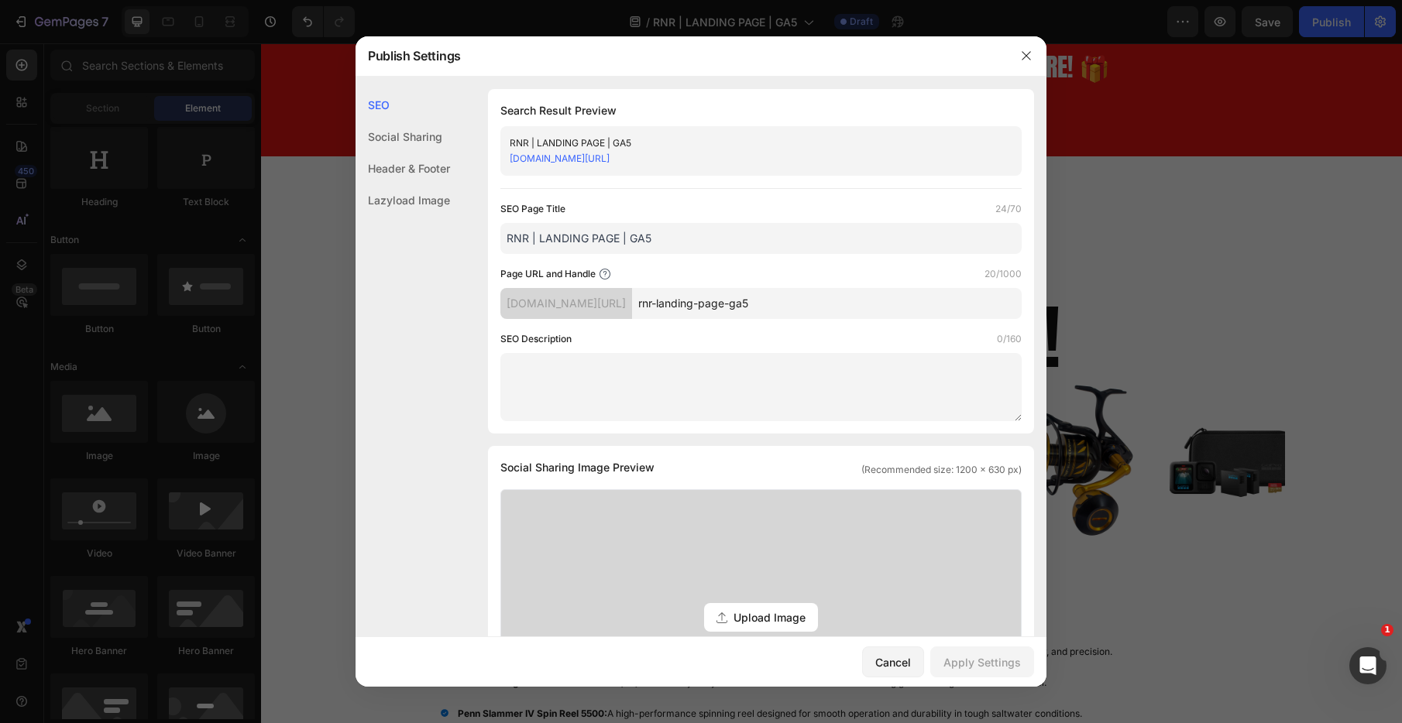
drag, startPoint x: 775, startPoint y: 307, endPoint x: 713, endPoint y: 306, distance: 62.8
click at [713, 306] on input "rnr-landing-page-ga5" at bounding box center [827, 303] width 390 height 31
click at [741, 307] on input "rnr-ga5" at bounding box center [827, 303] width 390 height 31
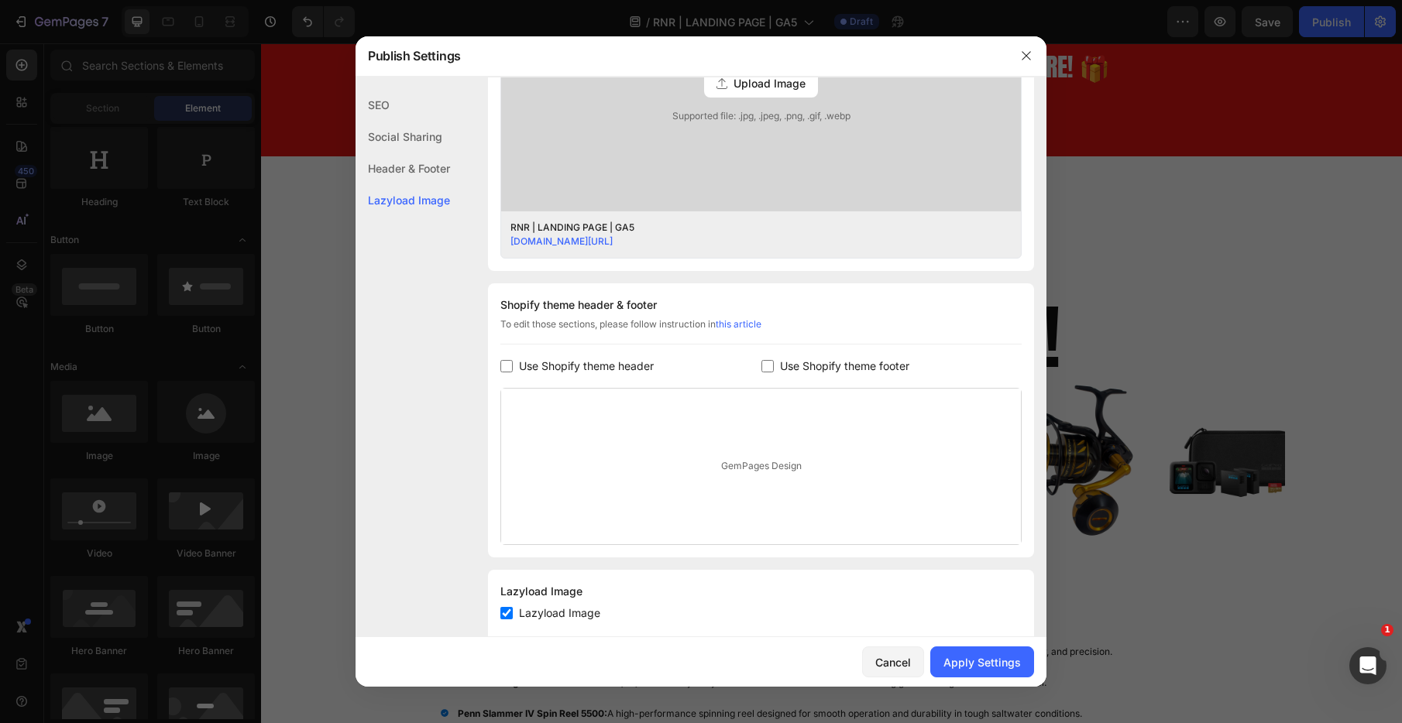
scroll to position [544, 0]
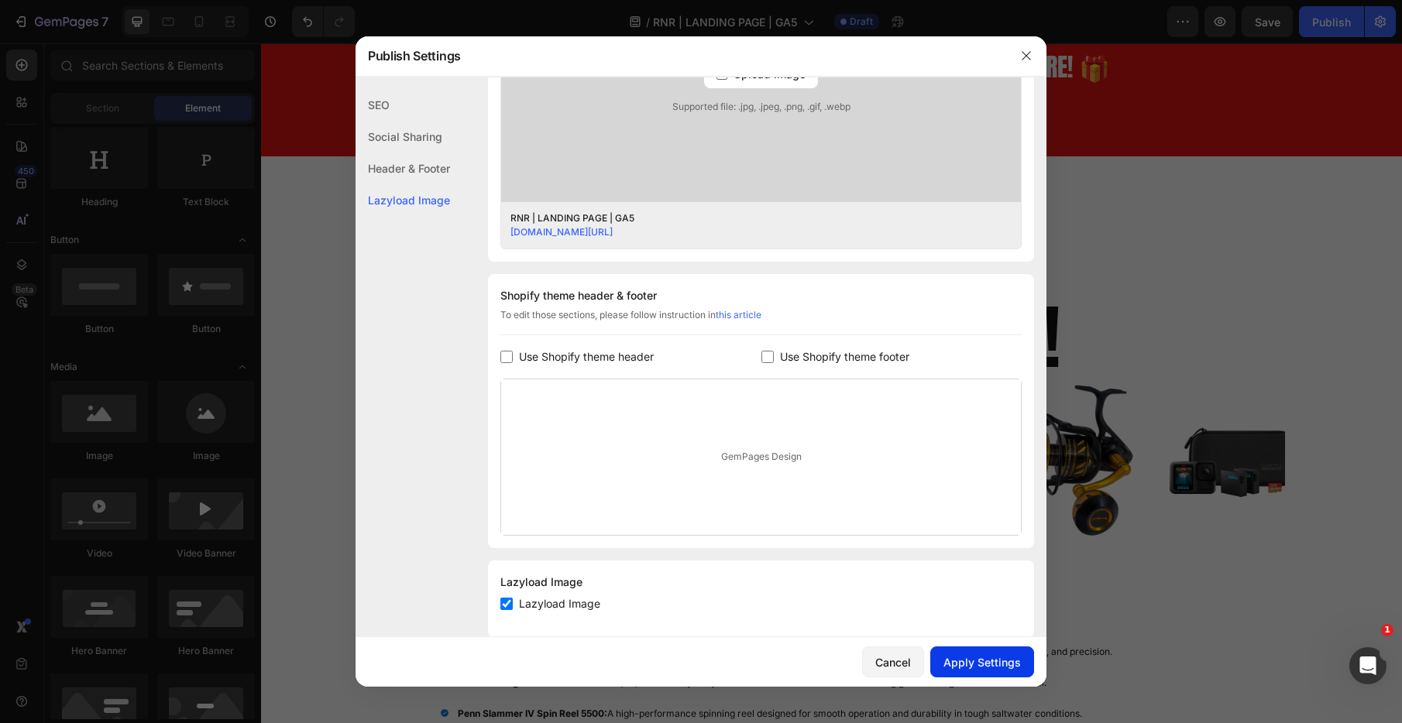
type input "rnr-ga5-password"
click at [983, 668] on div "Apply Settings" at bounding box center [981, 662] width 77 height 16
click at [901, 658] on div "Cancel" at bounding box center [893, 662] width 36 height 16
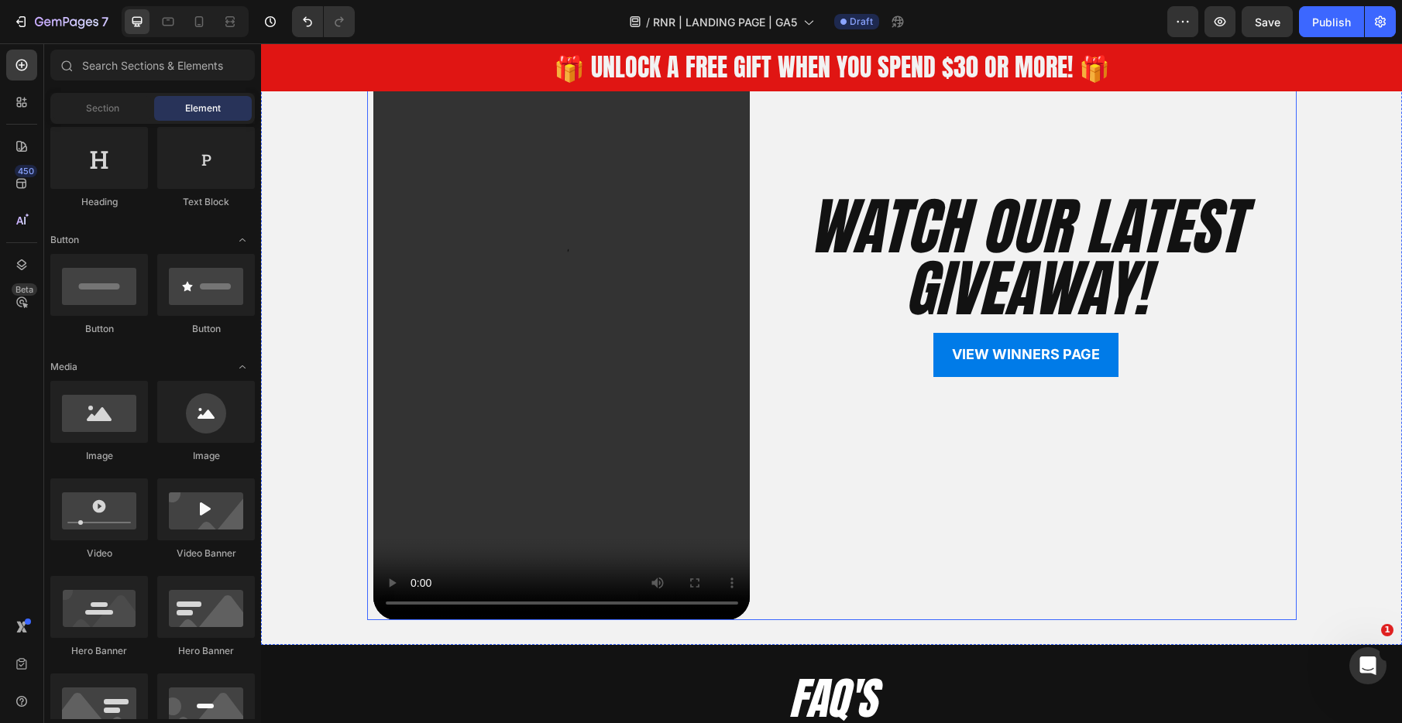
scroll to position [3717, 0]
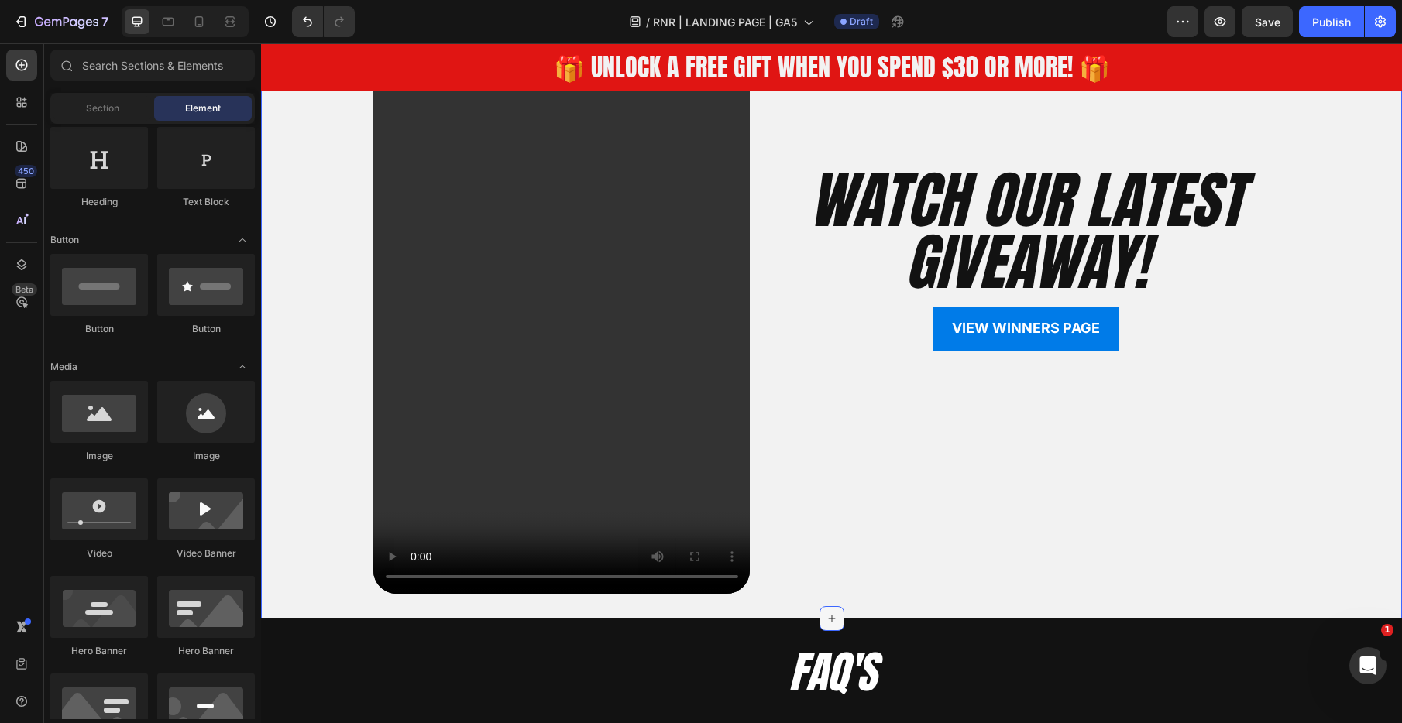
click at [832, 619] on icon at bounding box center [832, 619] width 12 height 12
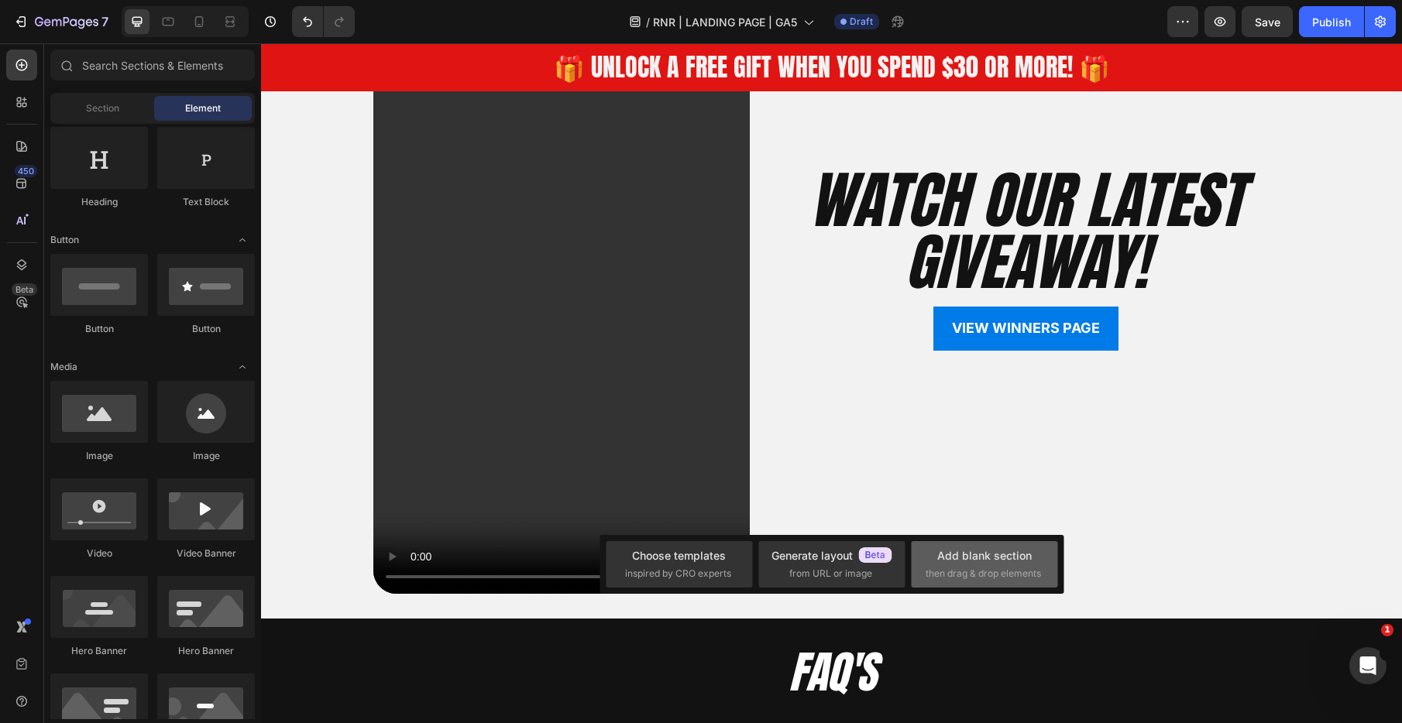
click at [978, 571] on span "then drag & drop elements" at bounding box center [983, 574] width 115 height 14
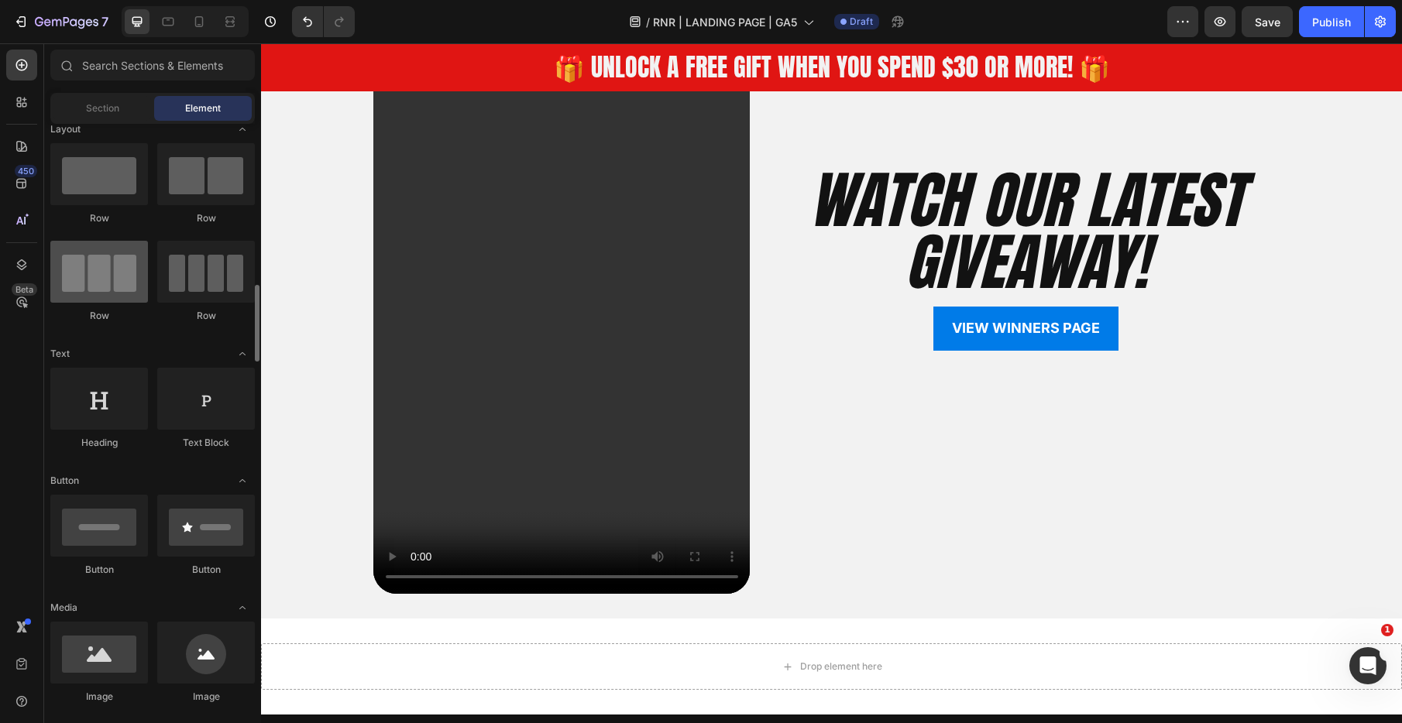
scroll to position [0, 0]
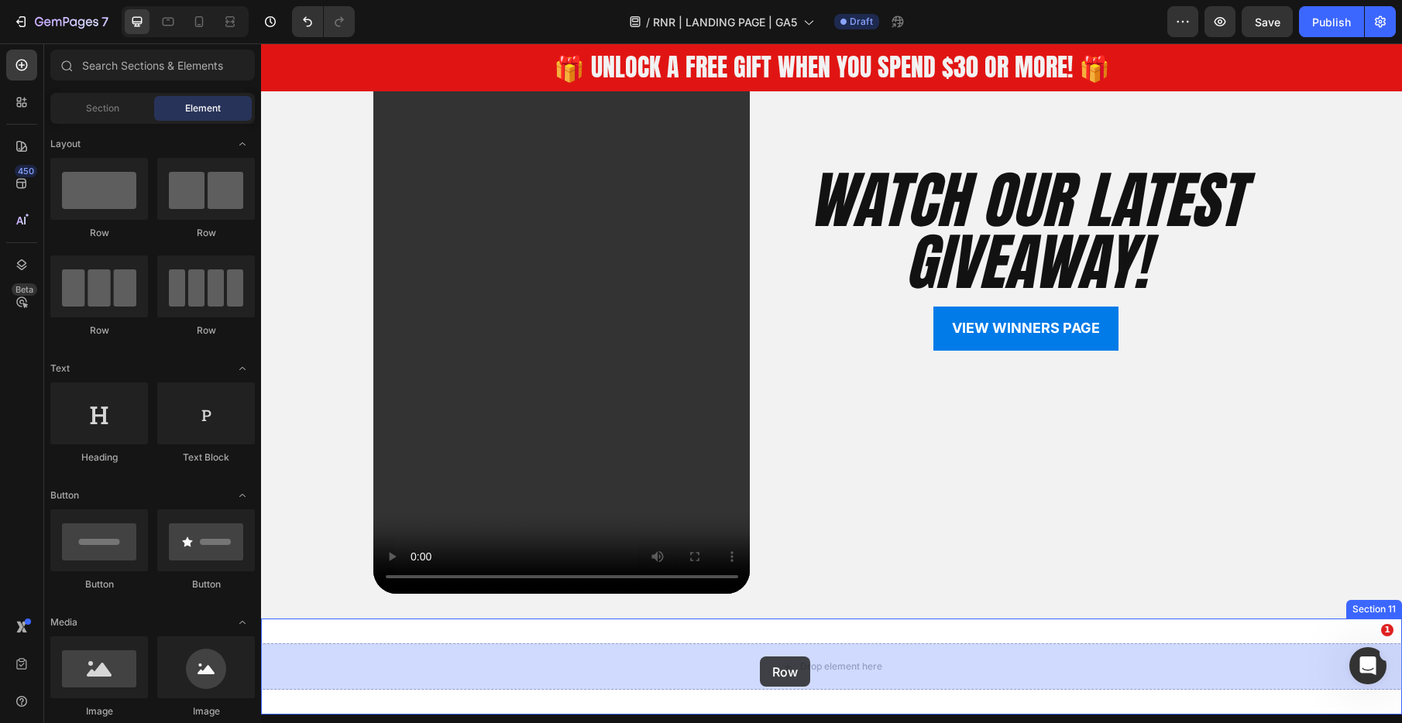
drag, startPoint x: 359, startPoint y: 237, endPoint x: 760, endPoint y: 657, distance: 580.6
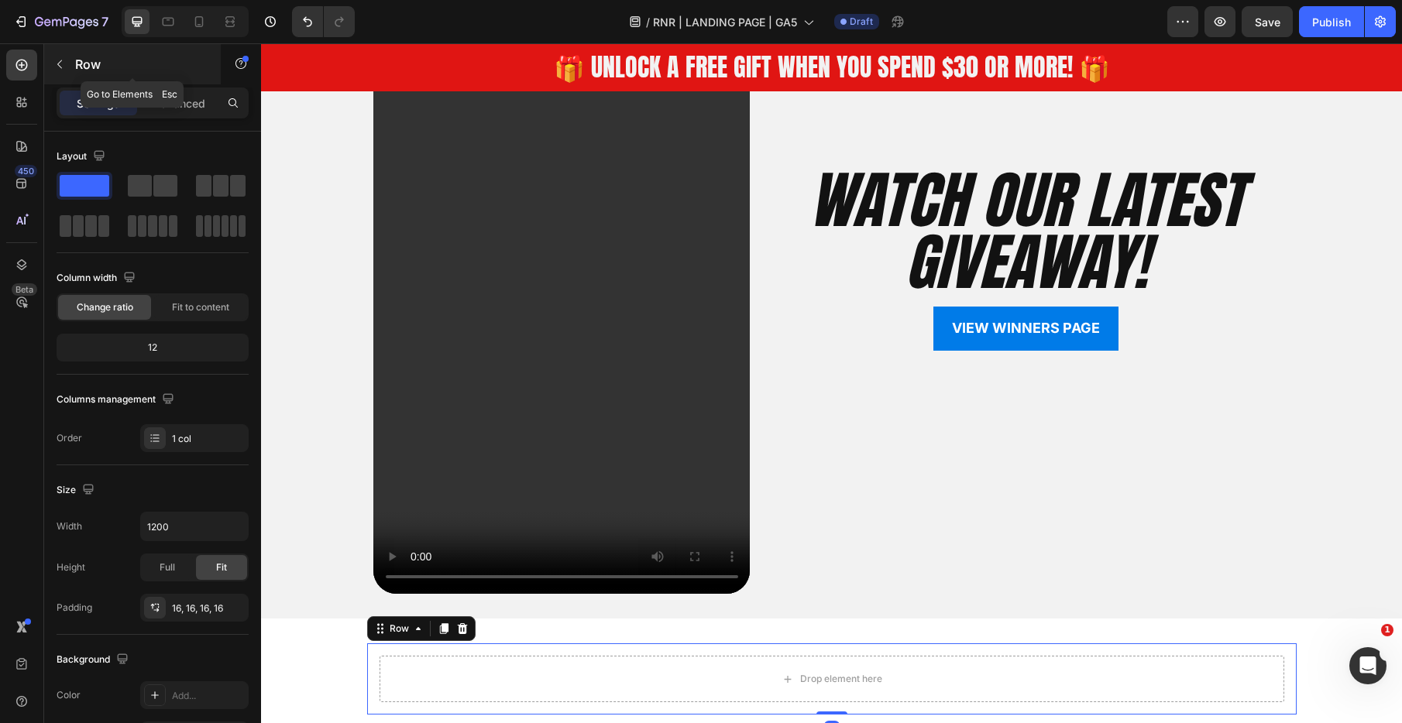
click at [60, 69] on icon "button" at bounding box center [59, 64] width 12 height 12
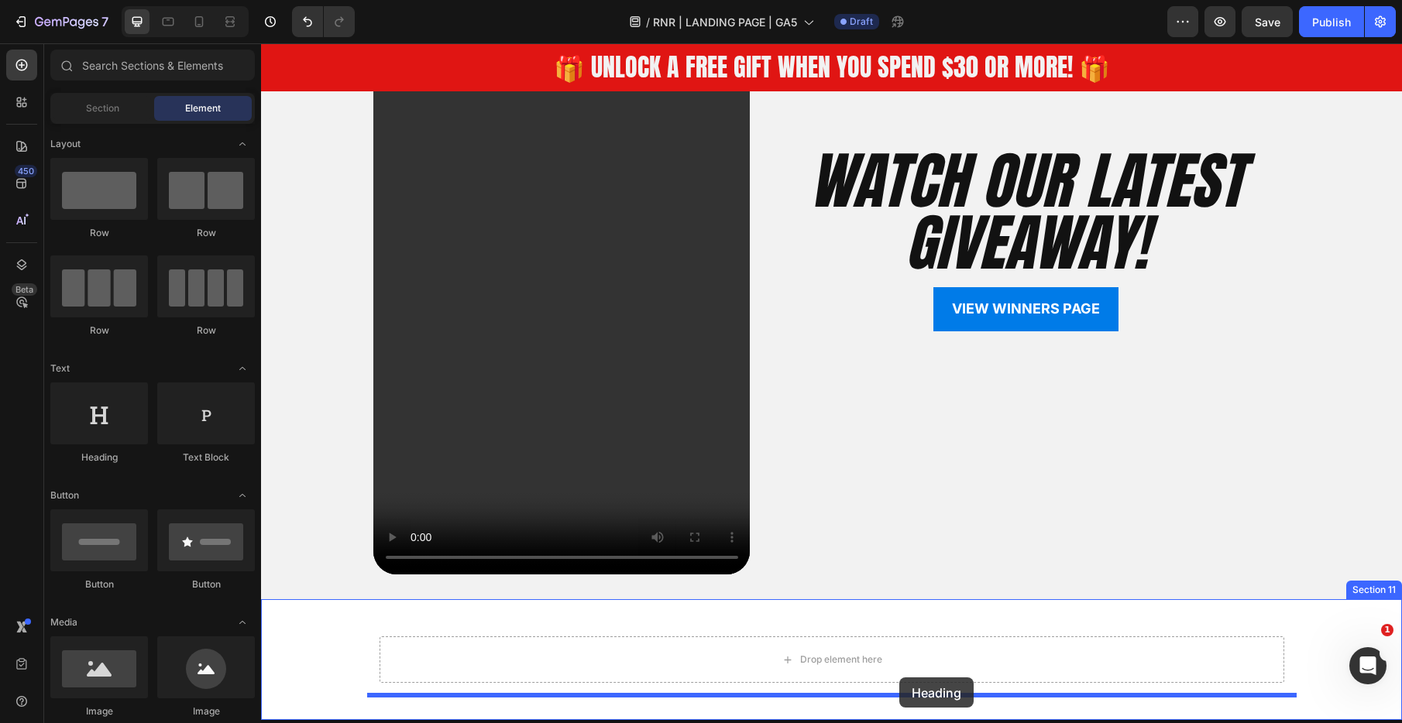
drag, startPoint x: 392, startPoint y: 465, endPoint x: 899, endPoint y: 681, distance: 551.4
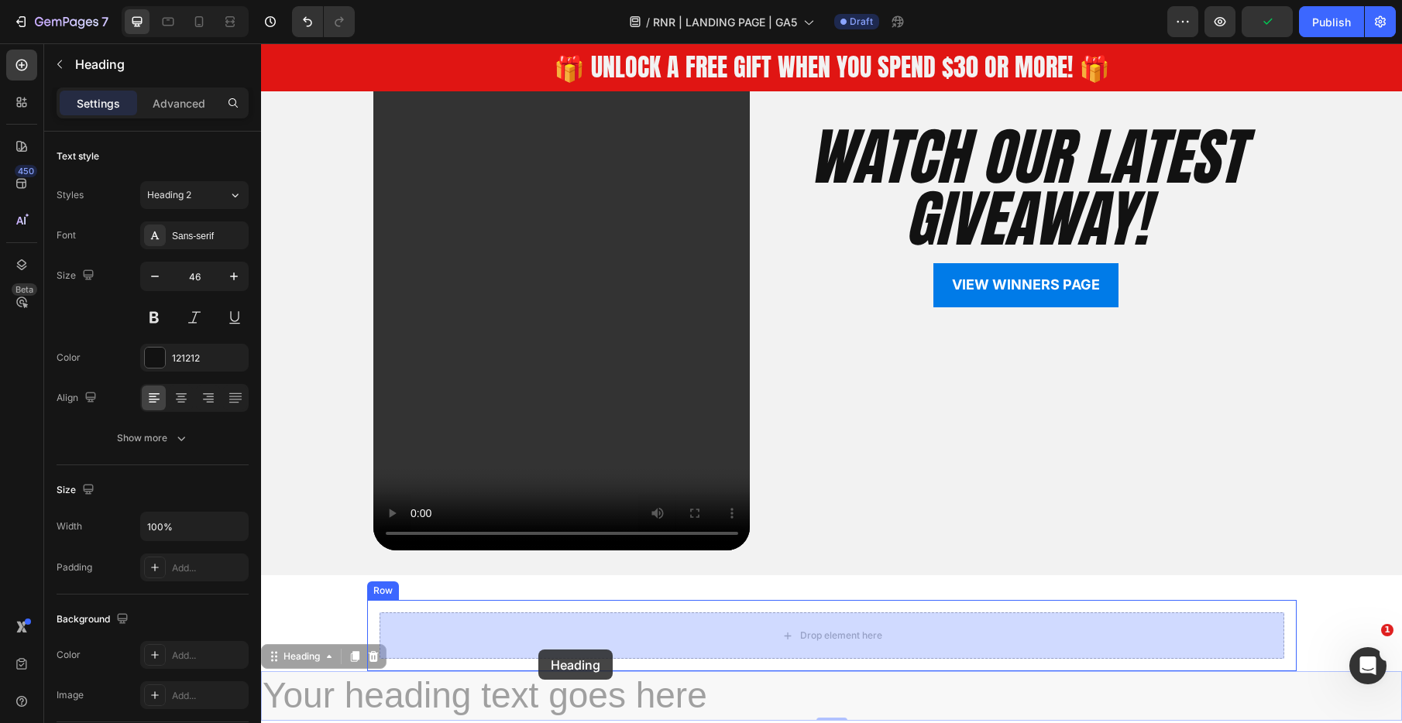
drag, startPoint x: 281, startPoint y: 658, endPoint x: 537, endPoint y: 650, distance: 256.5
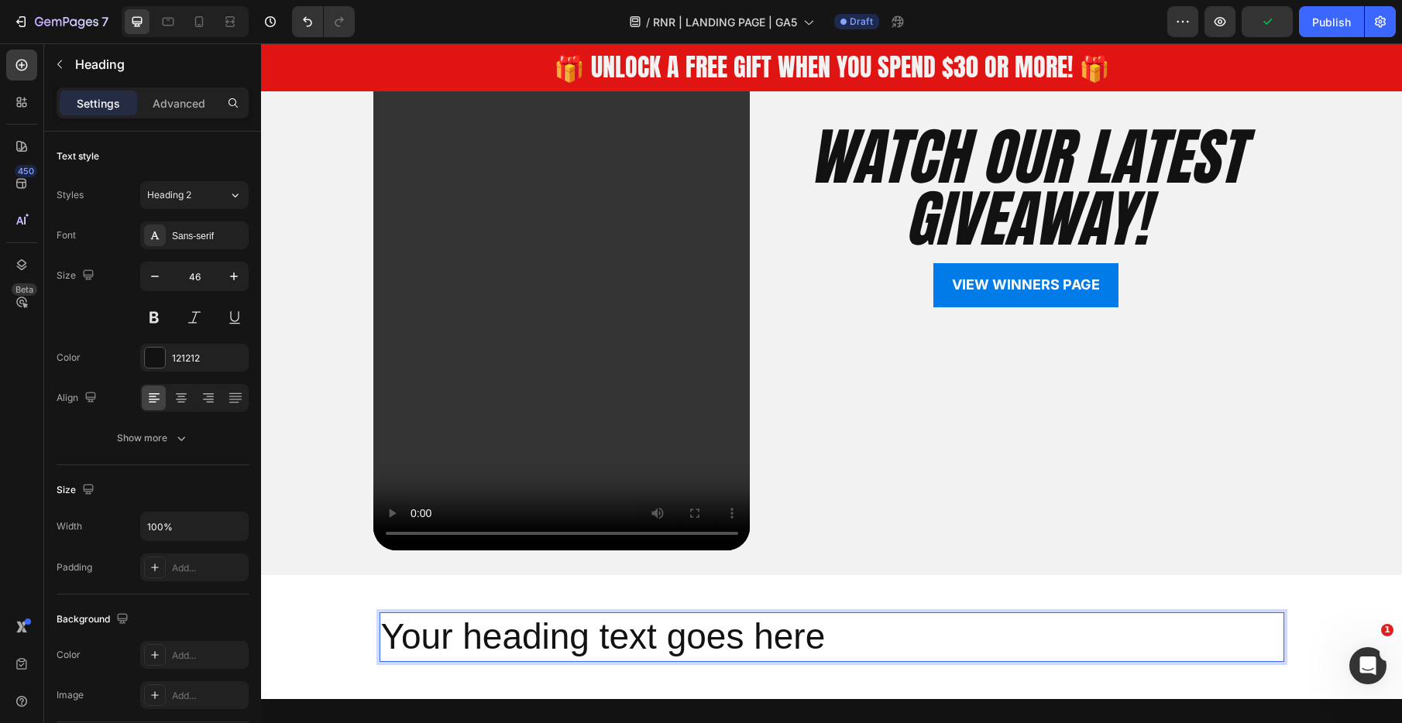
click at [617, 629] on h2 "Your heading text goes here" at bounding box center [831, 638] width 905 height 50
click at [617, 630] on p "Your heading text goes here" at bounding box center [831, 637] width 901 height 46
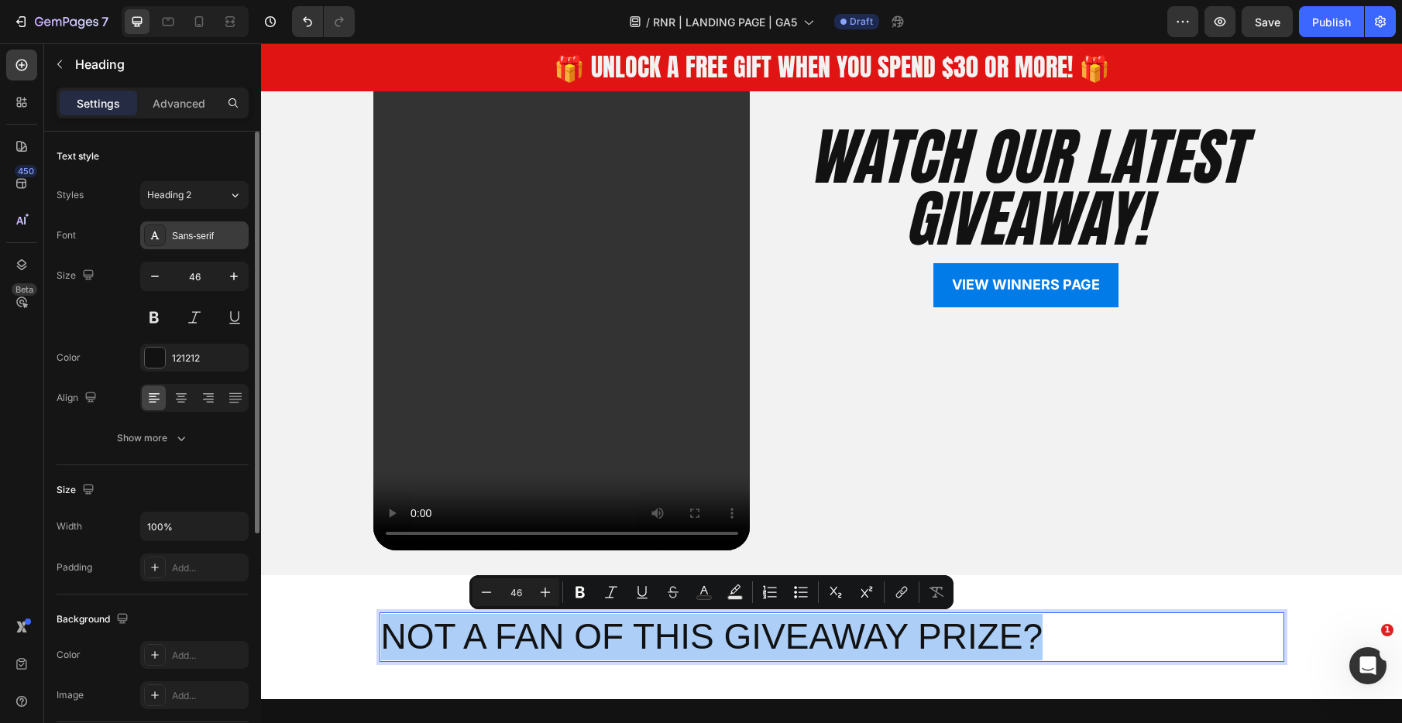
click at [192, 223] on div "Sans-serif" at bounding box center [194, 236] width 108 height 28
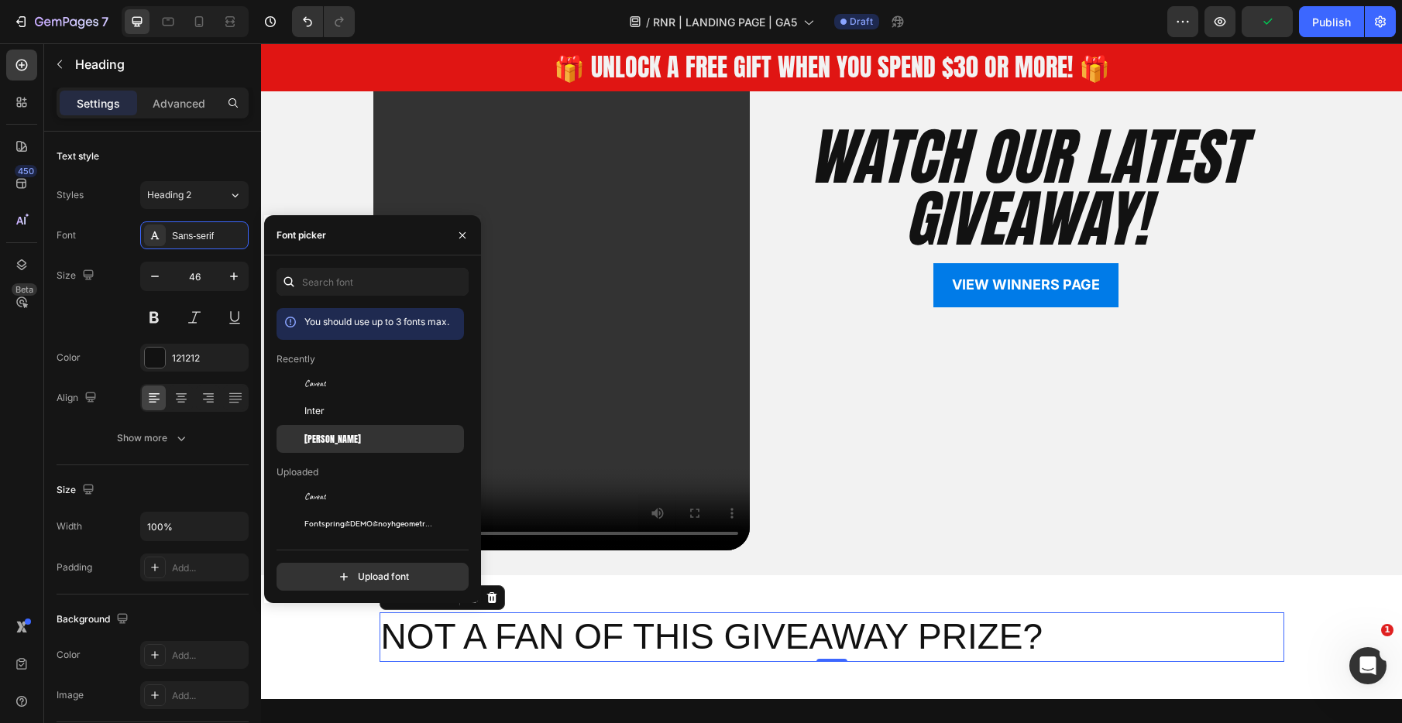
click at [354, 656] on div "[PERSON_NAME]" at bounding box center [369, 670] width 187 height 28
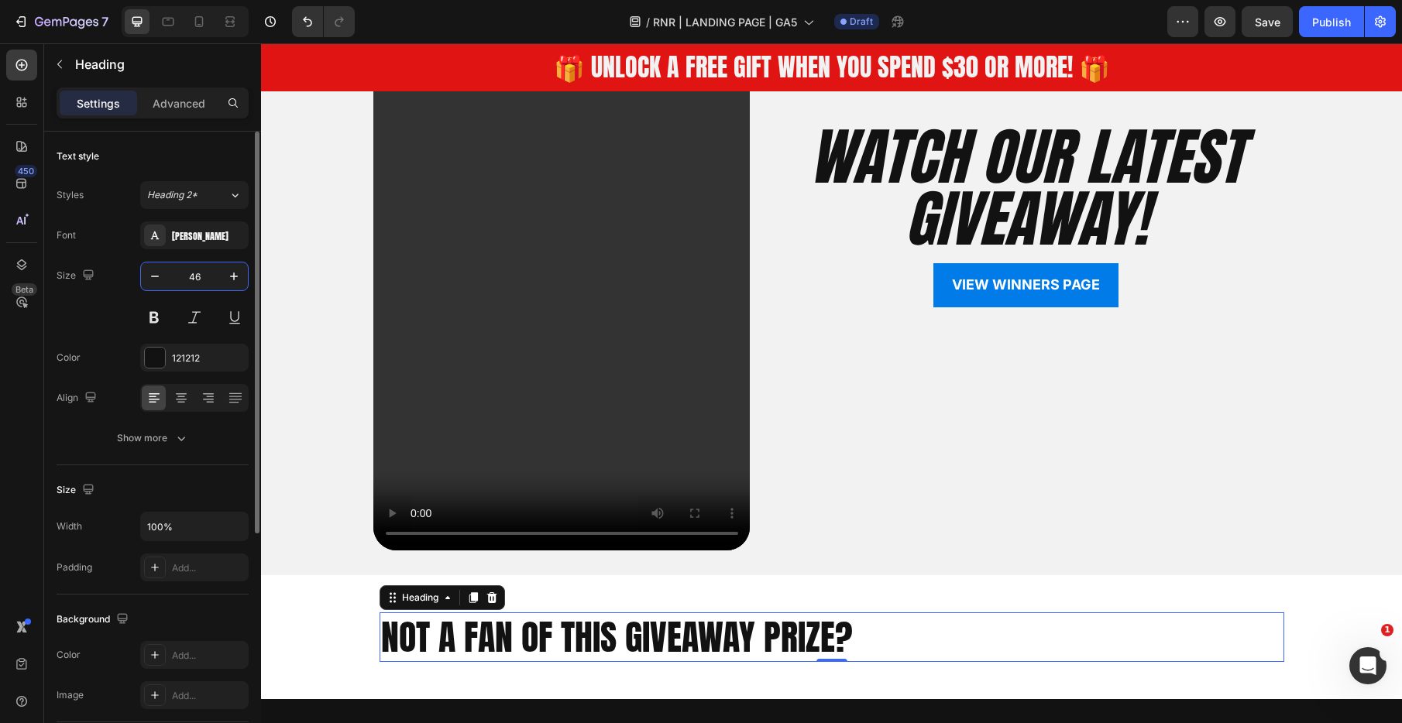
click at [209, 280] on input "46" at bounding box center [194, 277] width 51 height 28
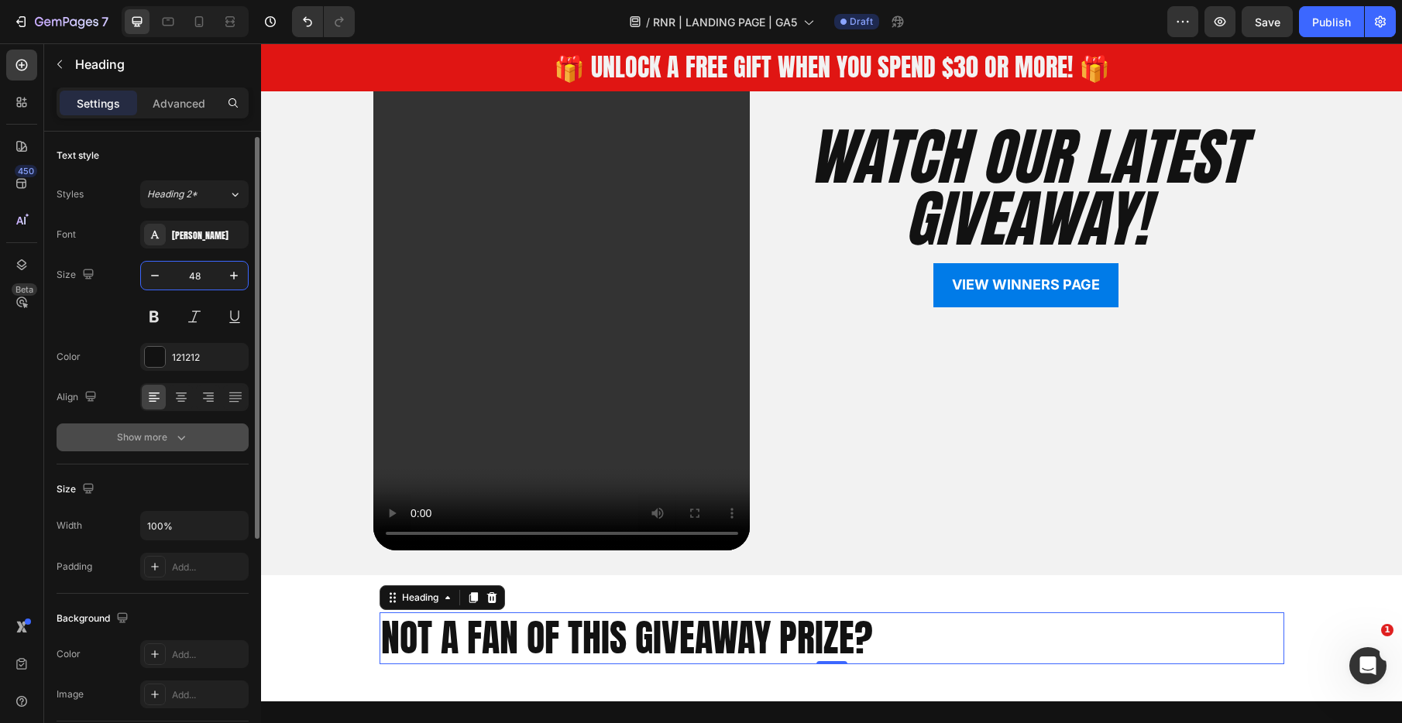
scroll to position [4, 0]
type input "48"
click at [180, 399] on icon at bounding box center [181, 400] width 11 height 2
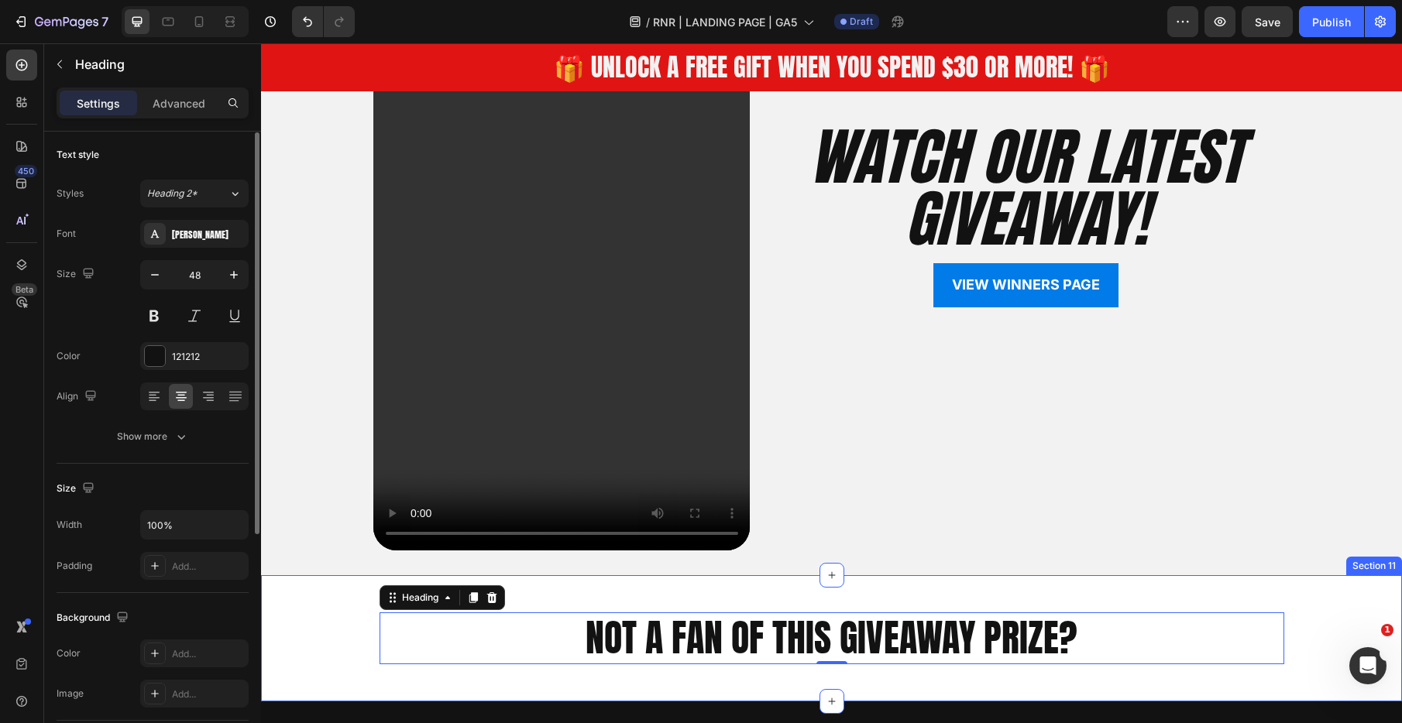
click at [342, 603] on div "NOT A FAN OF THIS GIVEAWAY PRIZE? Heading 0 Row" at bounding box center [831, 638] width 1141 height 76
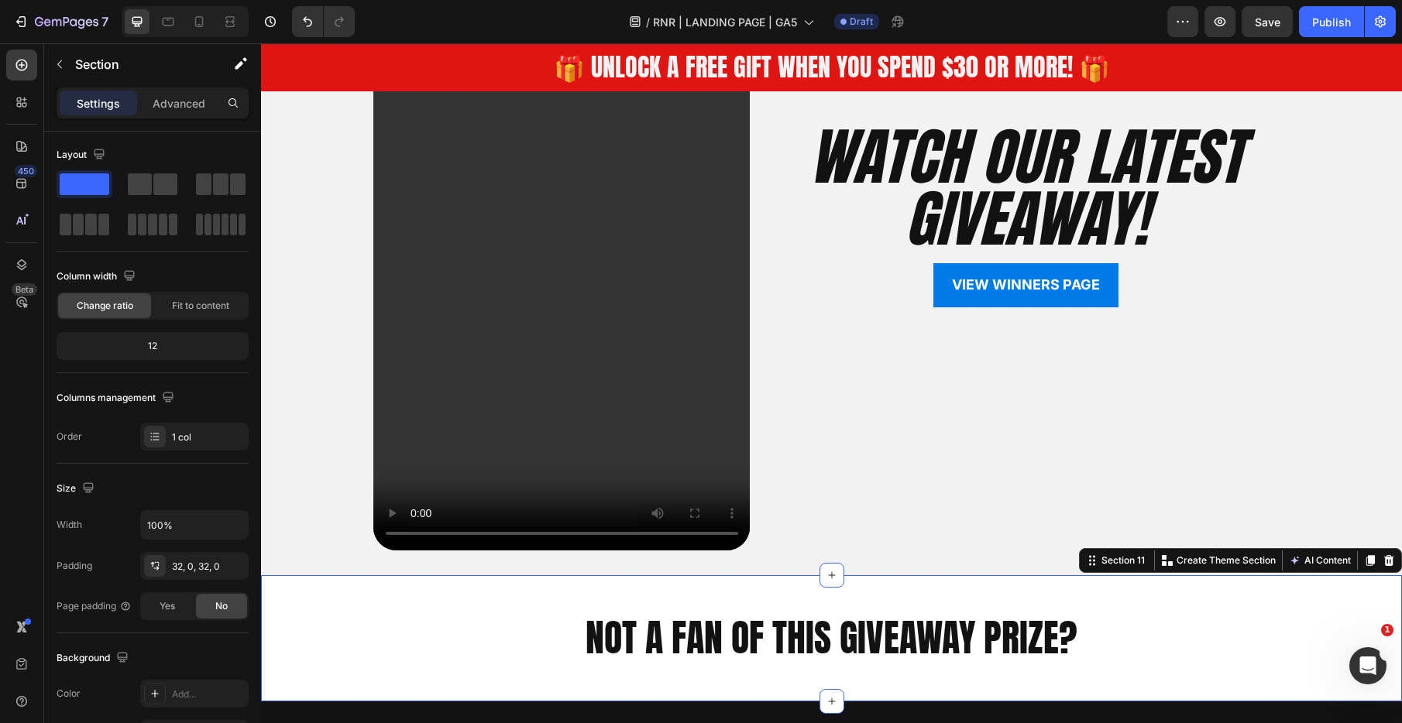
scroll to position [0, 0]
click at [60, 67] on icon "button" at bounding box center [59, 64] width 12 height 12
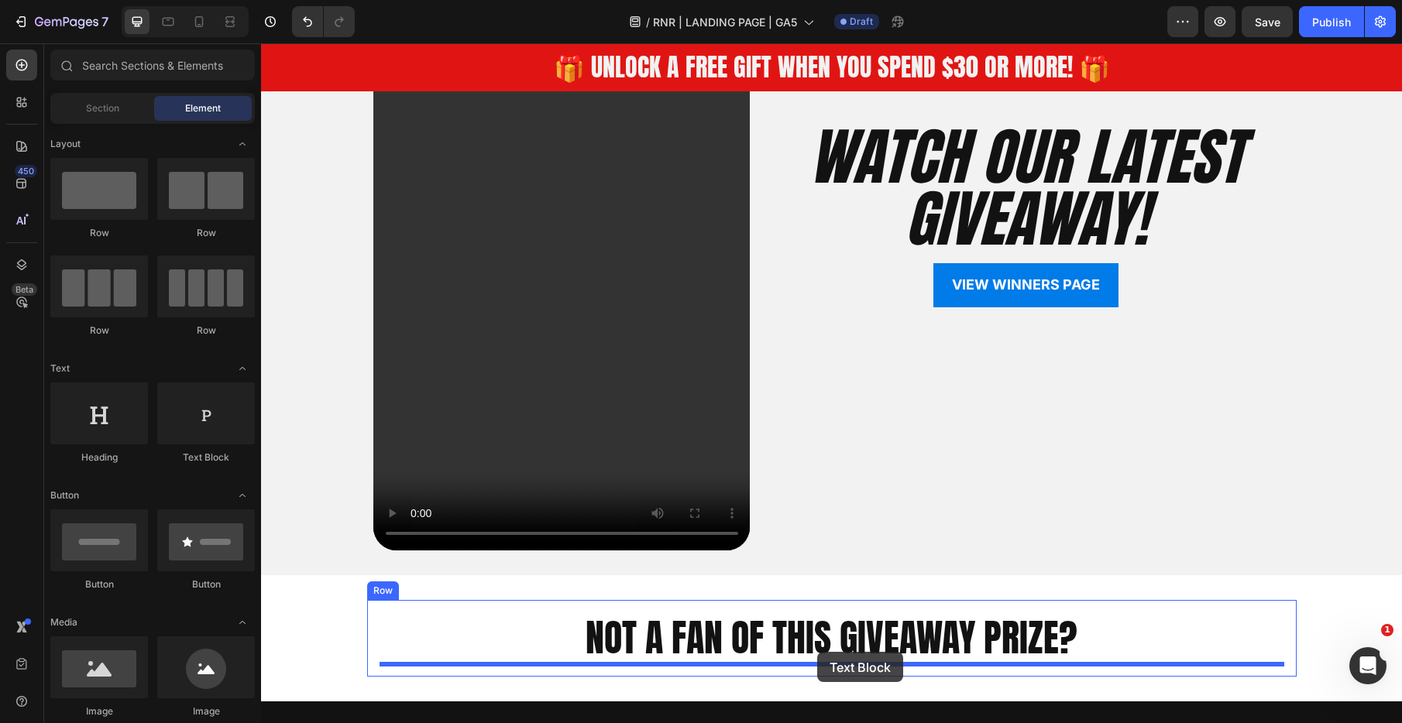
drag, startPoint x: 465, startPoint y: 469, endPoint x: 817, endPoint y: 652, distance: 396.3
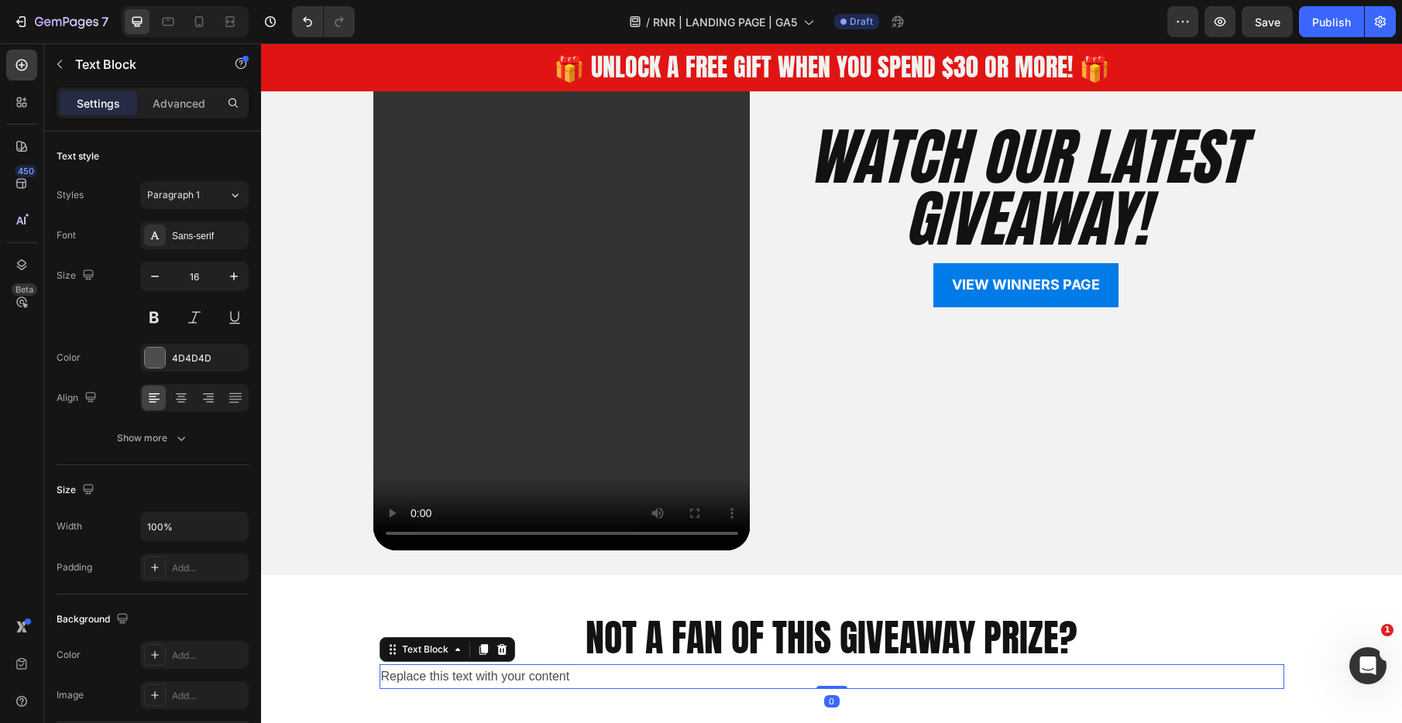
click at [813, 672] on div "Replace this text with your content" at bounding box center [831, 678] width 905 height 26
click at [813, 672] on p "Replace this text with your content" at bounding box center [831, 677] width 901 height 22
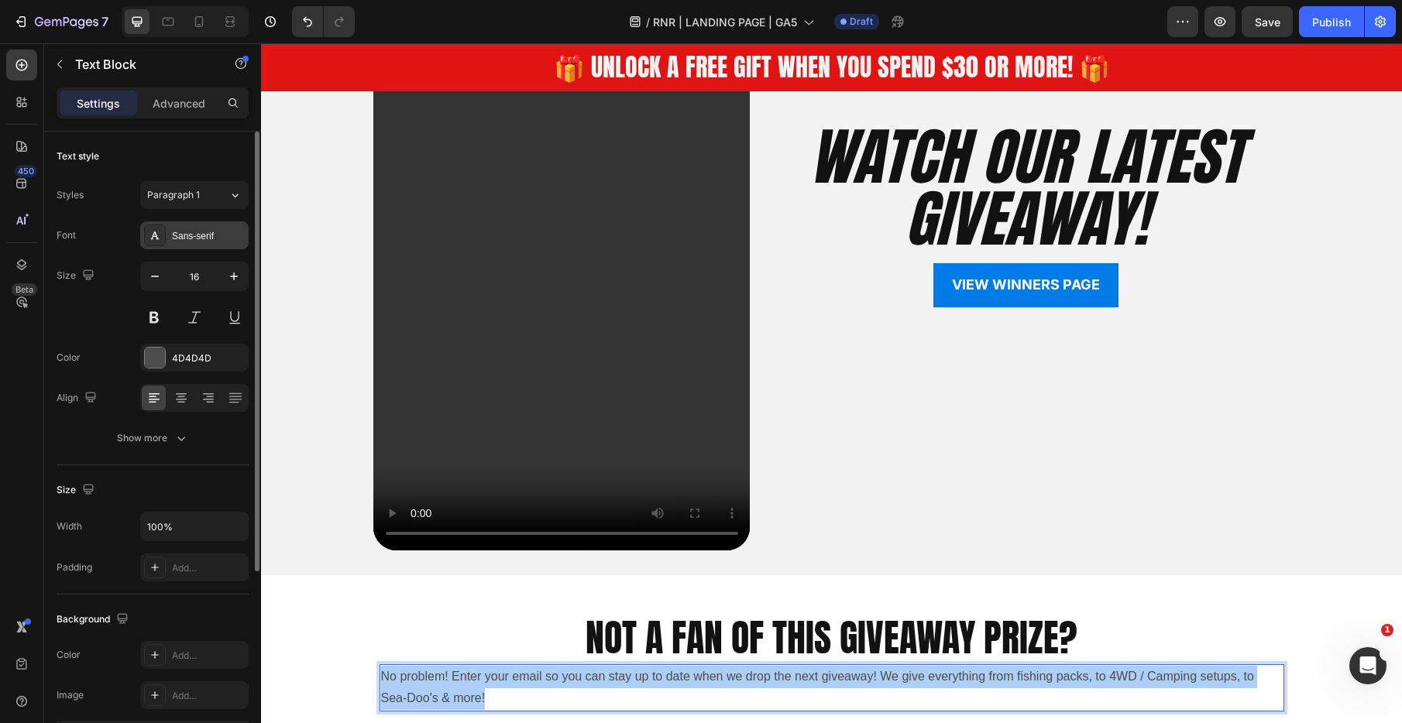
click at [208, 232] on div "Sans-serif" at bounding box center [208, 236] width 73 height 14
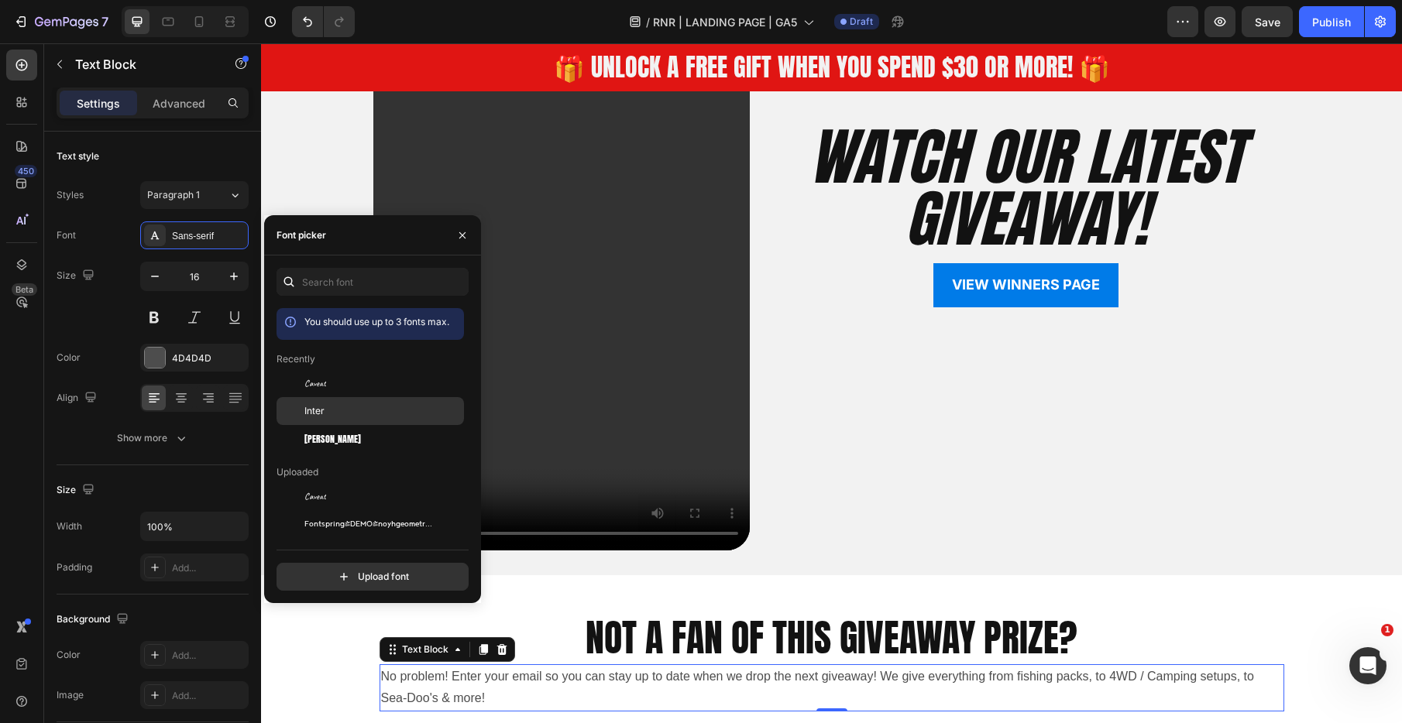
click at [340, 404] on div "Inter" at bounding box center [382, 411] width 156 height 14
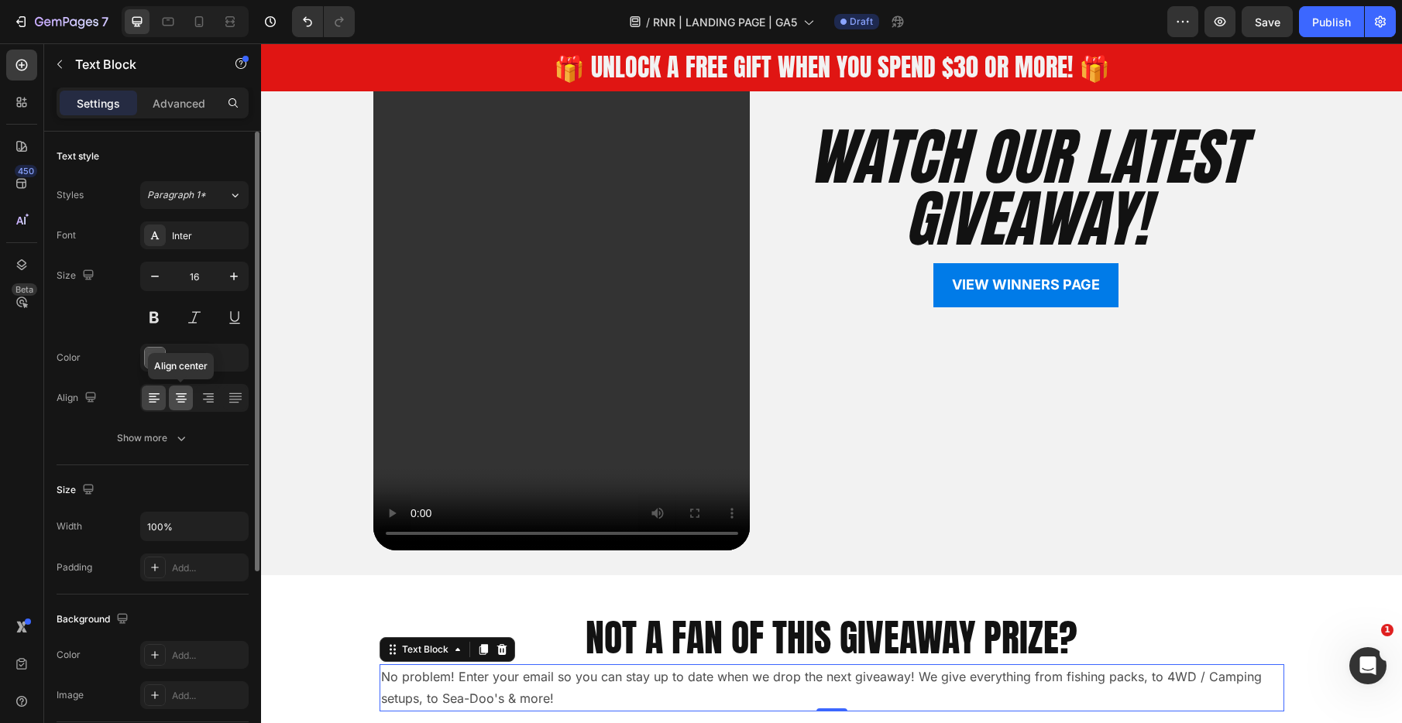
click at [178, 397] on icon at bounding box center [180, 397] width 15 height 15
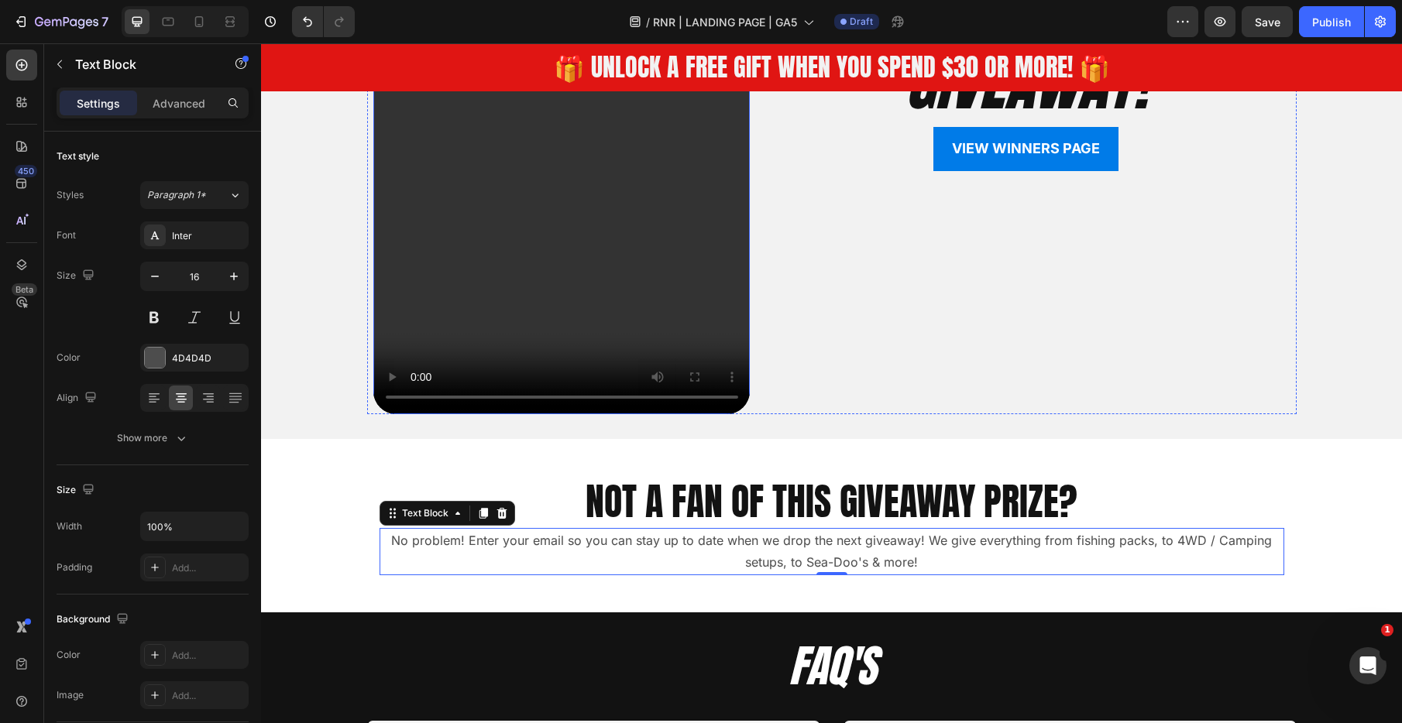
scroll to position [3900, 0]
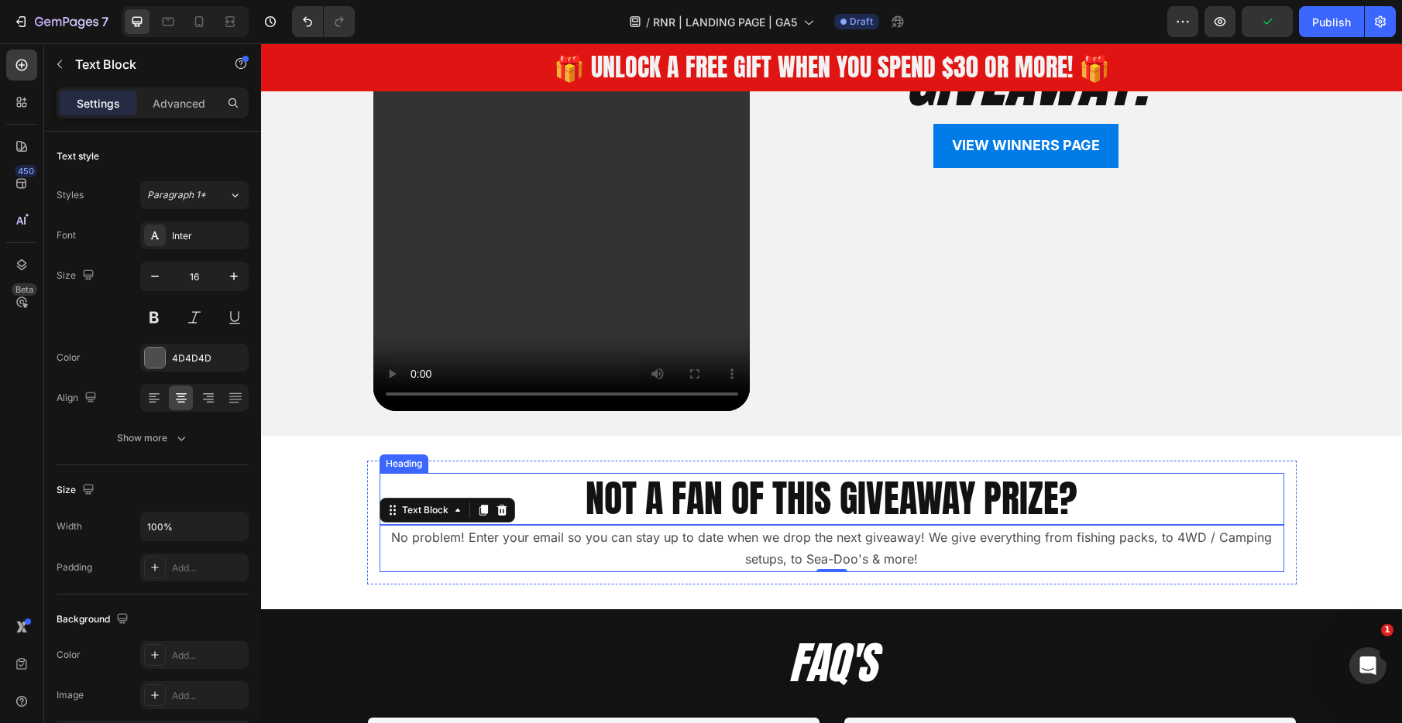
click at [918, 493] on p "NOT A FAN OF THIS GIVEAWAY PRIZE?" at bounding box center [831, 499] width 901 height 48
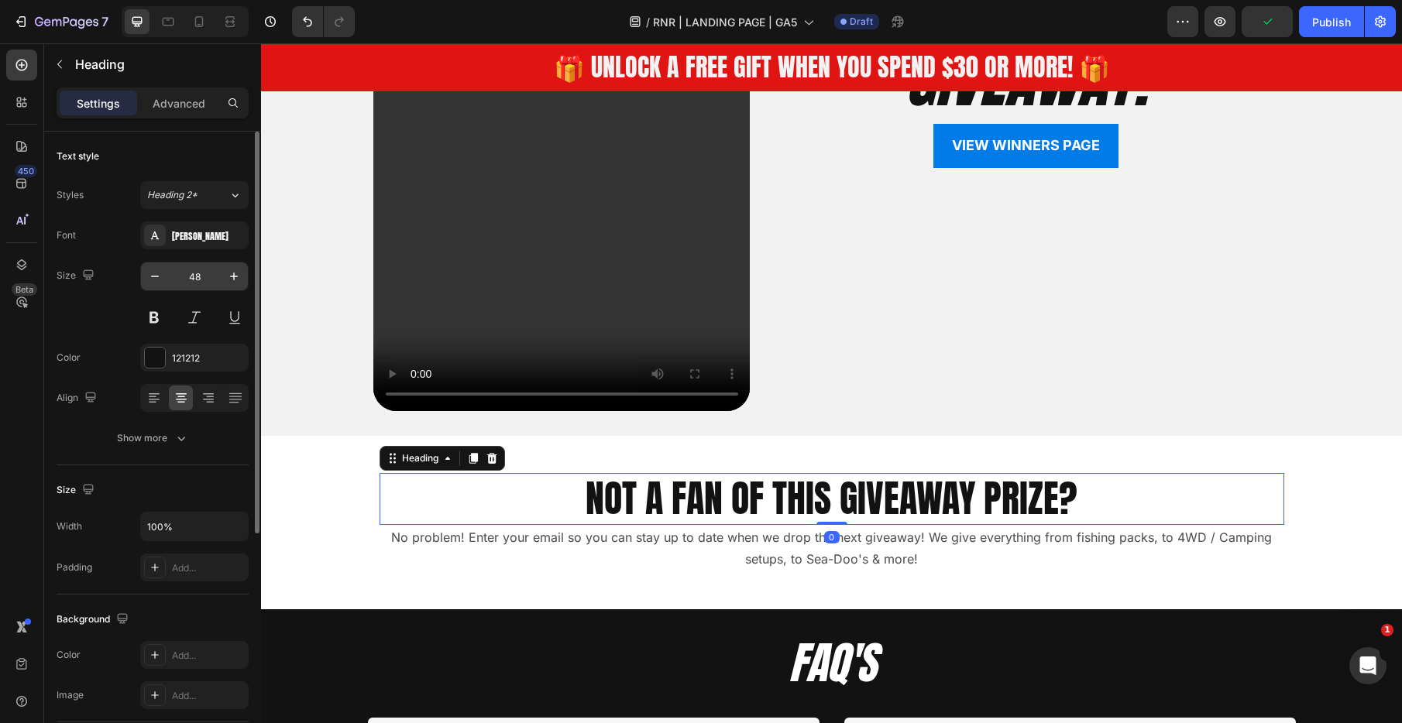
click at [204, 273] on input "48" at bounding box center [194, 277] width 51 height 28
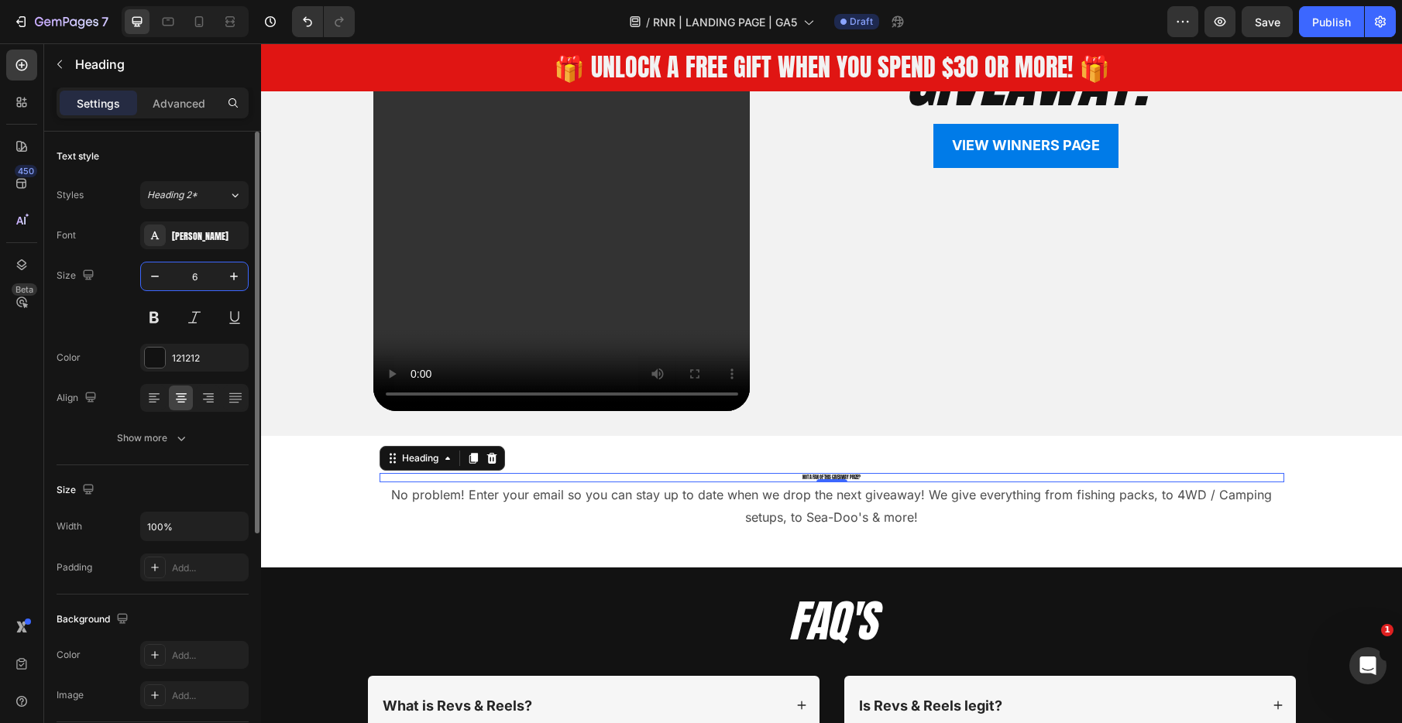
type input "60"
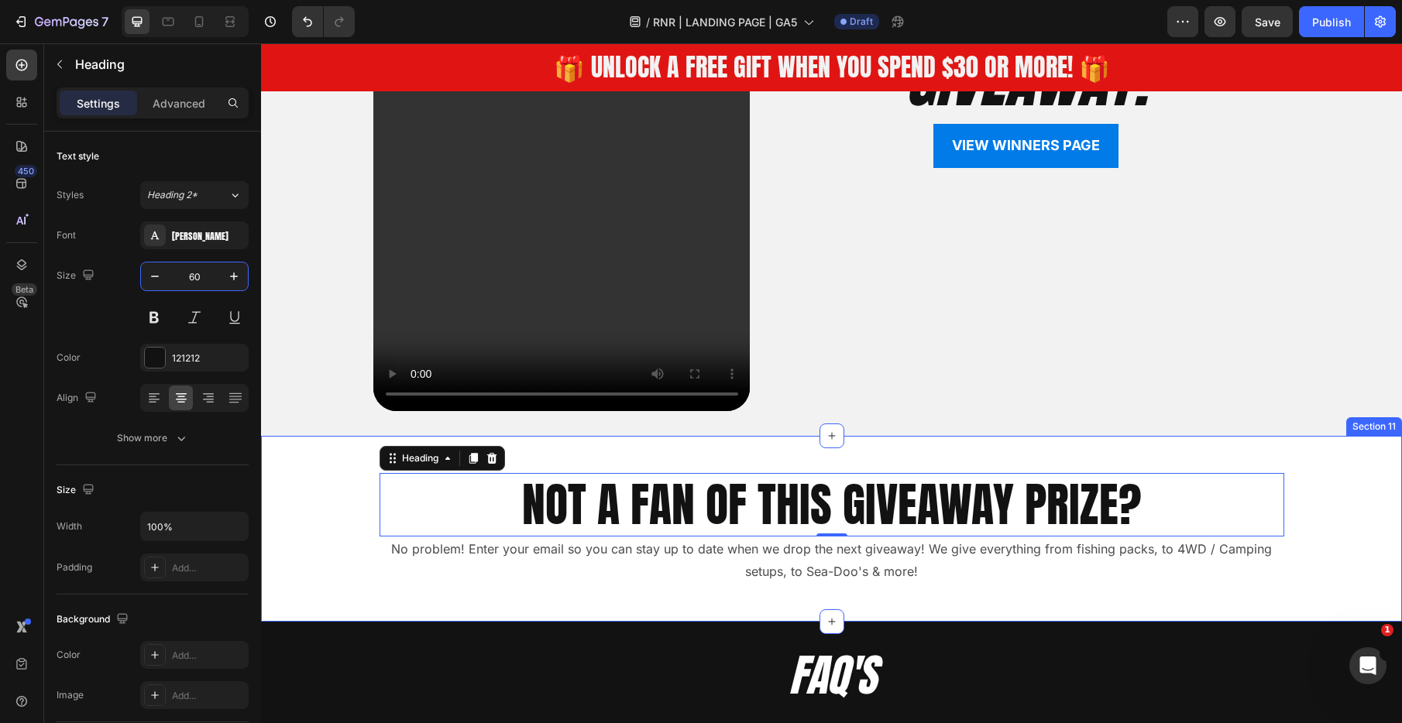
click at [322, 524] on div "NOT A FAN OF THIS GIVEAWAY PRIZE? Heading 0 No problem! Enter your email so you…" at bounding box center [831, 529] width 1141 height 136
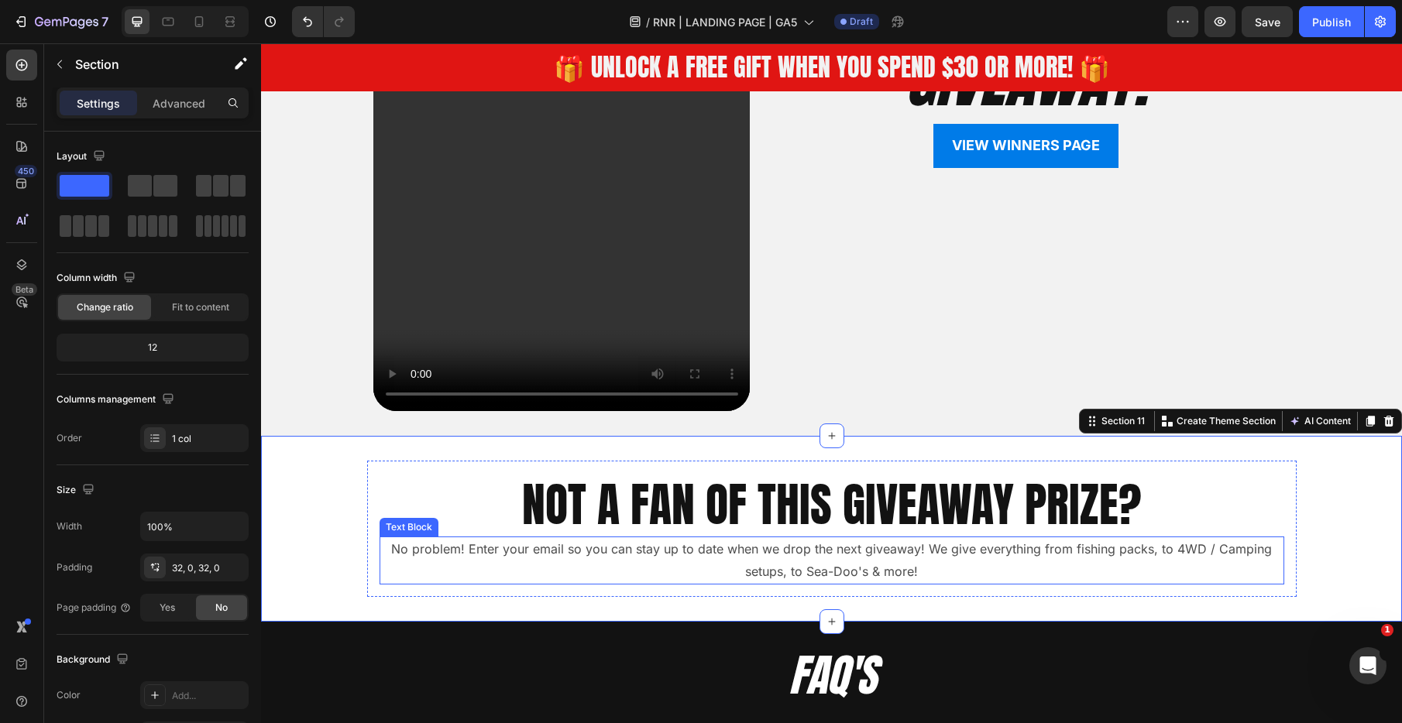
click at [754, 548] on p "No problem! Enter your email so you can stay up to date when we drop the next g…" at bounding box center [831, 560] width 901 height 45
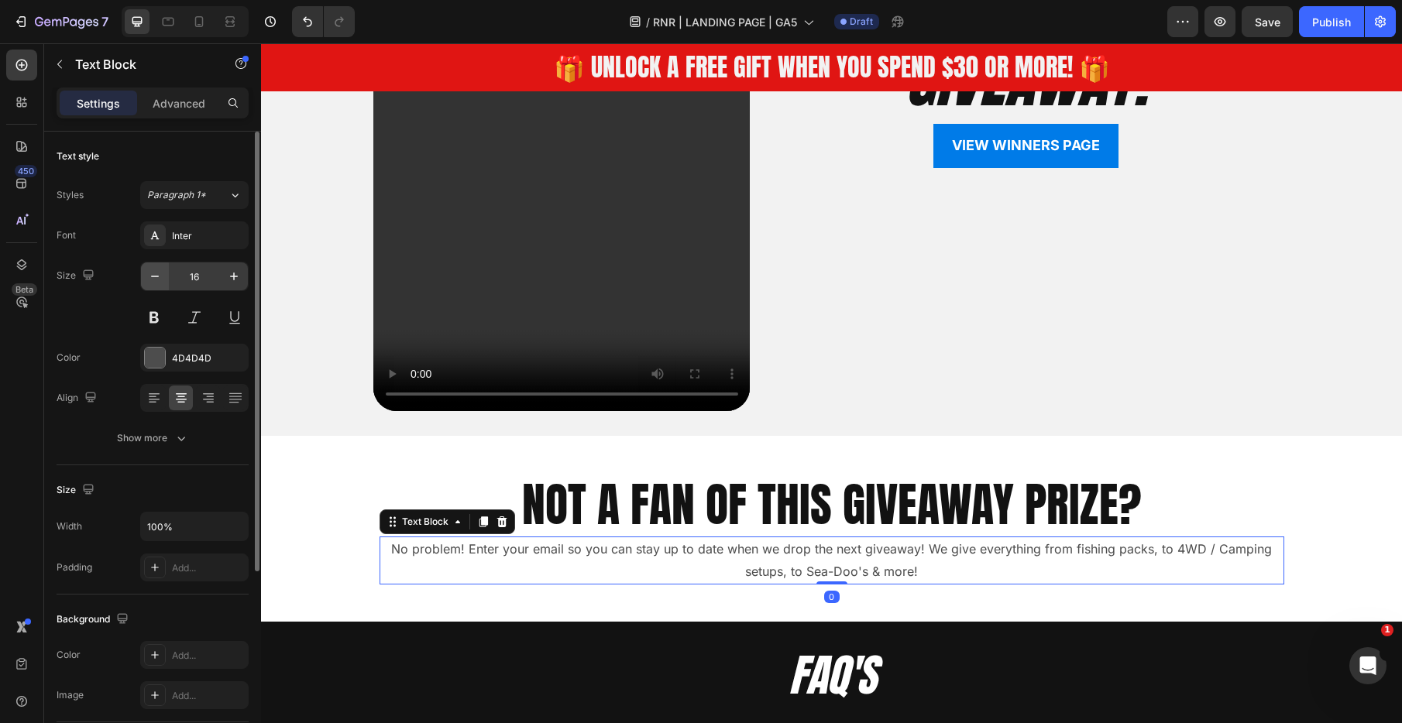
click at [155, 278] on icon "button" at bounding box center [154, 276] width 15 height 15
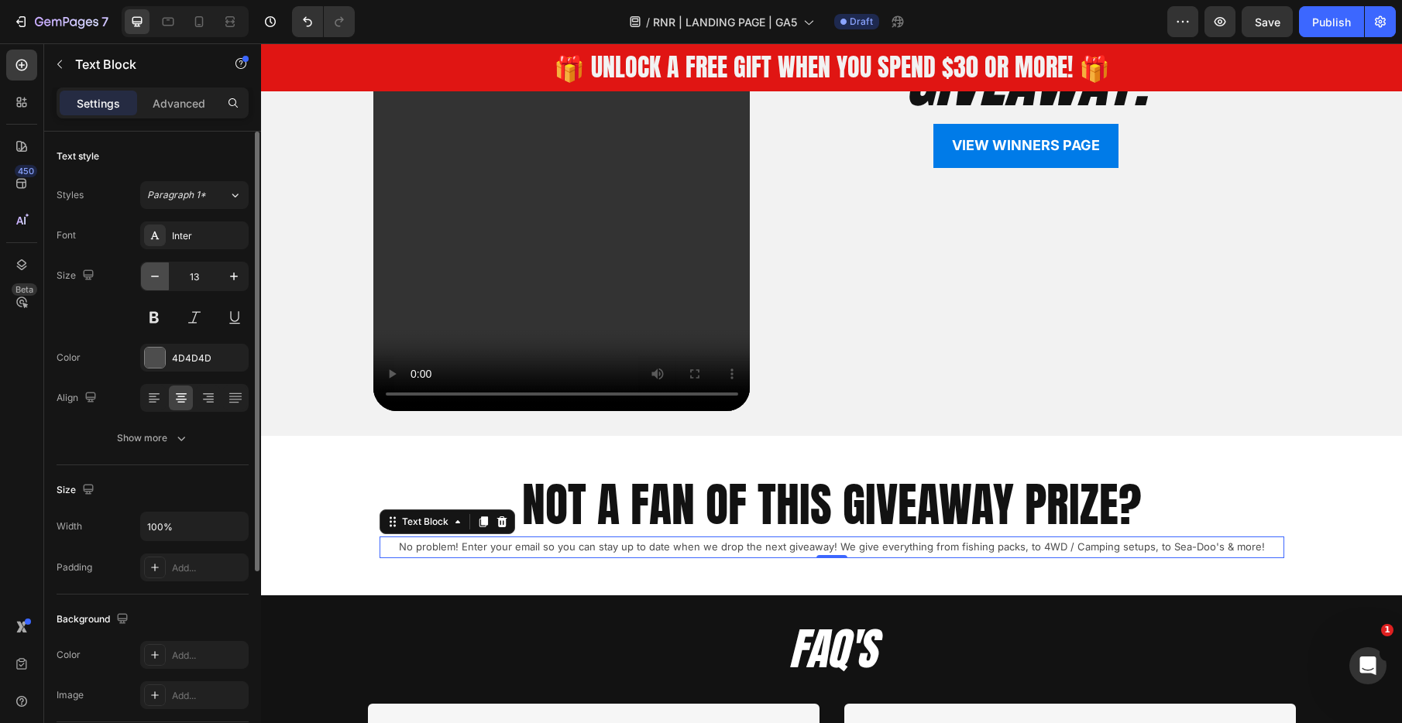
click at [155, 278] on icon "button" at bounding box center [154, 276] width 15 height 15
type input "12"
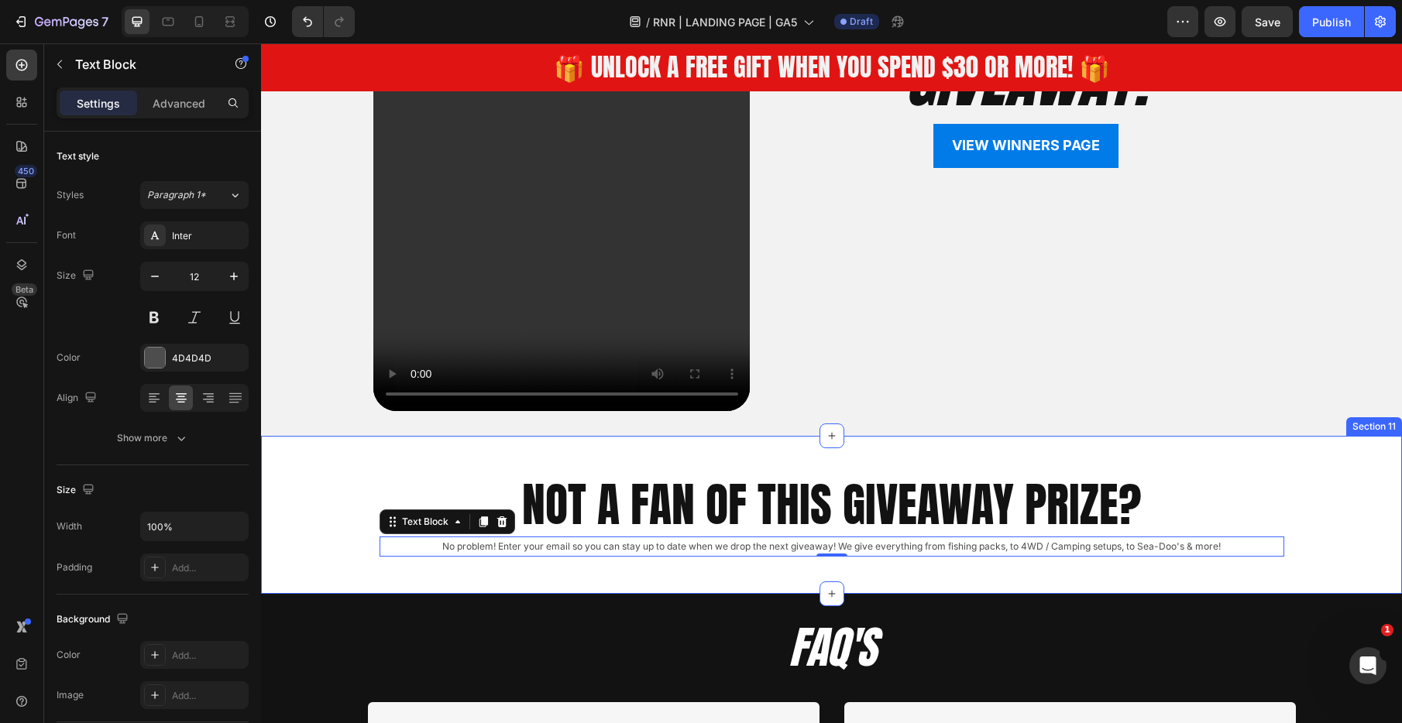
click at [348, 534] on div "NOT A FAN OF THIS GIVEAWAY PRIZE? Heading No problem! Enter your email so you c…" at bounding box center [831, 515] width 1141 height 108
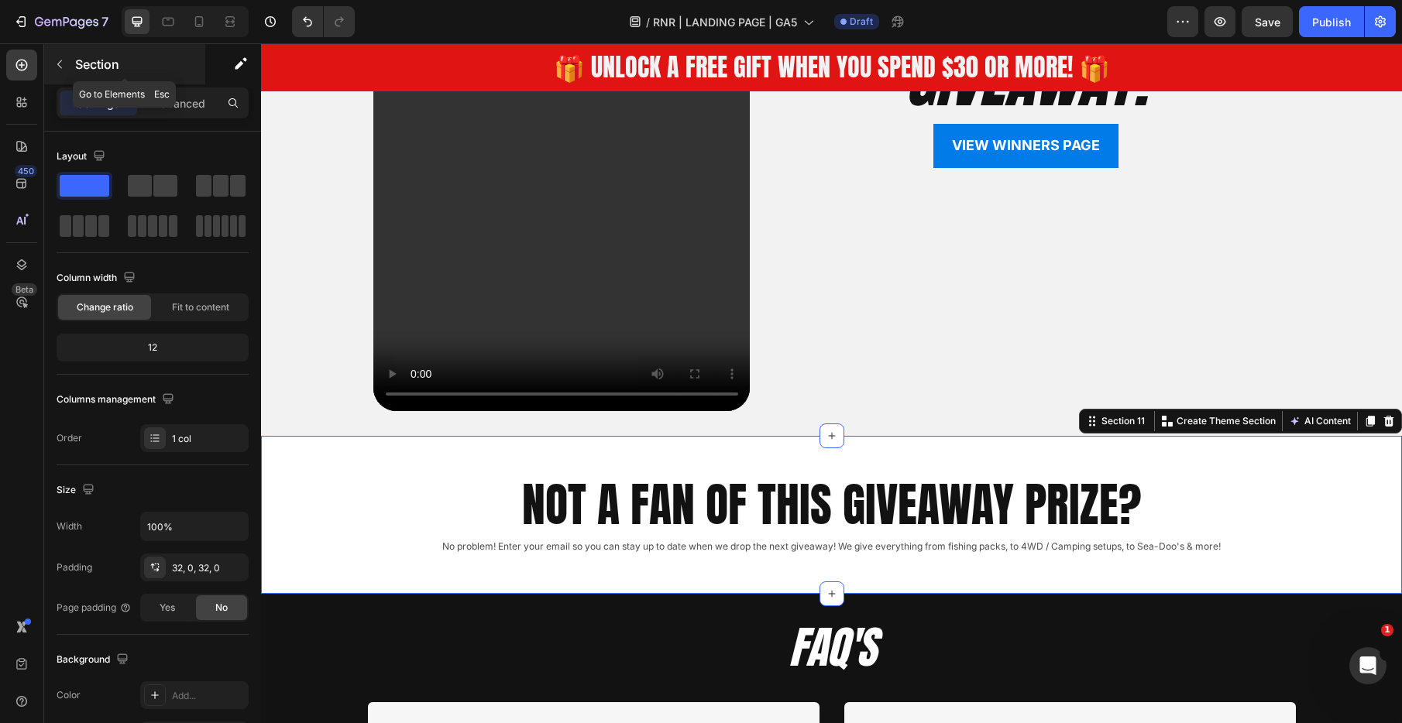
click at [58, 54] on button "button" at bounding box center [59, 64] width 25 height 25
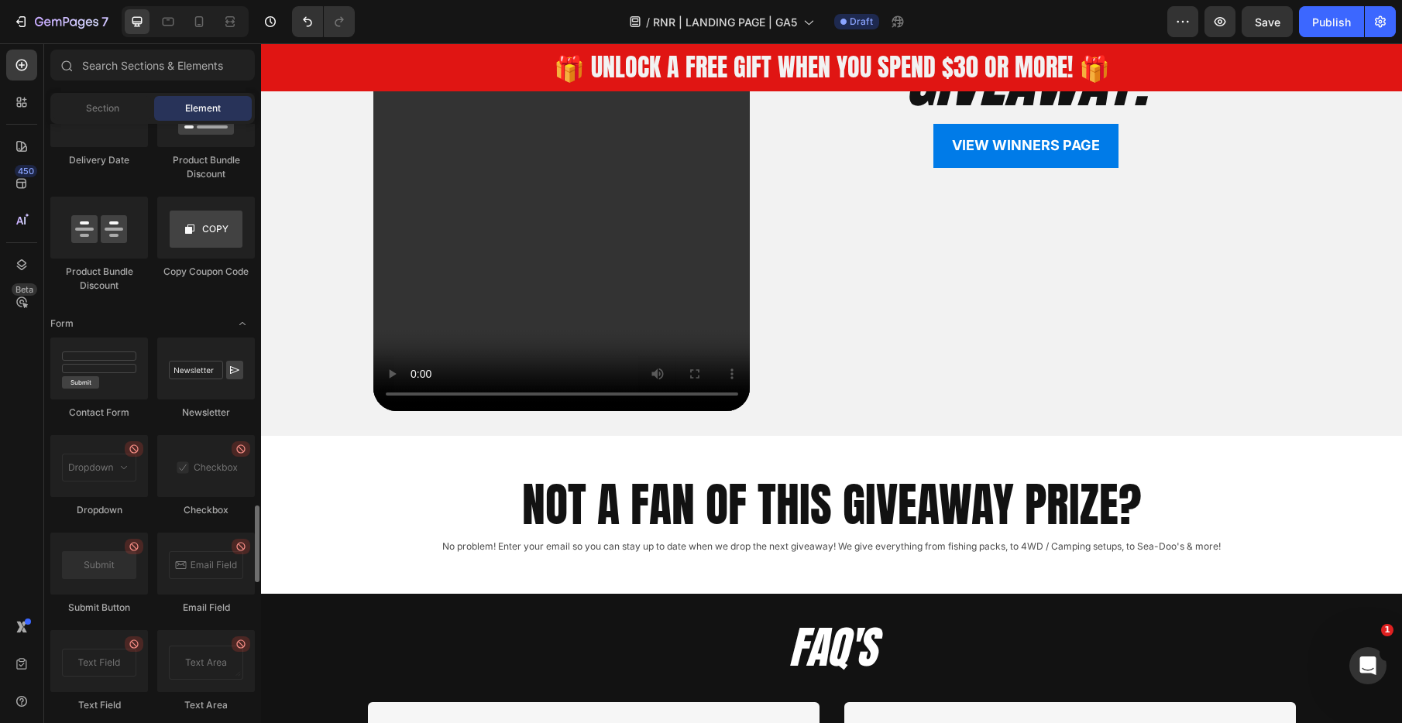
scroll to position [3347, 0]
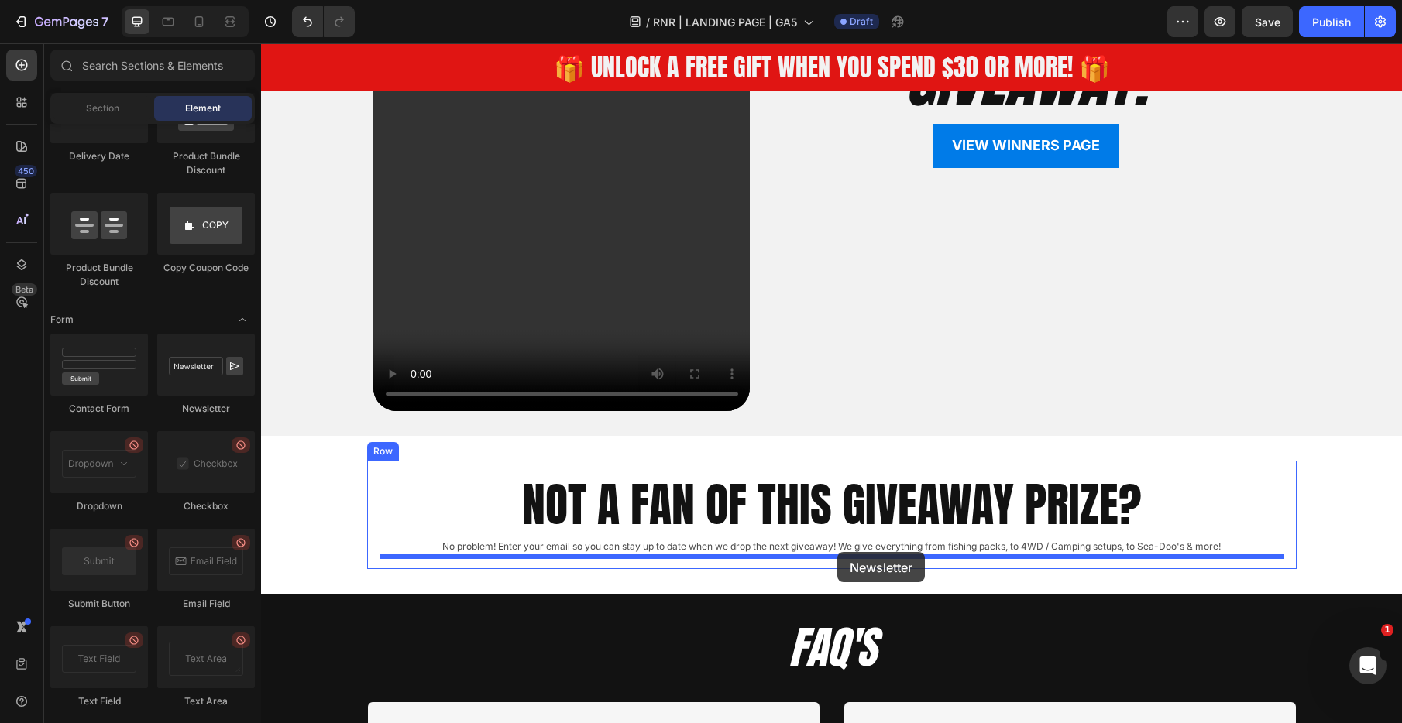
drag, startPoint x: 453, startPoint y: 418, endPoint x: 837, endPoint y: 552, distance: 406.8
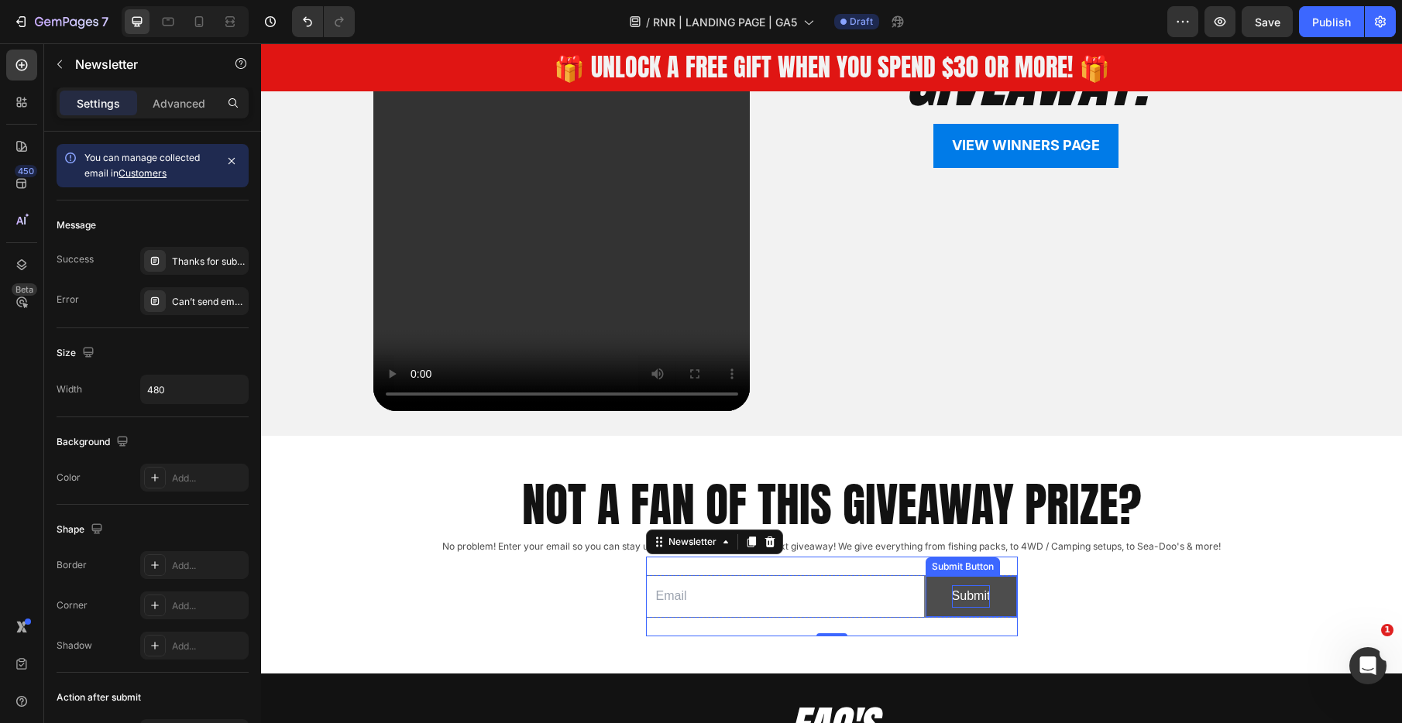
click at [967, 596] on div "Submit" at bounding box center [971, 597] width 39 height 22
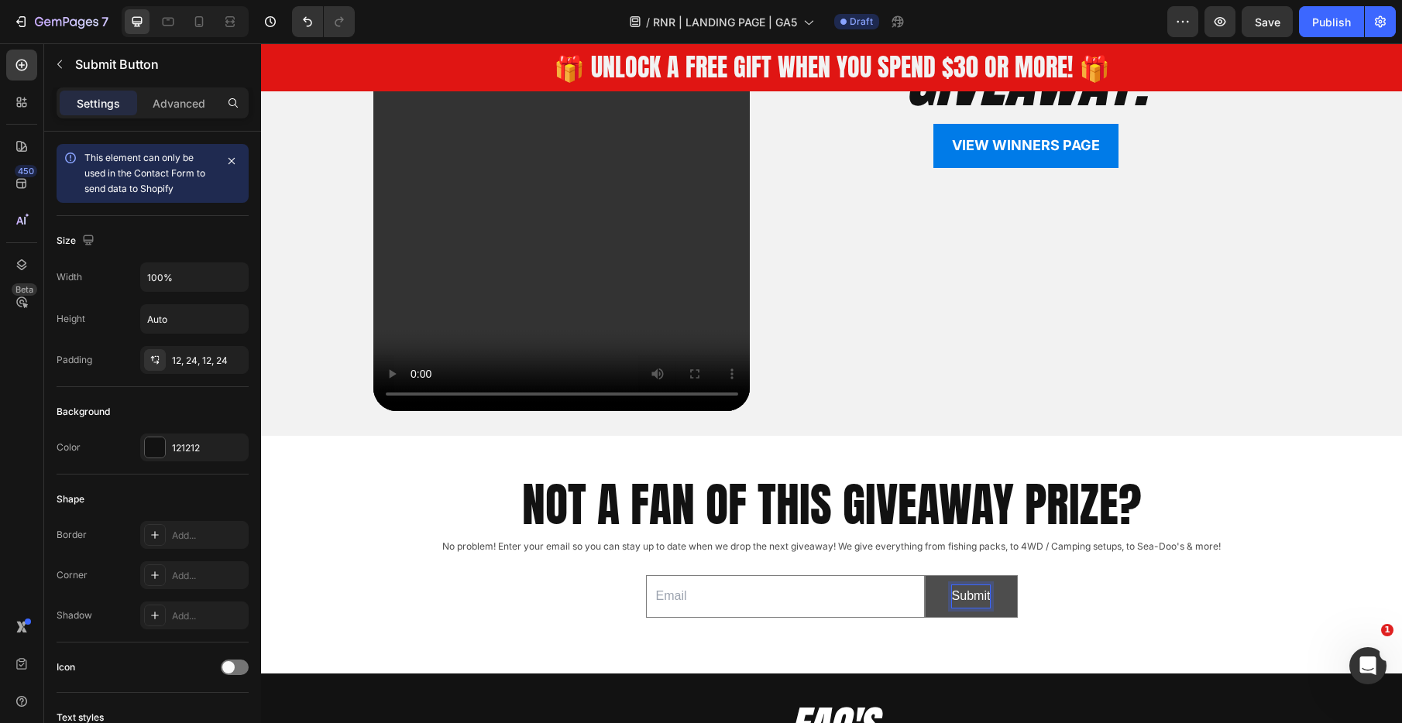
click at [967, 596] on div "Submit" at bounding box center [971, 597] width 39 height 22
click at [926, 576] on button "JOIN" at bounding box center [971, 596] width 91 height 41
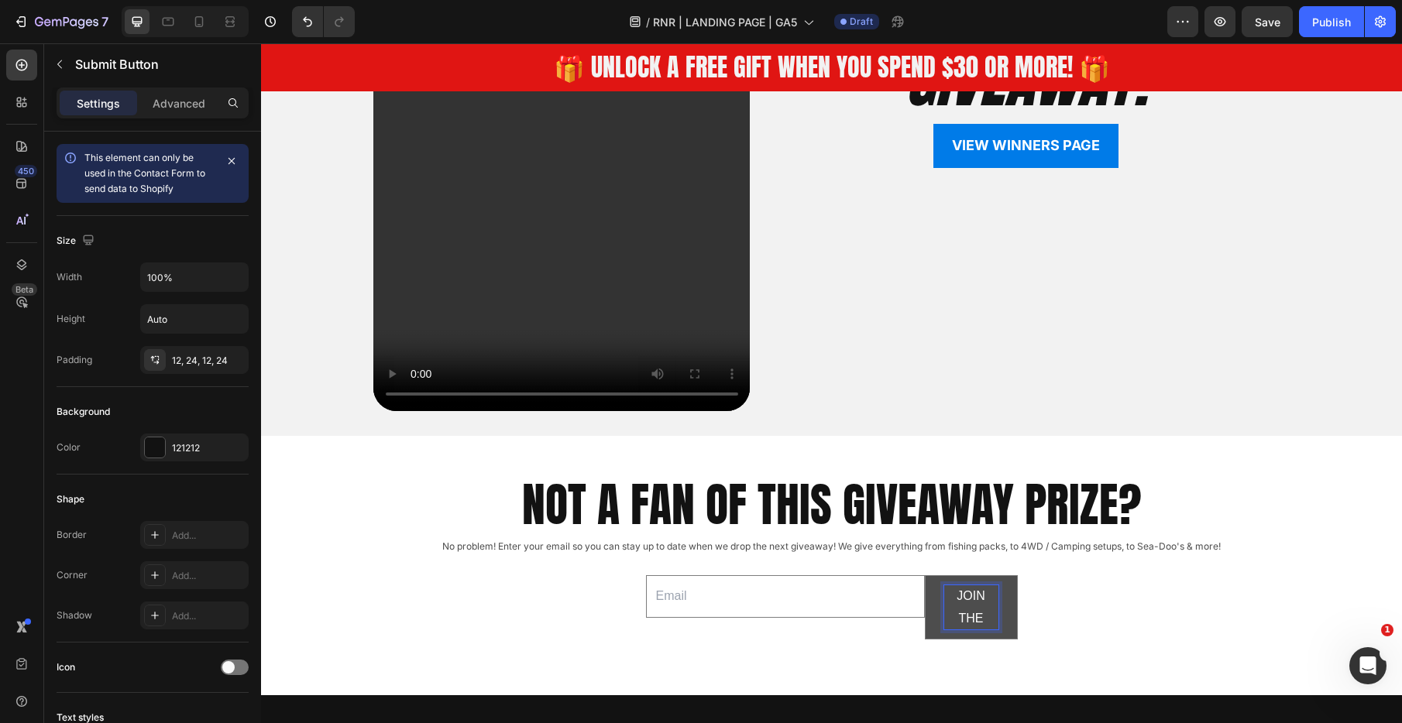
click at [926, 576] on button "JOIN THE" at bounding box center [971, 608] width 91 height 64
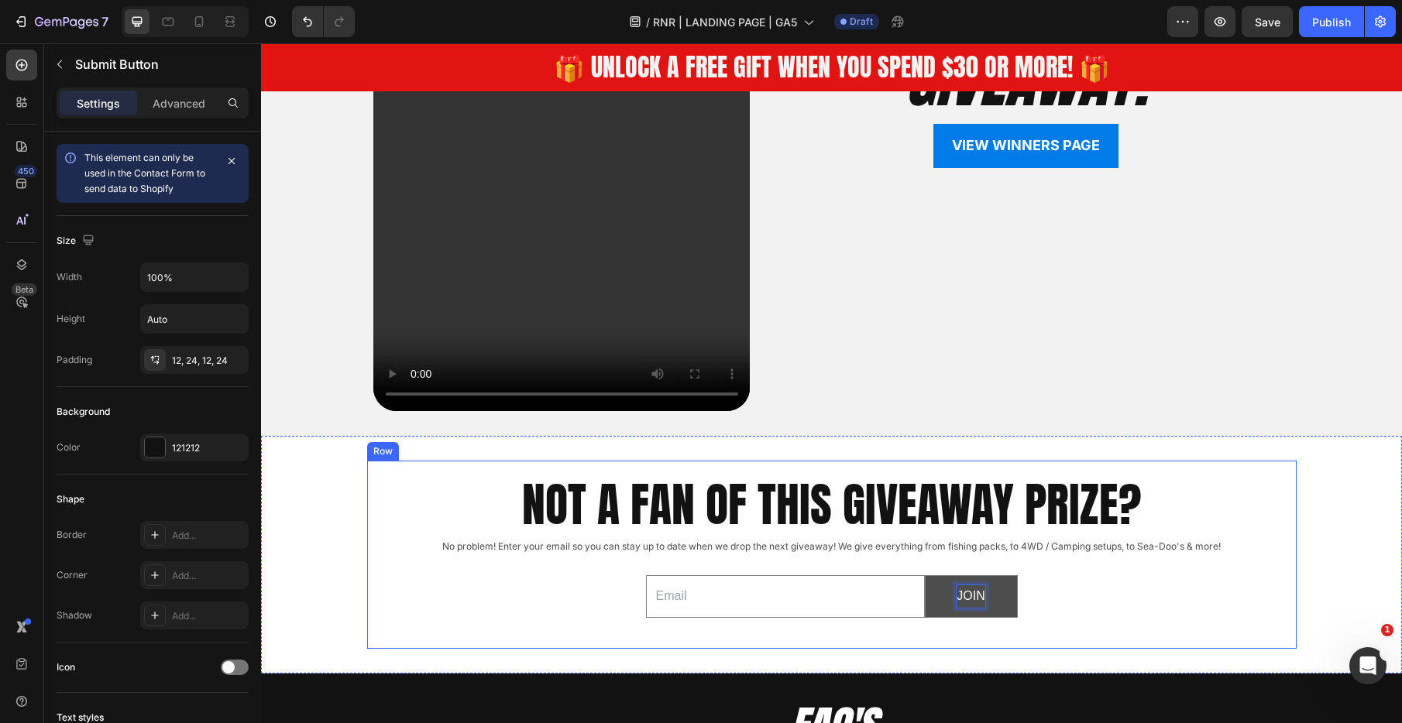
click at [541, 589] on div "NOT A FAN OF THIS GIVEAWAY PRIZE? Heading No problem! Enter your email so you c…" at bounding box center [831, 554] width 905 height 163
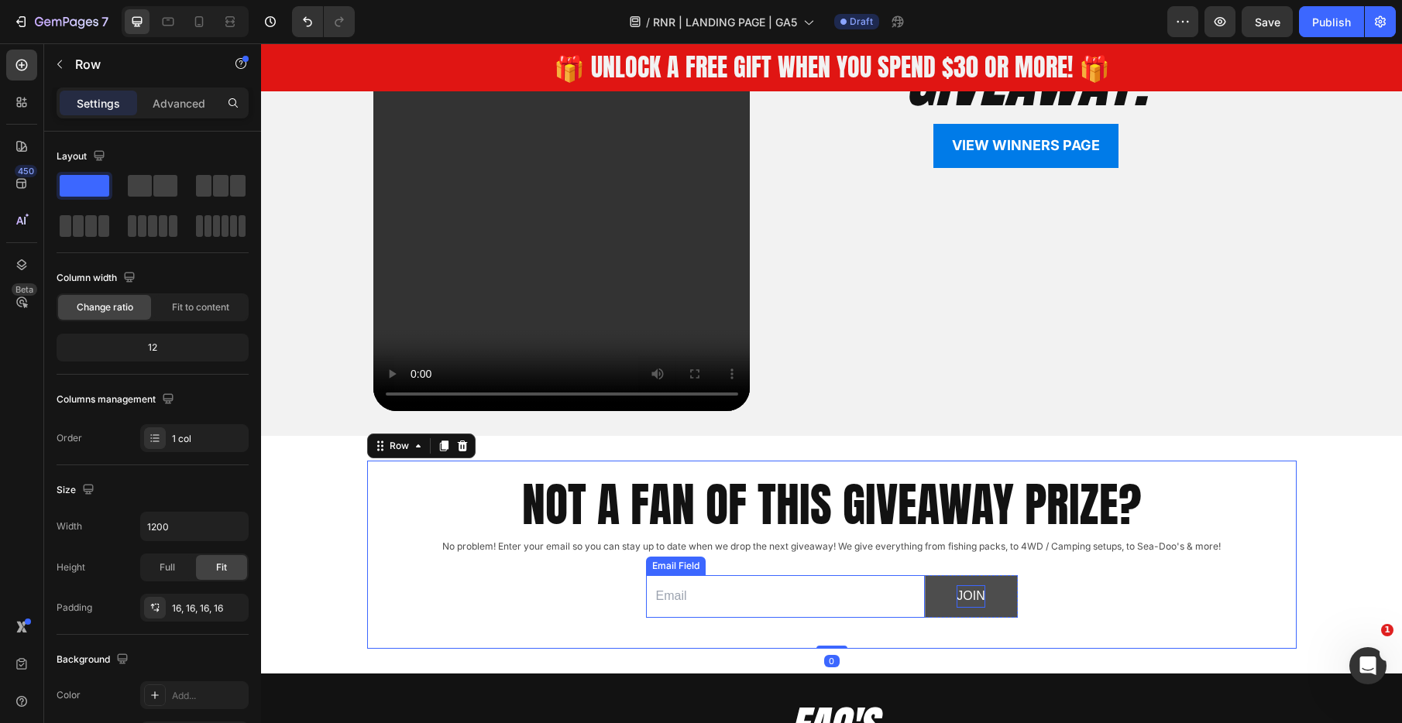
click at [840, 597] on input "email" at bounding box center [785, 596] width 279 height 43
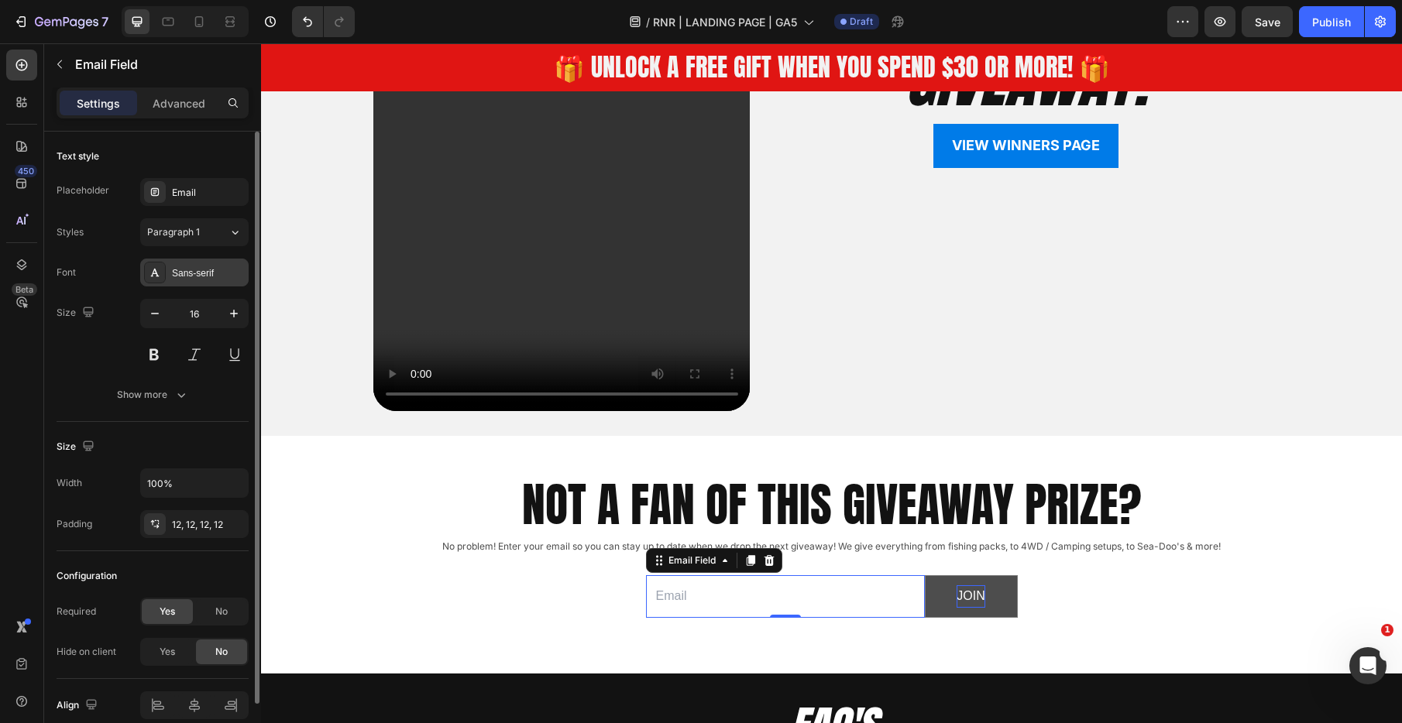
click at [220, 270] on div "Sans-serif" at bounding box center [208, 273] width 73 height 14
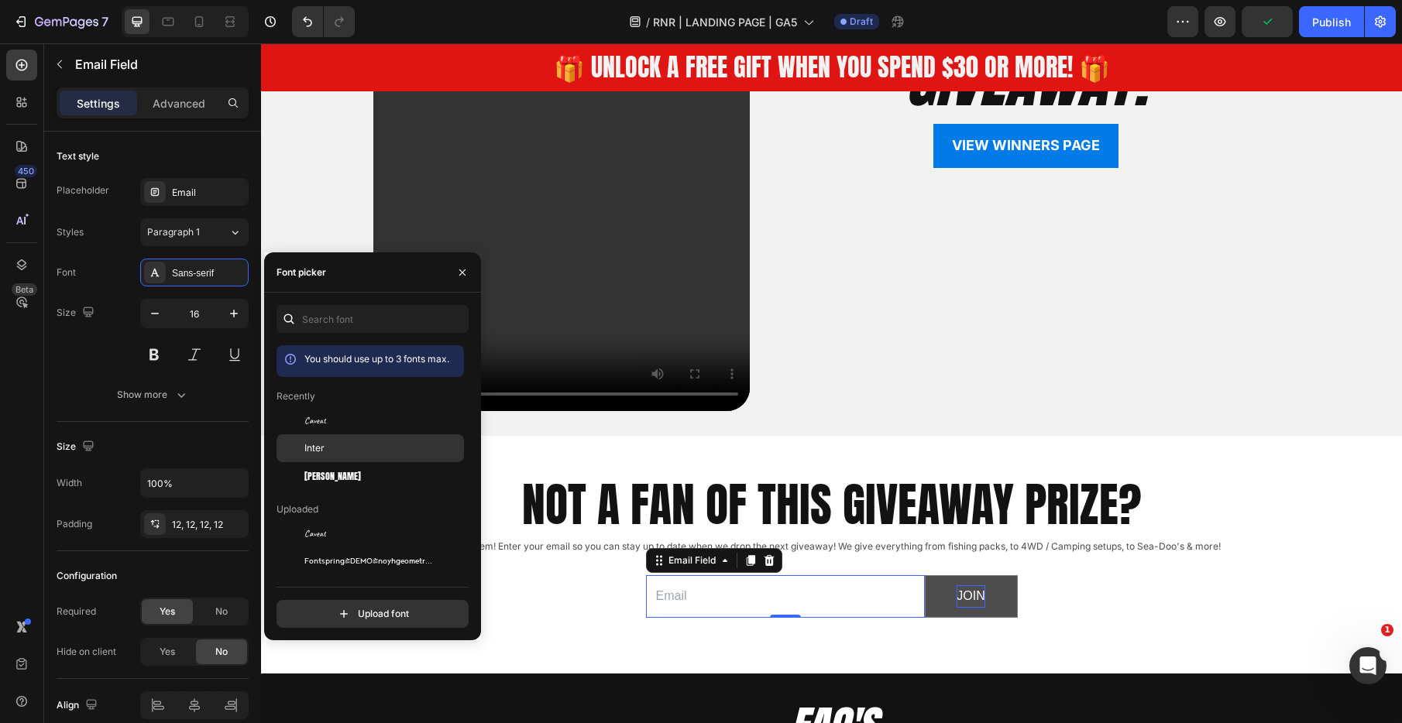
drag, startPoint x: 330, startPoint y: 452, endPoint x: 322, endPoint y: 445, distance: 11.0
click at [330, 452] on div "Inter" at bounding box center [382, 448] width 156 height 14
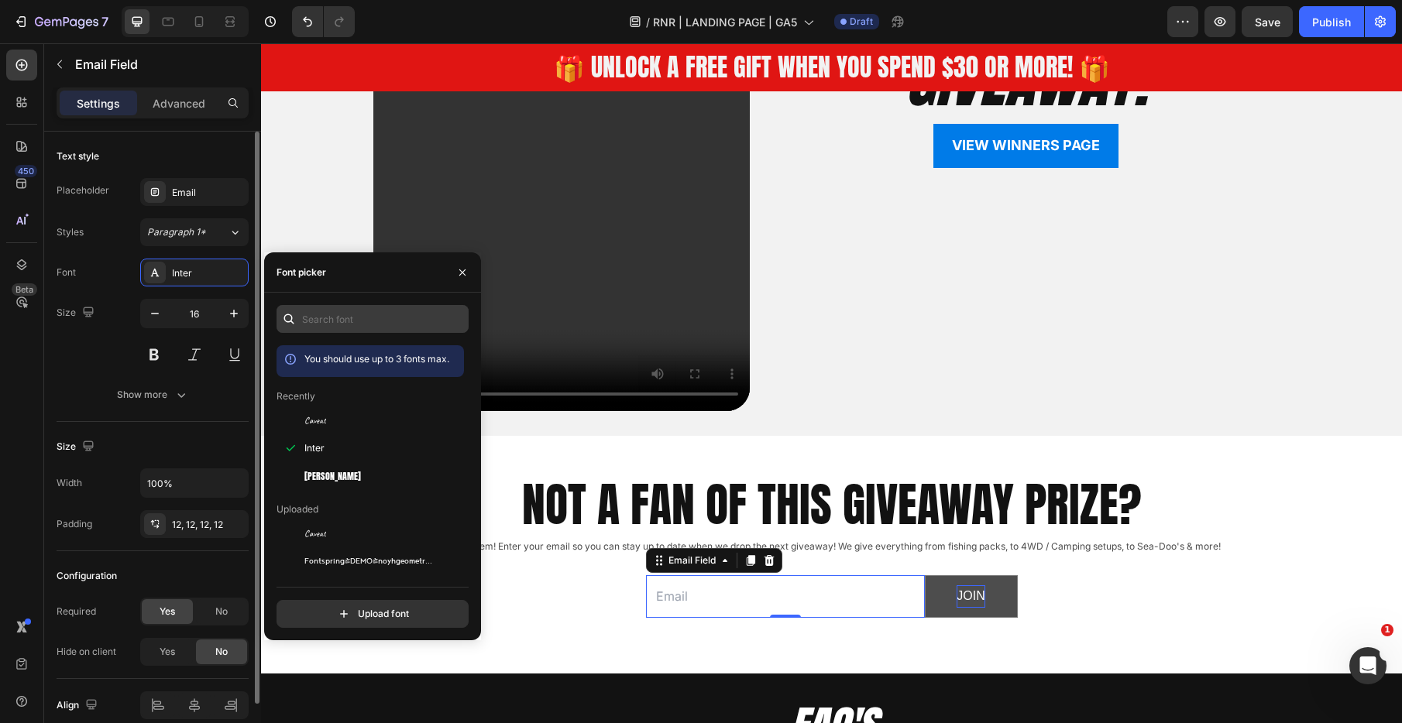
scroll to position [2, 0]
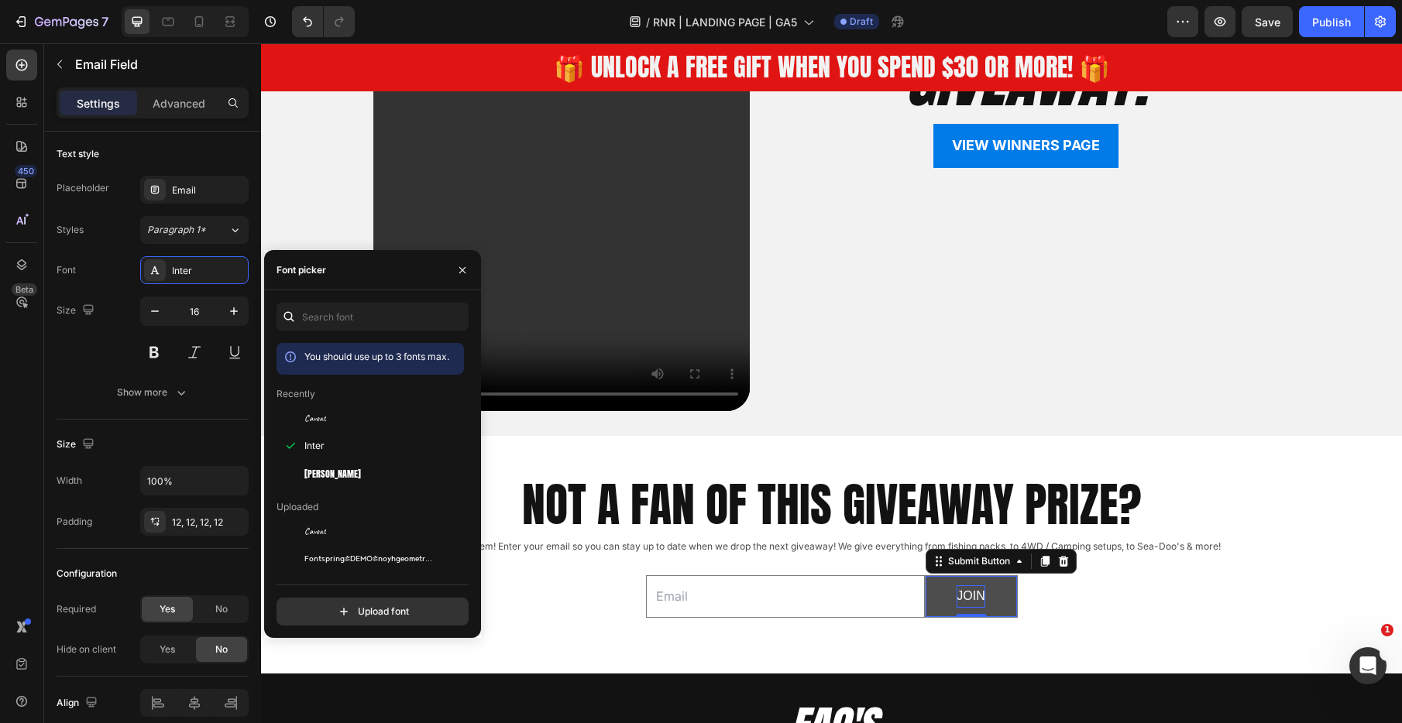
click at [998, 596] on button "JOIN" at bounding box center [971, 596] width 91 height 41
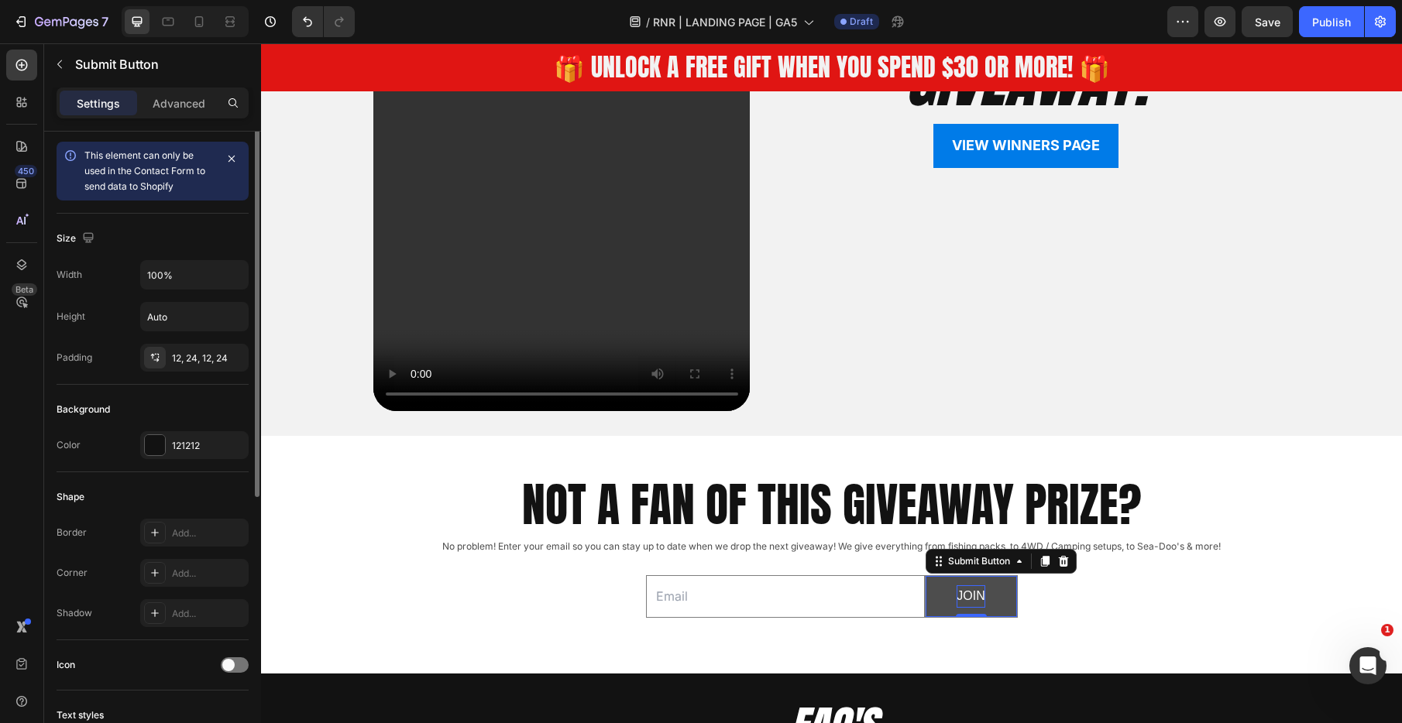
scroll to position [0, 0]
click at [202, 439] on div "121212" at bounding box center [194, 448] width 108 height 28
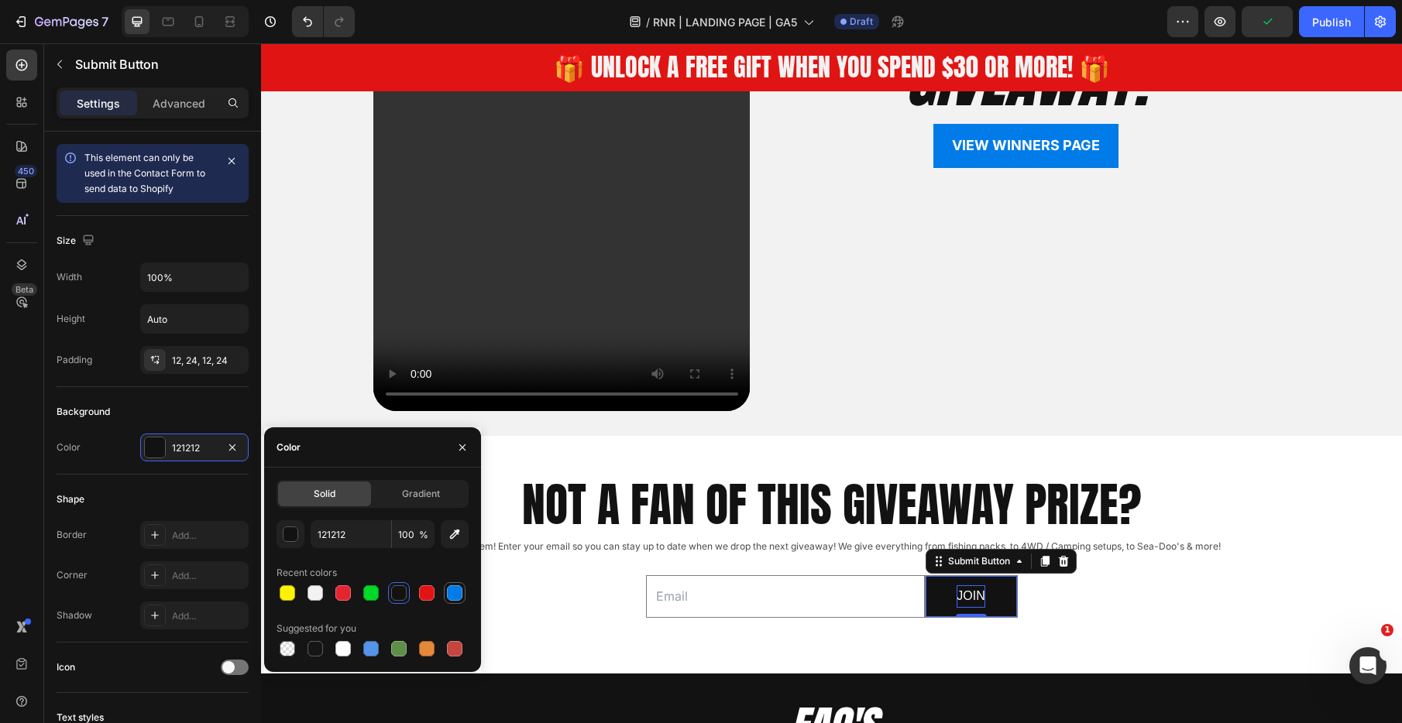
click at [456, 595] on div at bounding box center [454, 593] width 15 height 15
type input "007BE8"
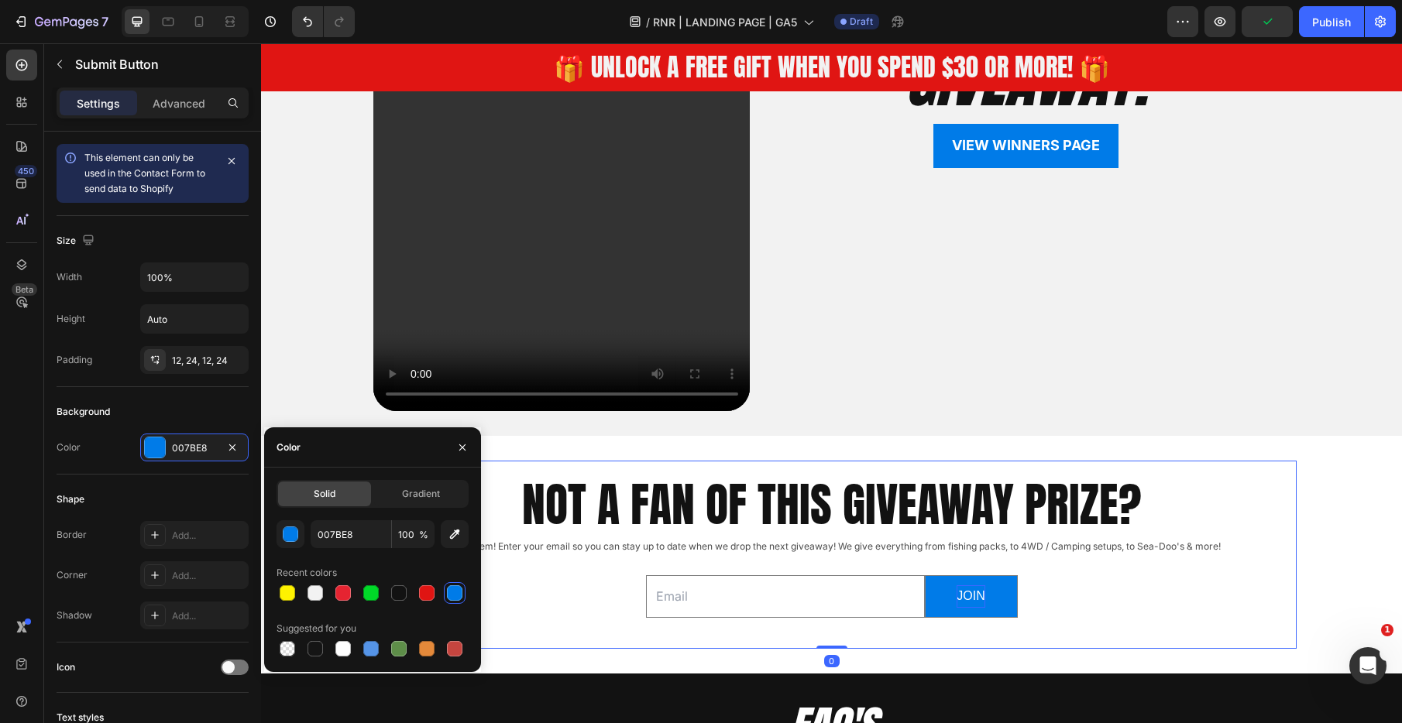
click at [1249, 646] on div "NOT A FAN OF THIS GIVEAWAY PRIZE? Heading No problem! Enter your email so you c…" at bounding box center [831, 554] width 929 height 187
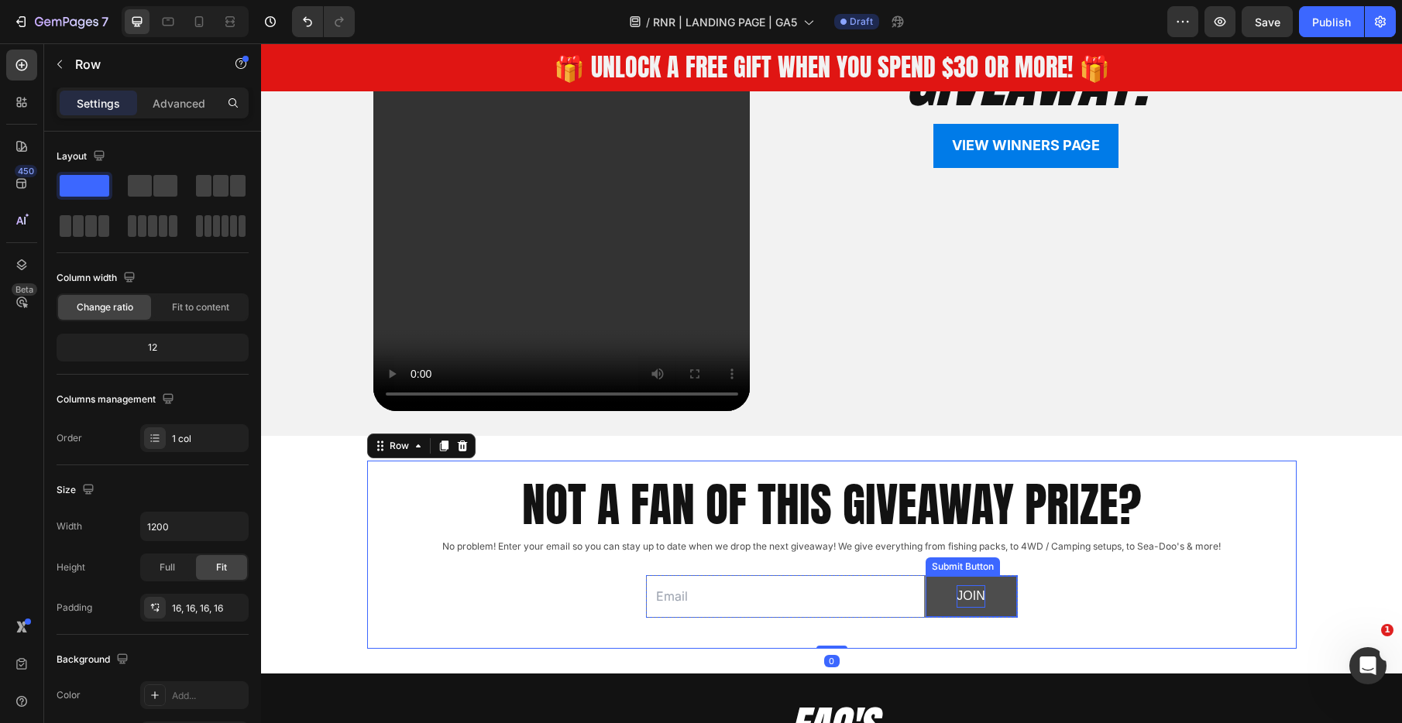
click at [1008, 599] on button "JOIN" at bounding box center [971, 596] width 91 height 41
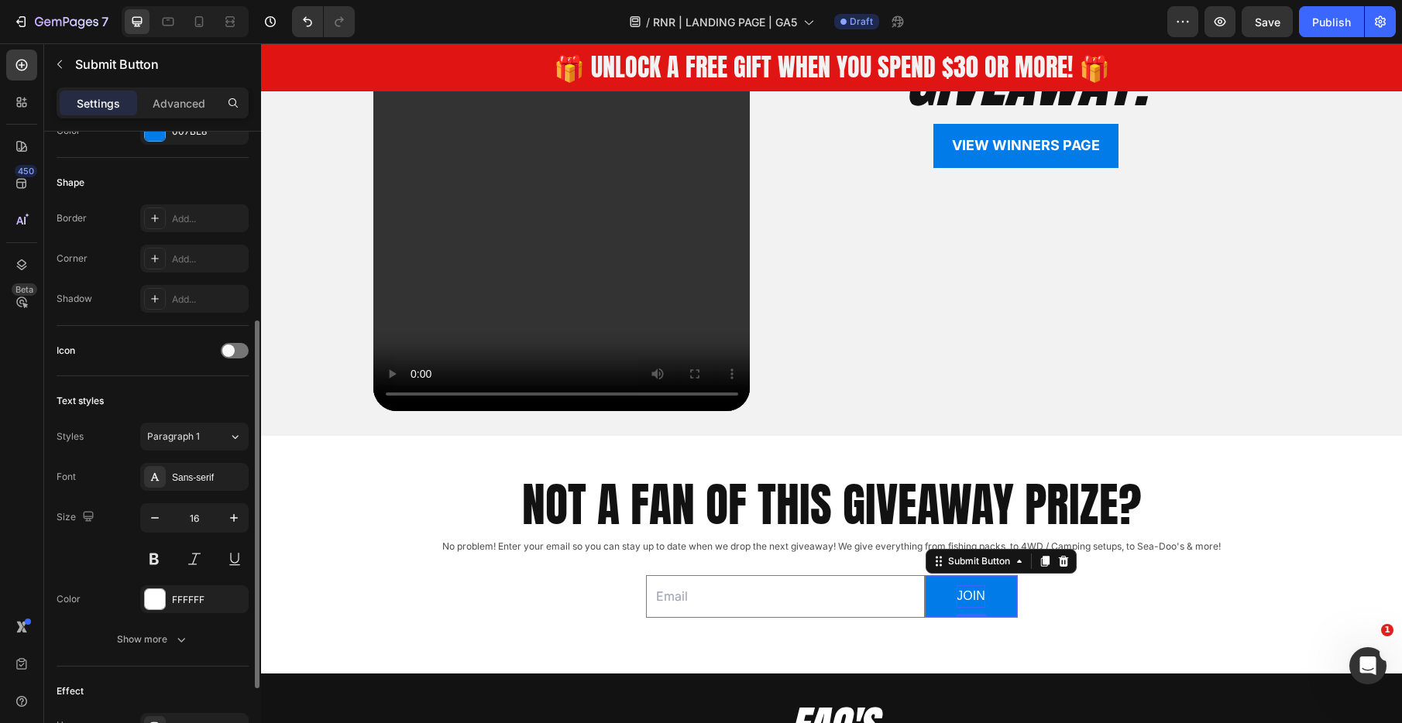
scroll to position [323, 0]
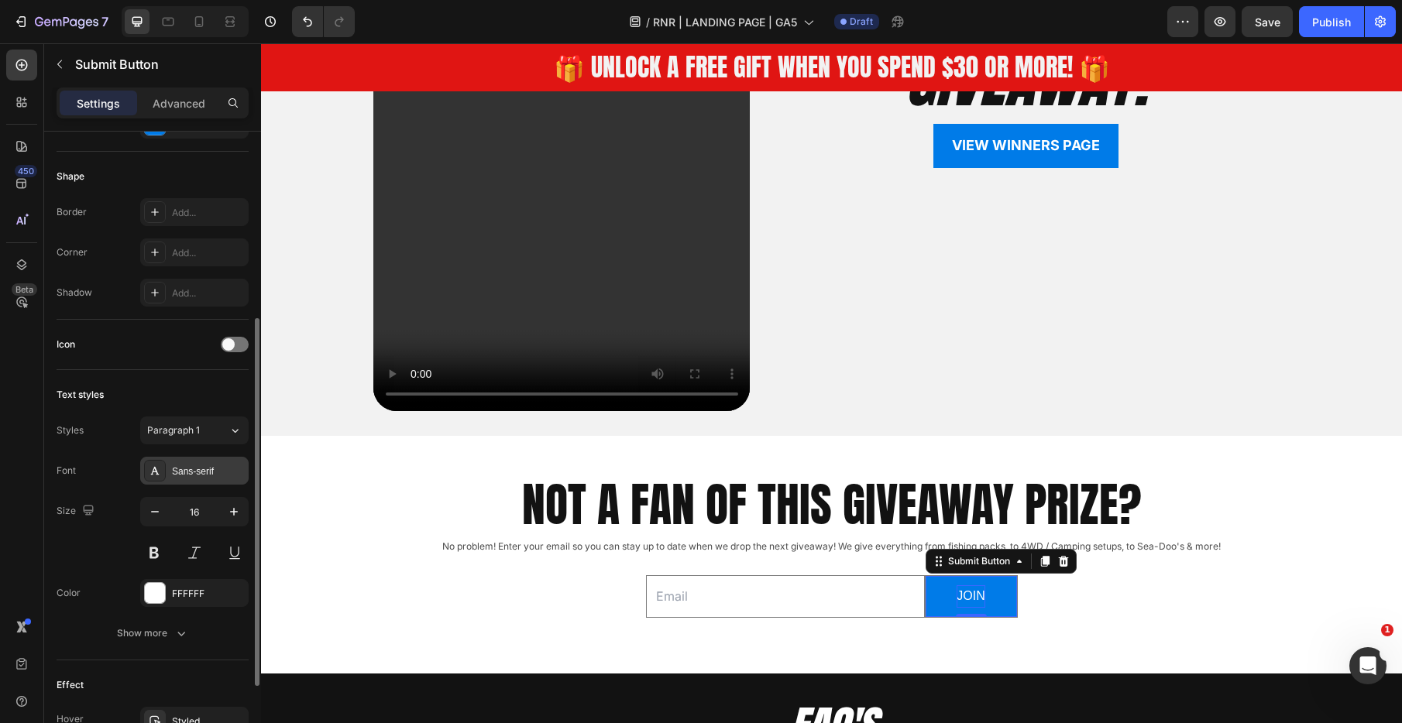
click at [189, 467] on div "Sans-serif" at bounding box center [208, 472] width 73 height 14
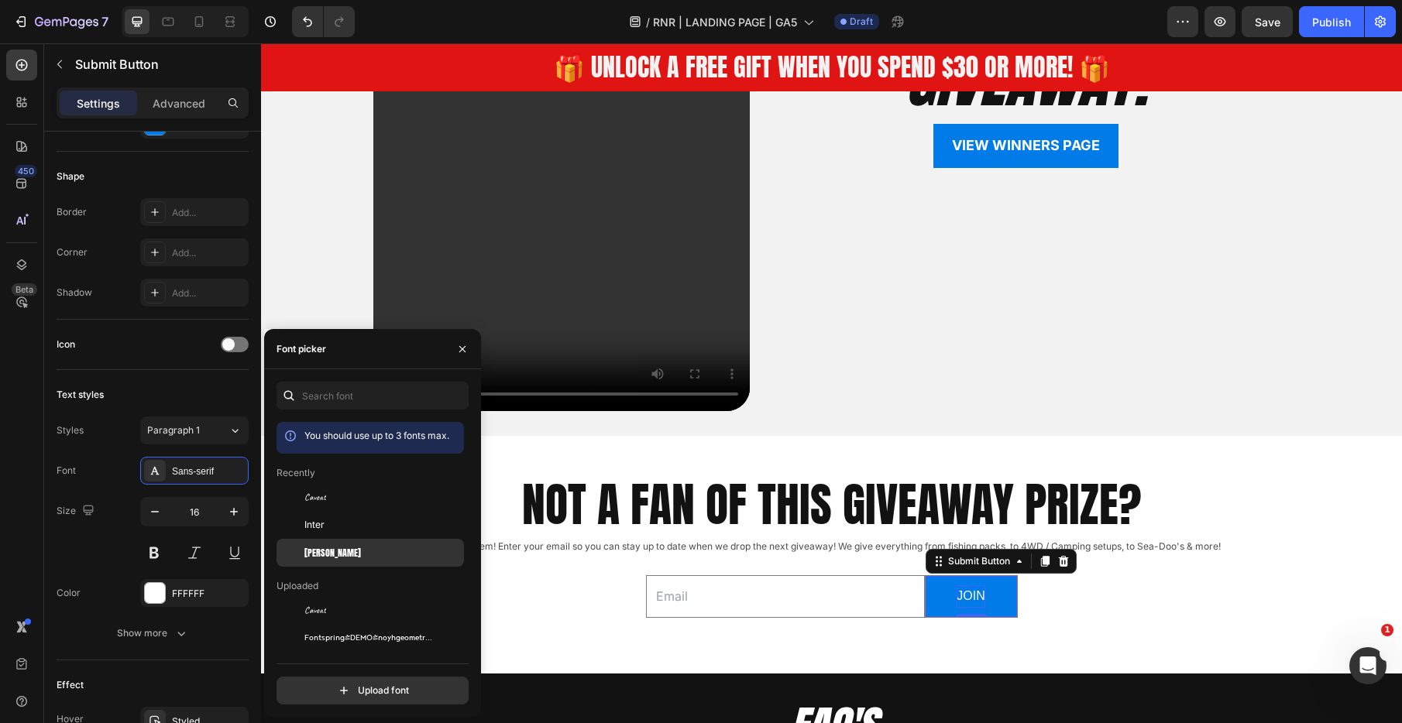
click at [328, 548] on div "[PERSON_NAME]" at bounding box center [382, 553] width 156 height 14
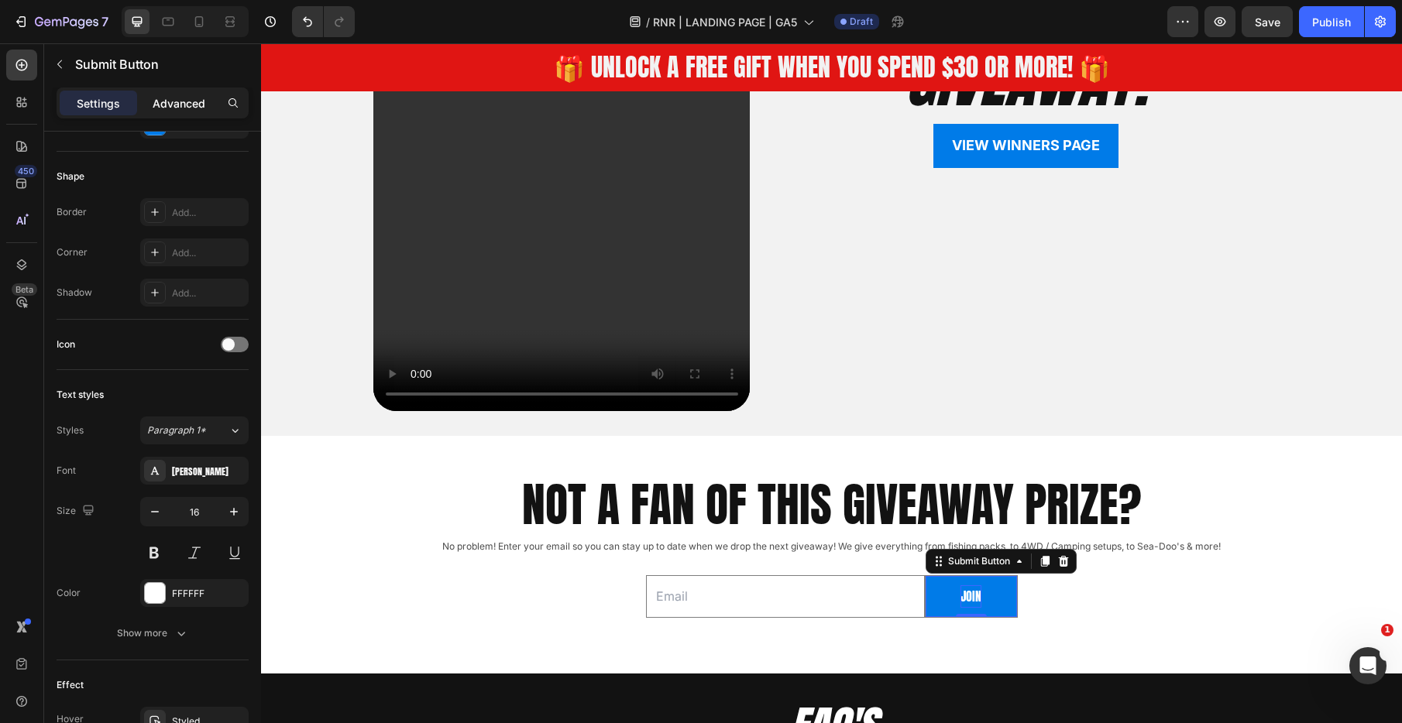
click at [175, 108] on p "Advanced" at bounding box center [179, 103] width 53 height 16
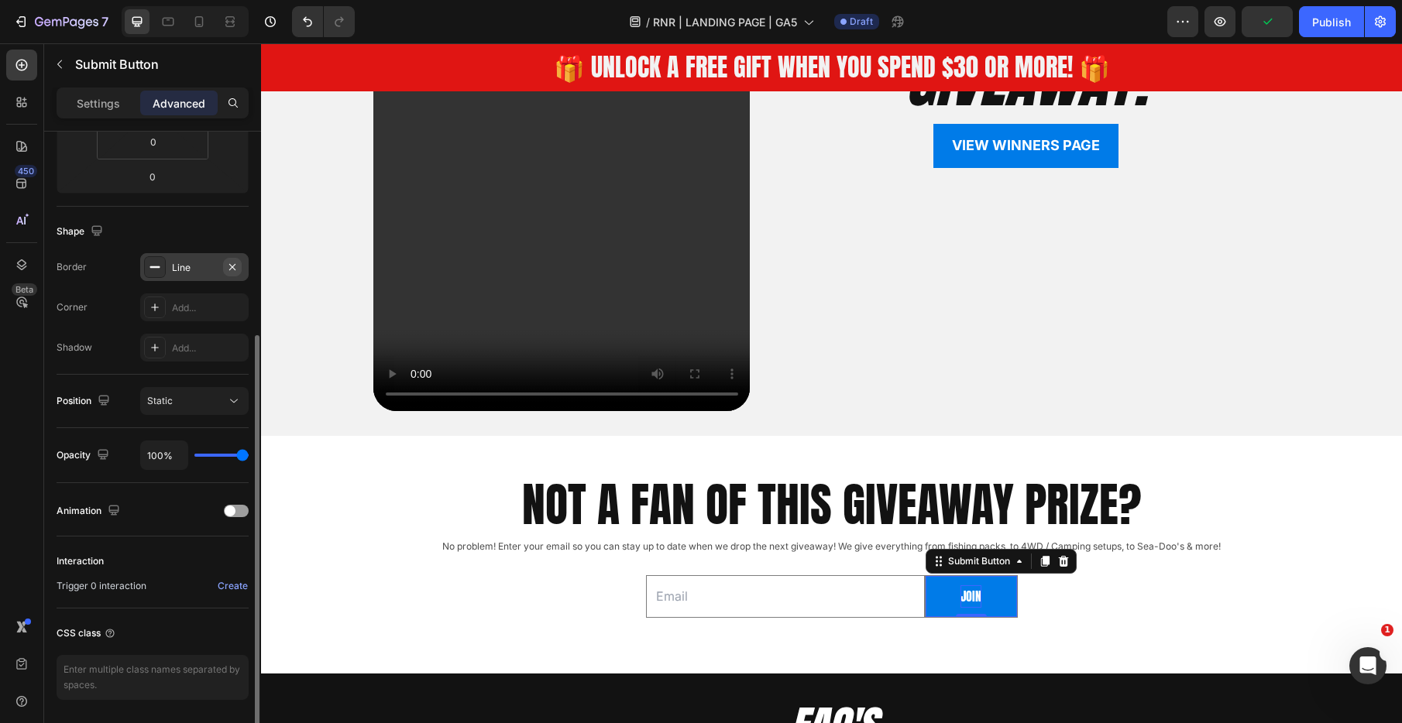
click at [233, 266] on icon "button" at bounding box center [232, 267] width 12 height 12
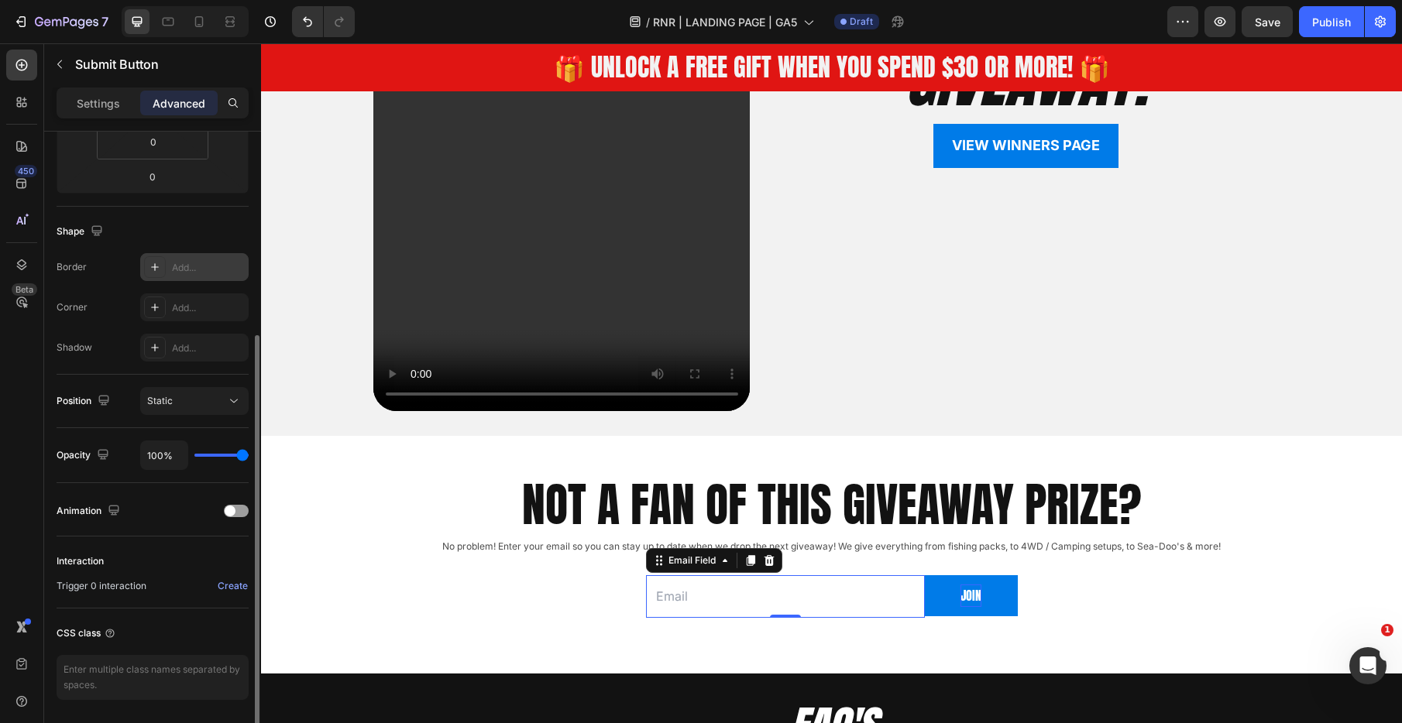
click at [784, 587] on input "email" at bounding box center [785, 596] width 279 height 43
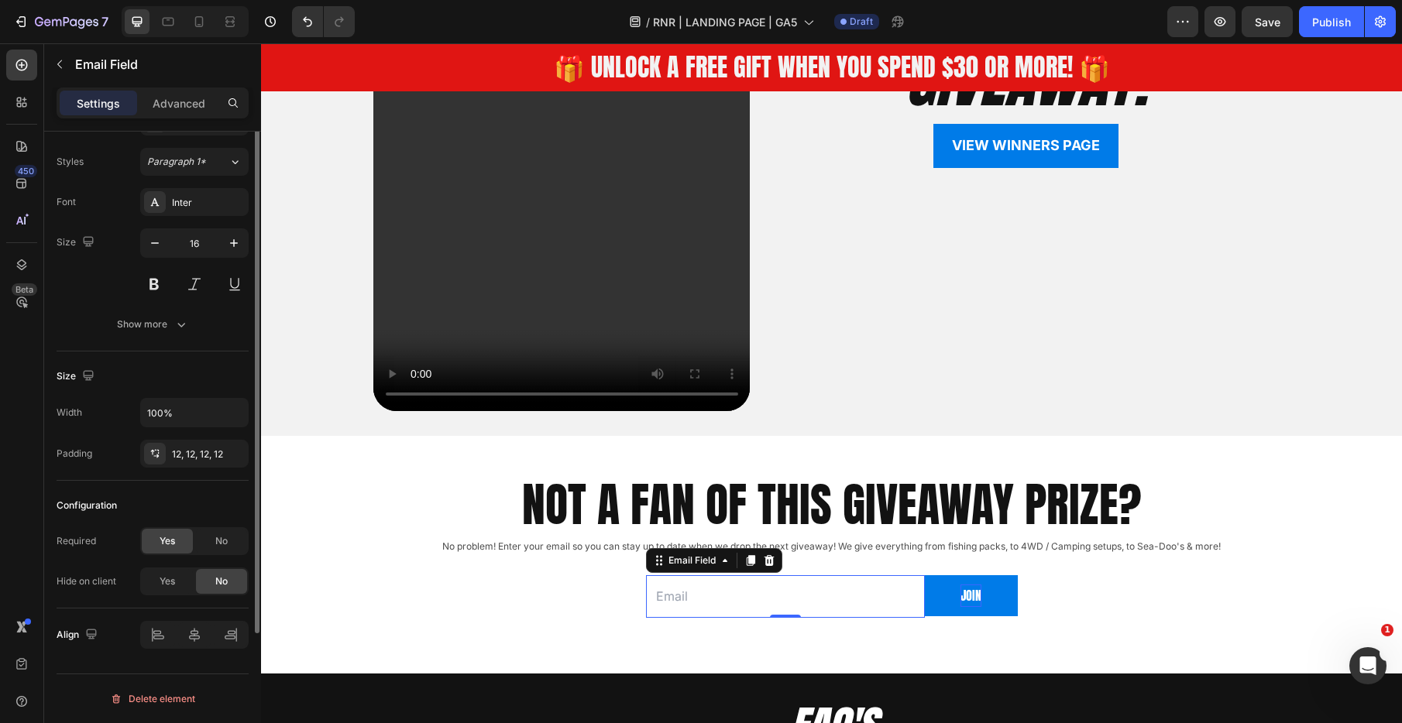
scroll to position [0, 0]
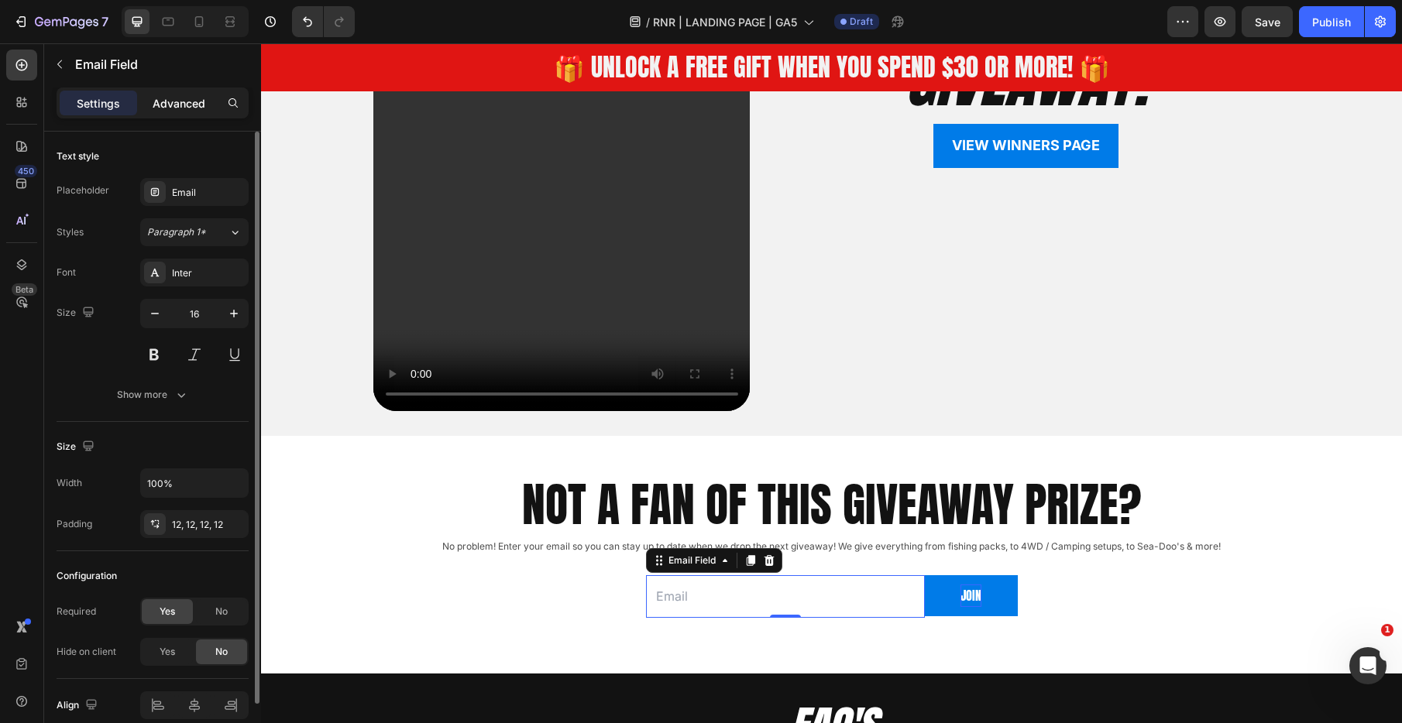
click at [165, 108] on p "Advanced" at bounding box center [179, 103] width 53 height 16
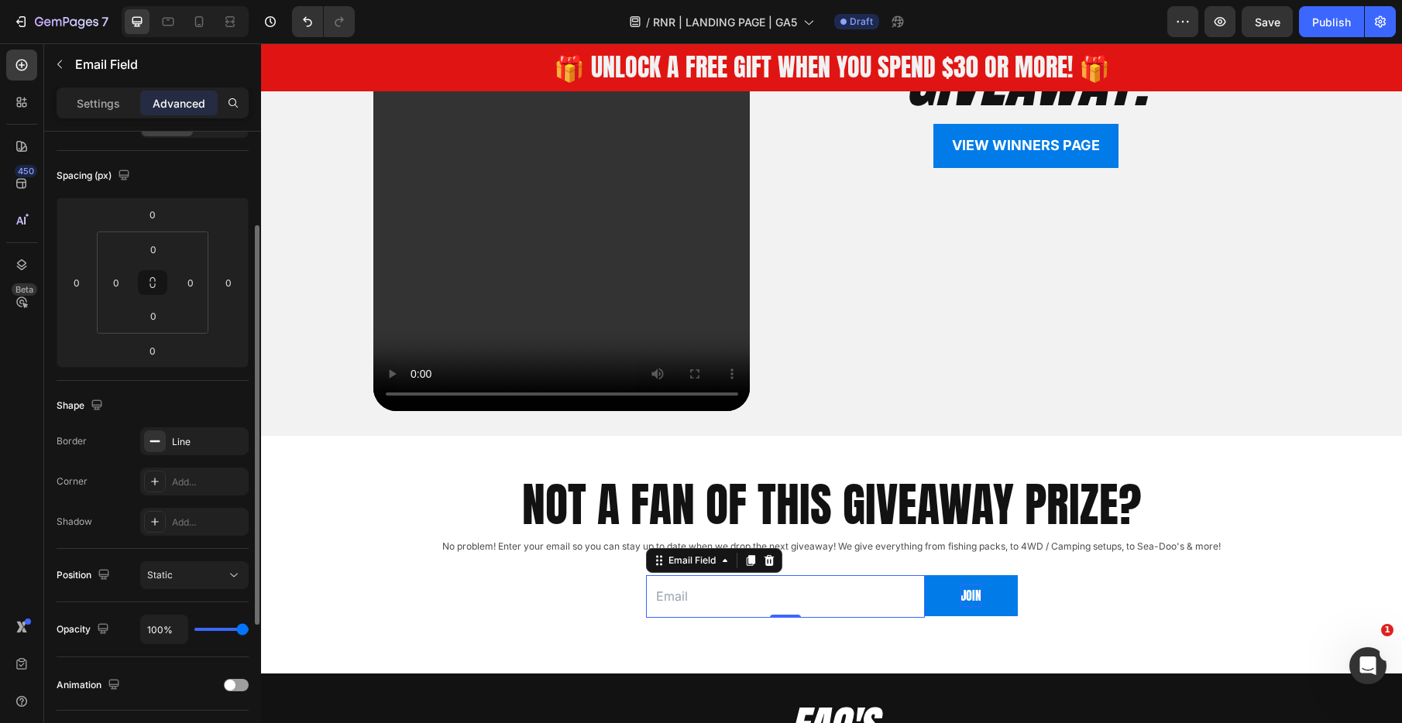
scroll to position [156, 0]
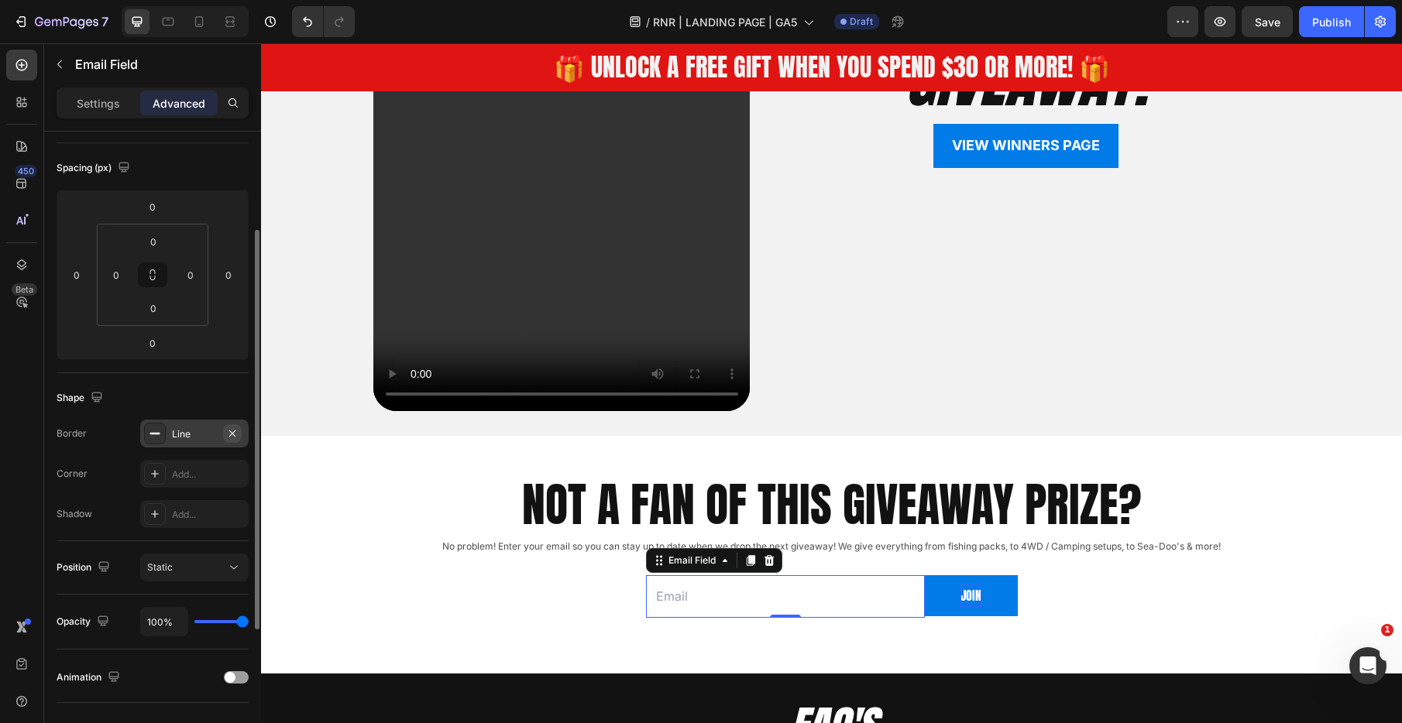
drag, startPoint x: 232, startPoint y: 434, endPoint x: 246, endPoint y: 434, distance: 14.7
click at [232, 434] on icon "button" at bounding box center [232, 433] width 6 height 6
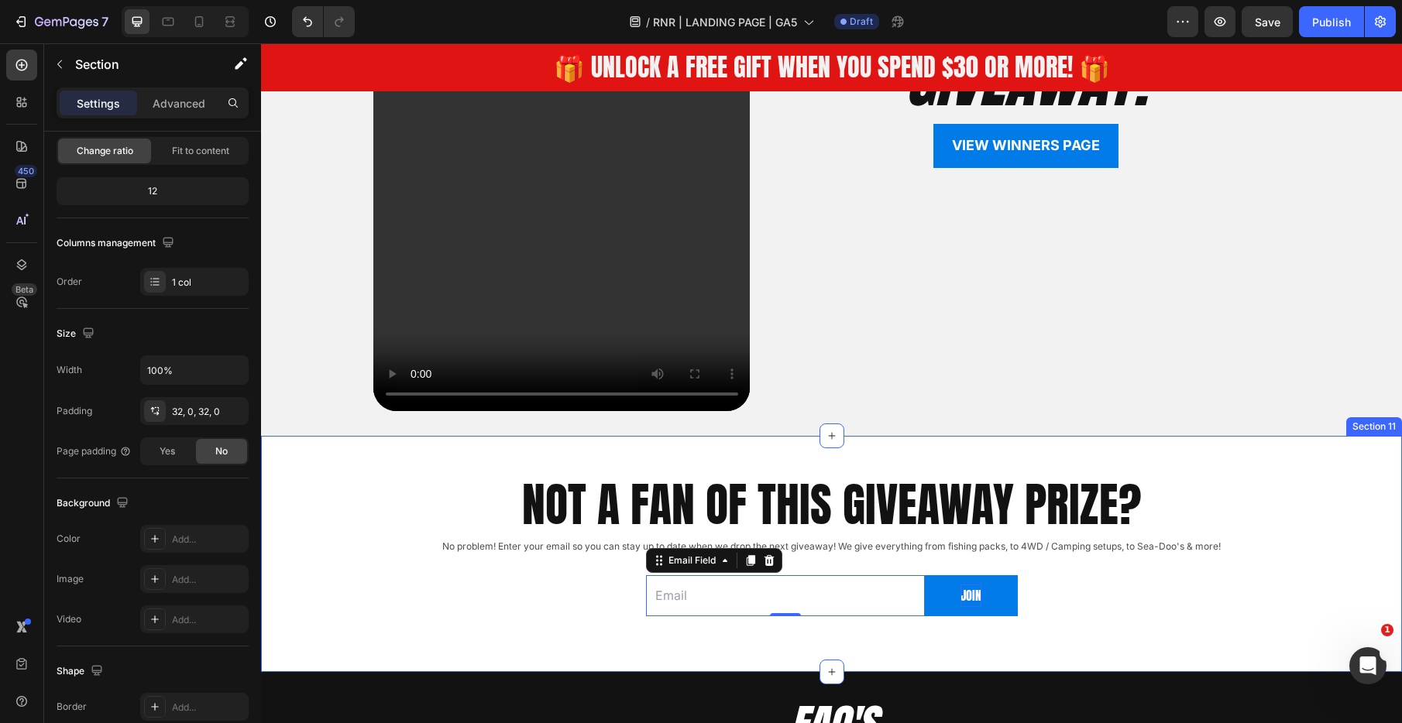
click at [341, 524] on div "NOT A FAN OF THIS GIVEAWAY PRIZE? Heading No problem! Enter your email so you c…" at bounding box center [831, 554] width 1141 height 186
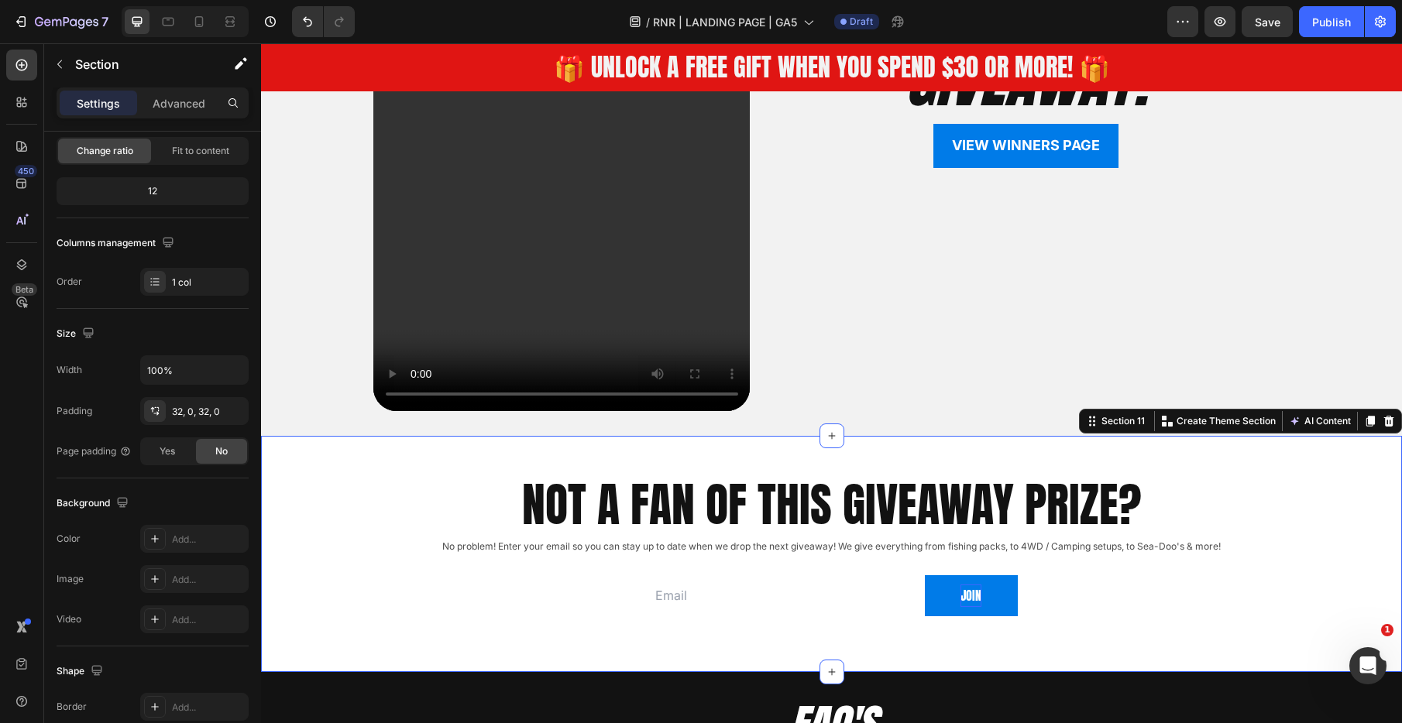
scroll to position [0, 0]
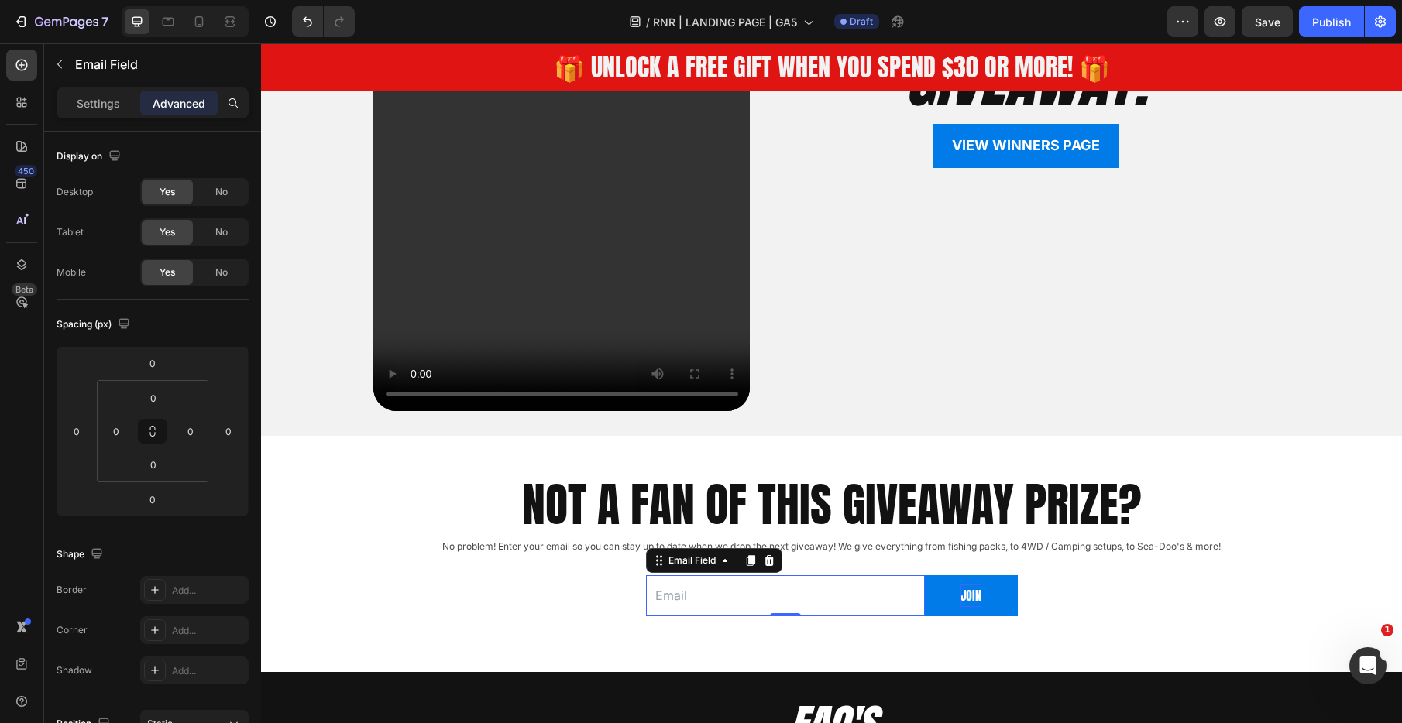
click at [769, 608] on input "email" at bounding box center [785, 595] width 279 height 41
click at [152, 586] on icon at bounding box center [155, 590] width 12 height 12
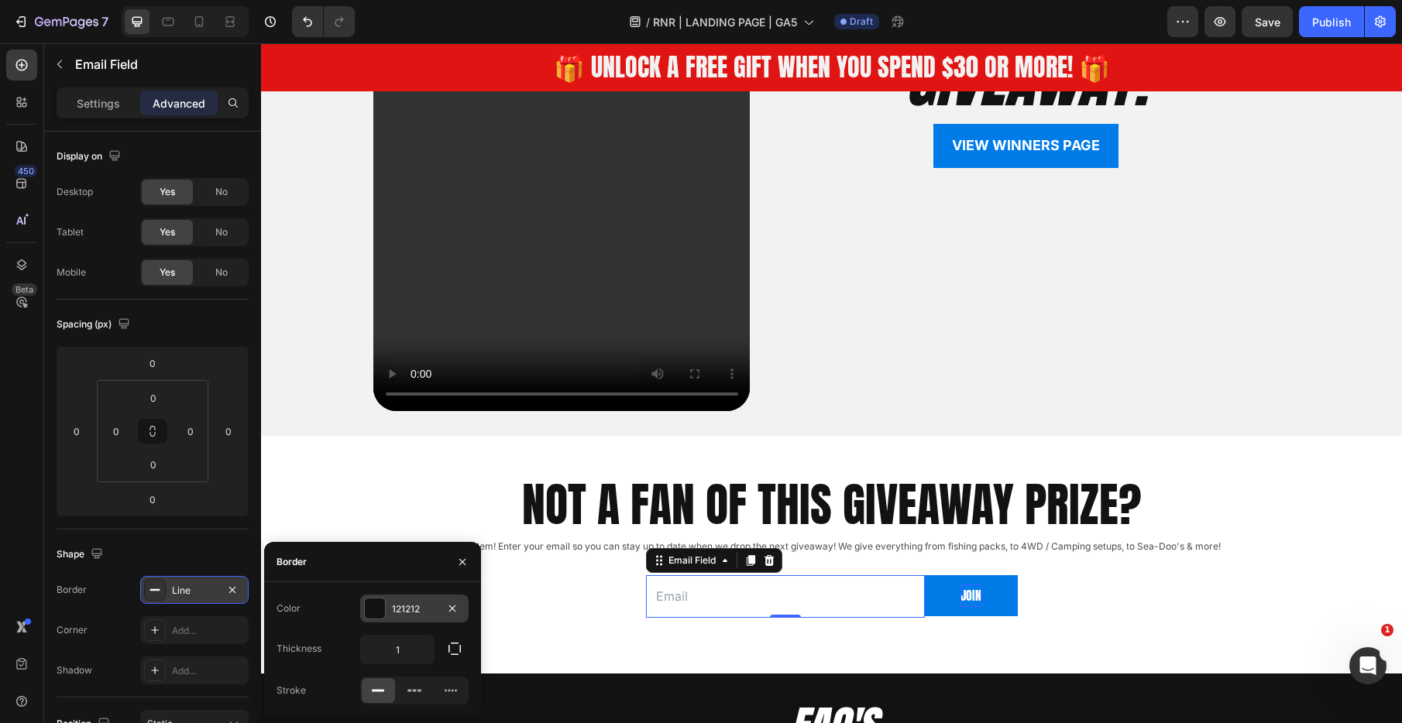
click at [421, 616] on div "121212" at bounding box center [414, 609] width 108 height 28
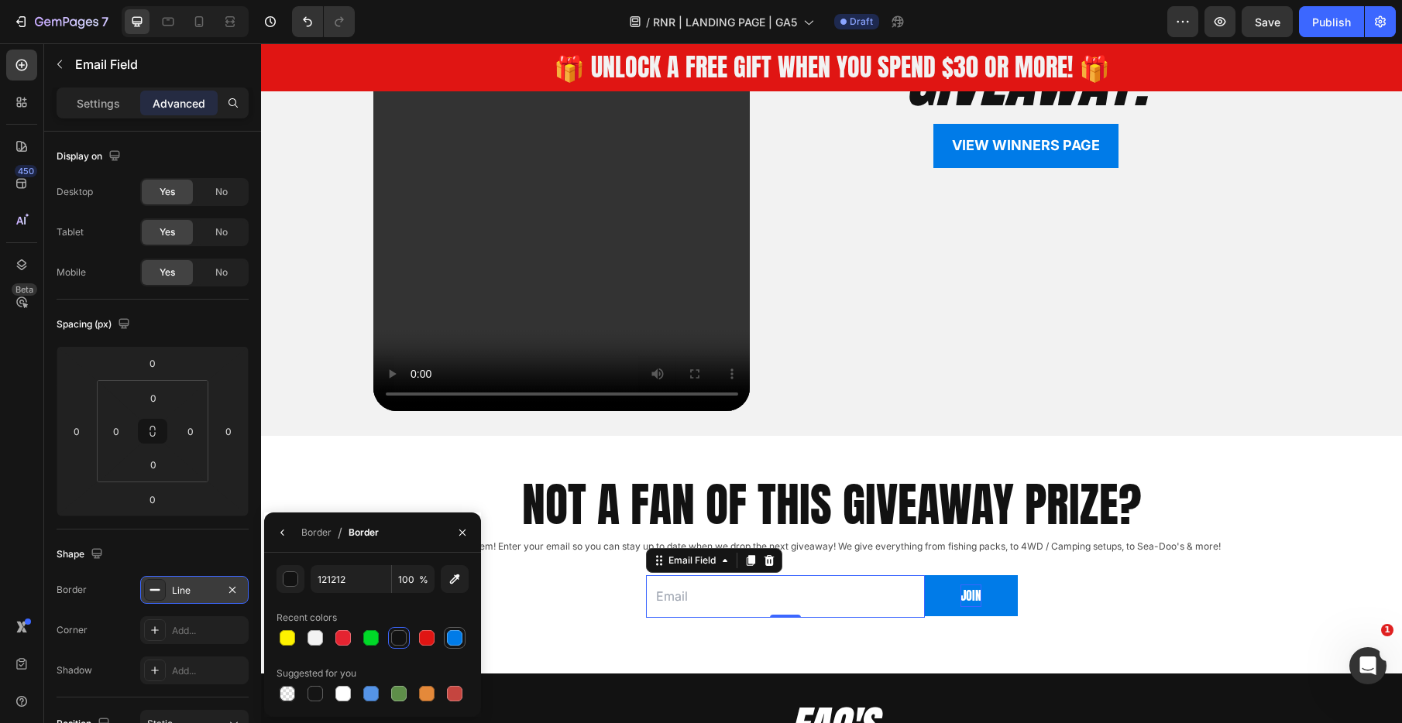
drag, startPoint x: 455, startPoint y: 640, endPoint x: 440, endPoint y: 631, distance: 17.7
click at [455, 640] on div at bounding box center [454, 637] width 15 height 15
type input "007BE8"
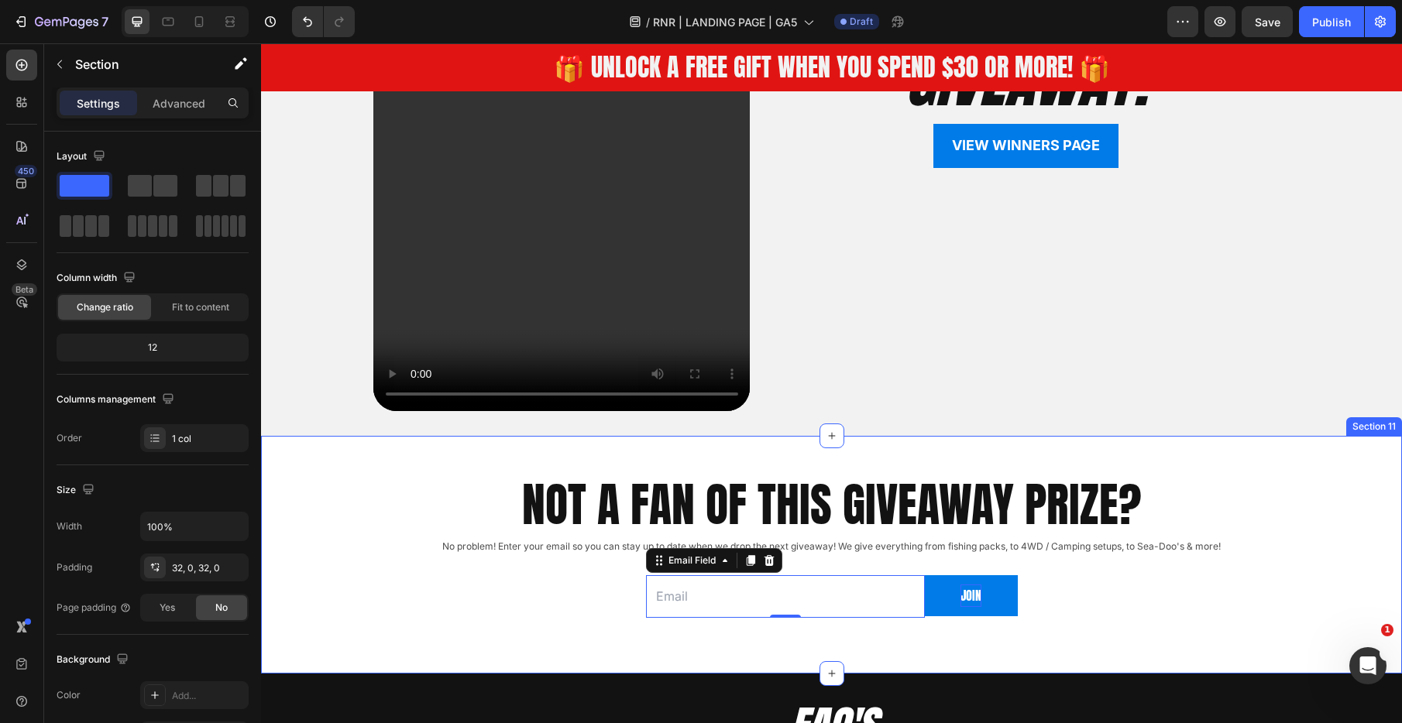
click at [304, 489] on div "NOT A FAN OF THIS GIVEAWAY PRIZE? Heading No problem! Enter your email so you c…" at bounding box center [831, 554] width 1141 height 187
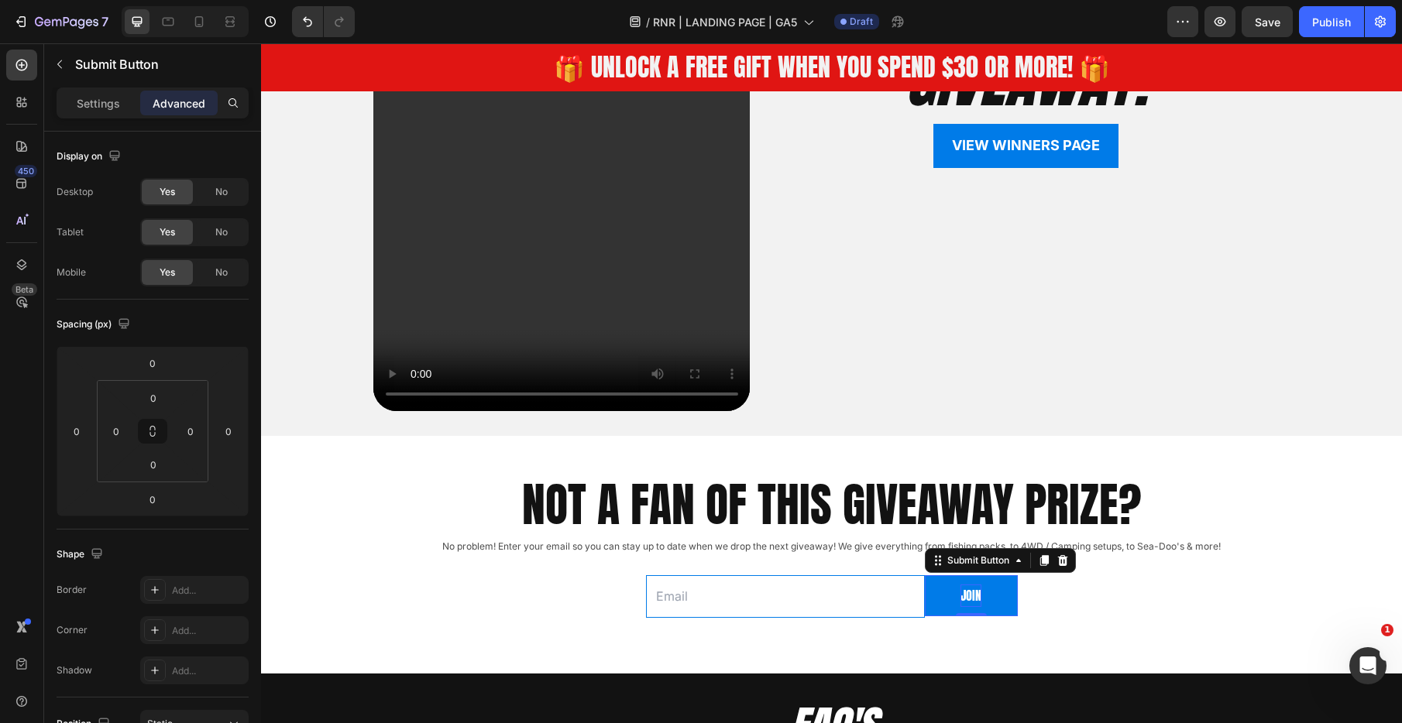
click at [971, 598] on p "JOIN" at bounding box center [970, 596] width 21 height 22
click at [78, 102] on p "Settings" at bounding box center [98, 103] width 43 height 16
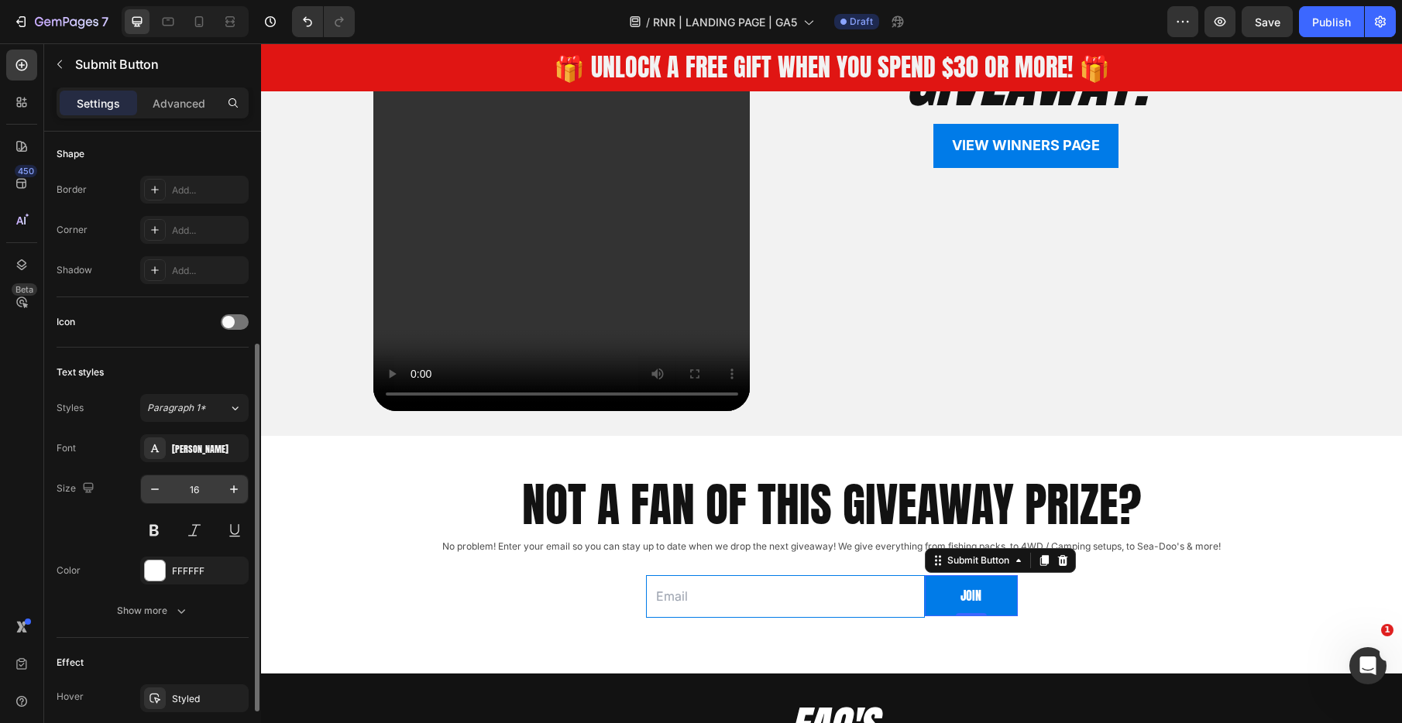
scroll to position [353, 0]
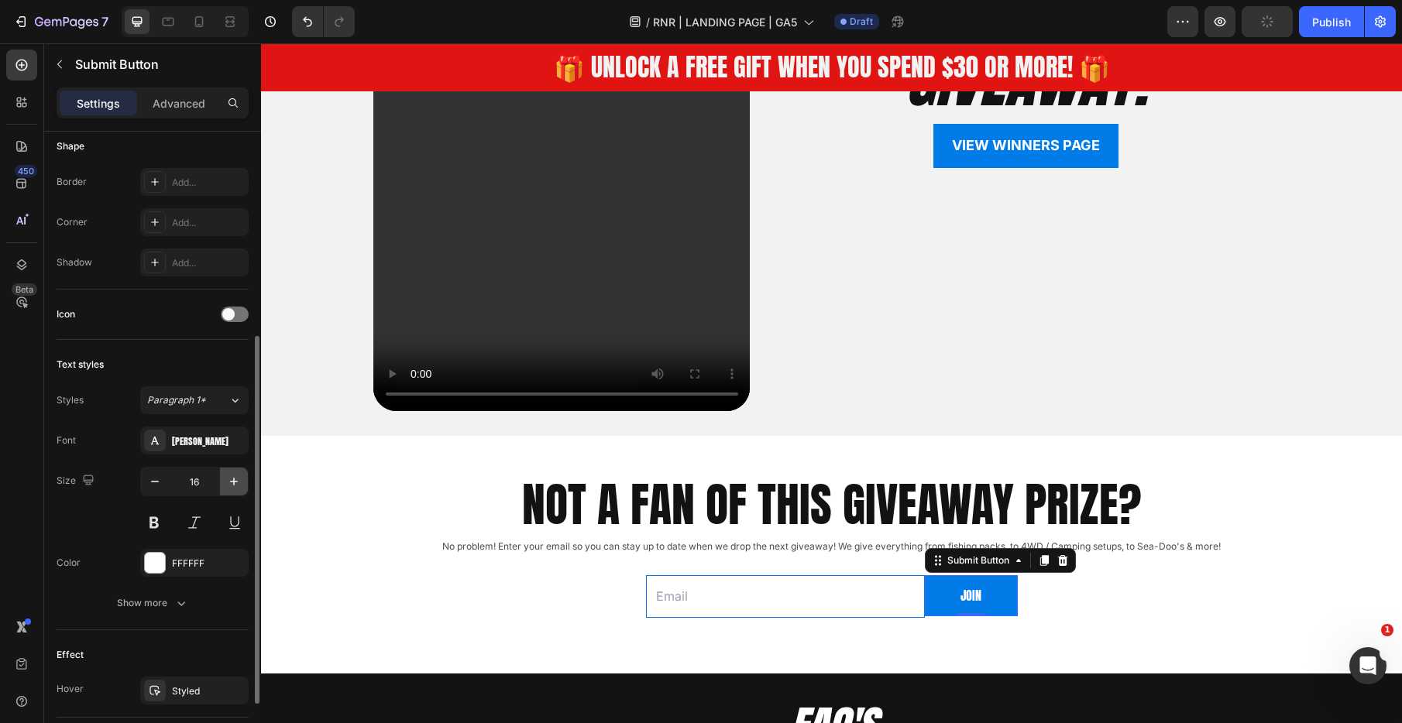
click at [232, 480] on icon "button" at bounding box center [233, 481] width 15 height 15
type input "17"
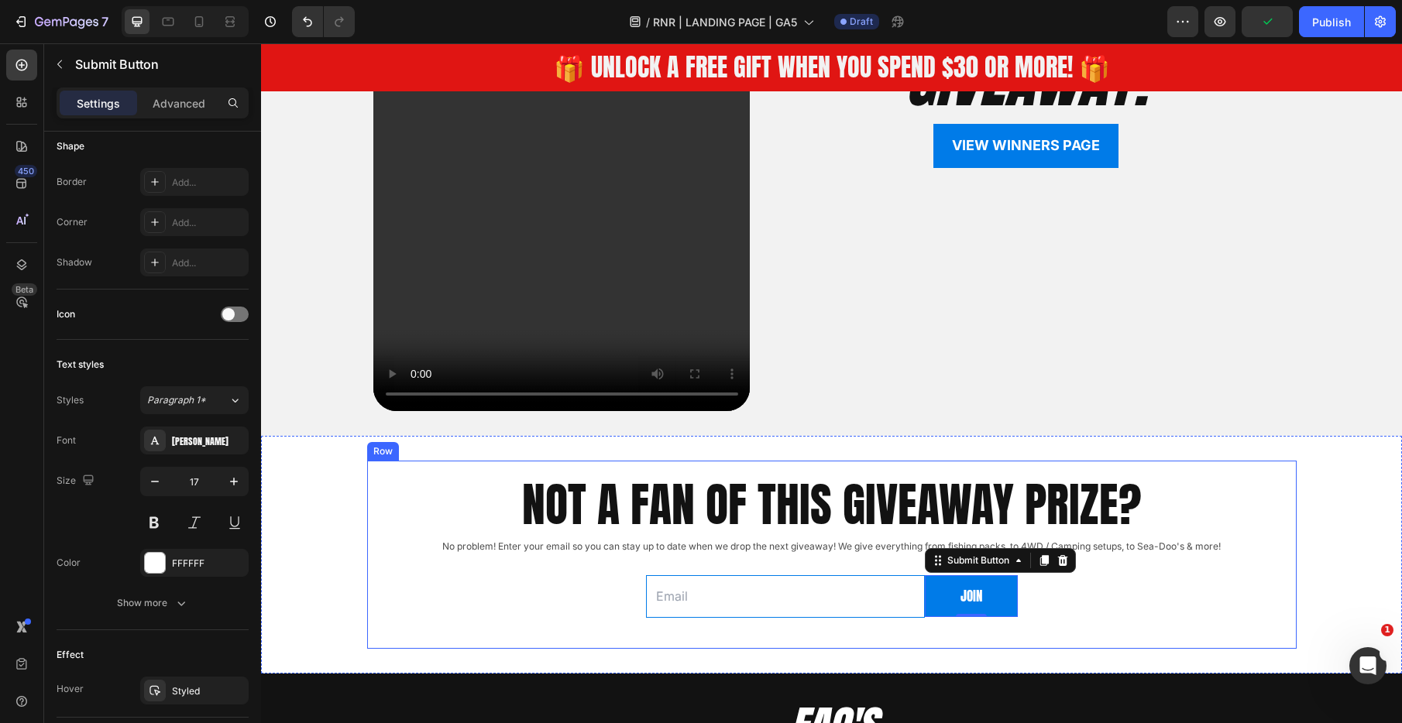
click at [429, 577] on div "NOT A FAN OF THIS GIVEAWAY PRIZE? Heading No problem! Enter your email so you c…" at bounding box center [831, 554] width 905 height 163
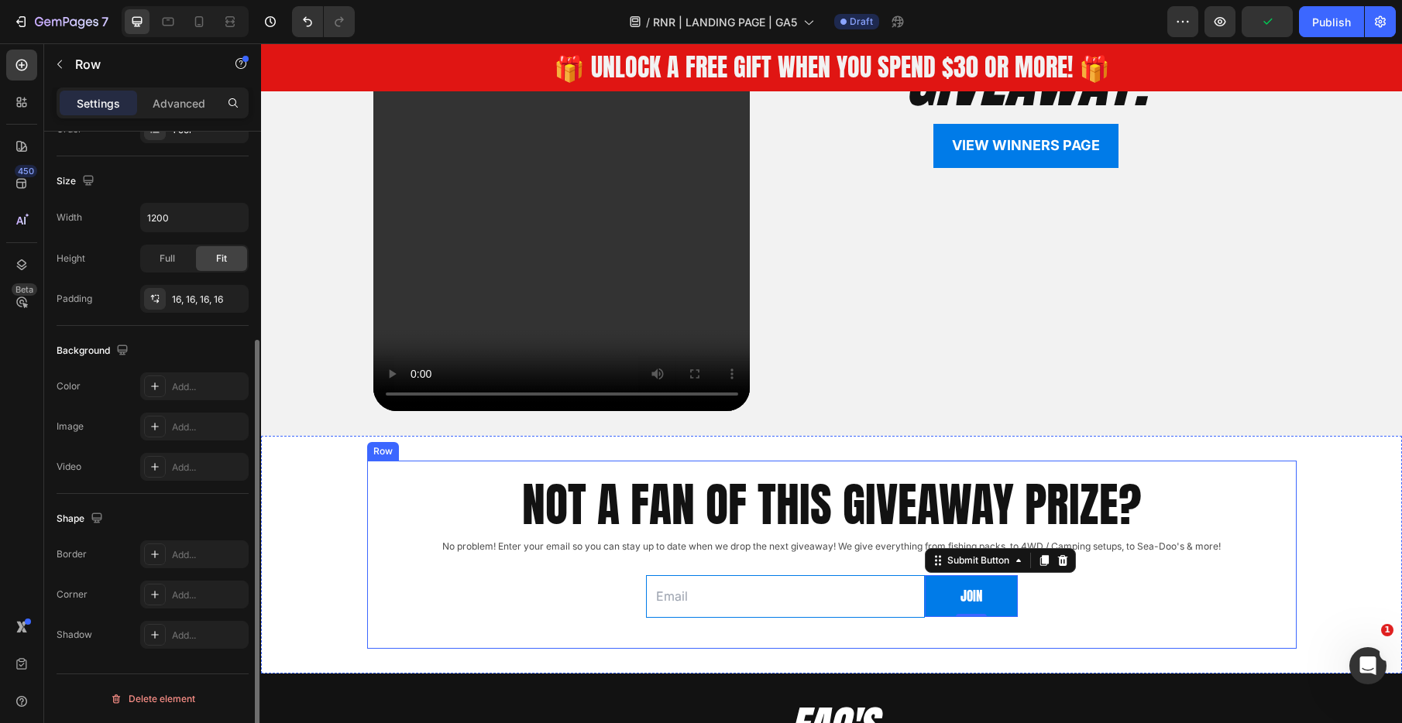
scroll to position [0, 0]
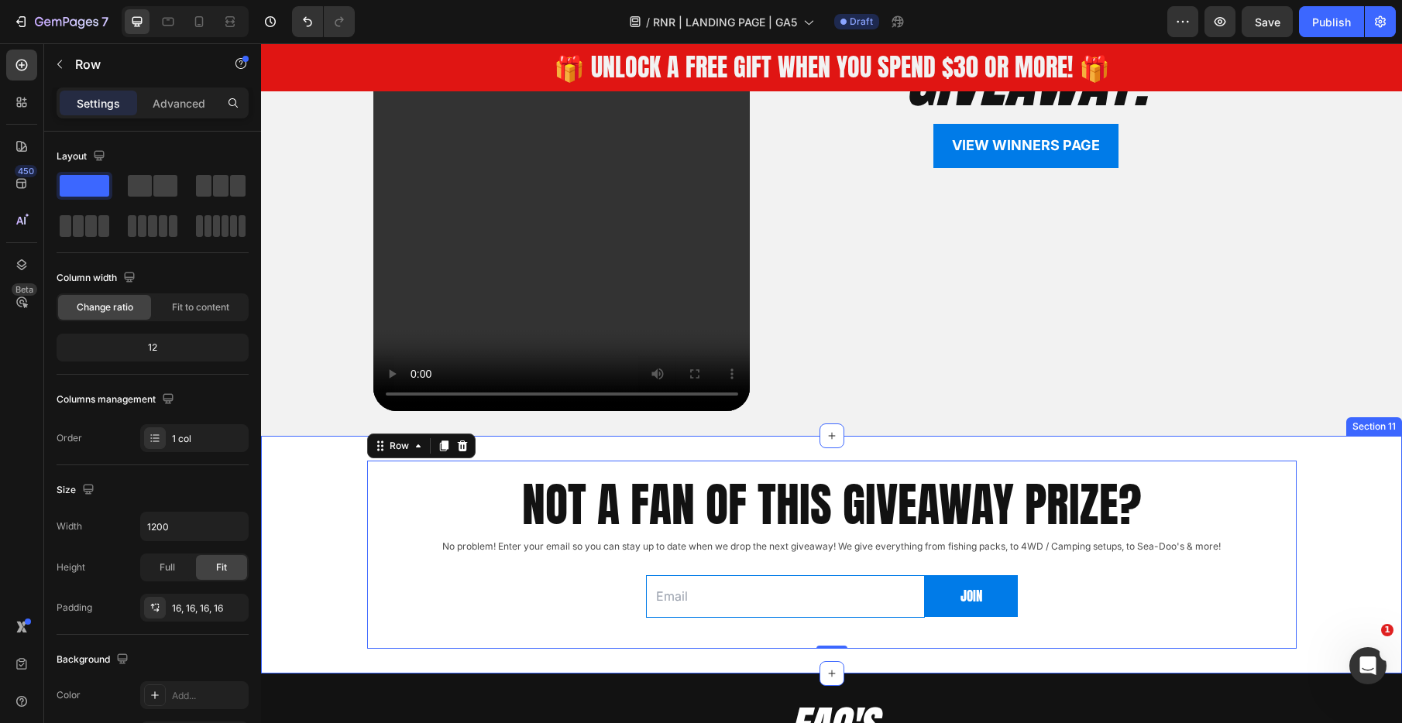
click at [334, 528] on div "NOT A FAN OF THIS GIVEAWAY PRIZE? Heading No problem! Enter your email so you c…" at bounding box center [831, 554] width 1141 height 187
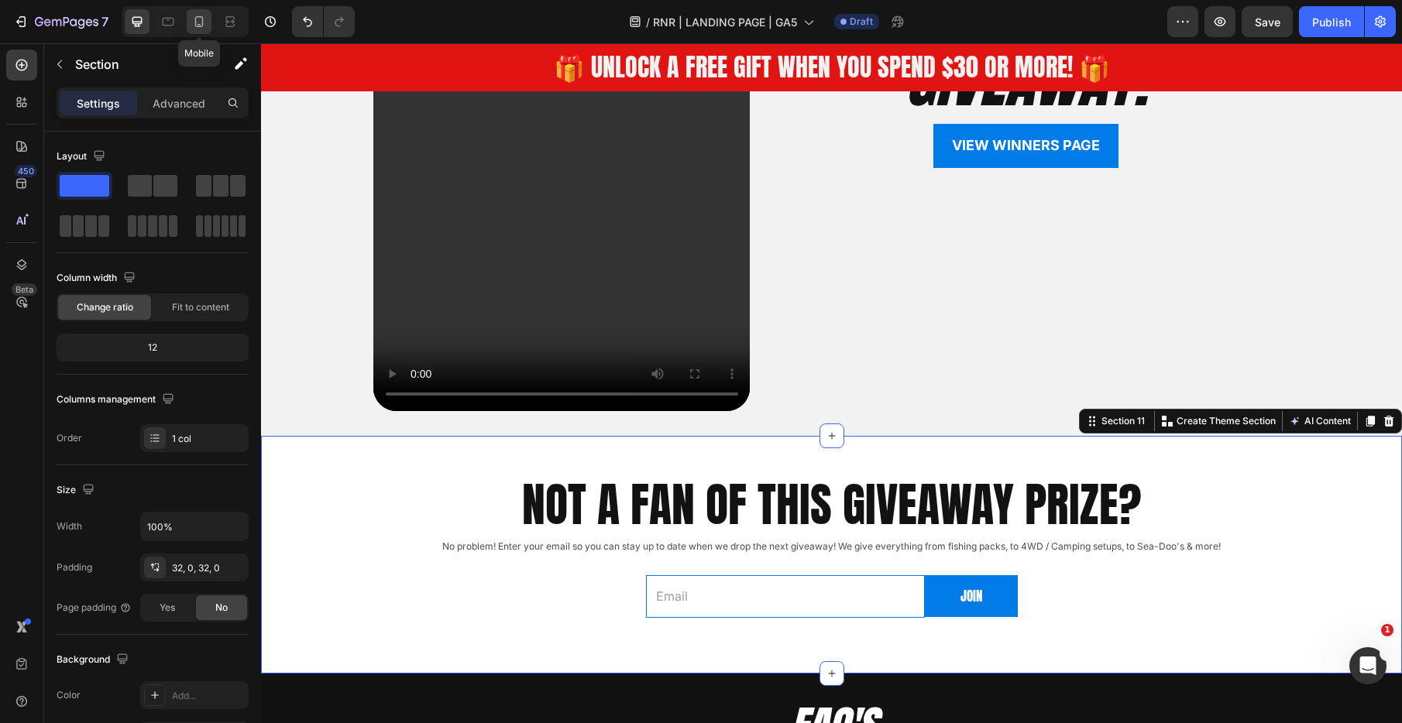
click at [197, 27] on icon at bounding box center [198, 21] width 15 height 15
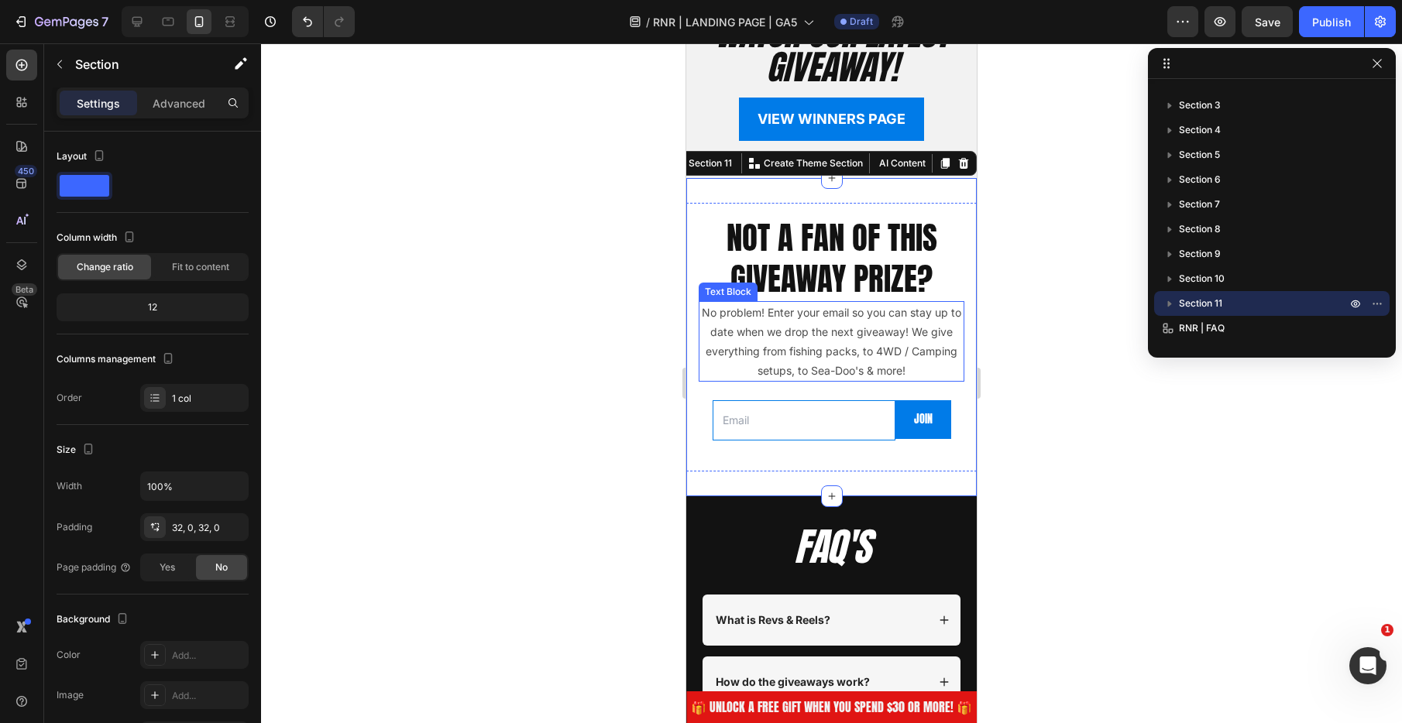
scroll to position [4004, 0]
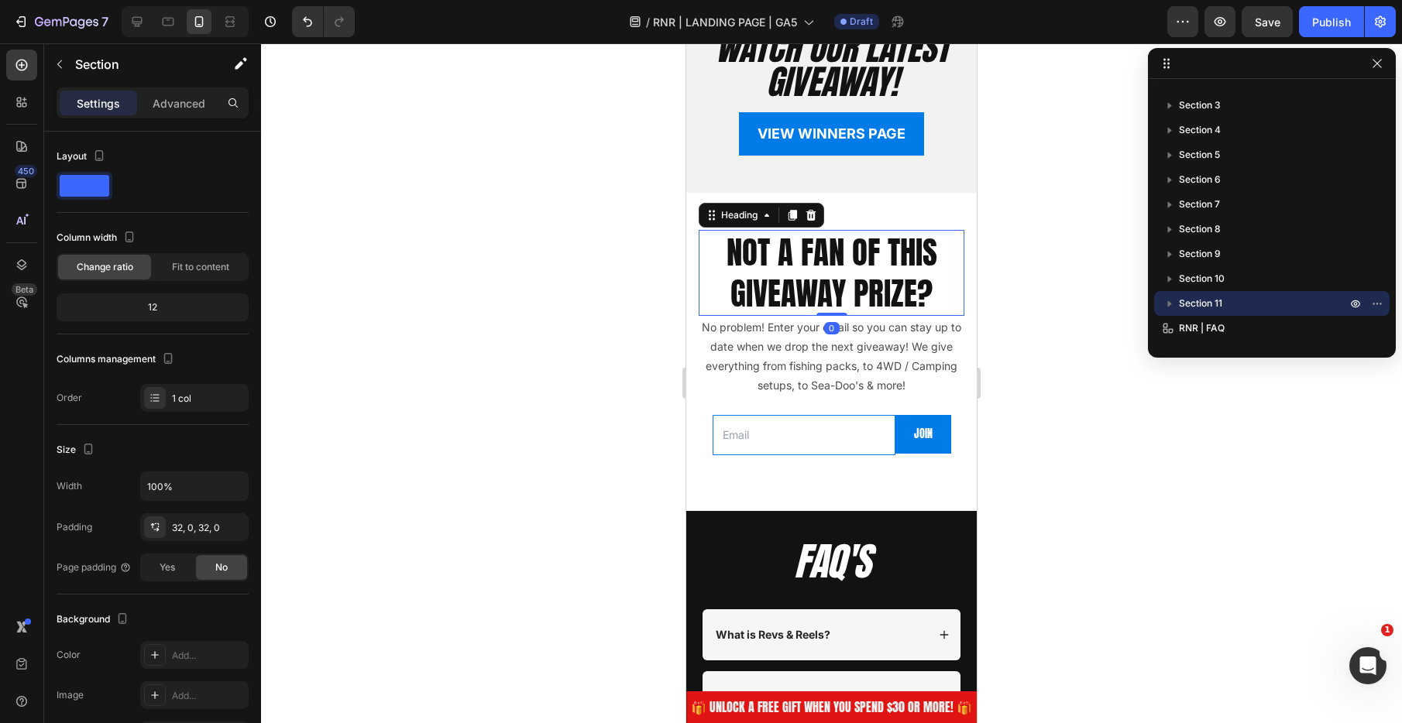
click at [843, 278] on p "NOT A FAN OF THIS GIVEAWAY PRIZE?" at bounding box center [831, 273] width 263 height 83
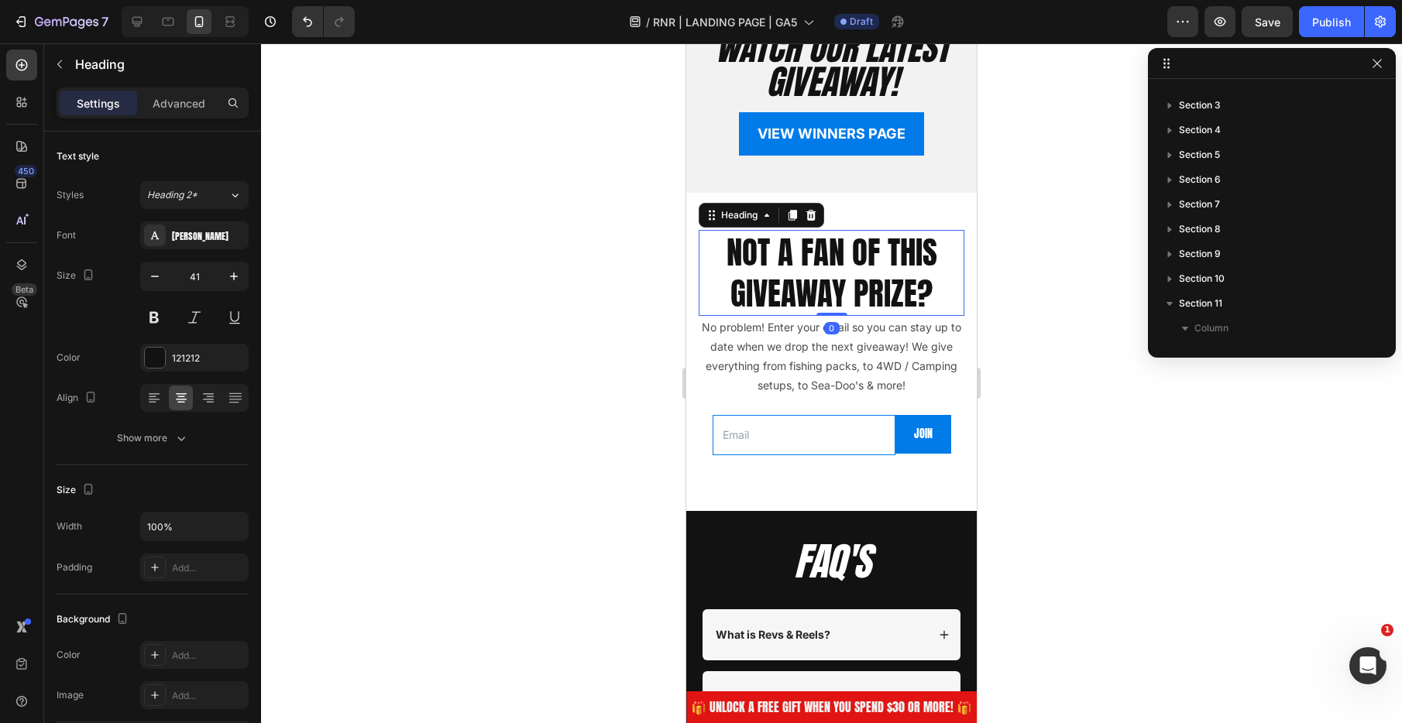
scroll to position [191, 0]
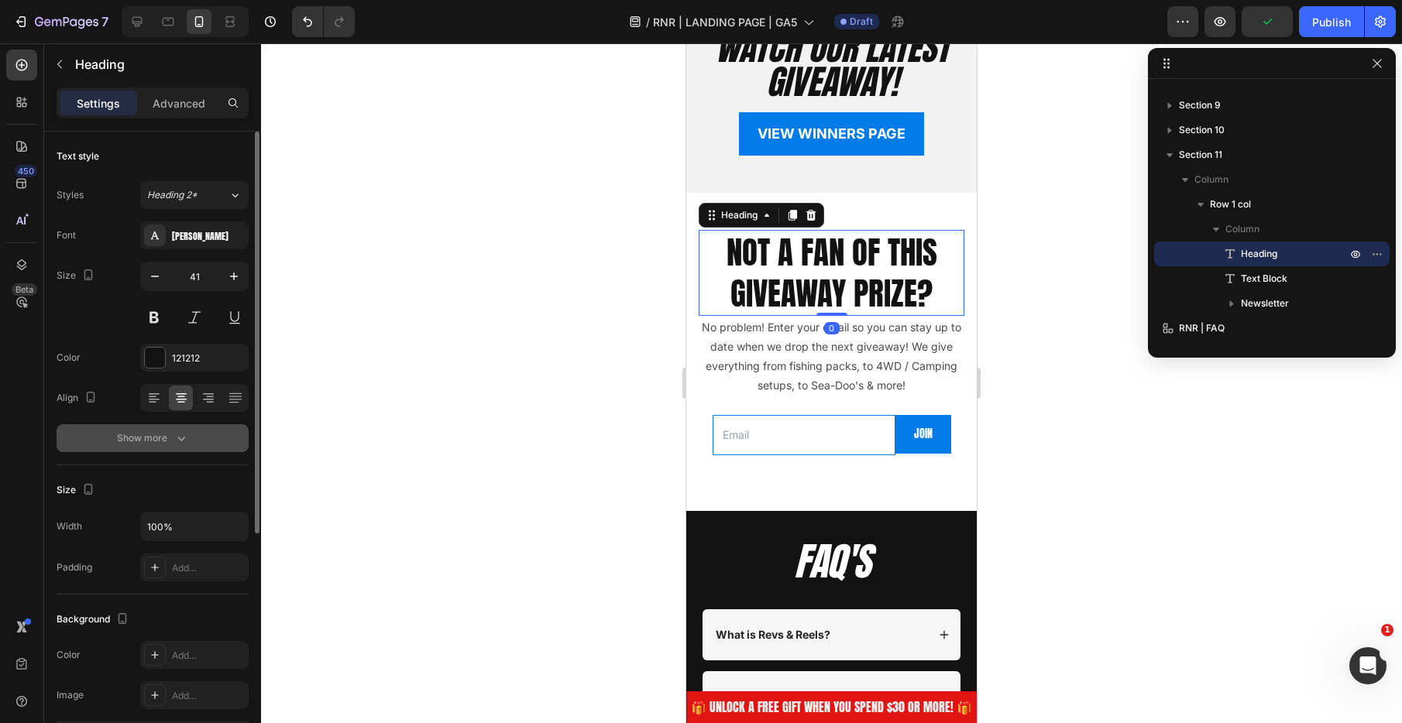
click at [185, 438] on icon "button" at bounding box center [180, 438] width 15 height 15
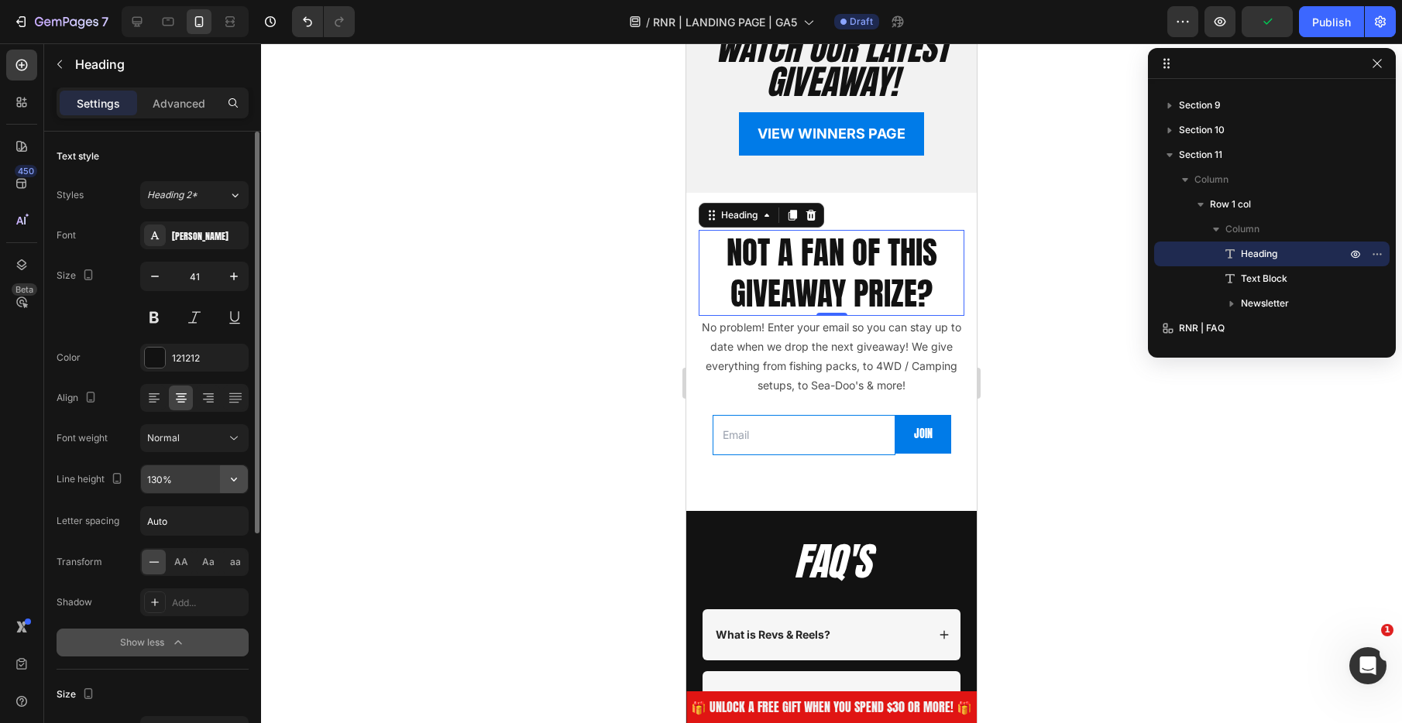
click at [234, 478] on icon "button" at bounding box center [233, 479] width 15 height 15
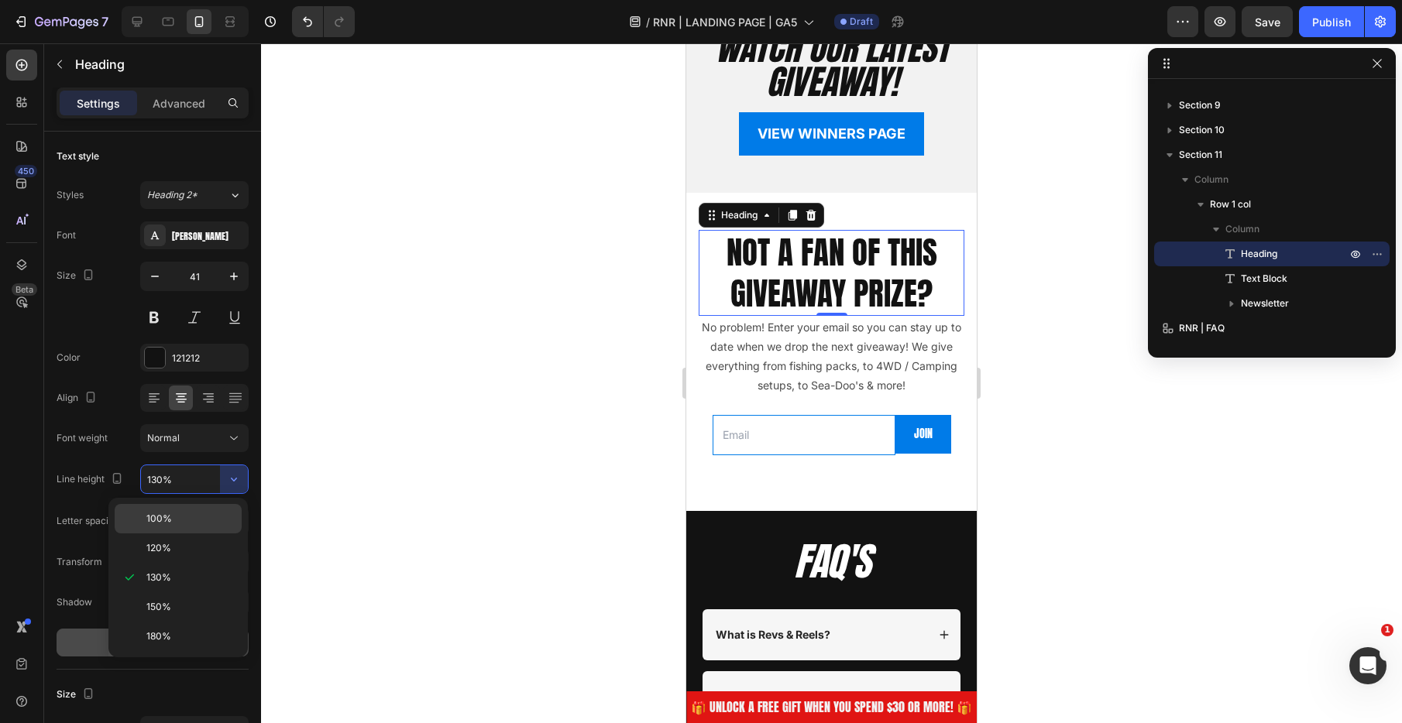
click at [177, 534] on div "100%" at bounding box center [178, 548] width 127 height 29
type input "100%"
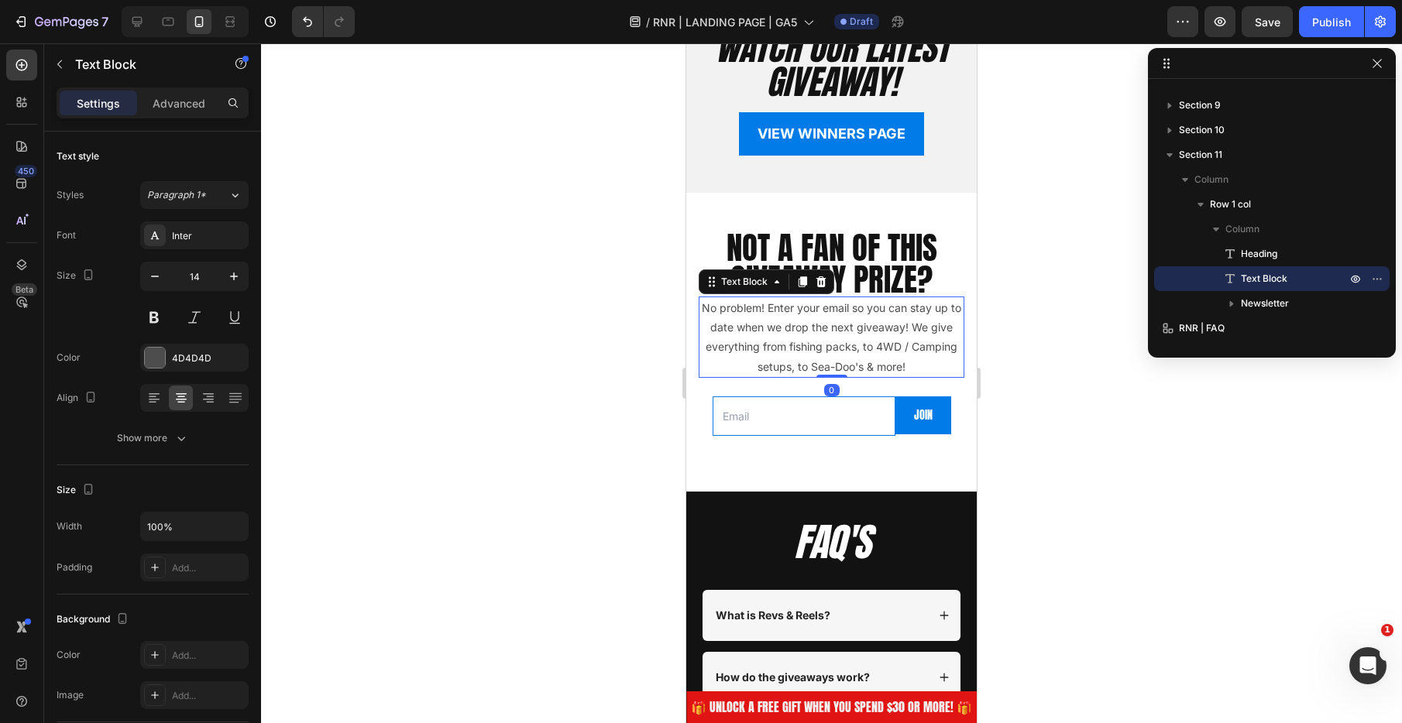
click at [877, 332] on p "No problem! Enter your email so you can stay up to date when we drop the next g…" at bounding box center [831, 337] width 263 height 78
click at [153, 277] on icon "button" at bounding box center [154, 276] width 15 height 15
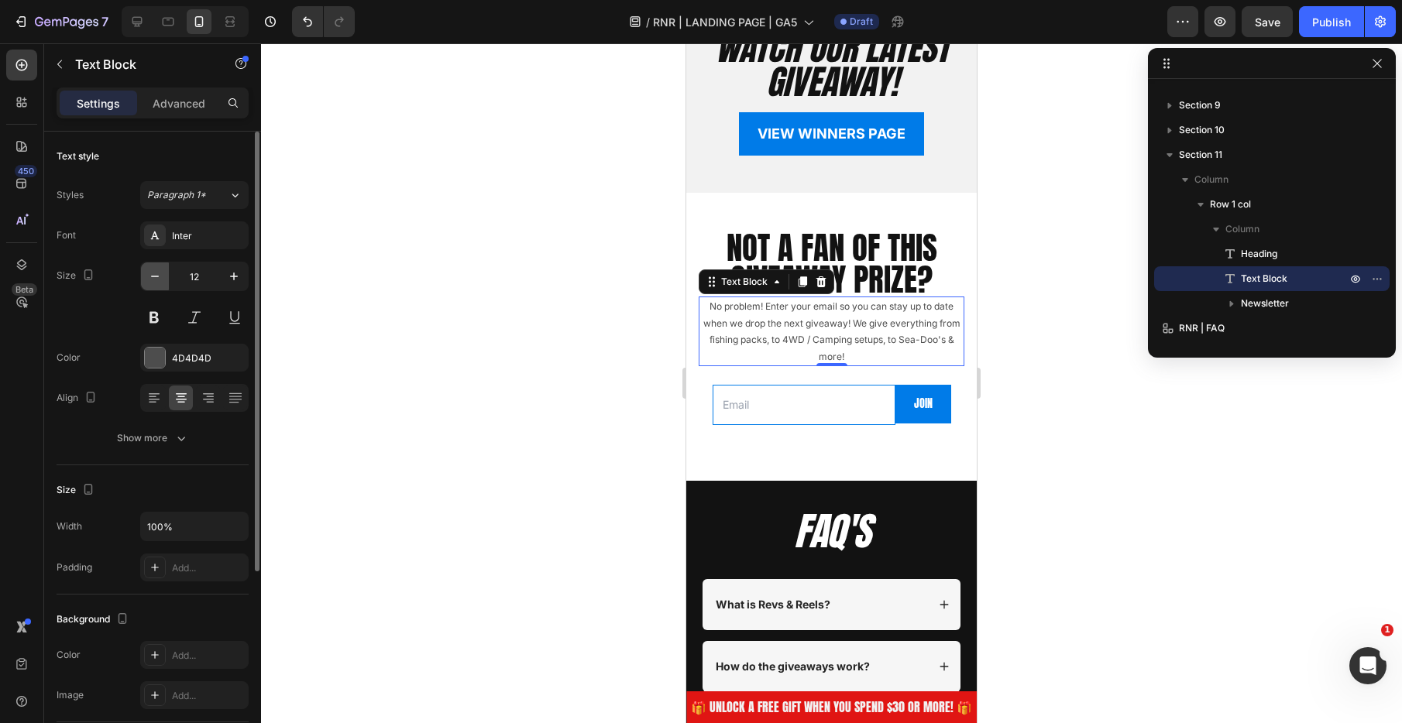
click at [153, 277] on icon "button" at bounding box center [154, 276] width 15 height 15
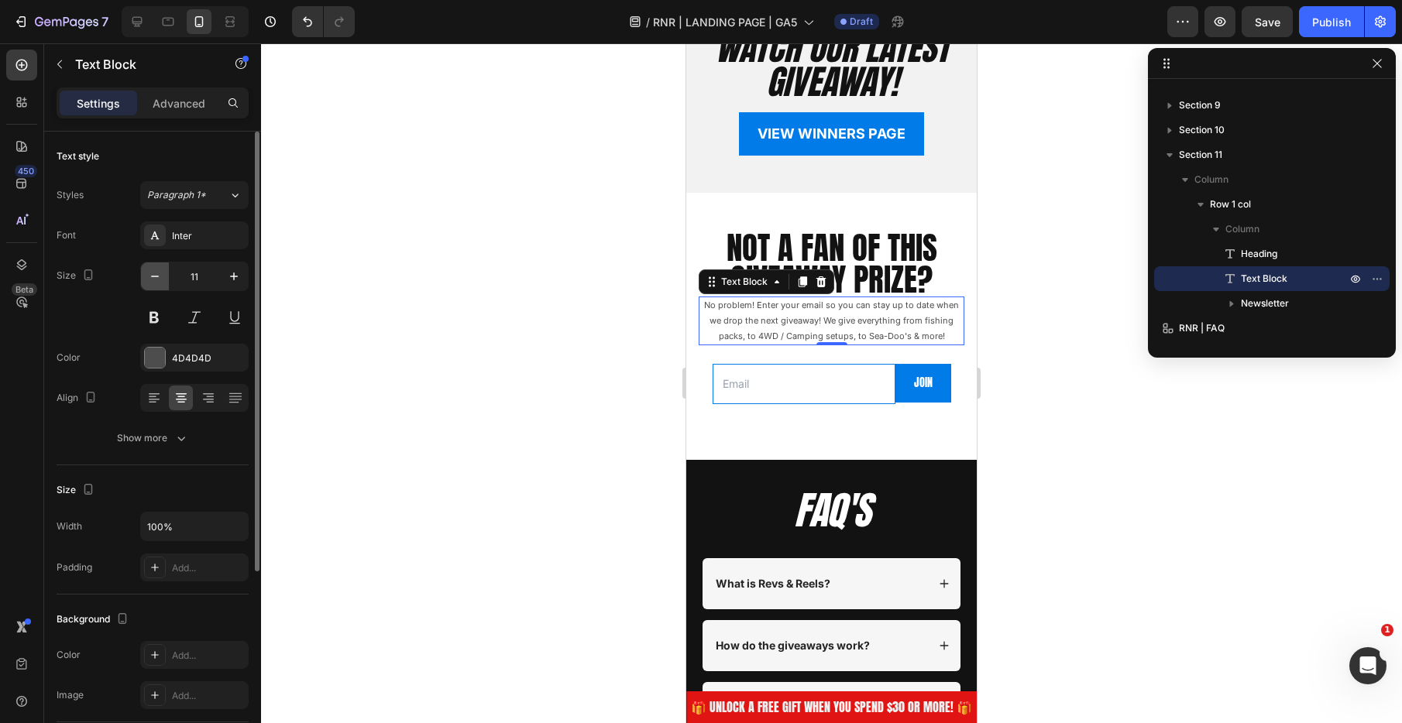
click at [153, 277] on icon "button" at bounding box center [154, 276] width 15 height 15
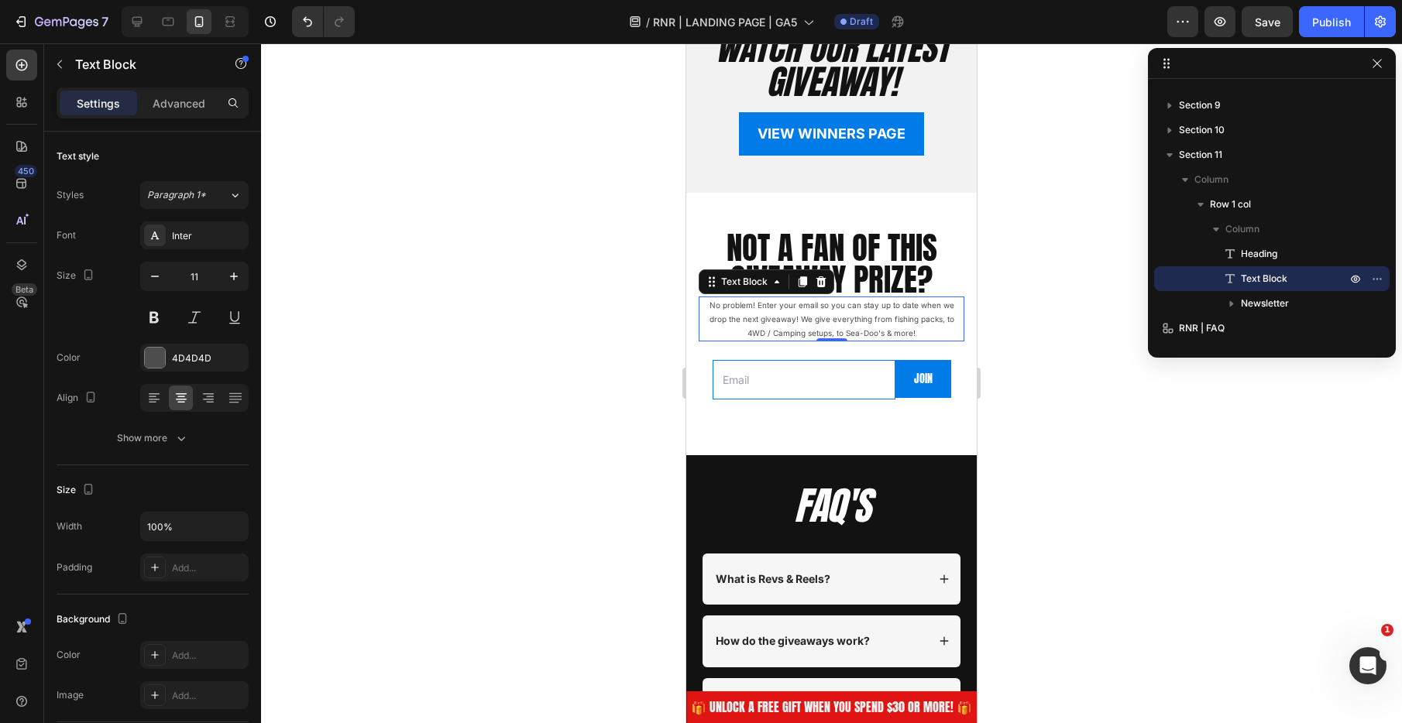
type input "10"
drag, startPoint x: 490, startPoint y: 317, endPoint x: 479, endPoint y: 318, distance: 10.9
click at [490, 317] on div at bounding box center [831, 383] width 1141 height 680
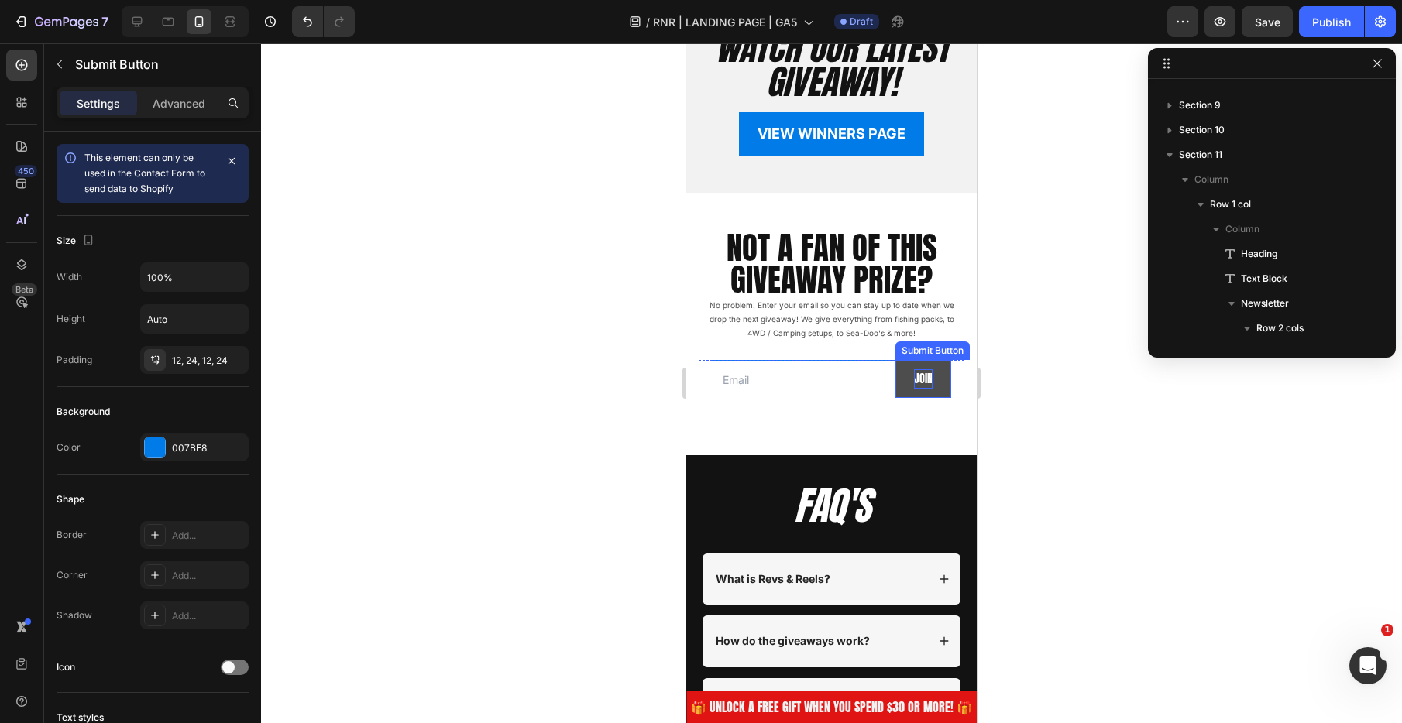
click at [914, 385] on p "JOIN" at bounding box center [923, 378] width 19 height 19
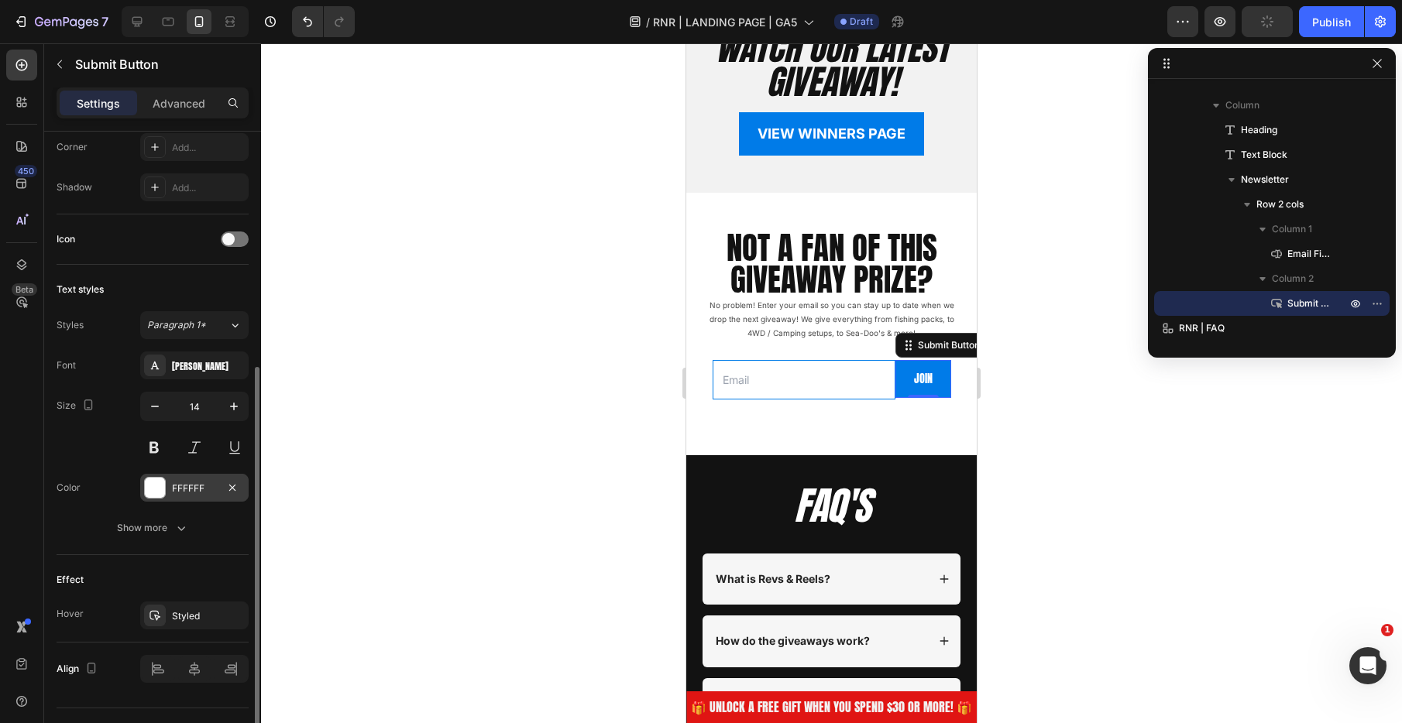
scroll to position [455, 0]
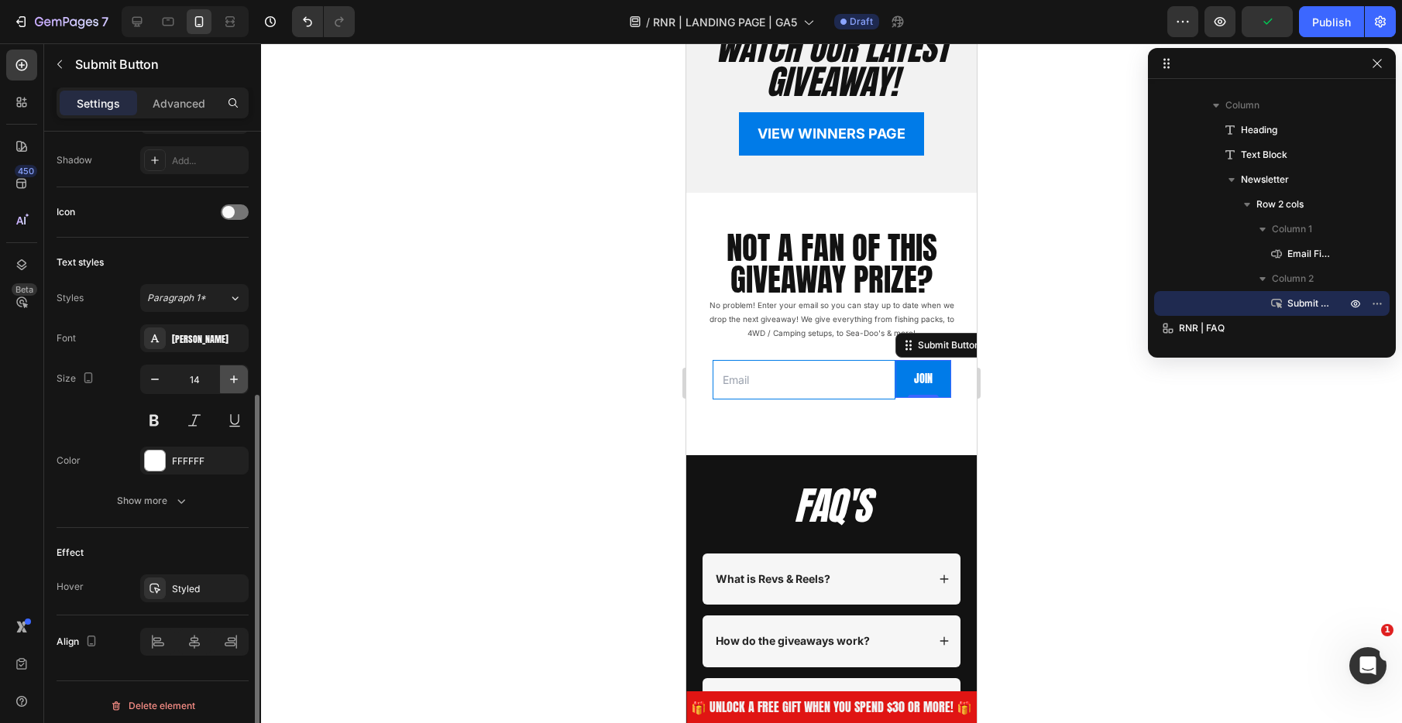
click at [235, 382] on icon "button" at bounding box center [233, 379] width 15 height 15
type input "15"
click at [532, 401] on div at bounding box center [831, 383] width 1141 height 680
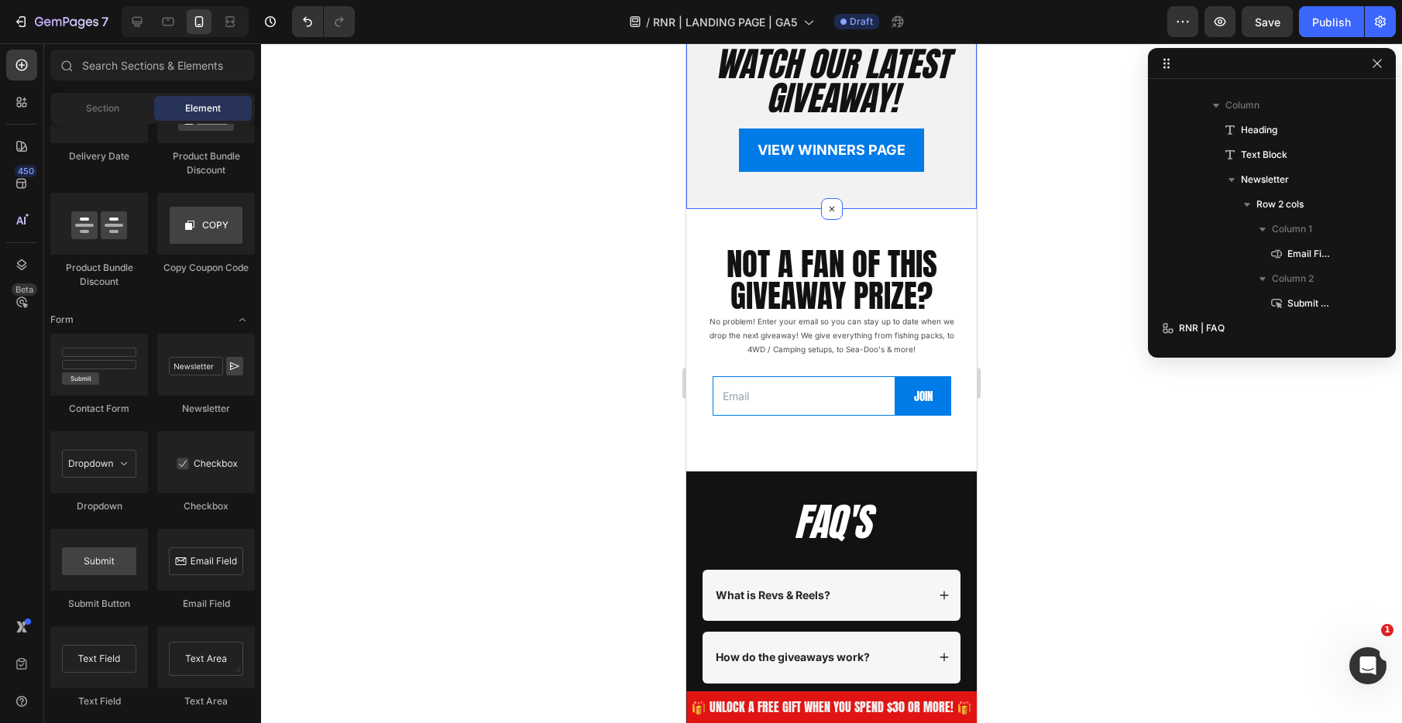
scroll to position [3984, 0]
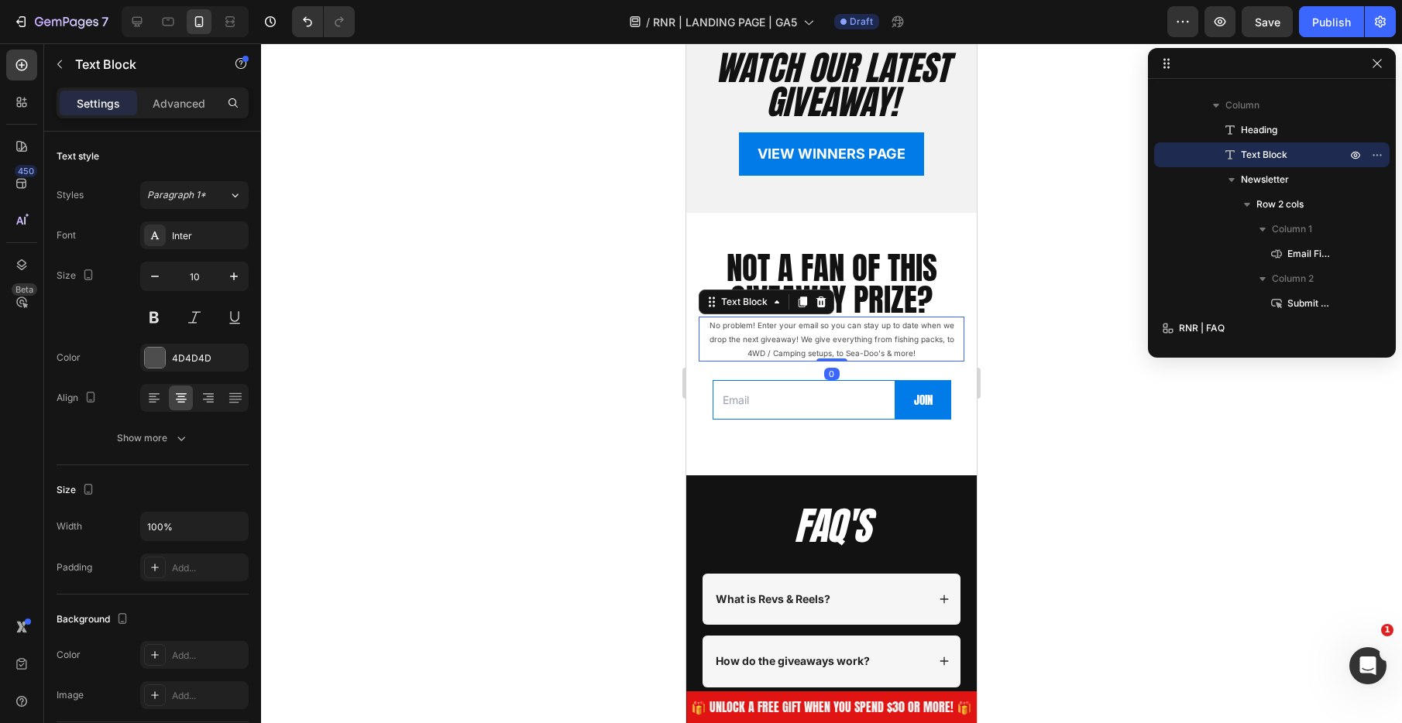
click at [886, 351] on p "No problem! Enter your email so you can stay up to date when we drop the next g…" at bounding box center [831, 339] width 263 height 42
click at [1032, 348] on div at bounding box center [831, 383] width 1141 height 680
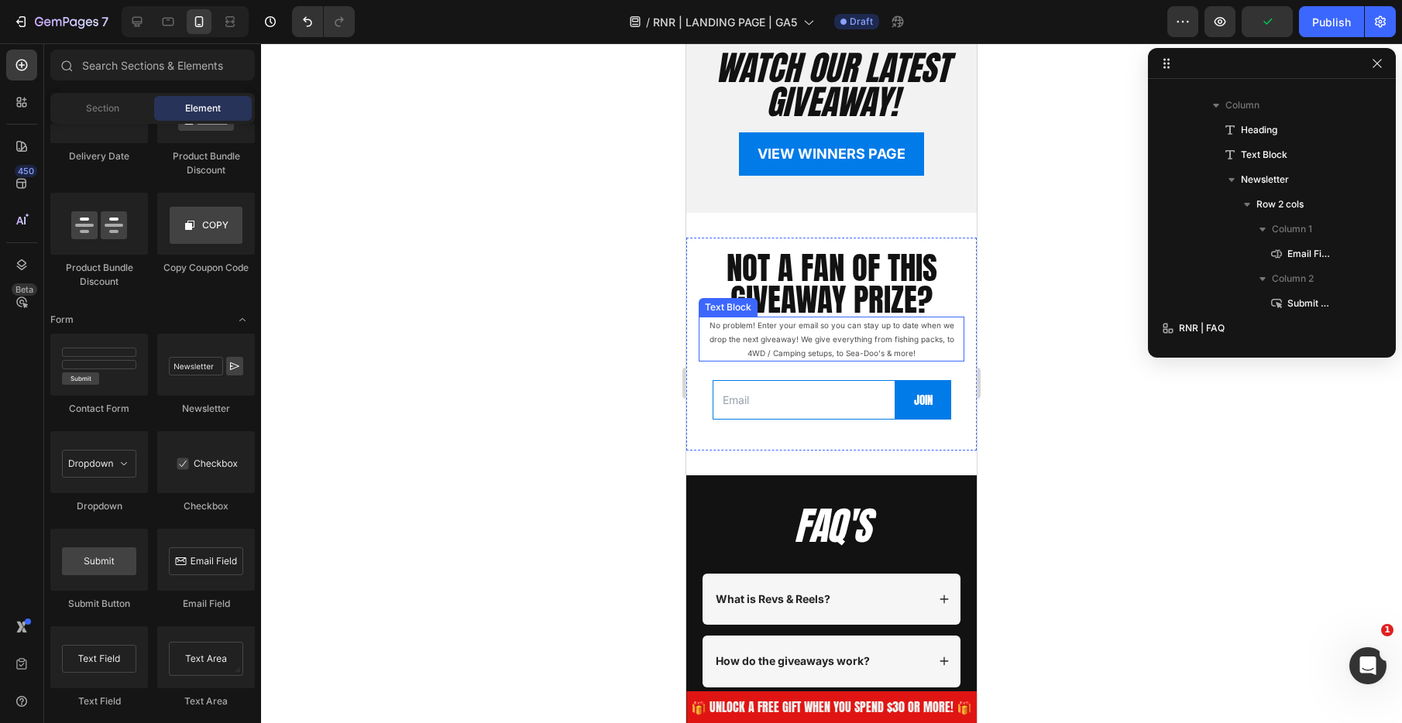
click at [885, 345] on p "No problem! Enter your email so you can stay up to date when we drop the next g…" at bounding box center [831, 339] width 263 height 42
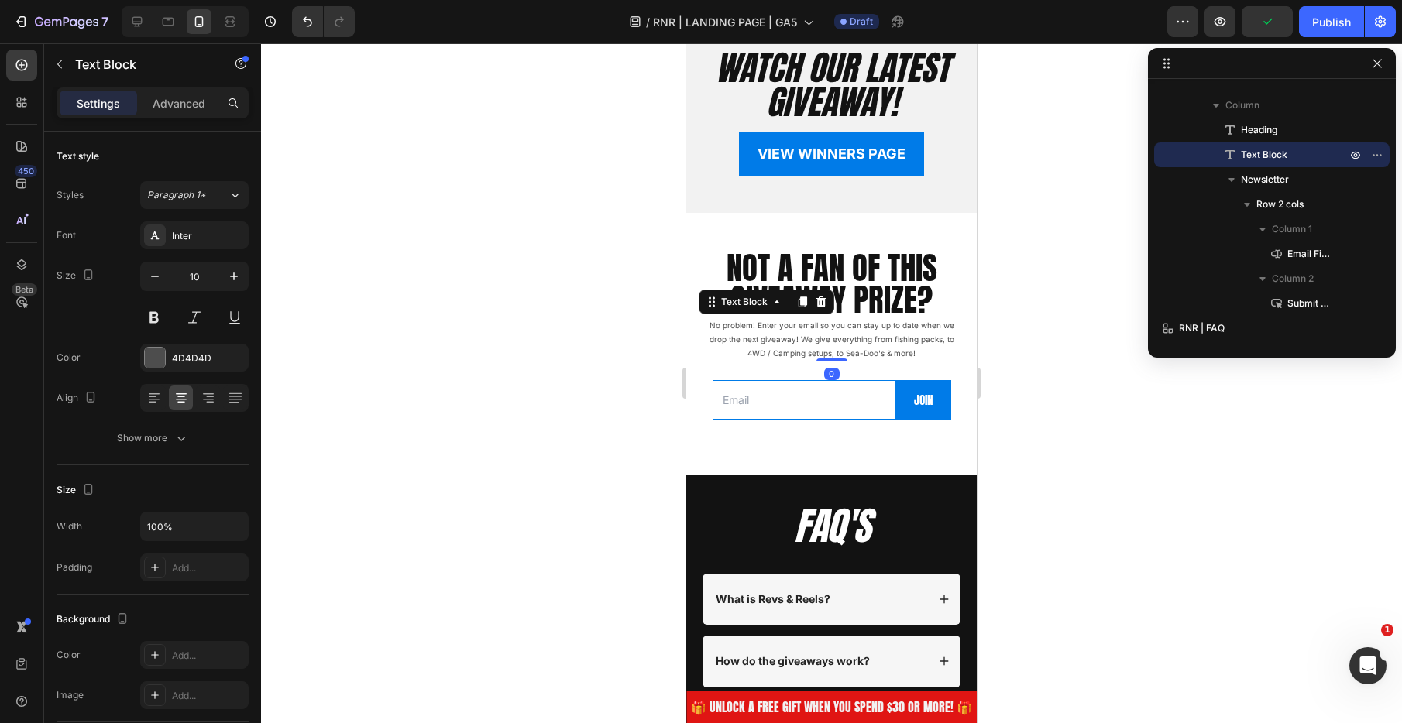
drag, startPoint x: 885, startPoint y: 345, endPoint x: 877, endPoint y: 345, distance: 8.5
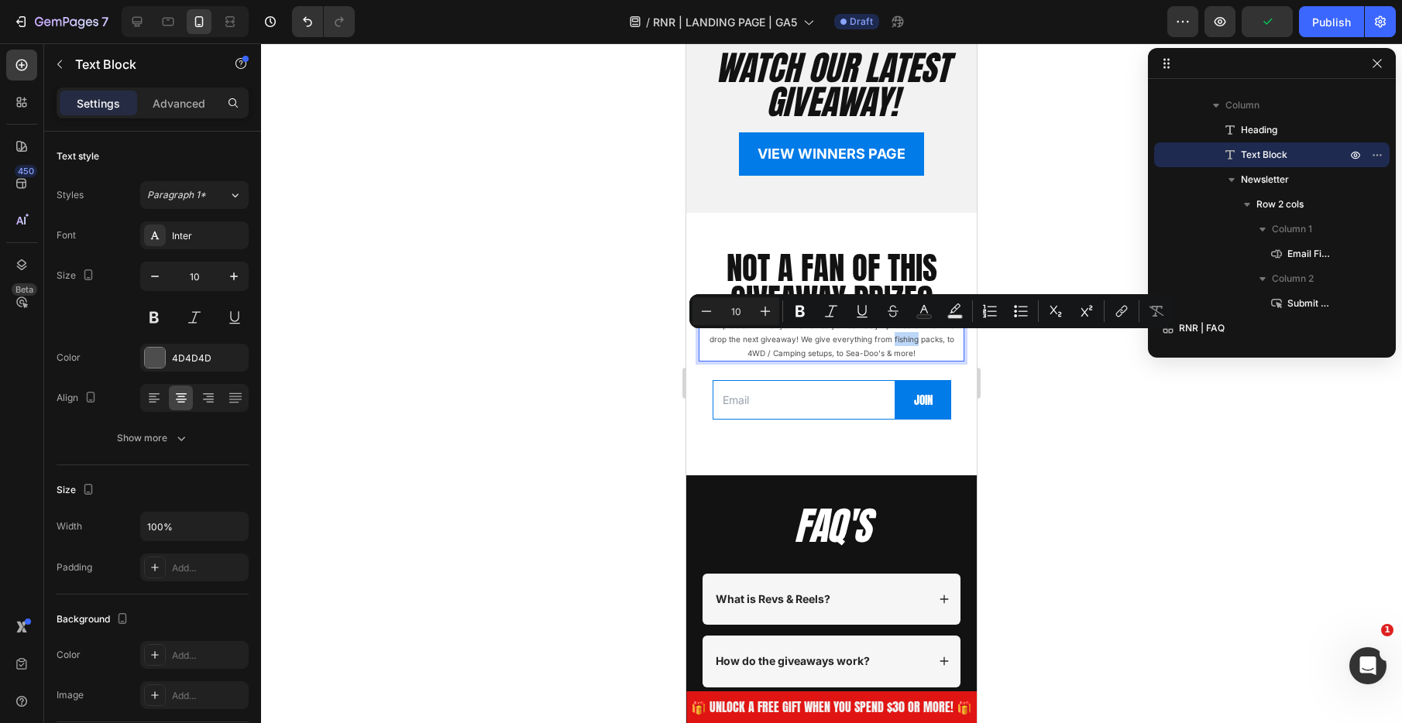
click at [873, 338] on p "No problem! Enter your email so you can stay up to date when we drop the next g…" at bounding box center [831, 339] width 263 height 42
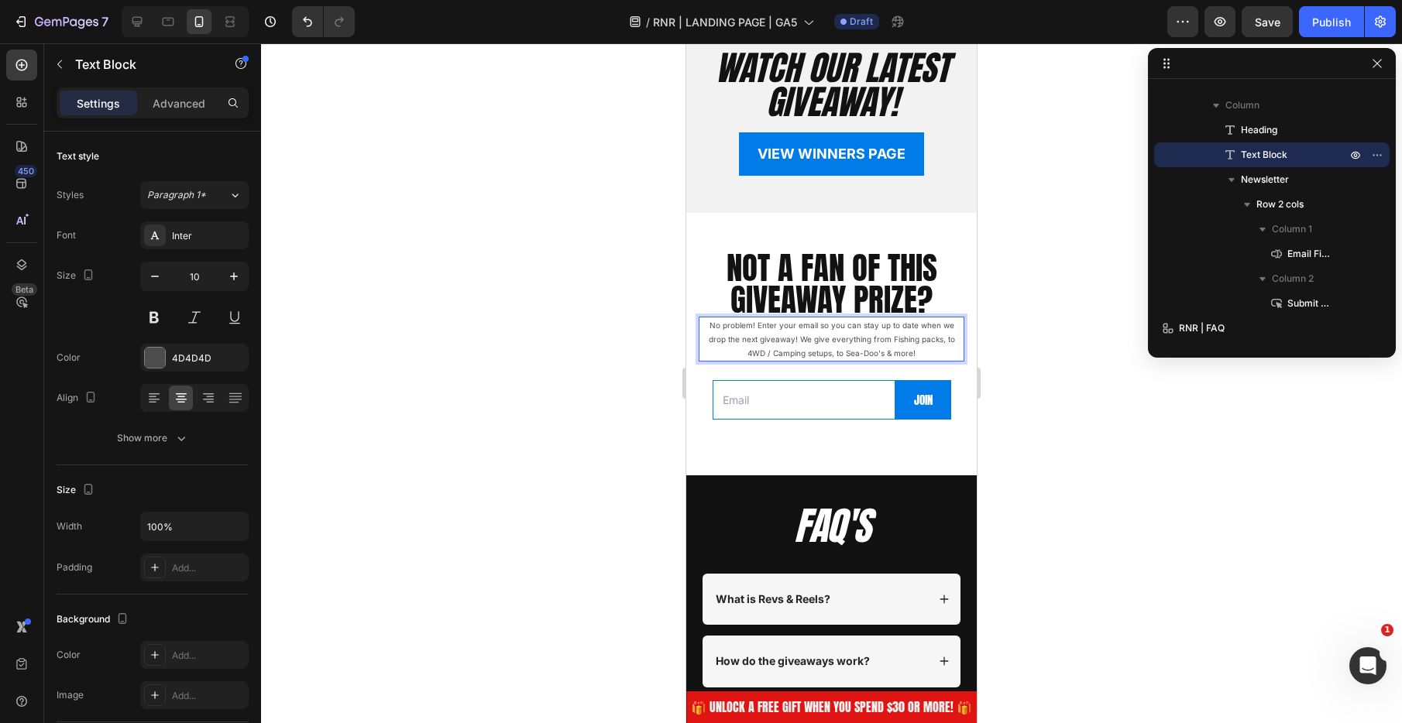
click at [1039, 390] on div at bounding box center [831, 383] width 1141 height 680
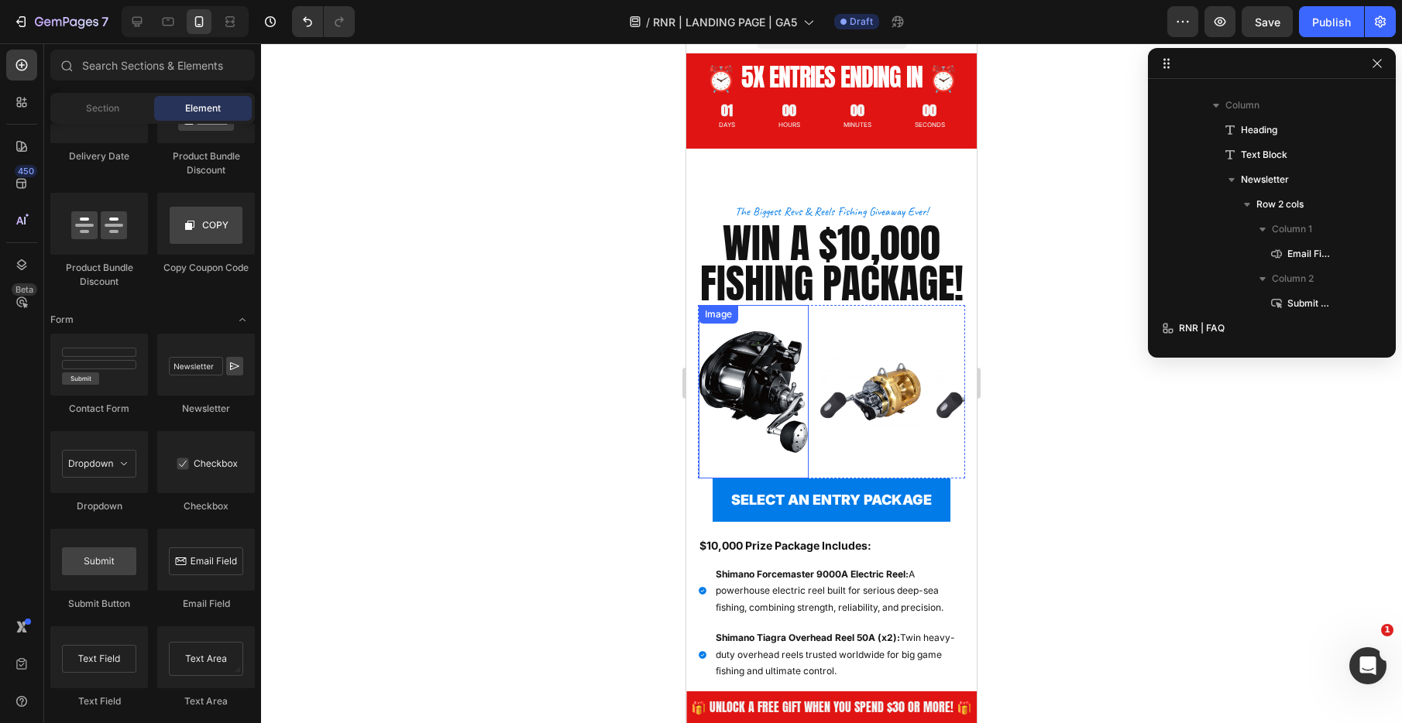
scroll to position [0, 0]
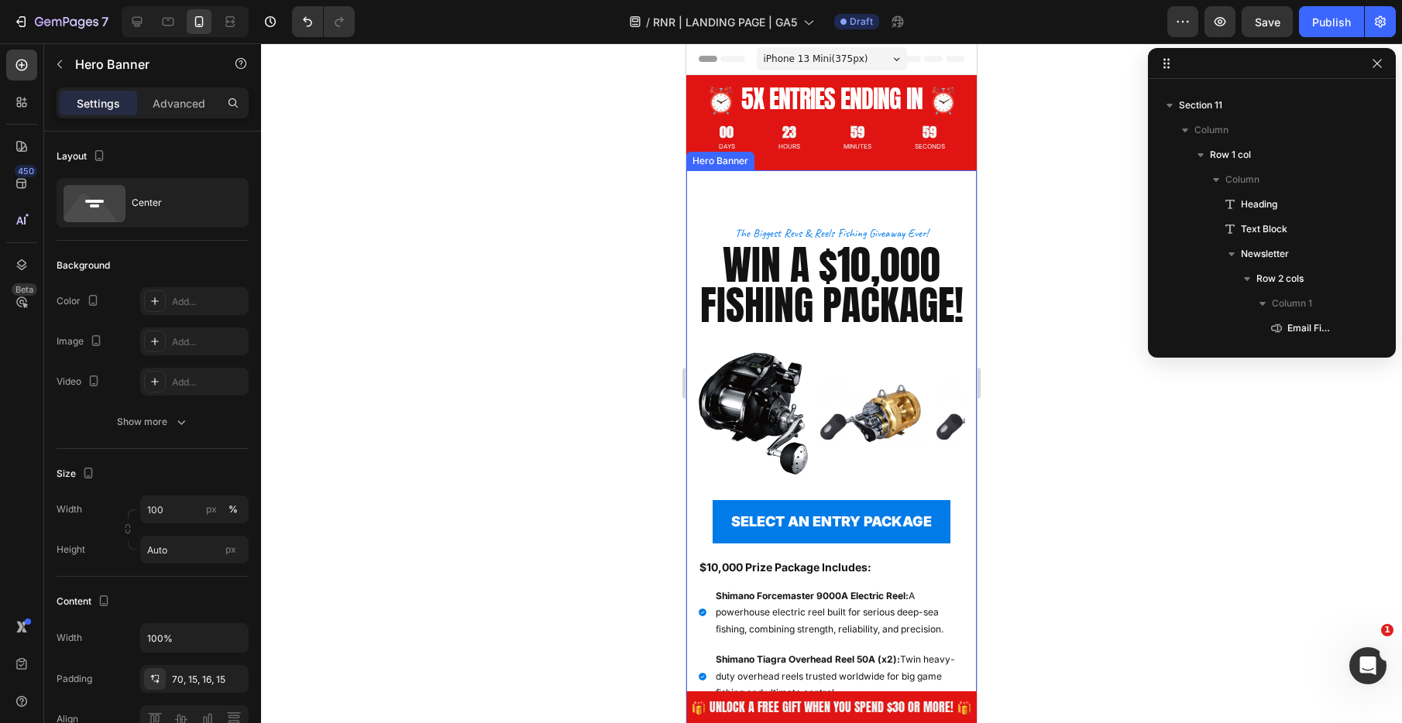
click at [795, 188] on div "the biggest revs & reels fishing giveaway ever! Text Block Row WIN A $10,000 FI…" at bounding box center [831, 667] width 290 height 994
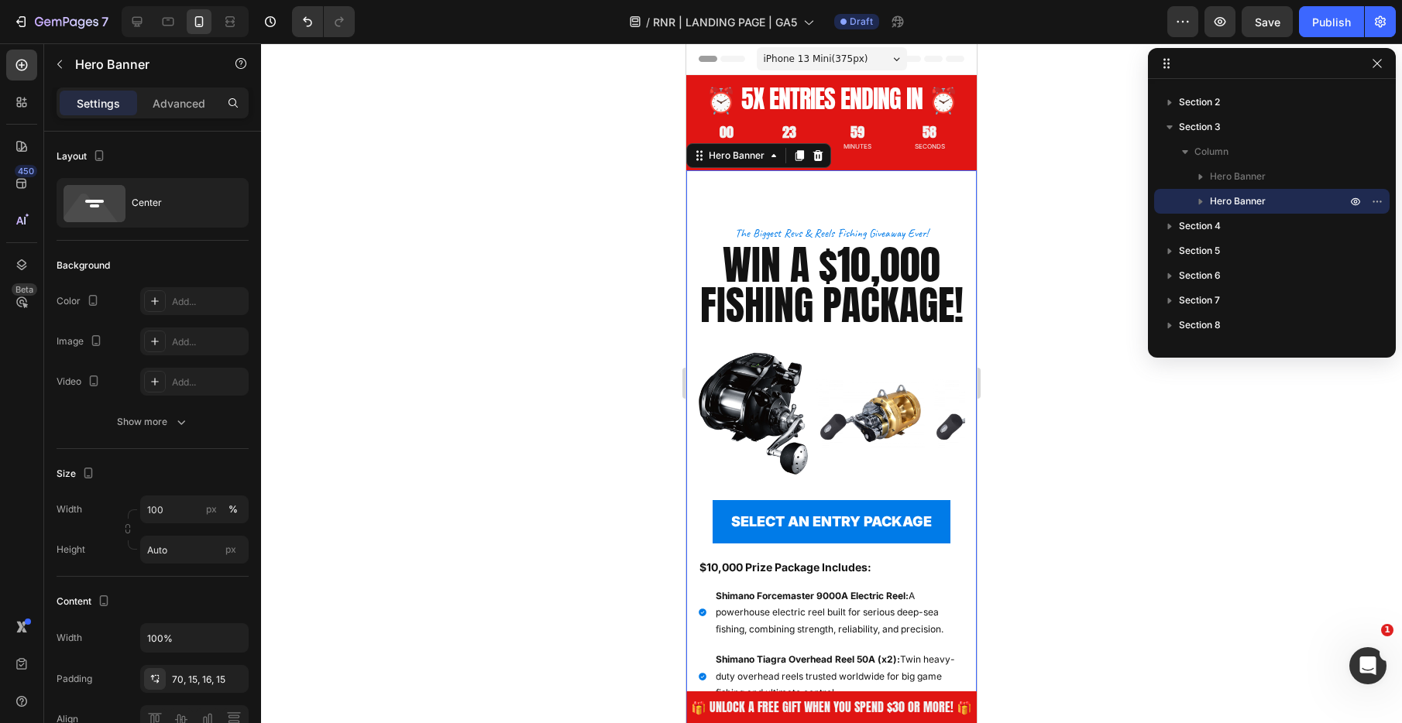
click at [175, 88] on div "Settings Advanced" at bounding box center [153, 103] width 192 height 31
click at [173, 108] on p "Advanced" at bounding box center [179, 103] width 53 height 16
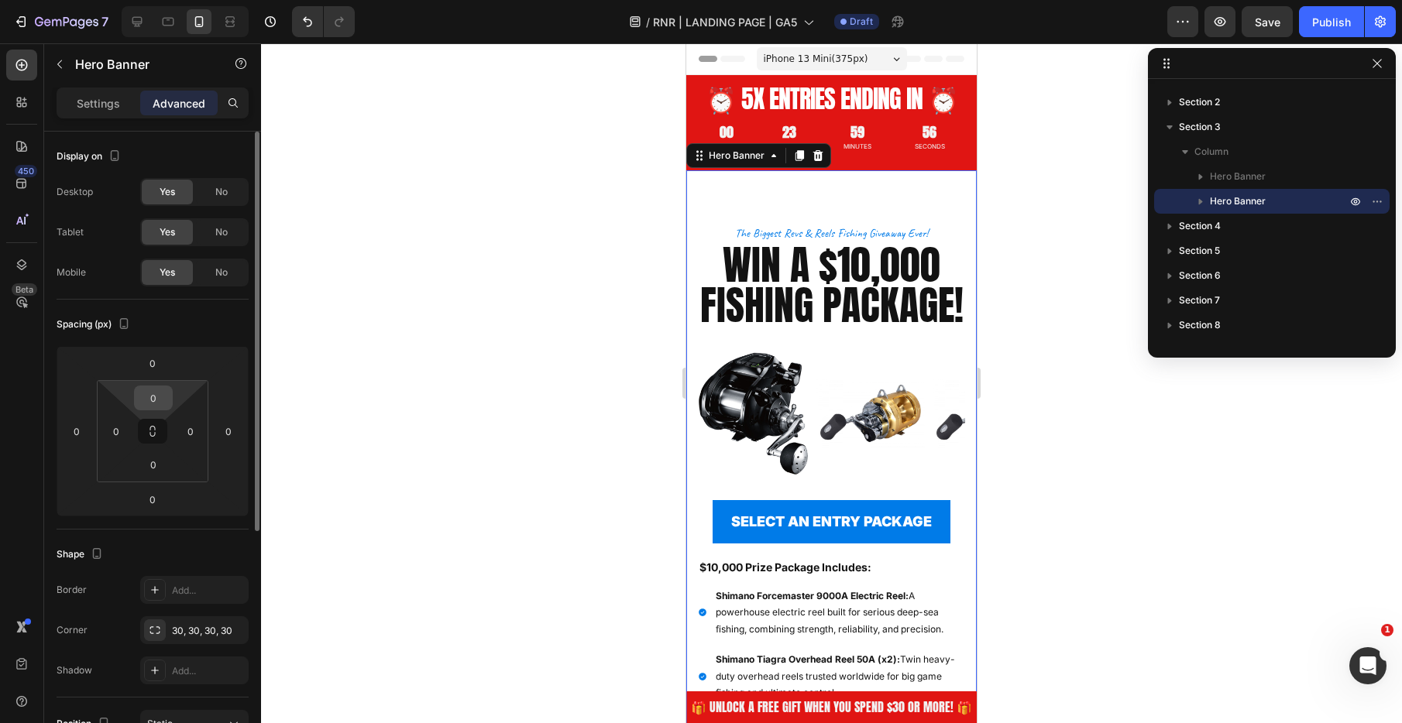
click at [157, 398] on input "0" at bounding box center [153, 397] width 31 height 23
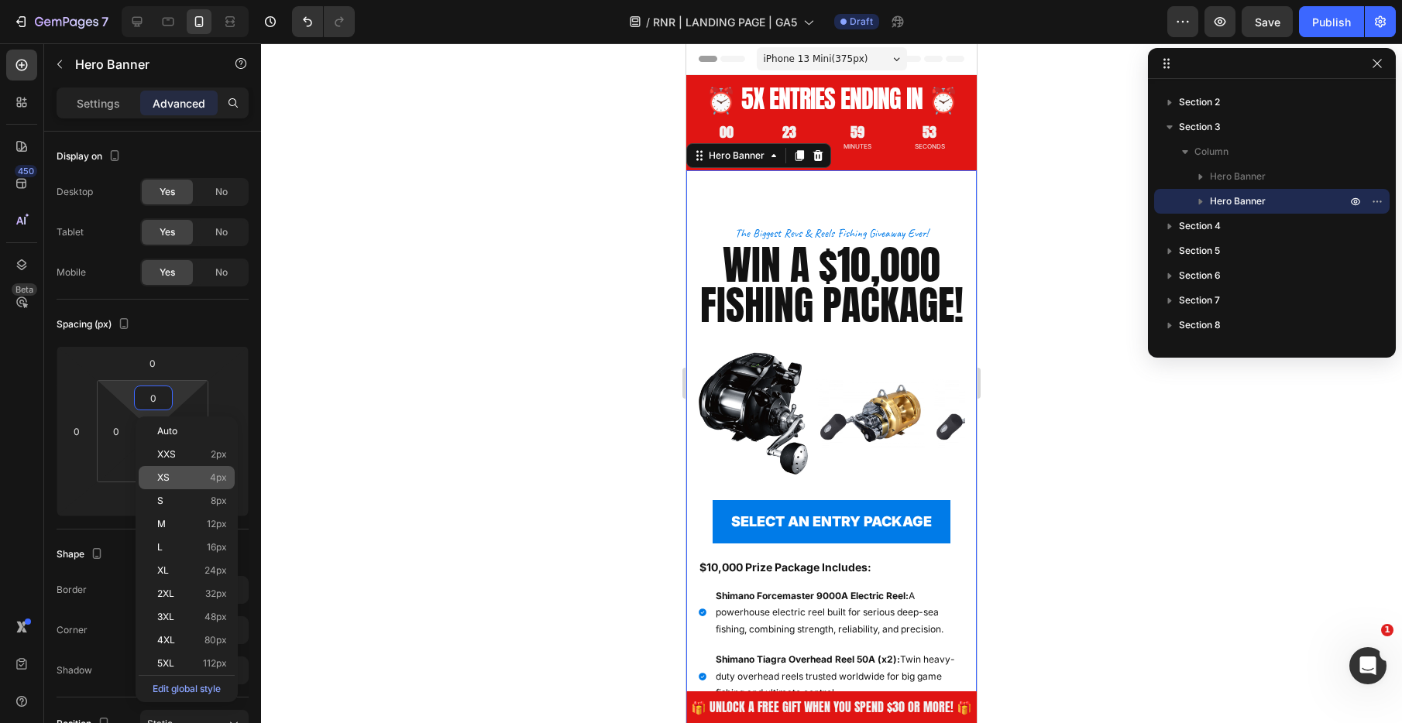
click at [172, 483] on div "XS 4px" at bounding box center [187, 477] width 96 height 23
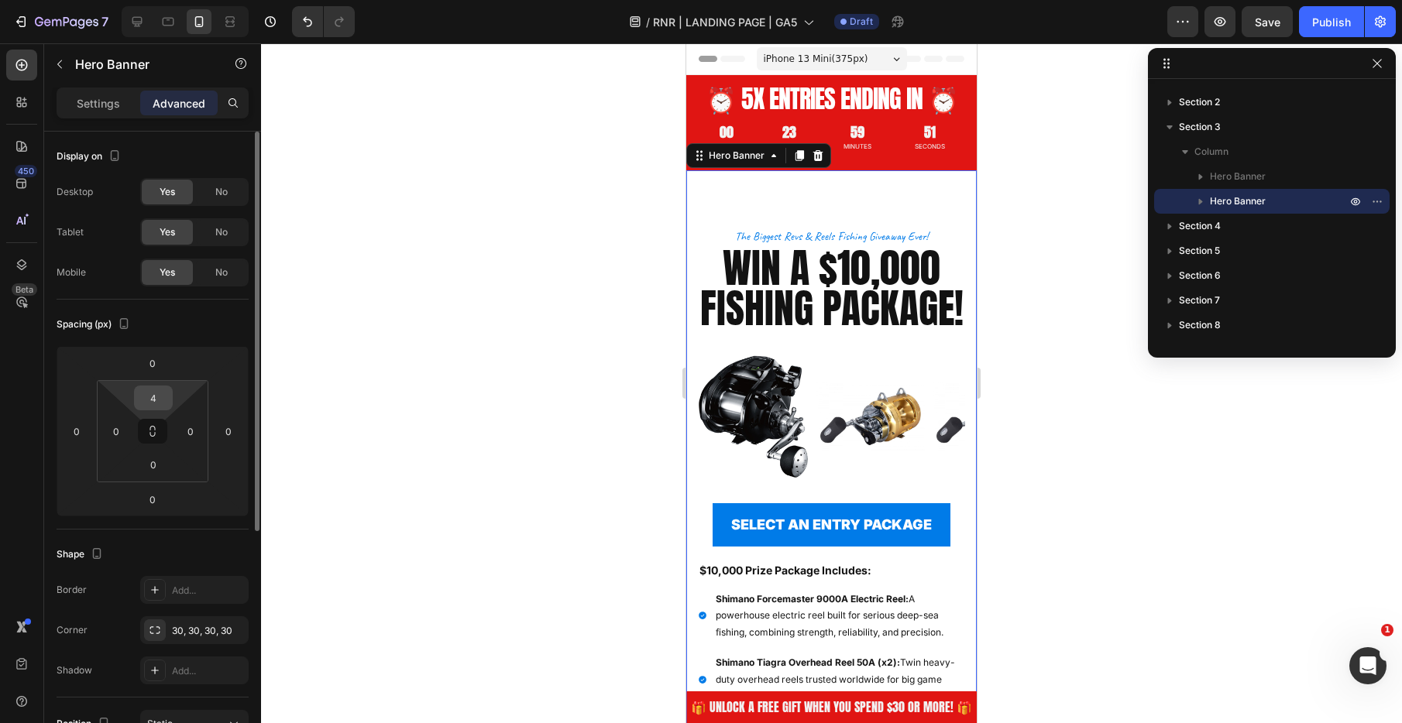
click at [156, 394] on input "4" at bounding box center [153, 397] width 31 height 23
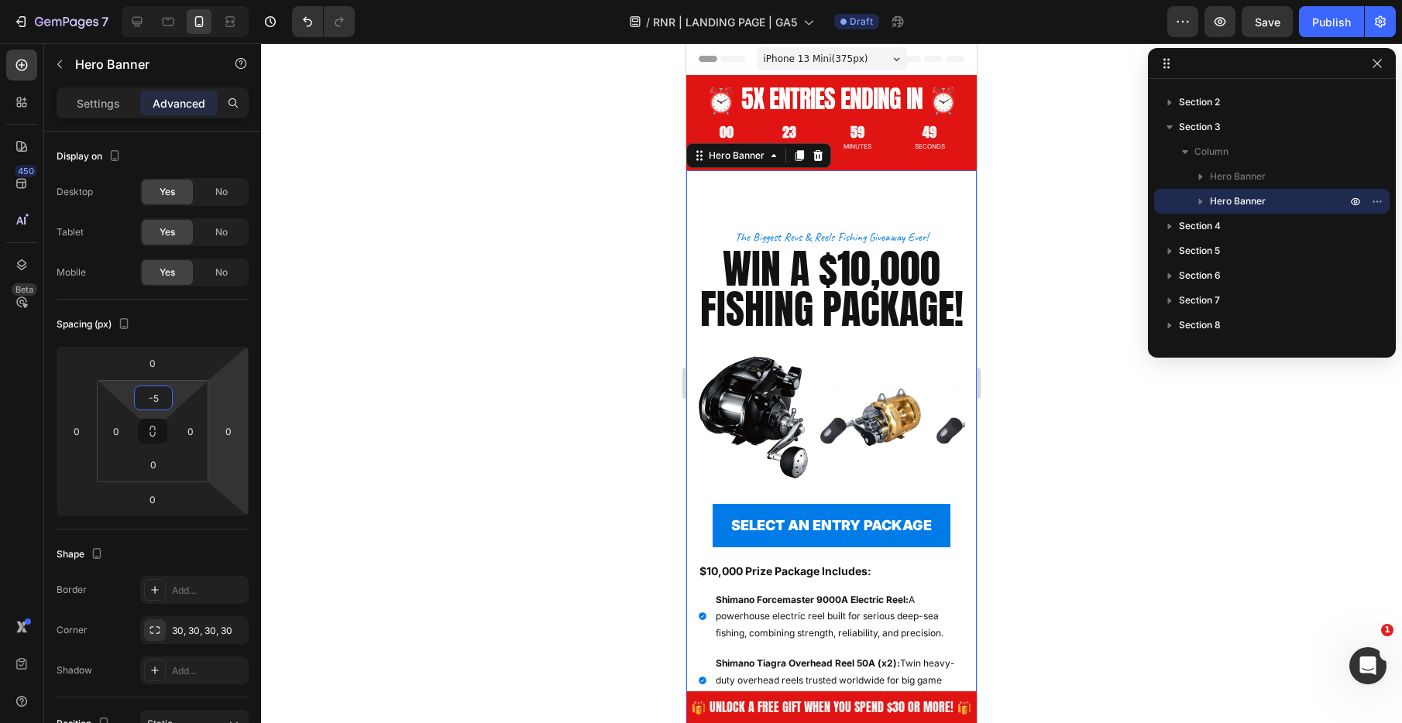
type input "-"
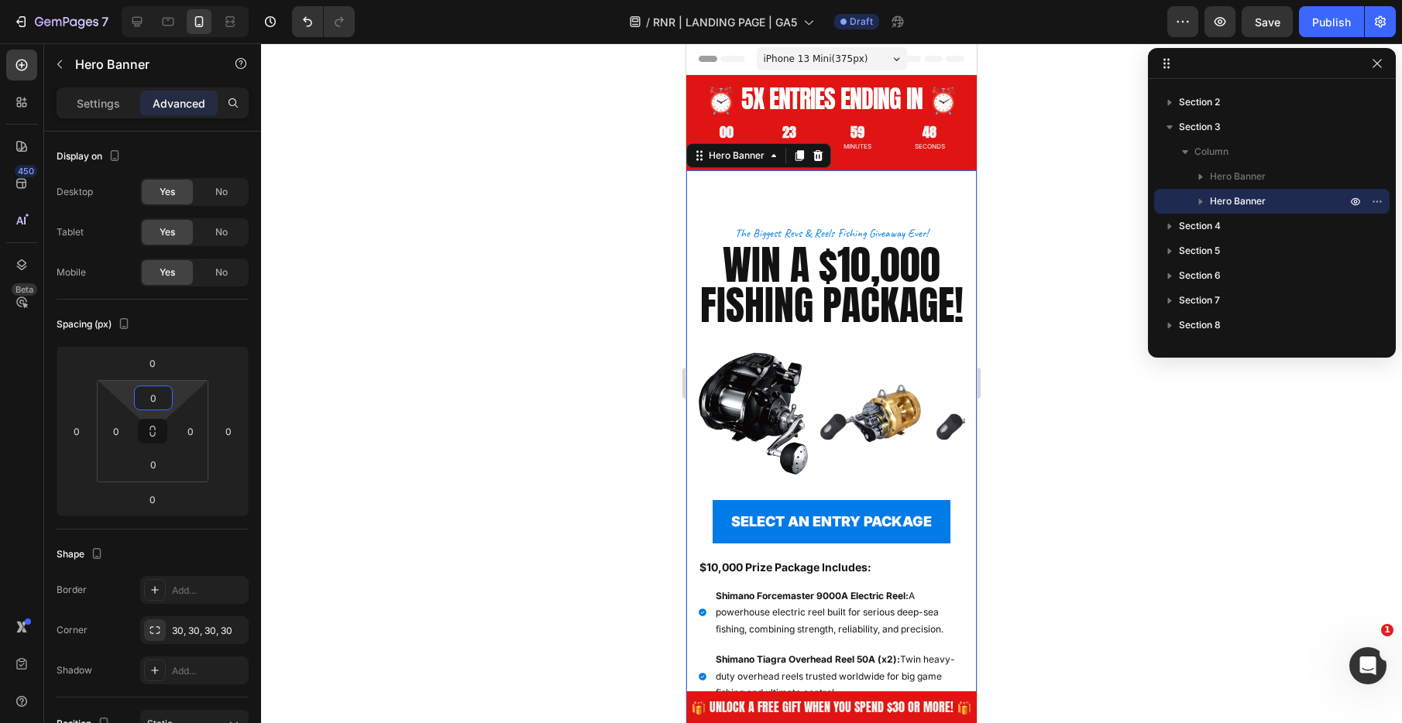
click at [580, 423] on div at bounding box center [831, 383] width 1141 height 680
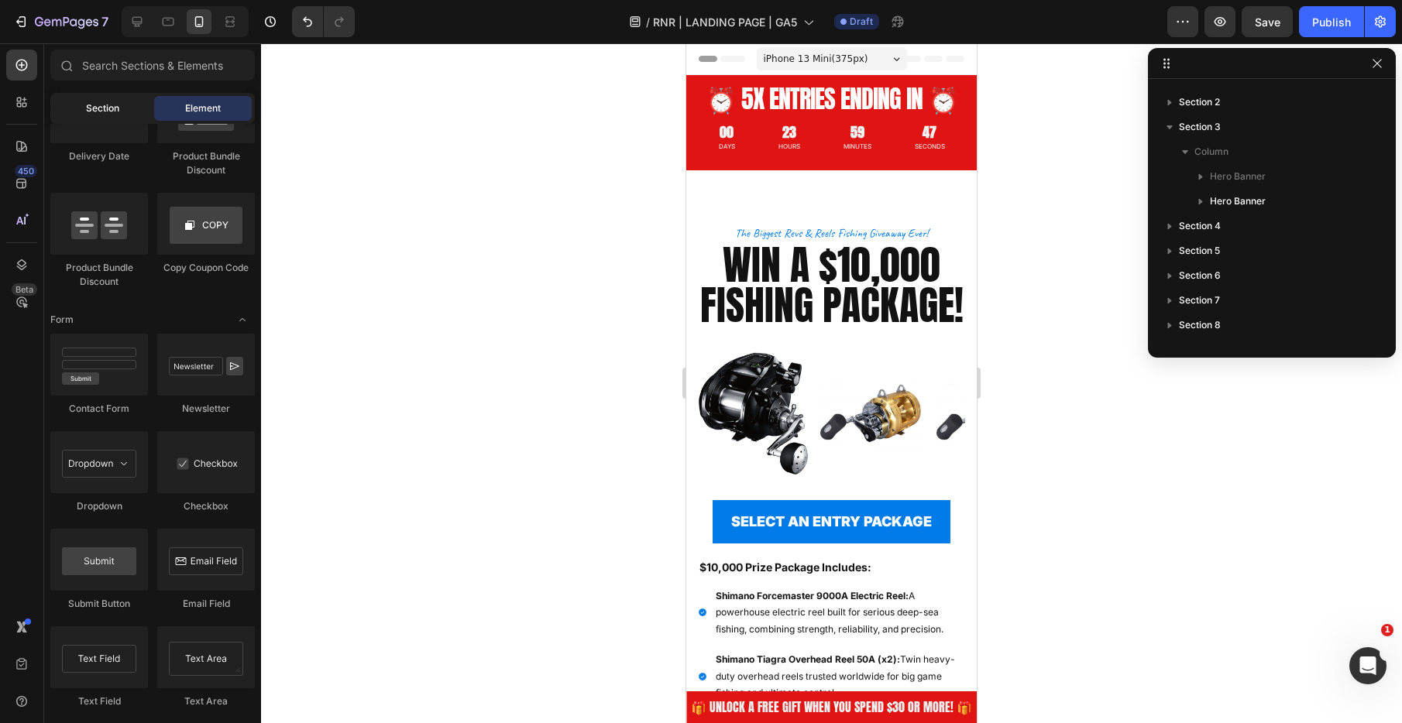
click at [103, 108] on span "Section" at bounding box center [102, 108] width 33 height 14
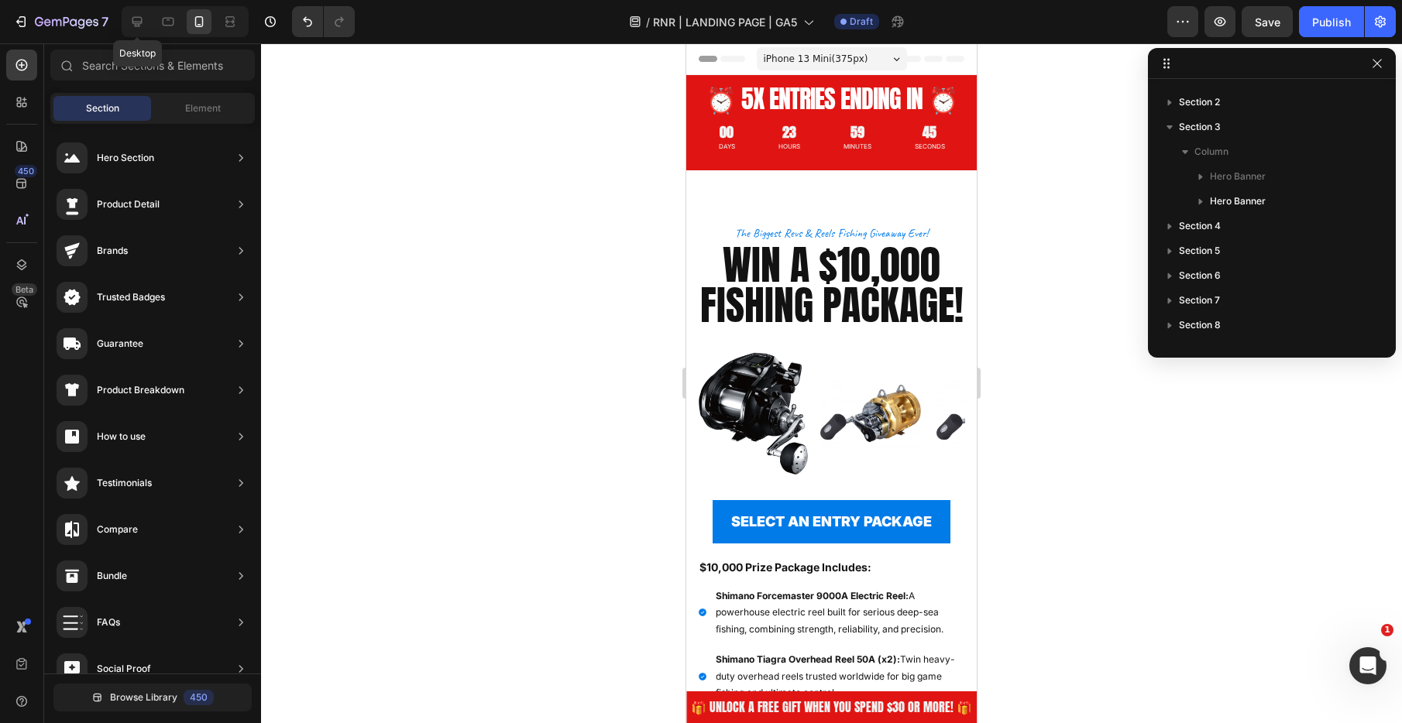
drag, startPoint x: 136, startPoint y: 24, endPoint x: 152, endPoint y: 88, distance: 66.1
click at [136, 24] on icon at bounding box center [136, 21] width 15 height 15
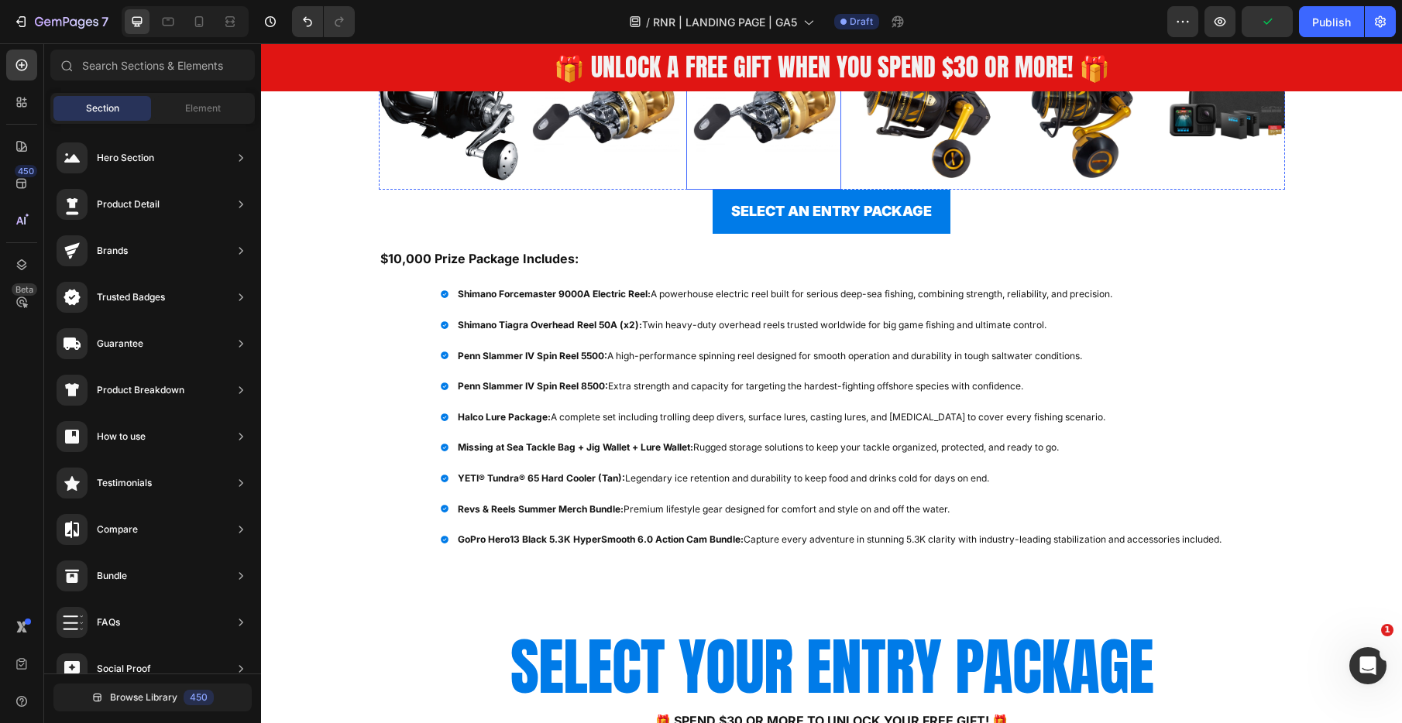
scroll to position [507, 0]
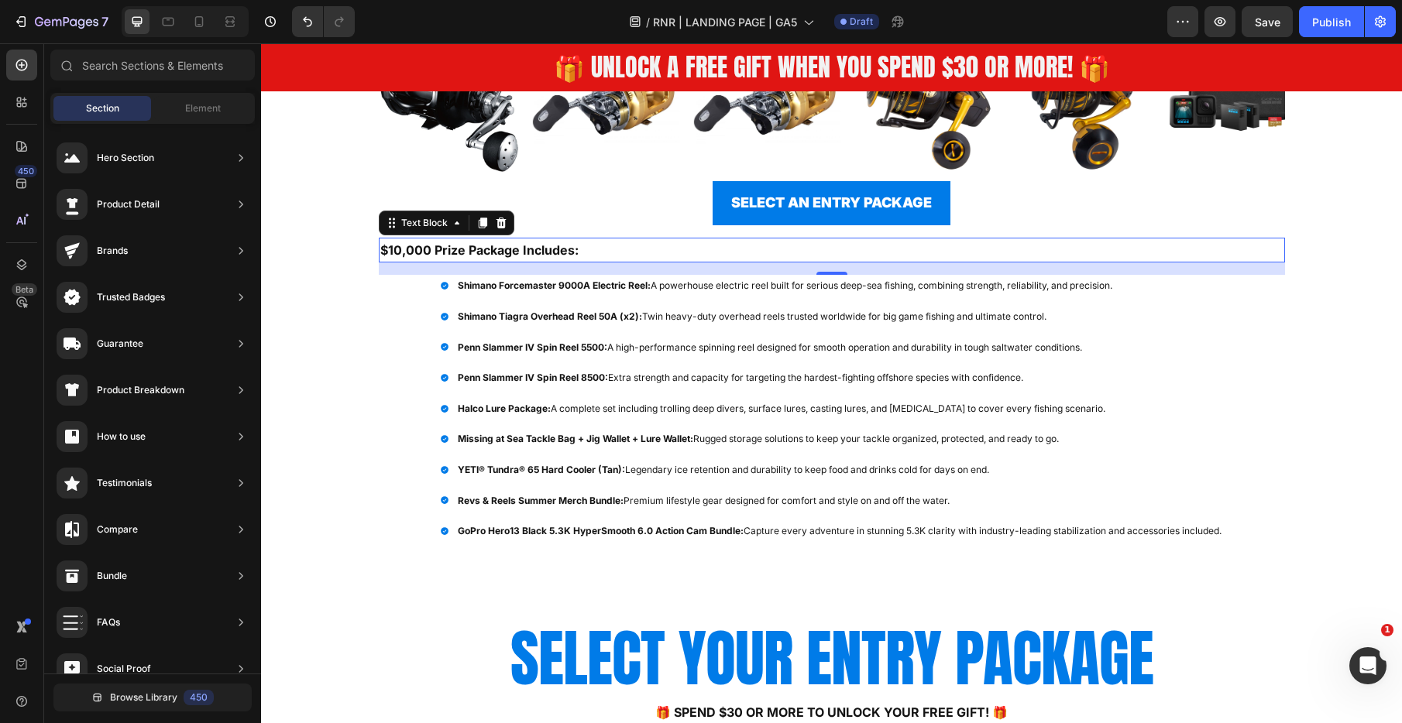
click at [575, 249] on p "$10,000 Prize Package Includes:" at bounding box center [831, 250] width 903 height 22
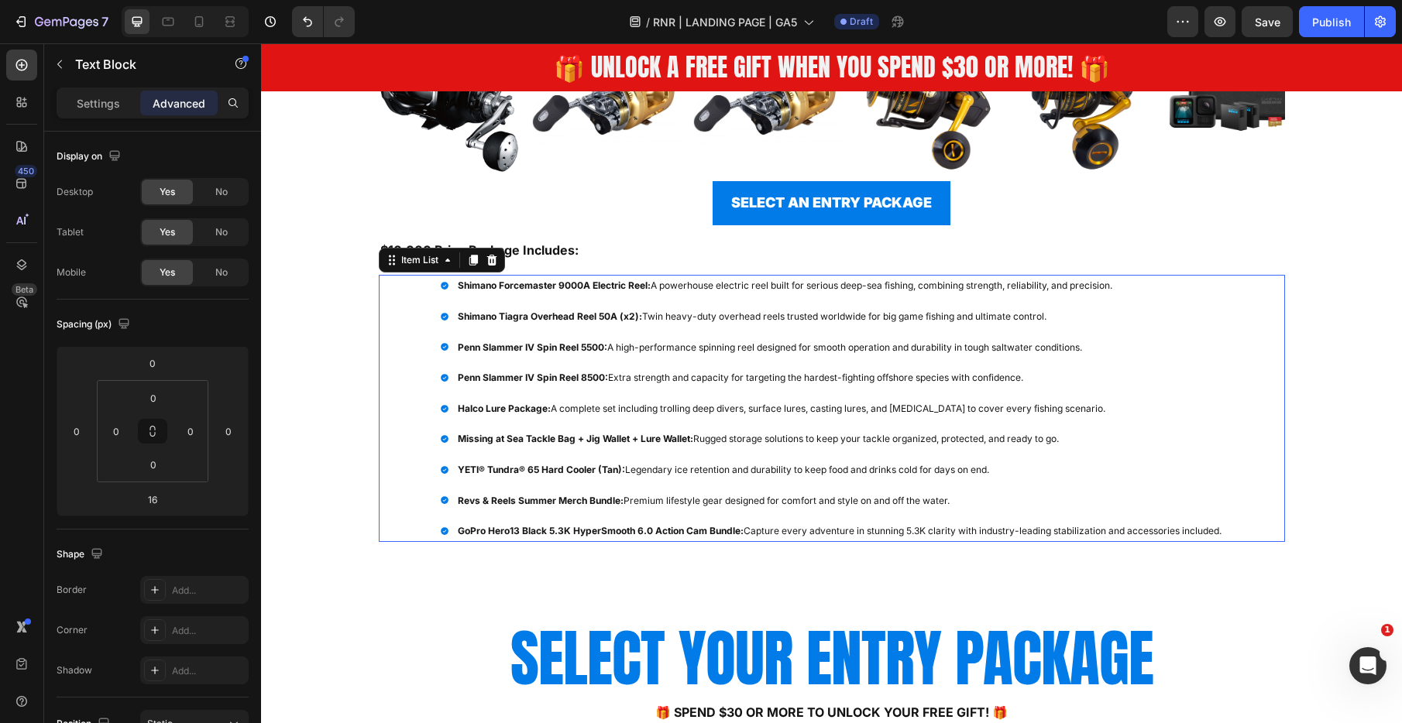
click at [399, 343] on div "Shimano Forcemaster 9000A Electric Reel: A powerhouse electric reel built for s…" at bounding box center [832, 408] width 906 height 266
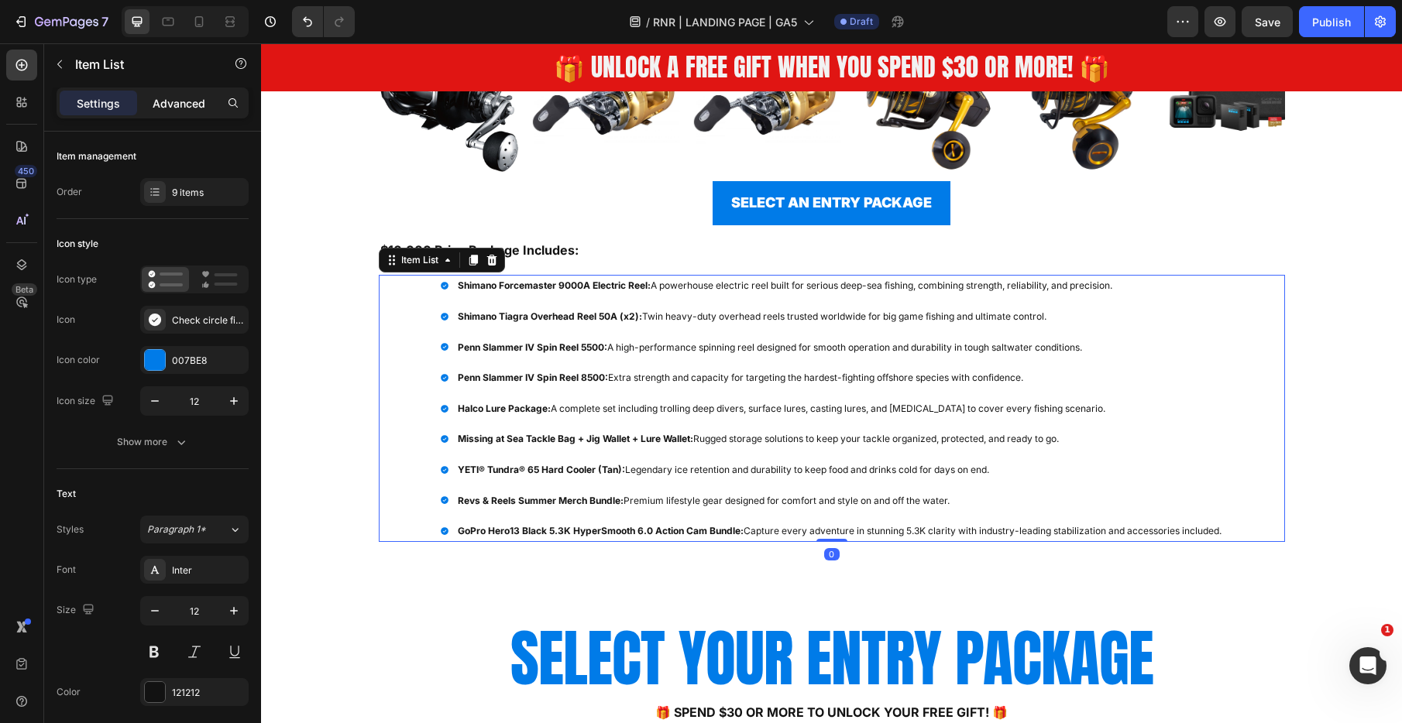
click at [191, 101] on p "Advanced" at bounding box center [179, 103] width 53 height 16
type input "100%"
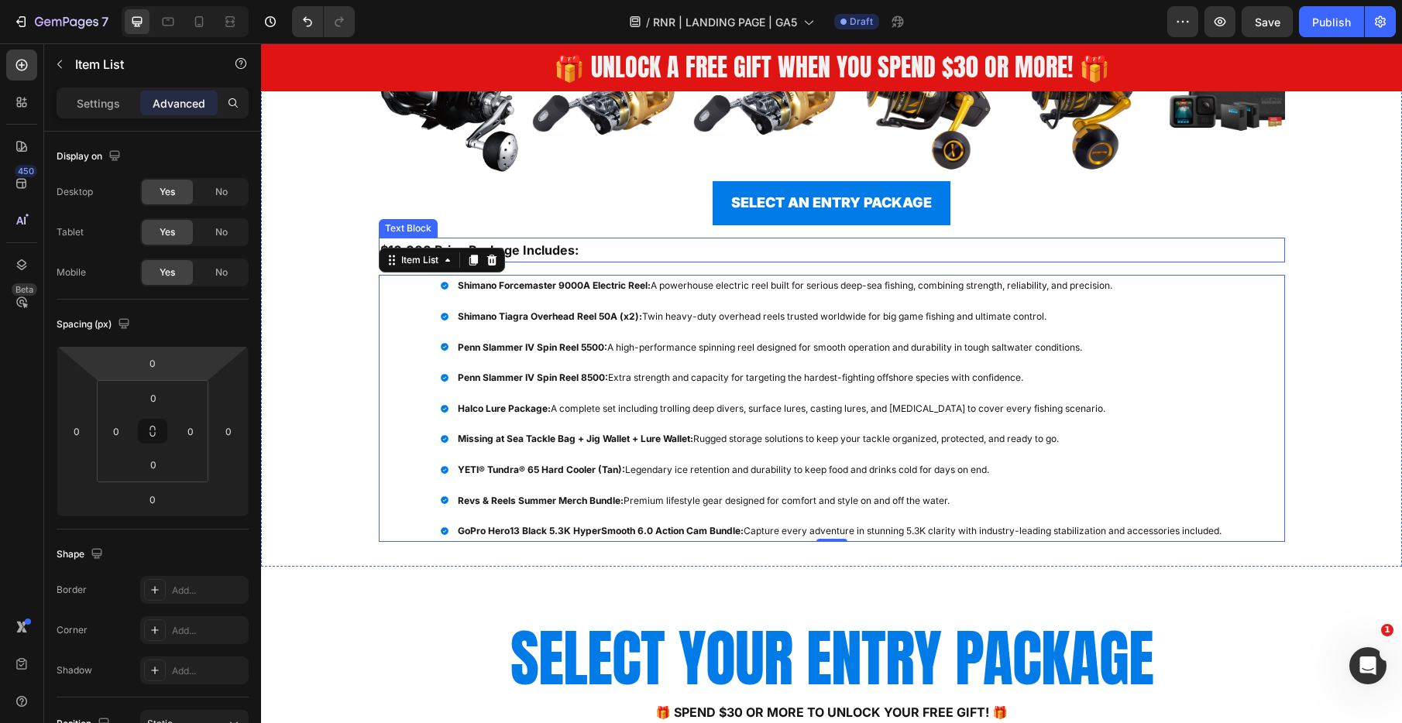
click at [631, 247] on p "$10,000 Prize Package Includes:" at bounding box center [831, 250] width 903 height 22
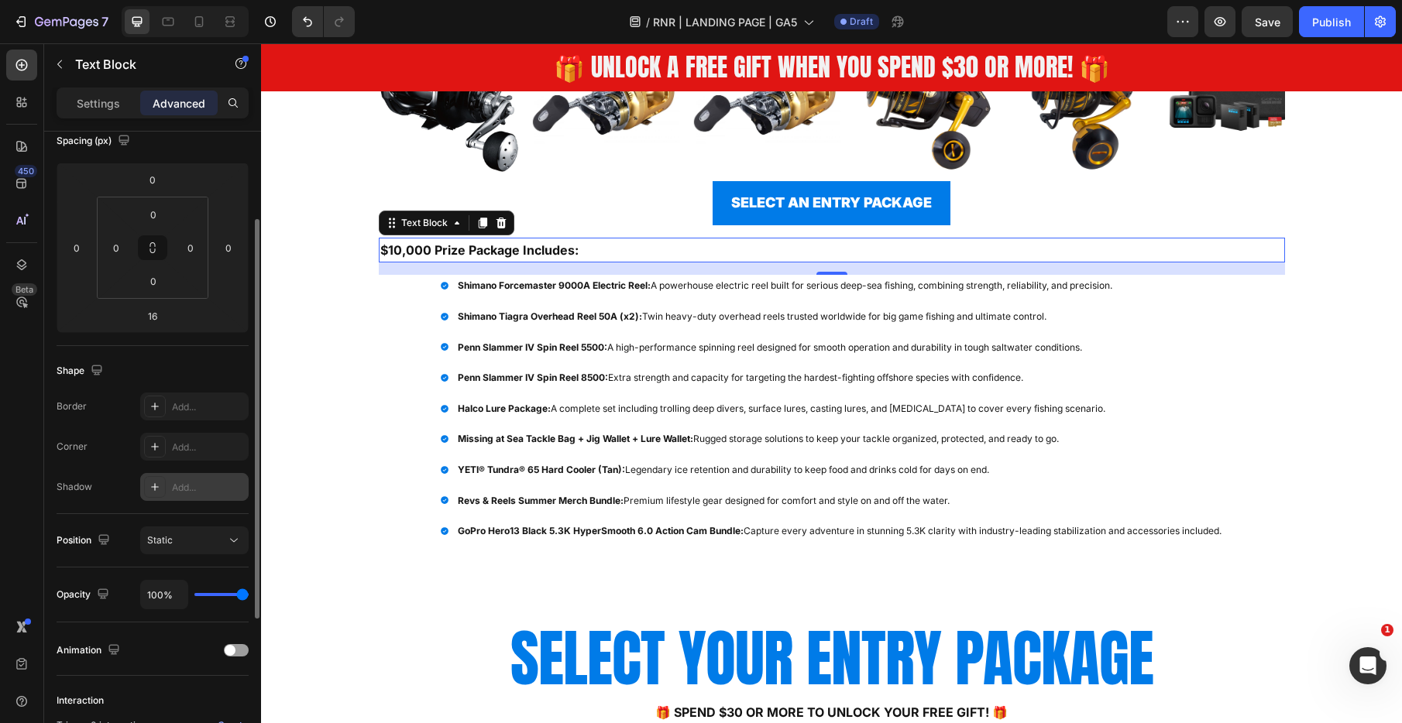
scroll to position [187, 0]
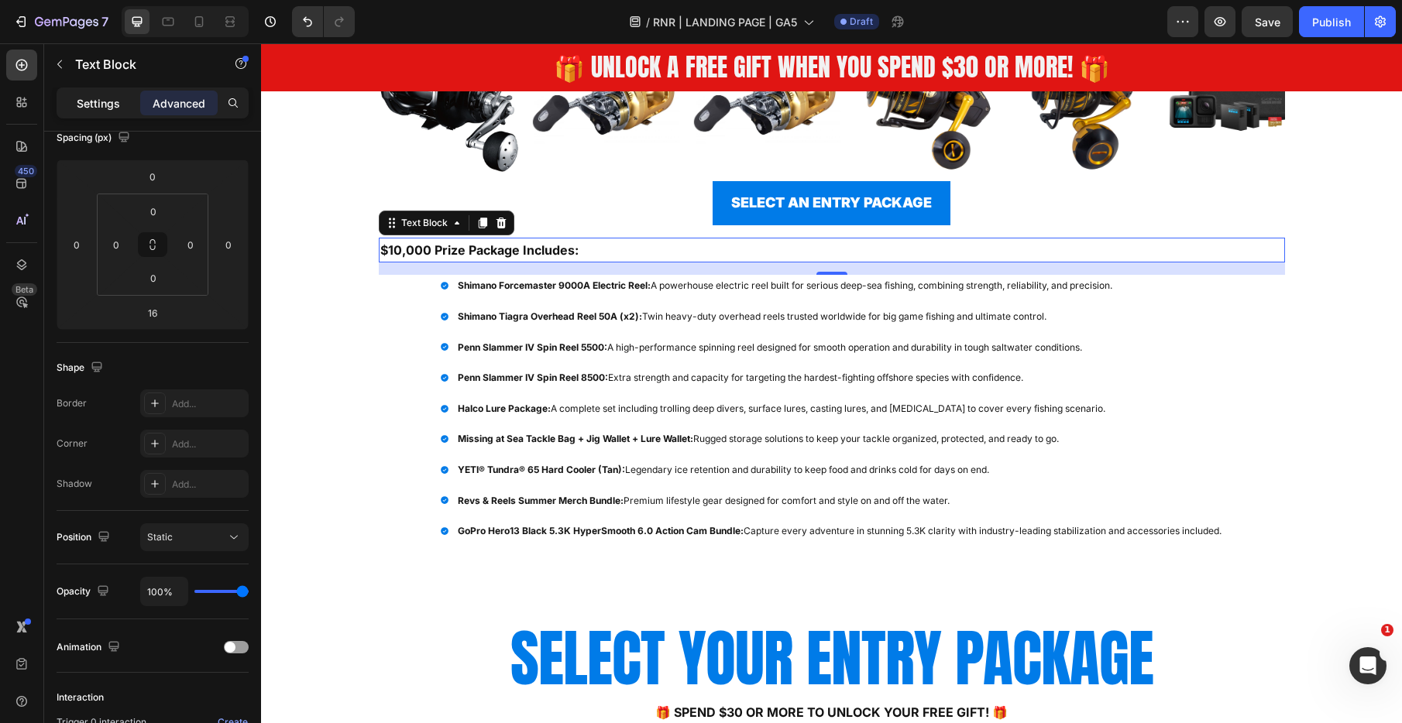
click at [96, 108] on p "Settings" at bounding box center [98, 103] width 43 height 16
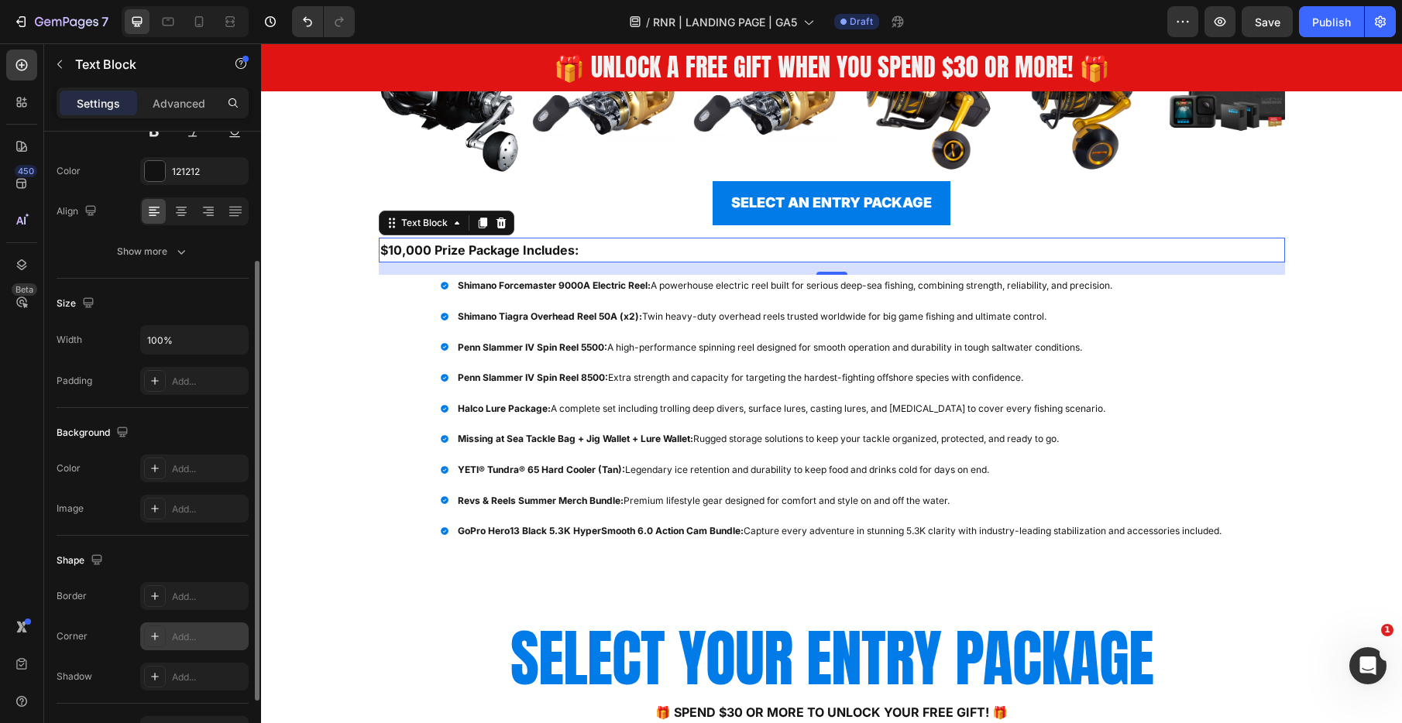
scroll to position [282, 0]
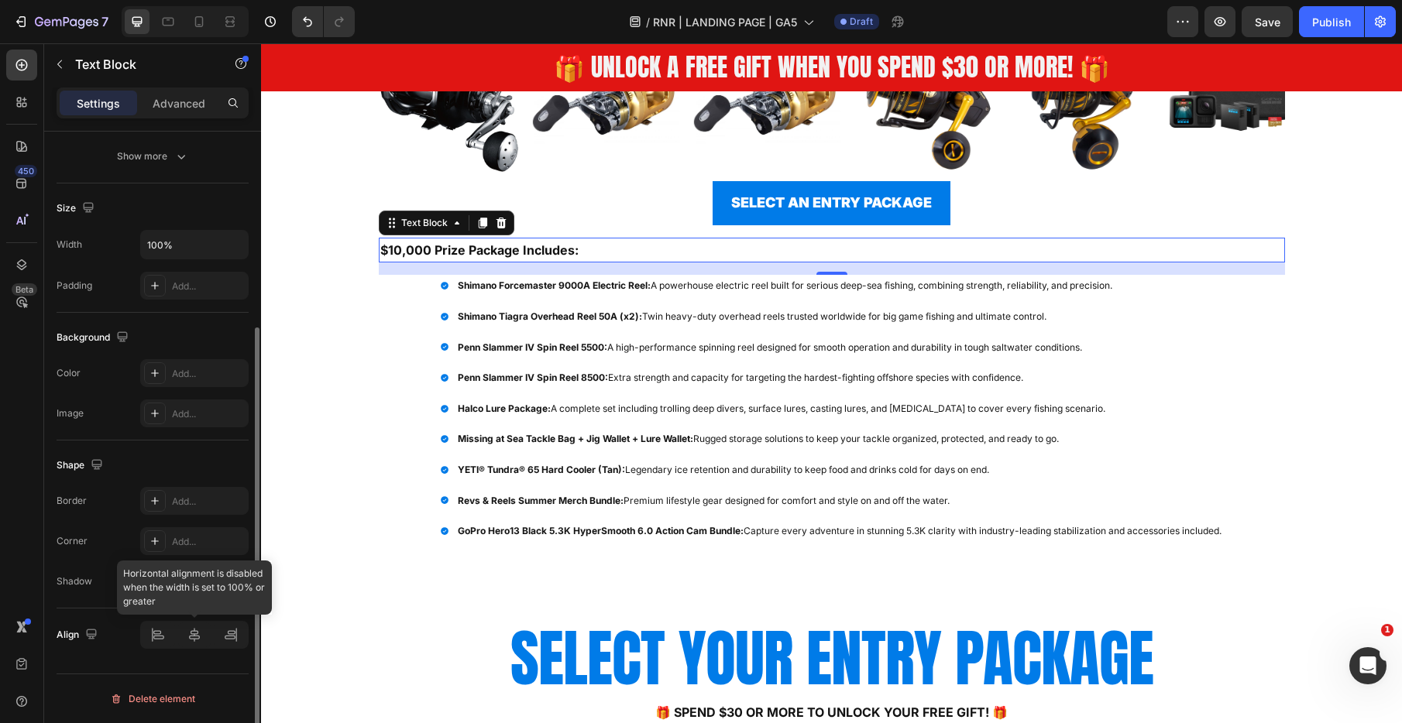
click at [195, 634] on div at bounding box center [194, 635] width 108 height 28
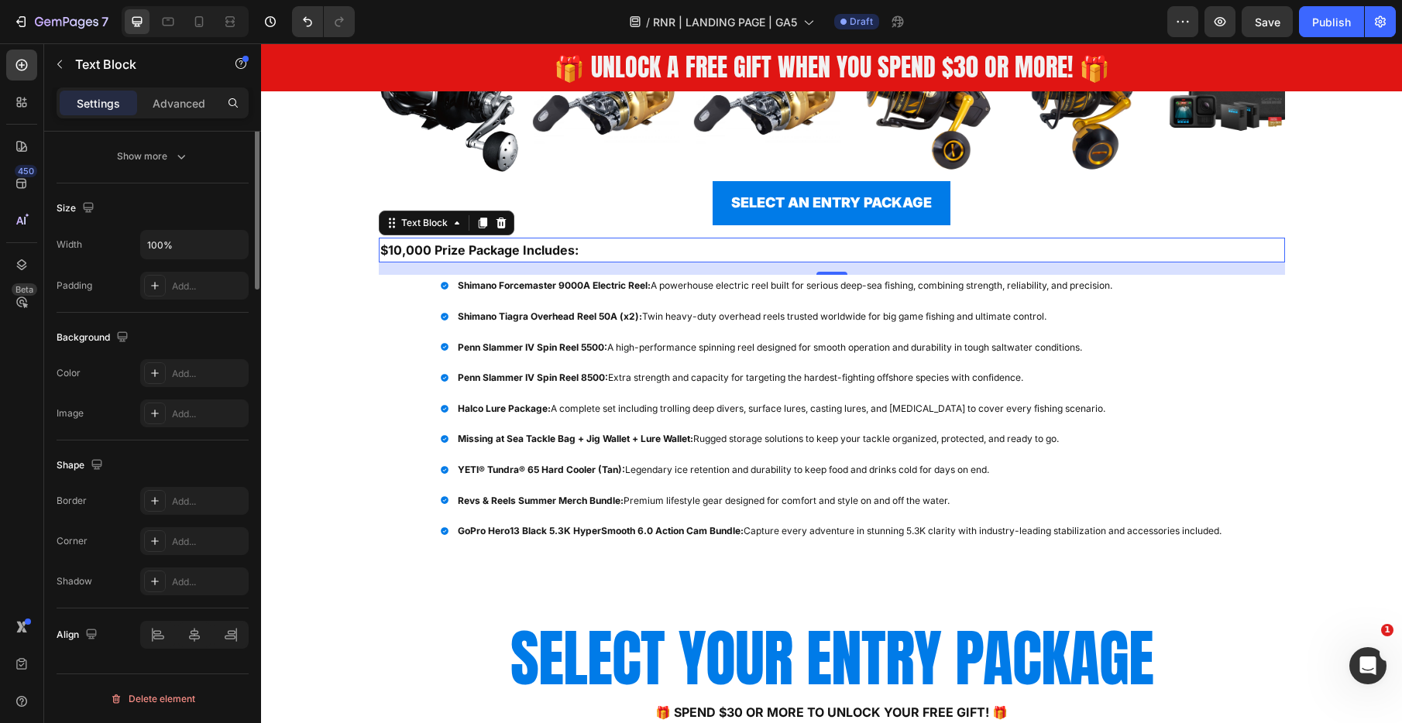
scroll to position [0, 0]
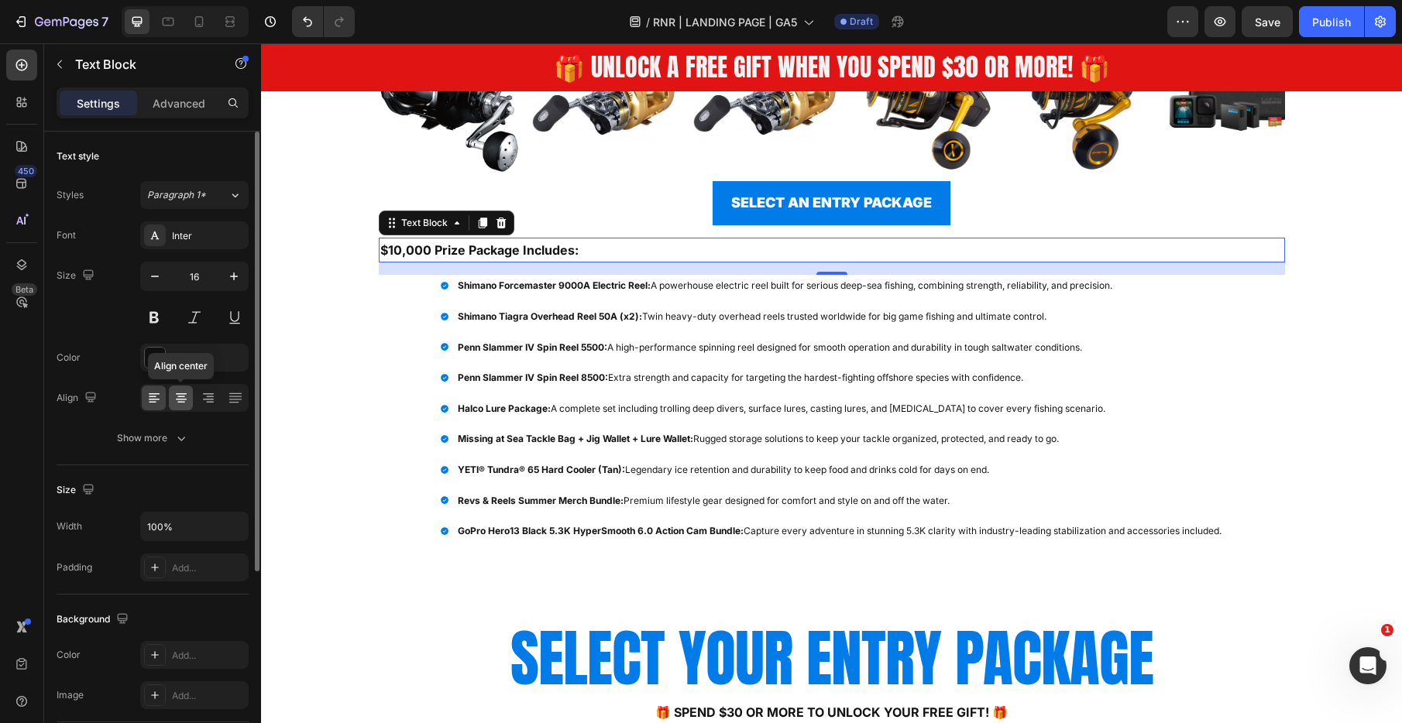
click at [184, 403] on icon at bounding box center [180, 397] width 15 height 15
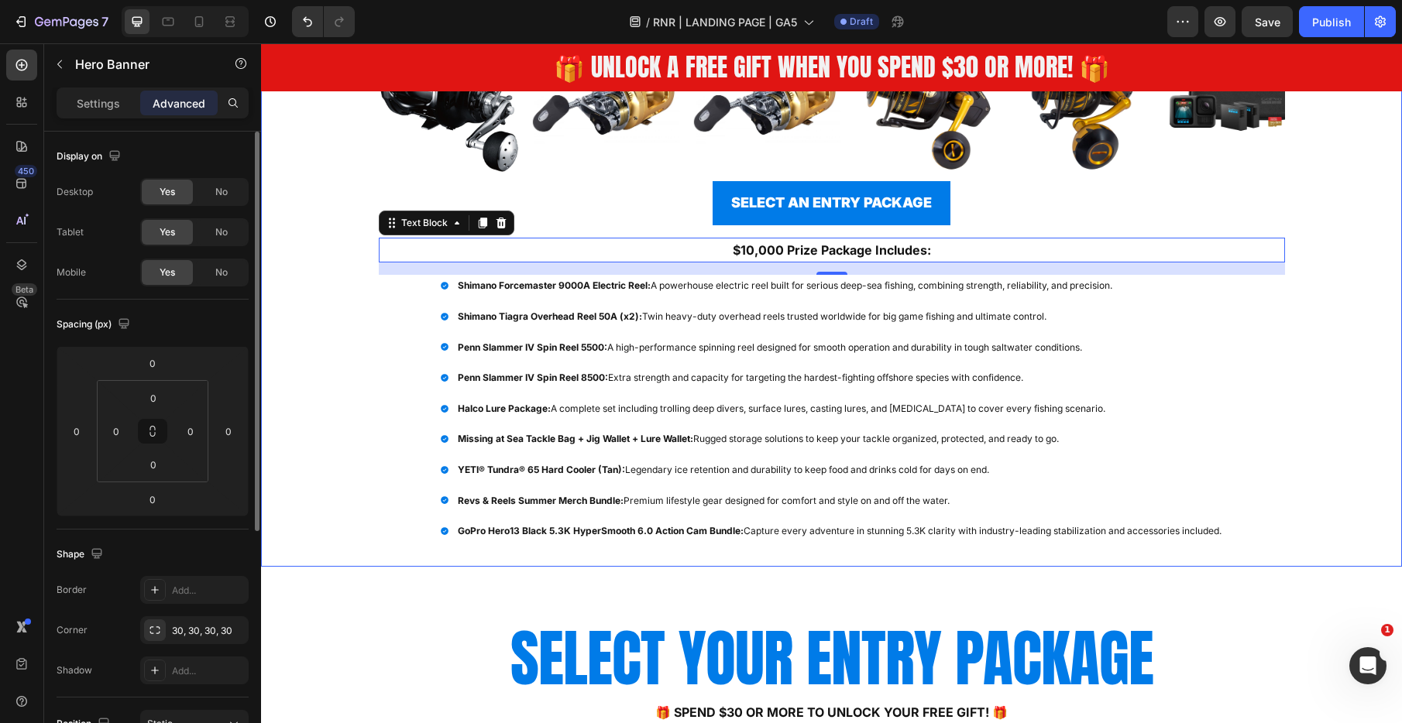
click at [309, 268] on div "Overlay" at bounding box center [831, 178] width 1141 height 777
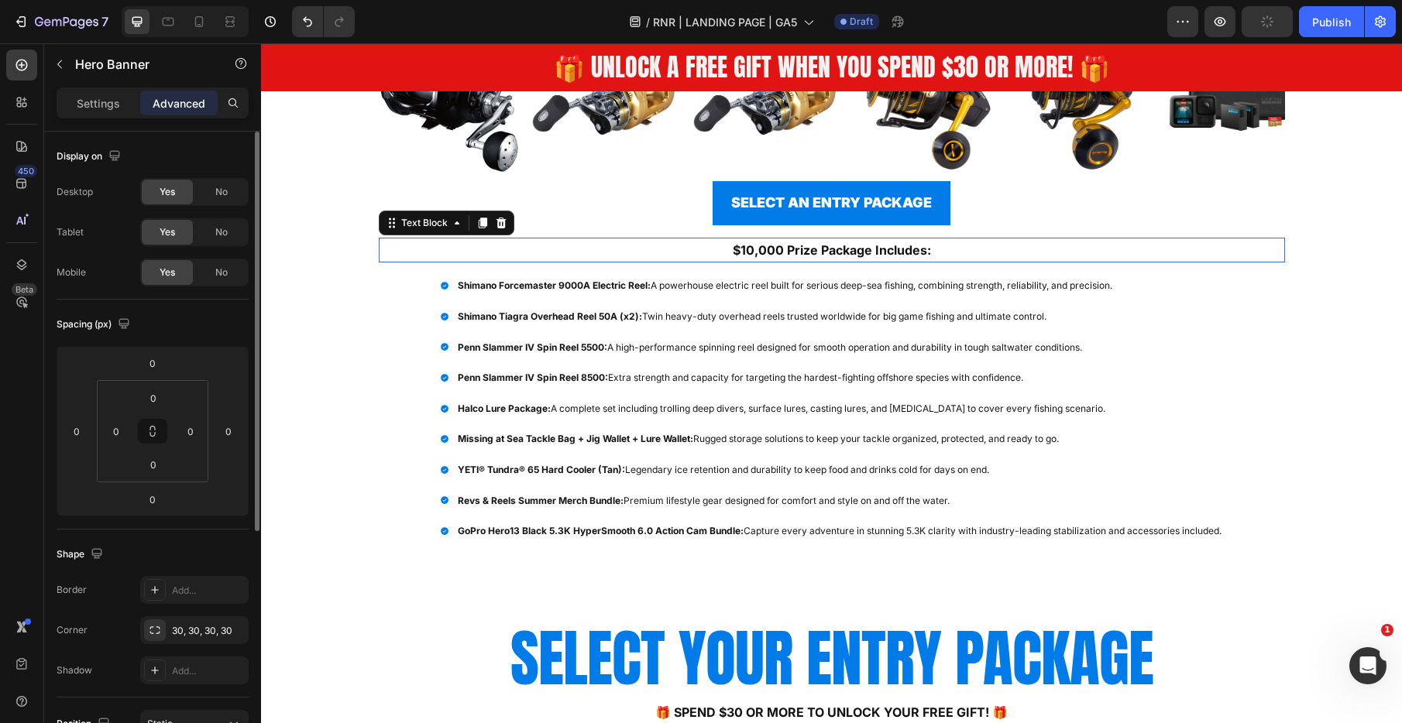
click at [891, 255] on p "$10,000 Prize Package Includes:" at bounding box center [831, 250] width 903 height 22
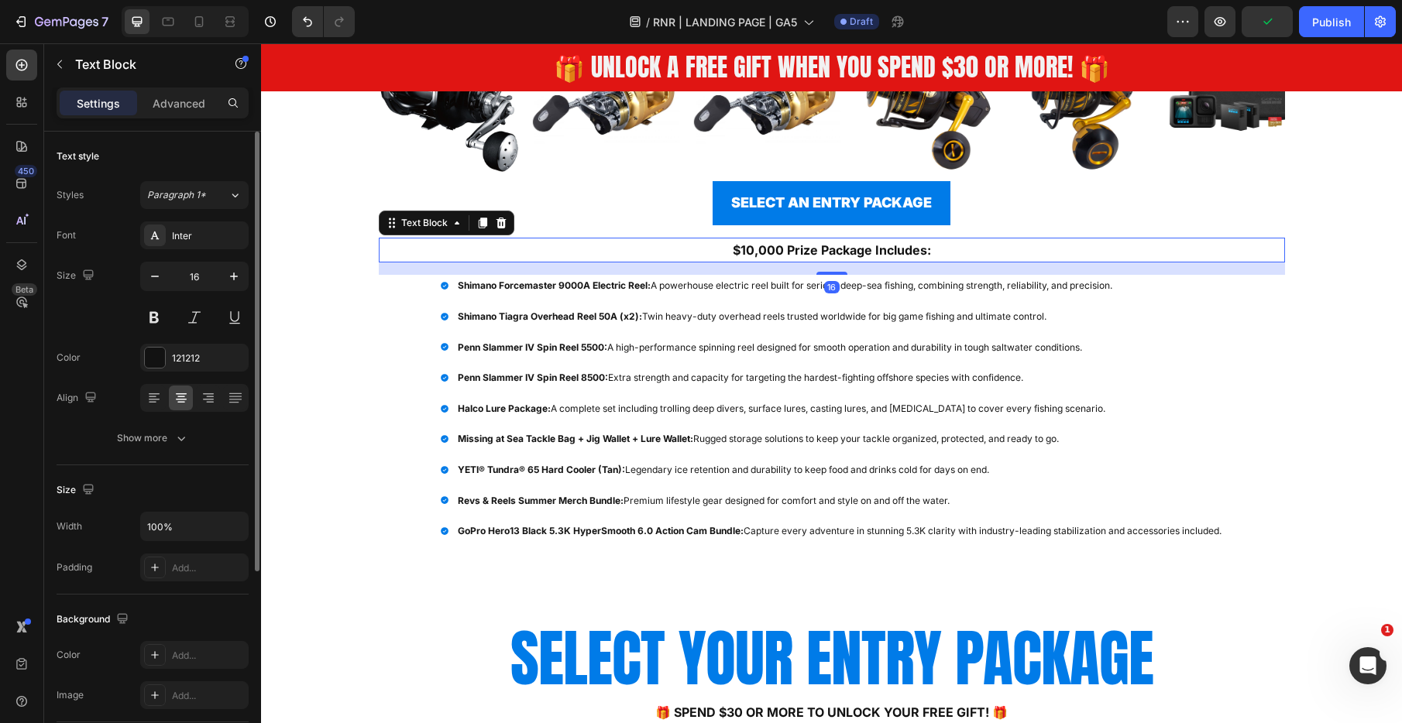
click at [932, 249] on p "$10,000 Prize Package Includes:" at bounding box center [831, 250] width 903 height 22
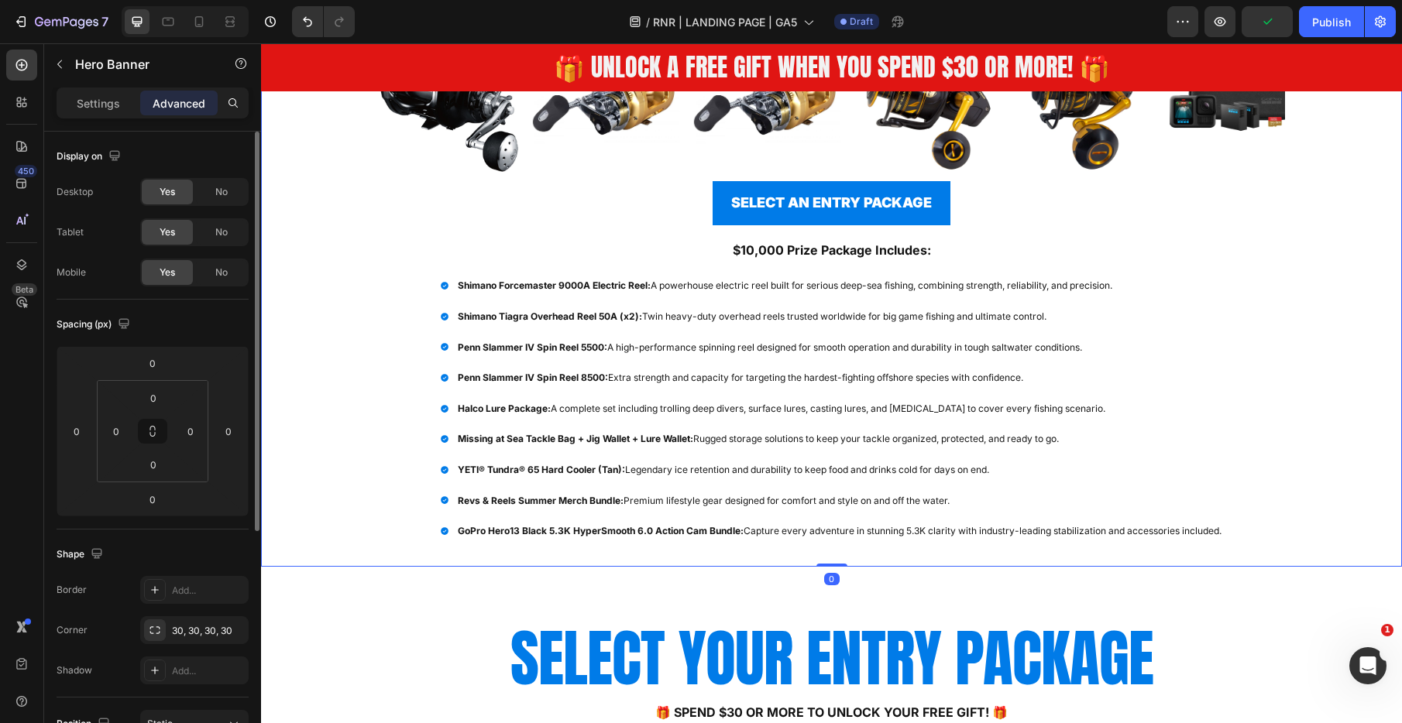
click at [319, 264] on div "Overlay" at bounding box center [831, 178] width 1141 height 777
click at [1258, 19] on span "Save" at bounding box center [1268, 21] width 26 height 13
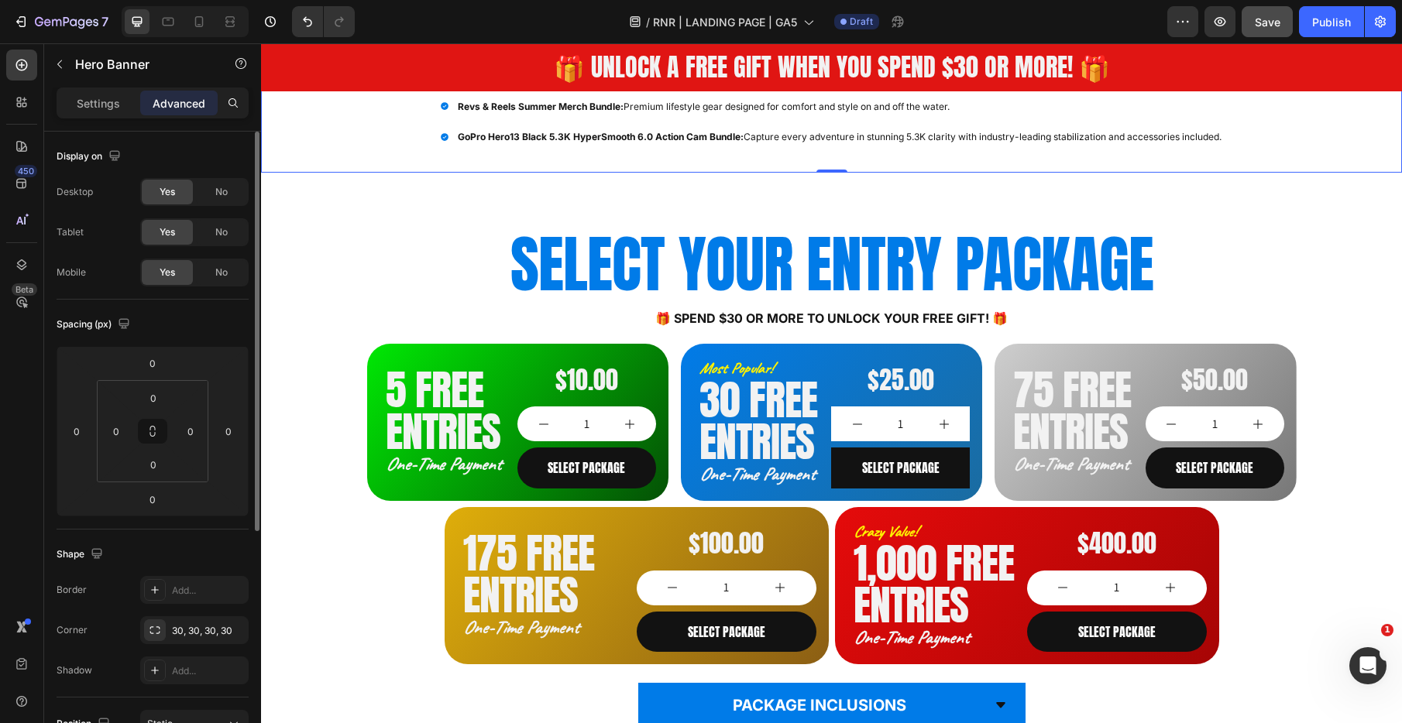
scroll to position [922, 0]
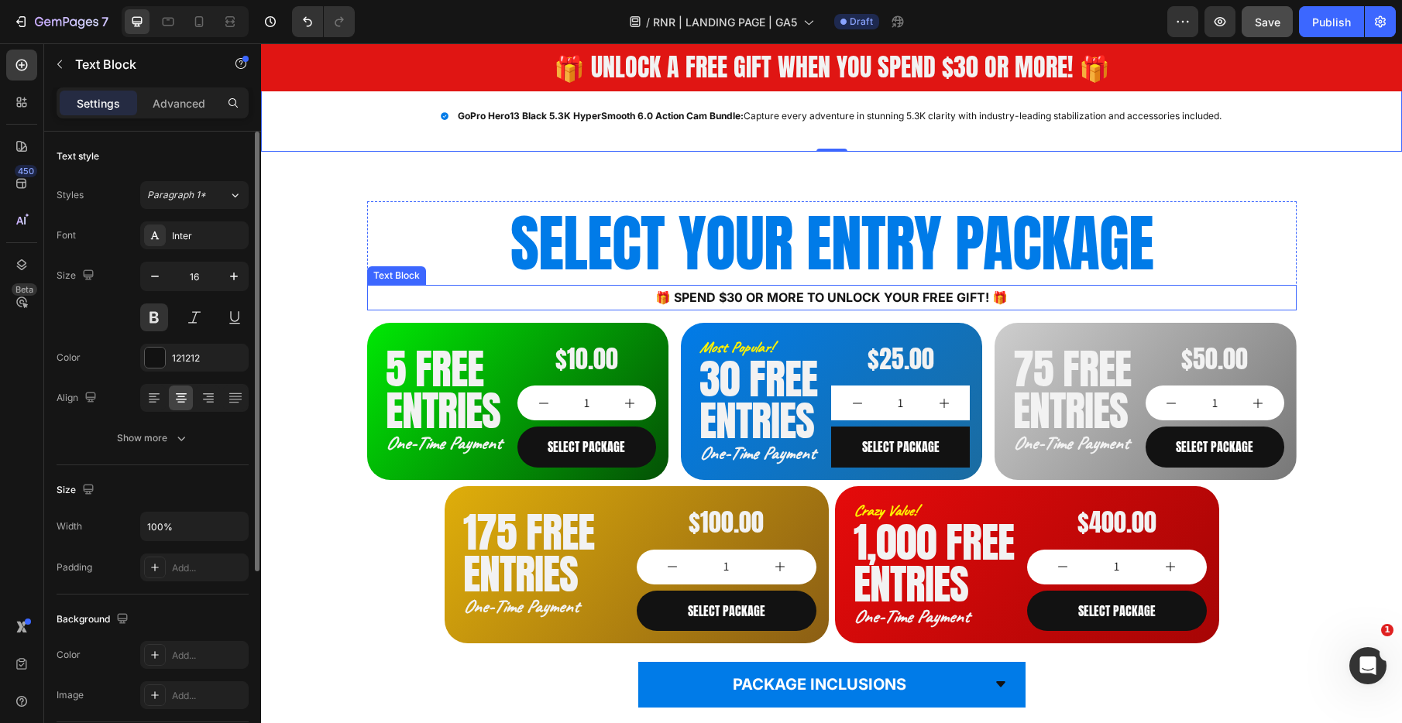
click at [762, 300] on p "🎁 Spend $30 or more to unlock your FREE GIFT! 🎁" at bounding box center [832, 298] width 926 height 22
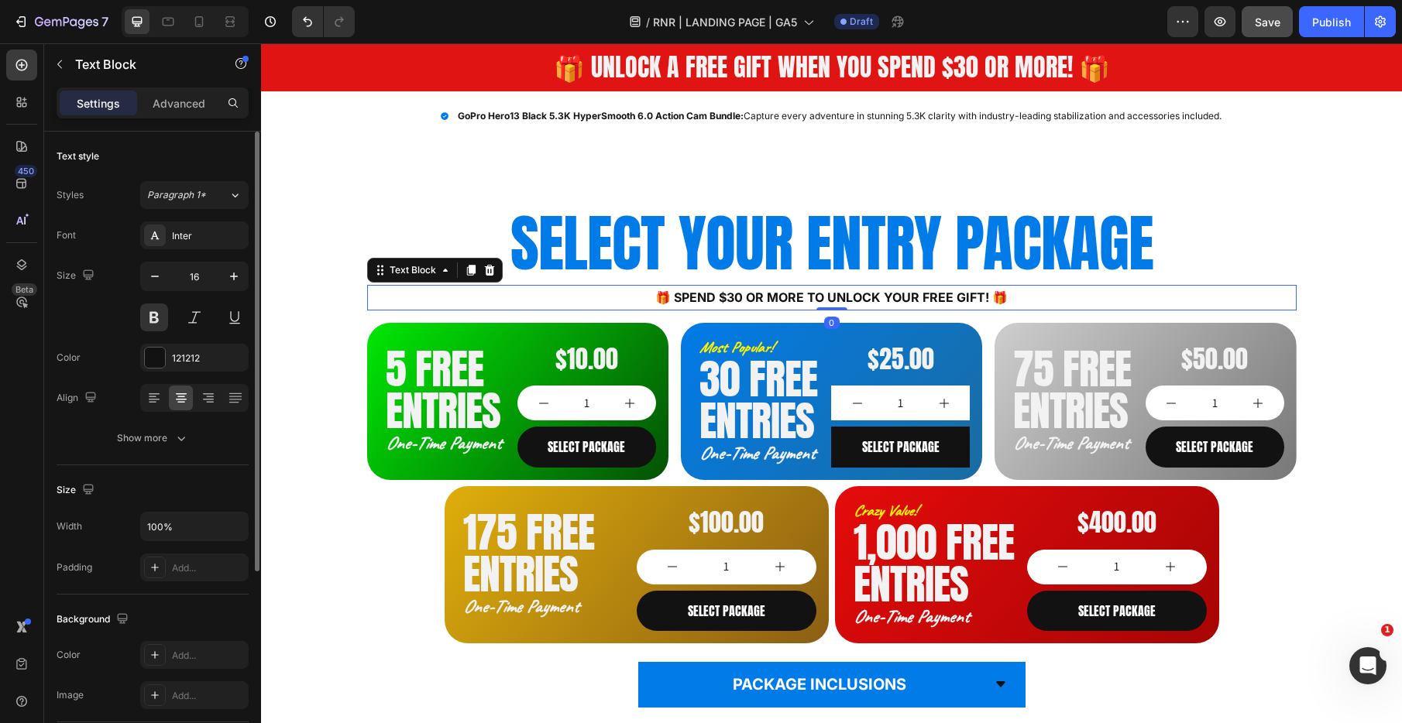
click at [762, 300] on p "🎁 Spend $30 or more to unlock your FREE GIFT! 🎁" at bounding box center [832, 298] width 926 height 22
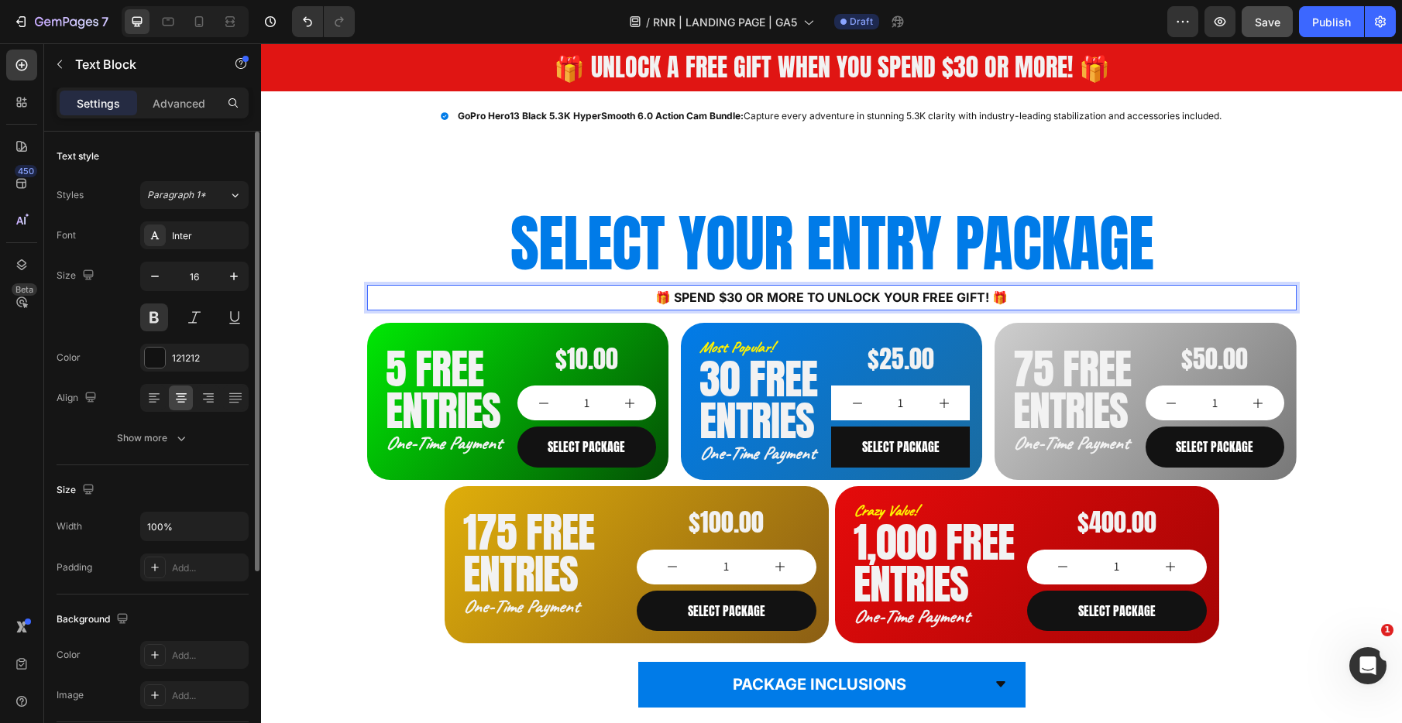
click at [654, 295] on p "🎁 Spend $30 or more to unlock your FREE GIFT! 🎁" at bounding box center [832, 298] width 926 height 22
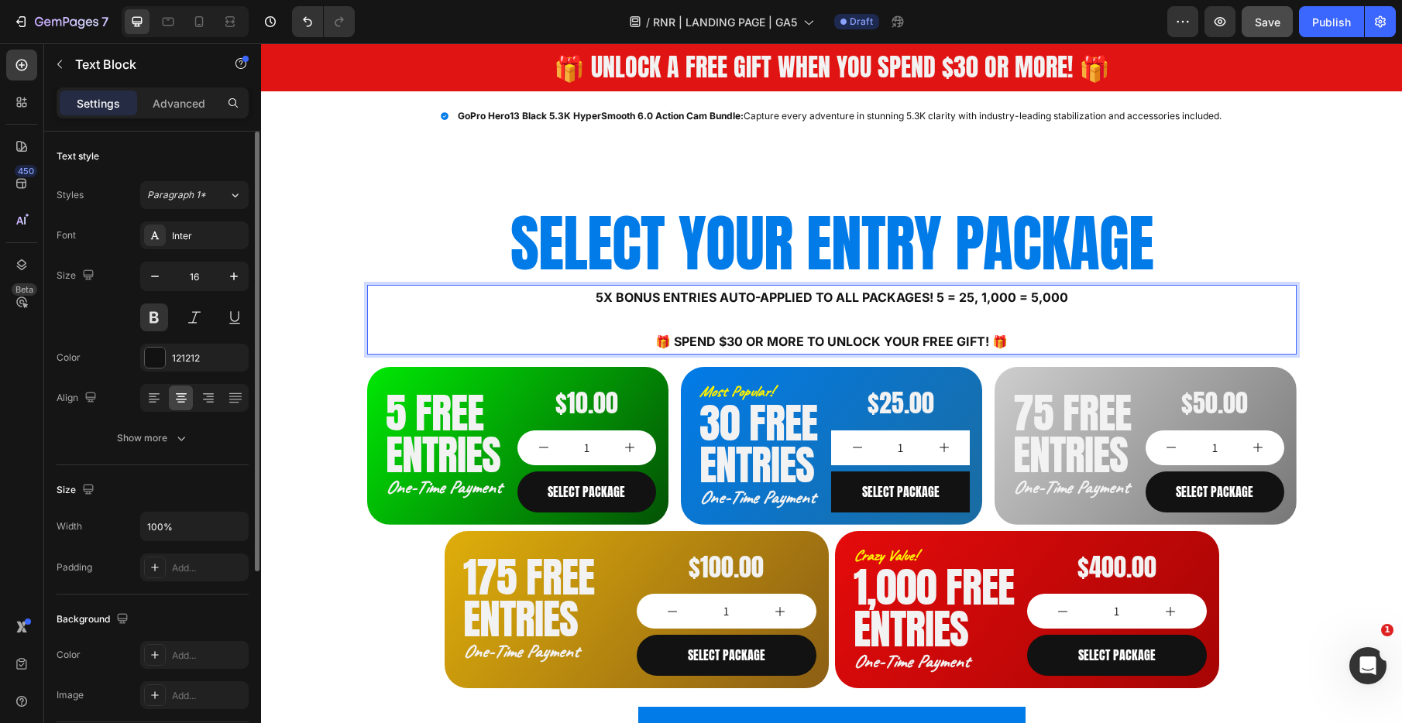
click at [939, 297] on p "5X BONUS ENTRIES AUTO-APPLIED TO ALL PACKAGES! 5 = 25, 1,000 = 5,000" at bounding box center [832, 298] width 926 height 22
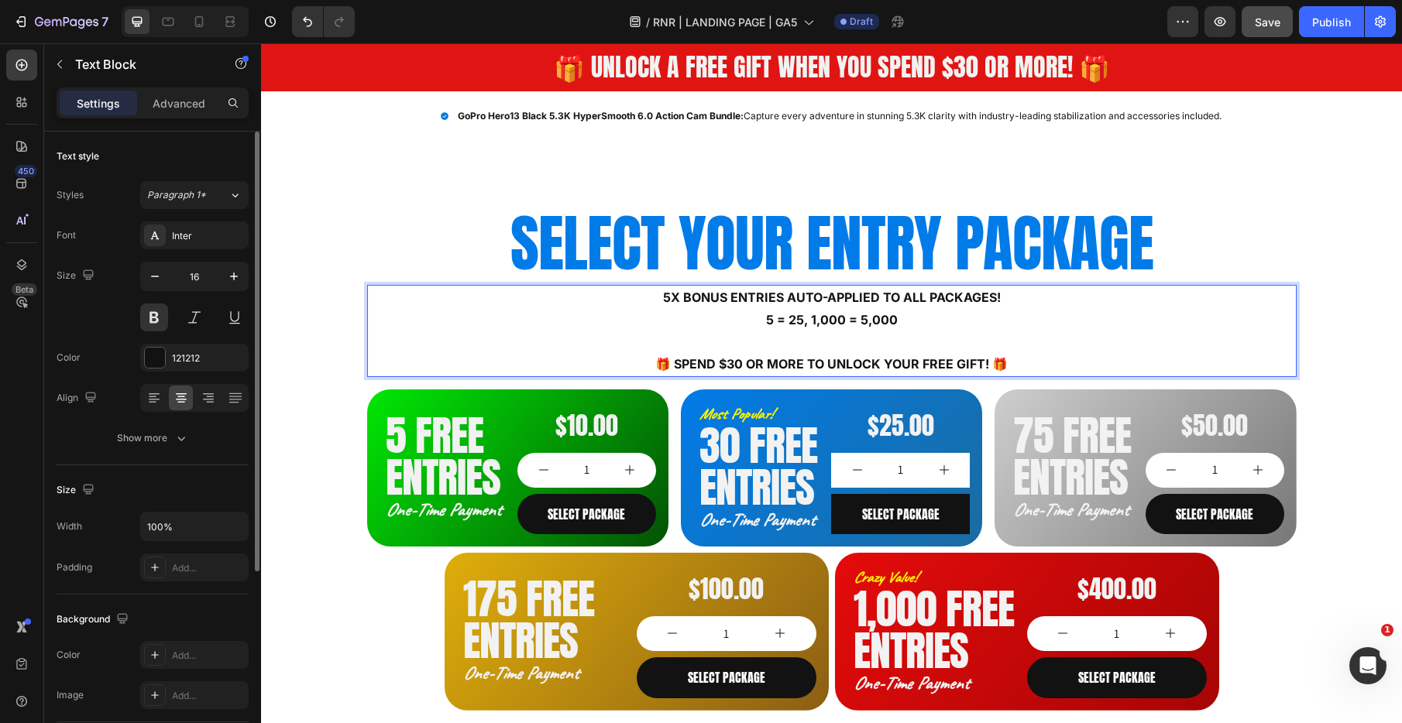
click at [814, 321] on p "5 = 25, 1,000 = 5,000" at bounding box center [832, 320] width 926 height 22
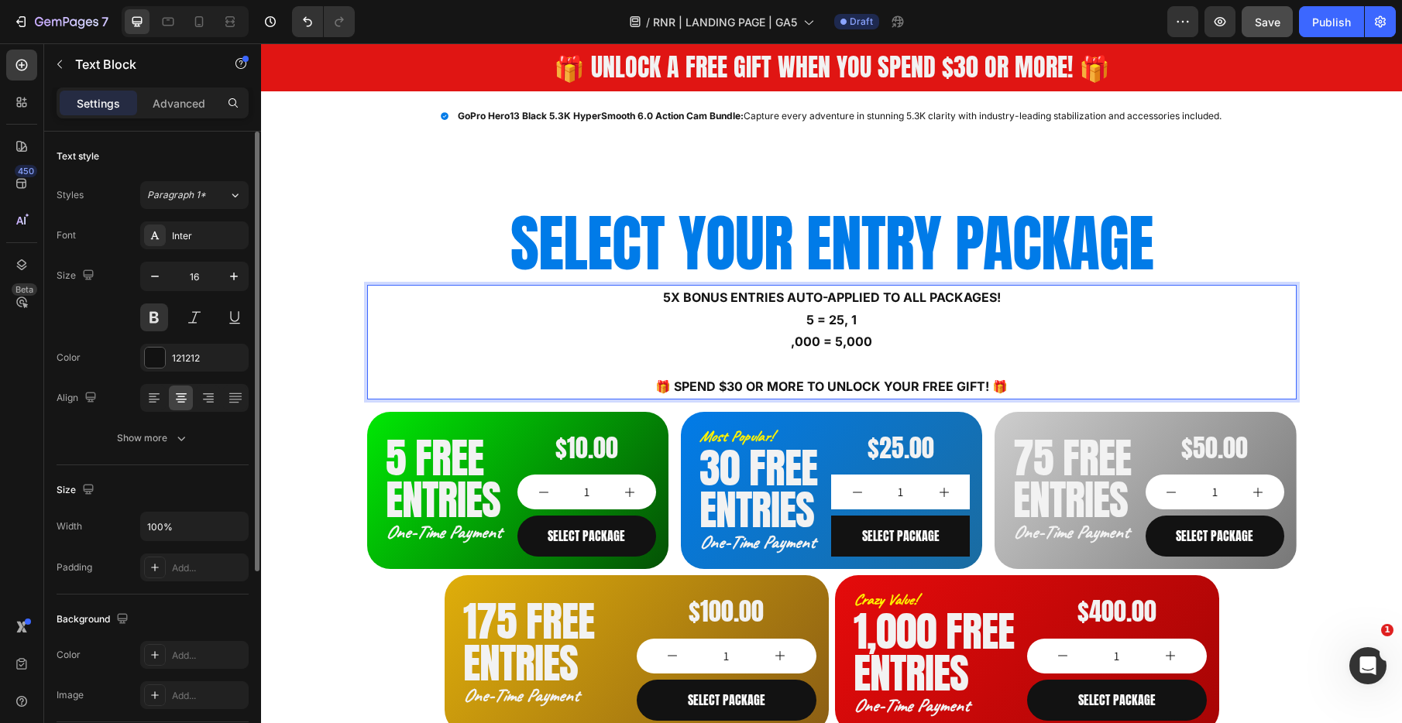
click at [873, 322] on p "5 = 25, 1" at bounding box center [832, 320] width 926 height 22
click at [793, 345] on p ",000 = 5,000" at bounding box center [832, 342] width 926 height 22
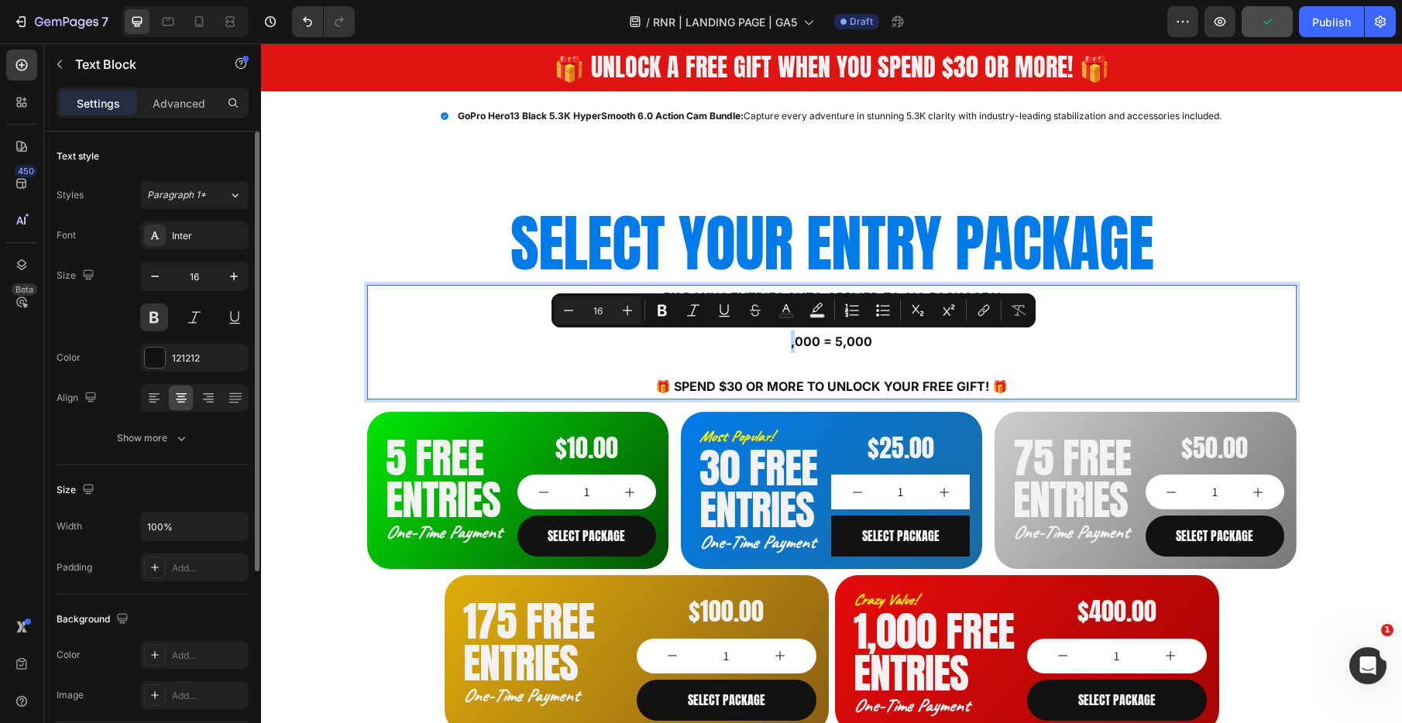
click at [787, 345] on p ",000 = 5,000" at bounding box center [832, 342] width 926 height 22
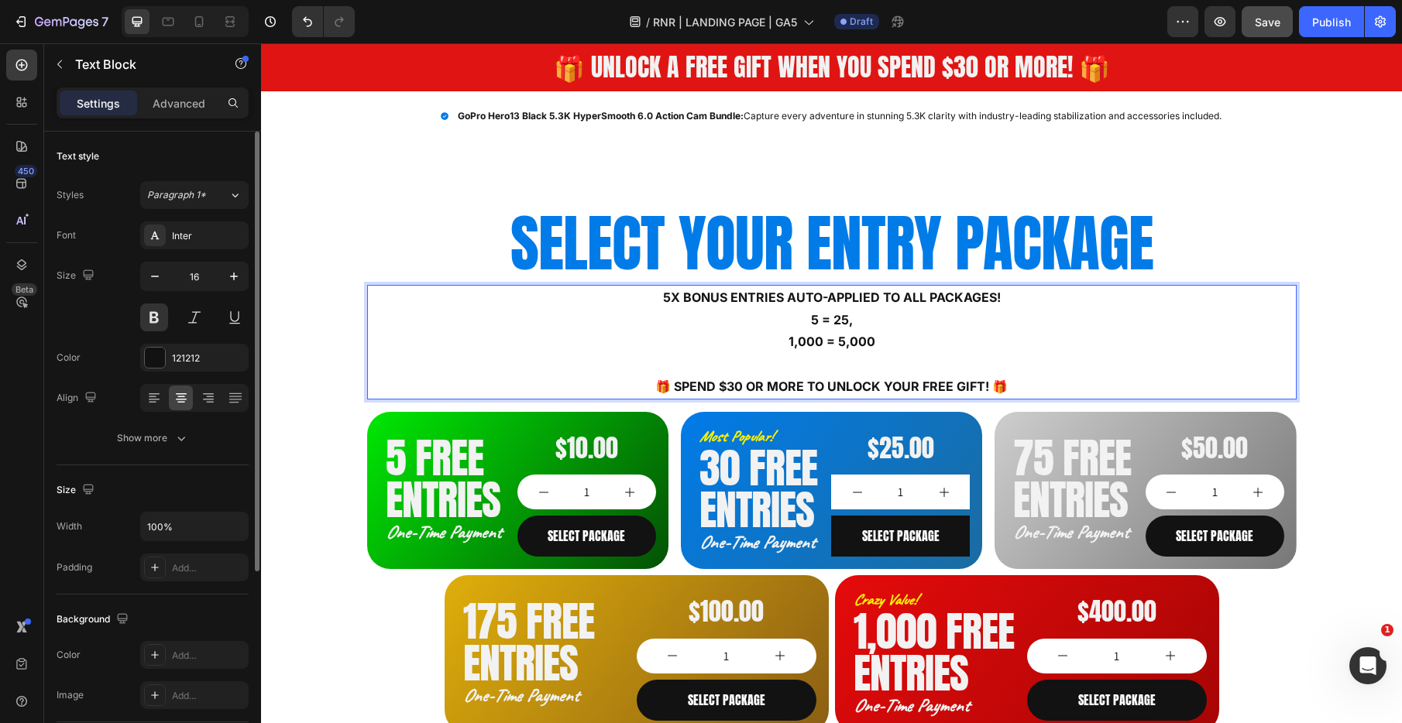
drag, startPoint x: 890, startPoint y: 338, endPoint x: 998, endPoint y: 352, distance: 108.6
click at [890, 338] on p "1,000 = 5,000" at bounding box center [832, 342] width 926 height 22
click at [863, 322] on p "5 = 25," at bounding box center [832, 320] width 926 height 22
click at [817, 318] on p "5 = 25" at bounding box center [832, 320] width 926 height 22
click at [846, 319] on p "5 = 25" at bounding box center [832, 320] width 926 height 22
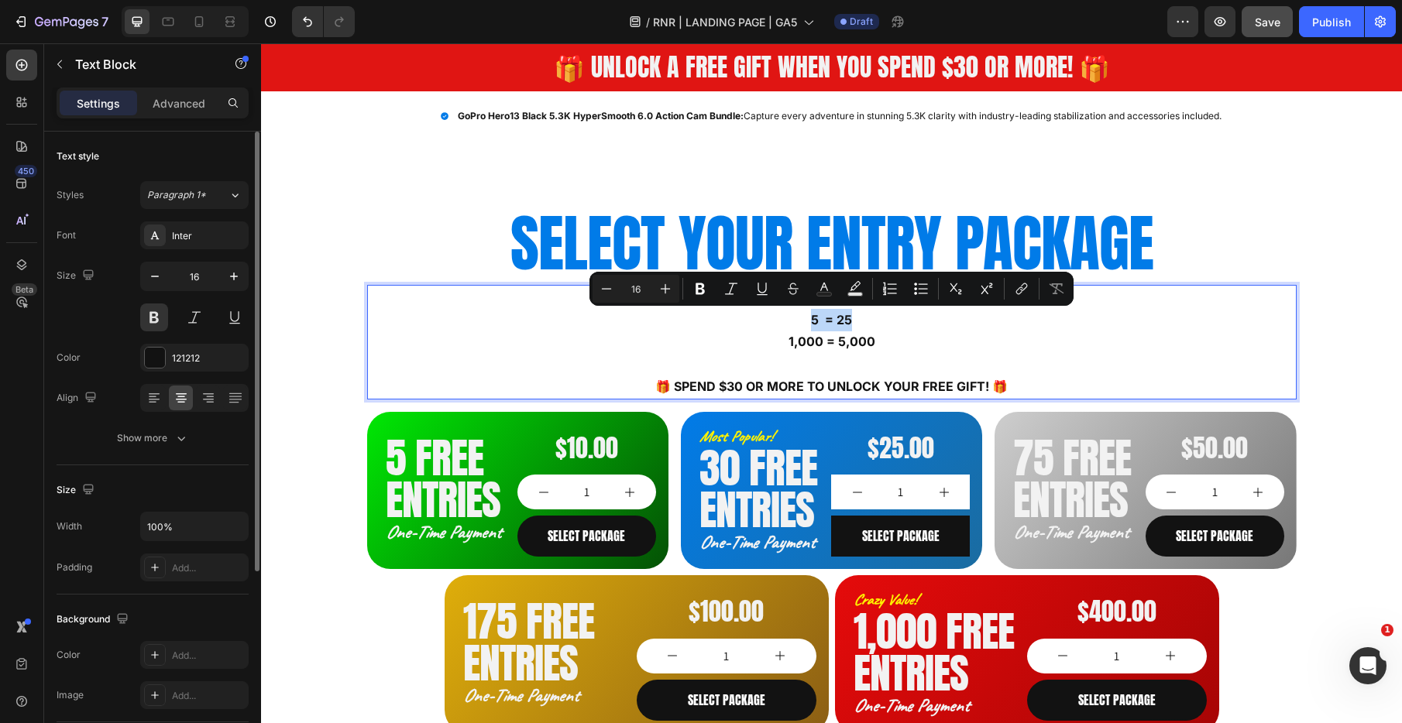
drag, startPoint x: 861, startPoint y: 318, endPoint x: 747, endPoint y: 319, distance: 114.6
click at [747, 319] on p "5 = 25" at bounding box center [832, 320] width 926 height 22
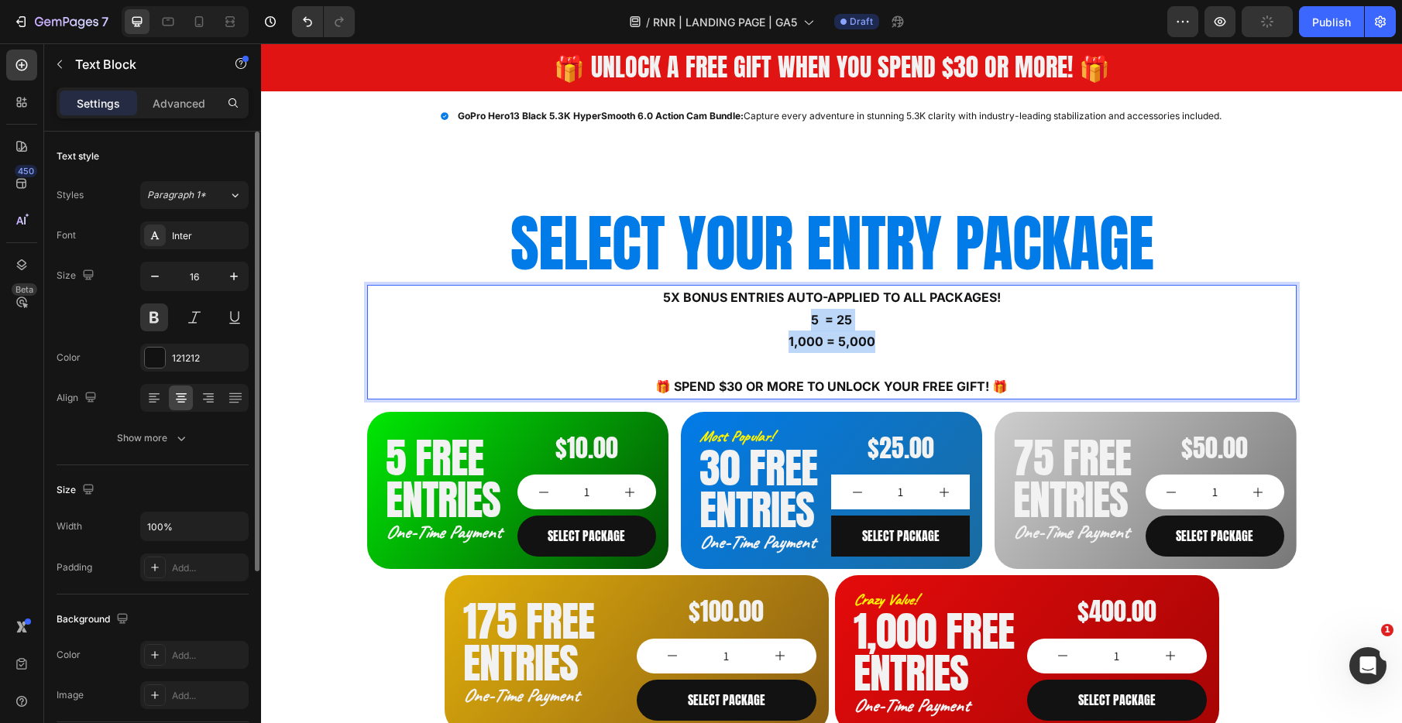
drag, startPoint x: 866, startPoint y: 340, endPoint x: 772, endPoint y: 321, distance: 95.7
click at [772, 321] on div "5X BONUS ENTRIES AUTO-APPLIED TO ALL PACKAGES! 5 = 25 1,000 = 5,000 🎁 Spend $30…" at bounding box center [831, 342] width 929 height 115
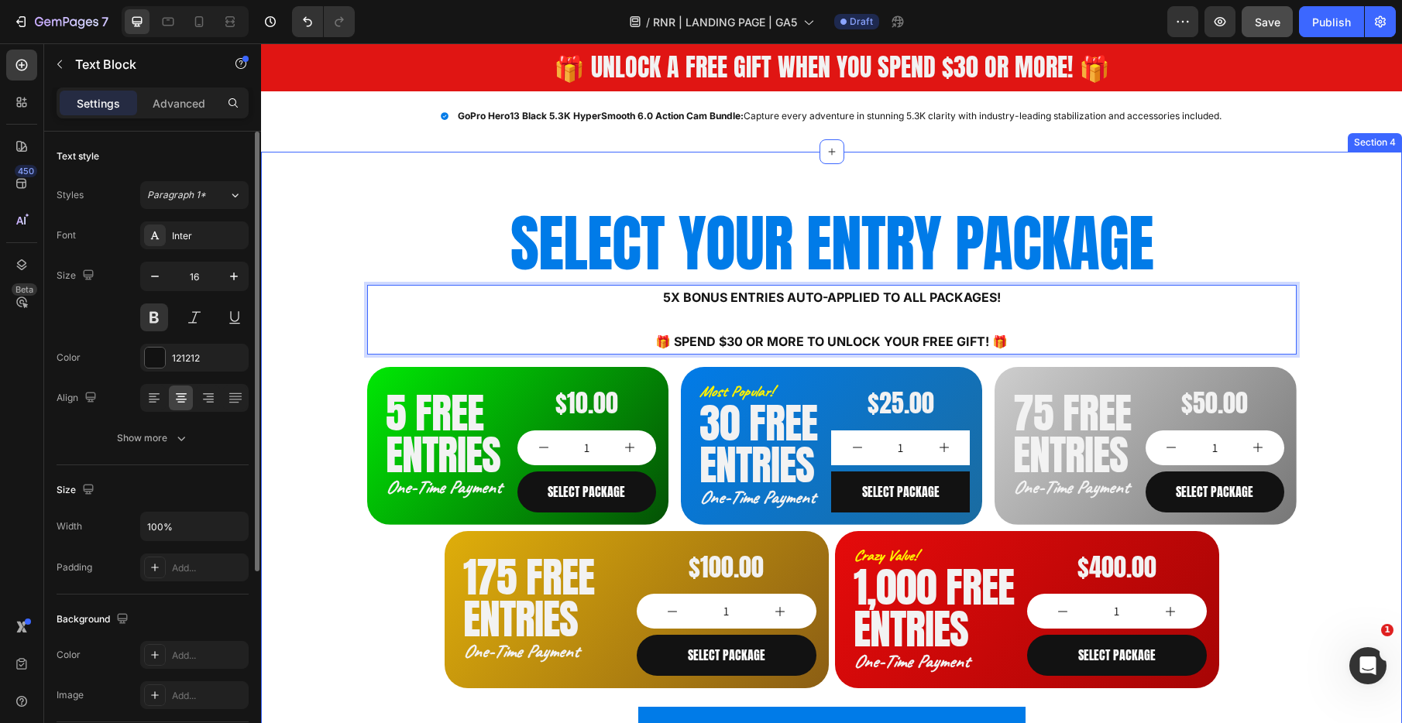
click at [321, 376] on div "SELECT YOUR ENTRY PACKAGE Heading 5X BONUS ENTRIES AUTO-APPLIED TO ALL PACKAGES…" at bounding box center [831, 489] width 1128 height 576
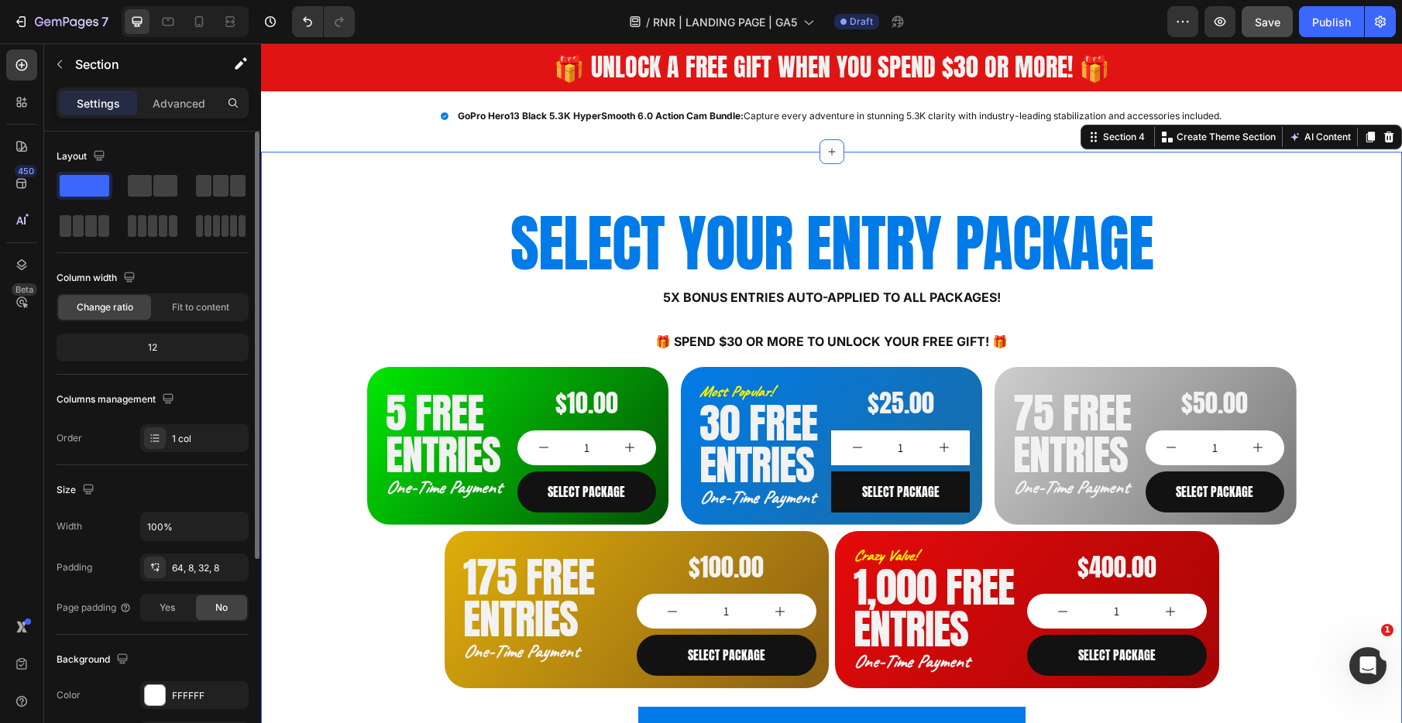
click at [1336, 272] on div "SELECT YOUR ENTRY PACKAGE Heading 5X BONUS ENTRIES AUTO-APPLIED TO ALL PACKAGES…" at bounding box center [831, 489] width 1128 height 576
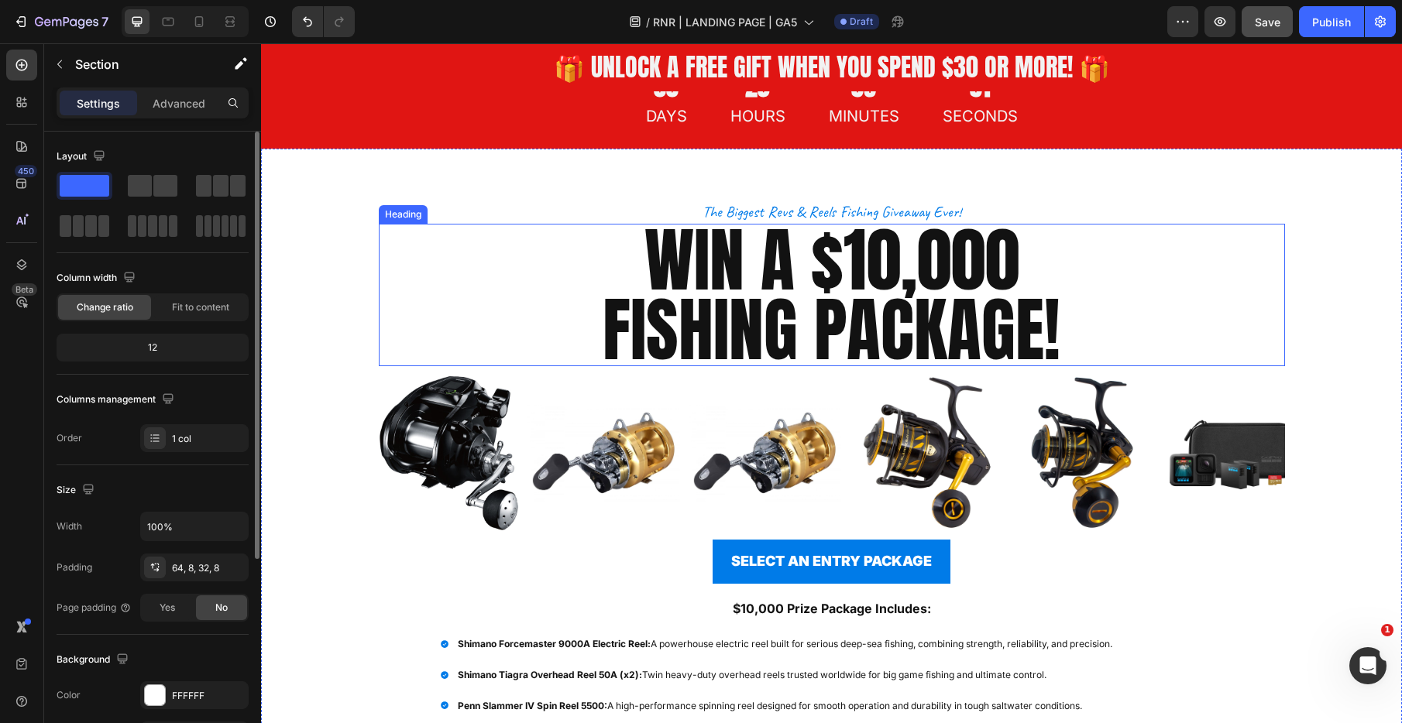
scroll to position [145, 0]
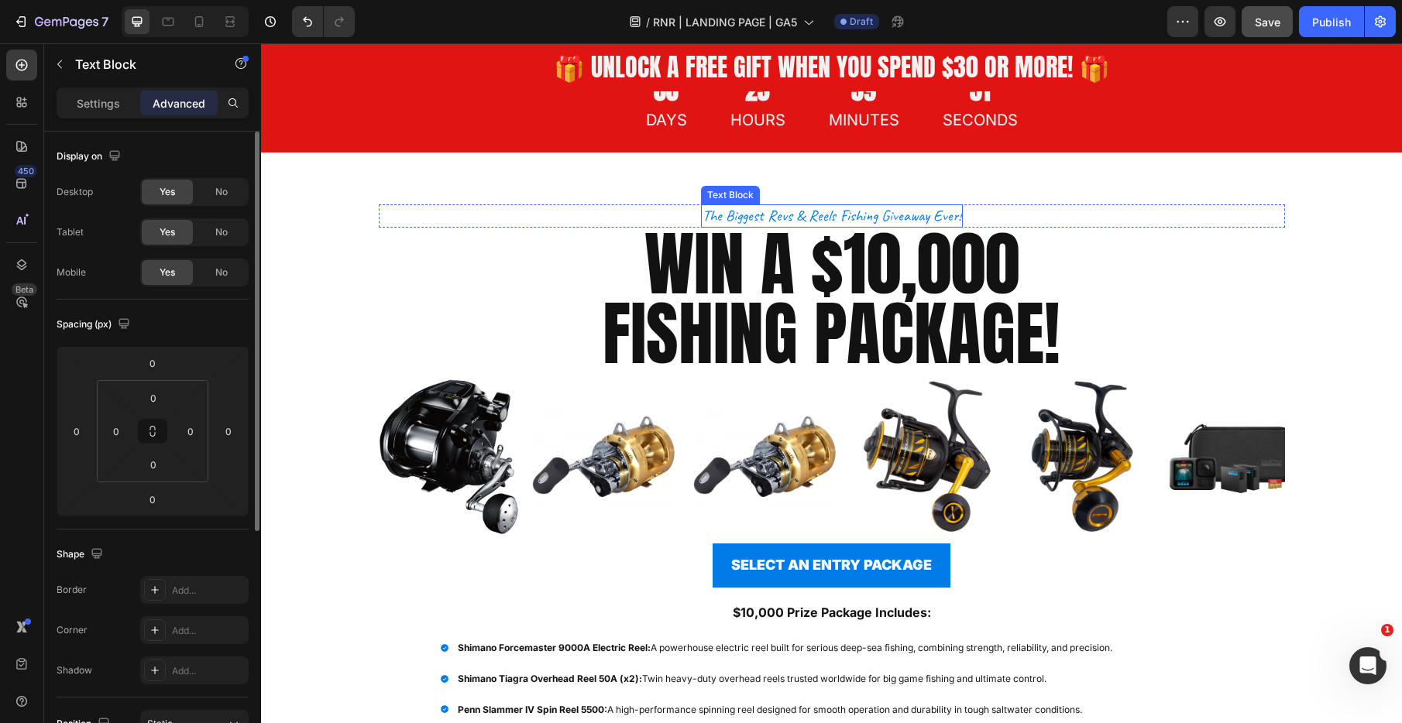
click at [802, 213] on p "the biggest revs & reels fishing giveaway ever!" at bounding box center [831, 216] width 259 height 20
click at [112, 108] on p "Settings" at bounding box center [98, 103] width 43 height 16
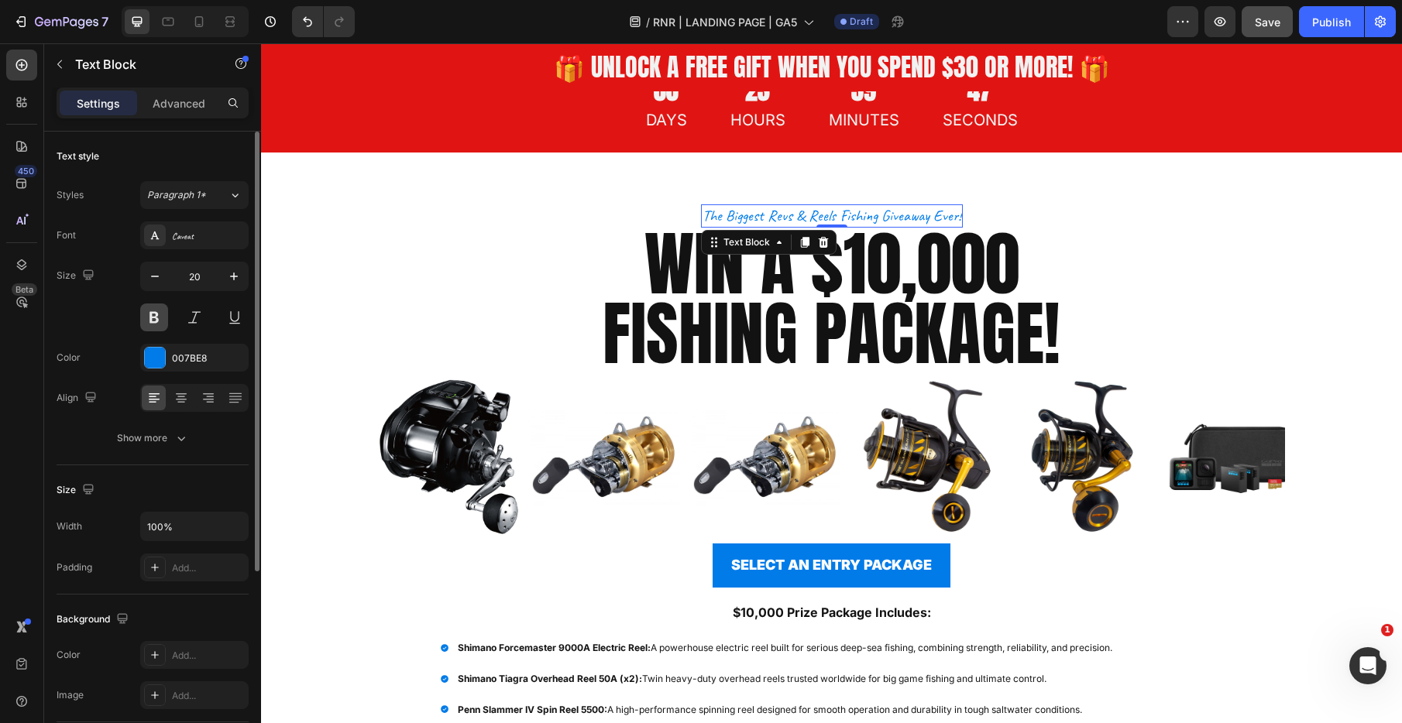
click at [152, 316] on button at bounding box center [154, 318] width 28 height 28
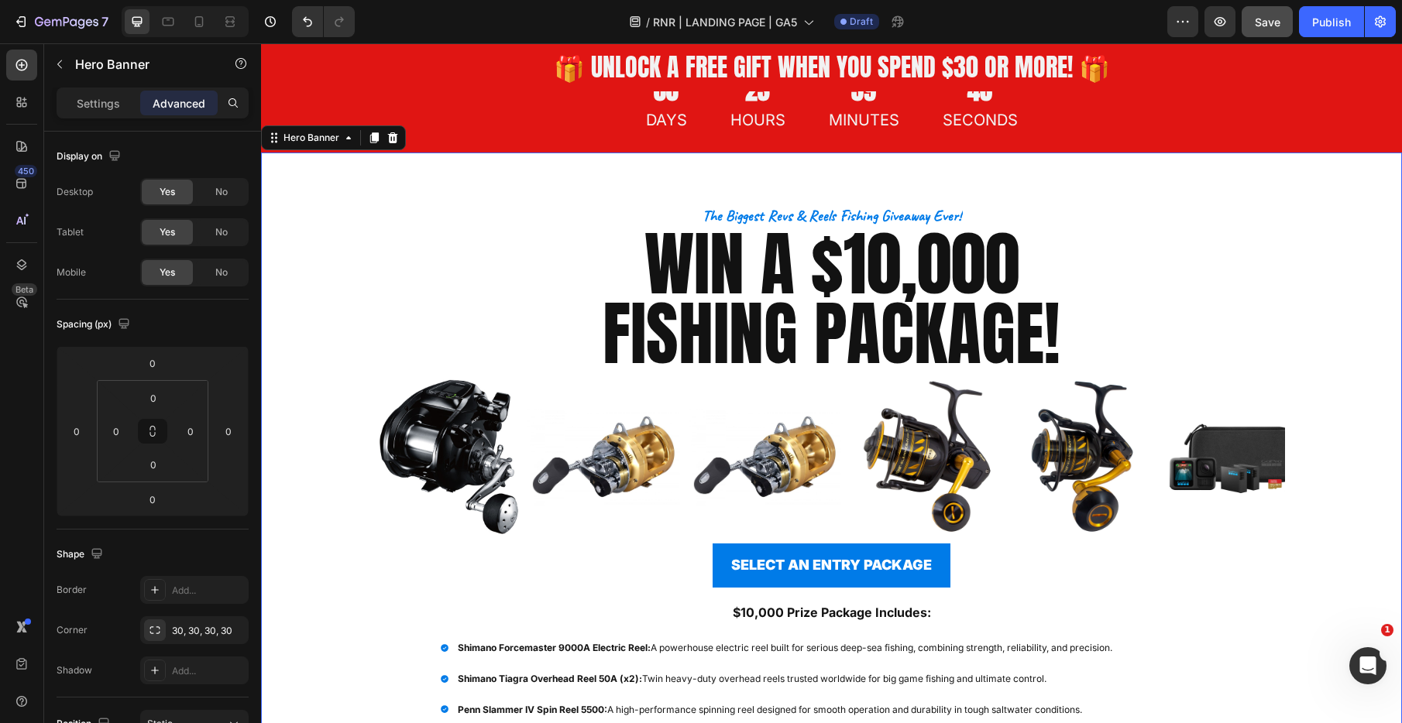
click at [347, 222] on div "Overlay" at bounding box center [831, 541] width 1141 height 777
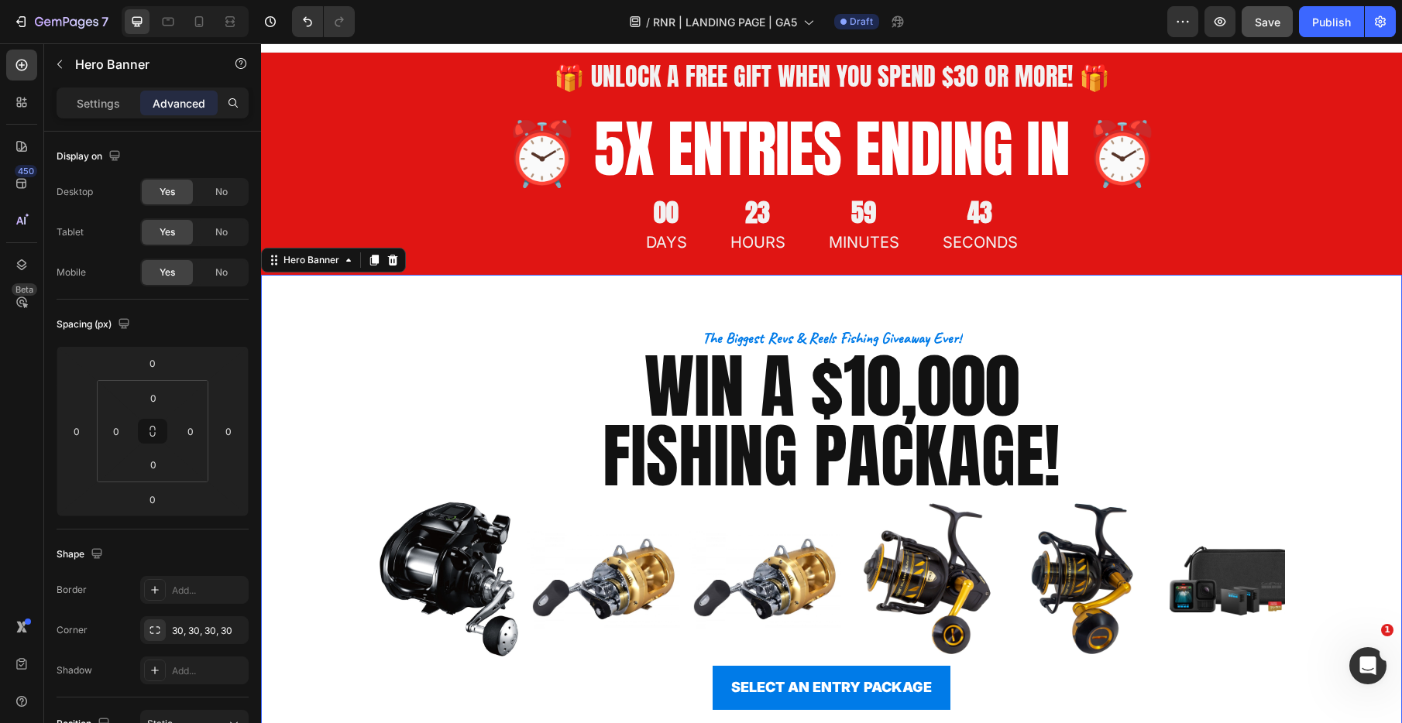
scroll to position [0, 0]
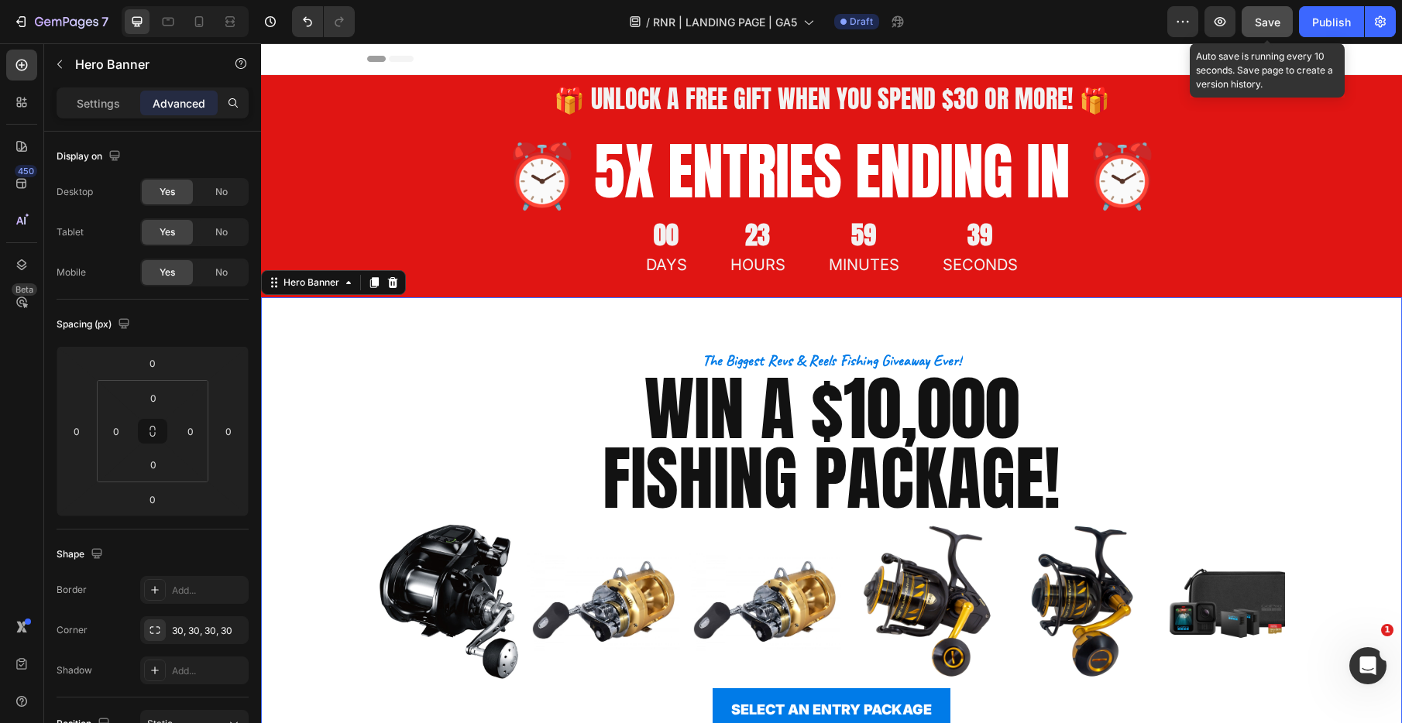
click at [1269, 35] on button "Save" at bounding box center [1266, 21] width 51 height 31
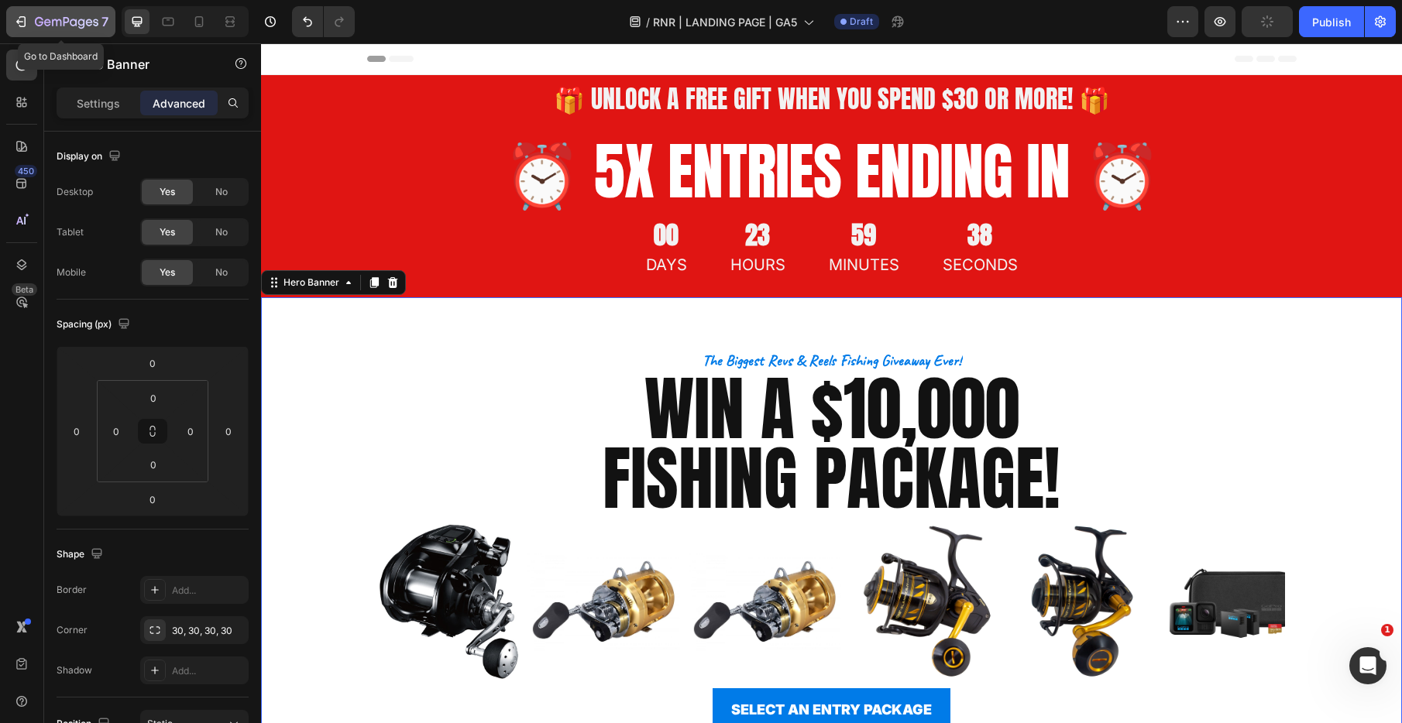
click at [39, 27] on icon "button" at bounding box center [67, 22] width 64 height 13
